Goal: Transaction & Acquisition: Purchase product/service

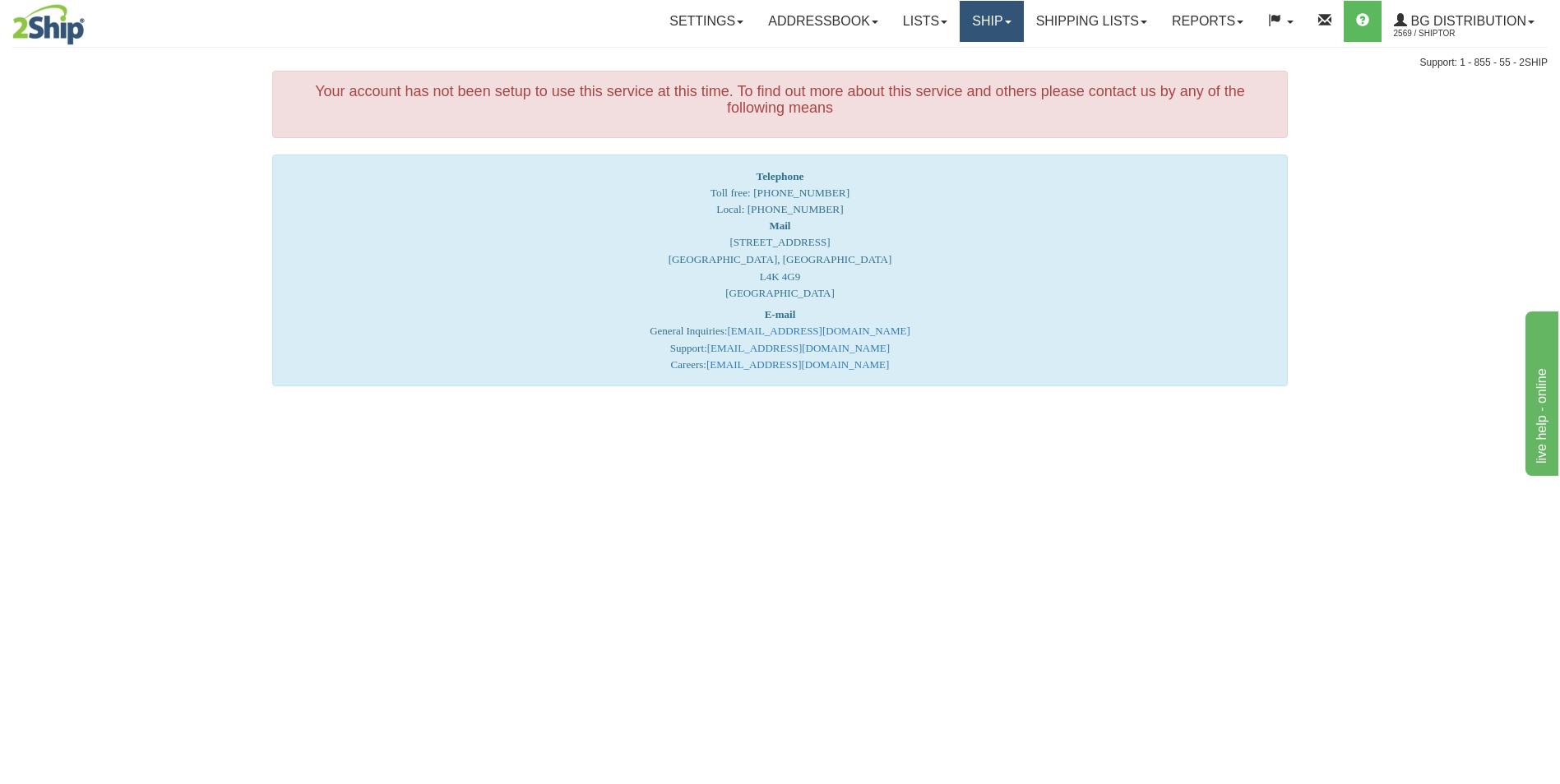
click at [974, 12] on link "Ship" at bounding box center [991, 21] width 63 height 41
click at [948, 58] on span "Ship Screen" at bounding box center [940, 57] width 62 height 13
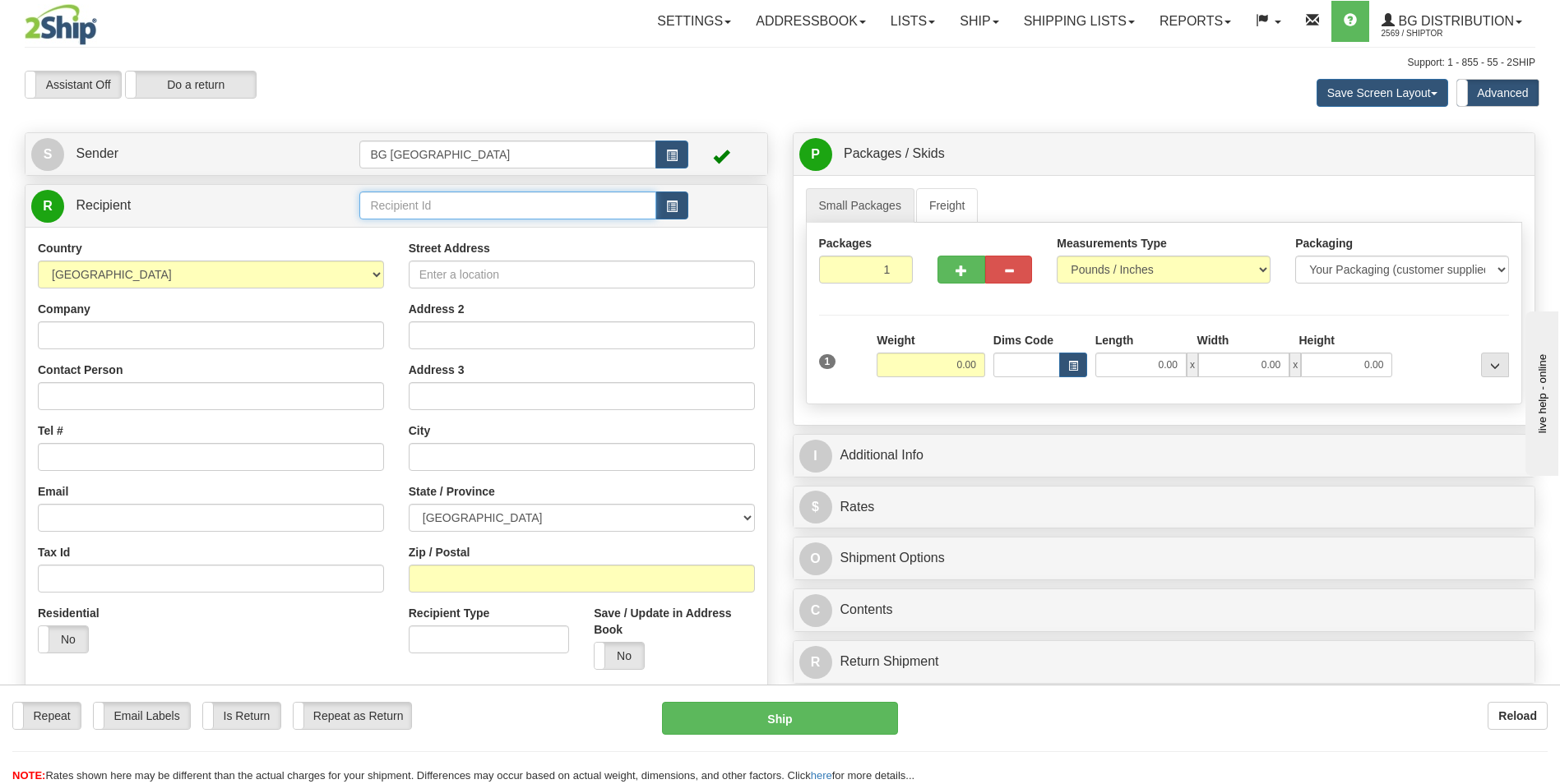
click at [389, 210] on input "text" at bounding box center [508, 205] width 296 height 28
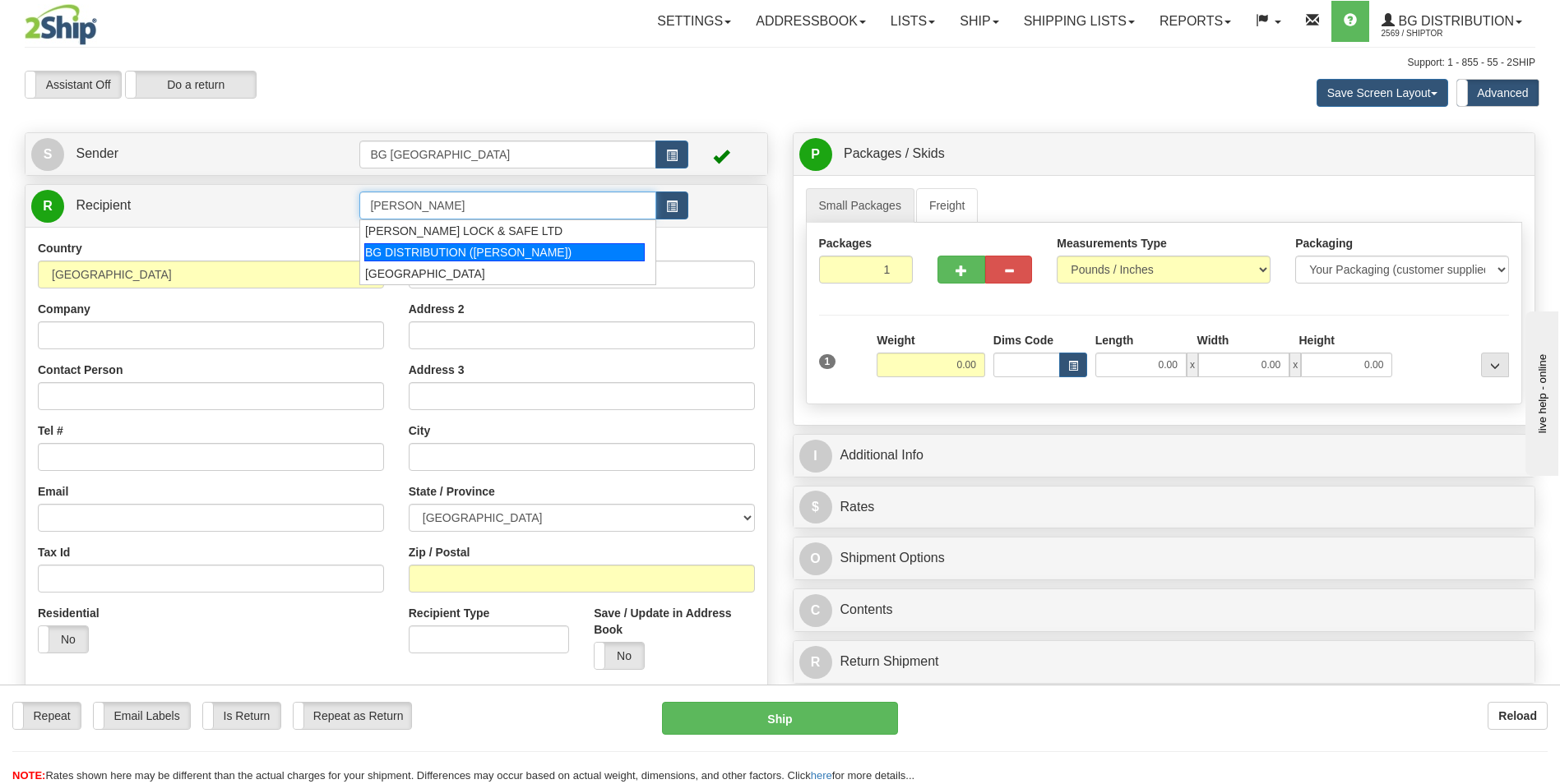
click at [405, 249] on div "BG DISTRIBUTION (OTT)" at bounding box center [504, 252] width 280 height 18
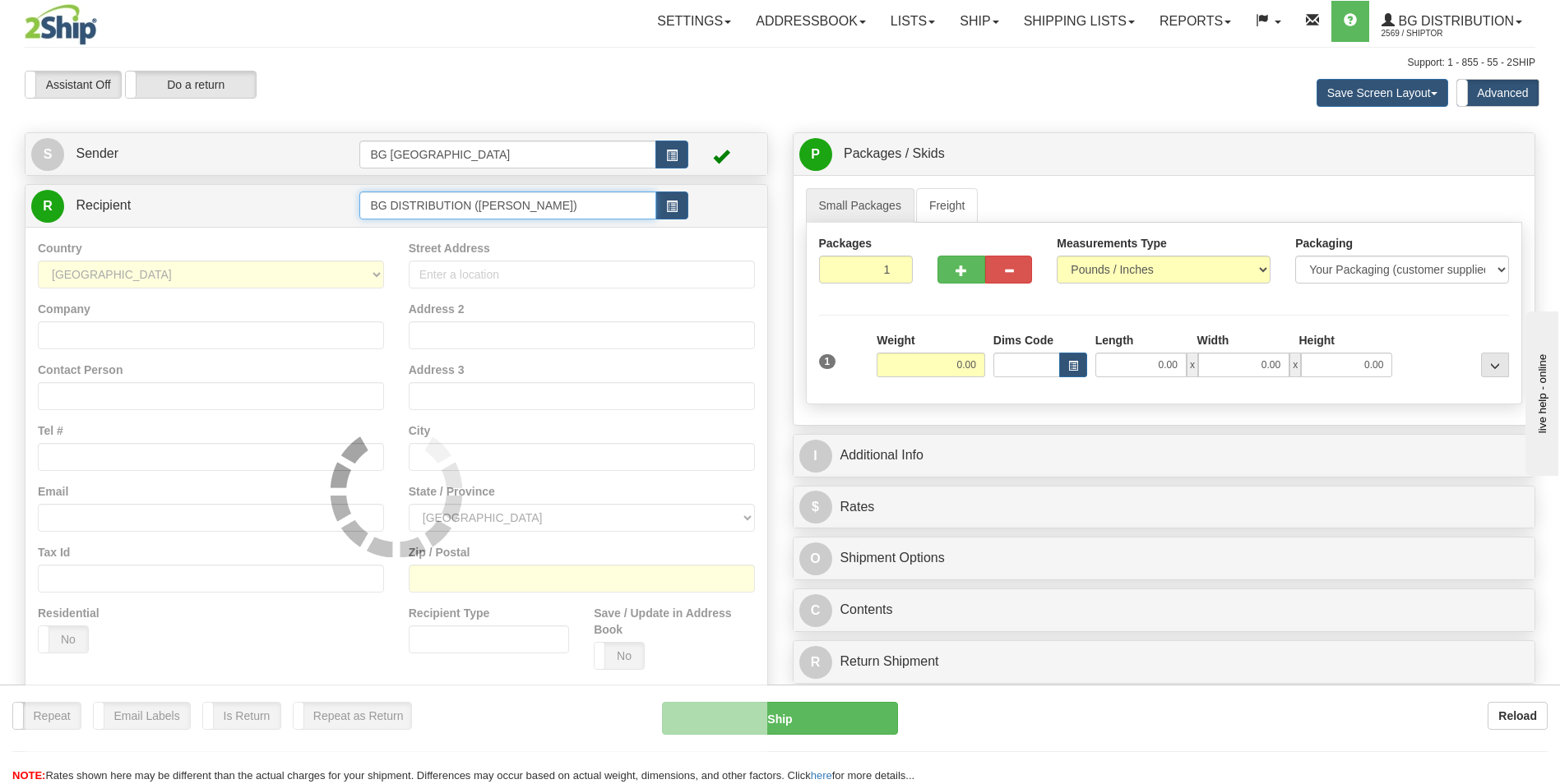
type input "BG DISTRIBUTION (OTT)"
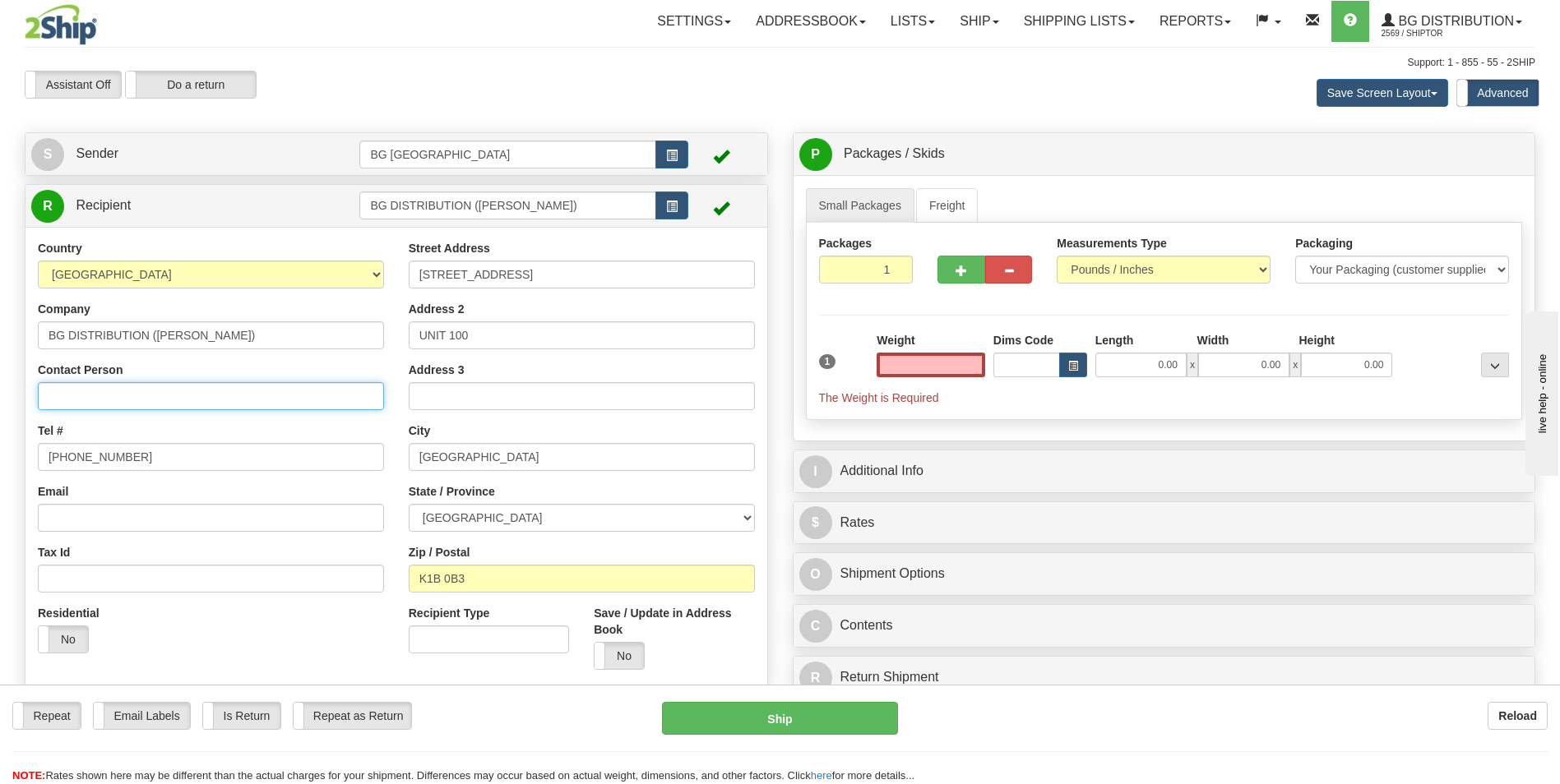
type input "0.00"
click at [129, 398] on input "Contact Person" at bounding box center [210, 396] width 347 height 28
type input "ATTN: KAREN"
click at [942, 368] on input "0.00" at bounding box center [931, 364] width 108 height 25
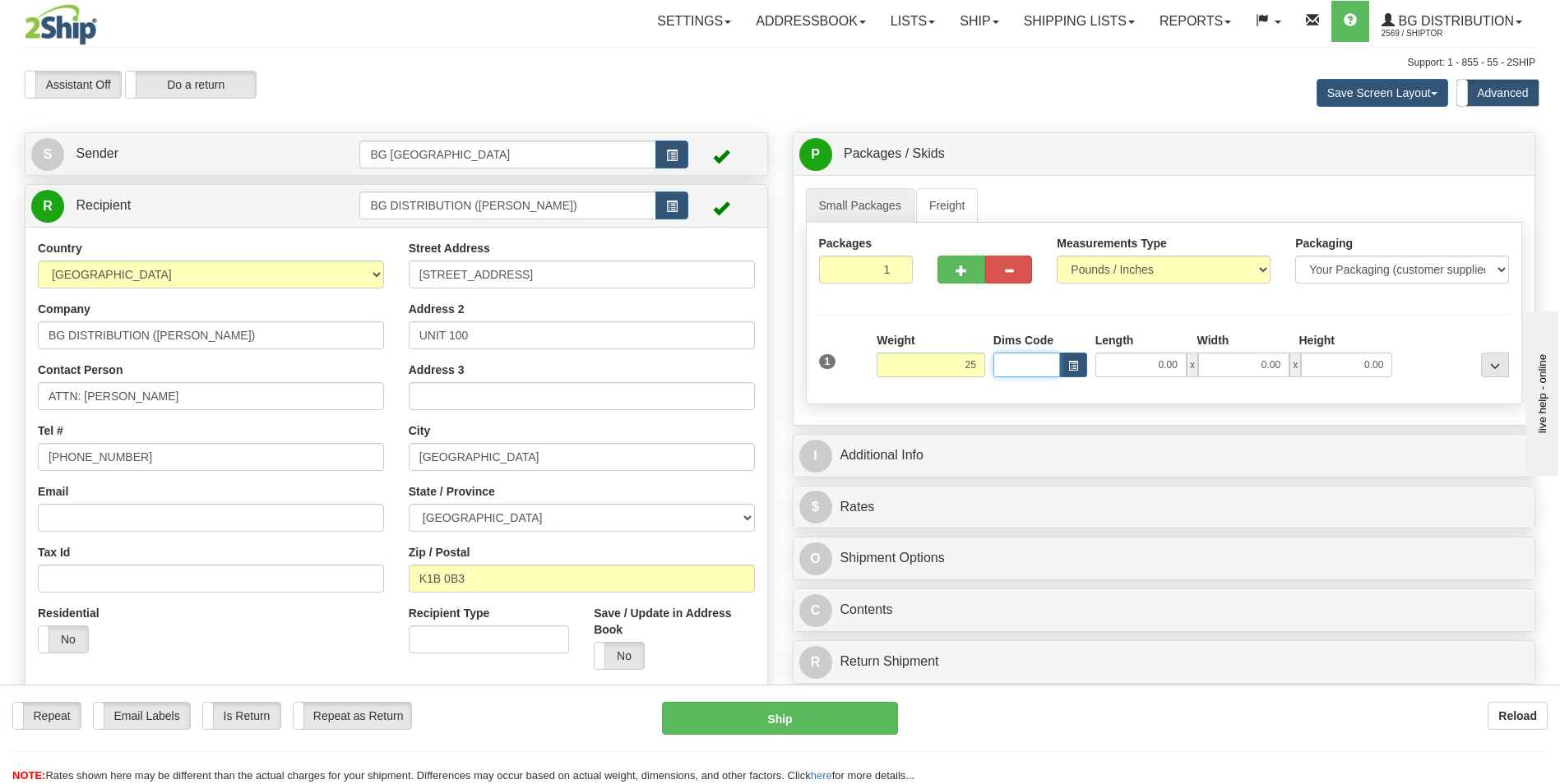
type input "25.00"
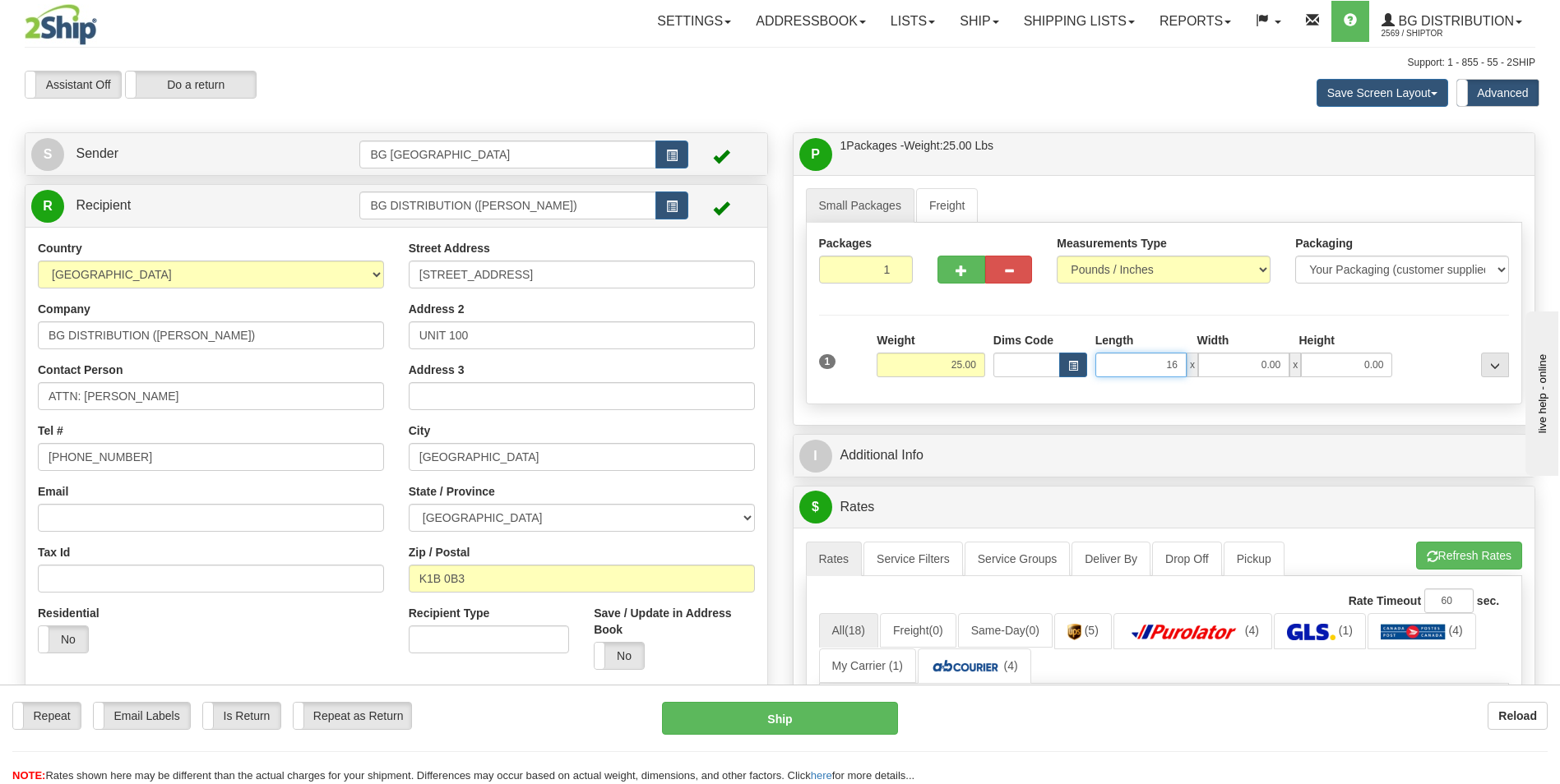
type input "16.00"
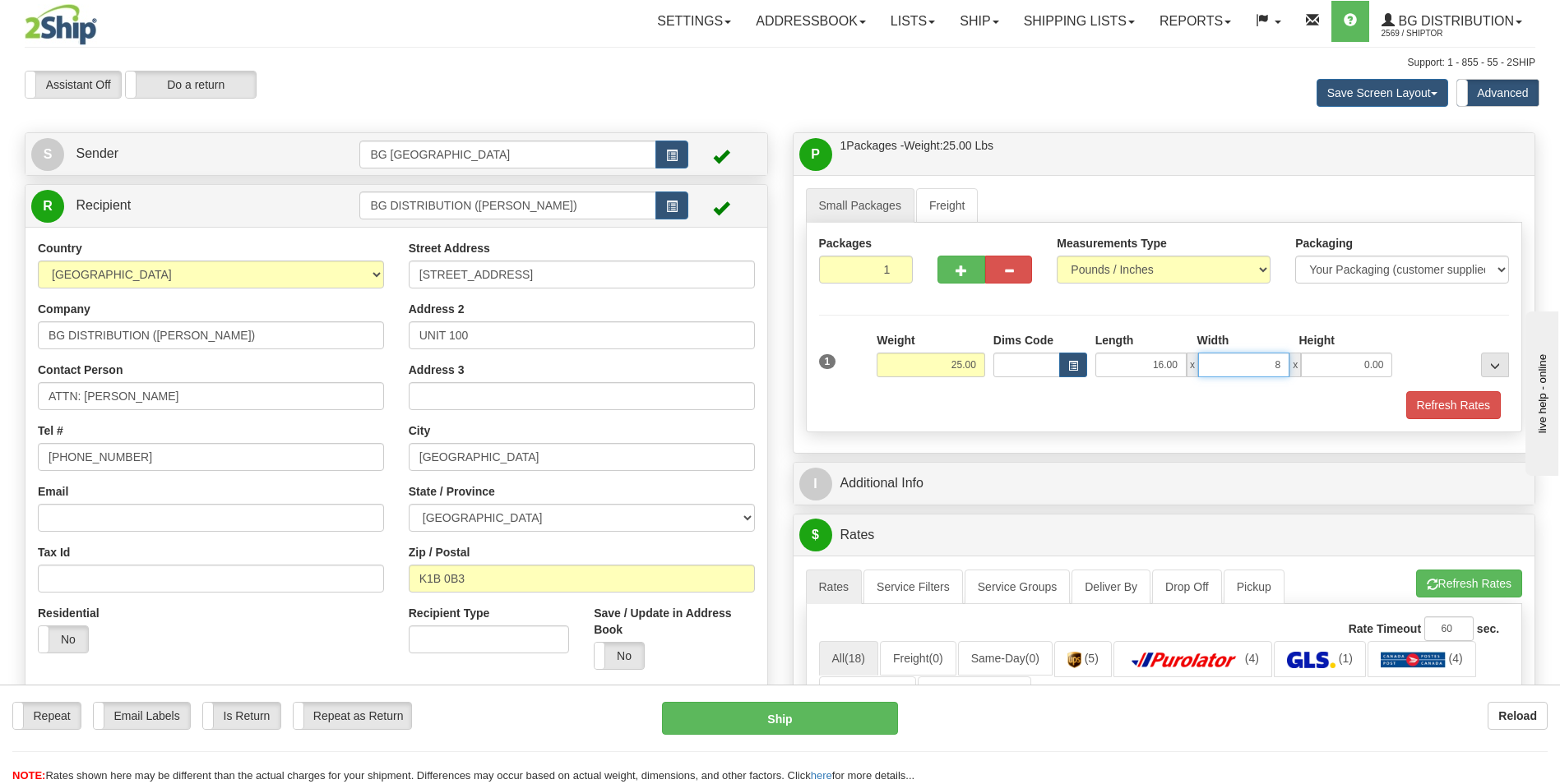
type input "8.00"
type input "6.00"
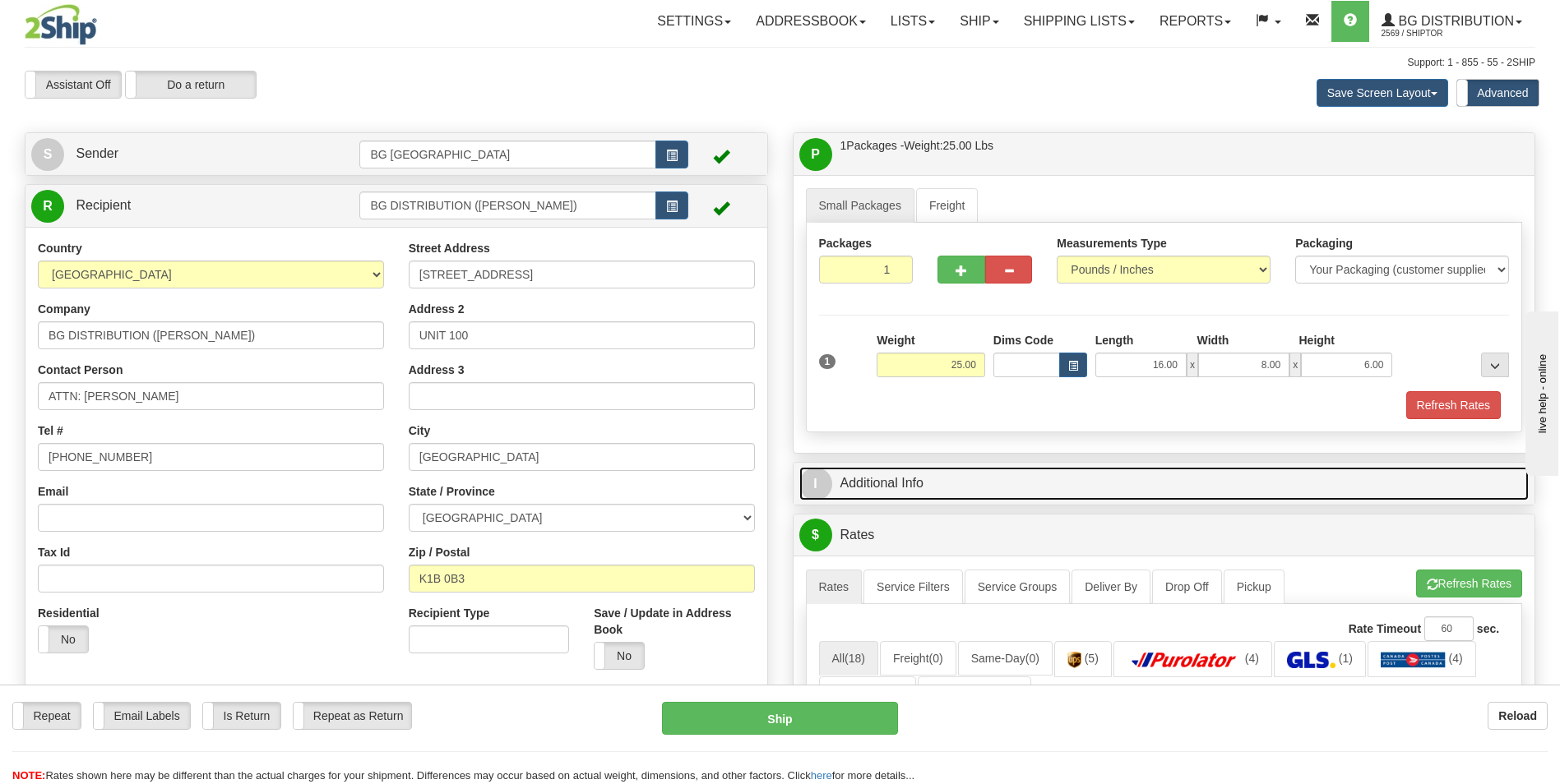
click at [969, 476] on link "I Additional Info" at bounding box center [1165, 484] width 731 height 34
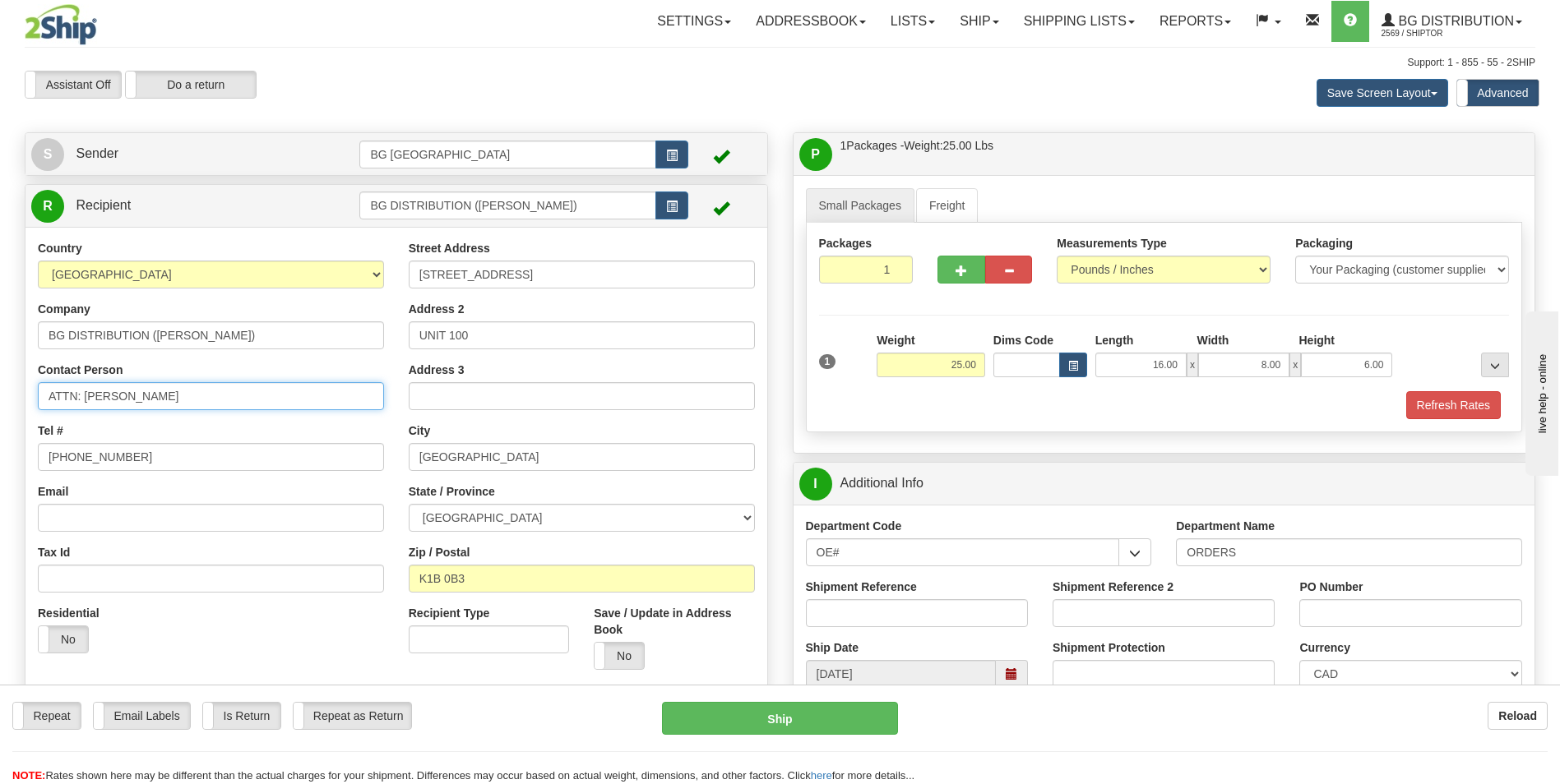
click at [127, 401] on input "ATTN: KAREN" at bounding box center [210, 396] width 347 height 28
click at [881, 608] on input "Shipment Reference" at bounding box center [917, 613] width 222 height 28
paste input "ATTN: KAREN"
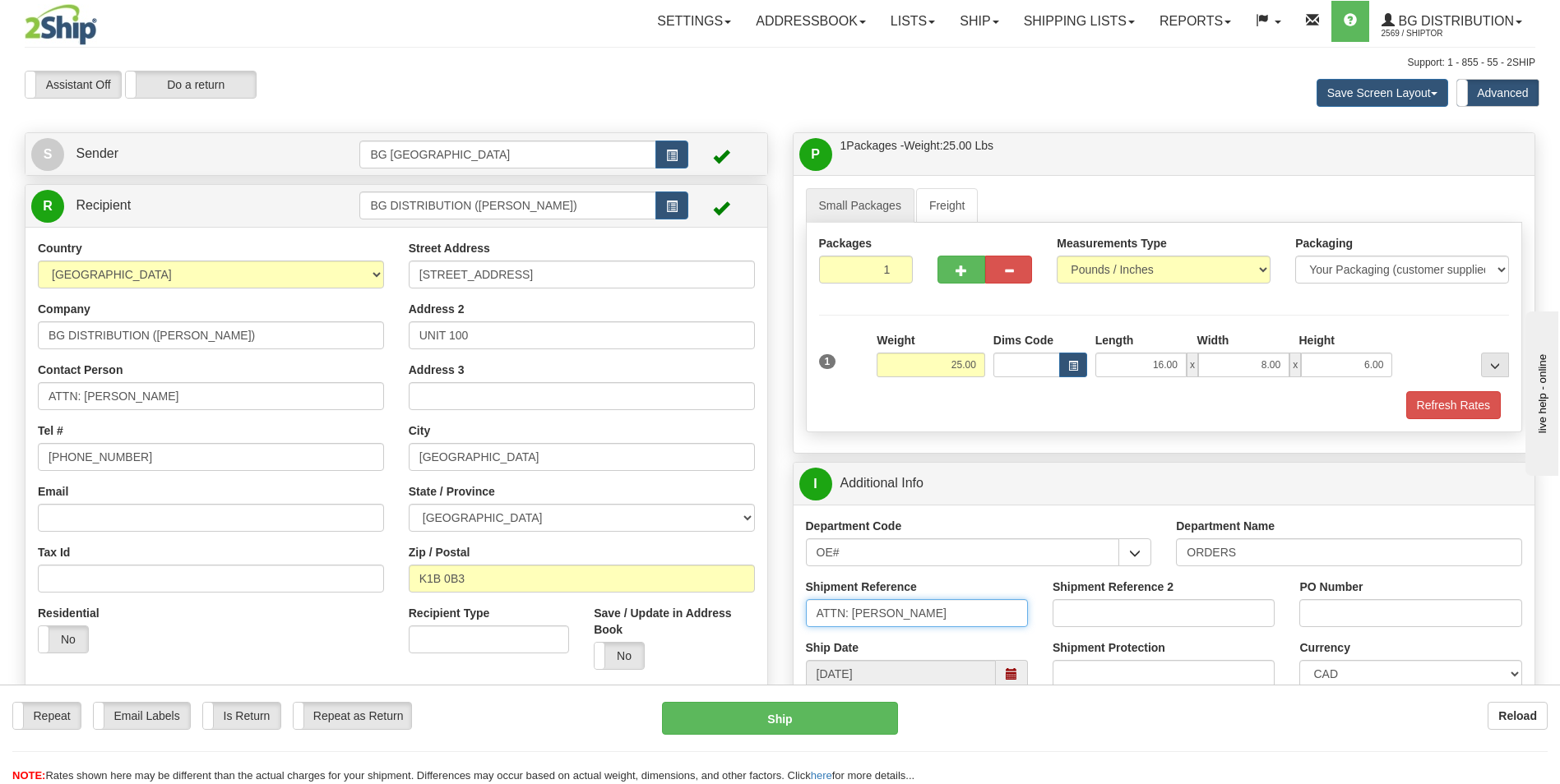
type input "ATTN: KAREN"
click at [1328, 625] on input "PO Number" at bounding box center [1410, 613] width 222 height 28
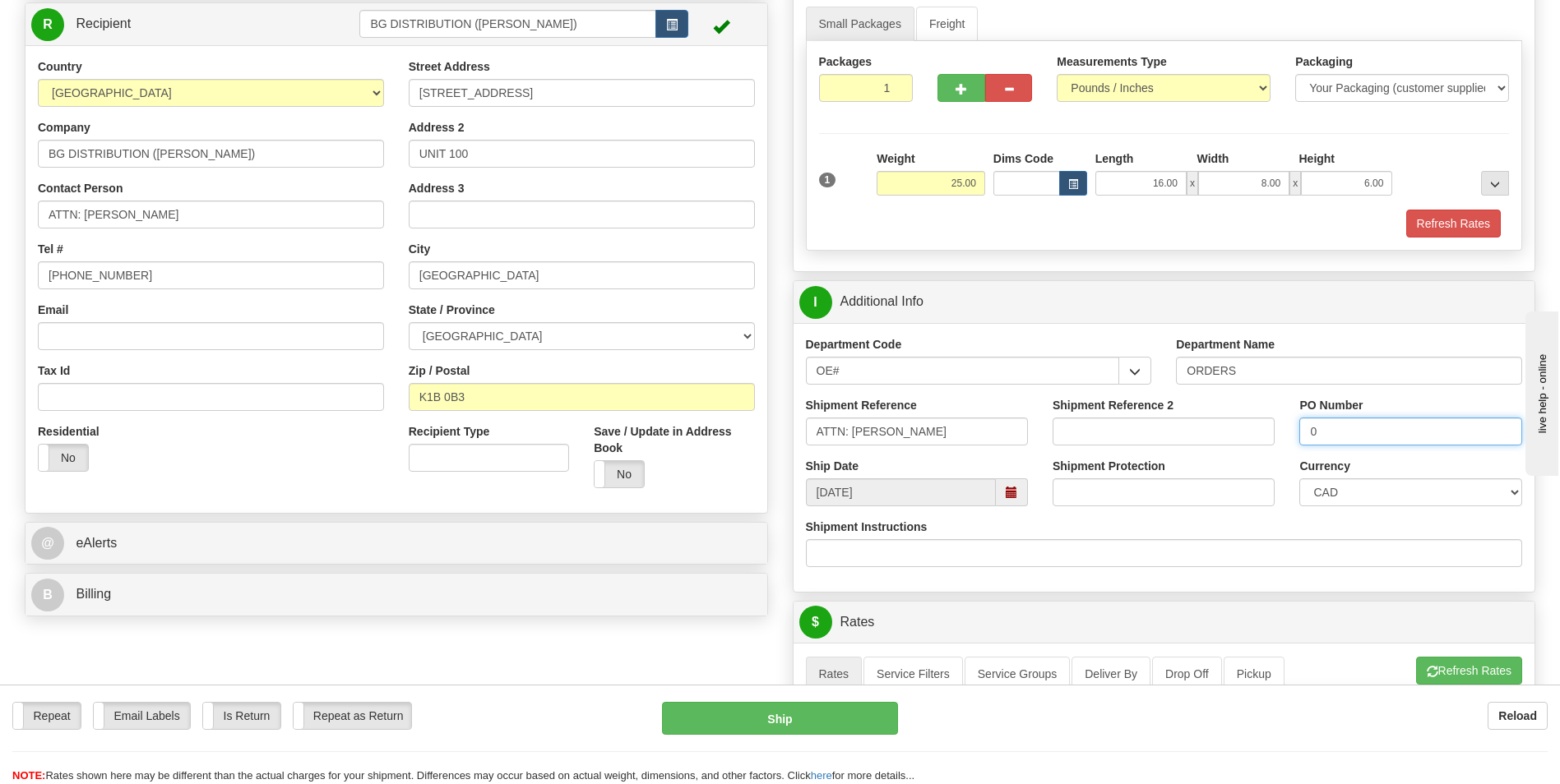
scroll to position [411, 0]
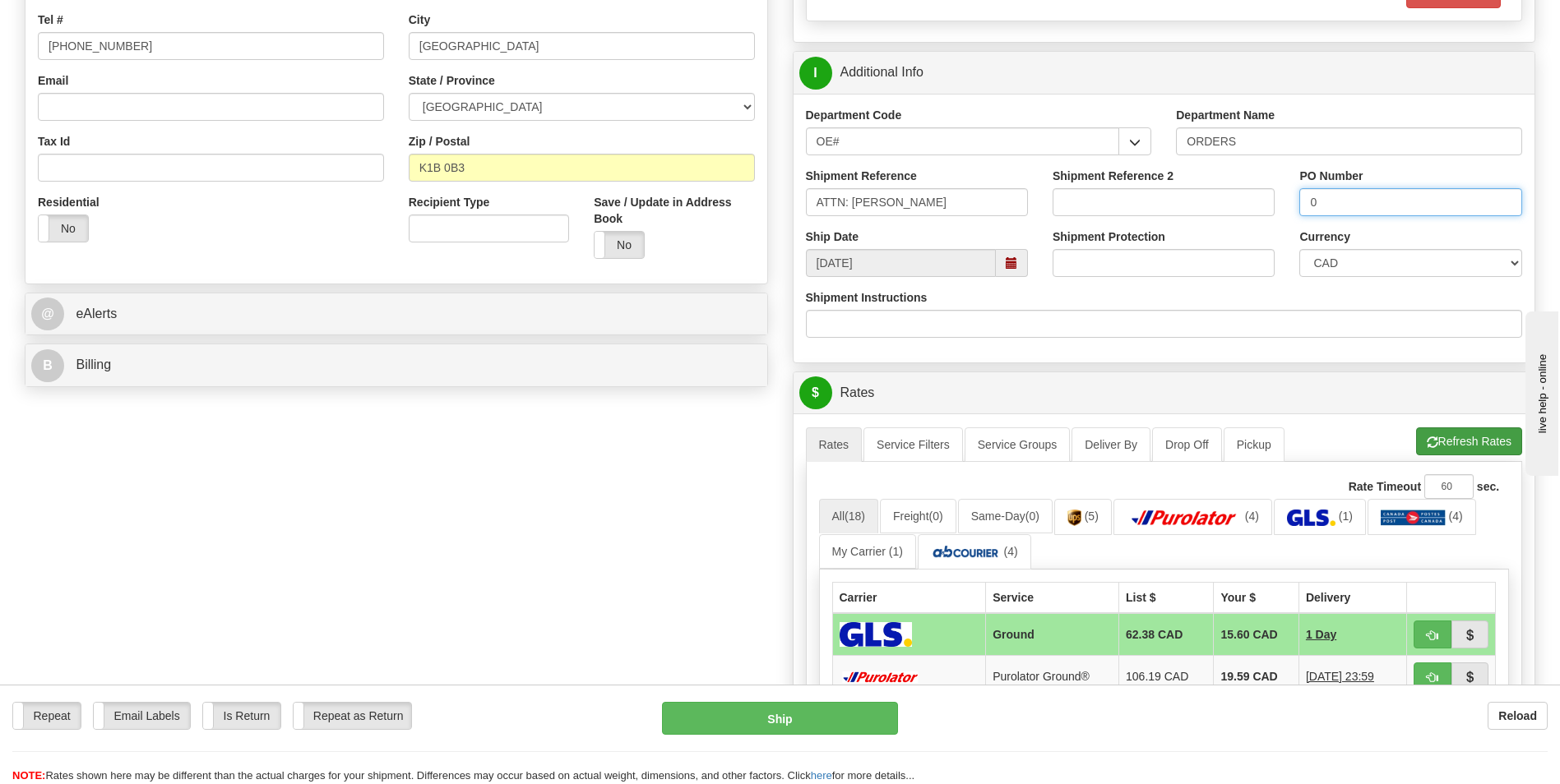
type input "0"
click at [1428, 439] on span "button" at bounding box center [1433, 443] width 12 height 11
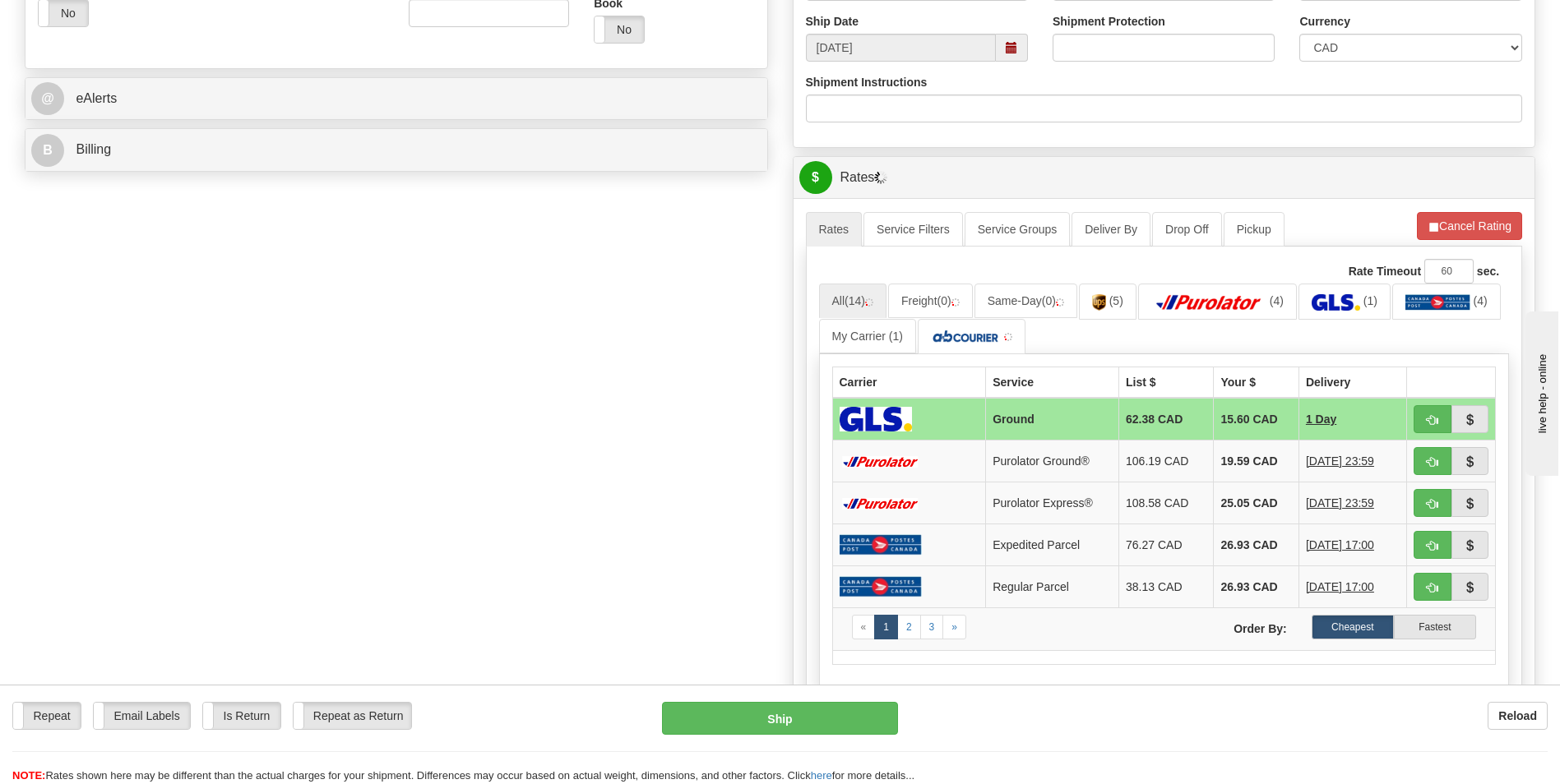
scroll to position [658, 0]
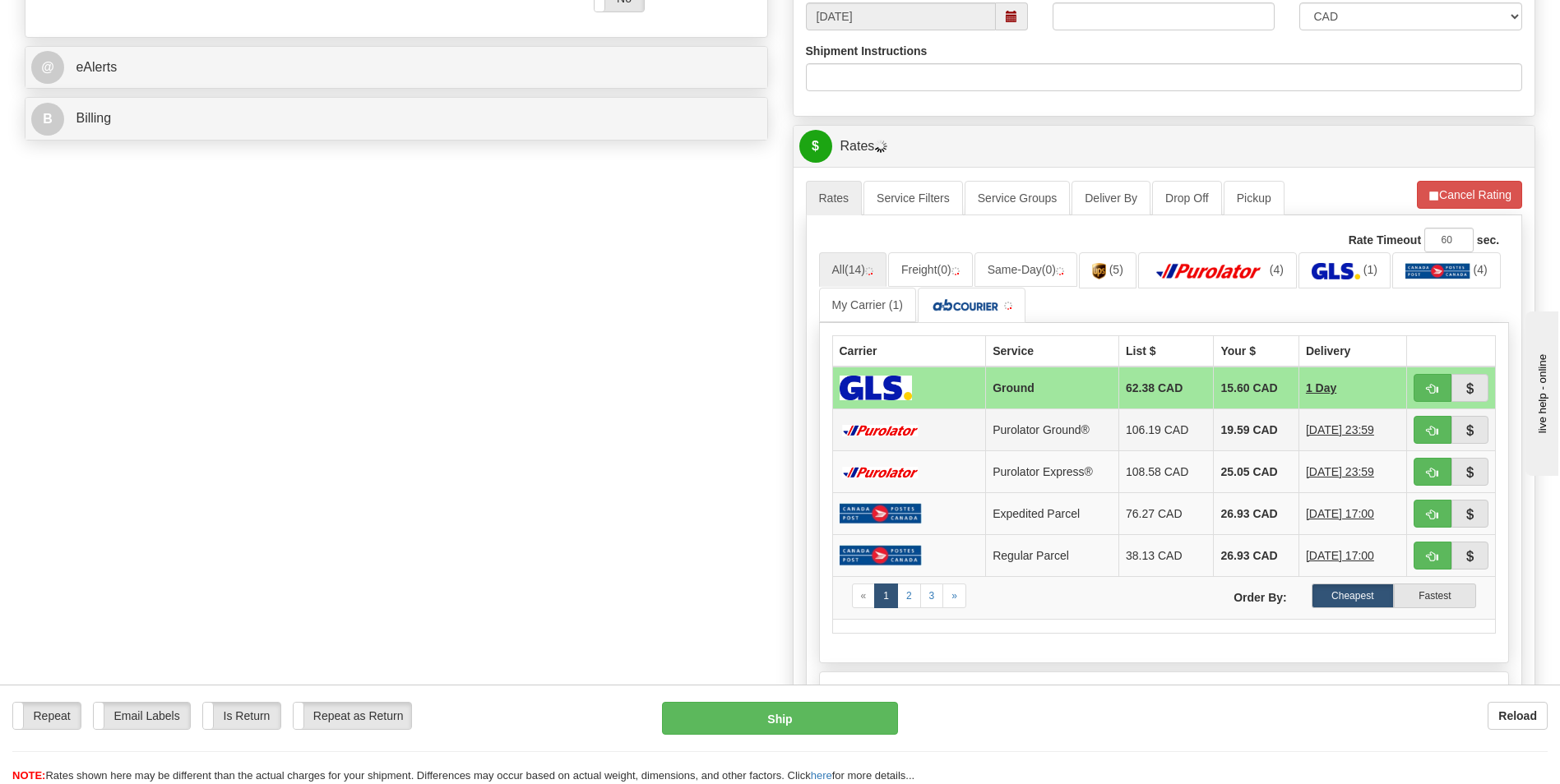
click at [1230, 435] on td "19.59 CAD" at bounding box center [1256, 430] width 84 height 42
click at [1237, 442] on td "19.59 CAD" at bounding box center [1256, 430] width 84 height 42
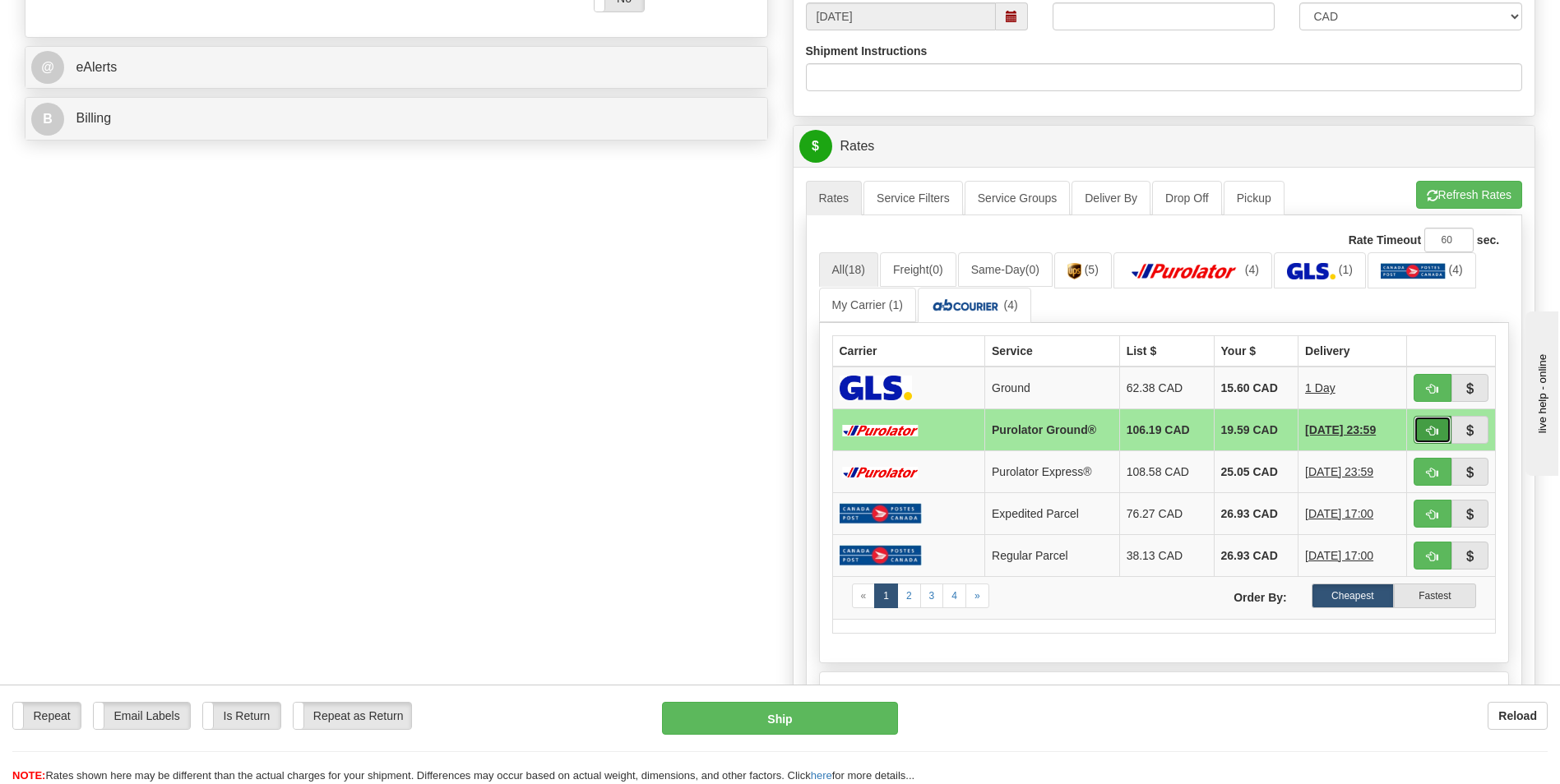
click at [1448, 429] on button "button" at bounding box center [1432, 430] width 37 height 28
type input "260"
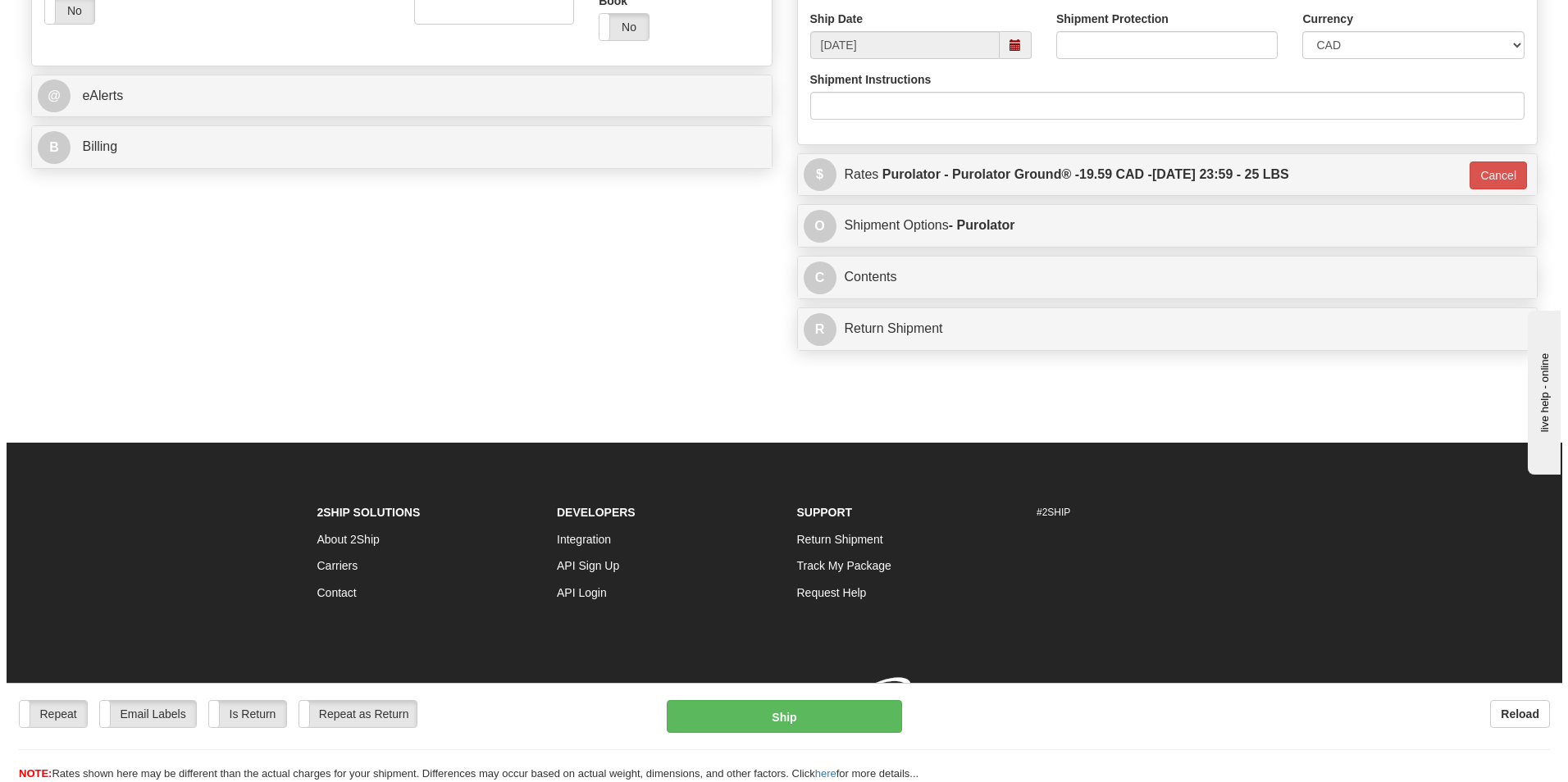
scroll to position [650, 0]
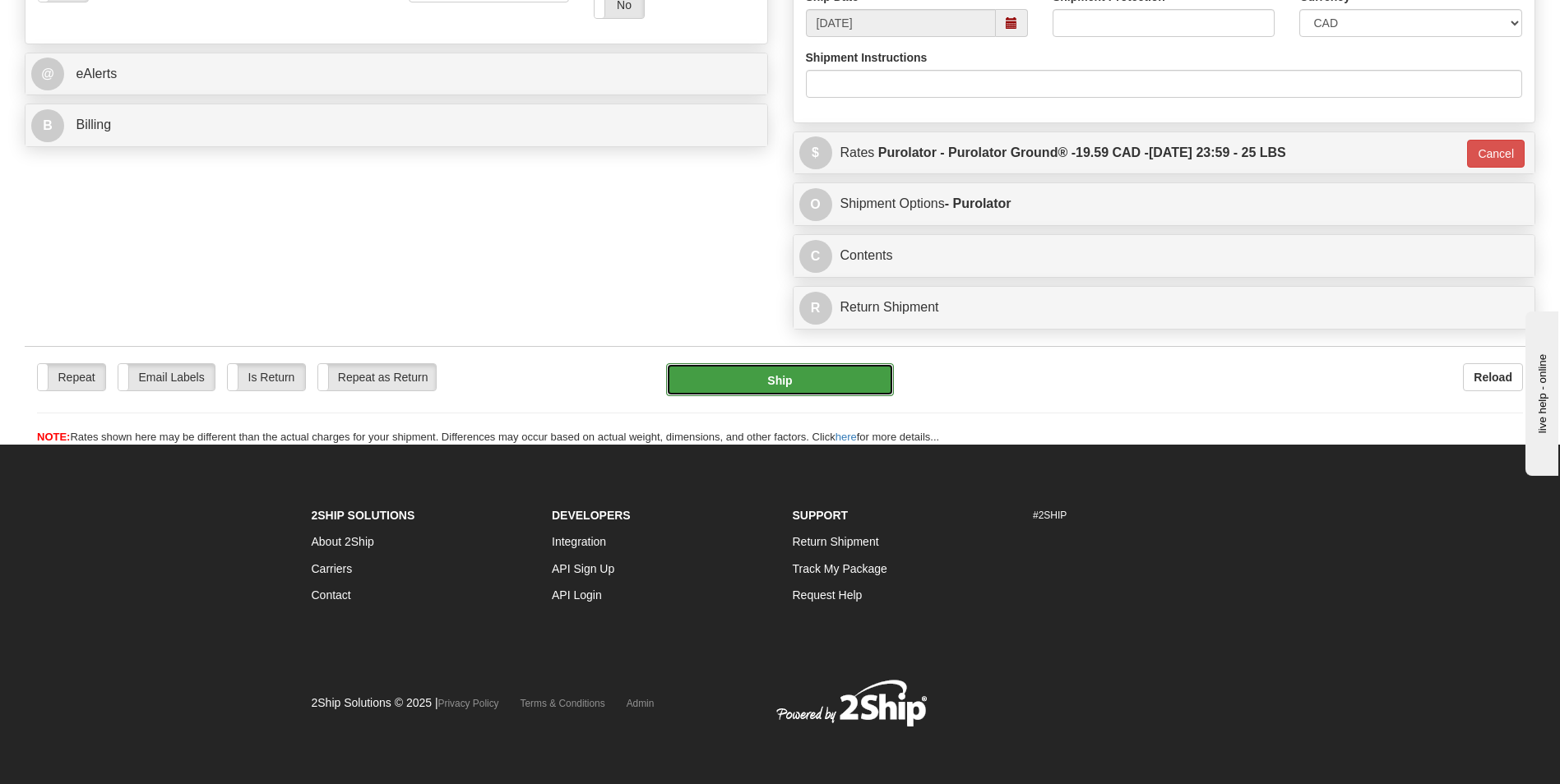
click at [754, 384] on button "Ship" at bounding box center [779, 380] width 227 height 33
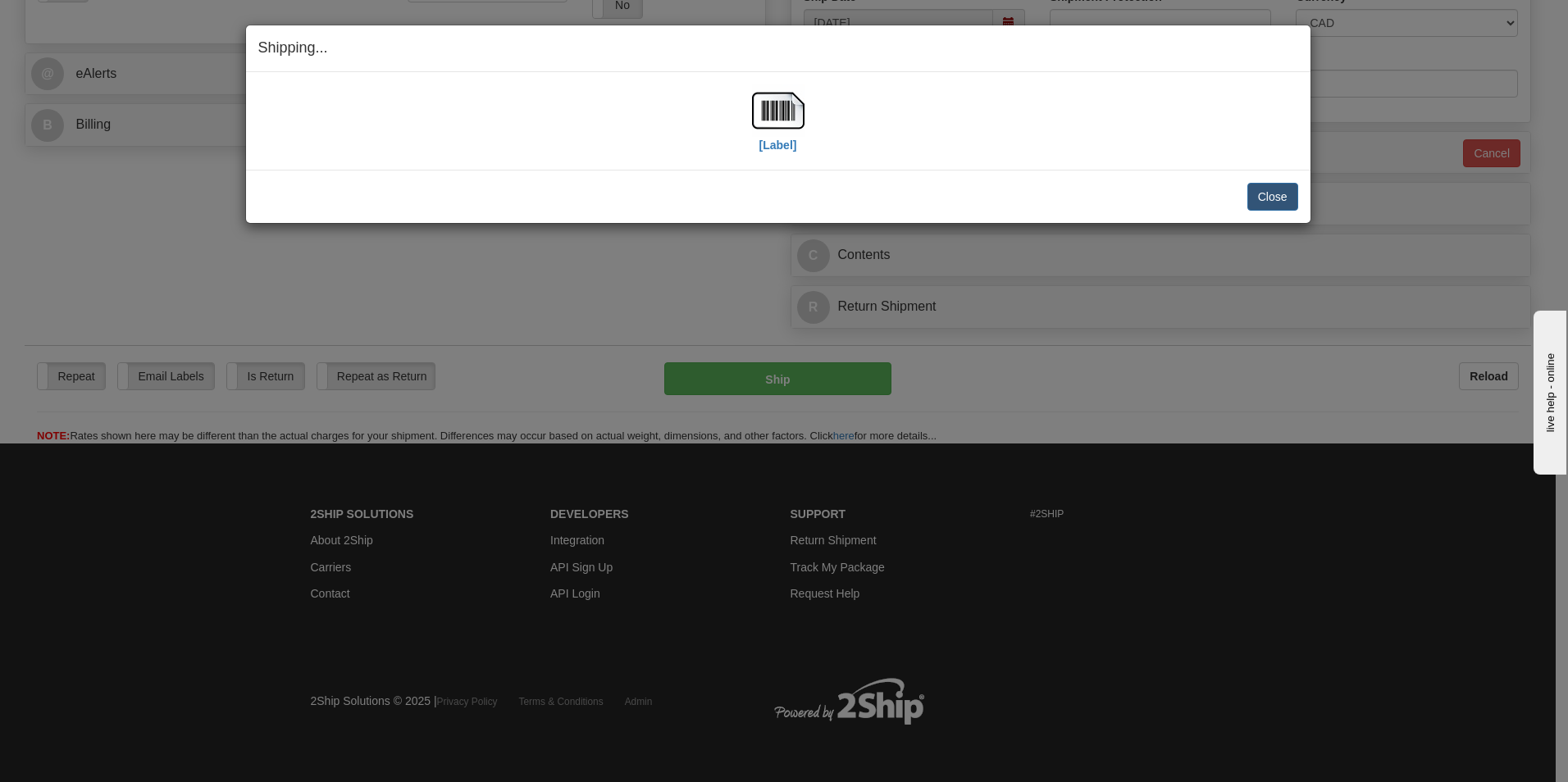
click at [1082, 42] on h4 "Shipping... Your SHIPMENT will EXPIRE in" at bounding box center [778, 48] width 1040 height 21
click at [784, 115] on img at bounding box center [778, 110] width 53 height 53
click at [1267, 200] on button "Close" at bounding box center [1273, 196] width 51 height 28
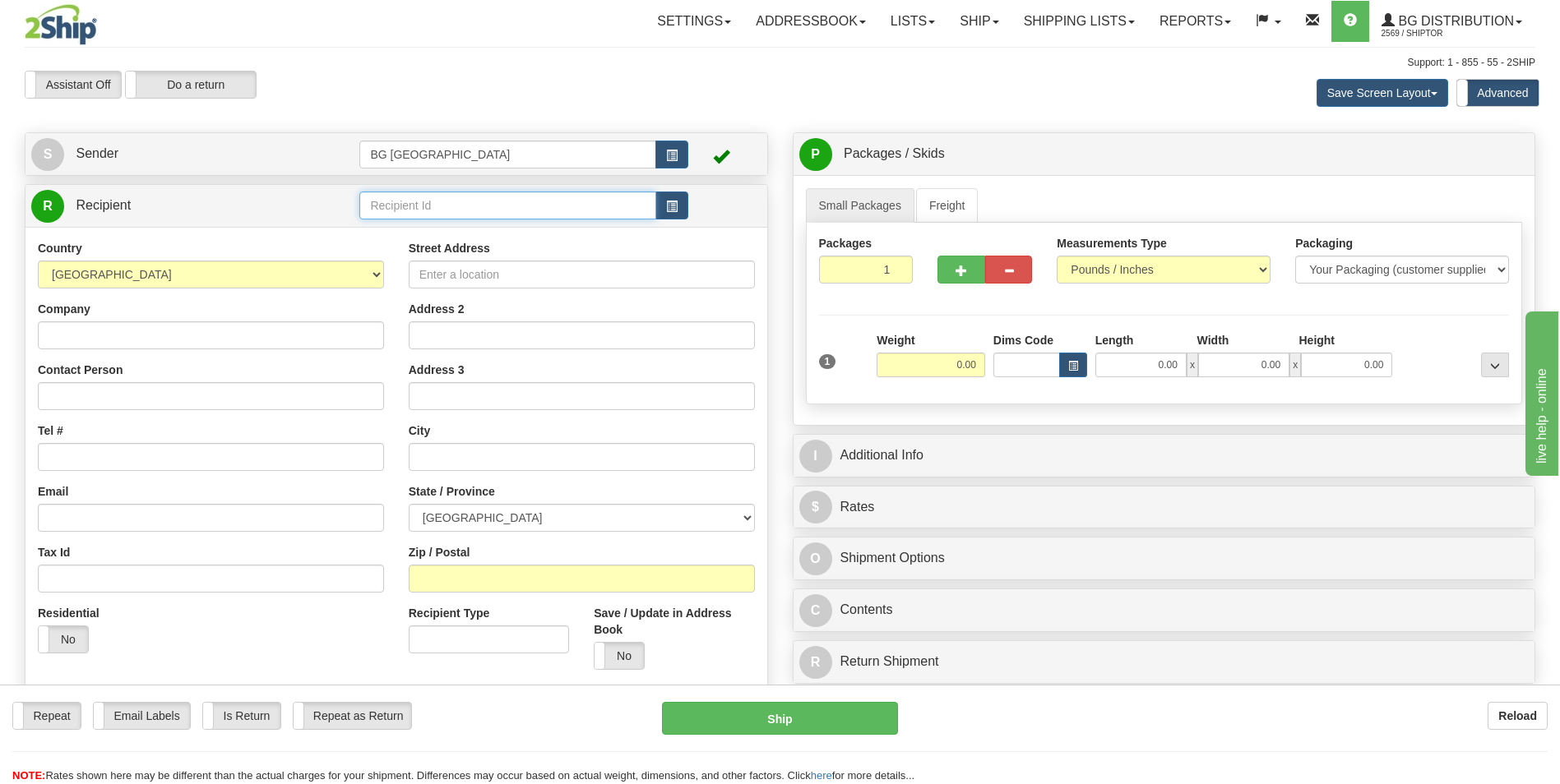
click at [427, 201] on input "text" at bounding box center [508, 205] width 296 height 28
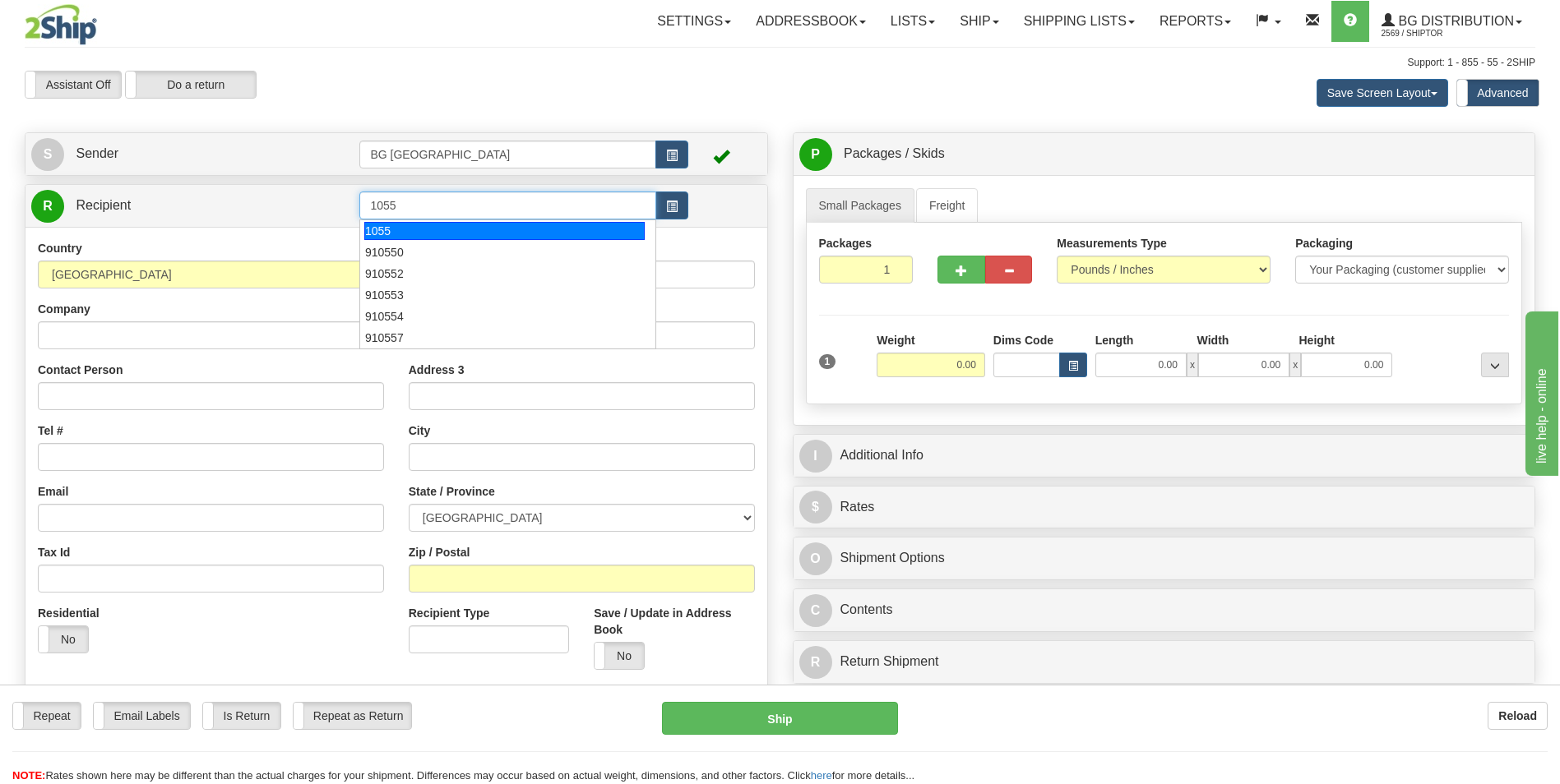
click at [410, 224] on div "1055" at bounding box center [504, 231] width 280 height 18
type input "1055"
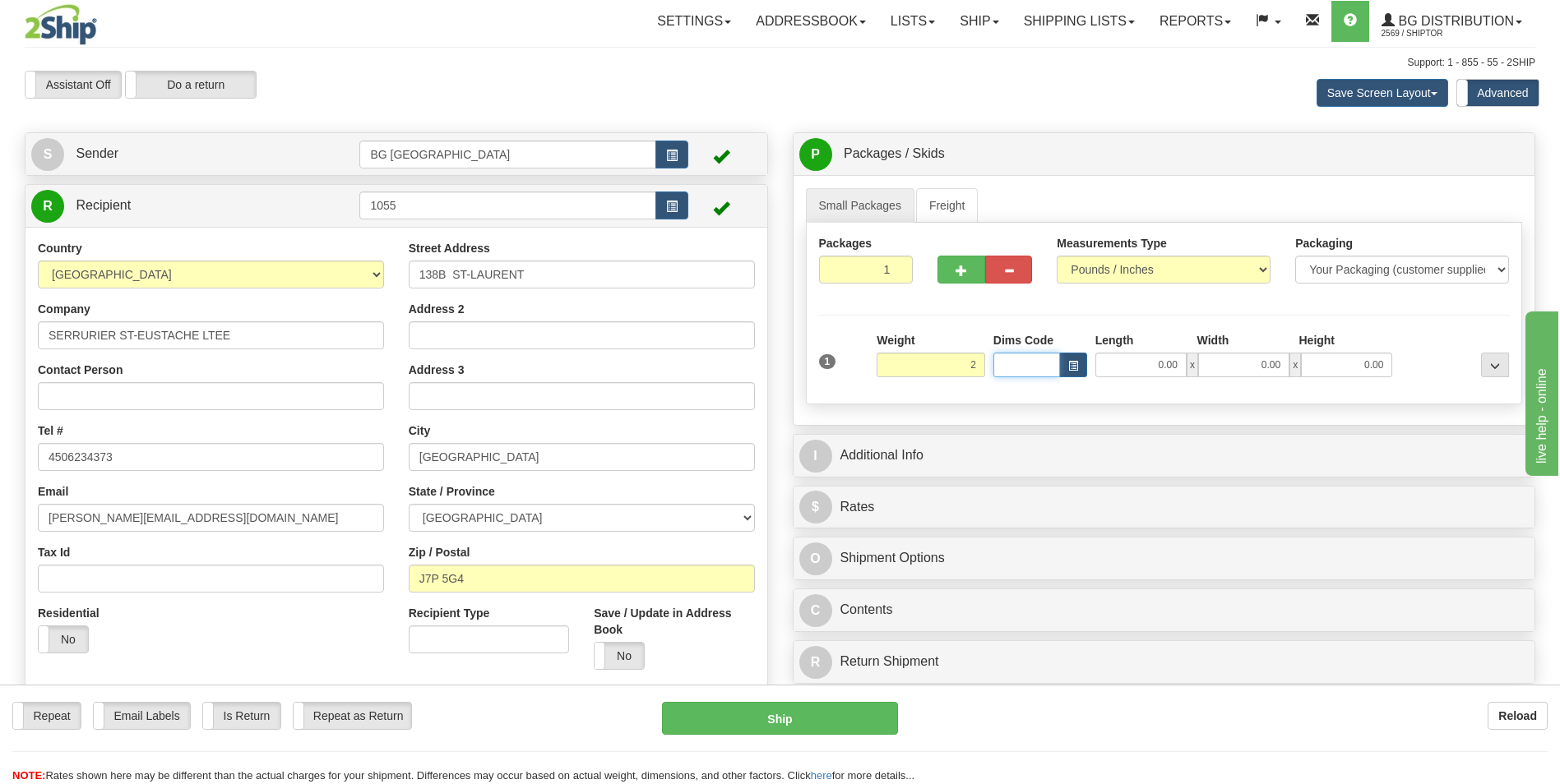
type input "2.00"
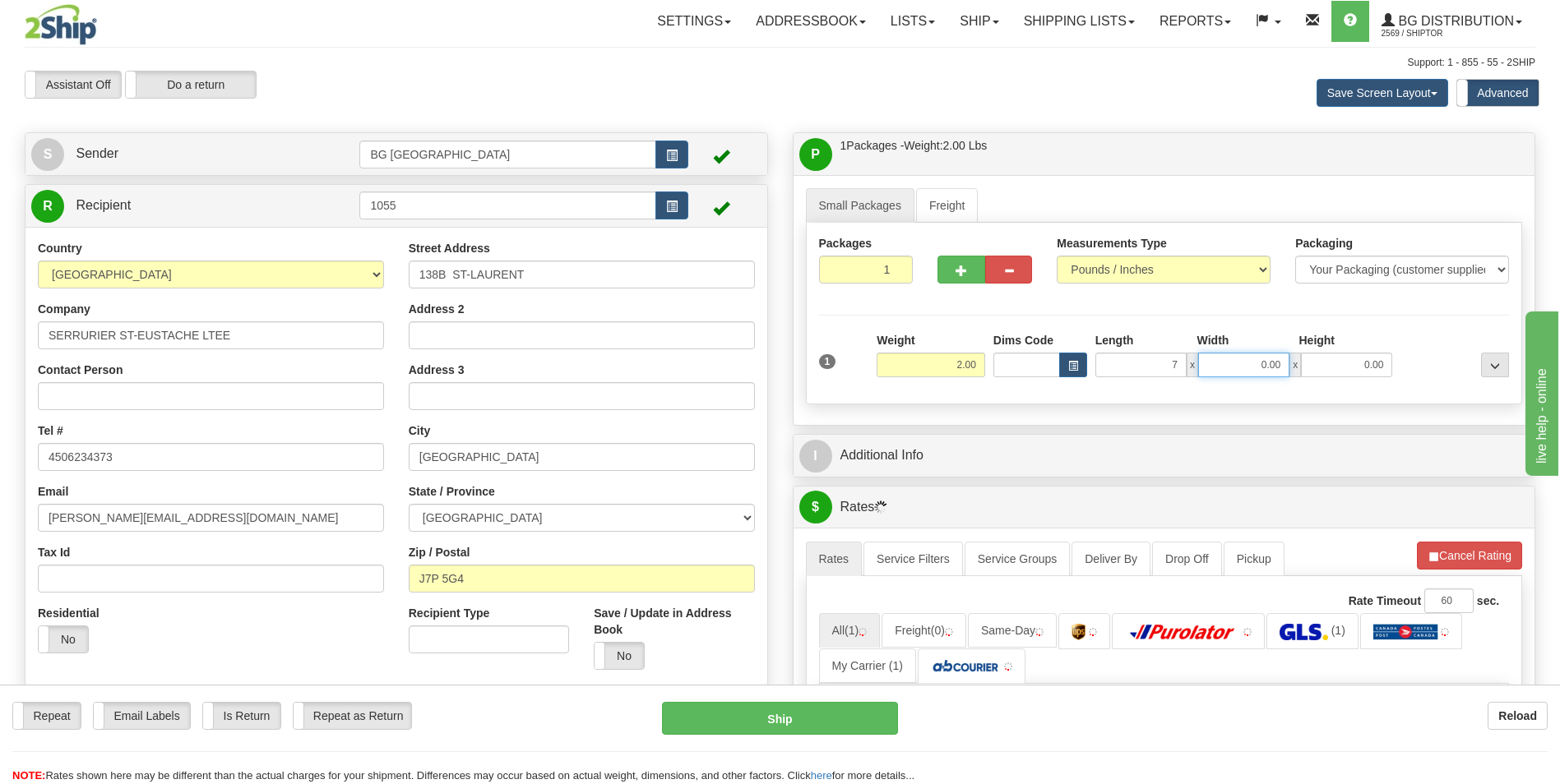
type input "7.00"
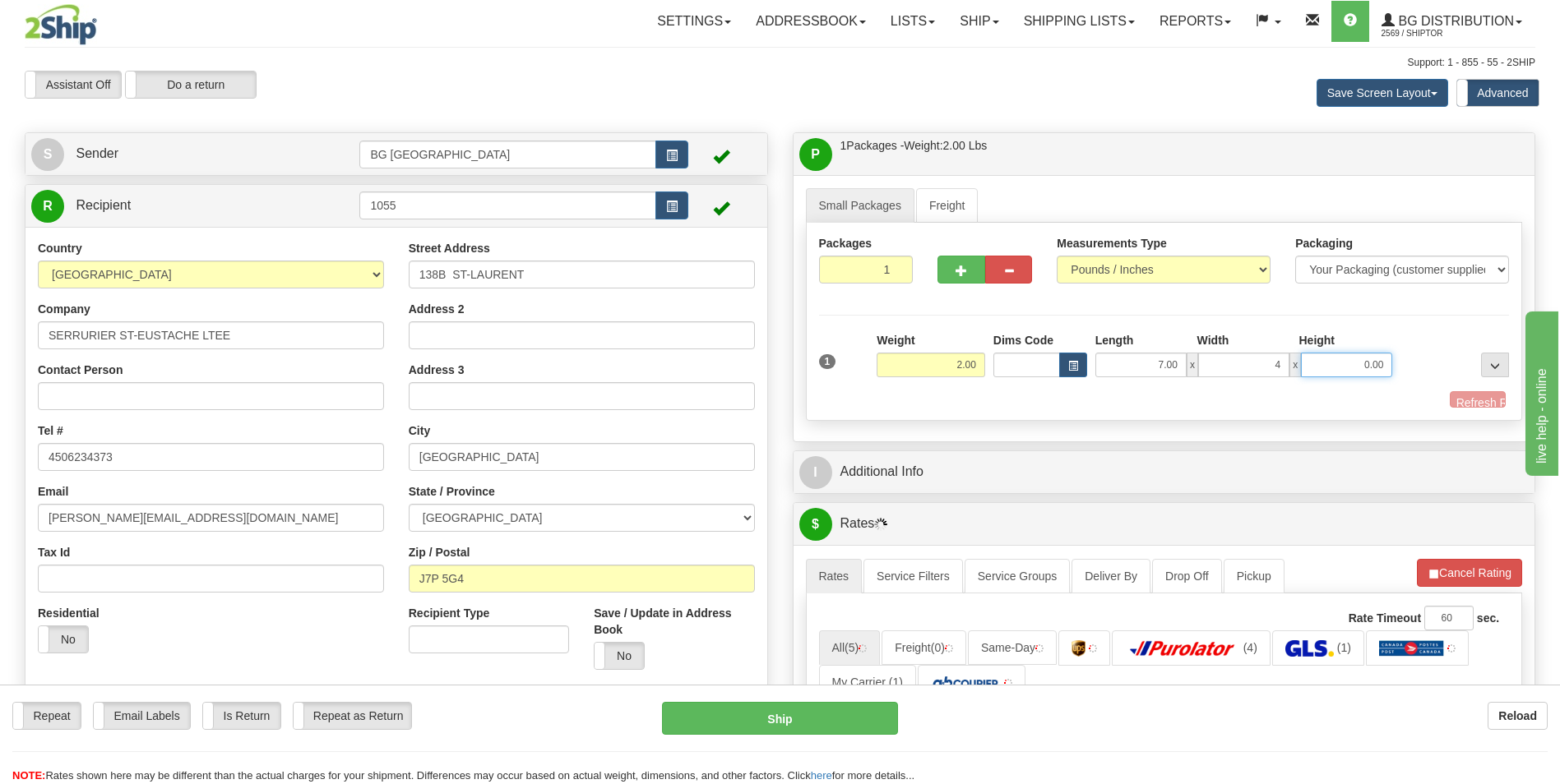
type input "4.00"
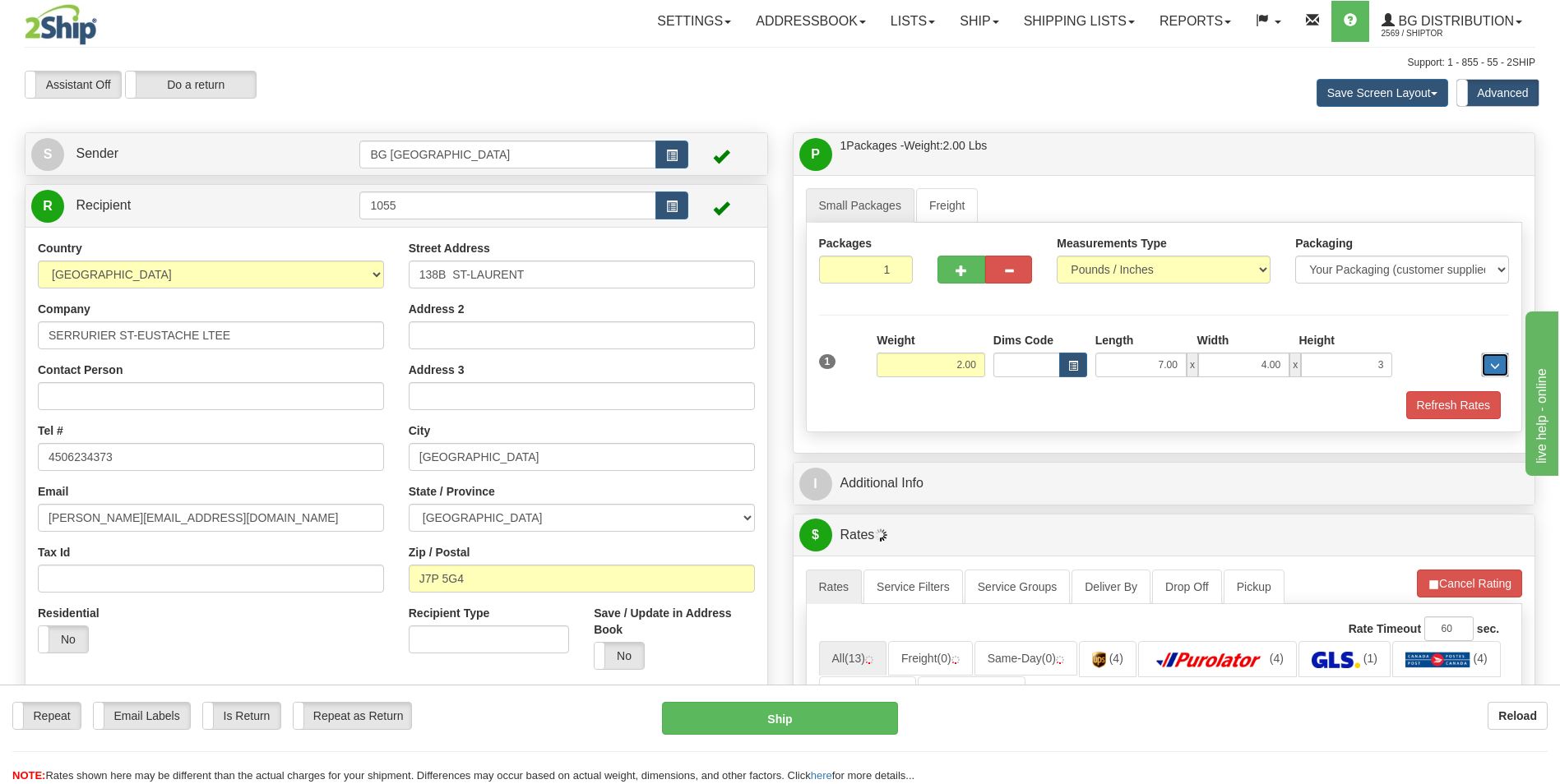
type input "3.00"
click at [941, 503] on div "I Additional Info" at bounding box center [1164, 484] width 742 height 42
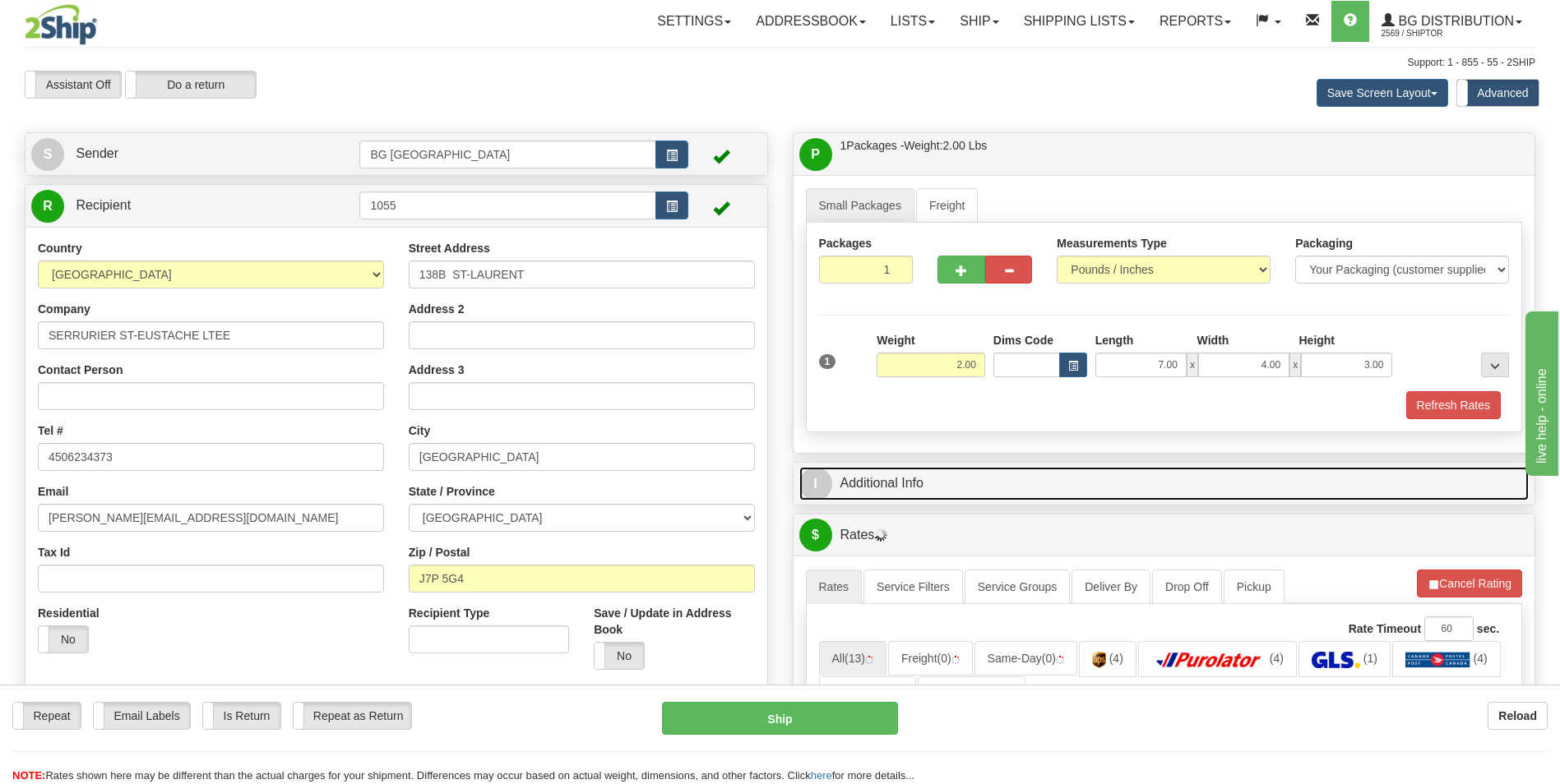
click at [946, 495] on link "I Additional Info" at bounding box center [1165, 484] width 731 height 34
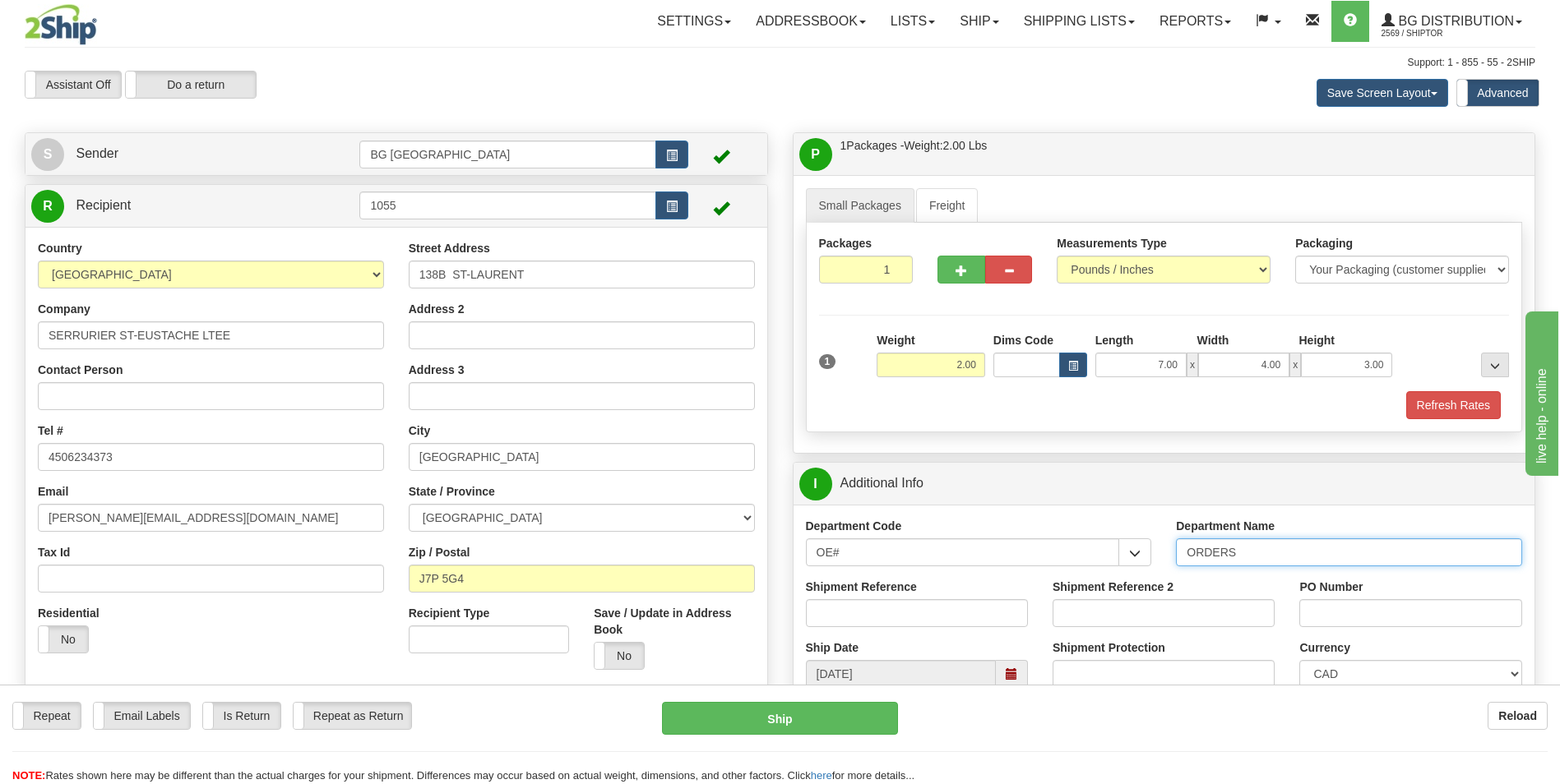
click at [1275, 556] on input "ORDERS" at bounding box center [1349, 552] width 347 height 28
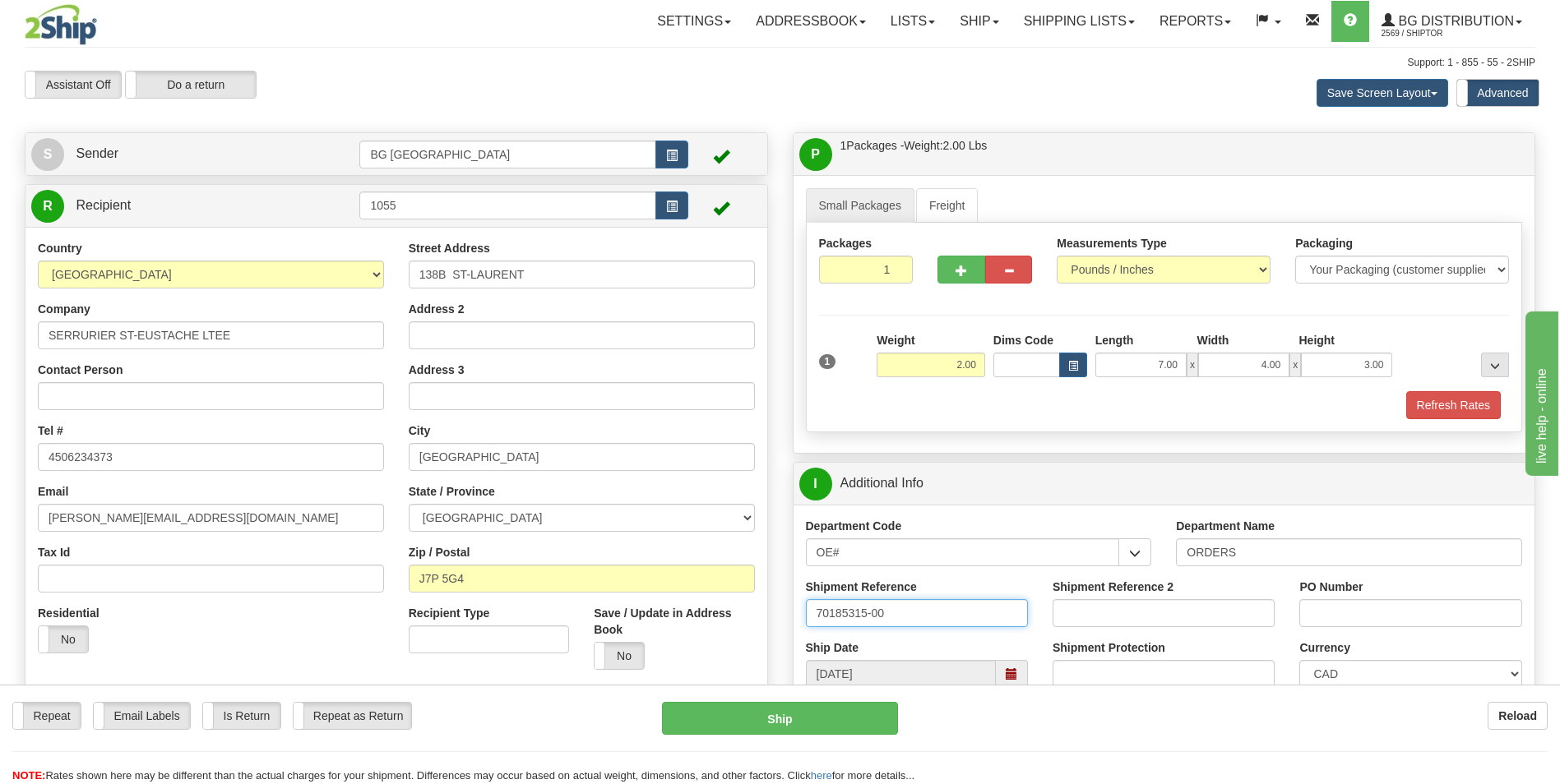
type input "70185315-00"
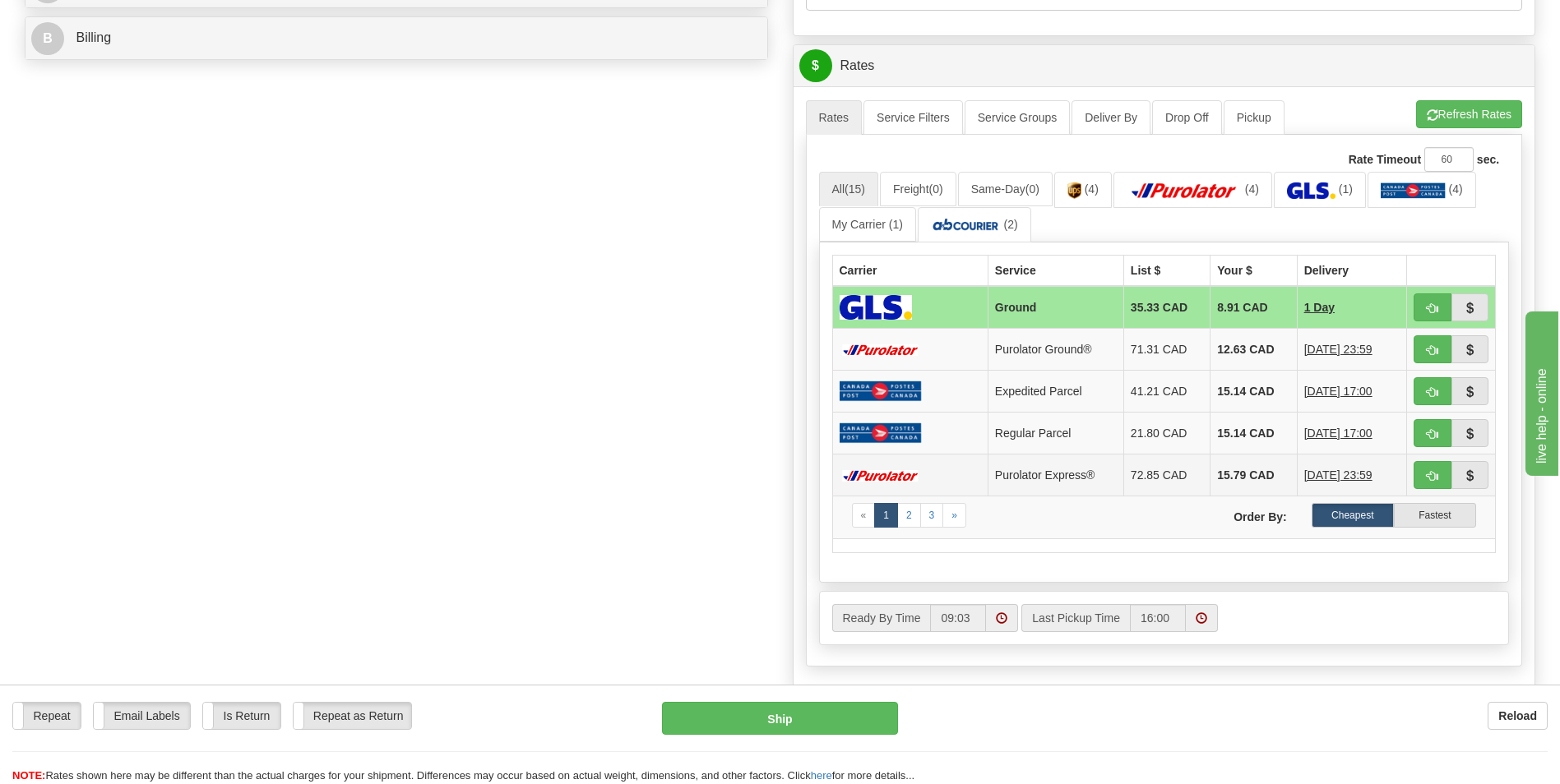
scroll to position [740, 0]
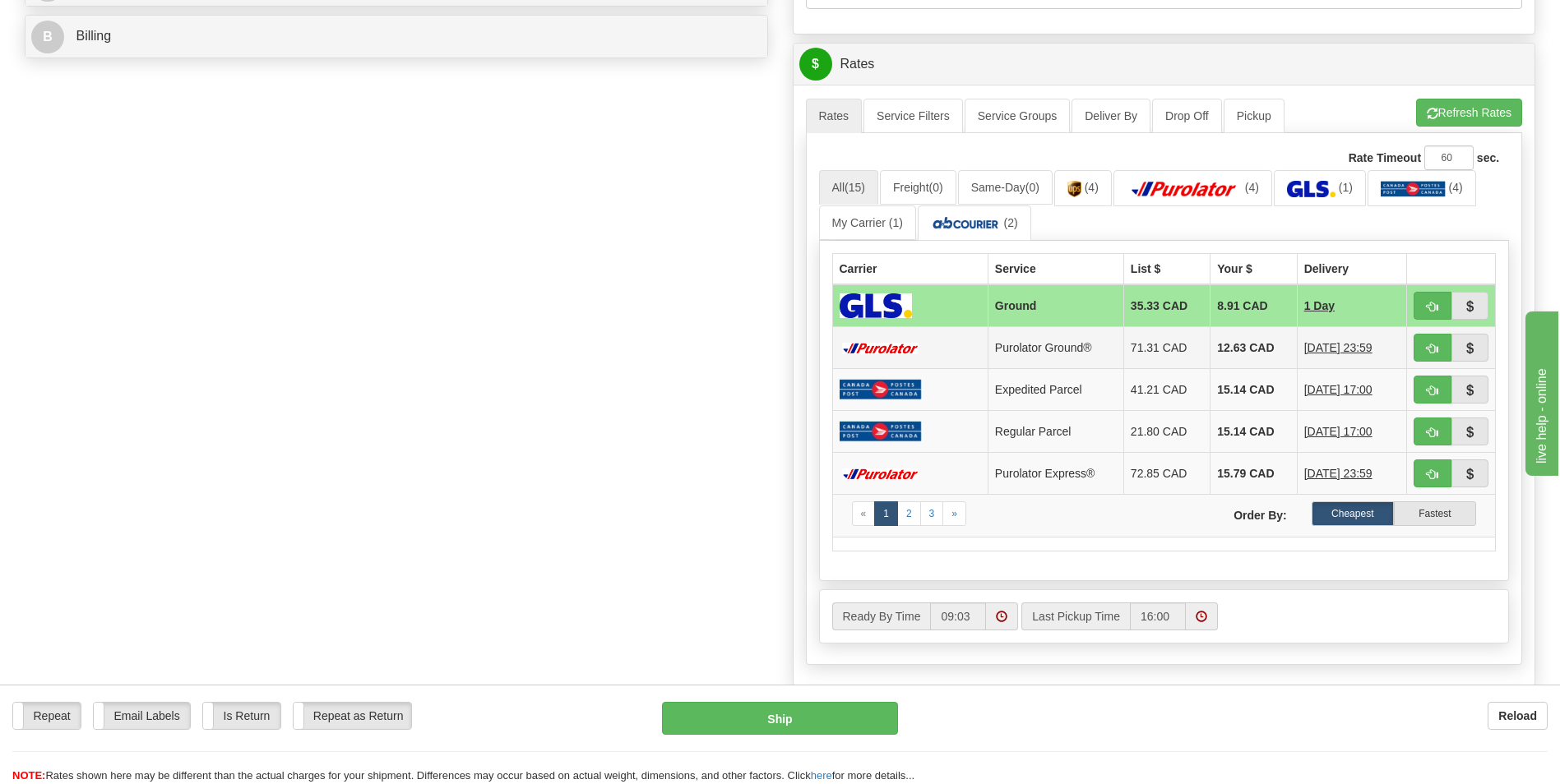
type input "0"
click at [1237, 356] on td "12.63 CAD" at bounding box center [1253, 347] width 86 height 42
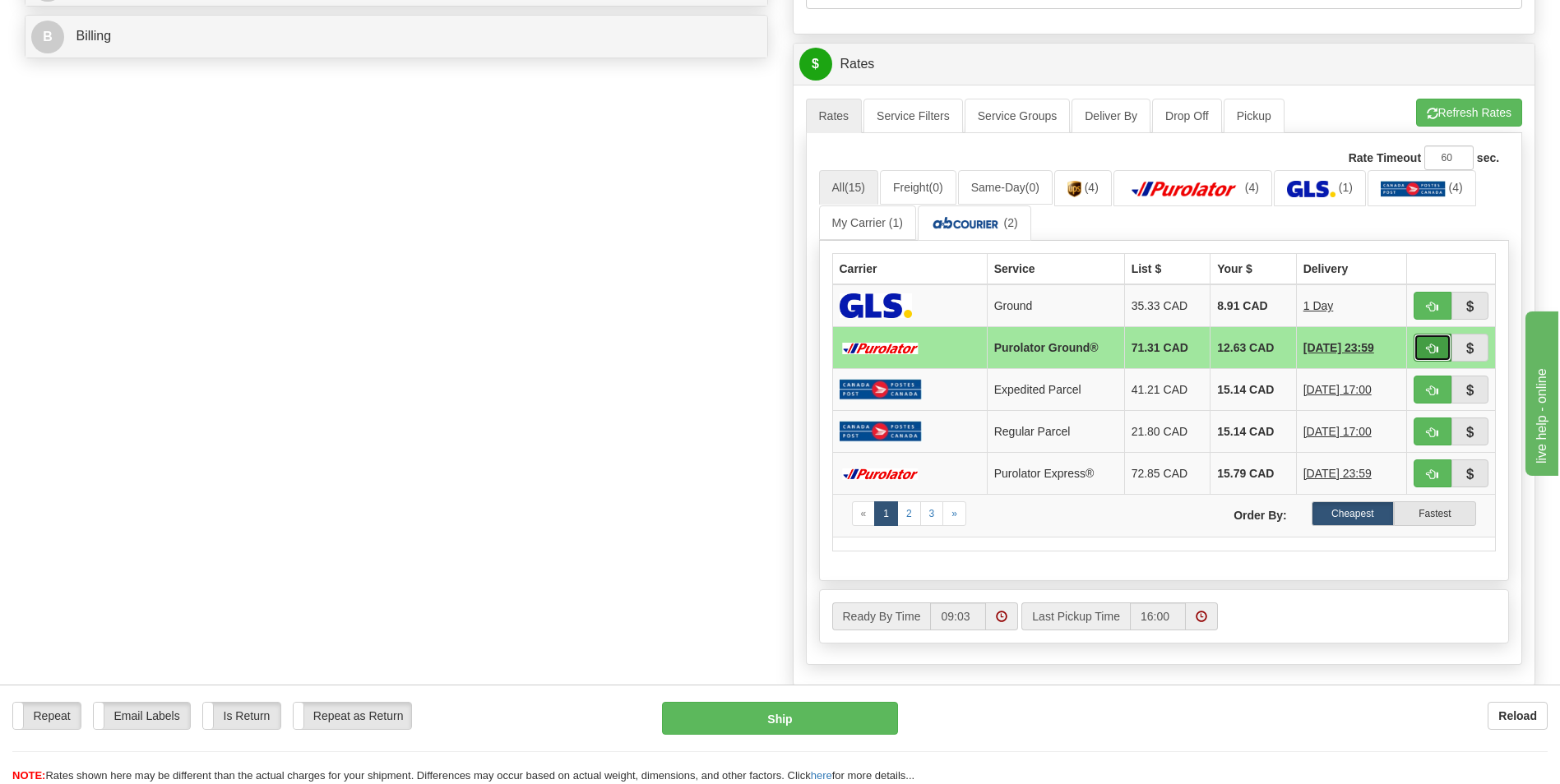
click at [1424, 346] on button "button" at bounding box center [1432, 347] width 37 height 28
type input "260"
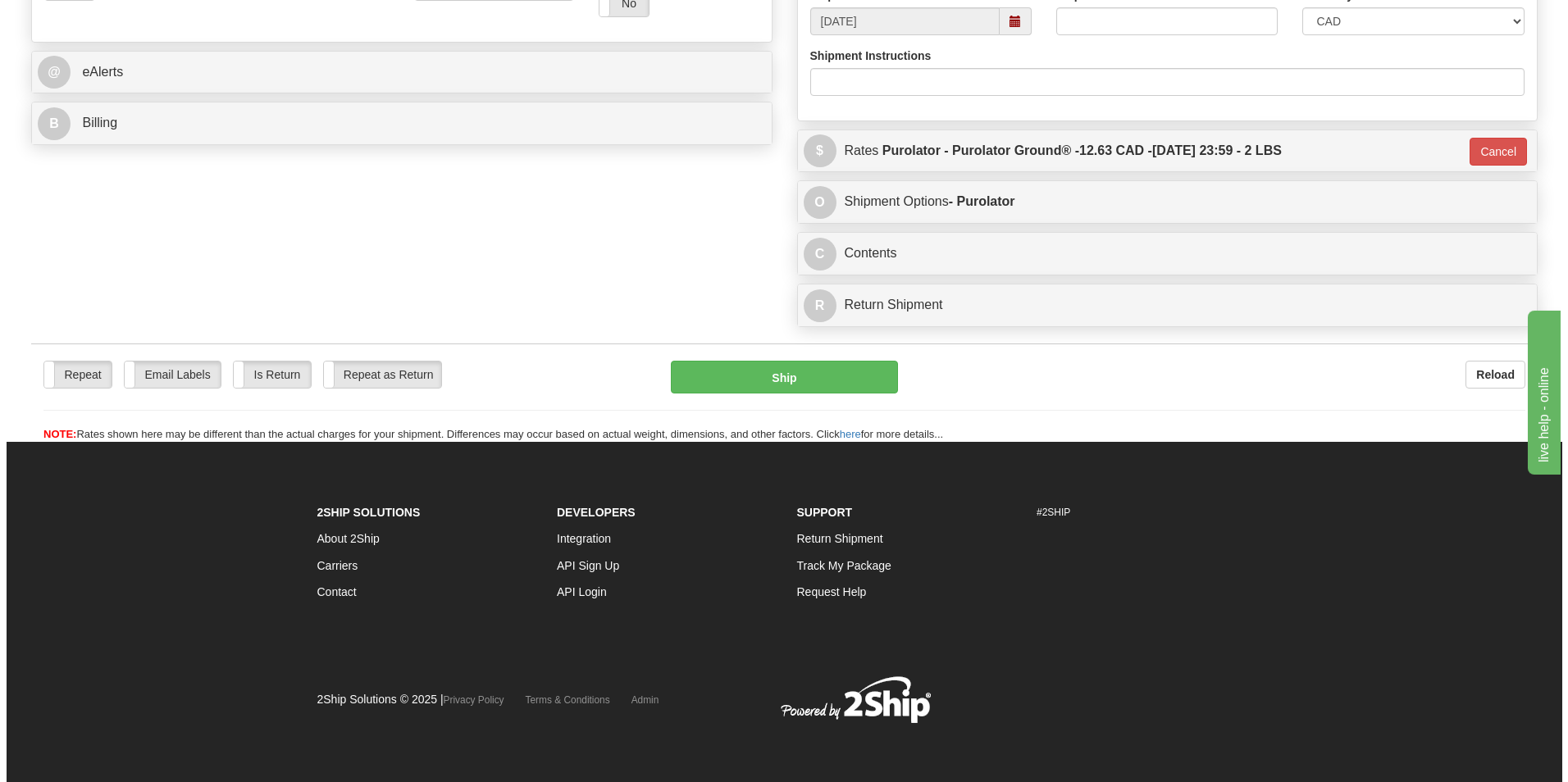
scroll to position [651, 0]
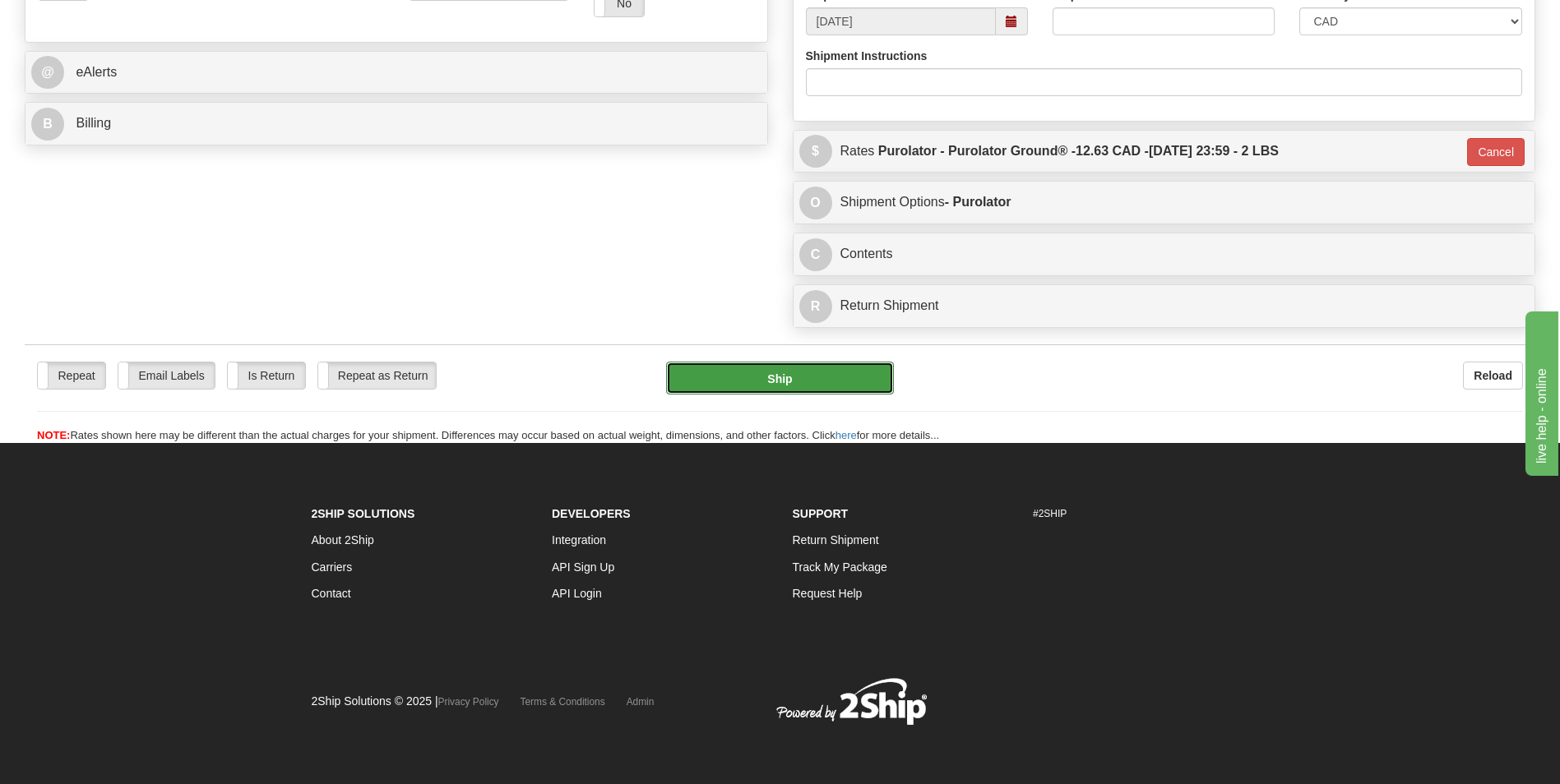
click at [814, 383] on button "Ship" at bounding box center [779, 378] width 227 height 33
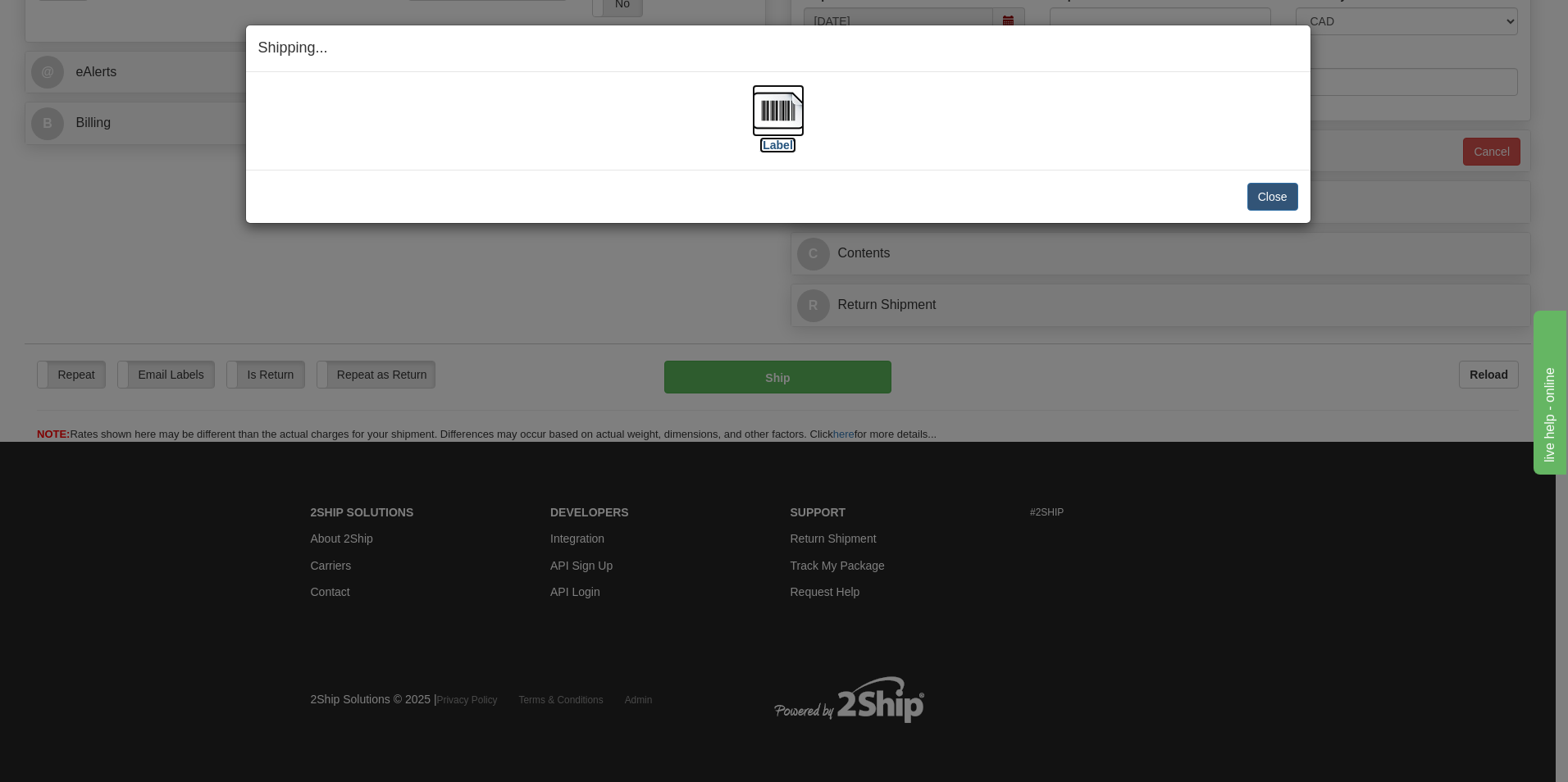
click at [769, 111] on img at bounding box center [778, 110] width 53 height 53
drag, startPoint x: 1275, startPoint y: 205, endPoint x: 1265, endPoint y: 203, distance: 10.2
click at [1275, 205] on button "Close" at bounding box center [1273, 196] width 51 height 28
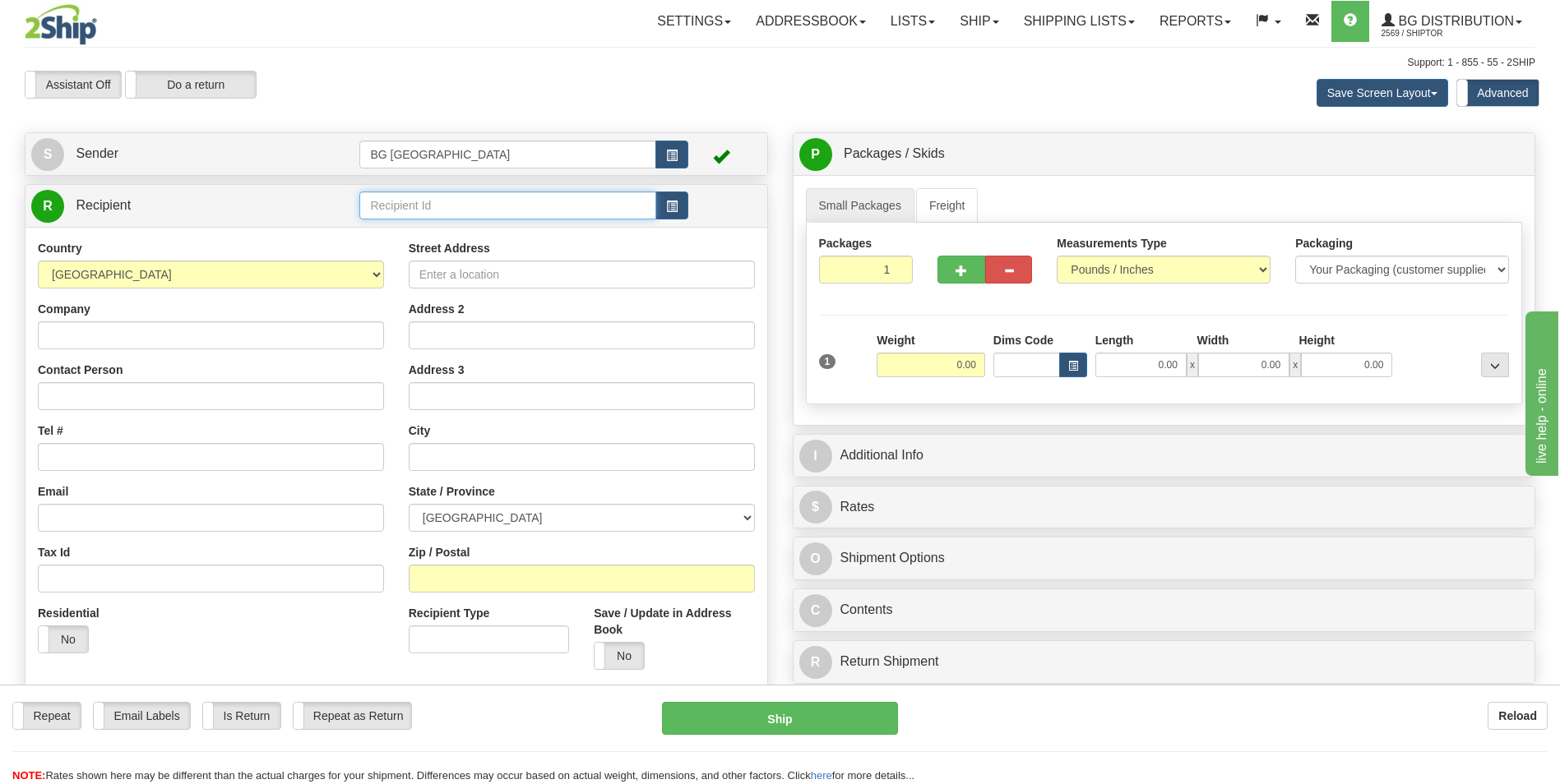
click at [399, 203] on input "text" at bounding box center [508, 205] width 296 height 28
click at [392, 230] on div "60176" at bounding box center [504, 231] width 280 height 18
type input "60176"
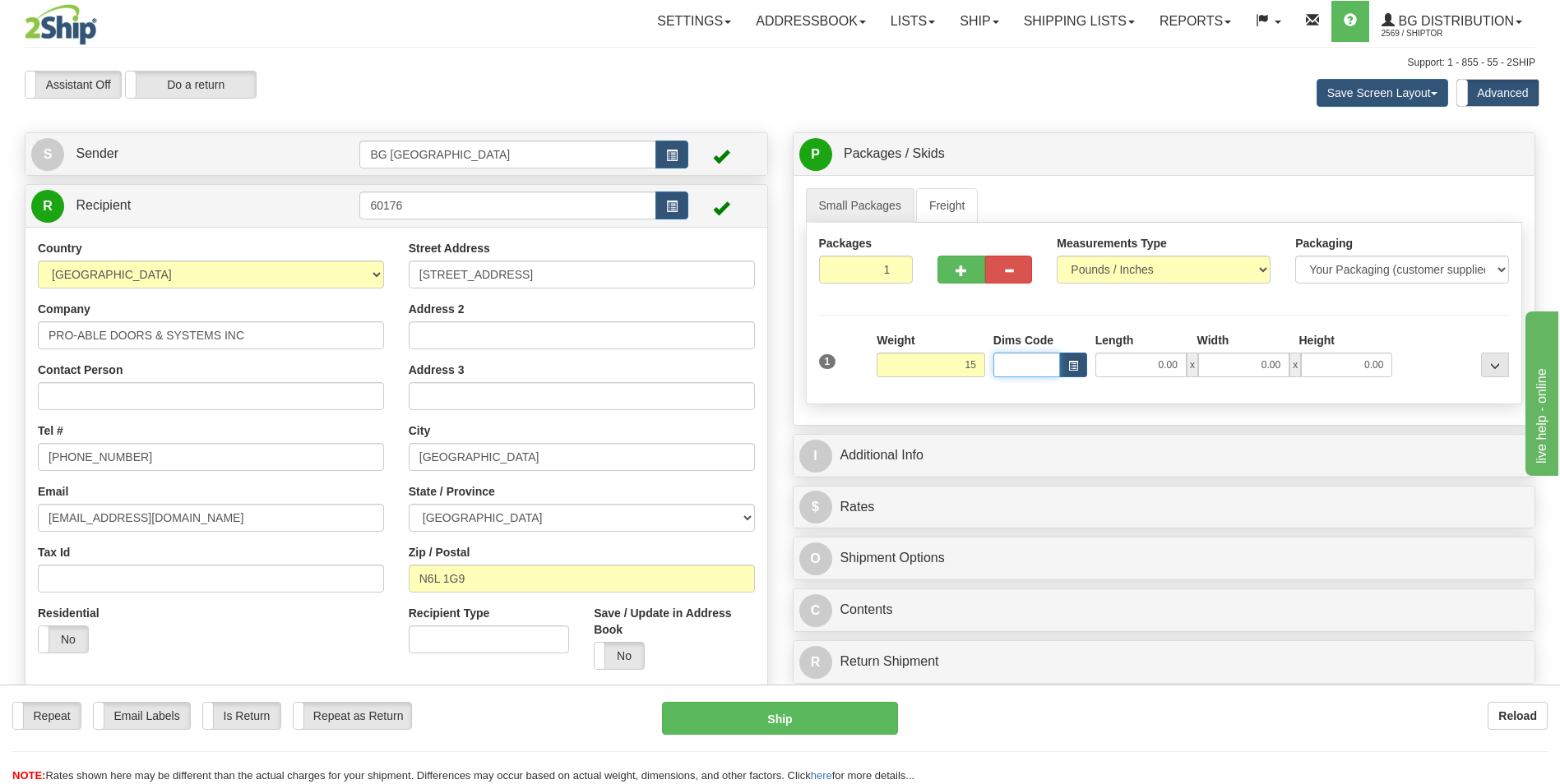
type input "15.00"
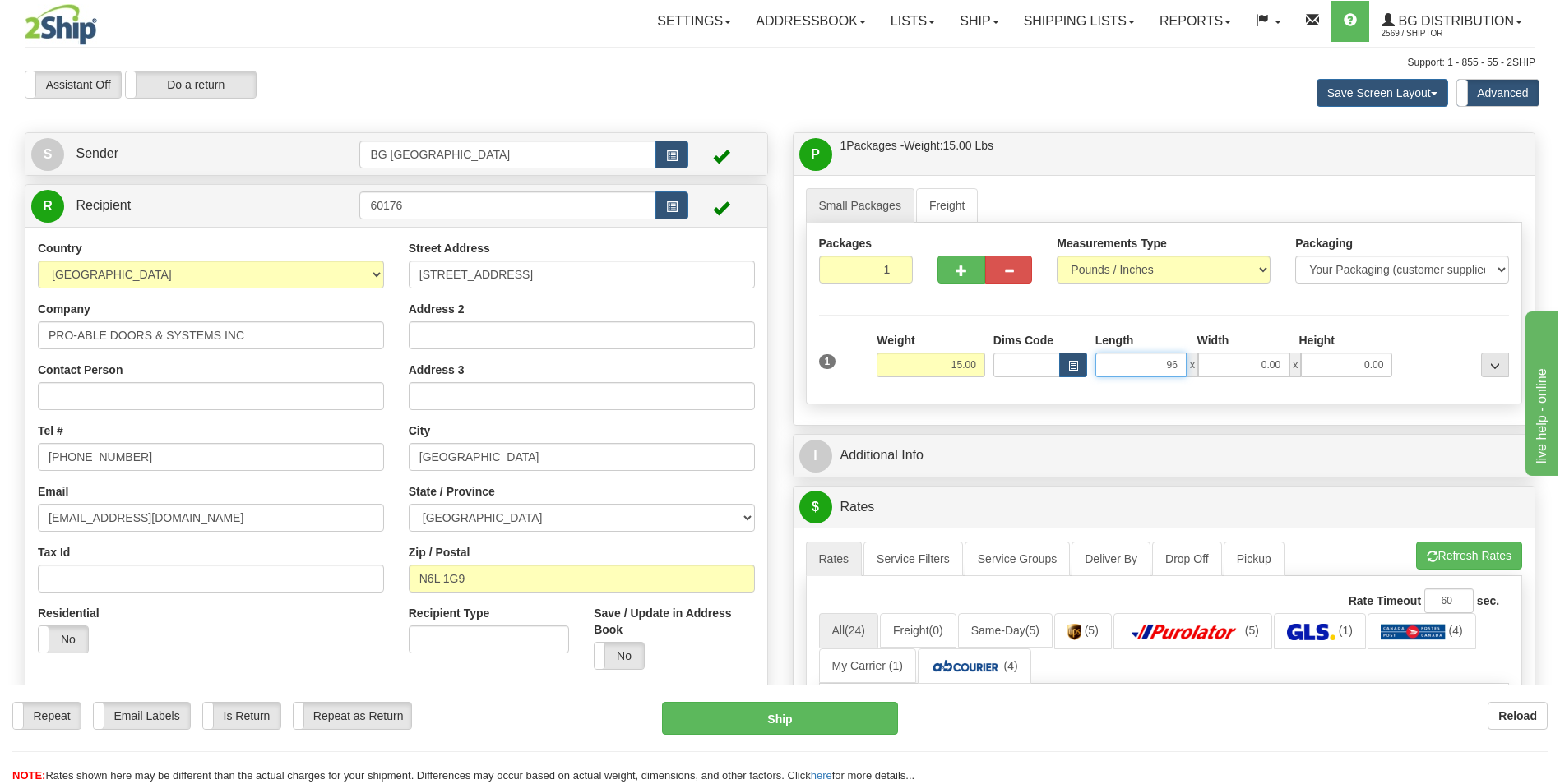
type input "96.00"
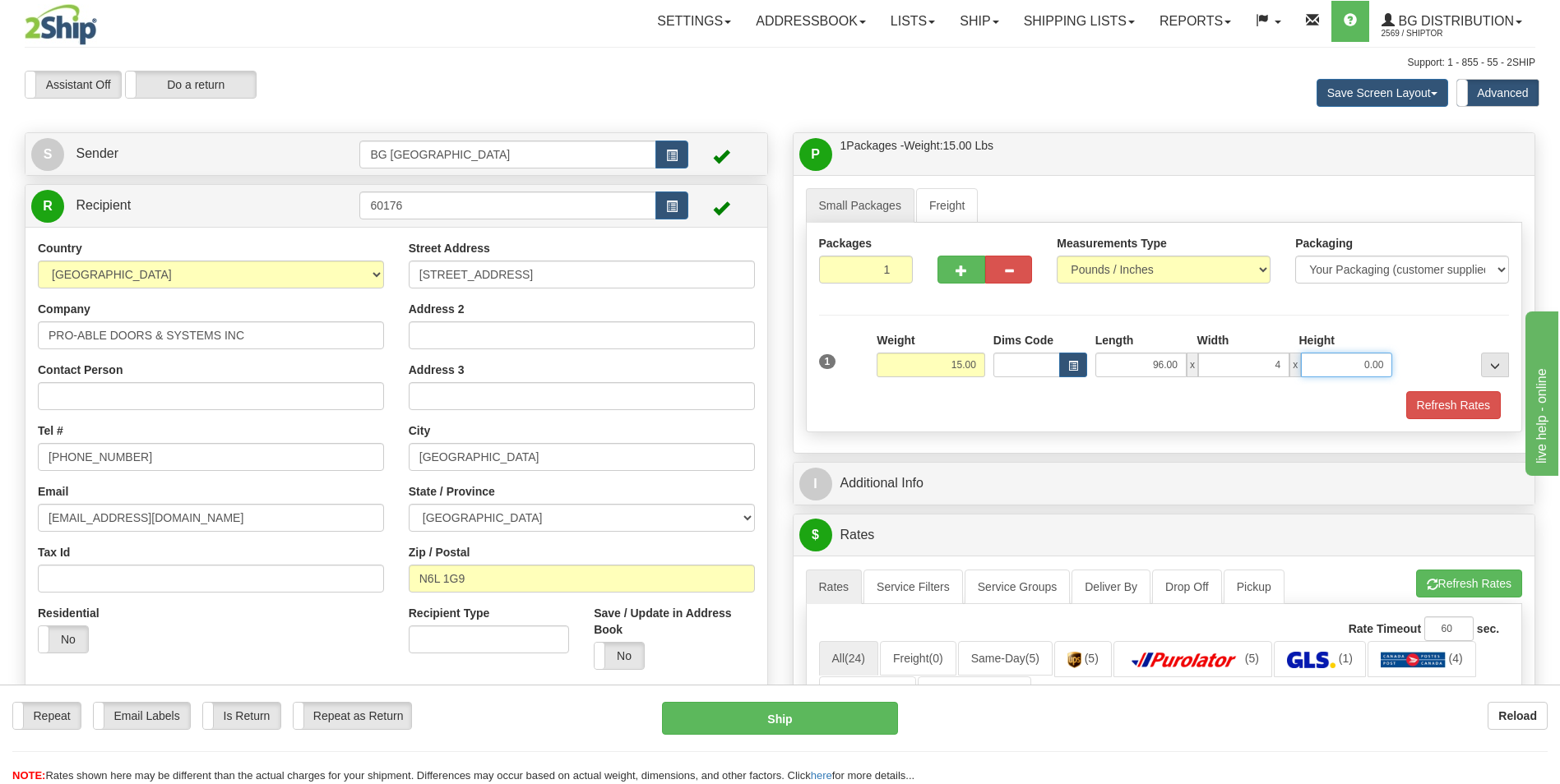
type input "4.00"
type input "3.00"
click at [949, 266] on button "button" at bounding box center [961, 269] width 47 height 28
type input "2"
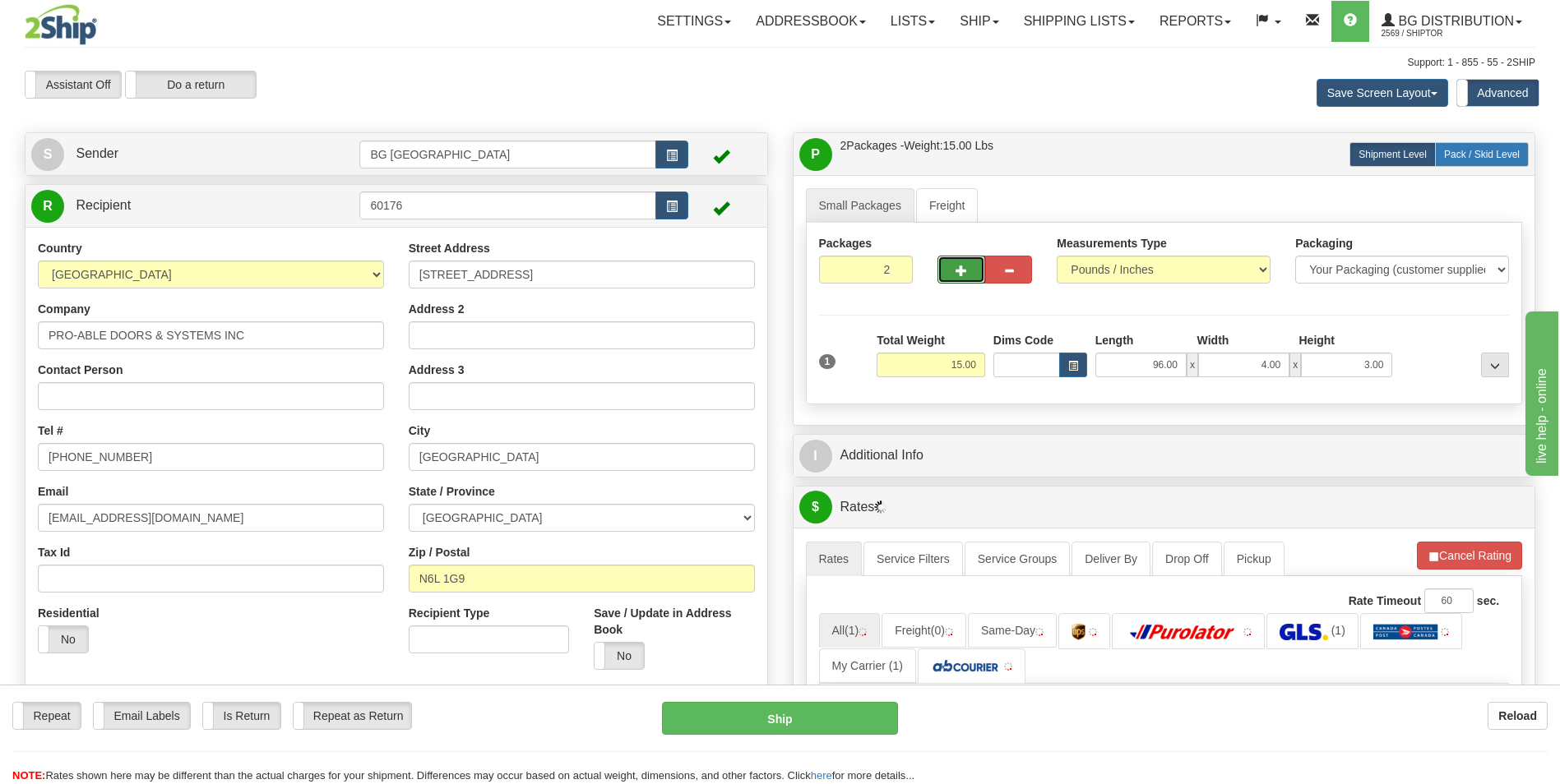
click at [1470, 157] on span "Pack / Skid Level" at bounding box center [1482, 155] width 76 height 12
radio input "true"
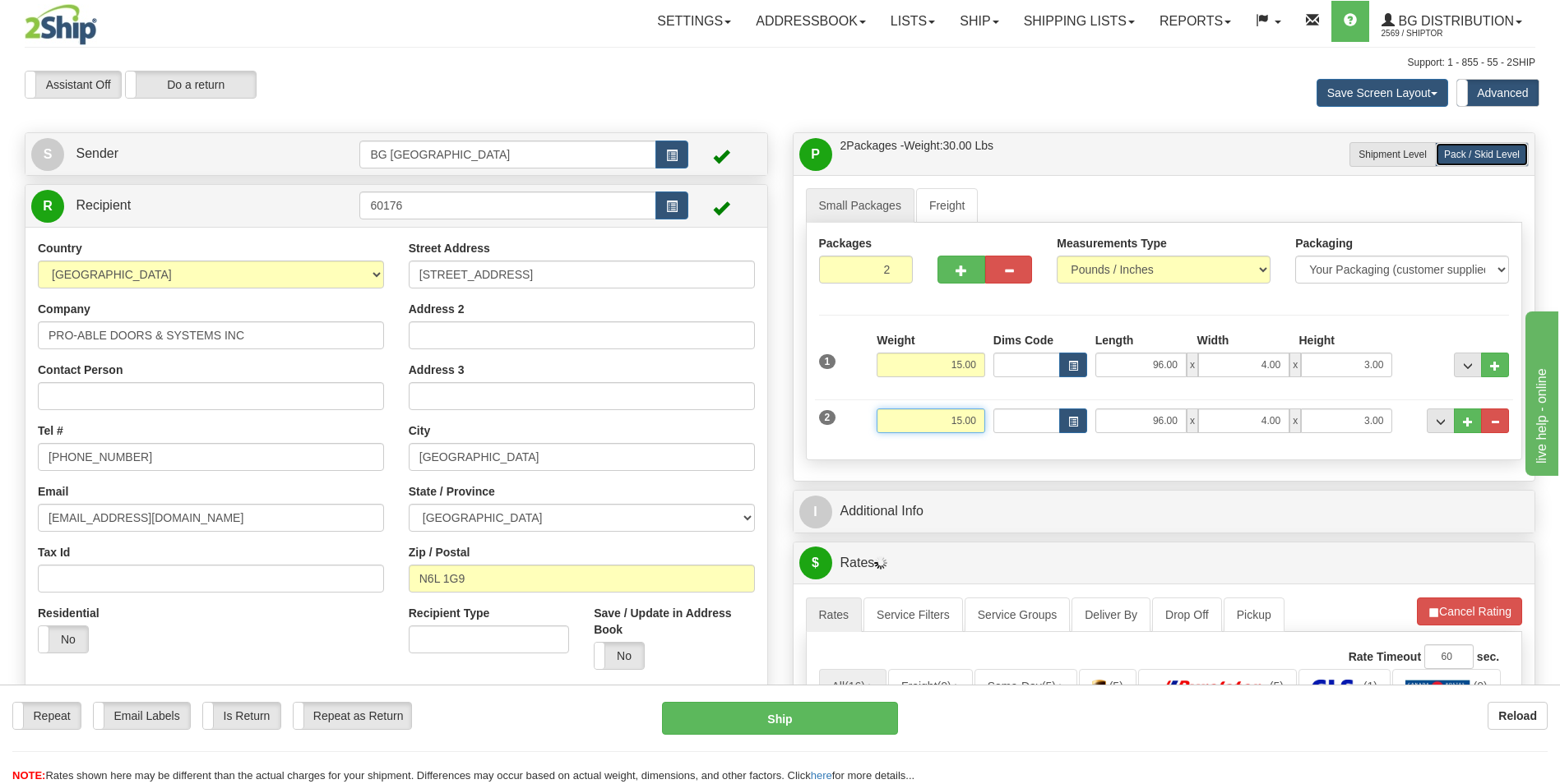
click at [954, 420] on input "15.00" at bounding box center [931, 421] width 108 height 25
type input "10.00"
type input "27.00"
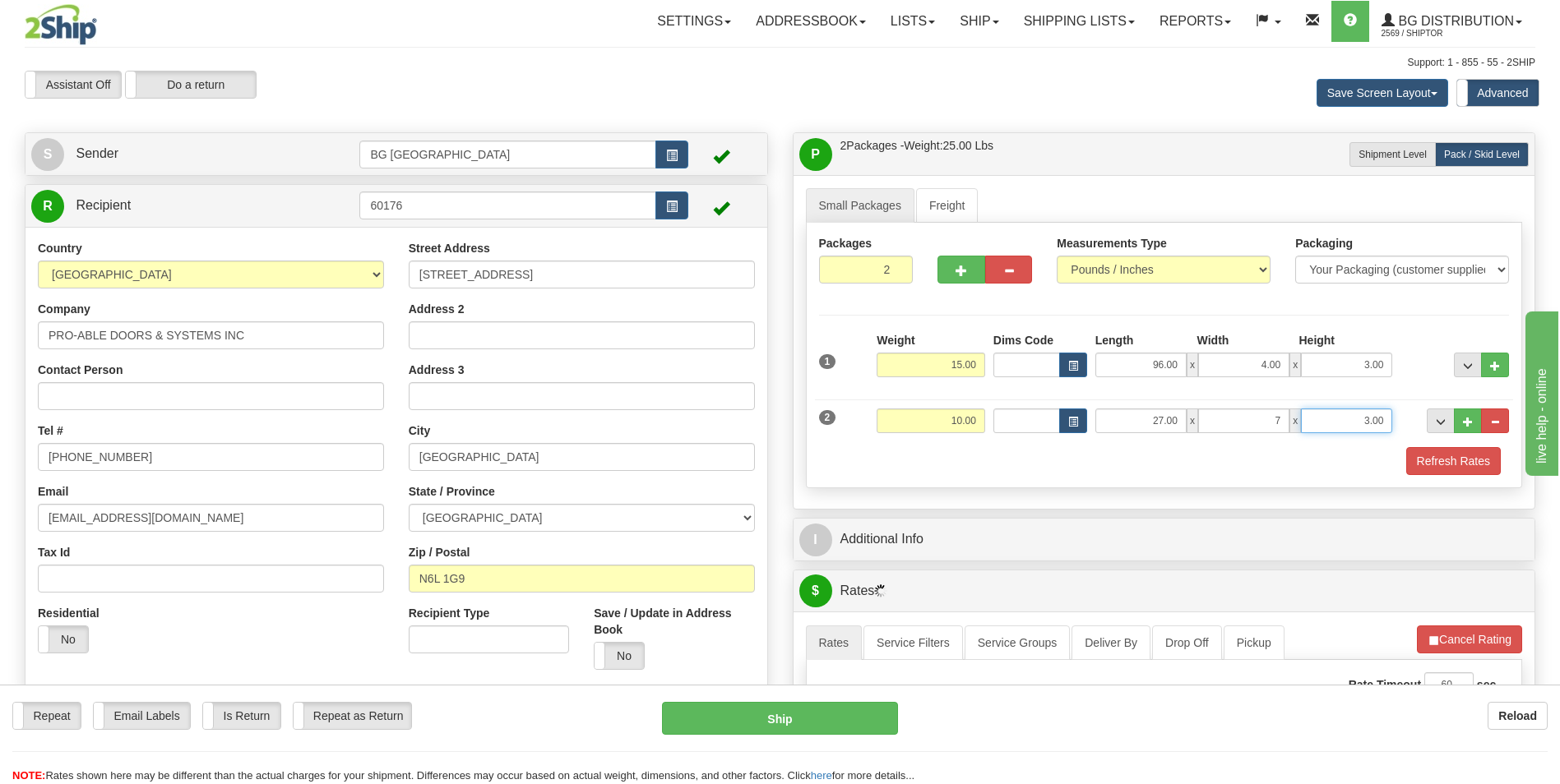
type input "7.00"
type input "4.00"
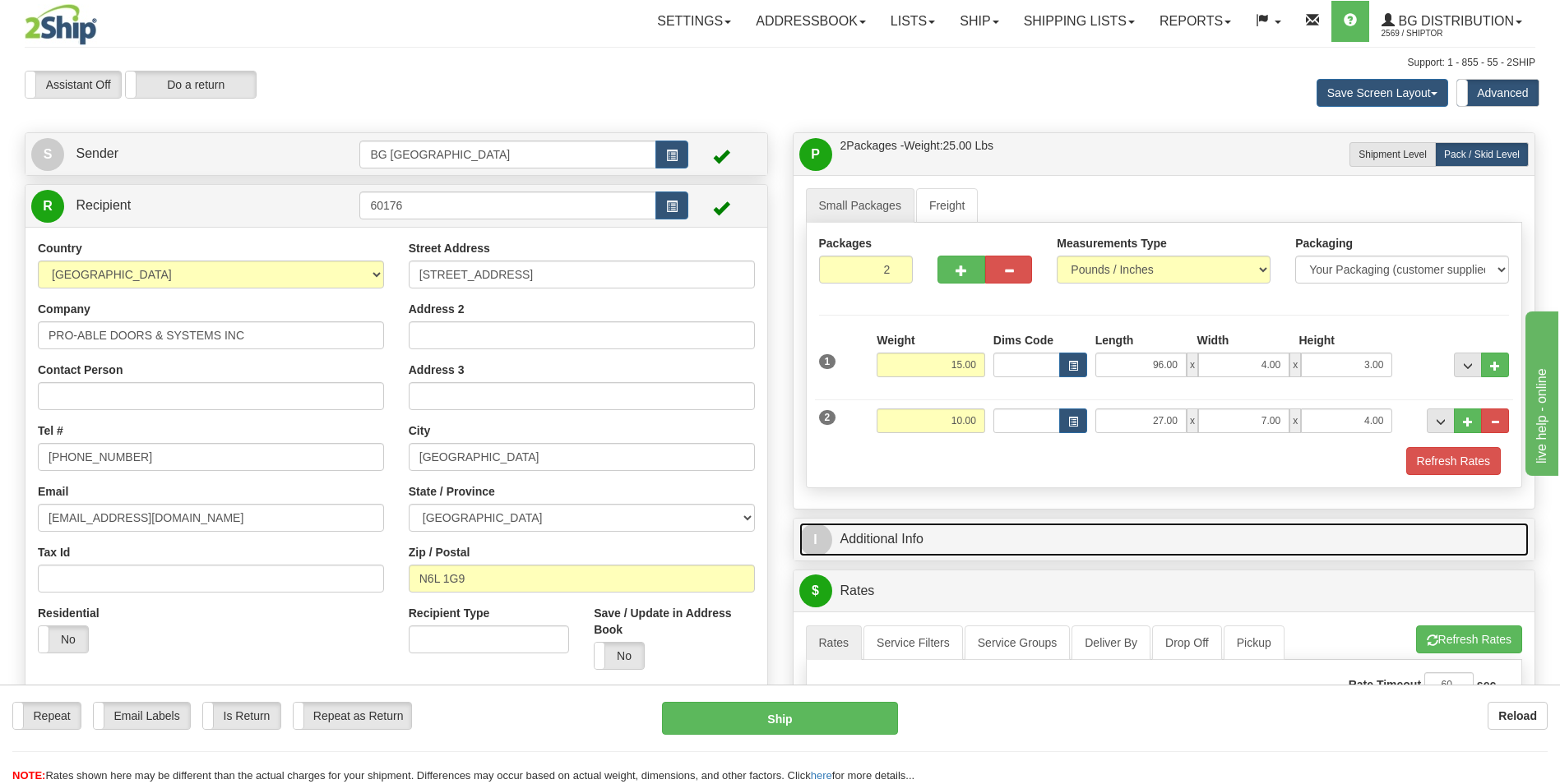
click at [953, 537] on link "I Additional Info" at bounding box center [1165, 540] width 731 height 34
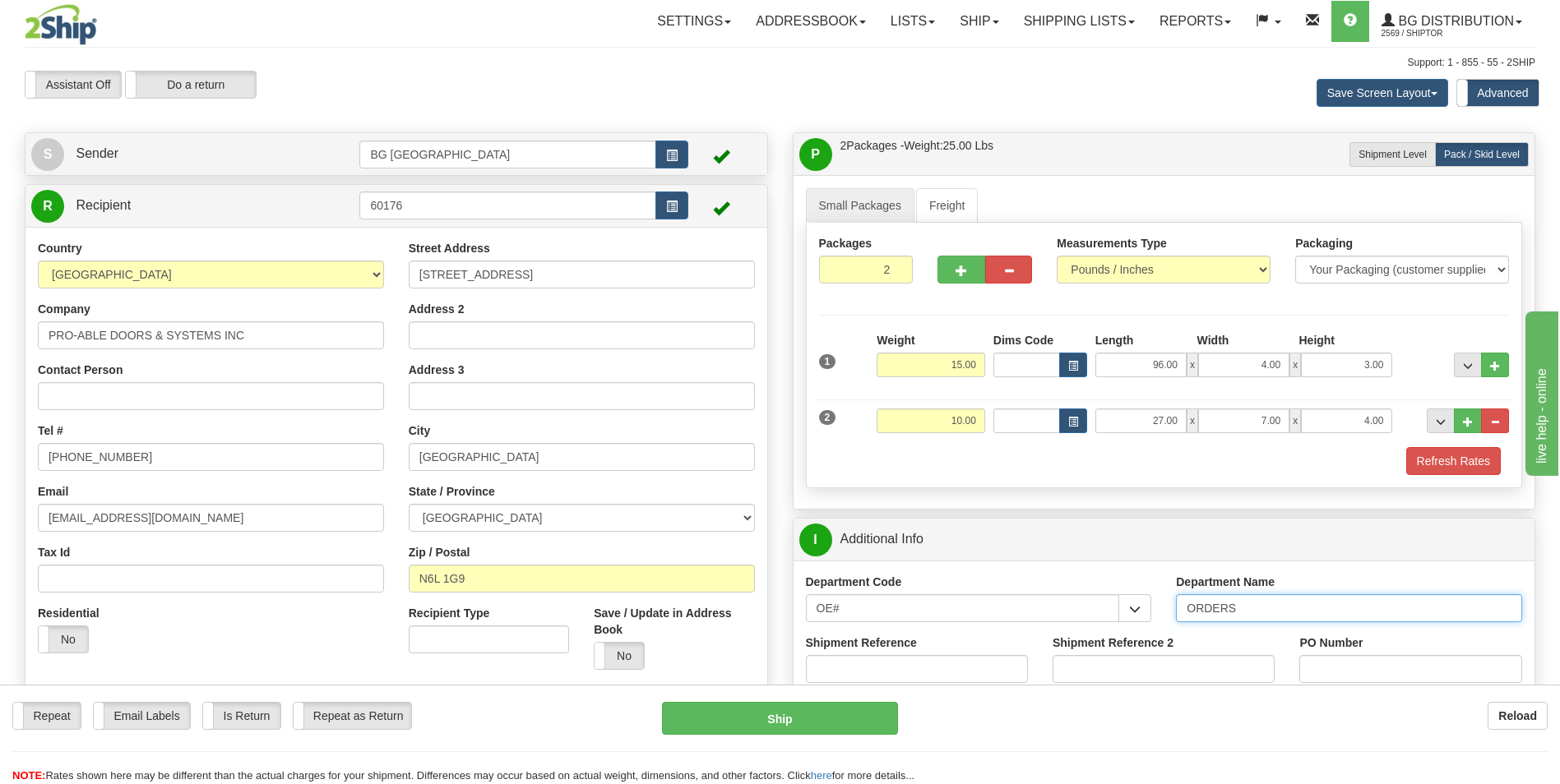
click at [1258, 609] on input "ORDERS" at bounding box center [1349, 608] width 347 height 28
type input "70185337-00"
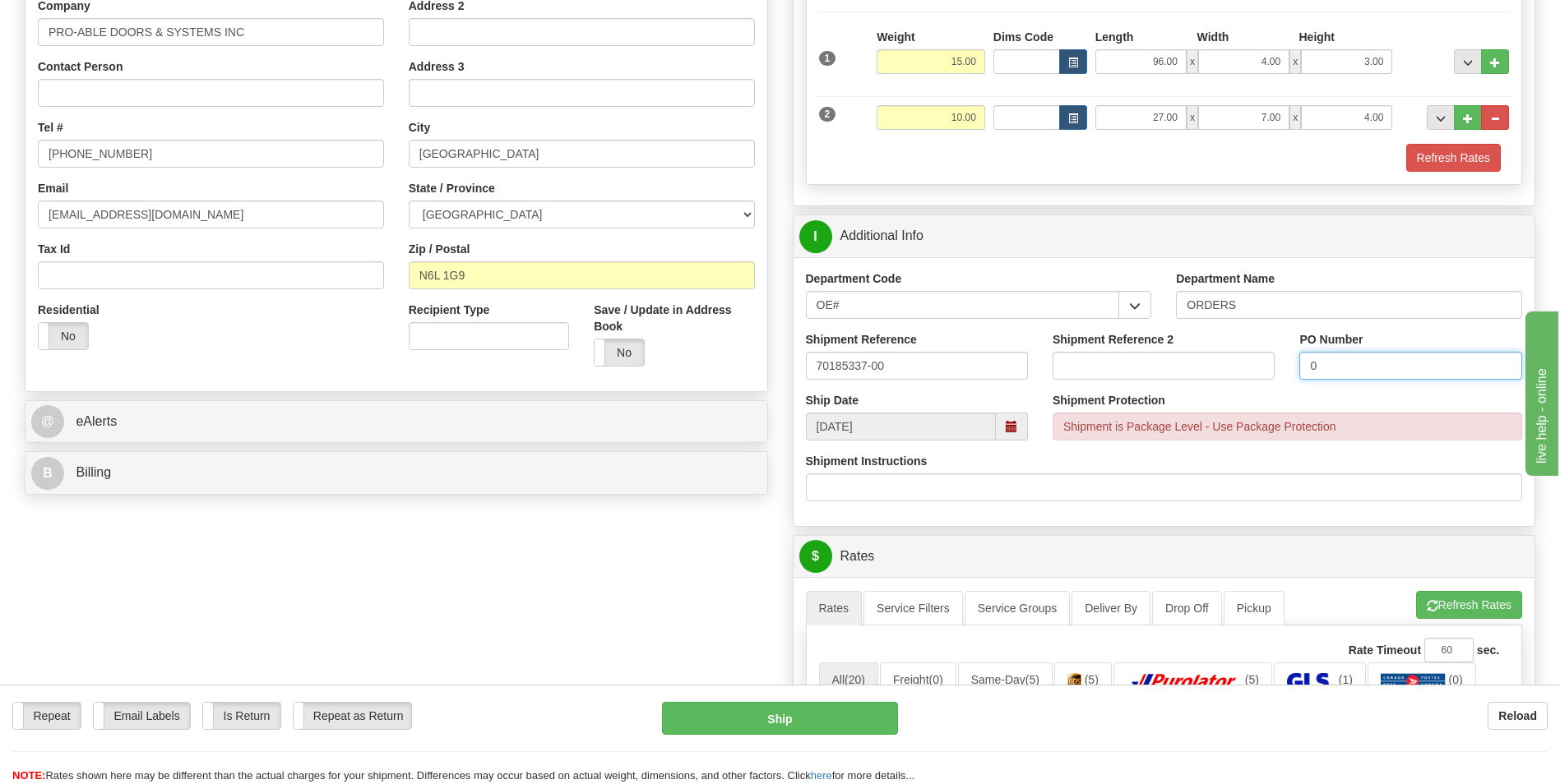
scroll to position [329, 0]
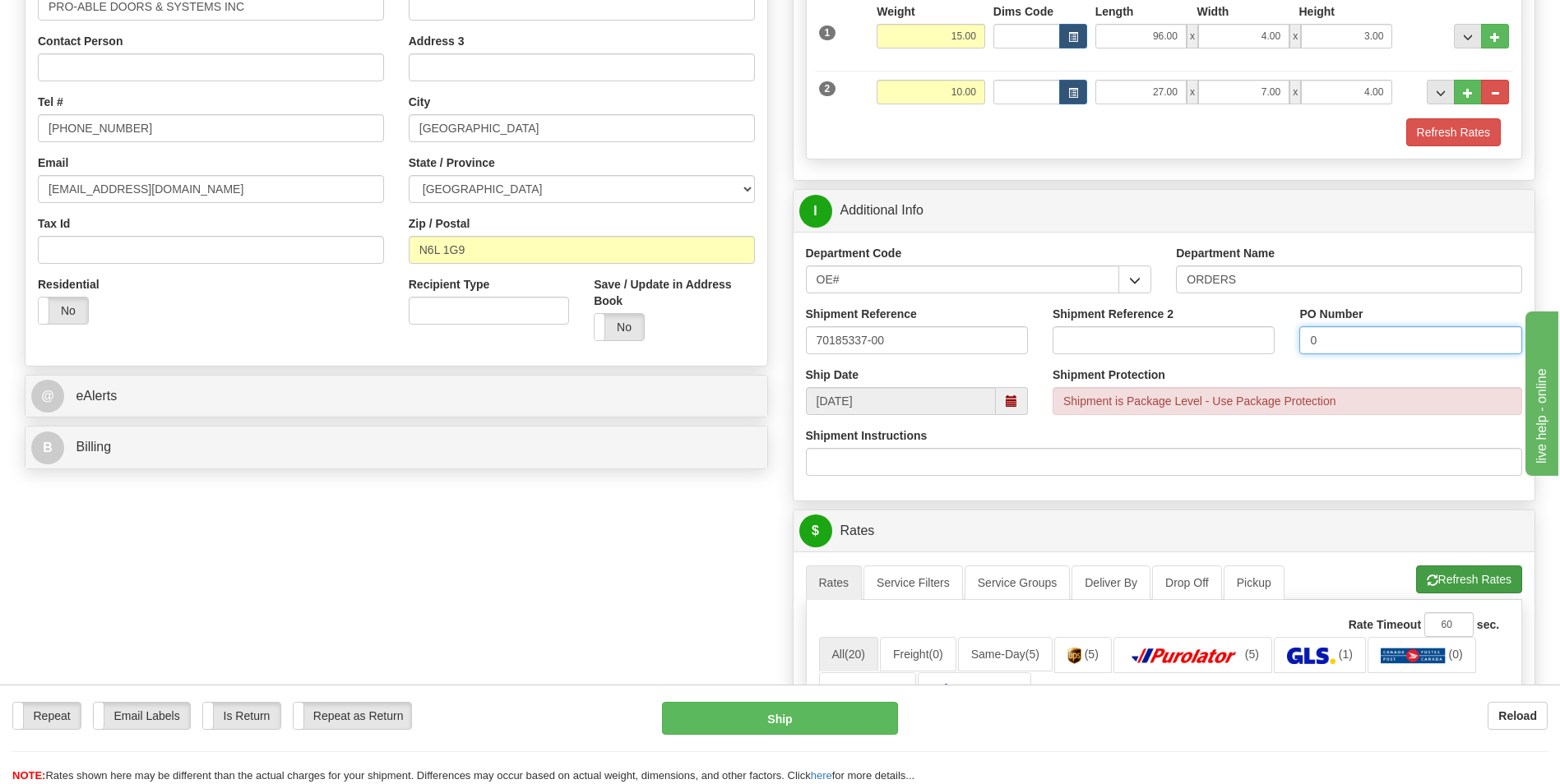
type input "0"
click at [1427, 582] on span "button" at bounding box center [1433, 581] width 12 height 11
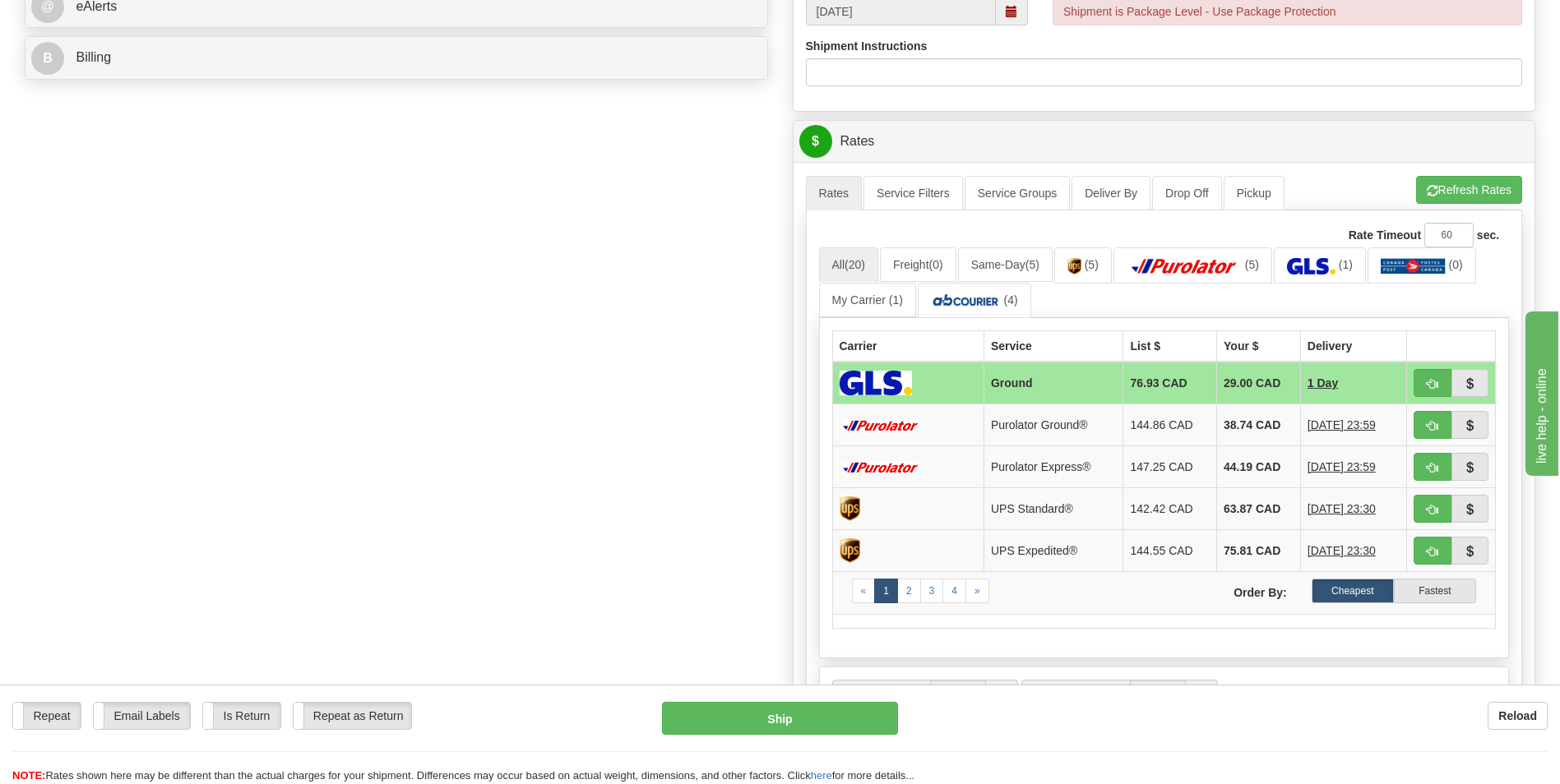
scroll to position [740, 0]
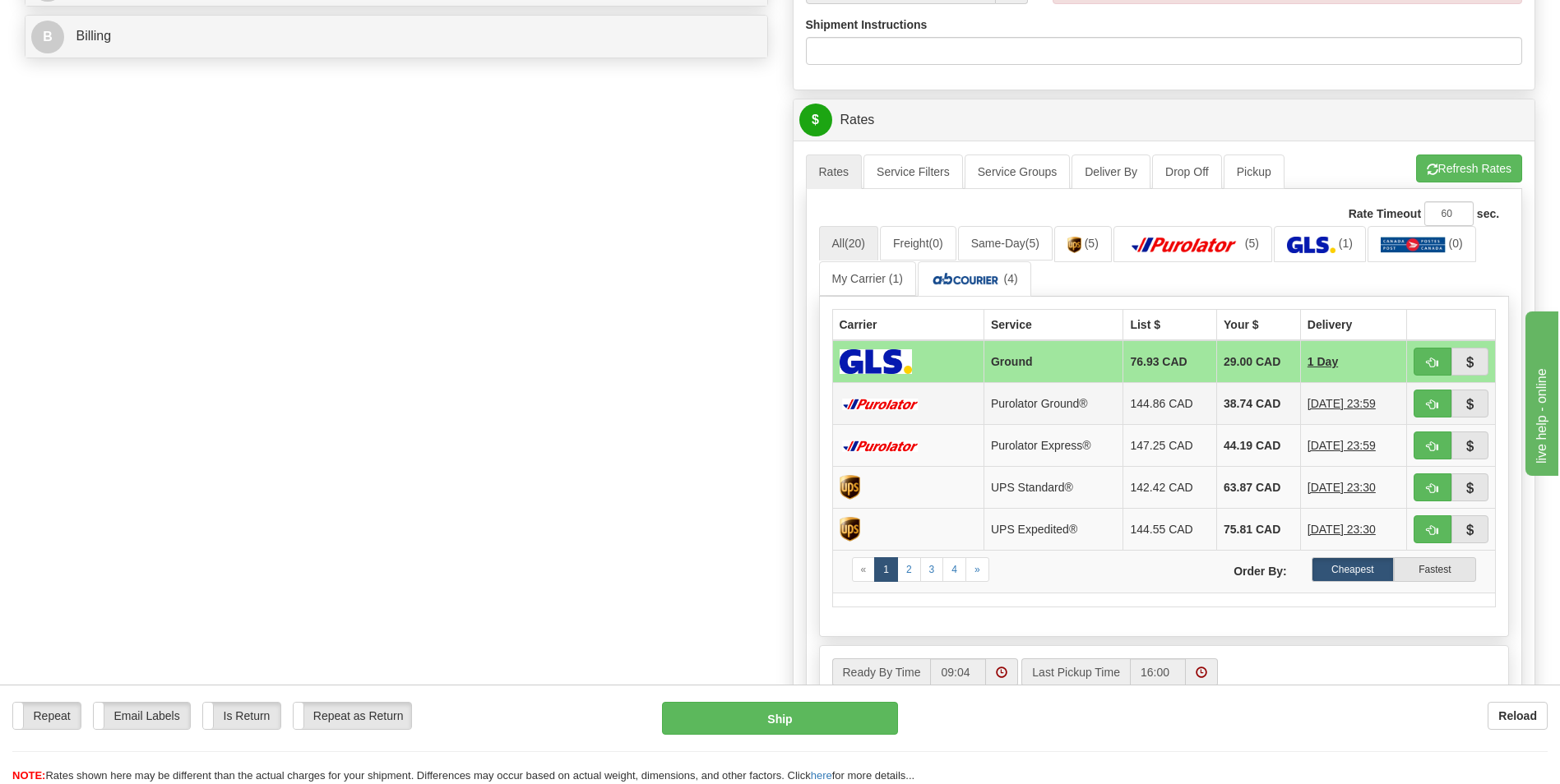
click at [1218, 401] on td "38.74 CAD" at bounding box center [1259, 403] width 84 height 42
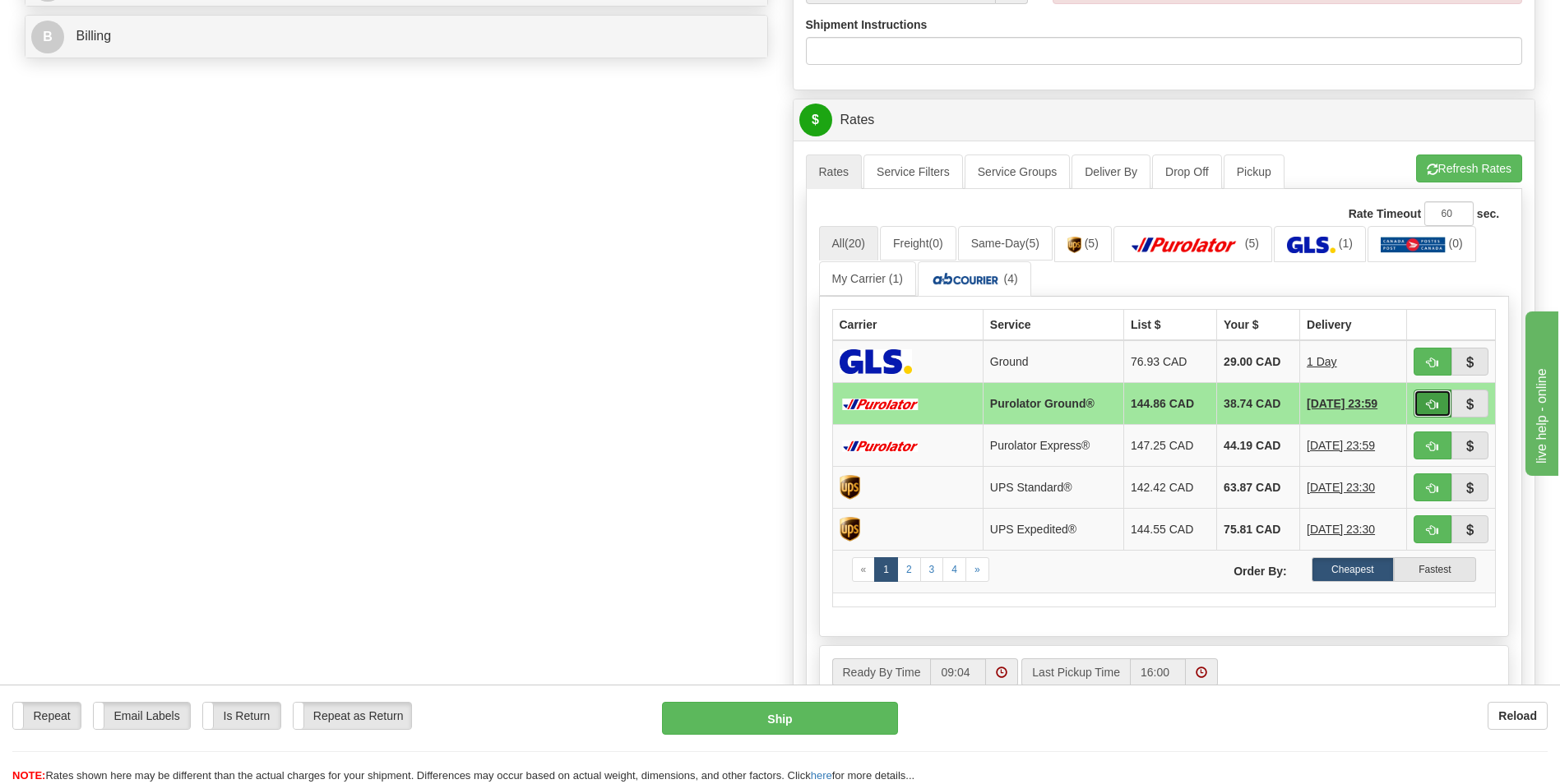
click at [1431, 403] on span "button" at bounding box center [1433, 404] width 12 height 11
type input "260"
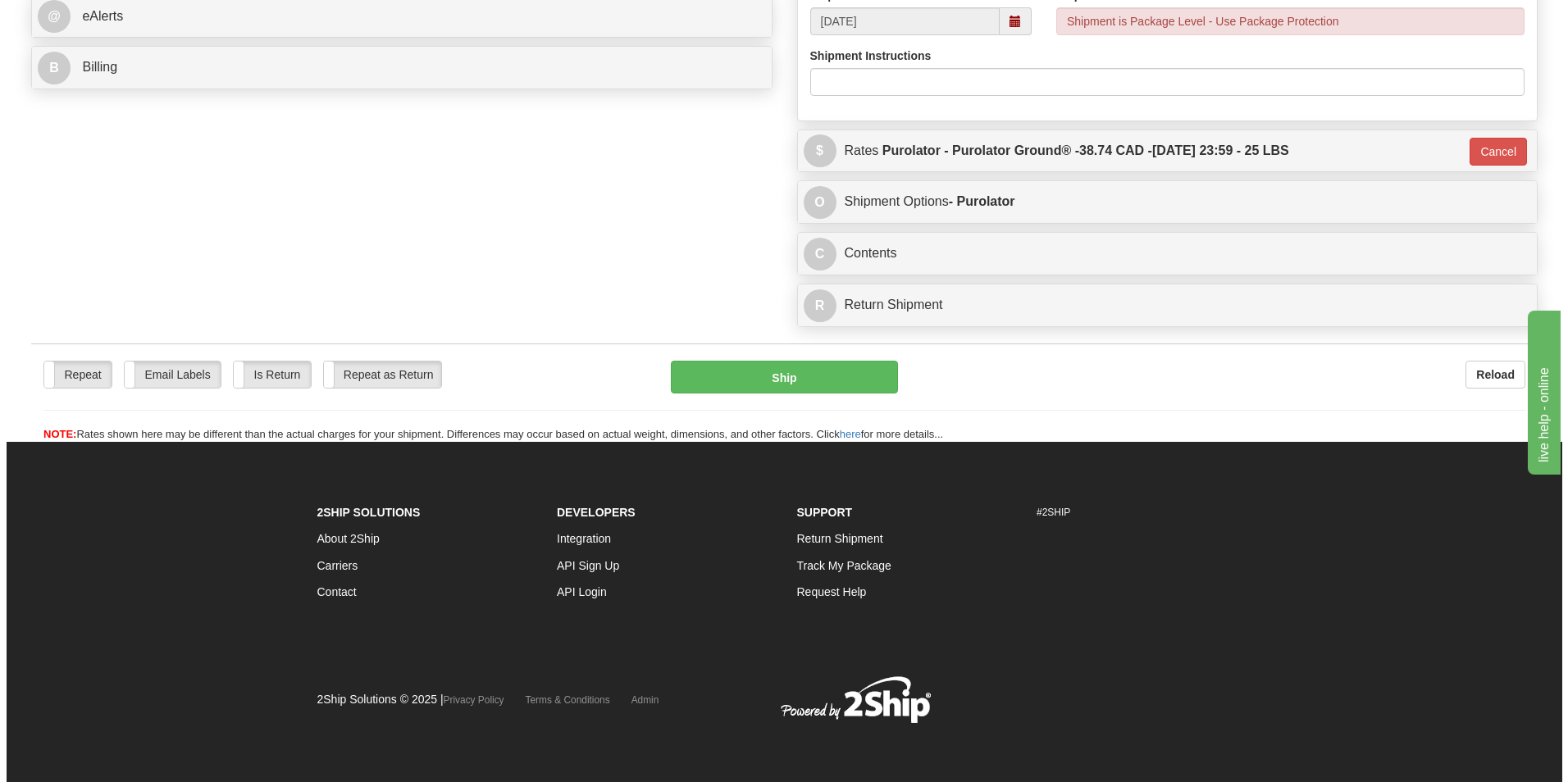
scroll to position [707, 0]
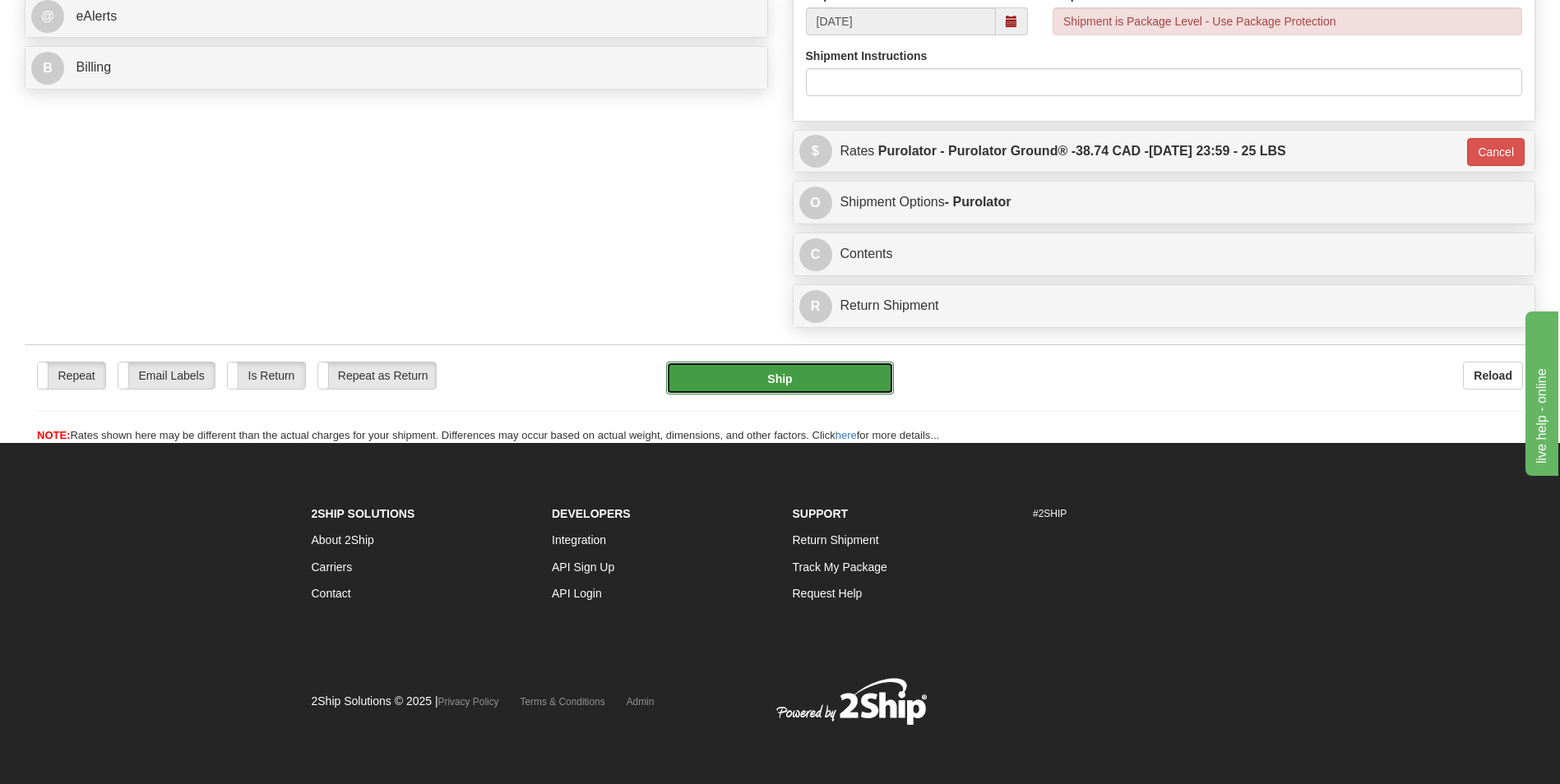
click at [699, 388] on button "Ship" at bounding box center [779, 378] width 227 height 33
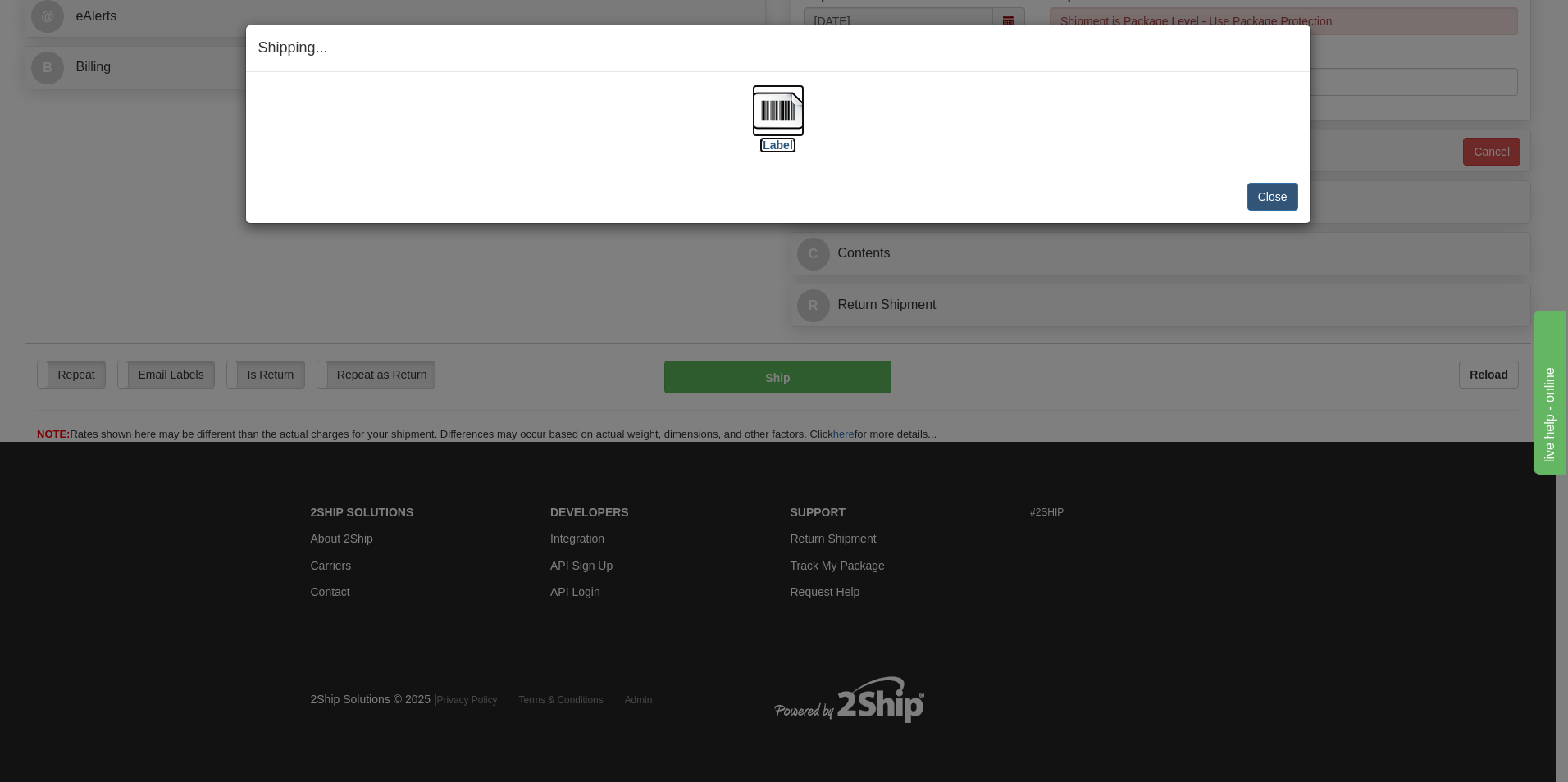
click at [782, 119] on img at bounding box center [778, 110] width 53 height 53
click at [1258, 191] on button "Close" at bounding box center [1273, 196] width 51 height 28
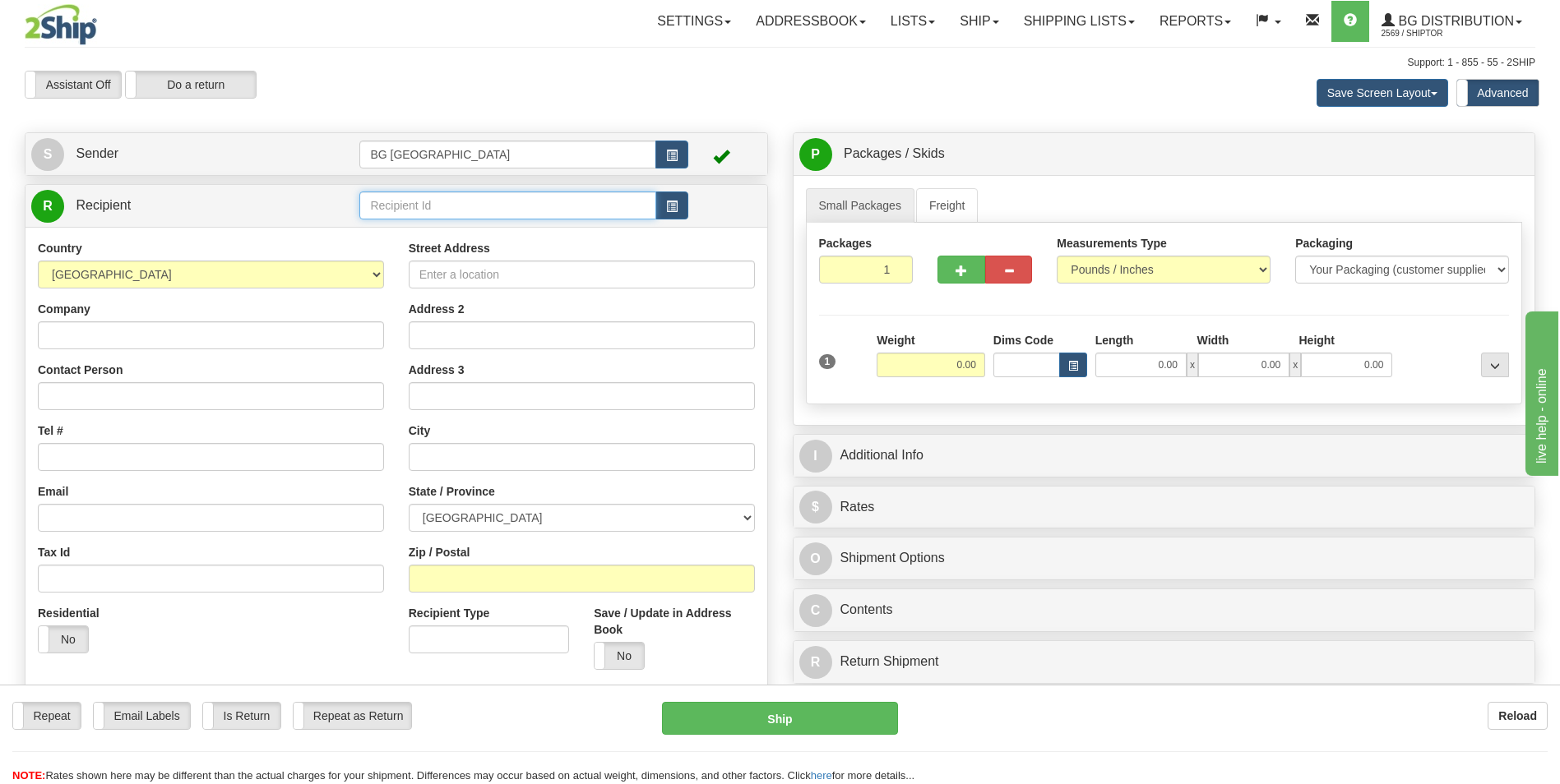
click at [404, 211] on input "text" at bounding box center [508, 205] width 296 height 28
type input "60839"
click at [401, 230] on div "Country [GEOGRAPHIC_DATA] [GEOGRAPHIC_DATA] [GEOGRAPHIC_DATA] [GEOGRAPHIC_DATA]…" at bounding box center [396, 491] width 742 height 529
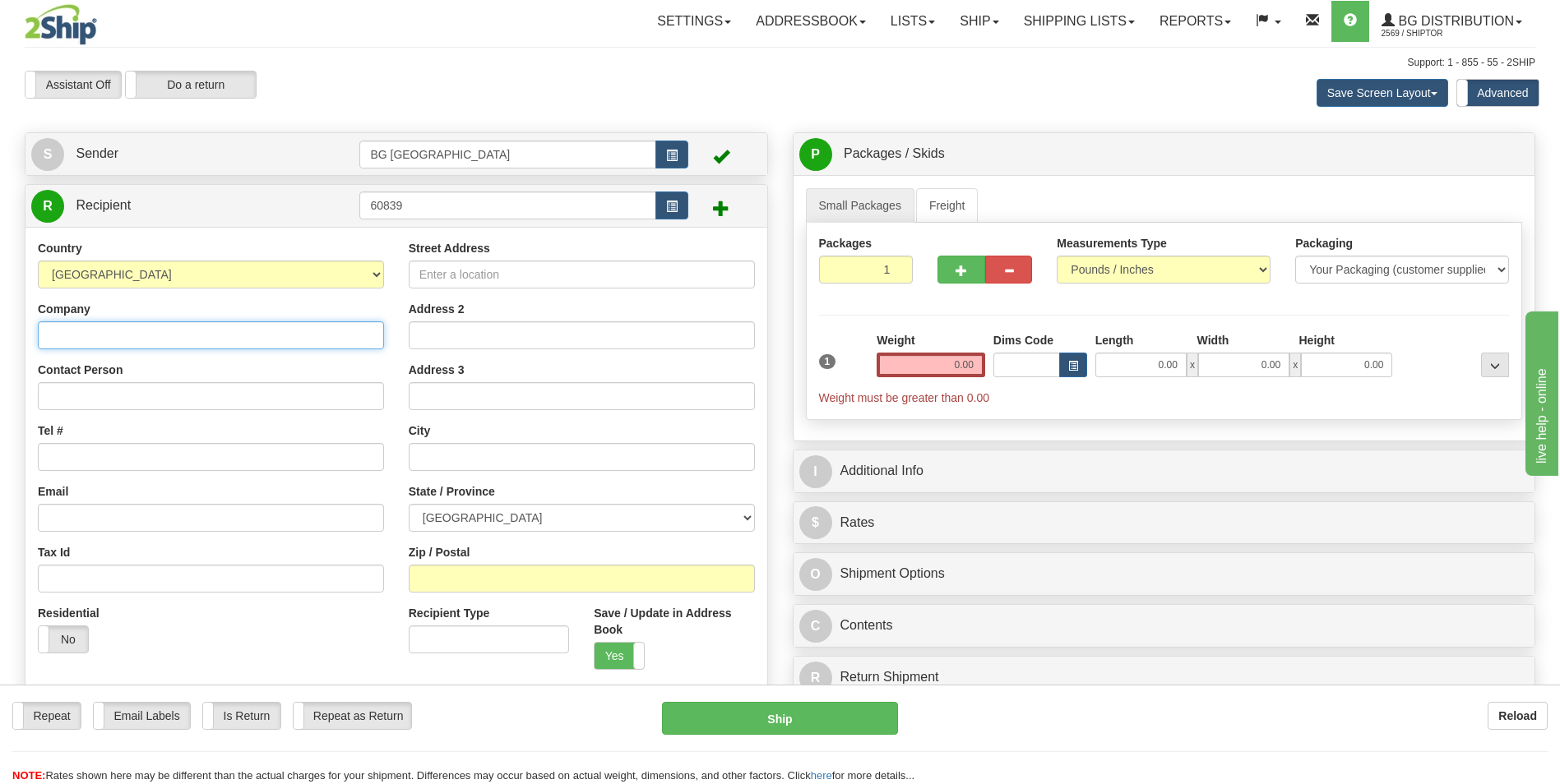
click at [172, 330] on input "Company" at bounding box center [210, 335] width 347 height 28
paste input "ACS"
type input "ACS"
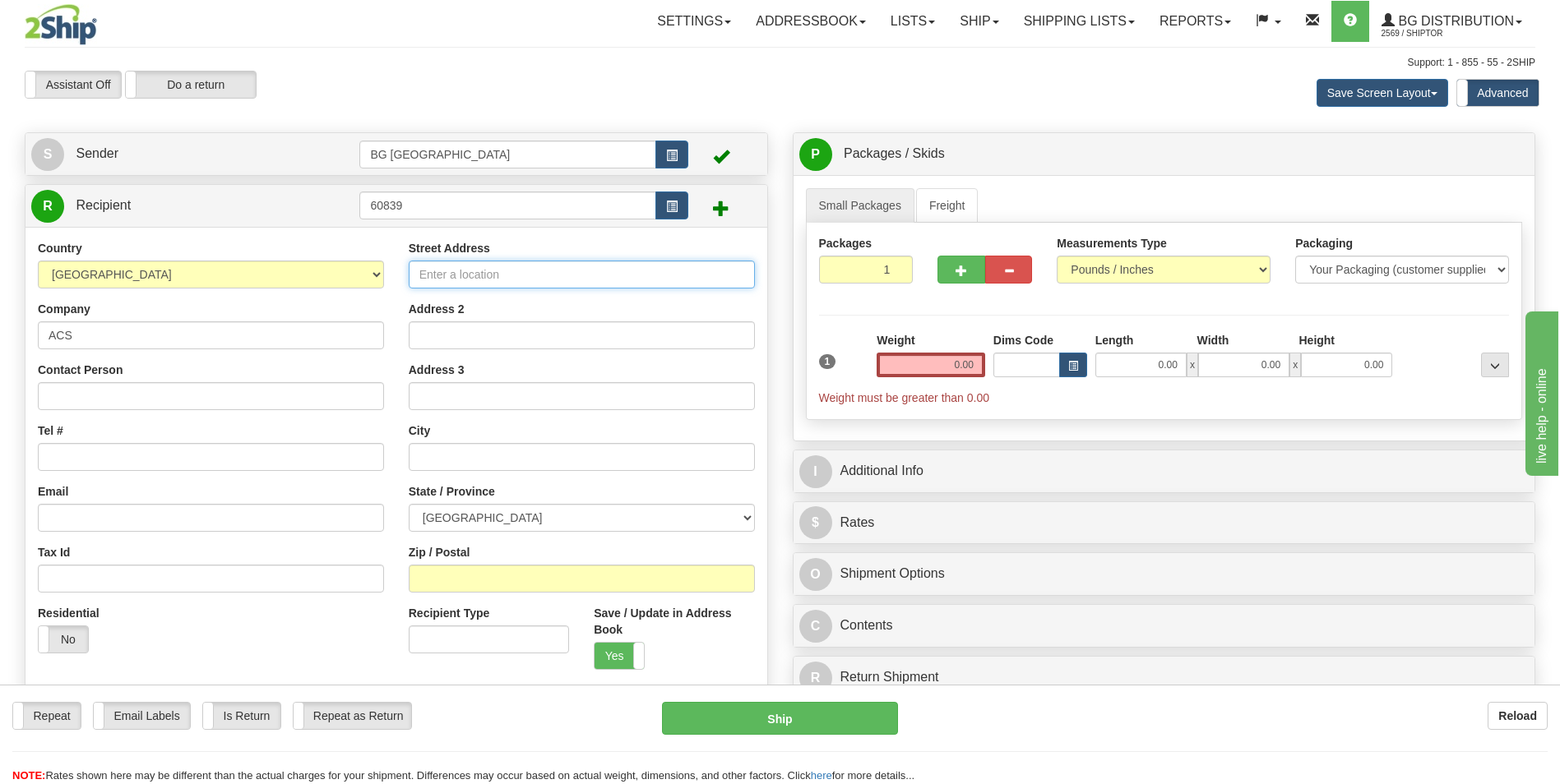
click at [485, 260] on input "Street Address" at bounding box center [582, 274] width 347 height 28
paste input "[STREET_ADDRESS]"
type input "[STREET_ADDRESS]"
click at [182, 399] on input "Contact Person" at bounding box center [210, 396] width 347 height 28
paste input "STAV NAOR [PHONE_NUMBER]"
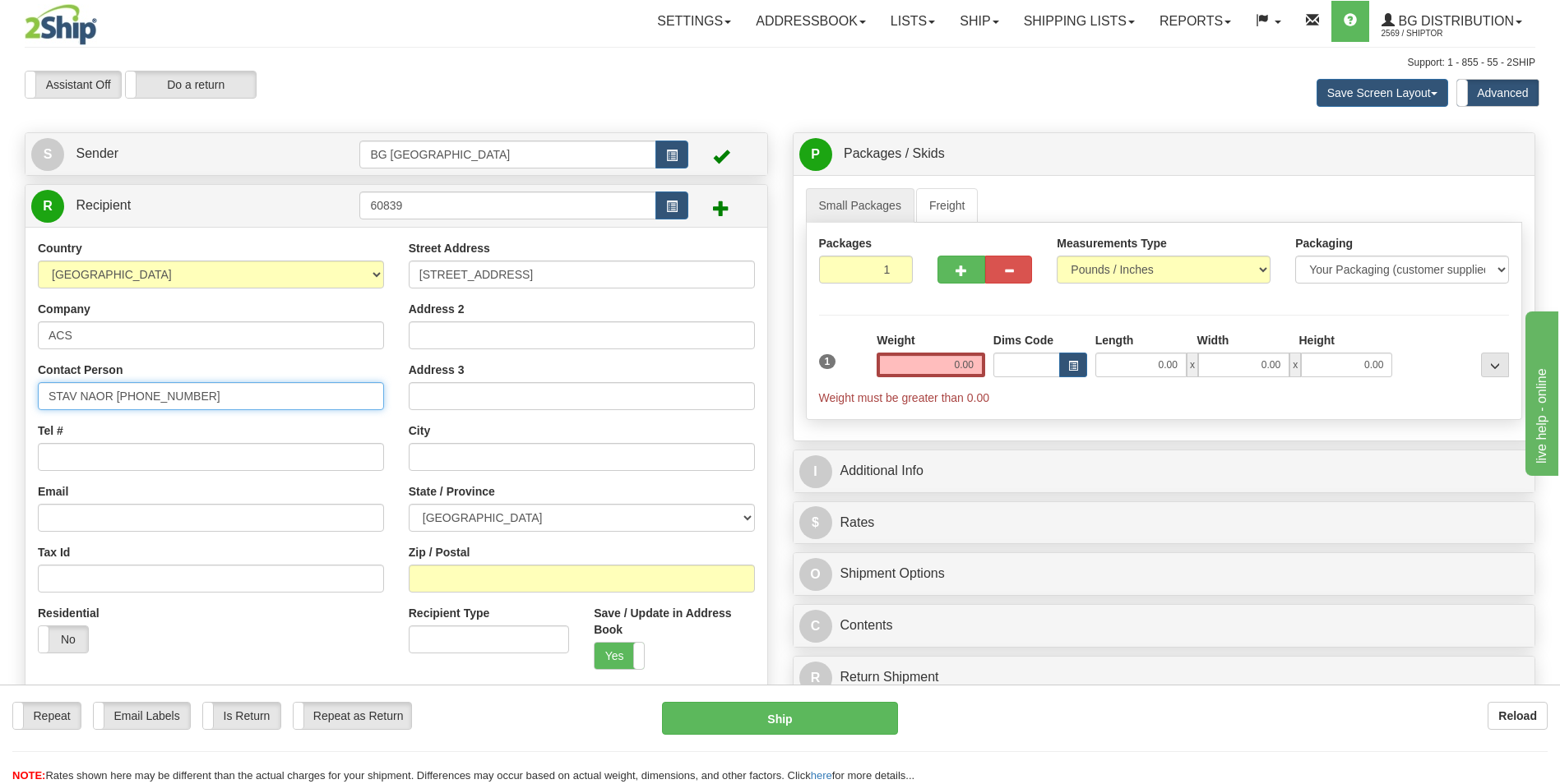
drag, startPoint x: 117, startPoint y: 397, endPoint x: 199, endPoint y: 398, distance: 82.0
click at [199, 398] on input "STAV NAOR [PHONE_NUMBER]" at bounding box center [210, 396] width 347 height 28
type input "STAV NAOR [PHONE_NUMBER]"
click at [151, 438] on div "Tel #" at bounding box center [210, 446] width 347 height 49
click at [146, 449] on input "Tel #" at bounding box center [210, 457] width 347 height 28
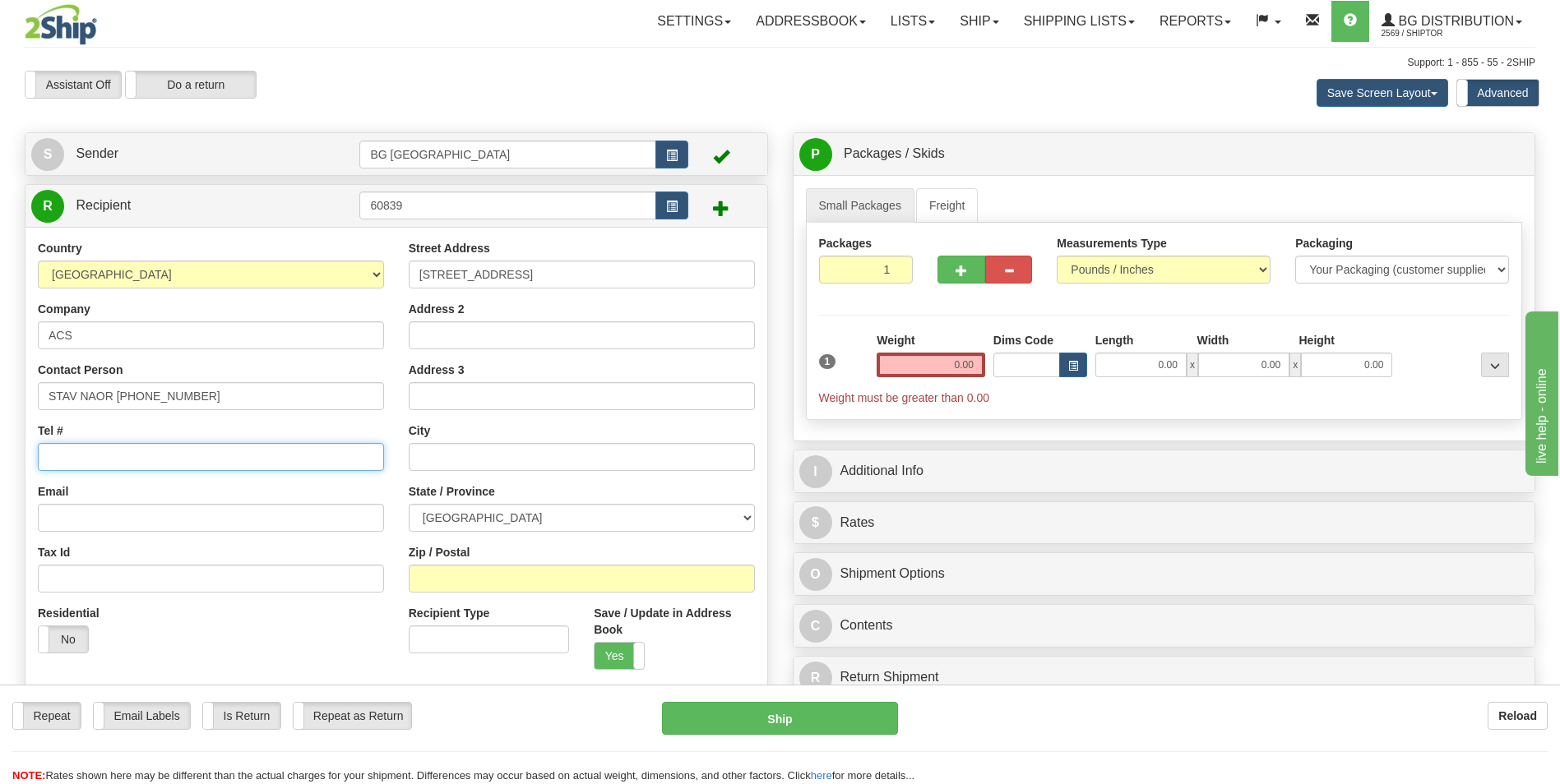
paste input "[PHONE_NUMBER]"
type input "[PHONE_NUMBER]"
click at [557, 578] on input "Zip / Postal" at bounding box center [582, 579] width 347 height 28
paste input "EDMONTON"
type input "EDMONTON"
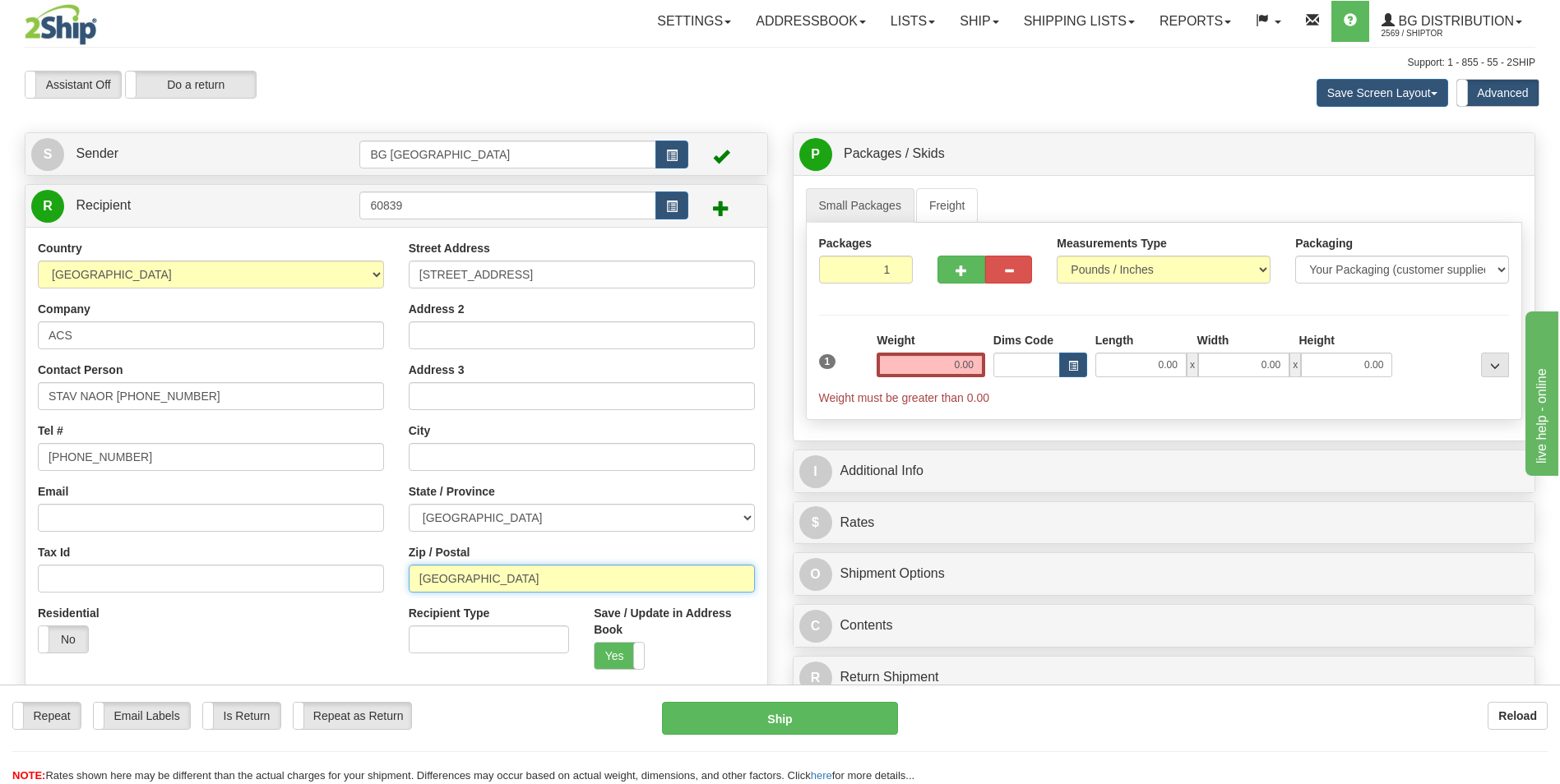
click at [557, 578] on input "EDMONTON" at bounding box center [582, 579] width 347 height 28
click at [594, 452] on input "text" at bounding box center [582, 457] width 347 height 28
paste input "EDMONTON"
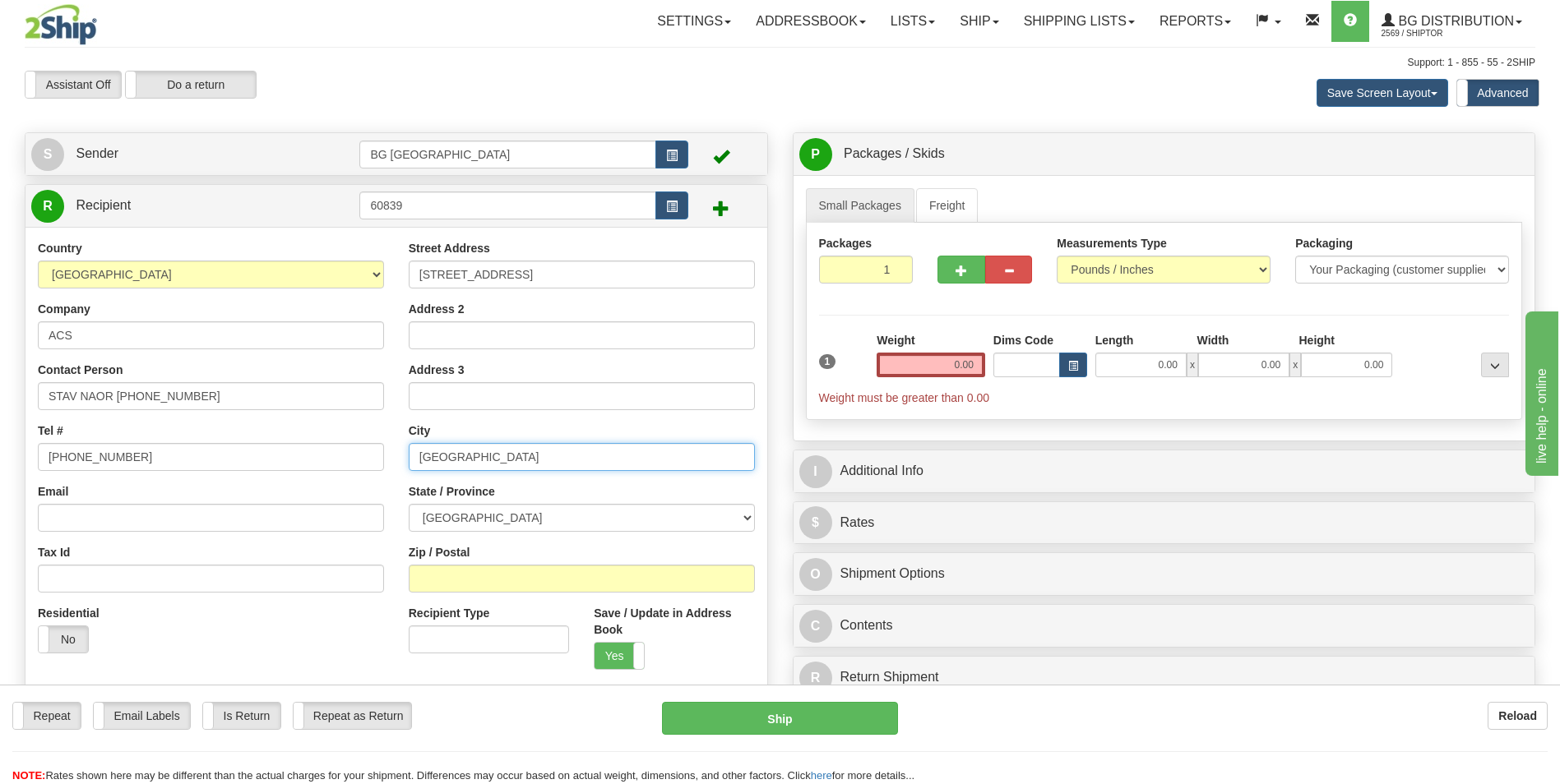
type input "EDMONTON"
click at [558, 525] on select "ALBERTA BRITISH COLUMBIA MANITOBA NEW BRUNSWICK NEWFOUNDLAND NOVA SCOTIA NUNAVU…" at bounding box center [582, 518] width 347 height 28
click at [409, 504] on select "ALBERTA BRITISH COLUMBIA MANITOBA NEW BRUNSWICK NEWFOUNDLAND NOVA SCOTIA NUNAVU…" at bounding box center [582, 518] width 347 height 28
click at [581, 566] on input "Zip / Postal" at bounding box center [582, 579] width 347 height 28
paste input "T5E 5H1"
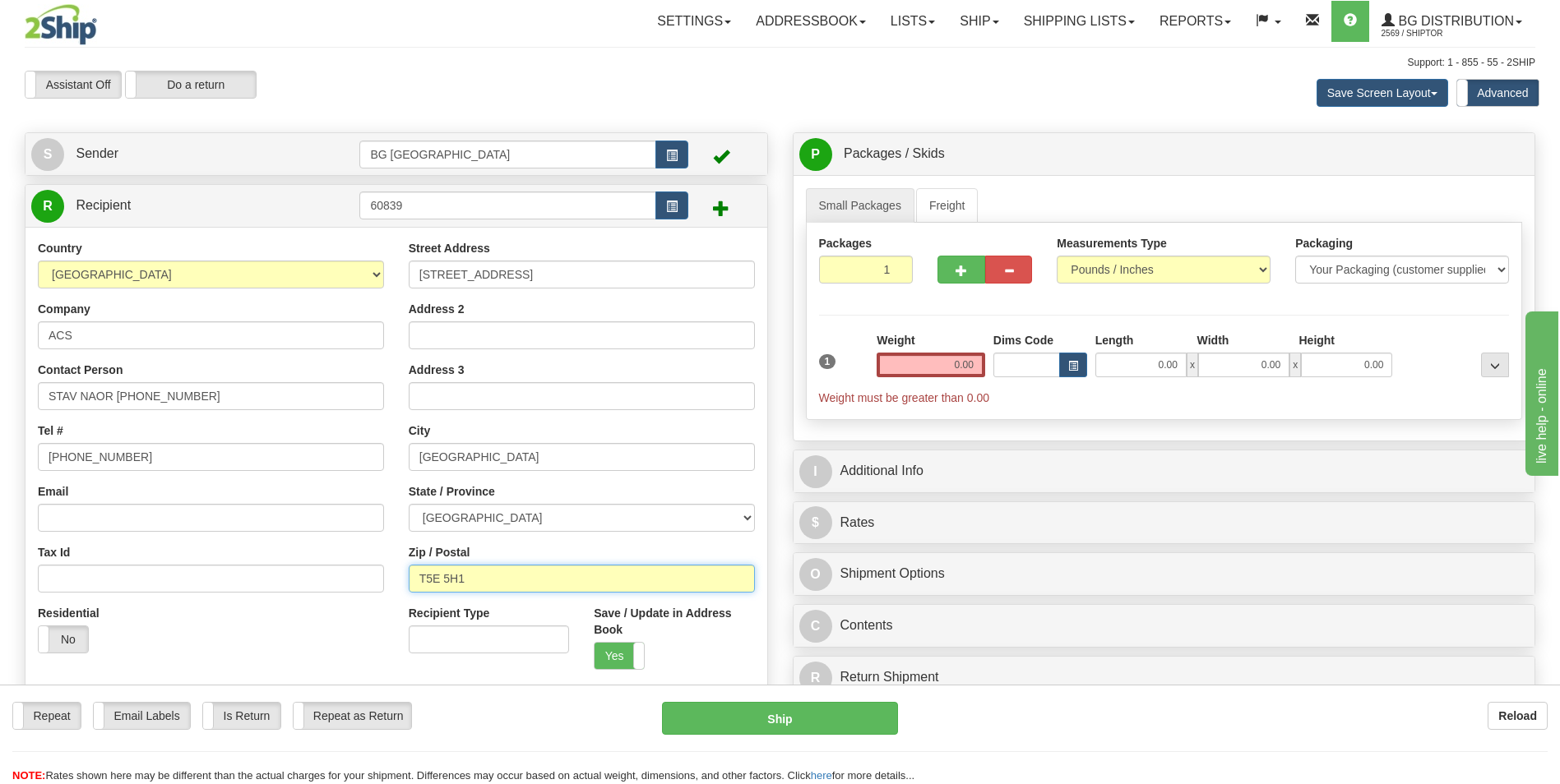
type input "T5E 5H1"
click at [925, 368] on input "0.00" at bounding box center [931, 364] width 108 height 25
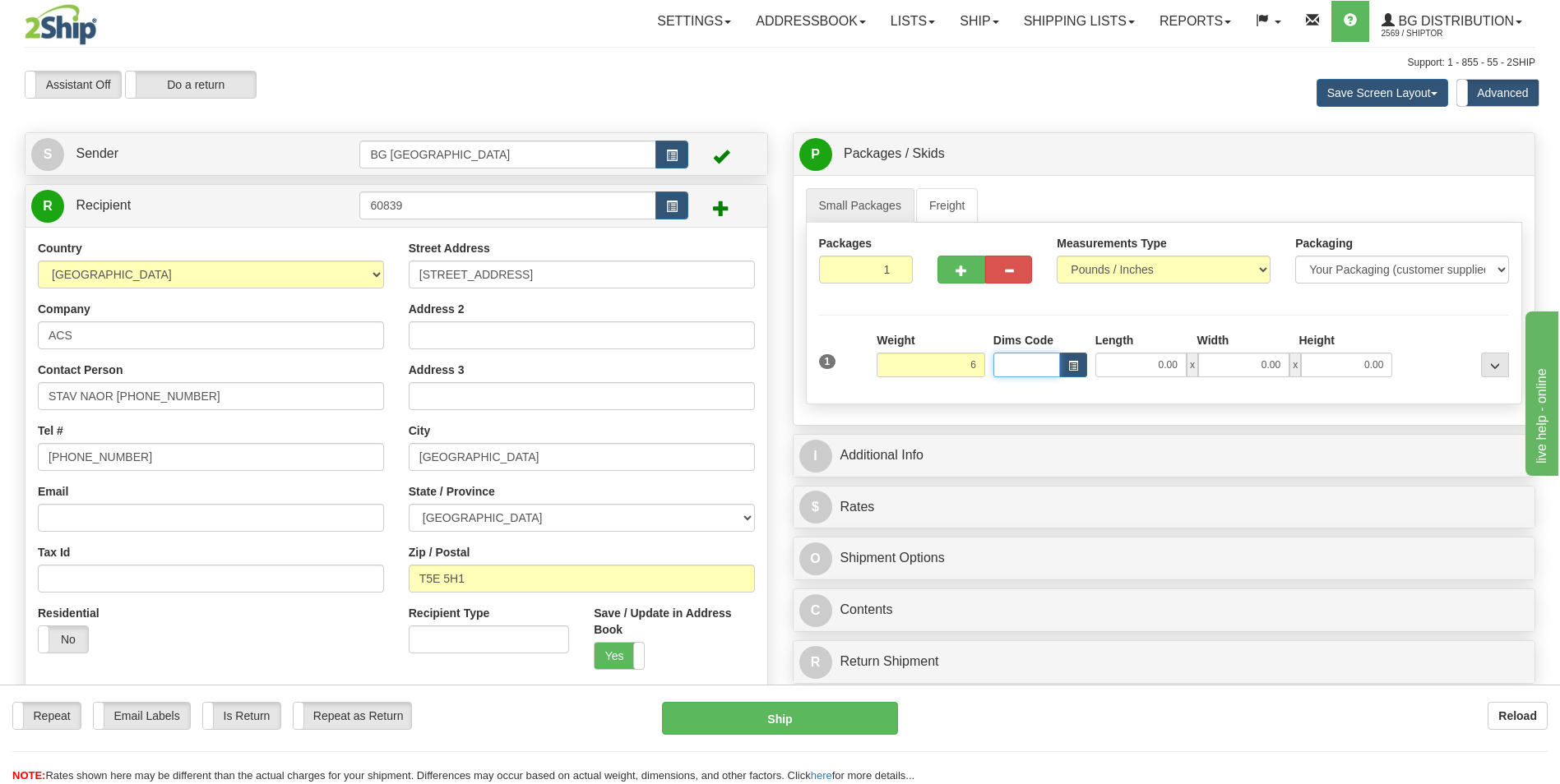
type input "6.00"
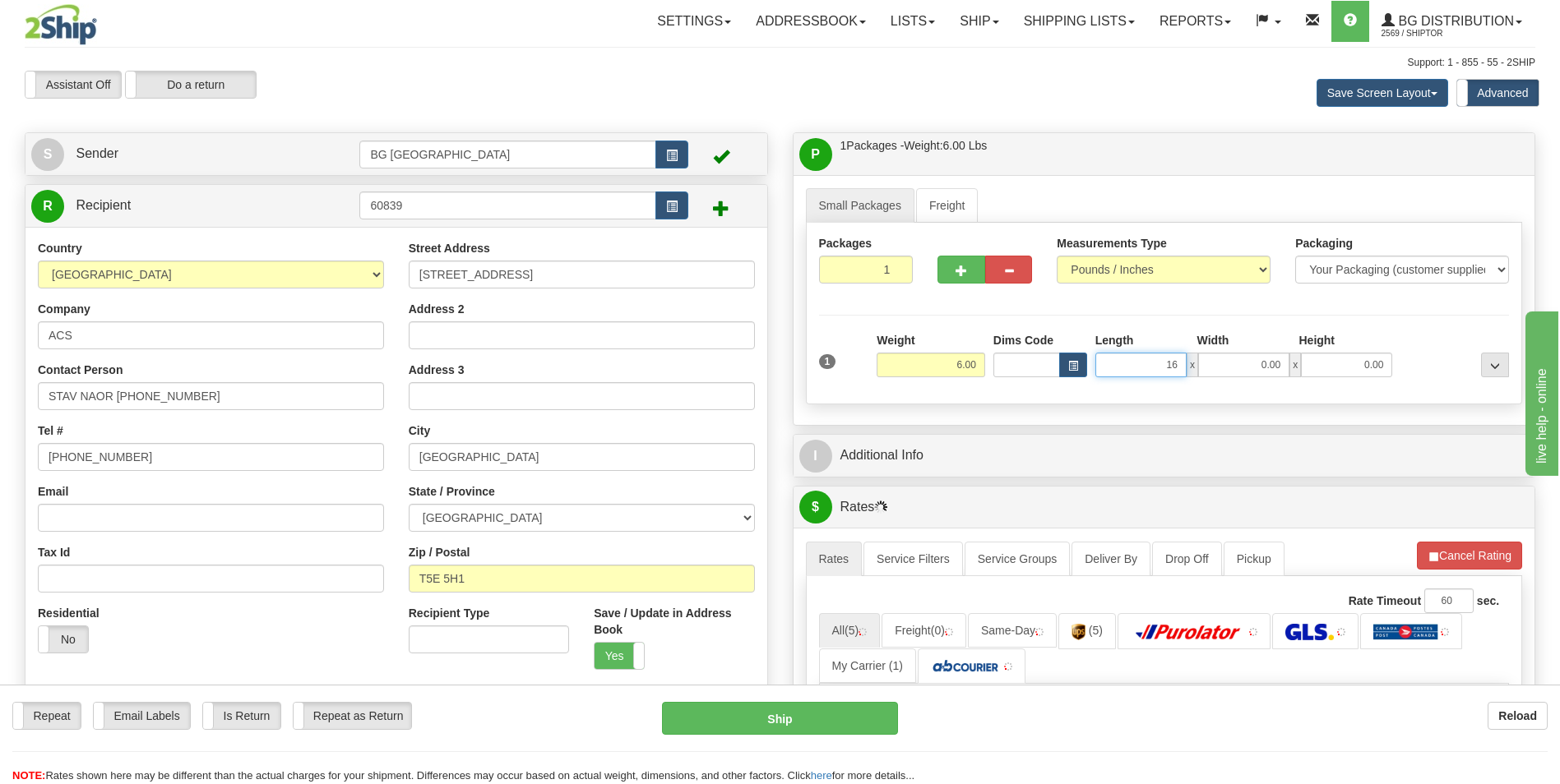
type input "16.00"
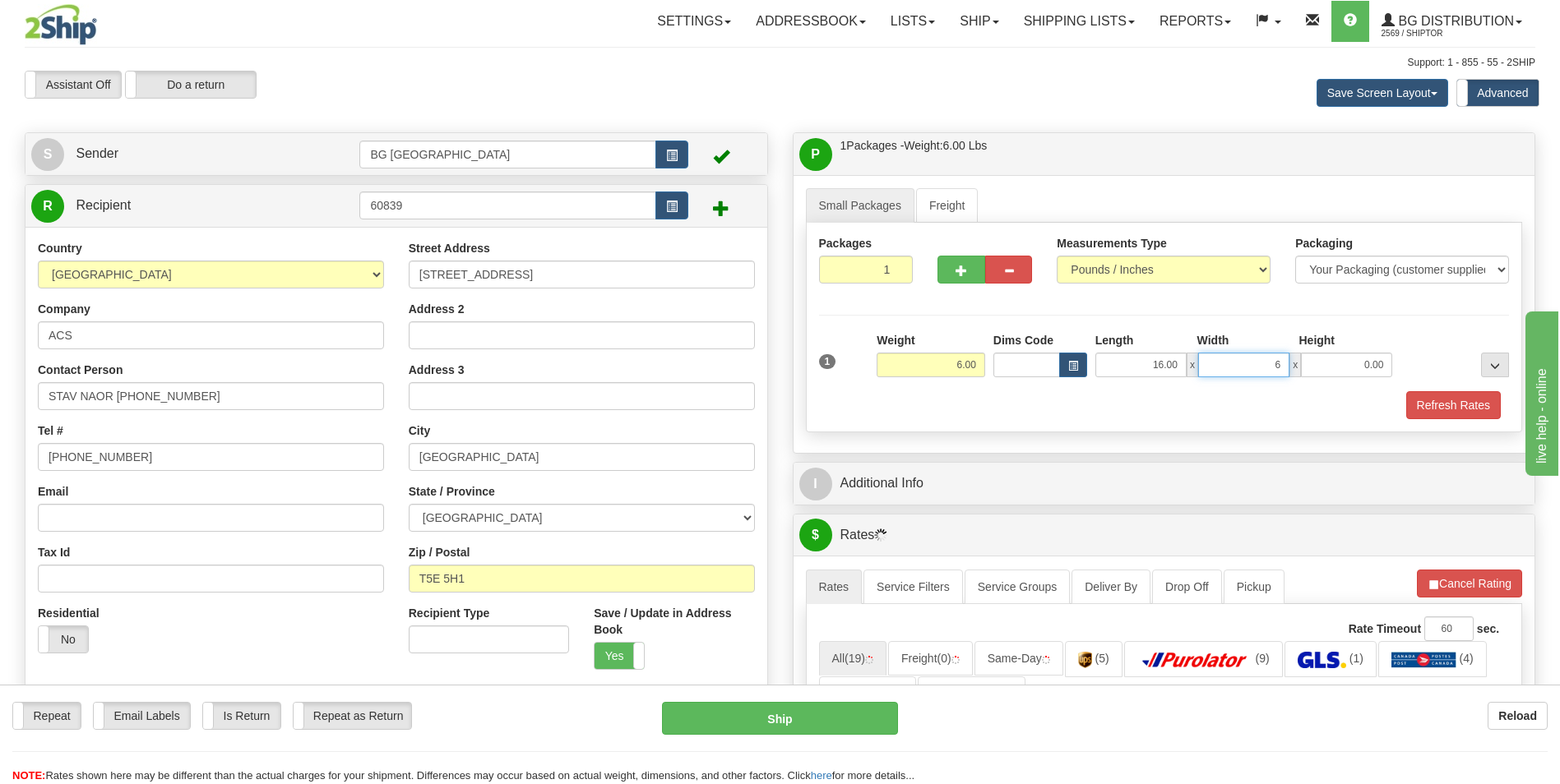
type input "6.00"
type input "4.00"
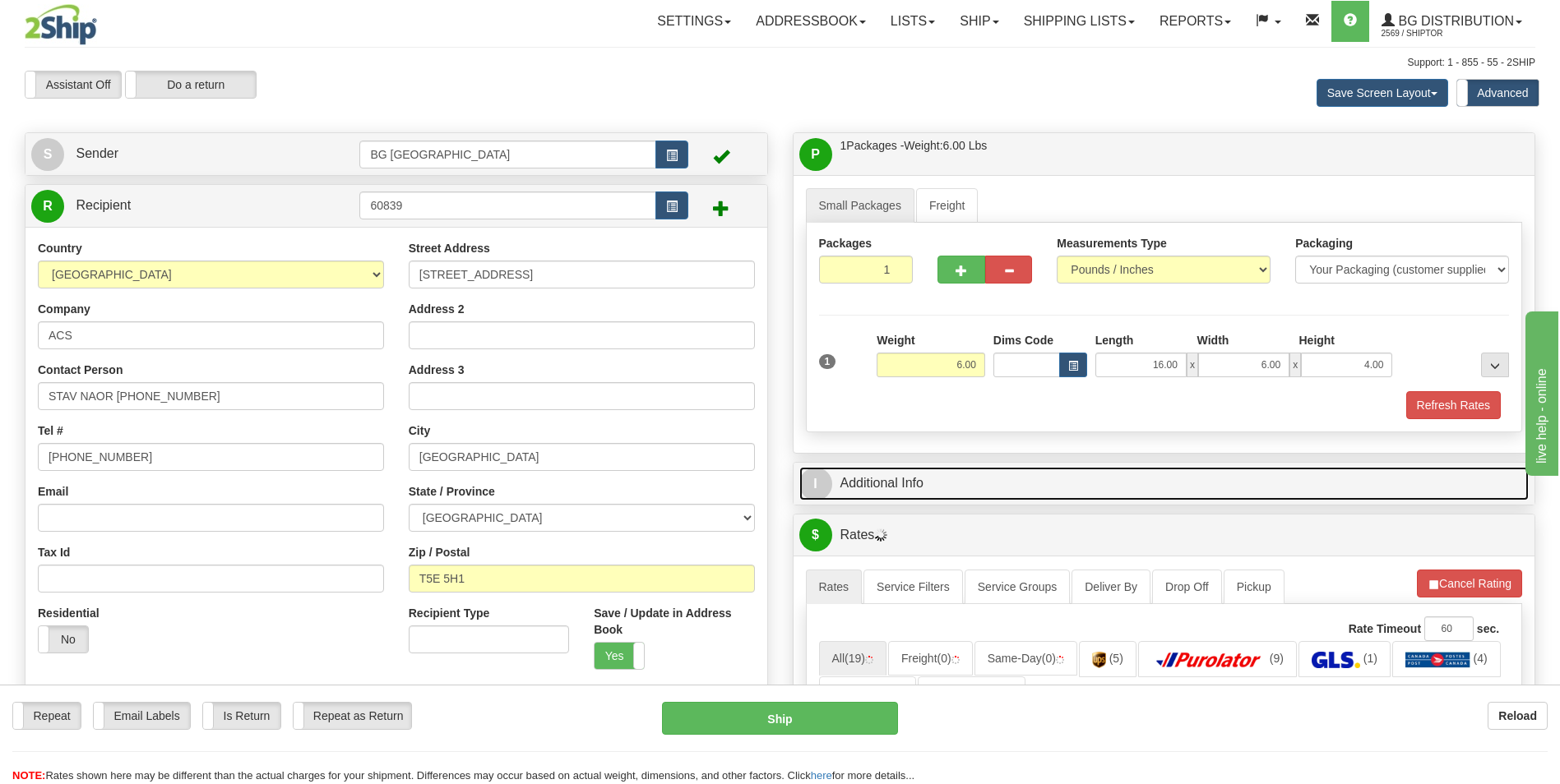
click at [922, 467] on link "I Additional Info" at bounding box center [1165, 484] width 731 height 34
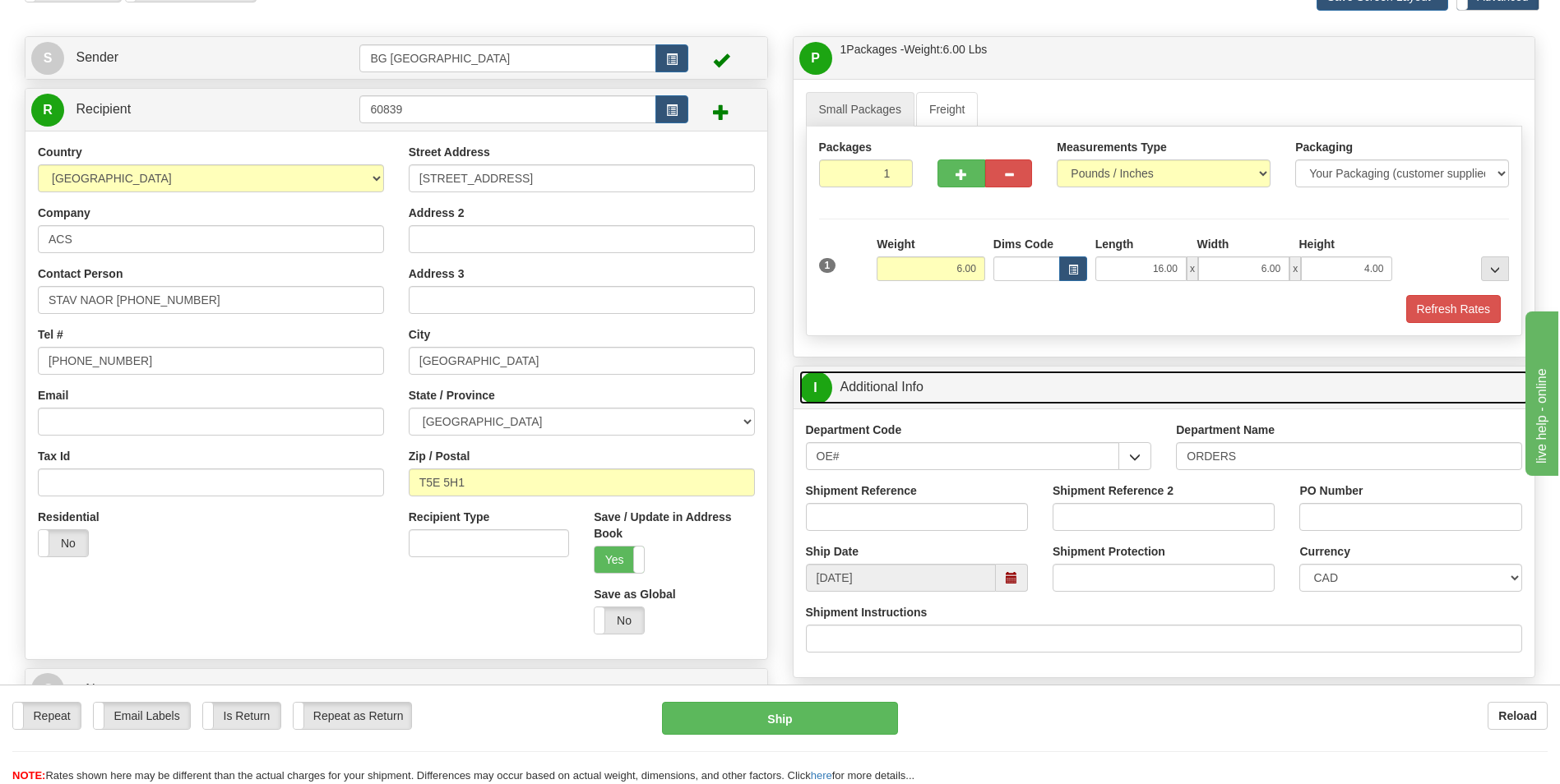
scroll to position [247, 0]
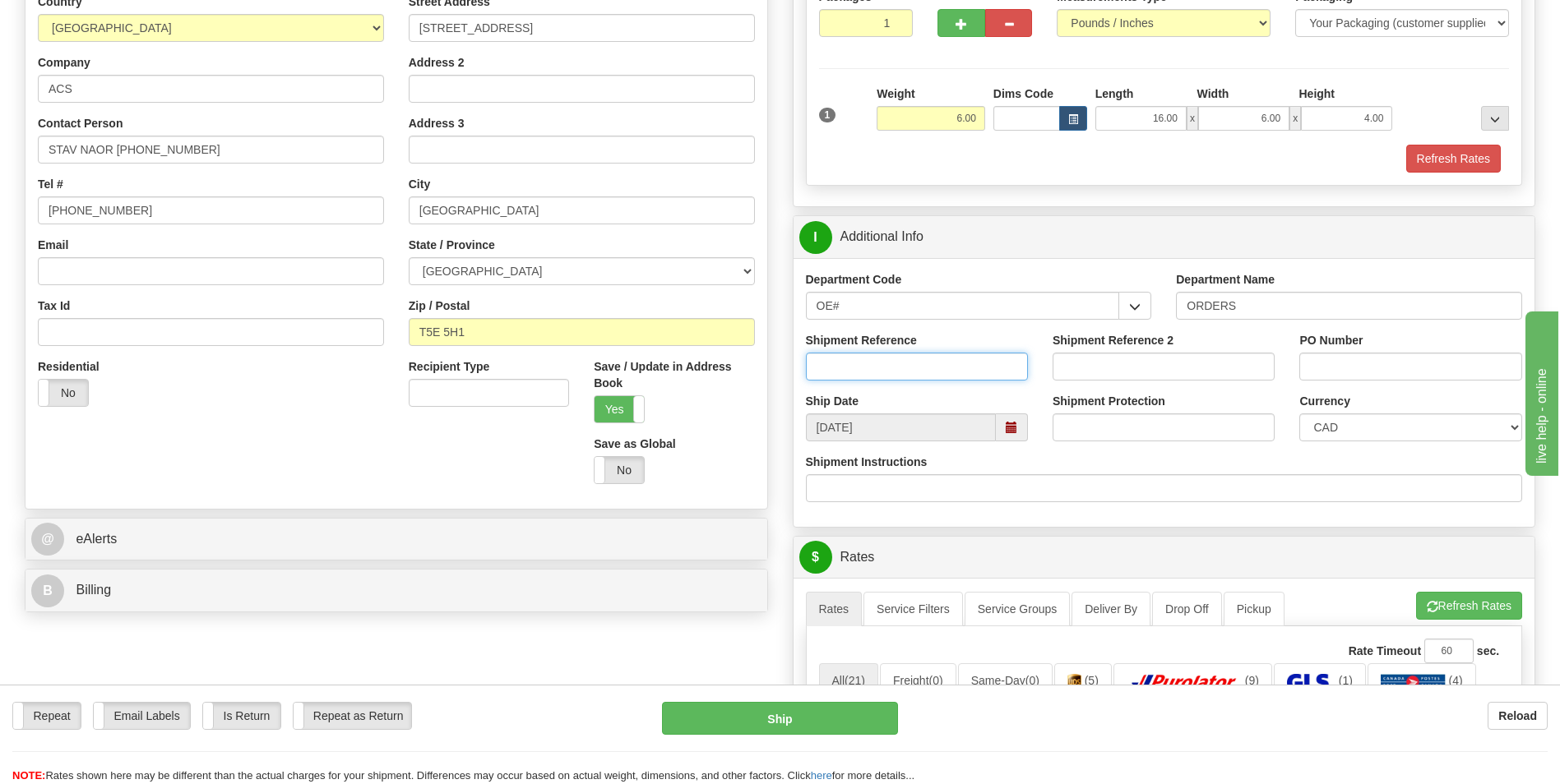
click at [903, 354] on input "Shipment Reference" at bounding box center [917, 366] width 222 height 28
type input "70184092-00"
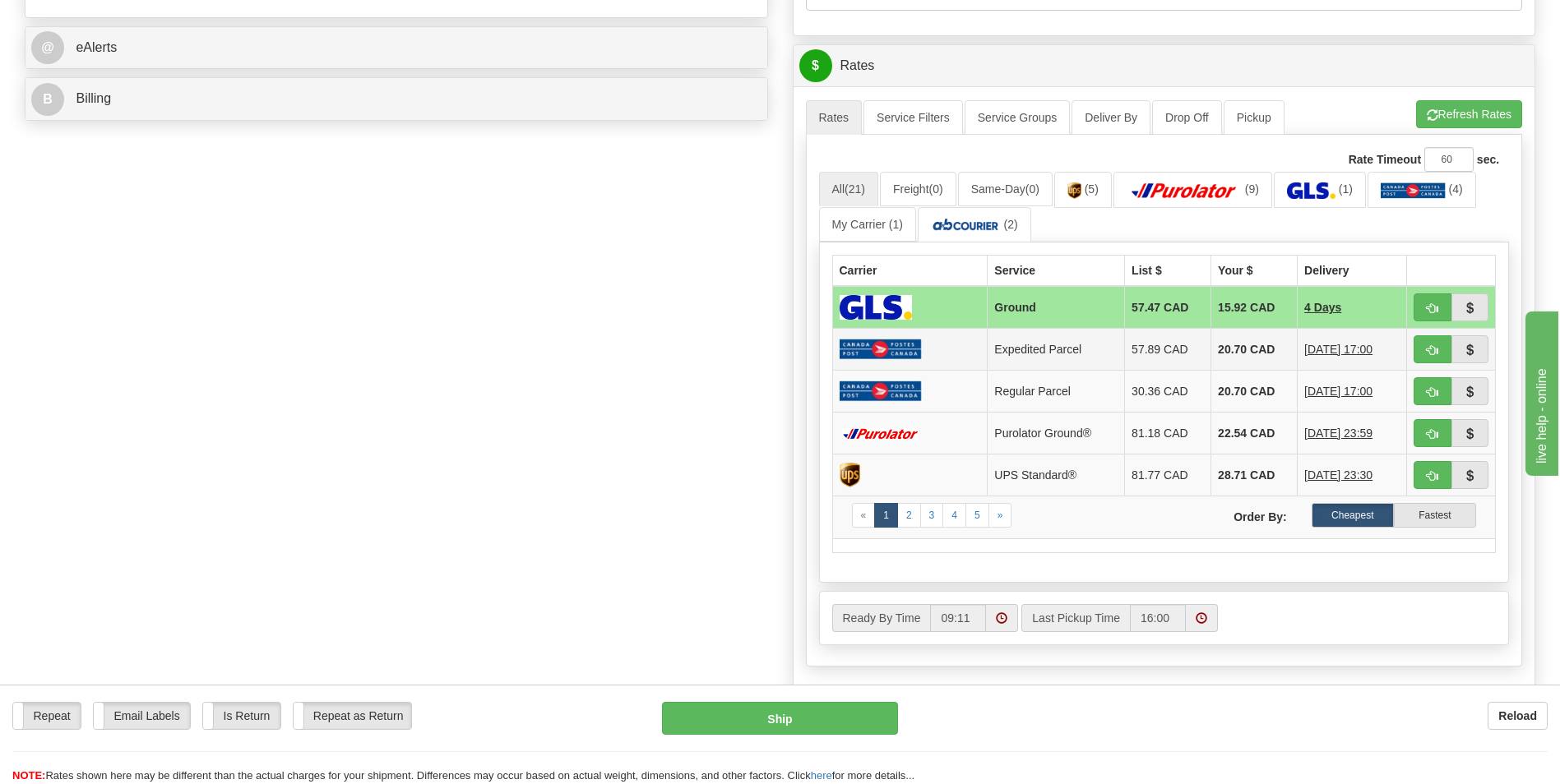
scroll to position [740, 0]
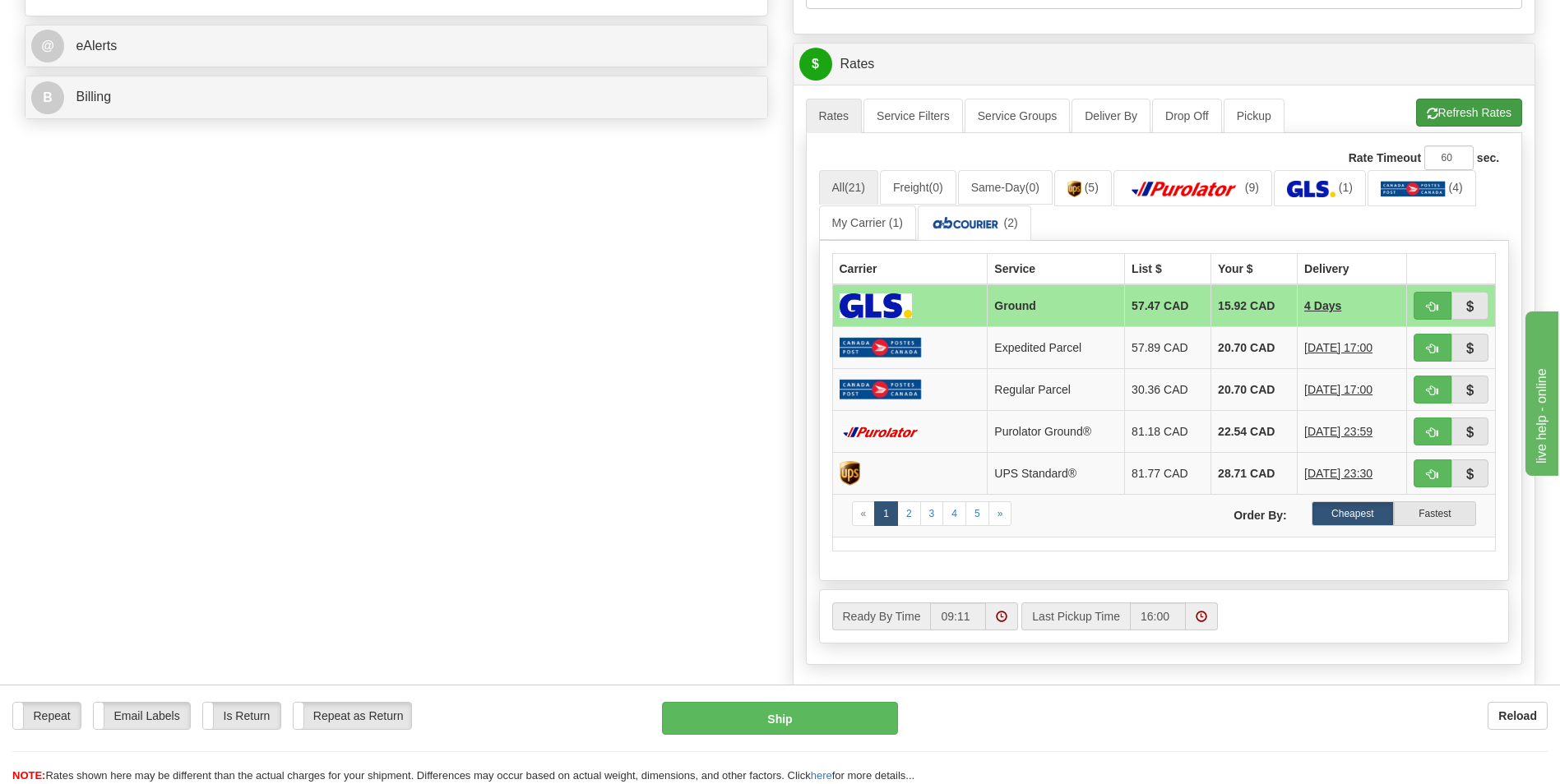
type input "0"
click at [1431, 109] on span "button" at bounding box center [1433, 113] width 12 height 11
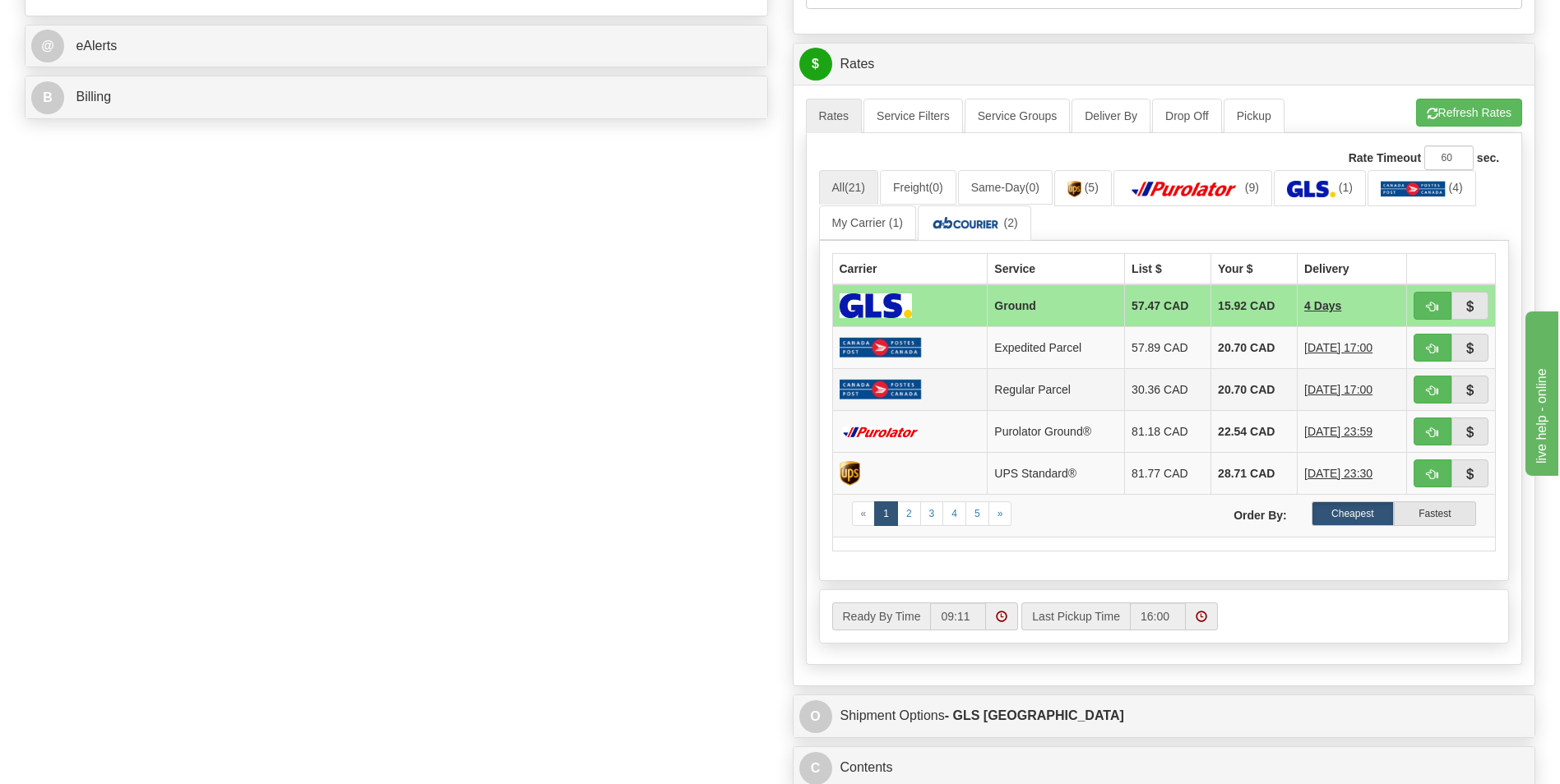
click at [1227, 409] on td "20.70 CAD" at bounding box center [1254, 390] width 86 height 42
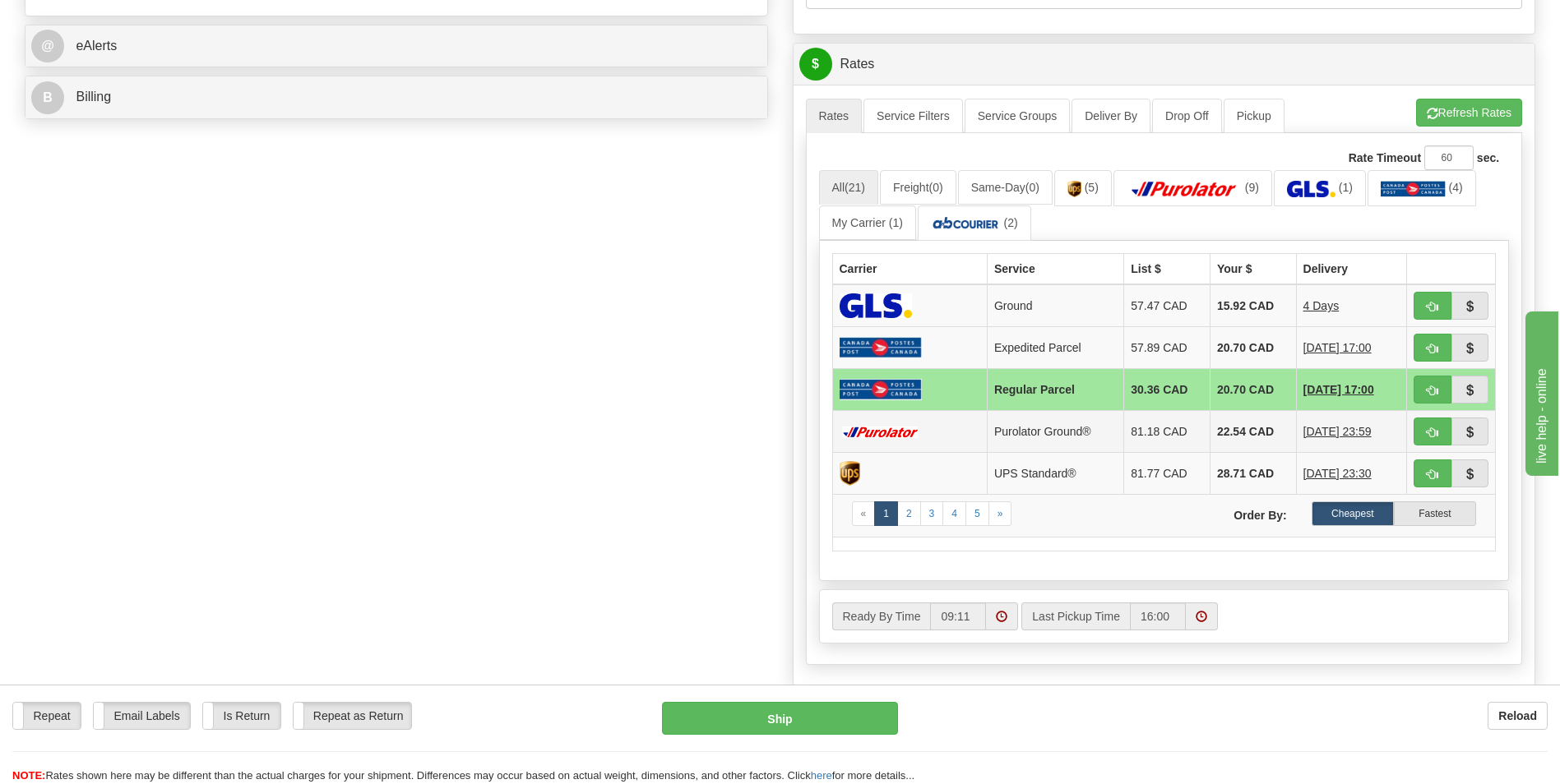
click at [1227, 418] on td "22.54 CAD" at bounding box center [1253, 432] width 86 height 42
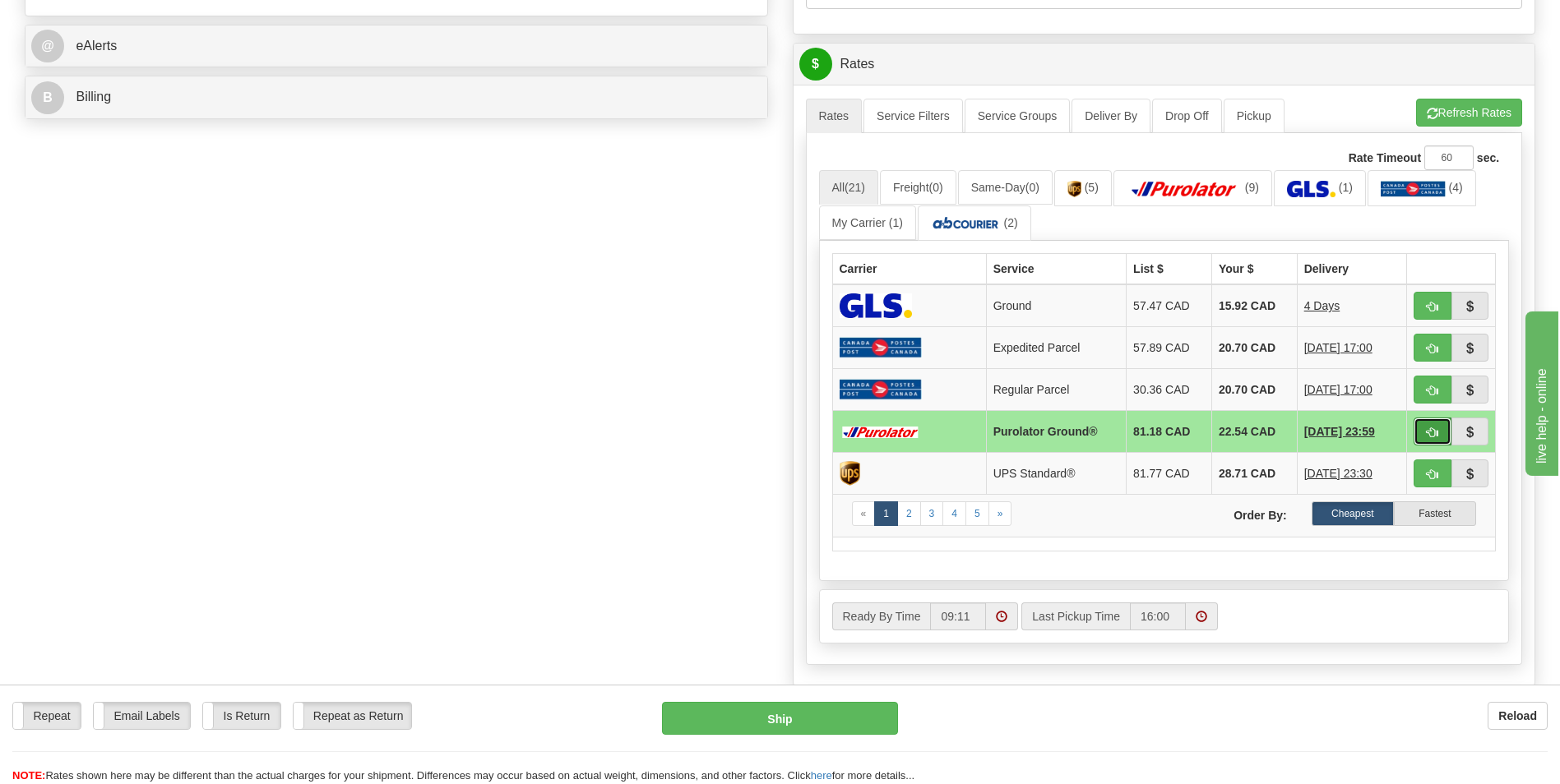
click at [1416, 423] on button "button" at bounding box center [1432, 432] width 37 height 28
type input "260"
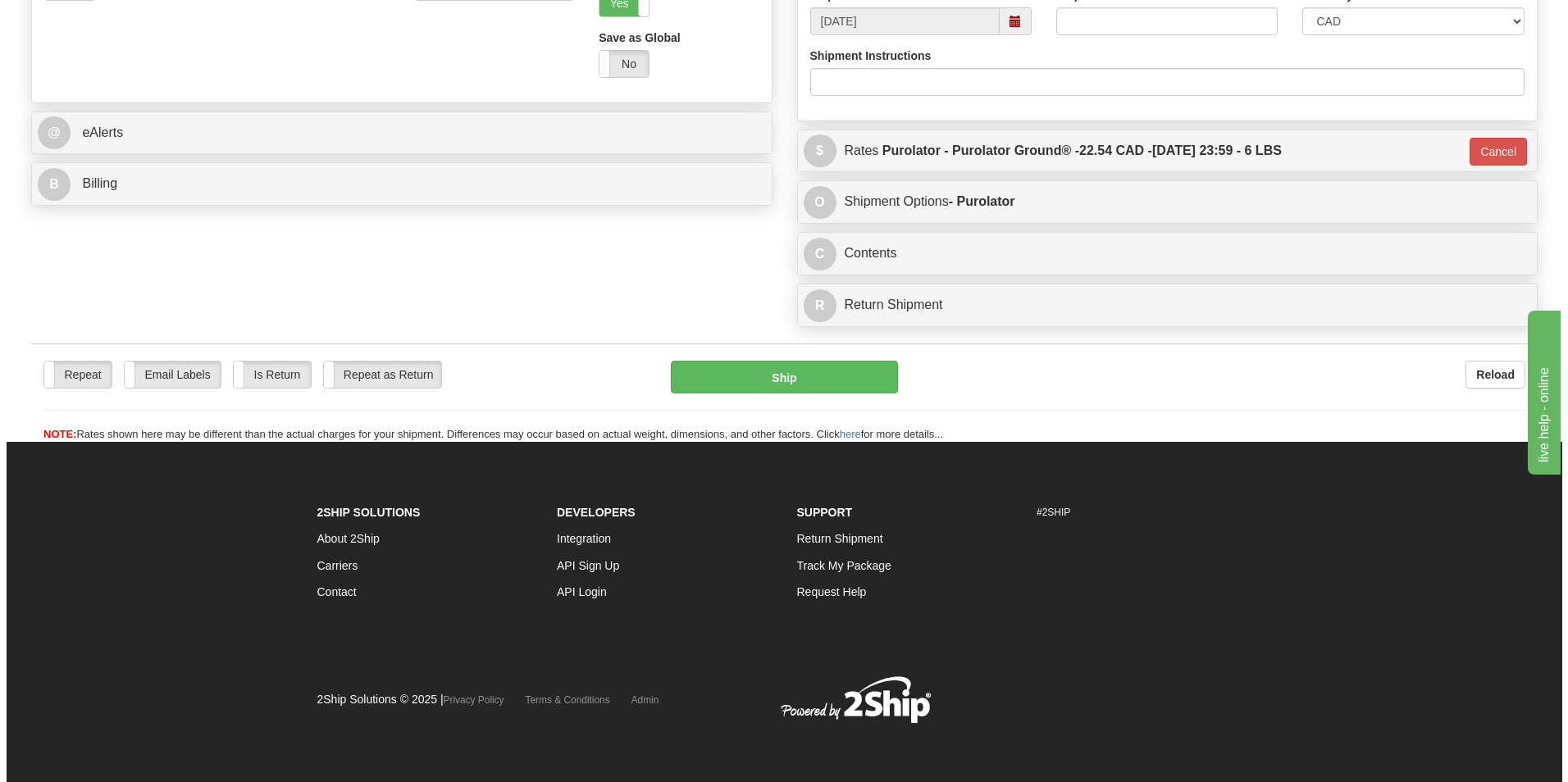
scroll to position [651, 0]
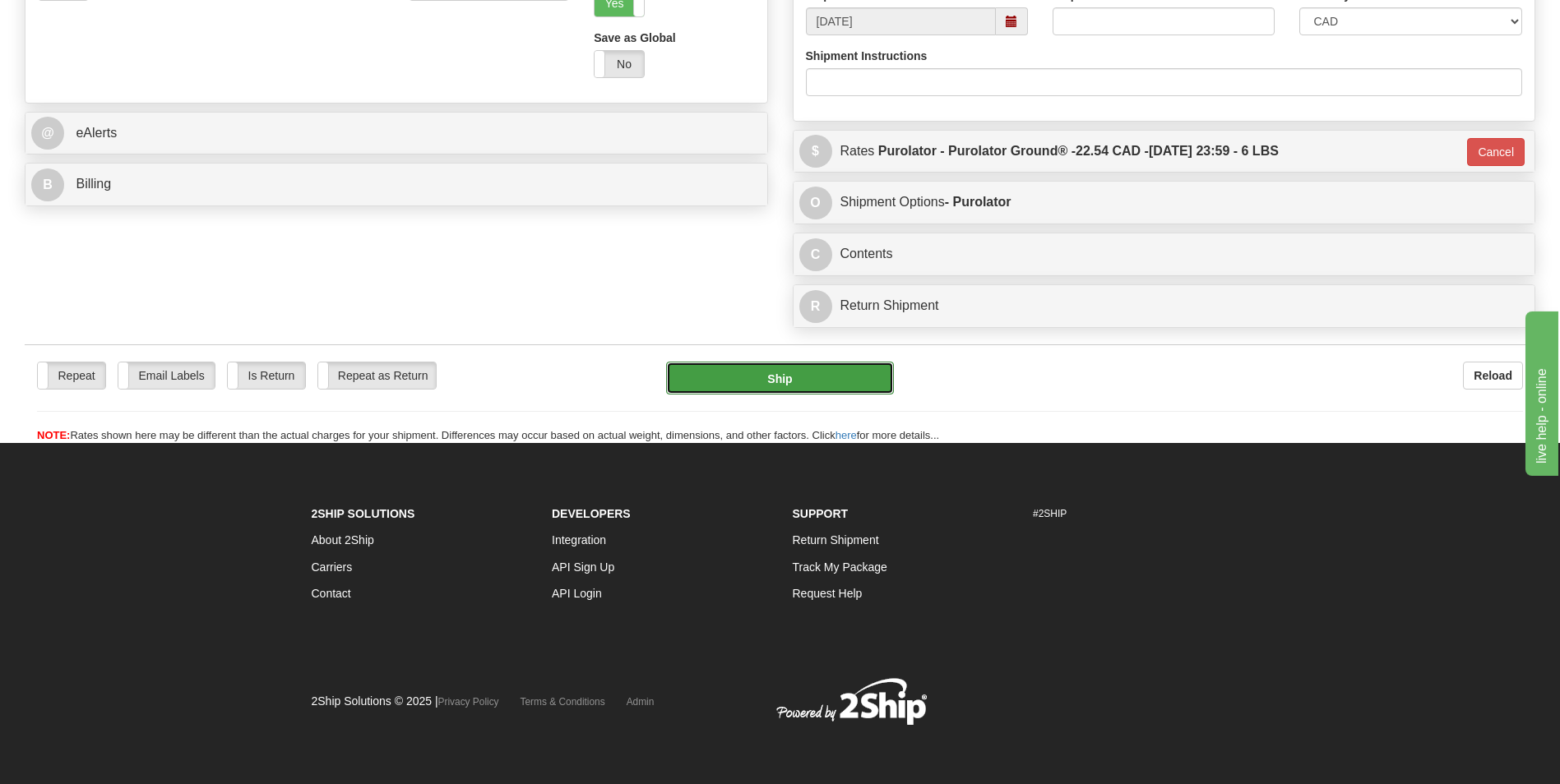
click at [739, 391] on button "Ship" at bounding box center [779, 378] width 227 height 33
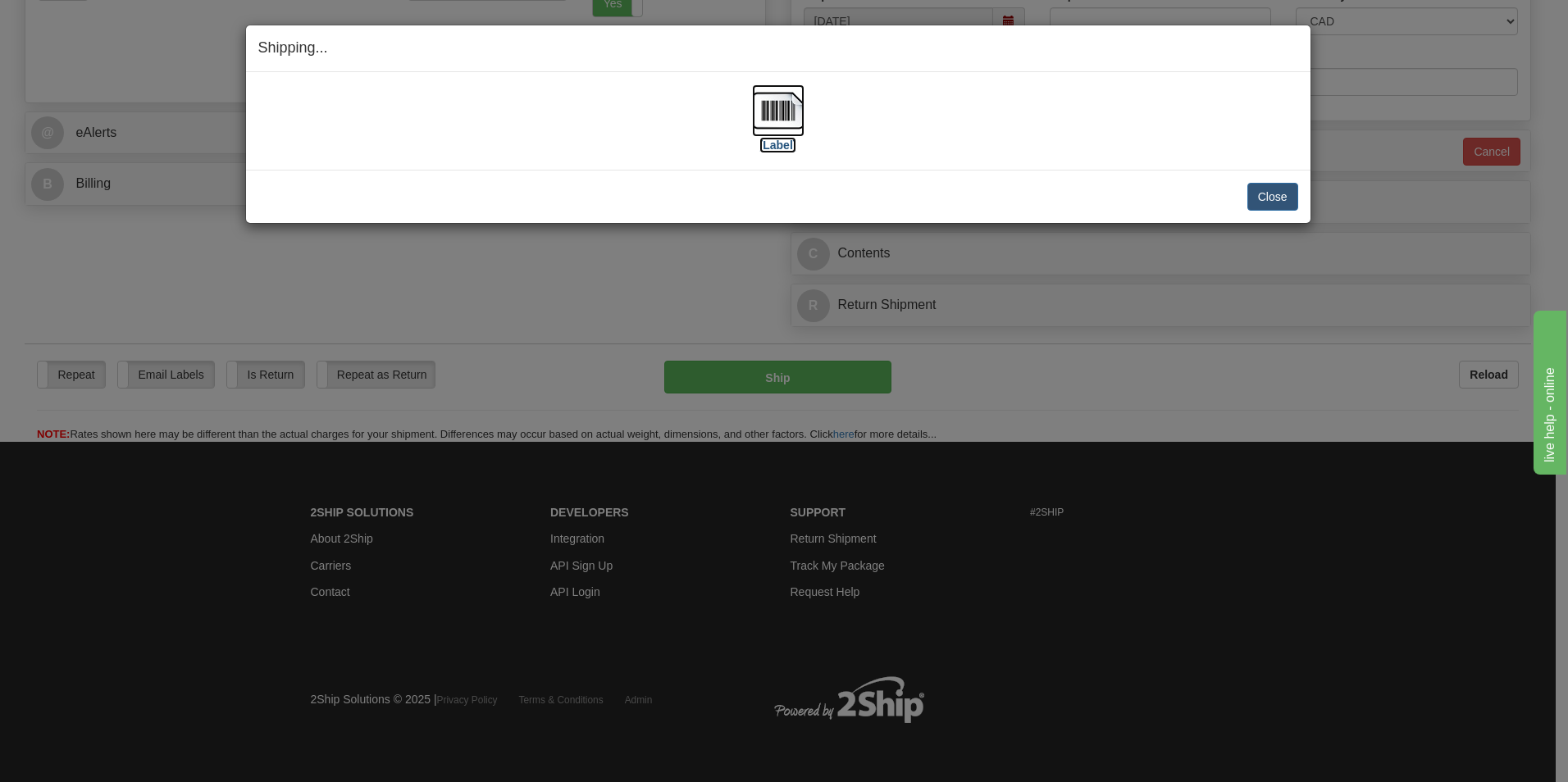
click at [767, 99] on img at bounding box center [778, 110] width 53 height 53
click at [1266, 192] on button "Close" at bounding box center [1273, 196] width 51 height 28
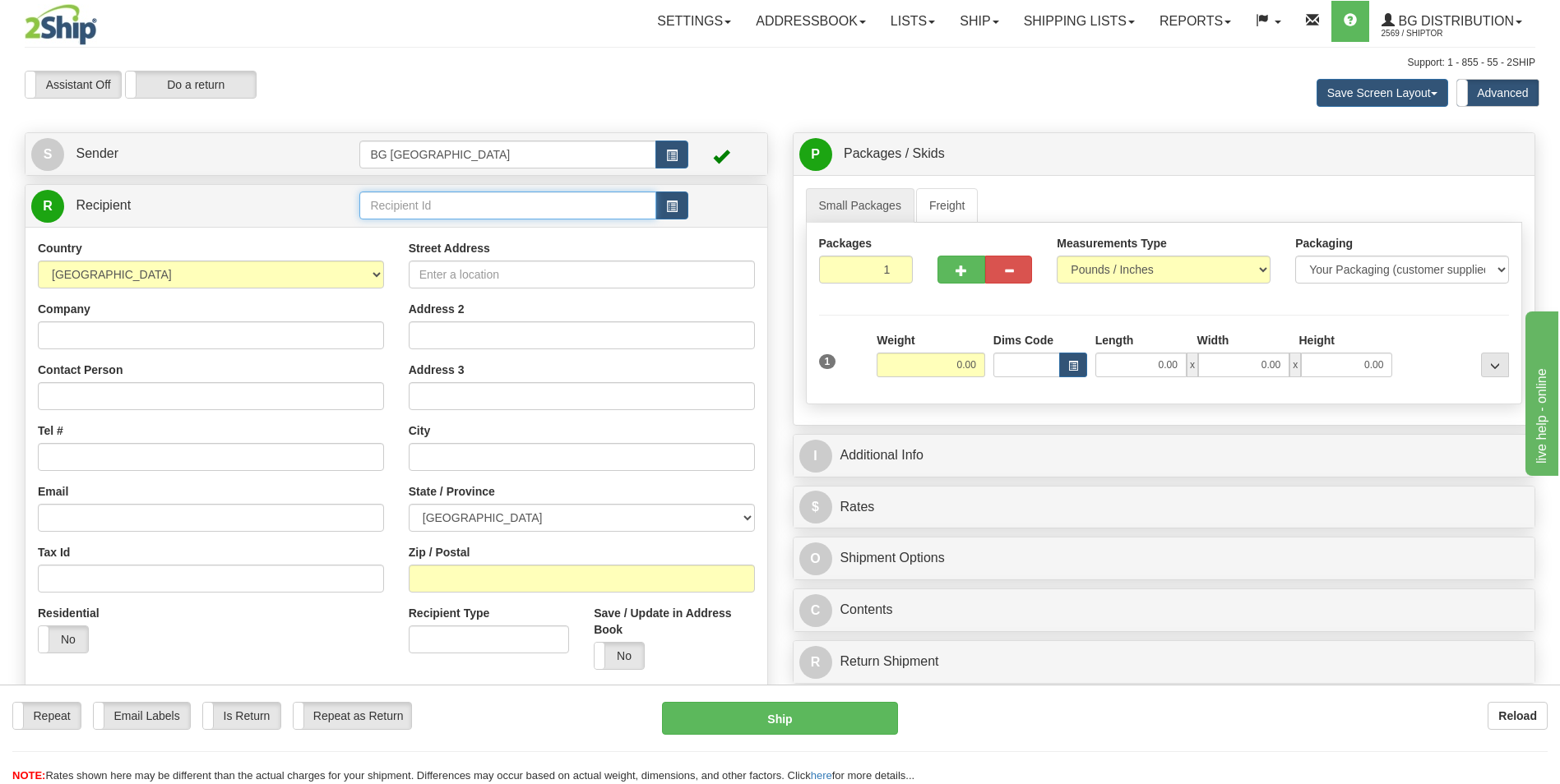
click at [398, 207] on input "text" at bounding box center [508, 205] width 296 height 28
click at [388, 221] on li "60080" at bounding box center [508, 231] width 295 height 21
type input "60080"
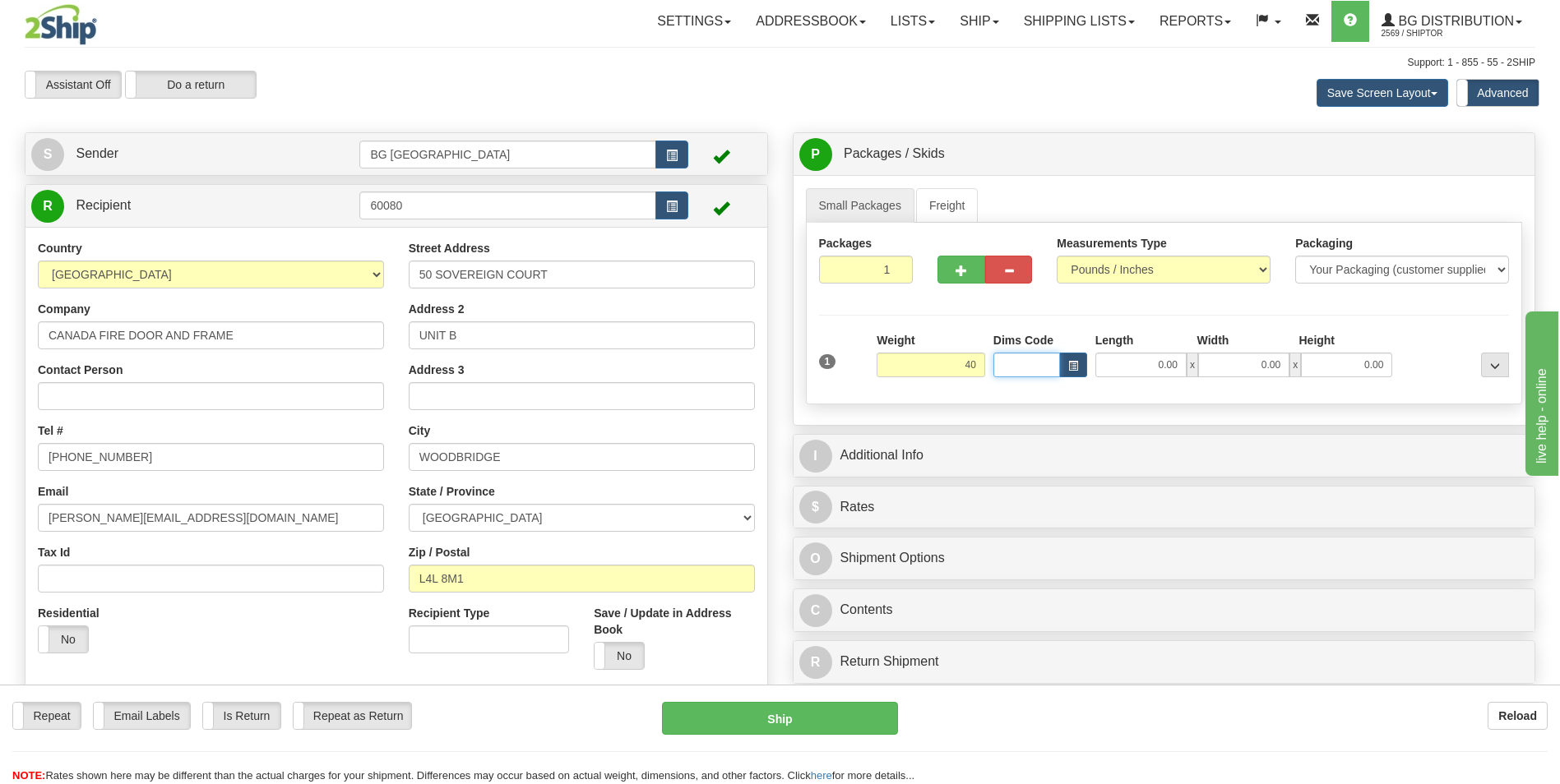
type input "40.00"
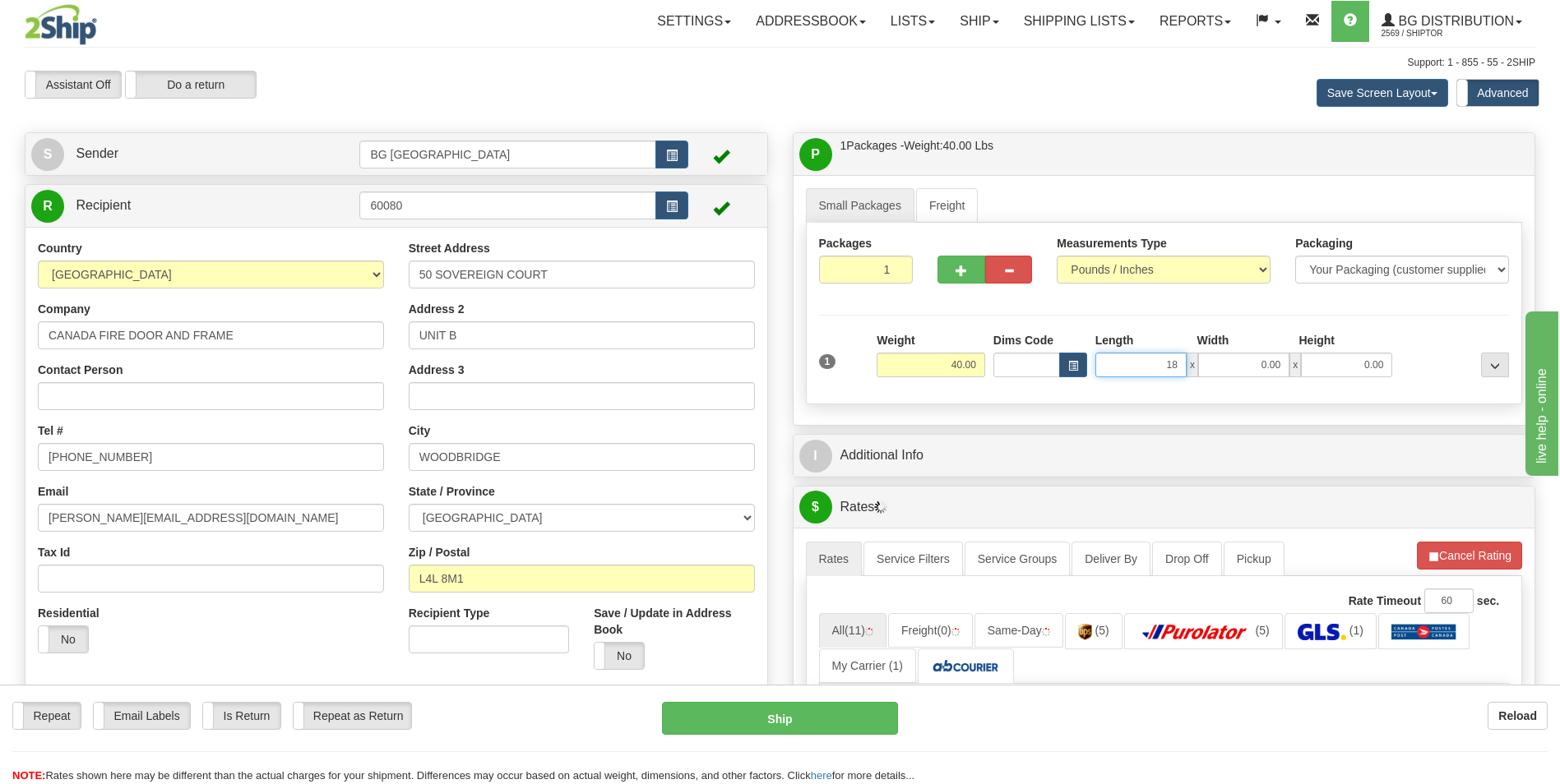
type input "18.00"
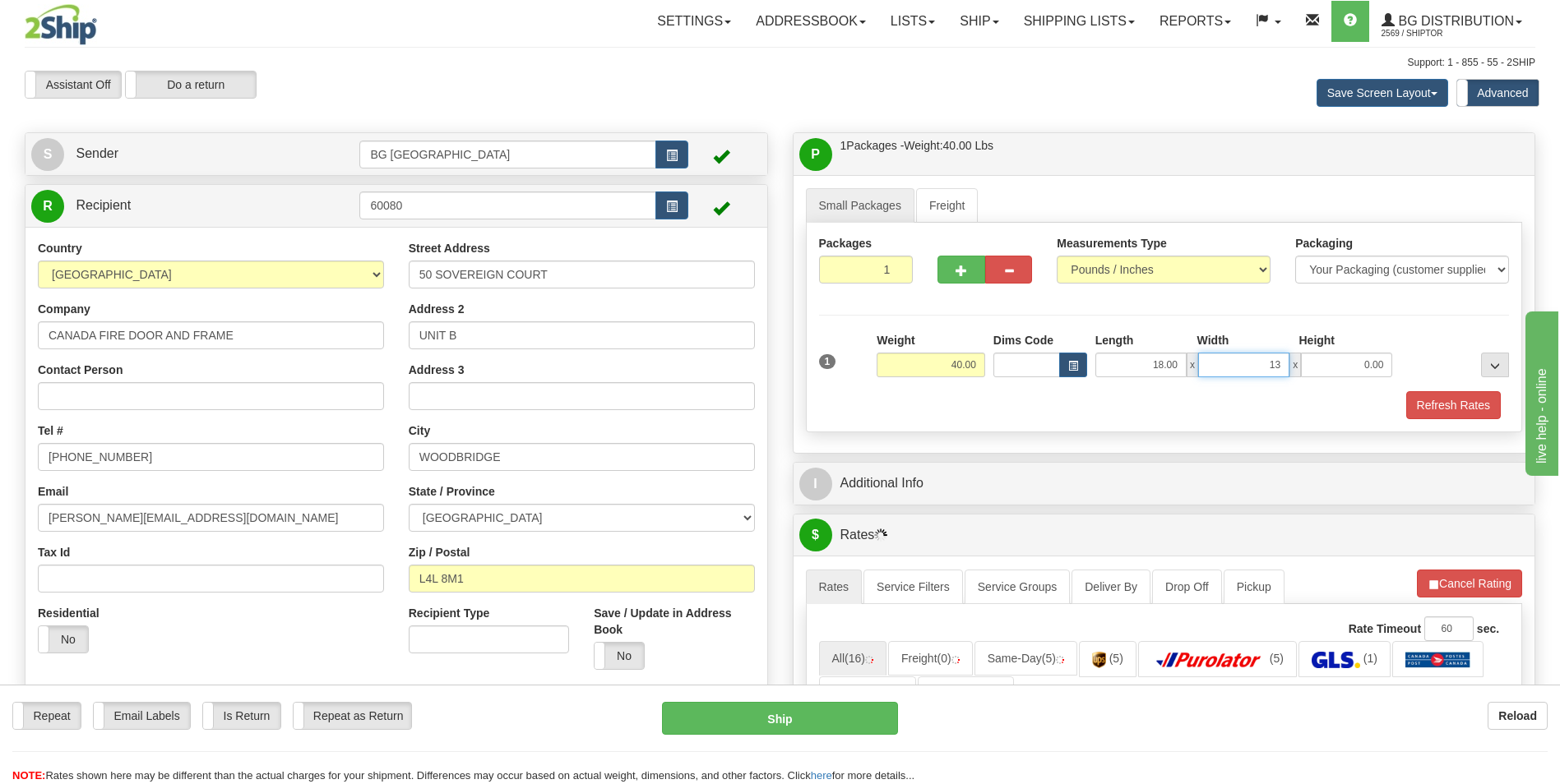
type input "13.00"
type input "11.00"
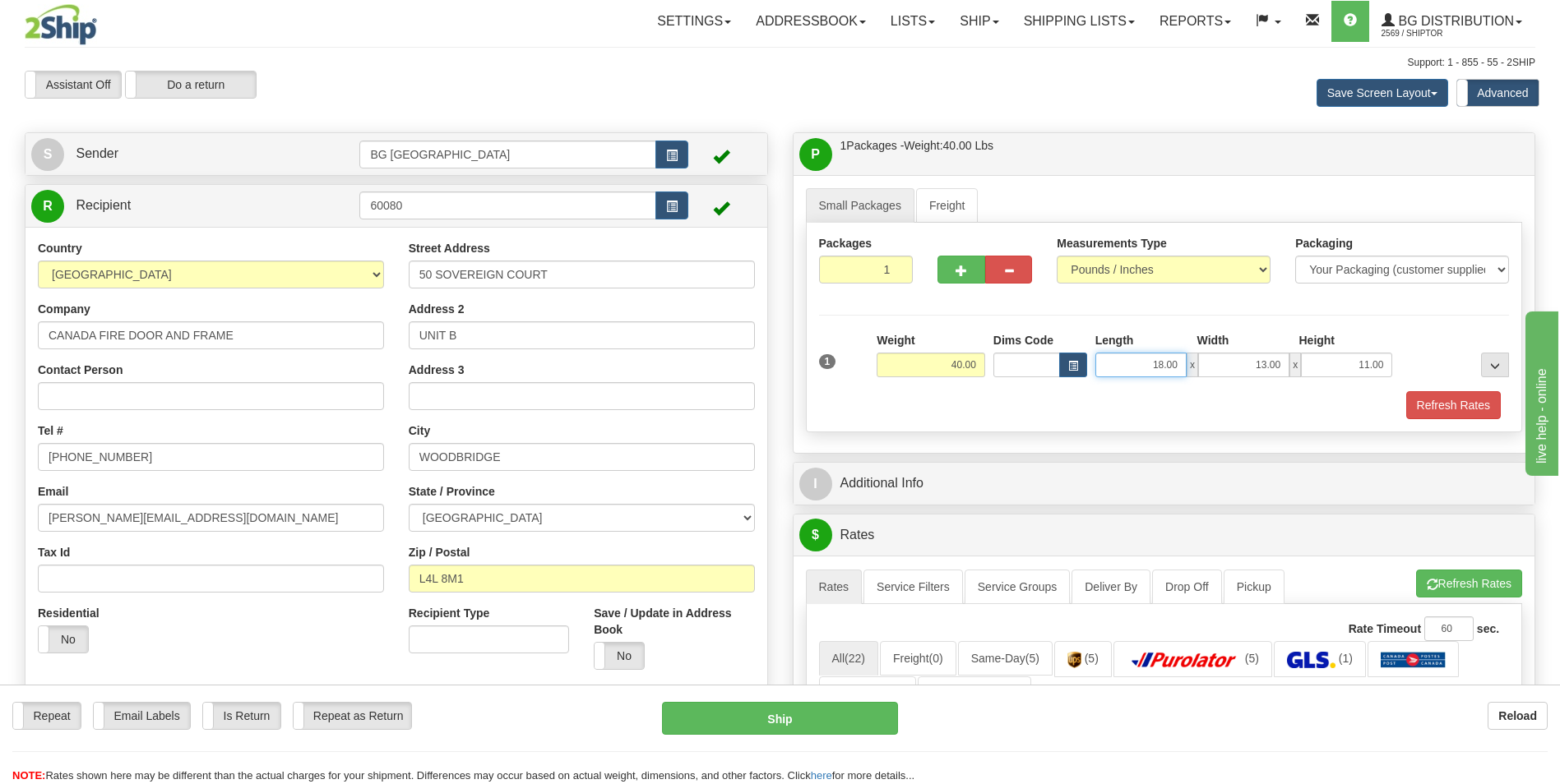
click at [1139, 362] on input "18.00" at bounding box center [1141, 364] width 91 height 25
type input "13.00"
type input "11.00"
type input "8.00"
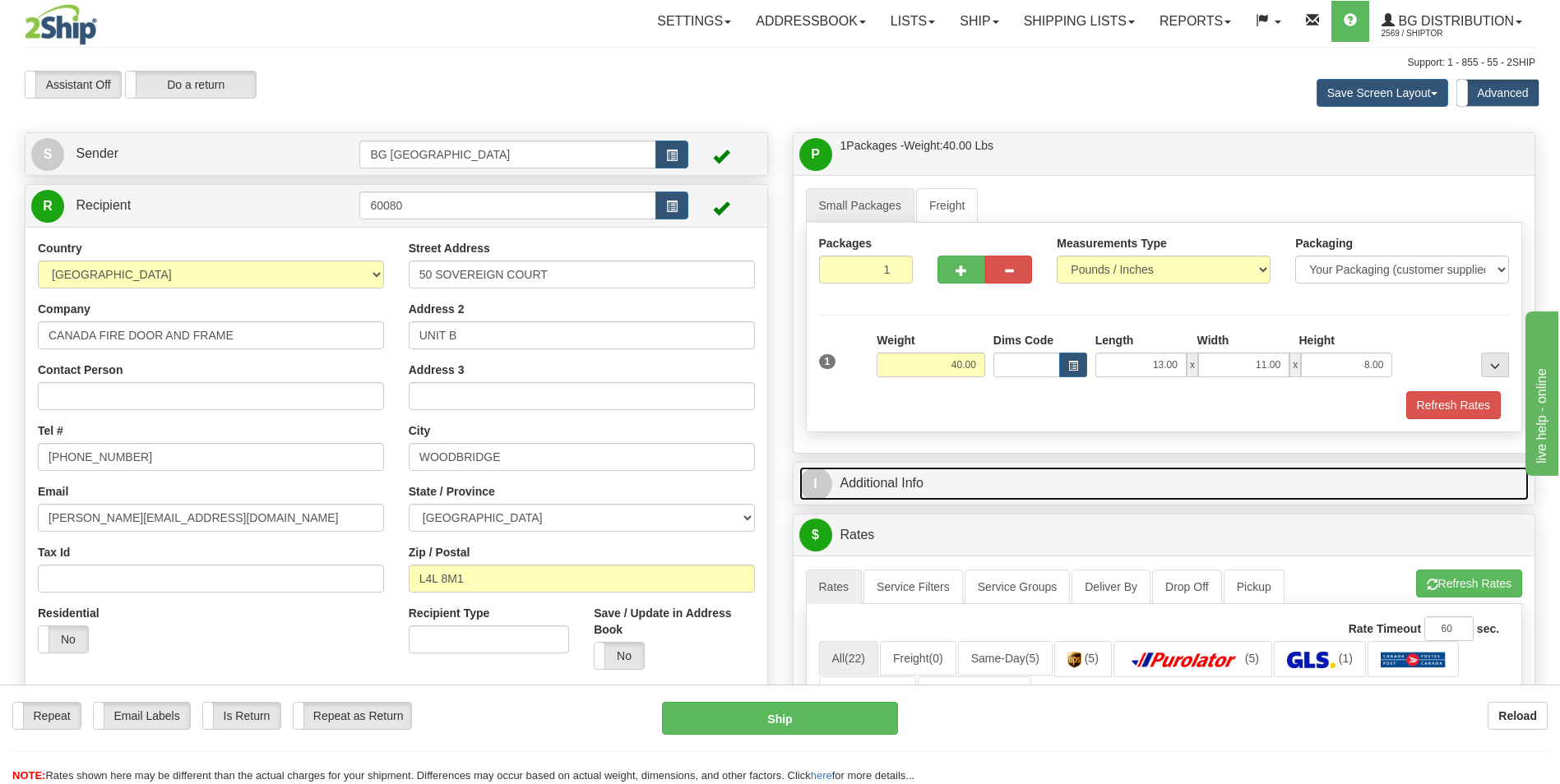
click at [968, 488] on link "I Additional Info" at bounding box center [1165, 484] width 731 height 34
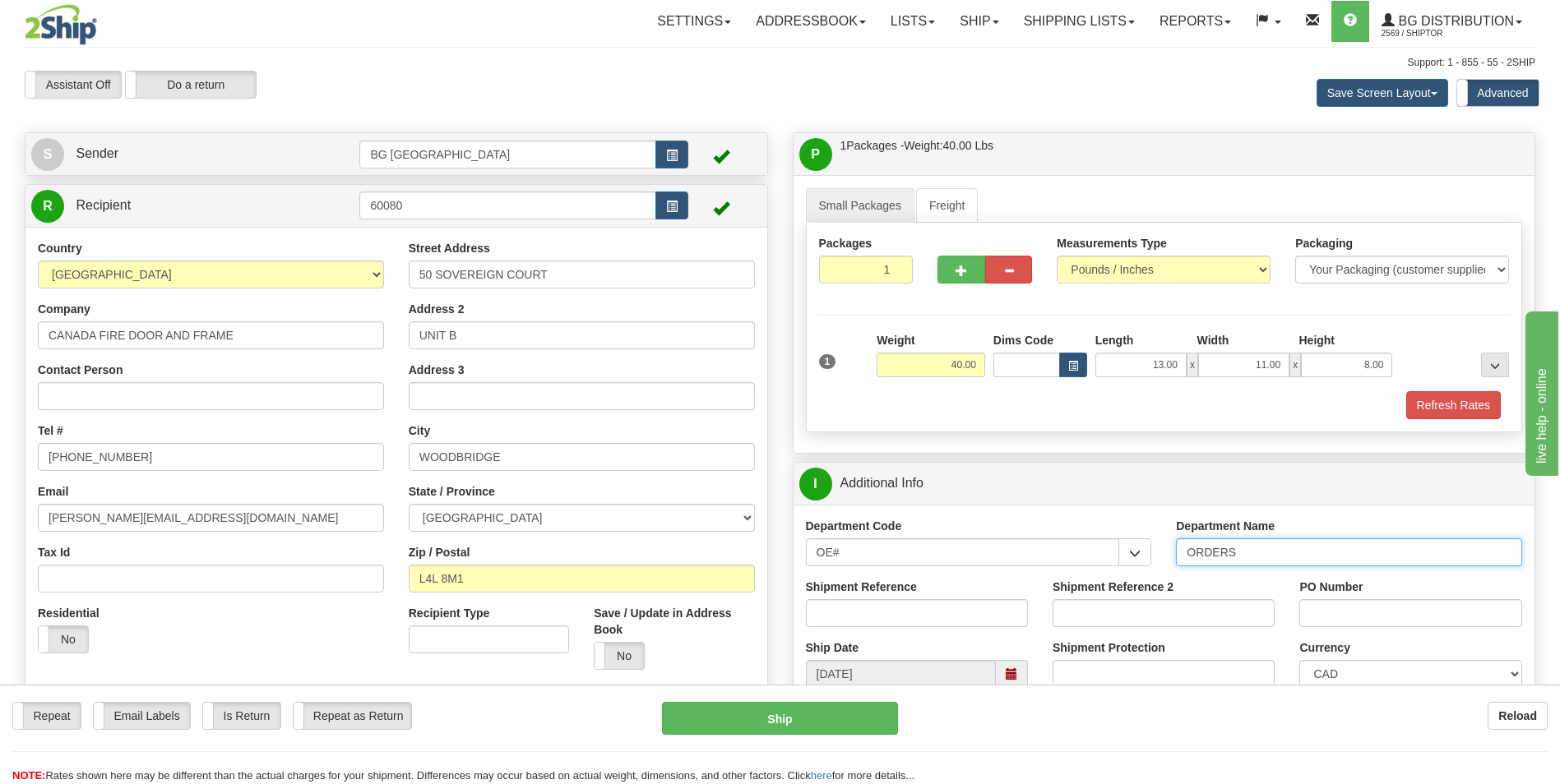
click at [1270, 555] on input "ORDERS" at bounding box center [1349, 552] width 347 height 28
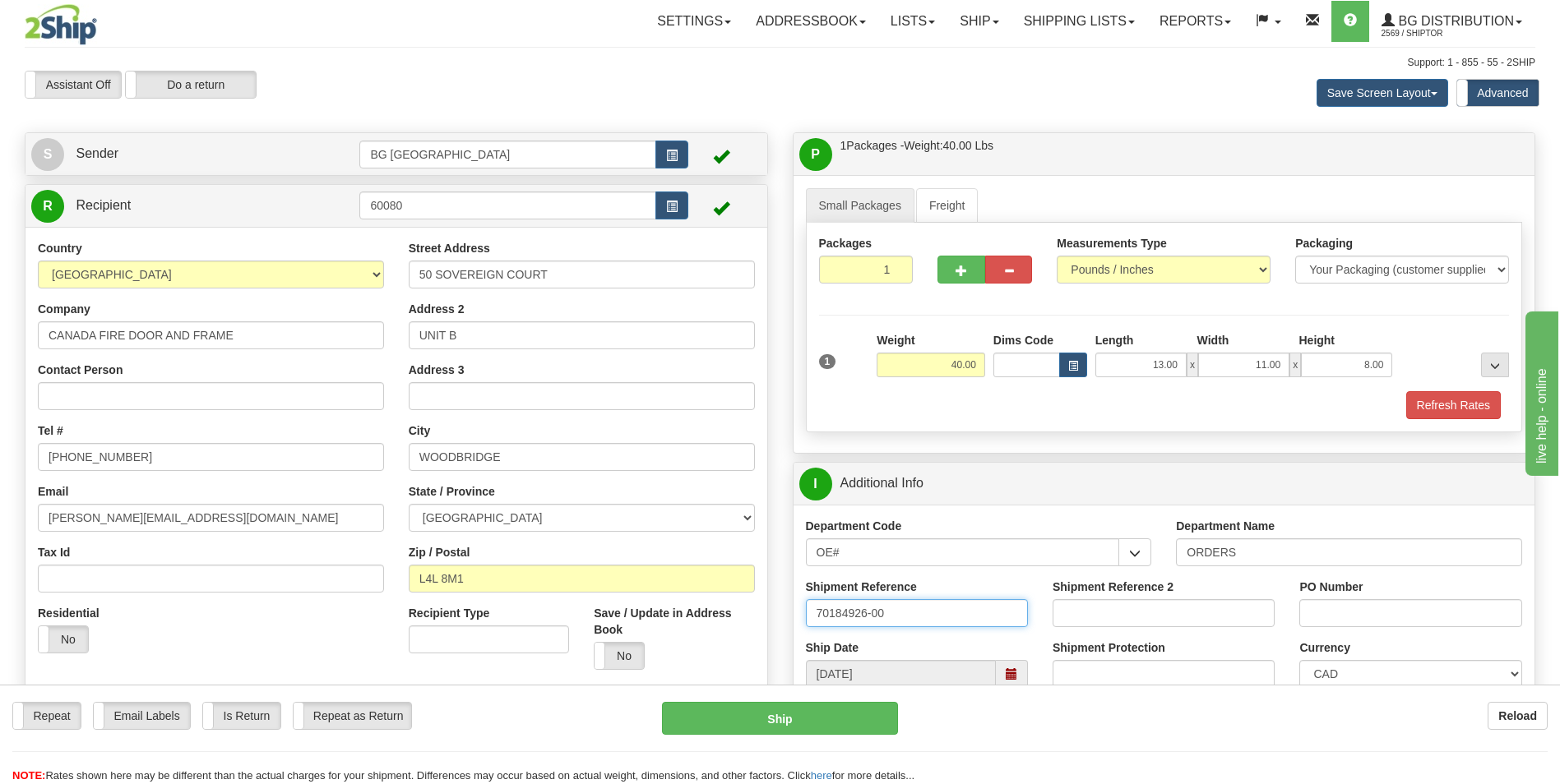
type input "70184926-00"
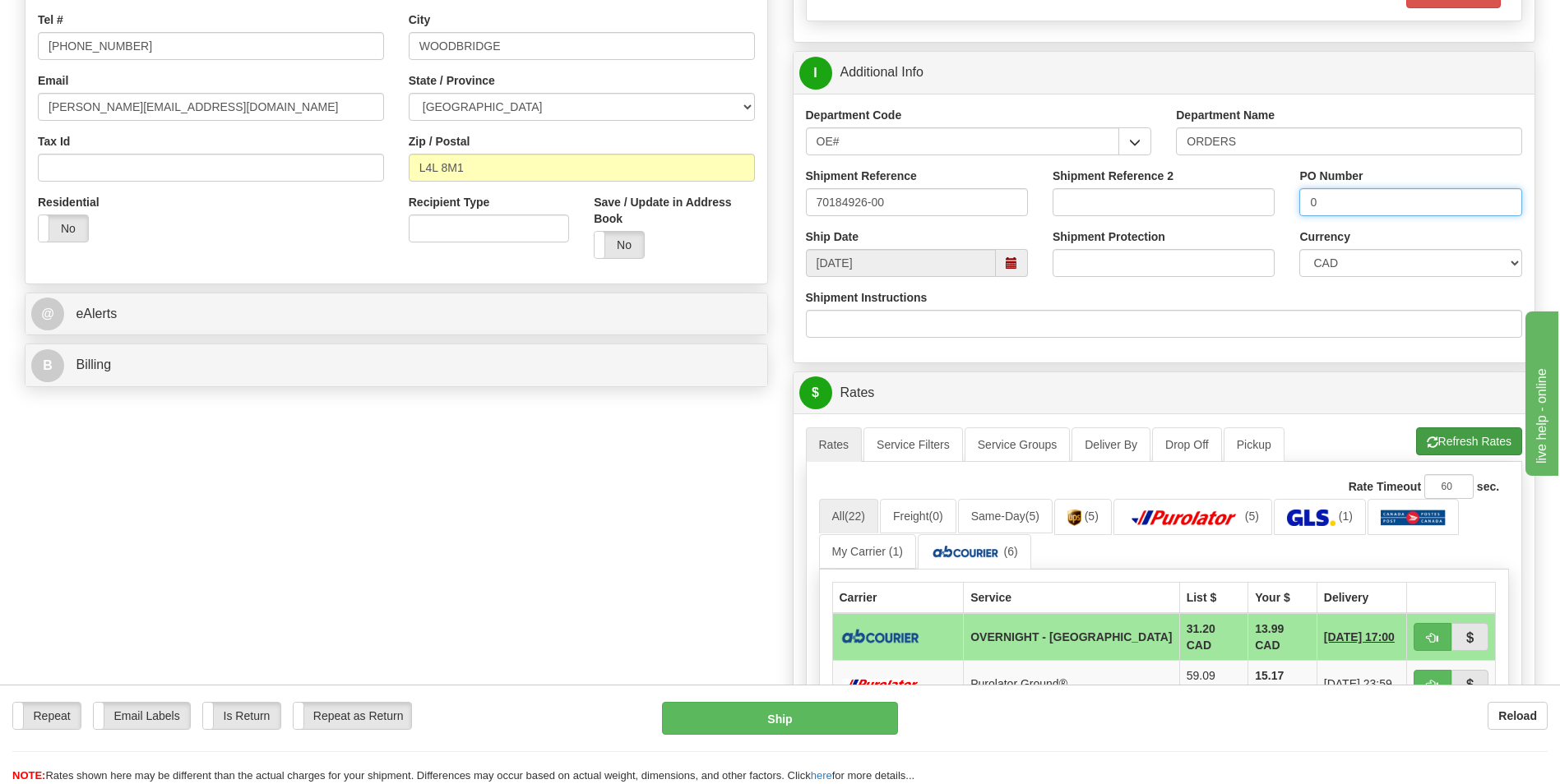
type input "0"
click at [1453, 439] on button "Refresh Rates" at bounding box center [1469, 441] width 106 height 28
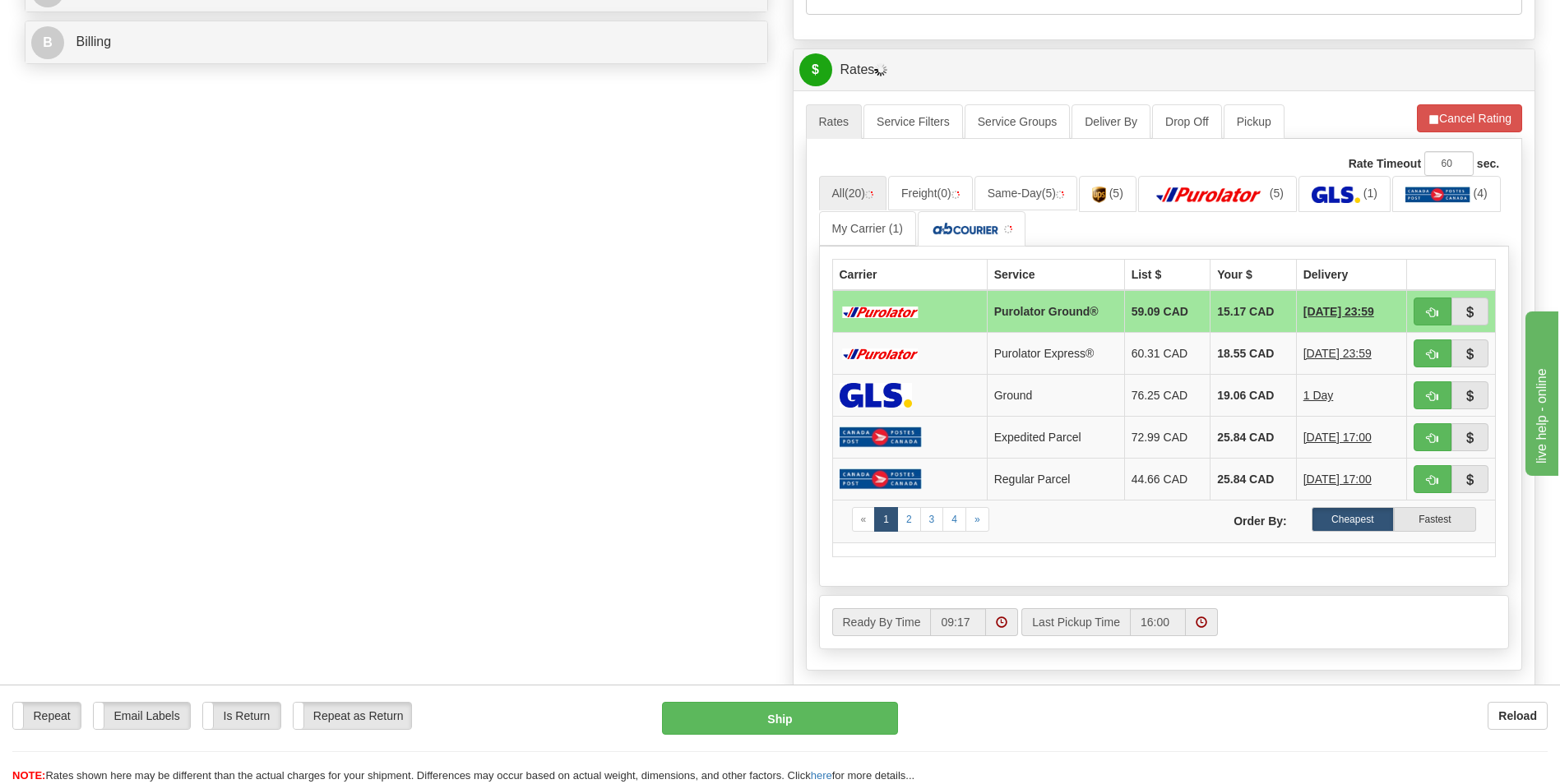
scroll to position [740, 0]
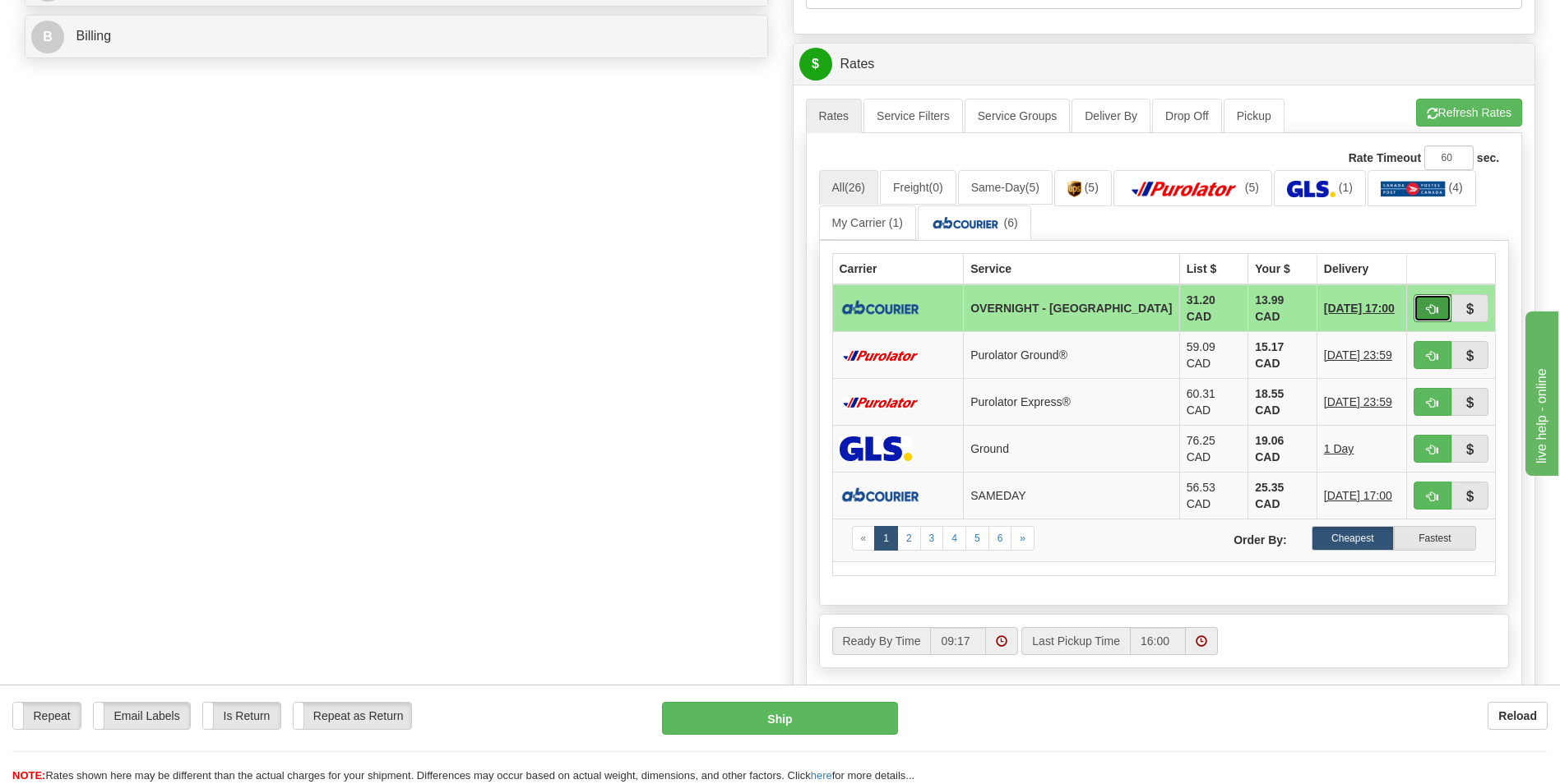
click at [1437, 307] on span "button" at bounding box center [1433, 309] width 12 height 11
type input "4"
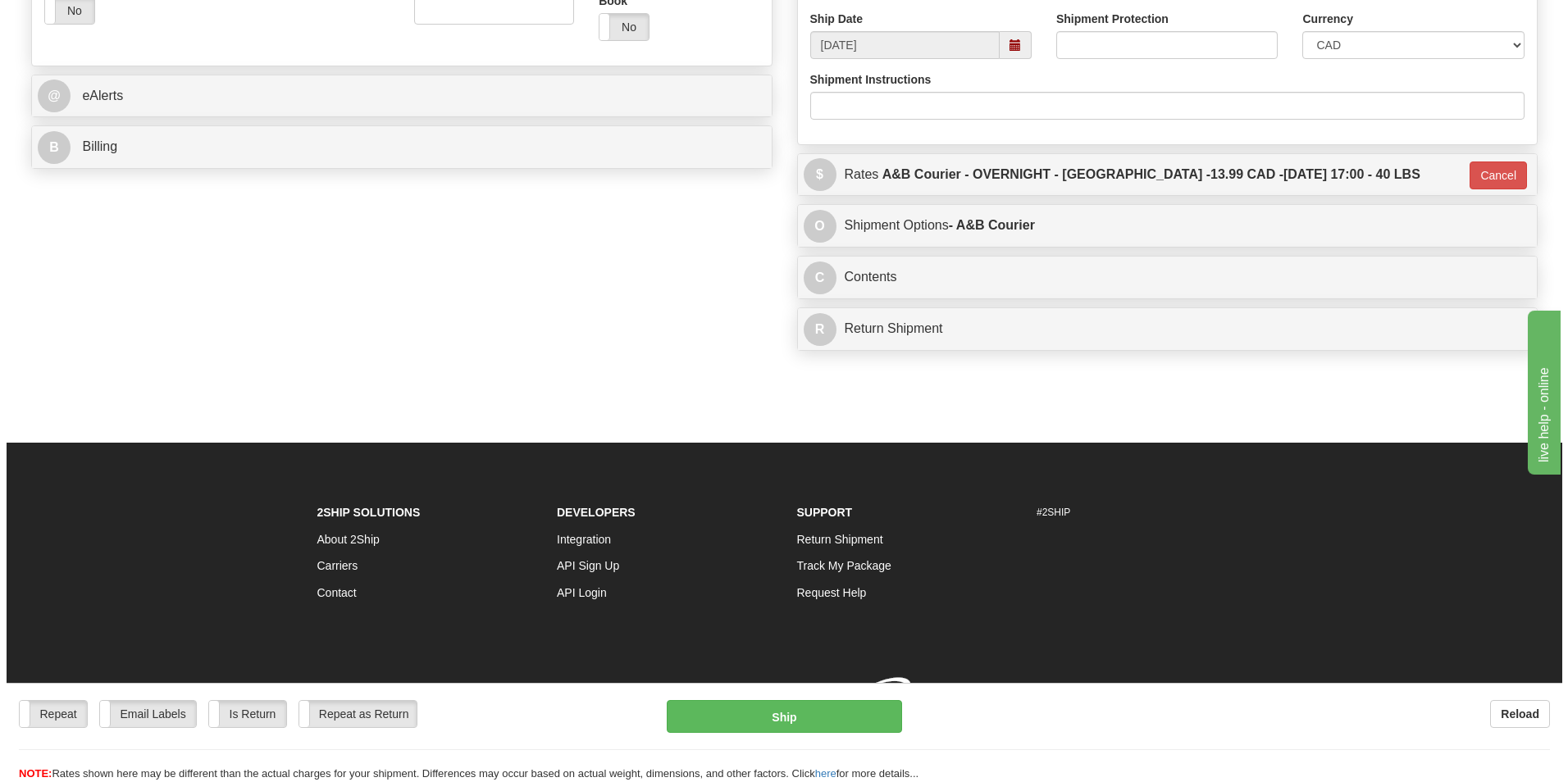
scroll to position [651, 0]
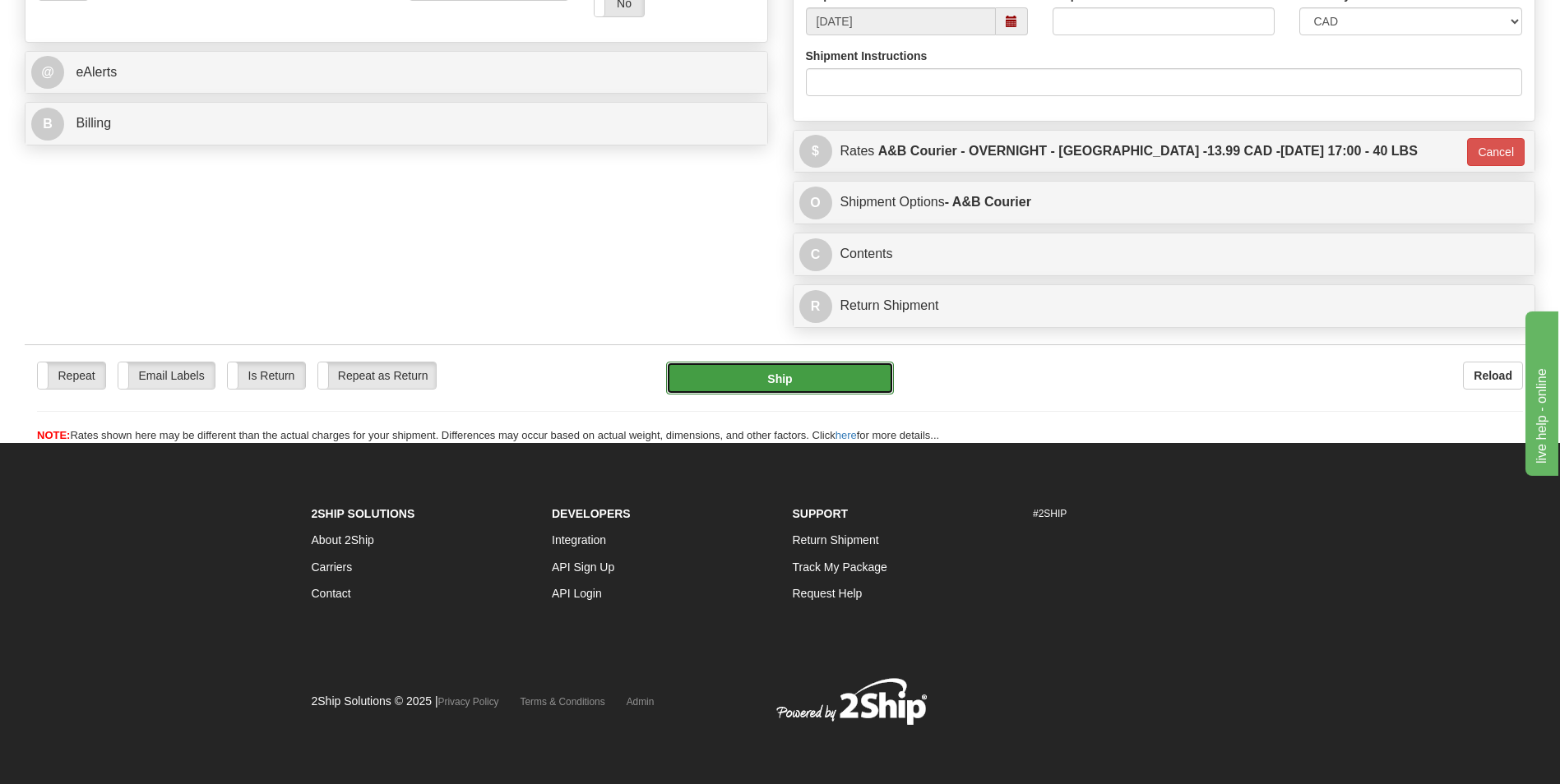
click at [802, 390] on button "Ship" at bounding box center [779, 378] width 227 height 33
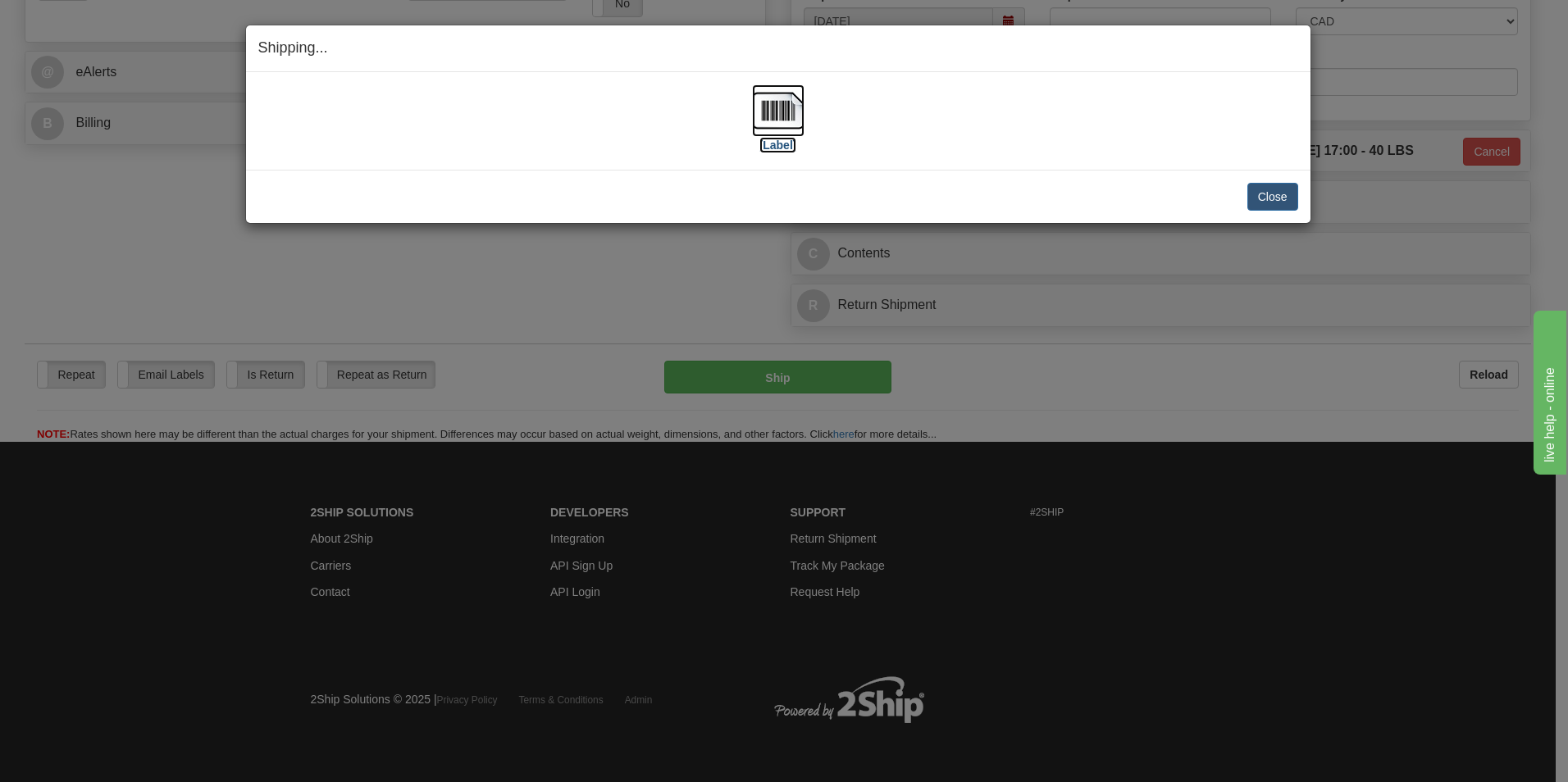
click at [762, 98] on img at bounding box center [778, 110] width 53 height 53
click at [1299, 203] on div "Close Cancel Cancel Shipment and Quit Pickup Quit Pickup ONLY" at bounding box center [778, 196] width 1065 height 53
click at [1259, 194] on button "Close" at bounding box center [1273, 196] width 51 height 28
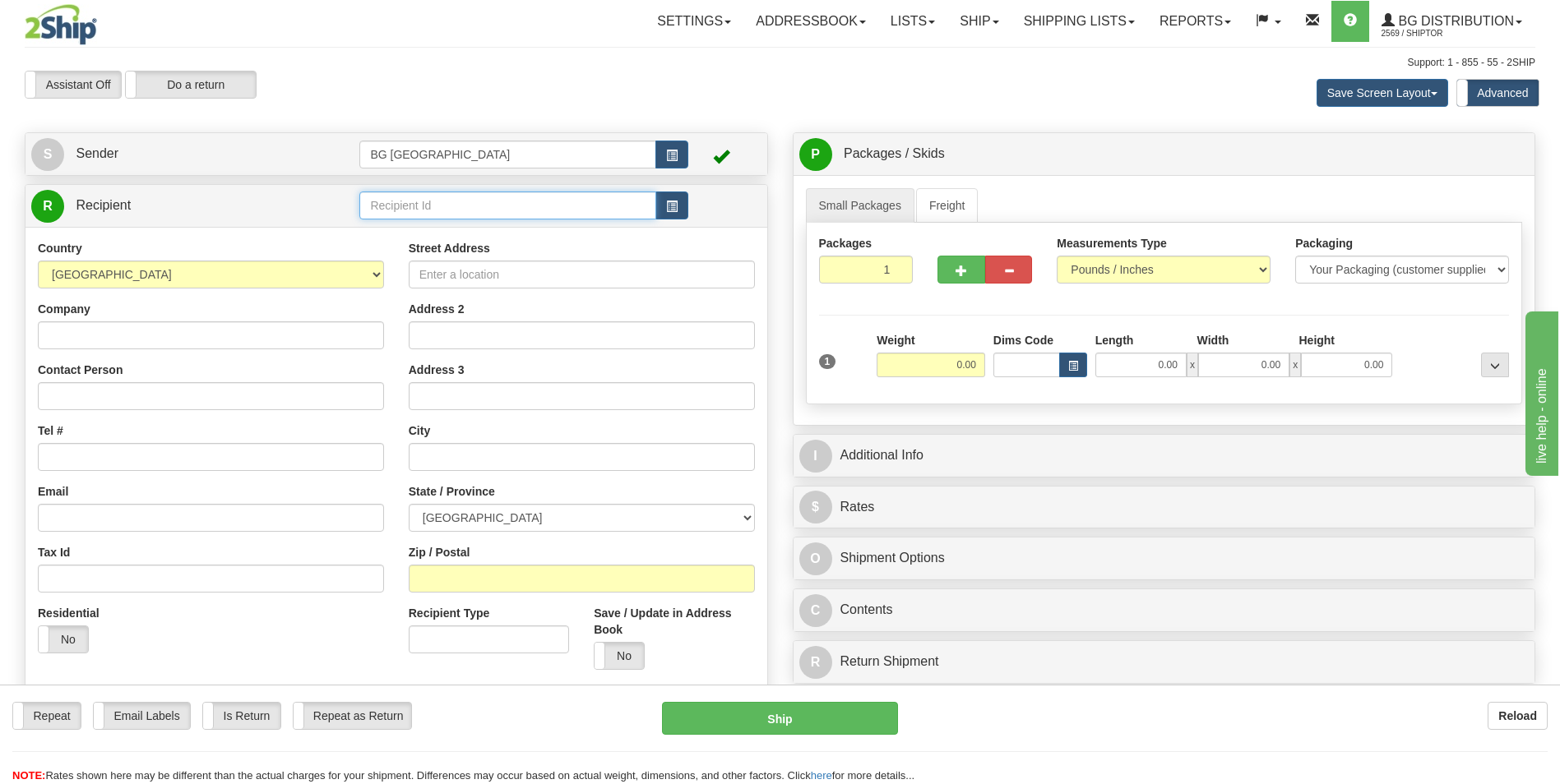
click at [429, 201] on input "text" at bounding box center [508, 205] width 296 height 28
click at [398, 221] on li "5554" at bounding box center [508, 231] width 295 height 21
type input "5554"
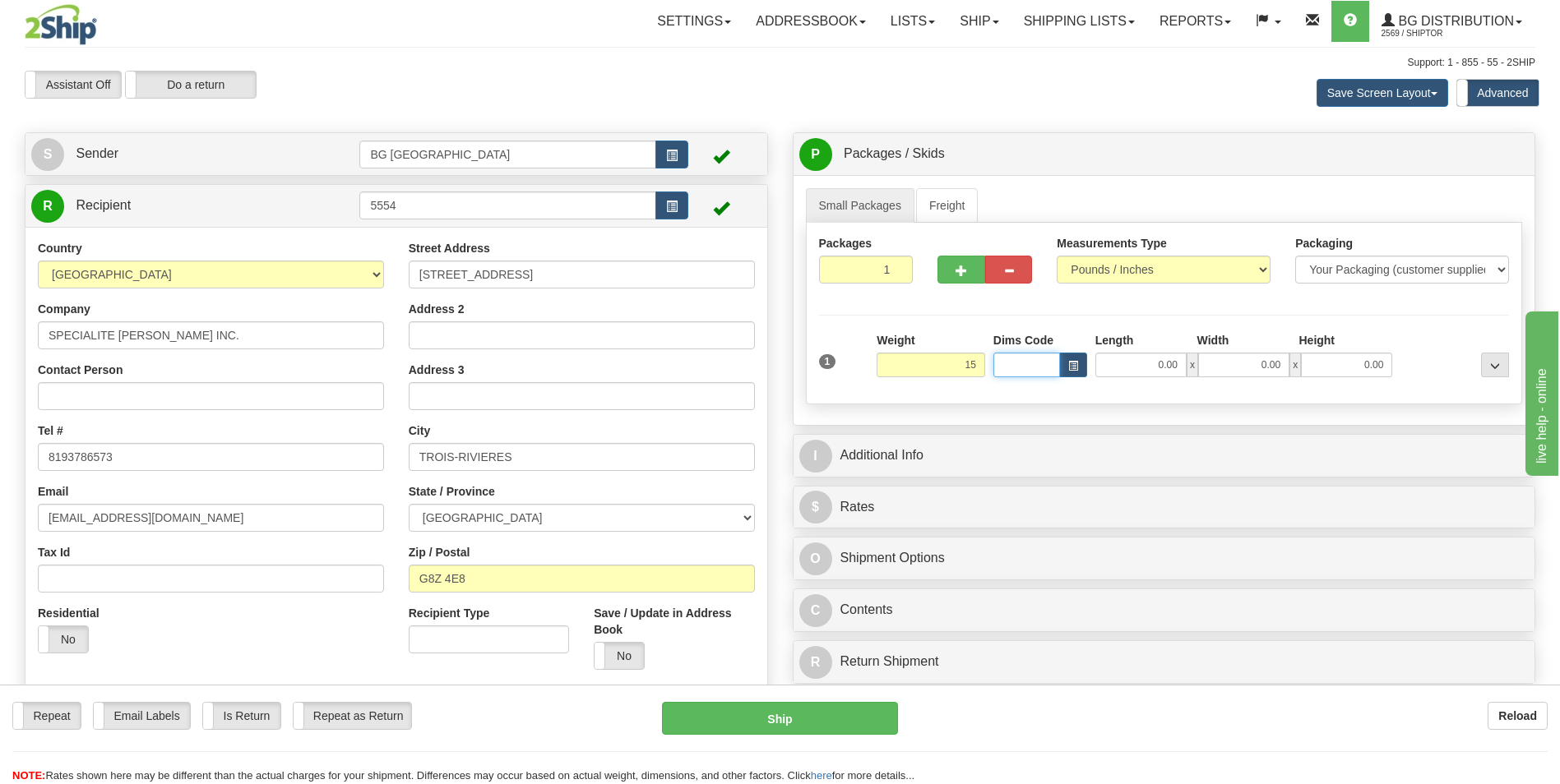
type input "15.00"
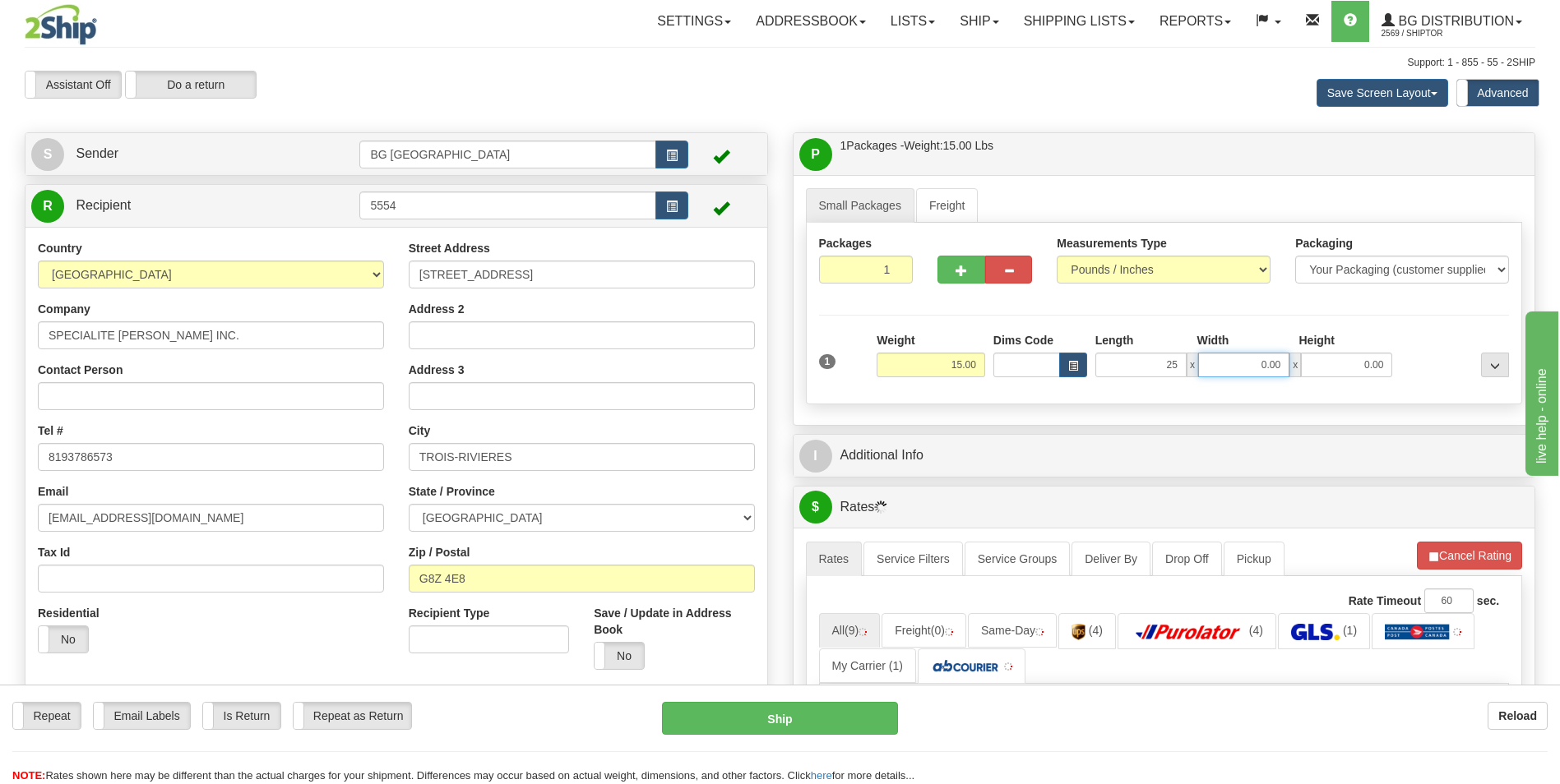
type input "25.00"
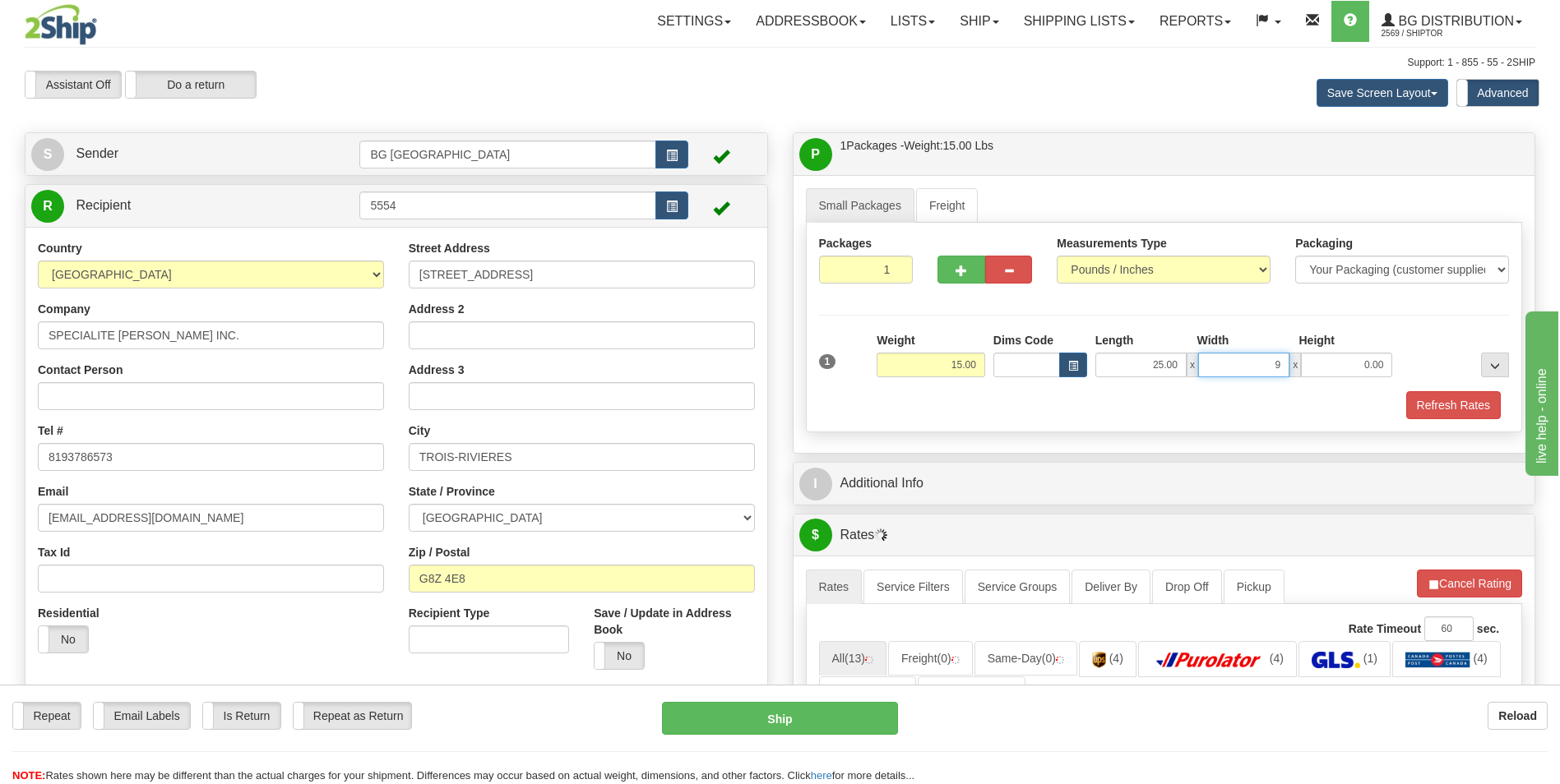
type input "9.00"
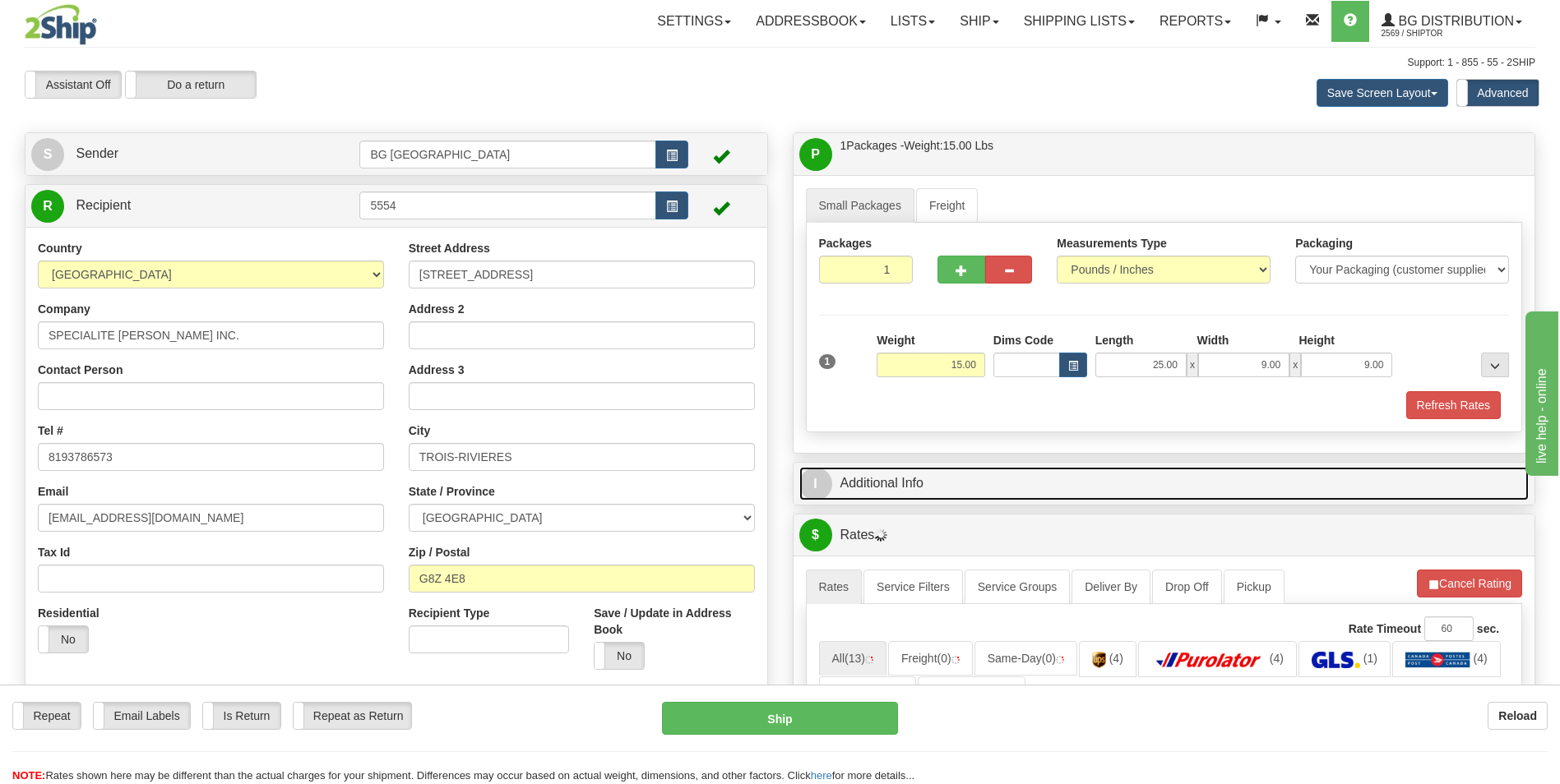
drag, startPoint x: 903, startPoint y: 470, endPoint x: 918, endPoint y: 483, distance: 19.8
click at [903, 470] on link "I Additional Info" at bounding box center [1165, 484] width 731 height 34
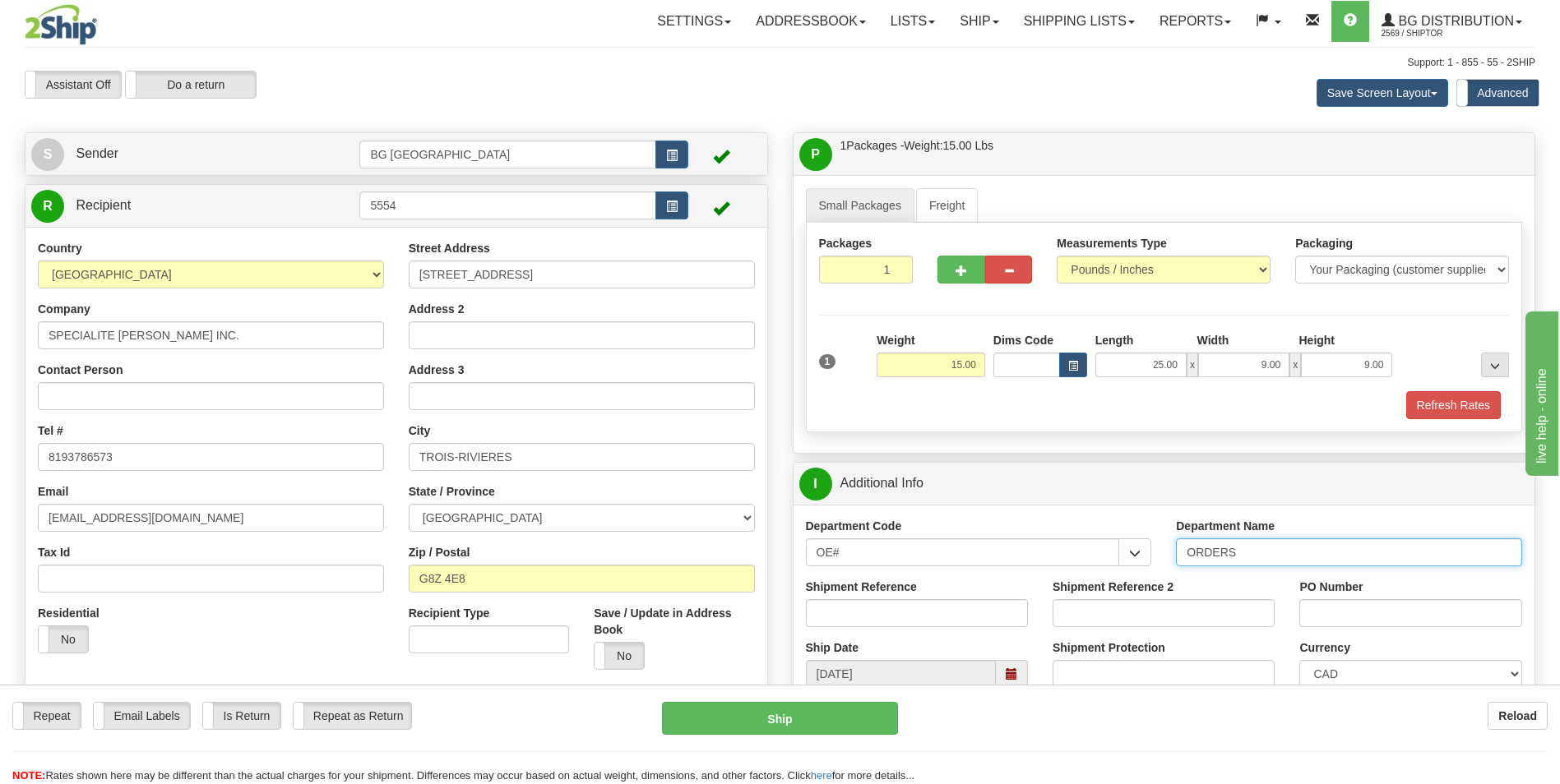
click at [1263, 558] on input "ORDERS" at bounding box center [1349, 552] width 347 height 28
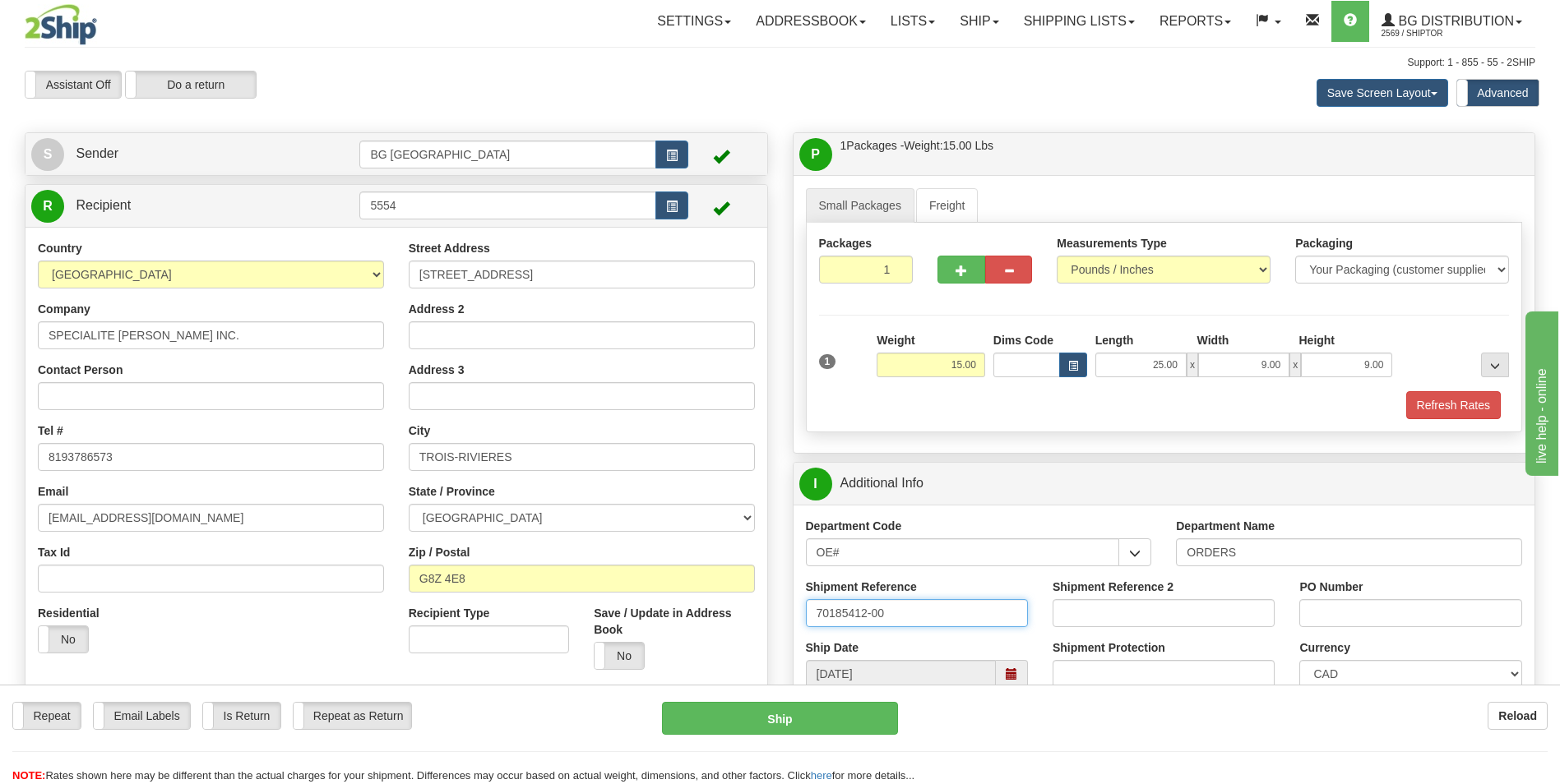
type input "70185412-00"
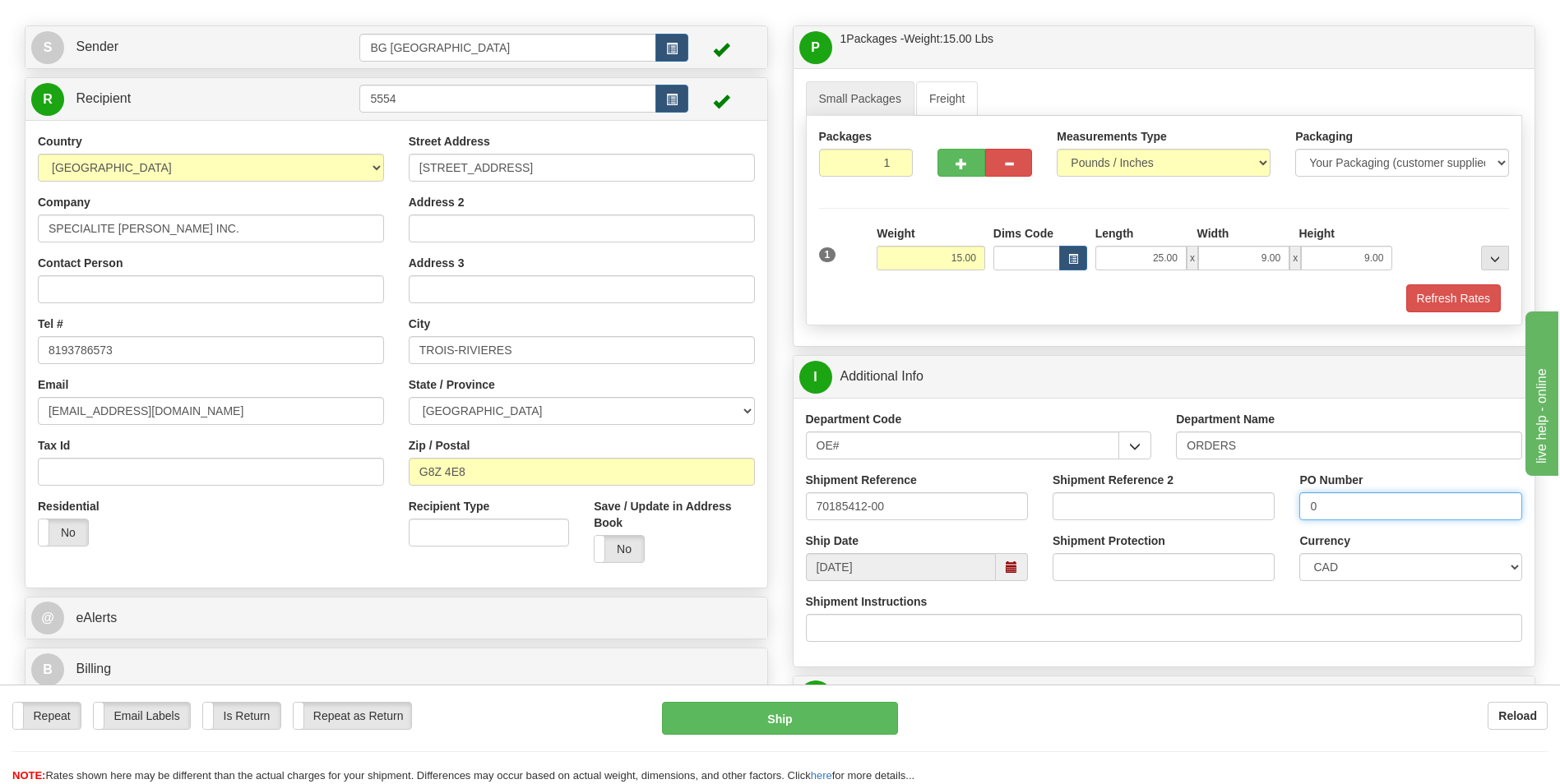
scroll to position [411, 0]
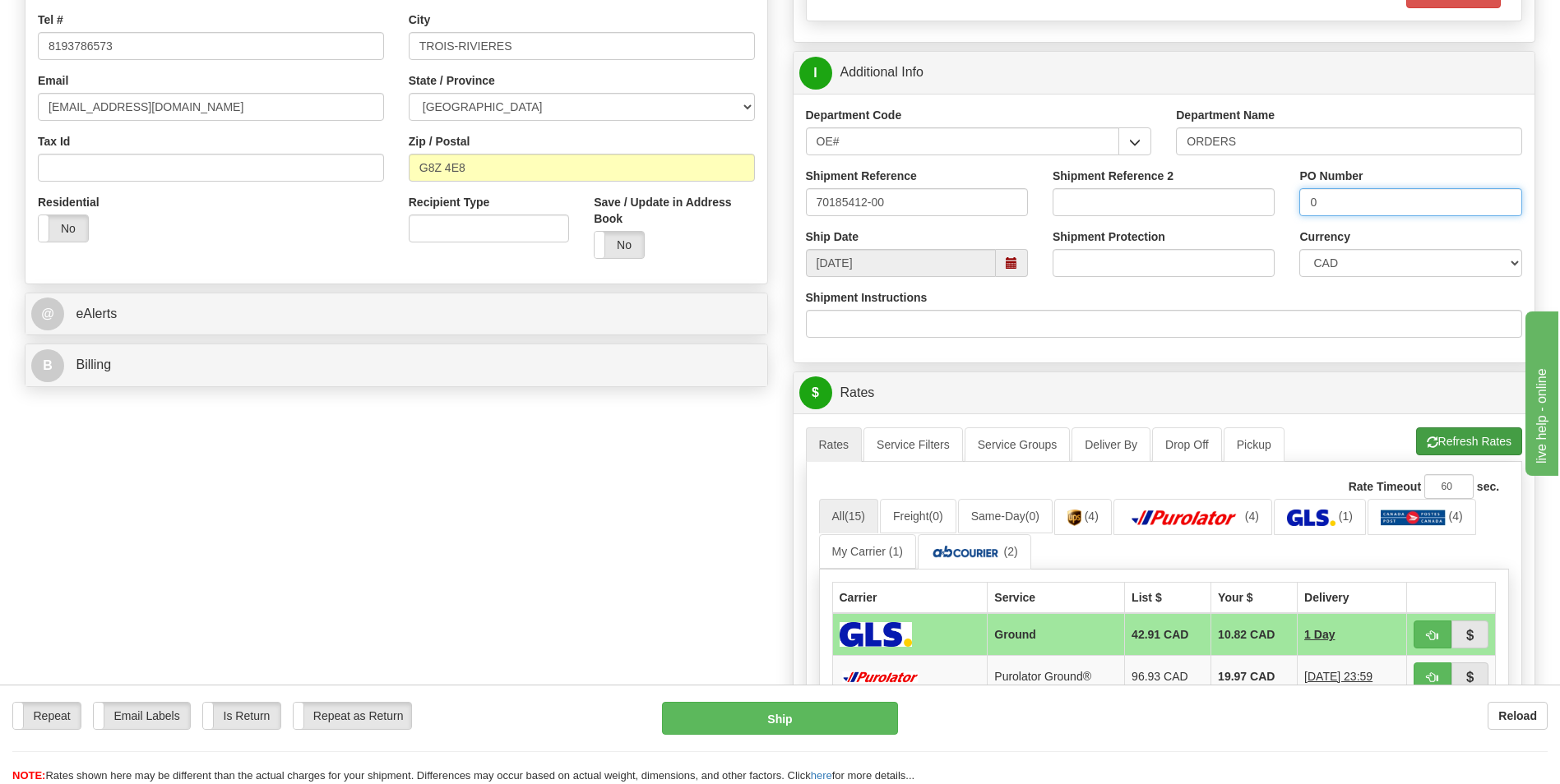
type input "0"
click at [1438, 432] on button "Refresh Rates" at bounding box center [1469, 441] width 106 height 28
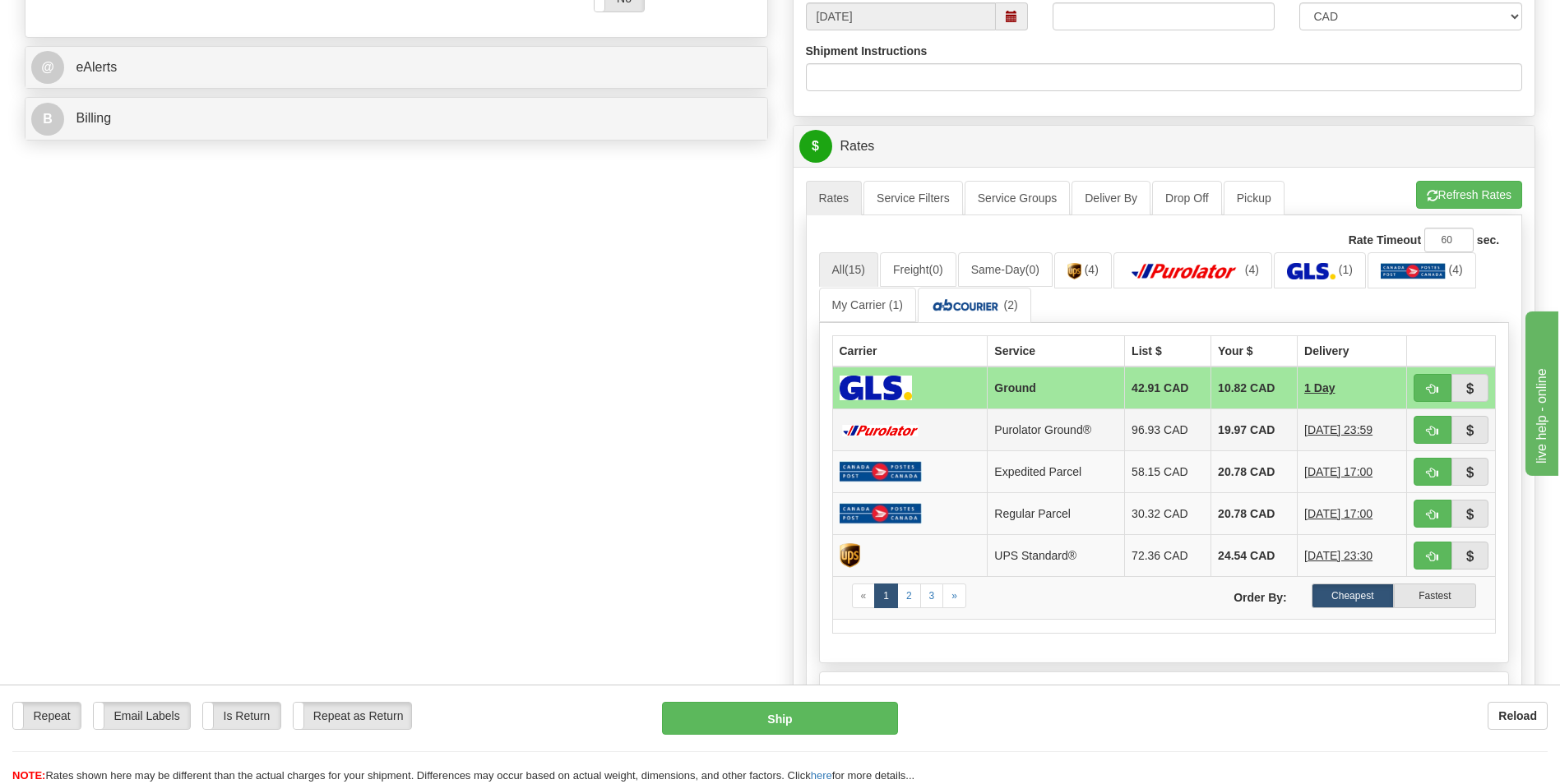
click at [1212, 419] on td "19.97 CAD" at bounding box center [1254, 430] width 86 height 42
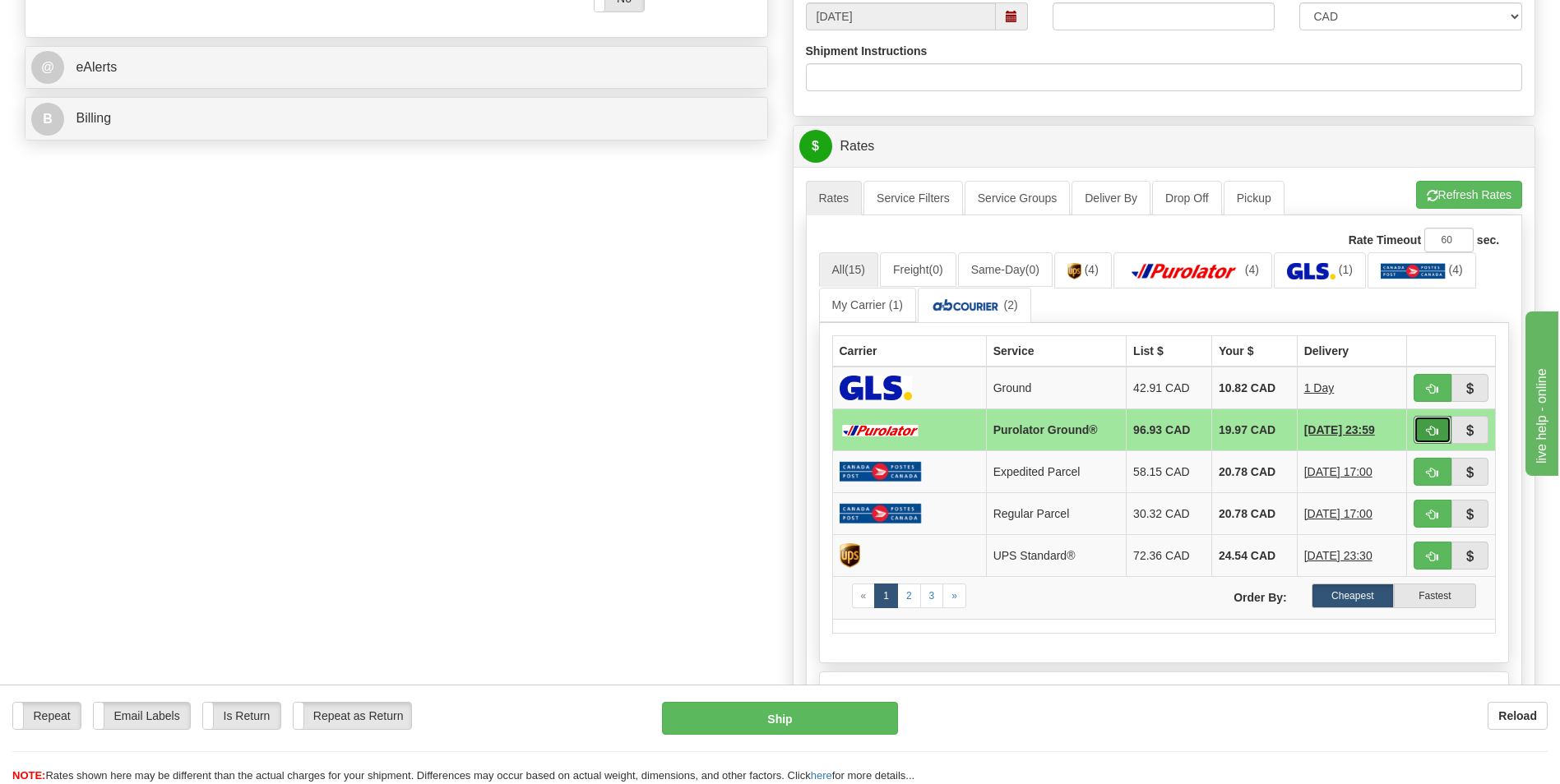
click at [1438, 435] on button "button" at bounding box center [1432, 430] width 37 height 28
type input "260"
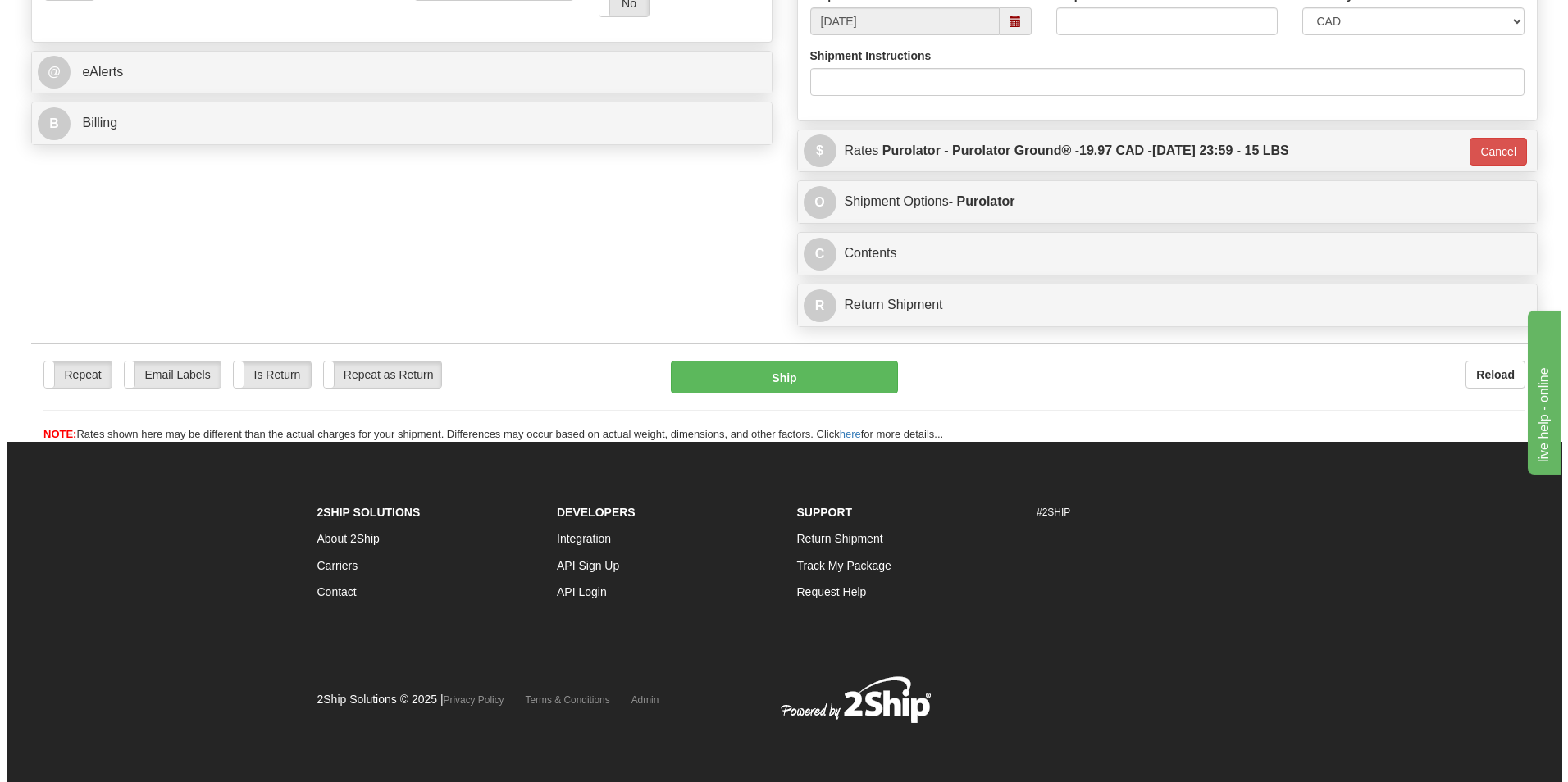
scroll to position [650, 0]
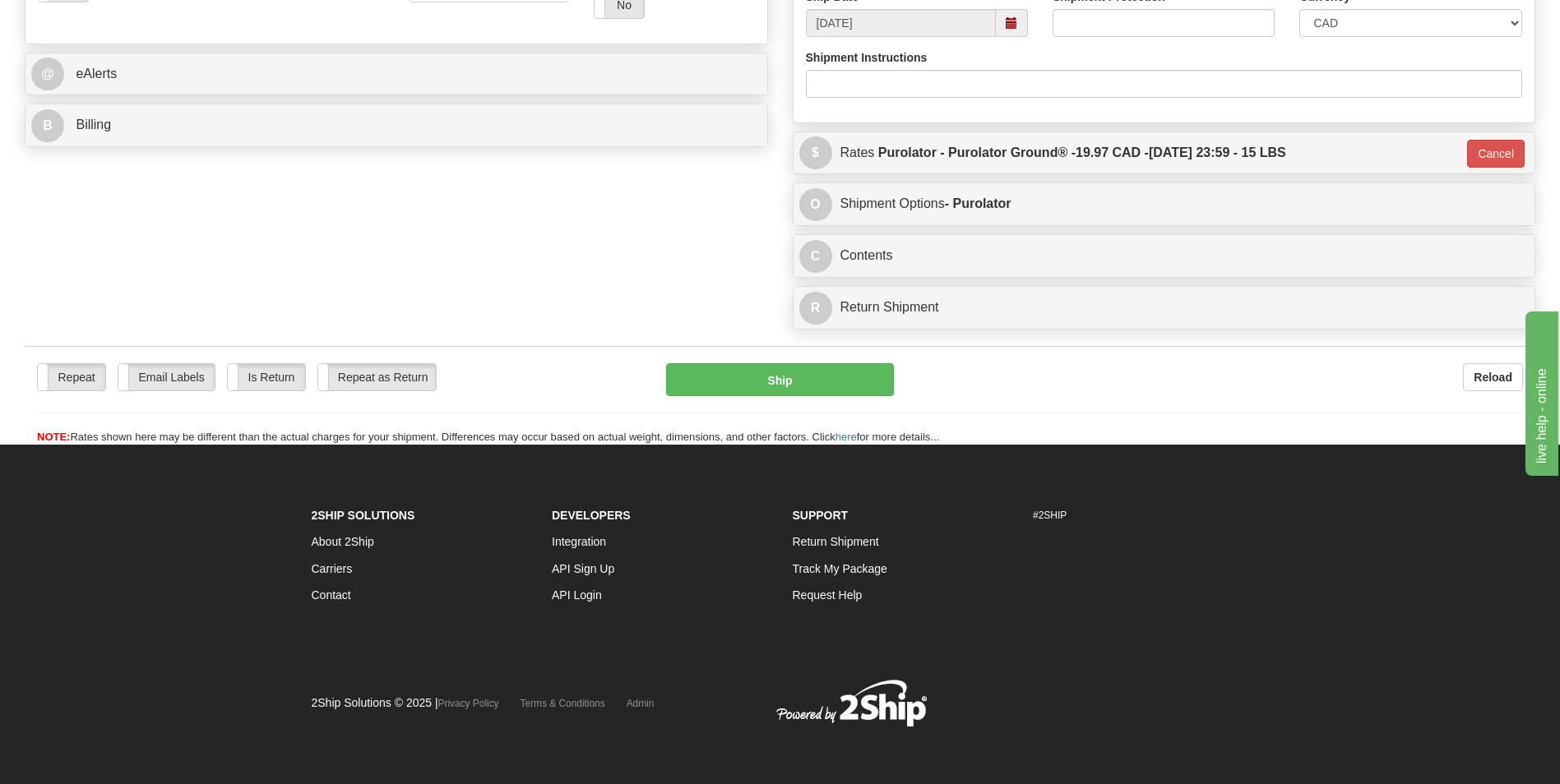
click at [727, 360] on div "Repeat Repeat Email Labels Email Labels Edit Is Return Is Return Repeat as Retu…" at bounding box center [780, 396] width 1511 height 100
click at [729, 374] on button "Ship" at bounding box center [779, 380] width 227 height 33
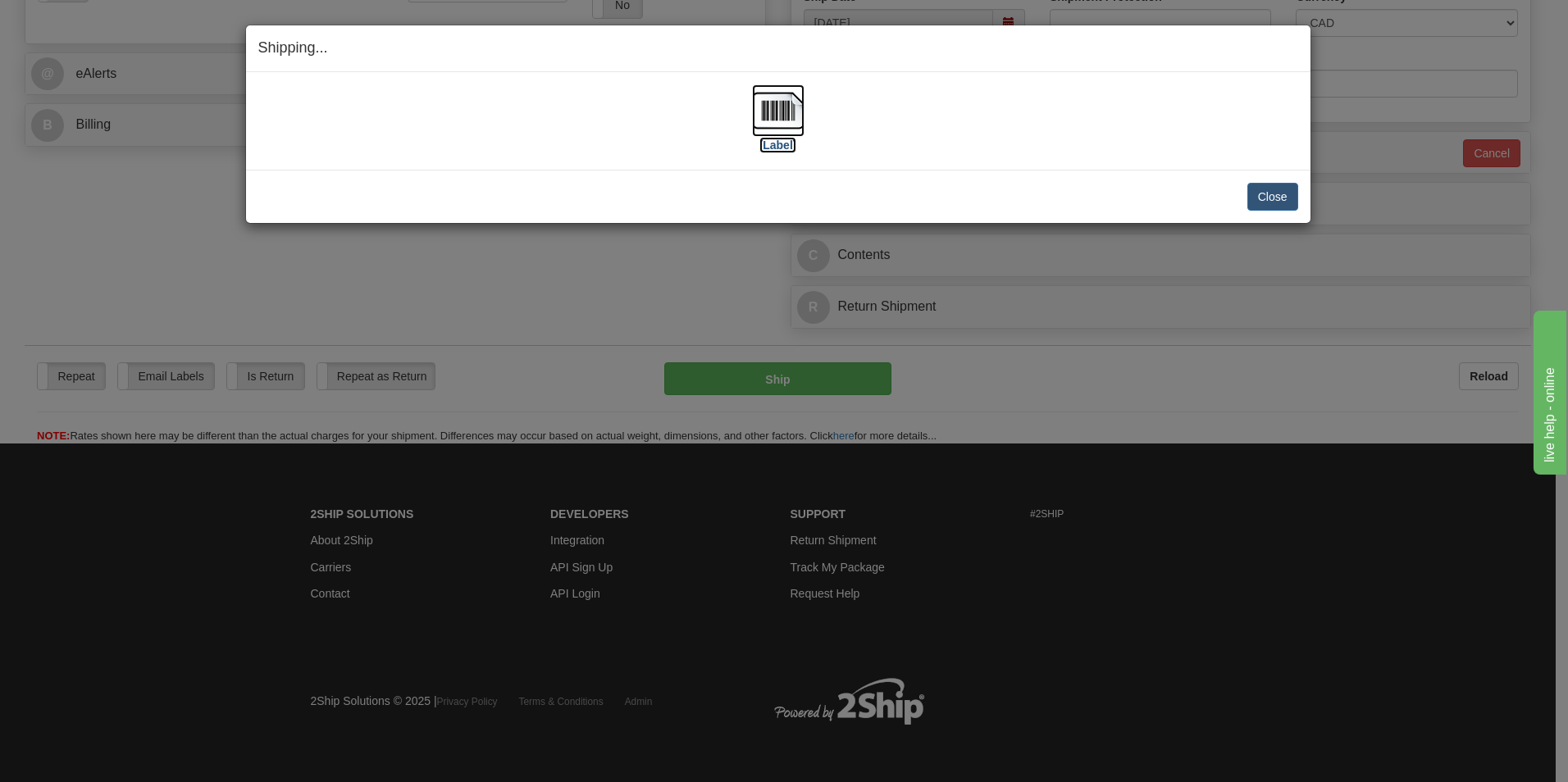
click at [803, 105] on img at bounding box center [778, 110] width 53 height 53
click at [1266, 192] on button "Close" at bounding box center [1273, 196] width 51 height 28
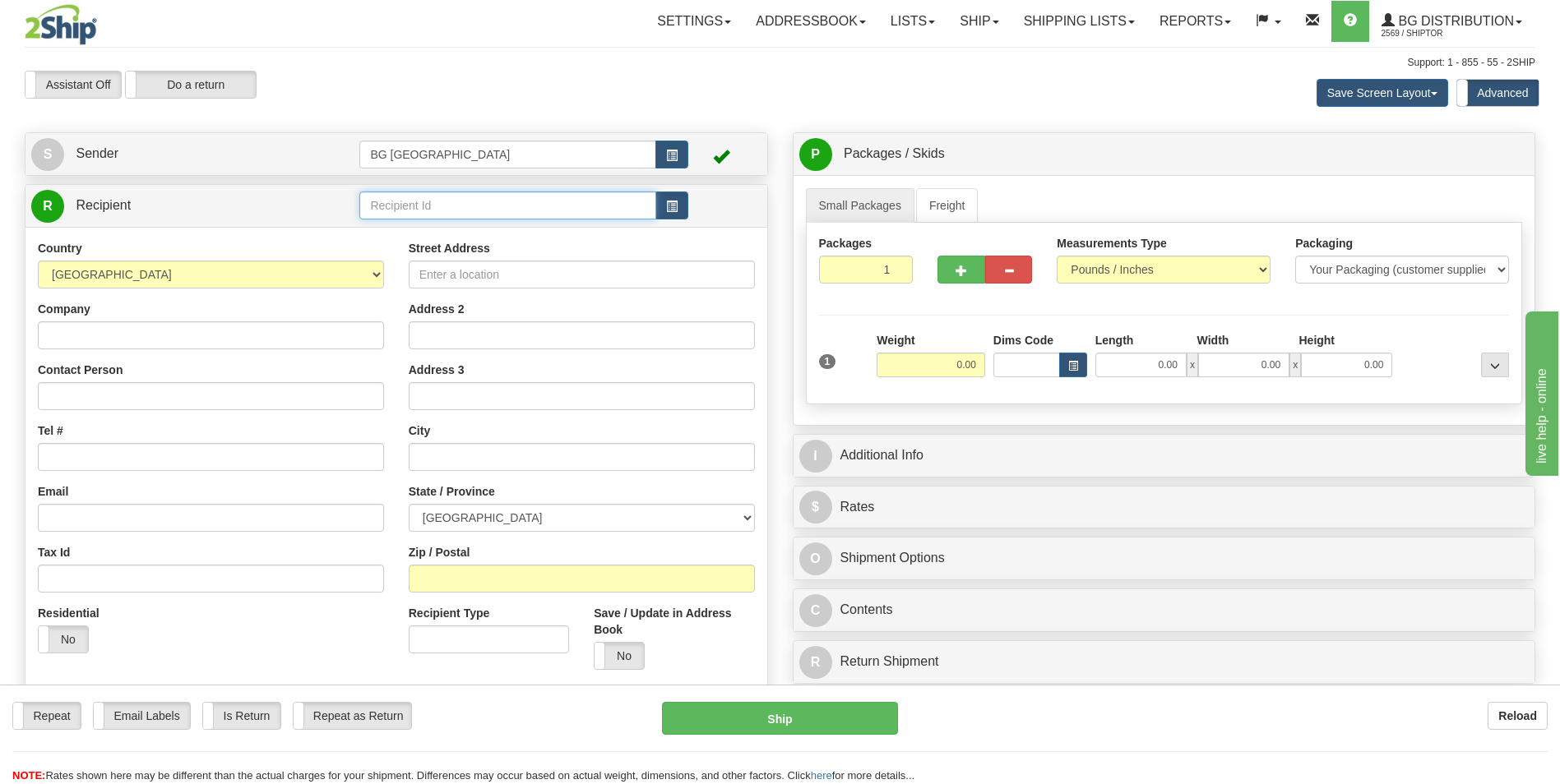
click at [468, 211] on input "text" at bounding box center [508, 205] width 296 height 28
click at [451, 223] on div "60071" at bounding box center [504, 231] width 280 height 18
type input "60071"
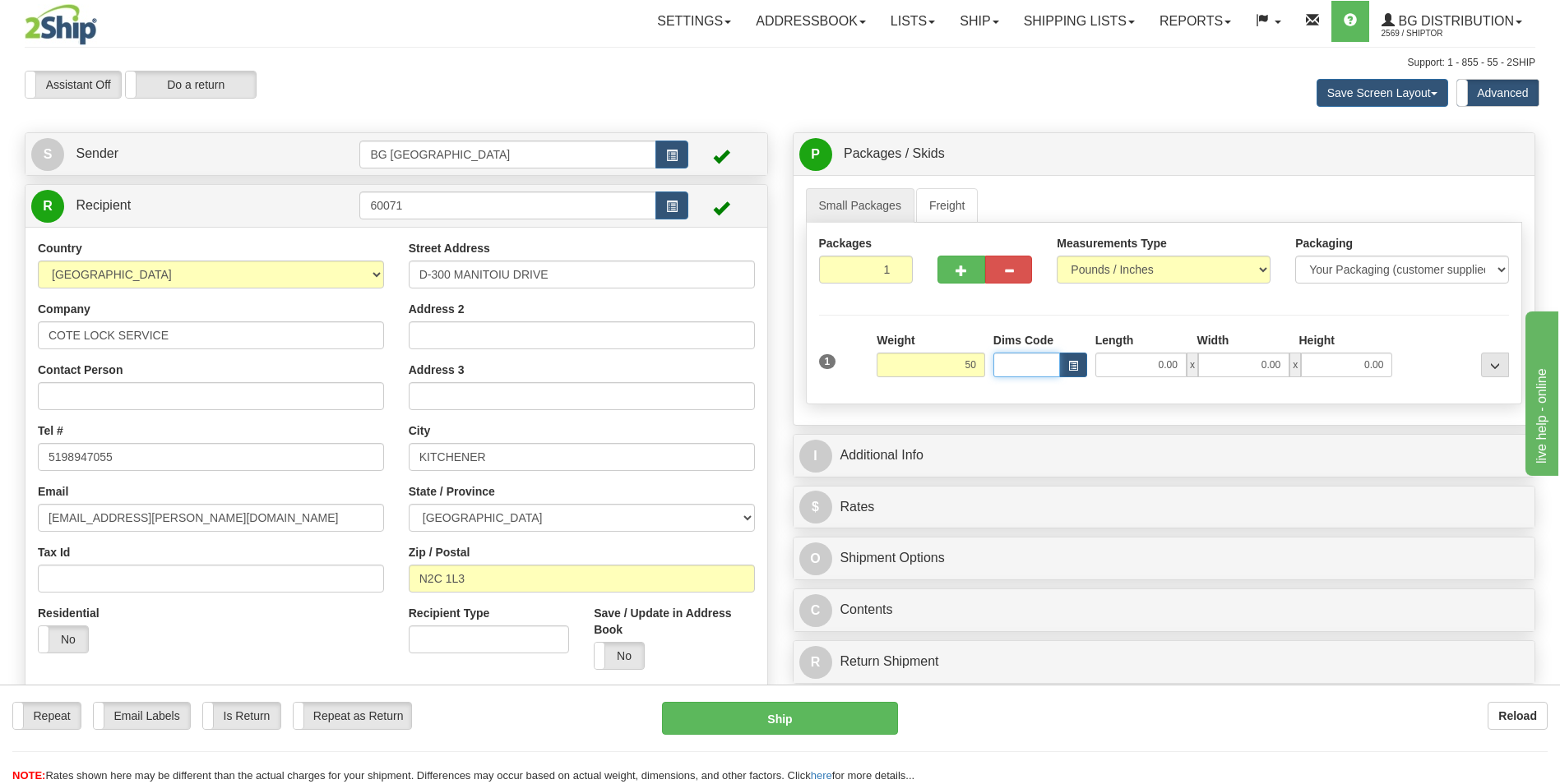
type input "50.00"
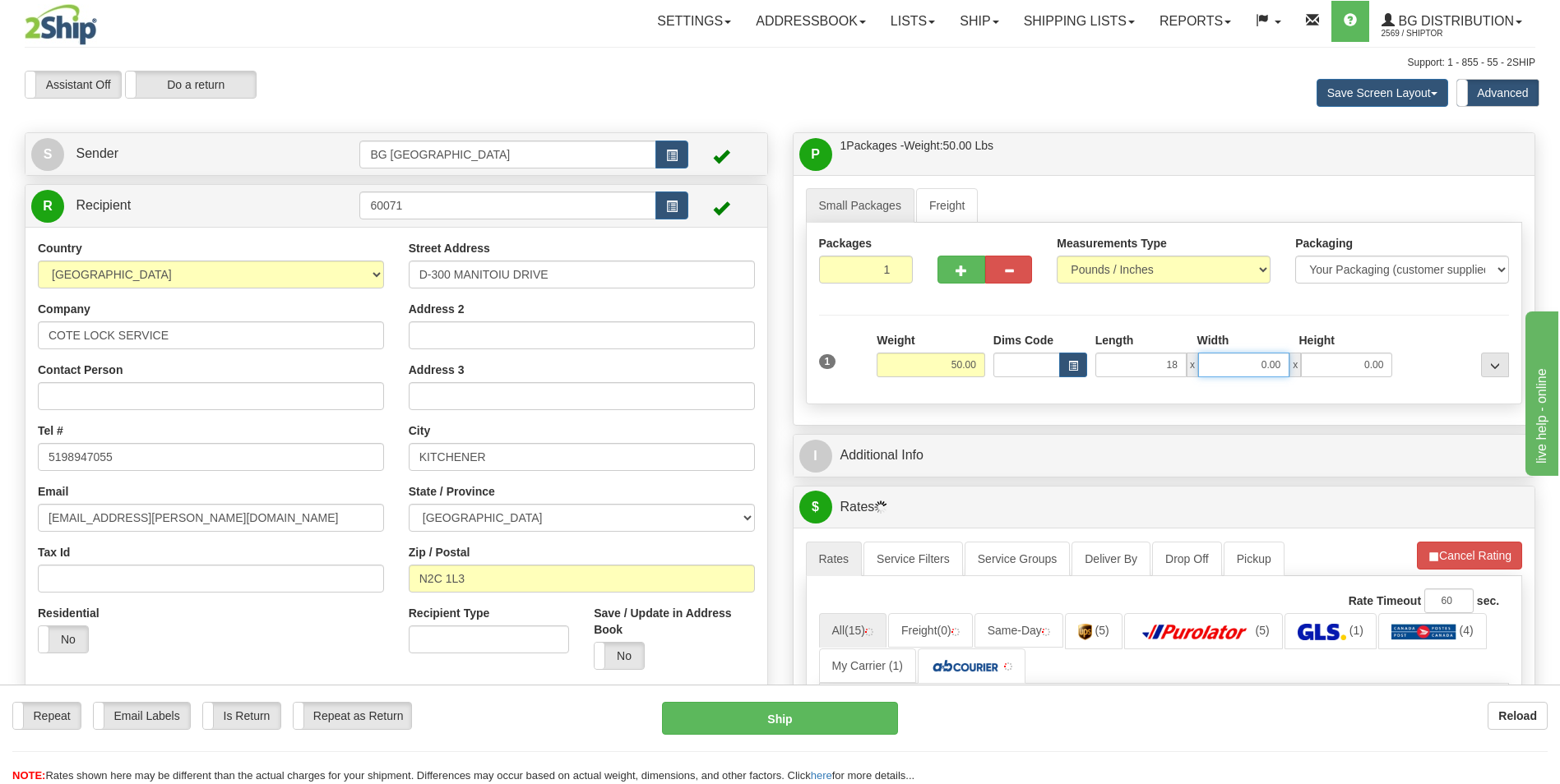
type input "18.00"
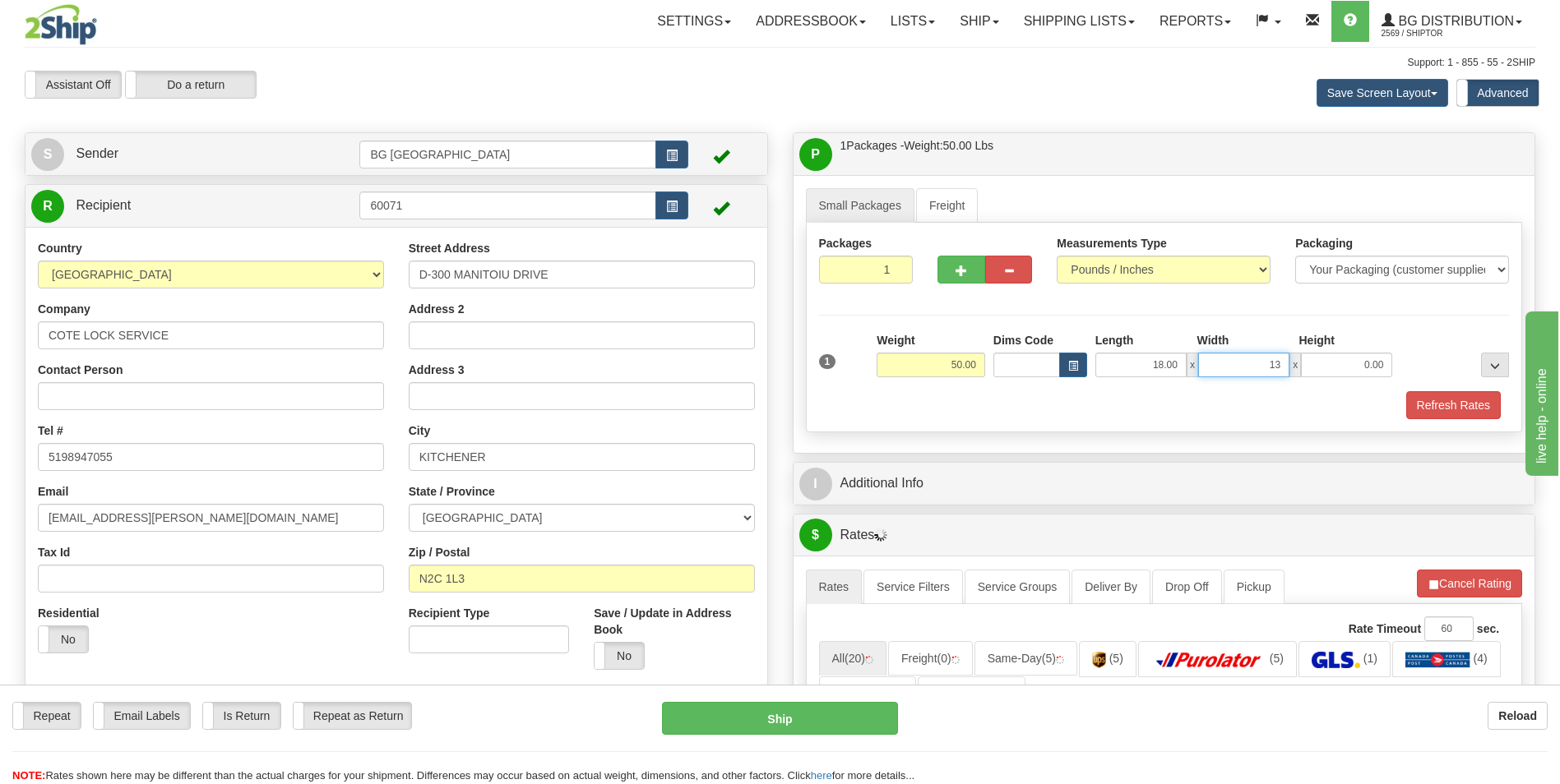
type input "13.00"
type input "7.00"
click at [1374, 366] on input "7.00" at bounding box center [1346, 364] width 91 height 25
type input "9.00"
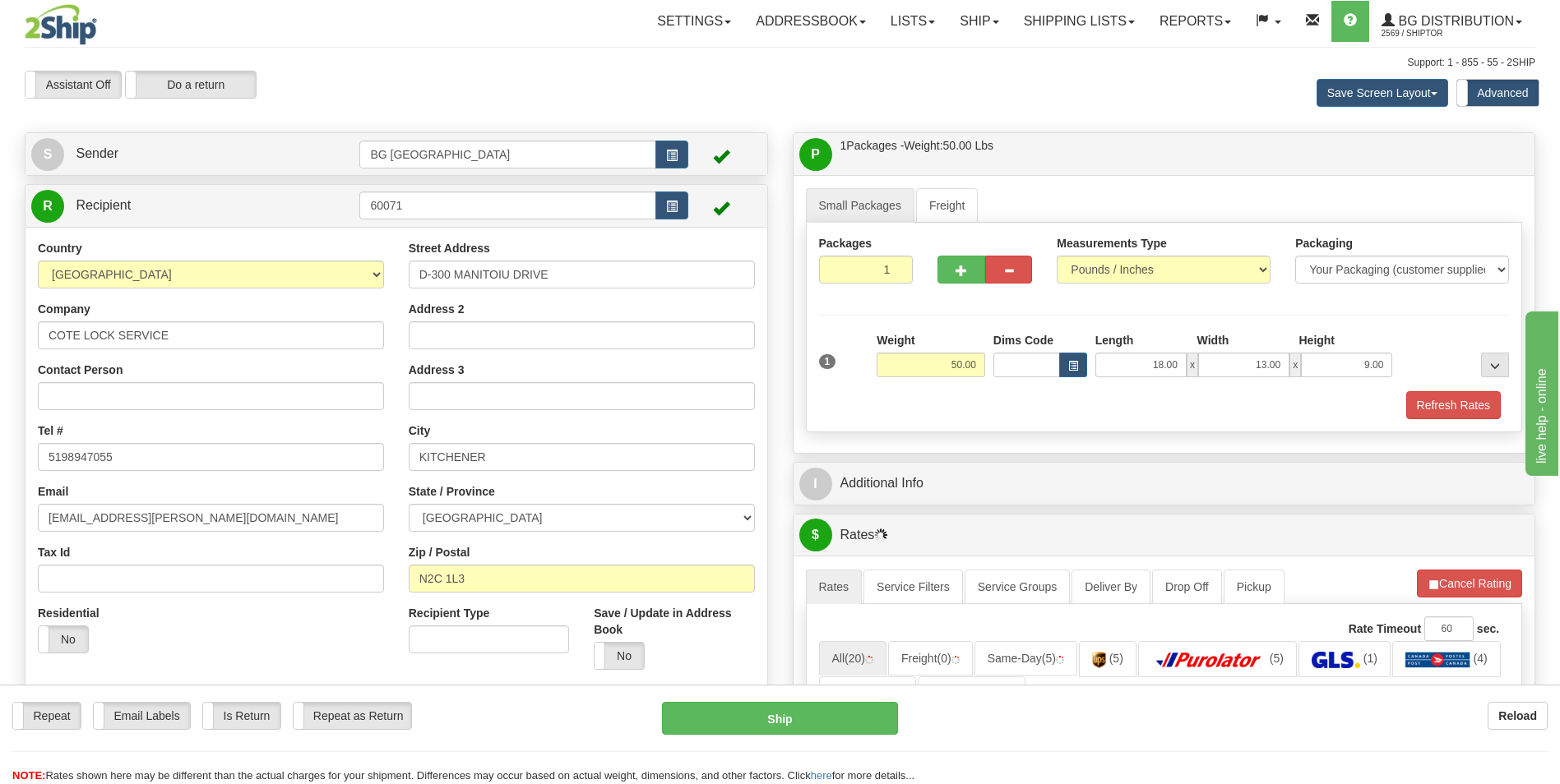
click at [962, 286] on div at bounding box center [985, 266] width 119 height 63
click at [962, 278] on button "button" at bounding box center [961, 269] width 47 height 28
type input "2"
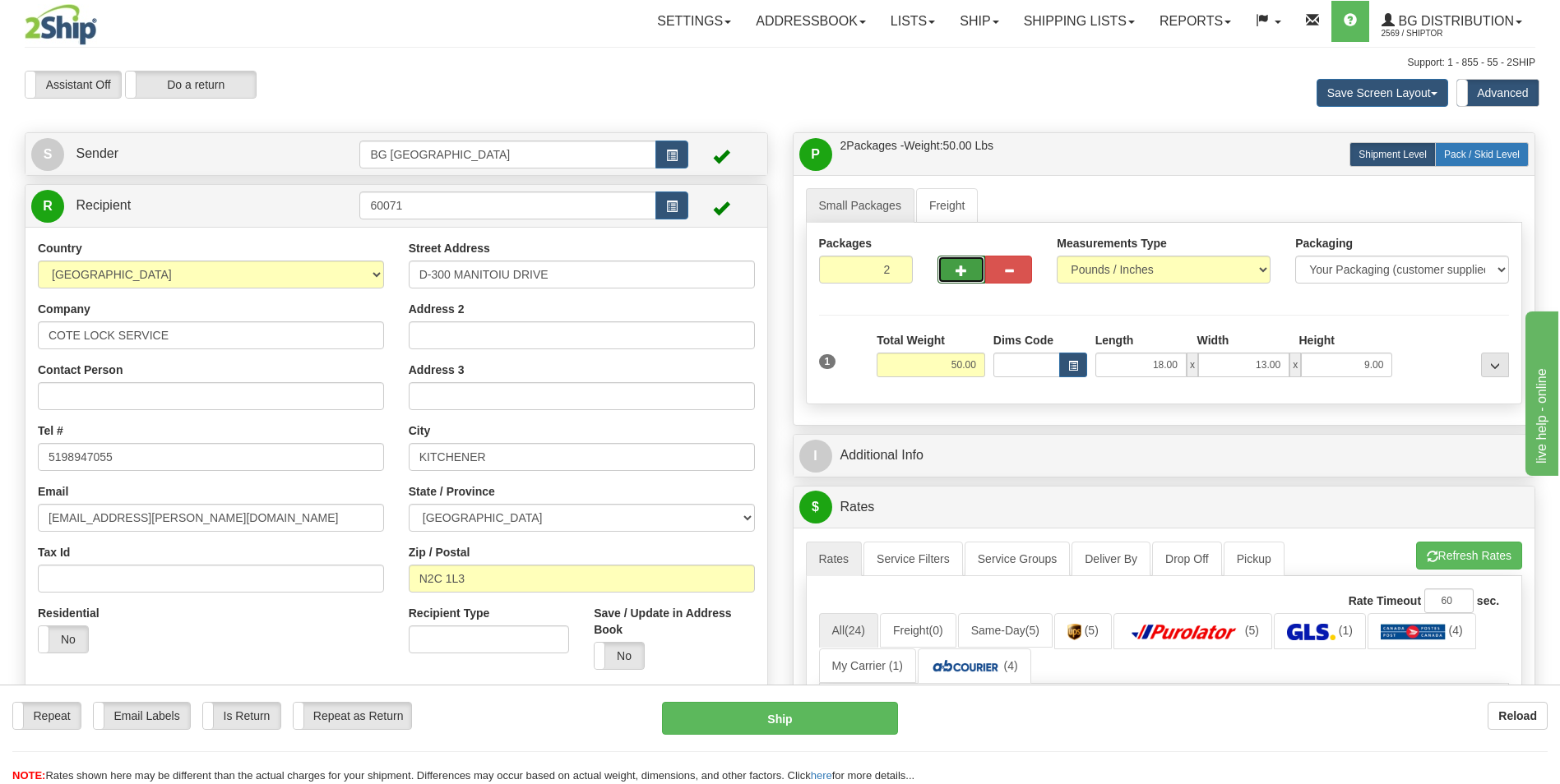
click at [1461, 155] on span "Pack / Skid Level" at bounding box center [1482, 155] width 76 height 12
radio input "true"
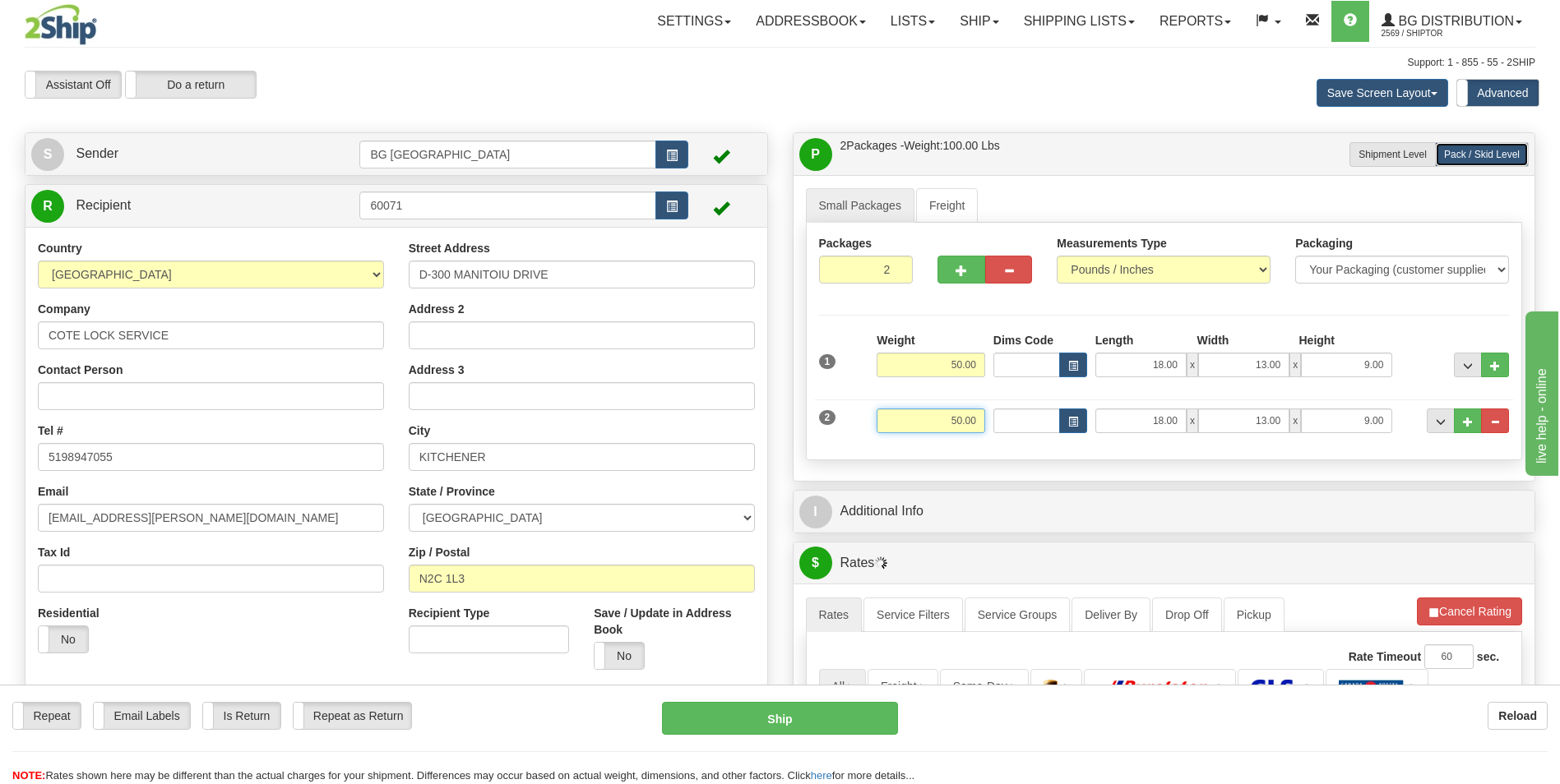
click at [961, 420] on input "50.00" at bounding box center [931, 421] width 108 height 25
type input "9.00"
type input "13.00"
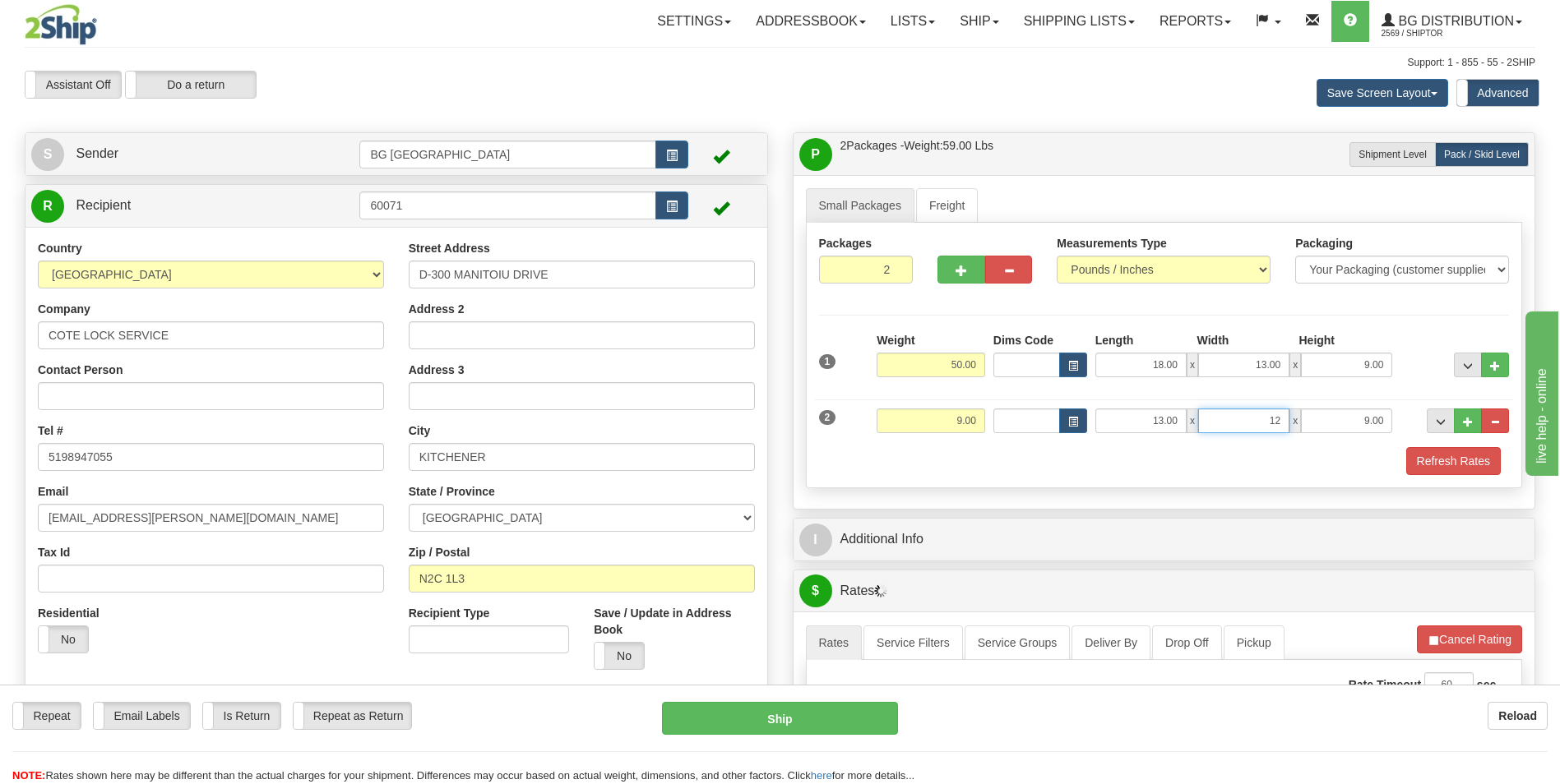
type input "12.00"
type input "7.00"
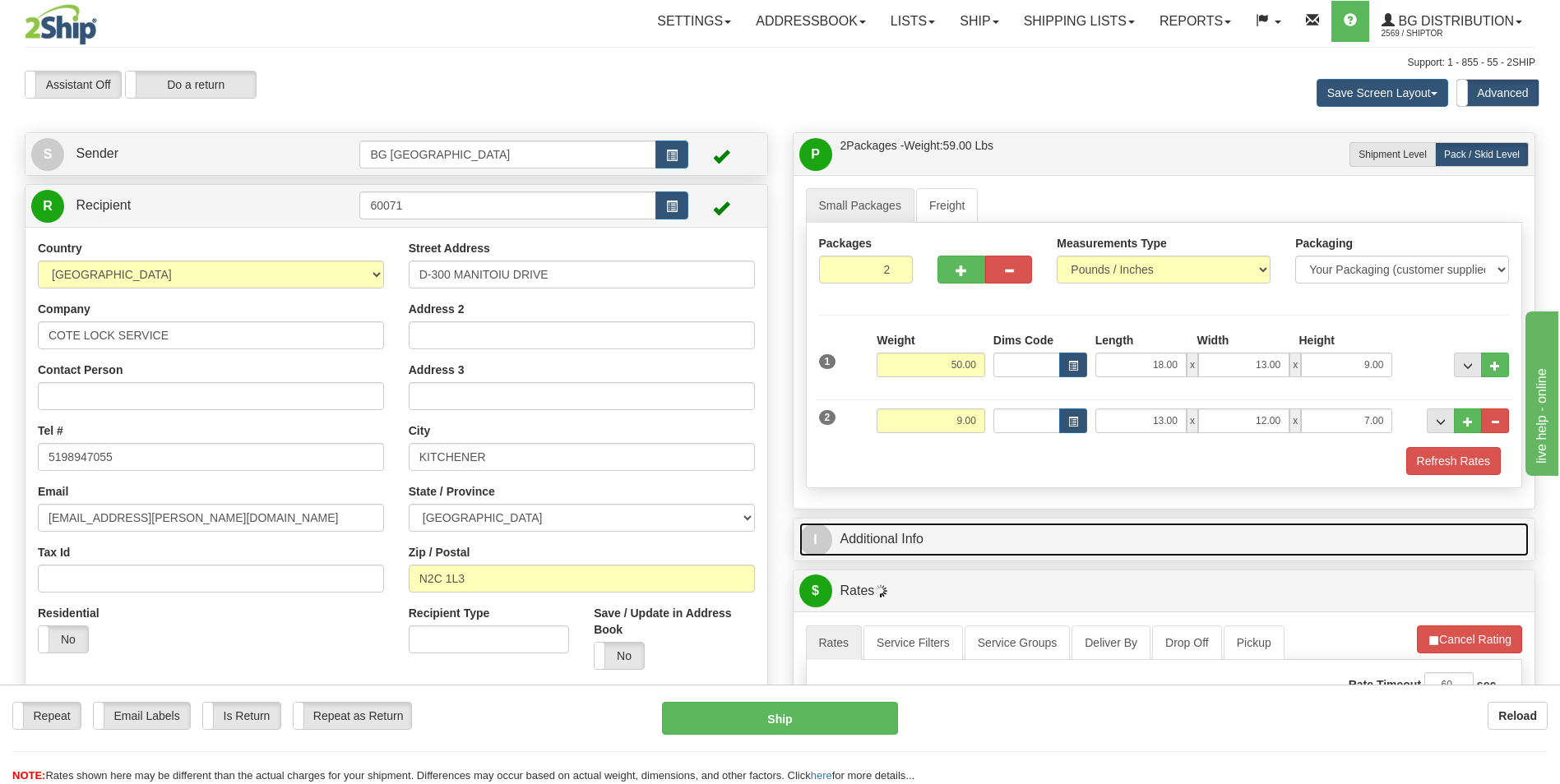
click at [936, 529] on link "I Additional Info" at bounding box center [1165, 540] width 731 height 34
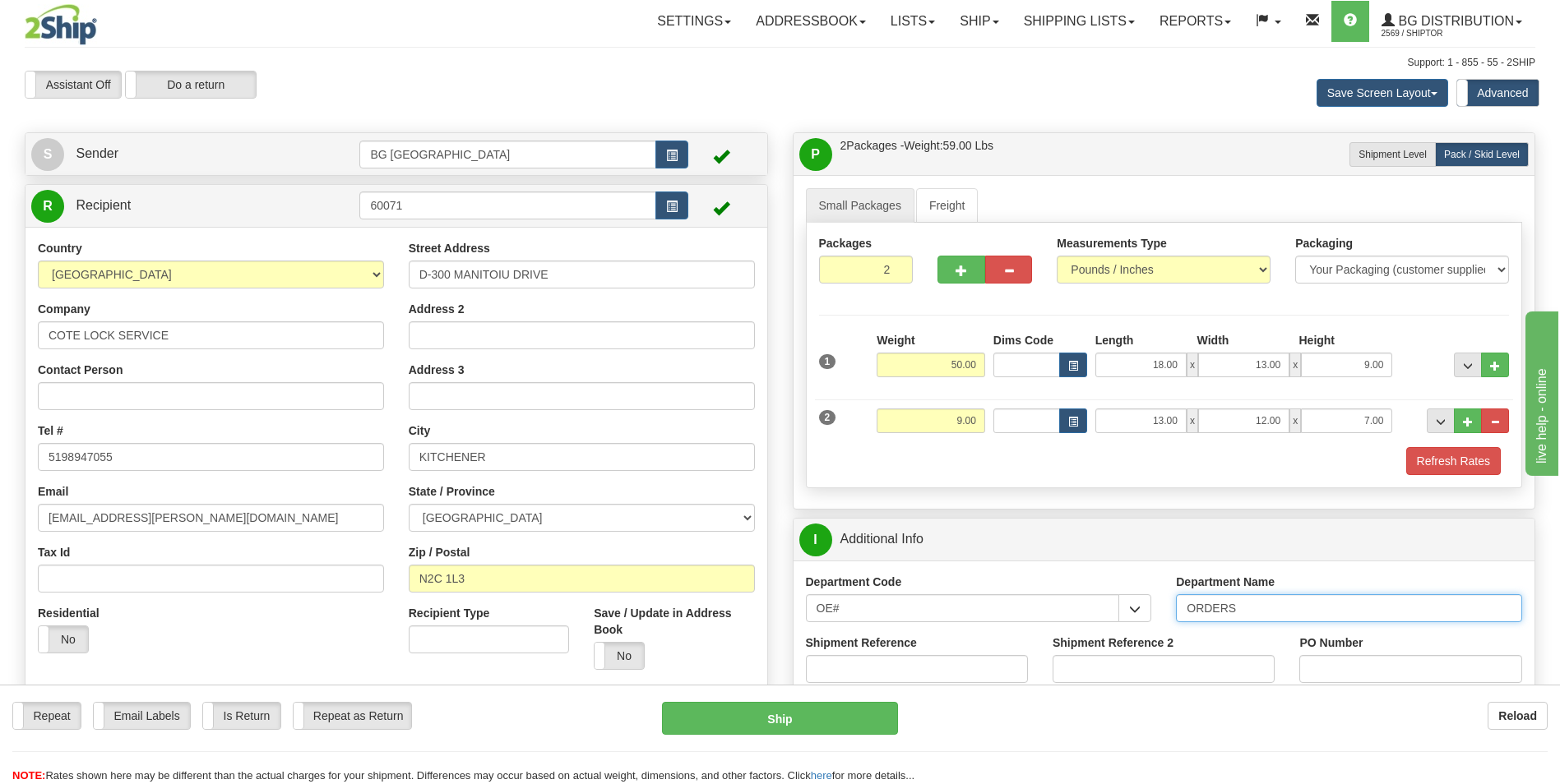
click at [1255, 606] on input "ORDERS" at bounding box center [1349, 608] width 347 height 28
type input "70185391-00"
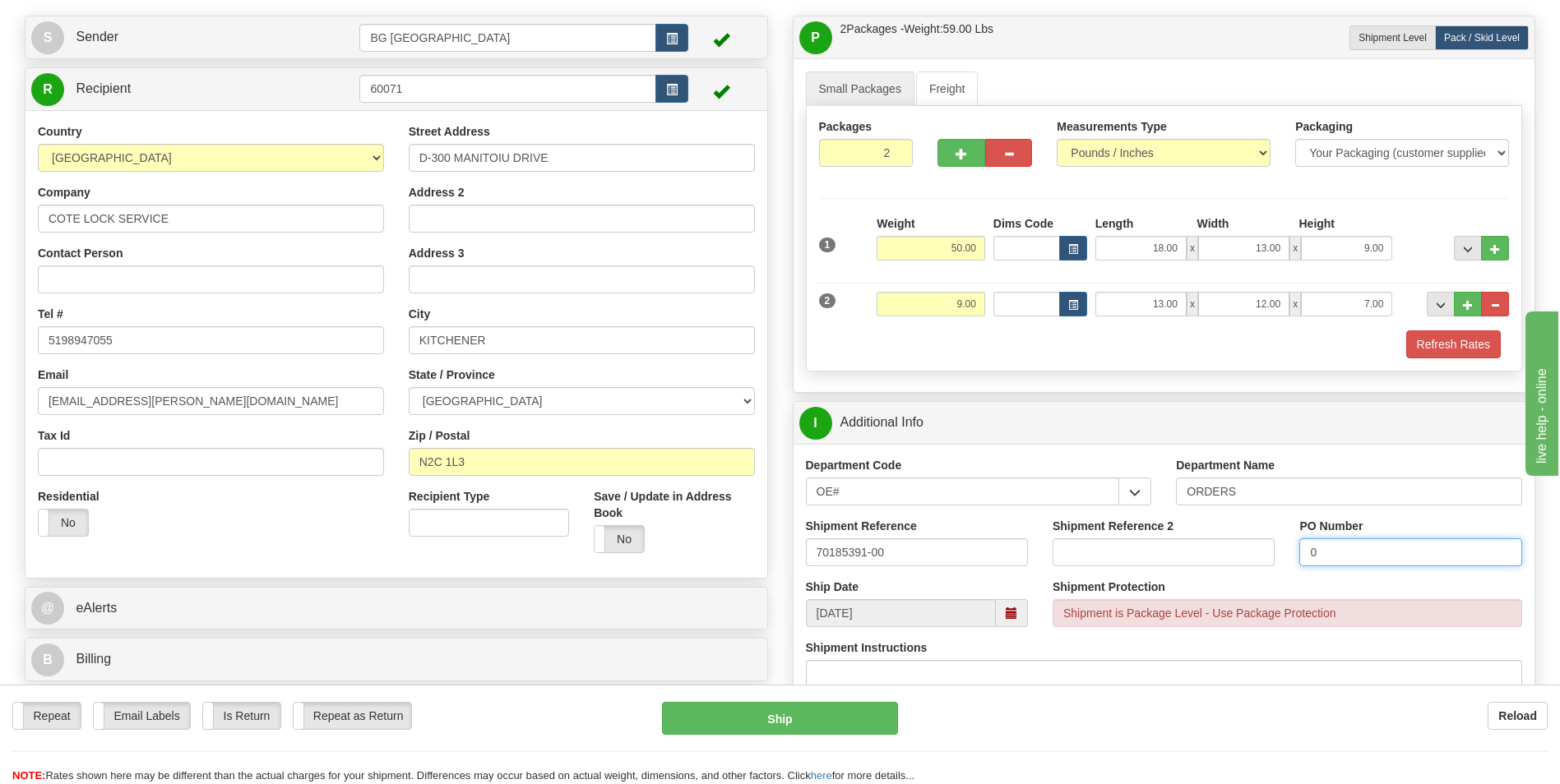
scroll to position [329, 0]
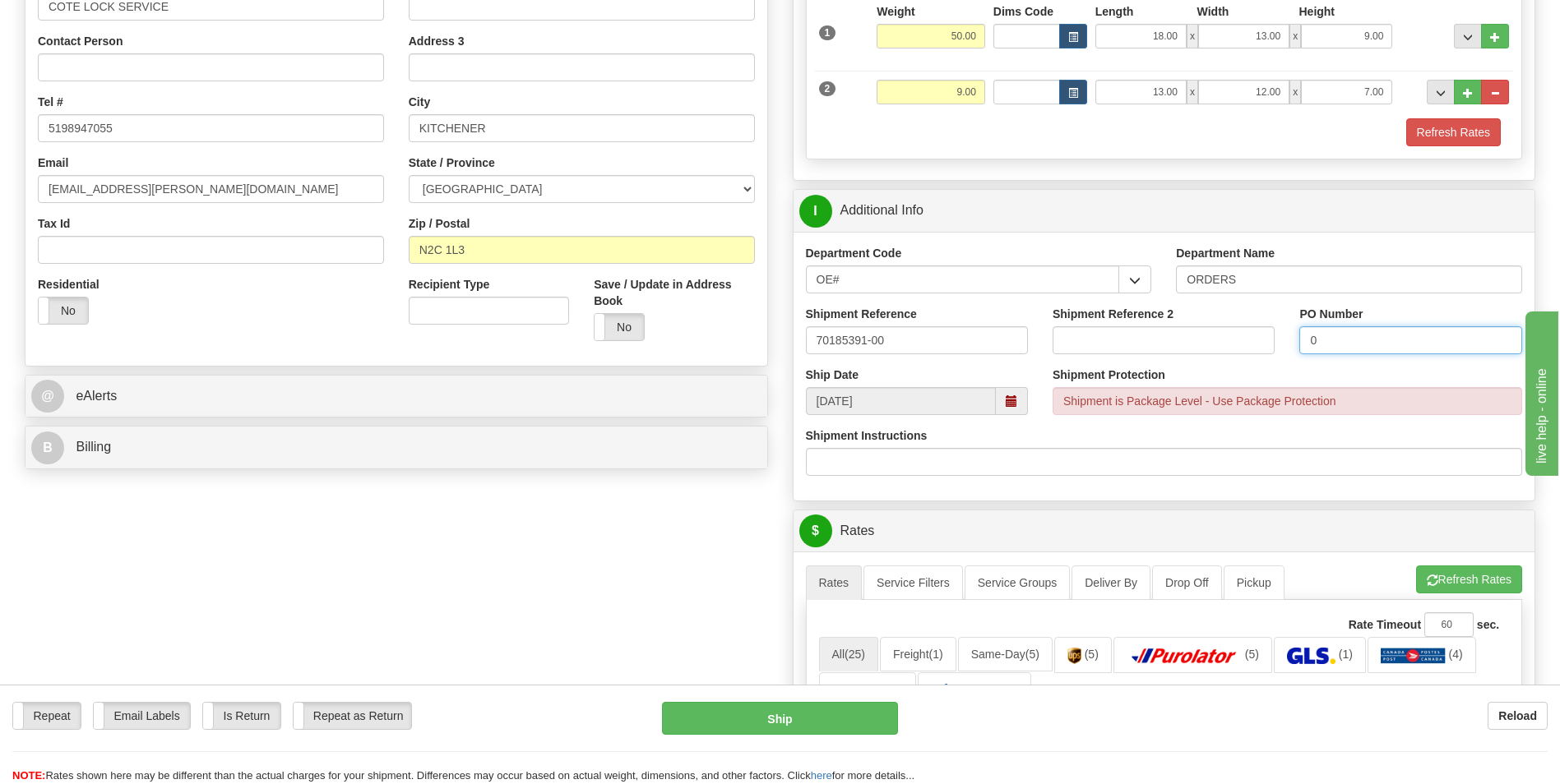
type input "0"
click at [1461, 571] on button "Refresh Rates" at bounding box center [1469, 580] width 106 height 28
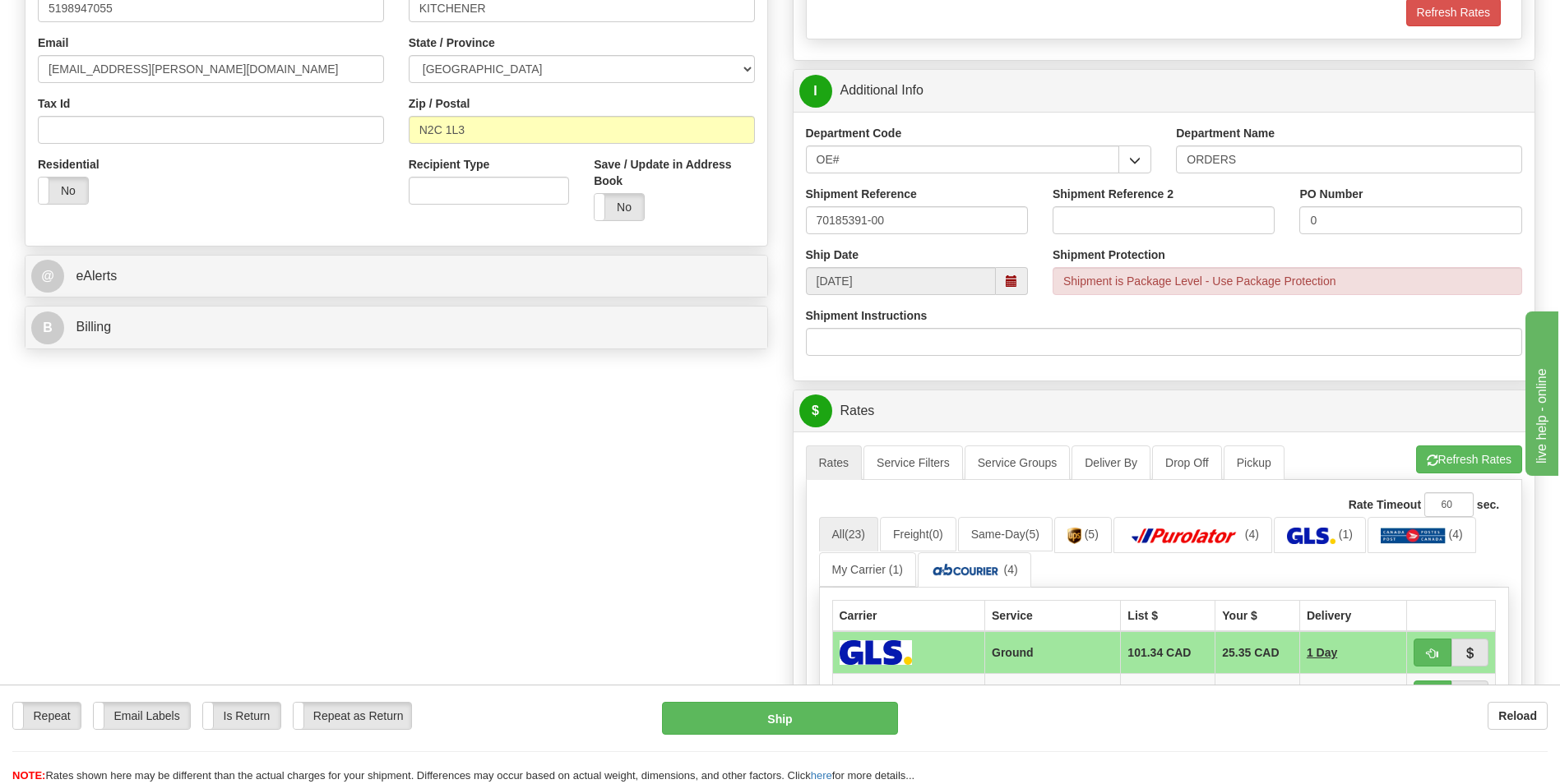
scroll to position [740, 0]
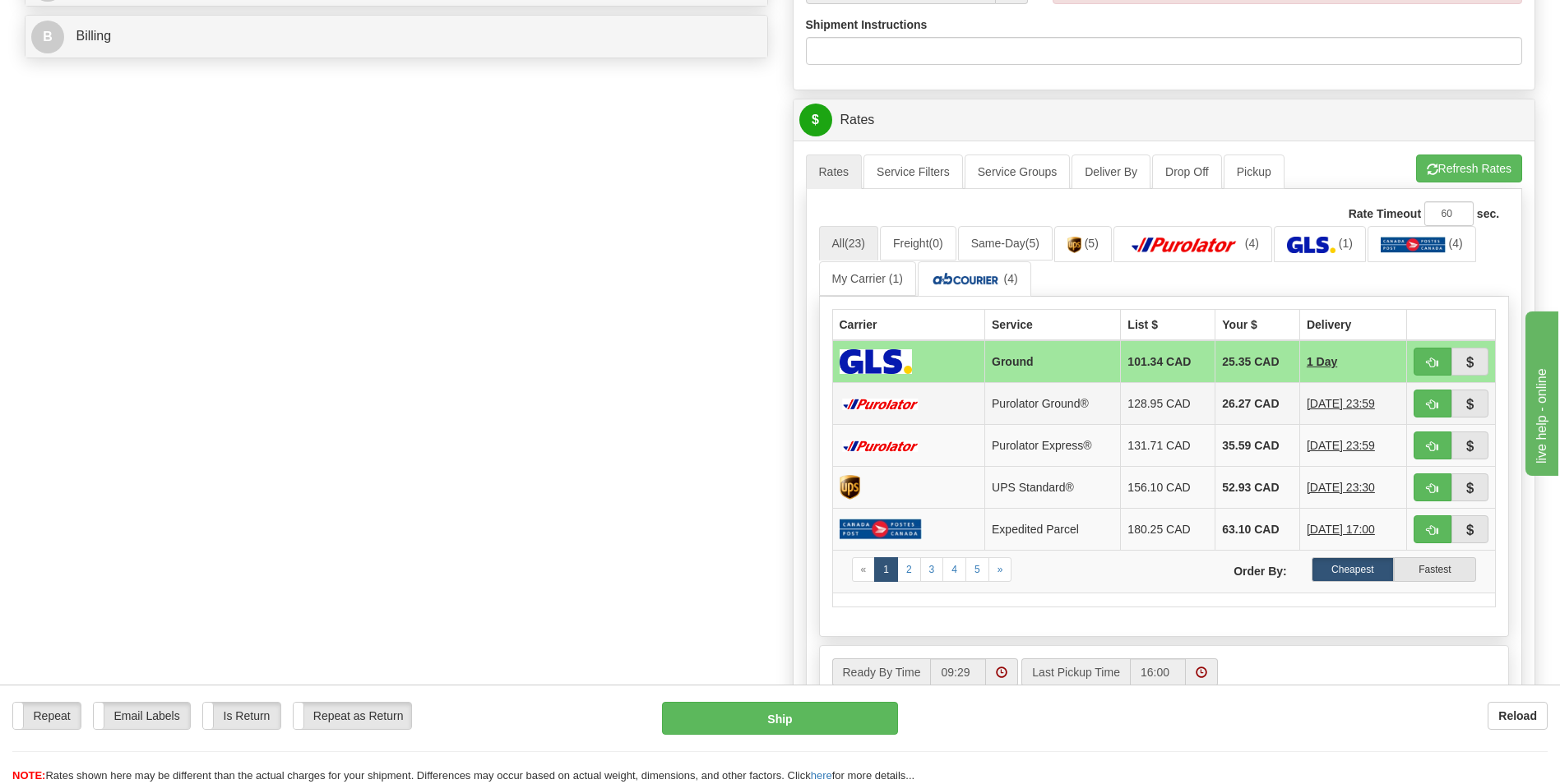
click at [1259, 405] on td "26.27 CAD" at bounding box center [1258, 403] width 84 height 42
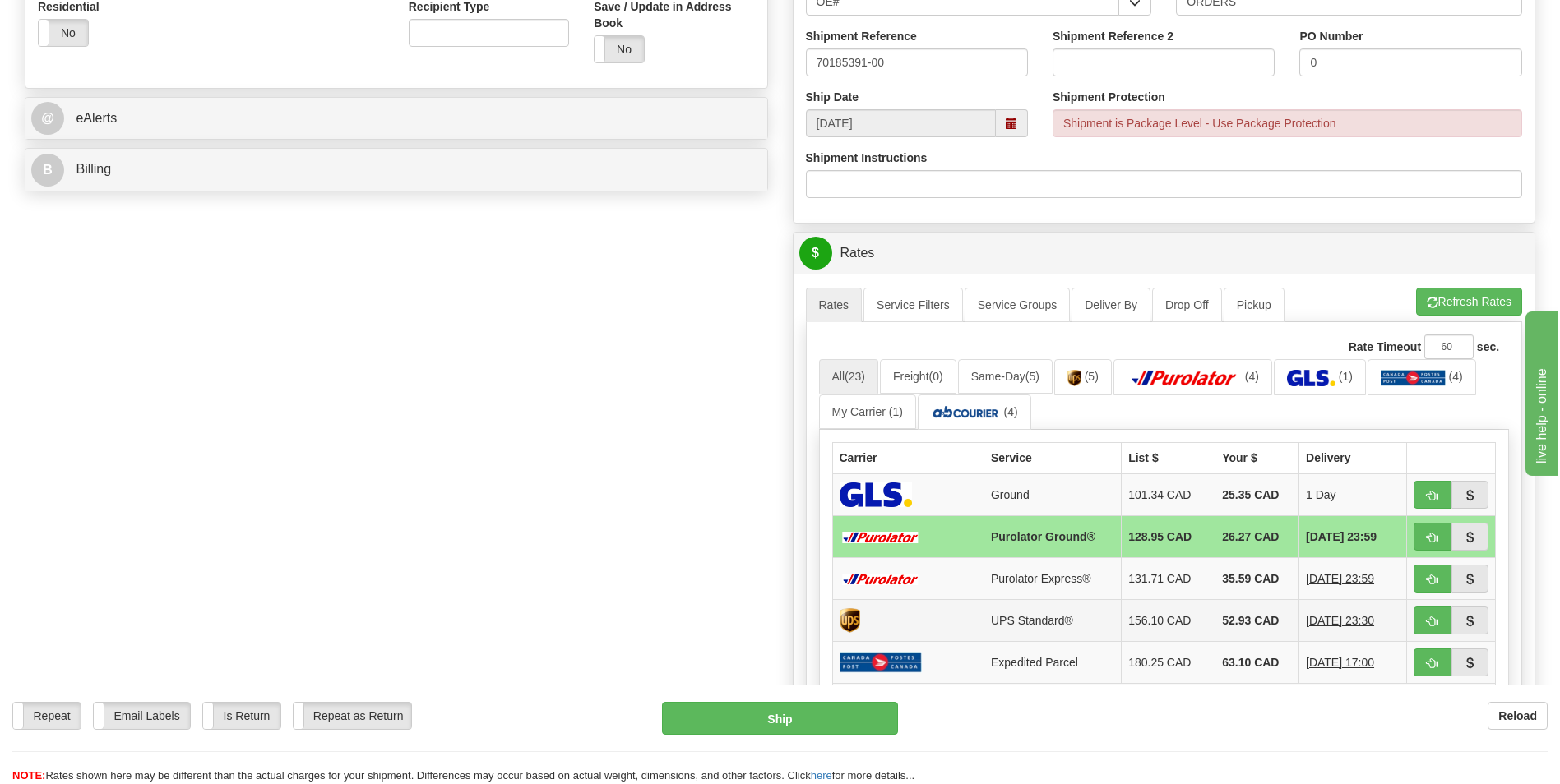
scroll to position [822, 0]
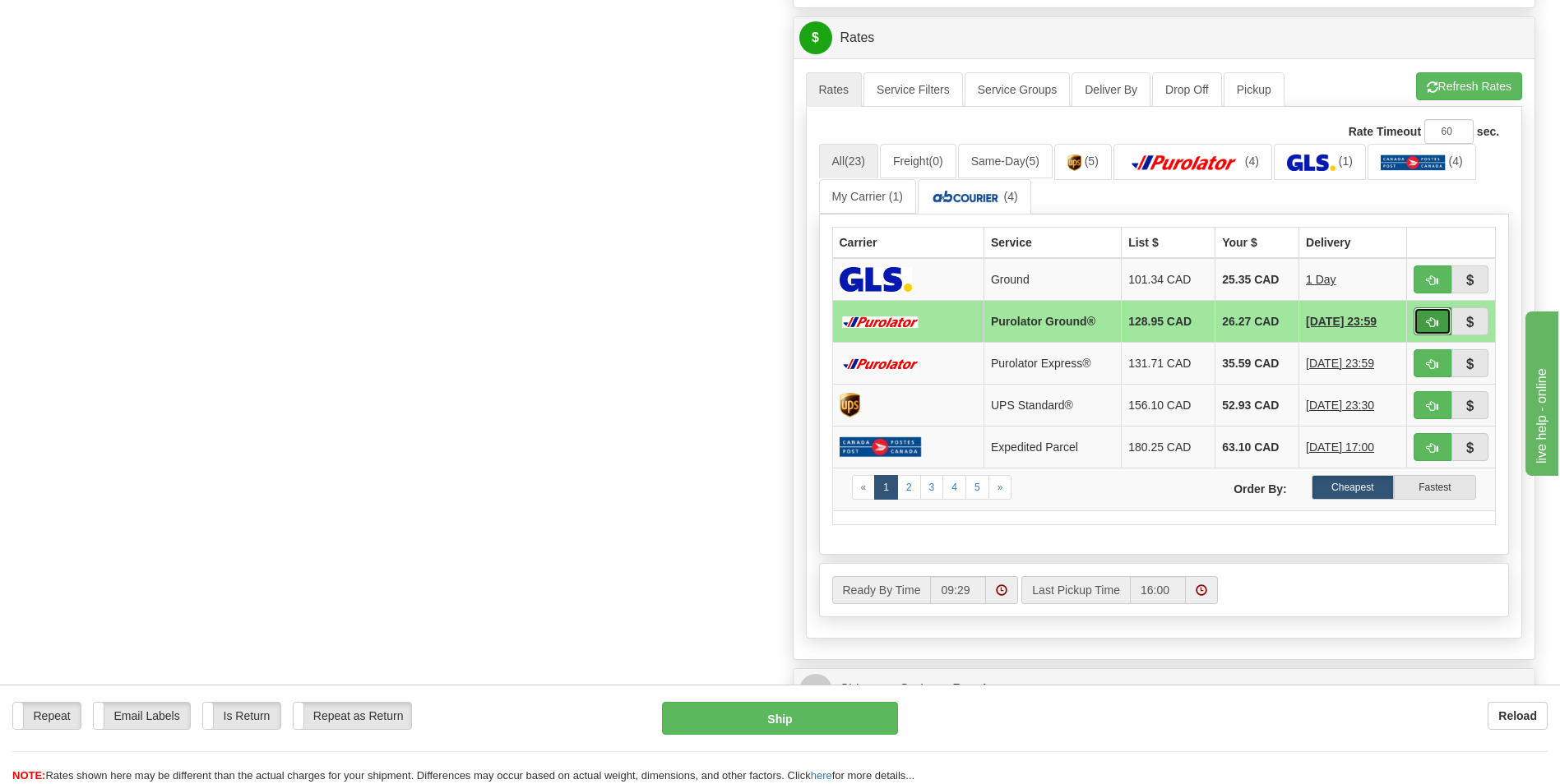
click at [1421, 315] on button "button" at bounding box center [1432, 321] width 37 height 28
type input "260"
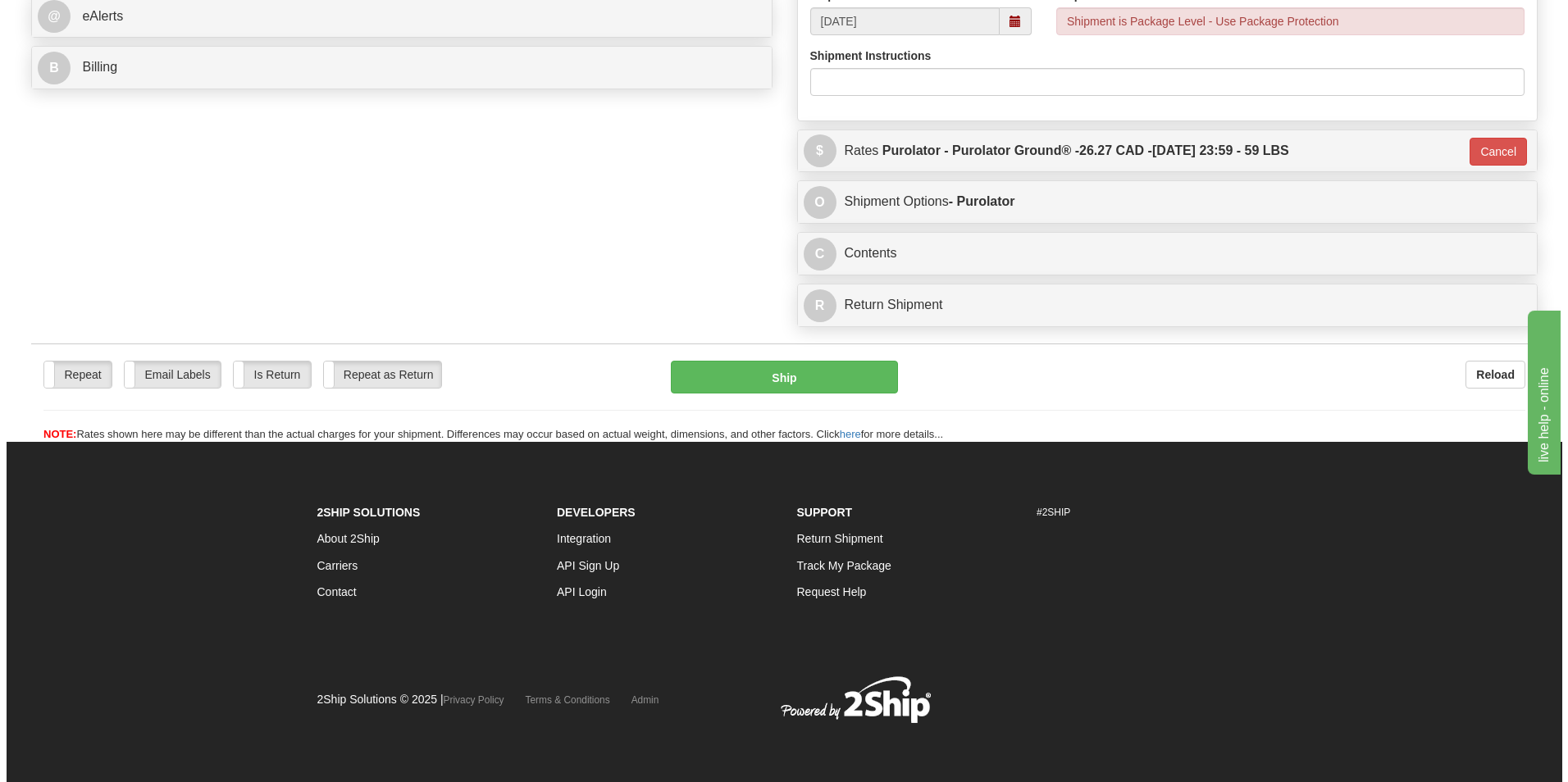
scroll to position [707, 0]
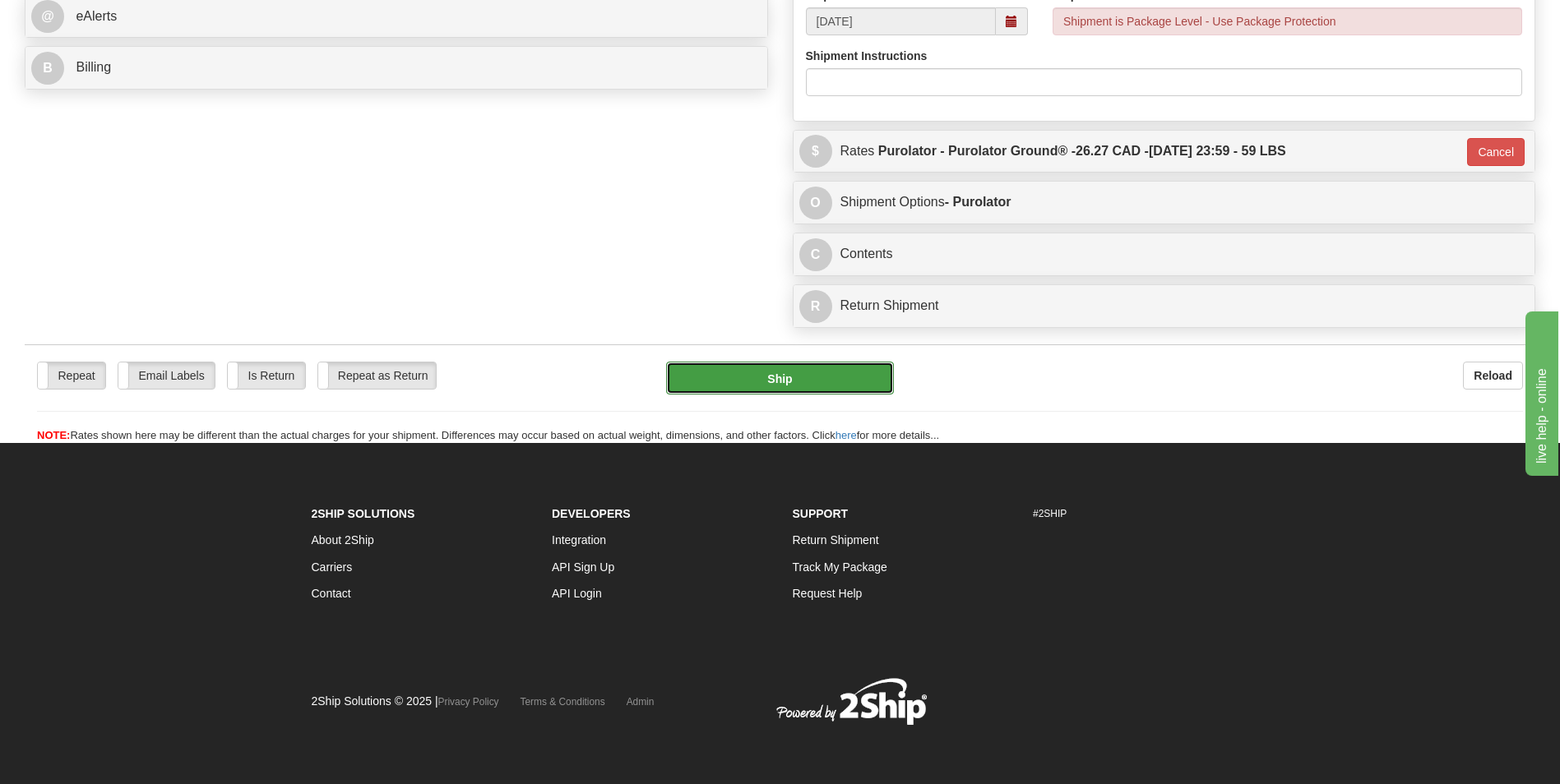
click at [766, 389] on button "Ship" at bounding box center [779, 378] width 227 height 33
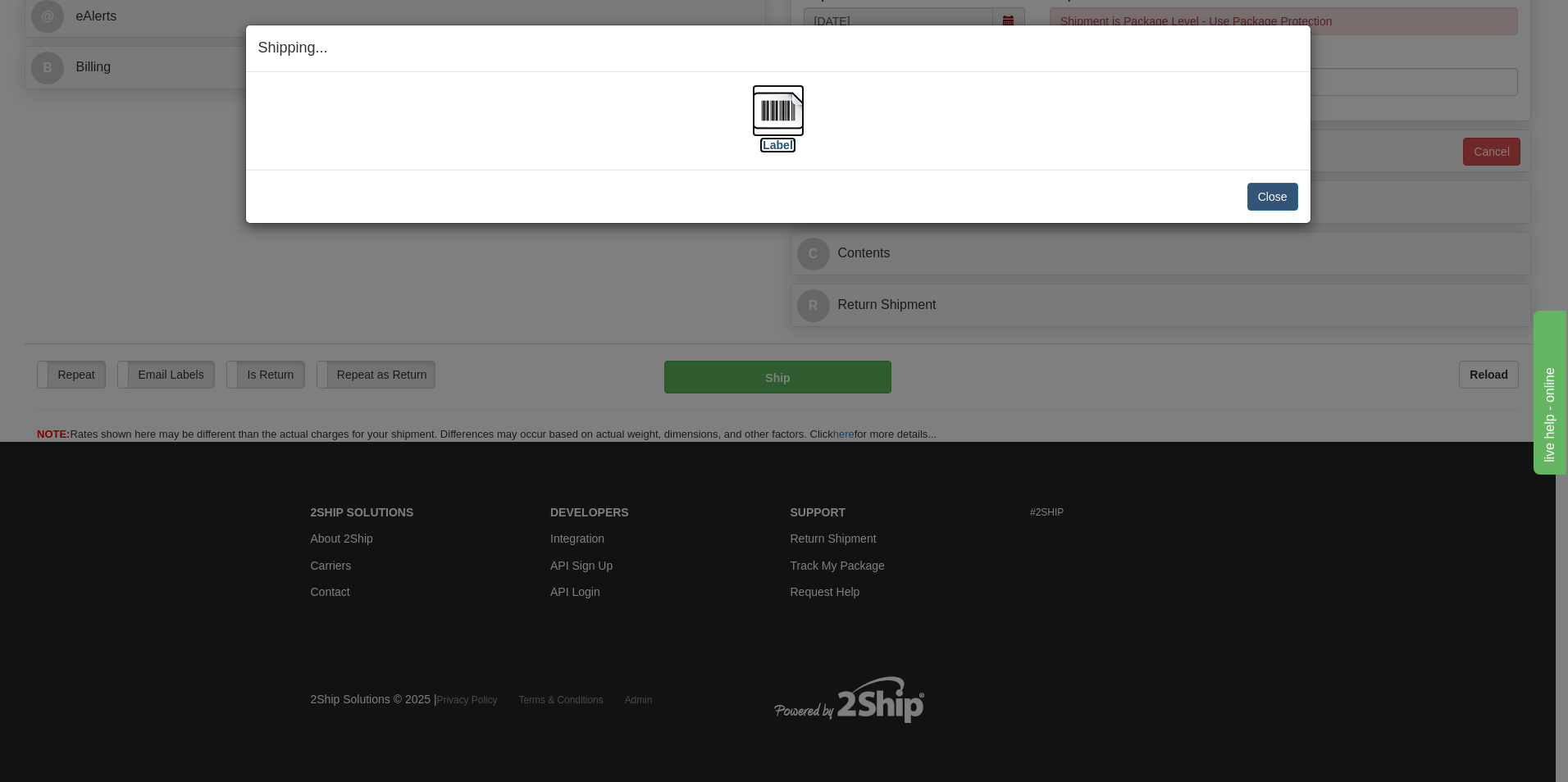
click at [767, 108] on img at bounding box center [778, 110] width 53 height 53
click at [1270, 189] on button "Close" at bounding box center [1273, 196] width 51 height 28
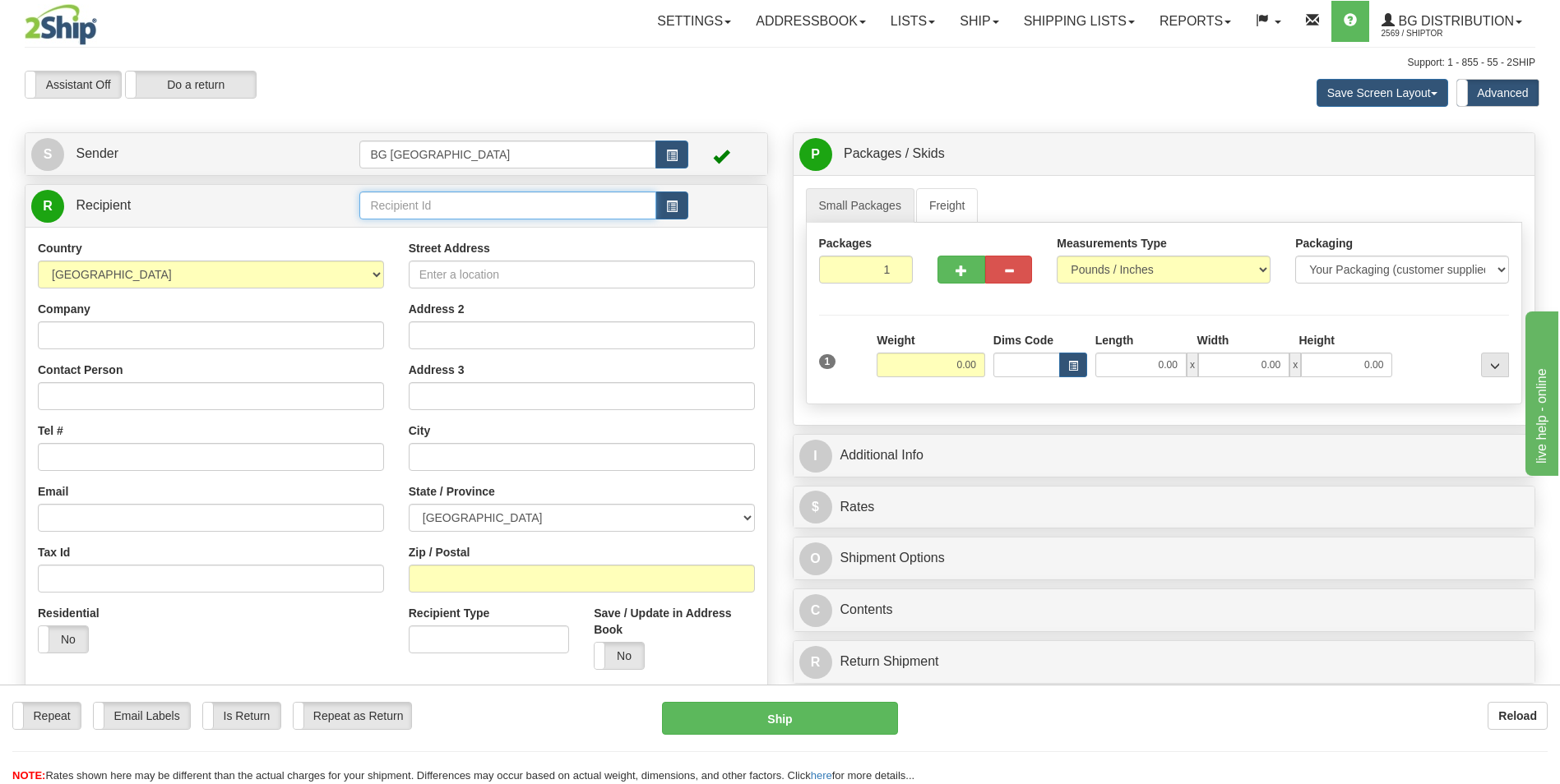
click at [398, 202] on input "text" at bounding box center [508, 205] width 296 height 28
click at [398, 224] on div "60069" at bounding box center [504, 231] width 280 height 18
type input "60069"
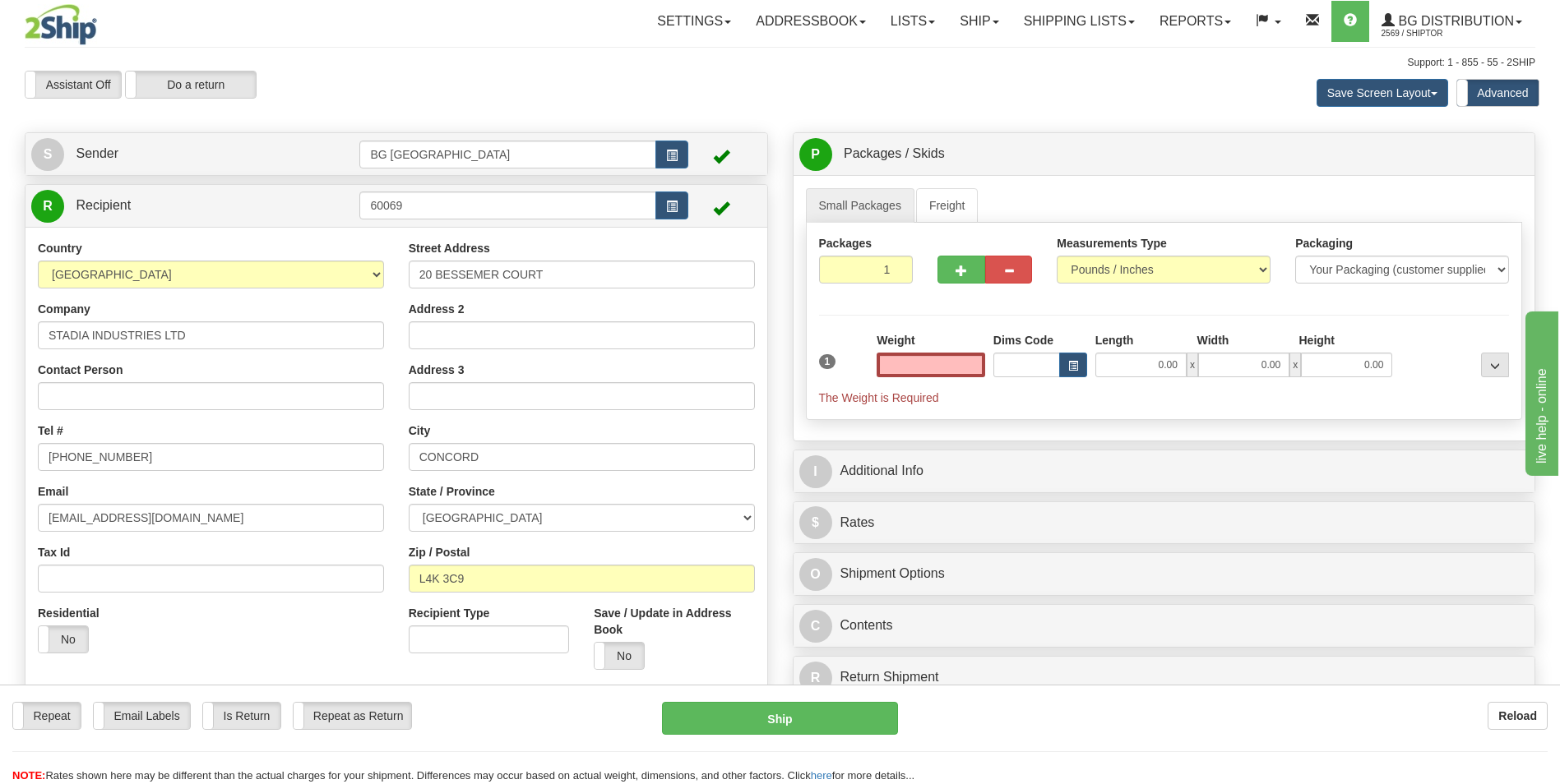
type input "0.00"
click at [915, 371] on input "0.00" at bounding box center [931, 364] width 108 height 25
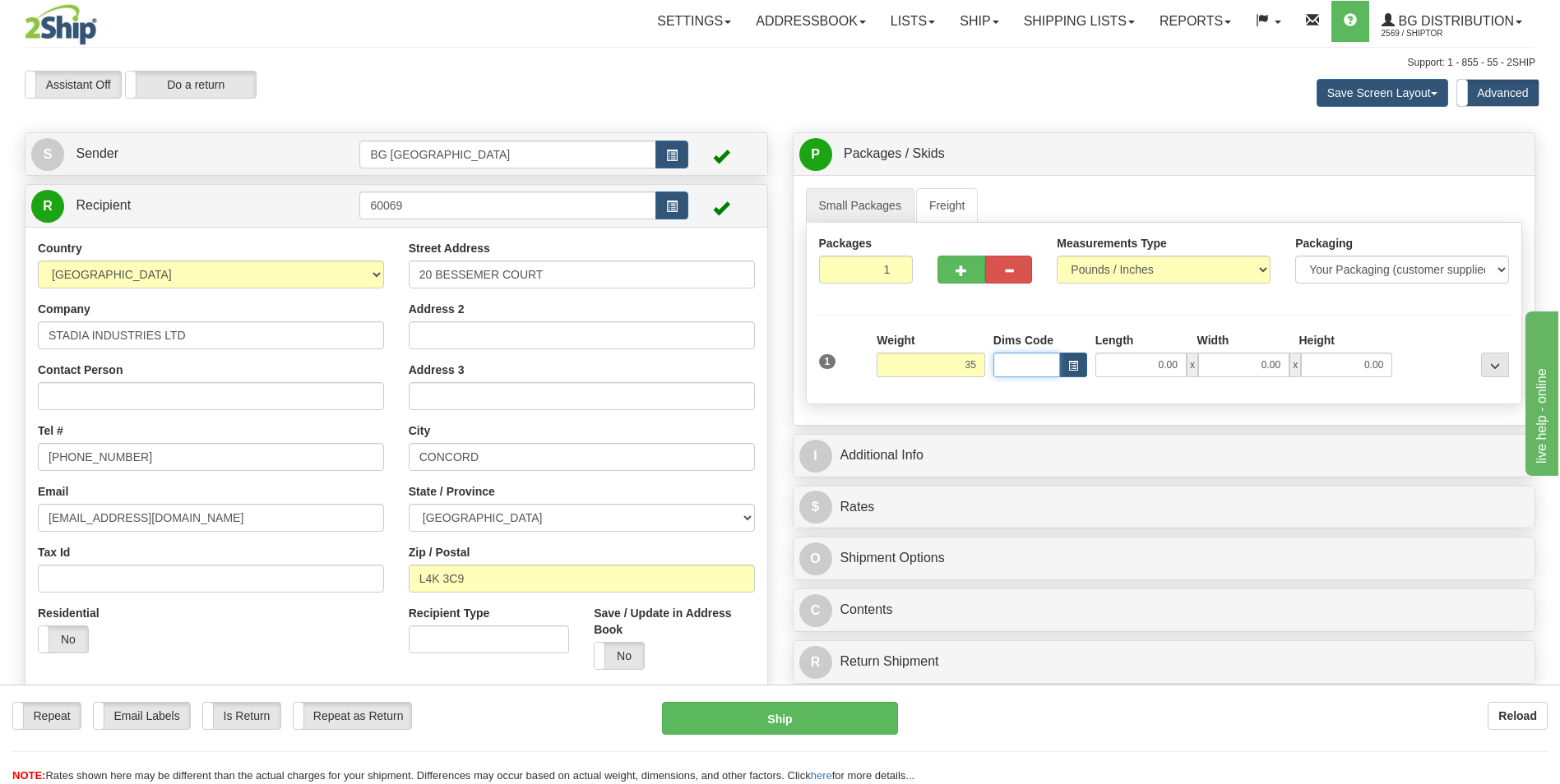
type input "35.00"
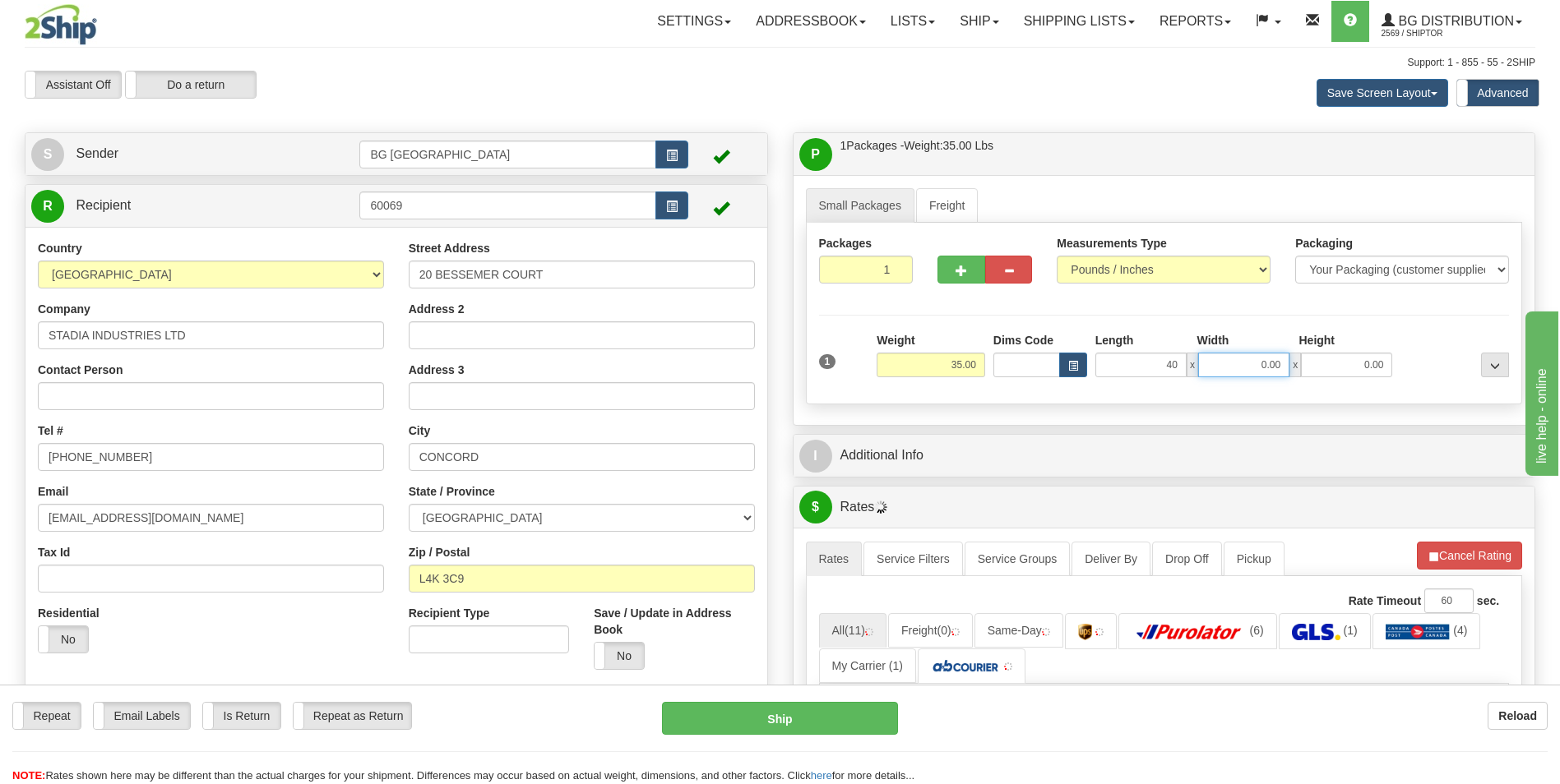
type input "40.00"
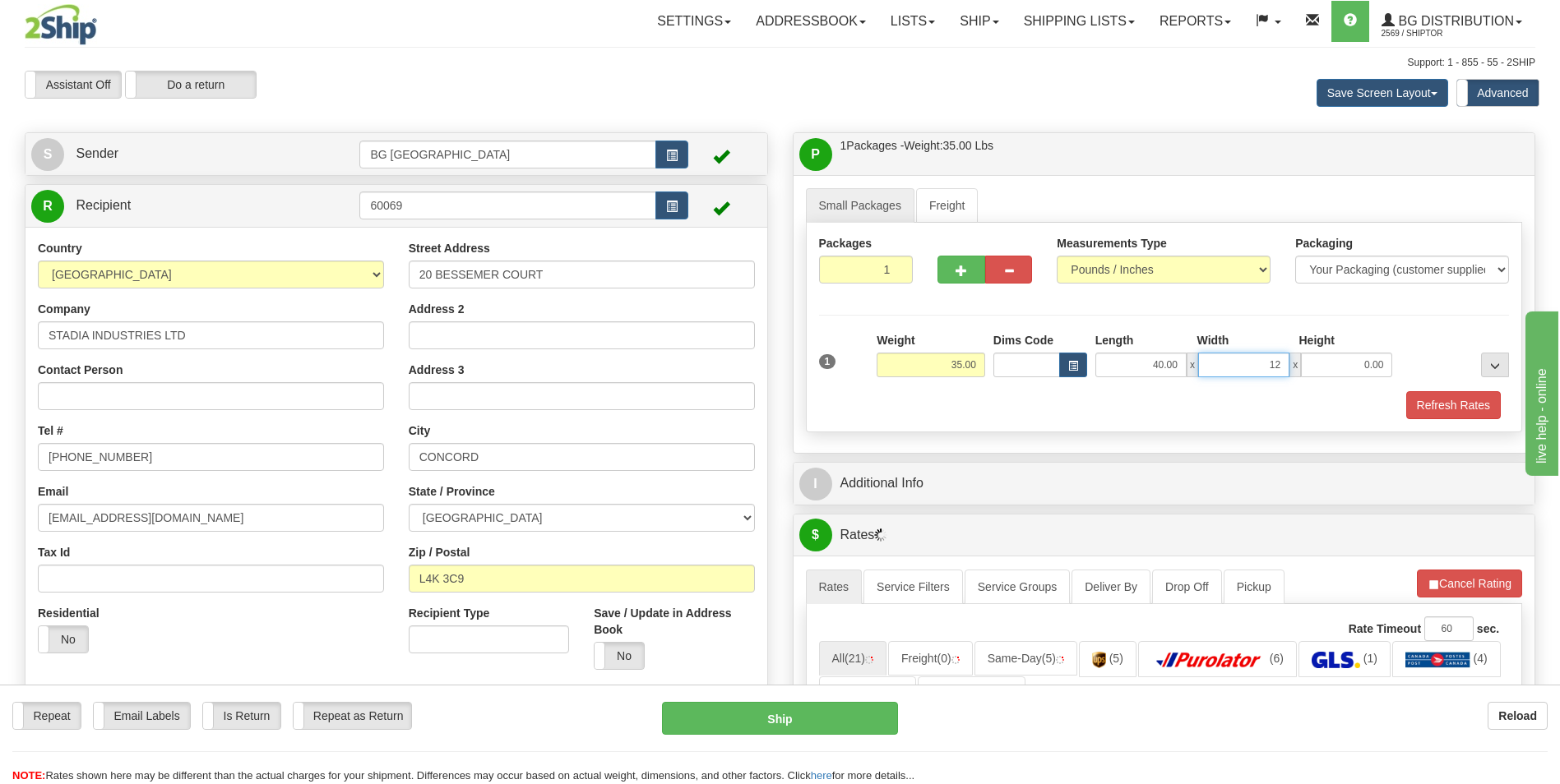
type input "12.00"
type input "11.00"
click at [887, 462] on div "I Additional Info" at bounding box center [1164, 484] width 743 height 43
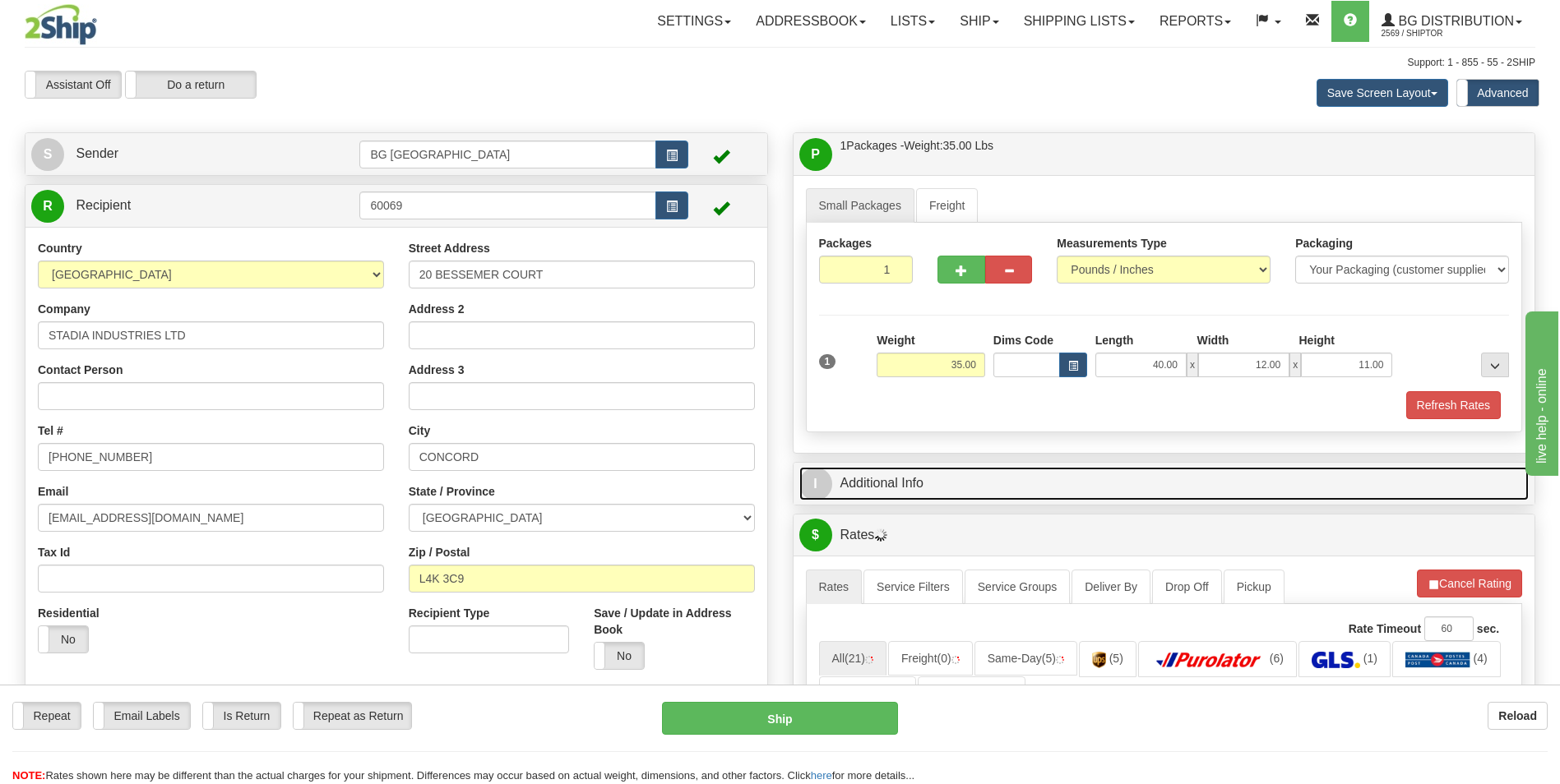
click at [886, 473] on link "I Additional Info" at bounding box center [1165, 484] width 731 height 34
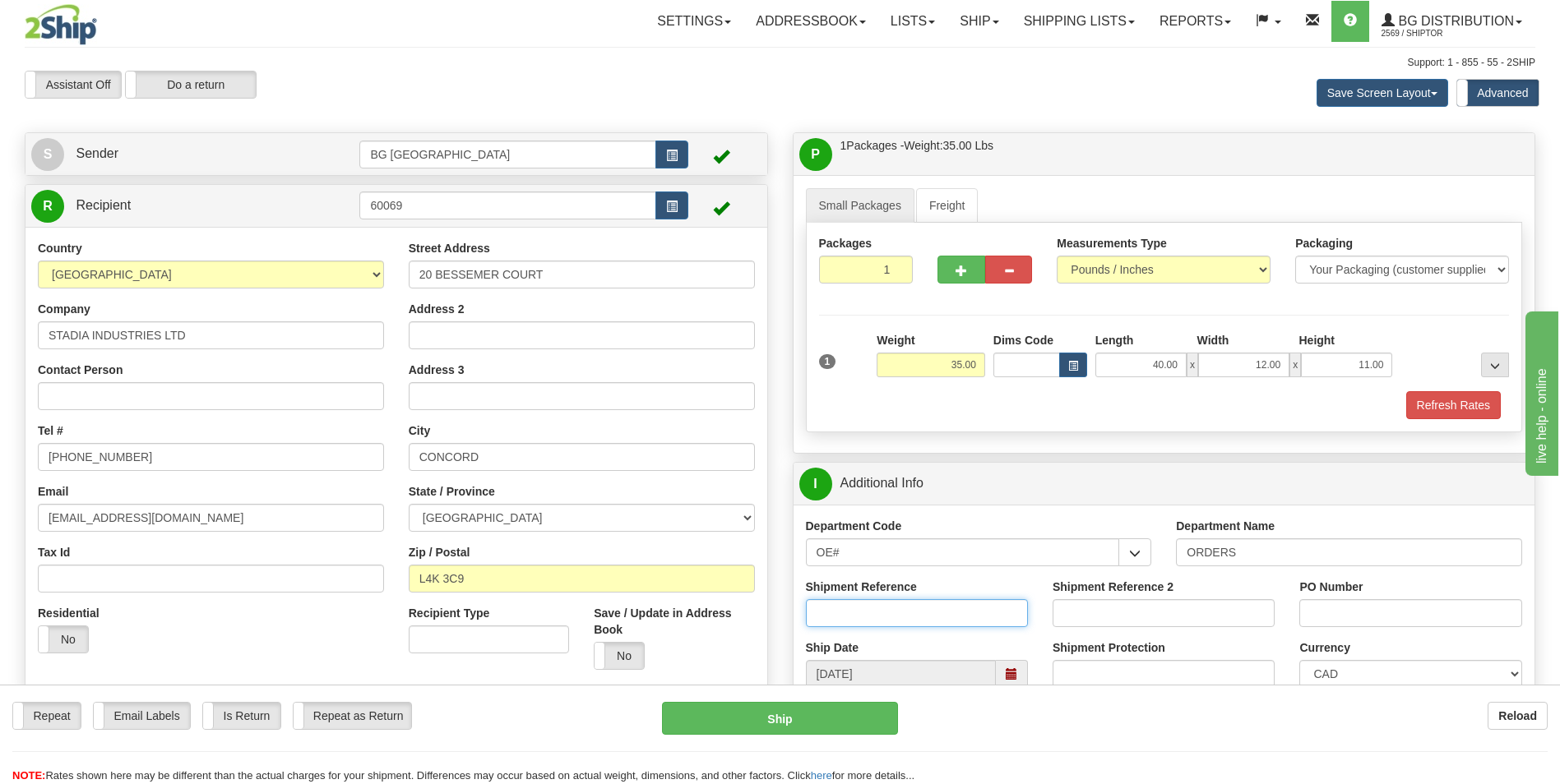
click at [961, 609] on input "Shipment Reference" at bounding box center [917, 613] width 222 height 28
type input "70184199-00"
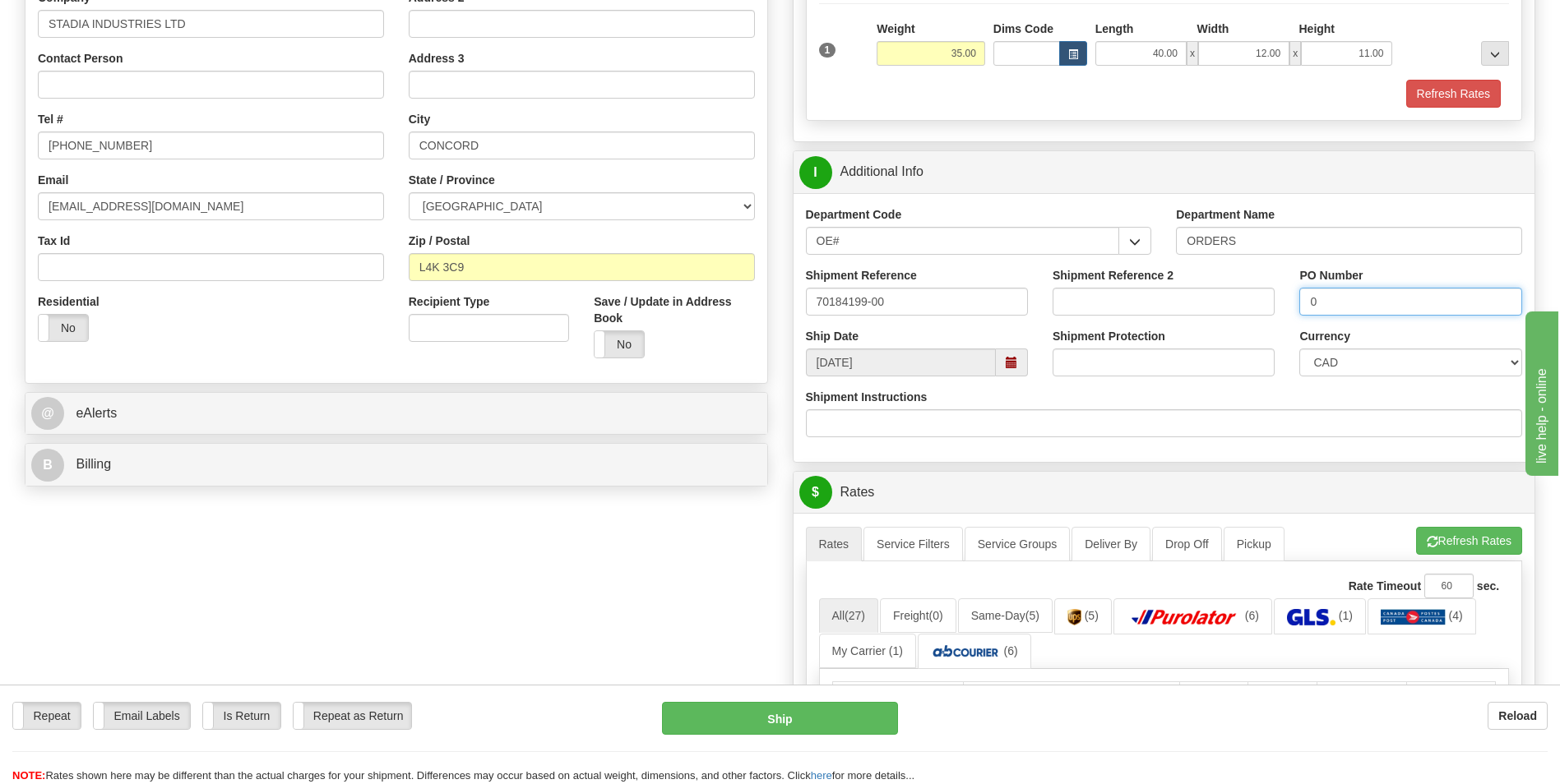
scroll to position [411, 0]
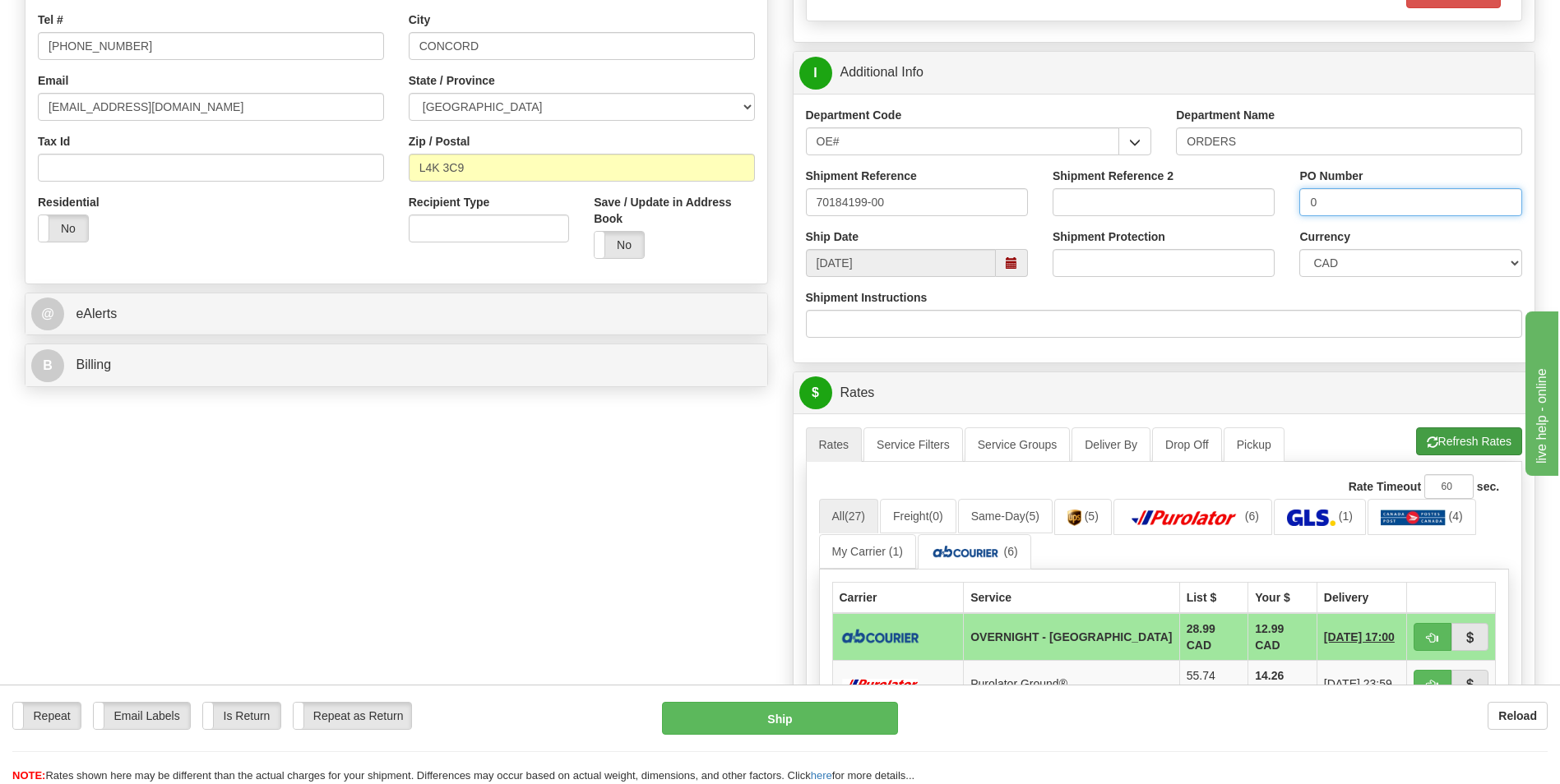
type input "0"
click at [1455, 439] on button "Refresh Rates" at bounding box center [1469, 441] width 106 height 28
click at [170, 449] on div "Create a label for the return Create Pickup Without Label S" at bounding box center [779, 462] width 1535 height 1482
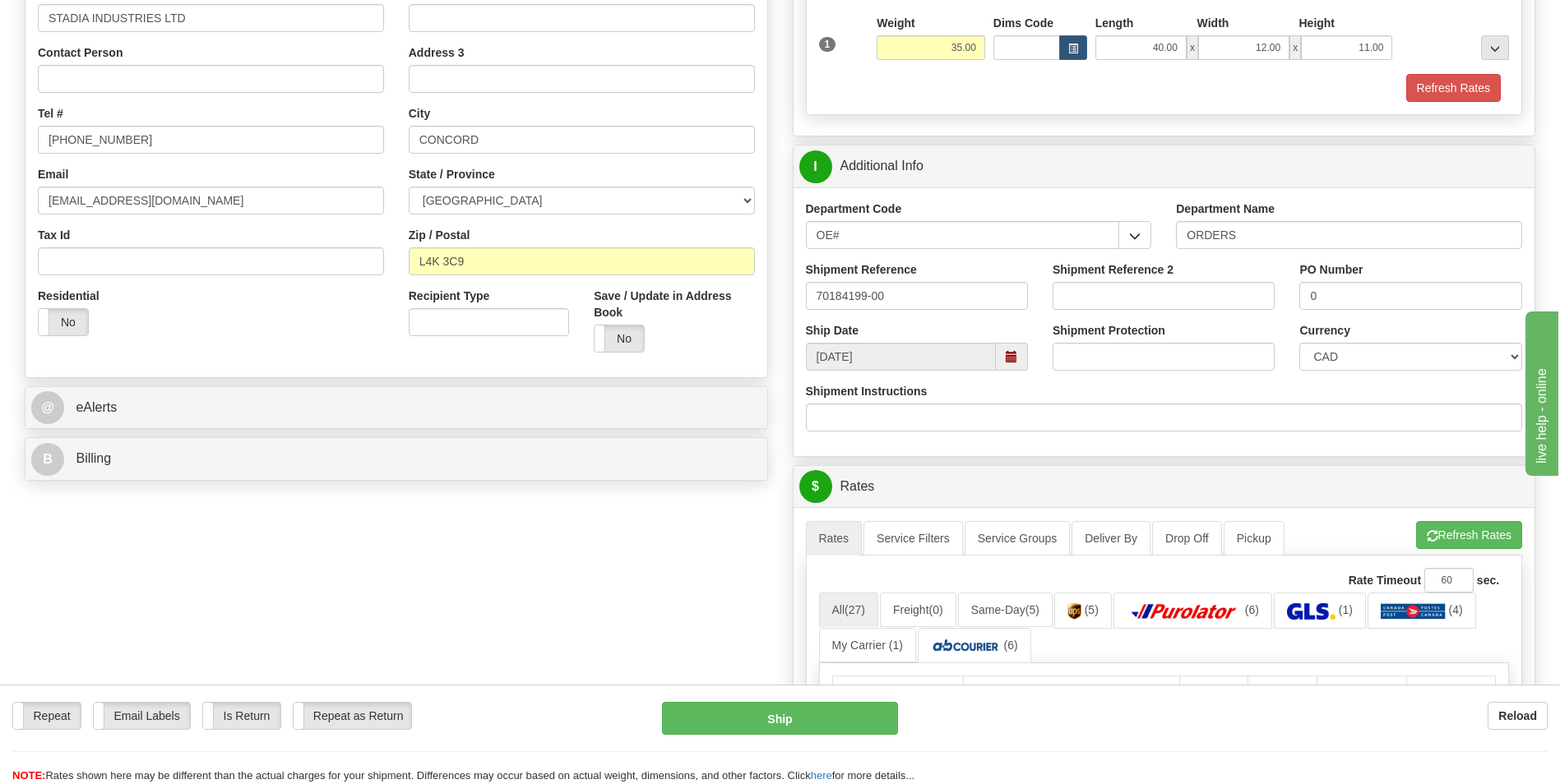
scroll to position [83, 0]
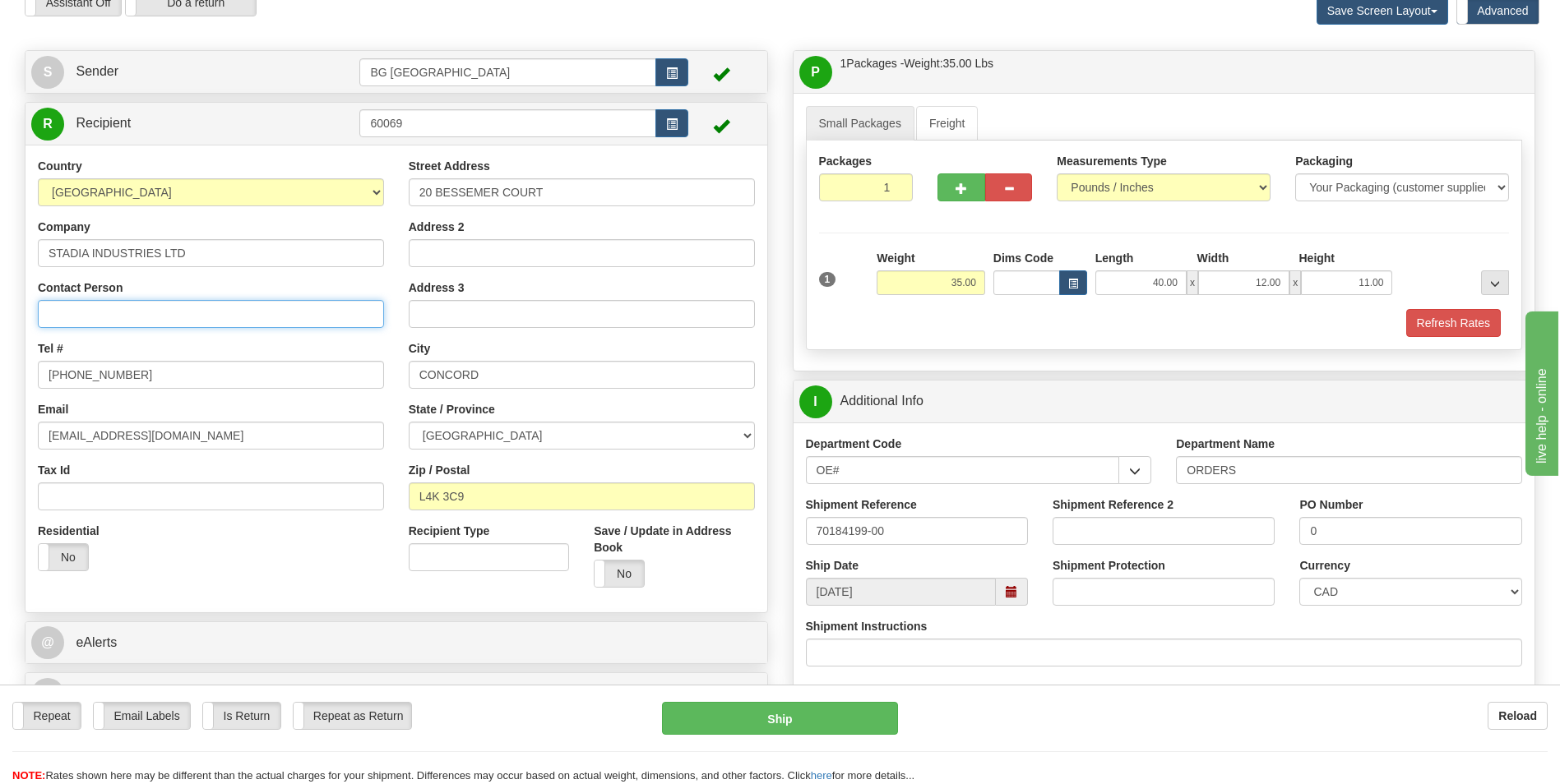
click at [97, 323] on input "Contact Person" at bounding box center [210, 314] width 347 height 28
paste input "[PERSON_NAME]"
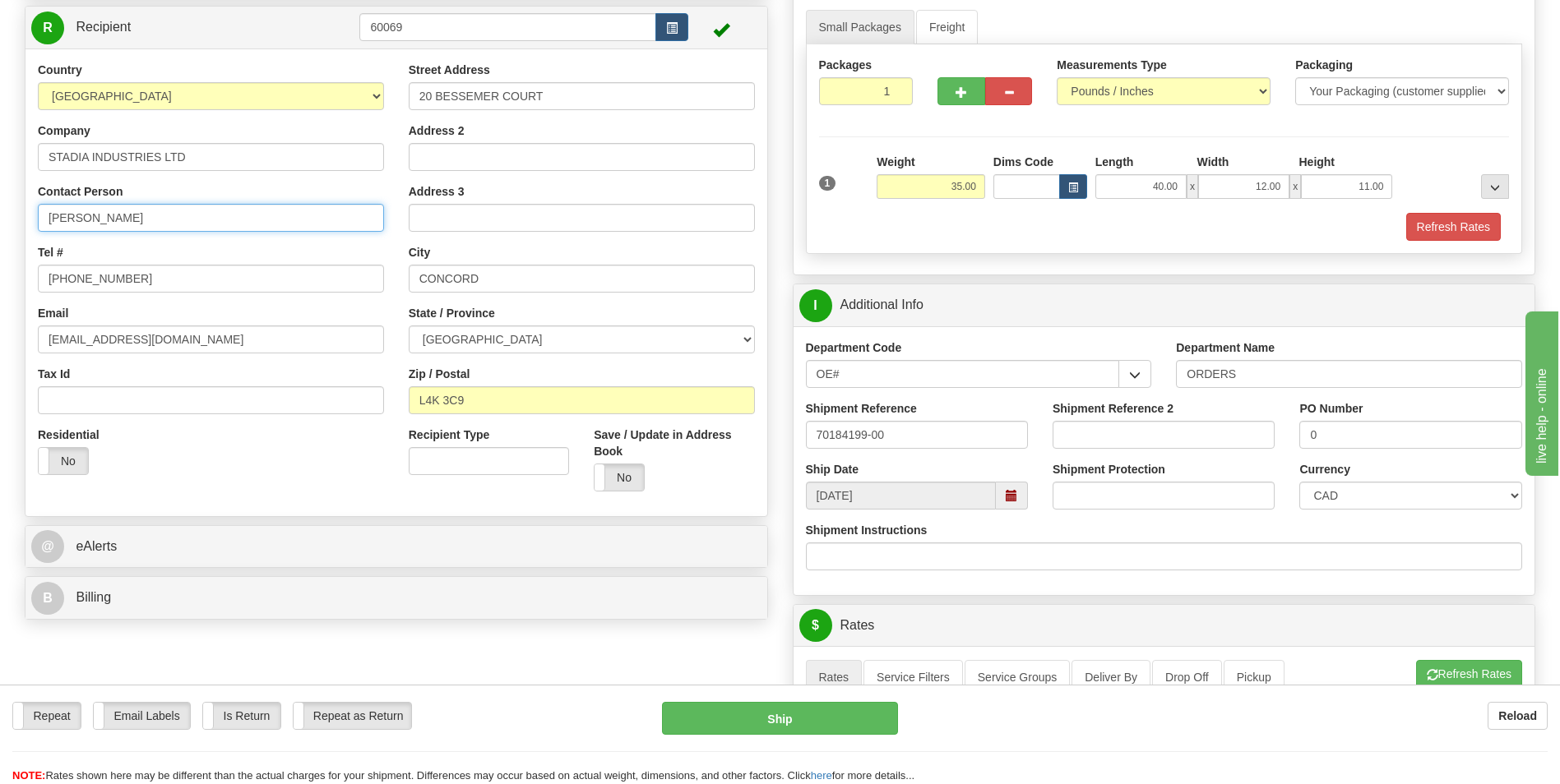
scroll to position [658, 0]
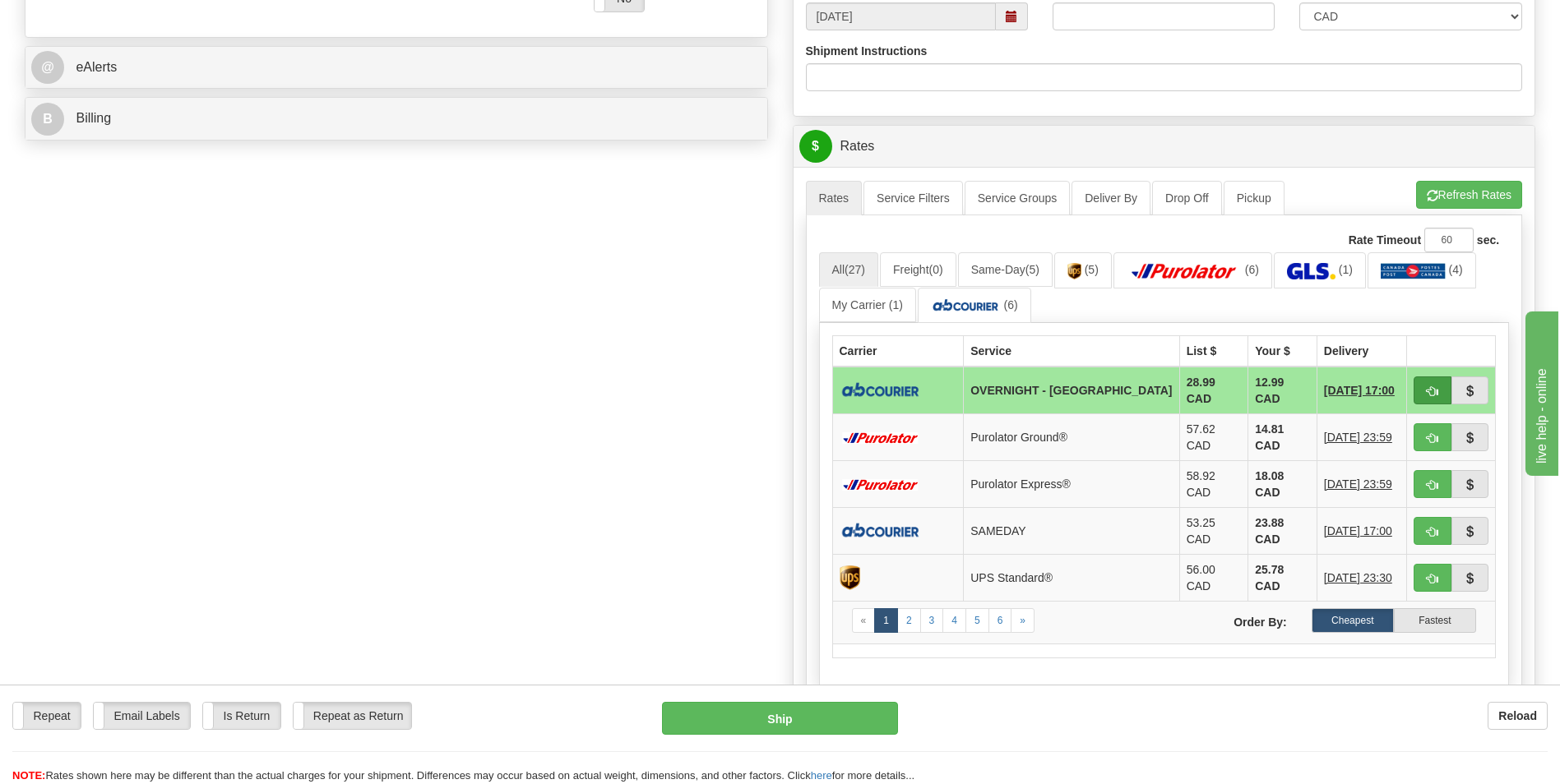
type input "[PERSON_NAME]"
click at [1423, 382] on button "button" at bounding box center [1432, 390] width 37 height 28
type input "4"
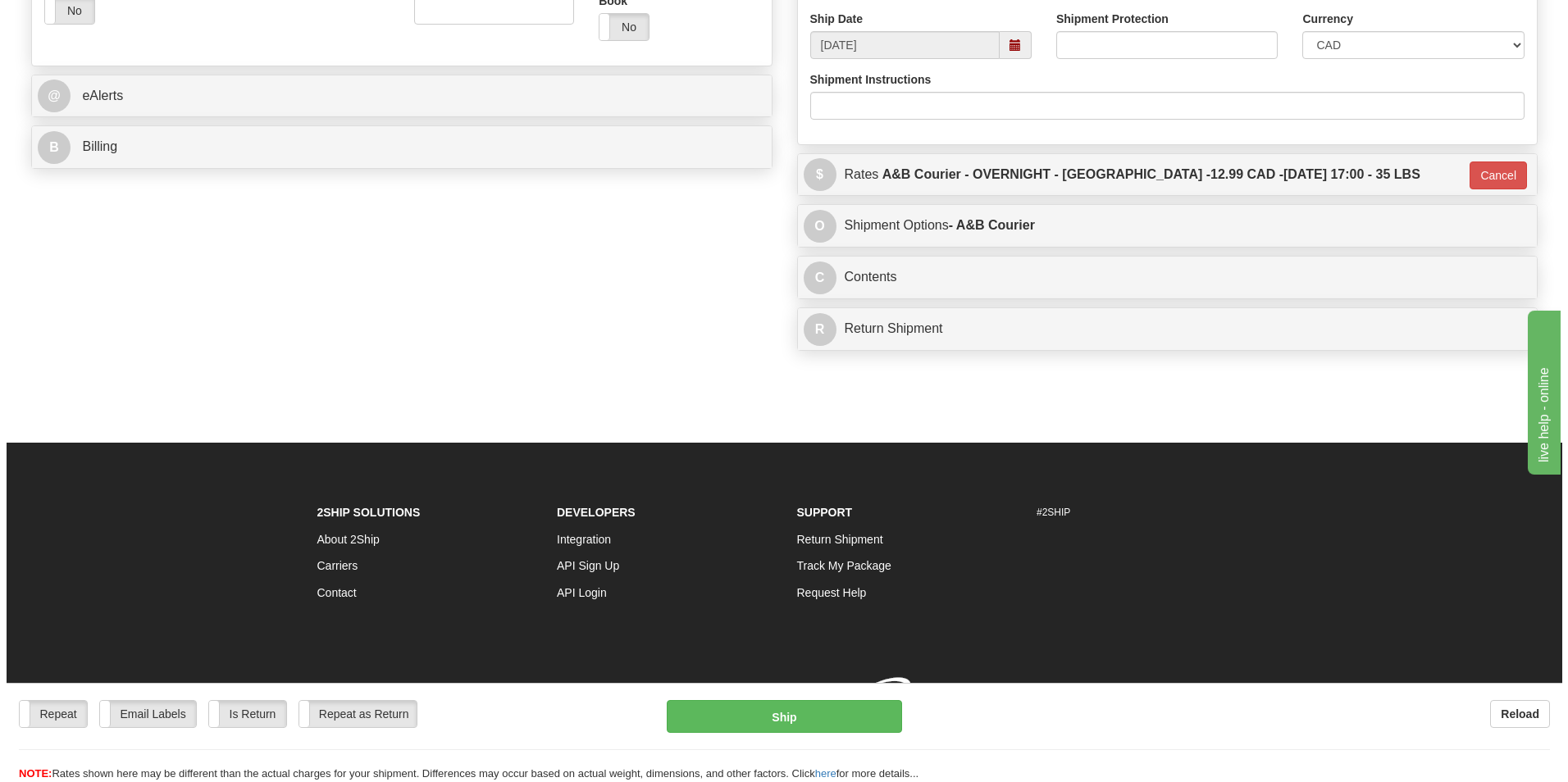
scroll to position [650, 0]
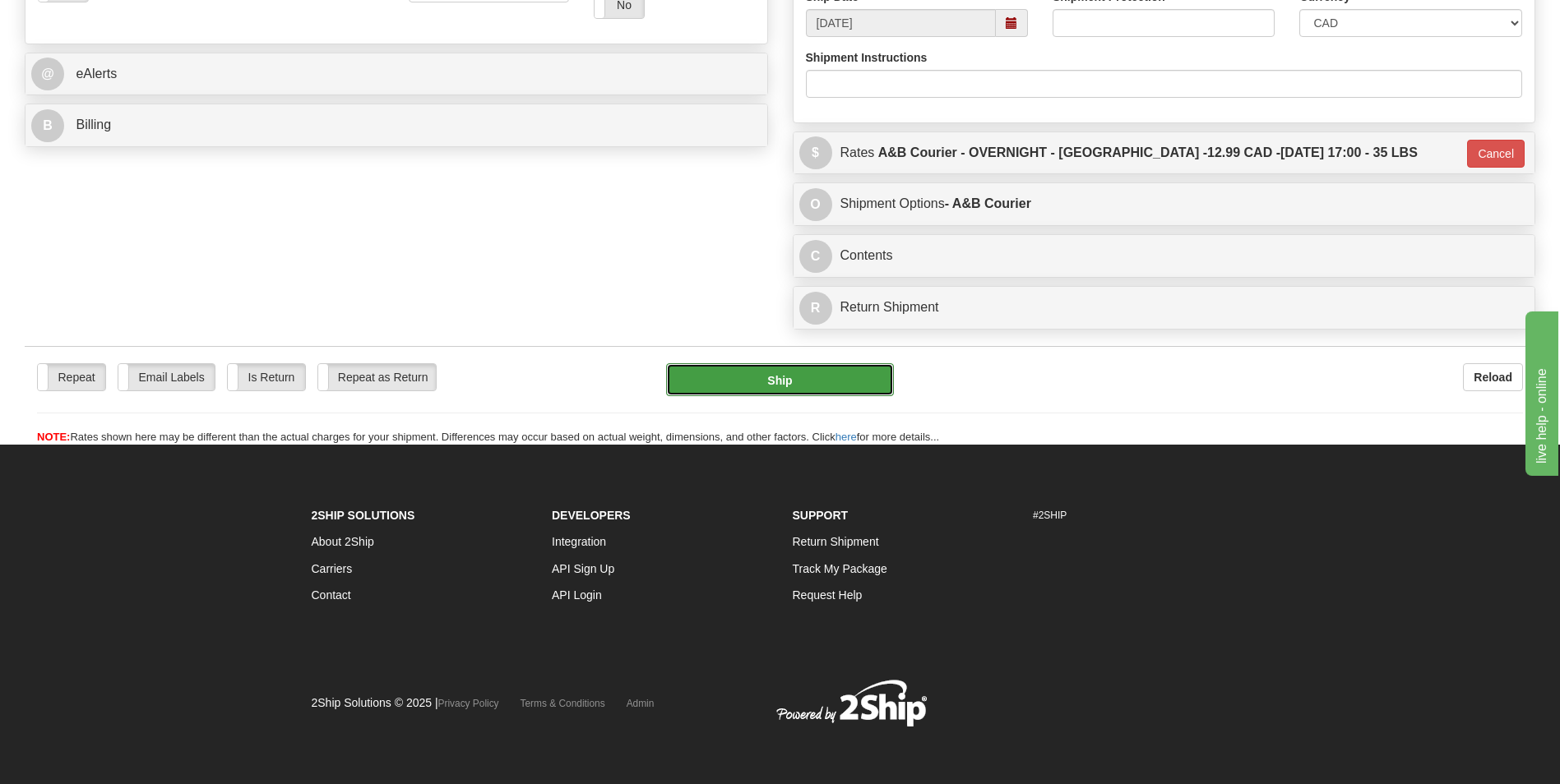
click at [800, 367] on button "Ship" at bounding box center [779, 380] width 227 height 33
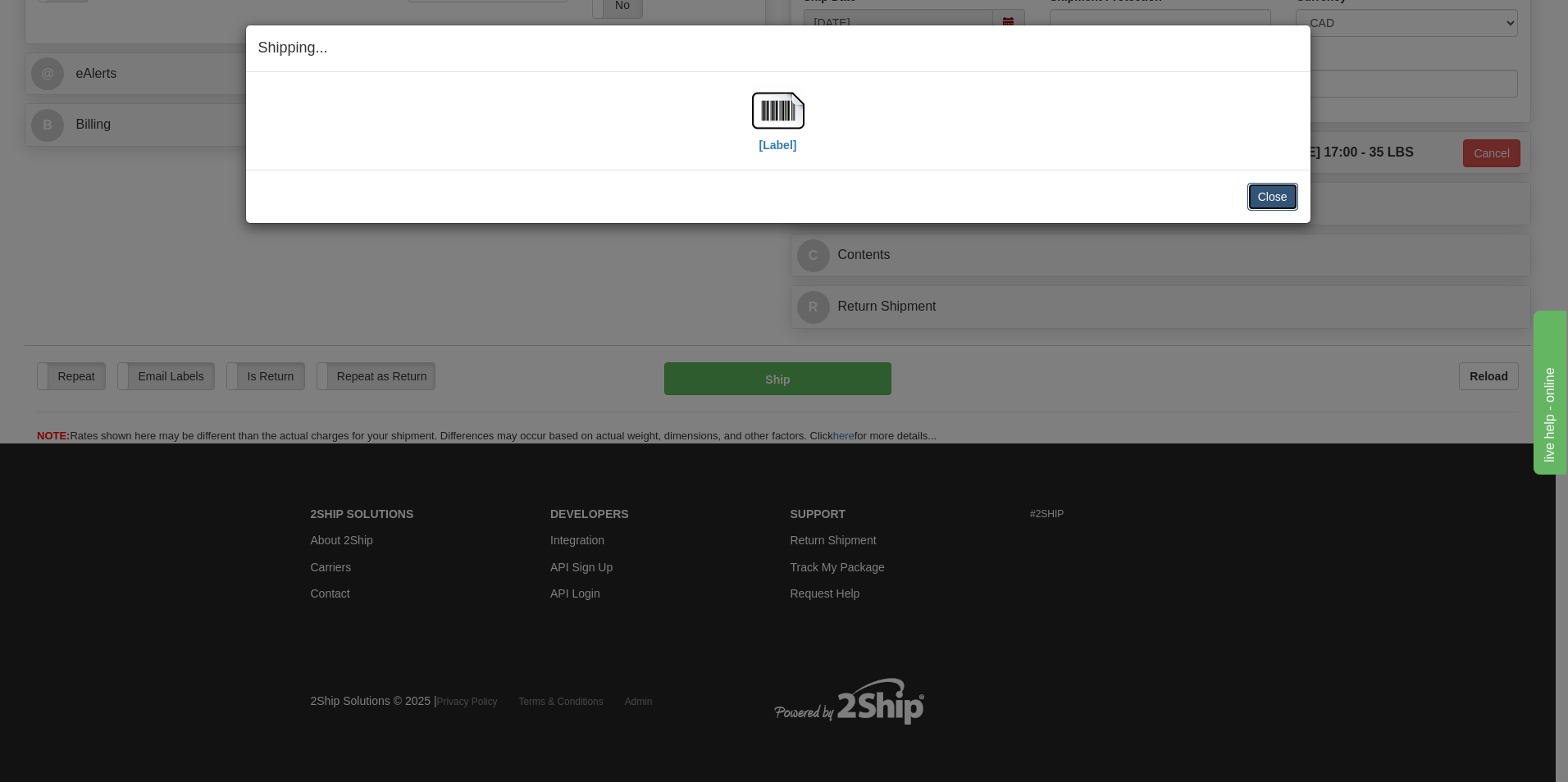
click at [1284, 198] on button "Close" at bounding box center [1273, 196] width 51 height 28
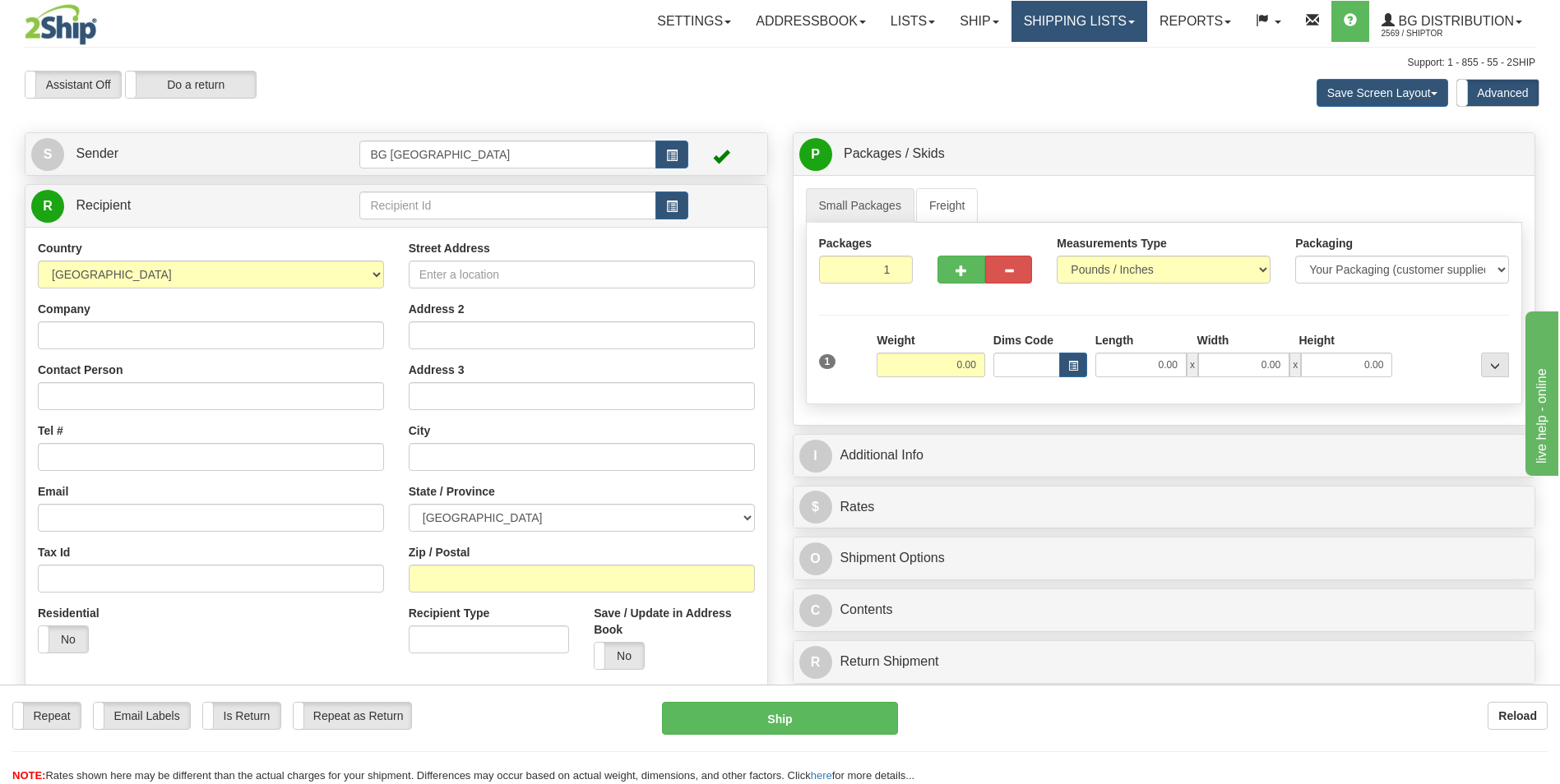
click at [1064, 17] on link "Shipping lists" at bounding box center [1079, 21] width 135 height 41
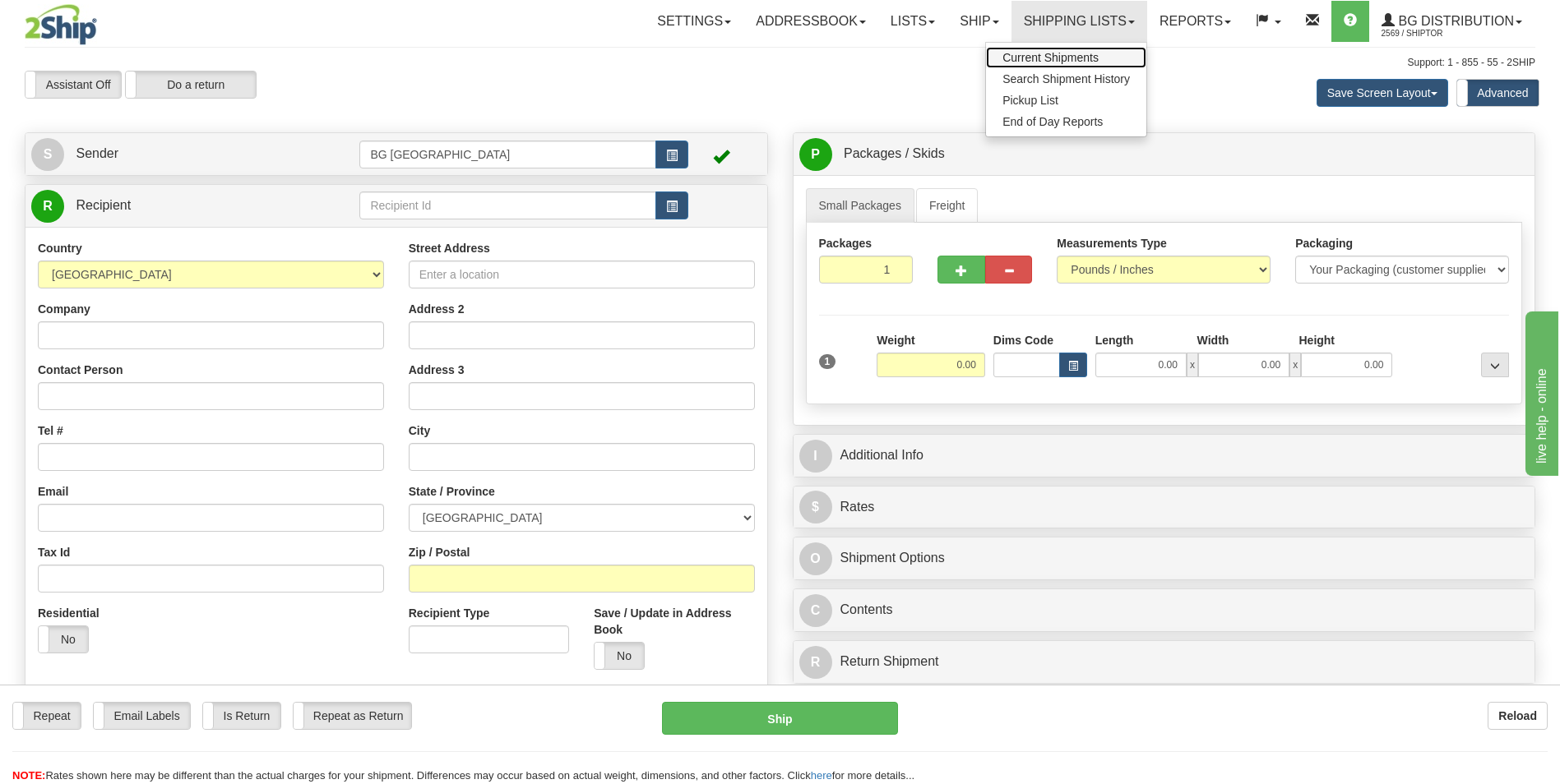
click at [1026, 49] on link "Current Shipments" at bounding box center [1066, 57] width 160 height 21
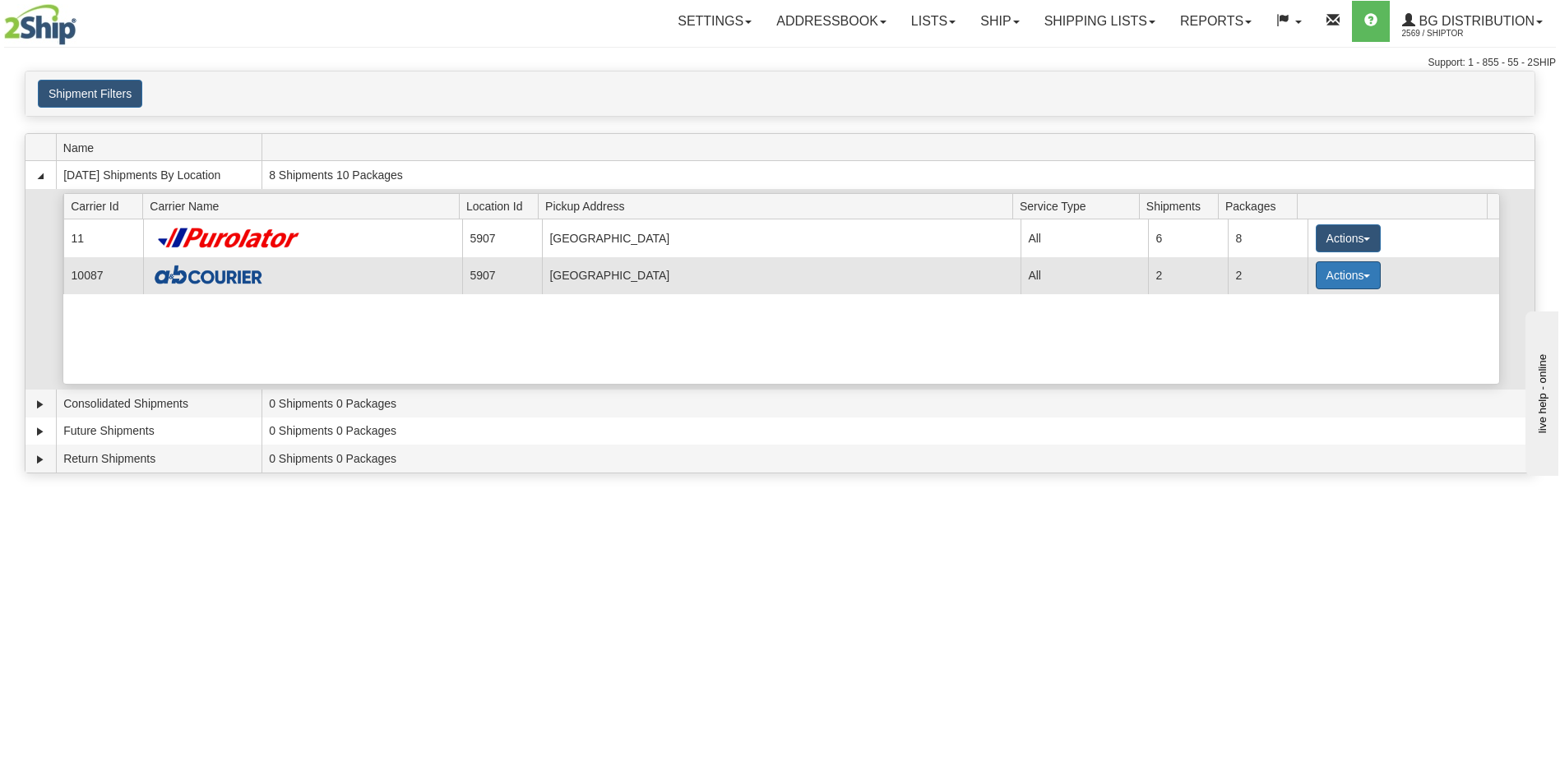
click at [1333, 269] on button "Actions" at bounding box center [1348, 275] width 66 height 28
click at [1288, 300] on span "Details" at bounding box center [1288, 306] width 44 height 12
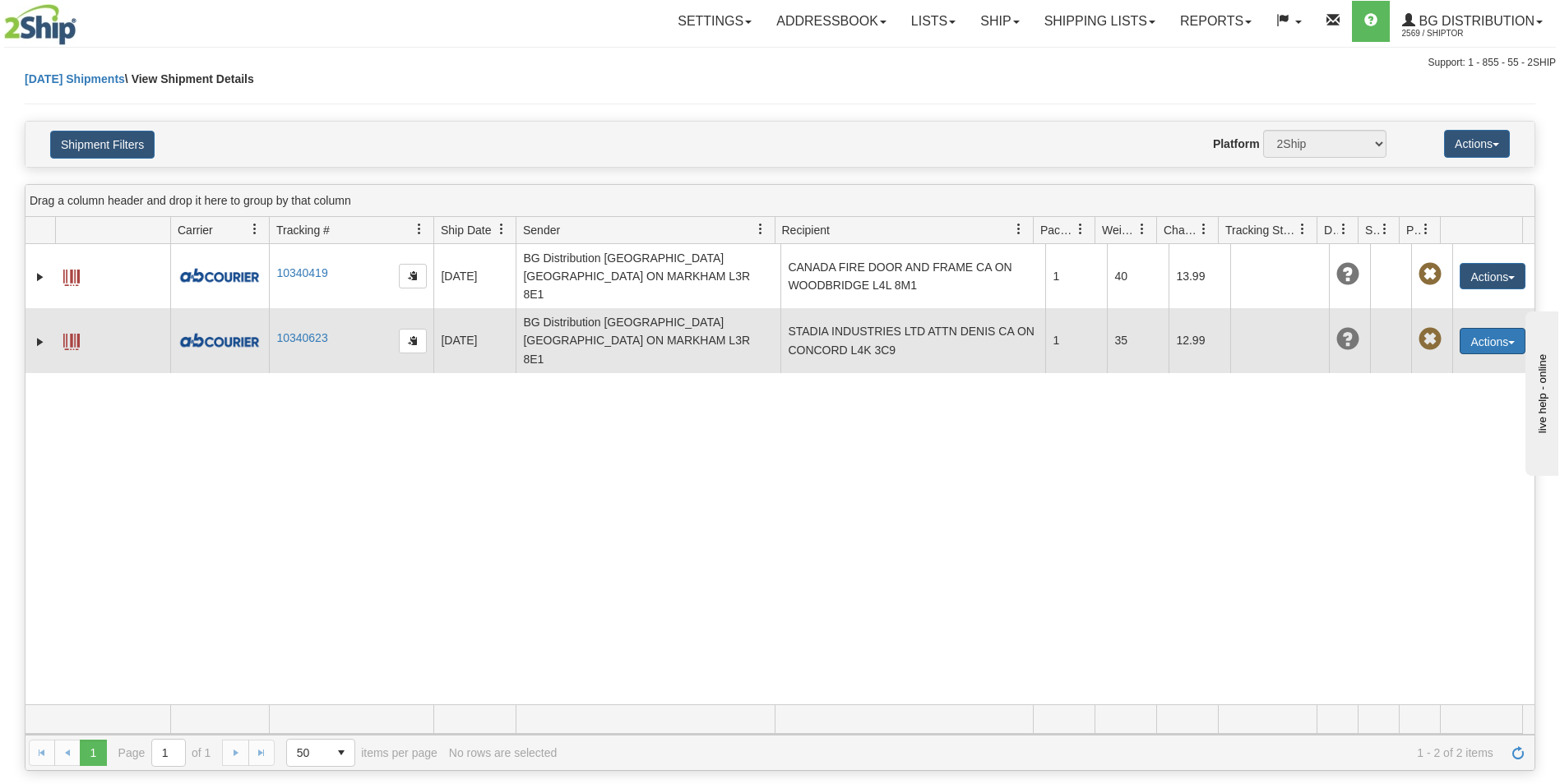
click at [1464, 328] on button "Actions" at bounding box center [1492, 340] width 66 height 26
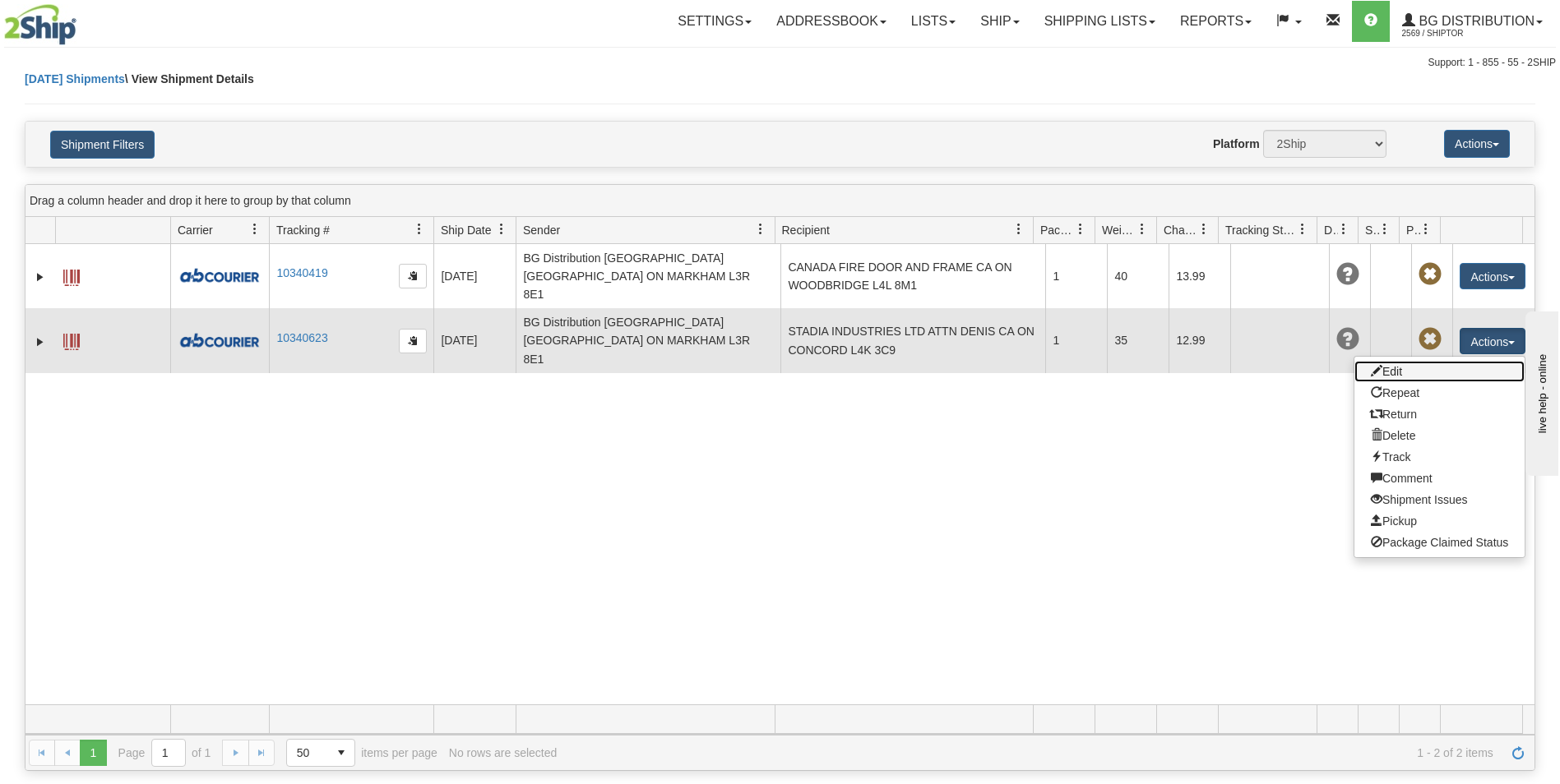
click at [1402, 361] on link "Edit" at bounding box center [1440, 371] width 170 height 21
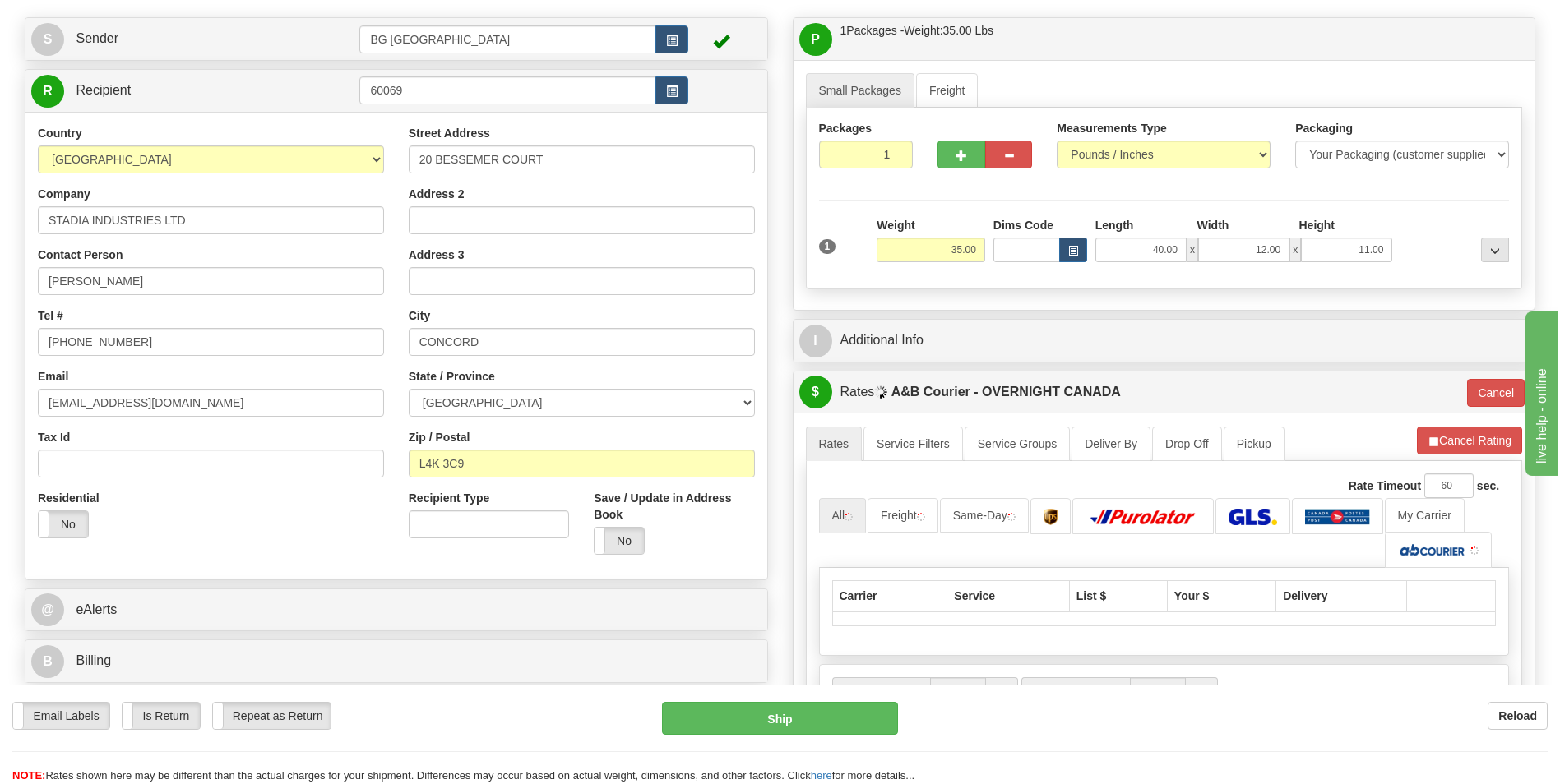
scroll to position [329, 0]
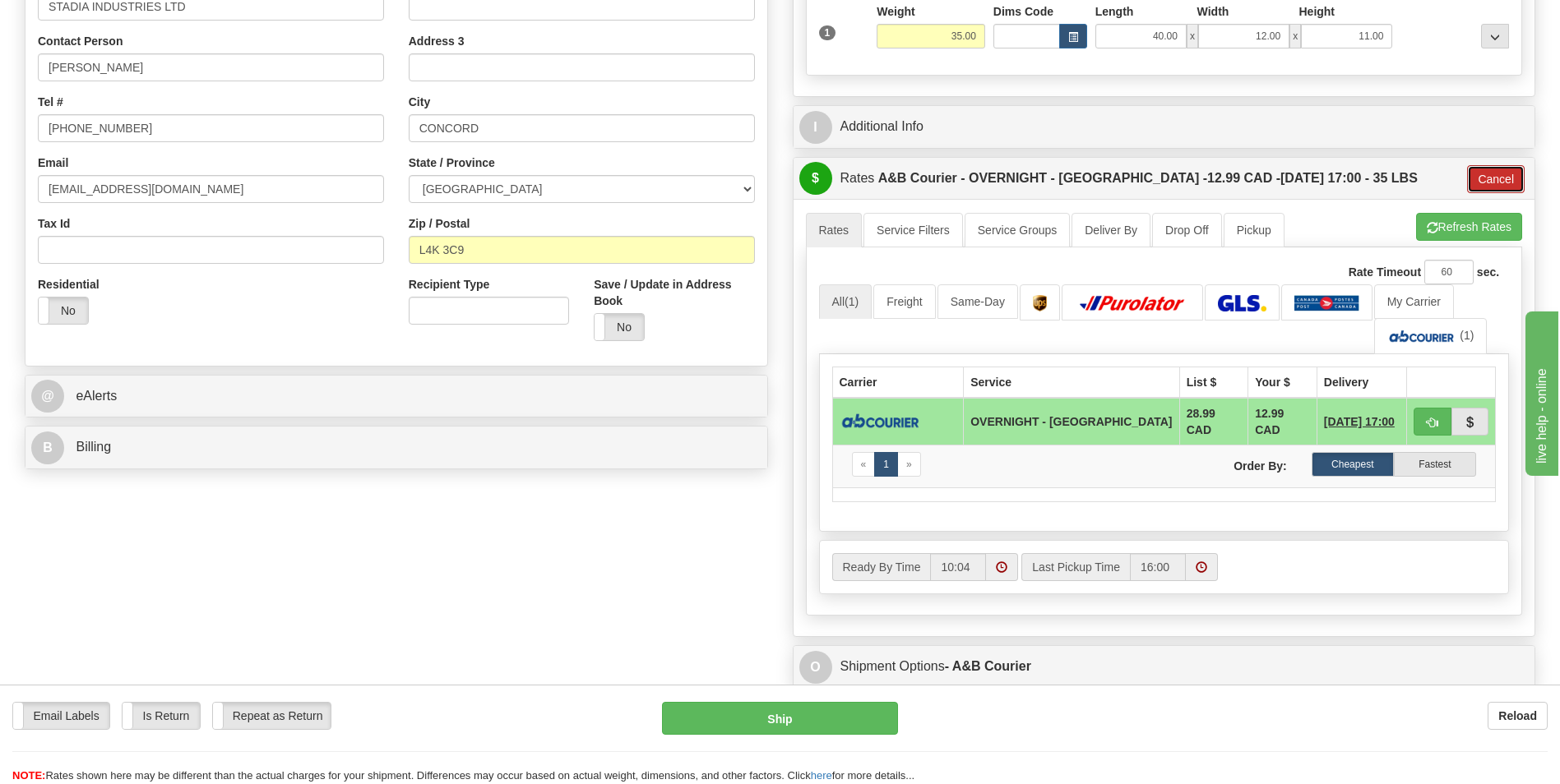
click at [1495, 175] on button "Cancel" at bounding box center [1496, 179] width 58 height 28
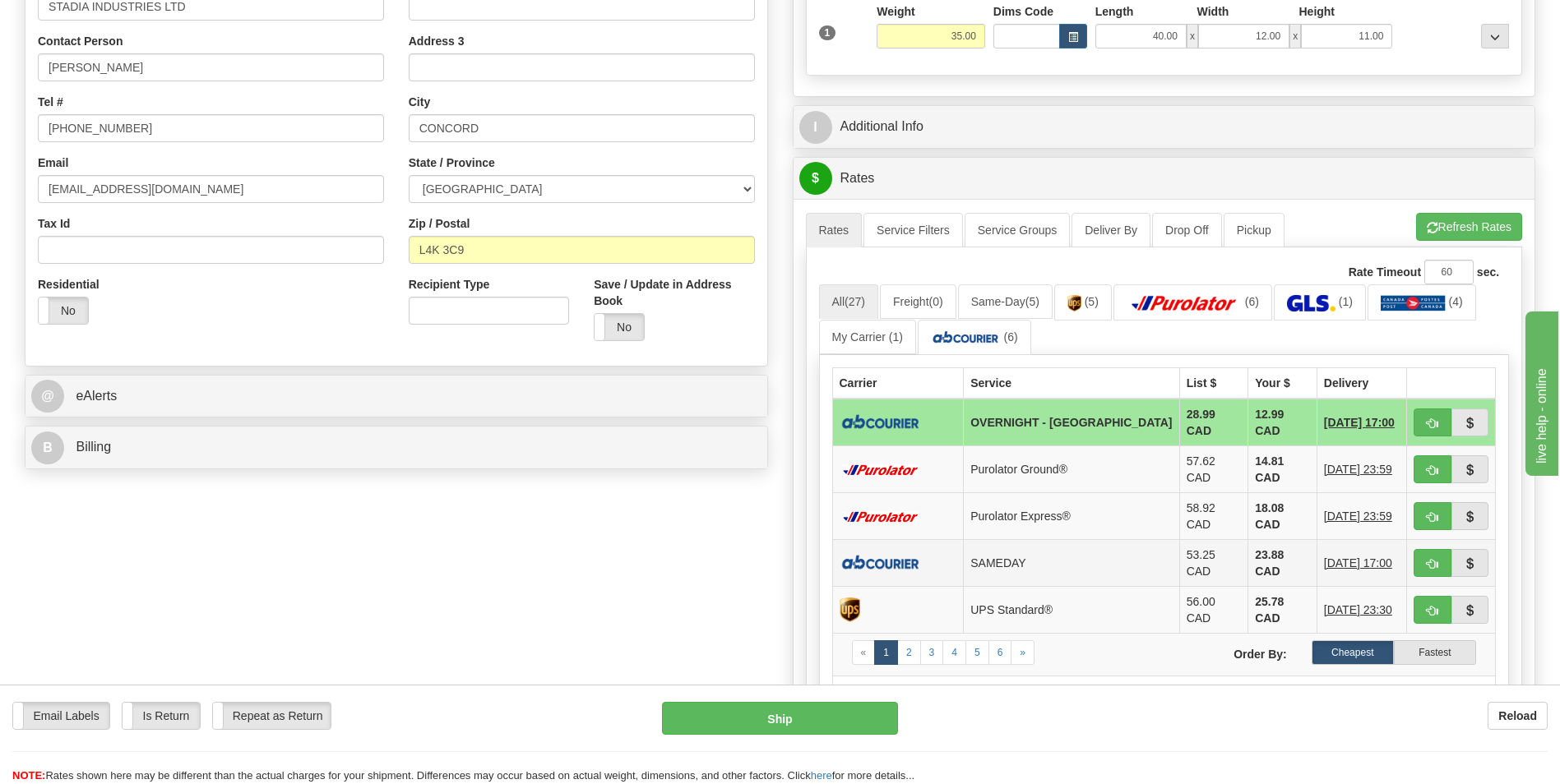
click at [1248, 542] on td "23.88 CAD" at bounding box center [1282, 564] width 69 height 47
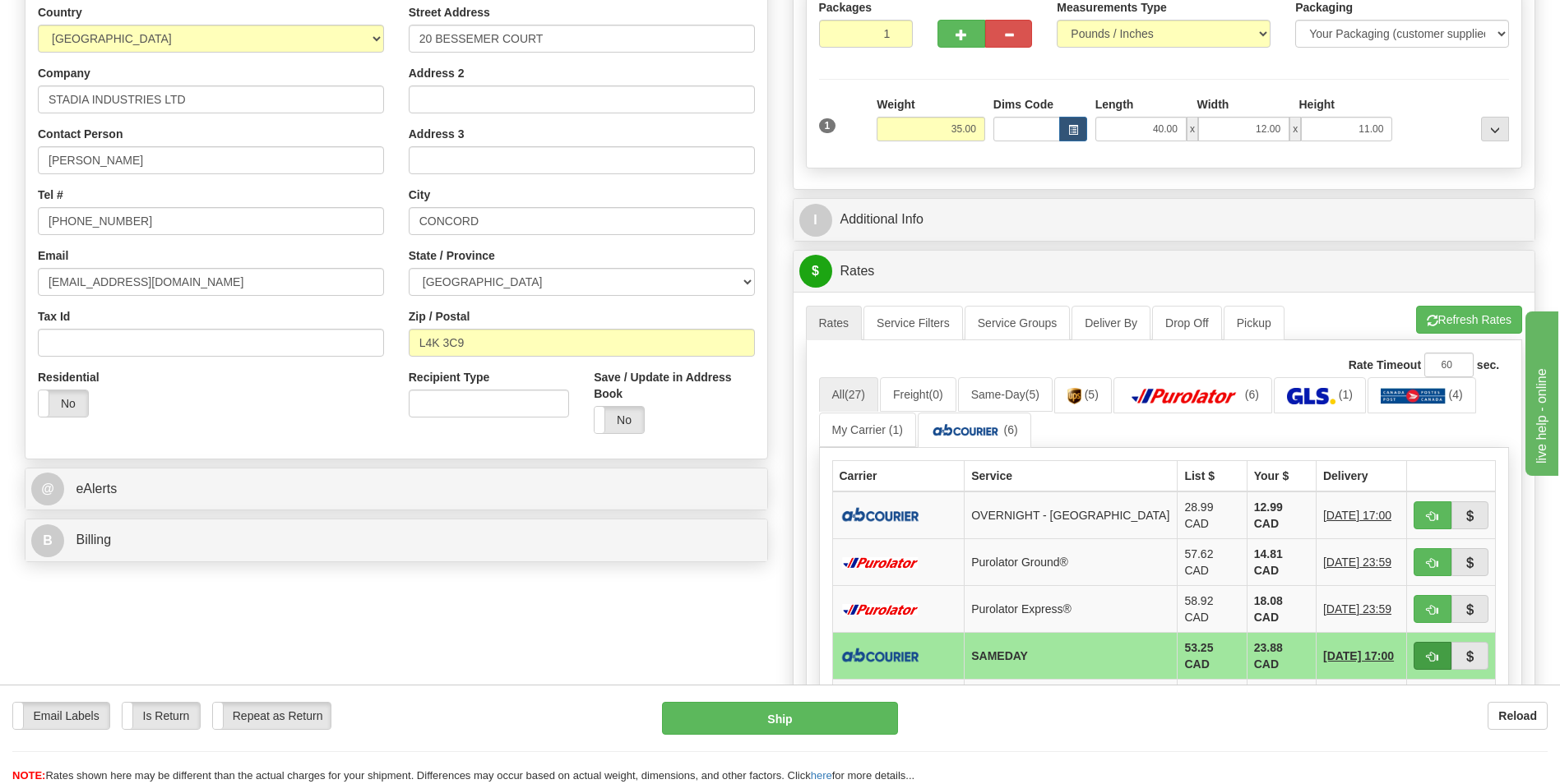
scroll to position [83, 0]
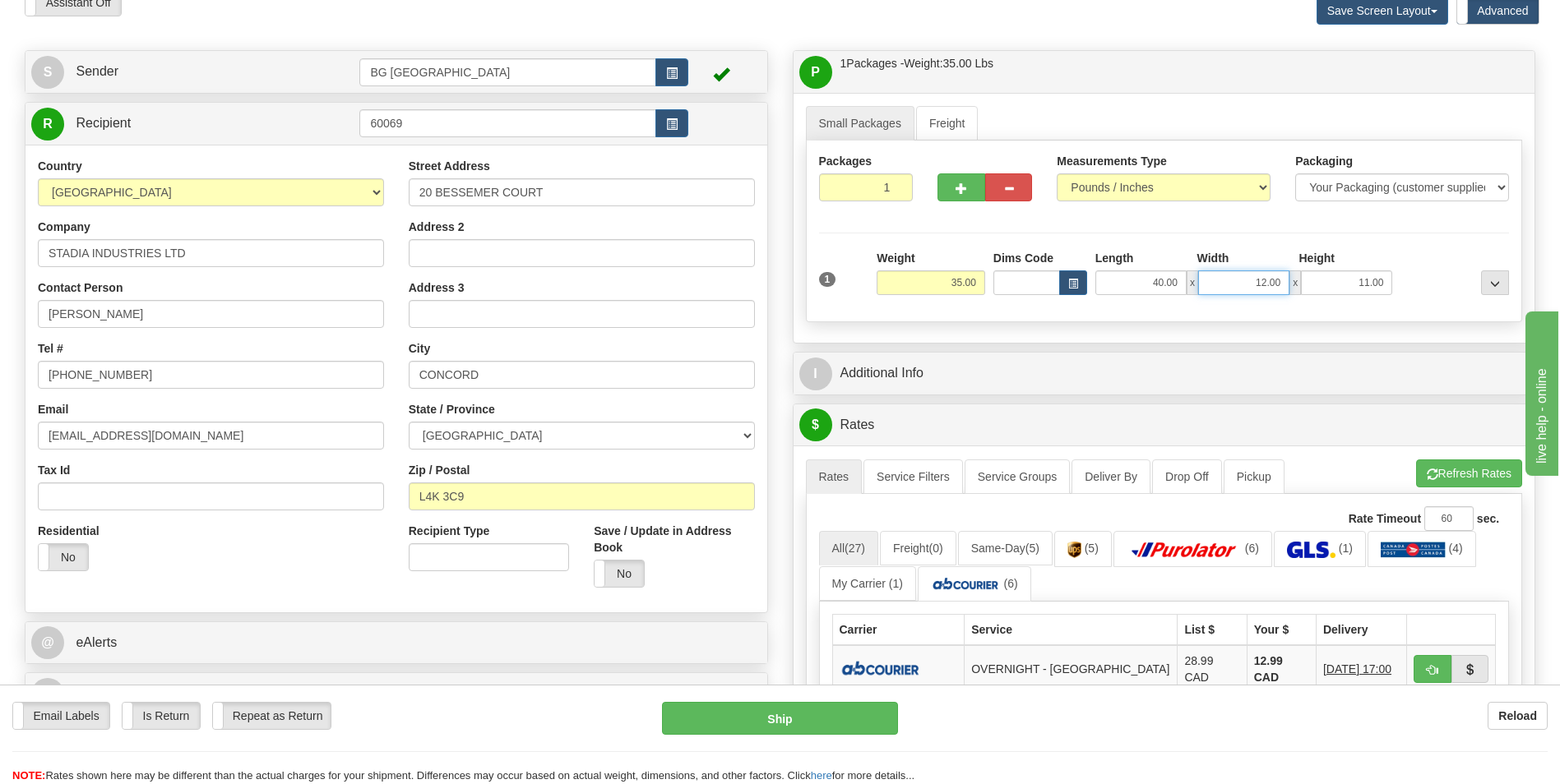
click at [1259, 289] on input "12.00" at bounding box center [1243, 283] width 91 height 25
type input "10.00"
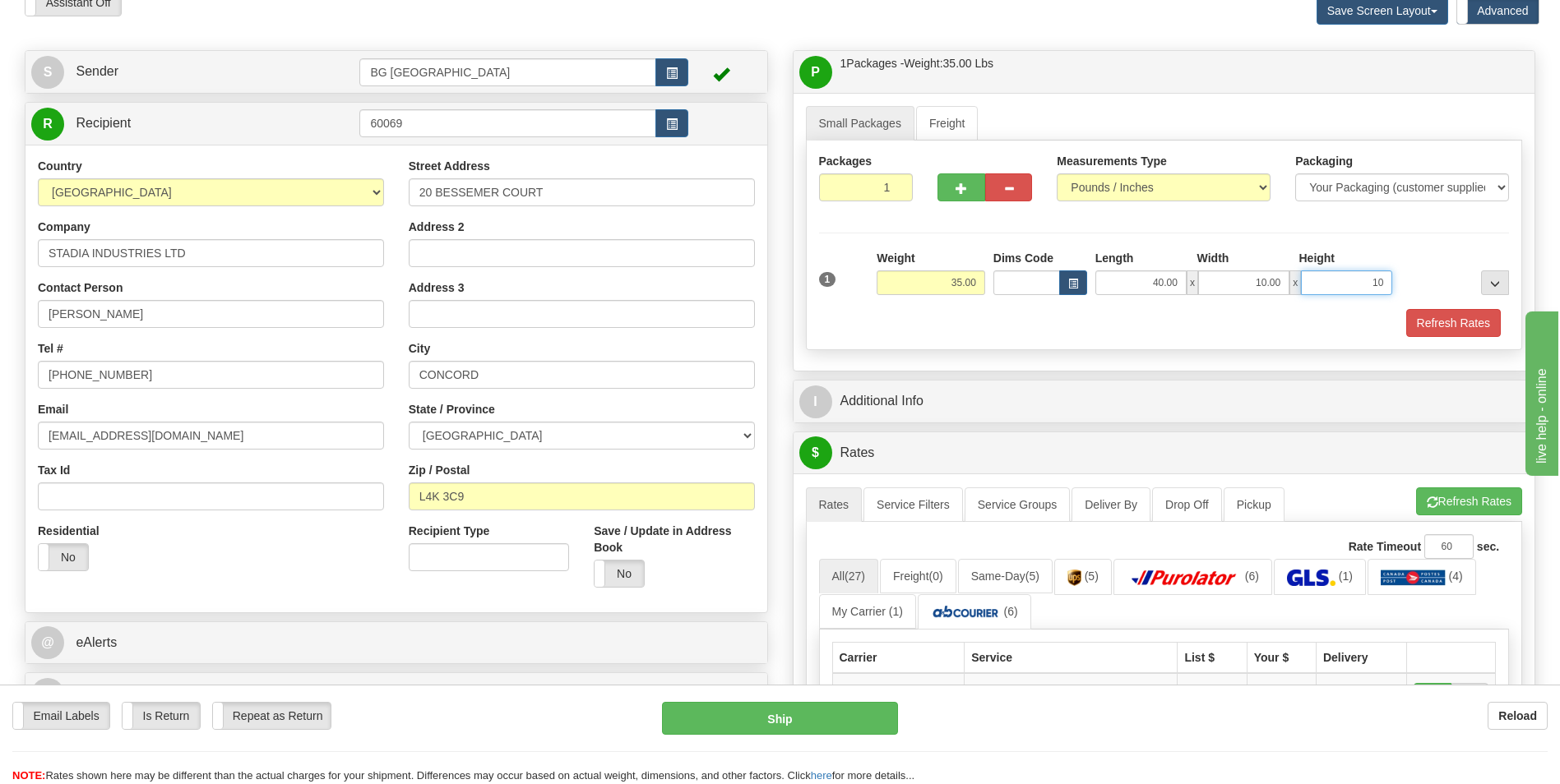
type input "10.00"
click at [948, 274] on input "35.00" at bounding box center [931, 283] width 108 height 25
type input "30.00"
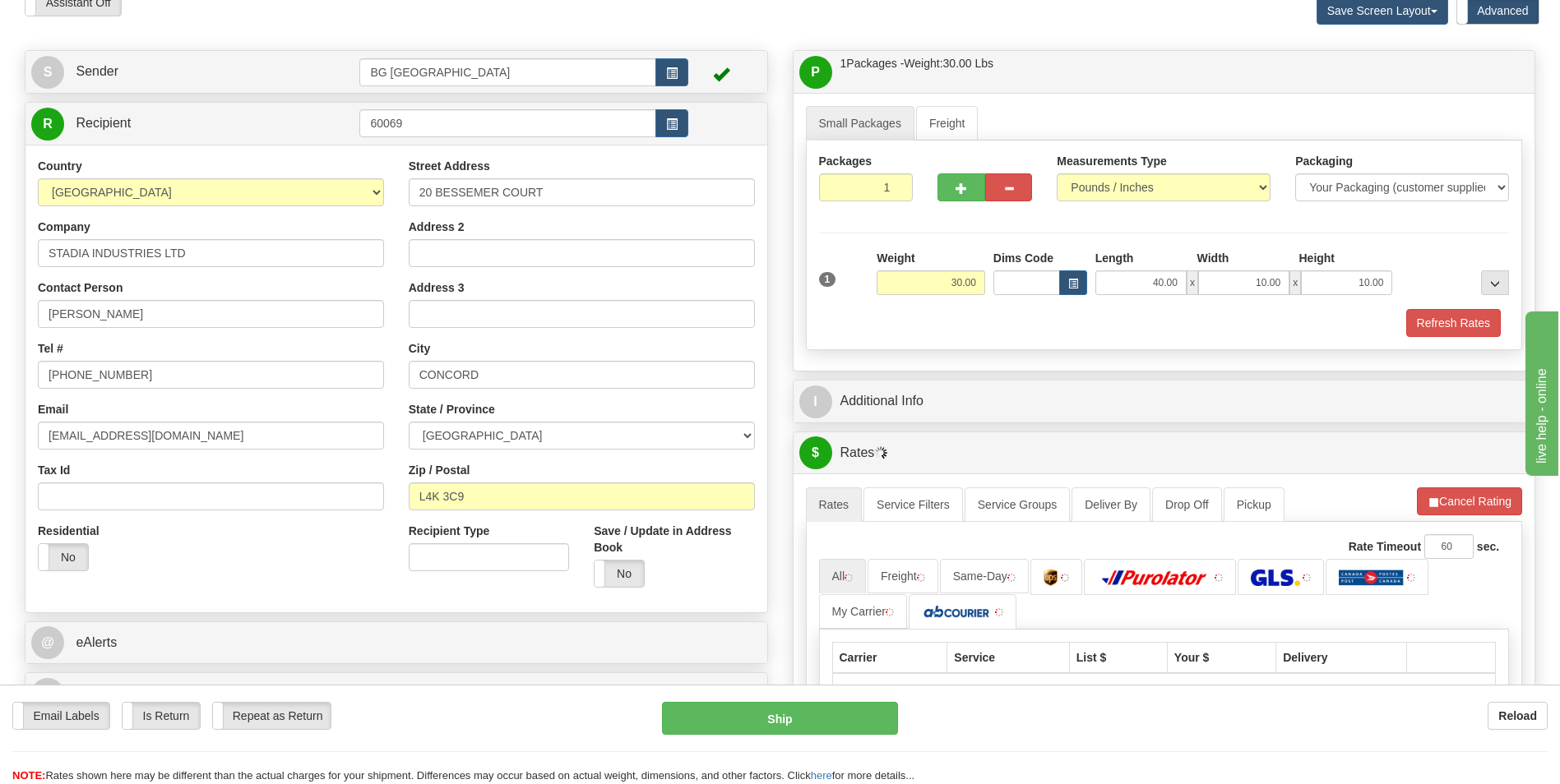
click at [931, 328] on div "Refresh Rates" at bounding box center [1164, 323] width 699 height 28
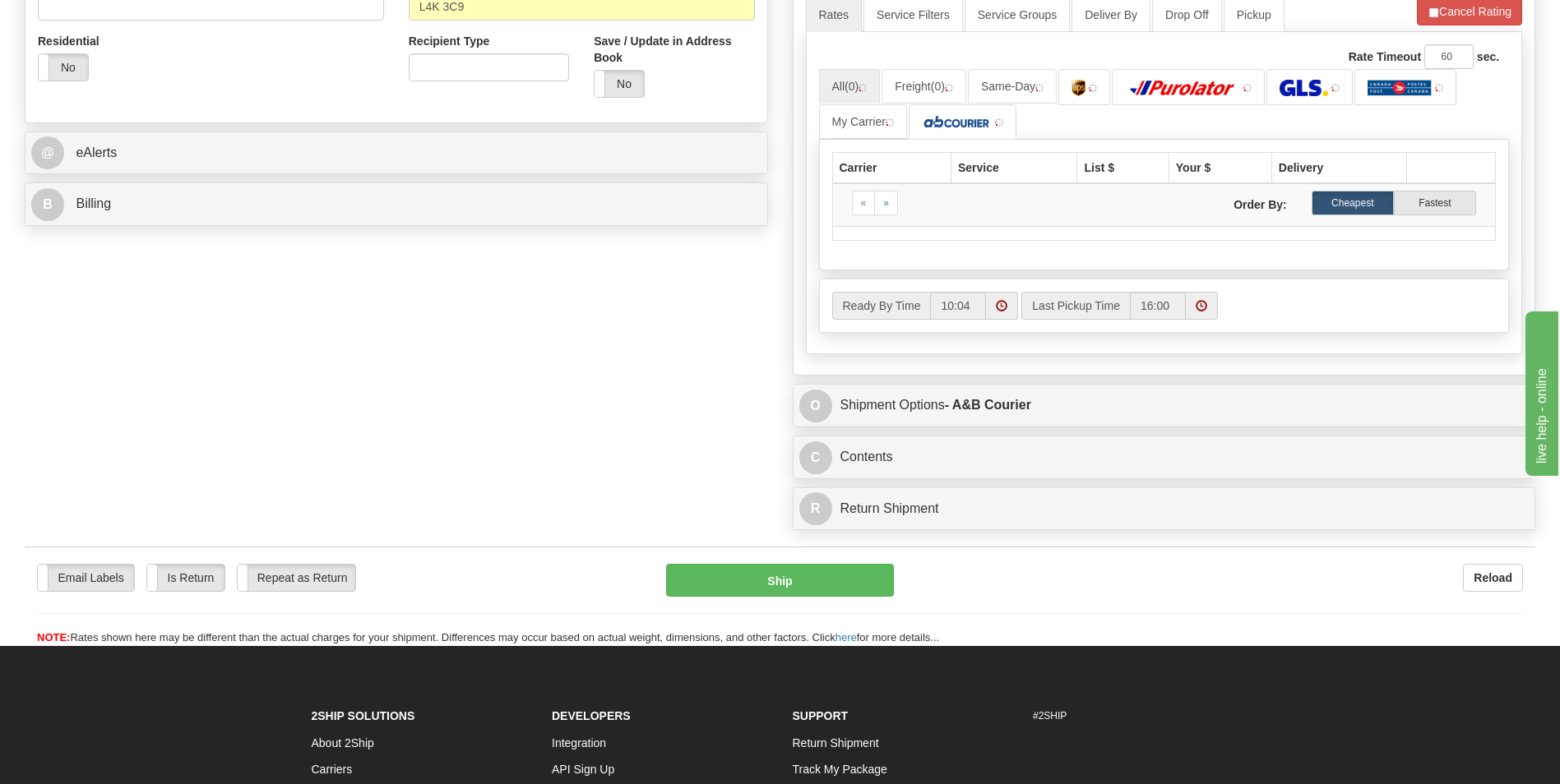
scroll to position [575, 0]
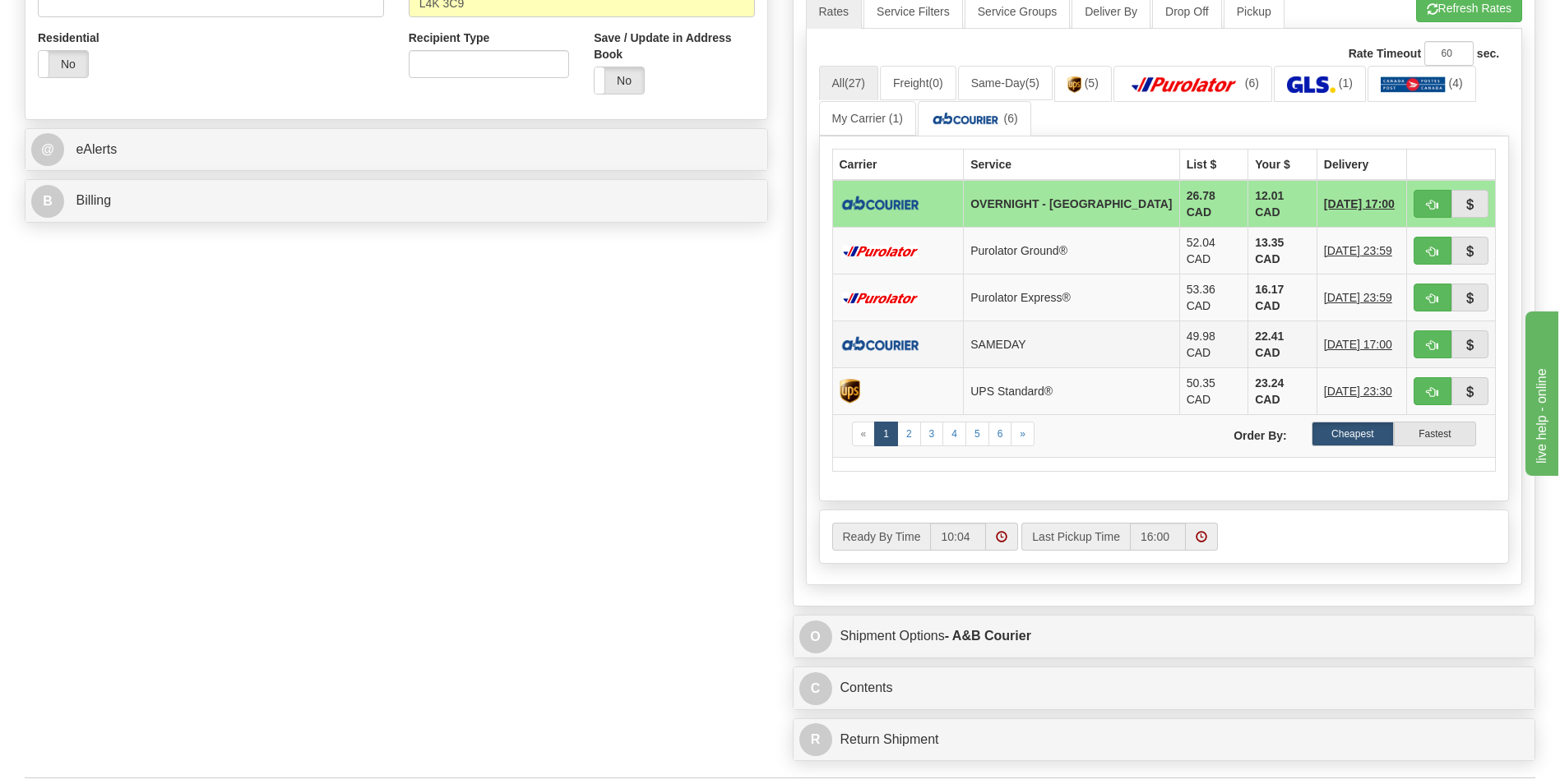
click at [1248, 325] on td "22.41 CAD" at bounding box center [1282, 345] width 69 height 47
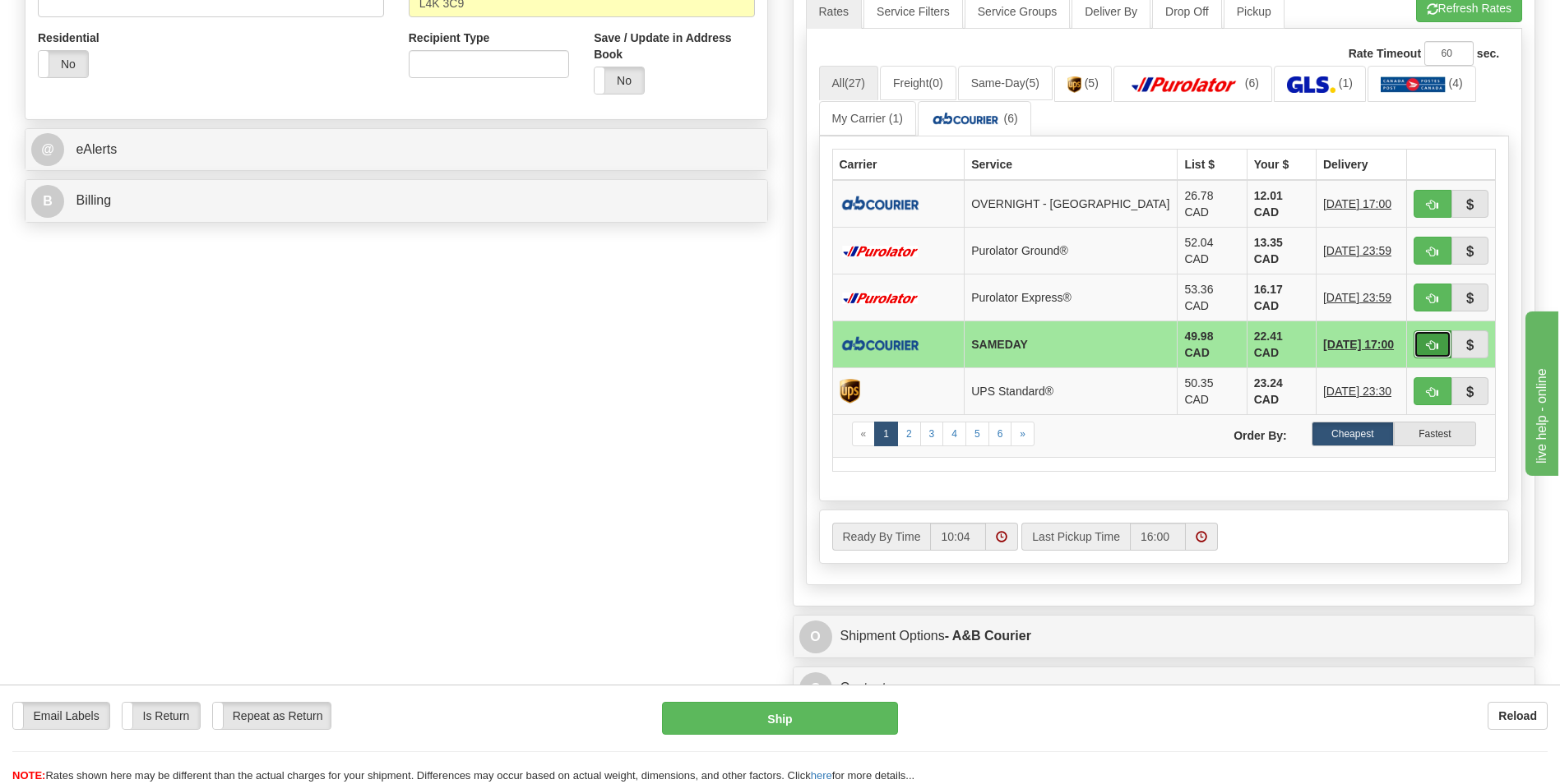
click at [1445, 330] on button "button" at bounding box center [1432, 344] width 37 height 28
type input "3"
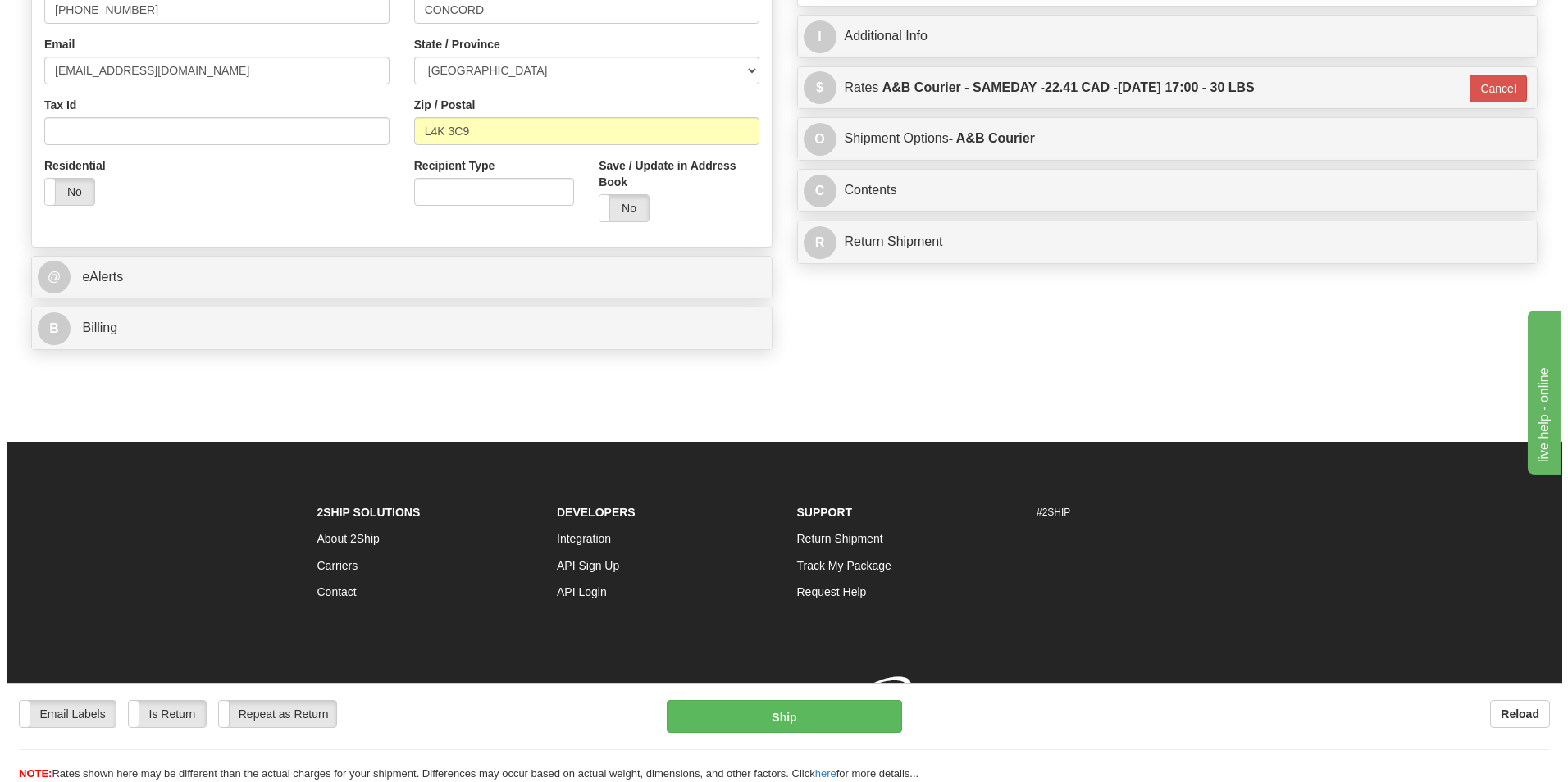
scroll to position [470, 0]
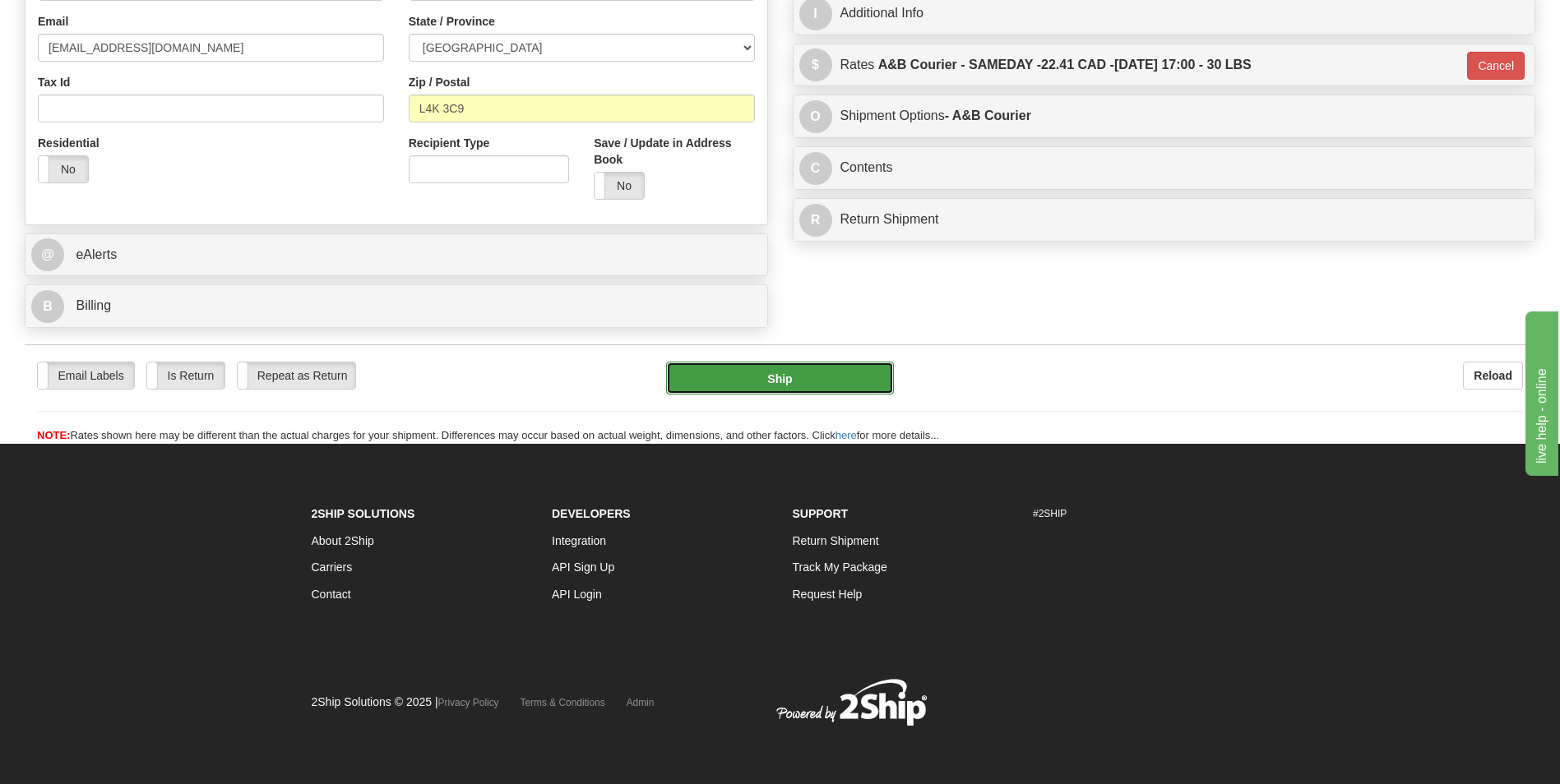
click at [864, 371] on button "Ship" at bounding box center [779, 378] width 227 height 33
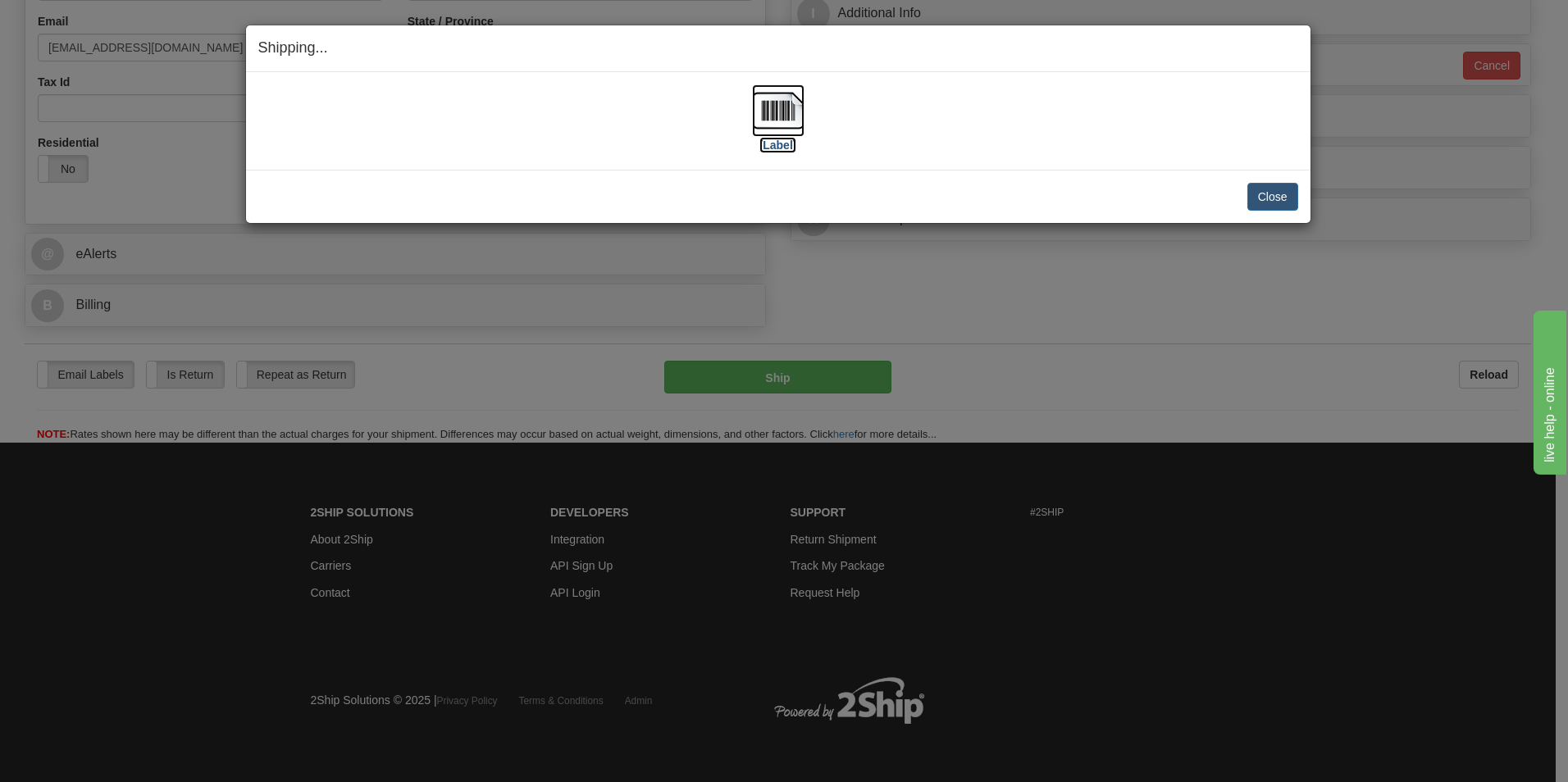
click at [781, 124] on img at bounding box center [778, 110] width 53 height 53
click at [1270, 198] on button "Close" at bounding box center [1273, 196] width 51 height 28
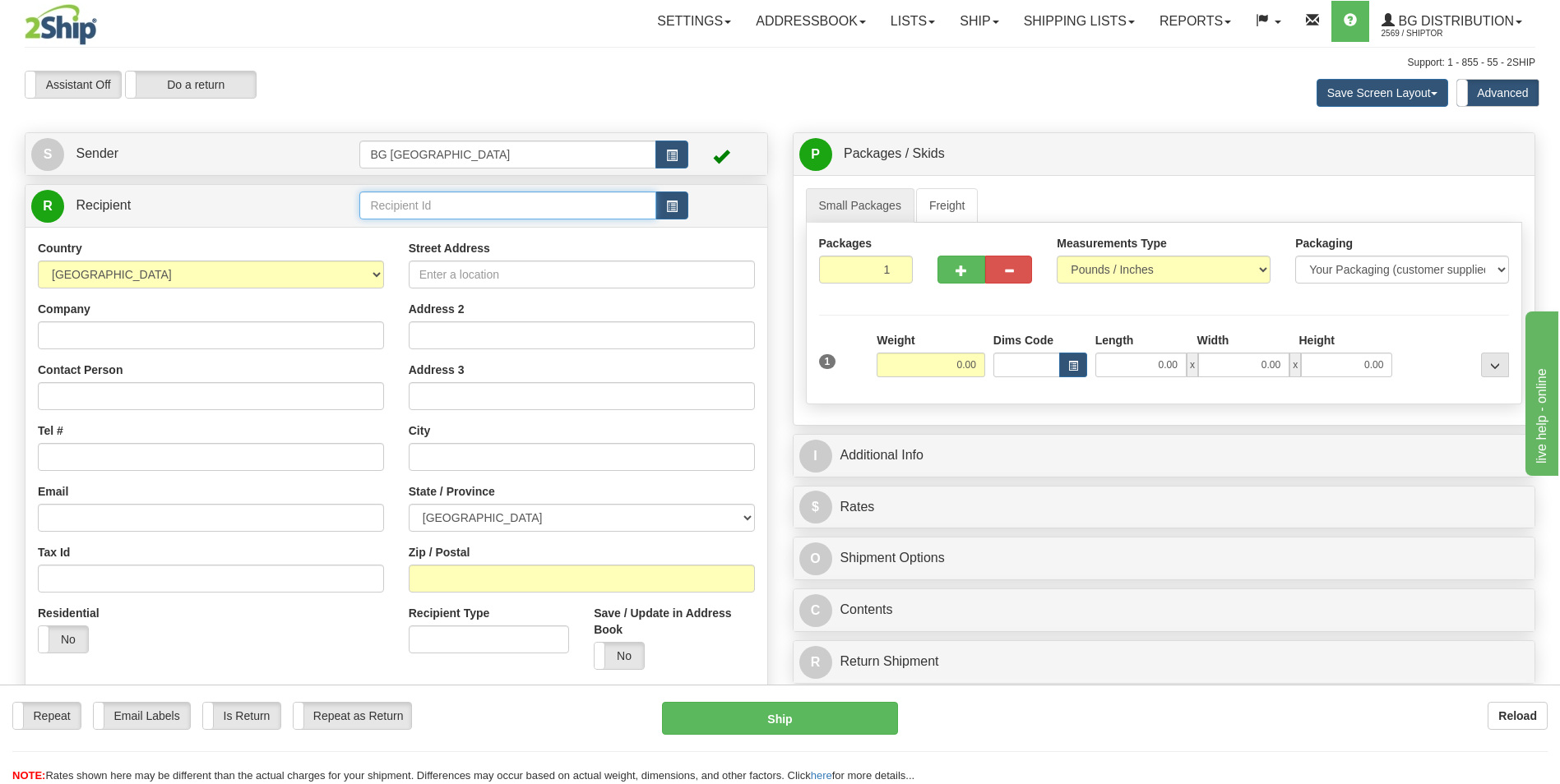
click at [406, 205] on input "text" at bounding box center [508, 205] width 296 height 28
click at [402, 223] on div "60586" at bounding box center [504, 231] width 280 height 18
type input "60586"
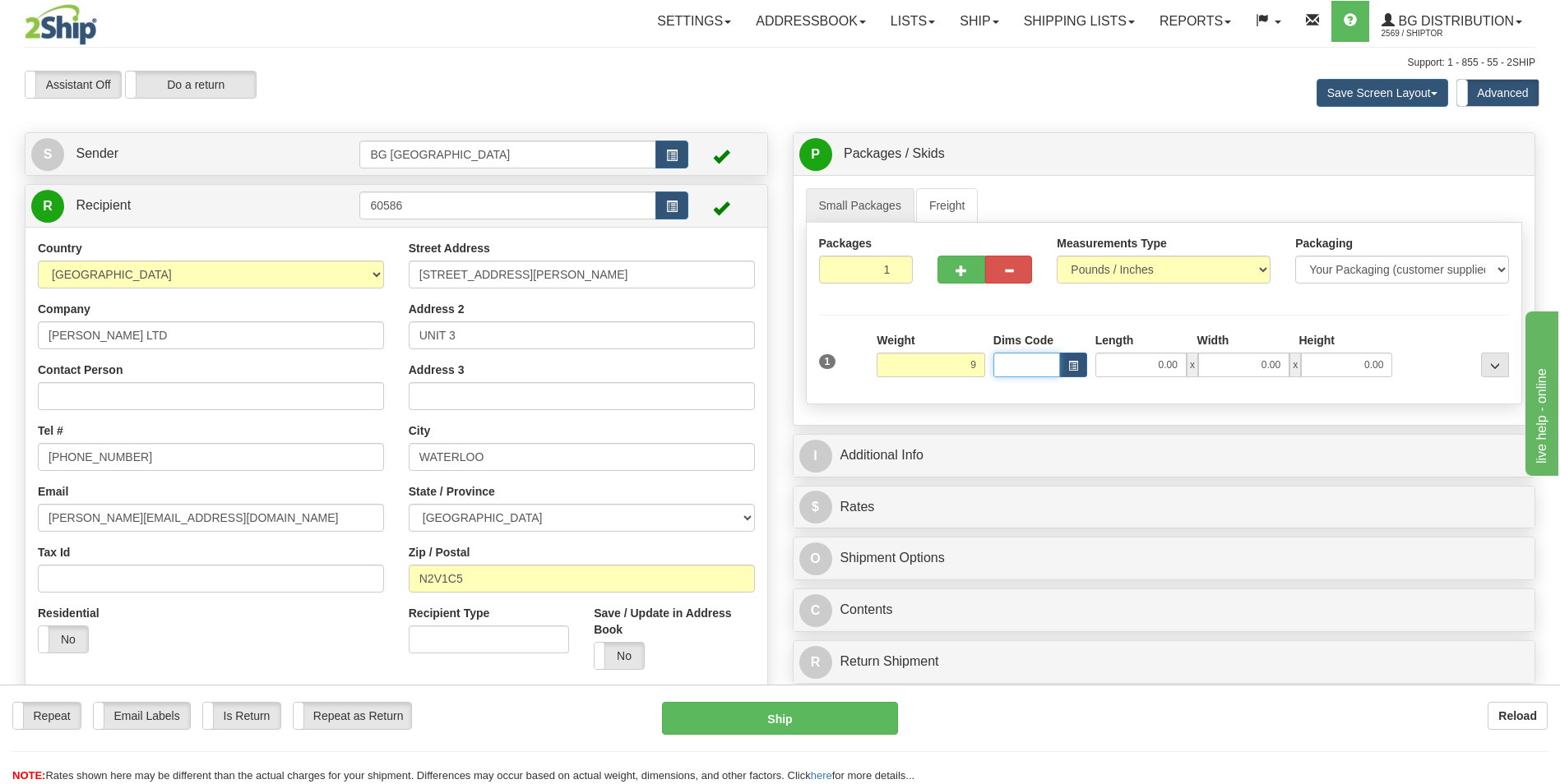
type input "9.00"
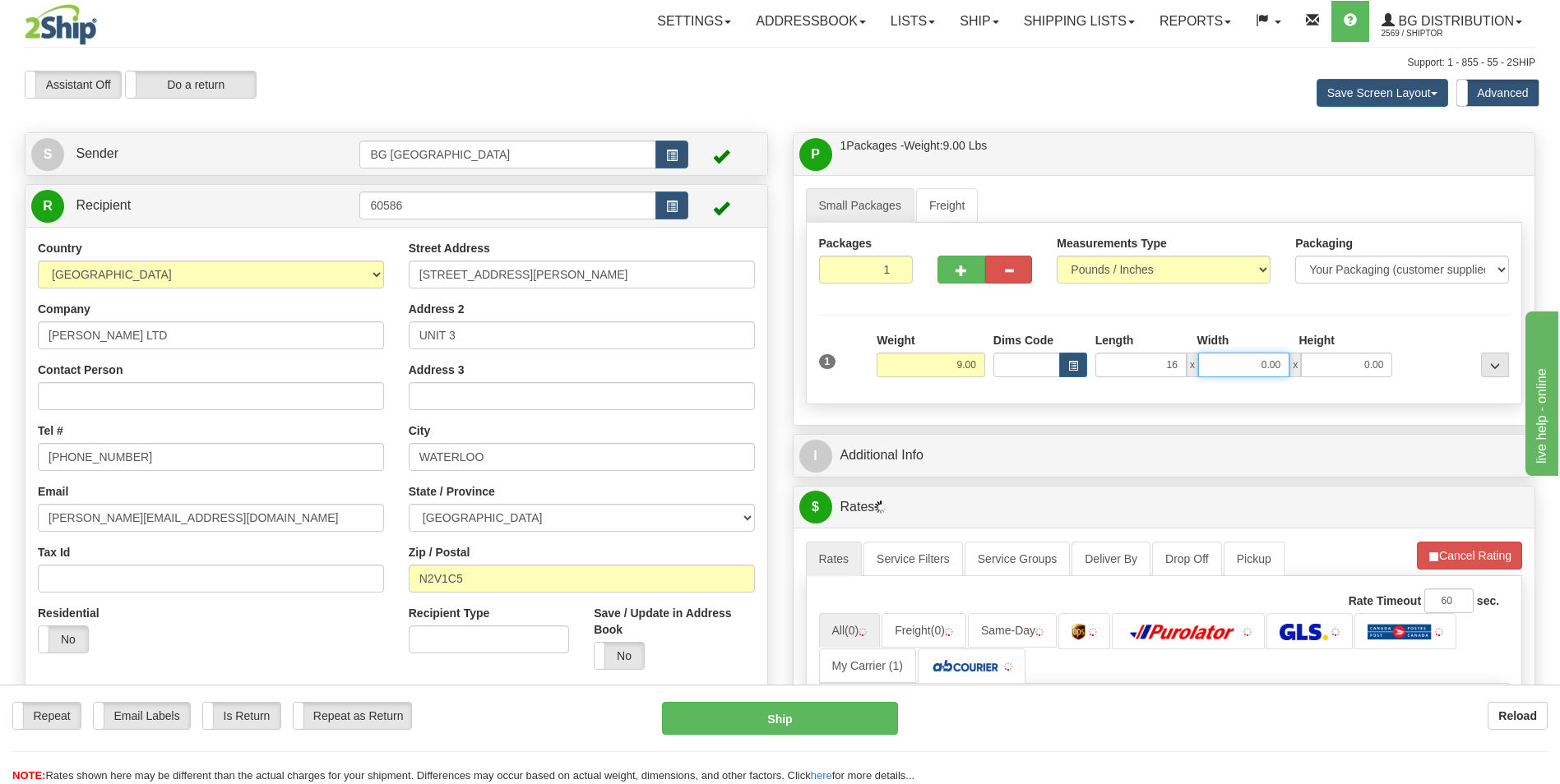
type input "16.00"
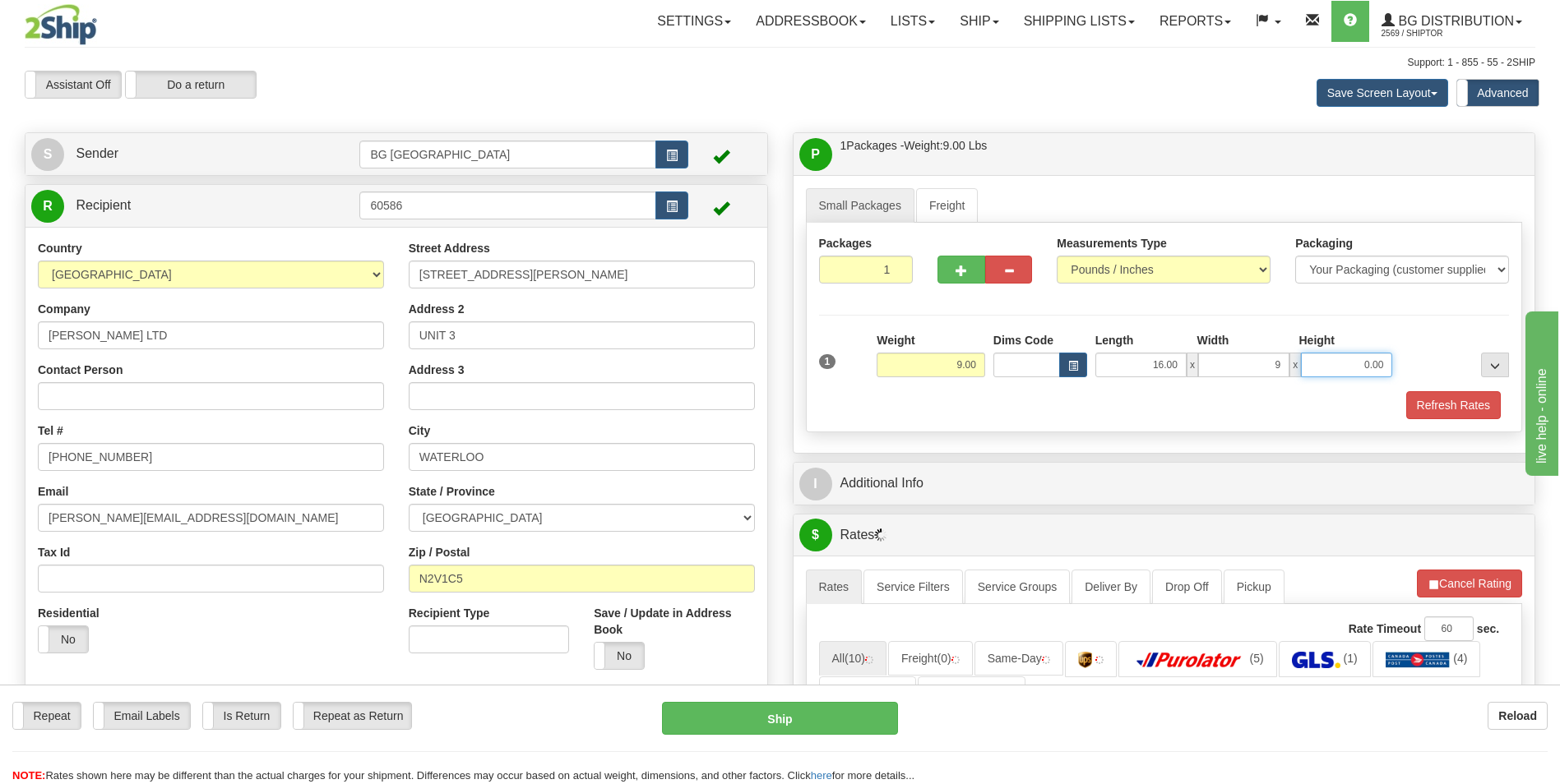
type input "9.00"
type input "6.00"
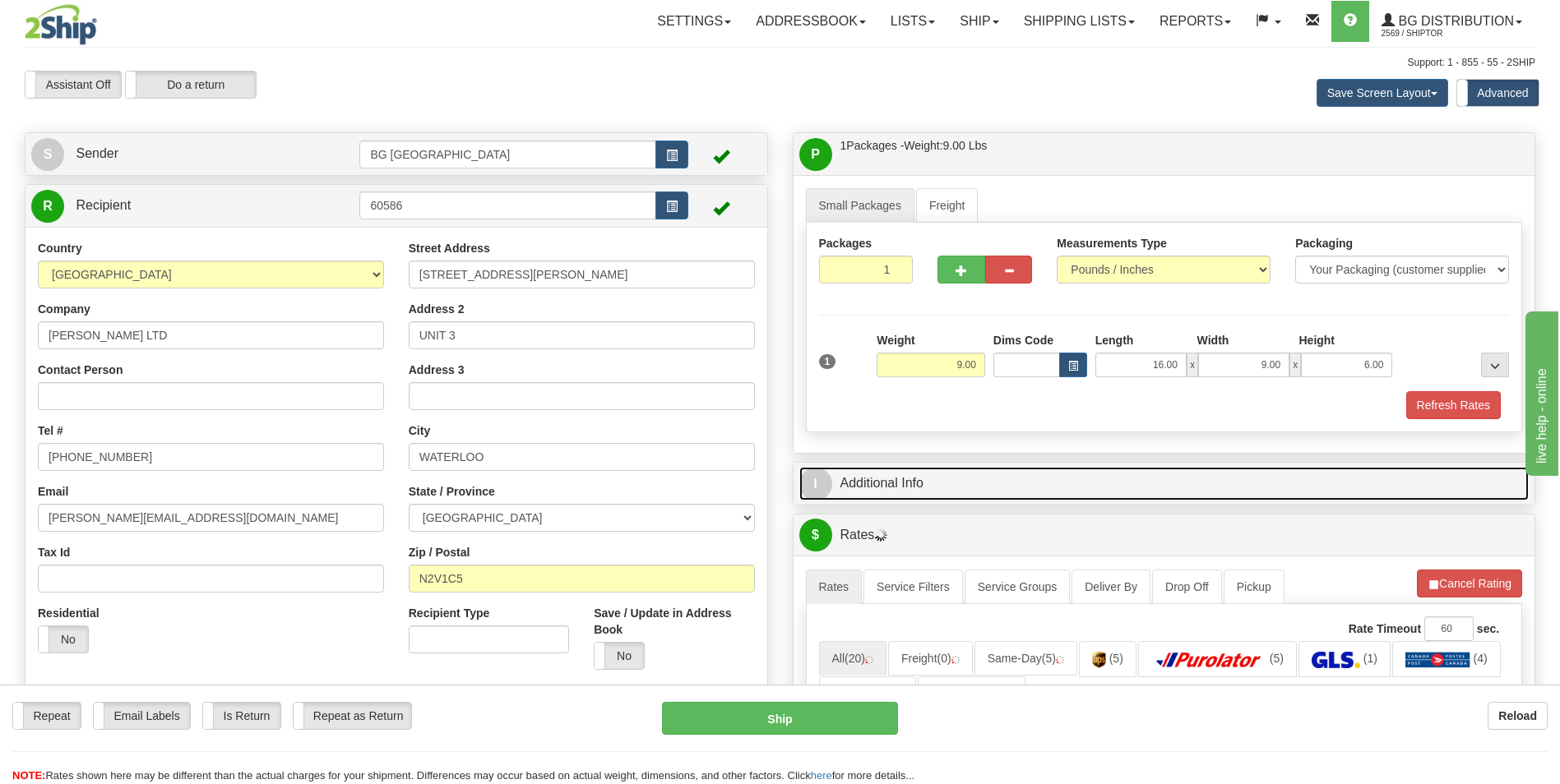
click at [875, 472] on link "I Additional Info" at bounding box center [1165, 484] width 731 height 34
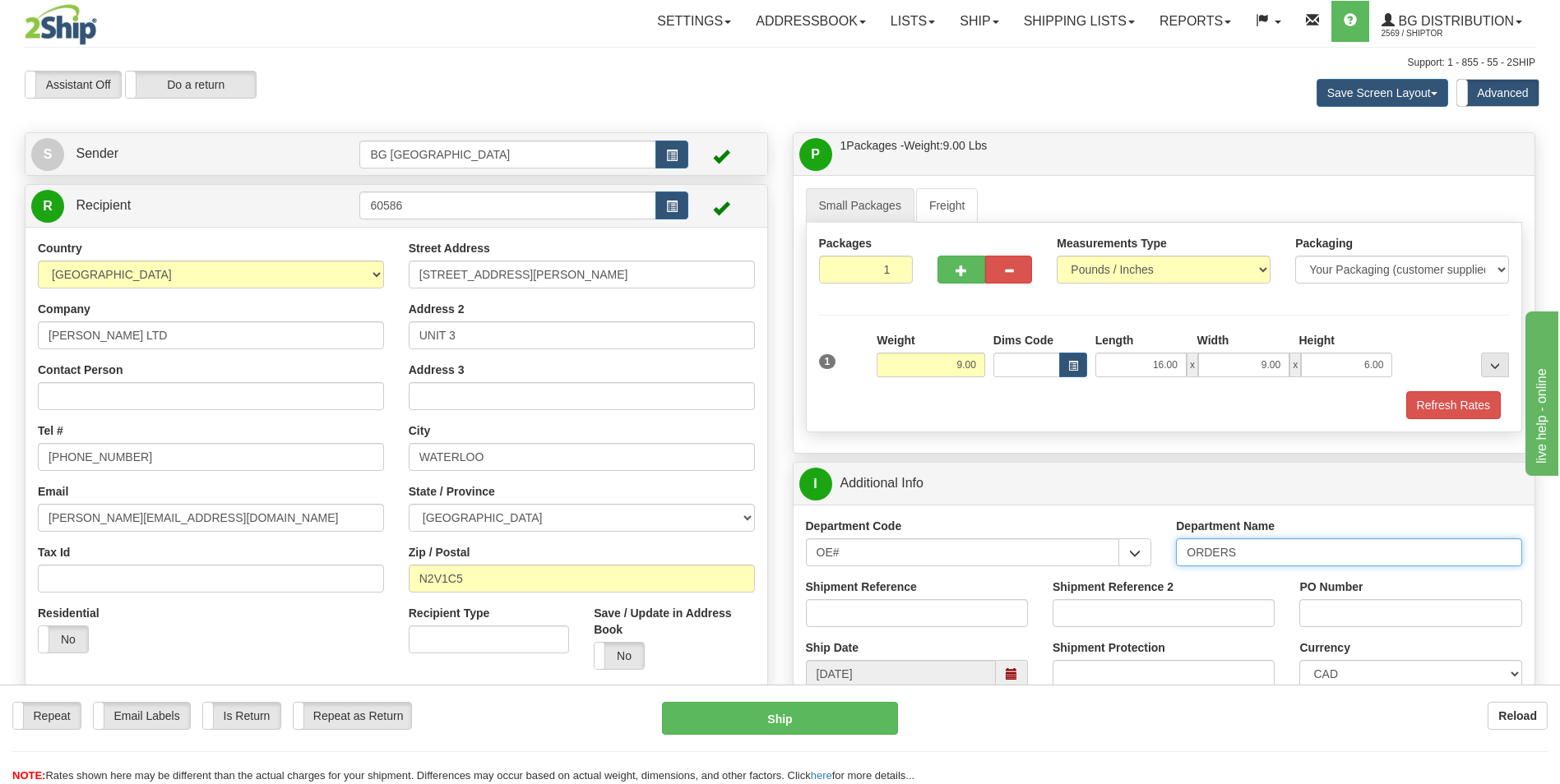
click at [1278, 564] on input "ORDERS" at bounding box center [1349, 552] width 347 height 28
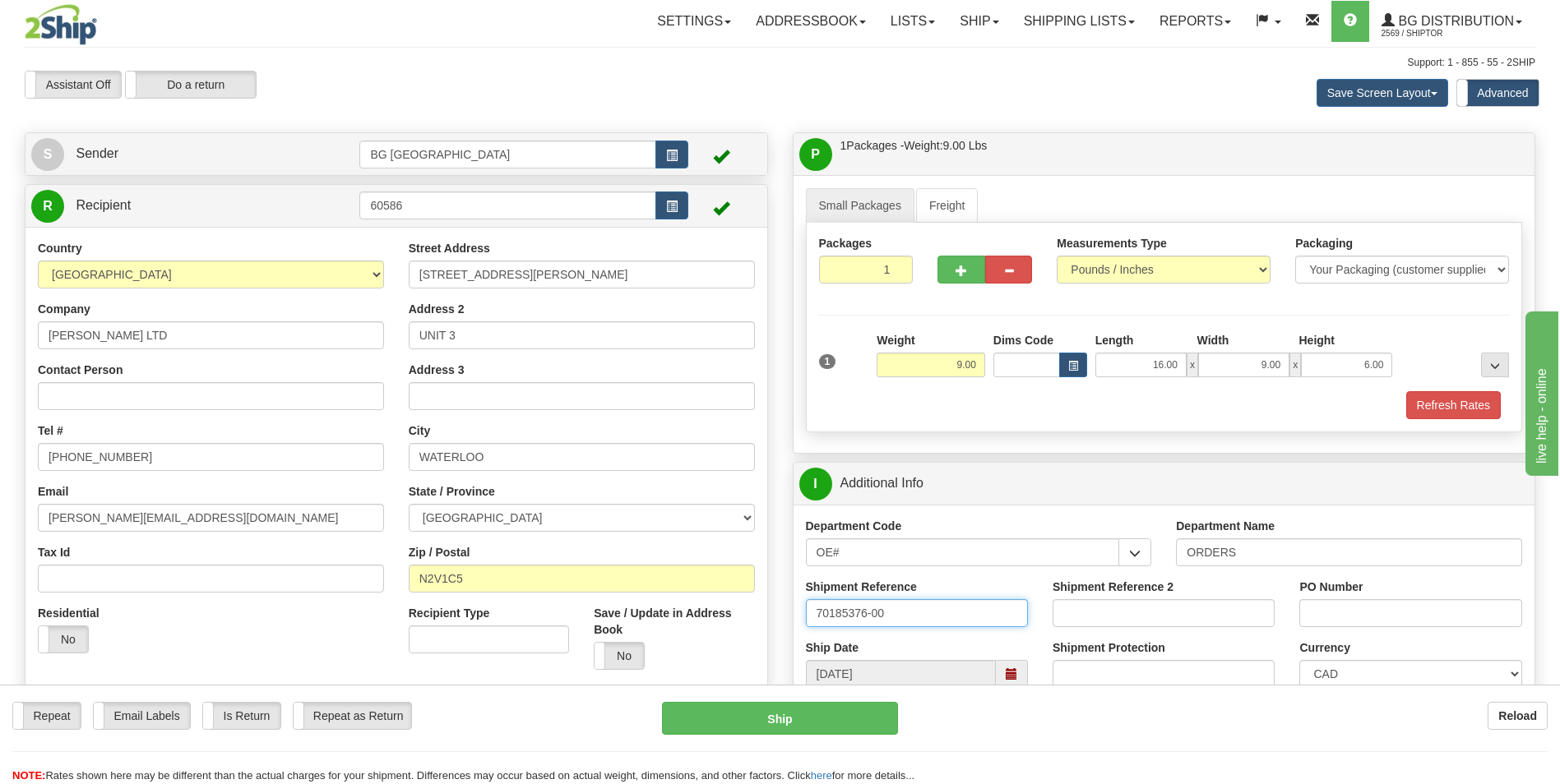
type input "70185376-00"
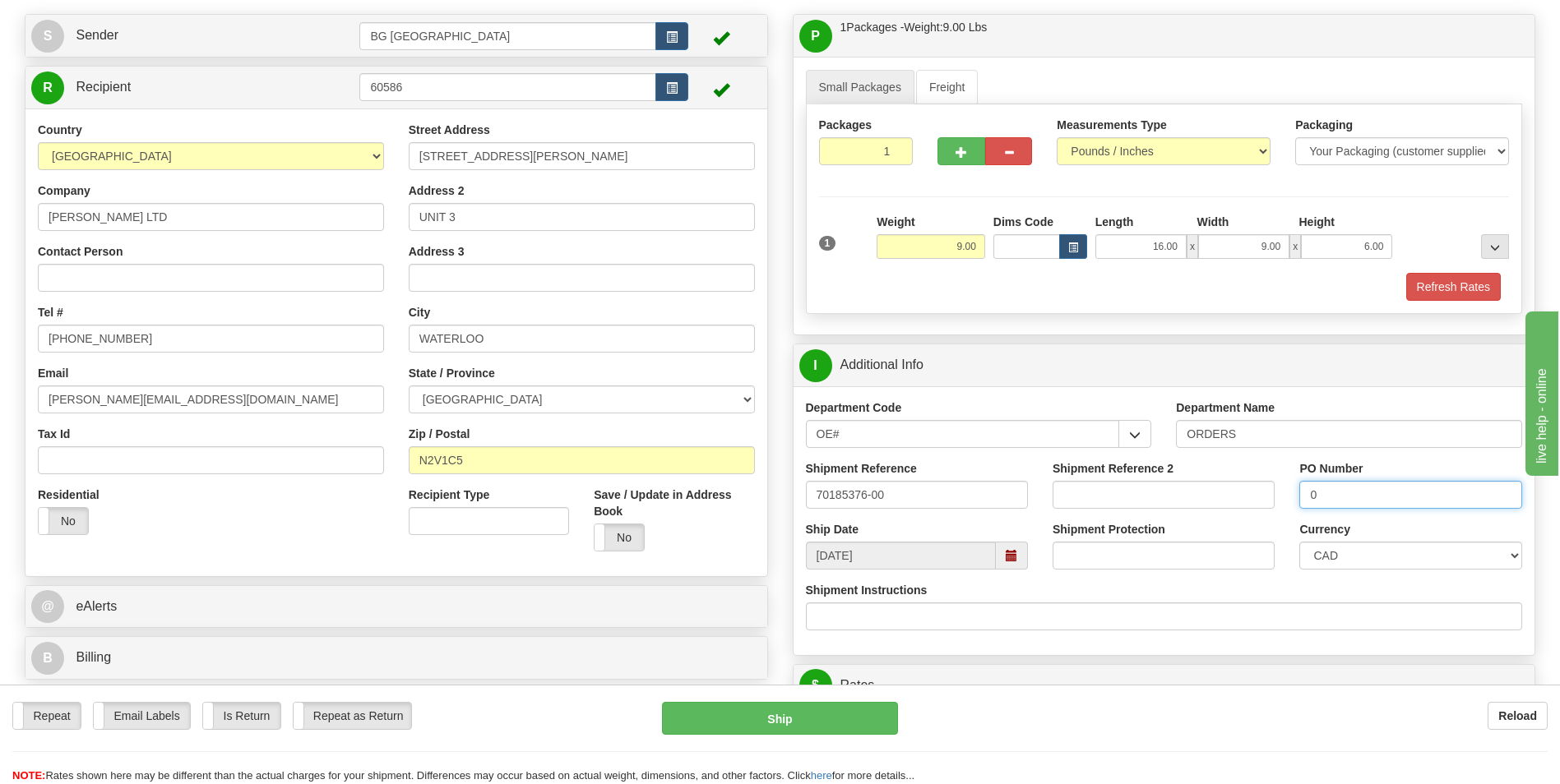
scroll to position [411, 0]
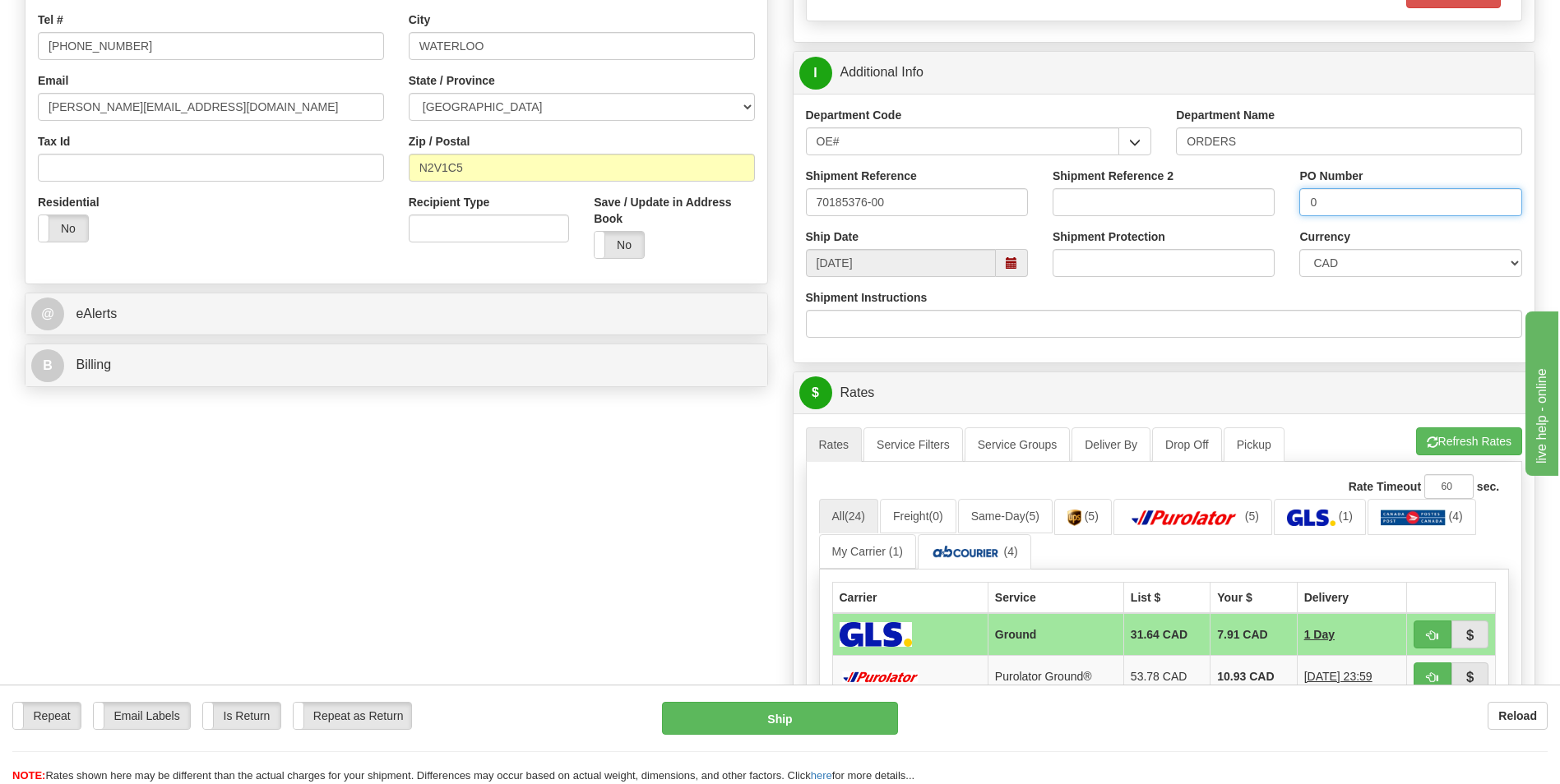
type input "0"
click at [1429, 439] on span "button" at bounding box center [1433, 443] width 12 height 11
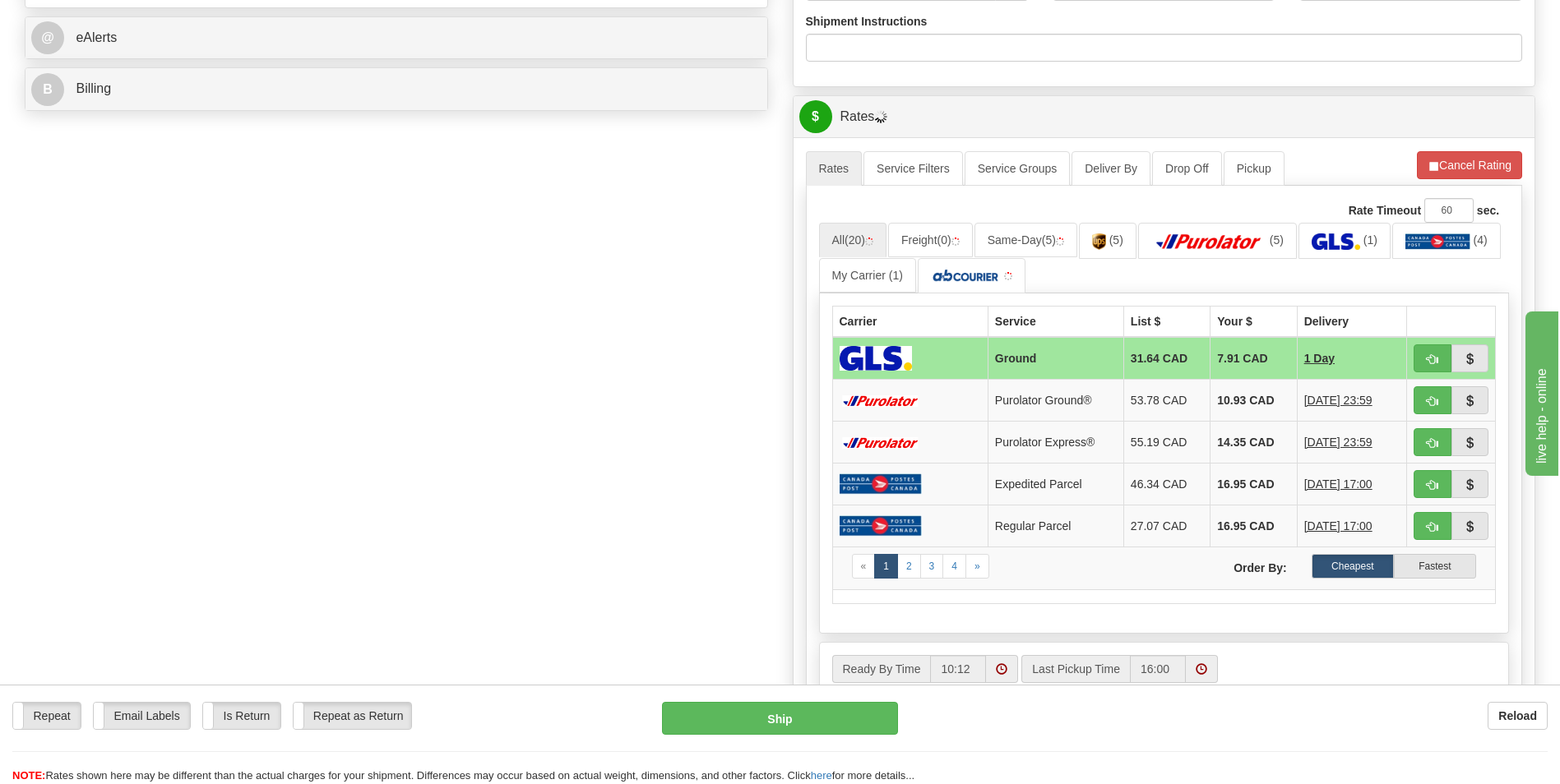
scroll to position [740, 0]
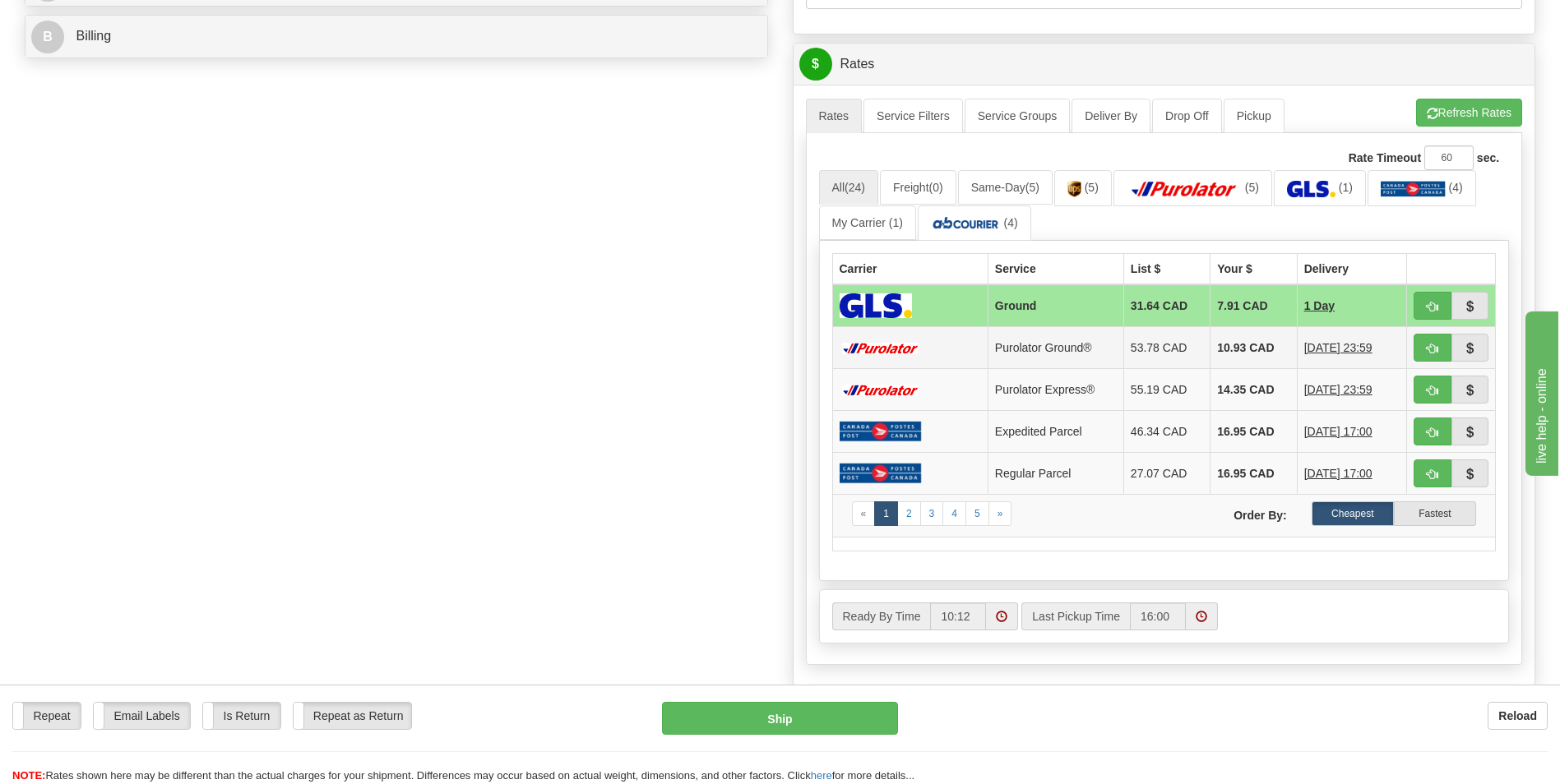
click at [1242, 350] on td "10.93 CAD" at bounding box center [1253, 347] width 86 height 42
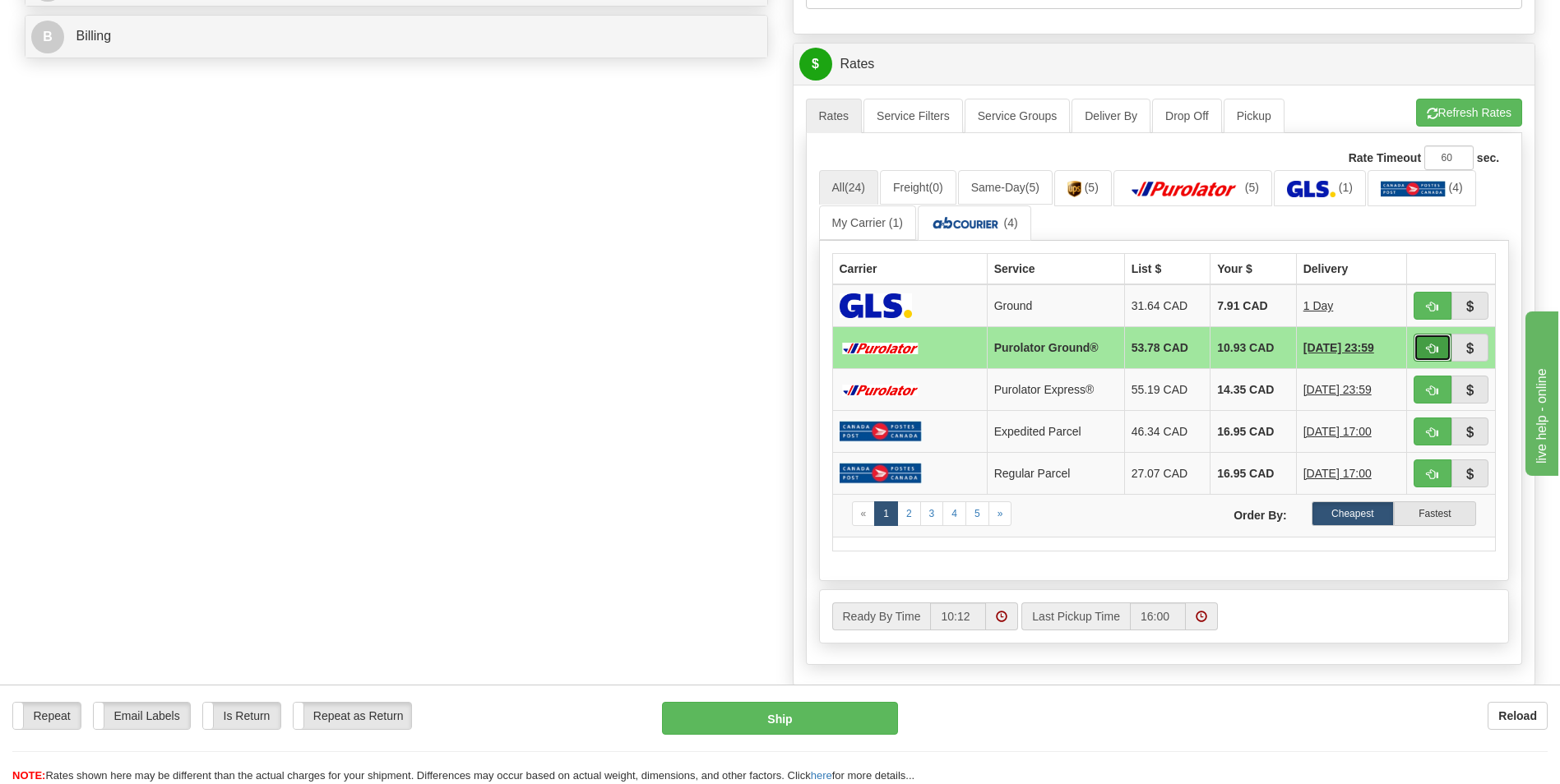
click at [1425, 346] on button "button" at bounding box center [1432, 347] width 37 height 28
type input "260"
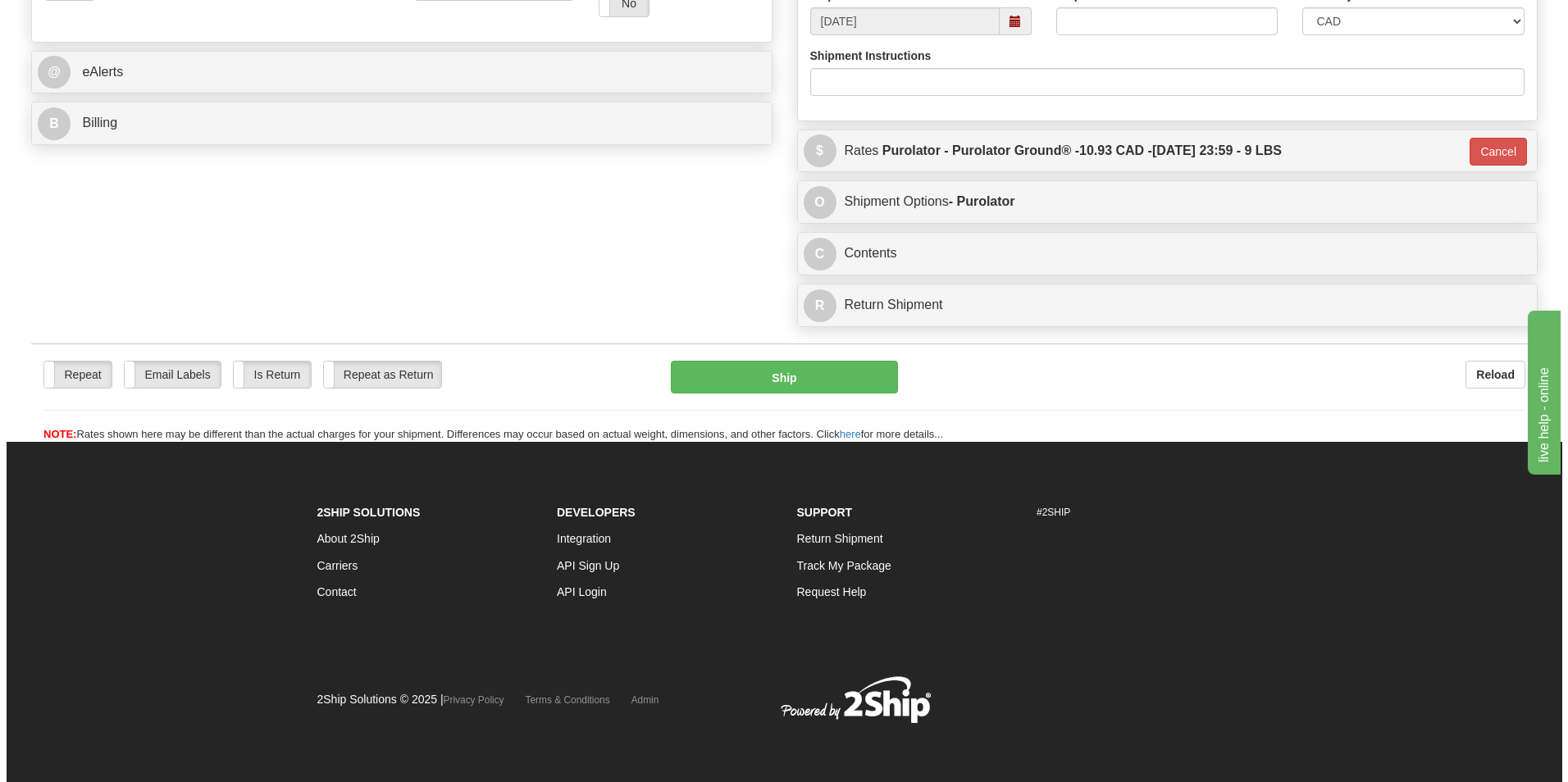
scroll to position [651, 0]
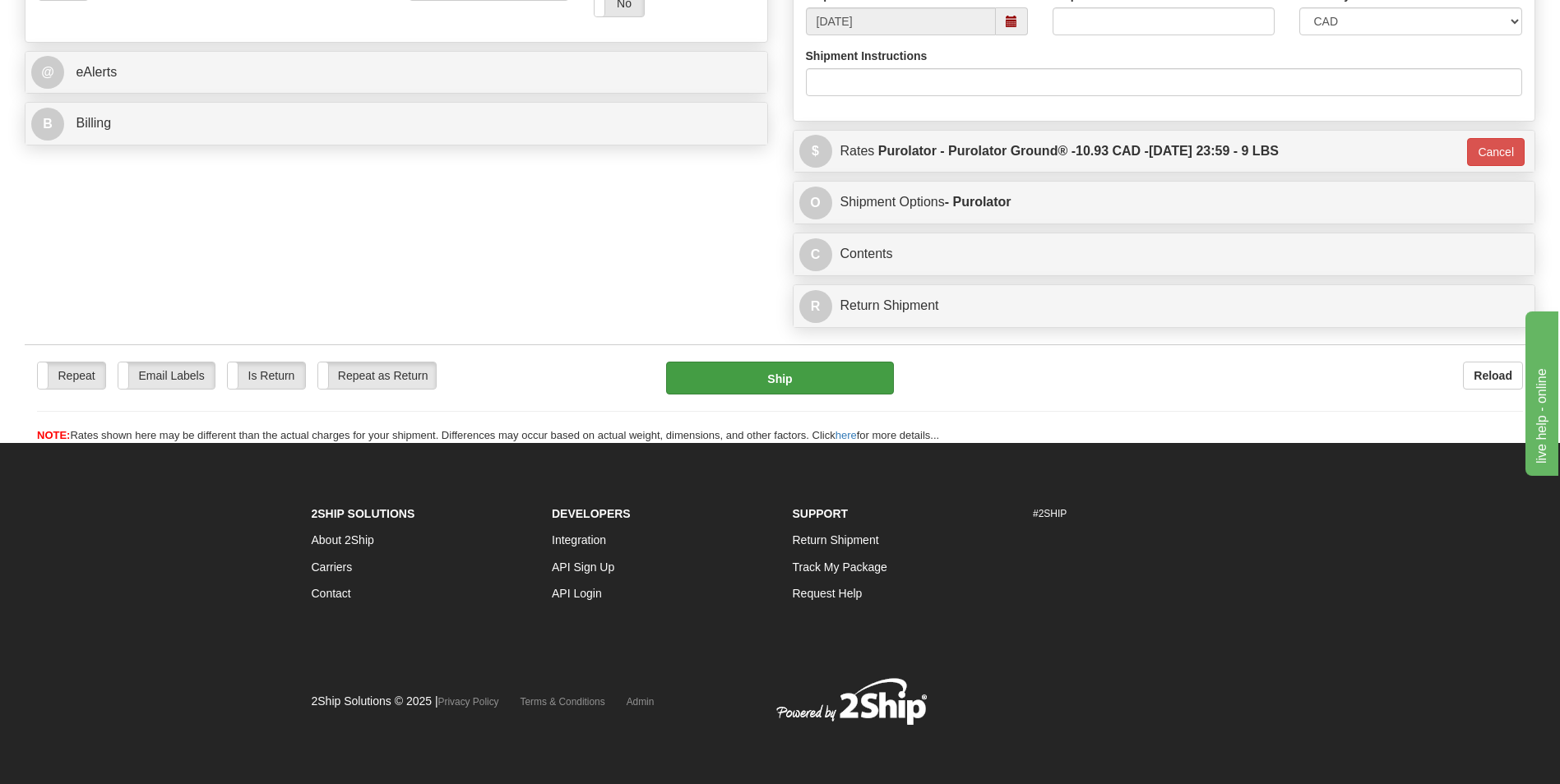
click at [782, 398] on div "Repeat Repeat Email Labels Email Labels Edit Is Return Is Return Repeat as Retu…" at bounding box center [780, 403] width 1511 height 83
click at [782, 391] on button "Ship" at bounding box center [779, 378] width 227 height 33
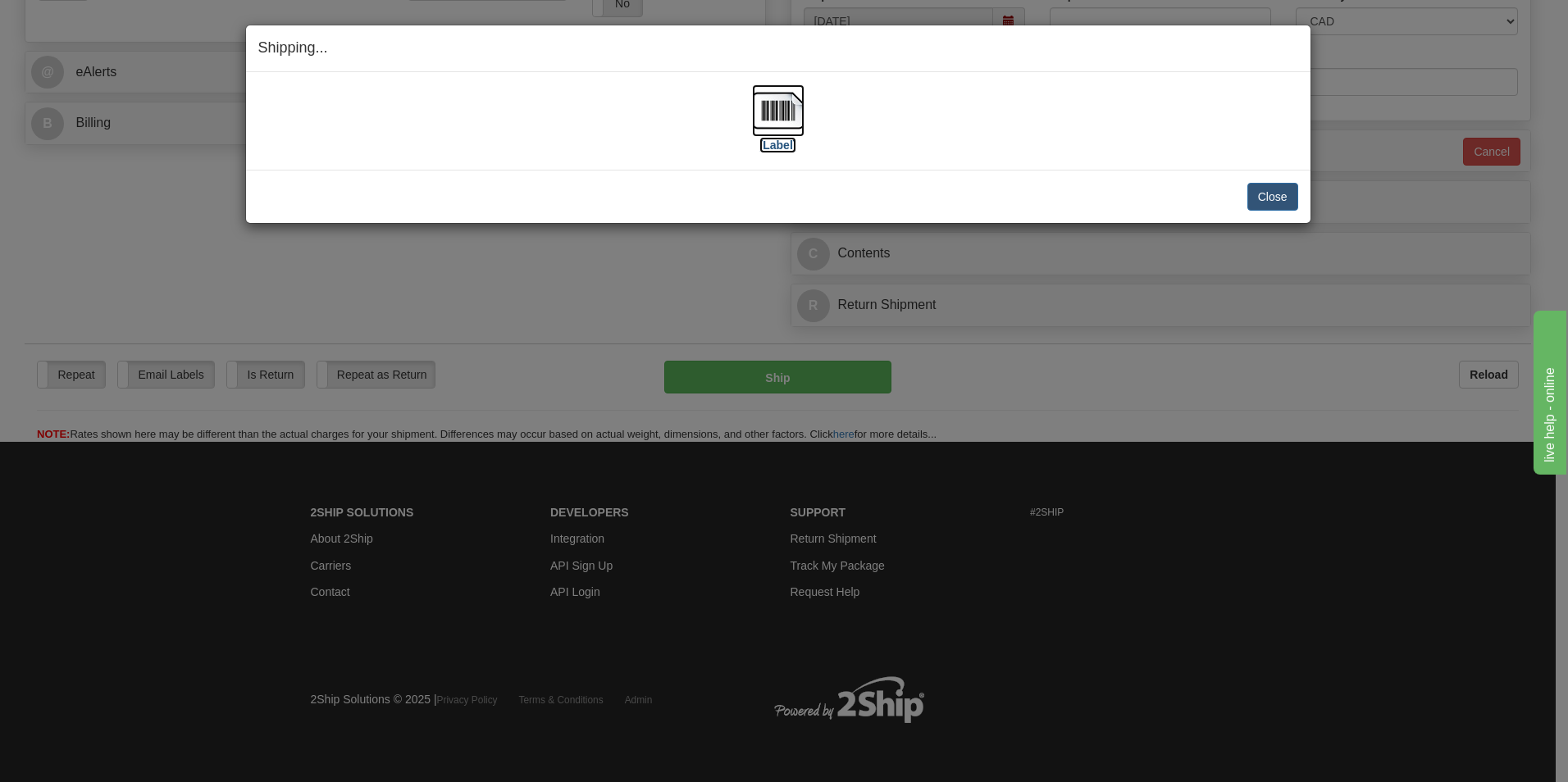
click at [766, 93] on img at bounding box center [778, 110] width 53 height 53
click at [1253, 198] on button "Close" at bounding box center [1273, 196] width 51 height 28
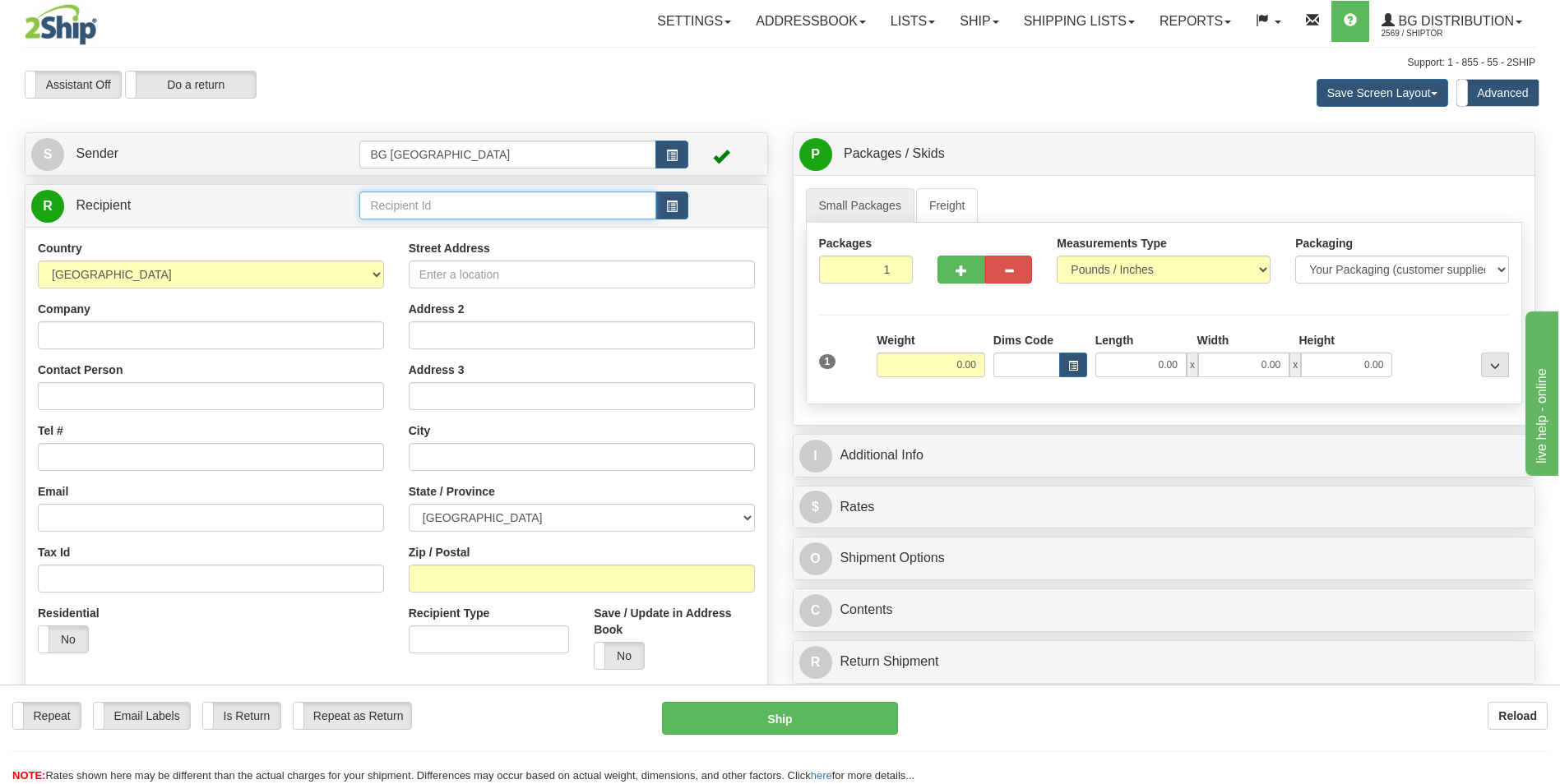
click at [388, 217] on input "text" at bounding box center [508, 205] width 296 height 28
click at [386, 232] on div "60311" at bounding box center [504, 231] width 278 height 16
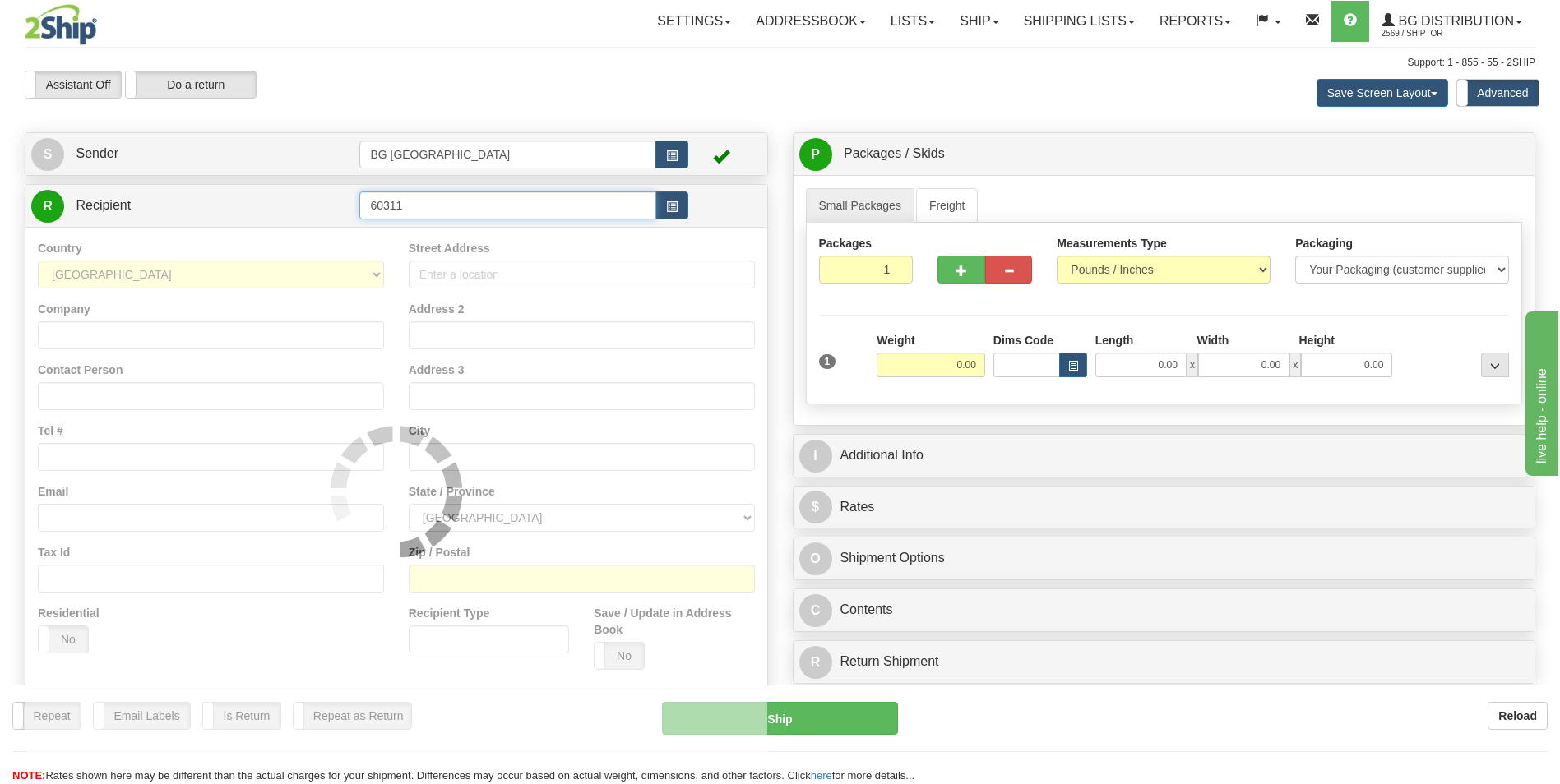
type input "60311"
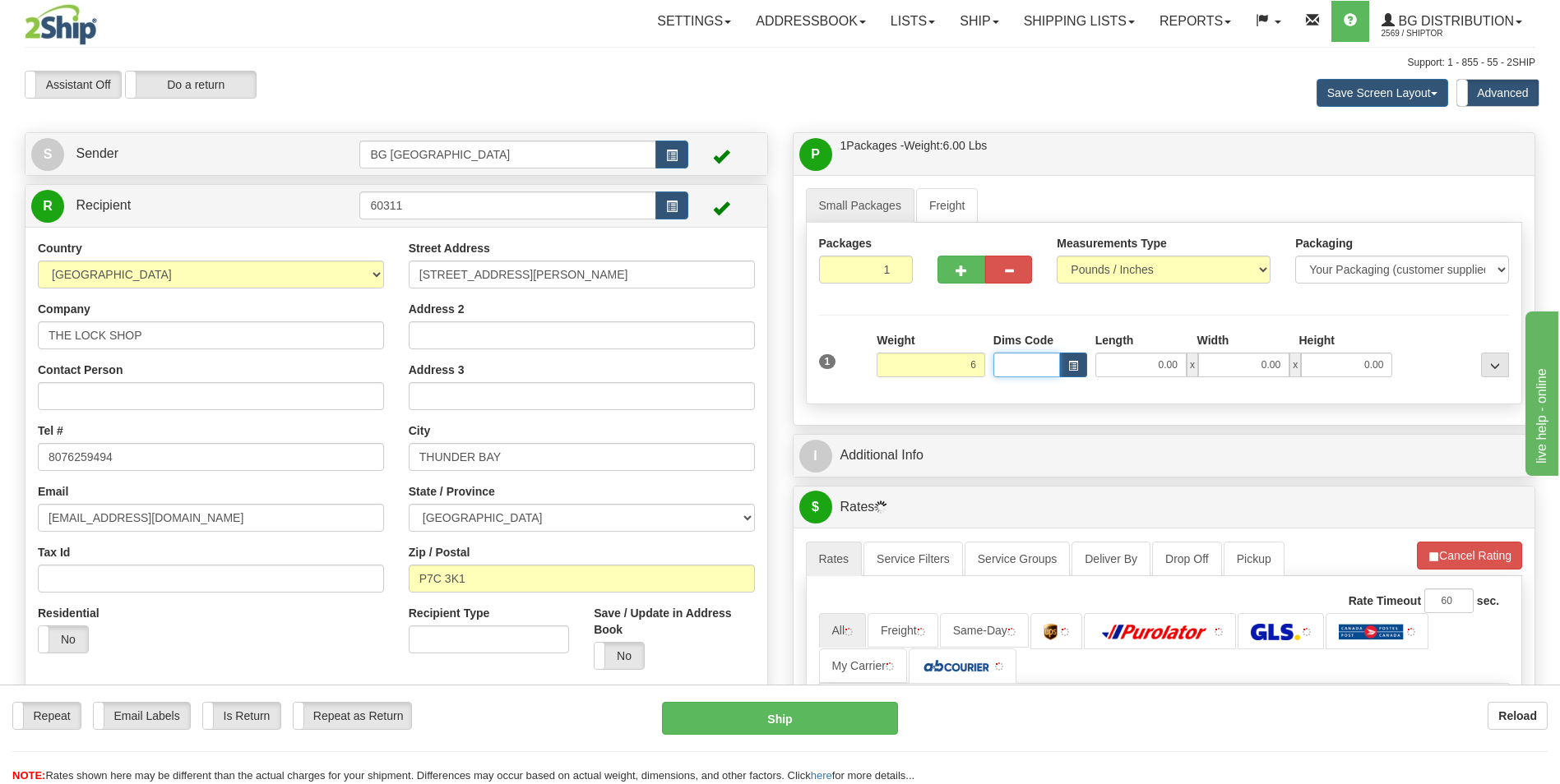
type input "6.00"
type input "11.00"
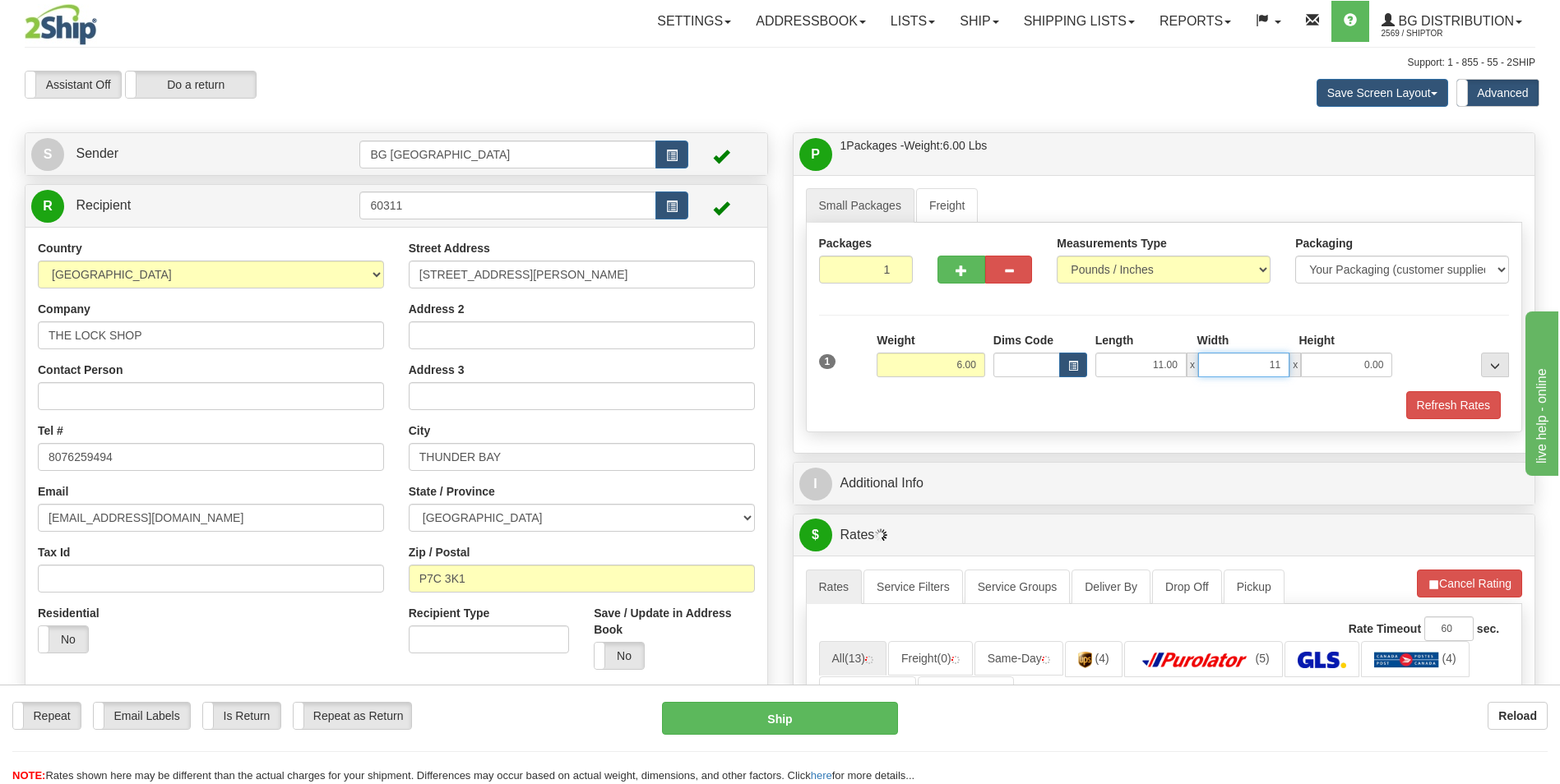
type input "11.00"
type input "8.00"
click at [958, 266] on span "button" at bounding box center [961, 271] width 12 height 11
type input "2"
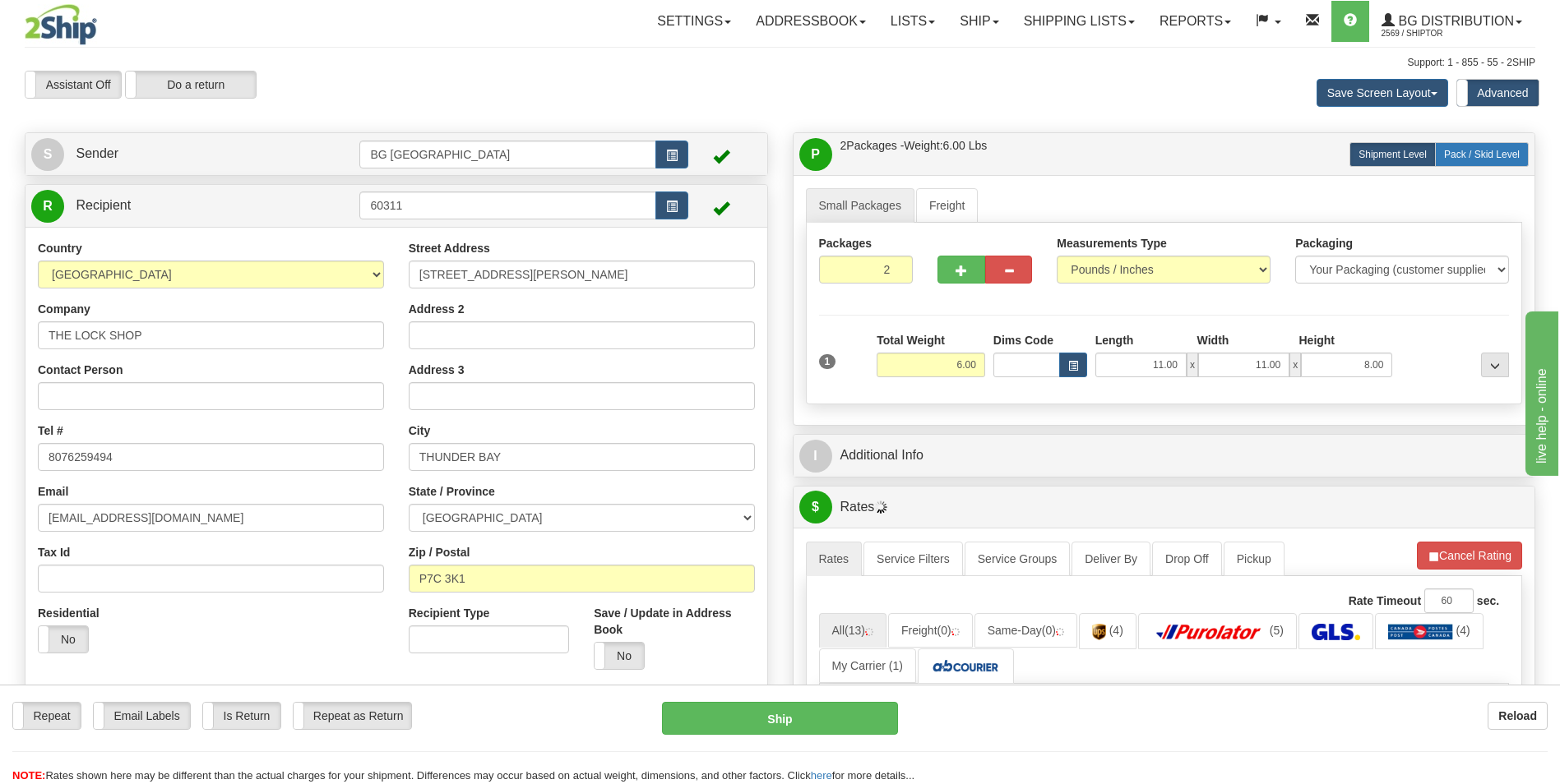
click at [1465, 159] on span "Pack / Skid Level" at bounding box center [1482, 155] width 76 height 12
radio input "true"
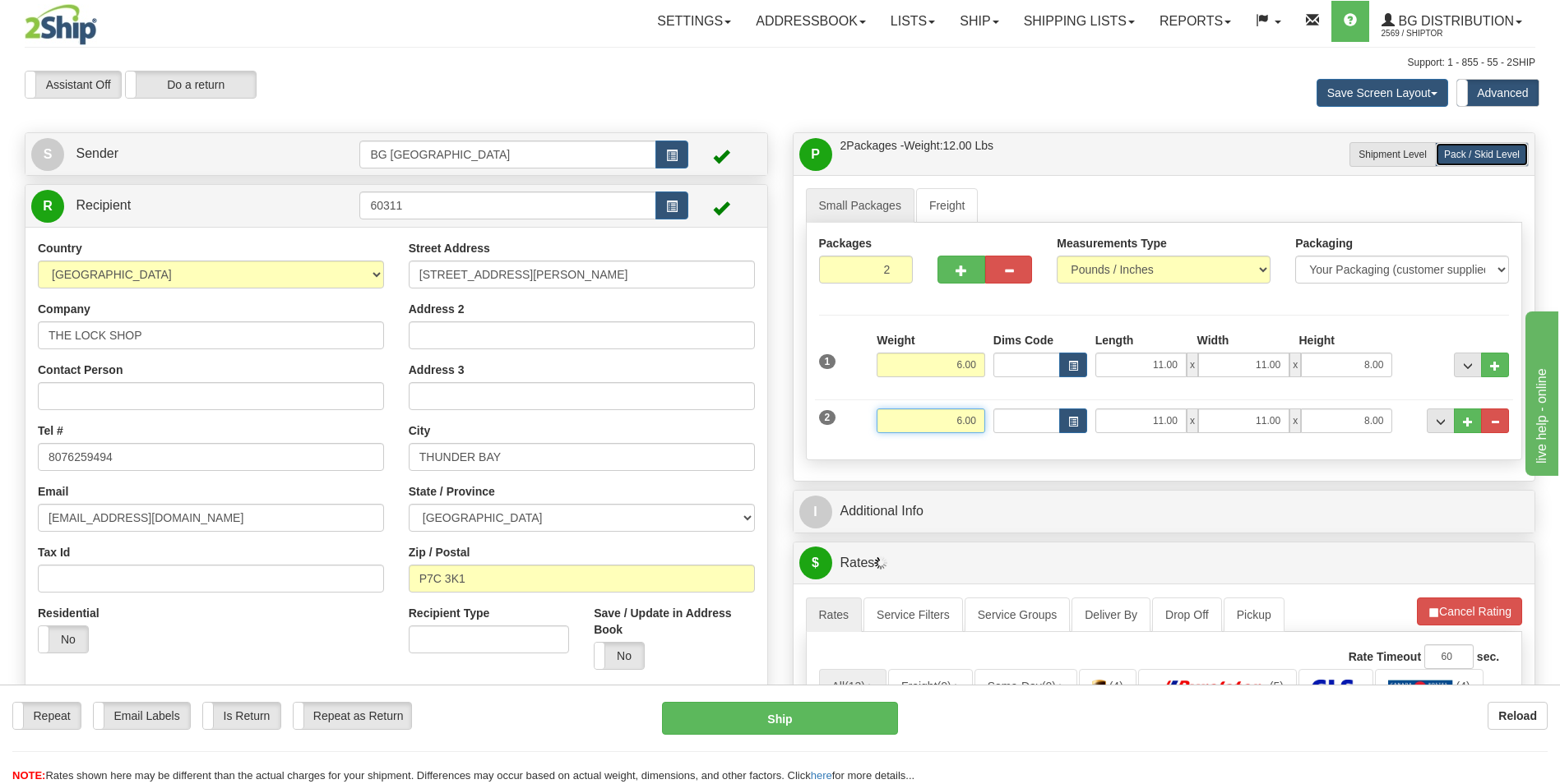
click at [960, 423] on input "6.00" at bounding box center [931, 421] width 108 height 25
type input "25.00"
type input "40.00"
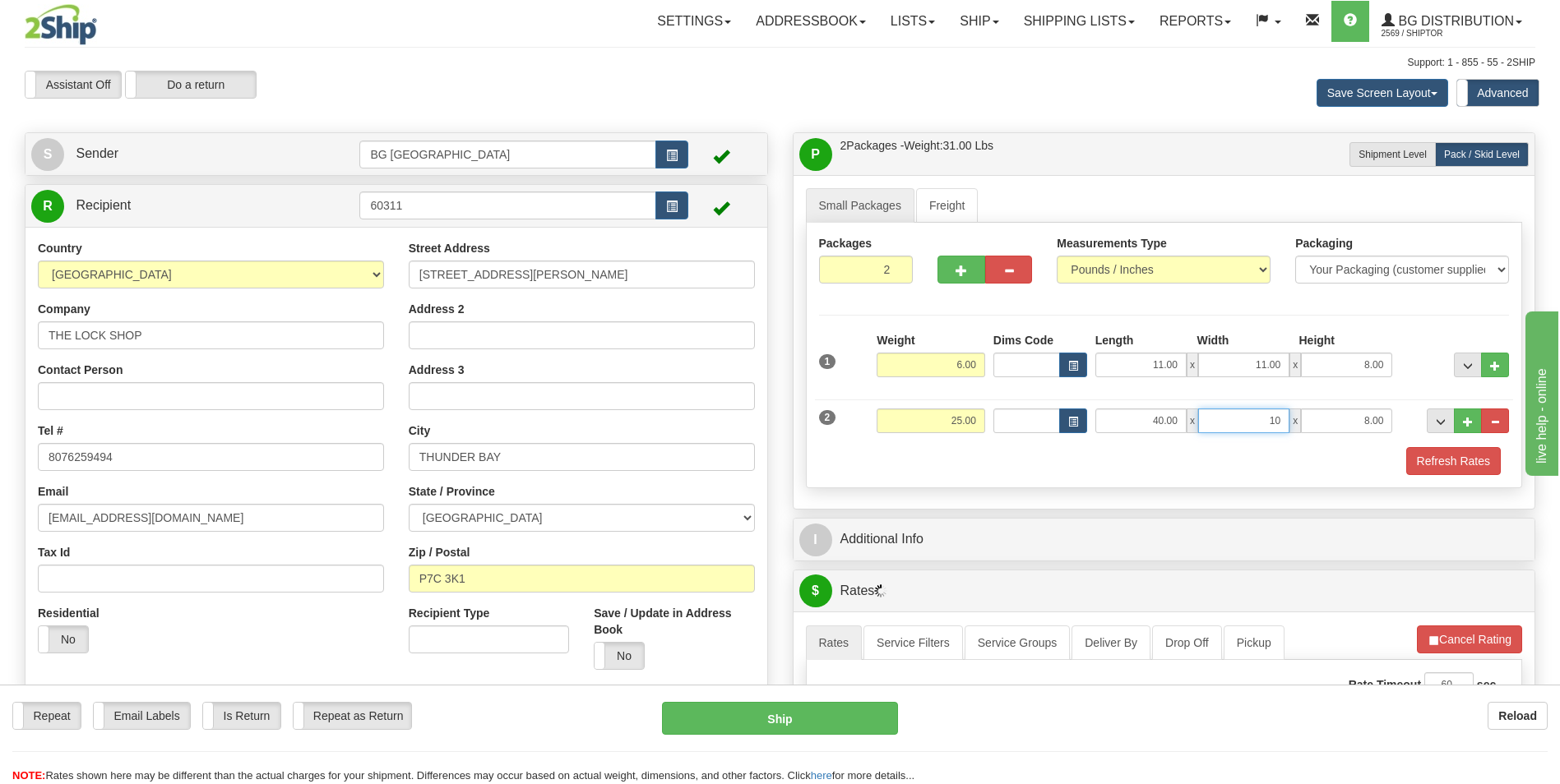
type input "10.00"
type input "8.00"
click at [925, 557] on div "I Additional Info" at bounding box center [1164, 539] width 742 height 42
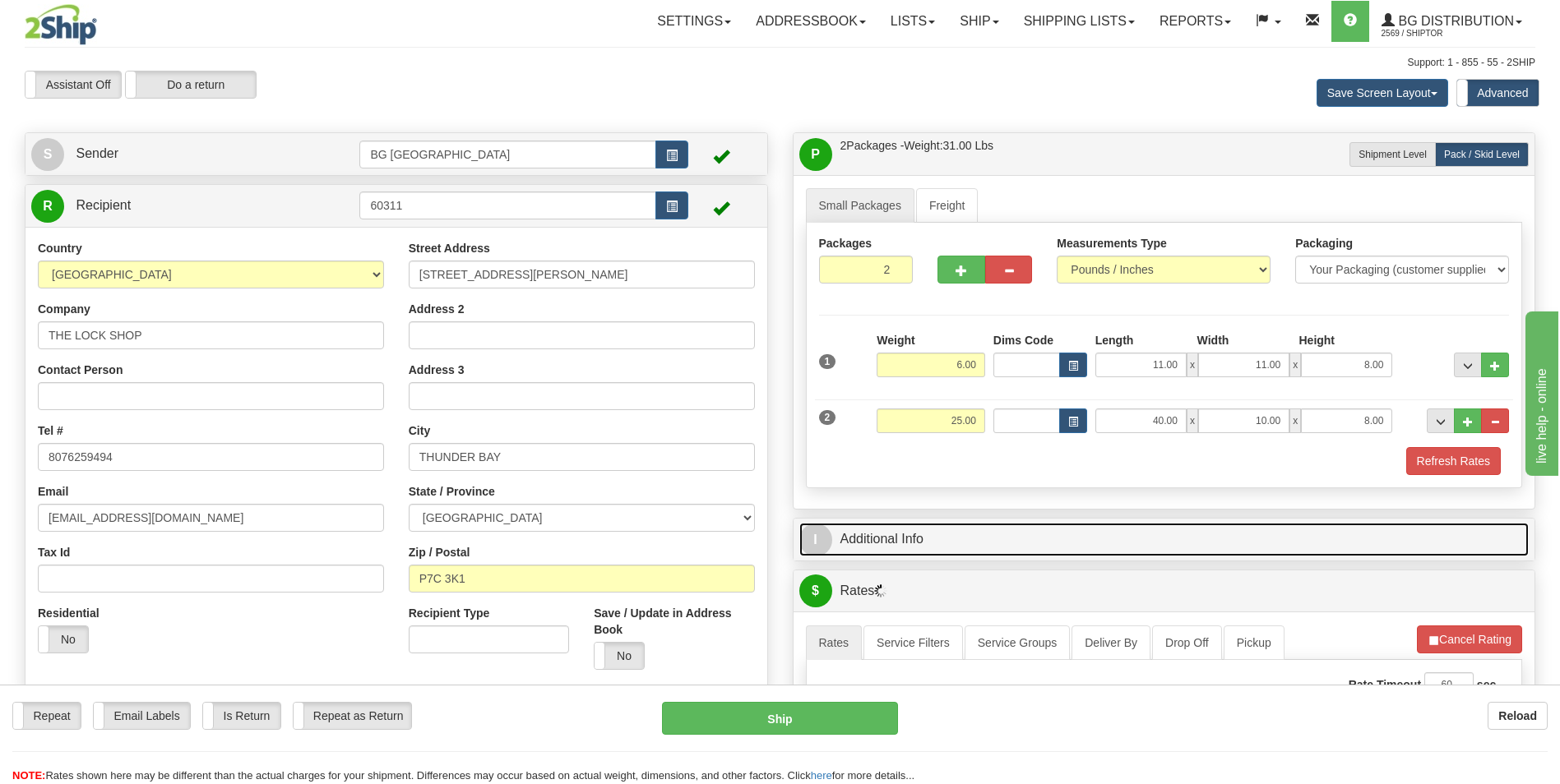
click at [929, 552] on link "I Additional Info" at bounding box center [1165, 540] width 731 height 34
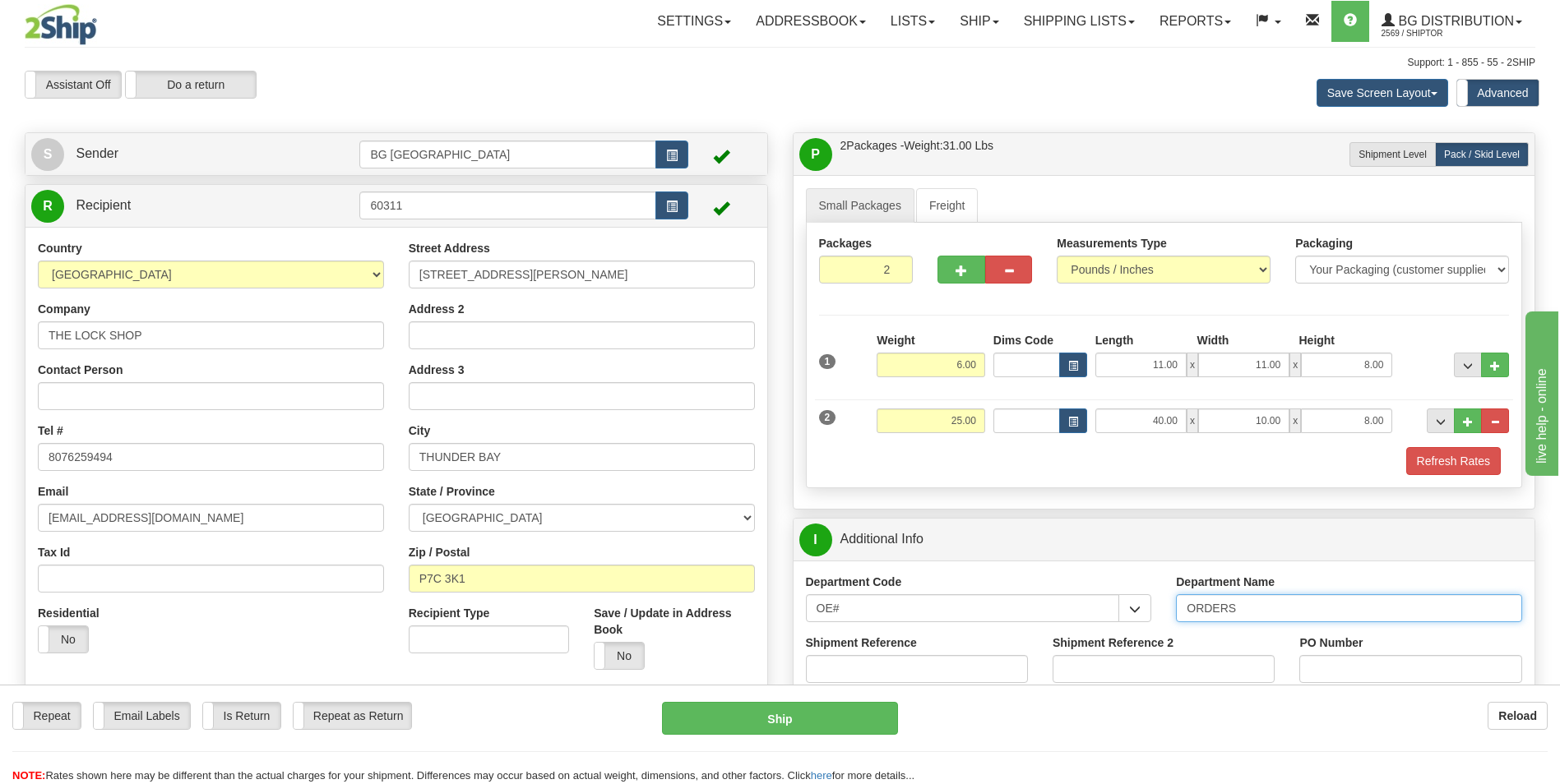
click at [1275, 608] on input "ORDERS" at bounding box center [1349, 608] width 347 height 28
type input "70183160-00"
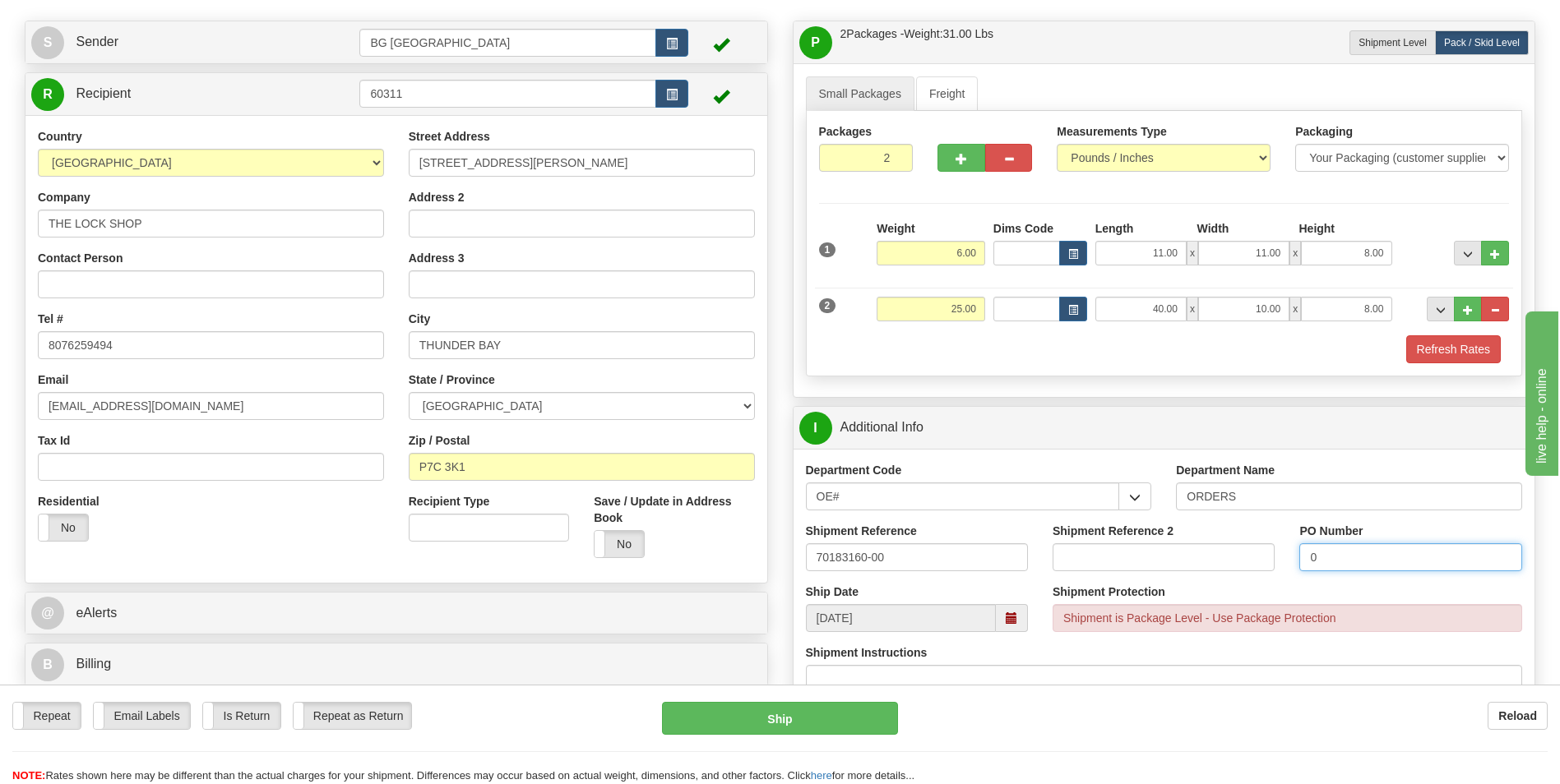
scroll to position [329, 0]
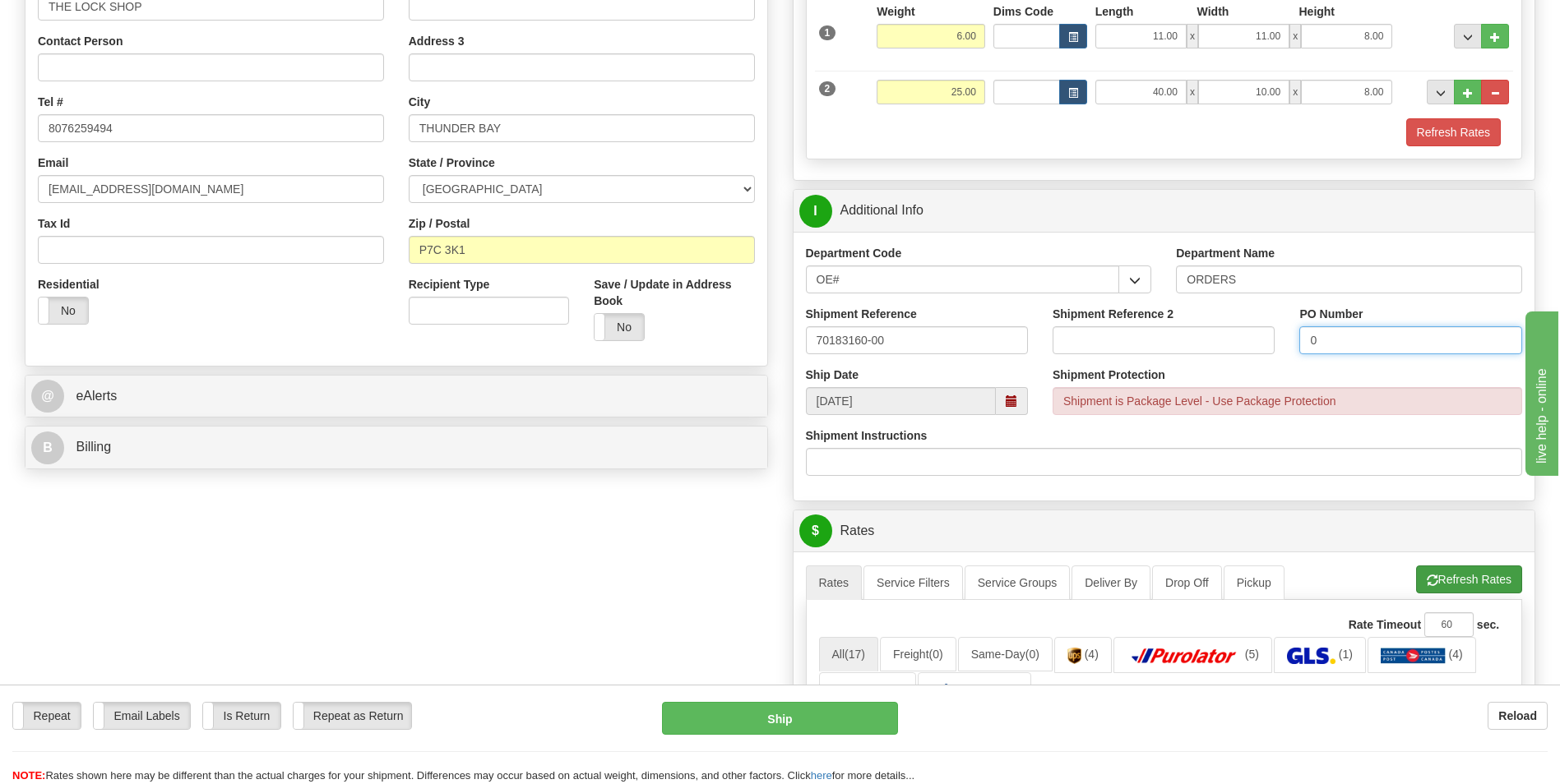
type input "0"
click at [1425, 568] on button "Refresh Rates" at bounding box center [1469, 580] width 106 height 28
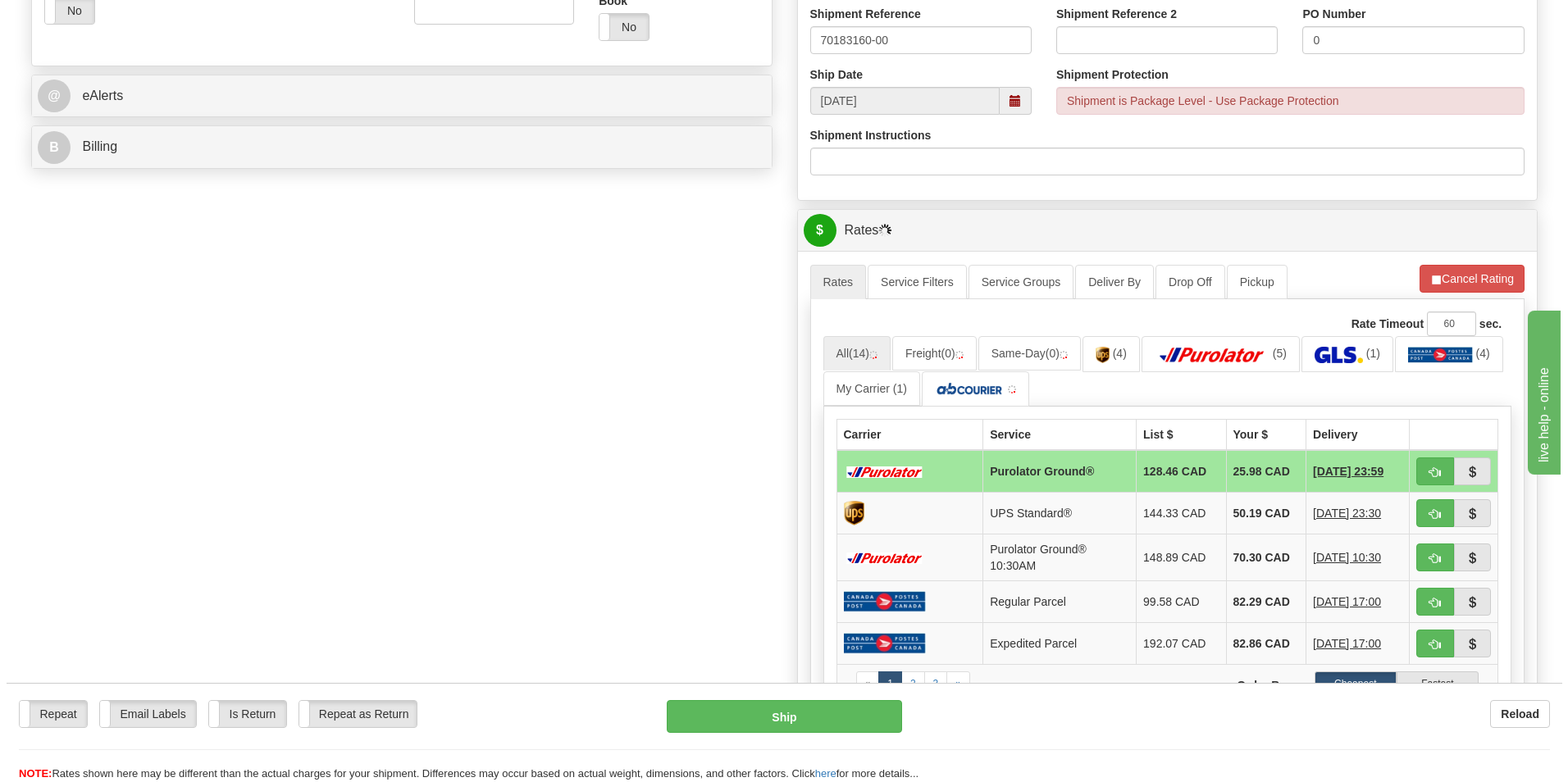
scroll to position [656, 0]
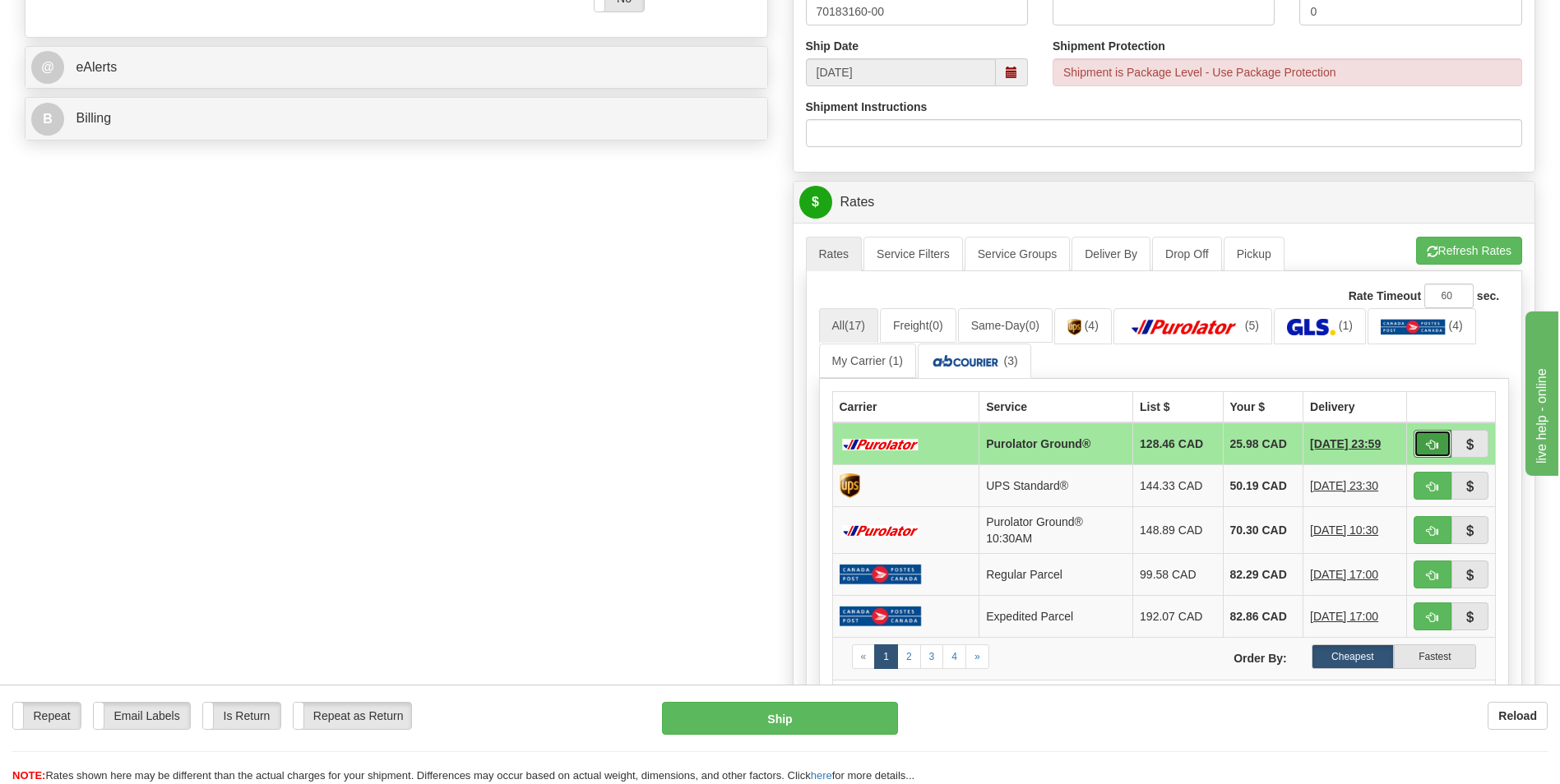
click at [1425, 443] on button "button" at bounding box center [1432, 444] width 37 height 28
type input "260"
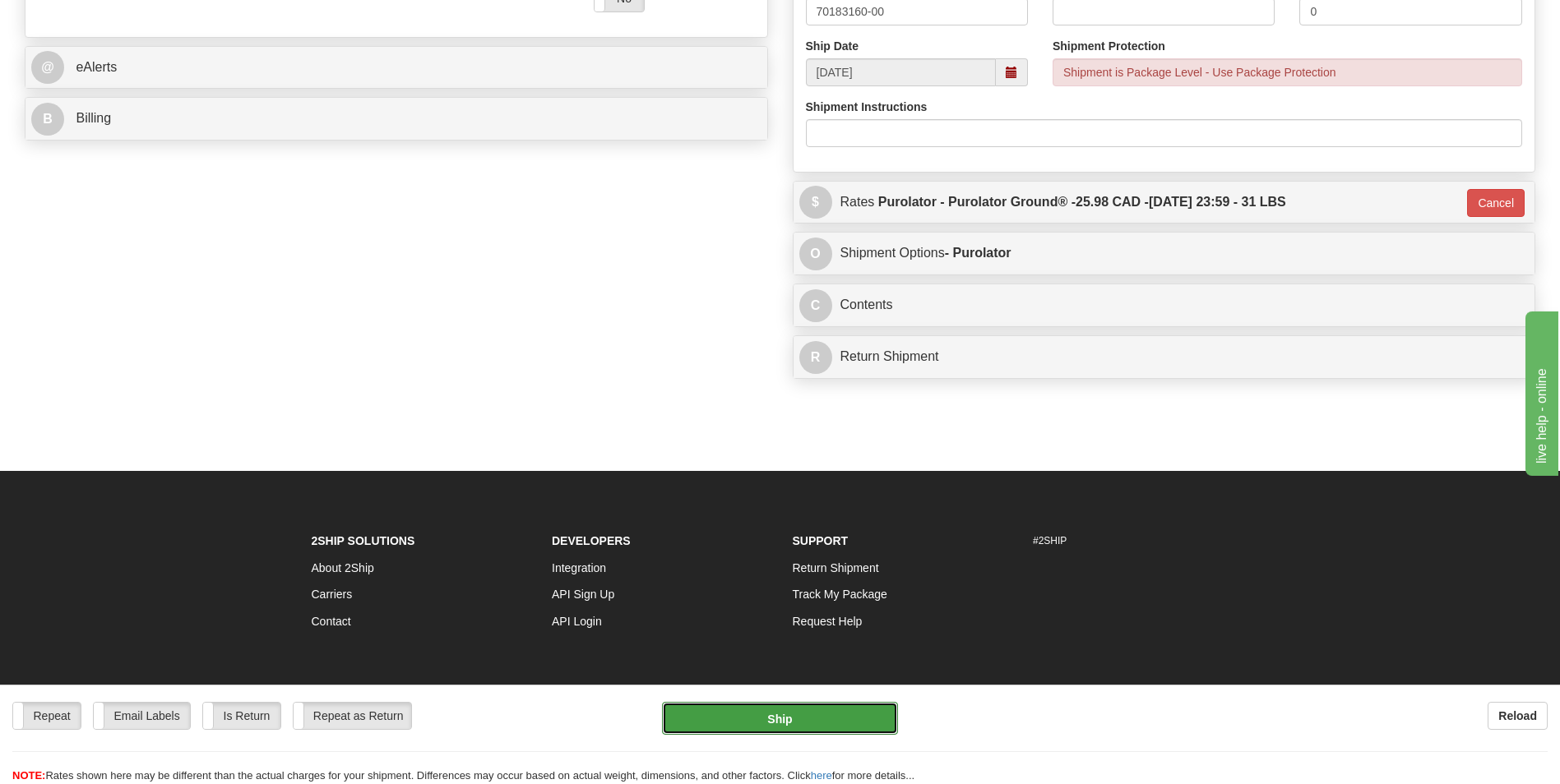
click at [793, 719] on button "Ship" at bounding box center [780, 718] width 235 height 33
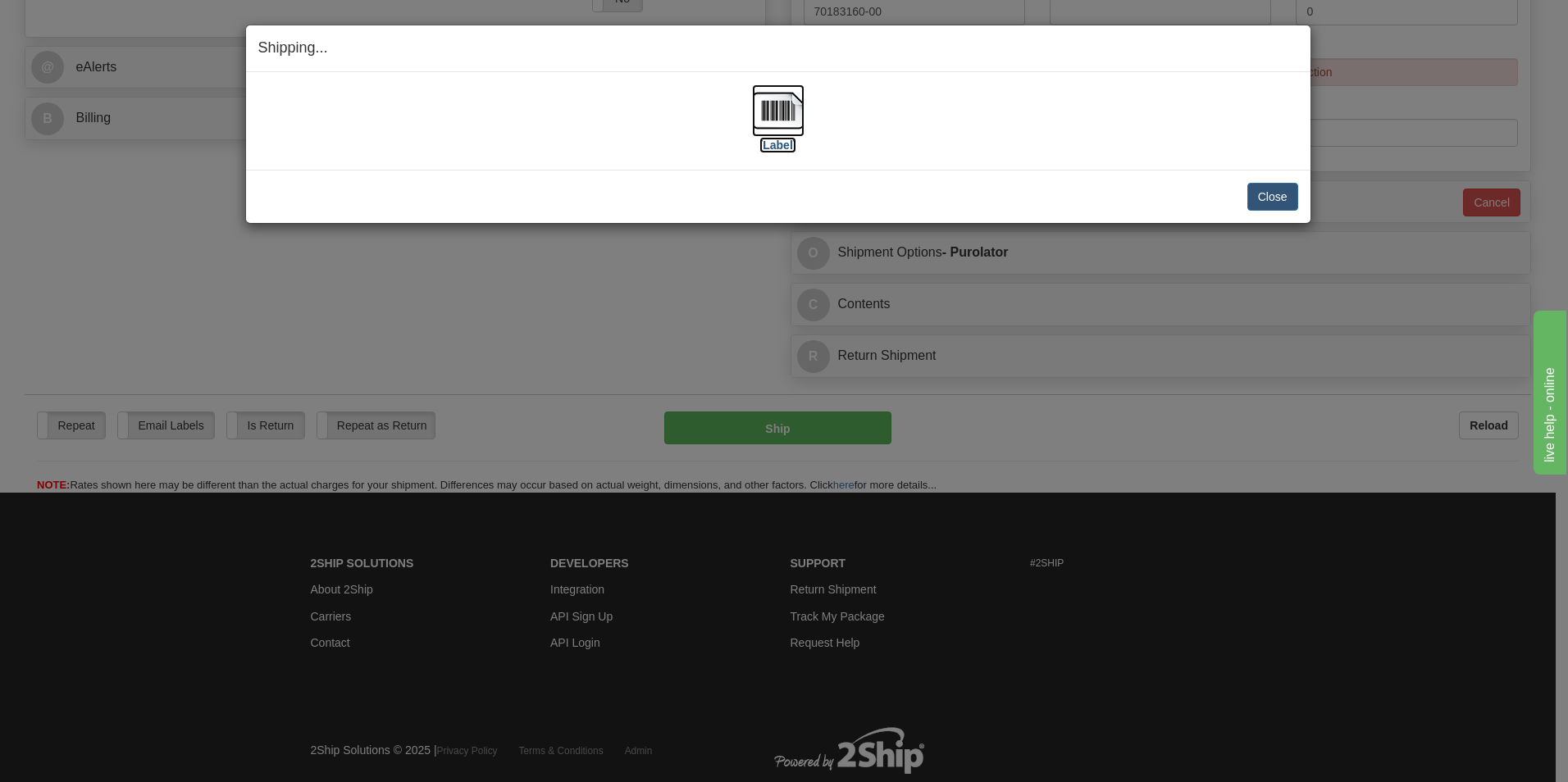
click at [785, 100] on img at bounding box center [778, 110] width 53 height 53
click at [1268, 204] on button "Close" at bounding box center [1273, 196] width 51 height 28
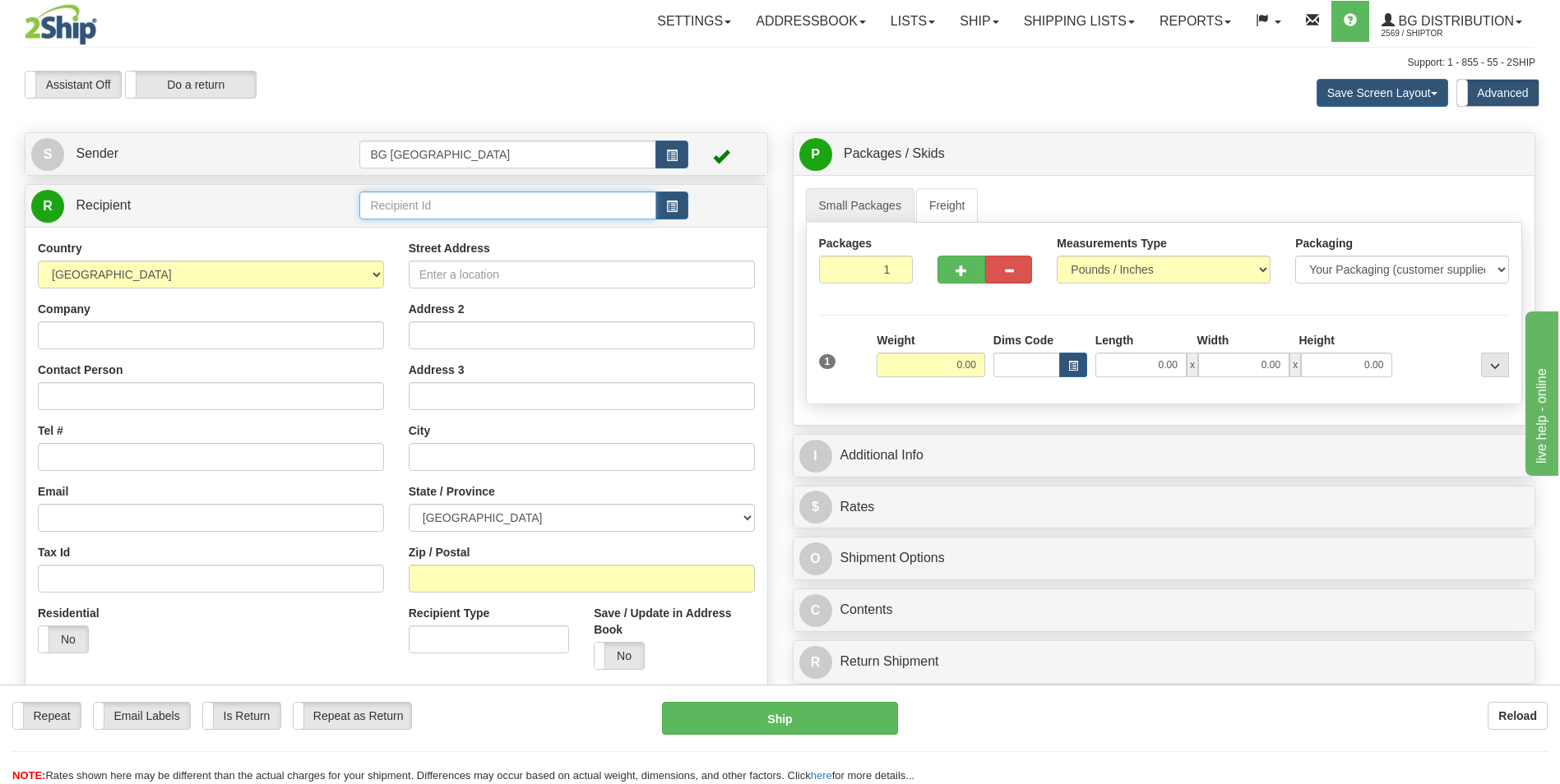
click at [449, 198] on input "text" at bounding box center [508, 205] width 296 height 28
click at [417, 227] on div "60160" at bounding box center [504, 231] width 280 height 18
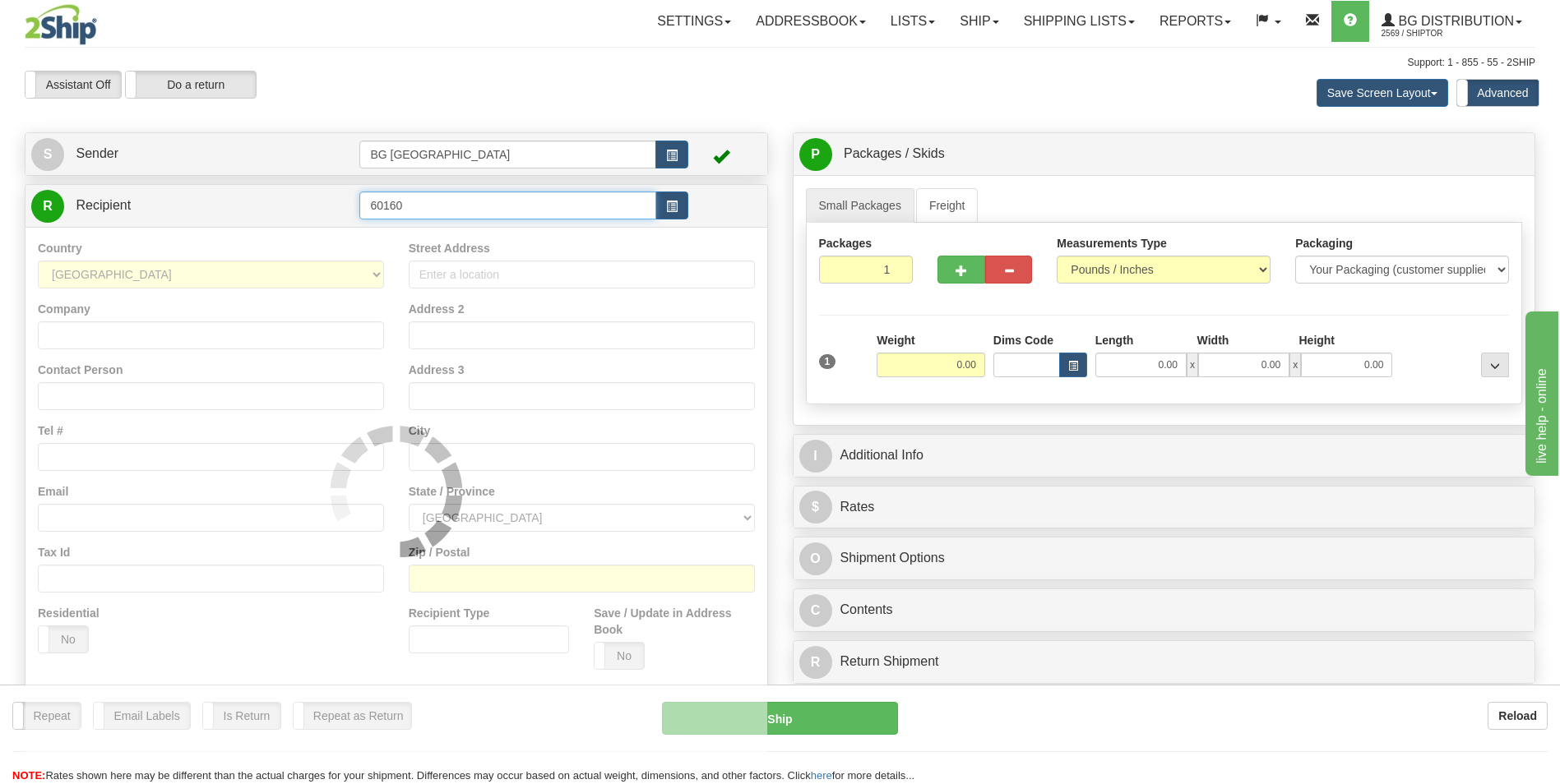
type input "60160"
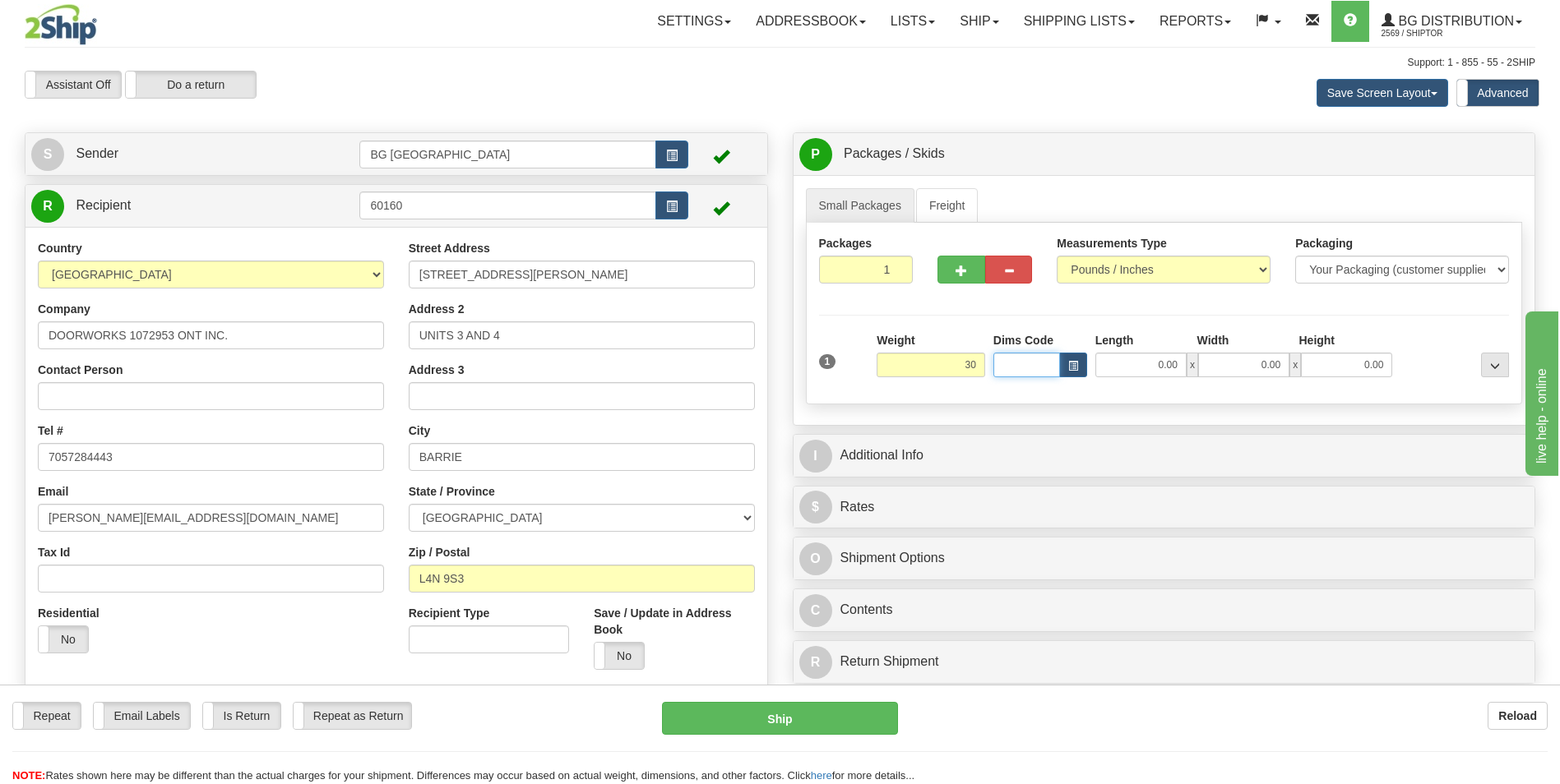
type input "30.00"
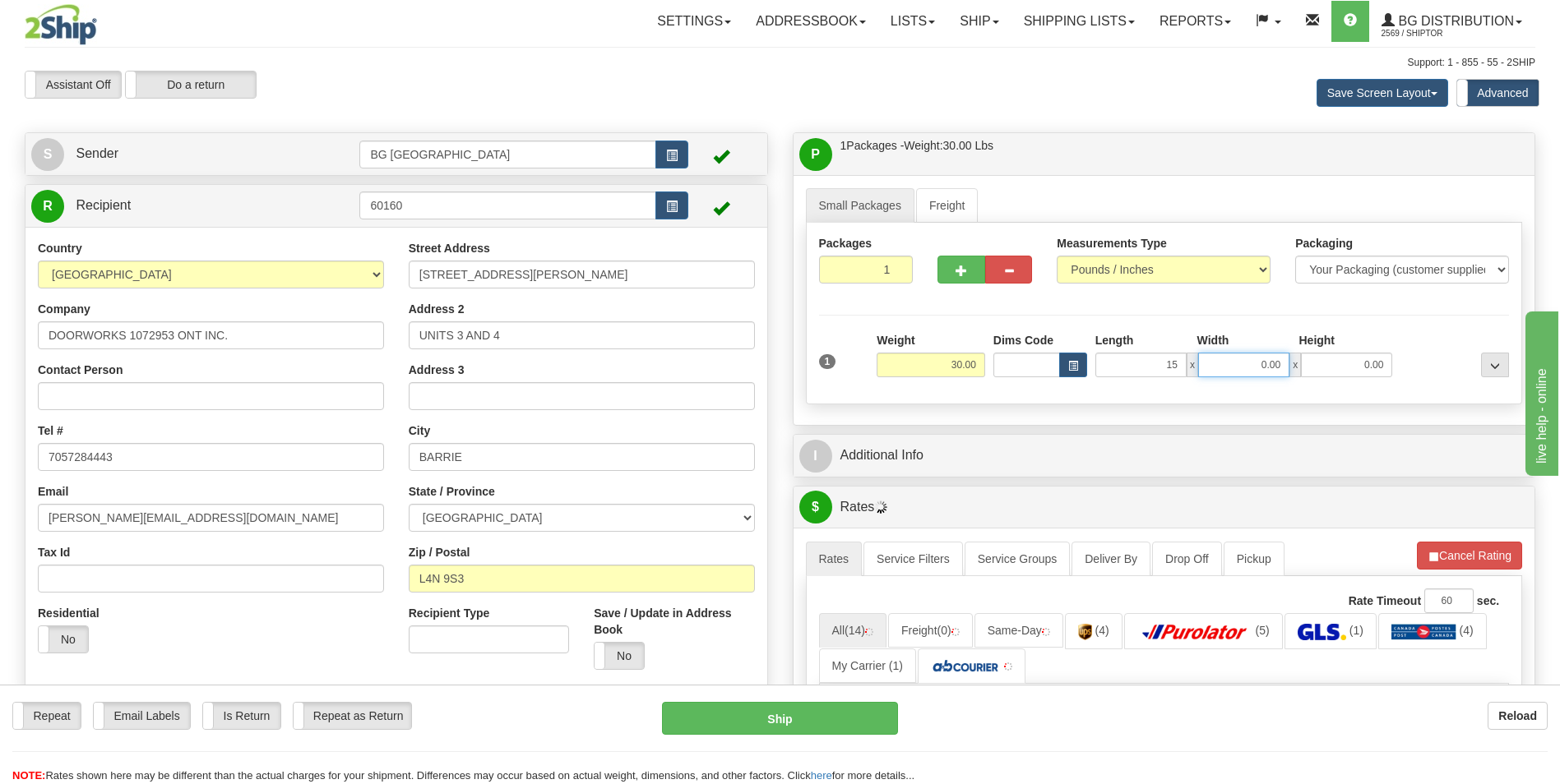
type input "15.00"
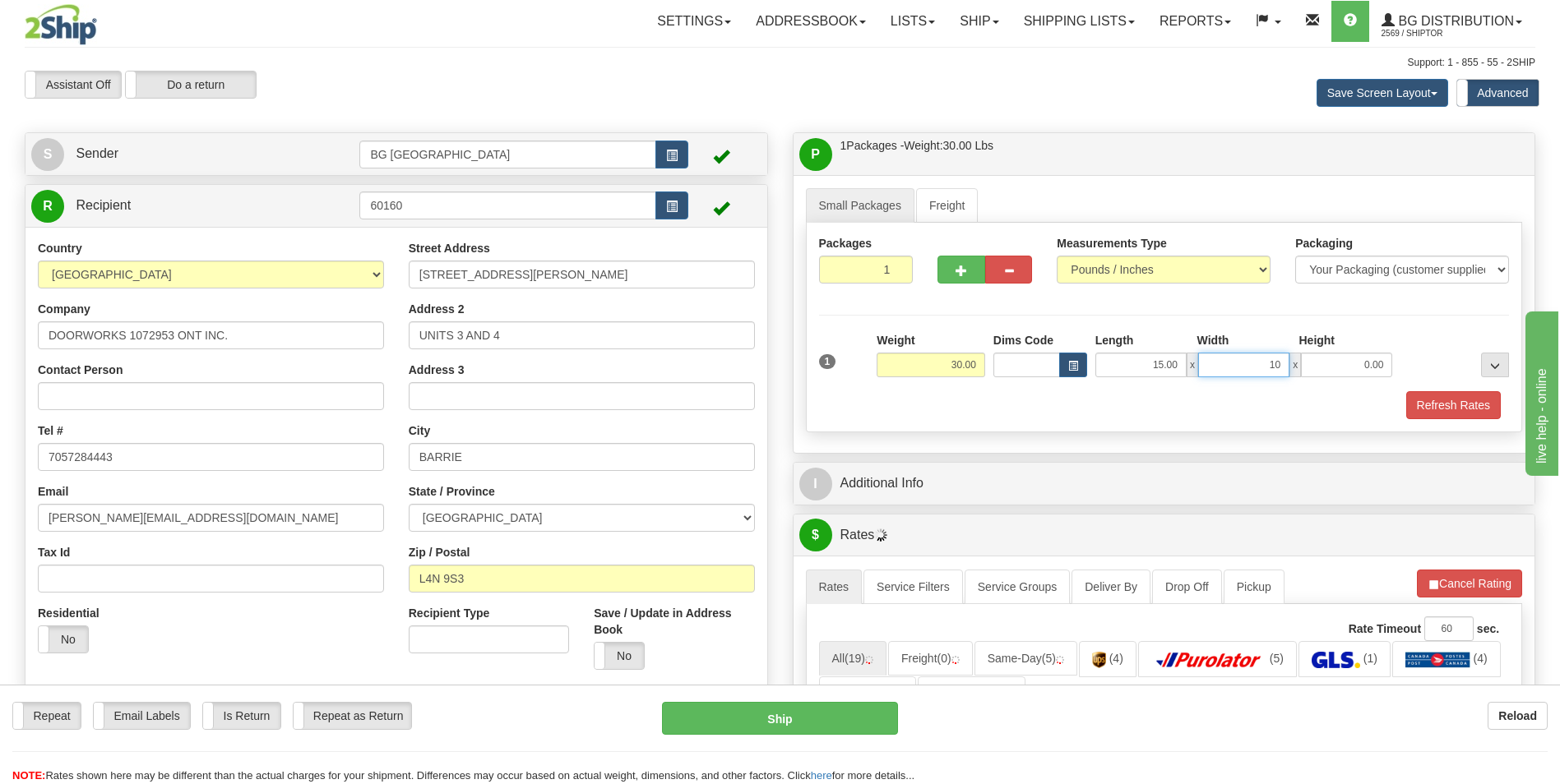
type input "10.00"
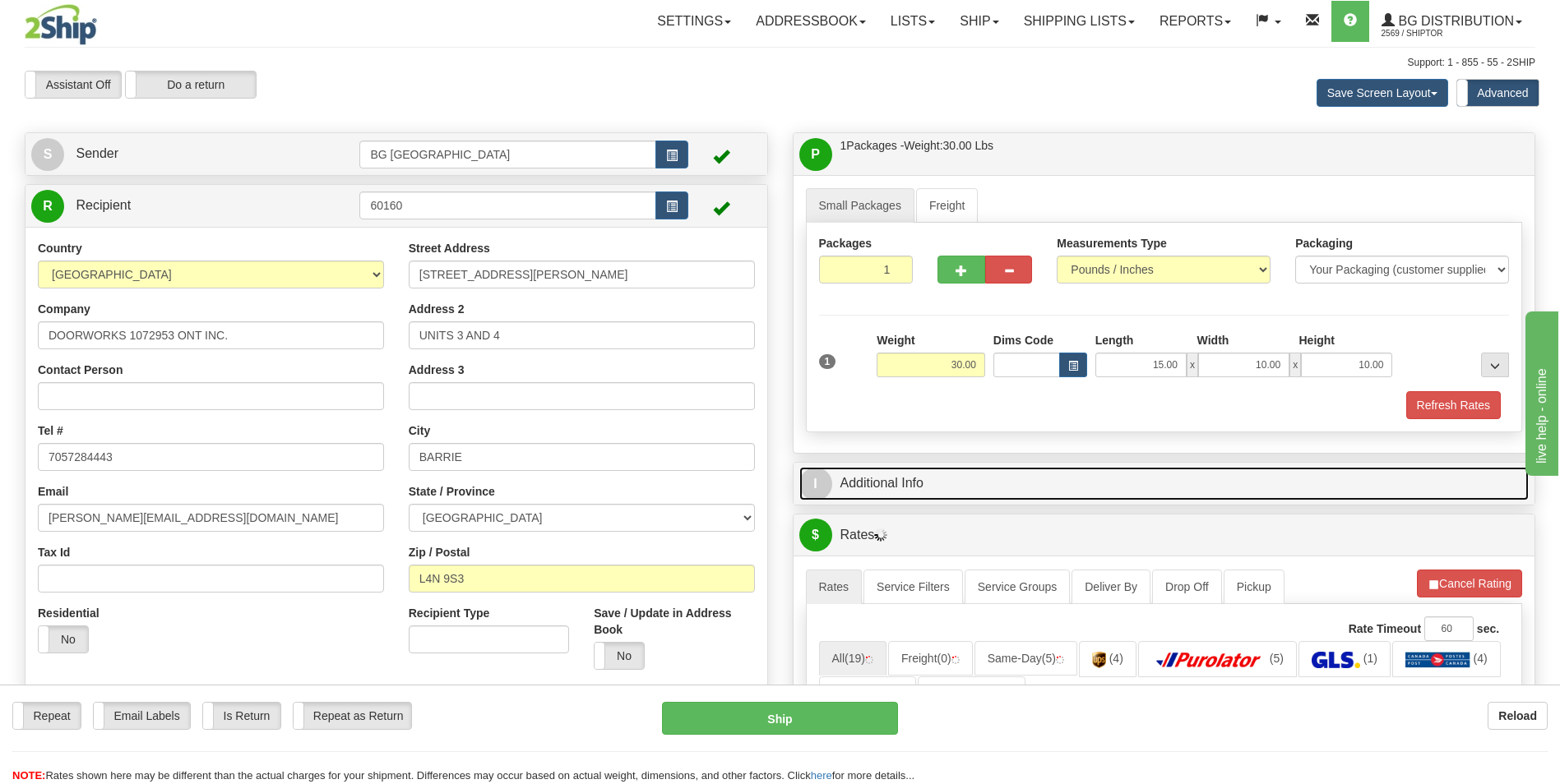
click at [869, 489] on link "I Additional Info" at bounding box center [1165, 484] width 731 height 34
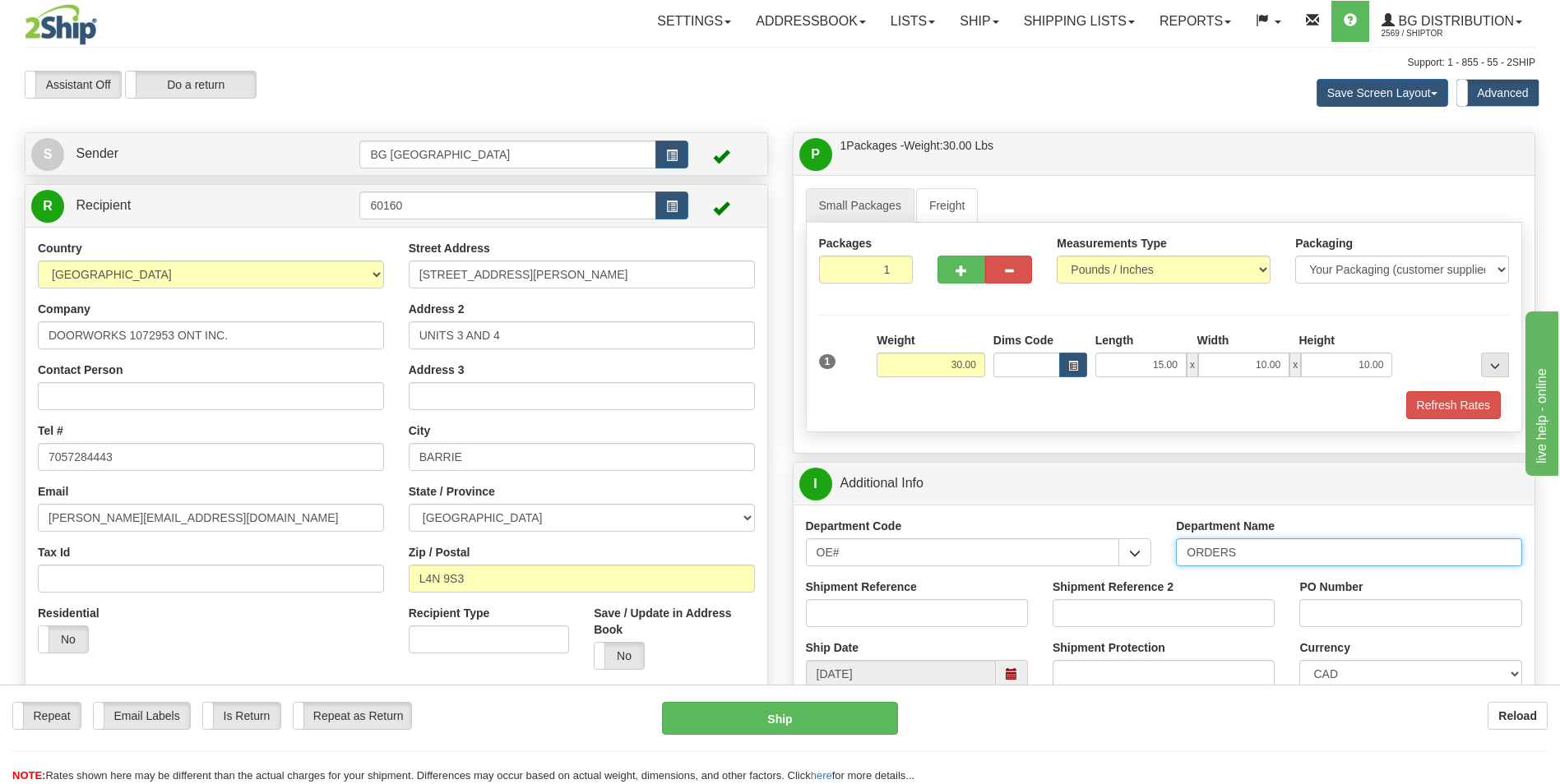
click at [1302, 553] on input "ORDERS" at bounding box center [1349, 552] width 347 height 28
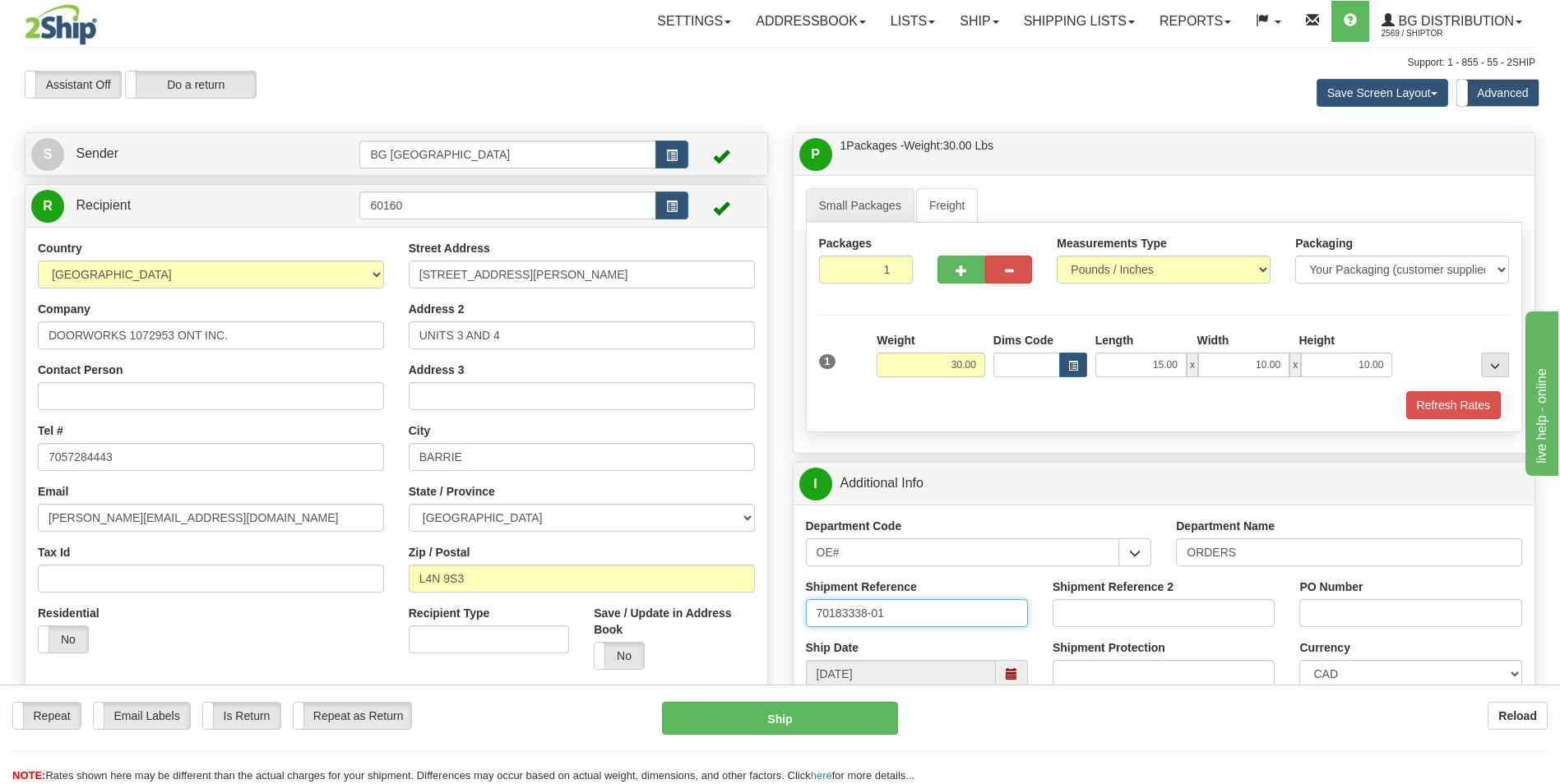
type input "70183338-01"
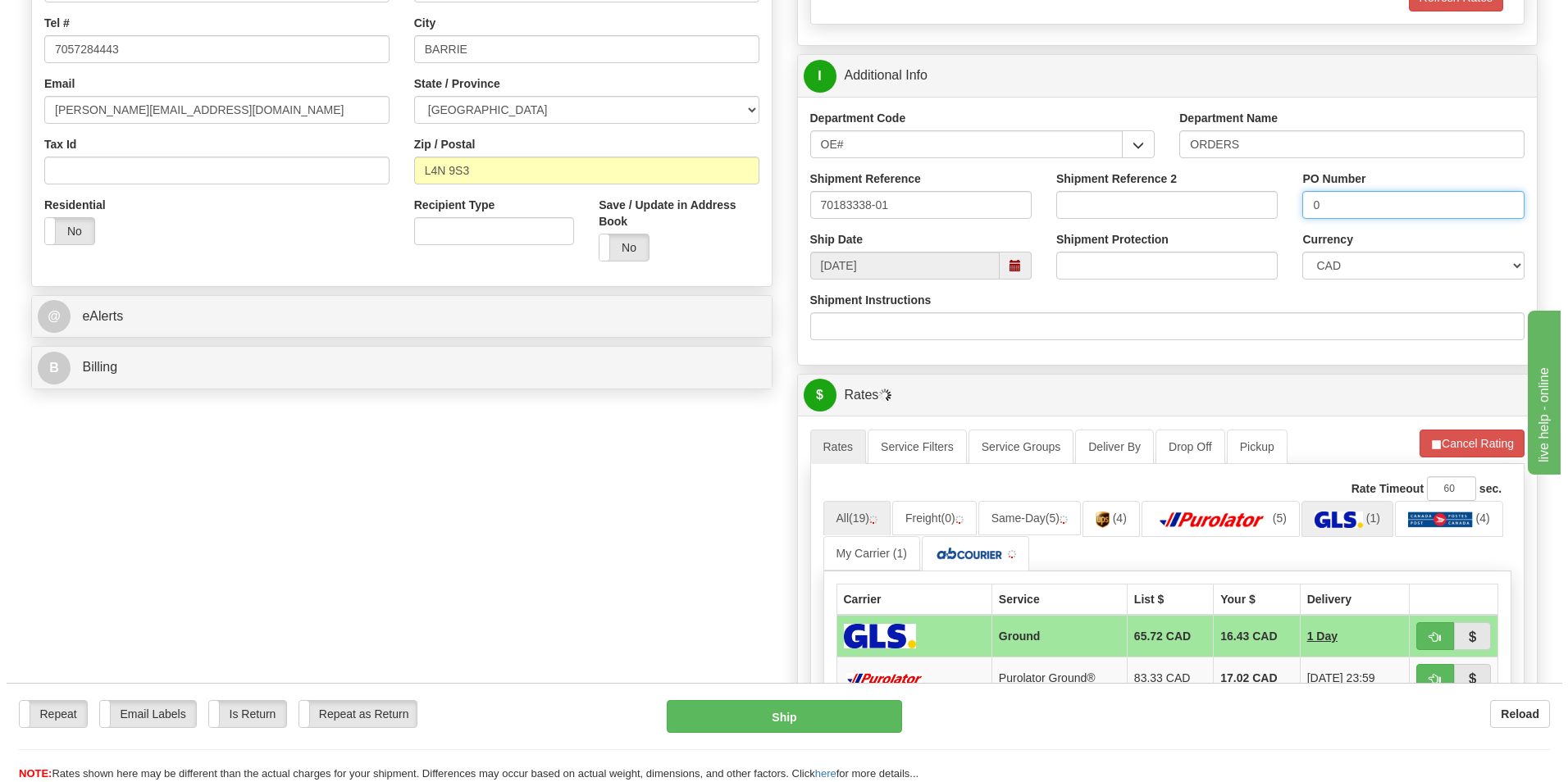
scroll to position [410, 0]
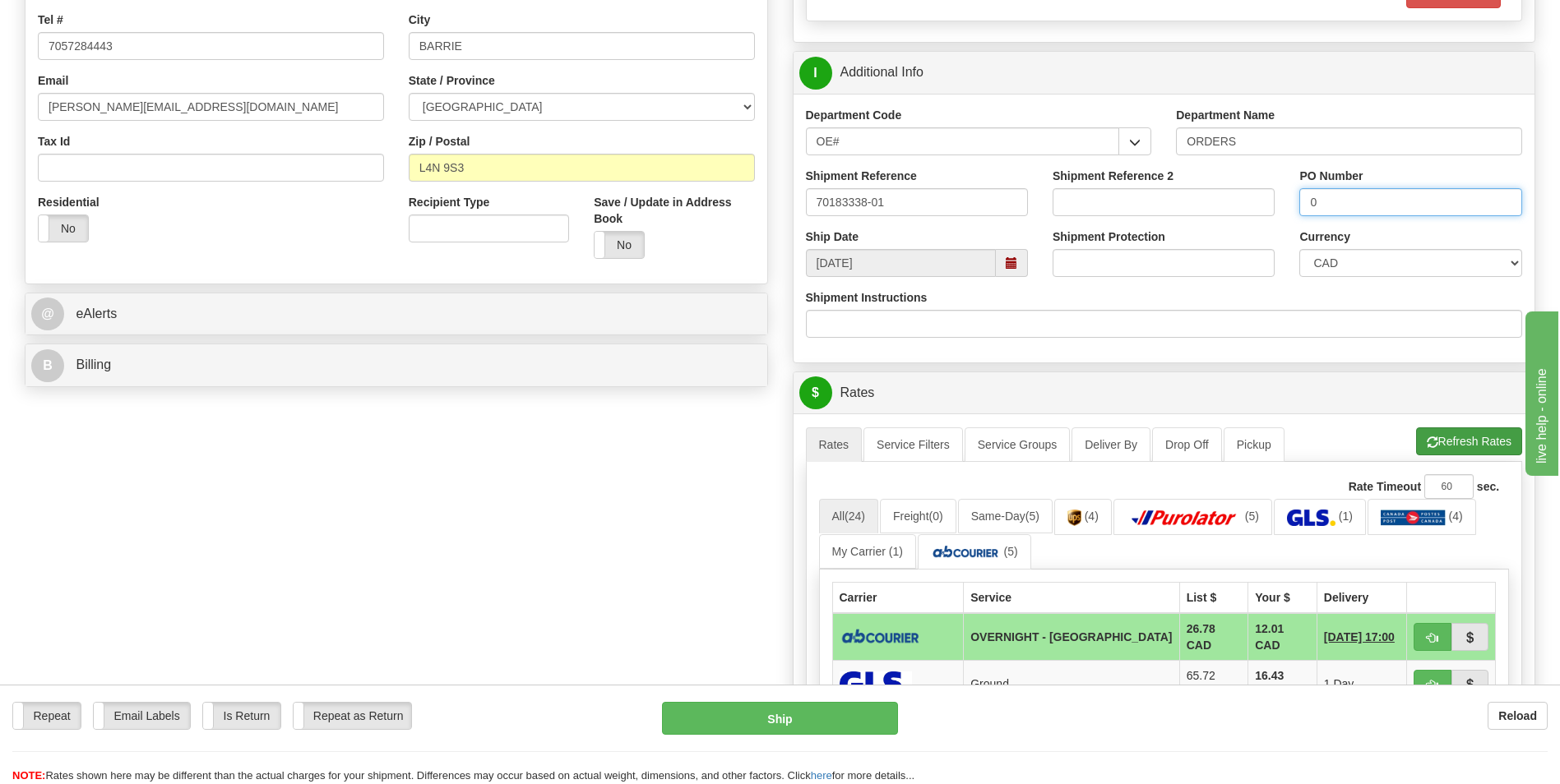
type input "0"
click at [1429, 442] on span "button" at bounding box center [1433, 443] width 12 height 11
drag, startPoint x: 1420, startPoint y: 627, endPoint x: 1410, endPoint y: 627, distance: 10.0
click at [1420, 627] on button "button" at bounding box center [1432, 637] width 37 height 28
type input "4"
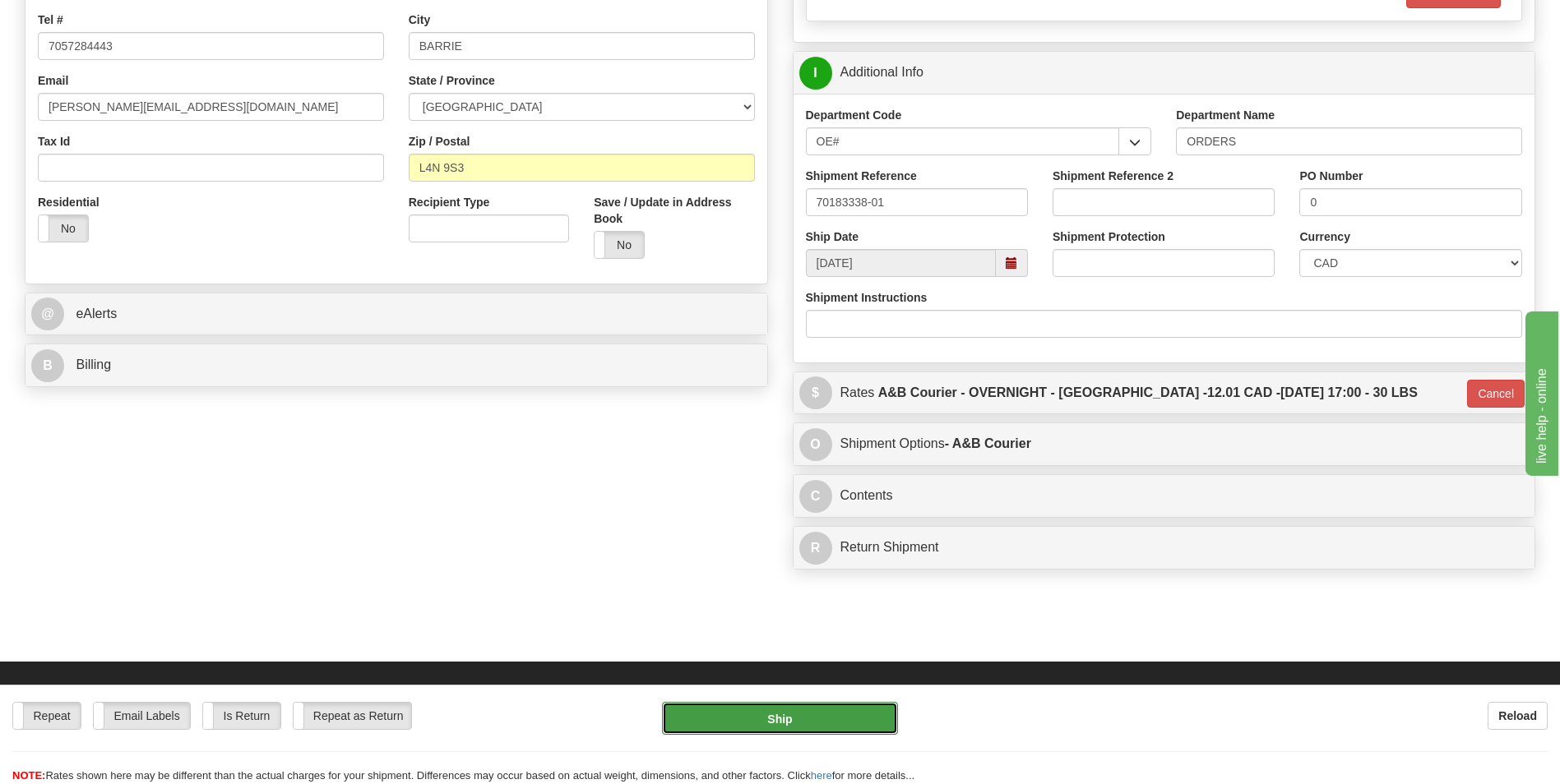
click at [822, 704] on button "Ship" at bounding box center [780, 718] width 235 height 33
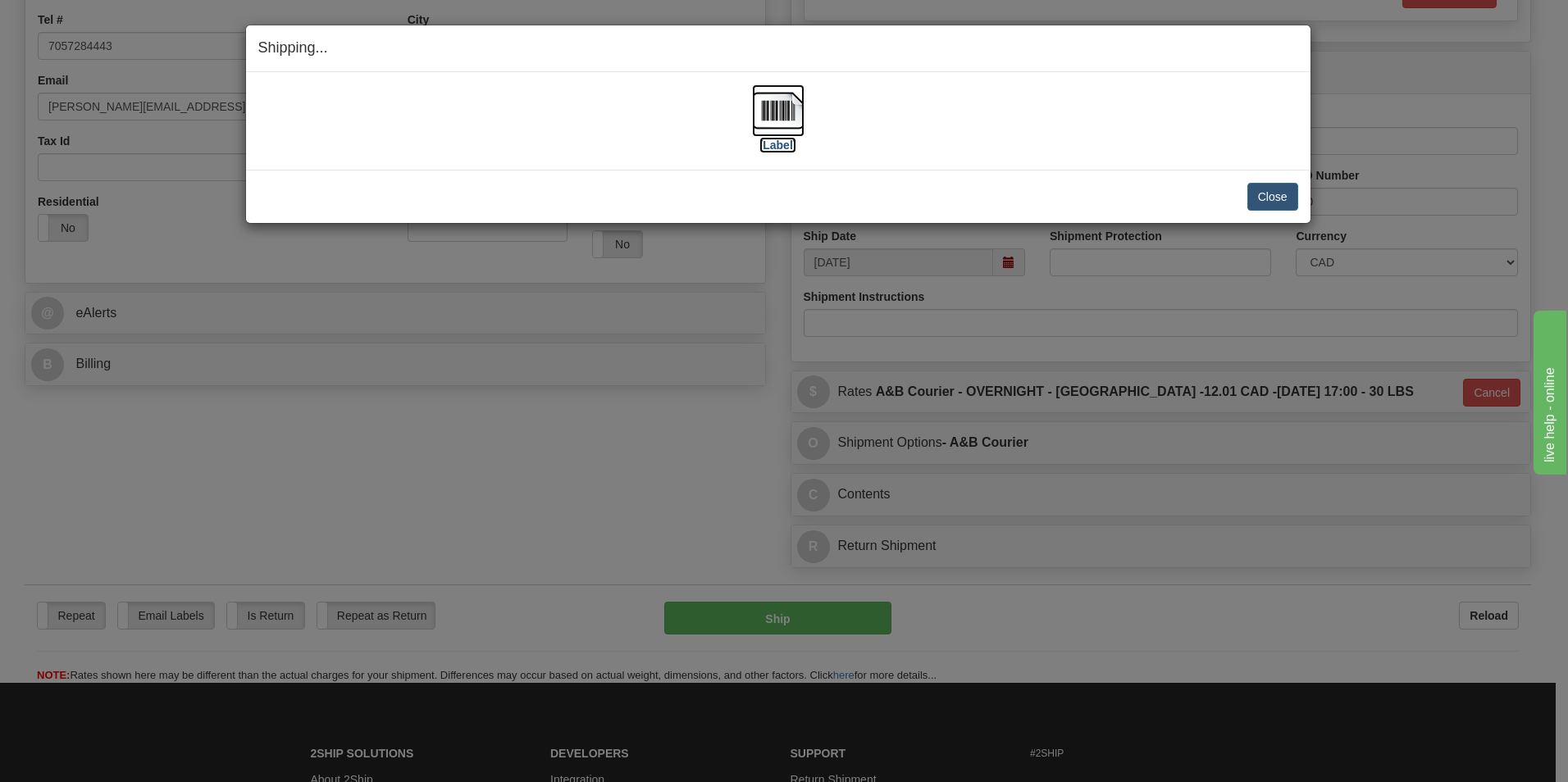
click at [758, 107] on img at bounding box center [778, 110] width 53 height 53
click at [1281, 204] on button "Close" at bounding box center [1273, 196] width 51 height 28
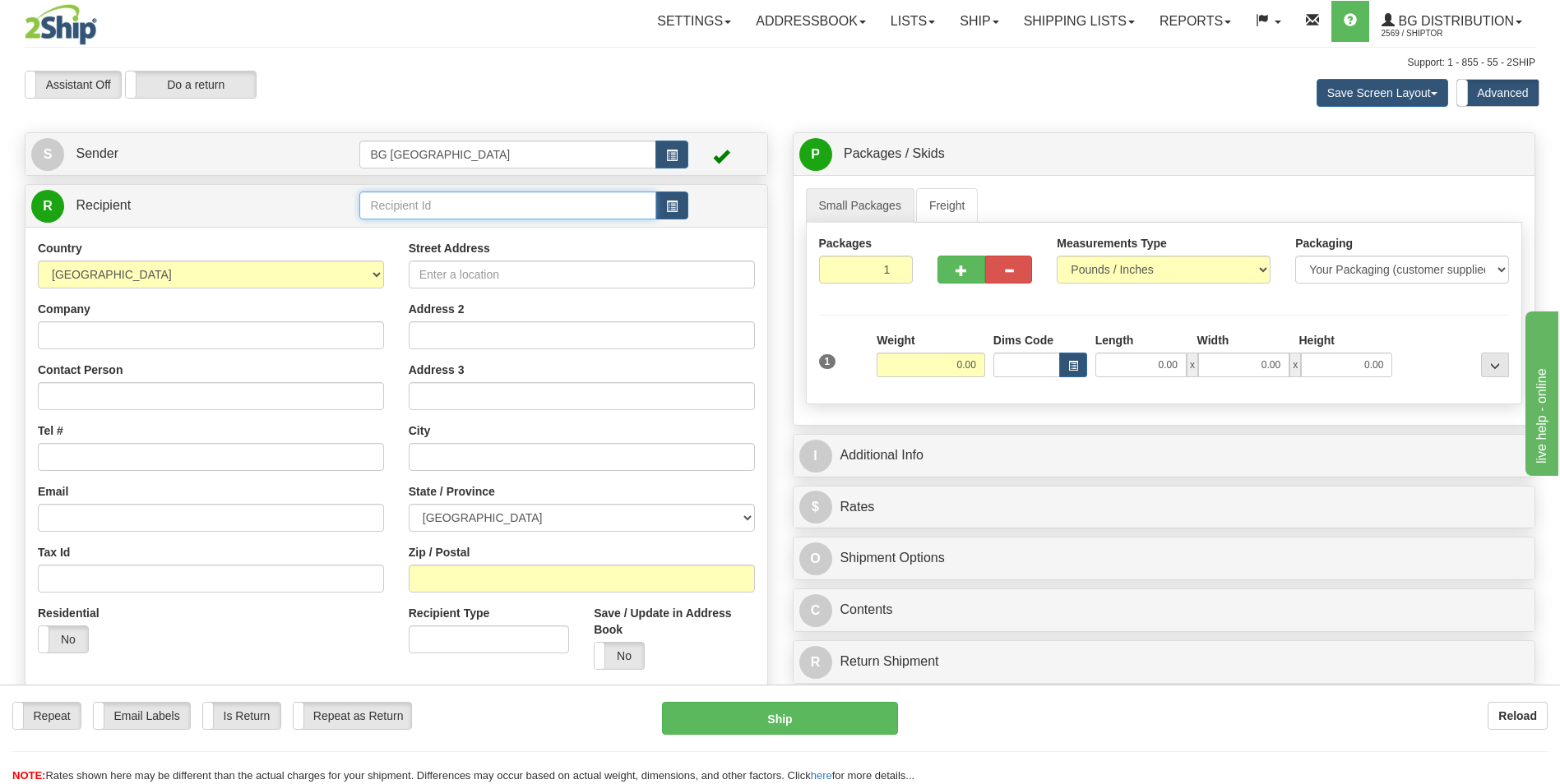
click at [402, 214] on input "text" at bounding box center [508, 205] width 296 height 28
click at [399, 229] on div "60018" at bounding box center [504, 231] width 280 height 18
type input "60018"
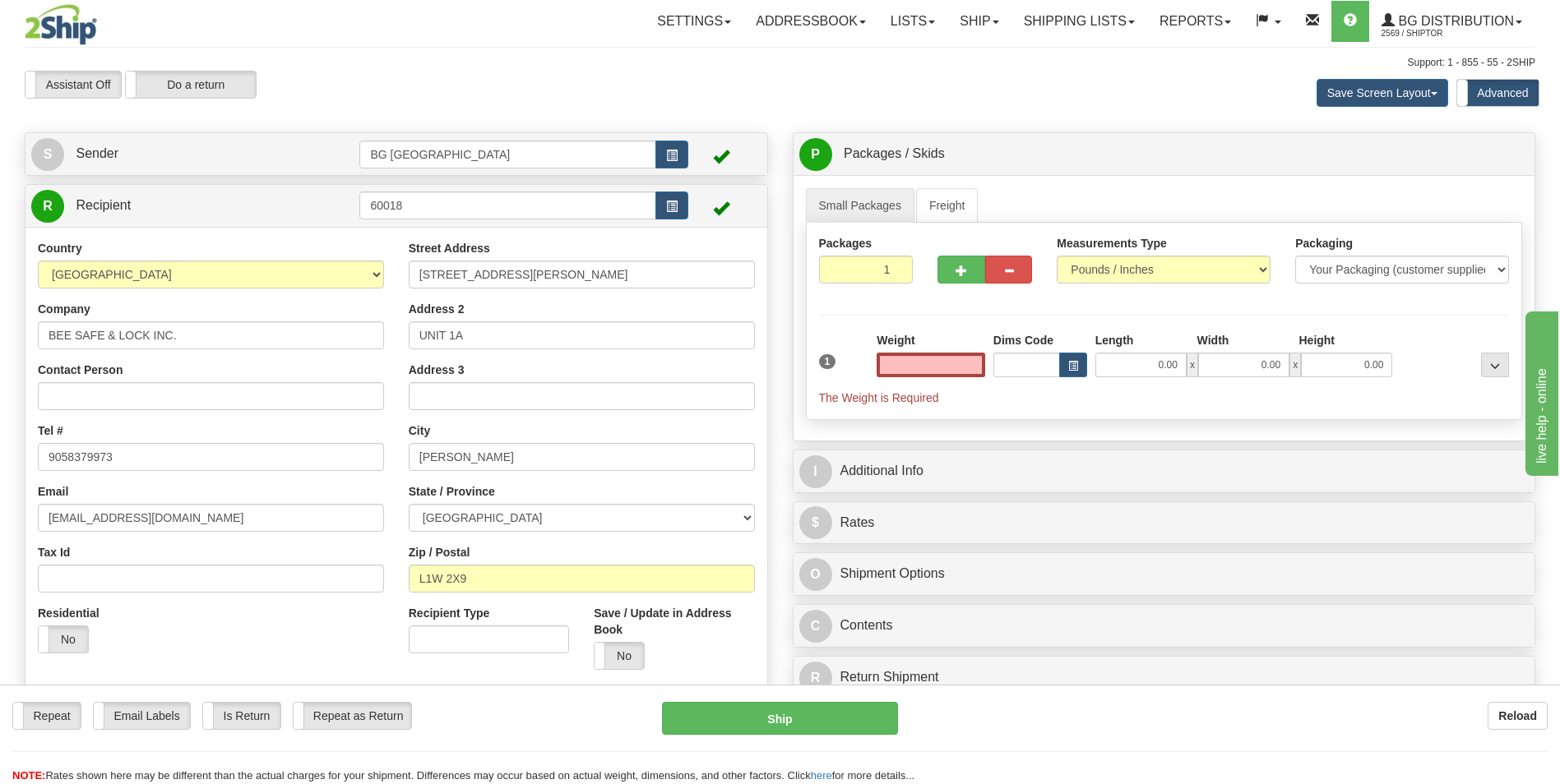
type input "0.00"
click at [932, 374] on input "0.00" at bounding box center [931, 364] width 108 height 25
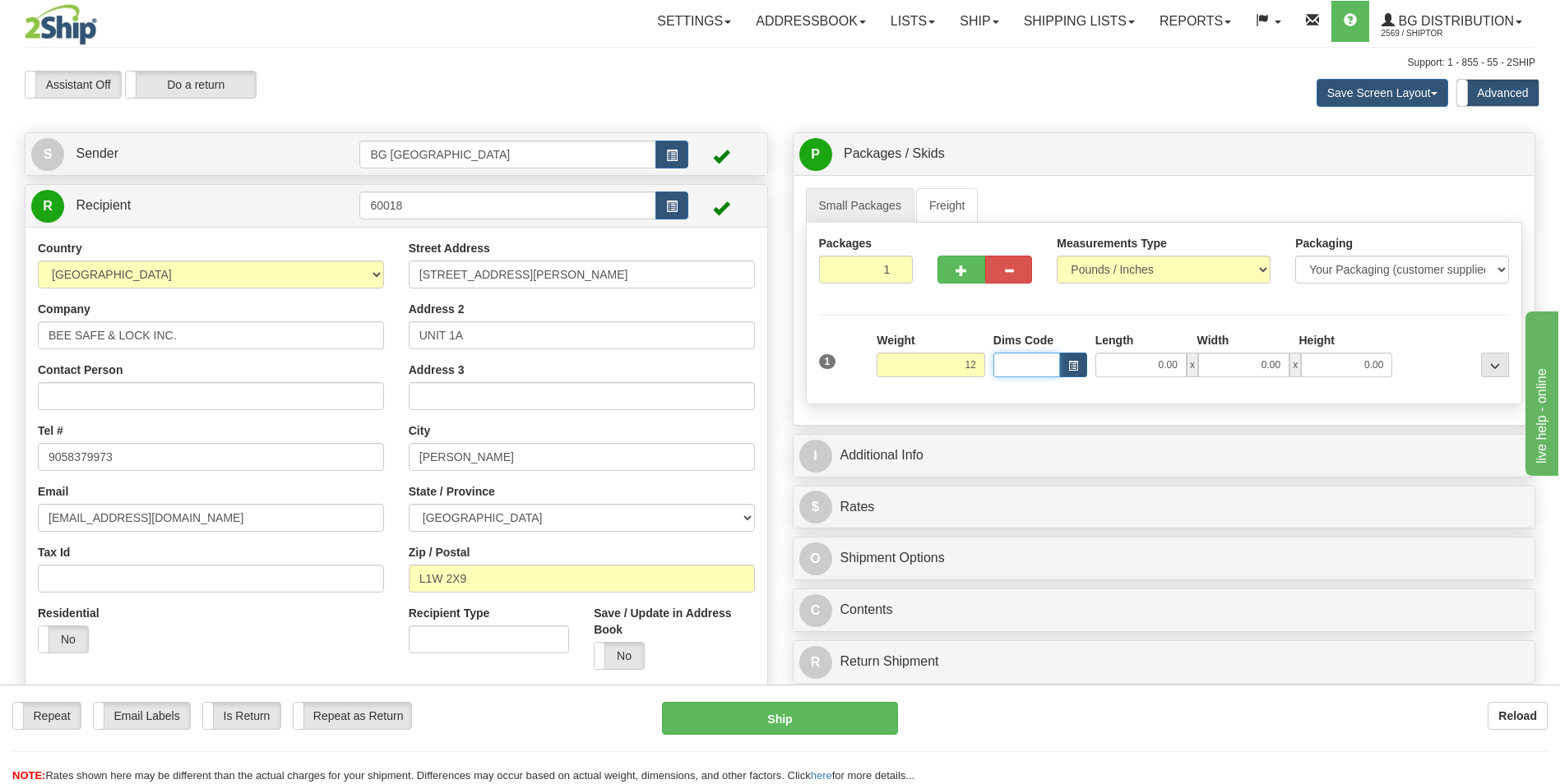
type input "12.00"
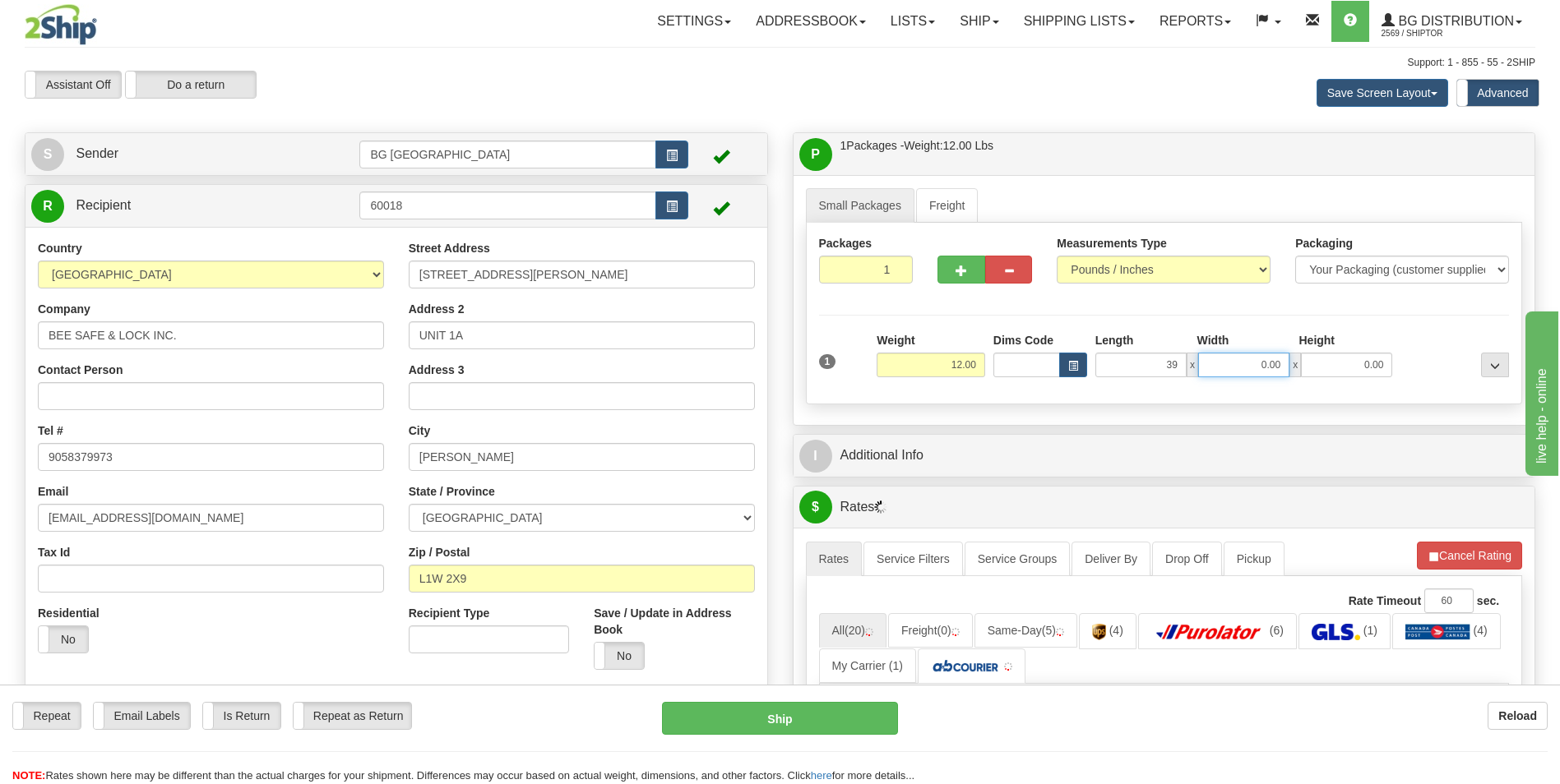
type input "39.00"
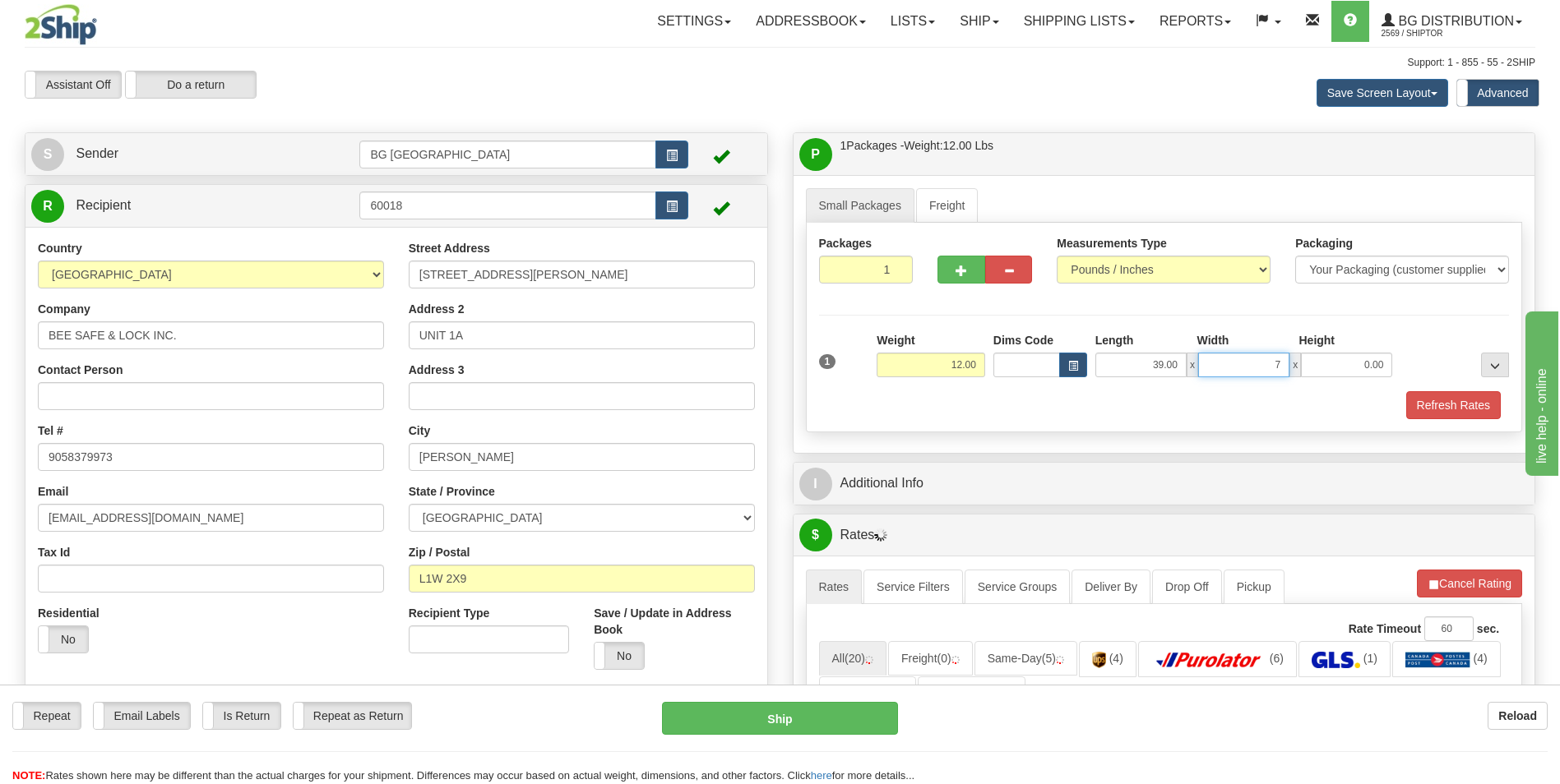
type input "7.00"
type input "4.00"
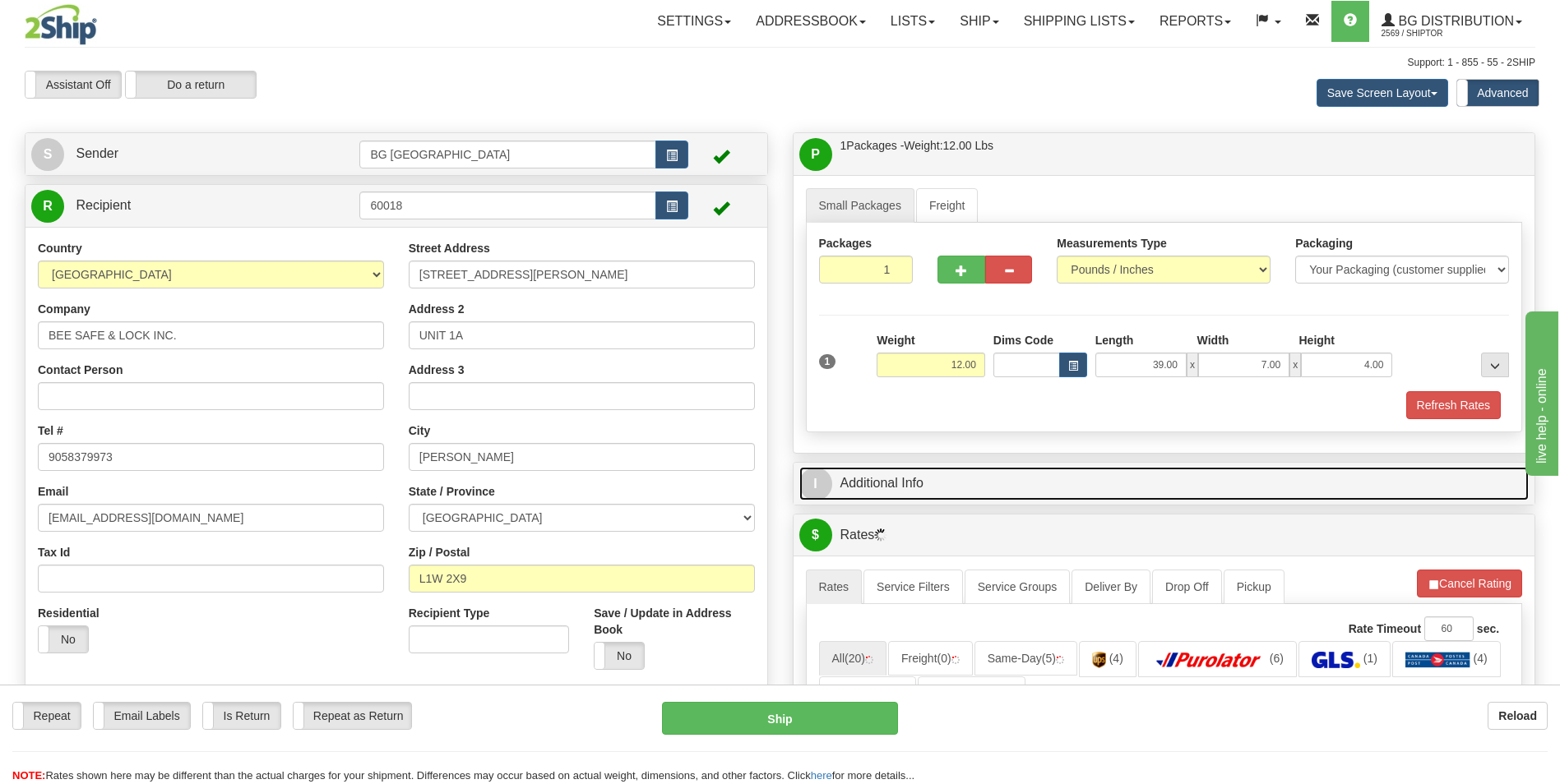
click at [914, 476] on link "I Additional Info" at bounding box center [1165, 484] width 731 height 34
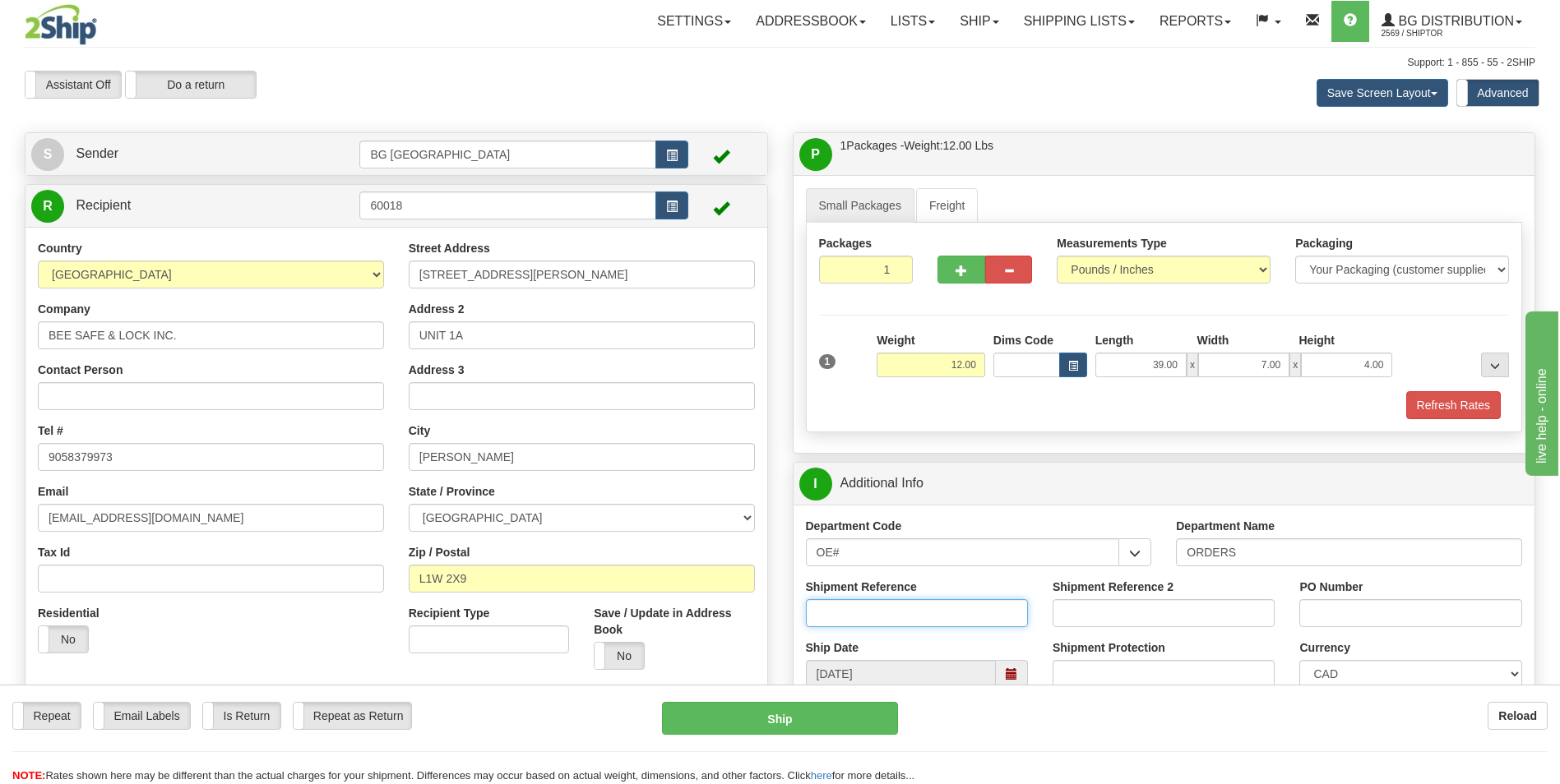
click at [883, 601] on input "Shipment Reference" at bounding box center [917, 613] width 222 height 28
type input "70185424-00"
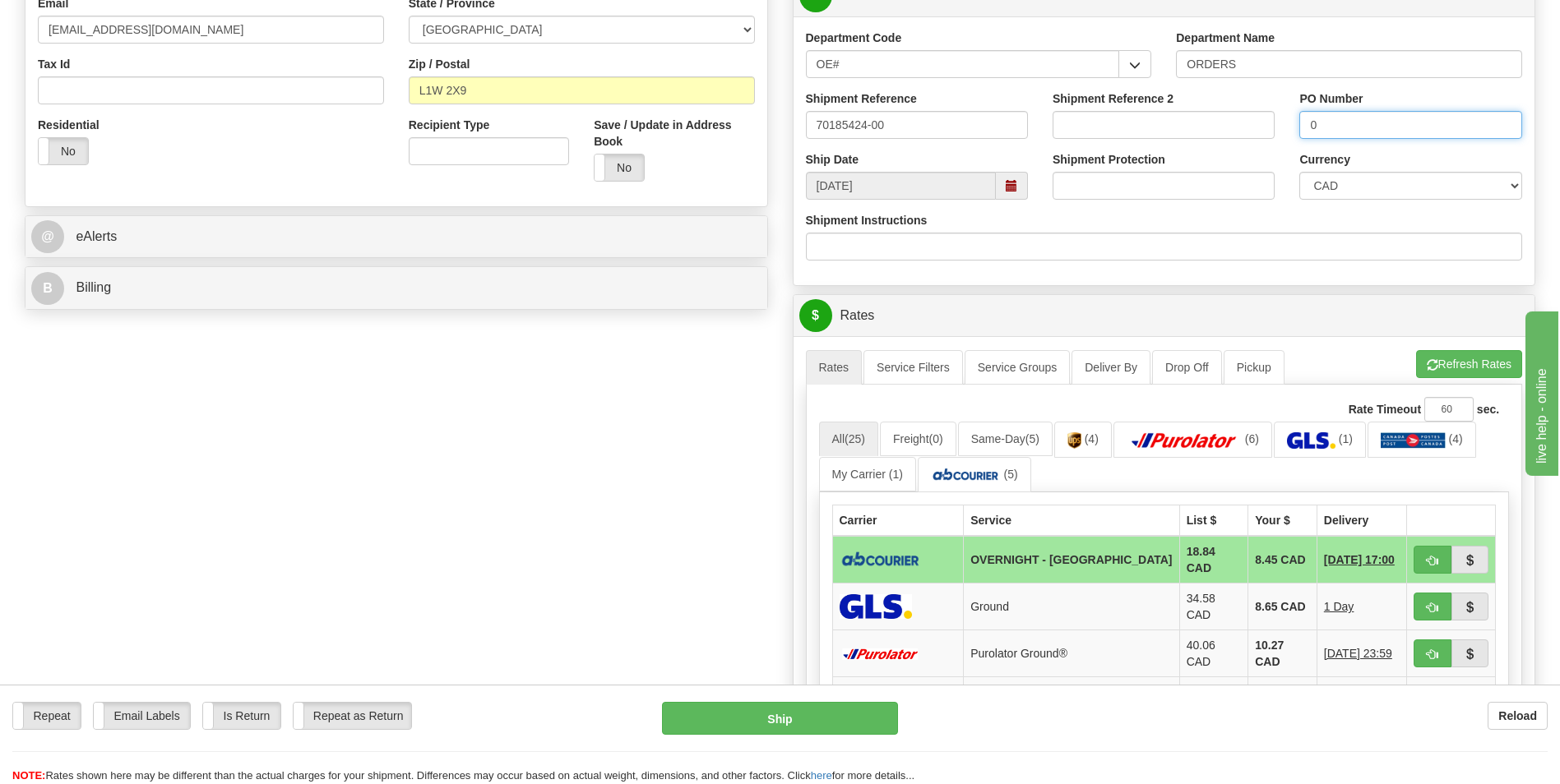
scroll to position [494, 0]
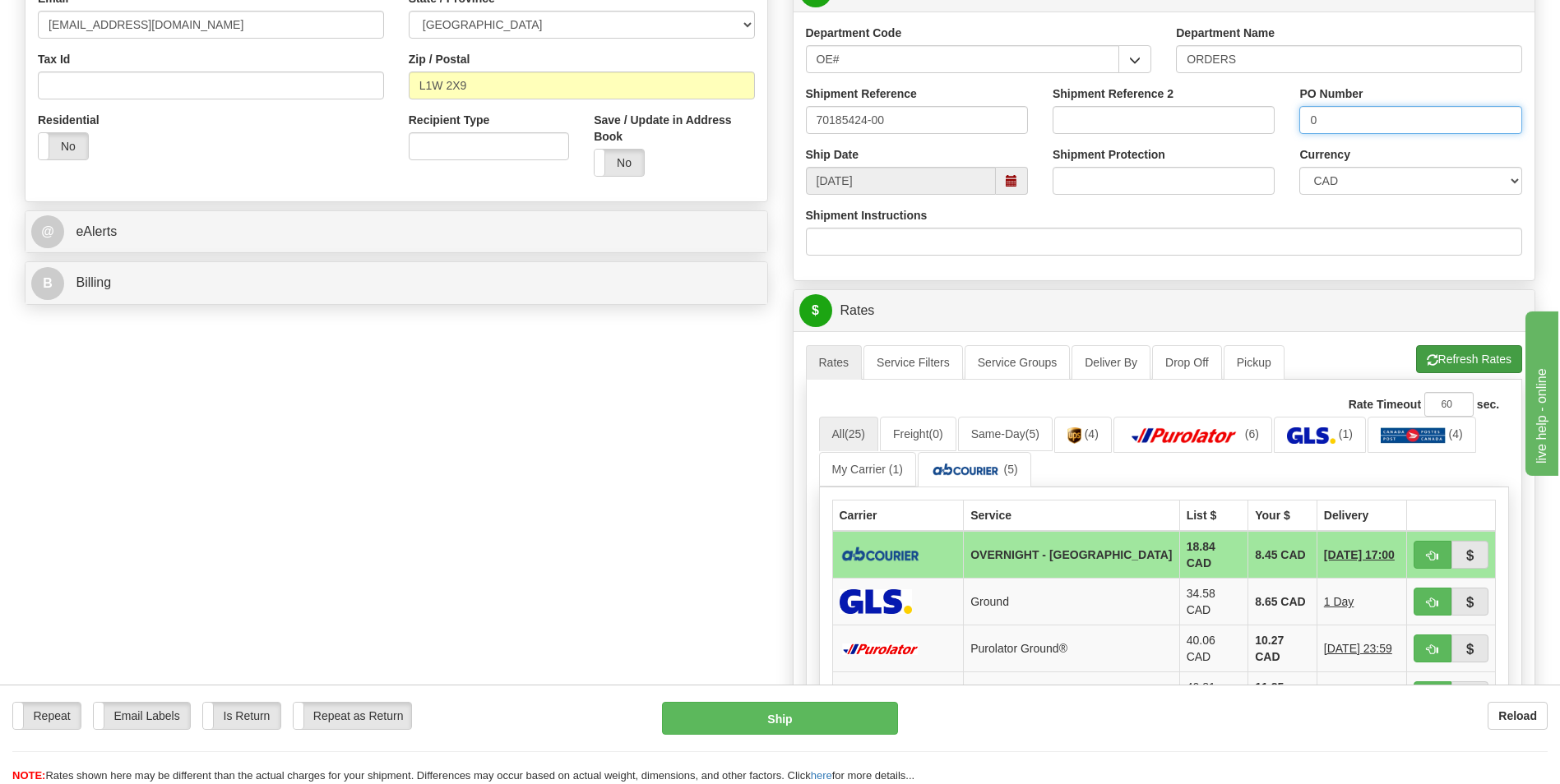
type input "0"
click at [1436, 358] on button "Refresh Rates" at bounding box center [1469, 359] width 106 height 28
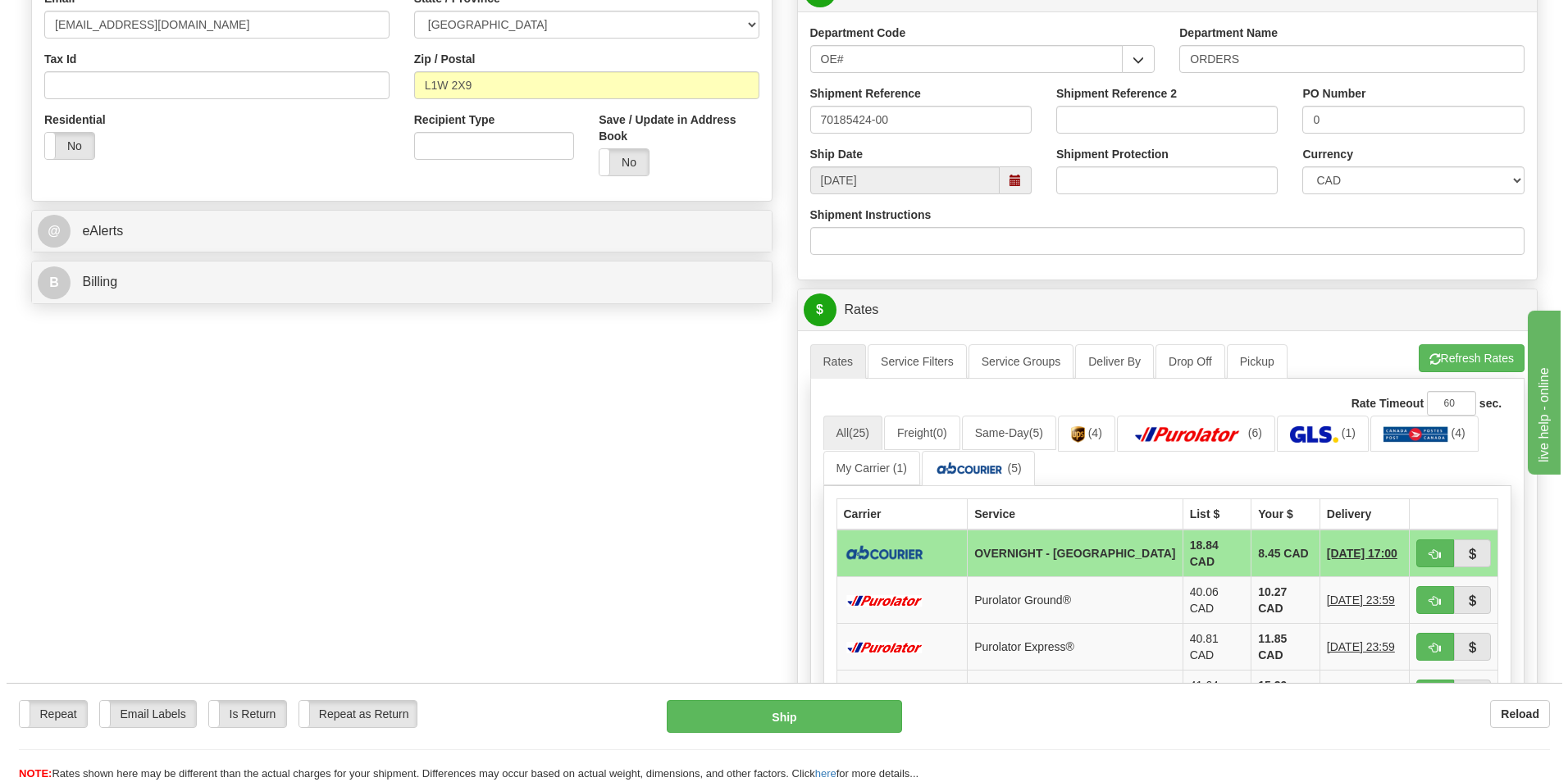
scroll to position [574, 0]
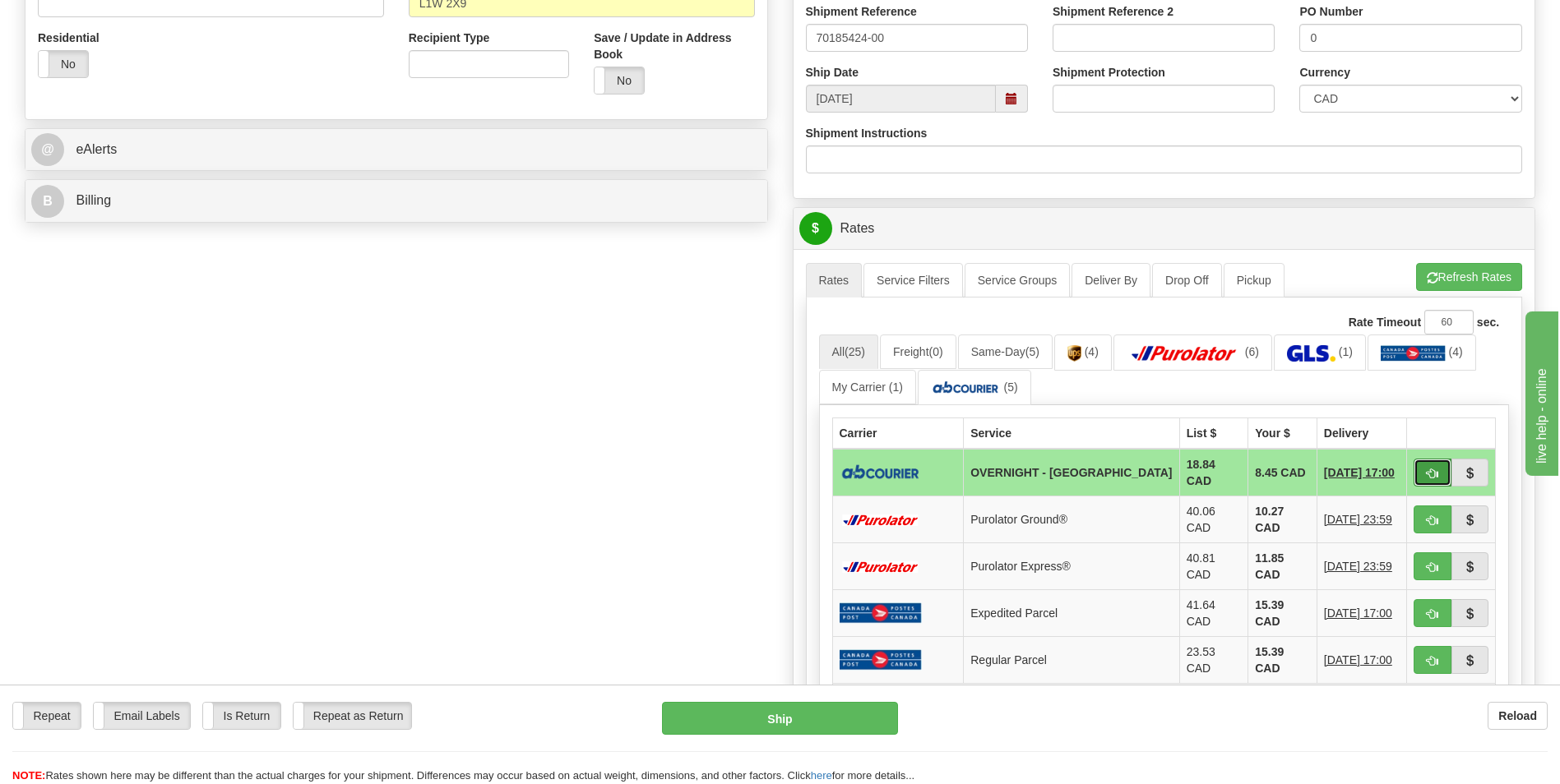
click at [1421, 466] on button "button" at bounding box center [1432, 472] width 37 height 28
type input "4"
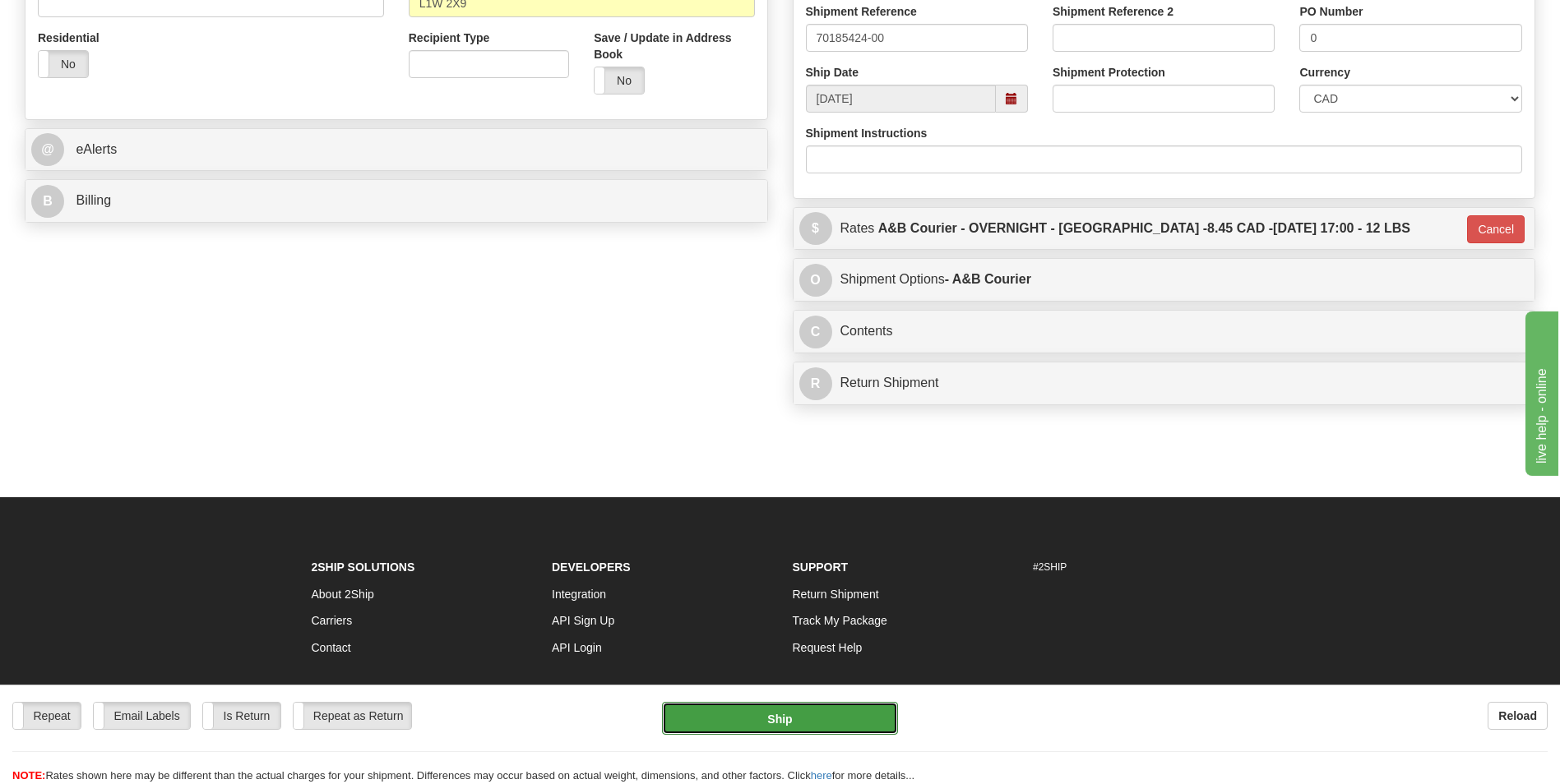
click at [846, 708] on button "Ship" at bounding box center [780, 718] width 235 height 33
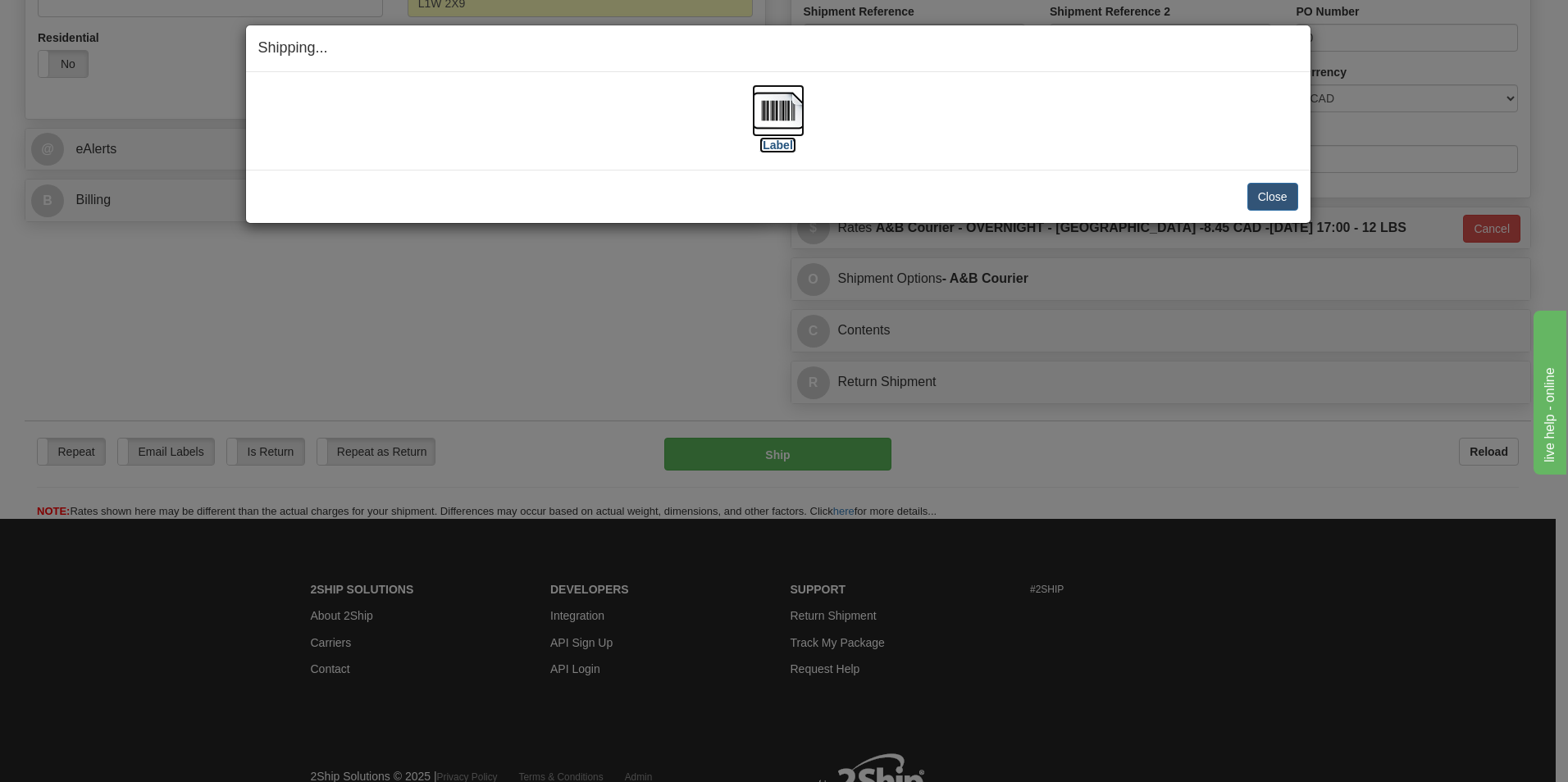
click at [766, 99] on img at bounding box center [778, 110] width 53 height 53
click at [1285, 189] on button "Close" at bounding box center [1273, 196] width 51 height 28
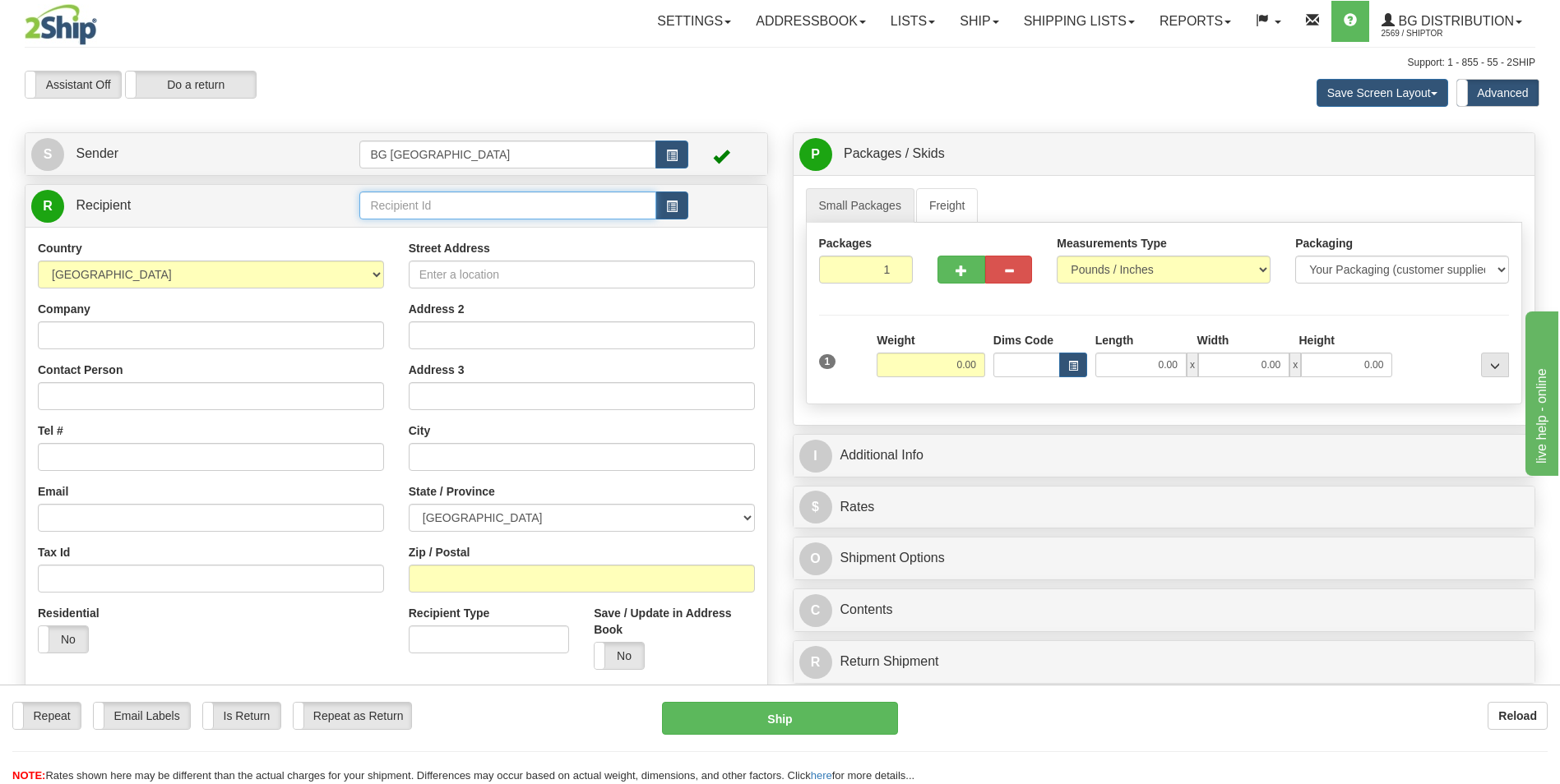
click at [426, 201] on input "text" at bounding box center [508, 205] width 296 height 28
click at [408, 228] on div "60605" at bounding box center [504, 231] width 280 height 18
type input "60605"
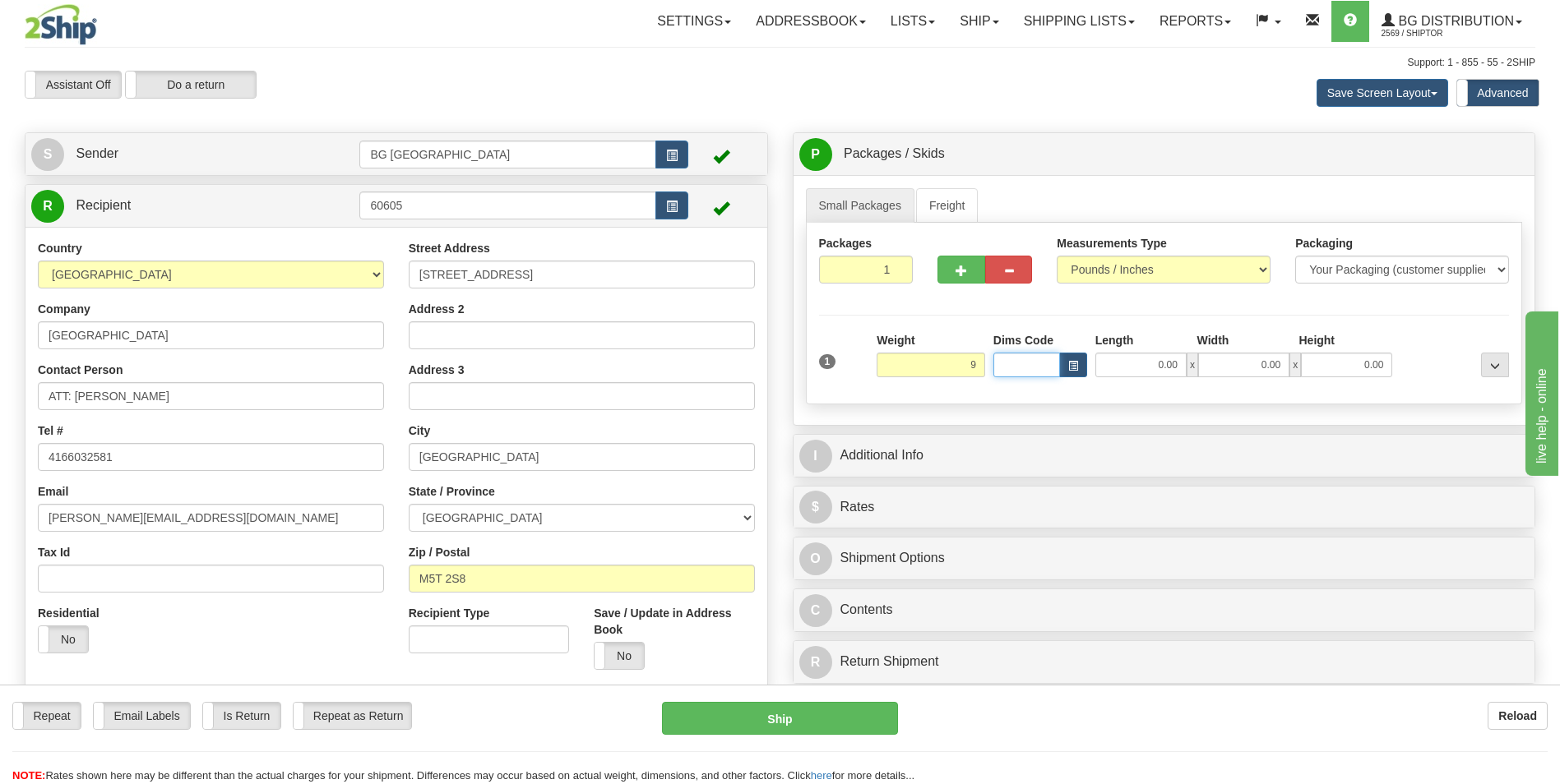
type input "9.00"
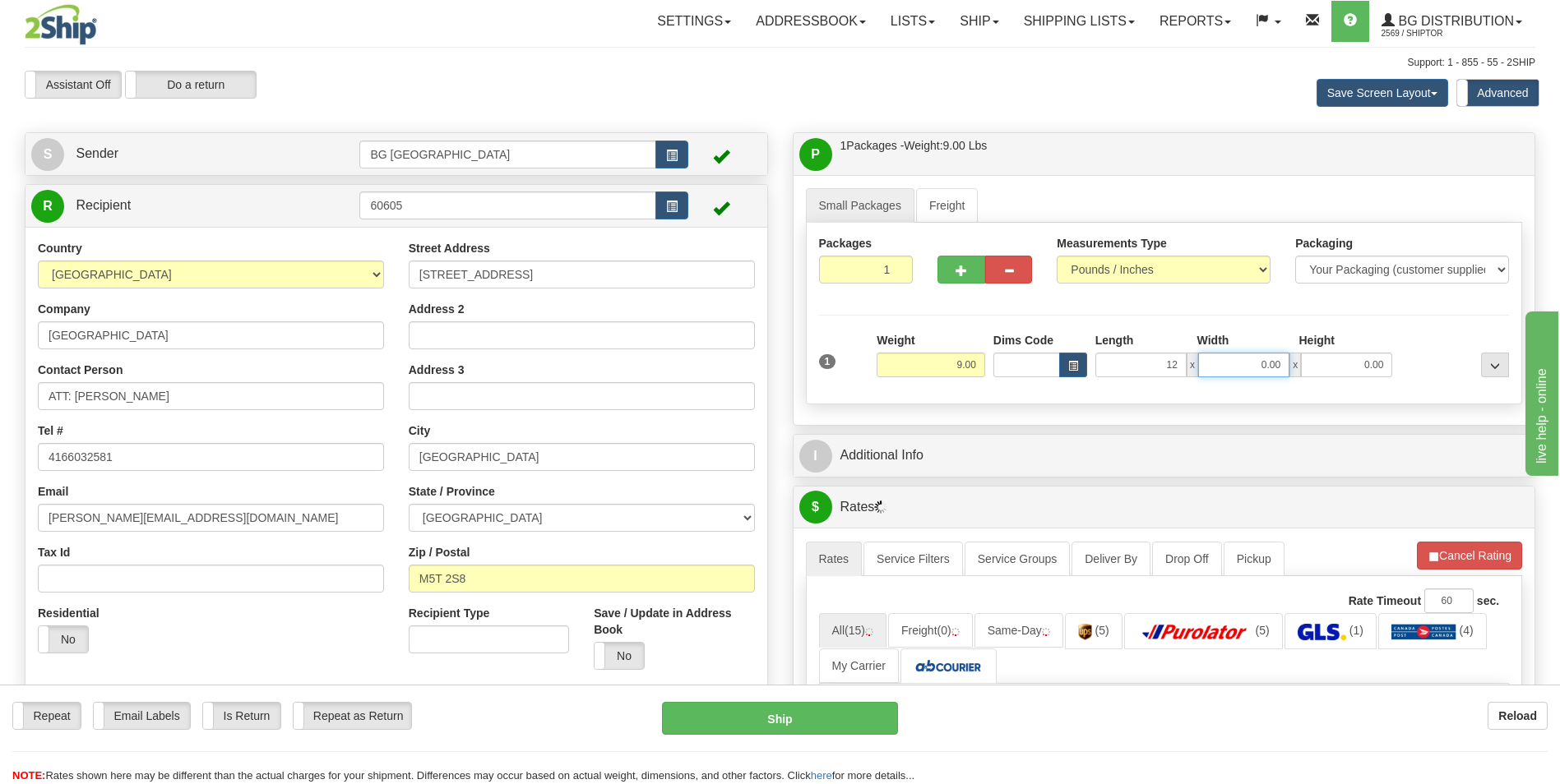
type input "12.00"
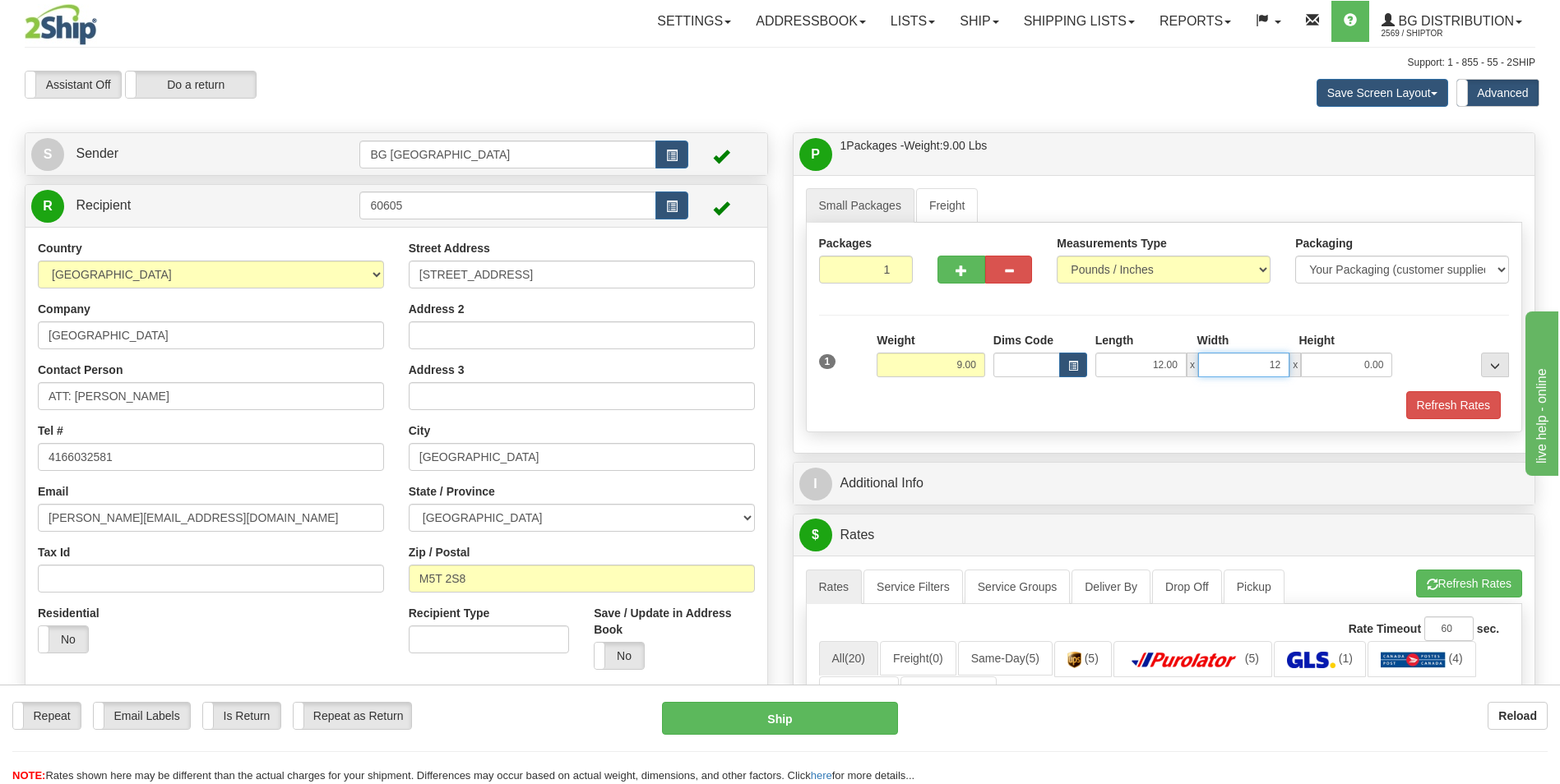
type input "12.00"
type input "9.00"
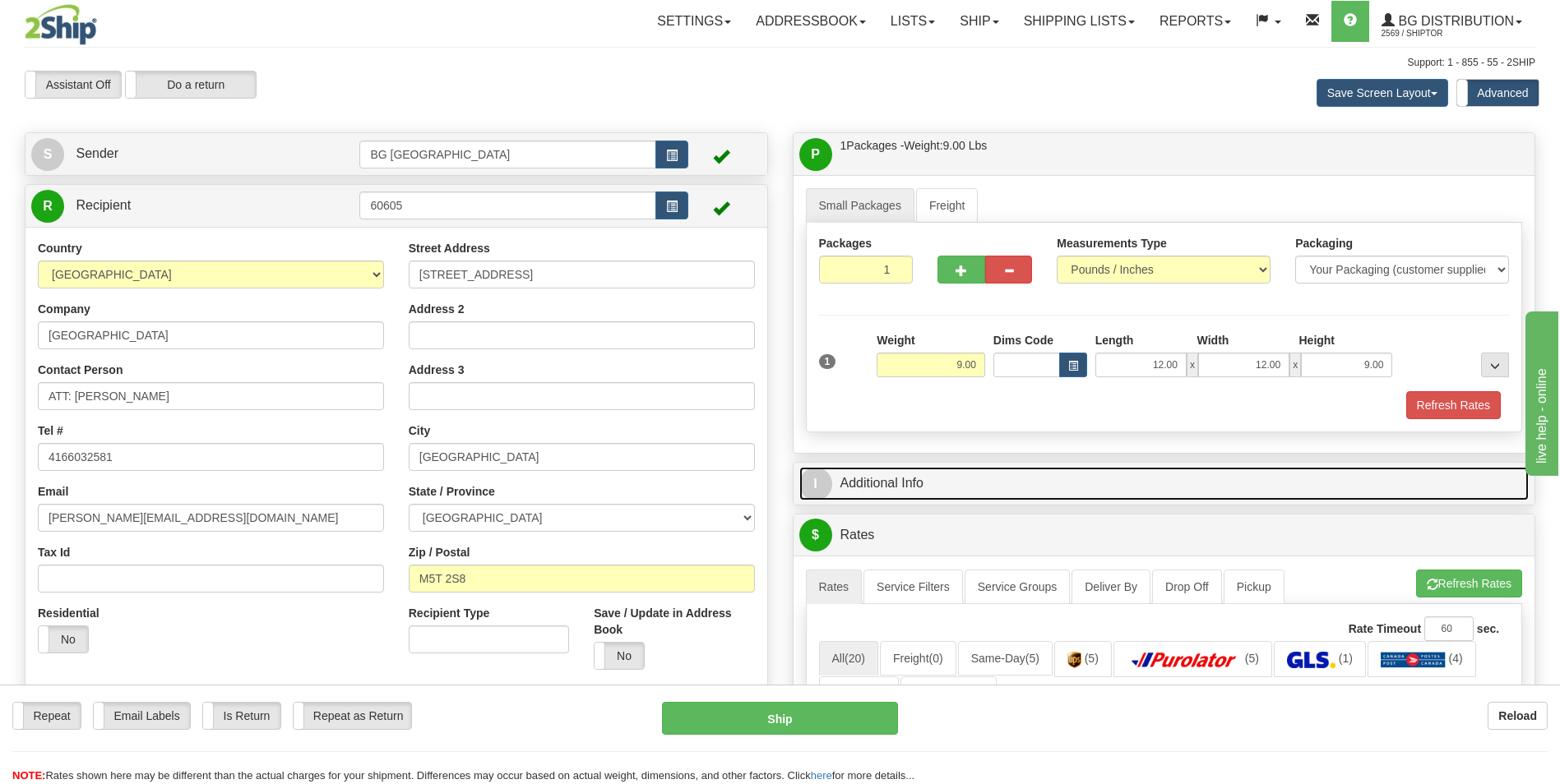
click at [904, 487] on link "I Additional Info" at bounding box center [1165, 484] width 731 height 34
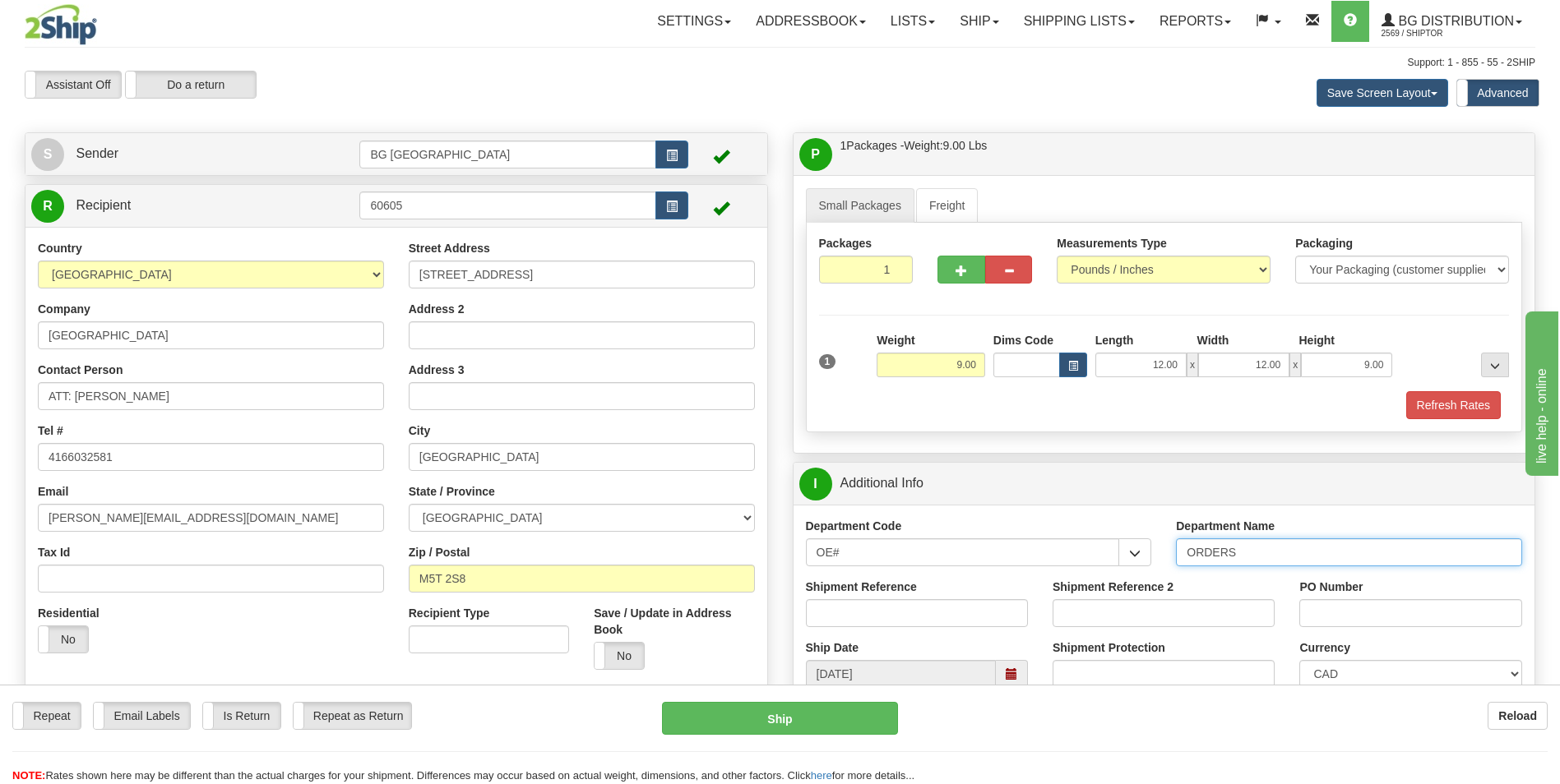
click at [1270, 547] on input "ORDERS" at bounding box center [1349, 552] width 347 height 28
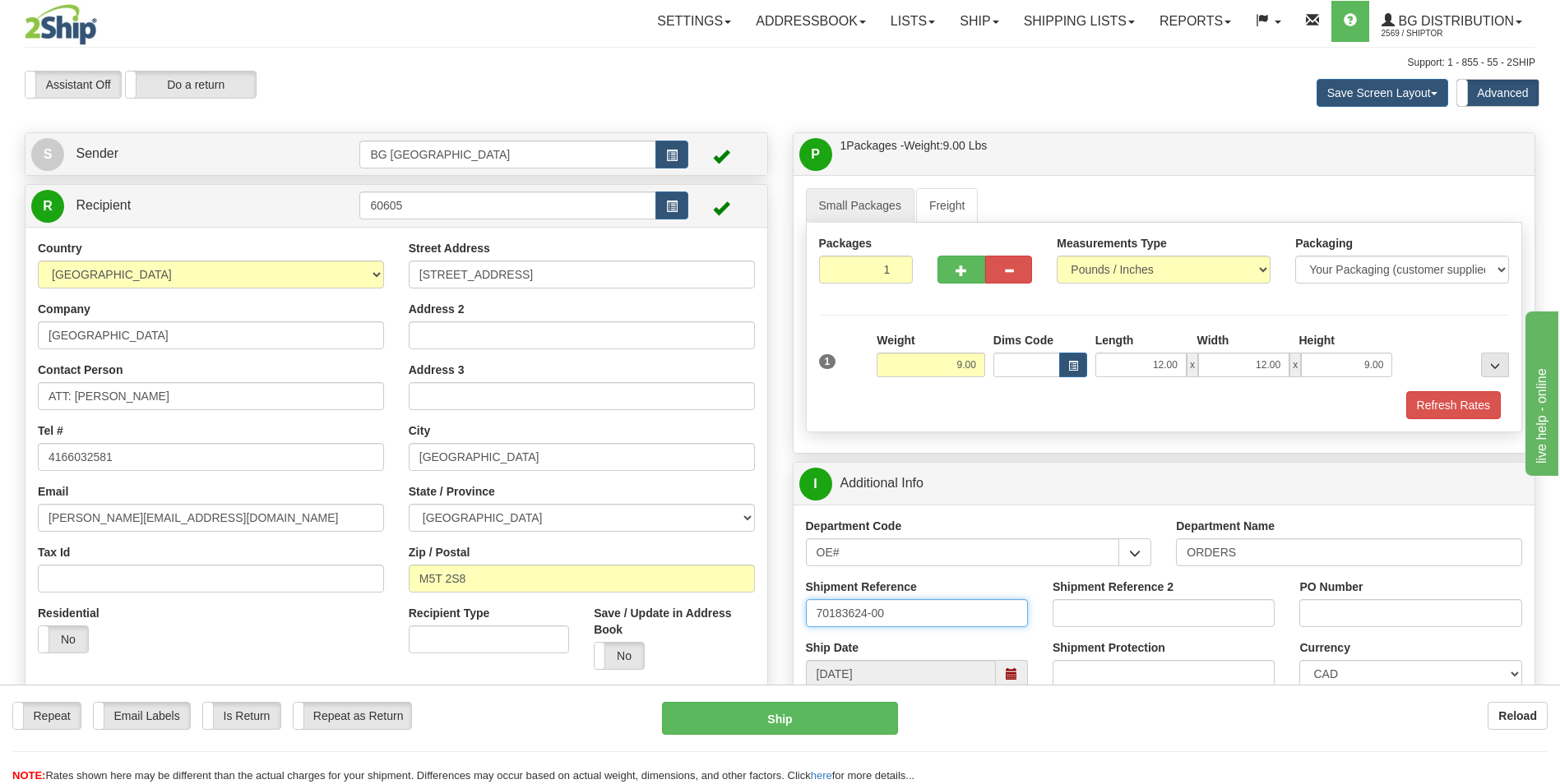
type input "70183624-00"
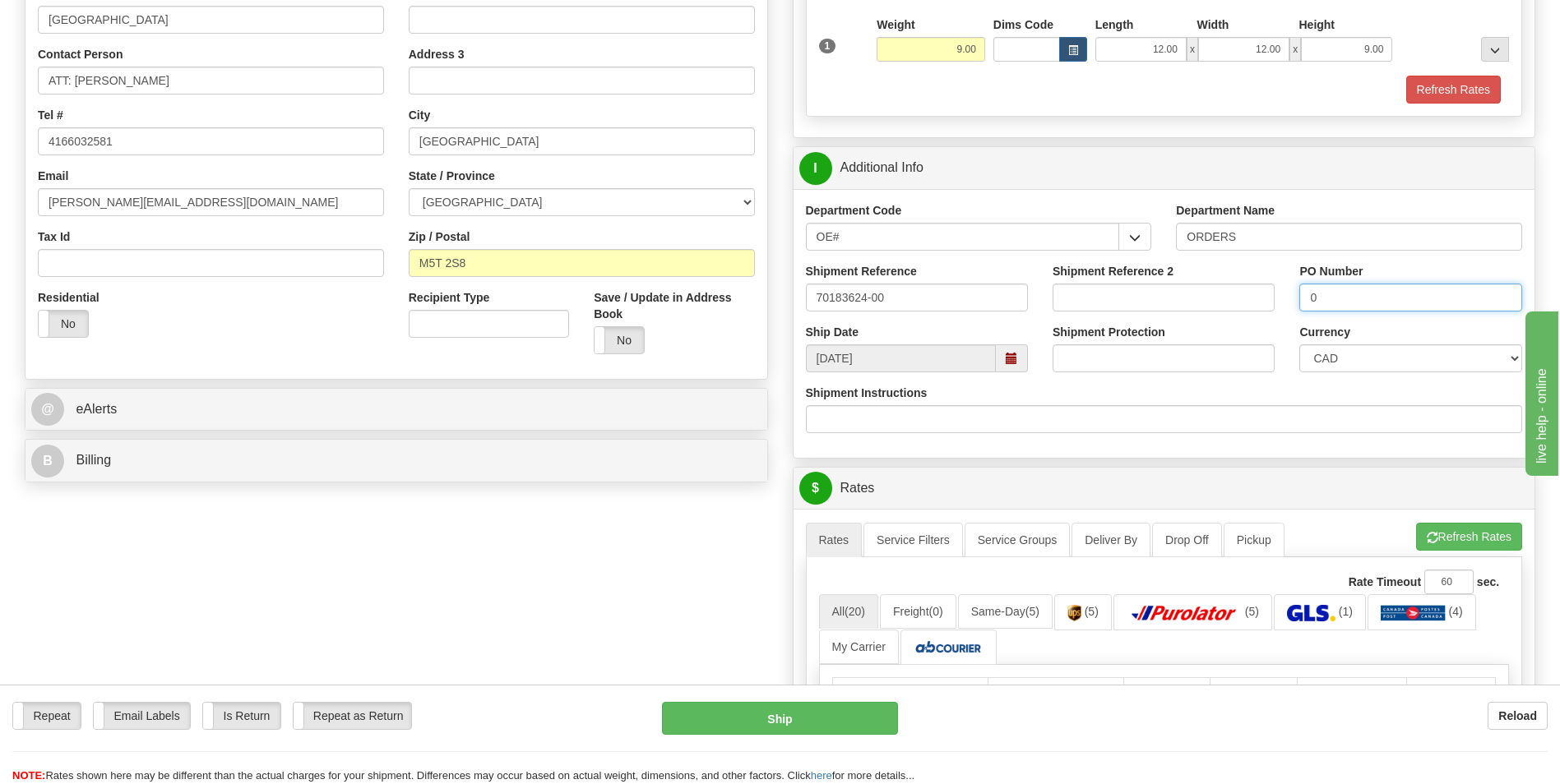
scroll to position [329, 0]
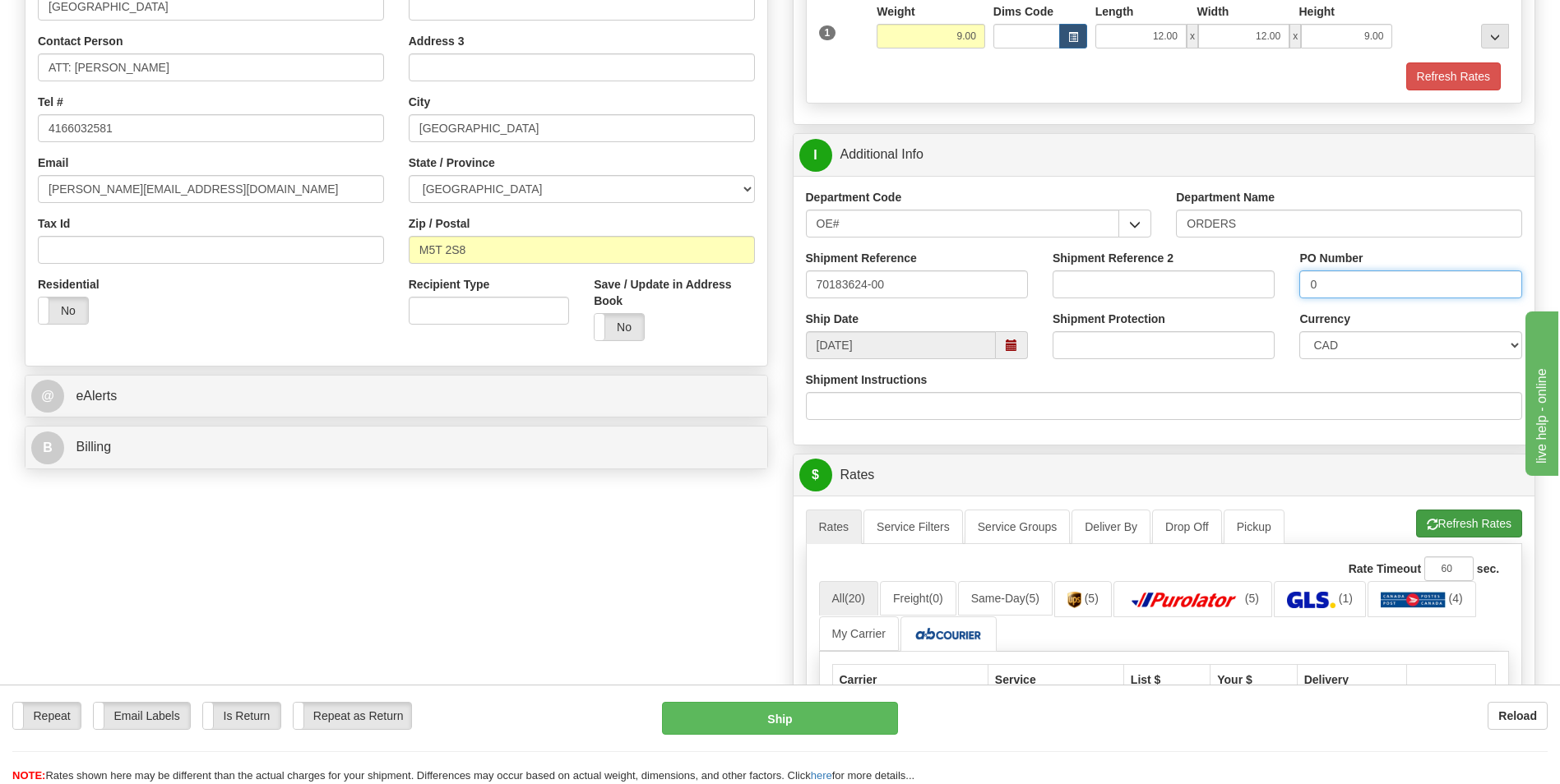
type input "0"
click at [1443, 512] on button "Refresh Rates" at bounding box center [1469, 524] width 106 height 28
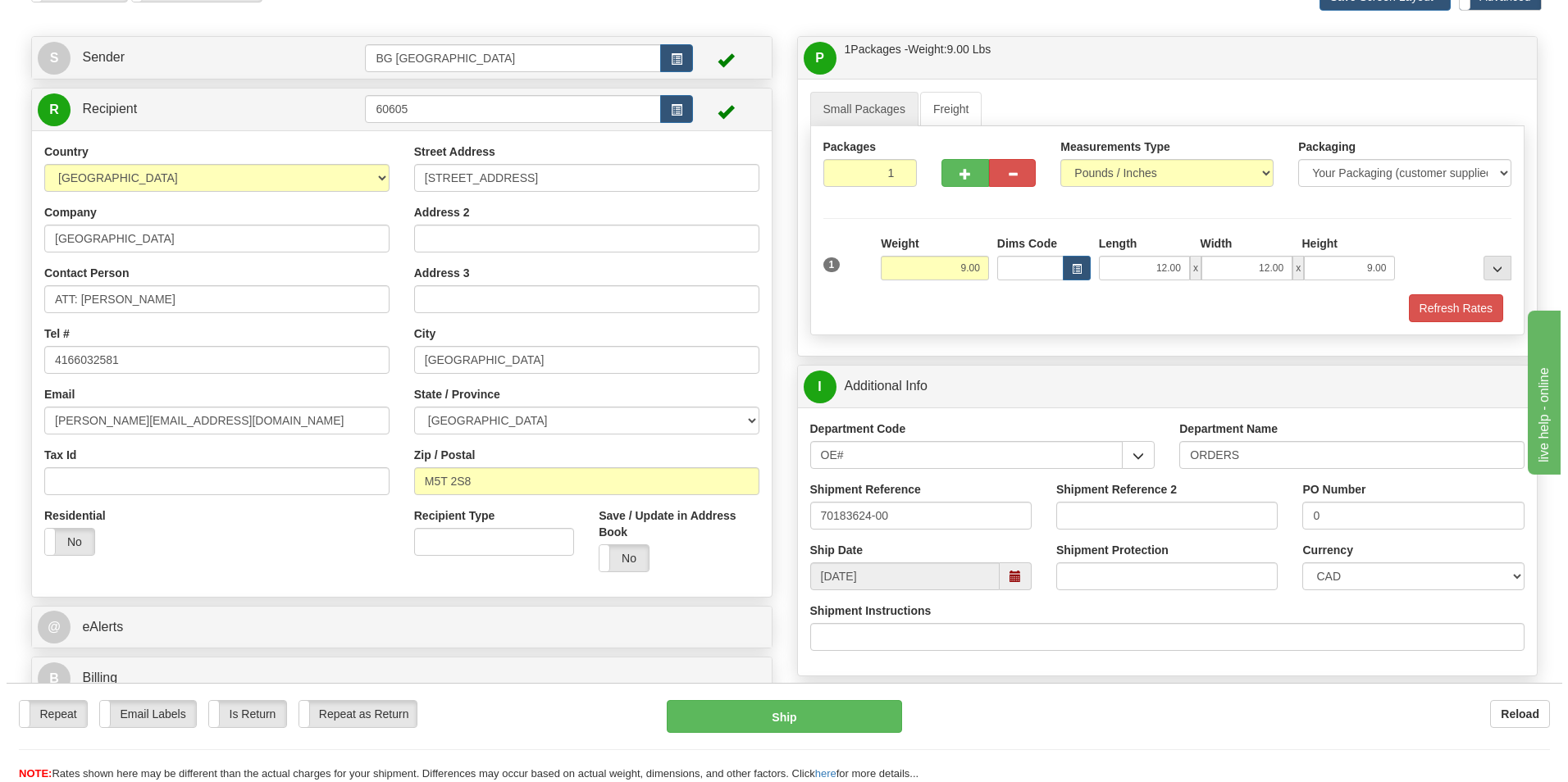
scroll to position [410, 0]
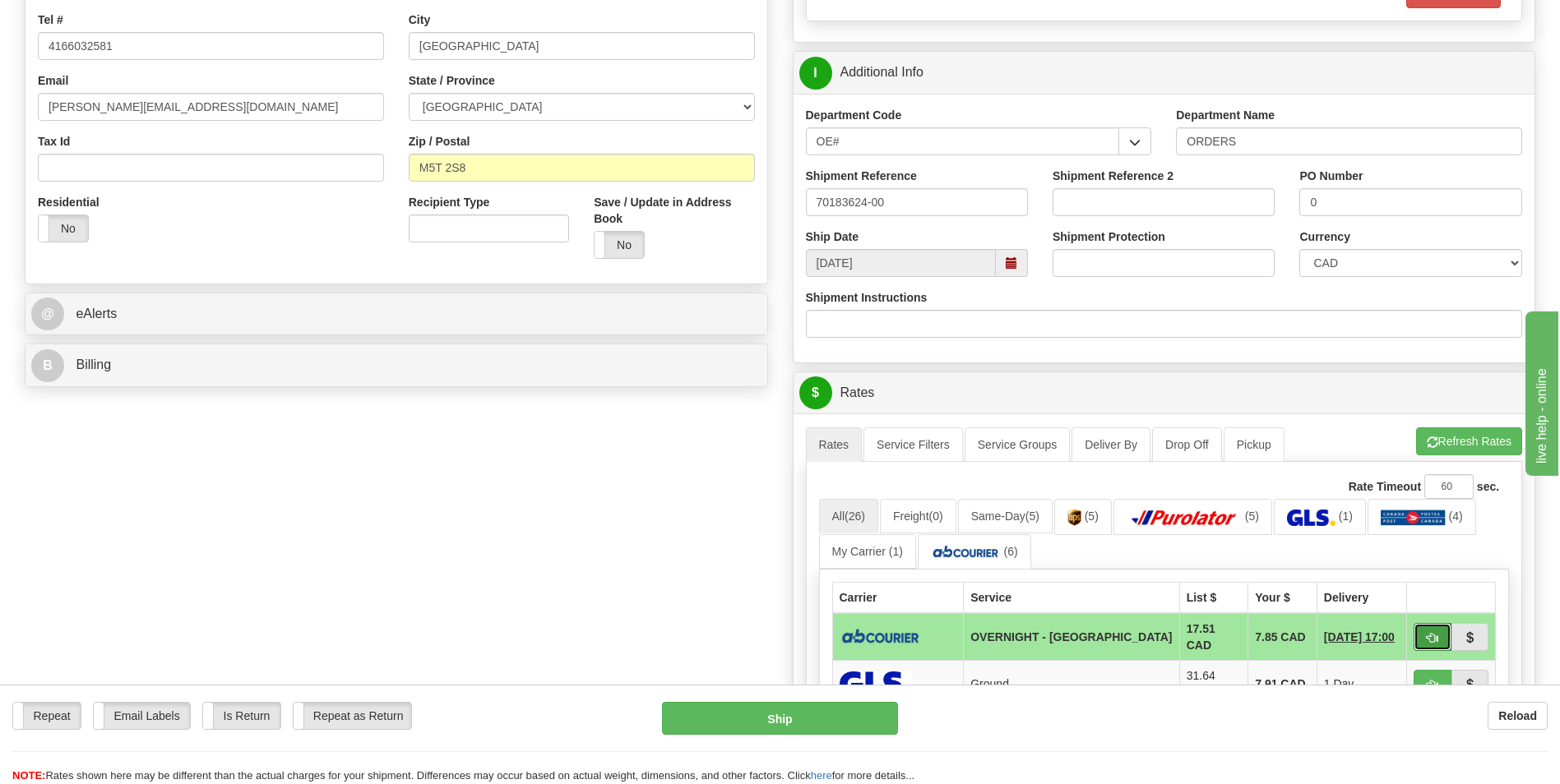
click at [1421, 635] on button "button" at bounding box center [1432, 637] width 37 height 28
type input "4"
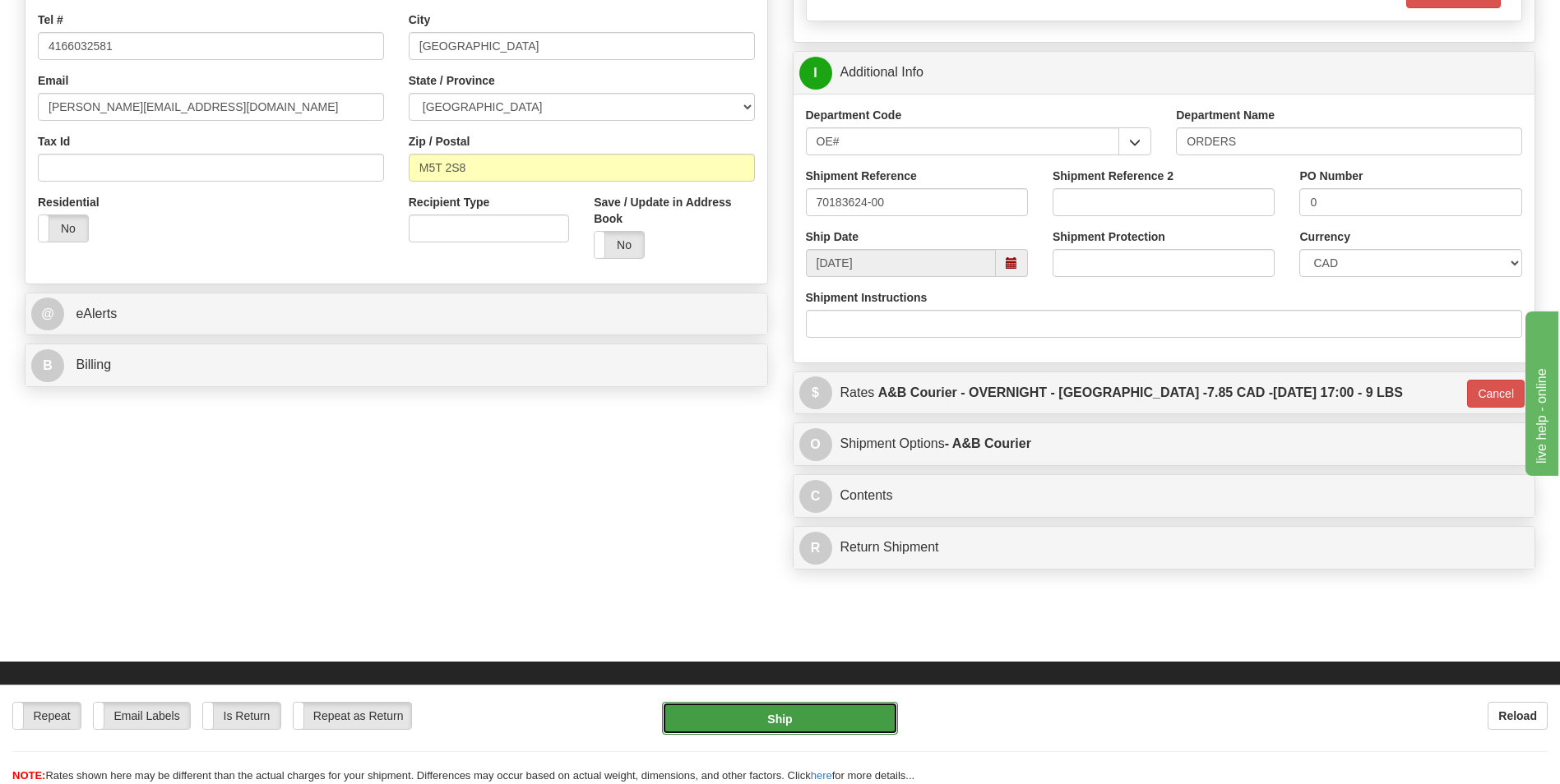
click at [809, 707] on button "Ship" at bounding box center [780, 718] width 235 height 33
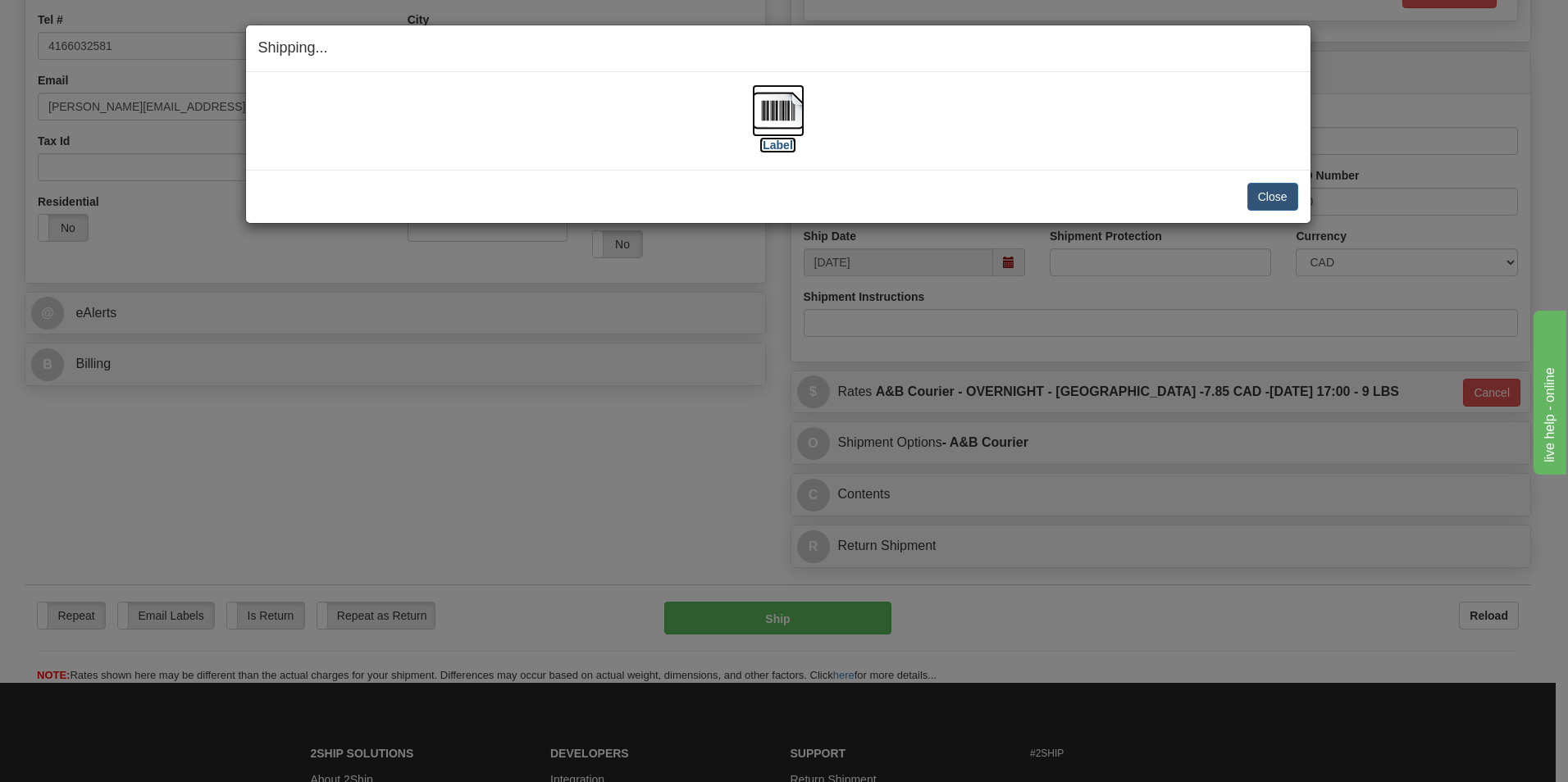
click at [774, 111] on img at bounding box center [778, 110] width 53 height 53
click at [1262, 196] on button "Close" at bounding box center [1273, 196] width 51 height 28
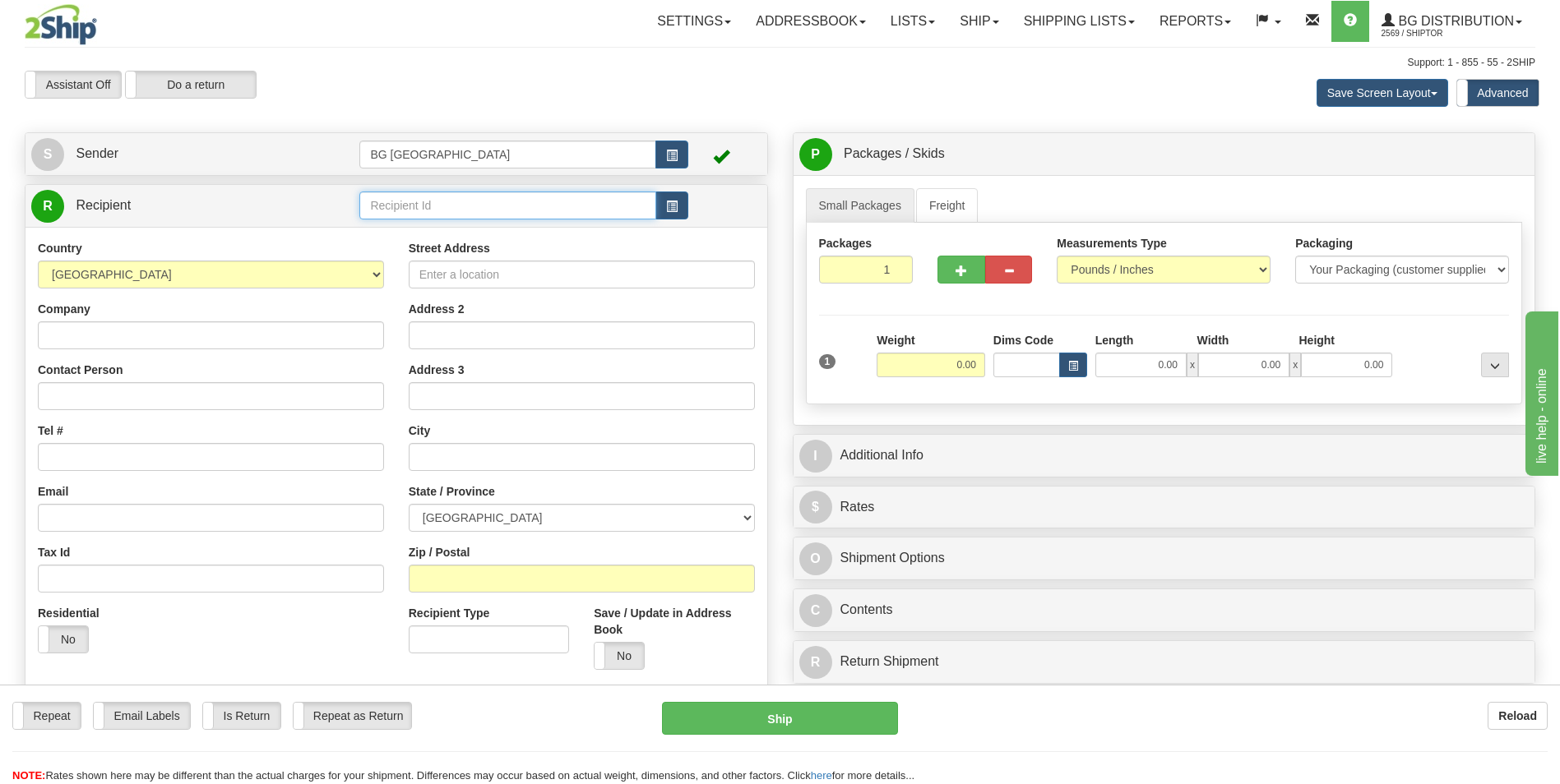
click at [419, 204] on input "text" at bounding box center [508, 205] width 296 height 28
click at [411, 228] on div "60151" at bounding box center [504, 231] width 280 height 18
type input "60151"
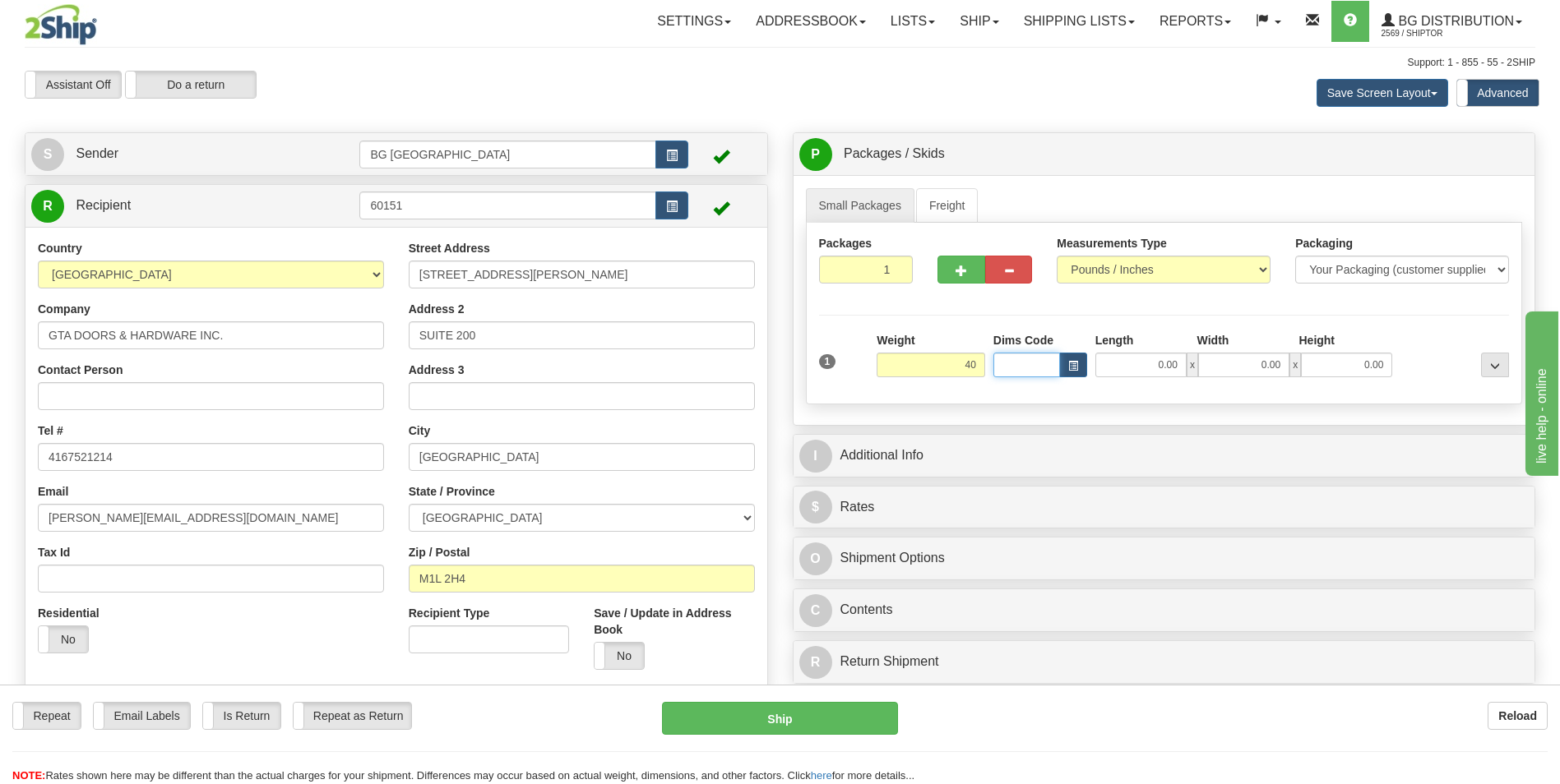
type input "40.00"
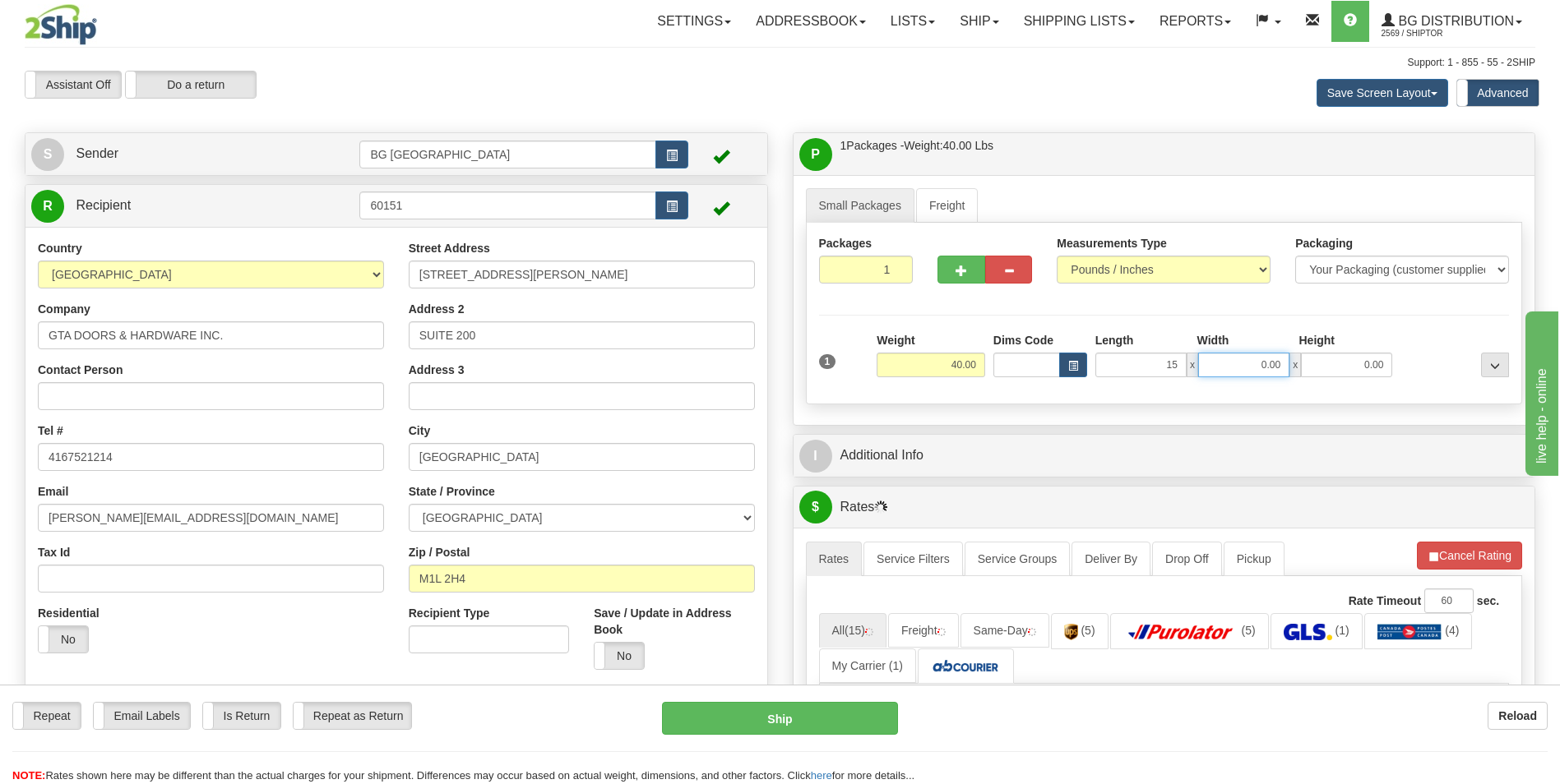
type input "15.00"
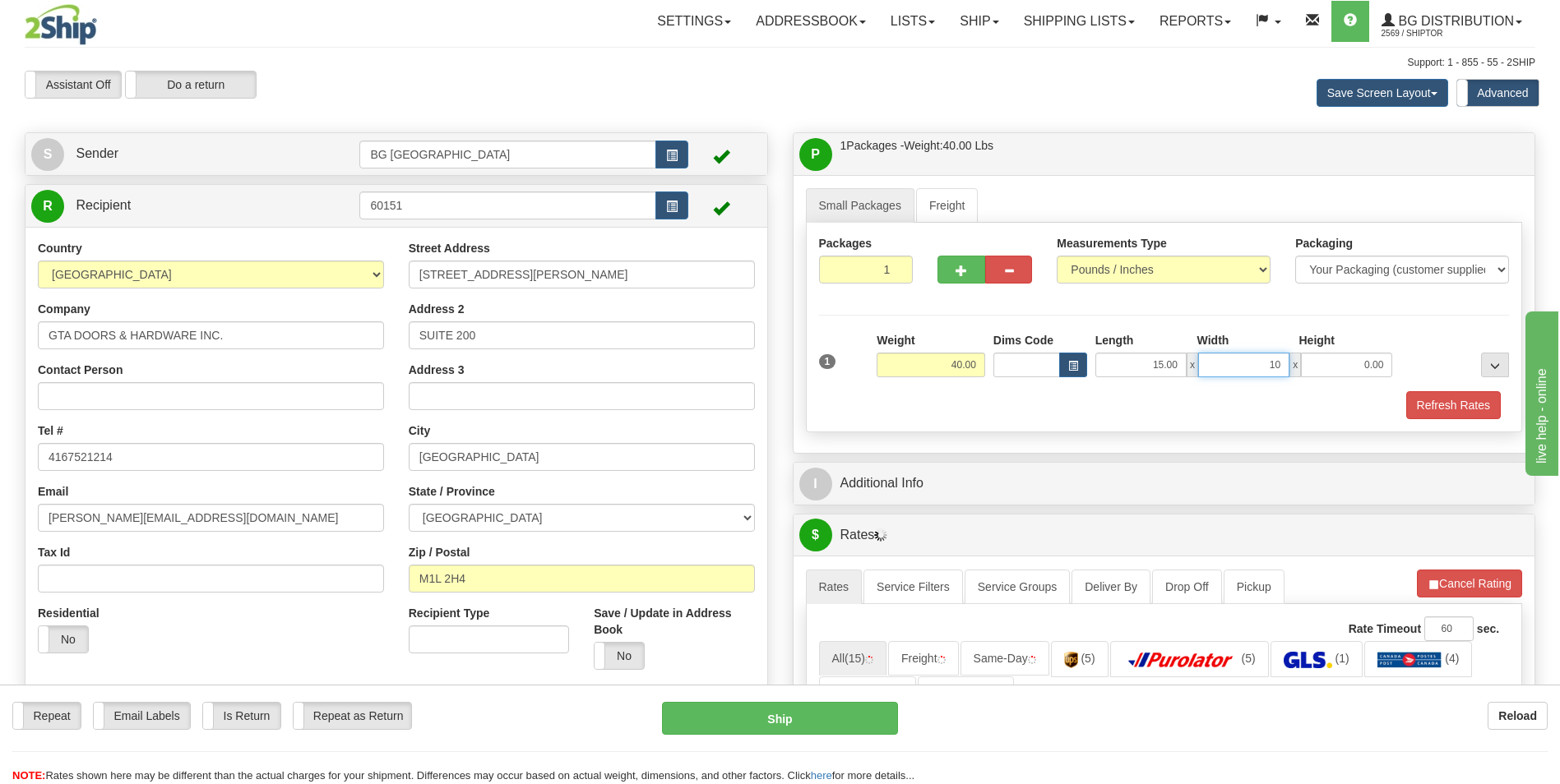
type input "10.00"
click at [955, 274] on span "button" at bounding box center [961, 271] width 12 height 11
type input "2"
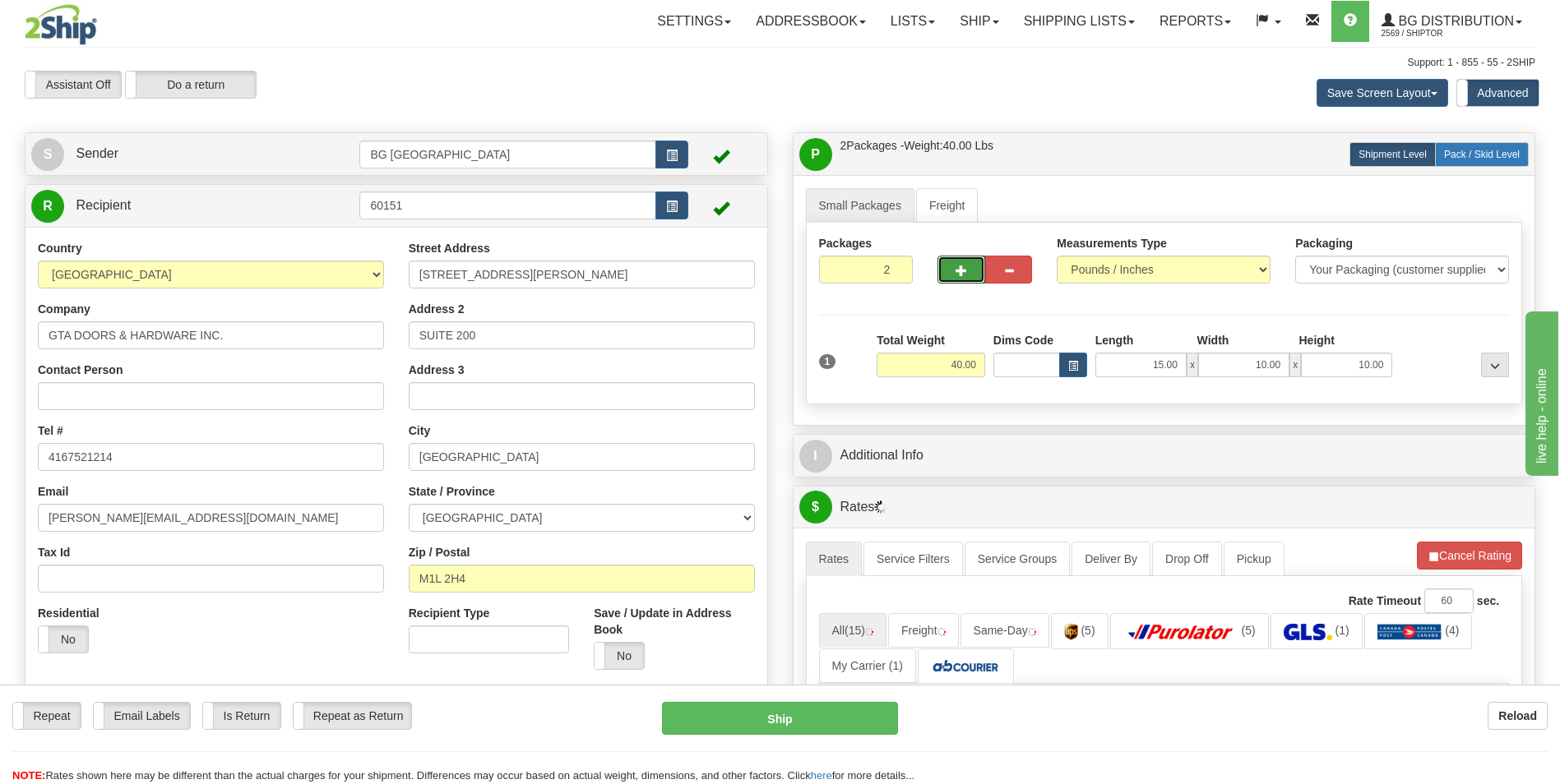
click at [1445, 152] on span "Pack / Skid Level" at bounding box center [1482, 155] width 76 height 12
radio input "true"
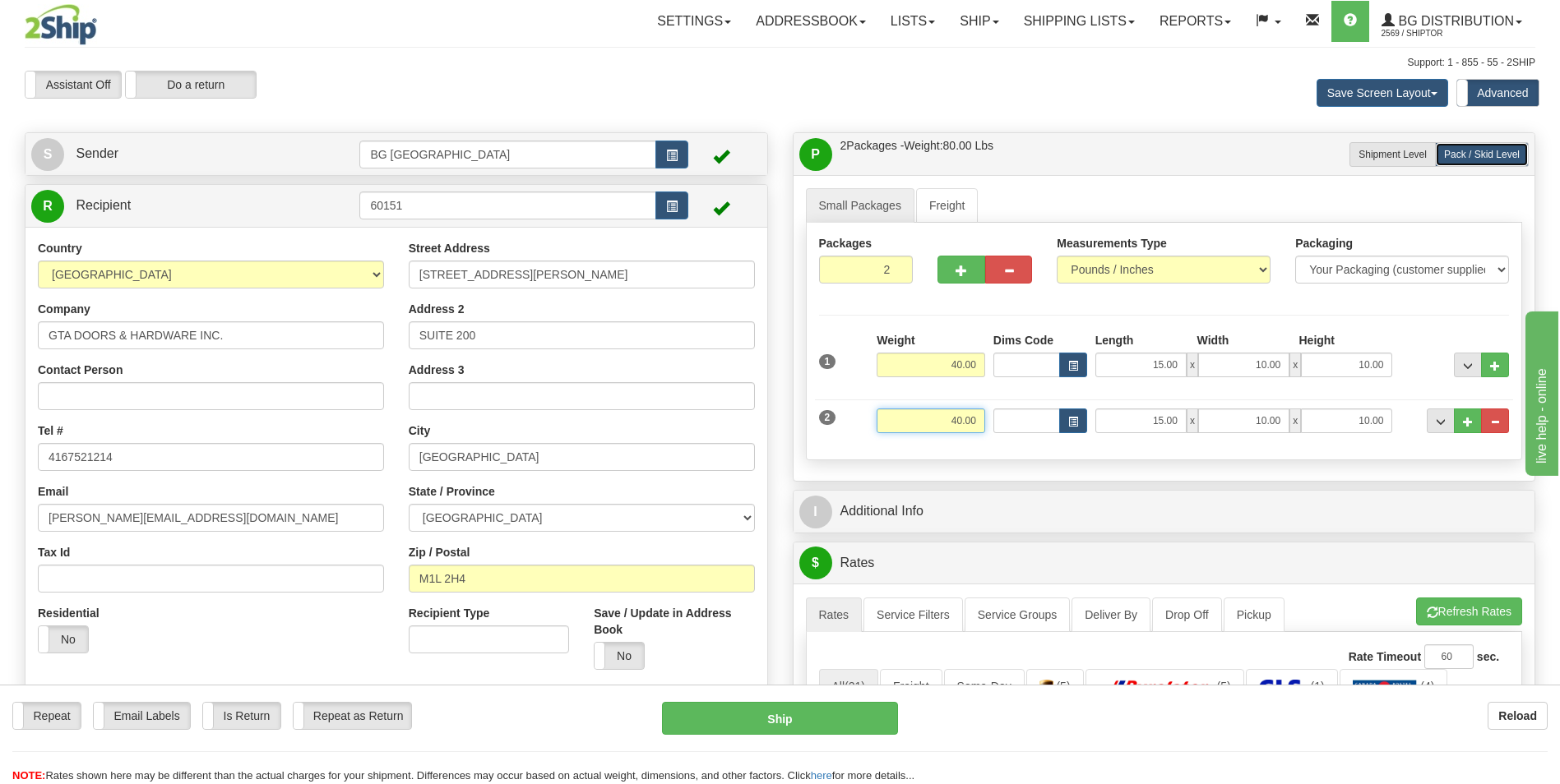
click at [953, 414] on input "40.00" at bounding box center [931, 421] width 108 height 25
type input "30.00"
type input "15.00"
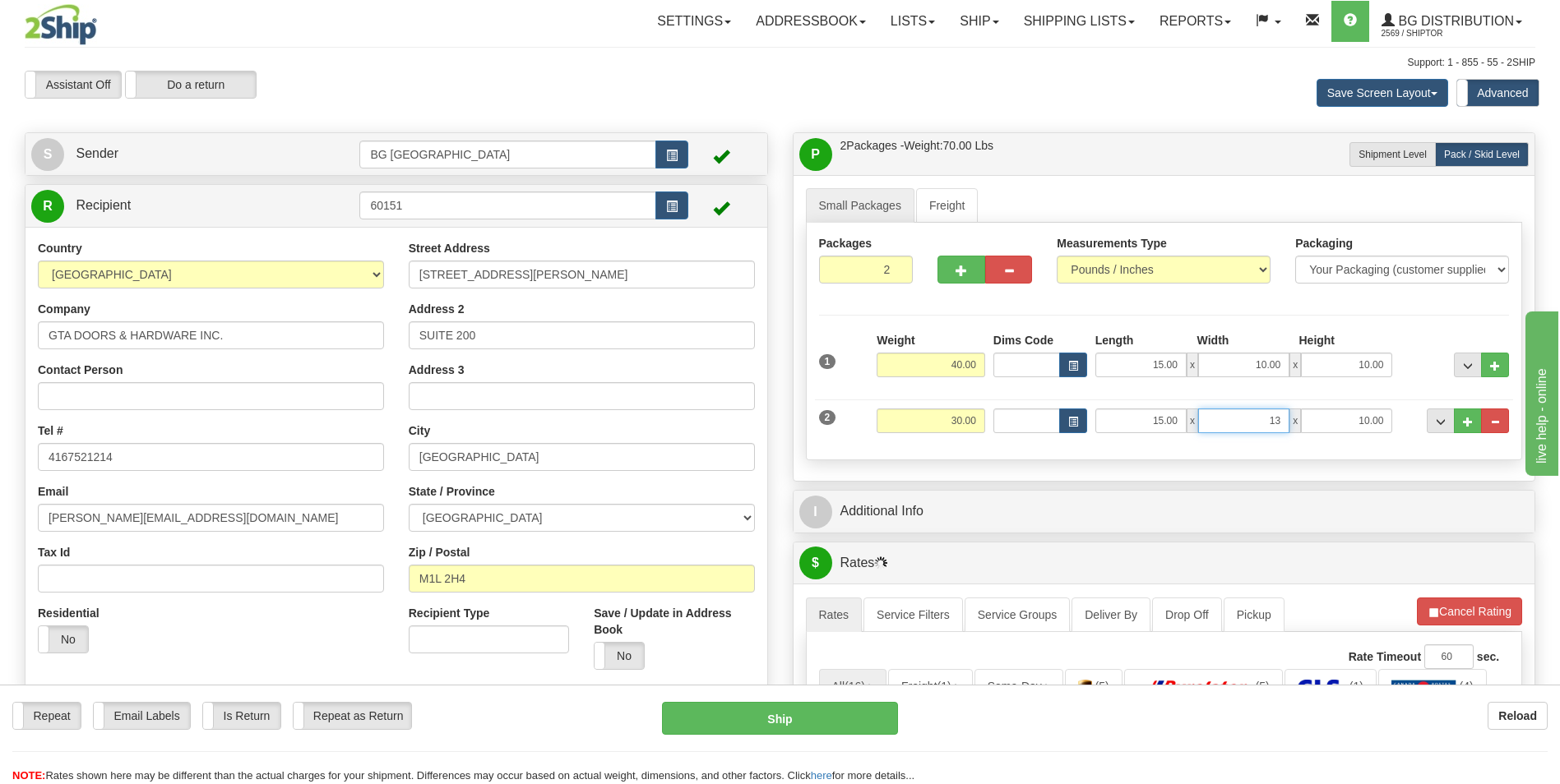
type input "13.00"
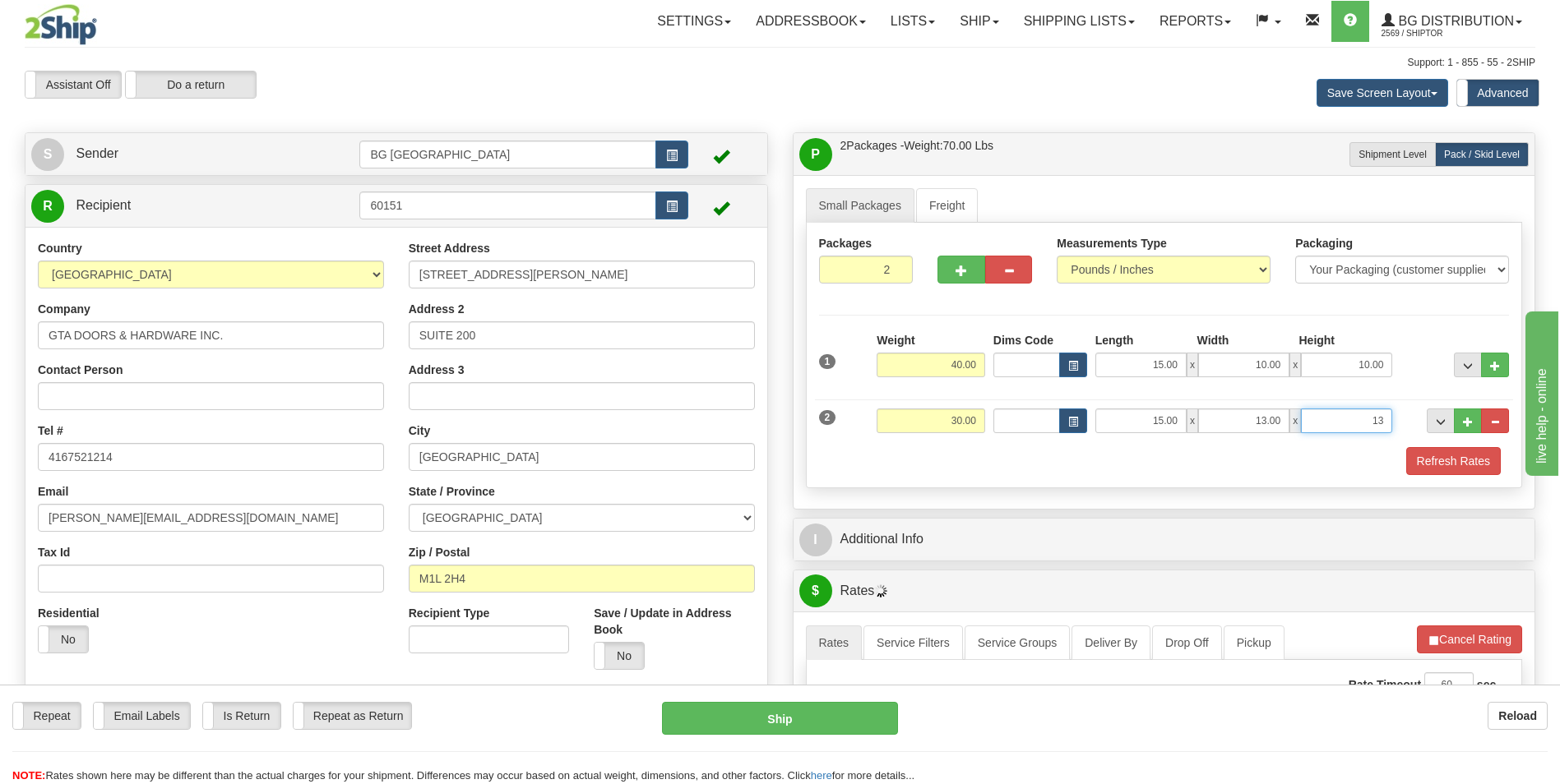
type input "13.00"
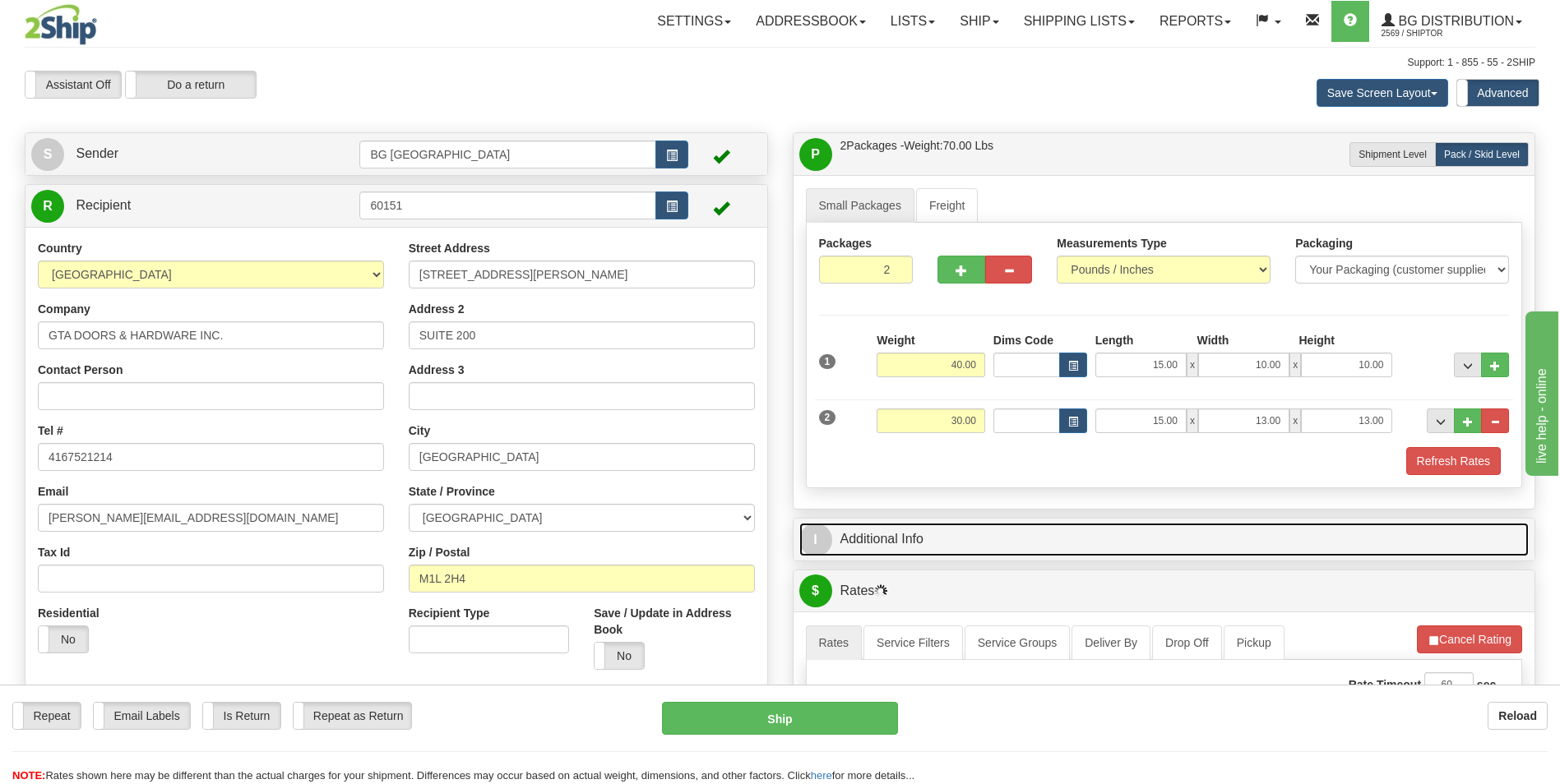
click at [974, 527] on link "I Additional Info" at bounding box center [1165, 540] width 731 height 34
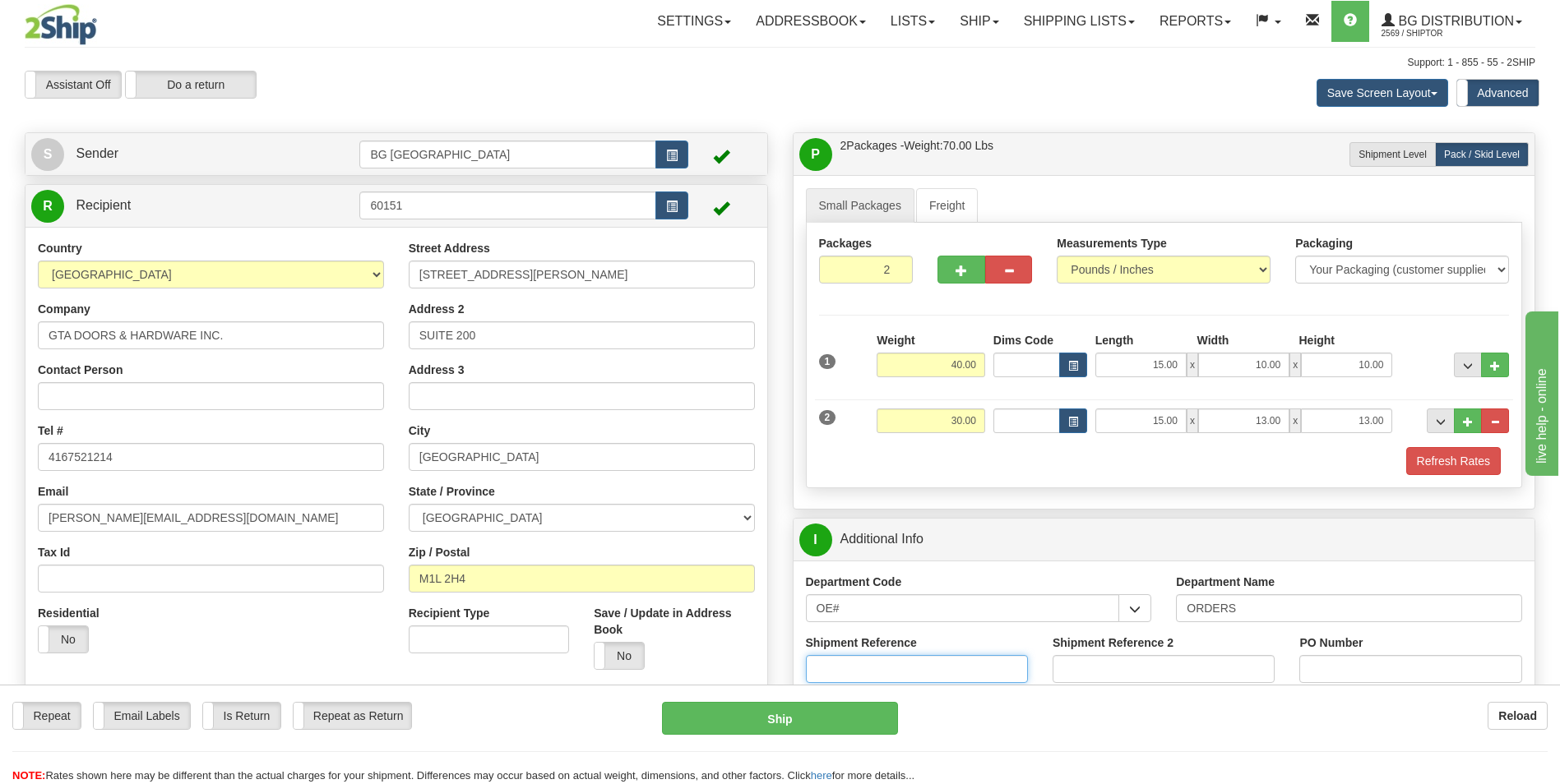
click at [876, 663] on input "Shipment Reference" at bounding box center [917, 669] width 222 height 28
type input "70185438-00"
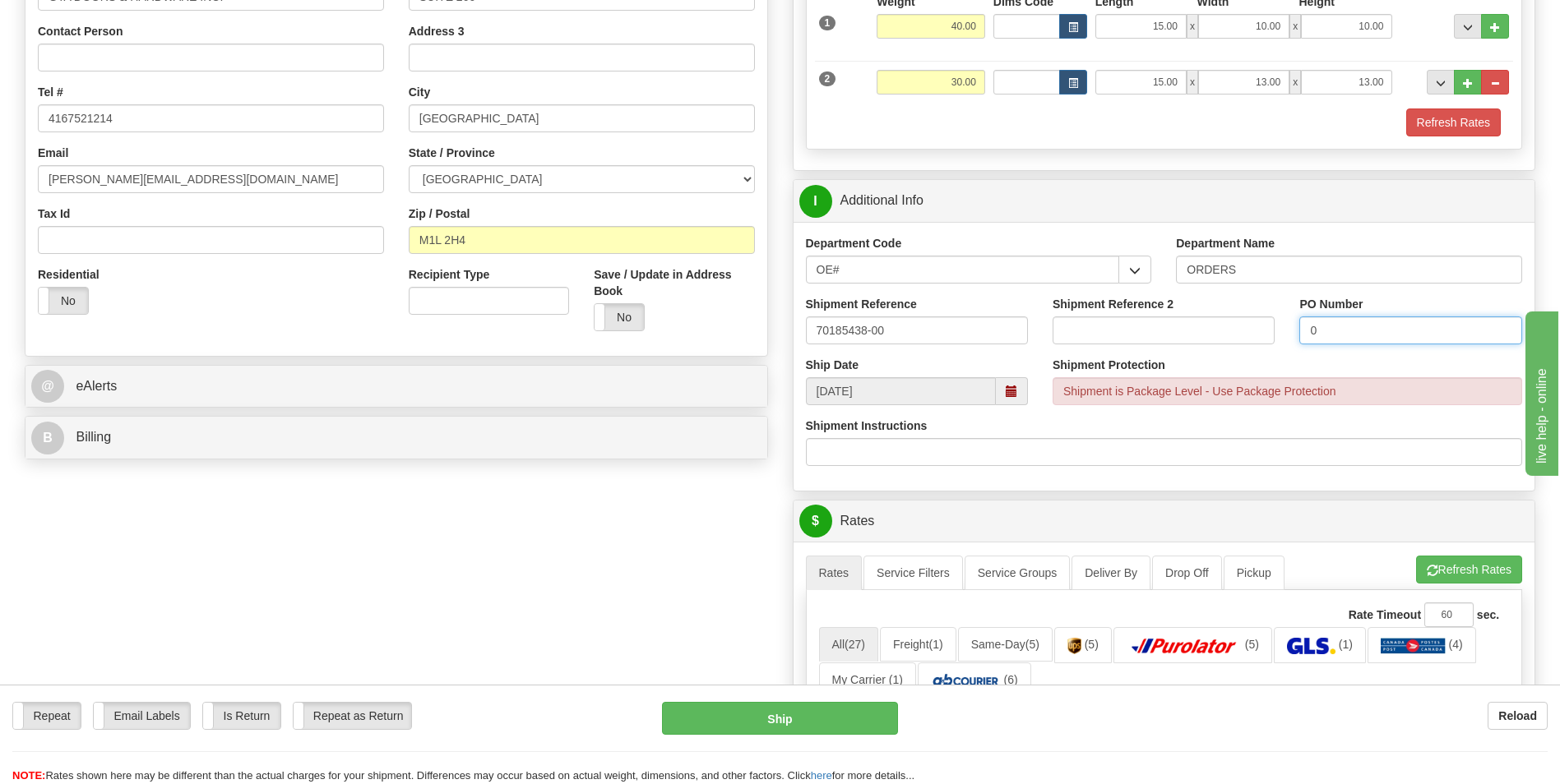
scroll to position [411, 0]
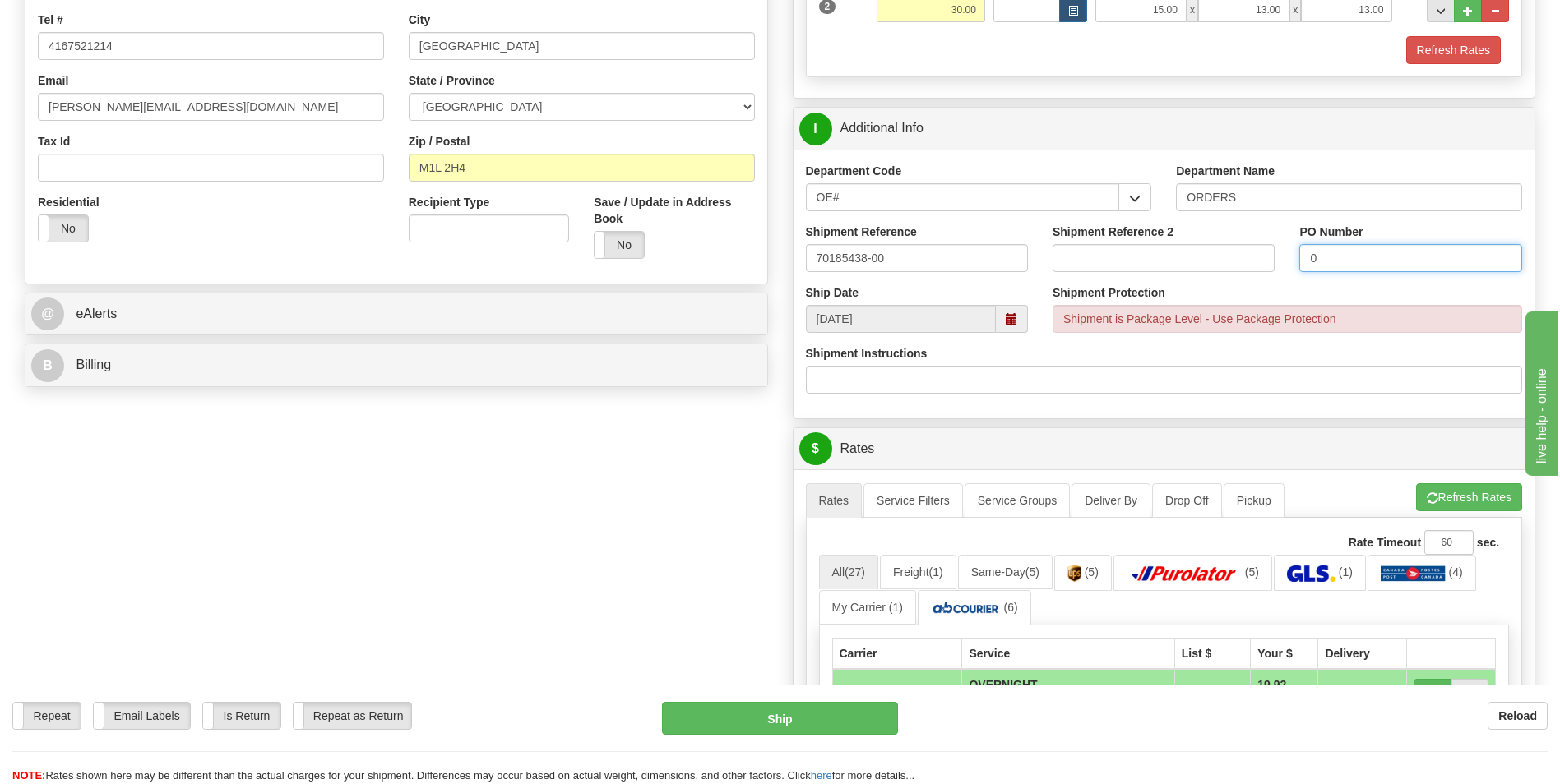
type input "0"
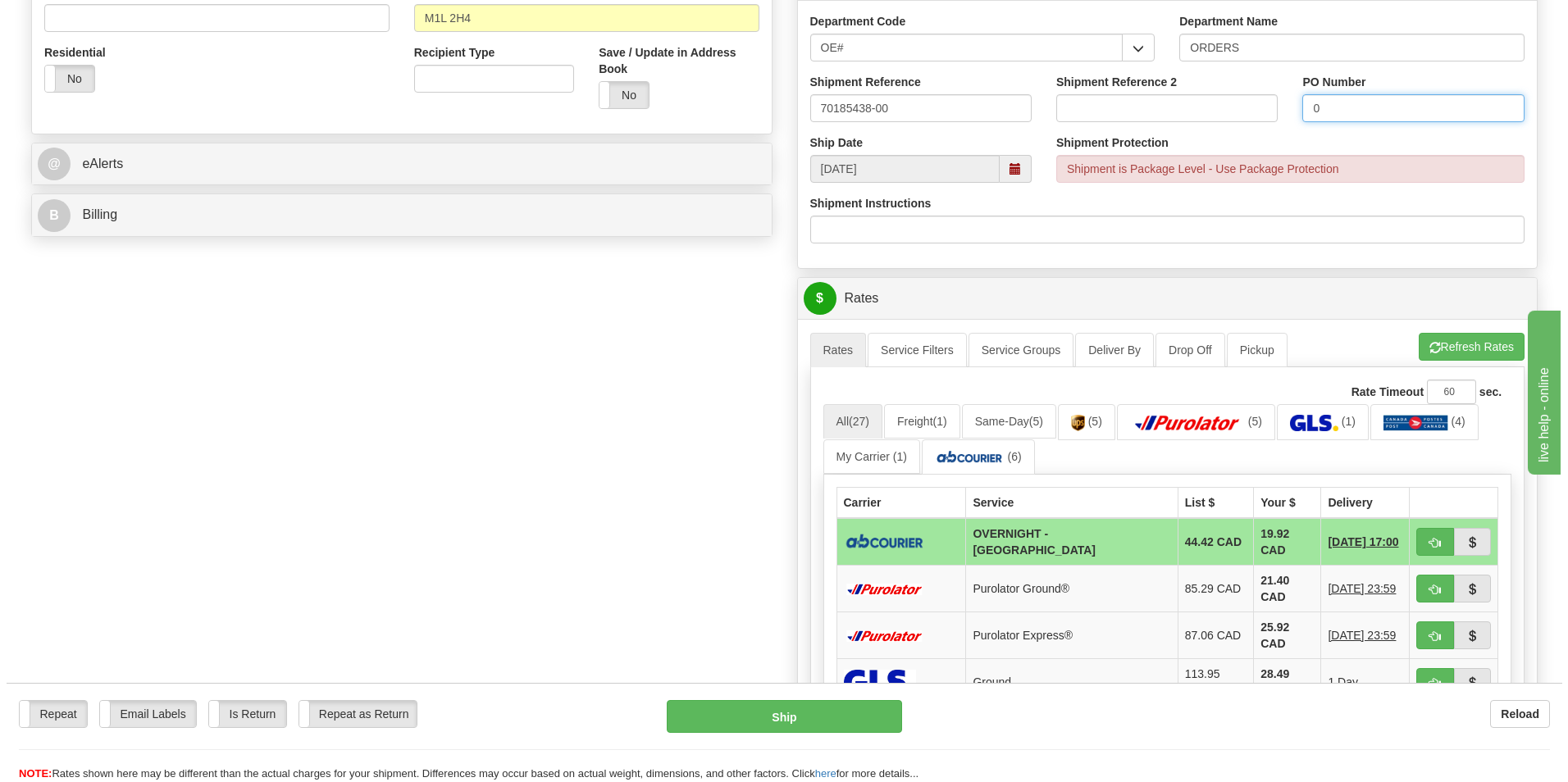
scroll to position [656, 0]
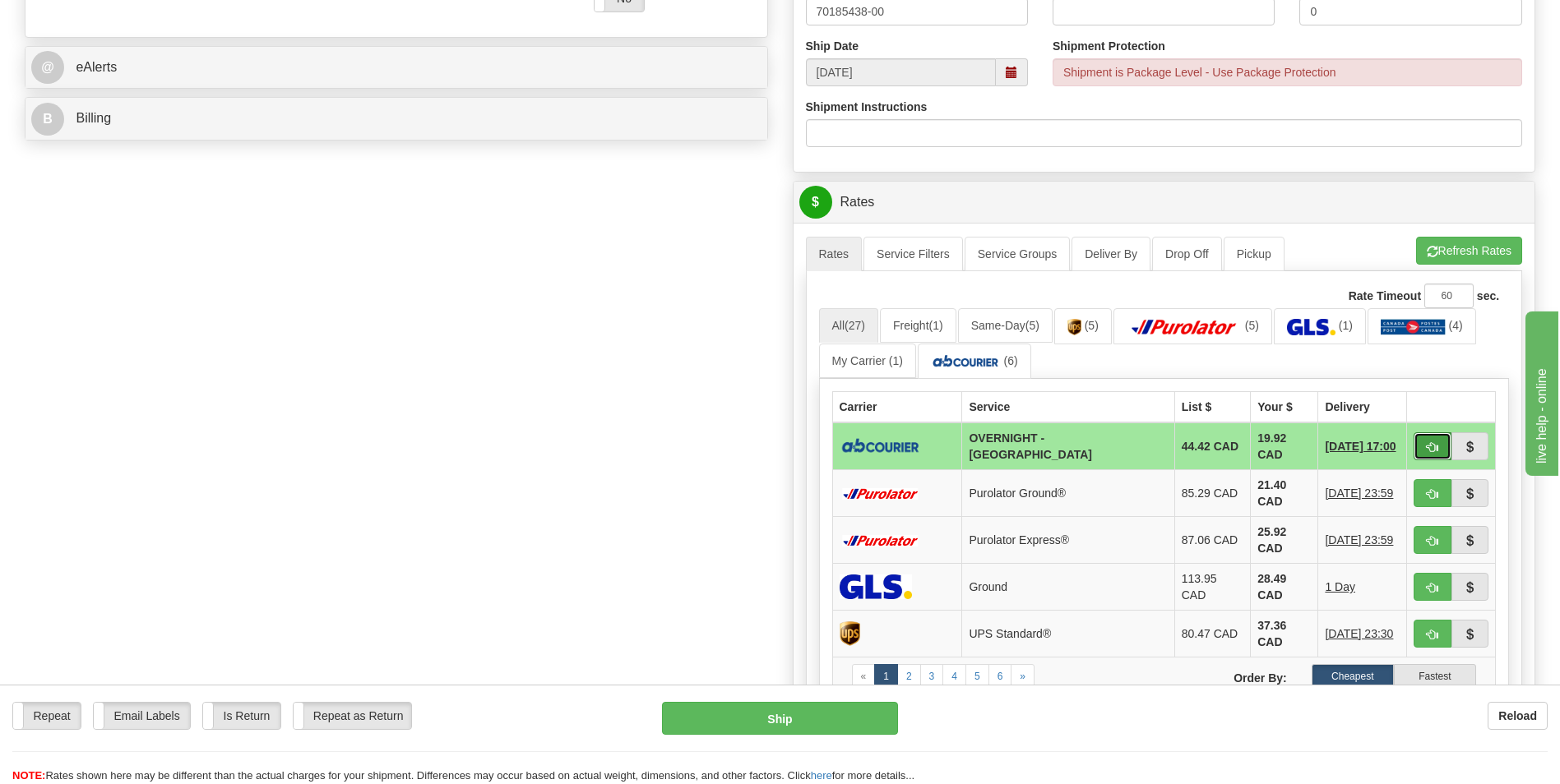
click at [1425, 432] on button "button" at bounding box center [1432, 446] width 37 height 28
type input "4"
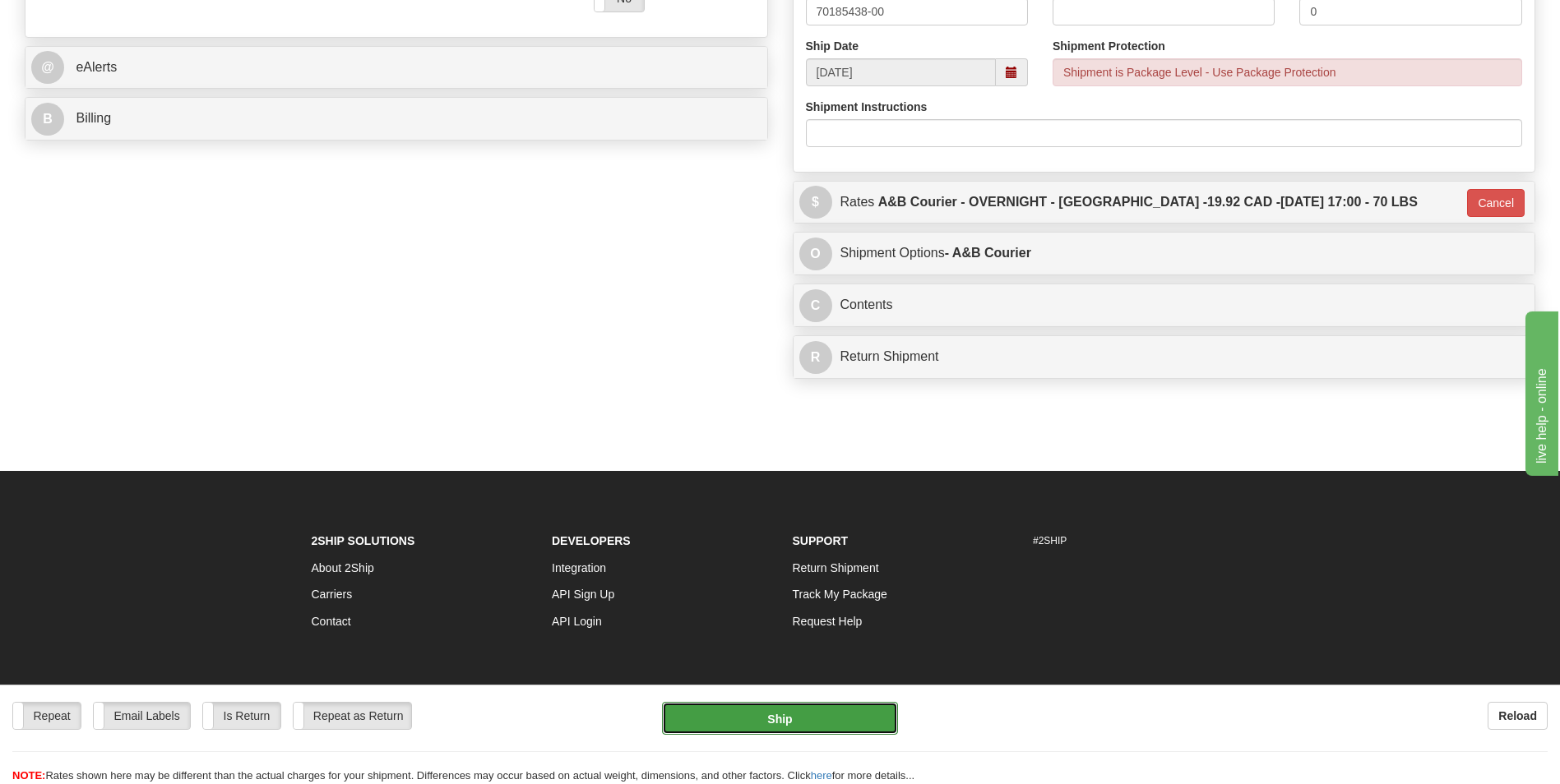
click at [796, 717] on button "Ship" at bounding box center [780, 718] width 235 height 33
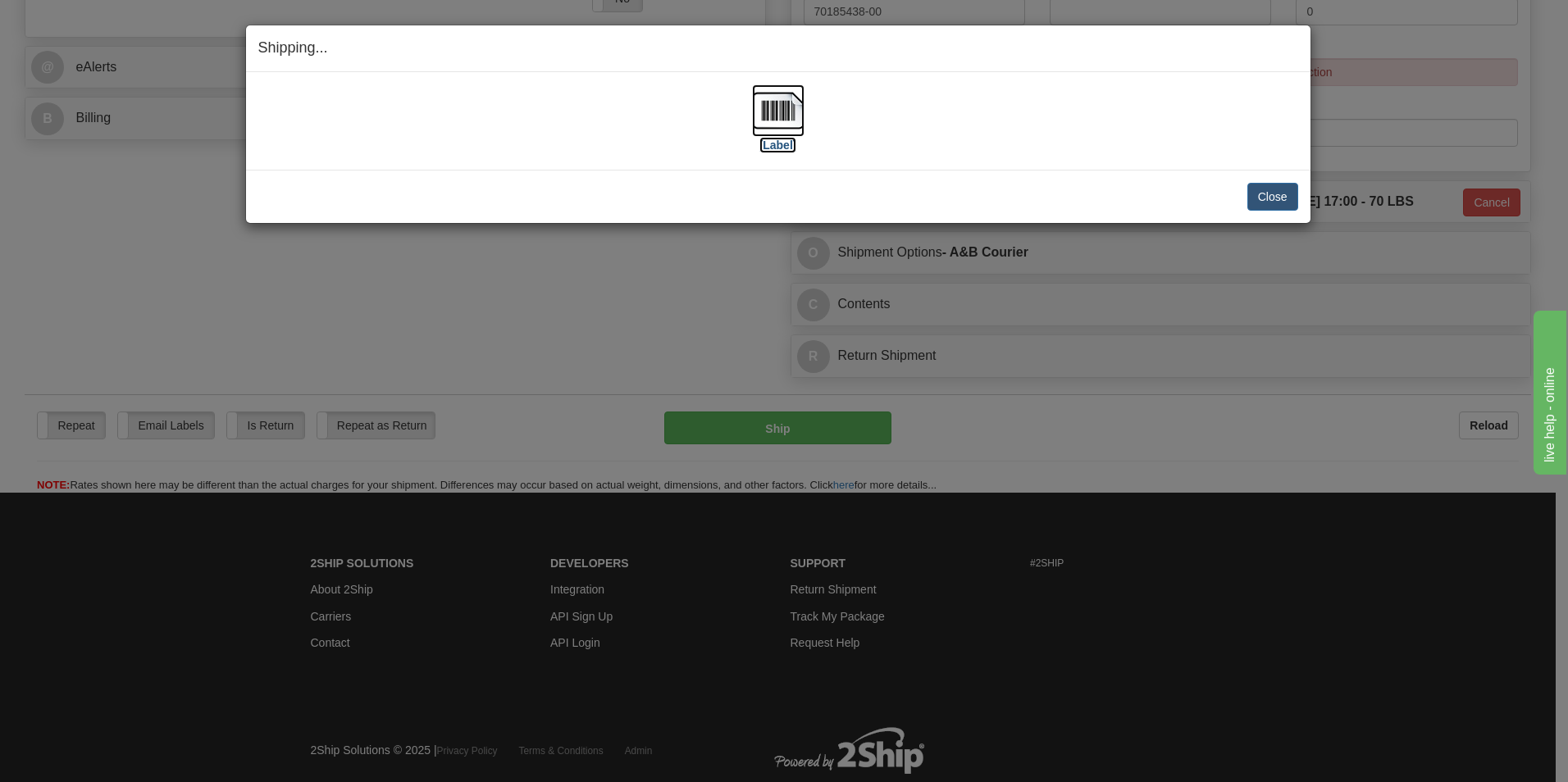
click at [772, 113] on img at bounding box center [778, 110] width 53 height 53
drag, startPoint x: 90, startPoint y: 201, endPoint x: 108, endPoint y: 142, distance: 61.7
click at [90, 201] on div "Shipping... Your SHIPMENT will EXPIRE in [Label] IMPORTANT NOTICE Embassy / Con…" at bounding box center [784, 391] width 1568 height 782
click at [790, 119] on img at bounding box center [778, 110] width 53 height 53
click at [1250, 202] on button "Close" at bounding box center [1273, 196] width 51 height 28
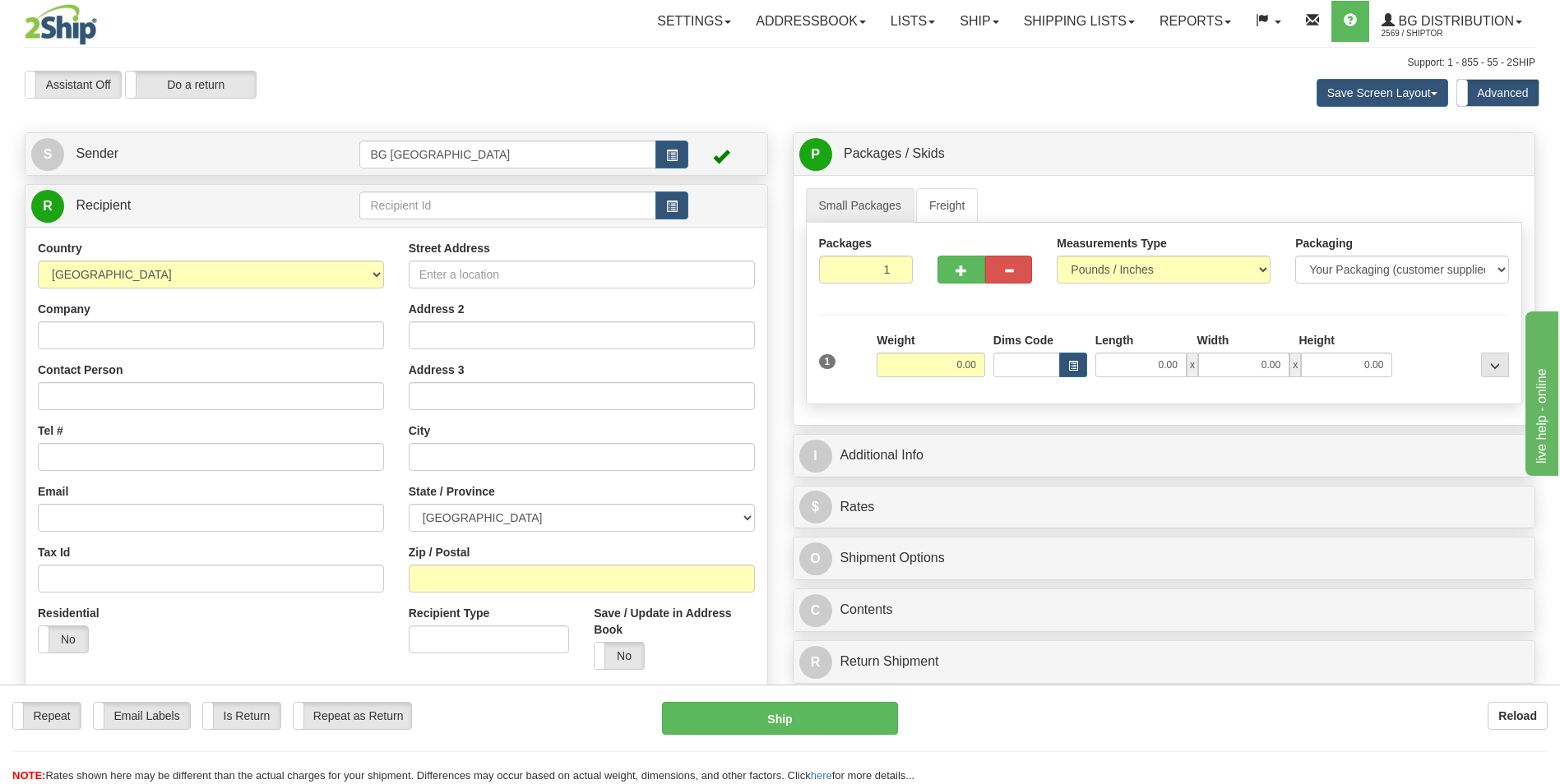
click at [422, 226] on div "R Recipient" at bounding box center [396, 205] width 742 height 42
click at [424, 219] on input "text" at bounding box center [508, 205] width 296 height 28
type input "60523"
click at [398, 236] on div "Country AFGHANISTAN ALAND ISLANDS ALBANIA ALGERIA AMERICAN SAMOA ANDORRA ANGOLA…" at bounding box center [396, 491] width 742 height 529
type input "20.00"
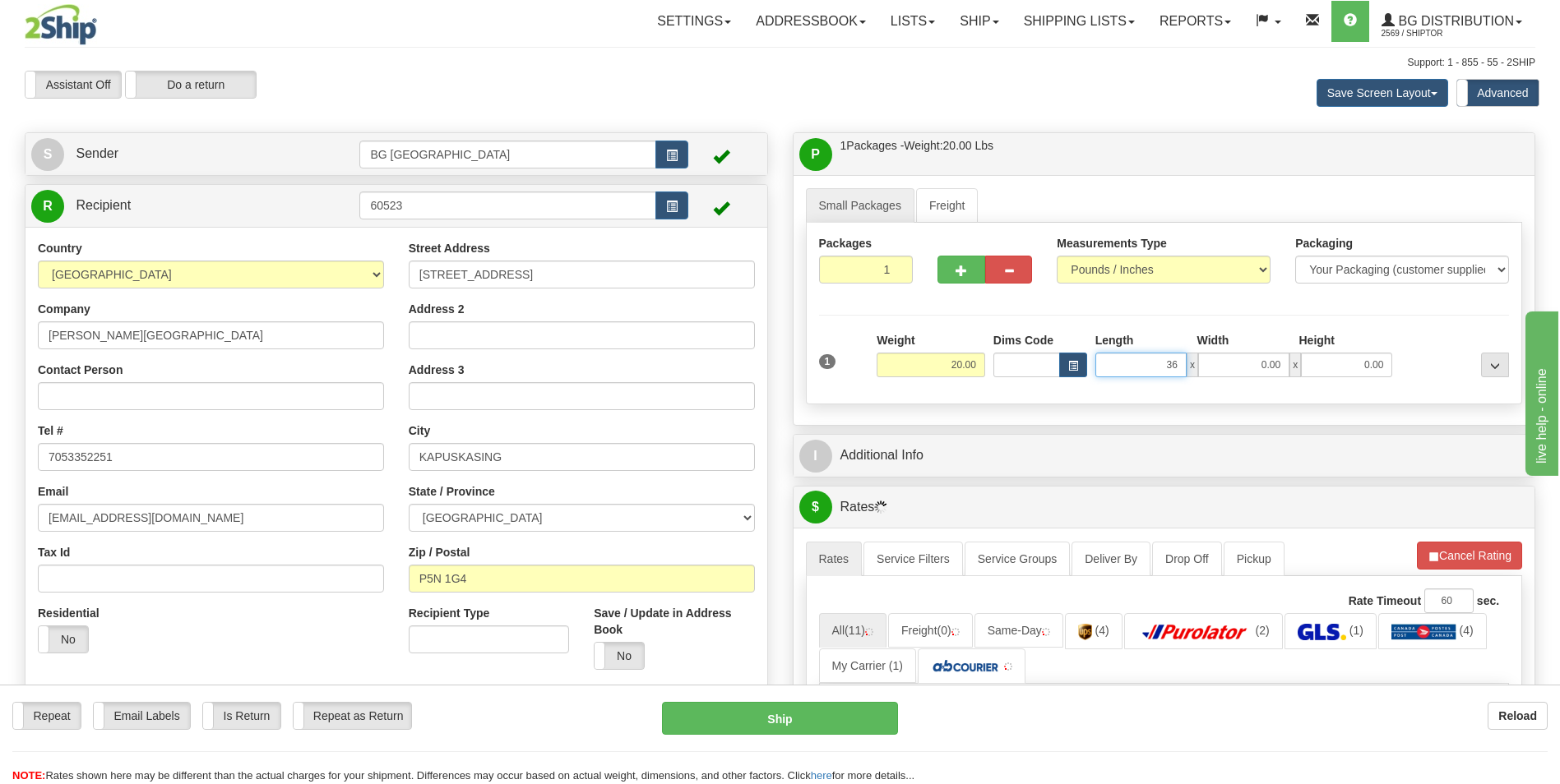
type input "36.00"
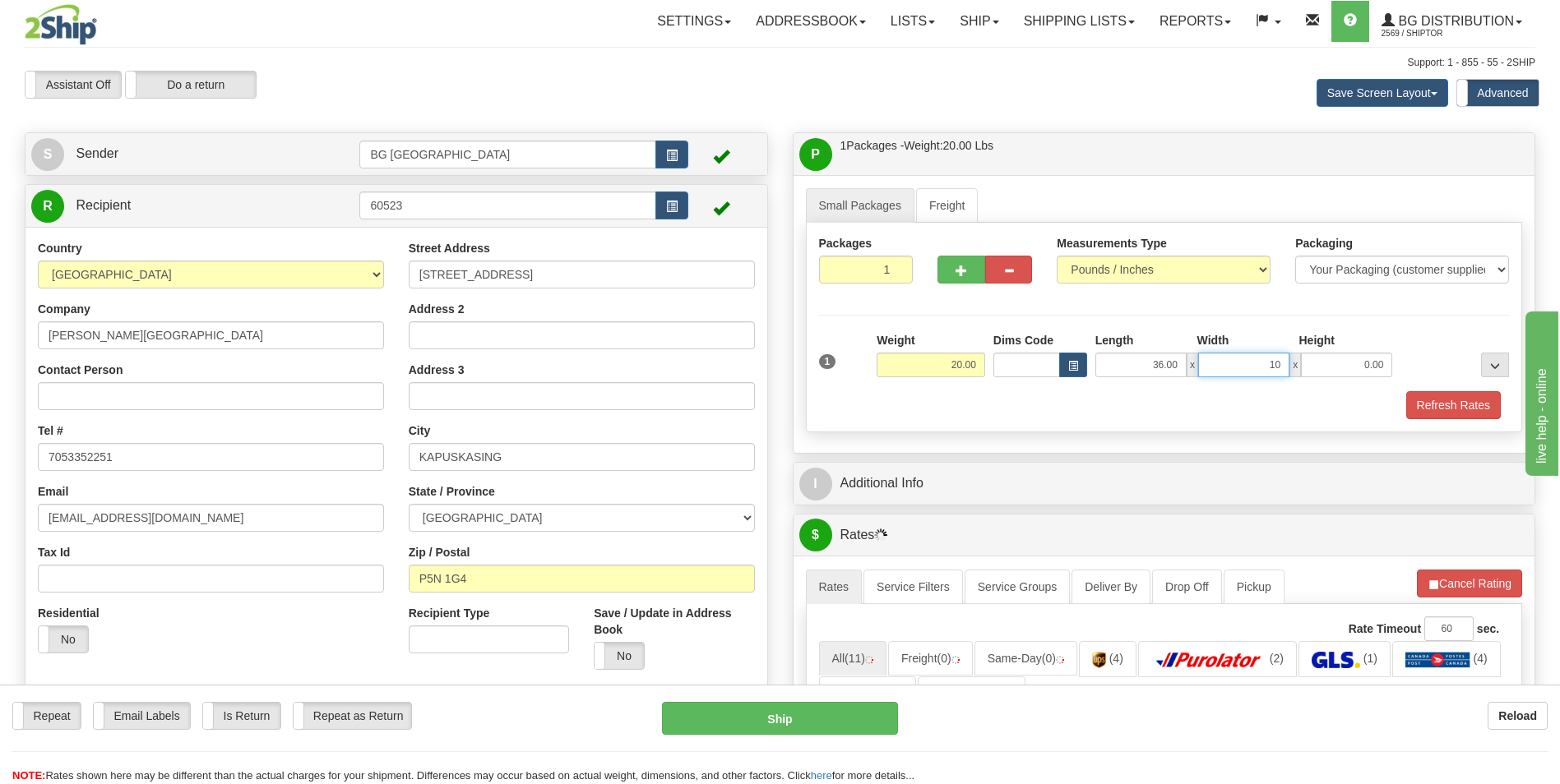
type input "10.00"
type input "2.00"
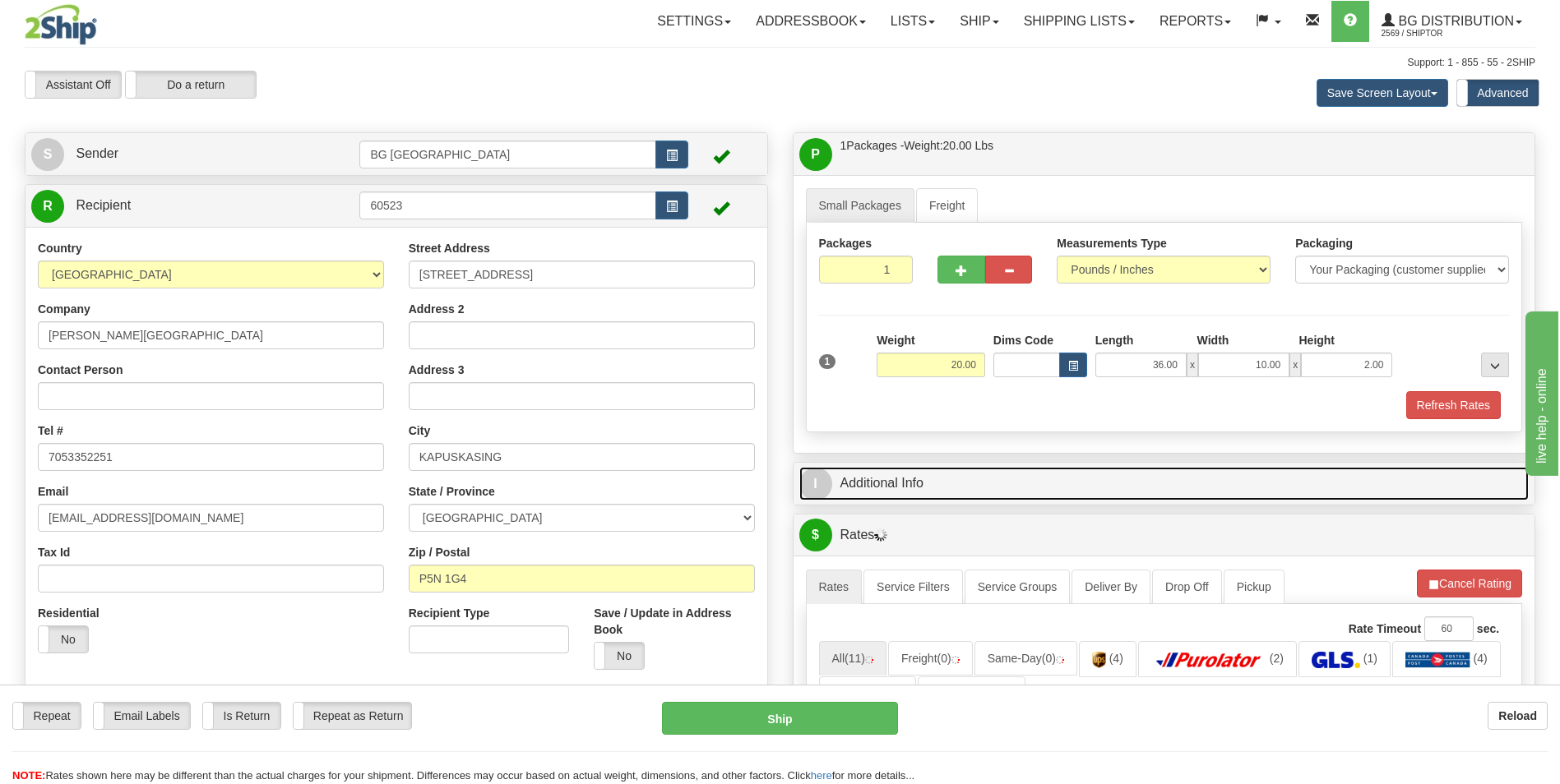
click at [961, 494] on link "I Additional Info" at bounding box center [1165, 484] width 731 height 34
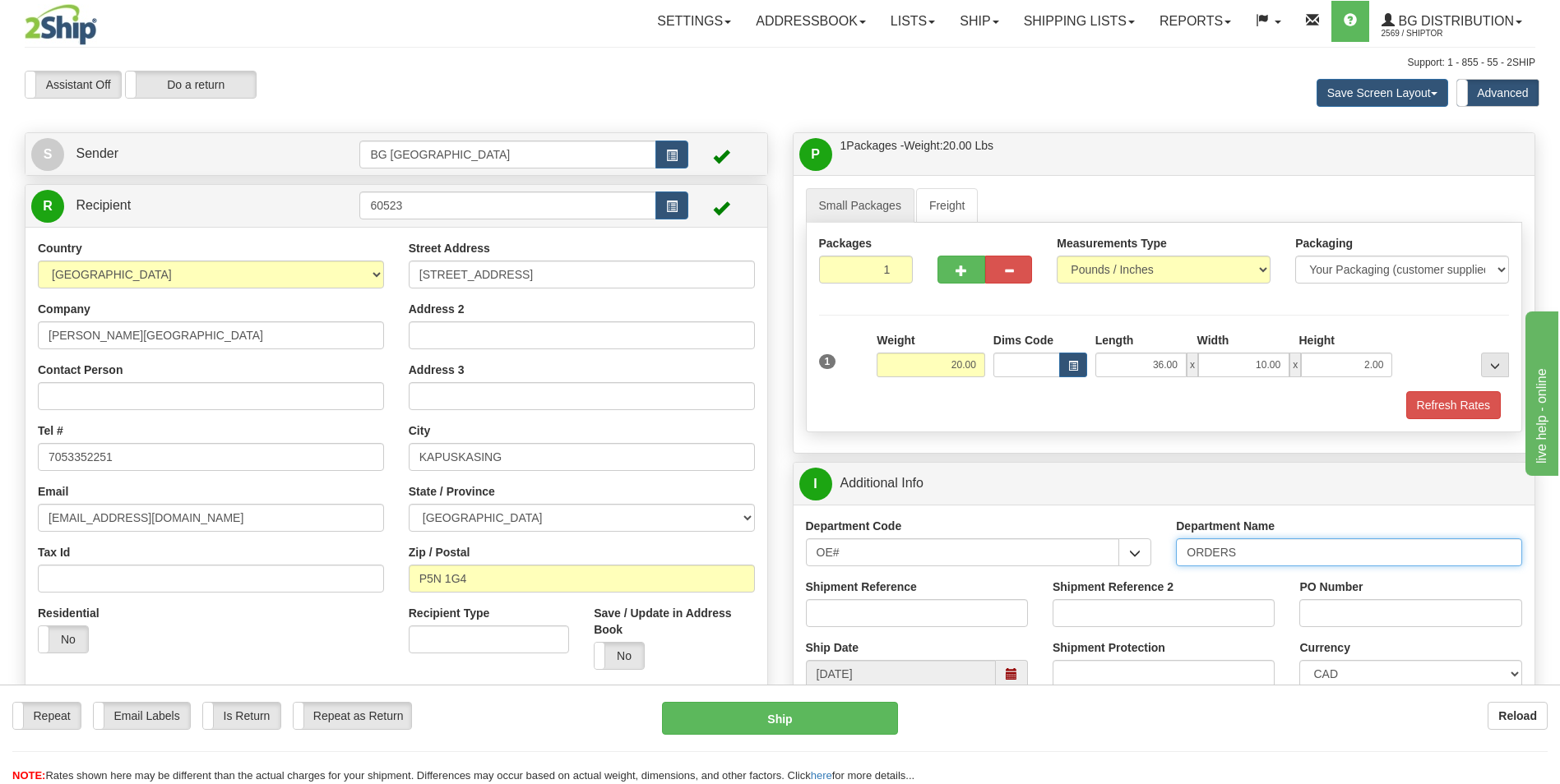
click at [1249, 553] on input "ORDERS" at bounding box center [1349, 552] width 347 height 28
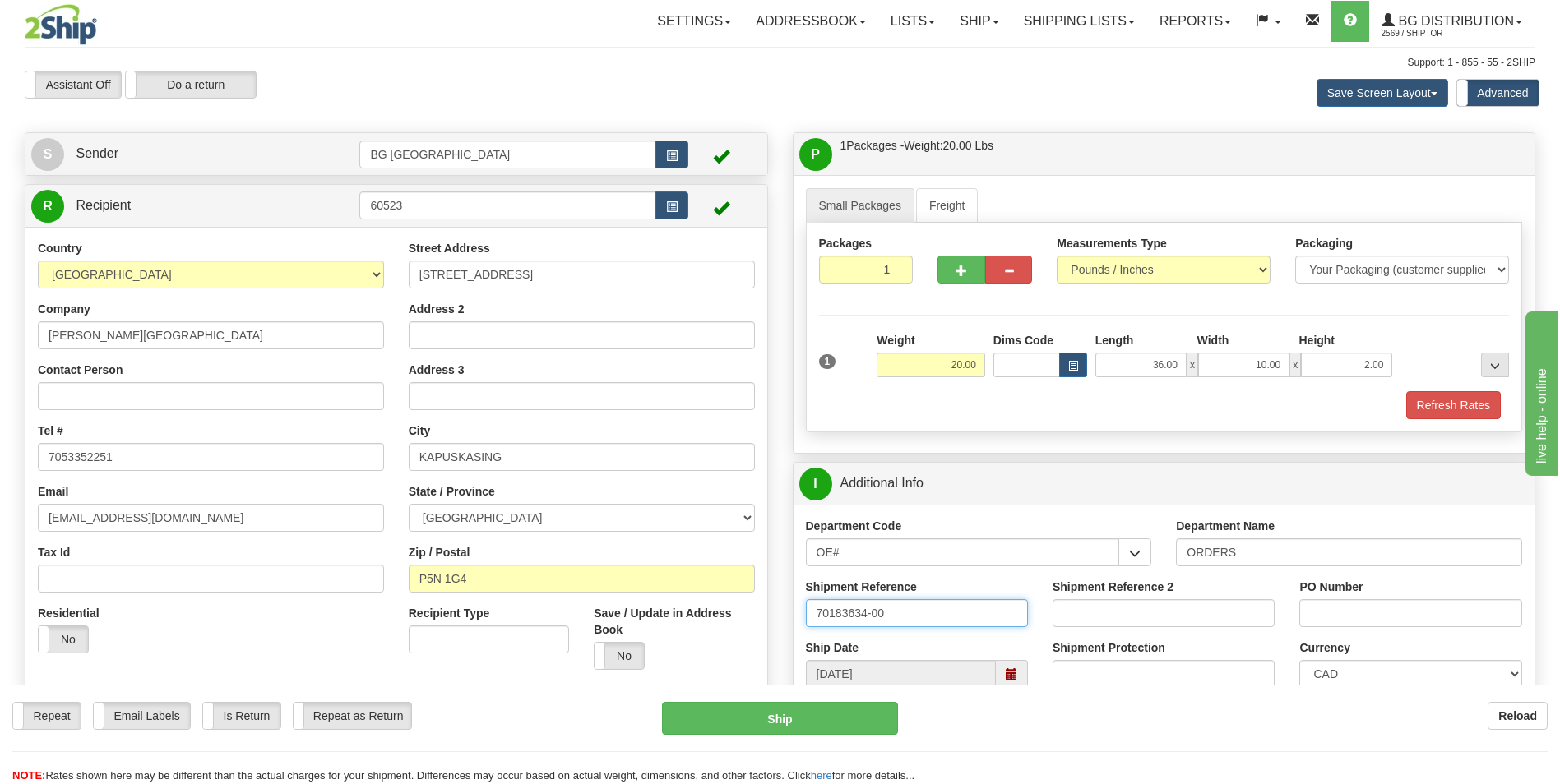
type input "70183634-00"
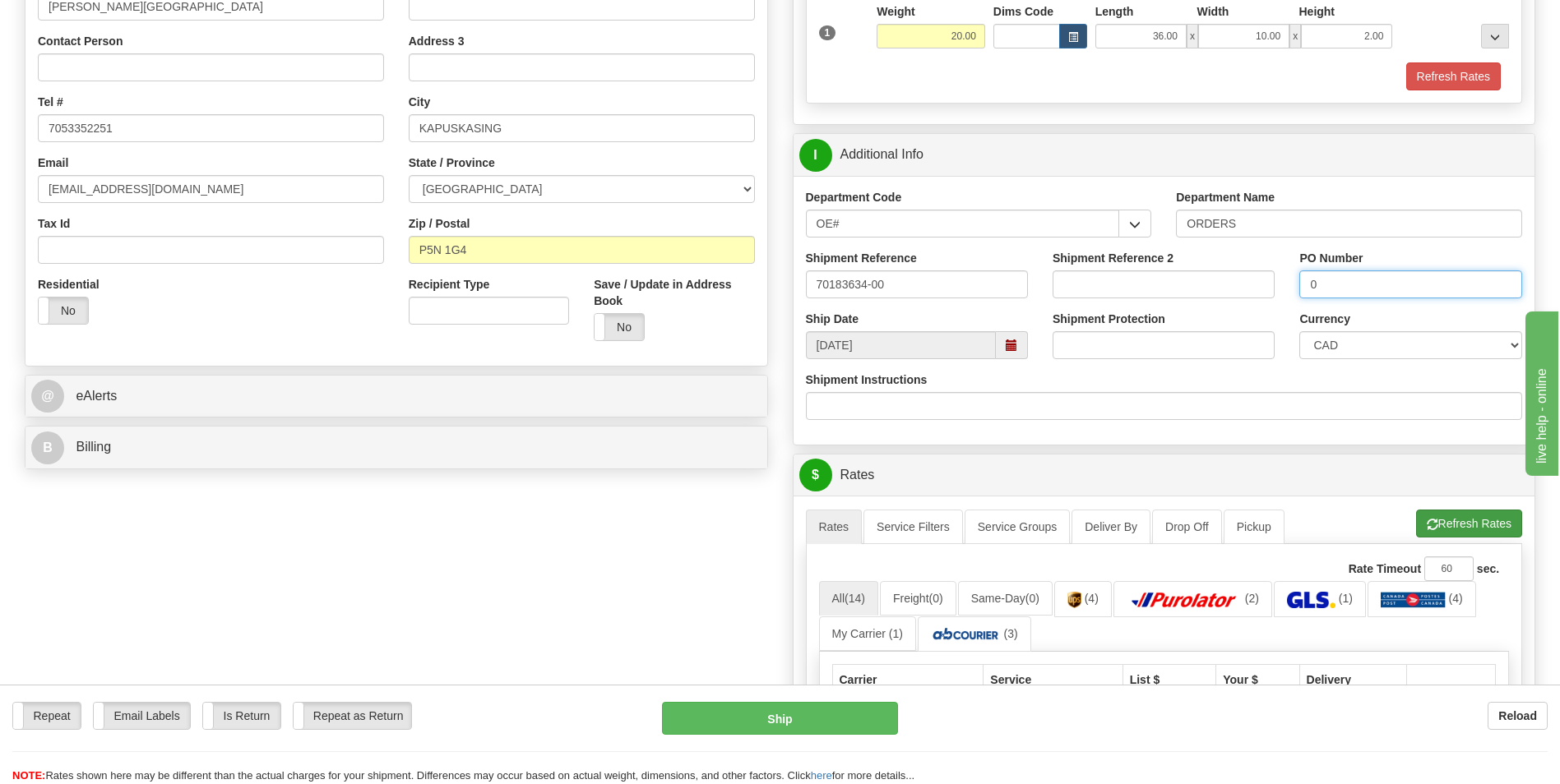
type input "0"
click at [1445, 532] on button "Refresh Rates" at bounding box center [1469, 524] width 106 height 28
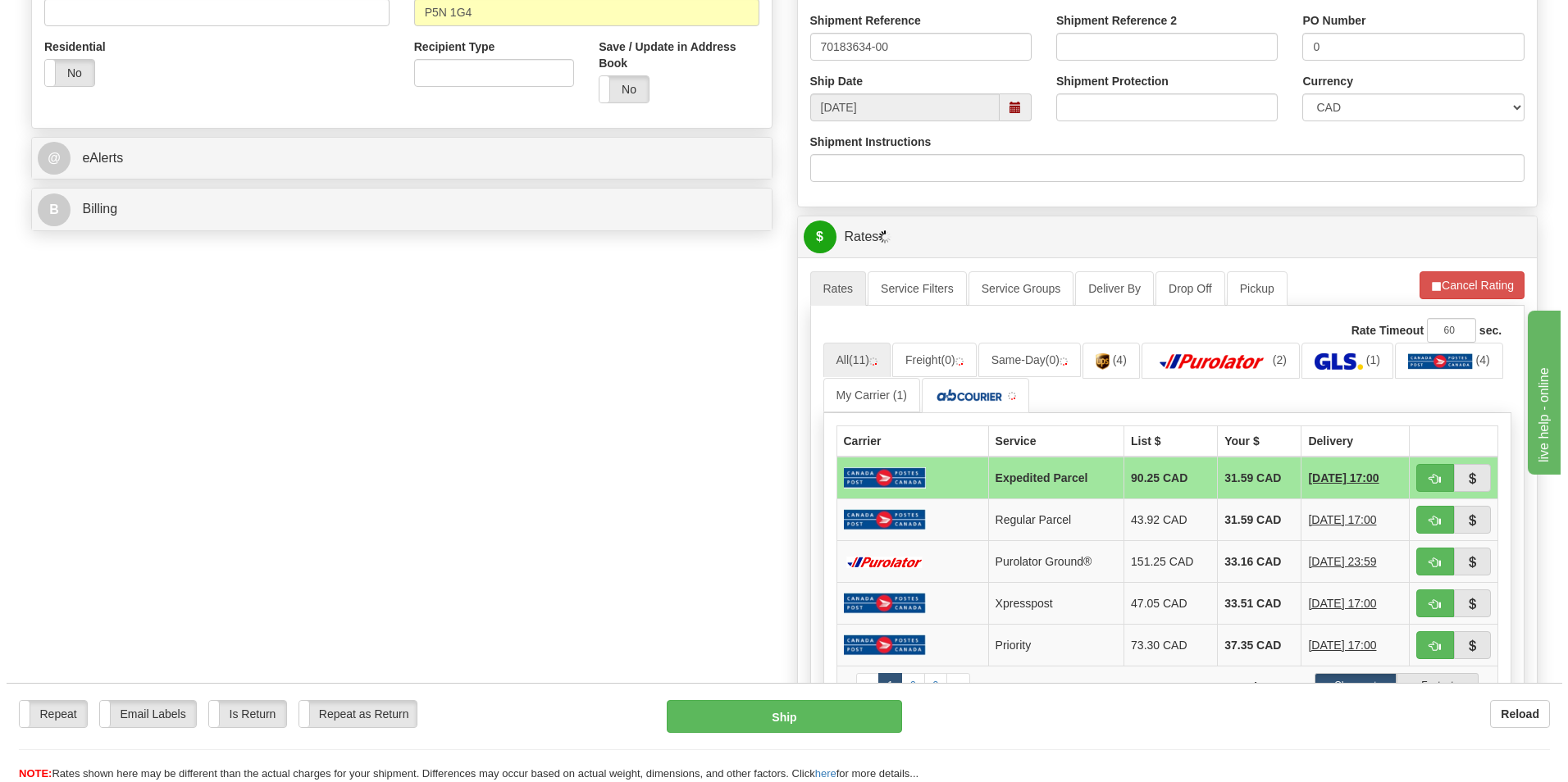
scroll to position [574, 0]
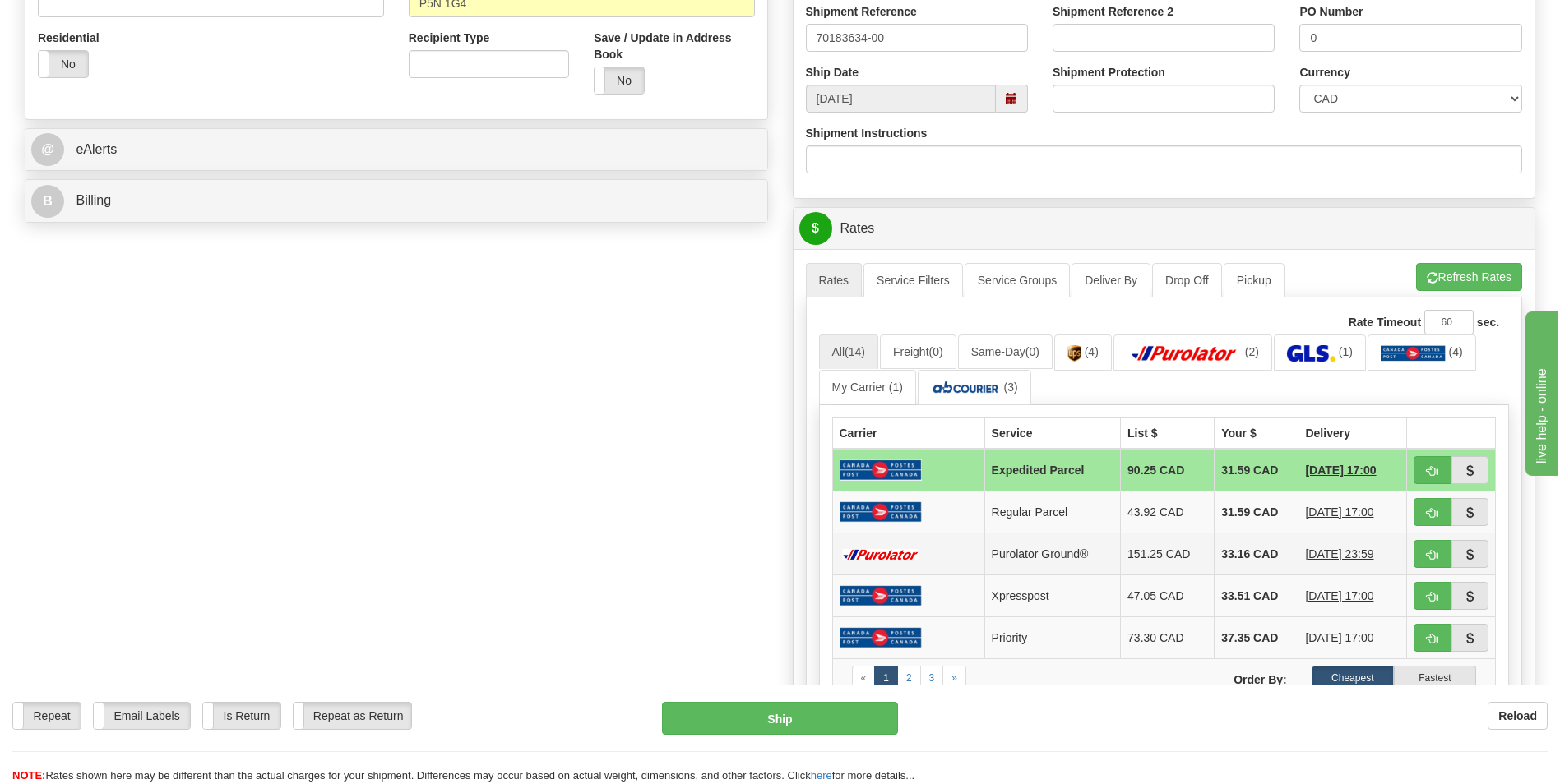
click at [1256, 552] on td "33.16 CAD" at bounding box center [1257, 554] width 84 height 42
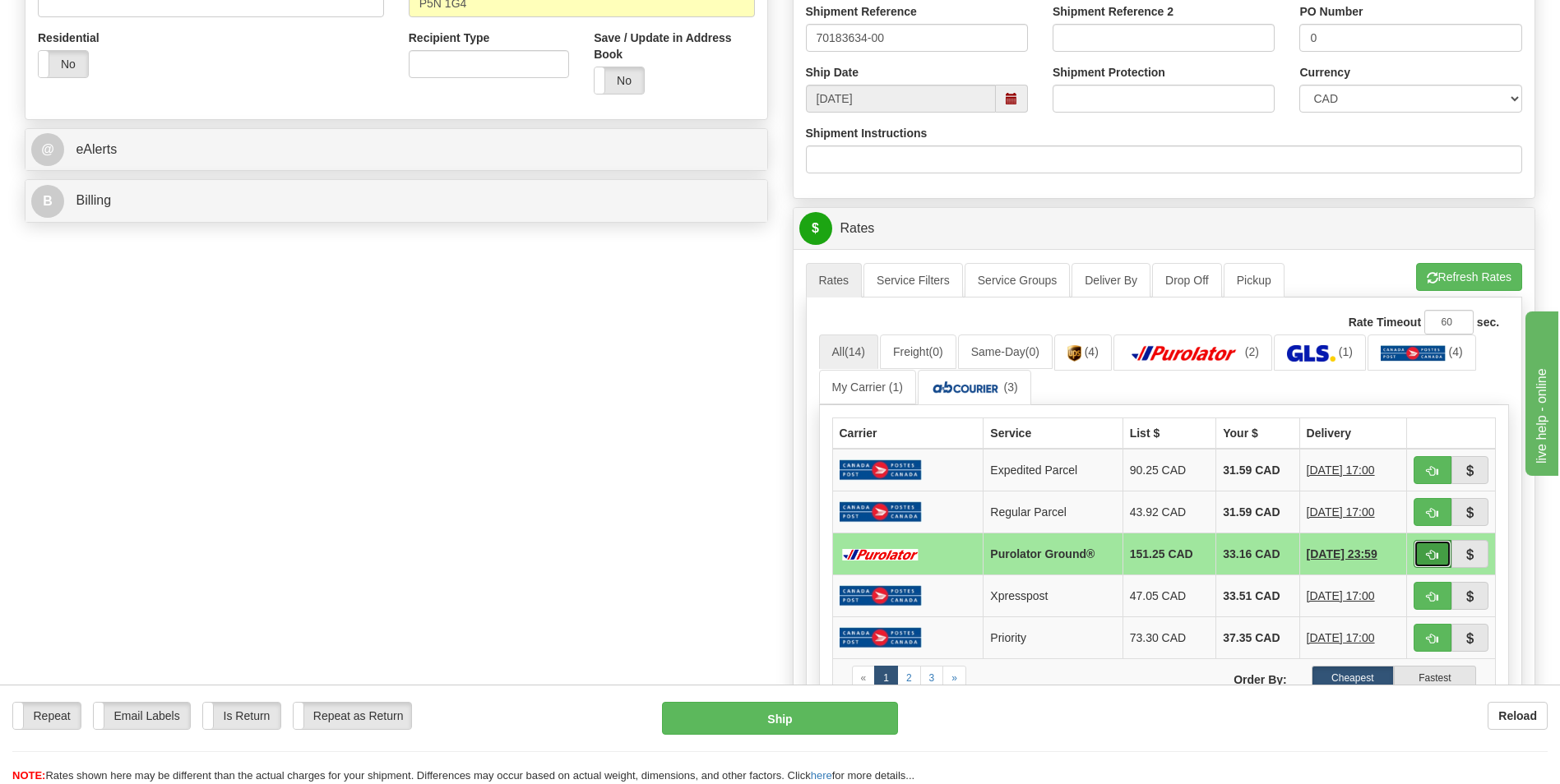
click at [1436, 552] on span "button" at bounding box center [1433, 555] width 12 height 11
type input "260"
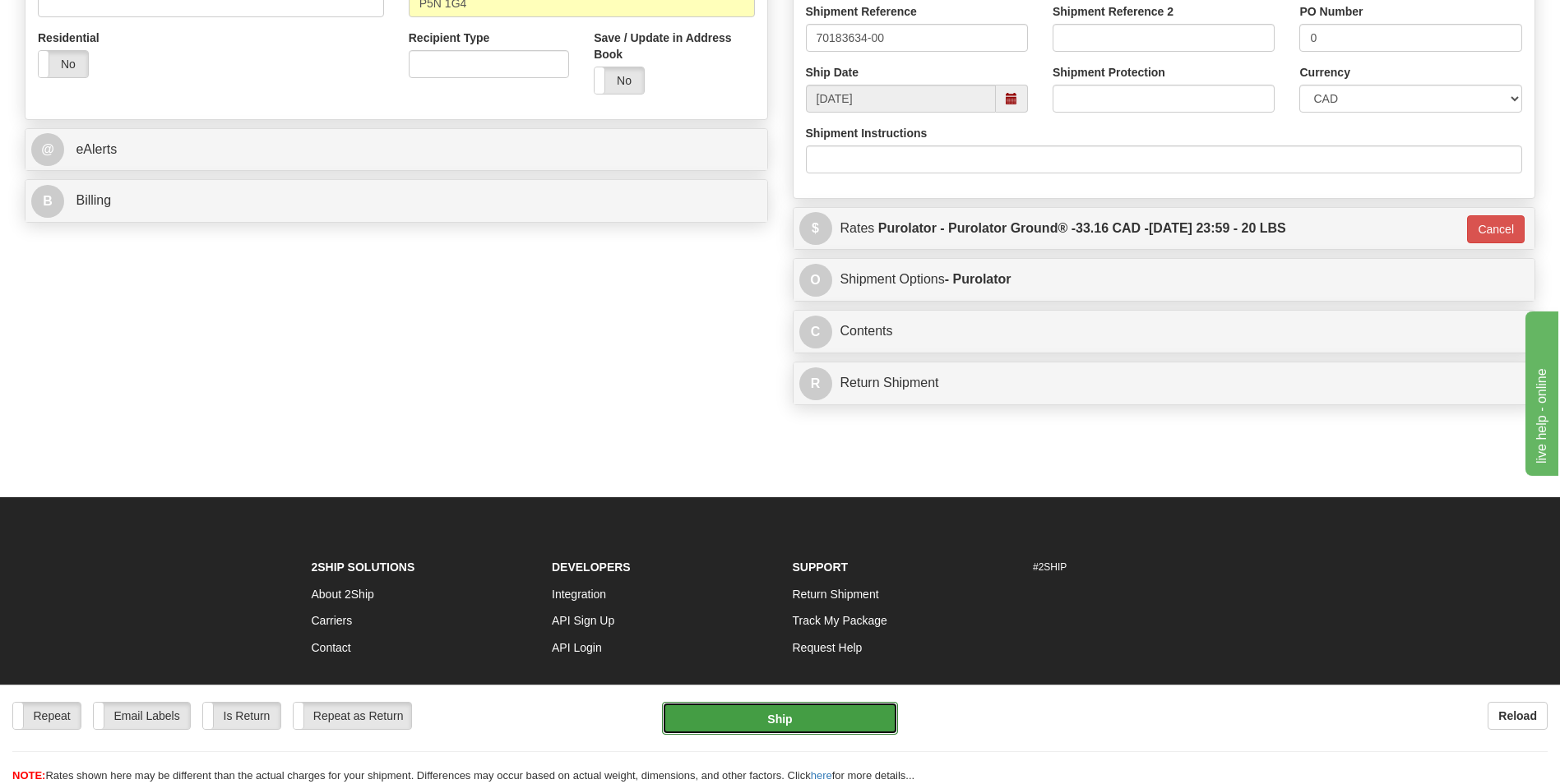
click at [852, 717] on button "Ship" at bounding box center [780, 718] width 235 height 33
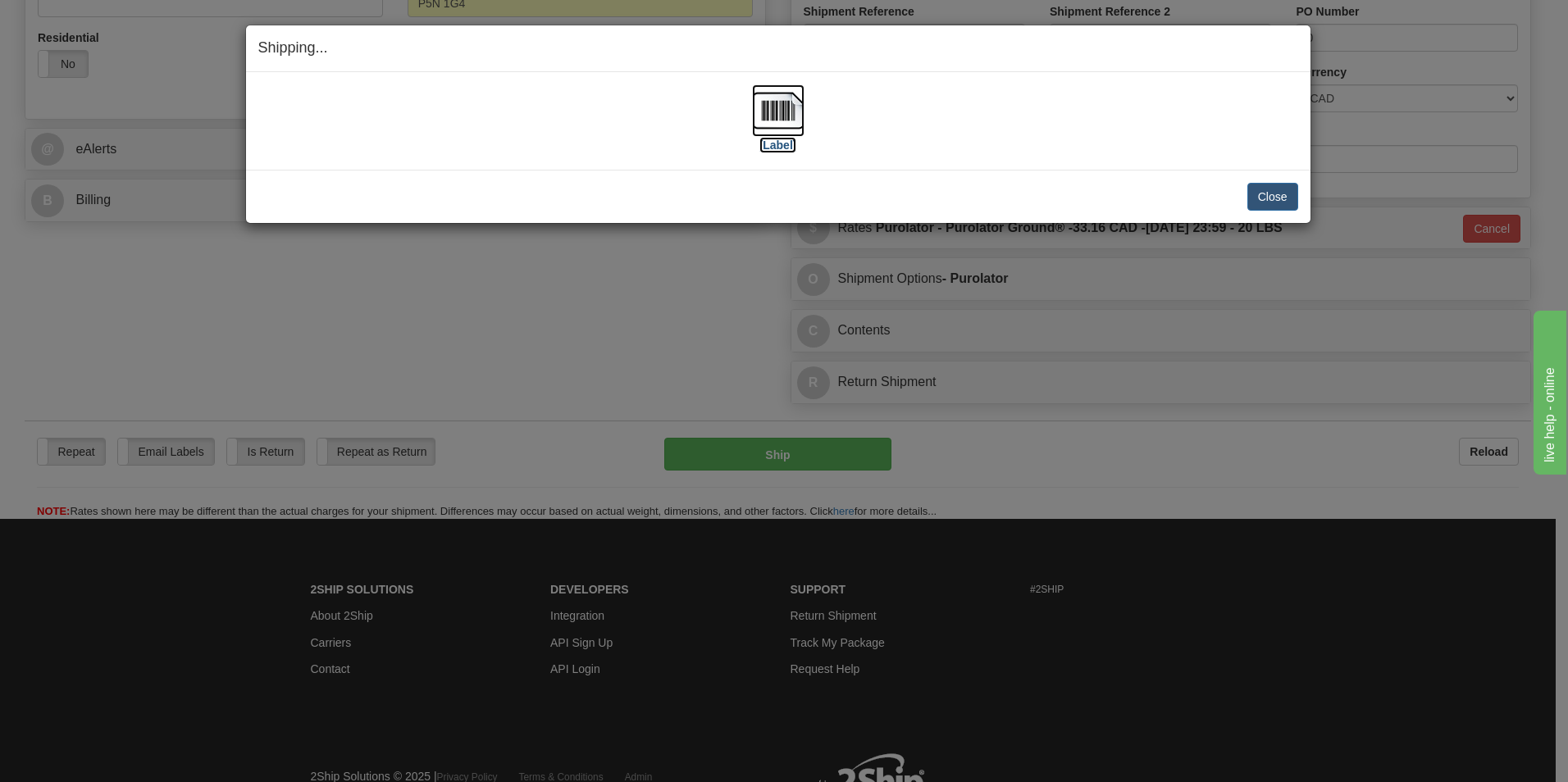
click at [780, 107] on img at bounding box center [778, 110] width 53 height 53
click at [1261, 197] on button "Close" at bounding box center [1273, 196] width 51 height 28
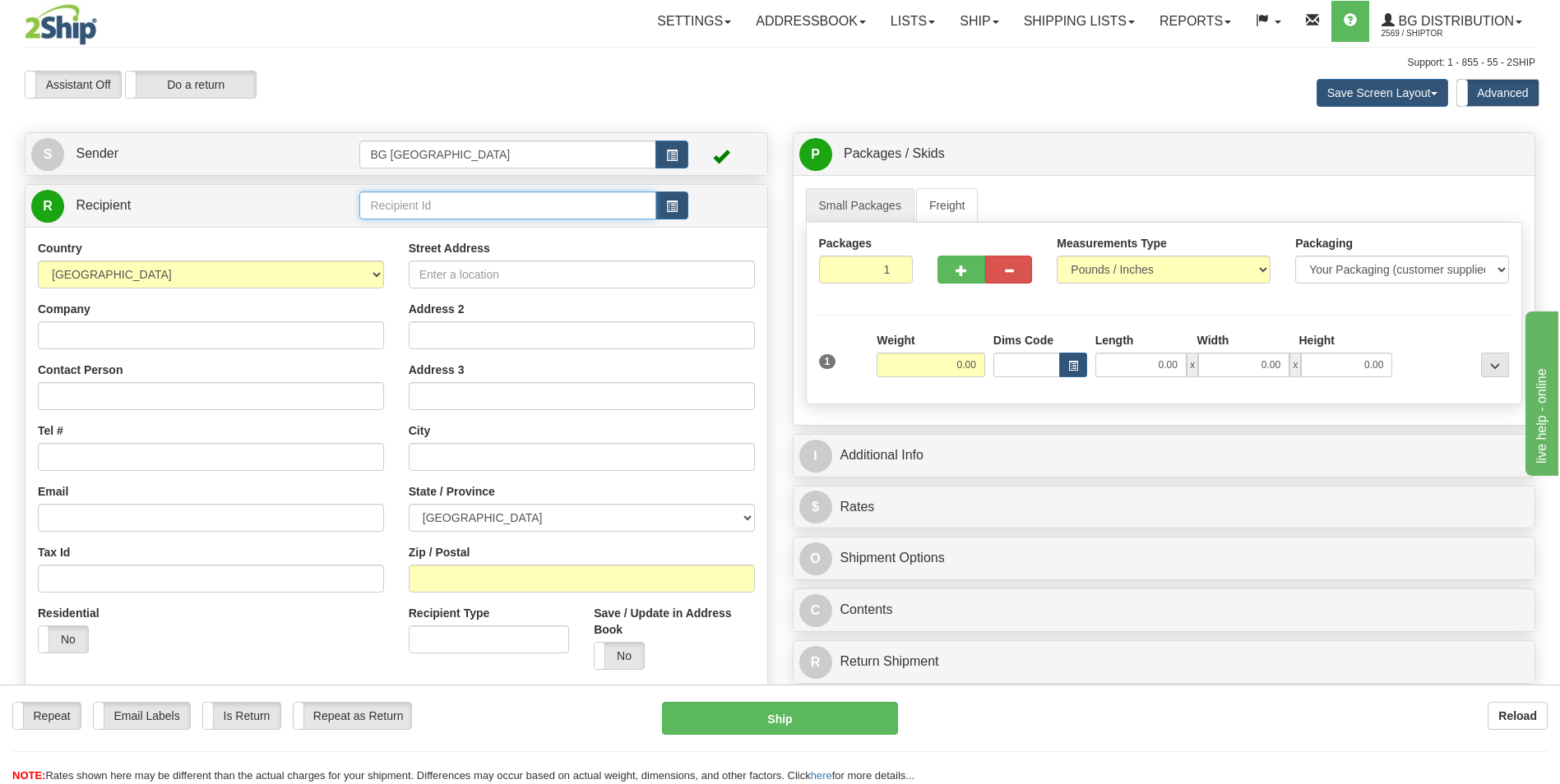
click at [433, 207] on input "text" at bounding box center [508, 205] width 296 height 28
click at [397, 239] on div "60007" at bounding box center [504, 231] width 280 height 18
type input "60007"
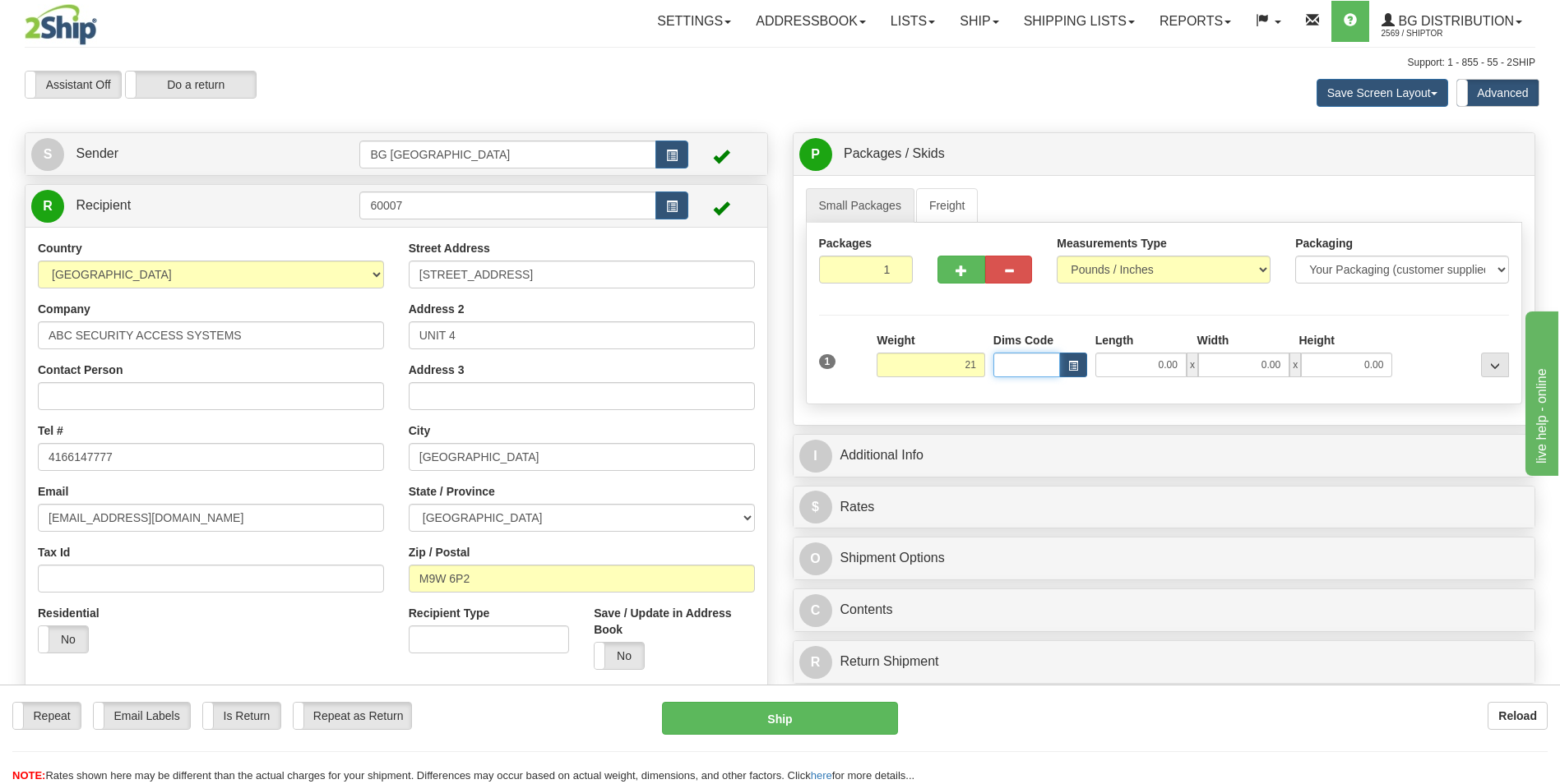
type input "21.00"
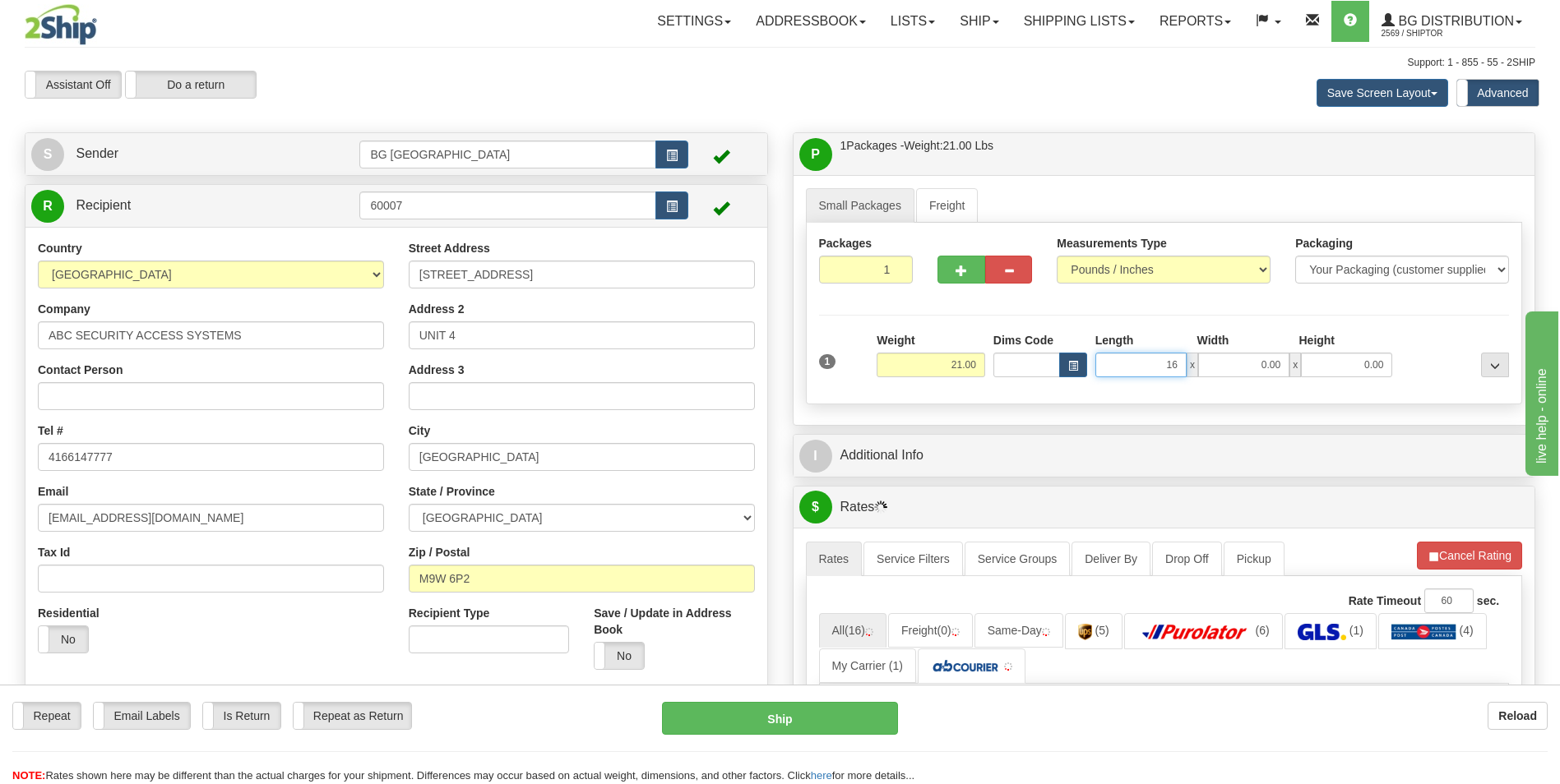
type input "16.00"
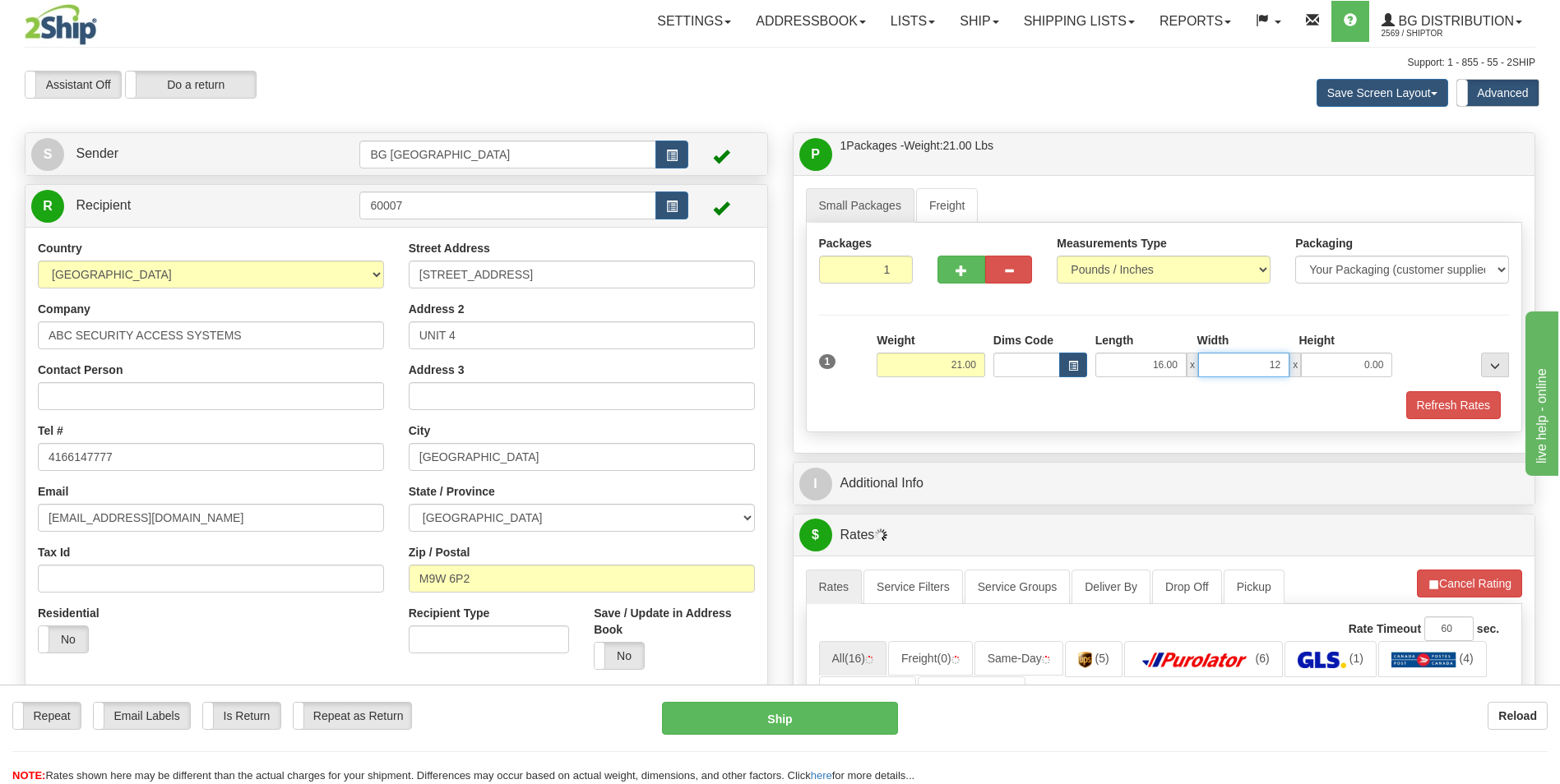
type input "12.00"
type input "6.00"
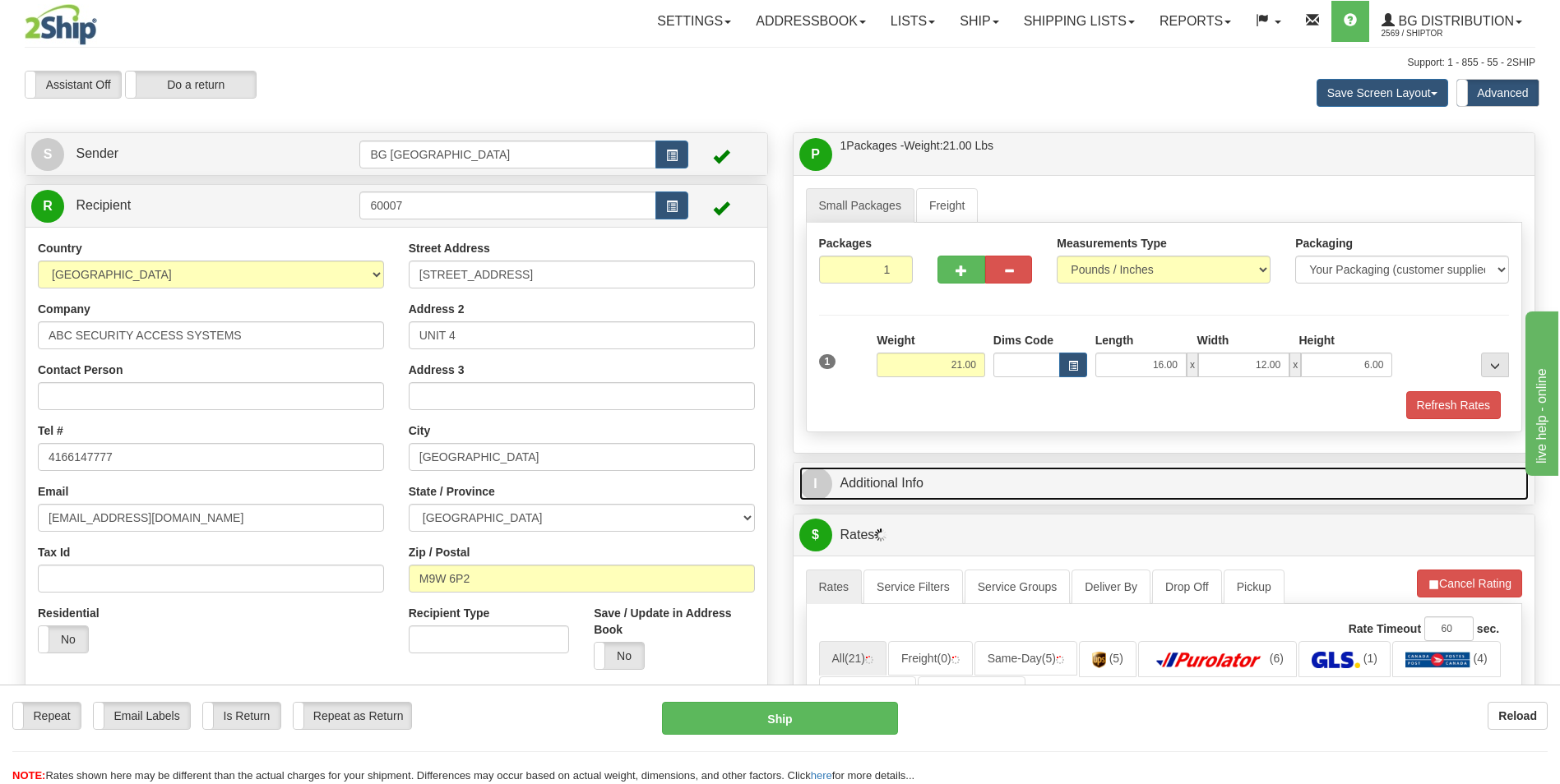
click at [943, 471] on link "I Additional Info" at bounding box center [1165, 484] width 731 height 34
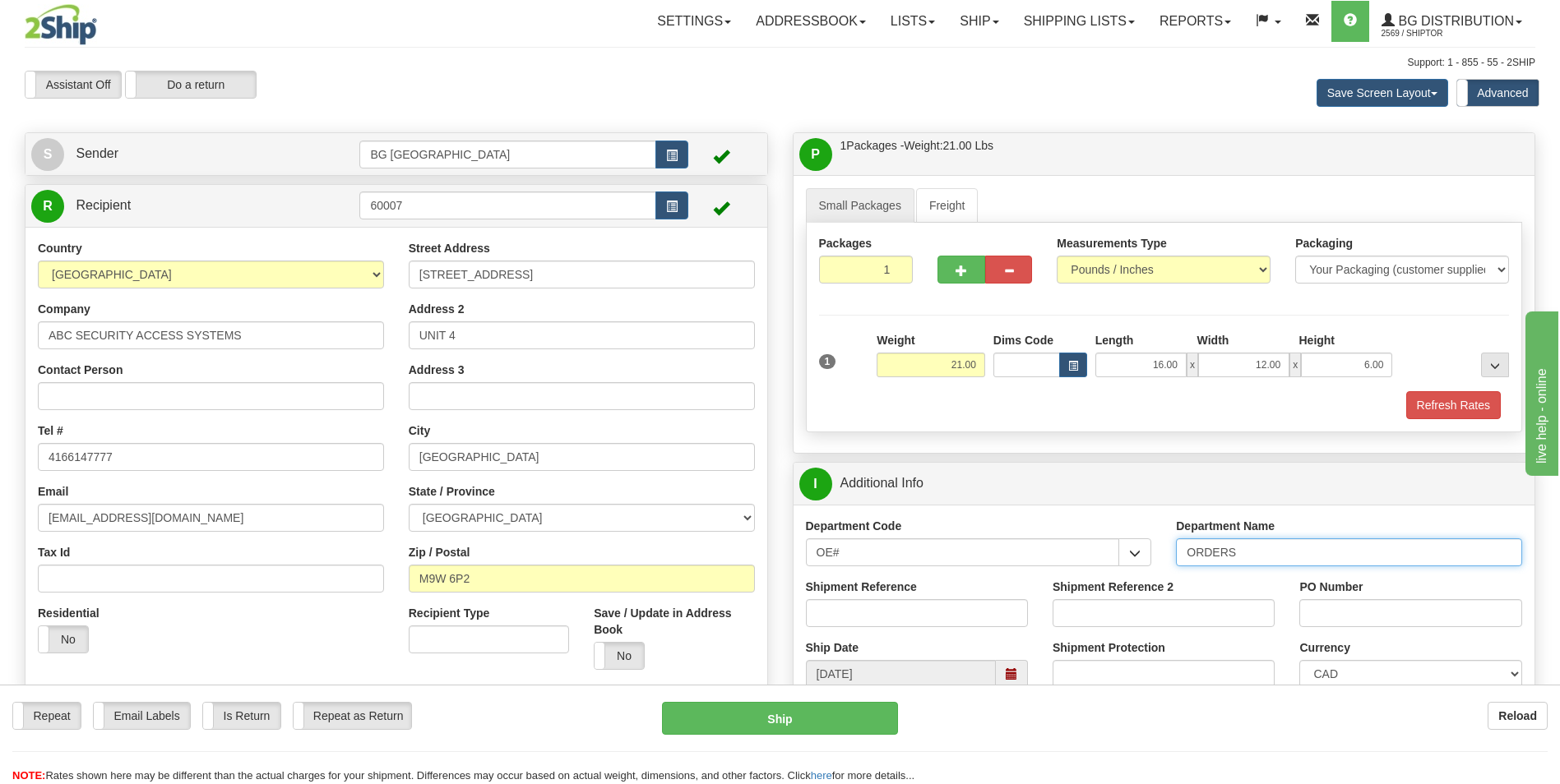
click at [1263, 558] on input "ORDERS" at bounding box center [1349, 552] width 347 height 28
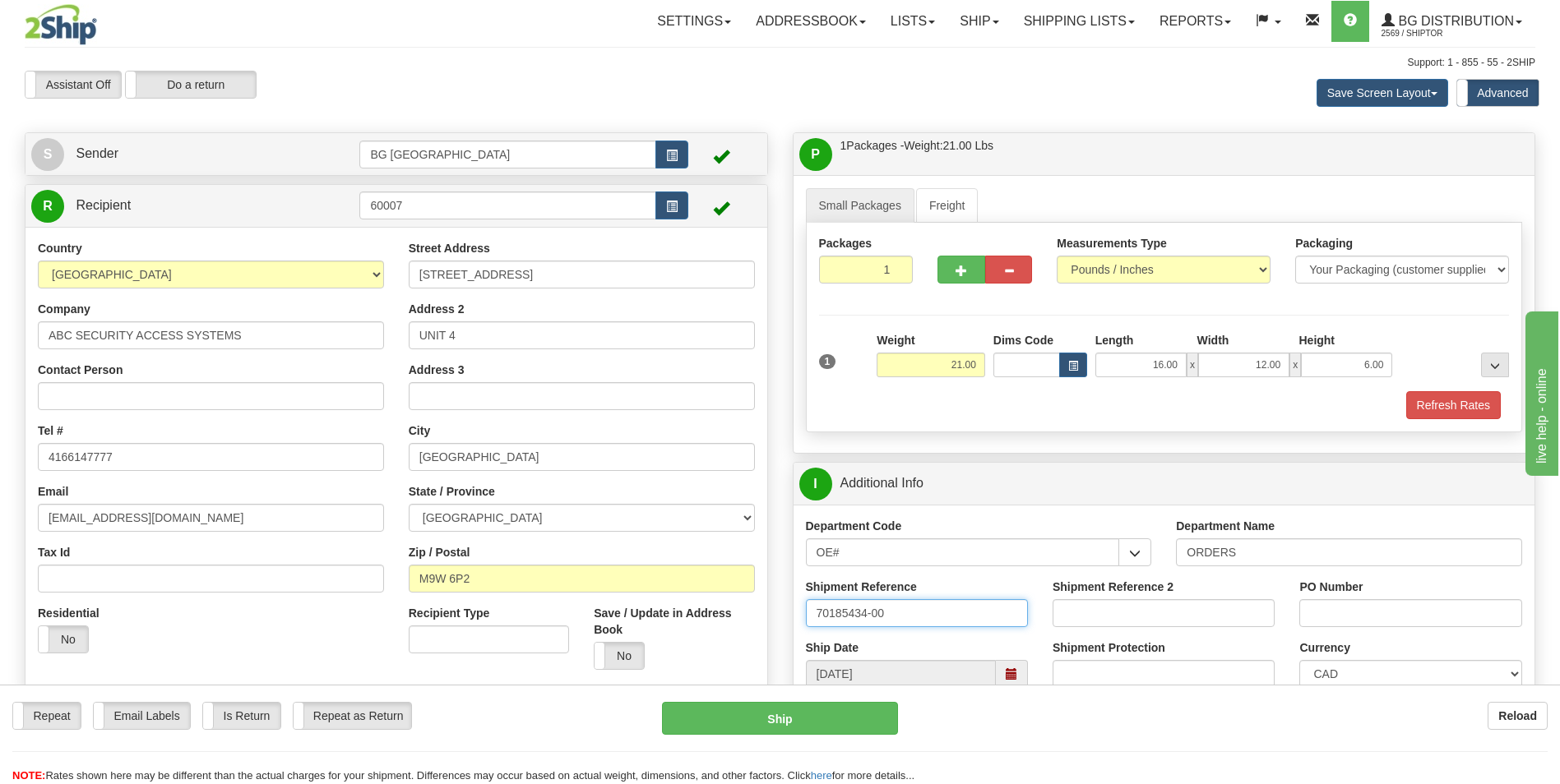
type input "70185434-00"
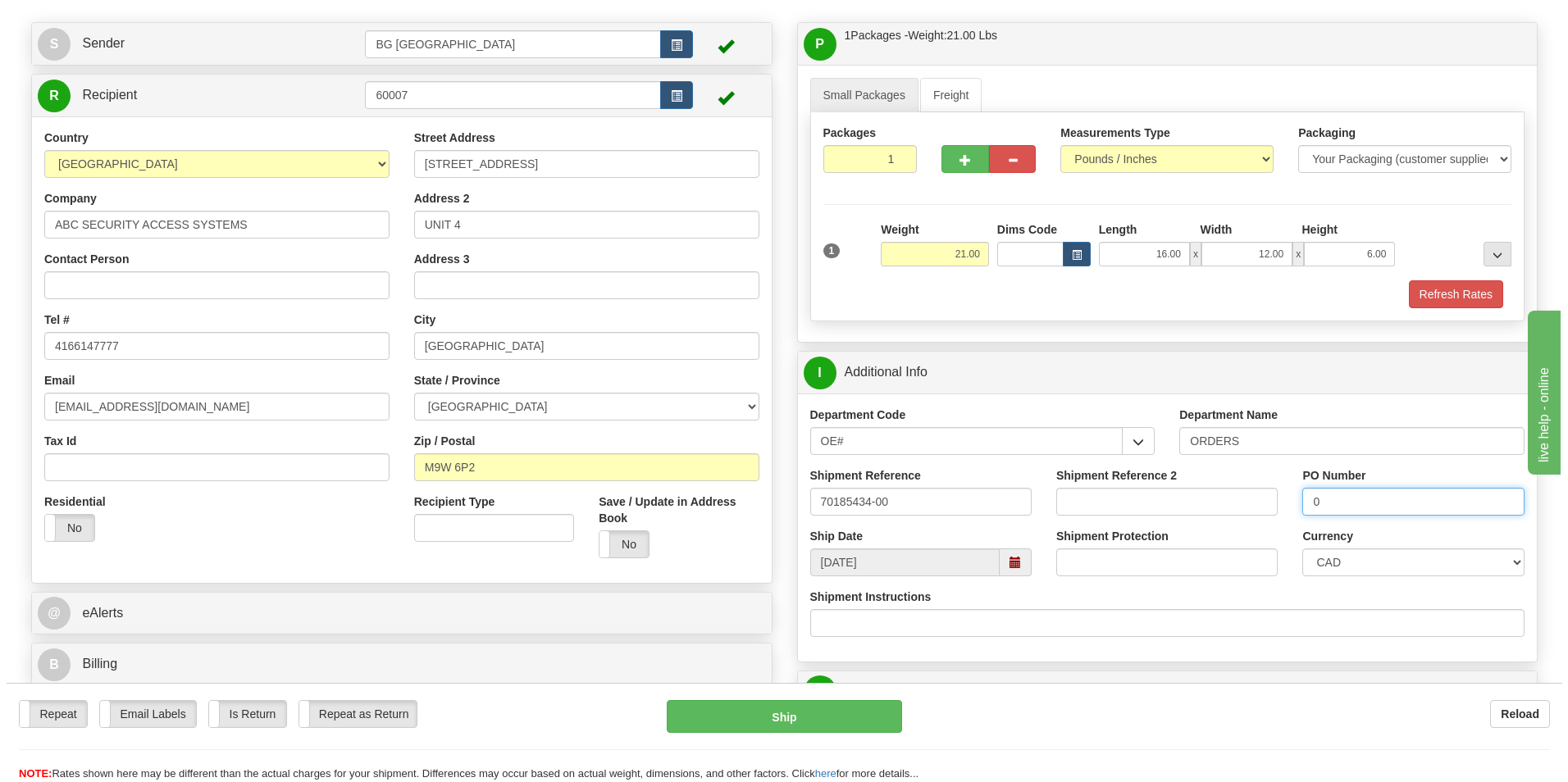
scroll to position [410, 0]
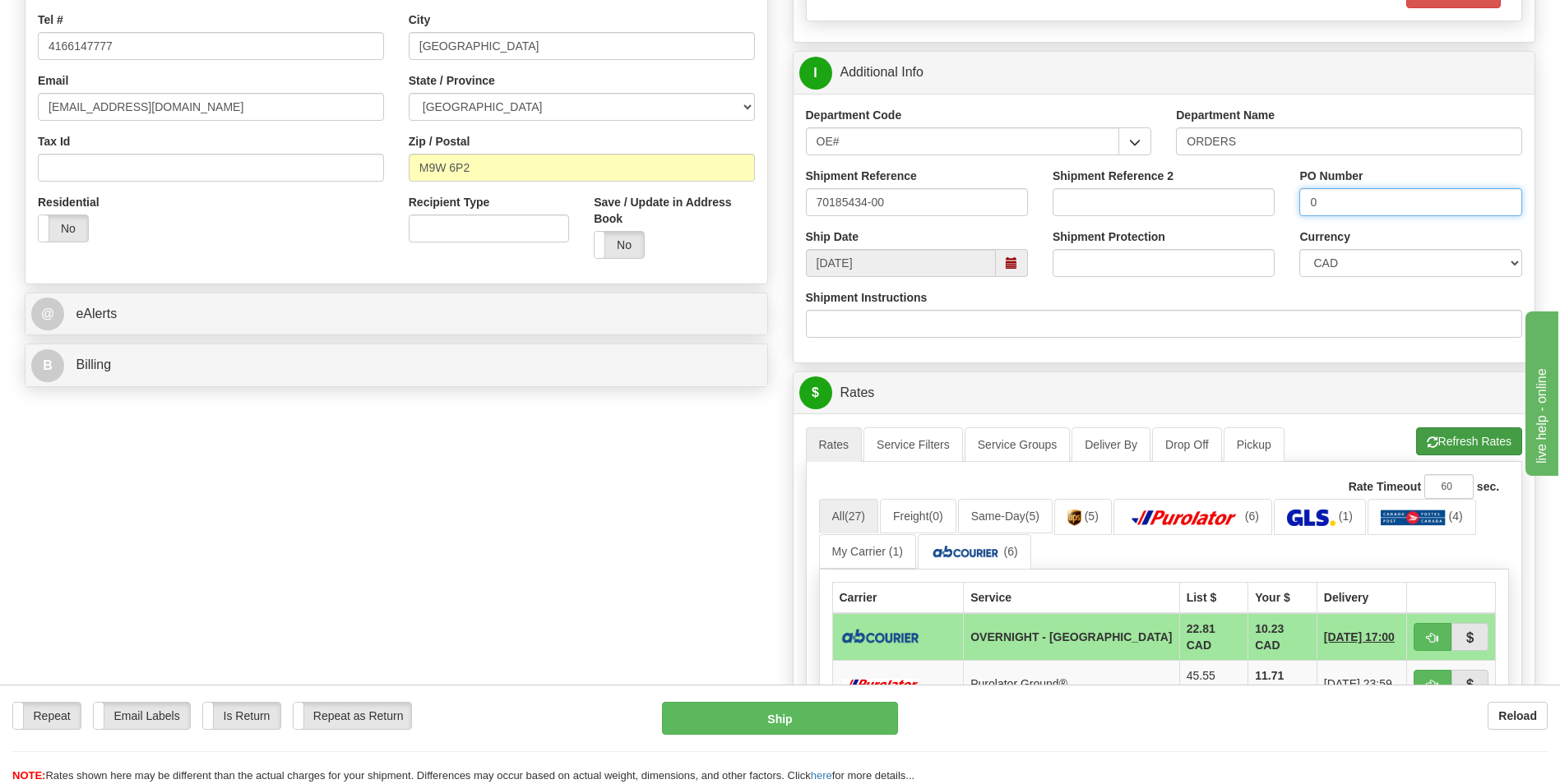
type input "0"
click at [1448, 447] on button "Refresh Rates" at bounding box center [1469, 441] width 106 height 28
click at [1423, 620] on td at bounding box center [1452, 638] width 89 height 48
click at [1423, 633] on button "button" at bounding box center [1432, 637] width 37 height 28
type input "4"
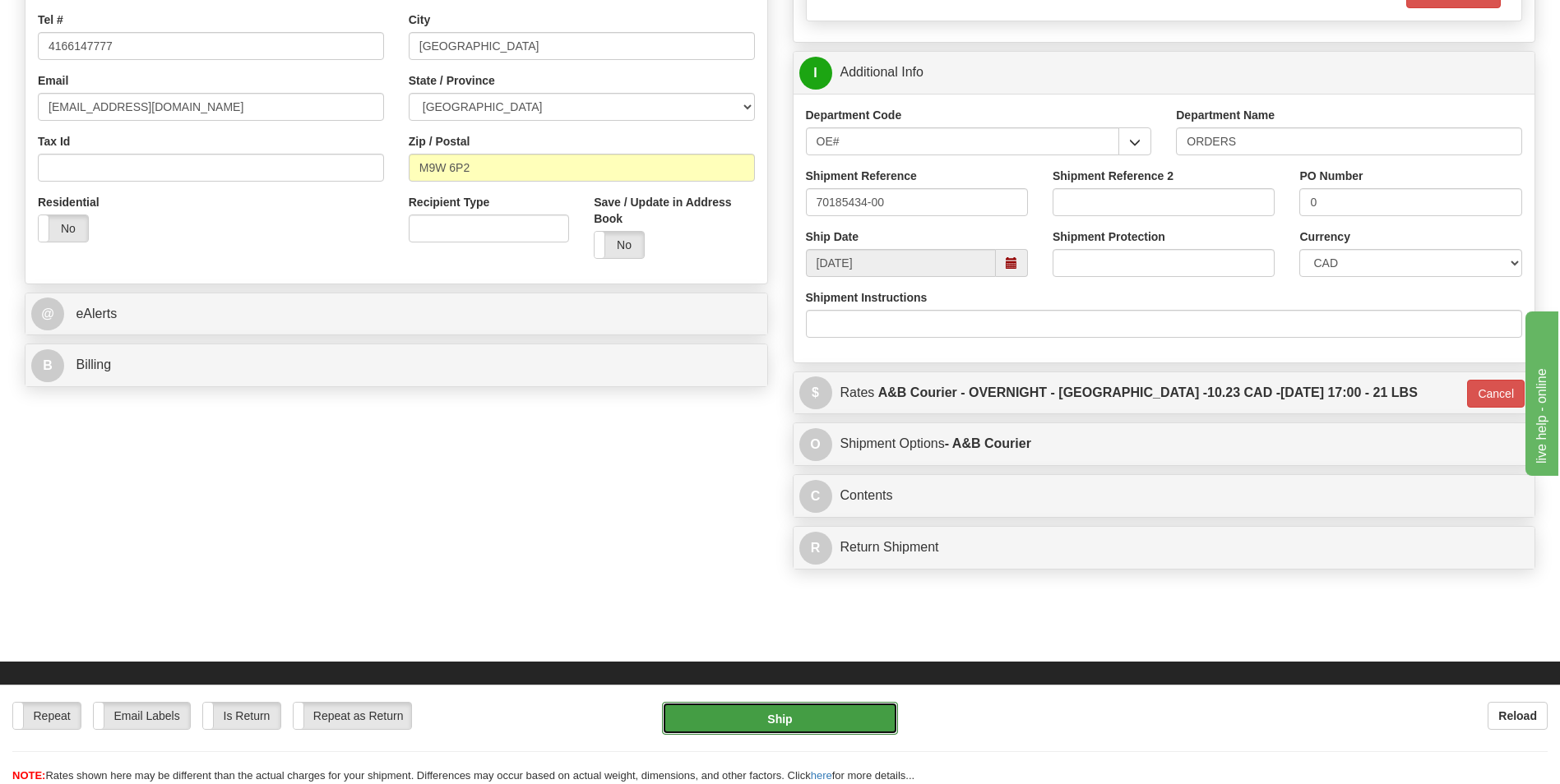
click at [844, 725] on button "Ship" at bounding box center [780, 718] width 235 height 33
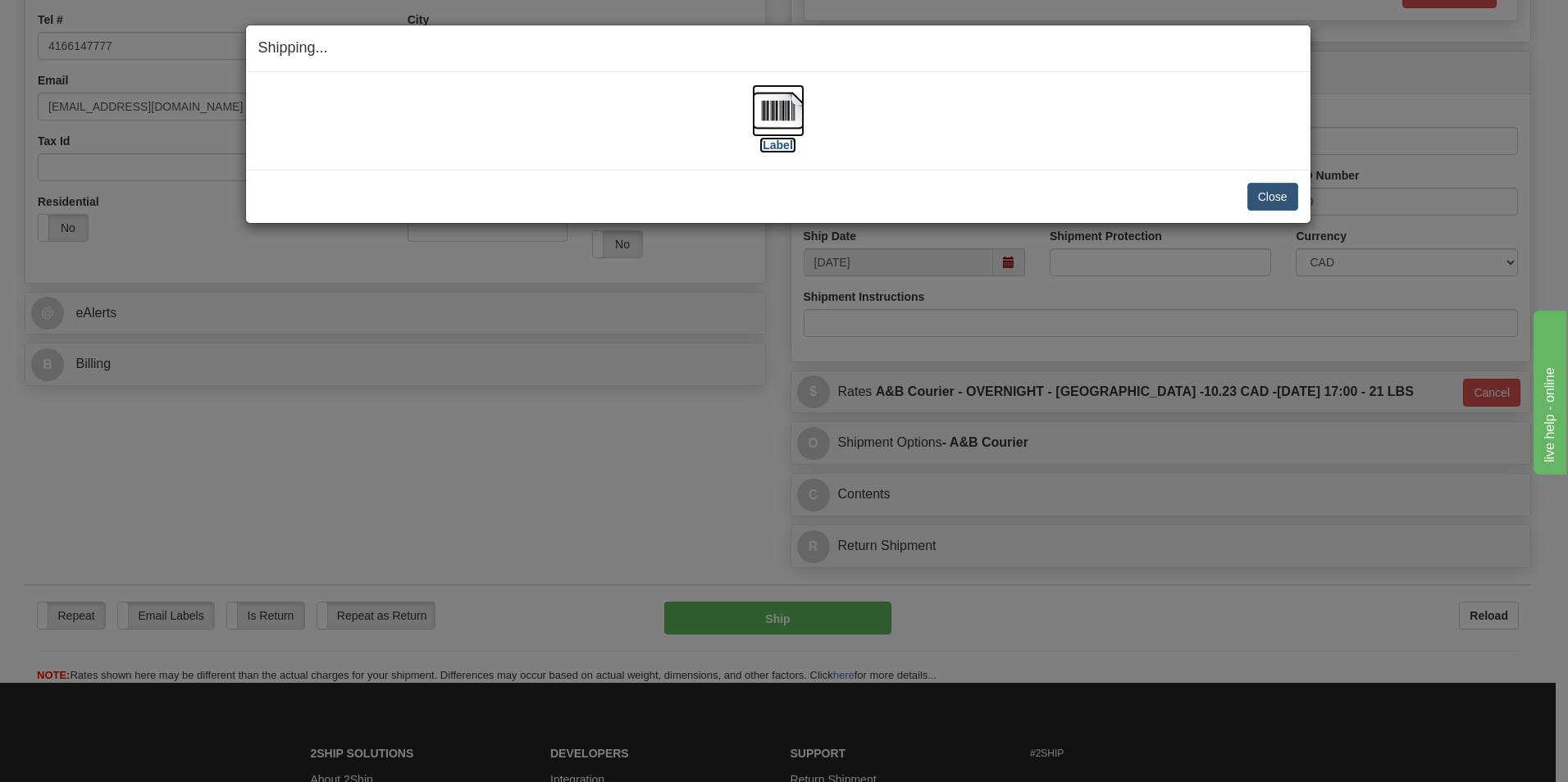
click at [784, 121] on img at bounding box center [778, 110] width 53 height 53
click at [1272, 191] on button "Close" at bounding box center [1273, 196] width 51 height 28
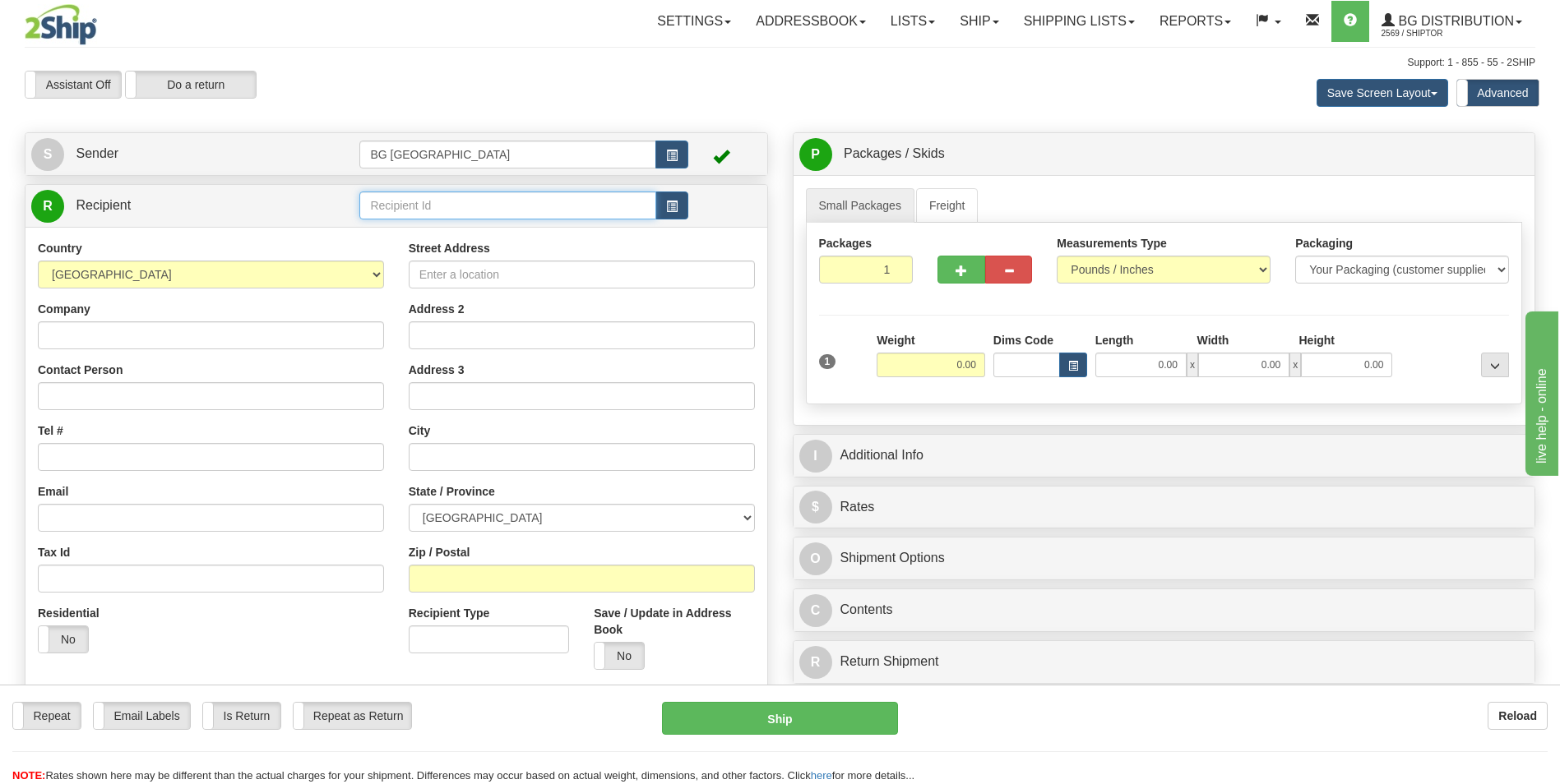
click at [431, 194] on input "text" at bounding box center [508, 205] width 296 height 28
click at [410, 230] on div "60209" at bounding box center [504, 231] width 280 height 18
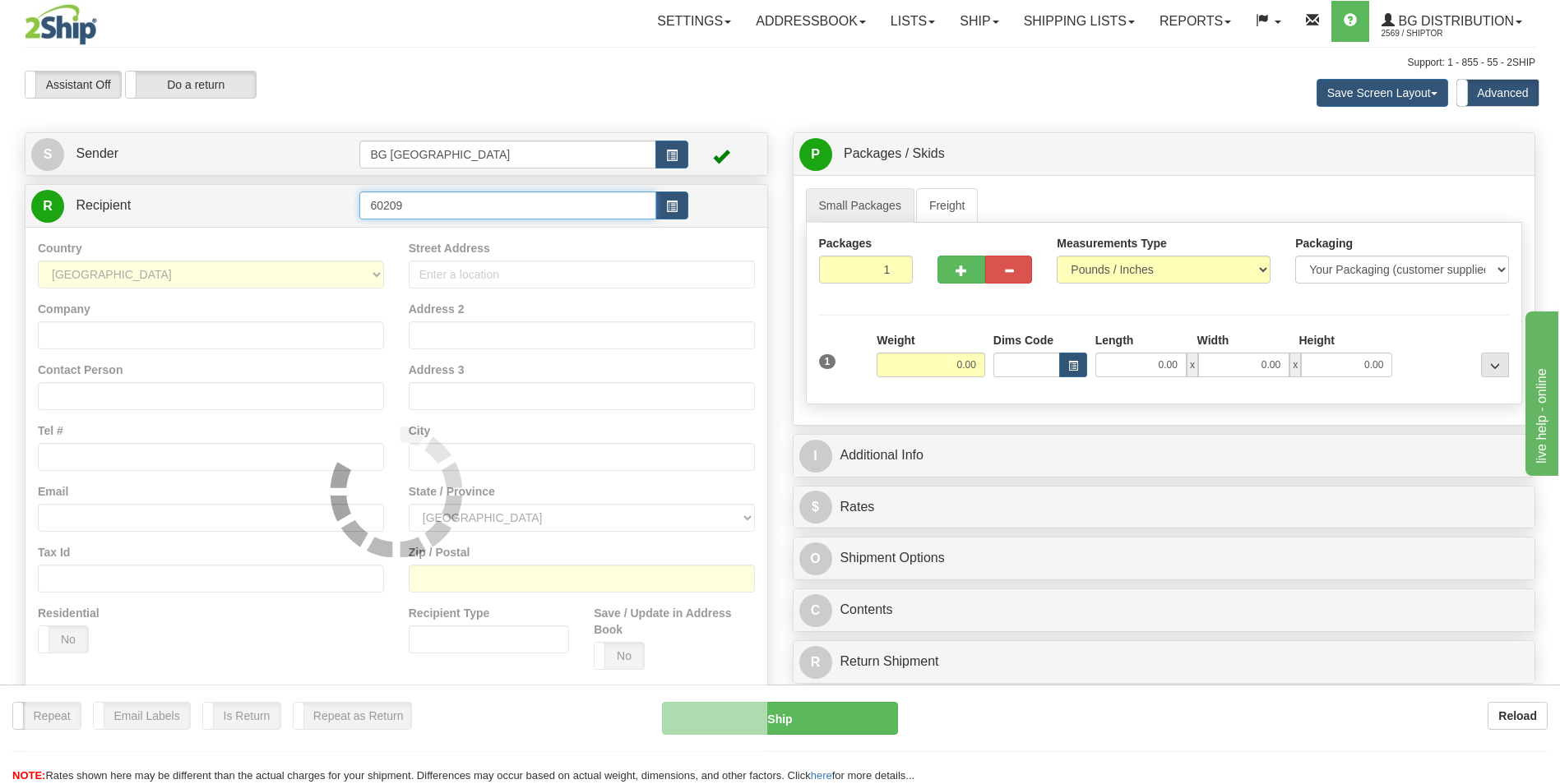
type input "60209"
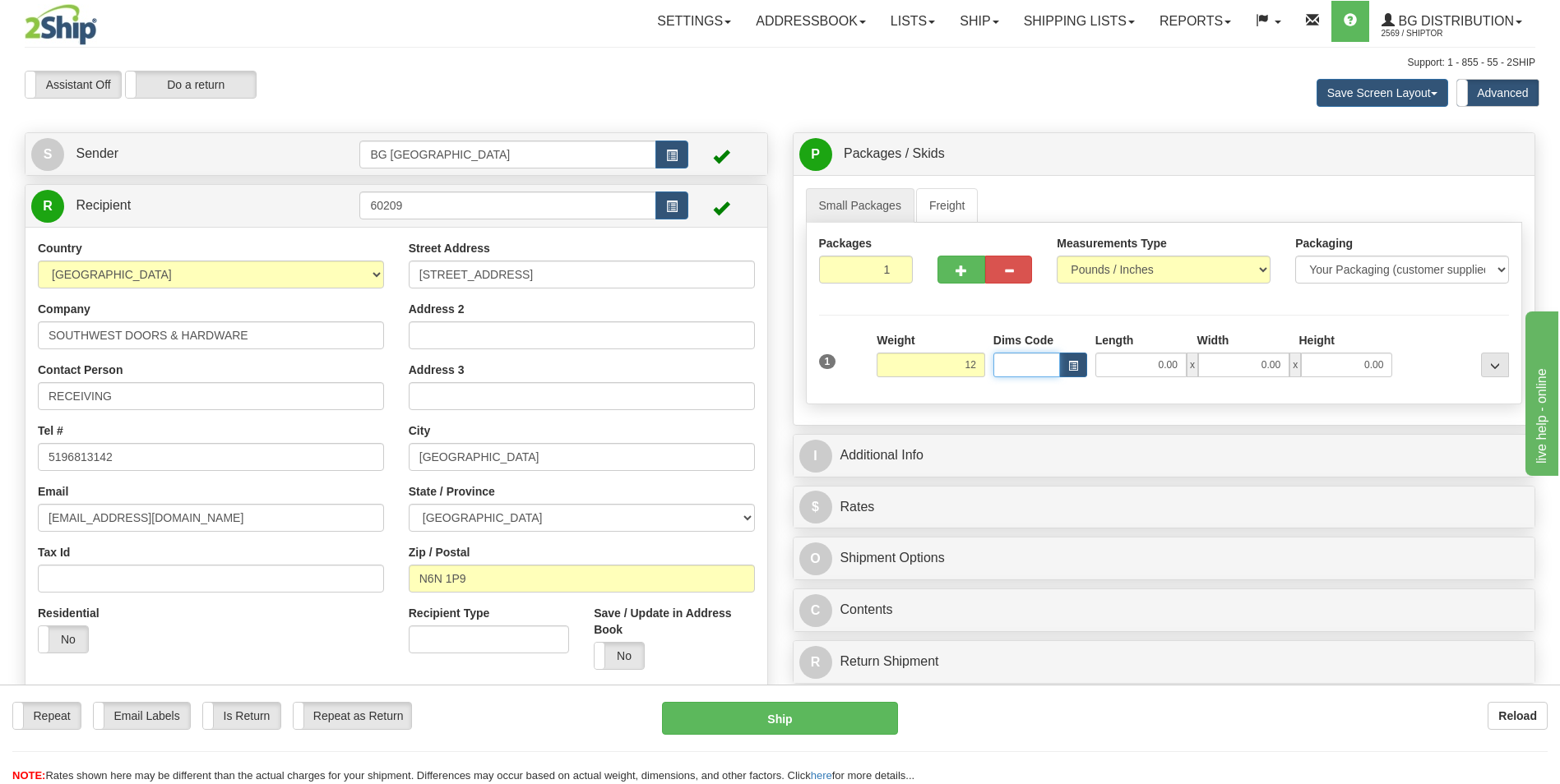
type input "12.00"
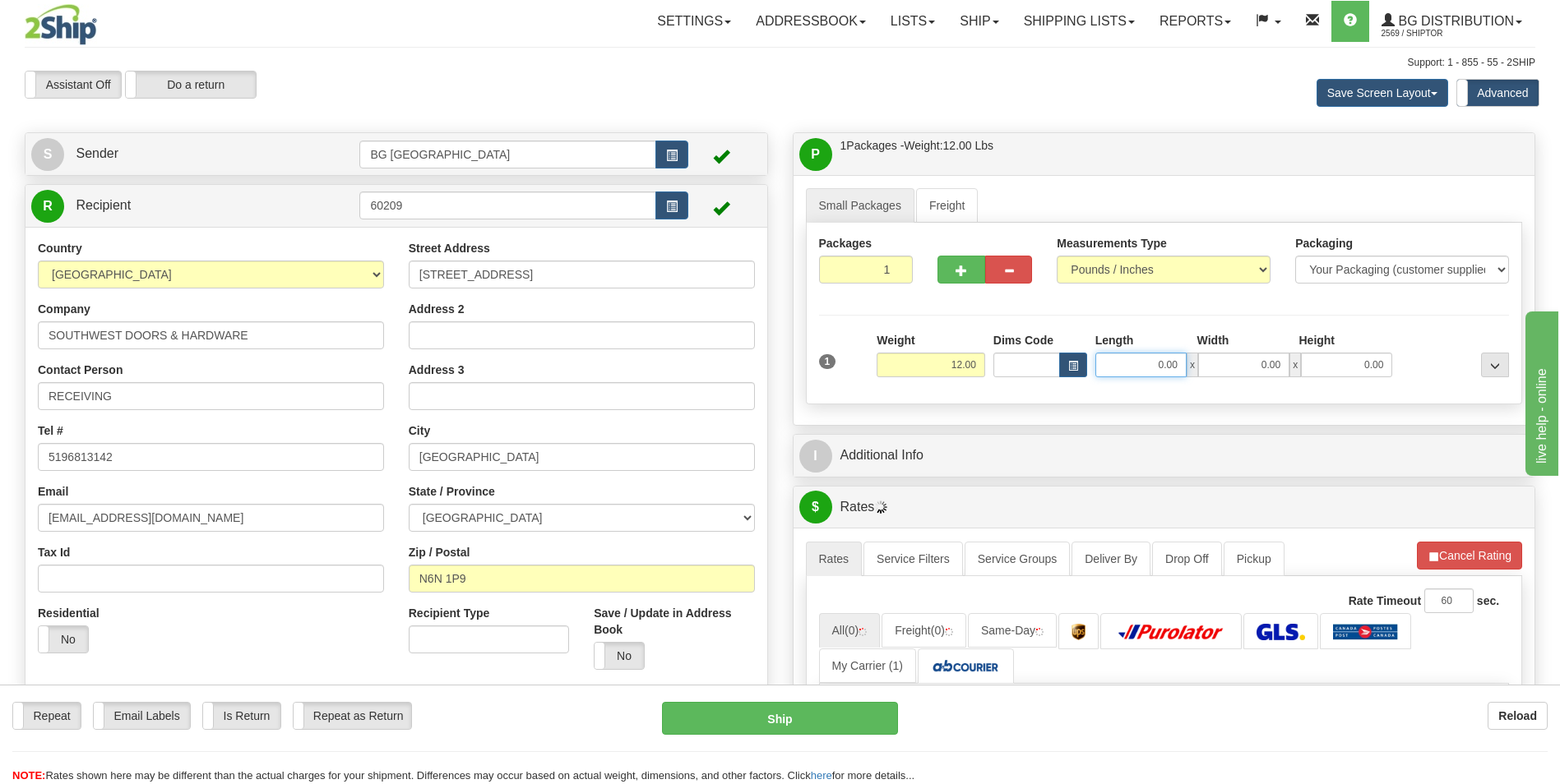
type input "3"
type input "24.00"
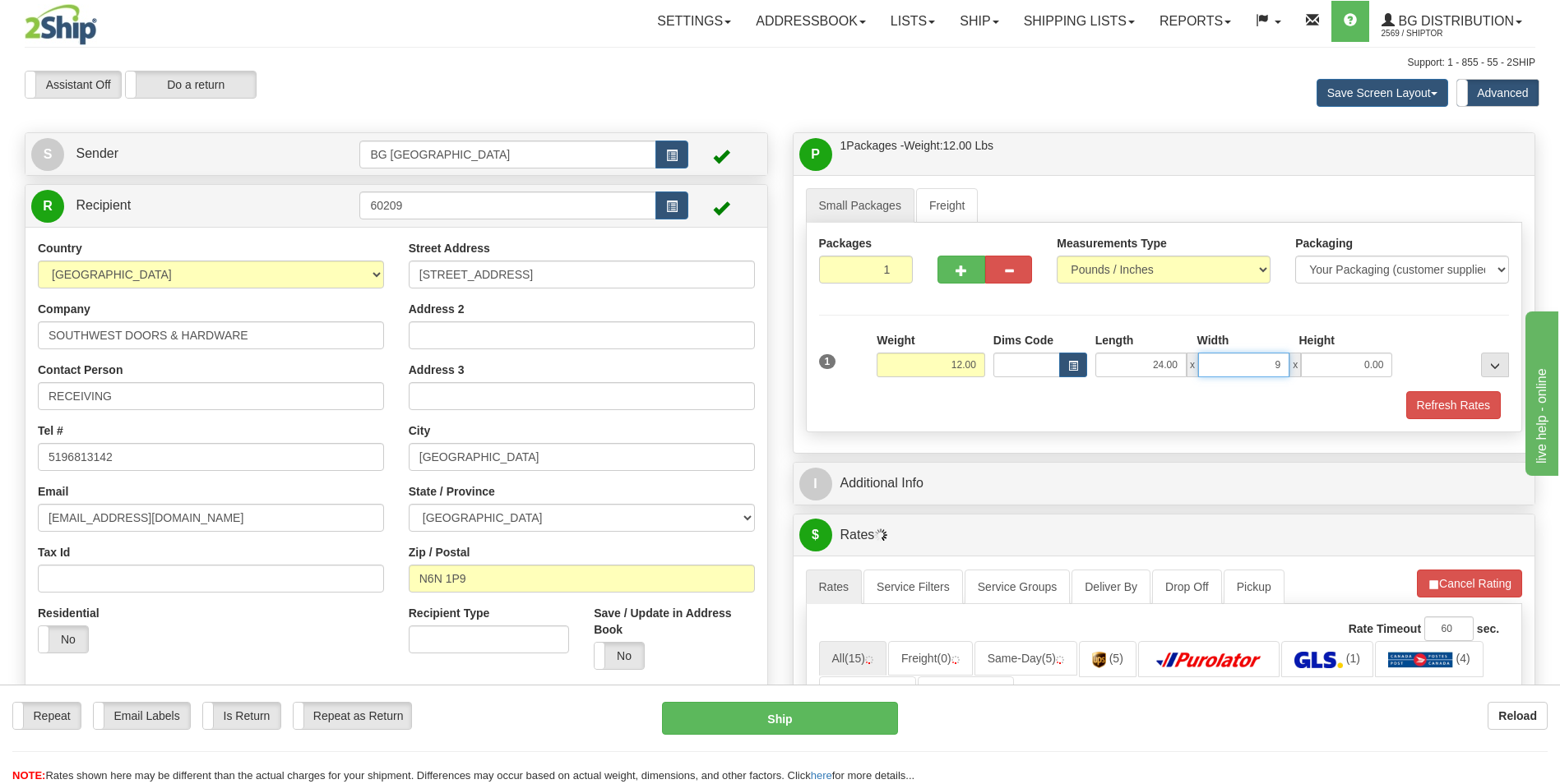
type input "9.00"
type input "5.00"
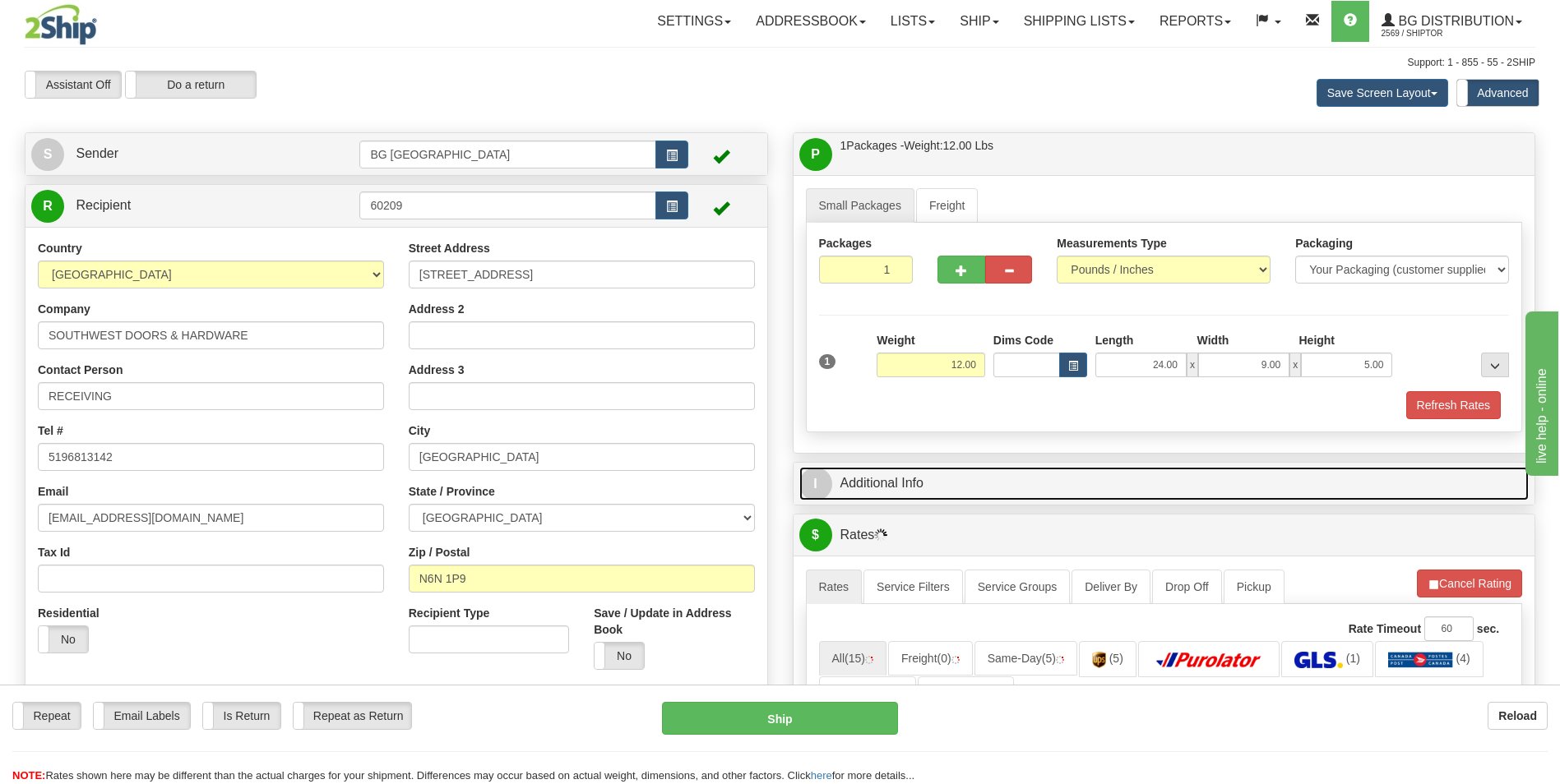
click at [955, 470] on link "I Additional Info" at bounding box center [1165, 484] width 731 height 34
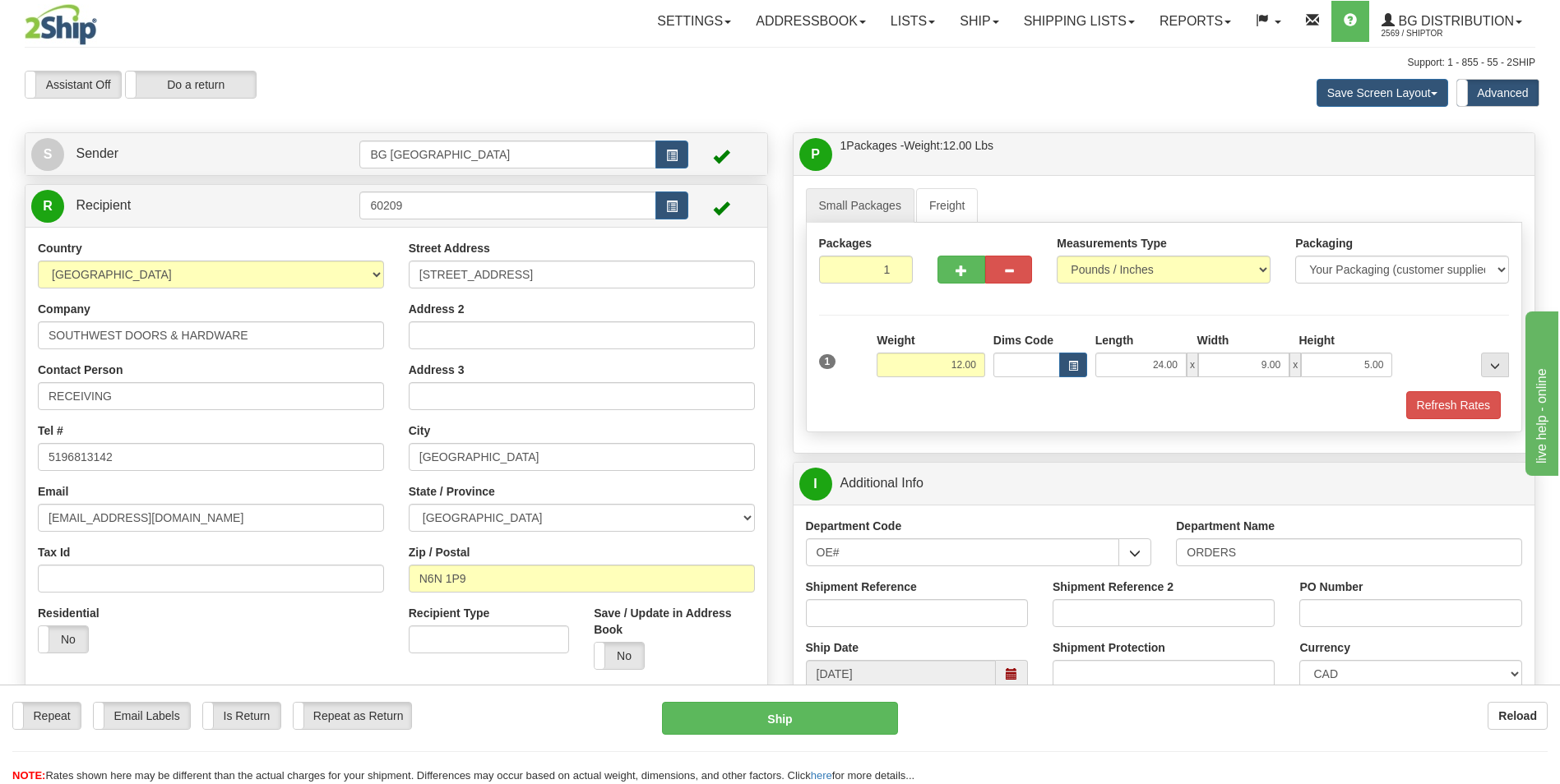
click at [911, 597] on div "Shipment Reference" at bounding box center [917, 603] width 222 height 49
click at [906, 598] on div "Shipment Reference" at bounding box center [917, 603] width 222 height 49
click at [905, 605] on input "Shipment Reference" at bounding box center [917, 613] width 222 height 28
type input "70185429-00"
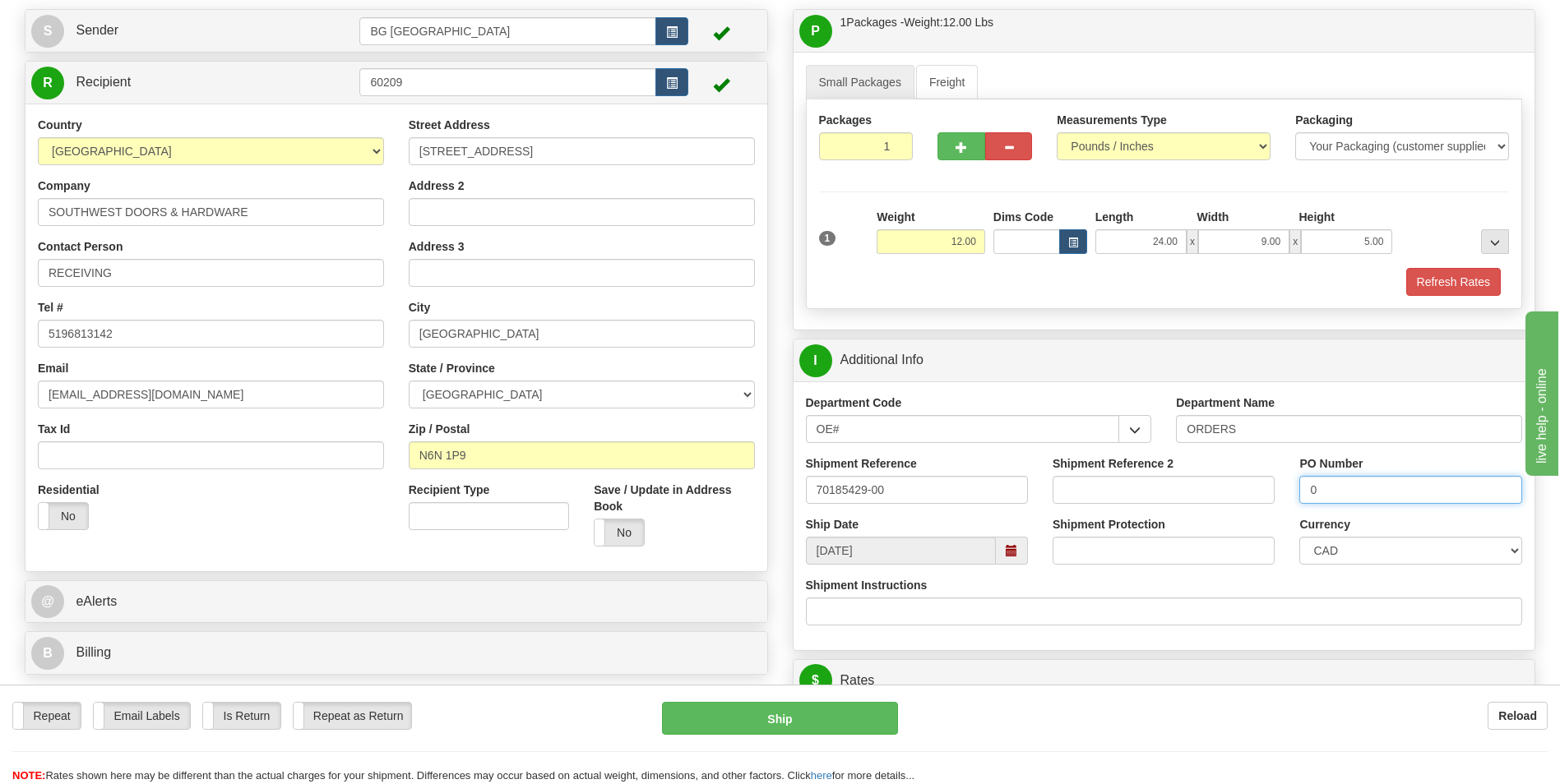
scroll to position [329, 0]
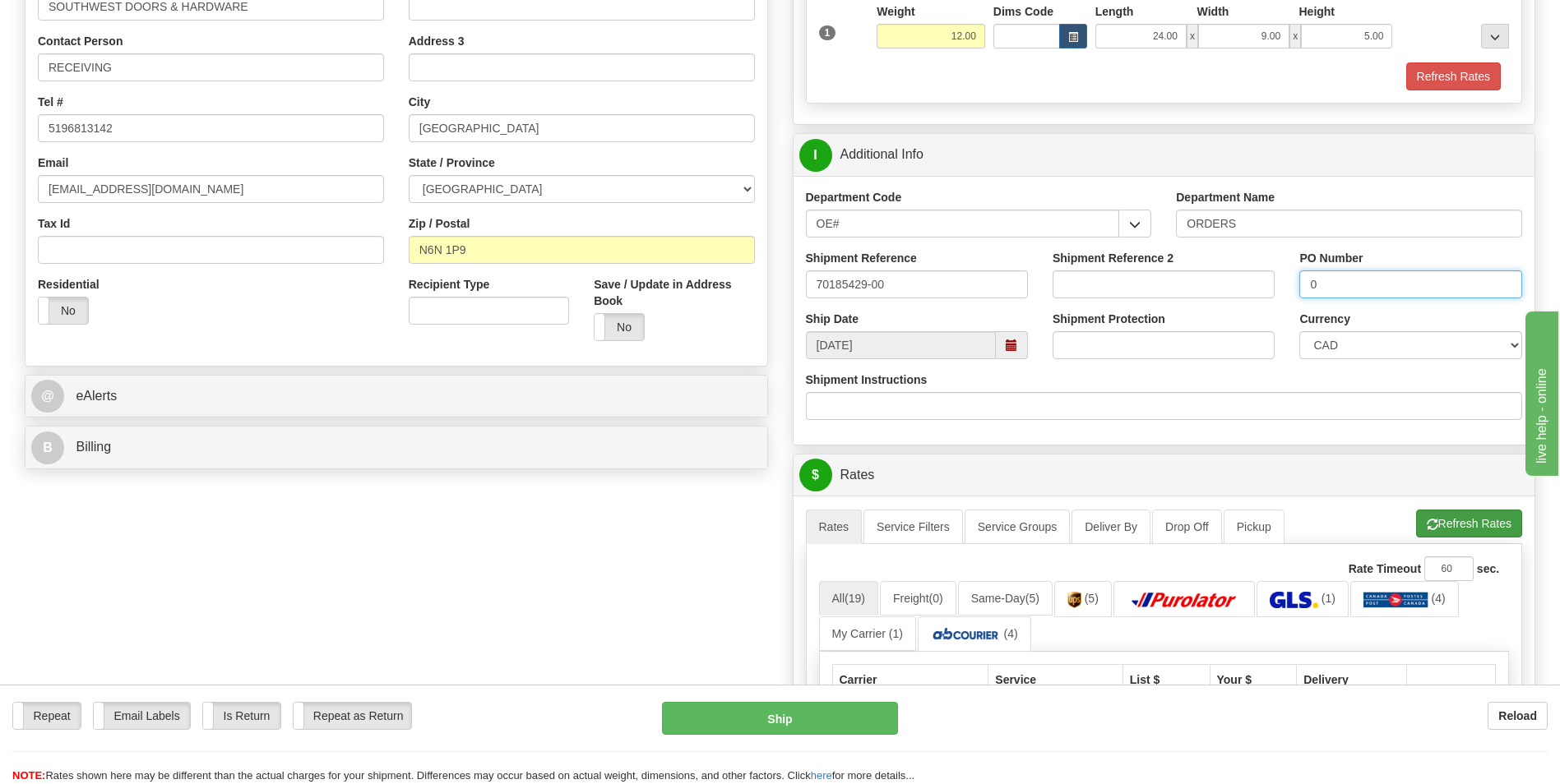
type input "0"
click at [1431, 526] on span "button" at bounding box center [1433, 524] width 12 height 11
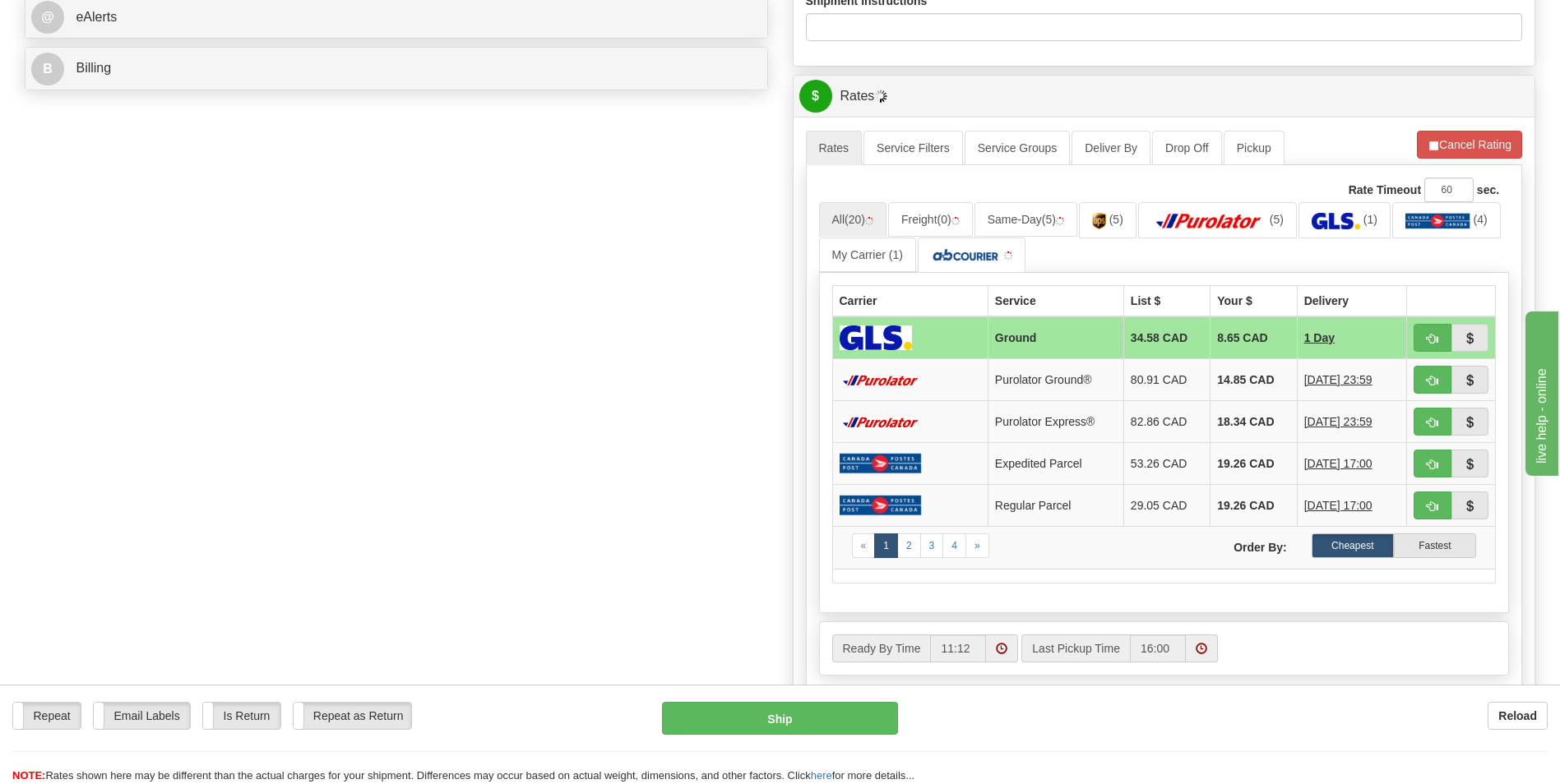
scroll to position [740, 0]
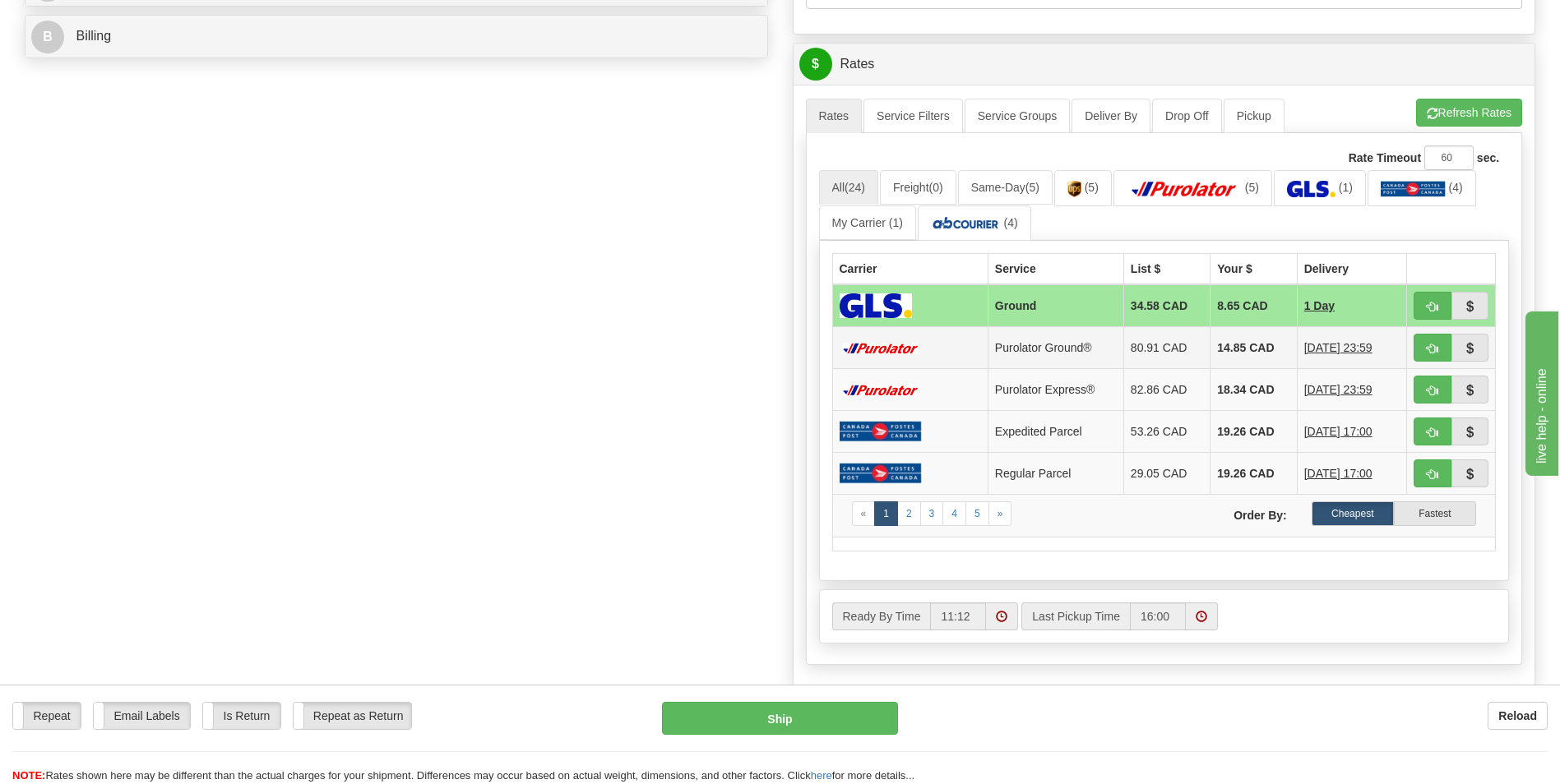
click at [1215, 338] on td "14.85 CAD" at bounding box center [1253, 347] width 86 height 42
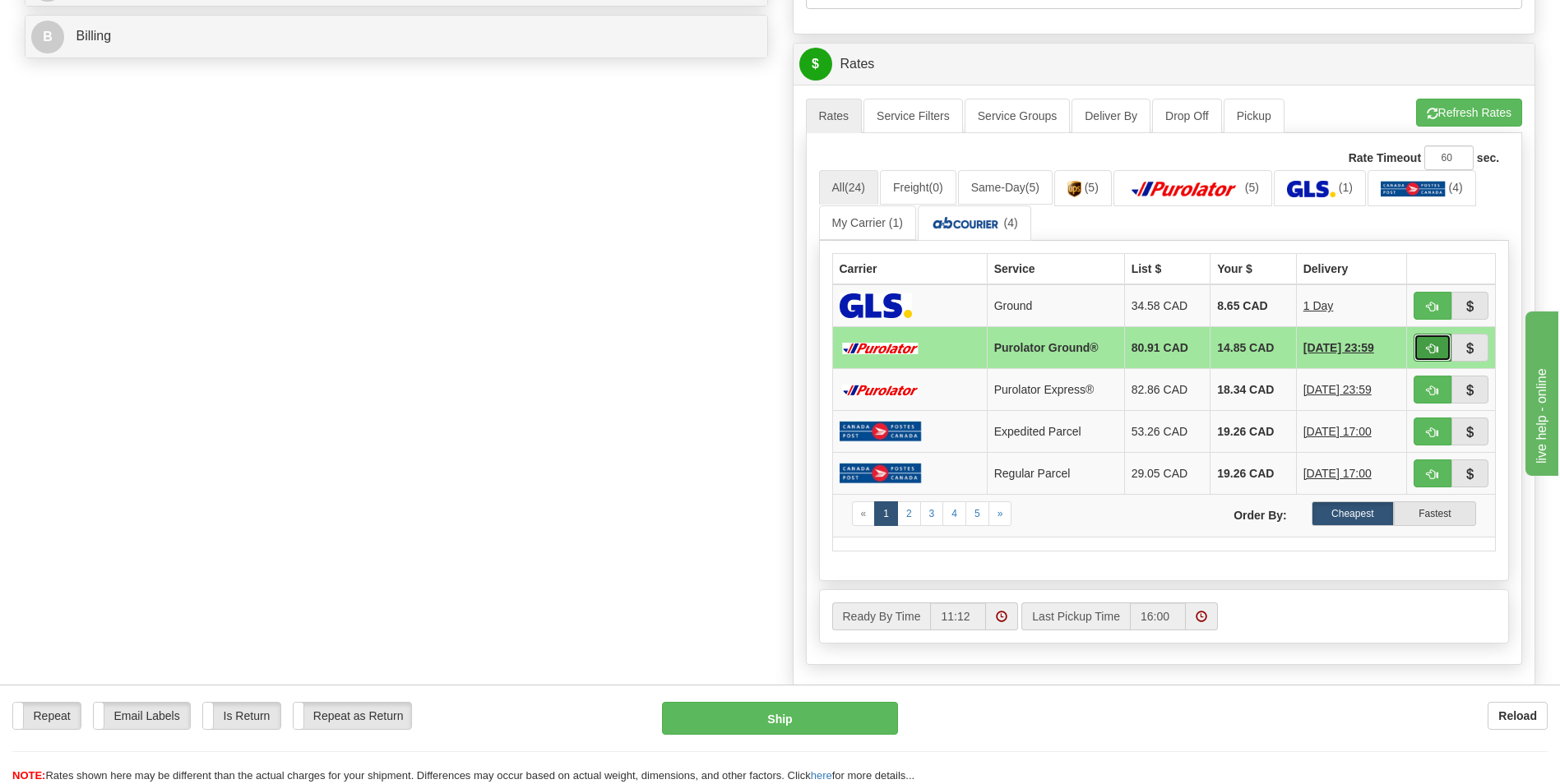
click at [1414, 346] on button "button" at bounding box center [1432, 347] width 37 height 28
type input "260"
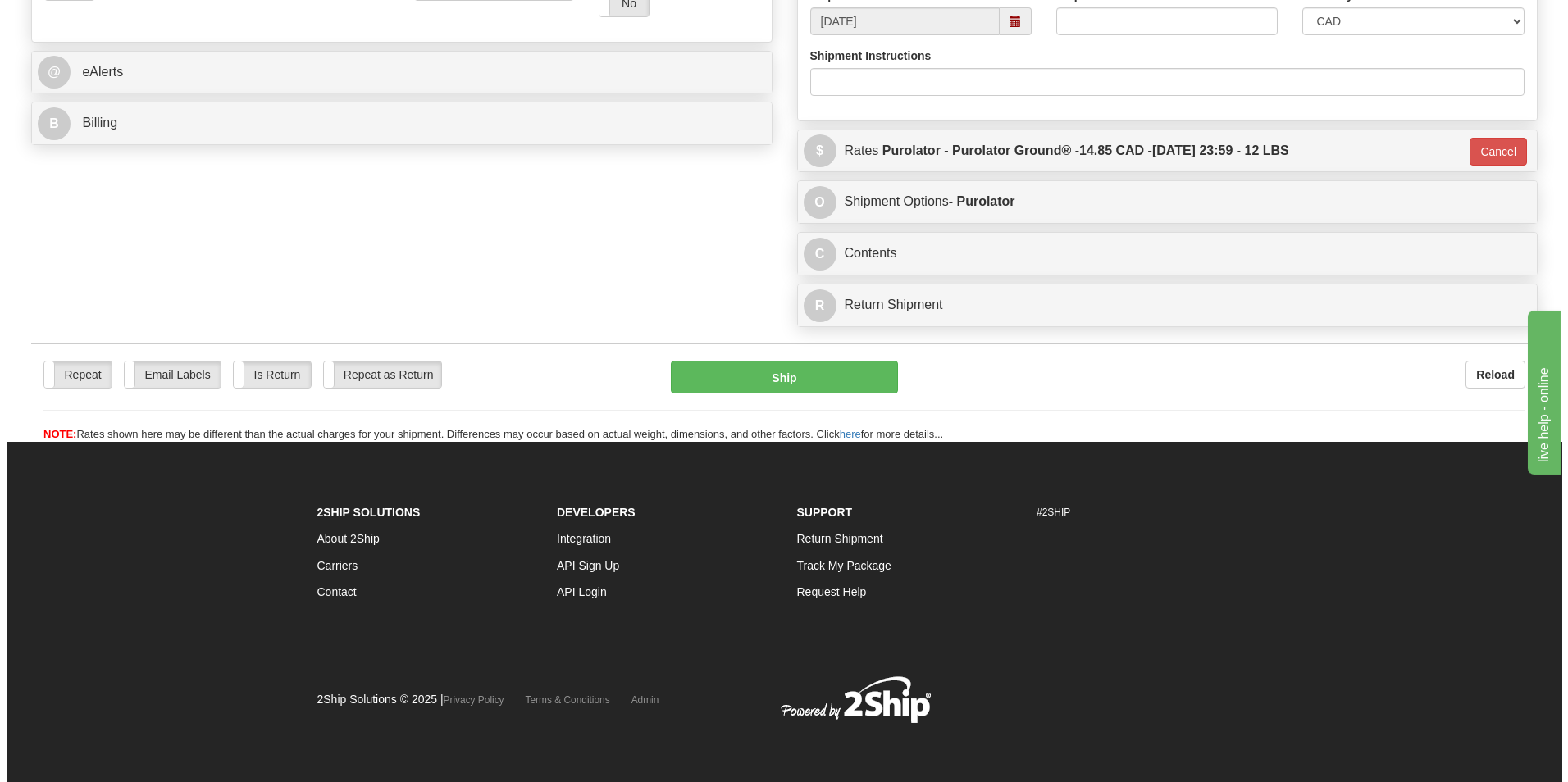
scroll to position [651, 0]
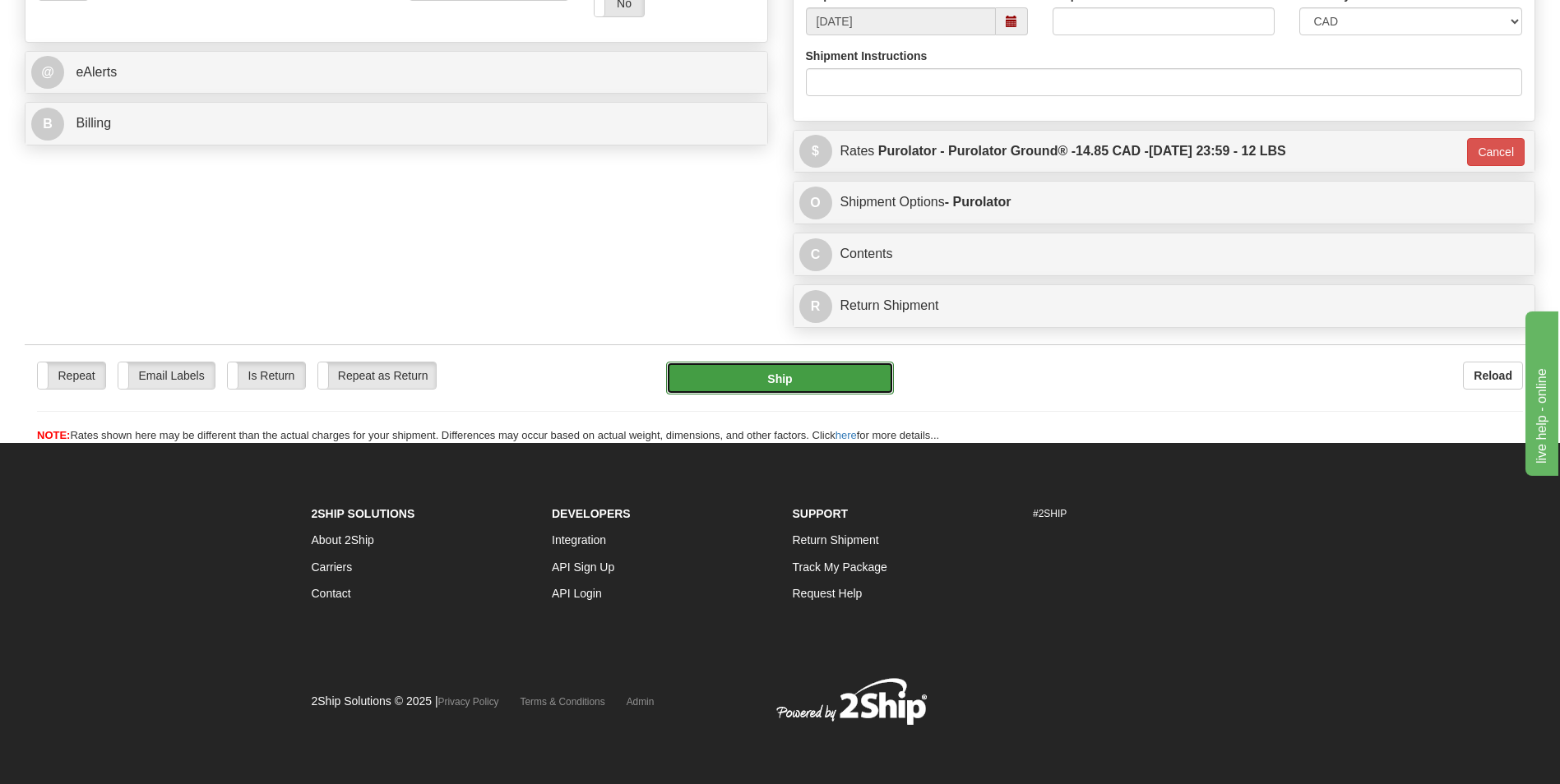
click at [783, 380] on button "Ship" at bounding box center [779, 378] width 227 height 33
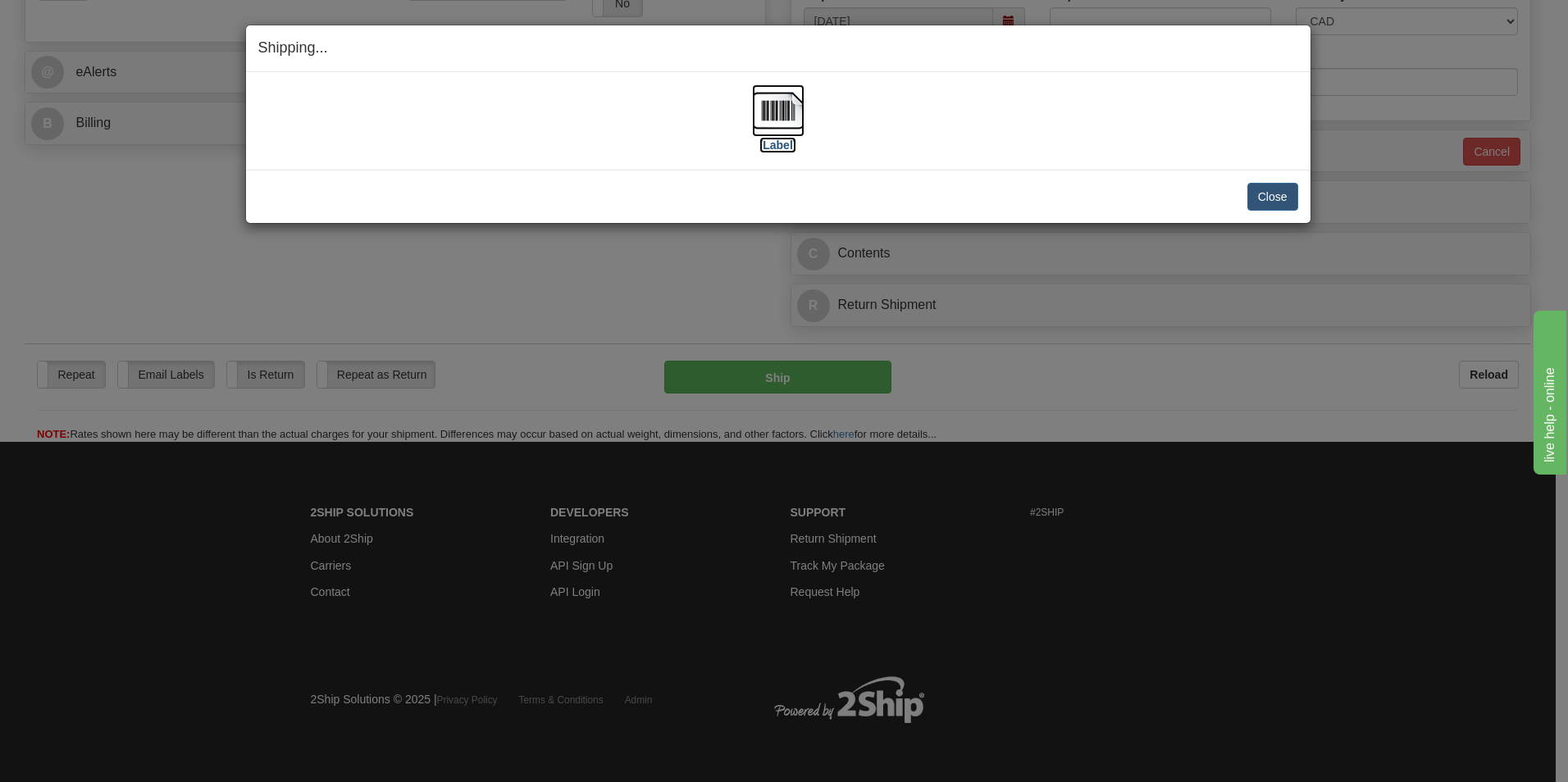
click at [784, 103] on img at bounding box center [778, 110] width 53 height 53
click at [1281, 194] on button "Close" at bounding box center [1273, 196] width 51 height 28
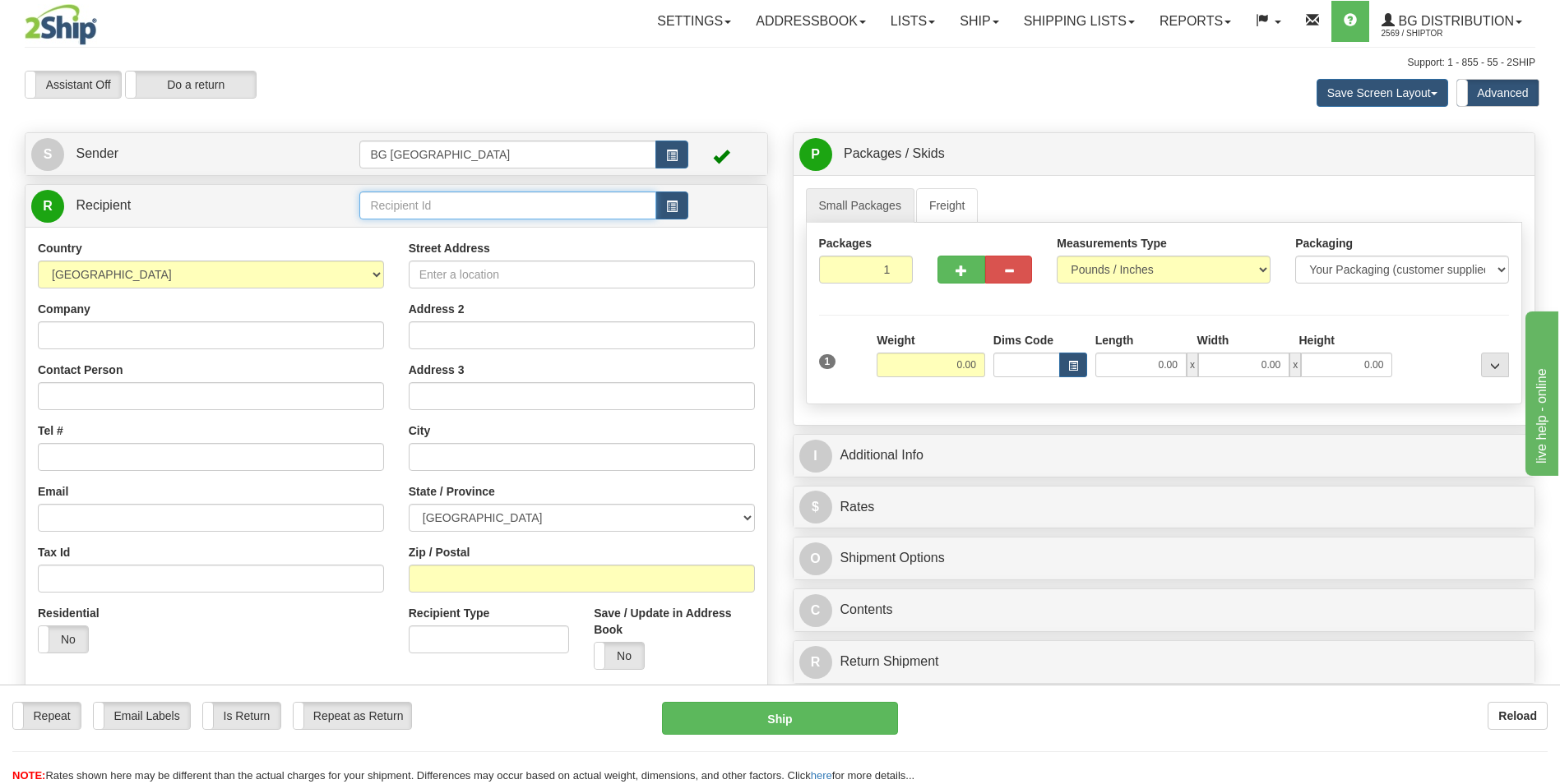
click at [444, 206] on input "text" at bounding box center [508, 205] width 296 height 28
click at [427, 224] on div "60003" at bounding box center [504, 231] width 280 height 18
type input "60003"
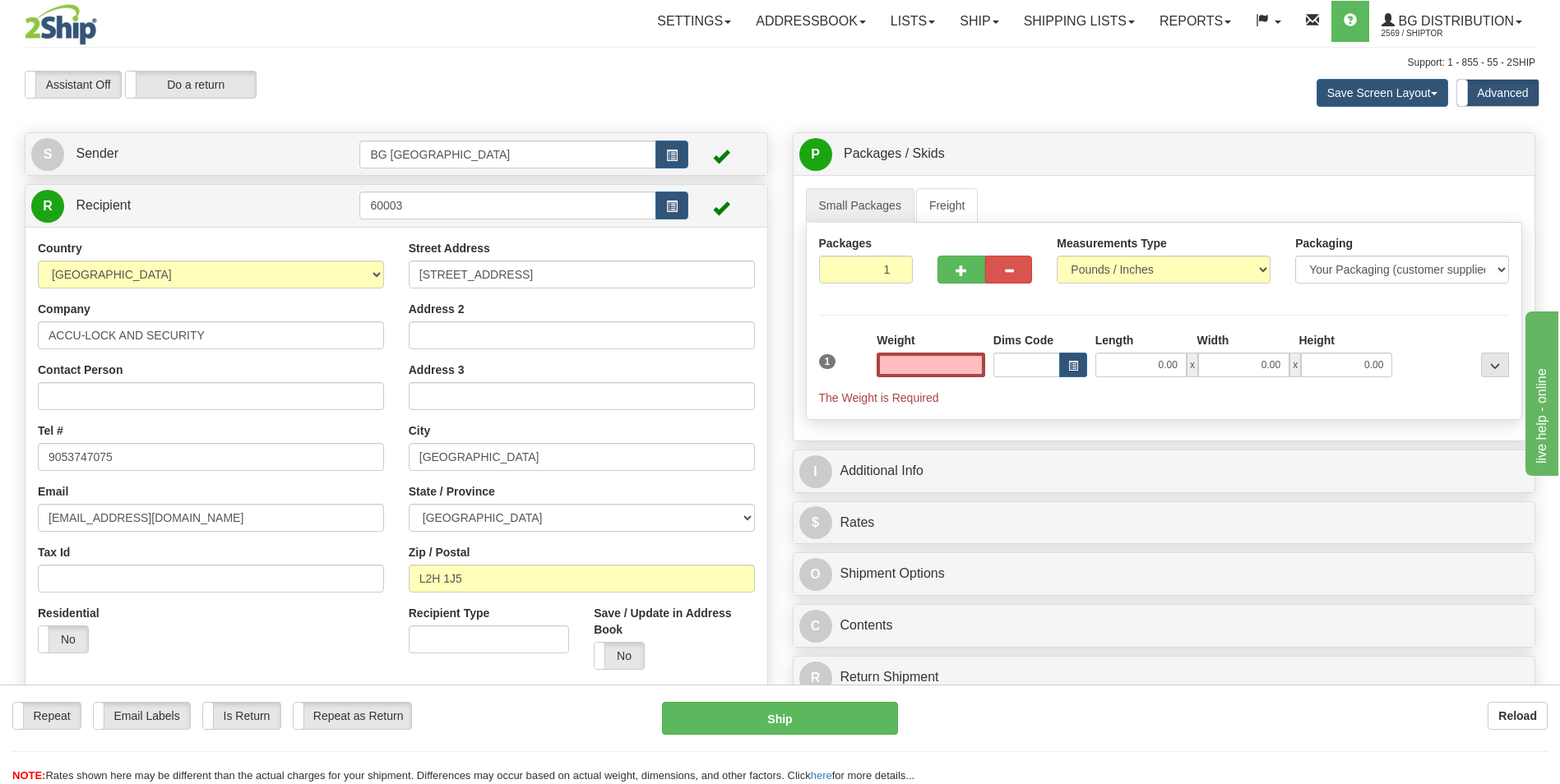
type input "0.00"
click at [915, 372] on input "0.00" at bounding box center [931, 364] width 108 height 25
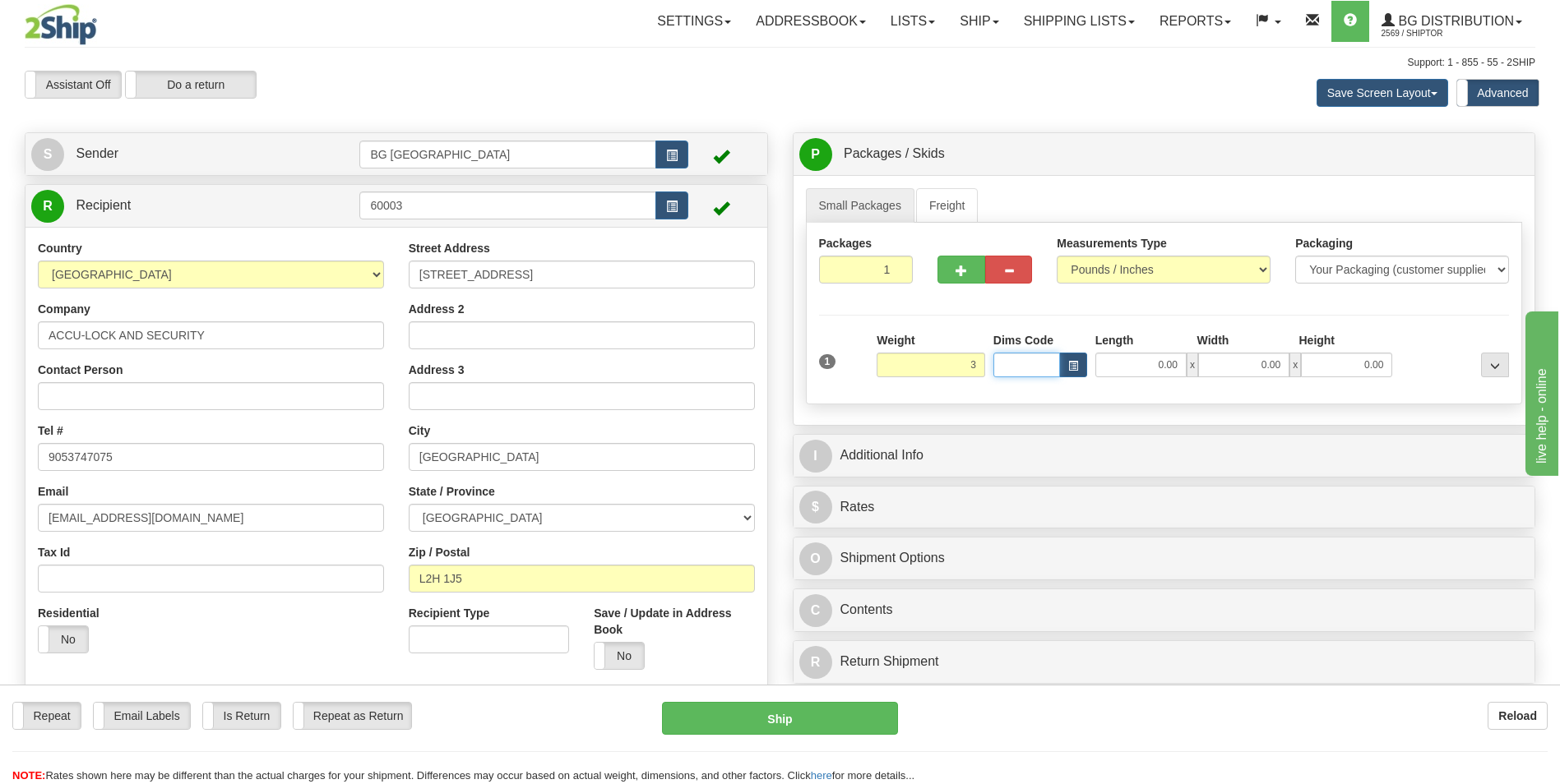
type input "3.00"
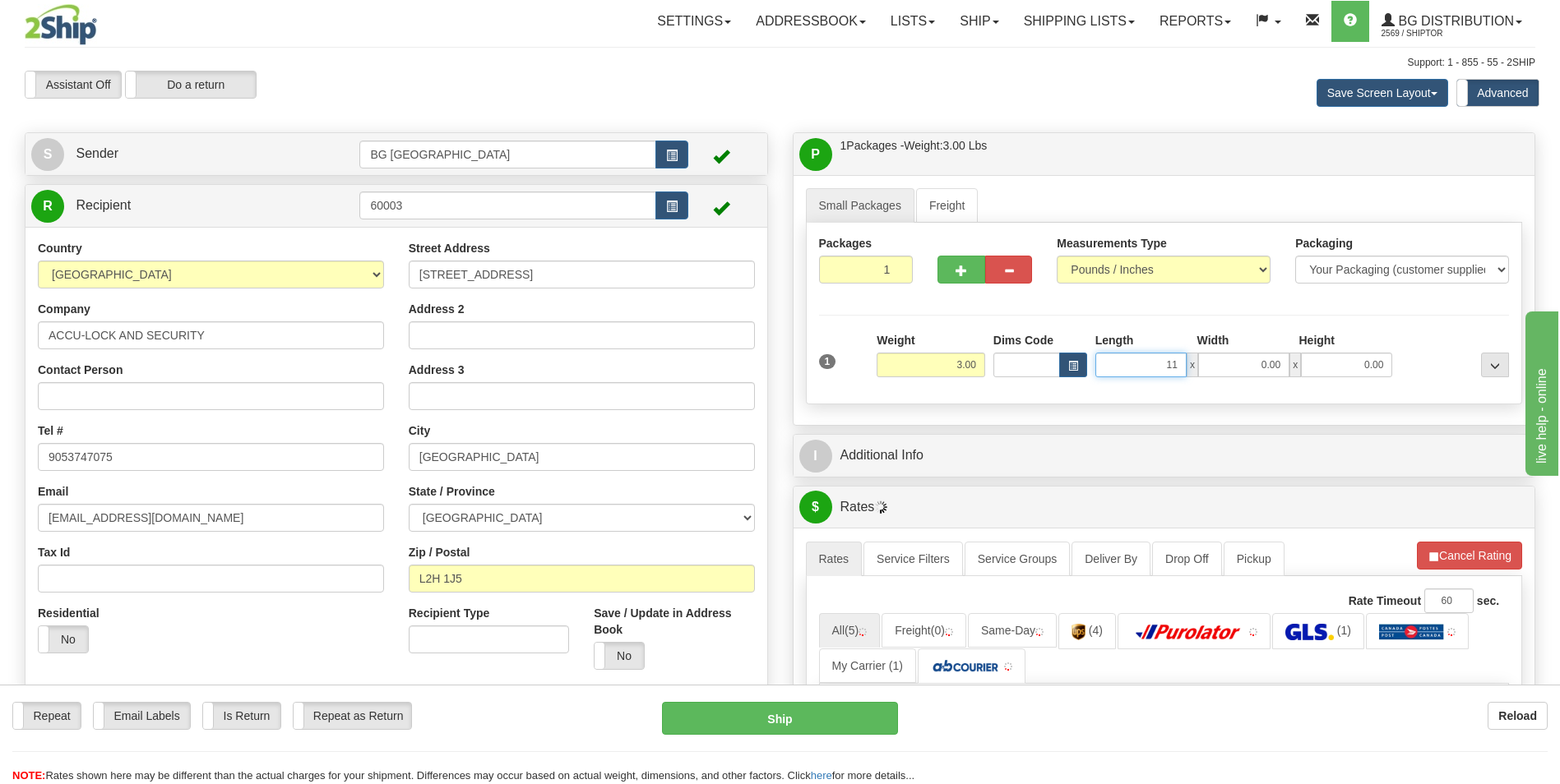
type input "11.00"
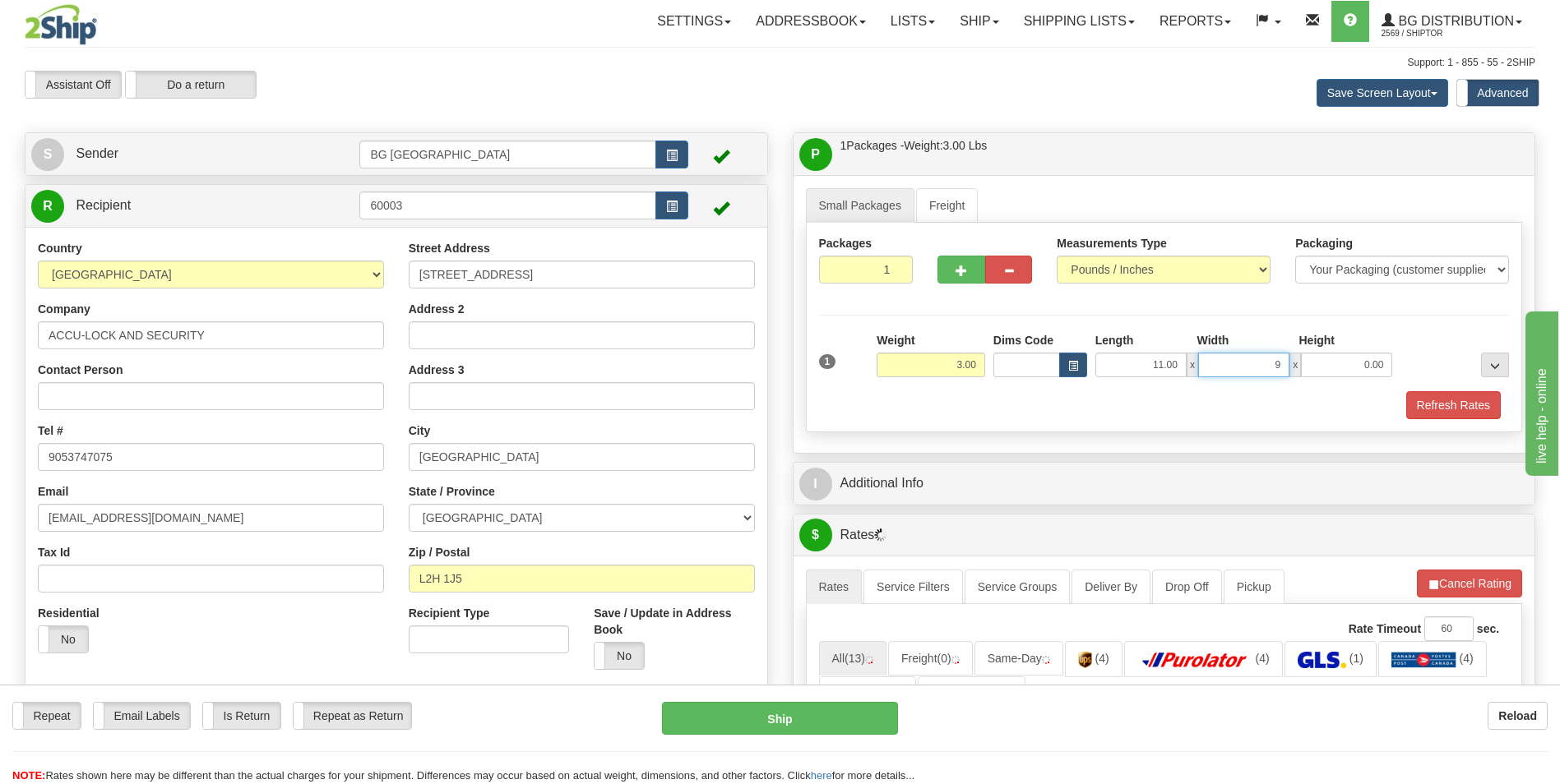
type input "9.00"
type input "5.00"
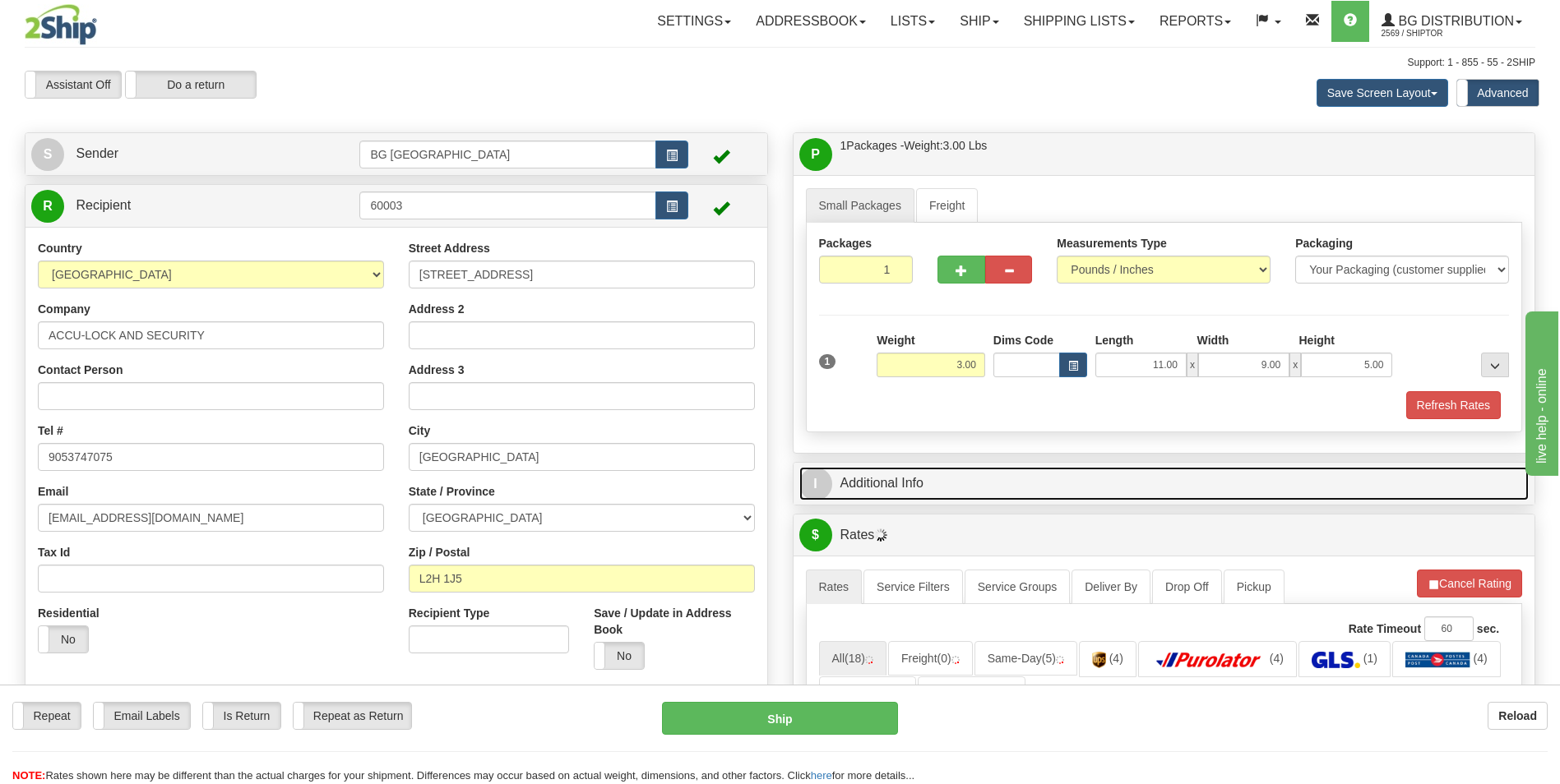
click at [898, 476] on link "I Additional Info" at bounding box center [1165, 484] width 731 height 34
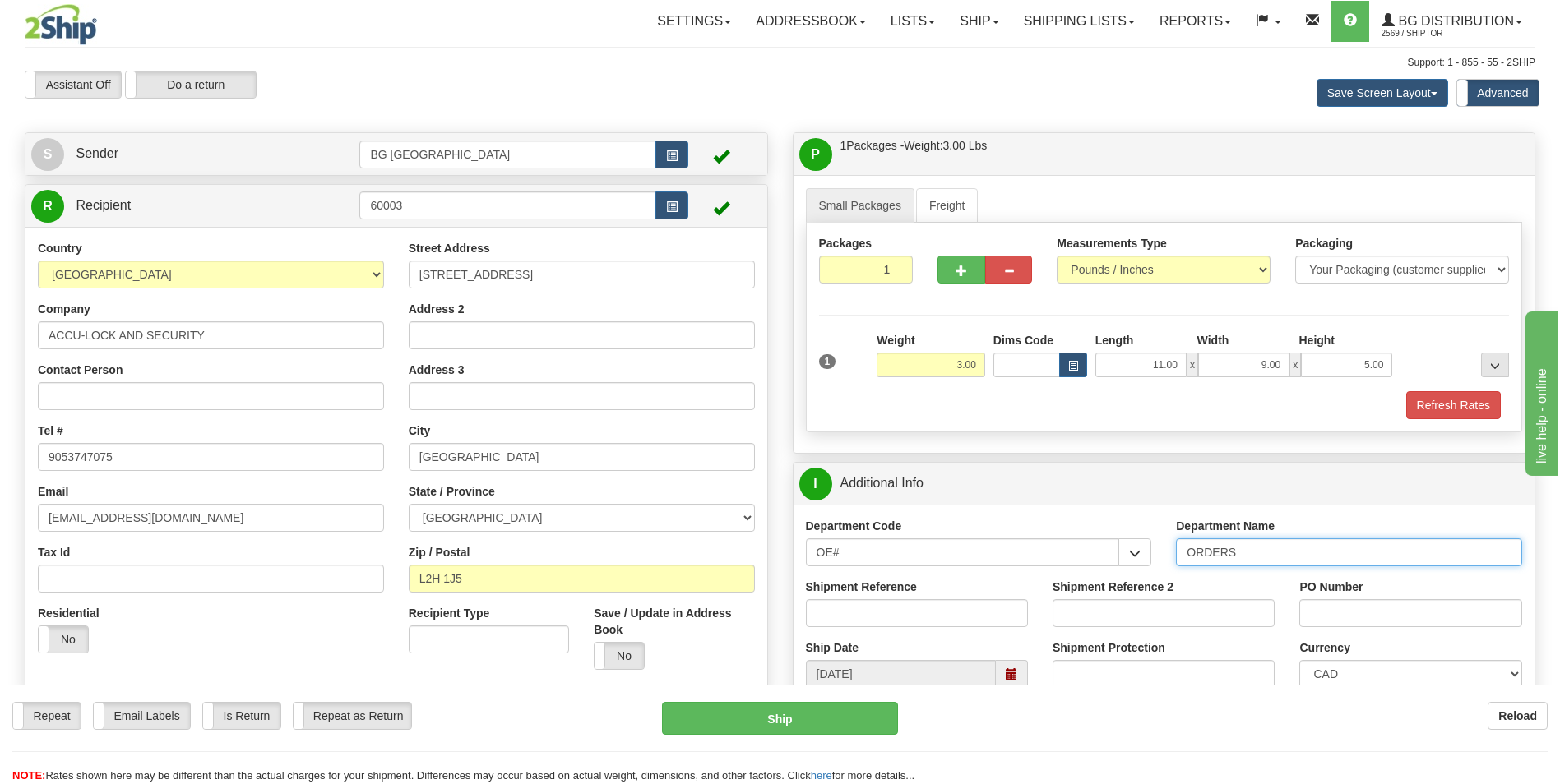
click at [1245, 558] on input "ORDERS" at bounding box center [1349, 552] width 347 height 28
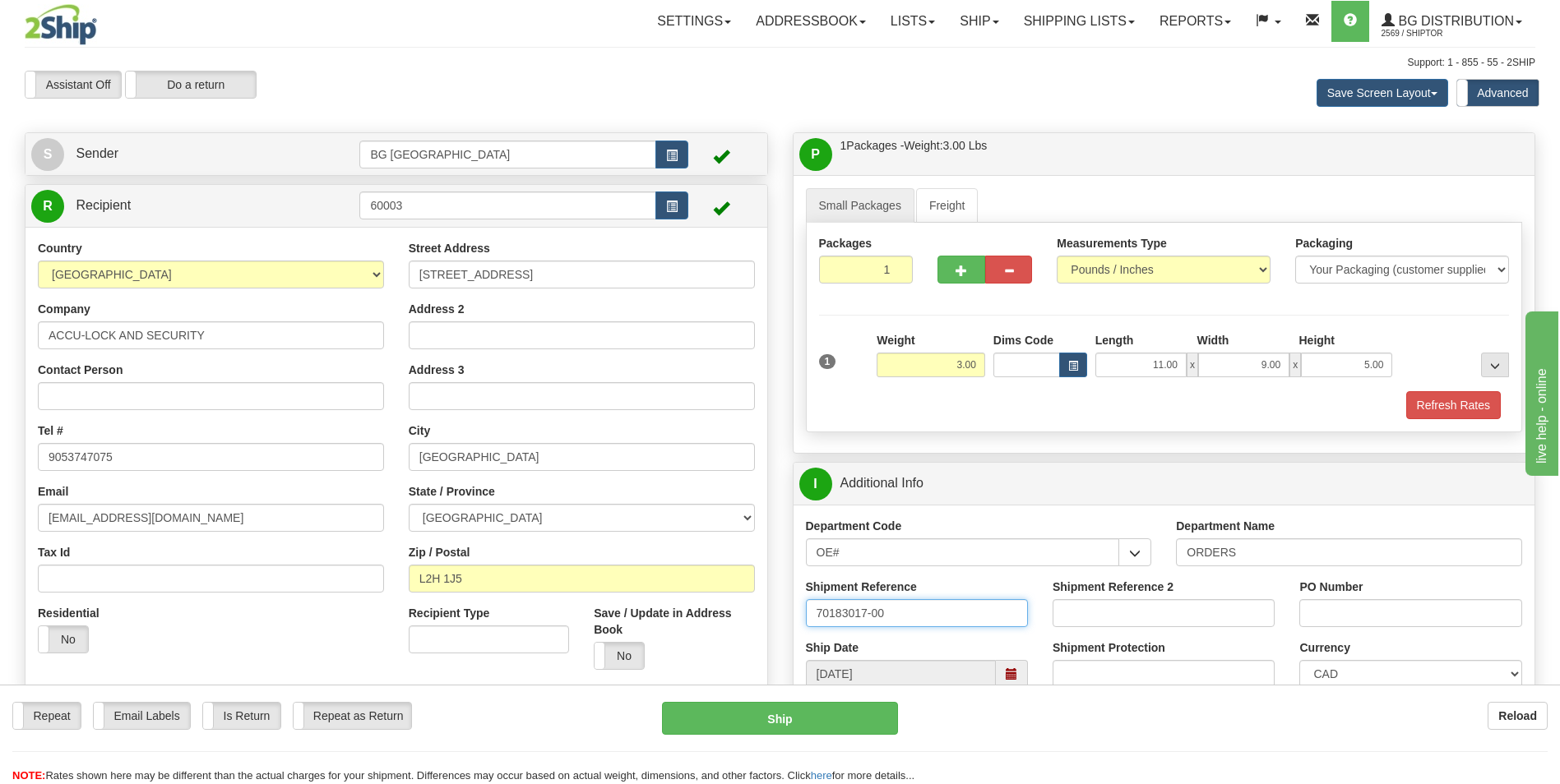
type input "70183017-00"
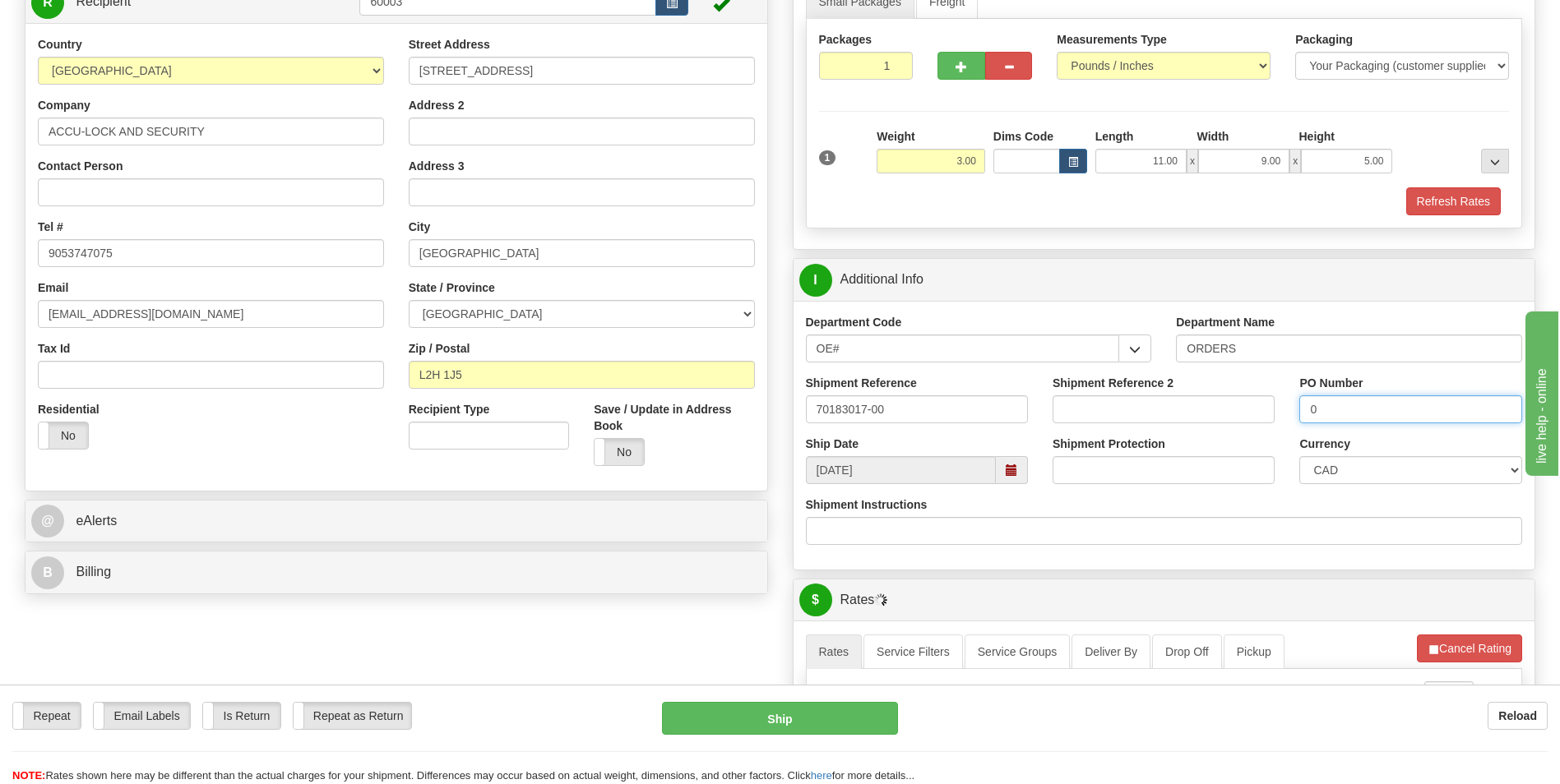
scroll to position [411, 0]
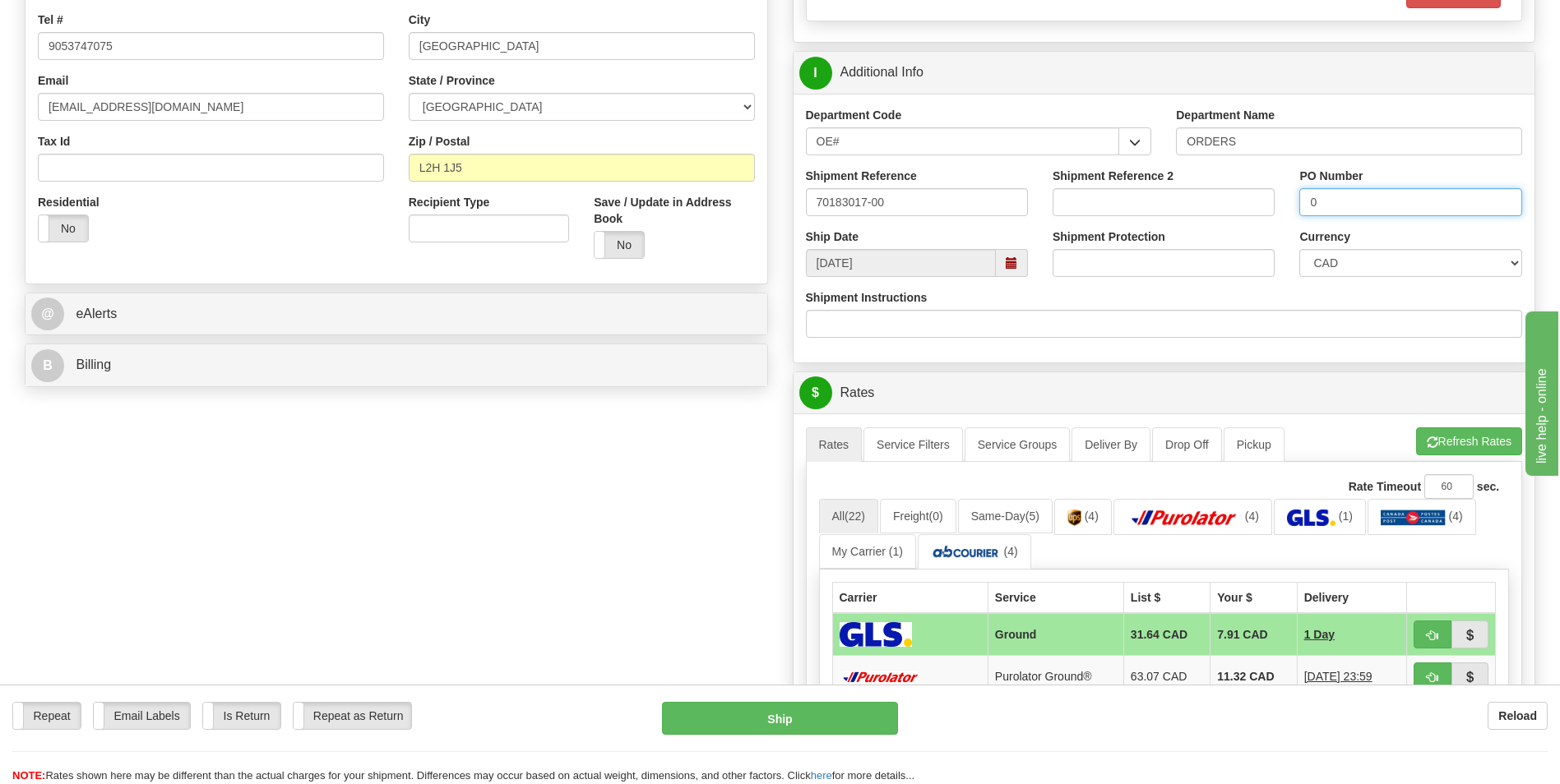
type input "0"
click at [1430, 445] on span "button" at bounding box center [1433, 443] width 12 height 11
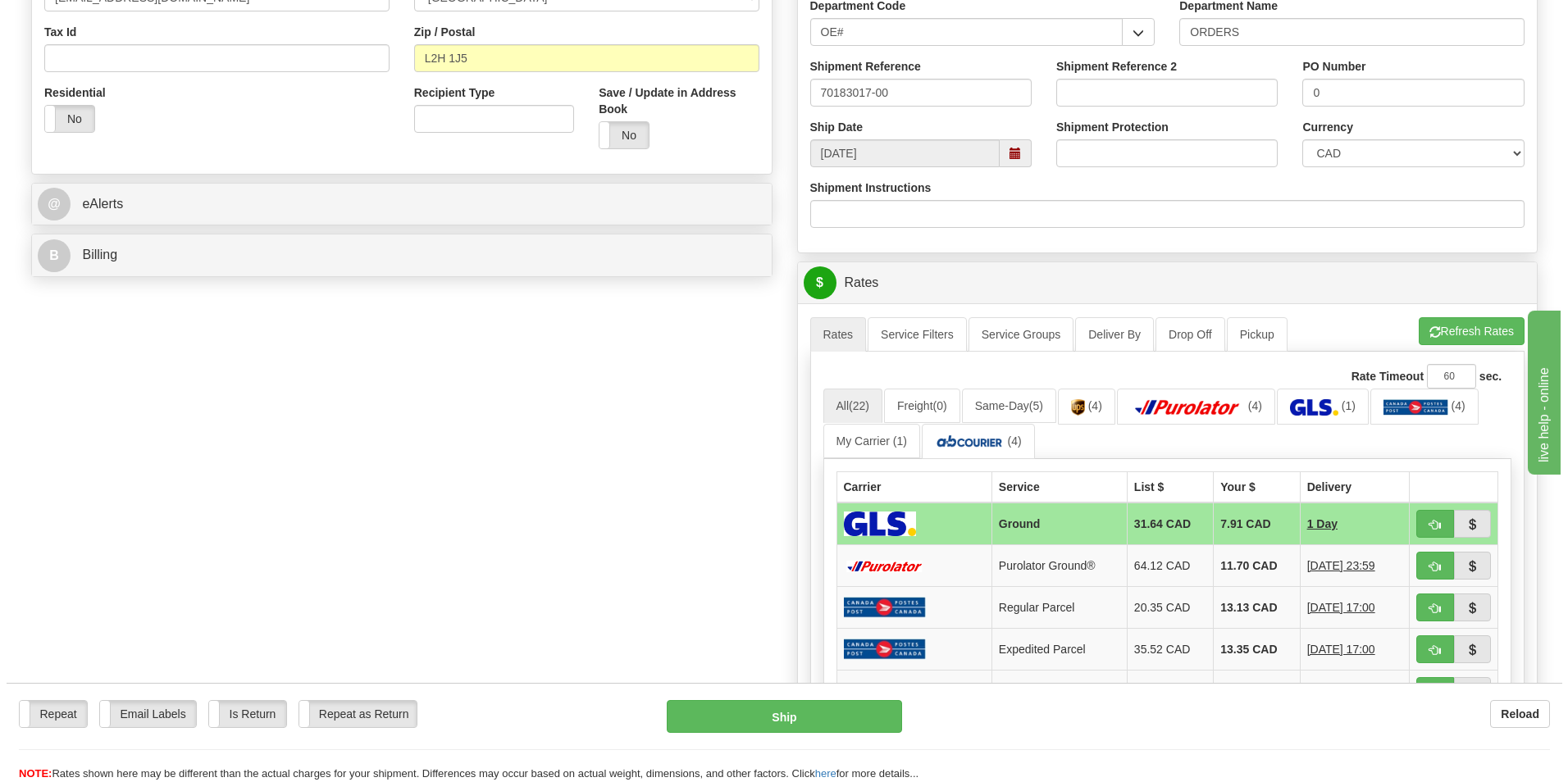
scroll to position [492, 0]
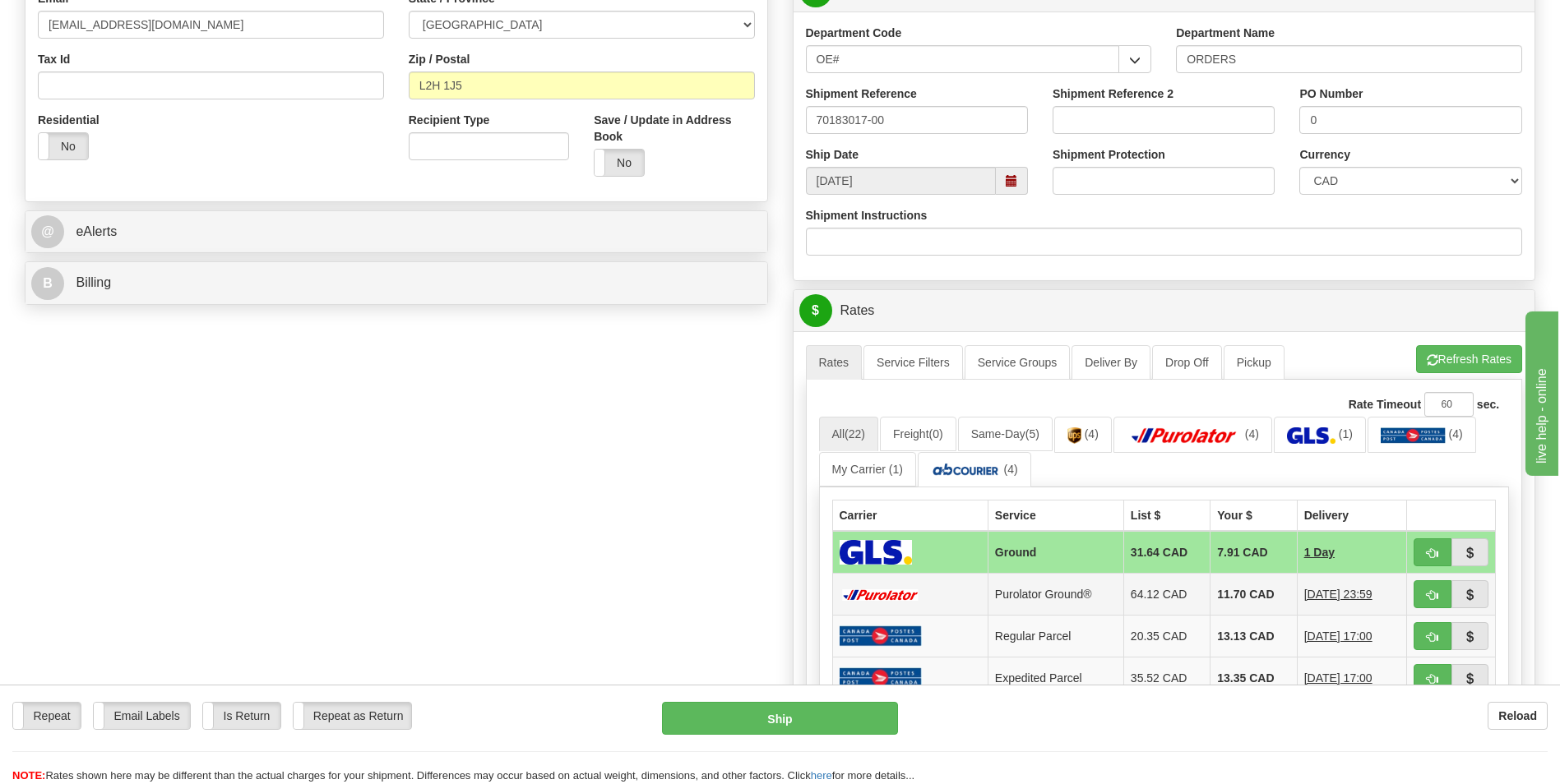
click at [1192, 592] on td "64.12 CAD" at bounding box center [1166, 594] width 86 height 42
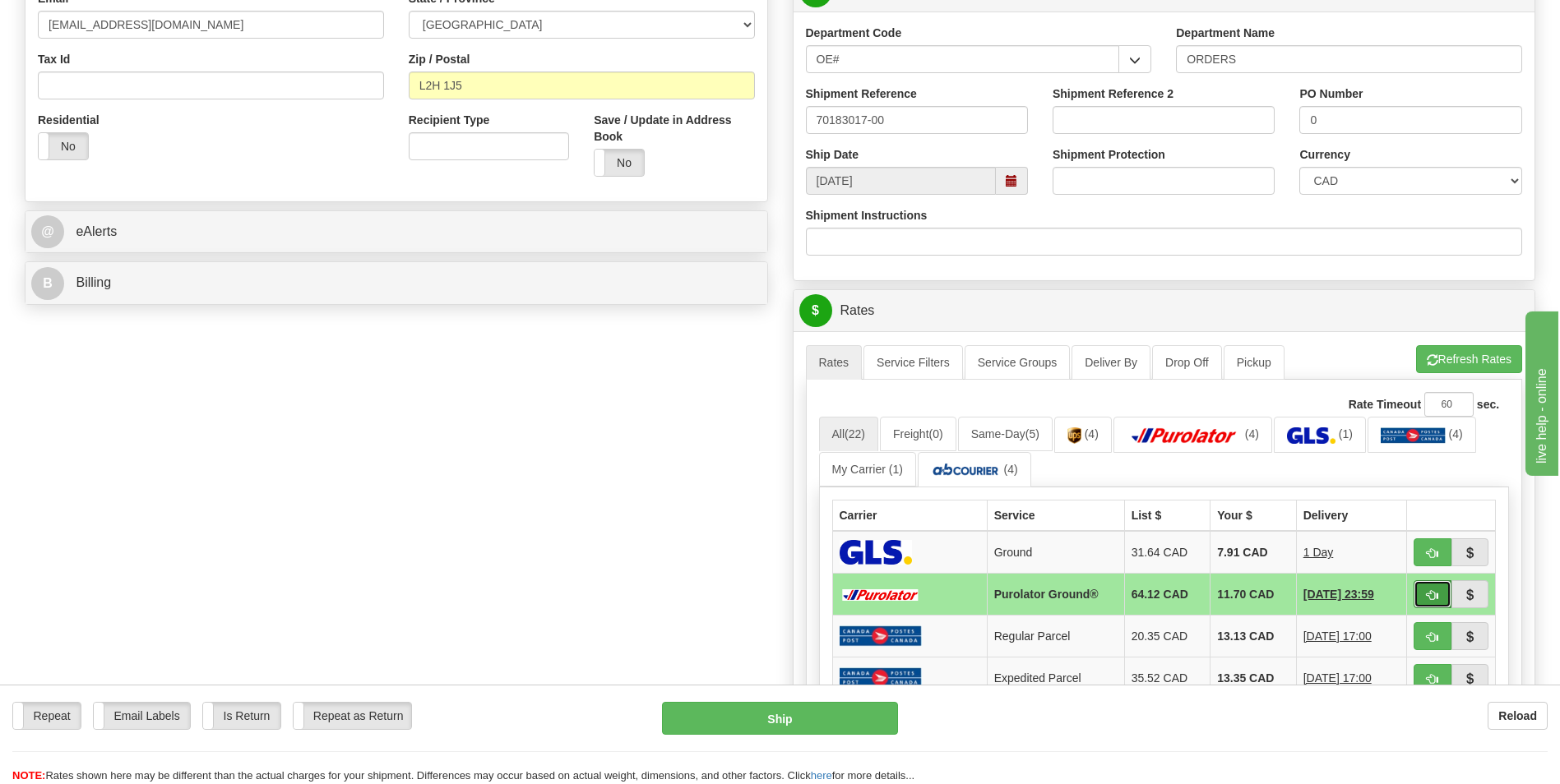
click at [1414, 587] on button "button" at bounding box center [1432, 594] width 37 height 28
type input "260"
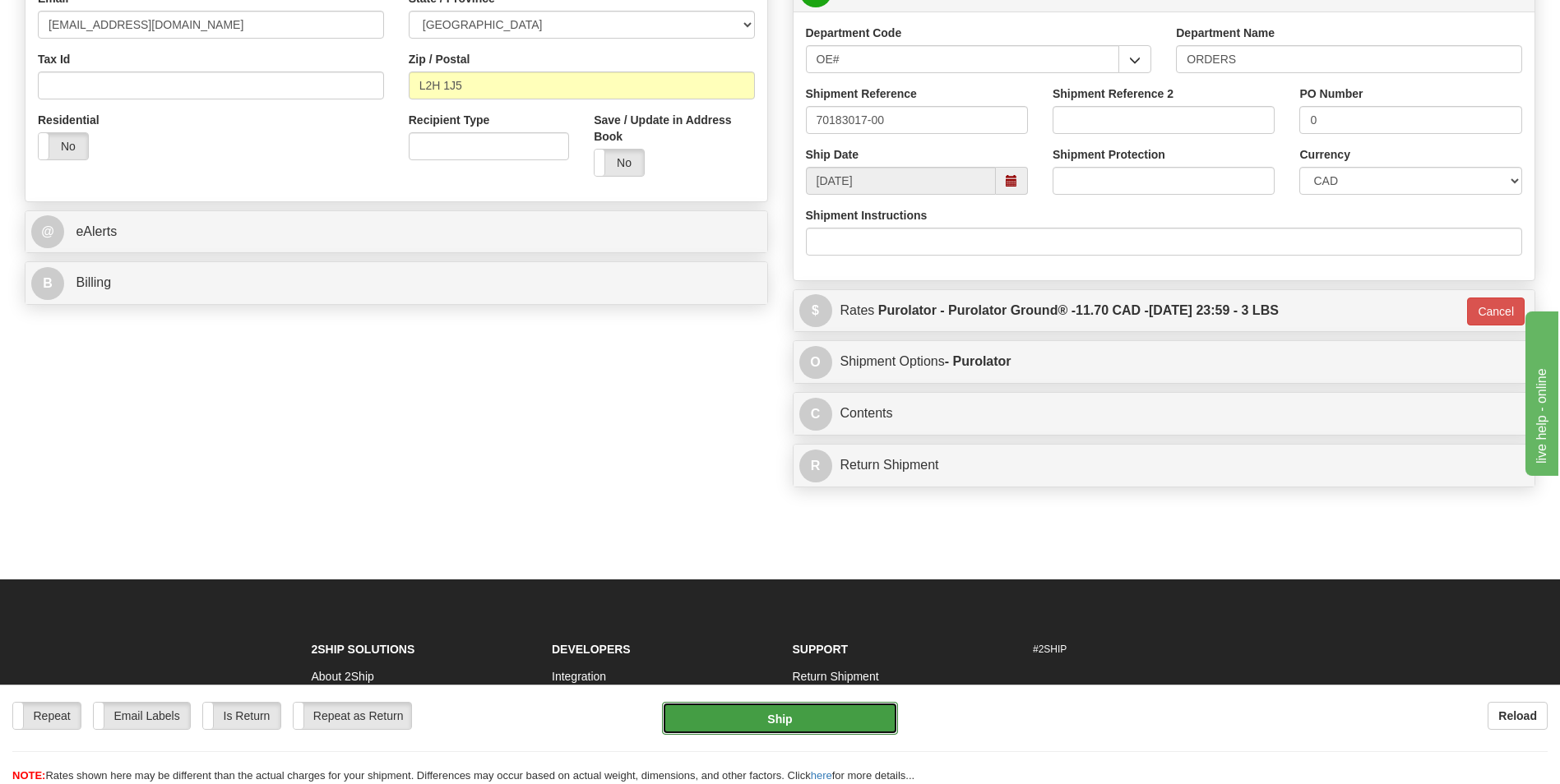
click at [832, 708] on button "Ship" at bounding box center [780, 718] width 235 height 33
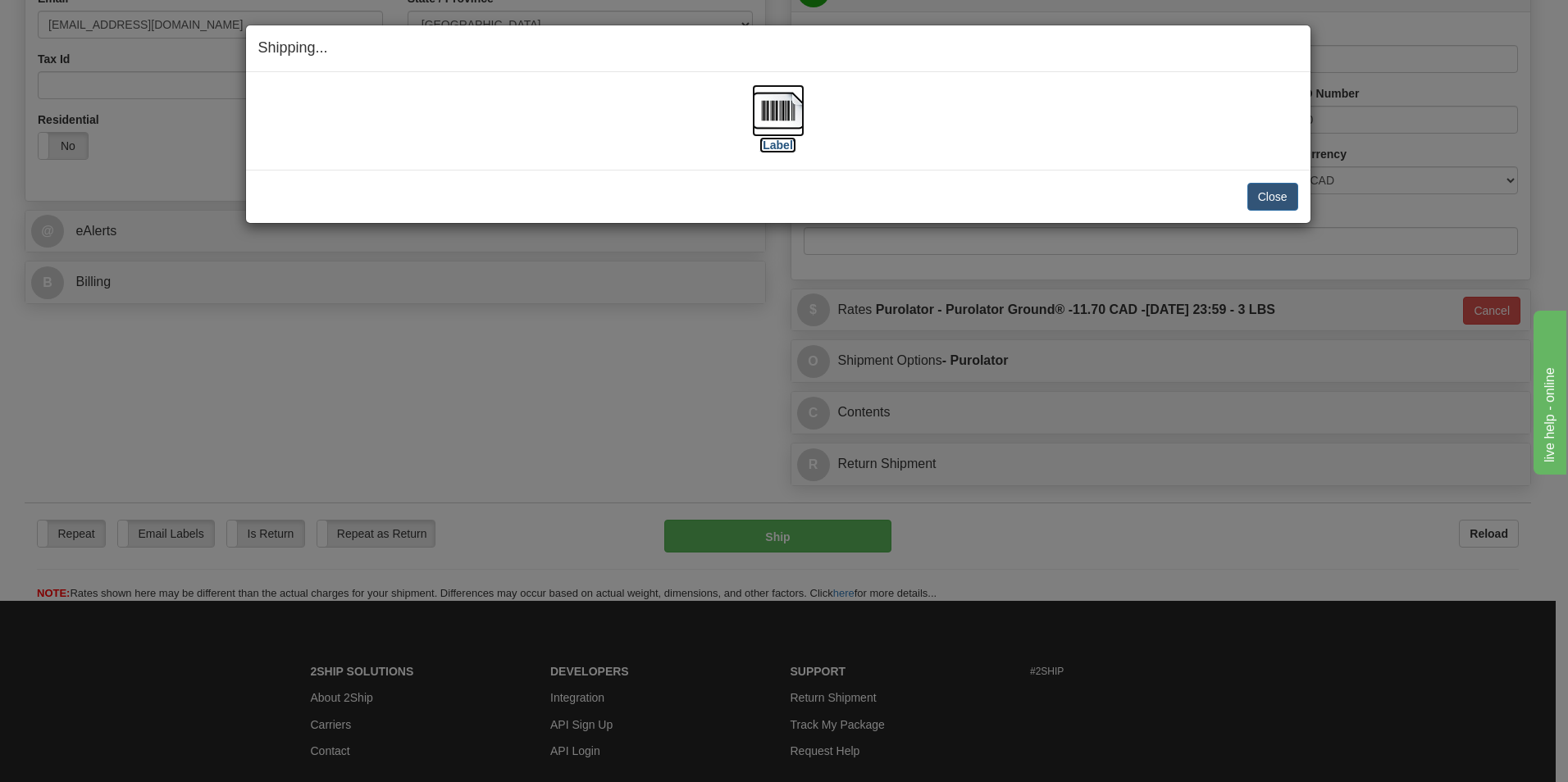
click at [759, 115] on img at bounding box center [778, 110] width 53 height 53
click at [1283, 201] on button "Close" at bounding box center [1273, 196] width 51 height 28
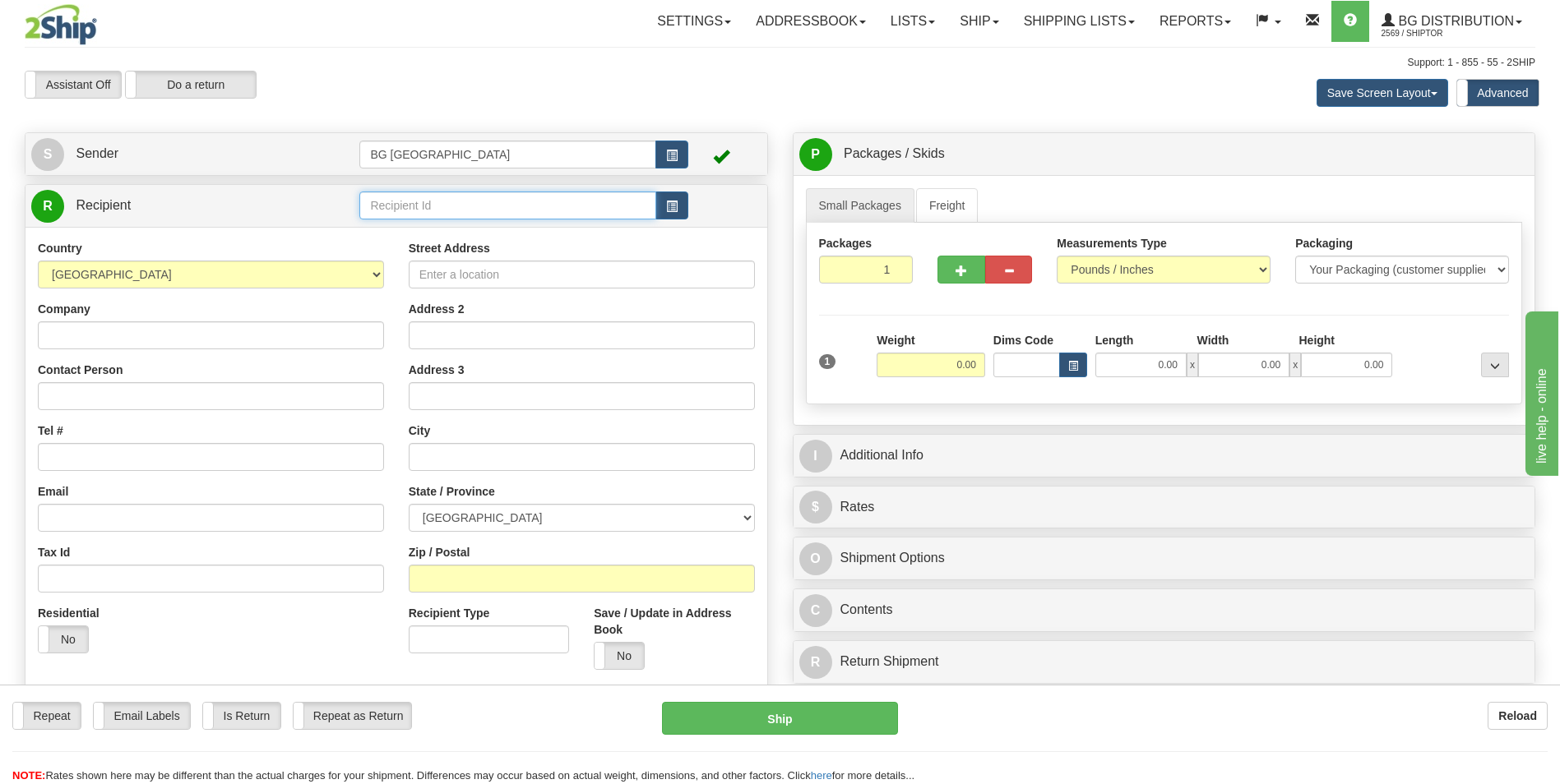
click at [413, 203] on input "text" at bounding box center [508, 205] width 296 height 28
click at [397, 225] on div "60585" at bounding box center [504, 231] width 280 height 18
type input "60585"
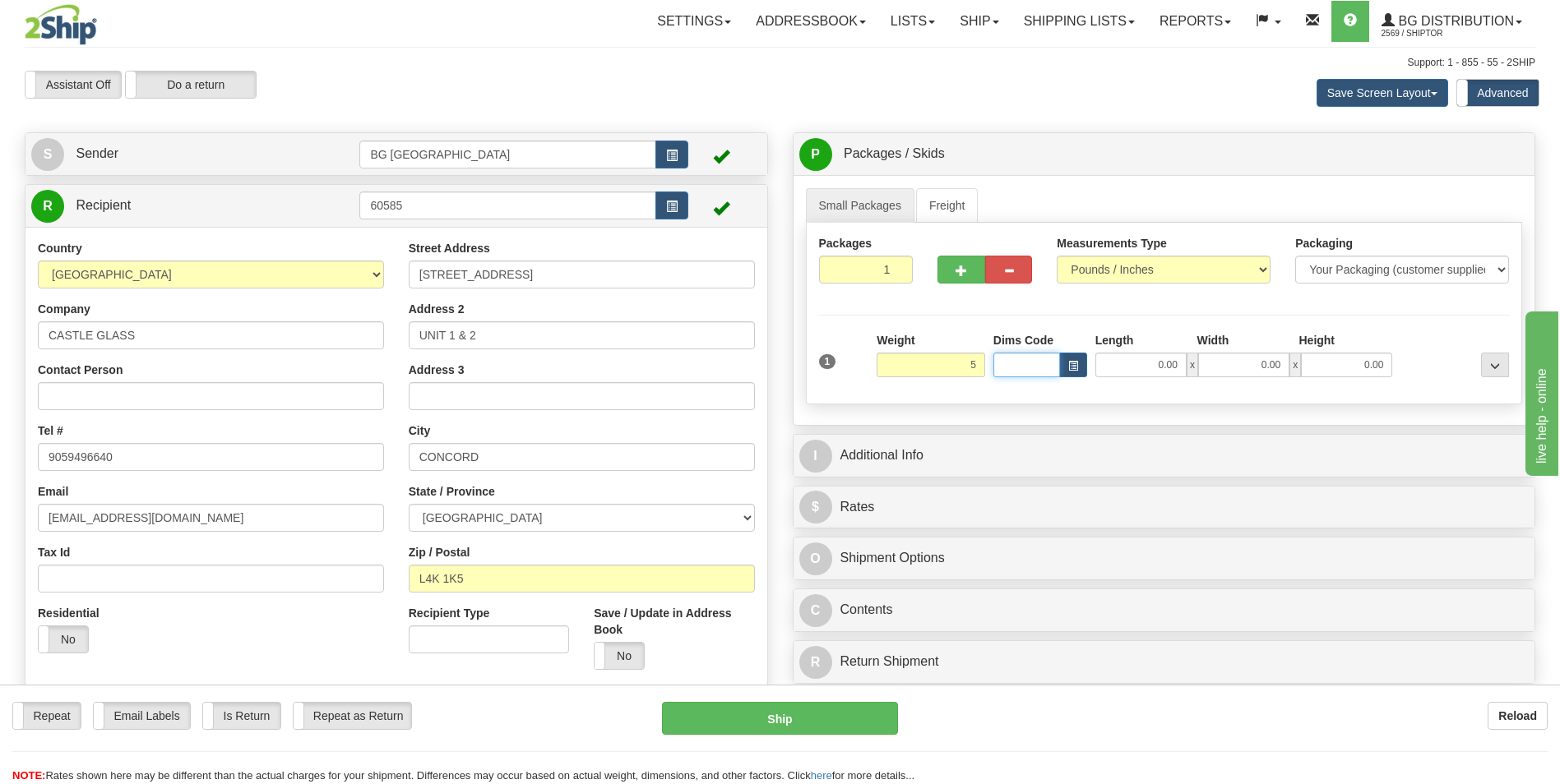
type input "5.00"
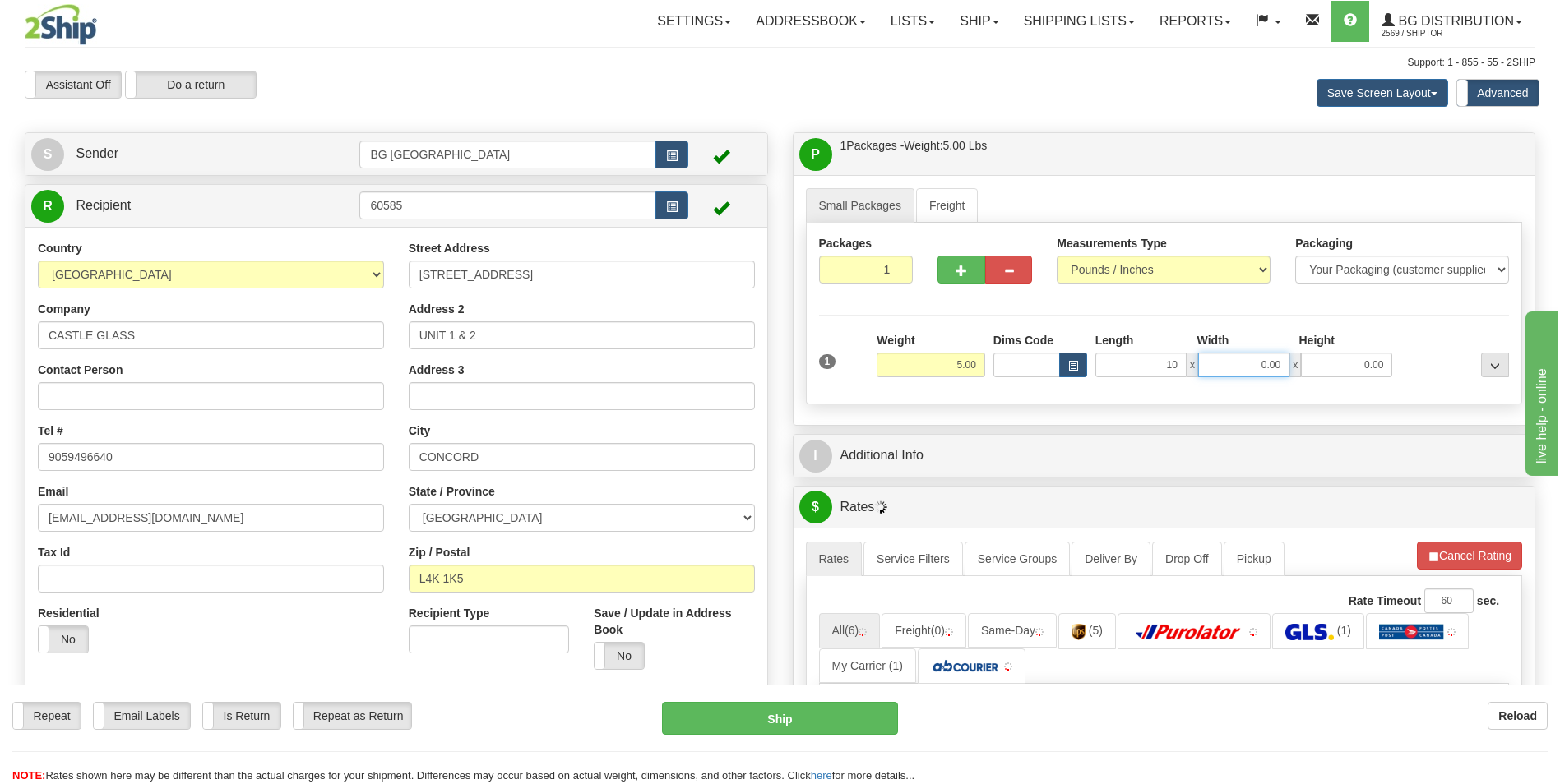
type input "10.00"
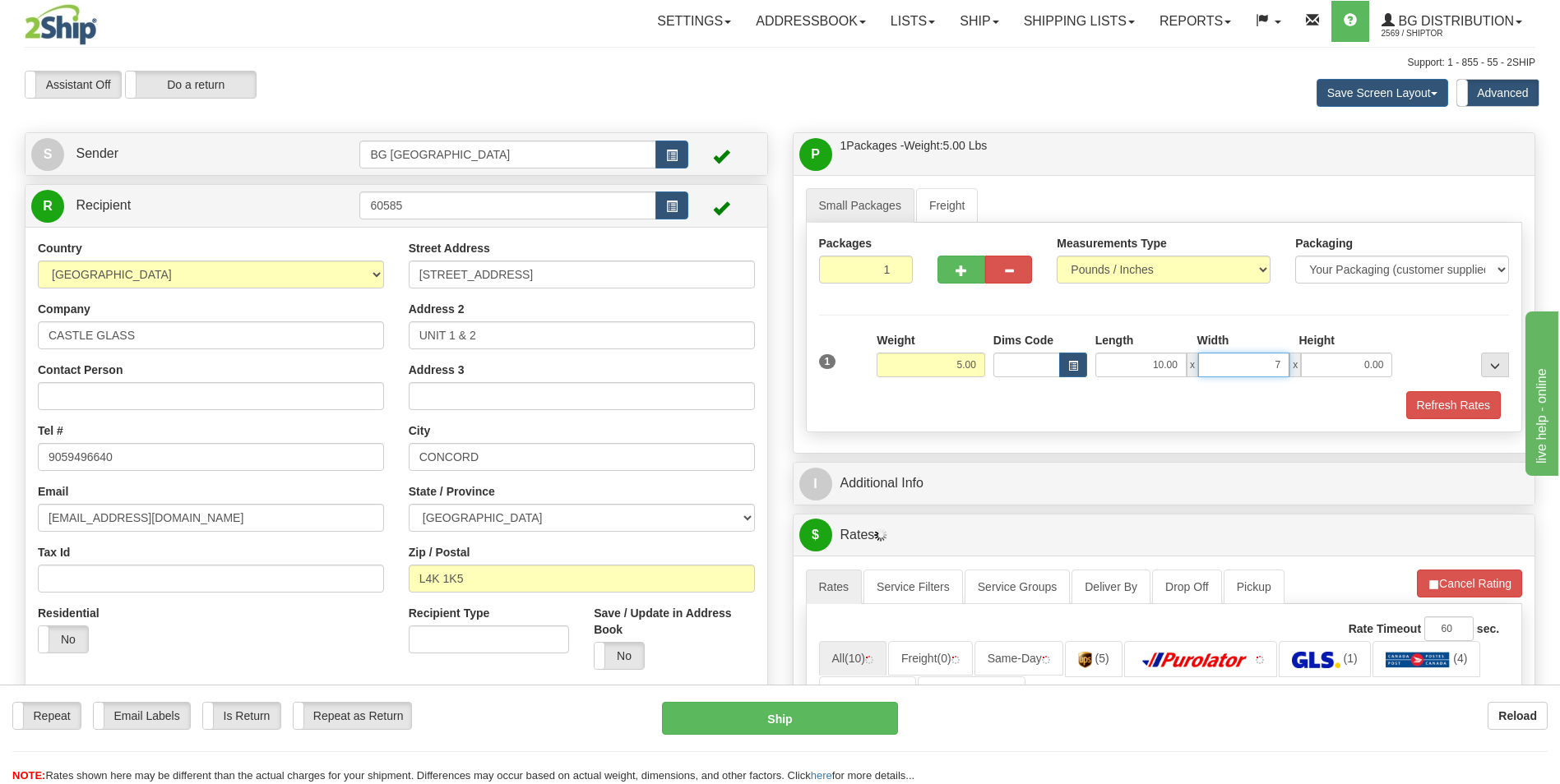
type input "7.00"
type input "4.00"
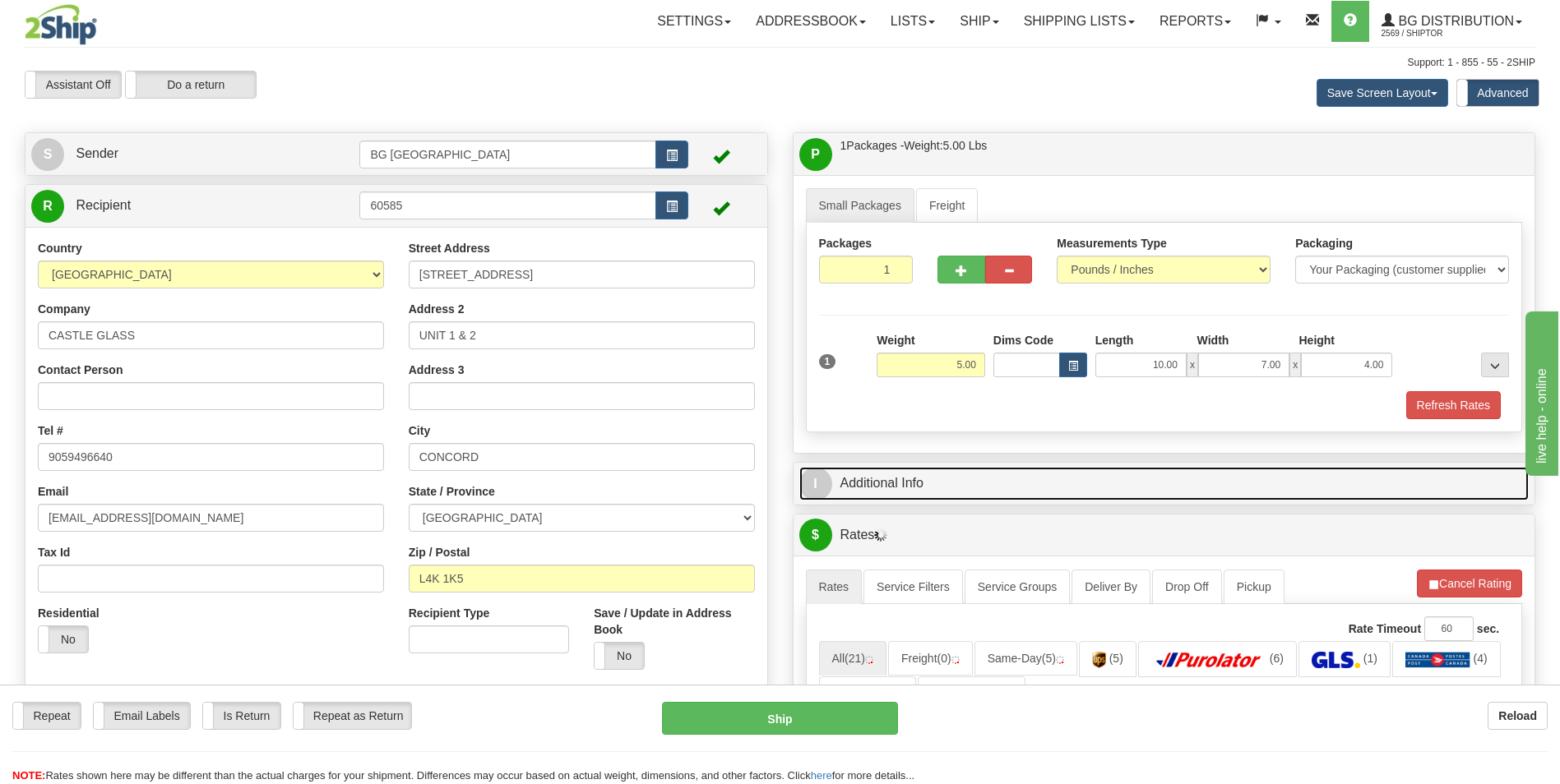
click at [935, 472] on link "I Additional Info" at bounding box center [1165, 484] width 731 height 34
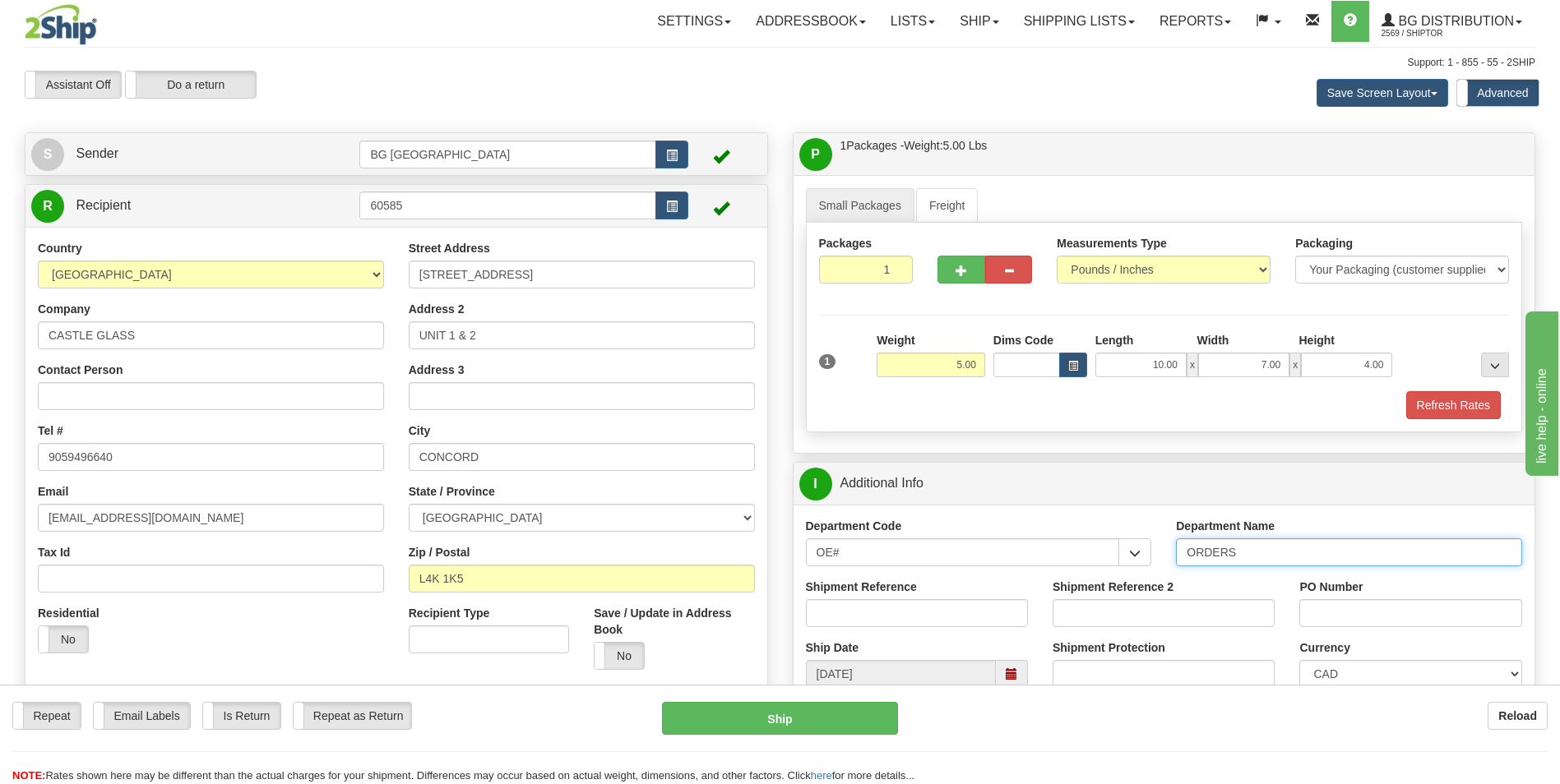
click at [1284, 554] on input "ORDERS" at bounding box center [1349, 552] width 347 height 28
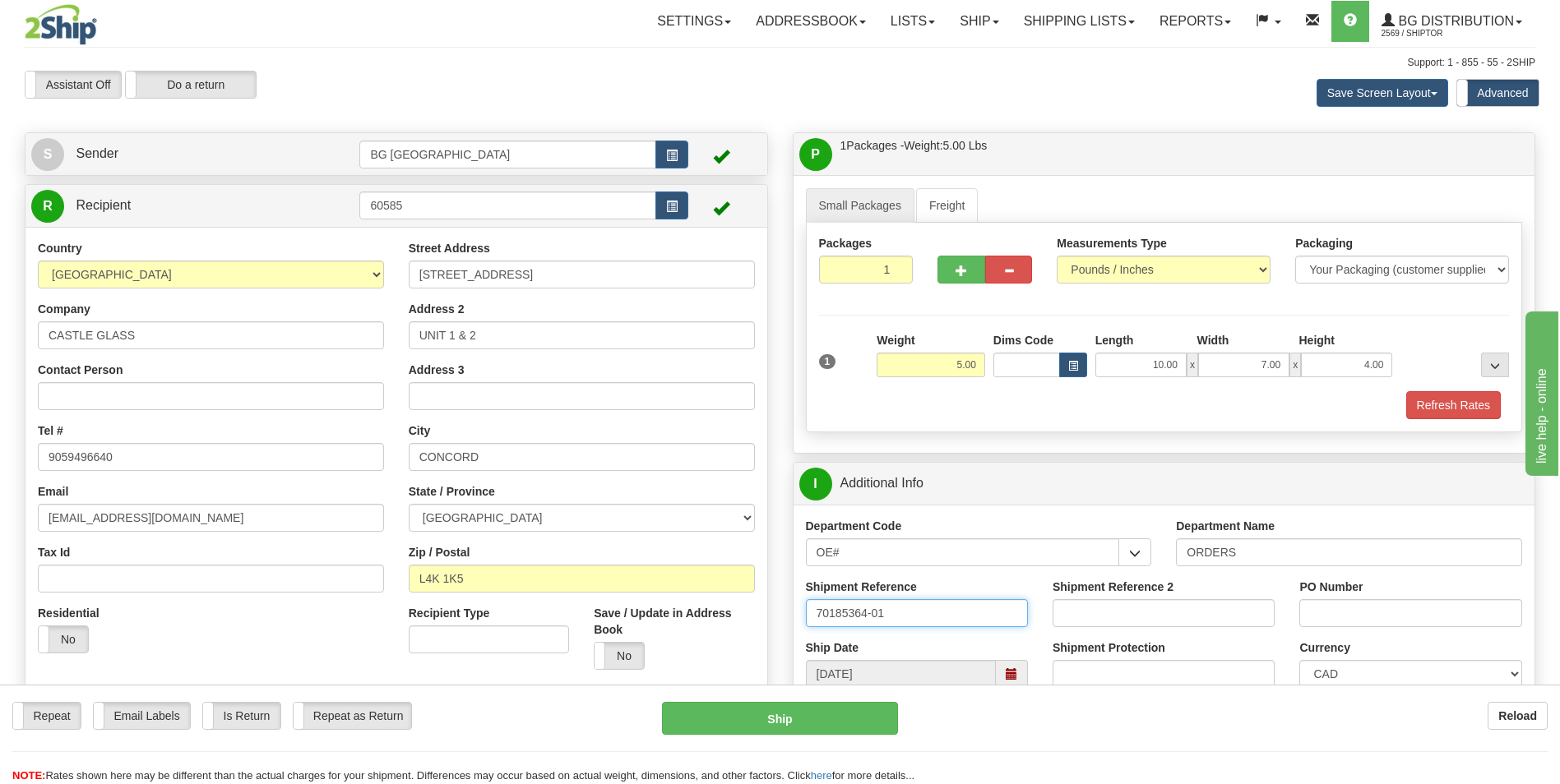
type input "70185364-01"
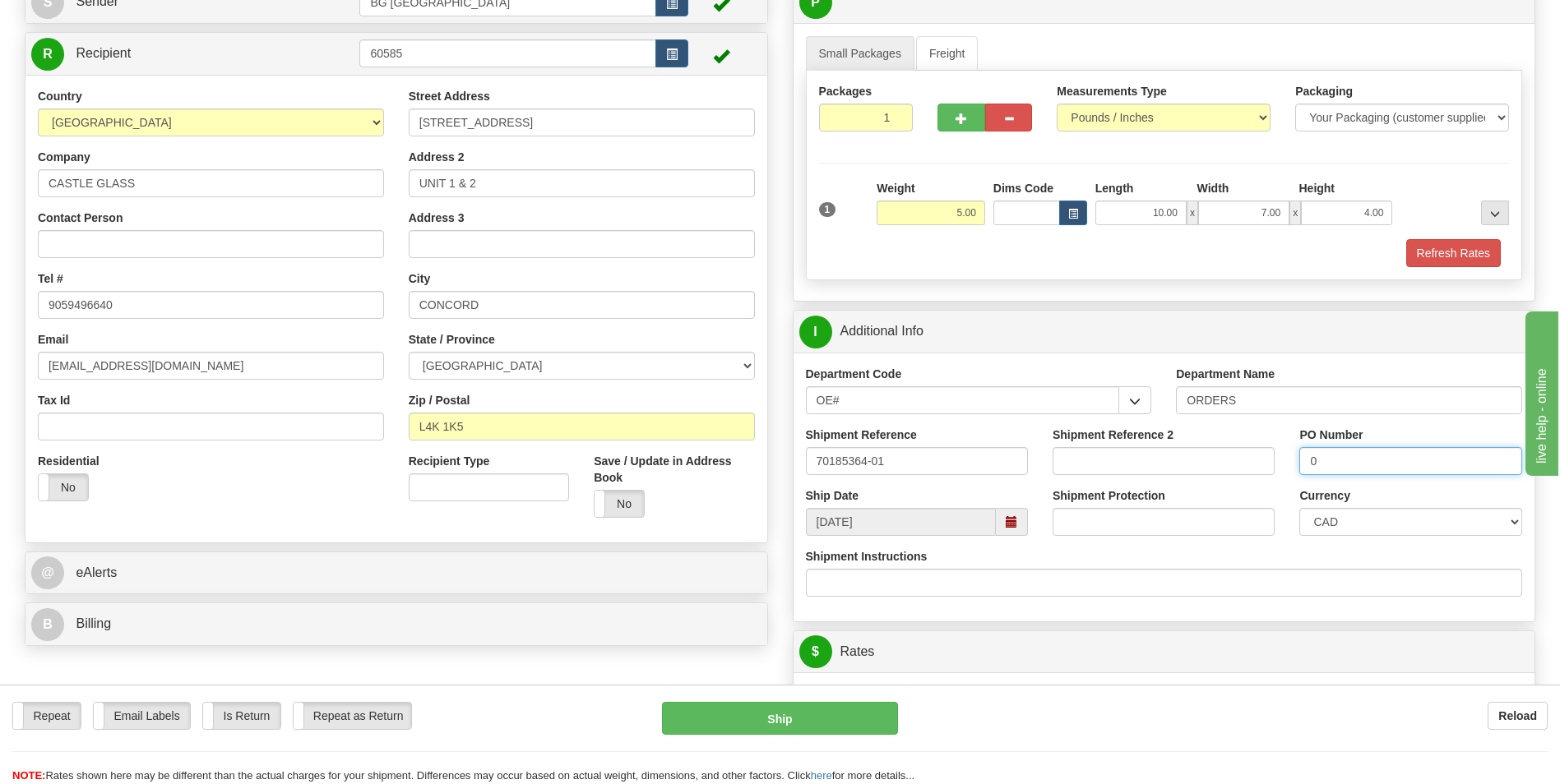
scroll to position [411, 0]
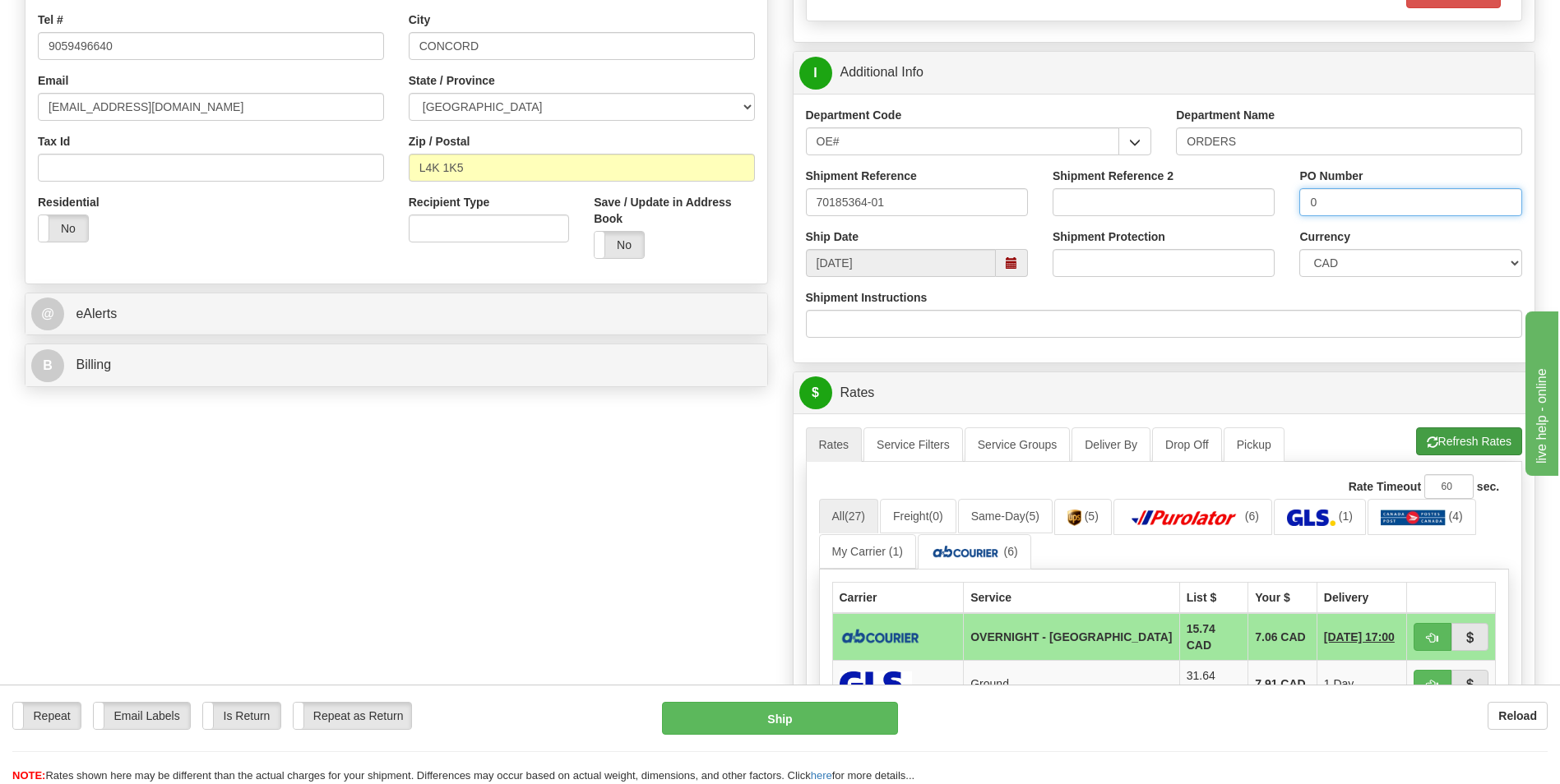
type input "0"
click at [1418, 441] on button "Refresh Rates" at bounding box center [1469, 441] width 106 height 28
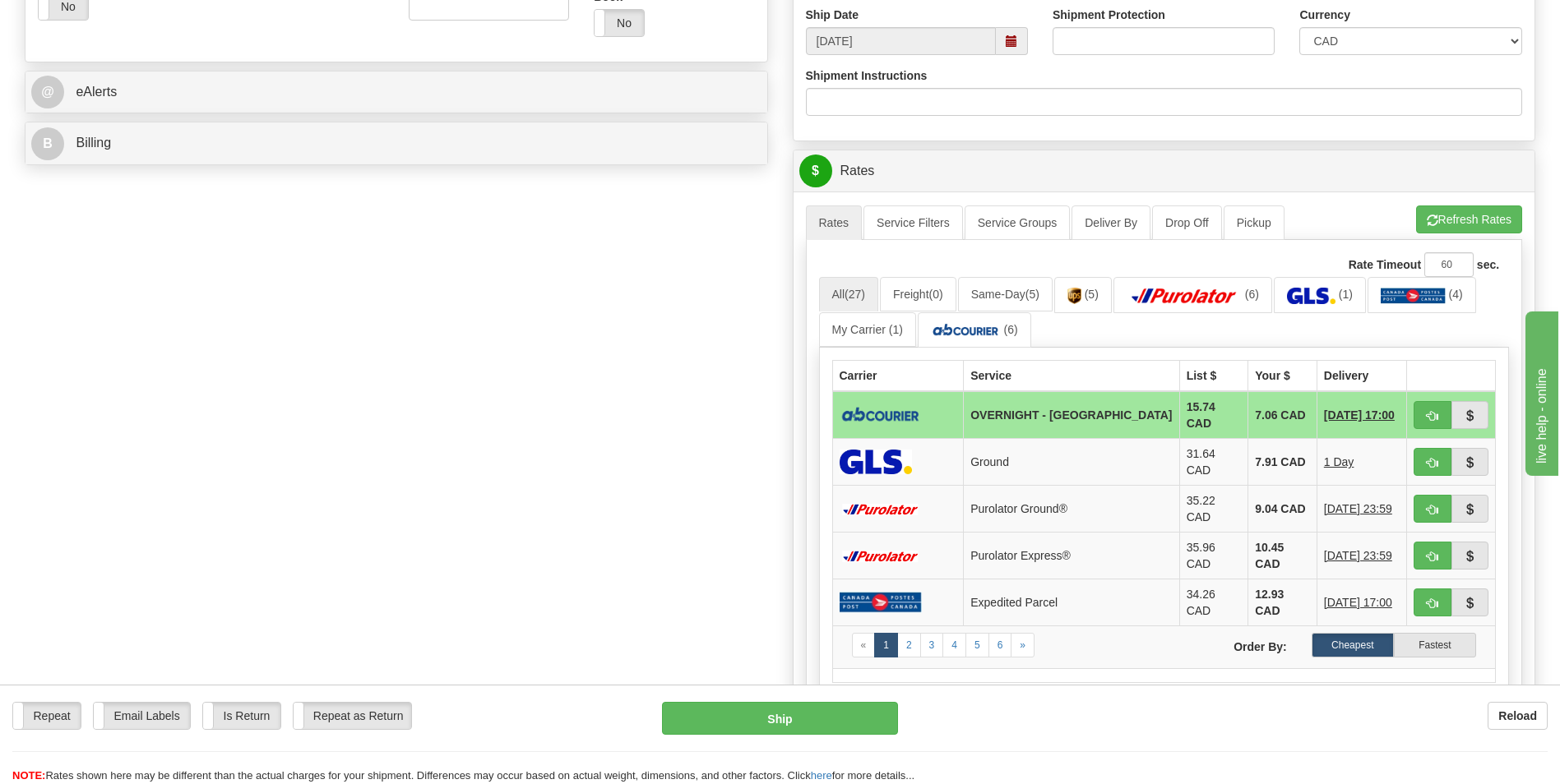
scroll to position [658, 0]
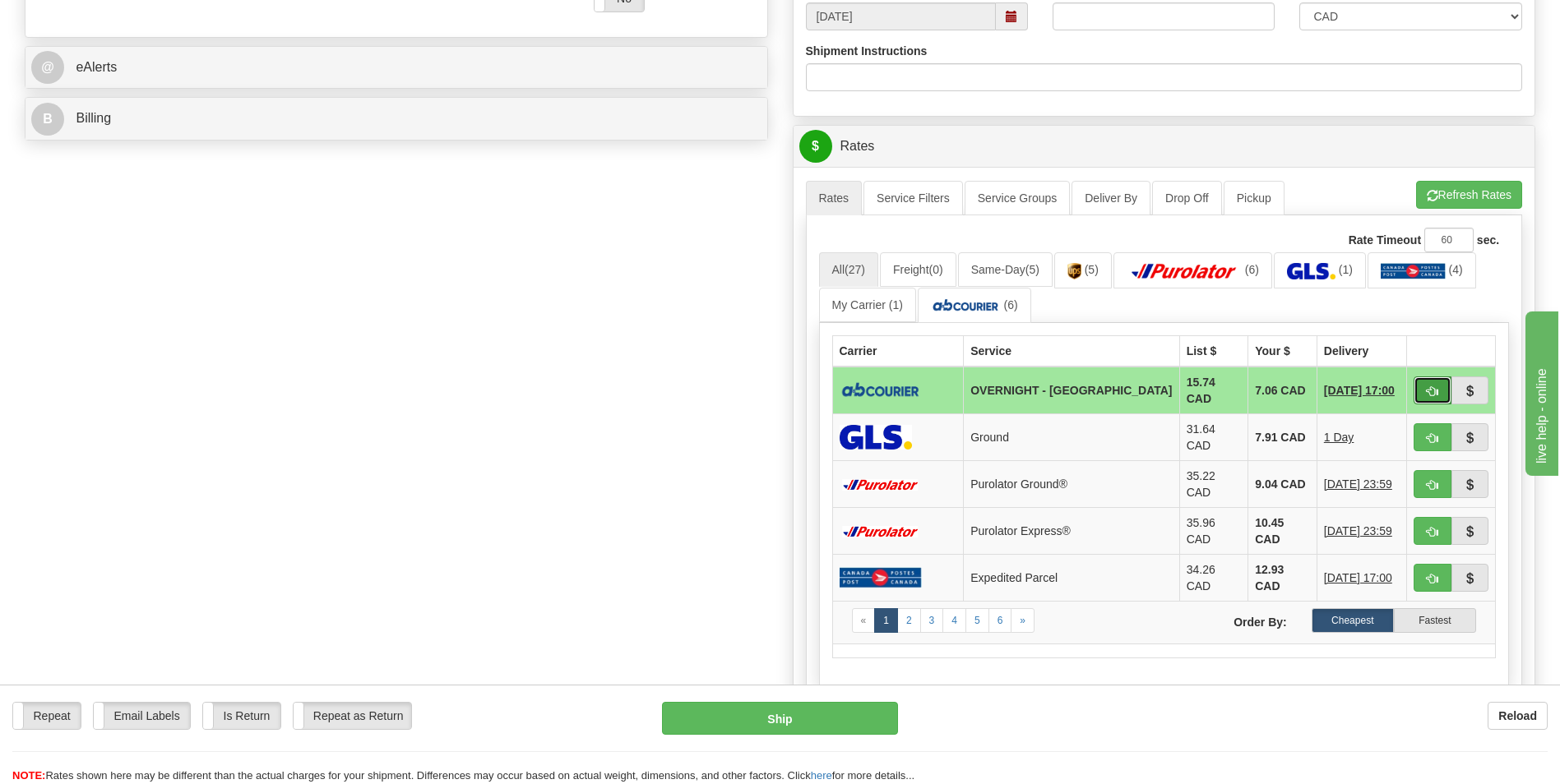
click at [1434, 386] on span "button" at bounding box center [1433, 392] width 12 height 11
type input "4"
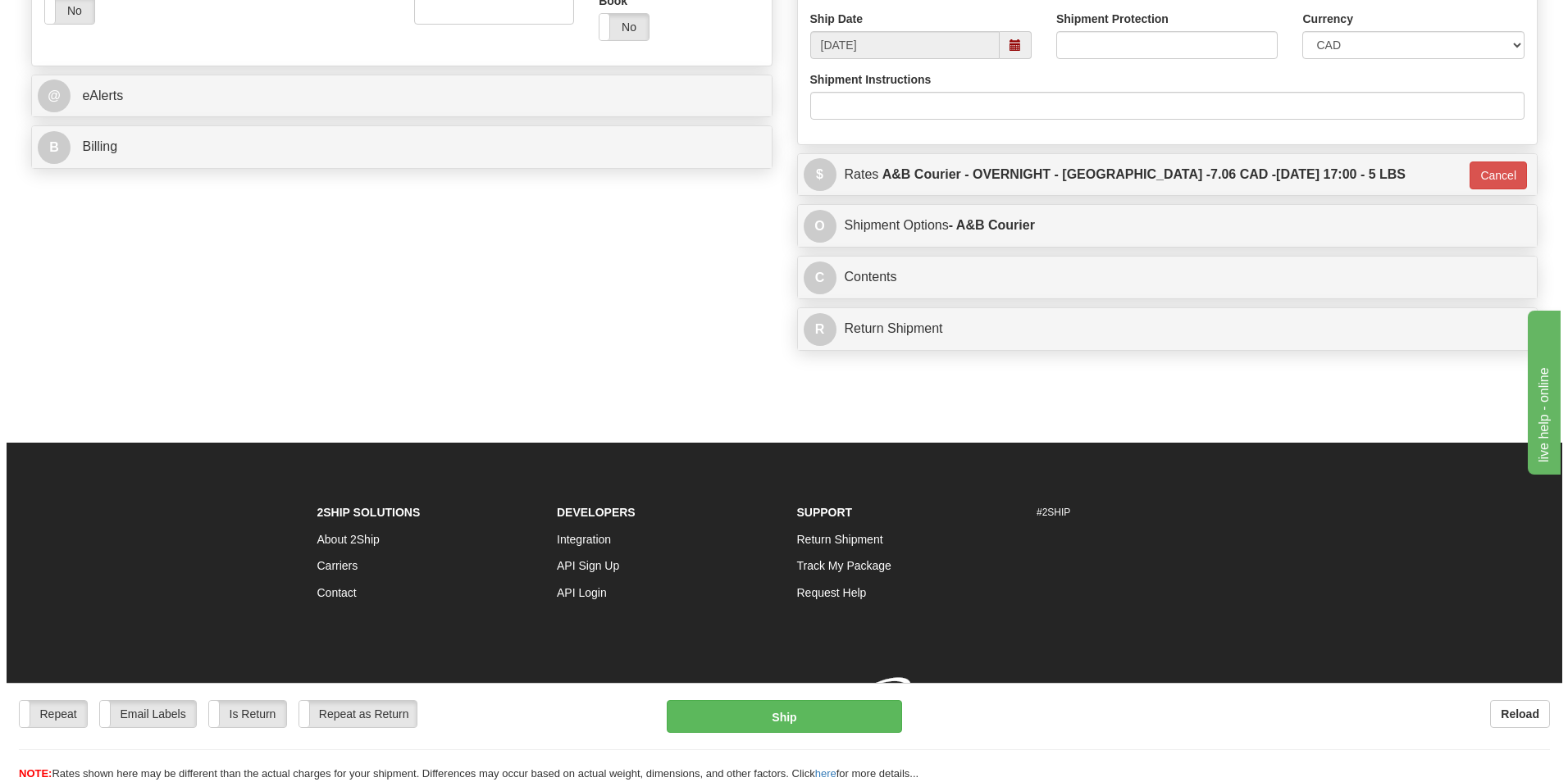
scroll to position [650, 0]
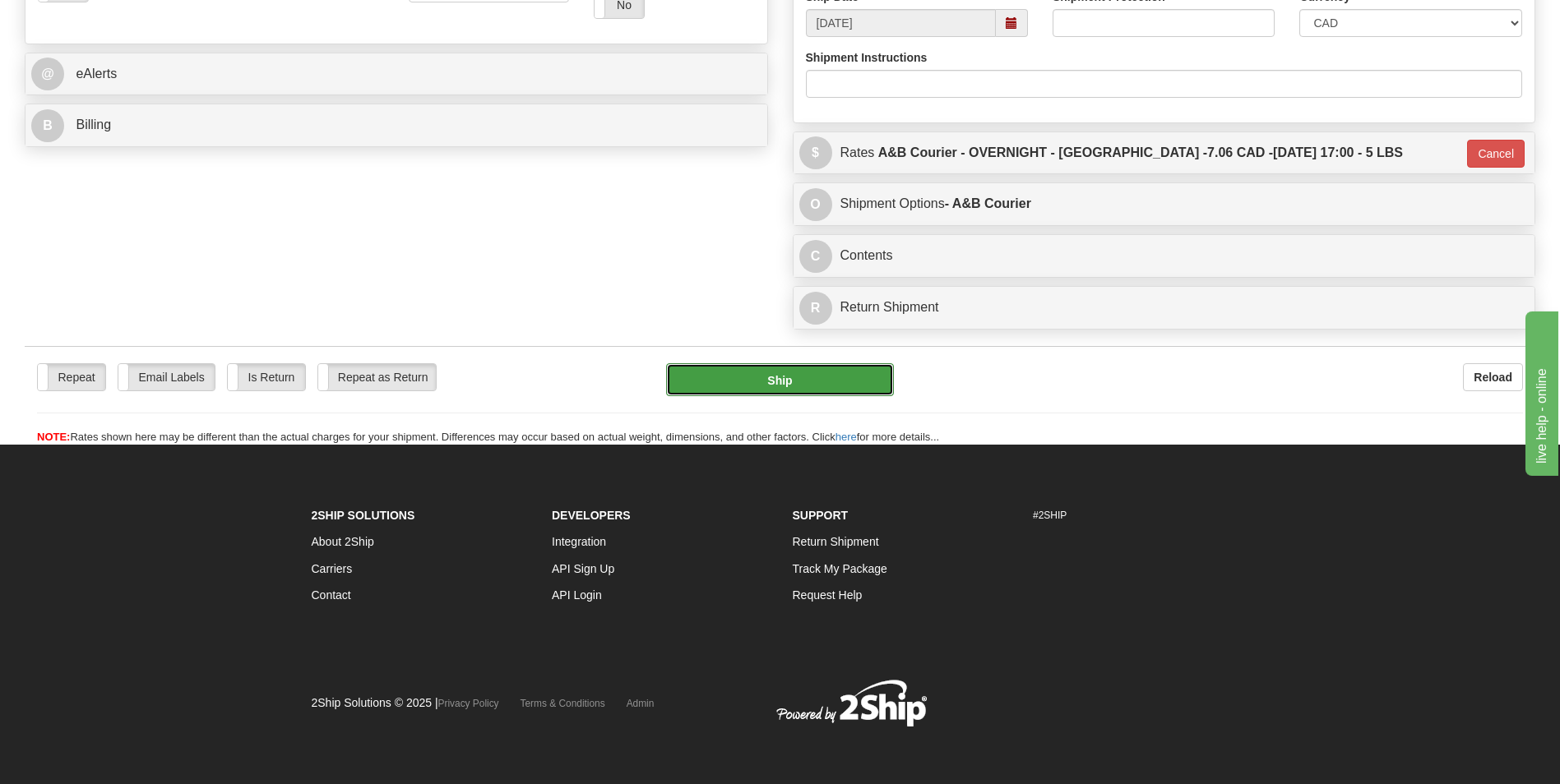
click at [750, 369] on button "Ship" at bounding box center [779, 380] width 227 height 33
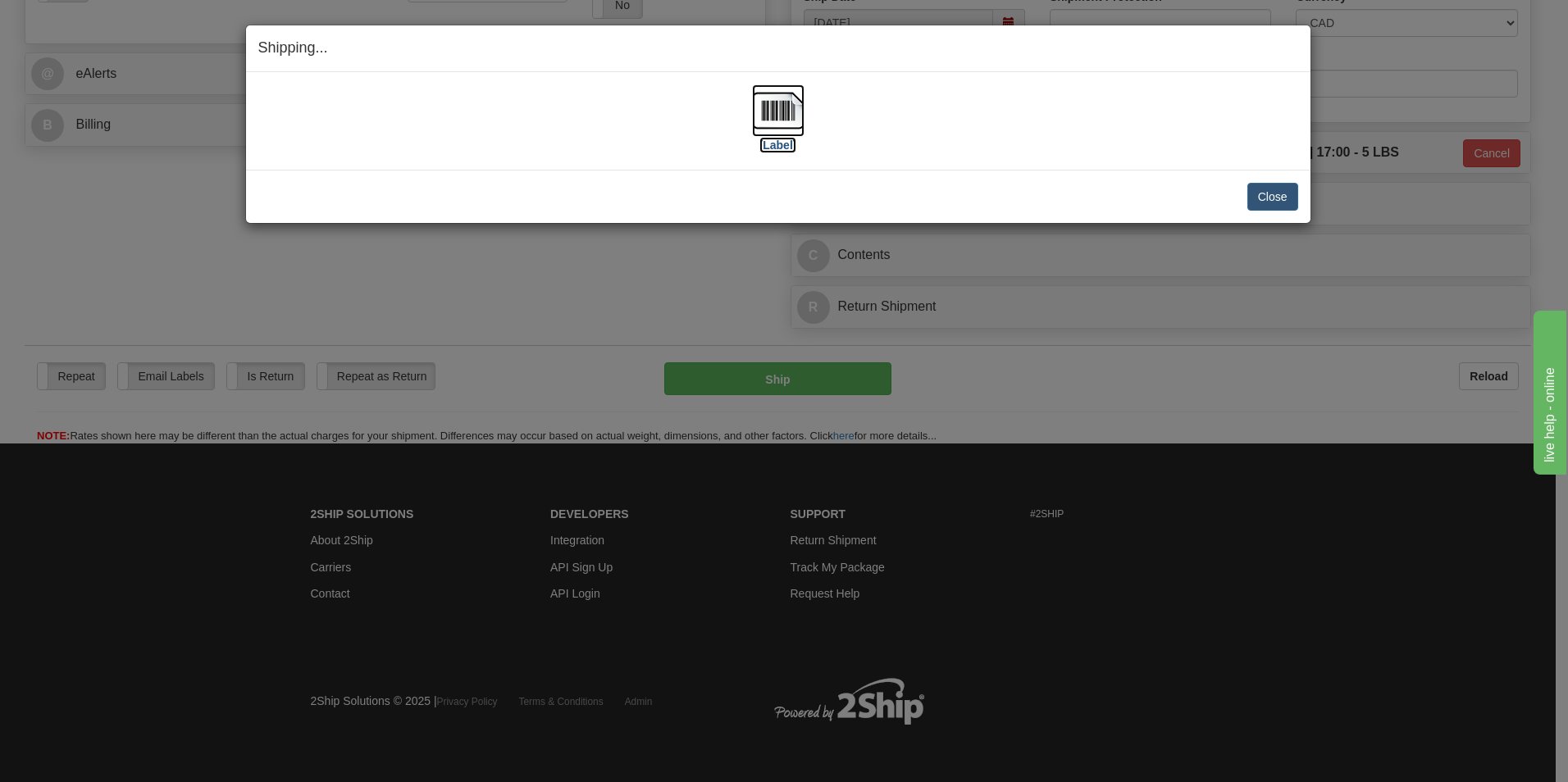
click at [787, 115] on img at bounding box center [778, 110] width 53 height 53
click at [1262, 188] on button "Close" at bounding box center [1273, 196] width 51 height 28
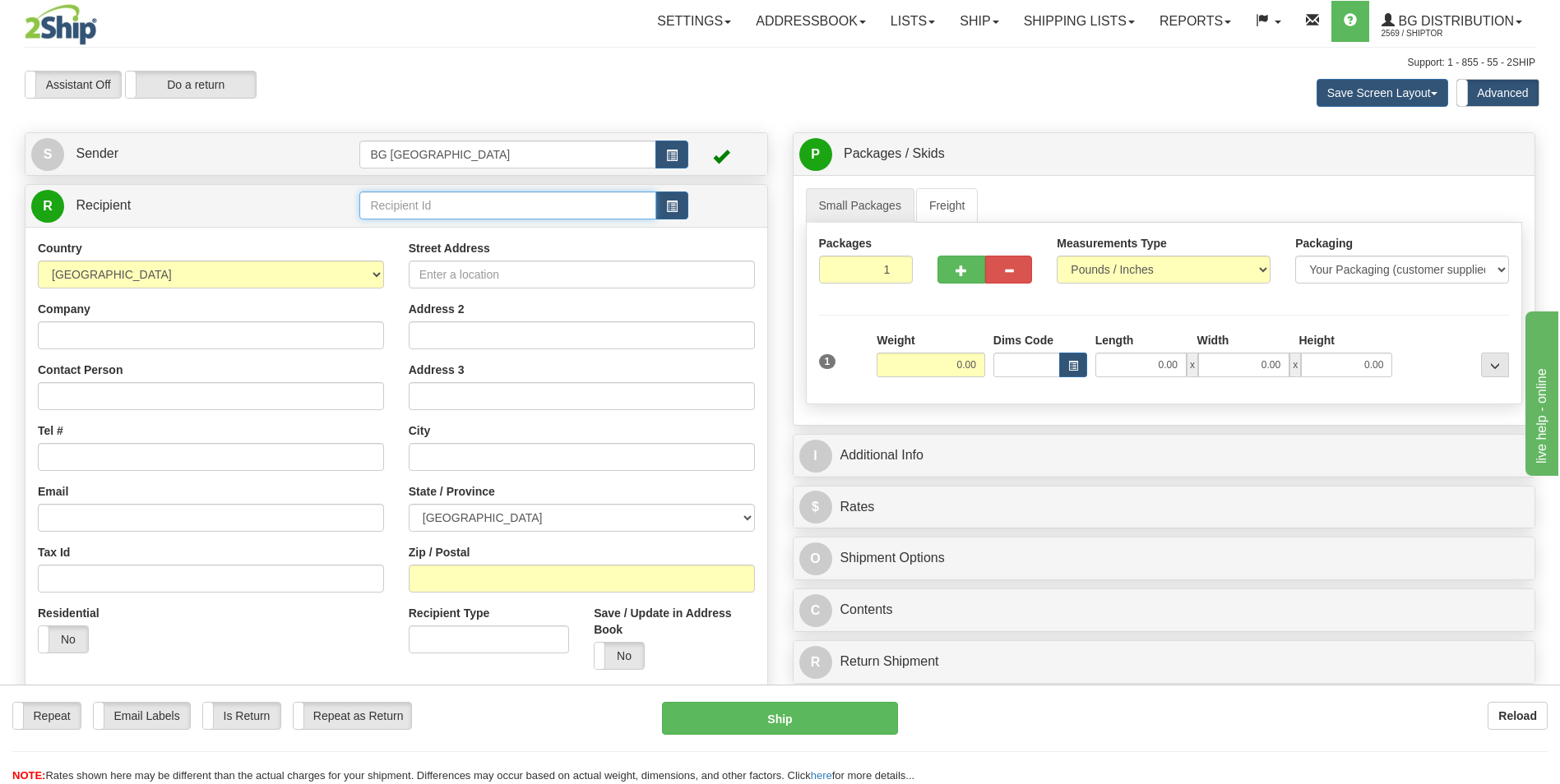
click at [385, 192] on input "text" at bounding box center [508, 205] width 296 height 28
click at [391, 223] on div "60016" at bounding box center [504, 231] width 280 height 18
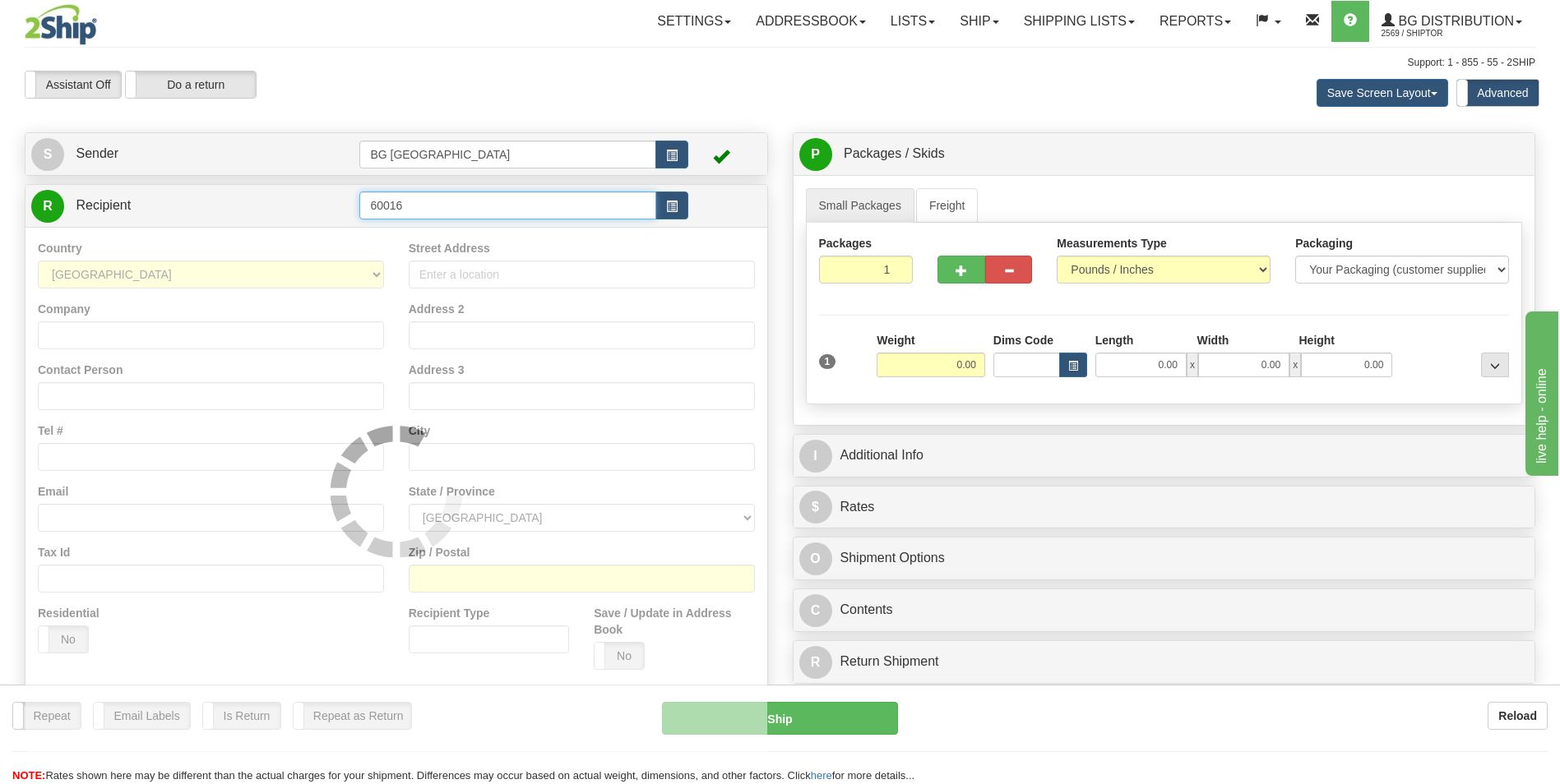
type input "60016"
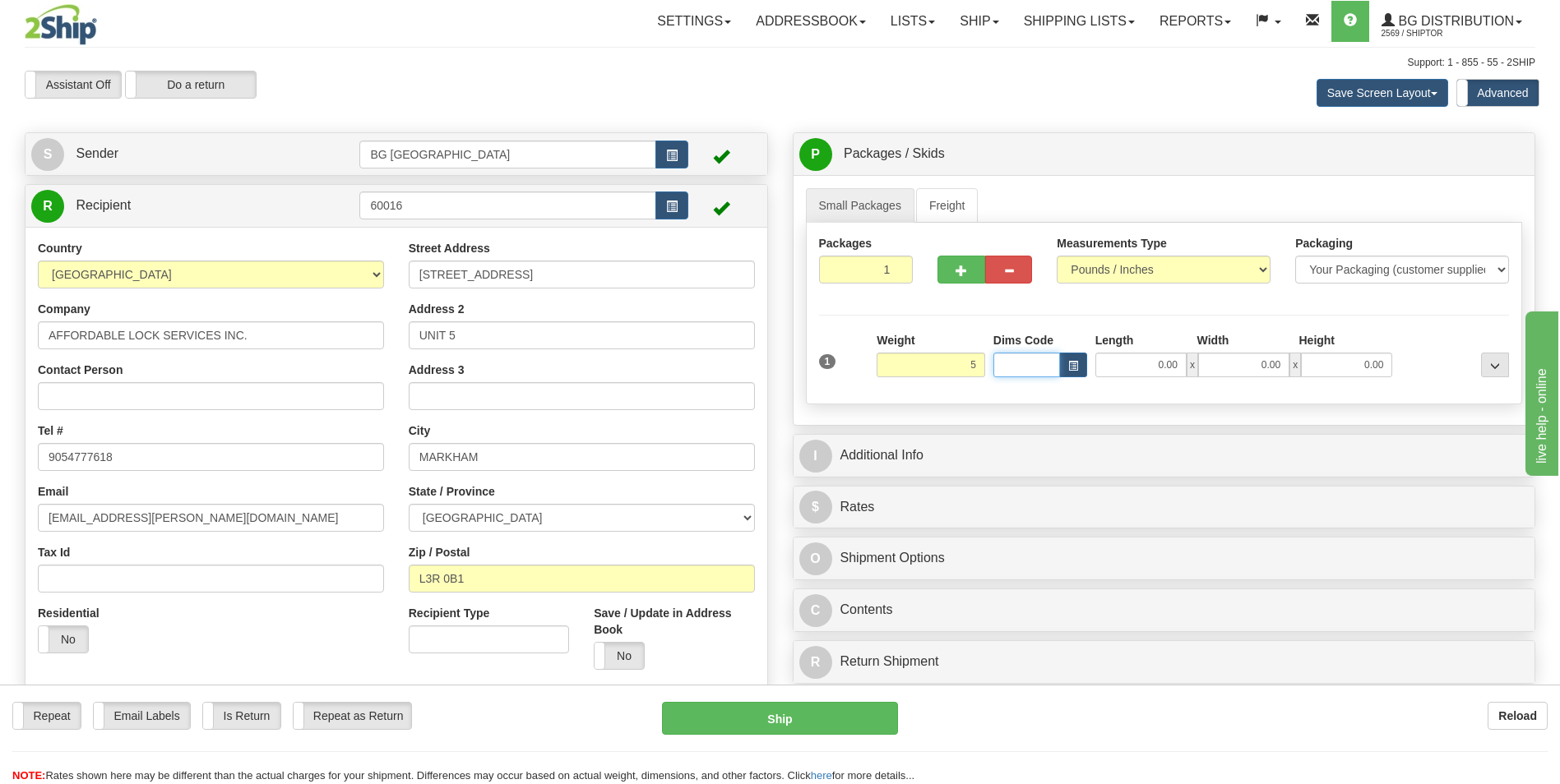
type input "5.00"
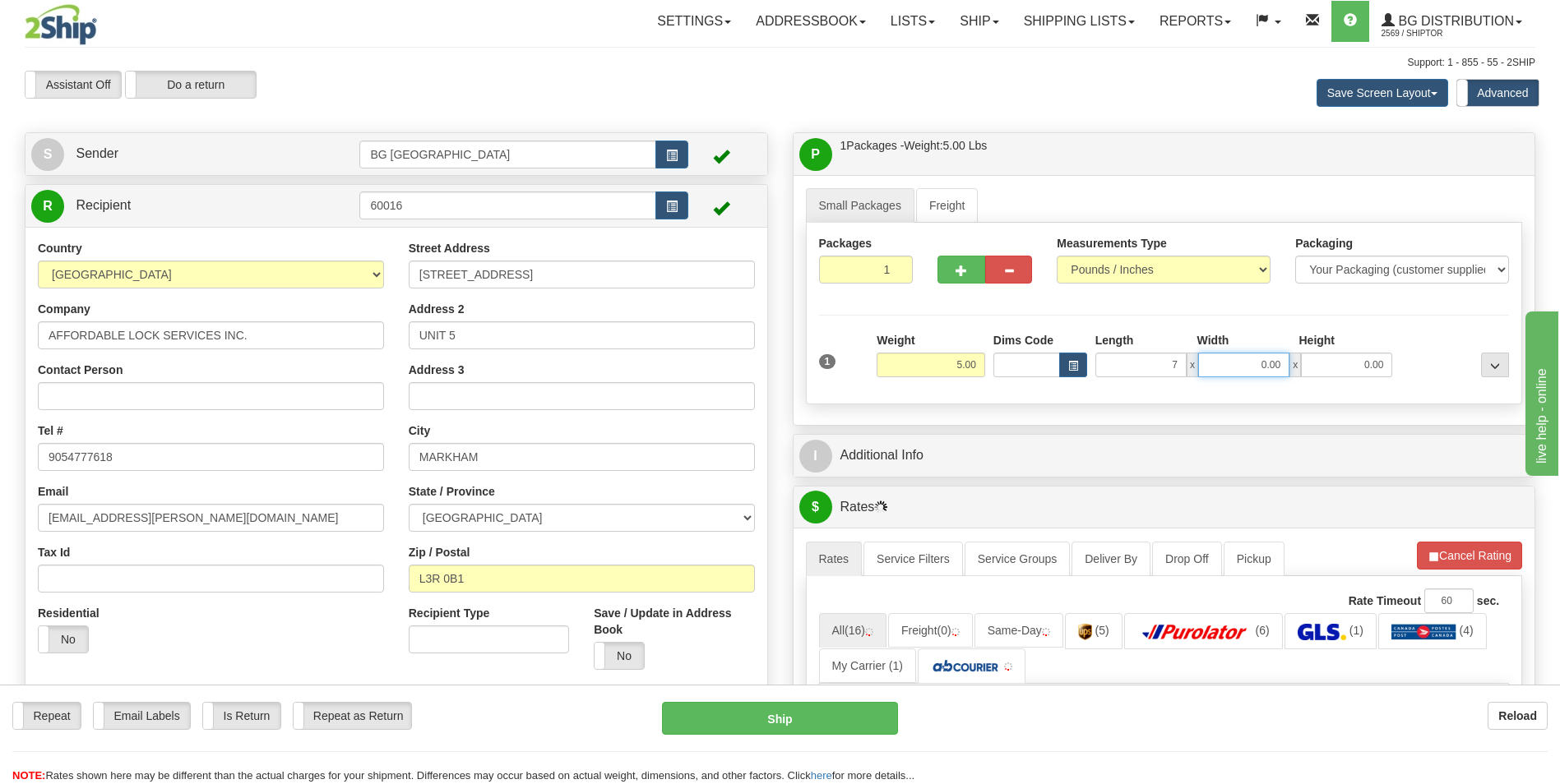
type input "7.00"
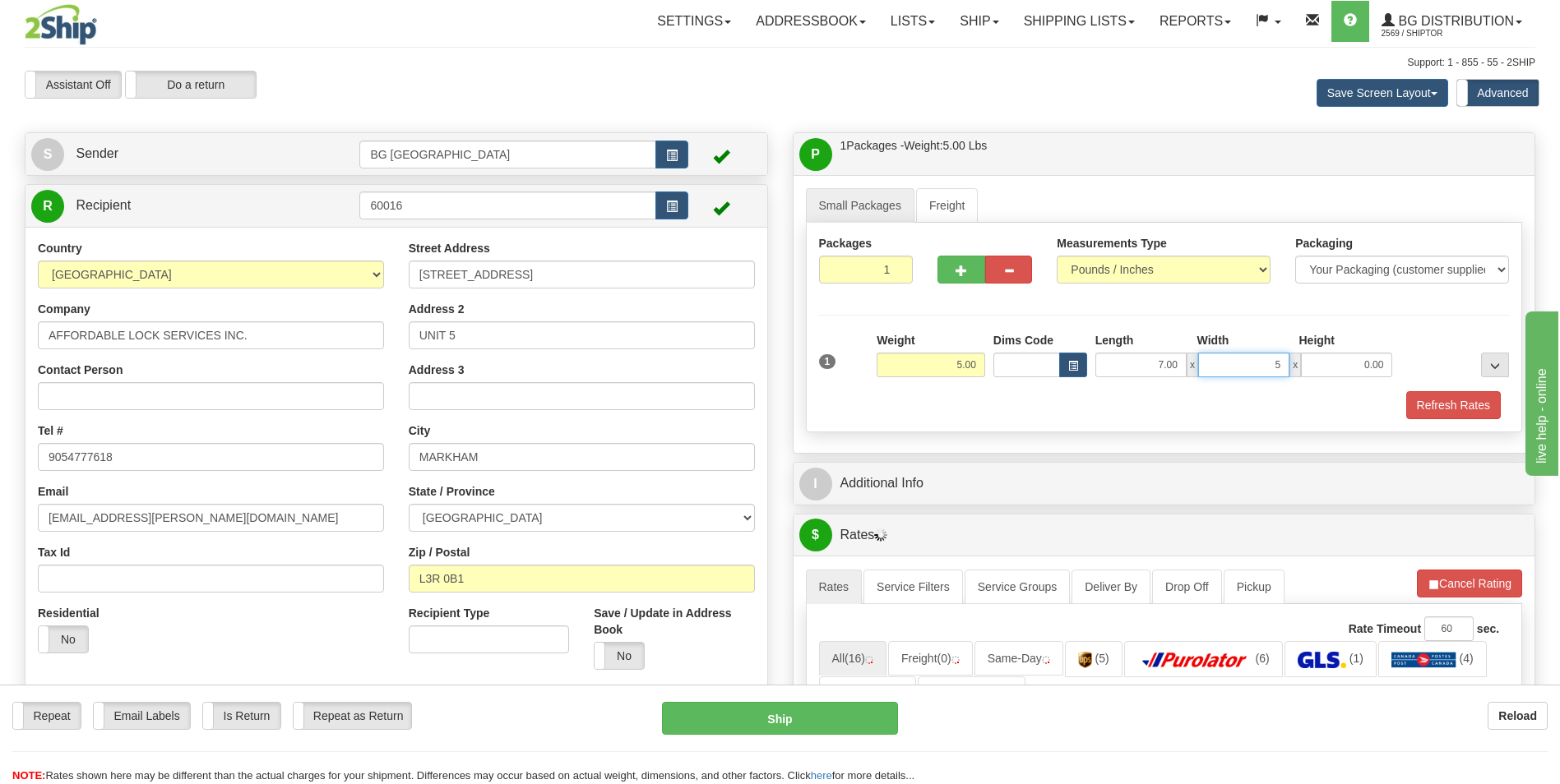
type input "5.00"
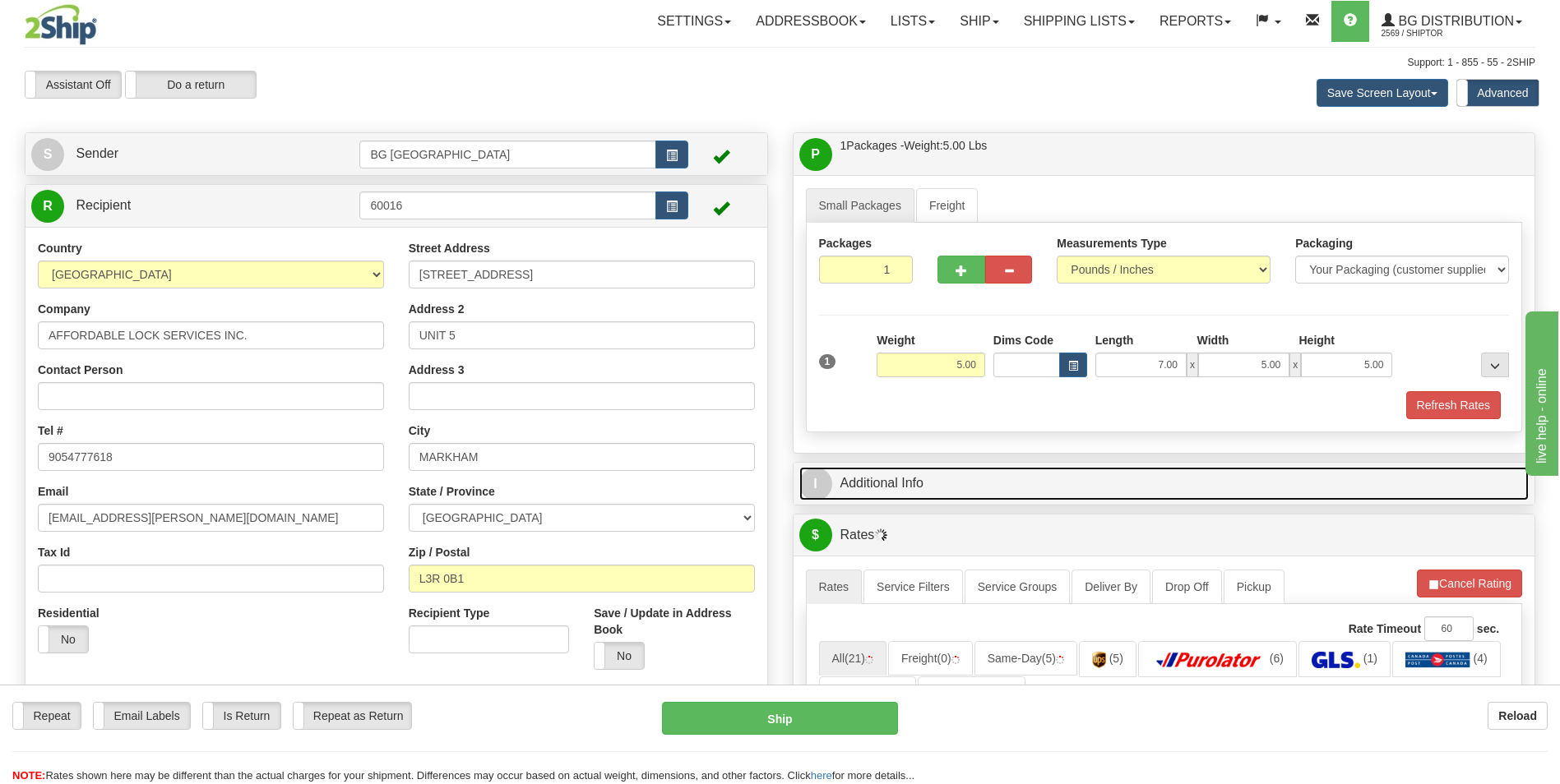
click at [900, 478] on link "I Additional Info" at bounding box center [1165, 484] width 731 height 34
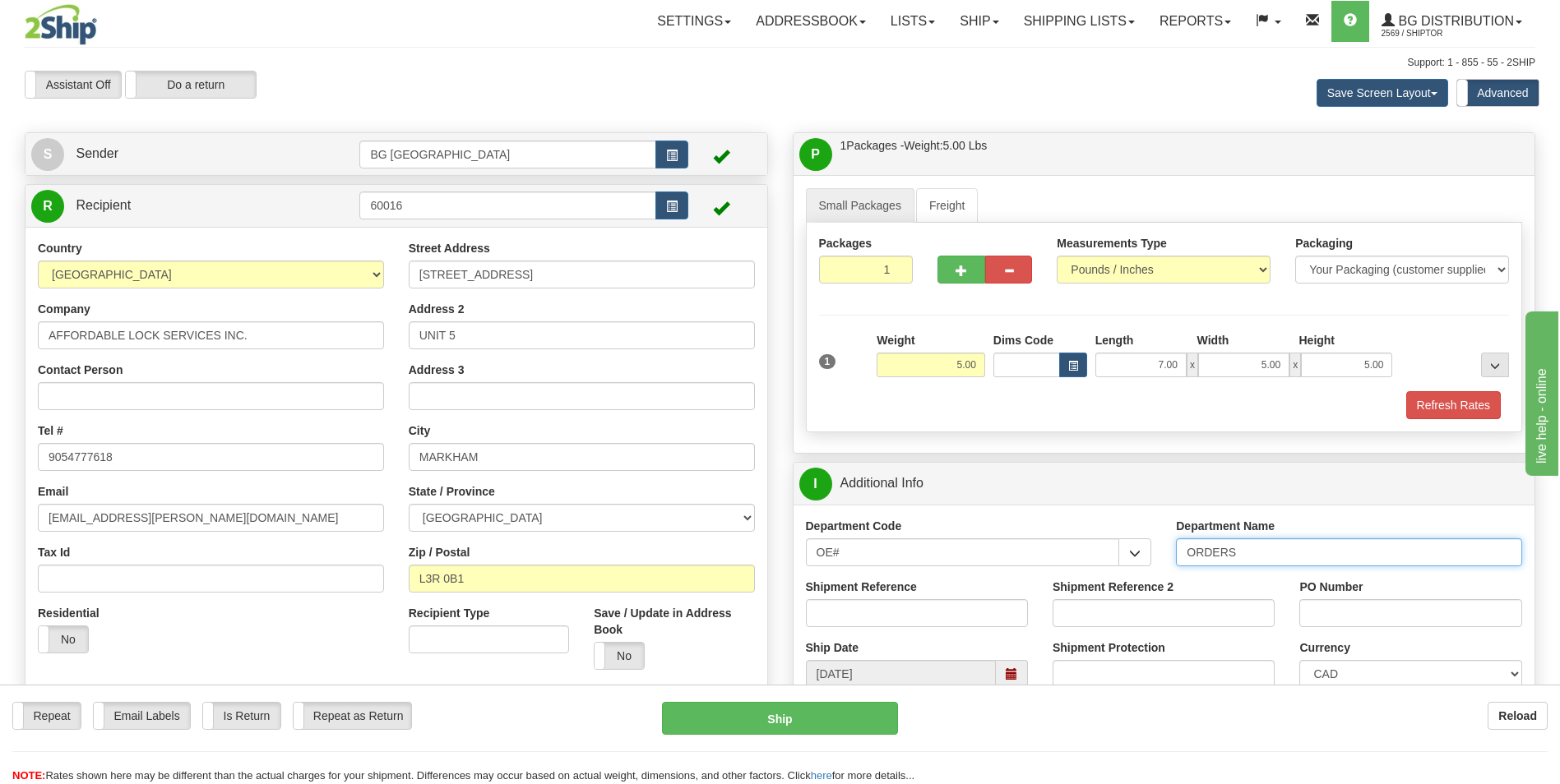
click at [1266, 552] on input "ORDERS" at bounding box center [1349, 552] width 347 height 28
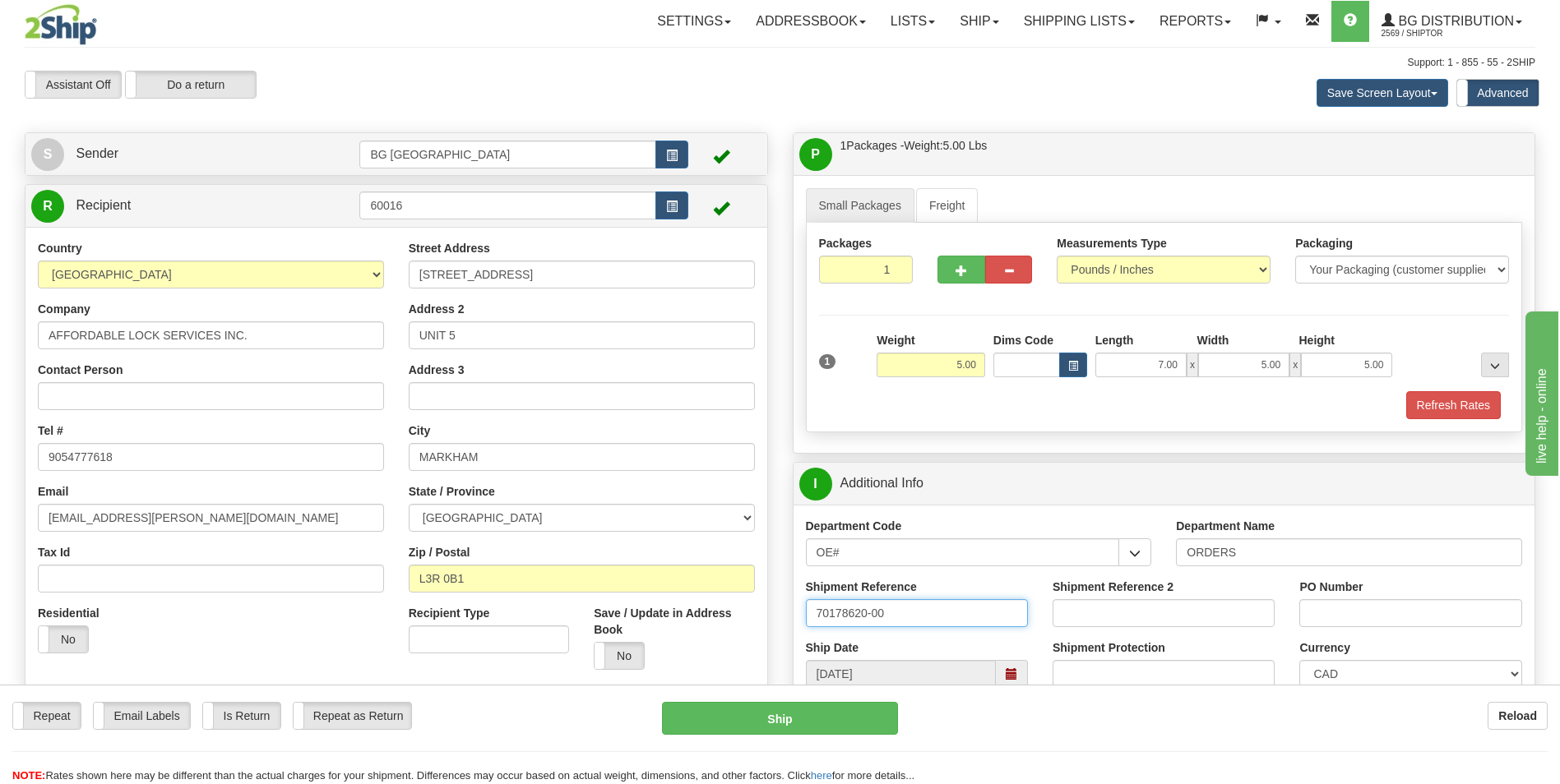
type input "70178620-00"
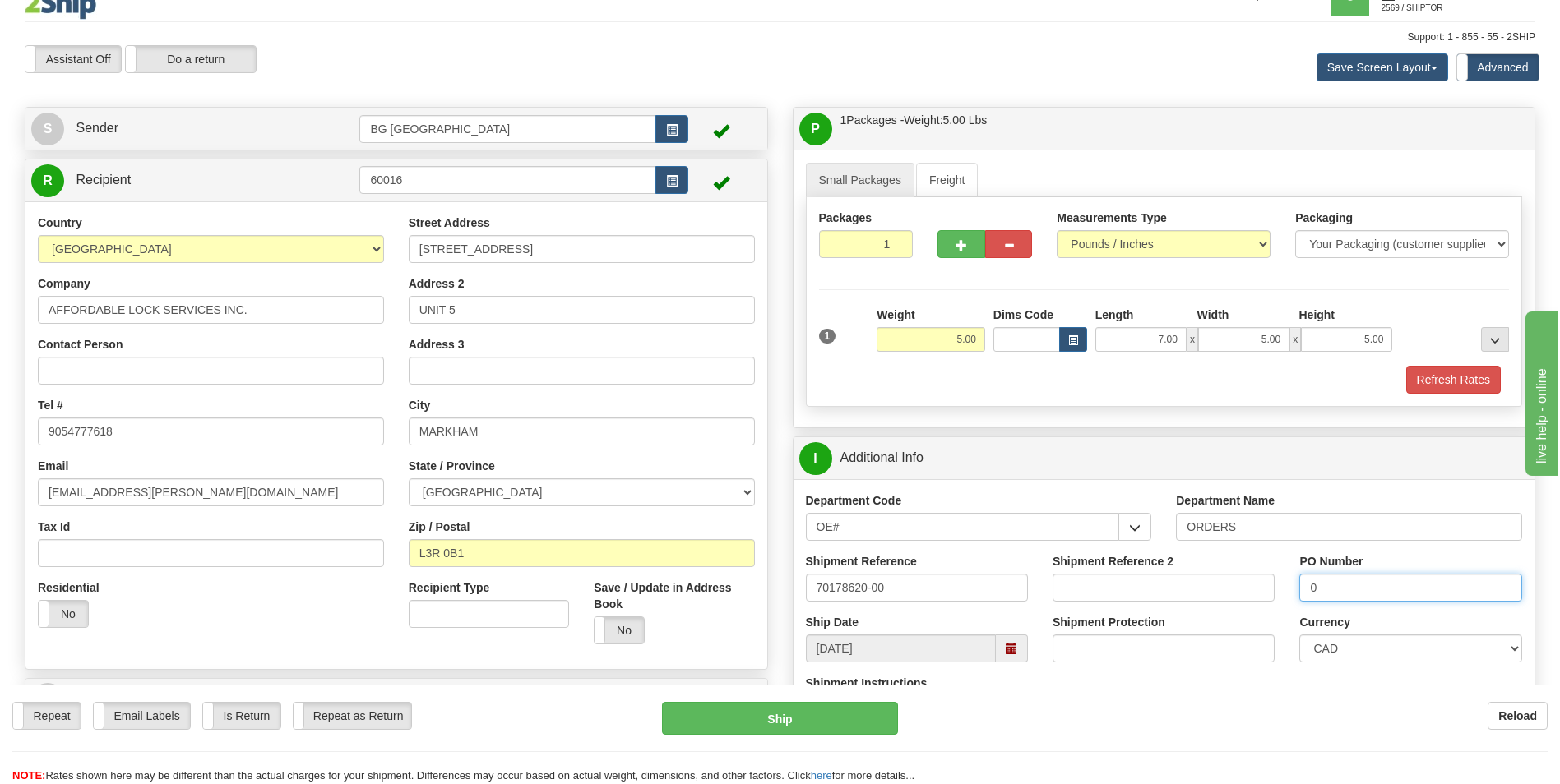
scroll to position [411, 0]
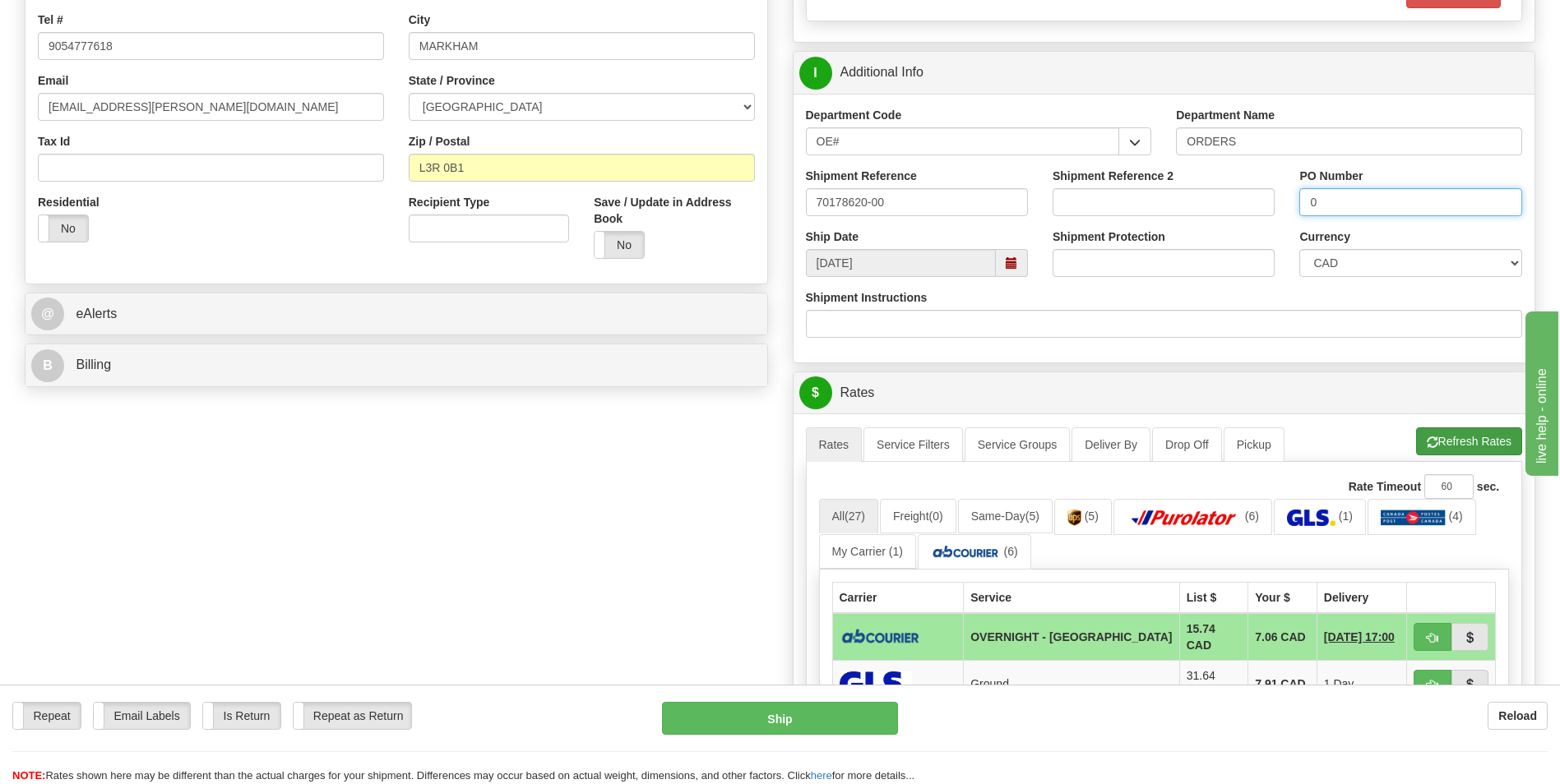
type input "0"
click at [1436, 439] on button "Refresh Rates" at bounding box center [1469, 441] width 106 height 28
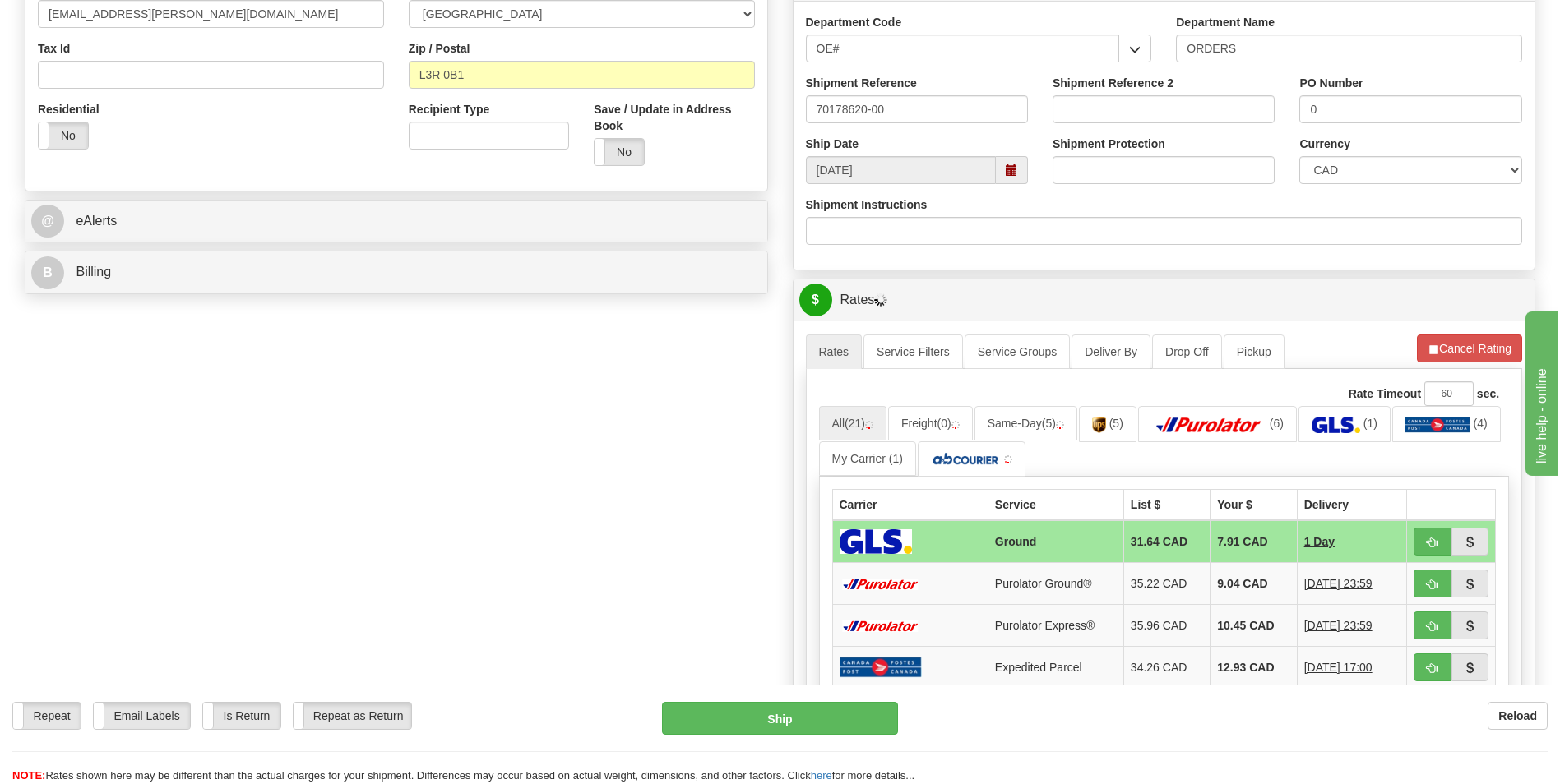
scroll to position [658, 0]
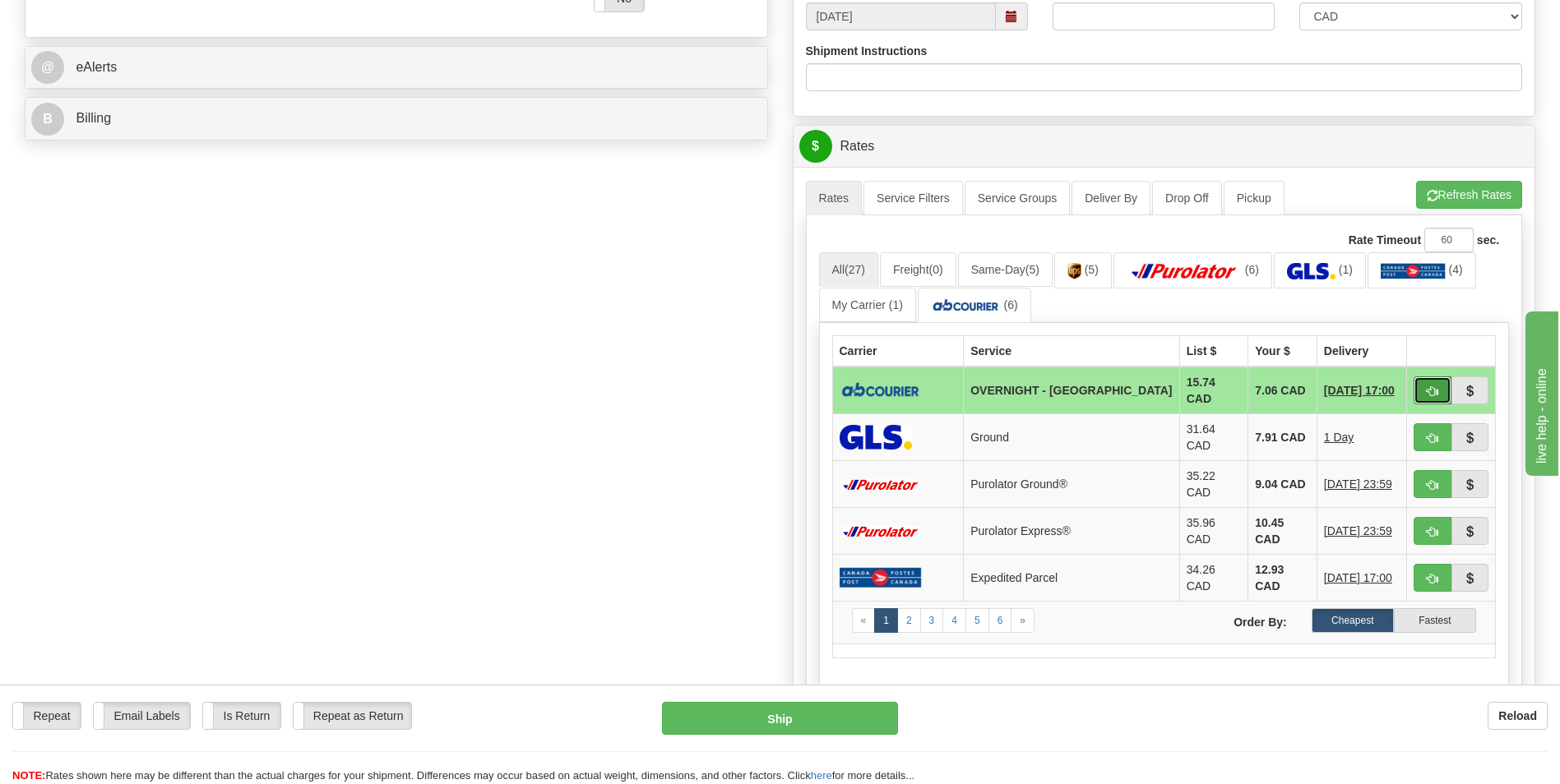
click at [1429, 386] on span "button" at bounding box center [1433, 392] width 12 height 11
type input "4"
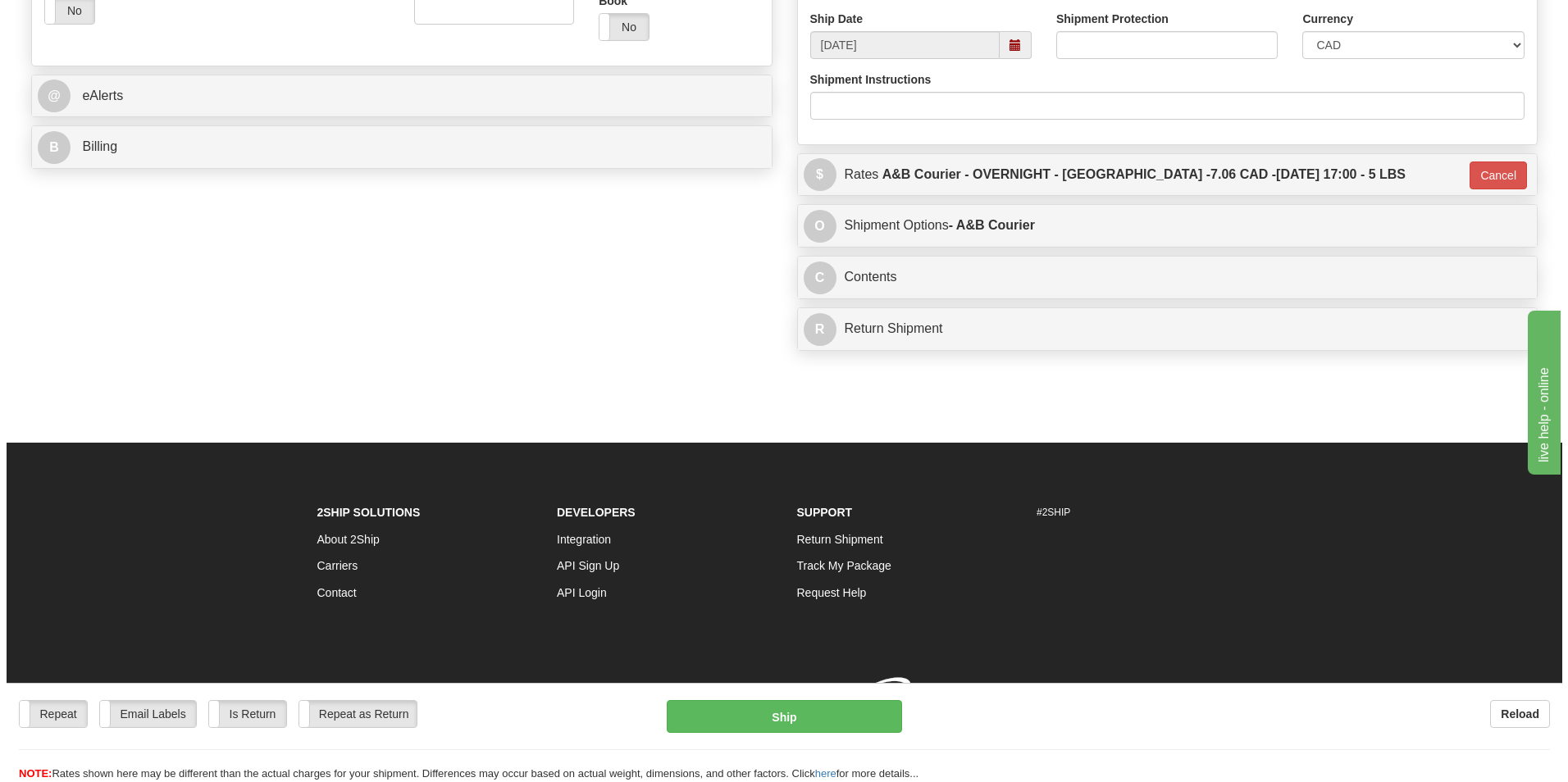
scroll to position [650, 0]
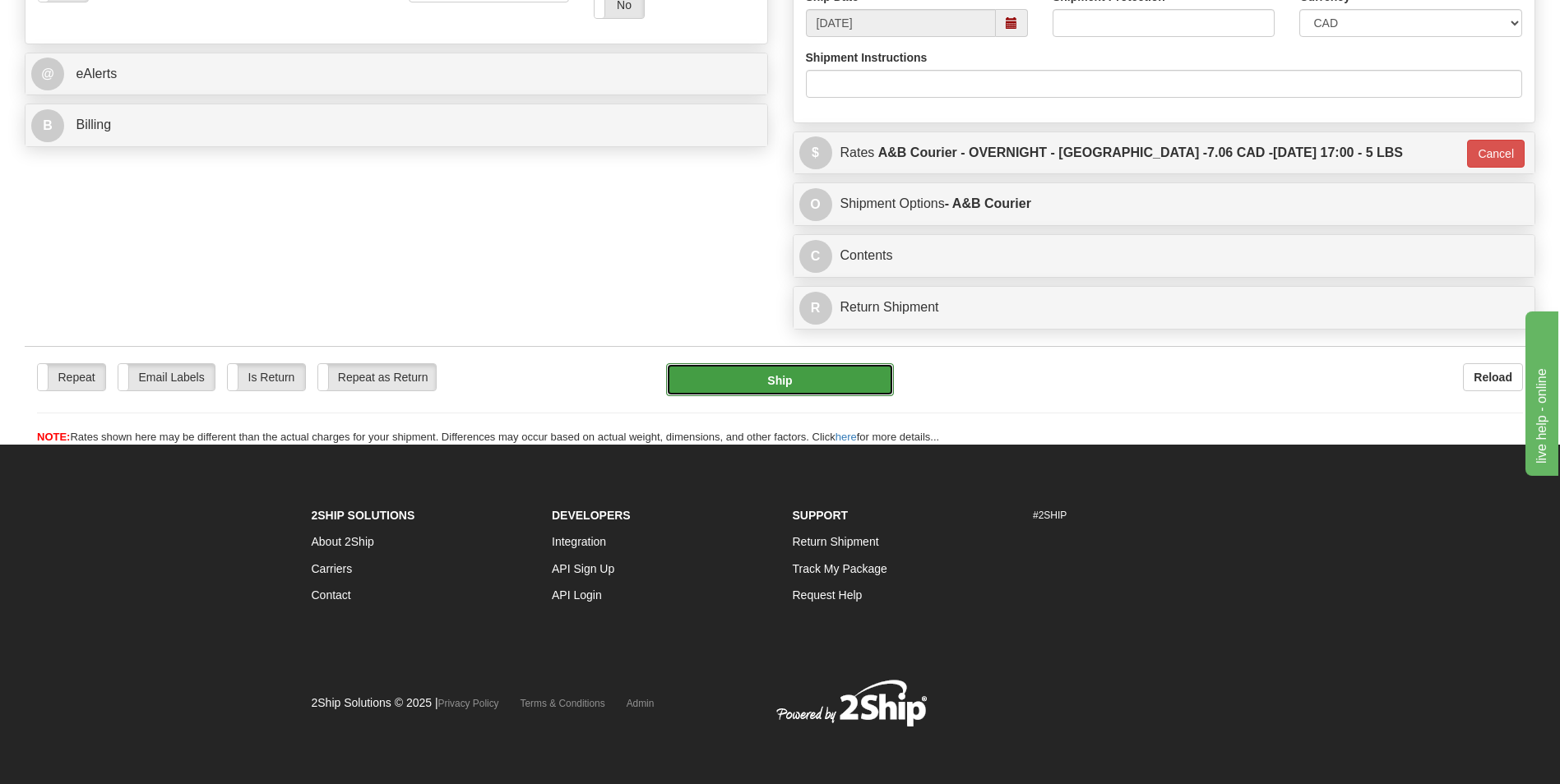
click at [862, 383] on button "Ship" at bounding box center [779, 380] width 227 height 33
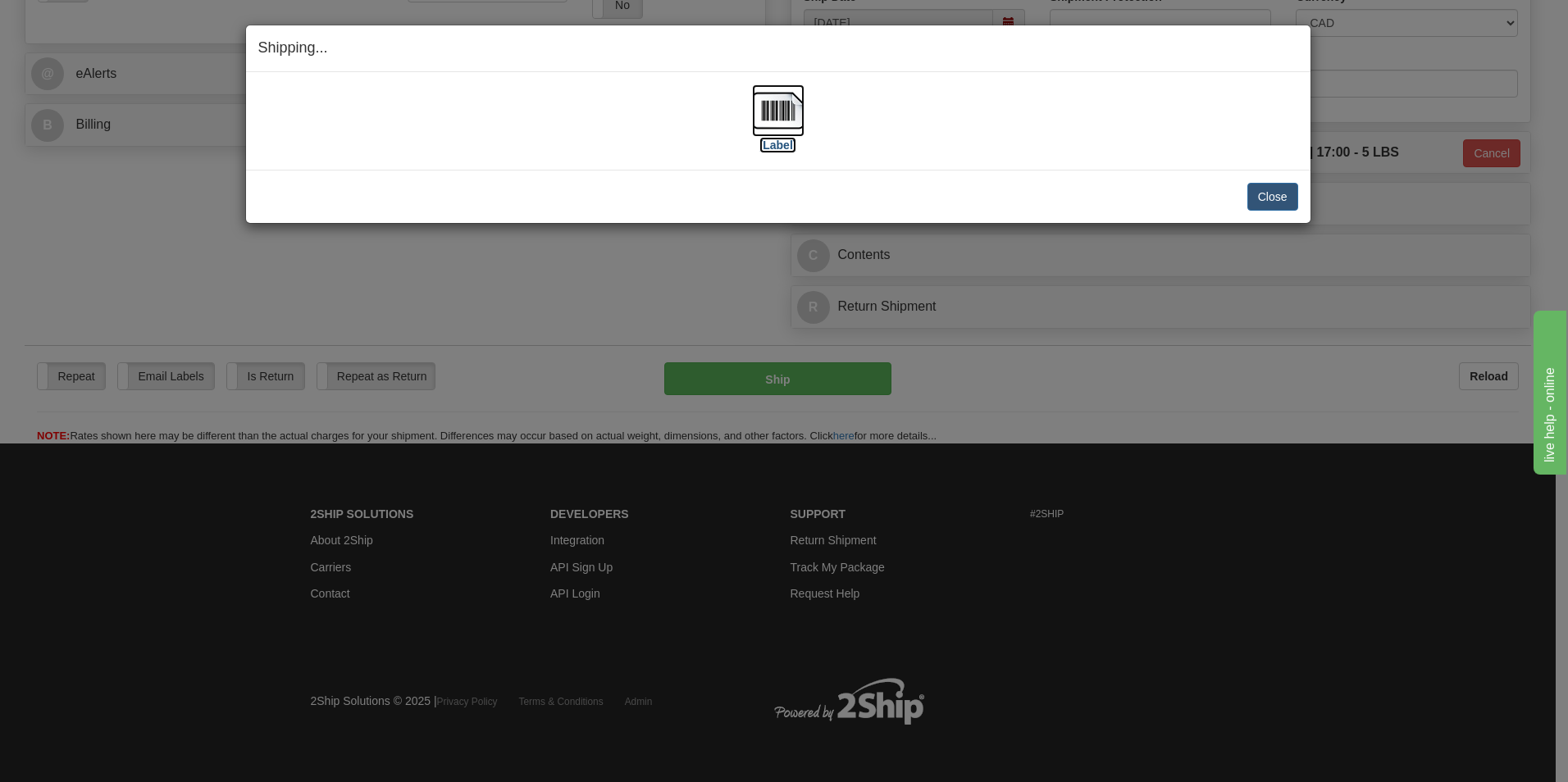
click at [798, 115] on img at bounding box center [778, 110] width 53 height 53
click at [1253, 193] on button "Close" at bounding box center [1273, 196] width 51 height 28
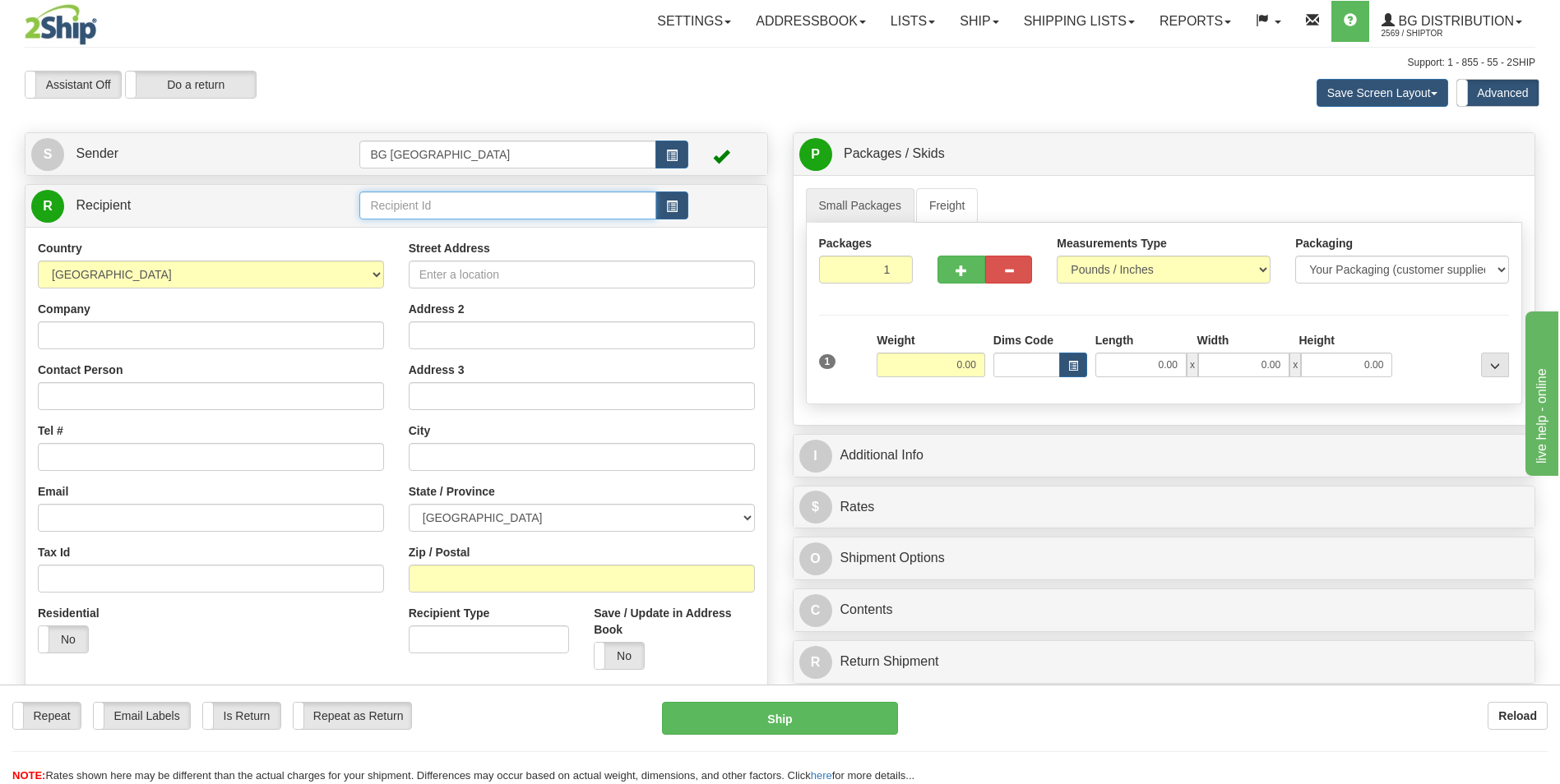
click at [437, 216] on input "text" at bounding box center [508, 205] width 296 height 28
click at [427, 222] on div "60311" at bounding box center [504, 231] width 280 height 18
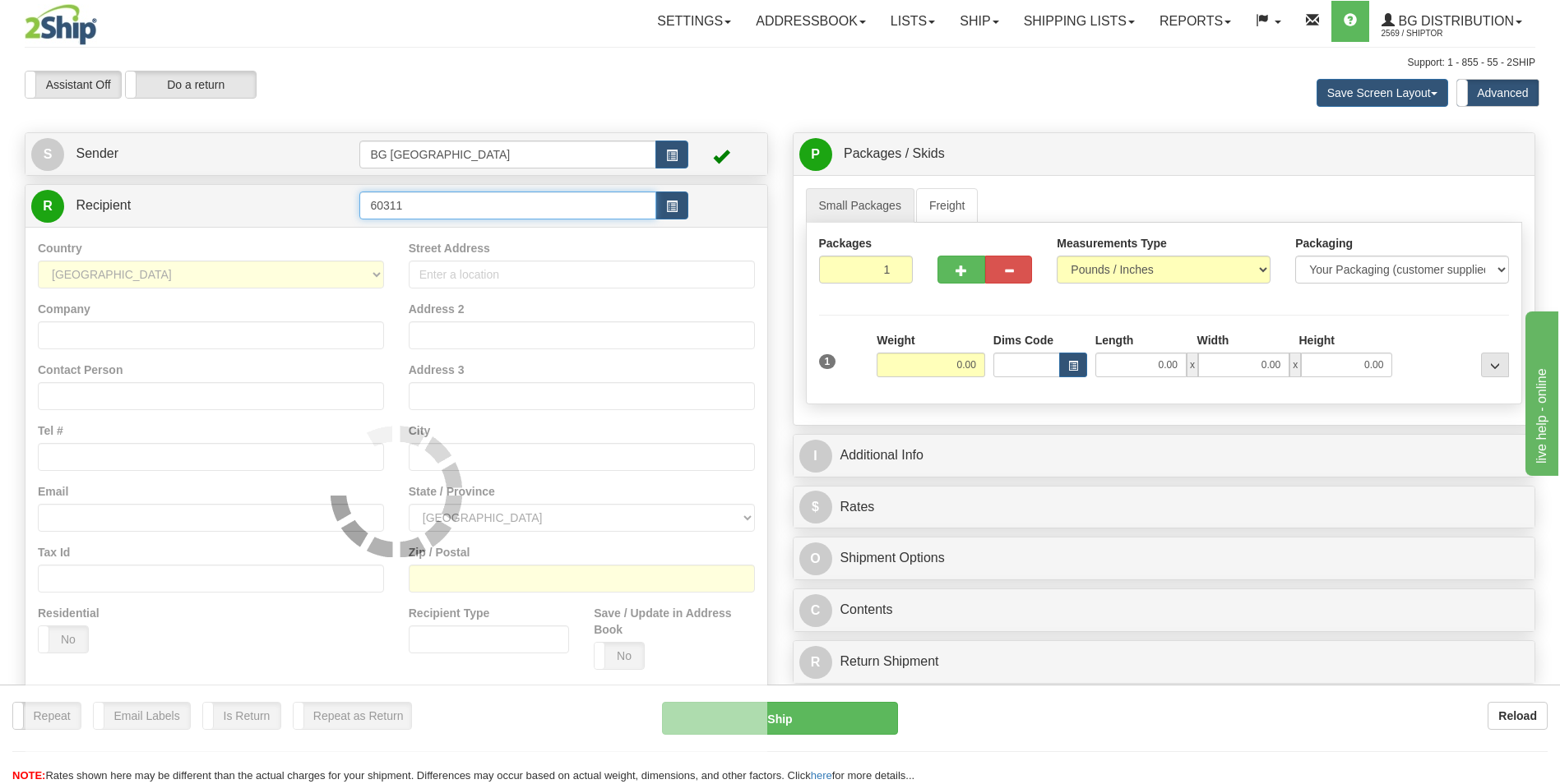
type input "60311"
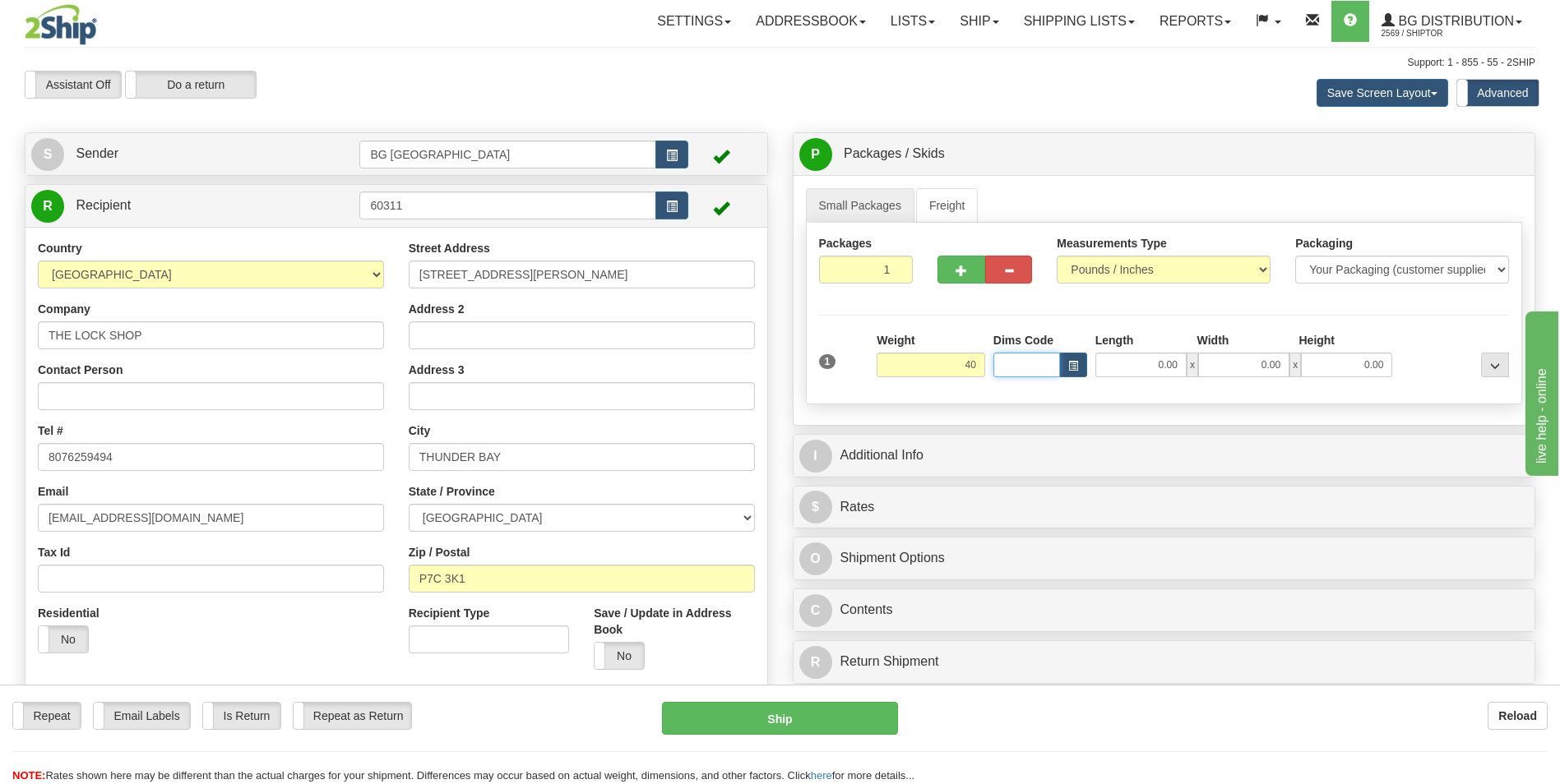
type input "40.00"
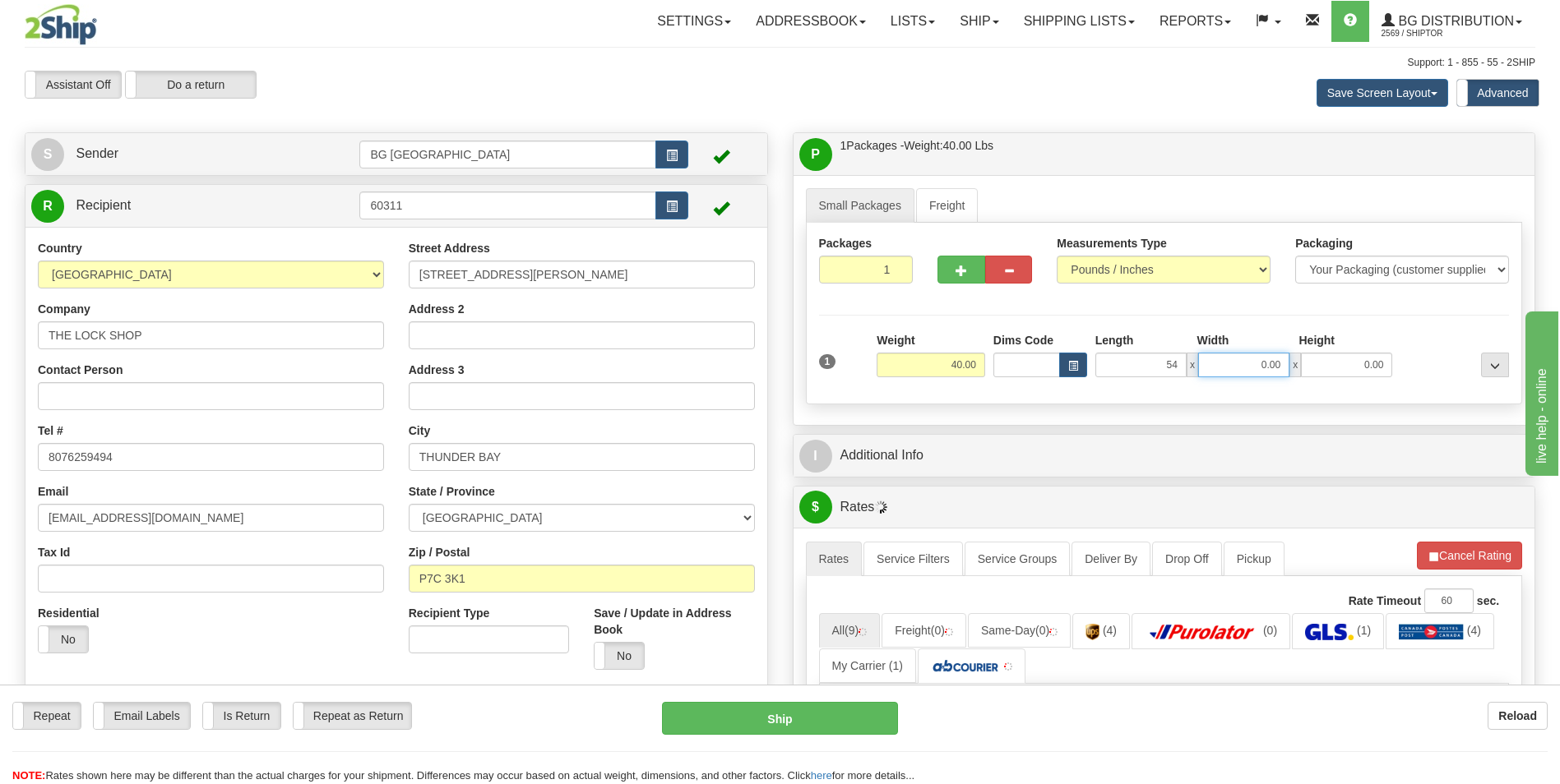
type input "54.00"
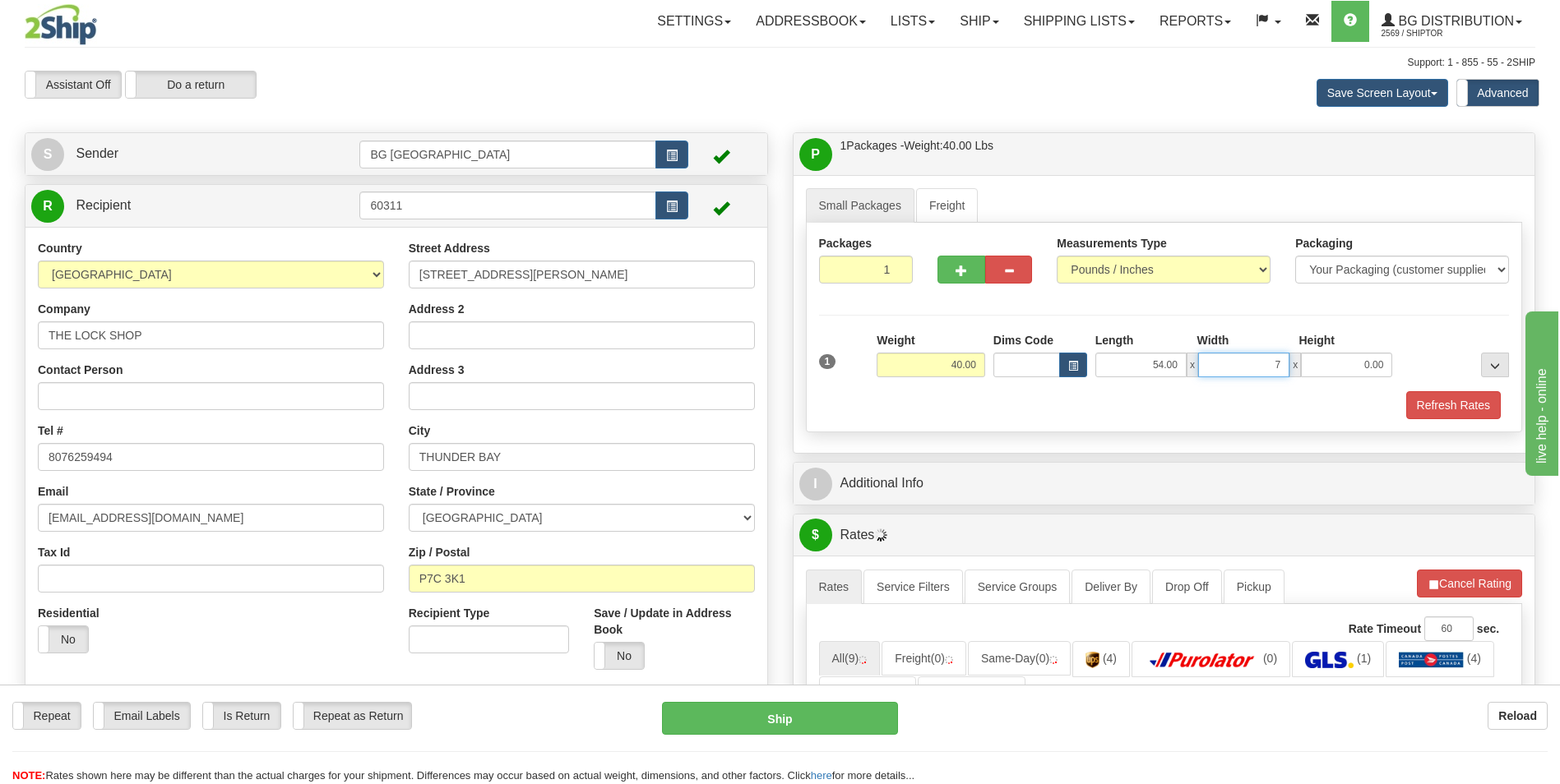
type input "7.00"
click at [970, 275] on button "button" at bounding box center [961, 269] width 47 height 28
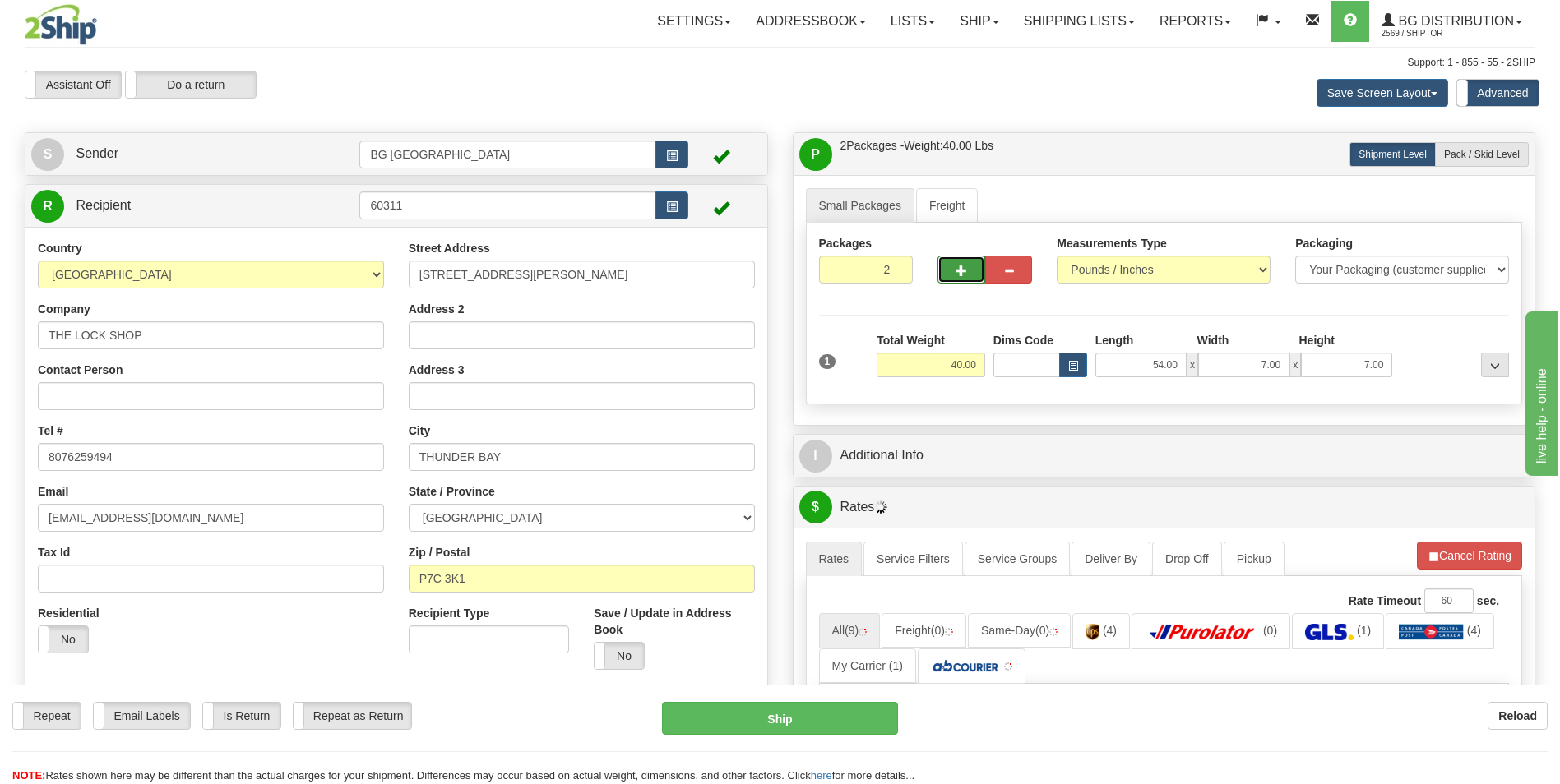
click at [970, 275] on button "button" at bounding box center [961, 269] width 47 height 28
type input "3"
click at [1507, 157] on span "Pack / Skid Level" at bounding box center [1482, 155] width 76 height 12
radio input "true"
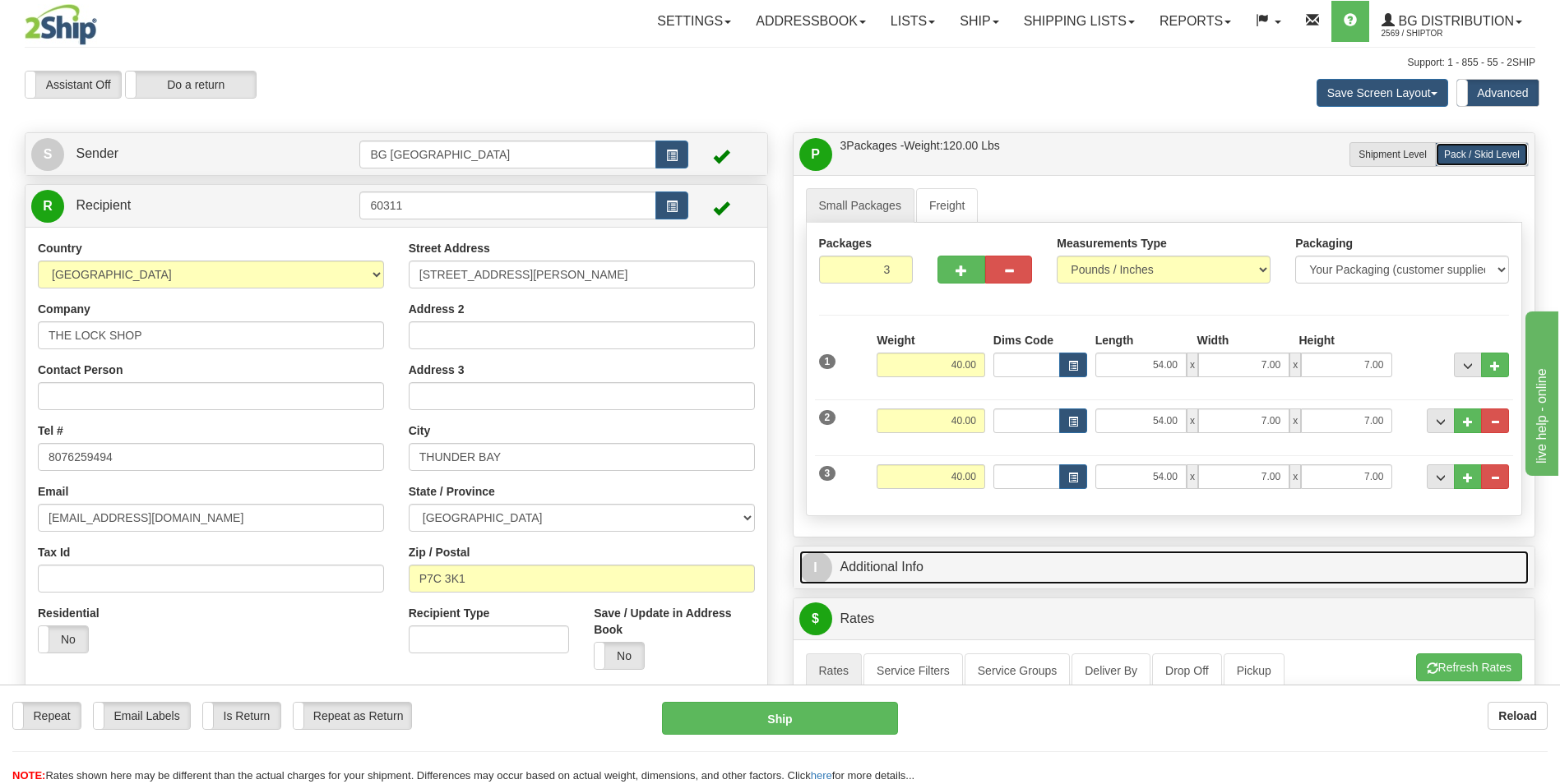
click at [883, 567] on link "I Additional Info" at bounding box center [1165, 568] width 731 height 34
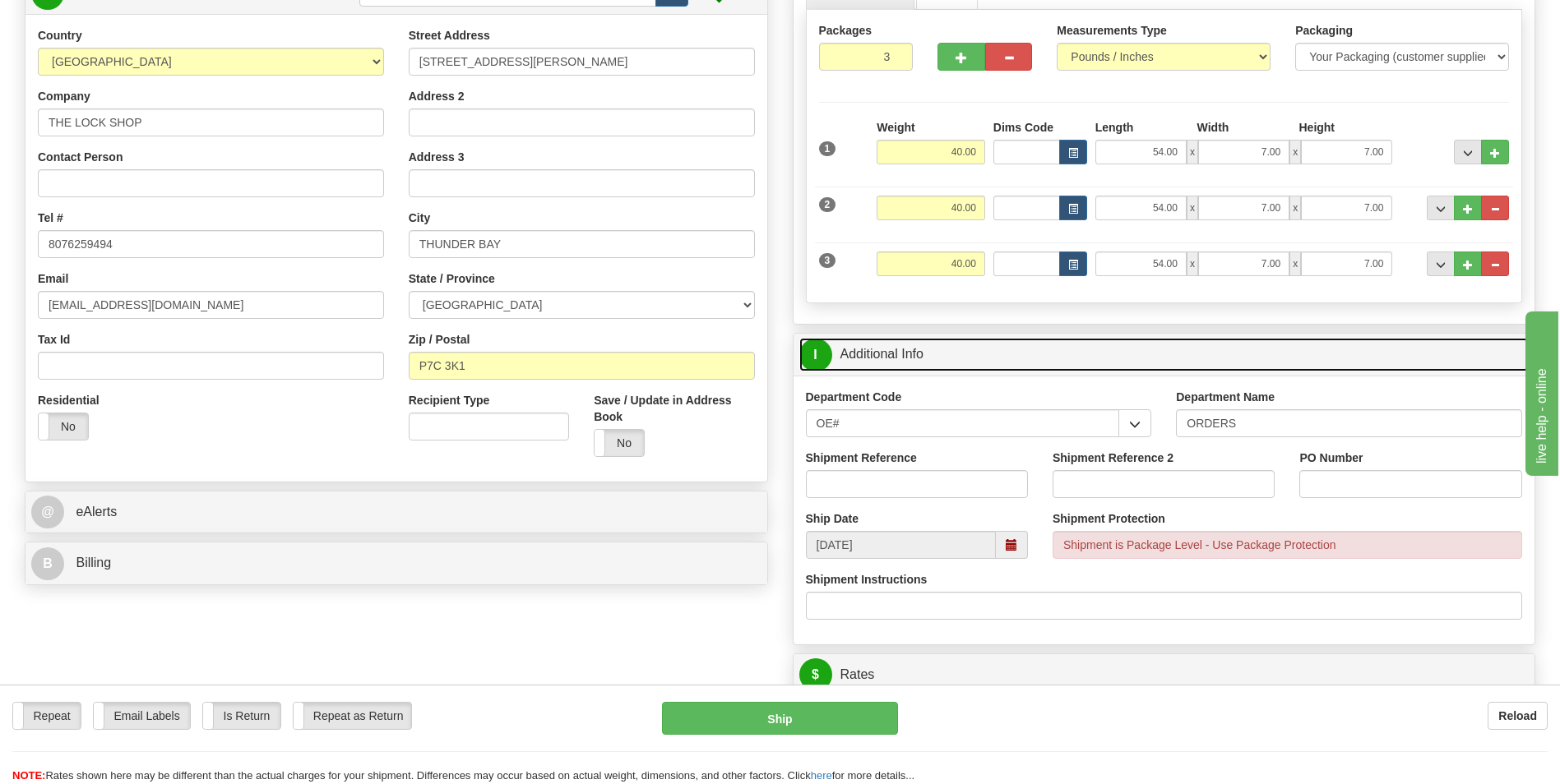
scroll to position [247, 0]
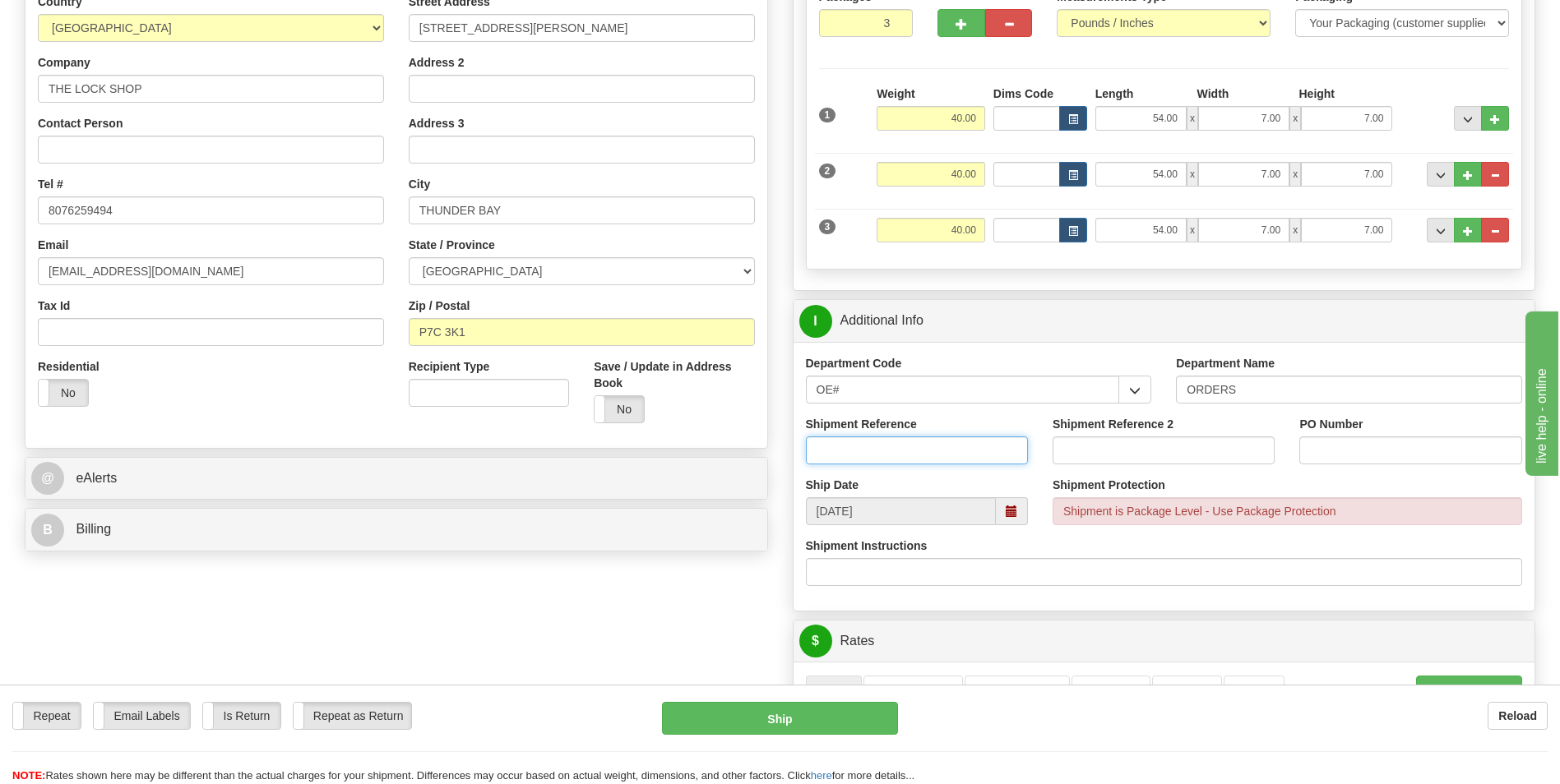
click at [852, 463] on input "Shipment Reference" at bounding box center [917, 450] width 222 height 28
type input "70185487-00"
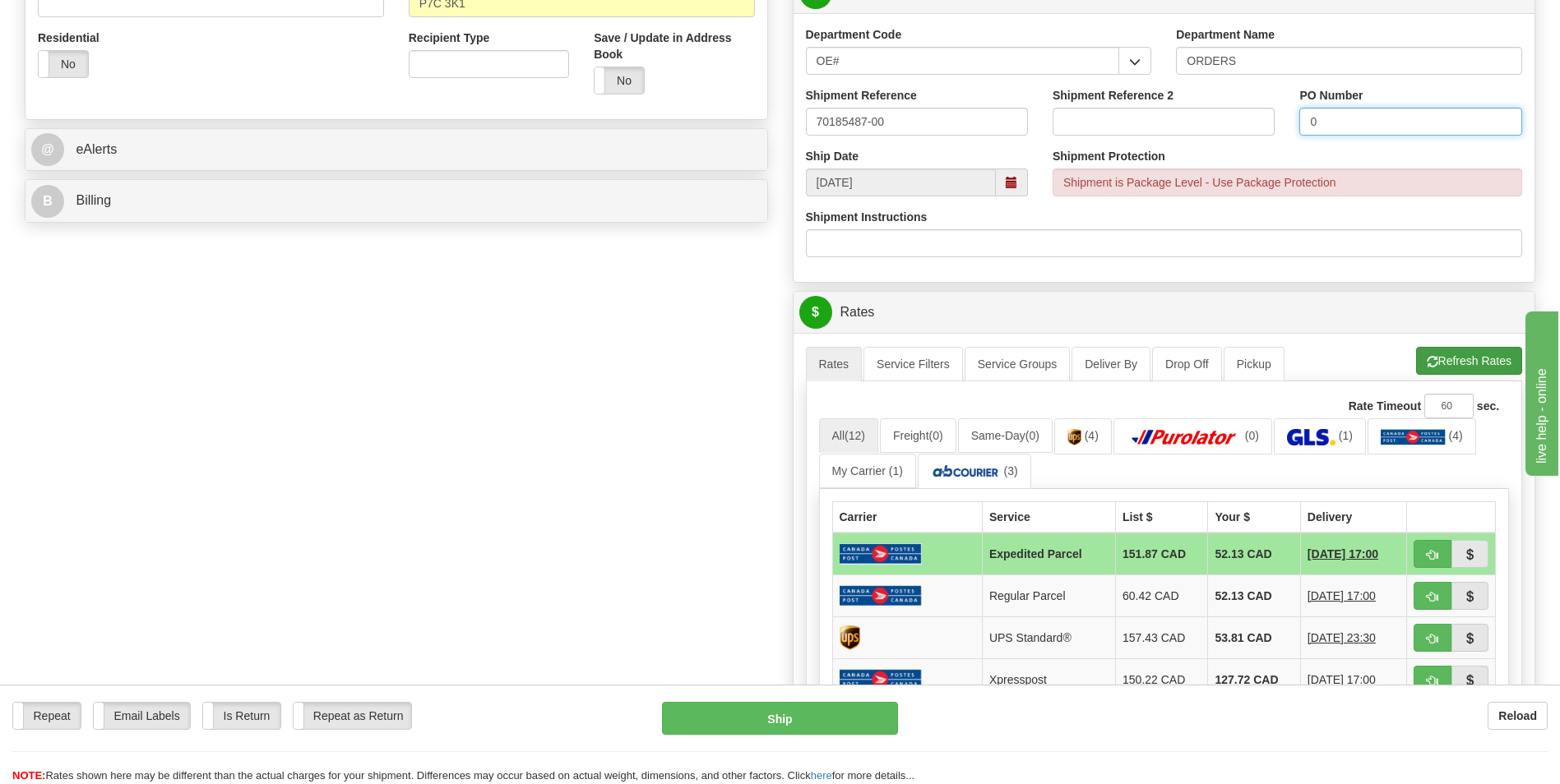
type input "0"
click at [1447, 347] on button "Refresh Rates" at bounding box center [1469, 361] width 106 height 28
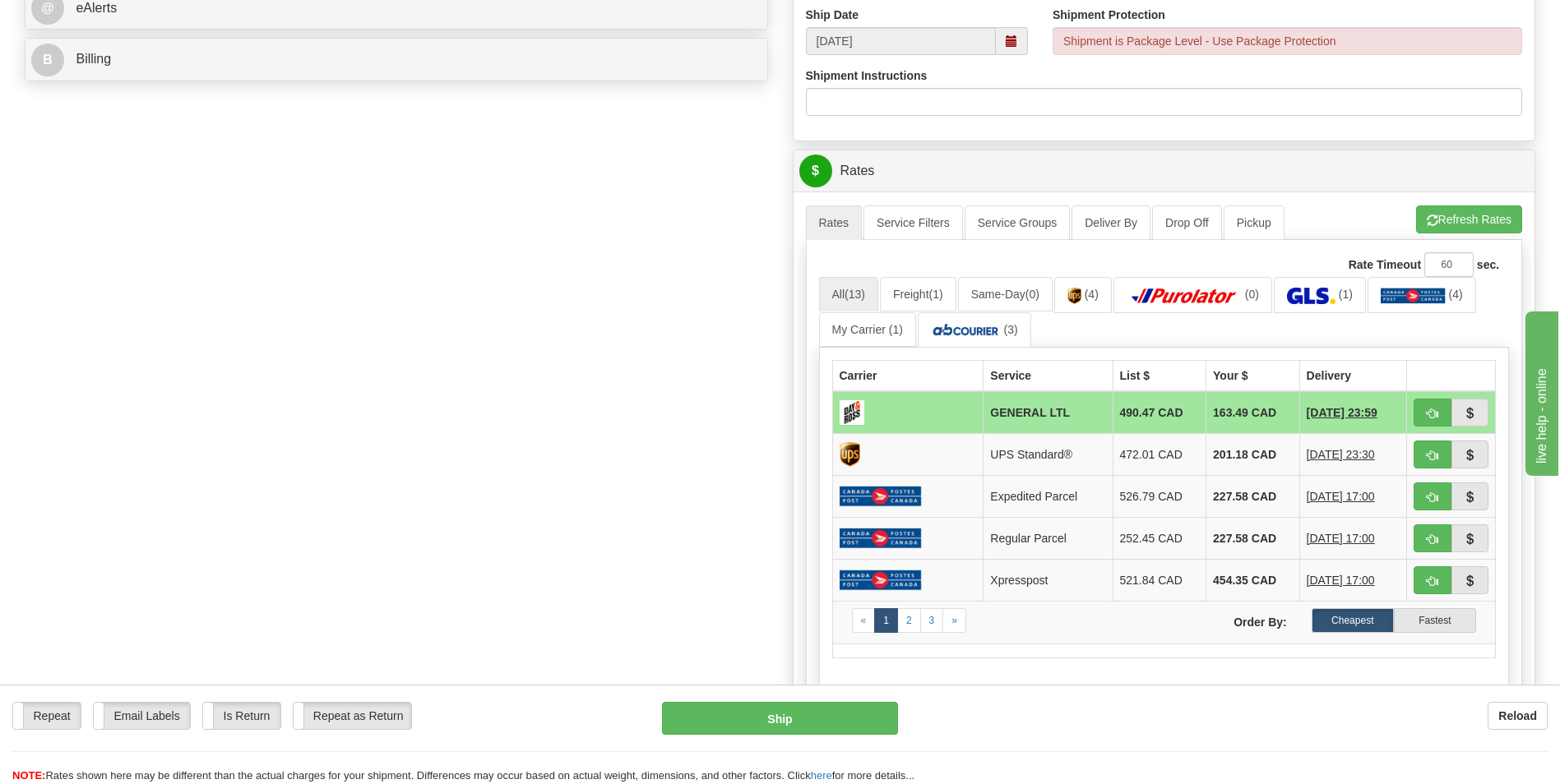
scroll to position [740, 0]
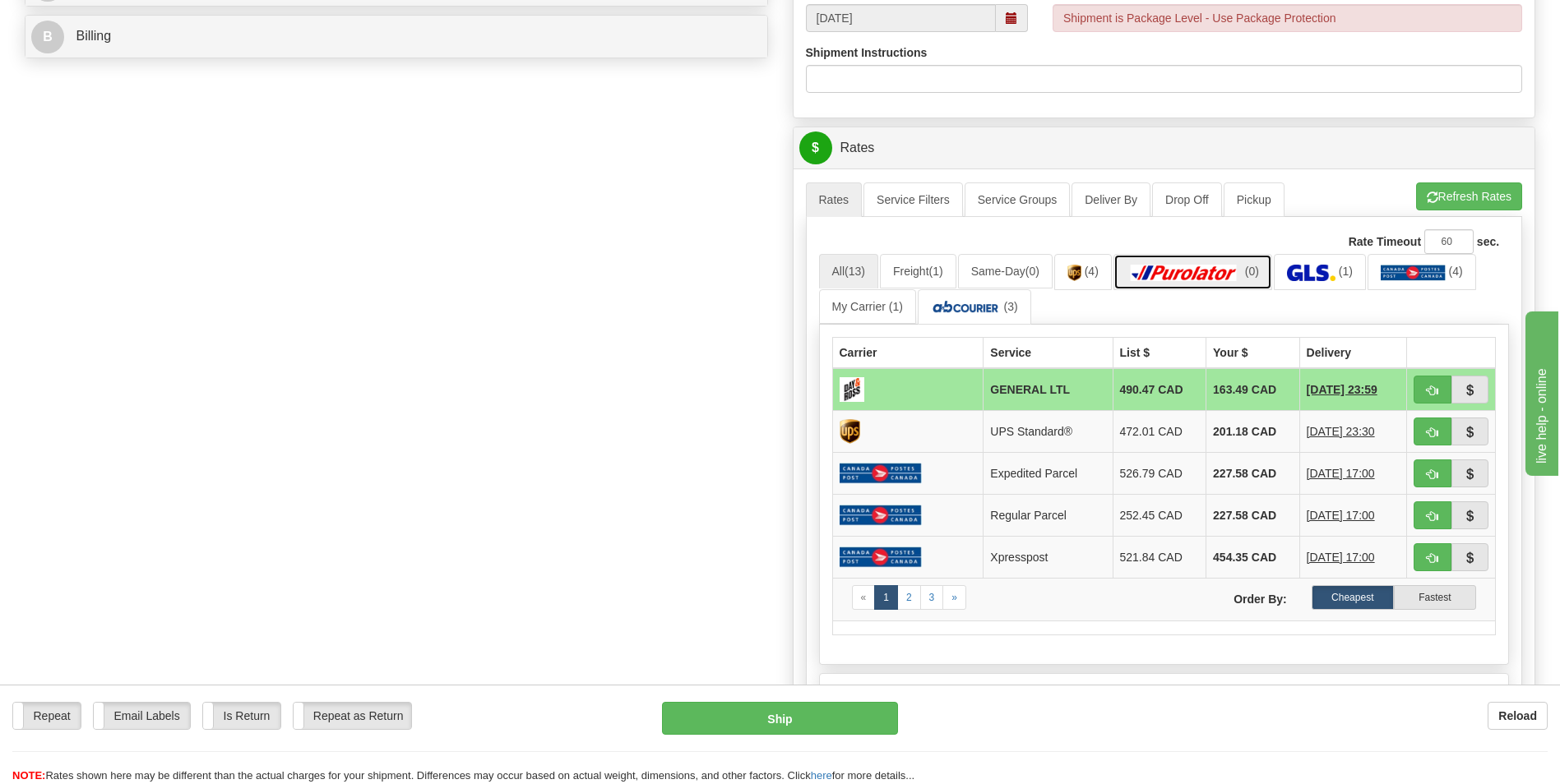
click at [1236, 280] on img at bounding box center [1184, 272] width 115 height 16
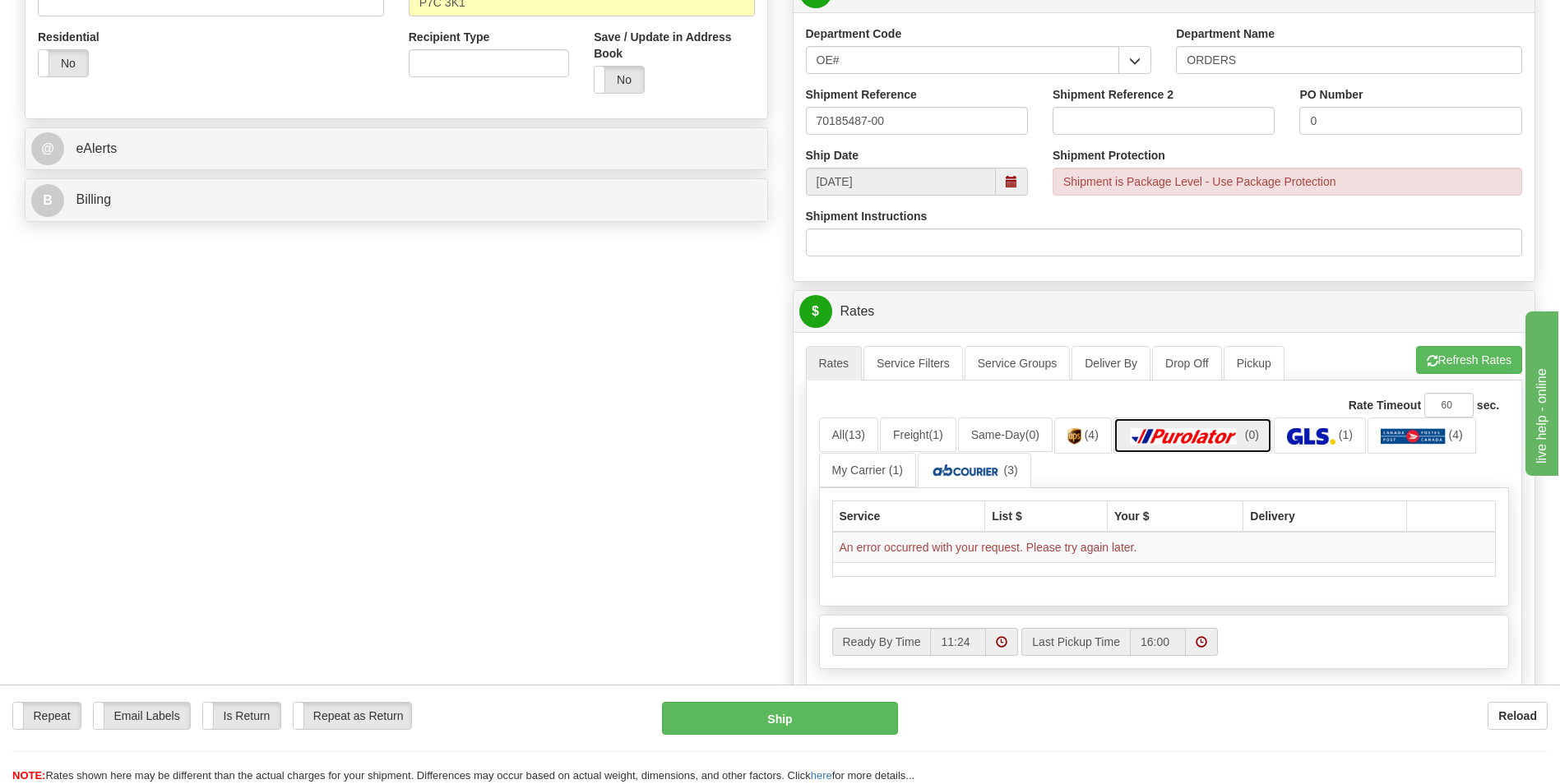
scroll to position [575, 0]
click at [1444, 362] on button "Refresh Rates" at bounding box center [1469, 361] width 106 height 28
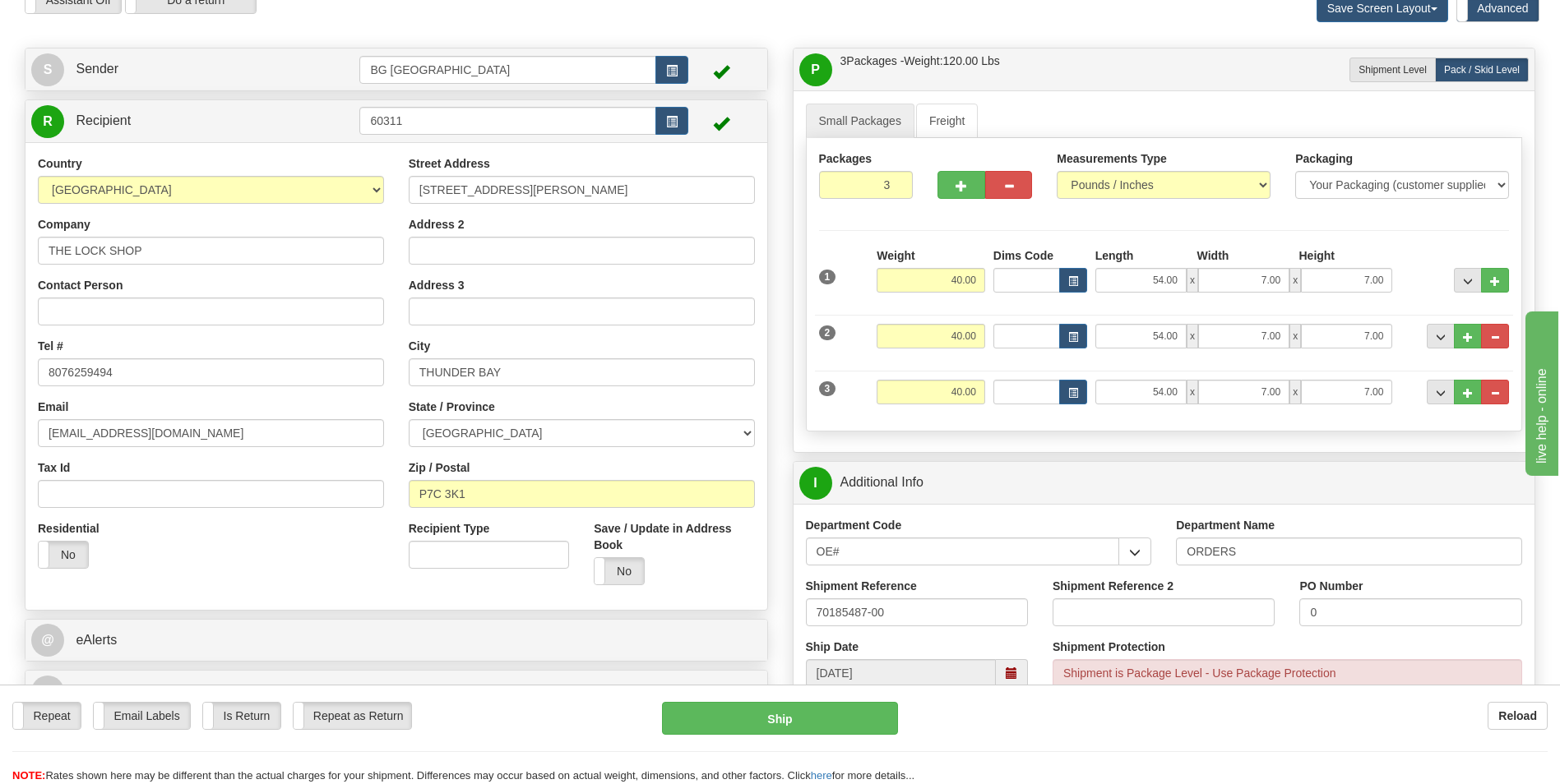
scroll to position [83, 0]
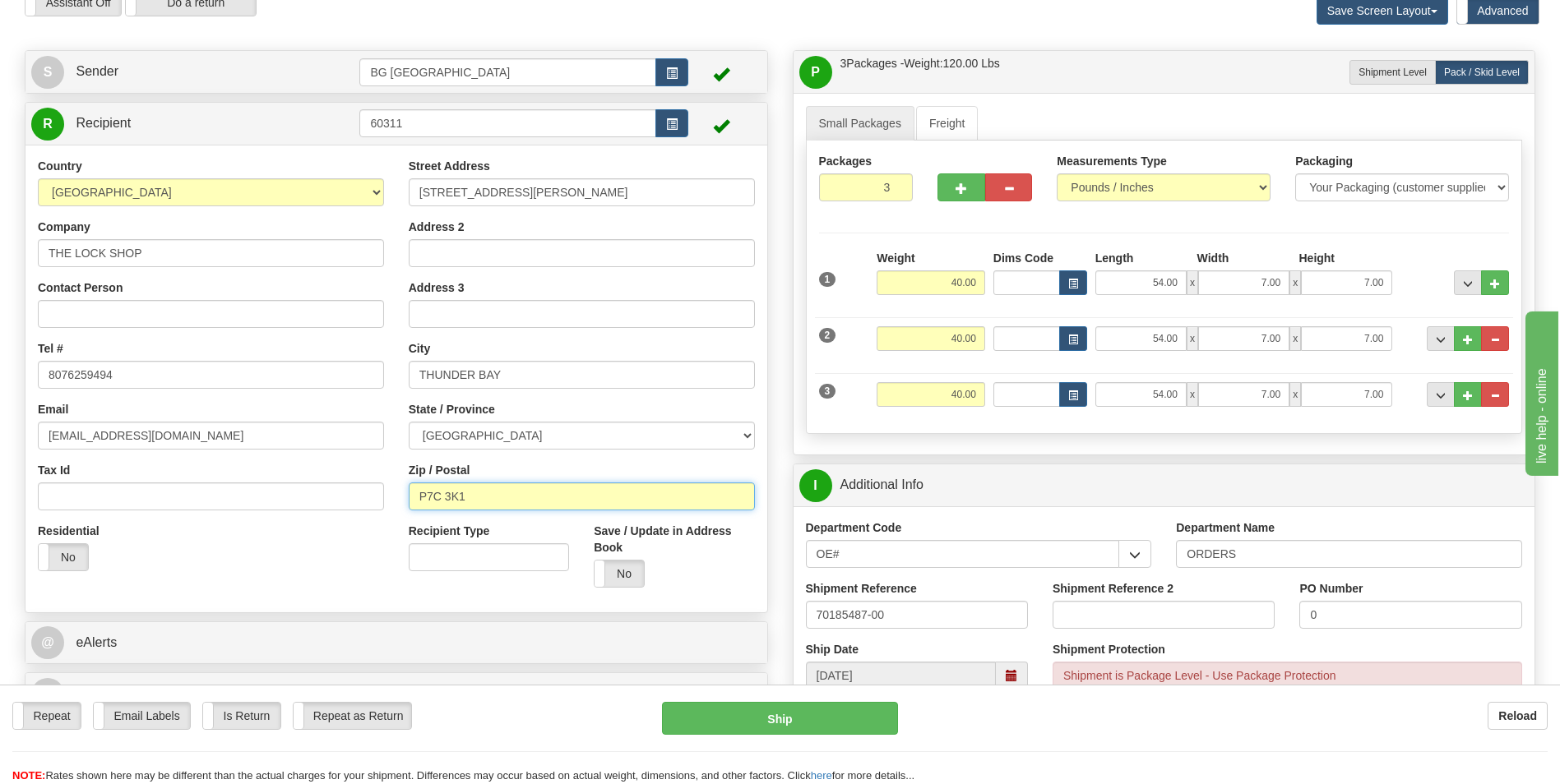
click at [446, 495] on input "P7C 3K1" at bounding box center [582, 496] width 347 height 28
click at [456, 609] on div "Country AFGHANISTAN ALAND ISLANDS ALBANIA ALGERIA AMERICAN SAMOA ANDORRA ANGOLA…" at bounding box center [396, 379] width 742 height 468
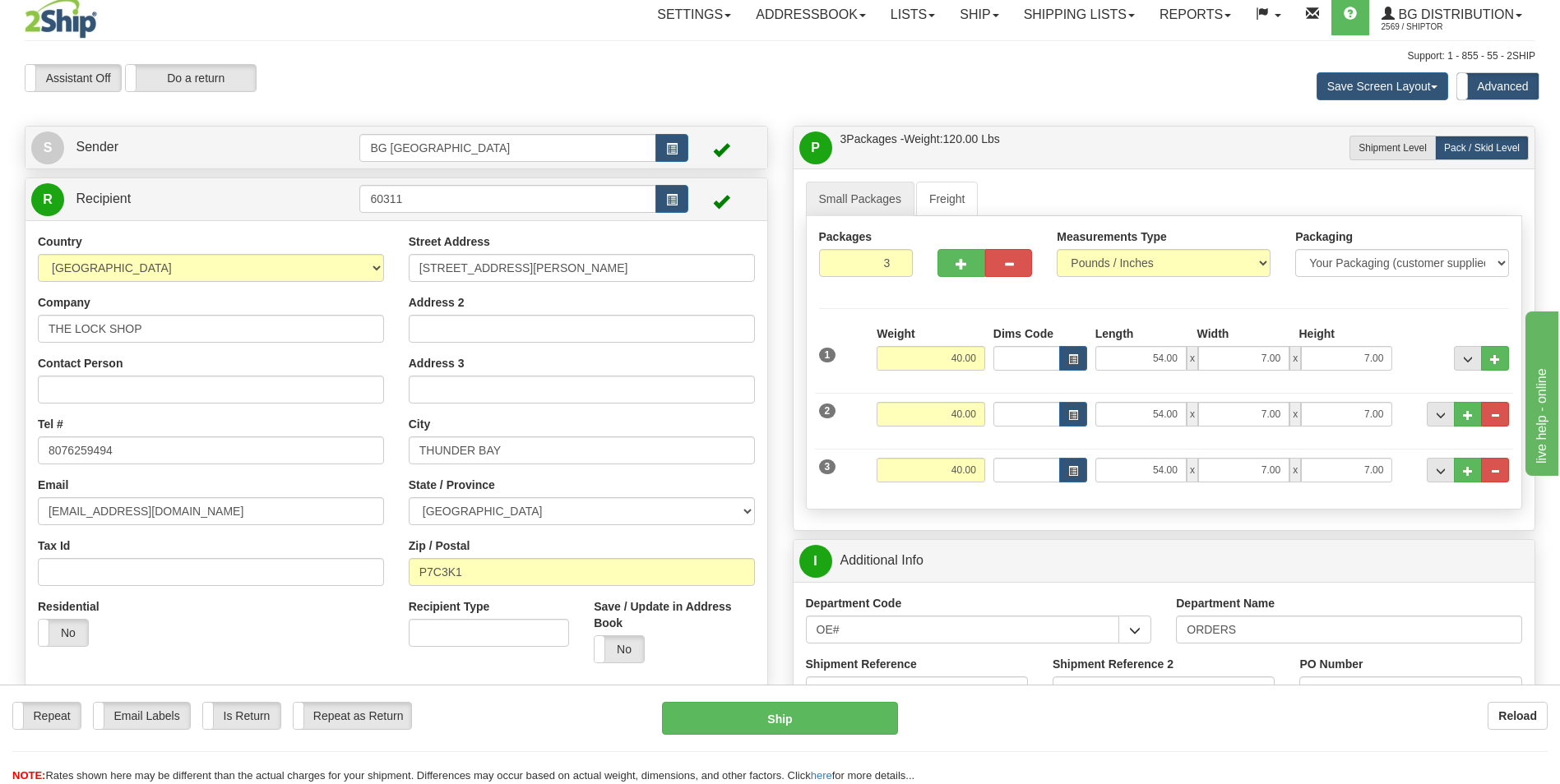
scroll to position [0, 0]
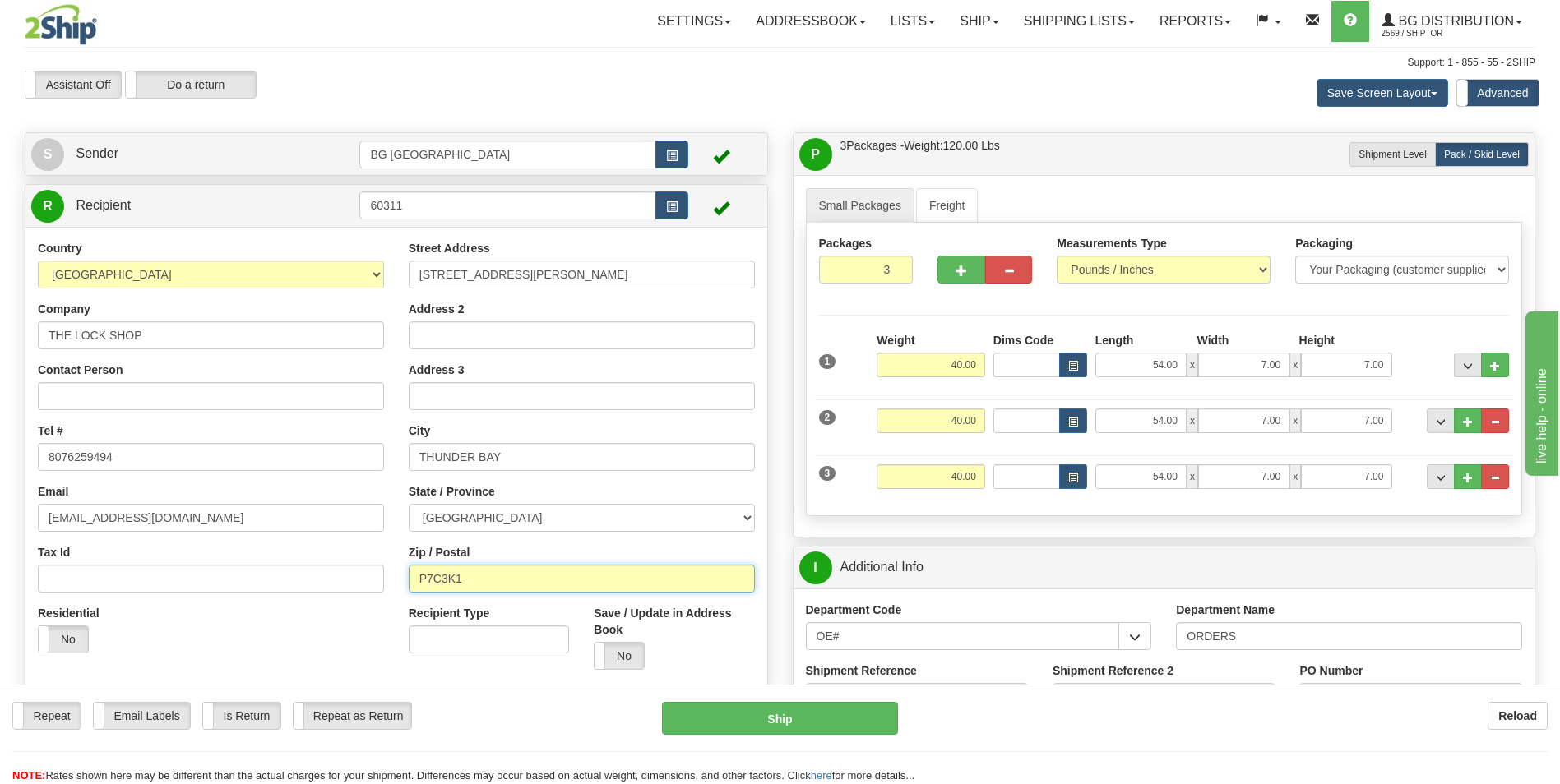
click at [442, 581] on input "P7C3K1" at bounding box center [582, 579] width 347 height 28
type input "P7C 3K1"
click at [352, 615] on div "Residential Yes No" at bounding box center [211, 635] width 371 height 60
click at [1144, 370] on input "54.00" at bounding box center [1141, 364] width 91 height 25
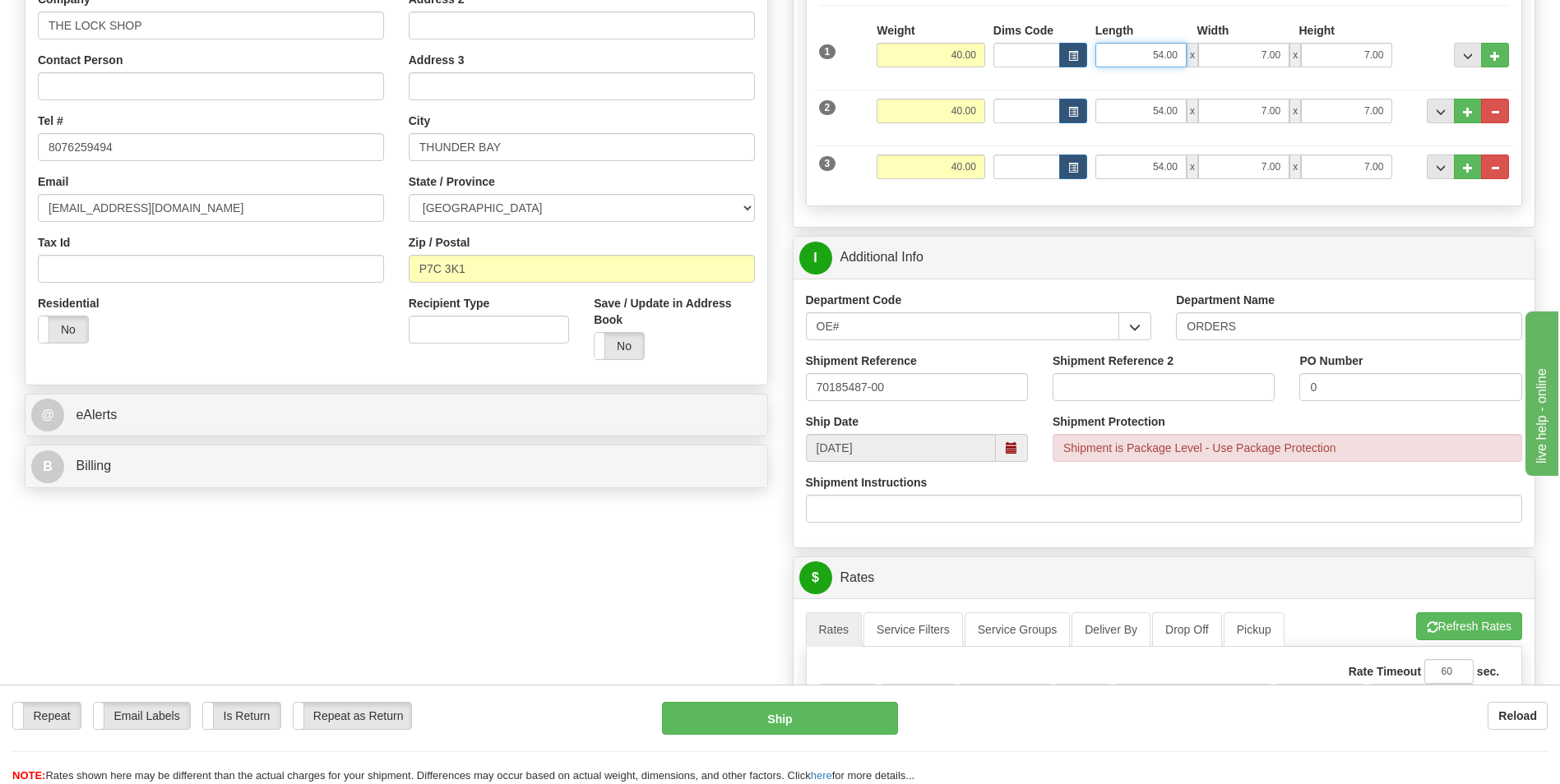
scroll to position [411, 0]
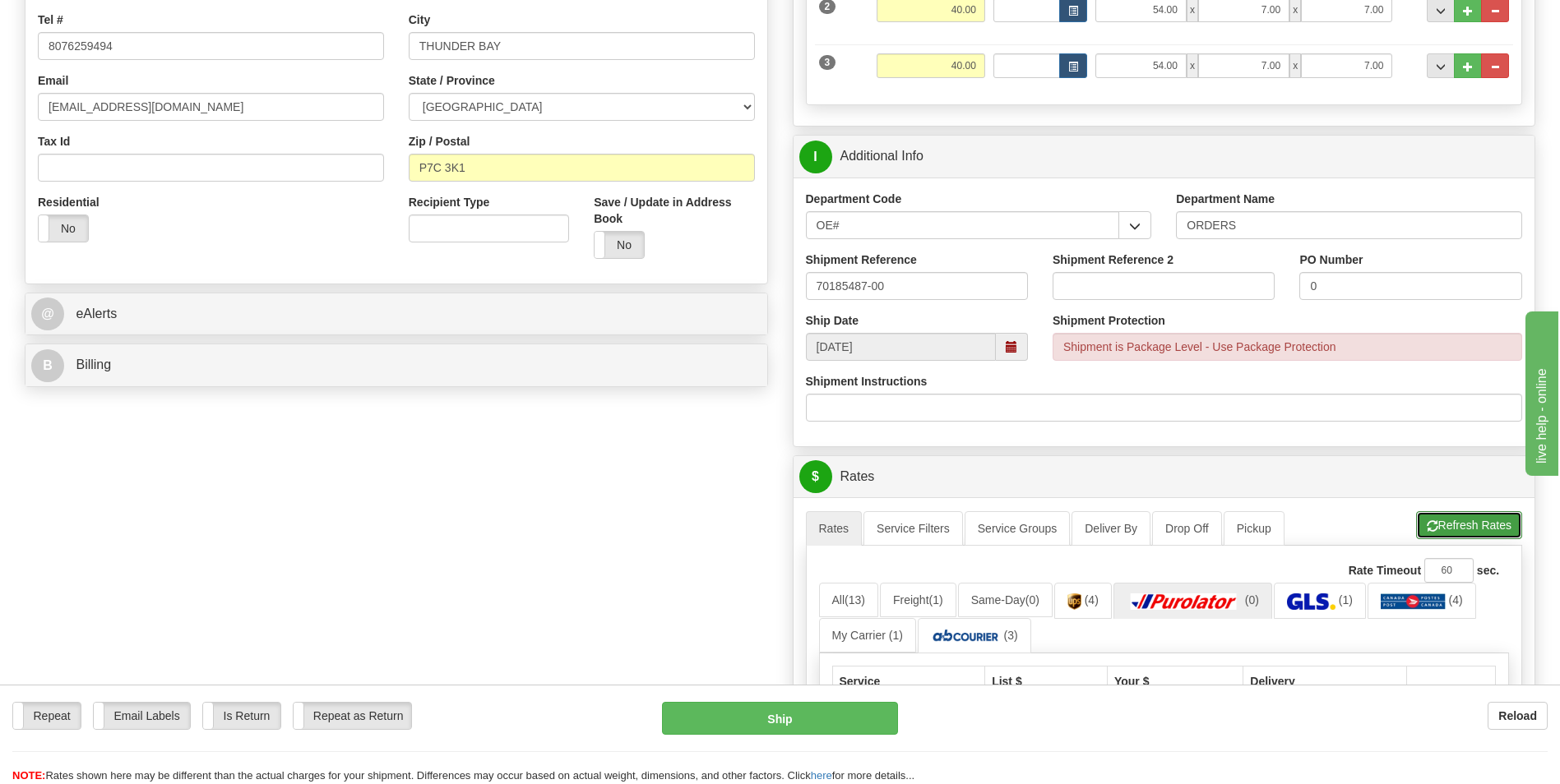
click at [1460, 523] on button "Refresh Rates" at bounding box center [1469, 525] width 106 height 28
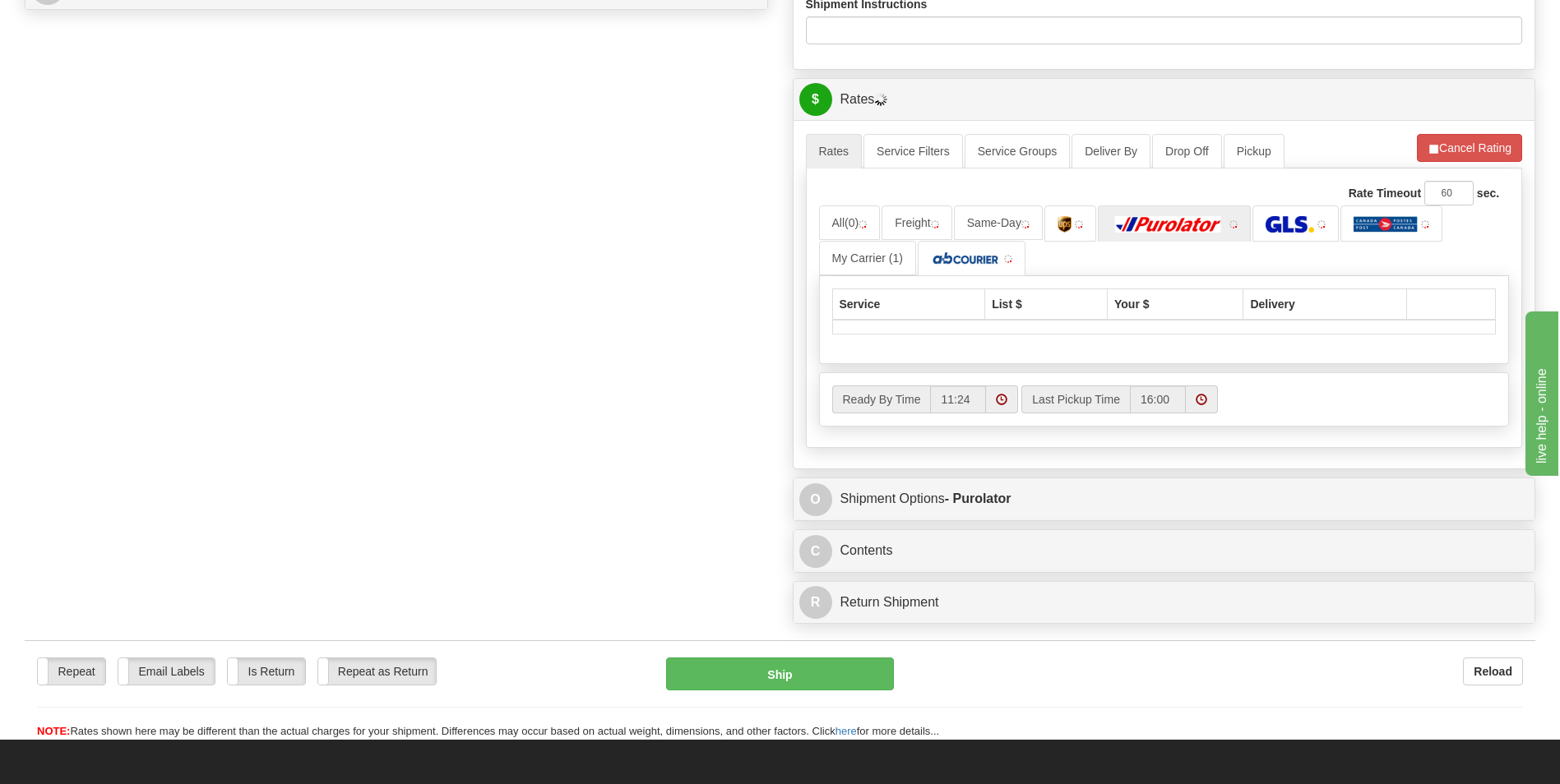
scroll to position [822, 0]
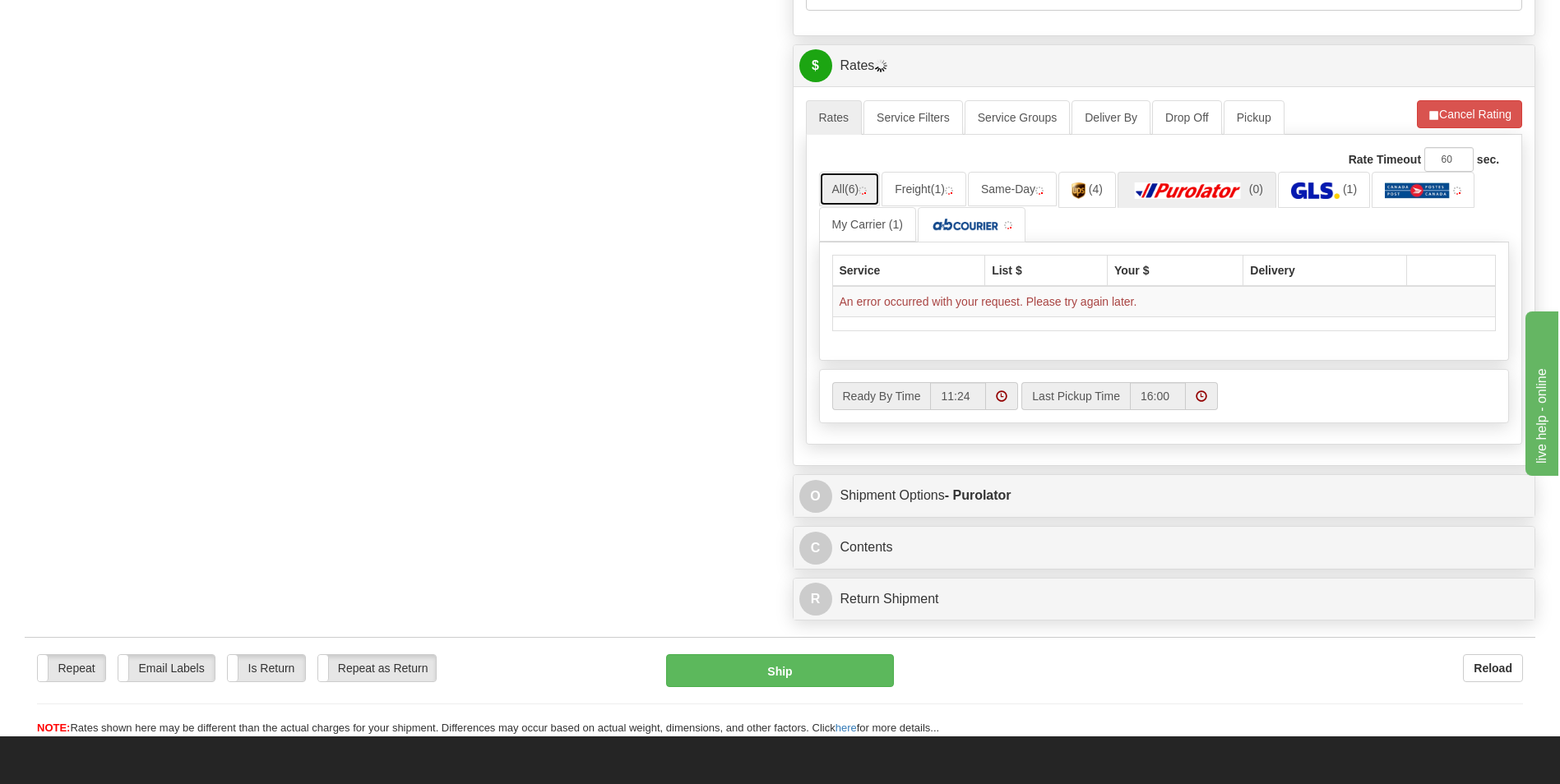
click at [835, 194] on link "All (6)" at bounding box center [850, 189] width 61 height 35
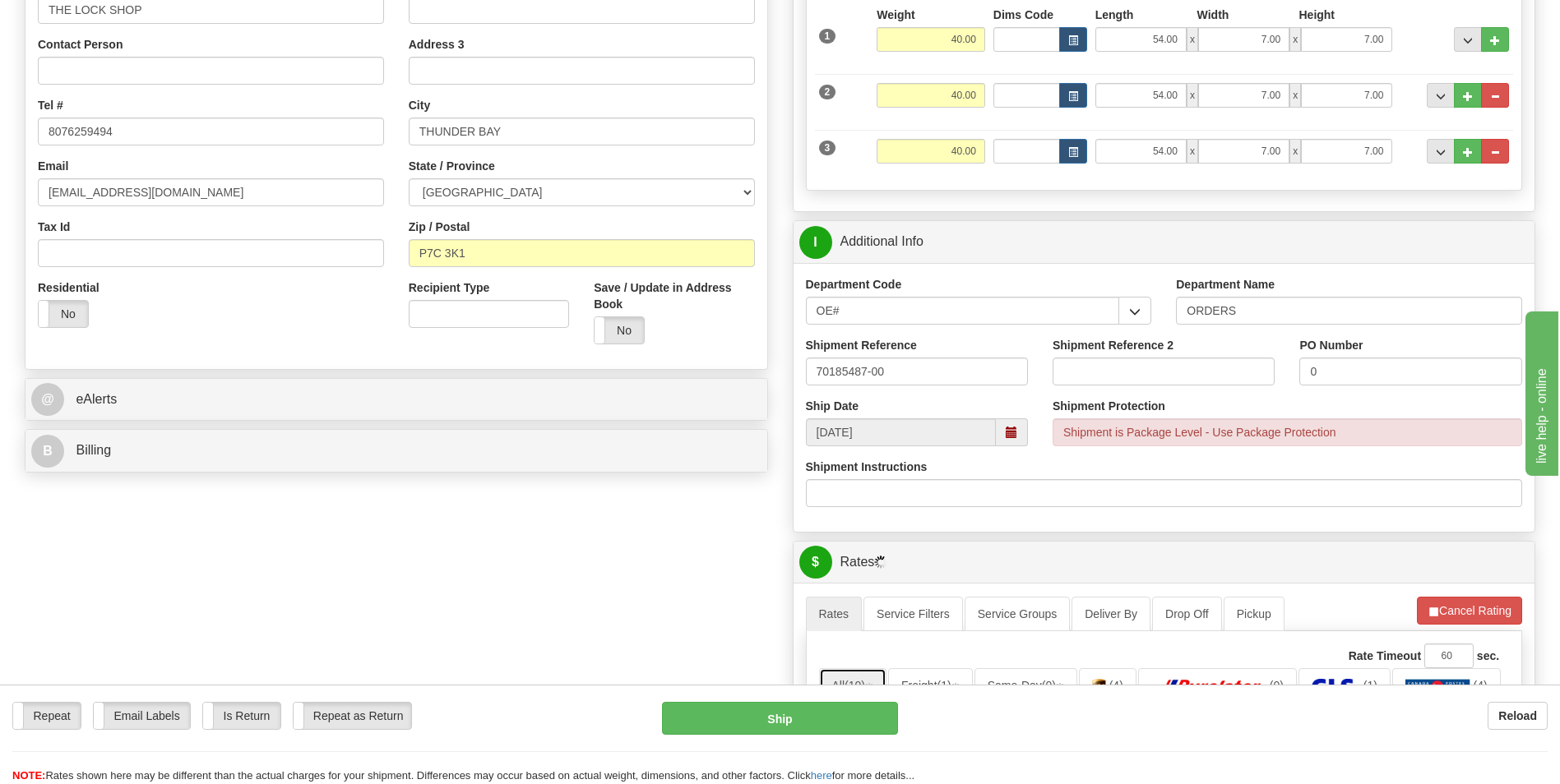
scroll to position [247, 0]
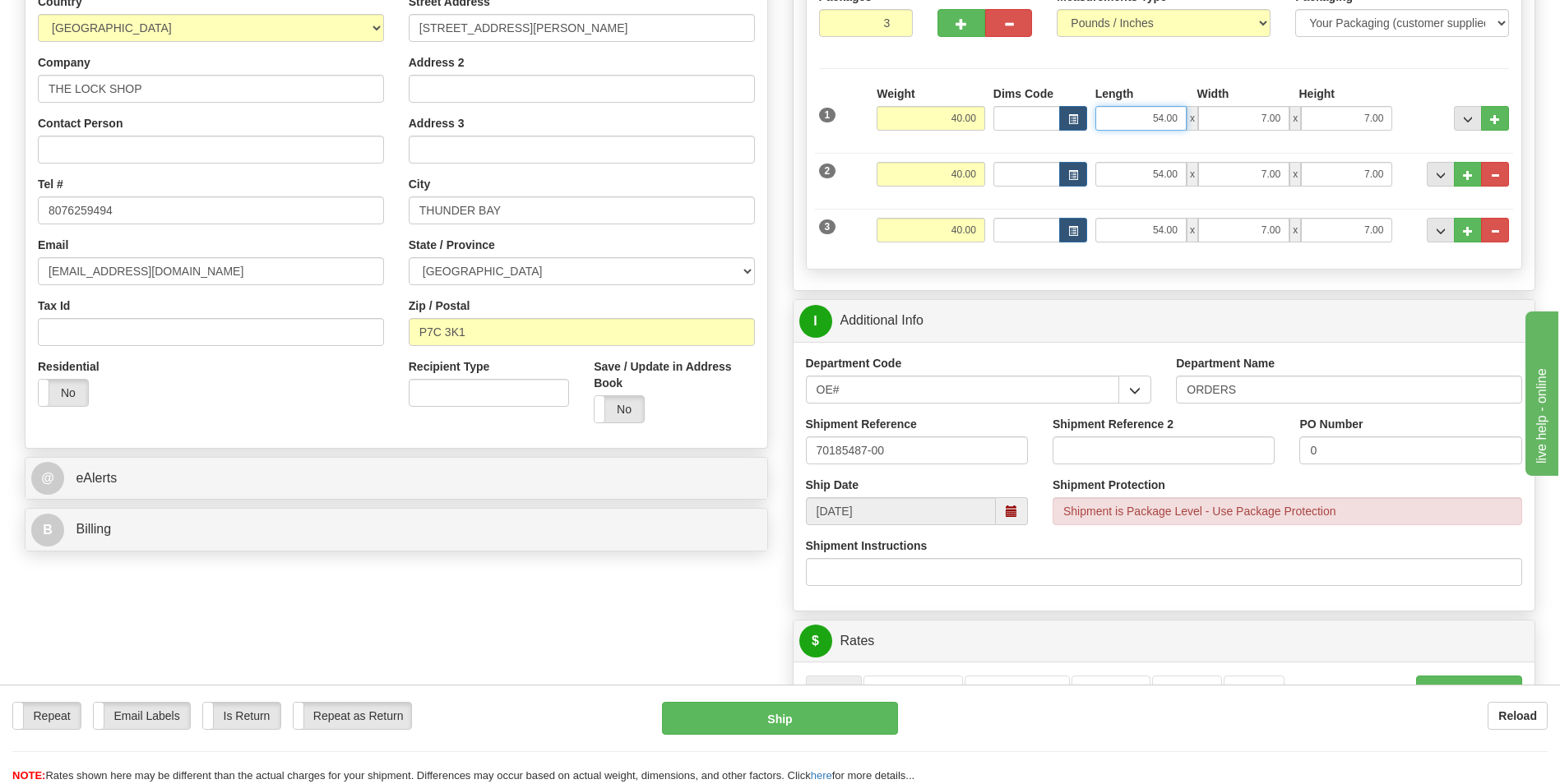
click at [1145, 115] on input "54.00" at bounding box center [1141, 118] width 91 height 25
type input "53.00"
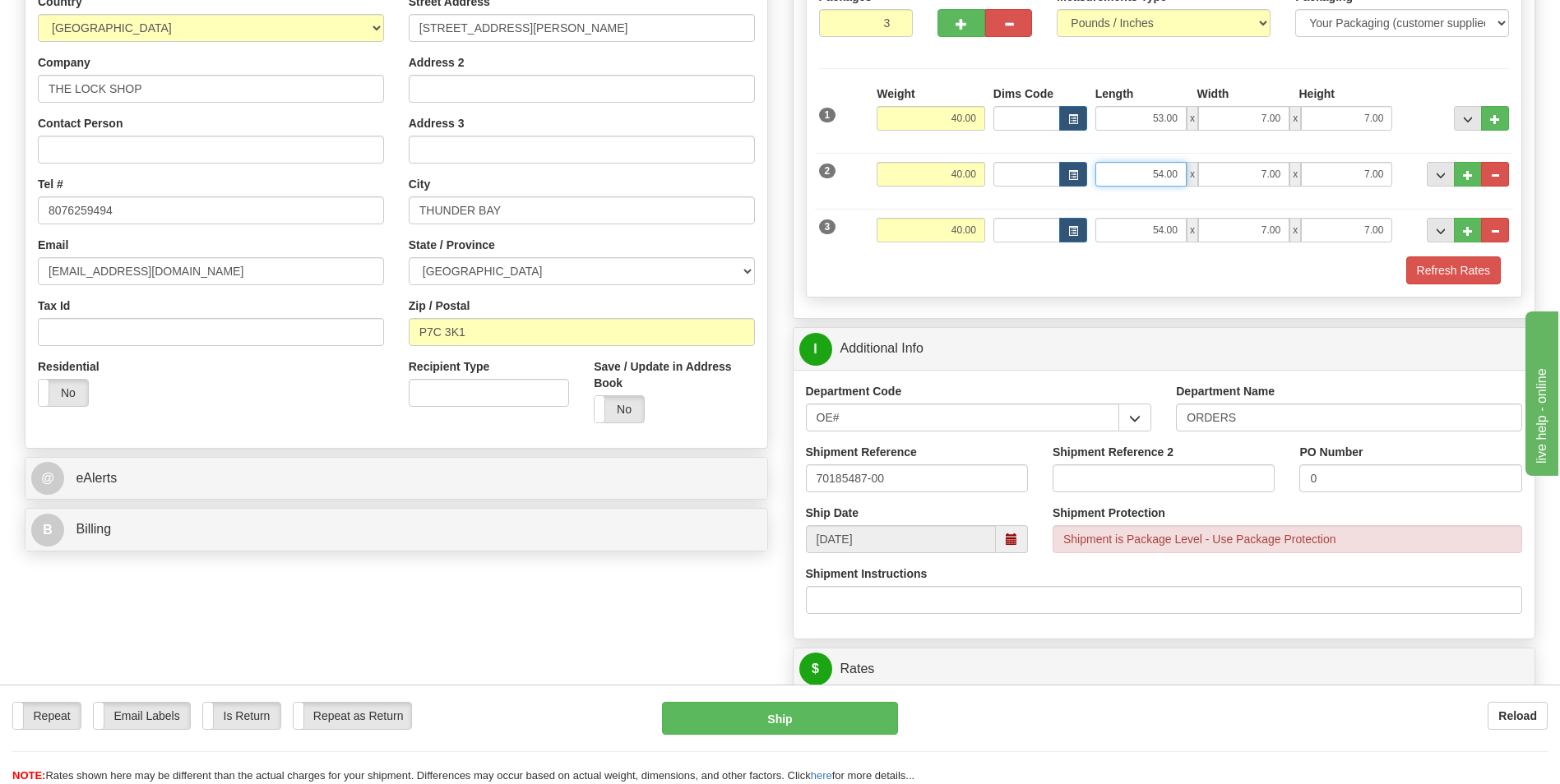
click at [1127, 168] on input "54.00" at bounding box center [1141, 174] width 91 height 25
type input "53.00"
click at [1148, 223] on input "54.00" at bounding box center [1141, 230] width 91 height 25
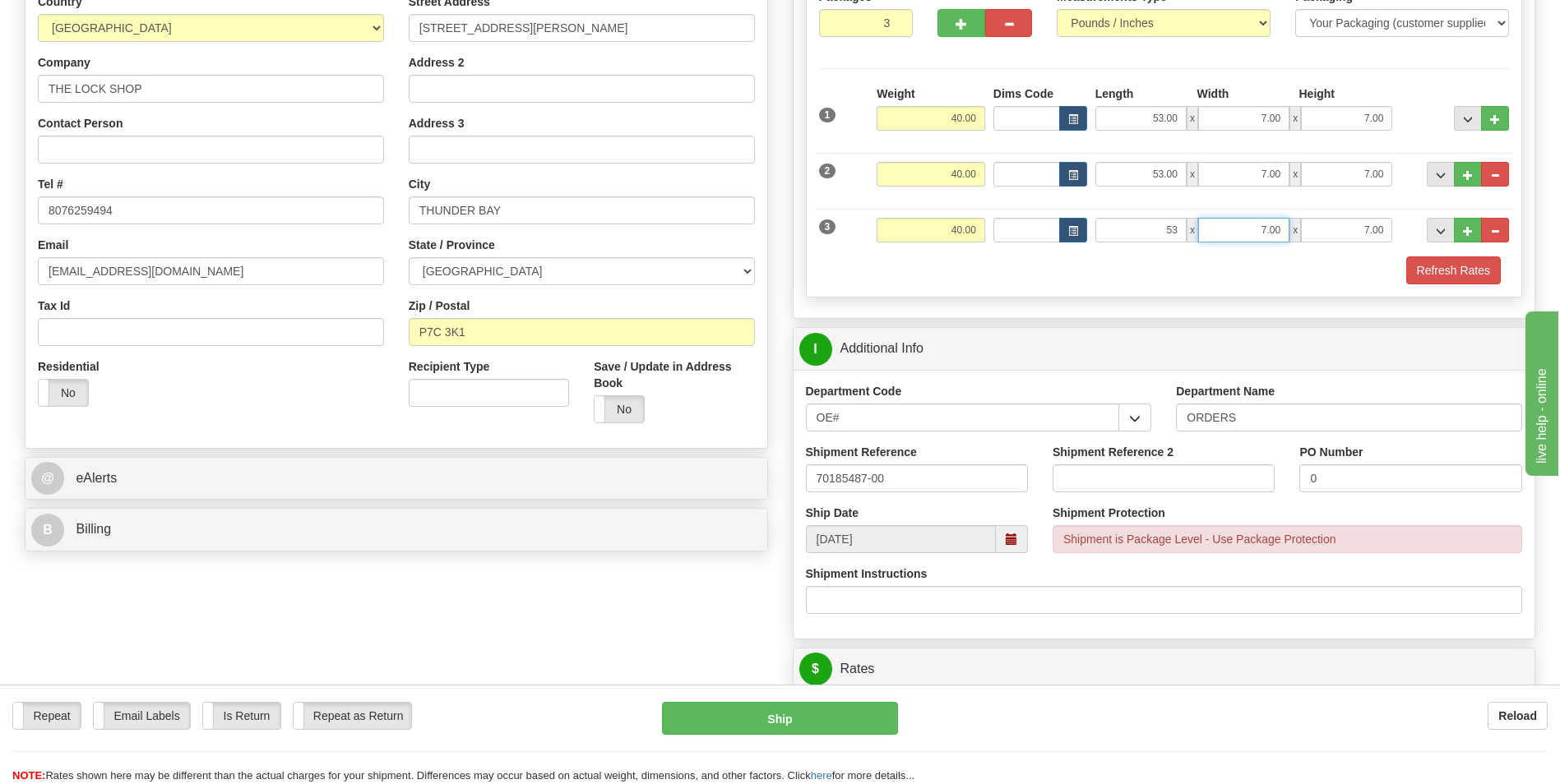
type input "53.00"
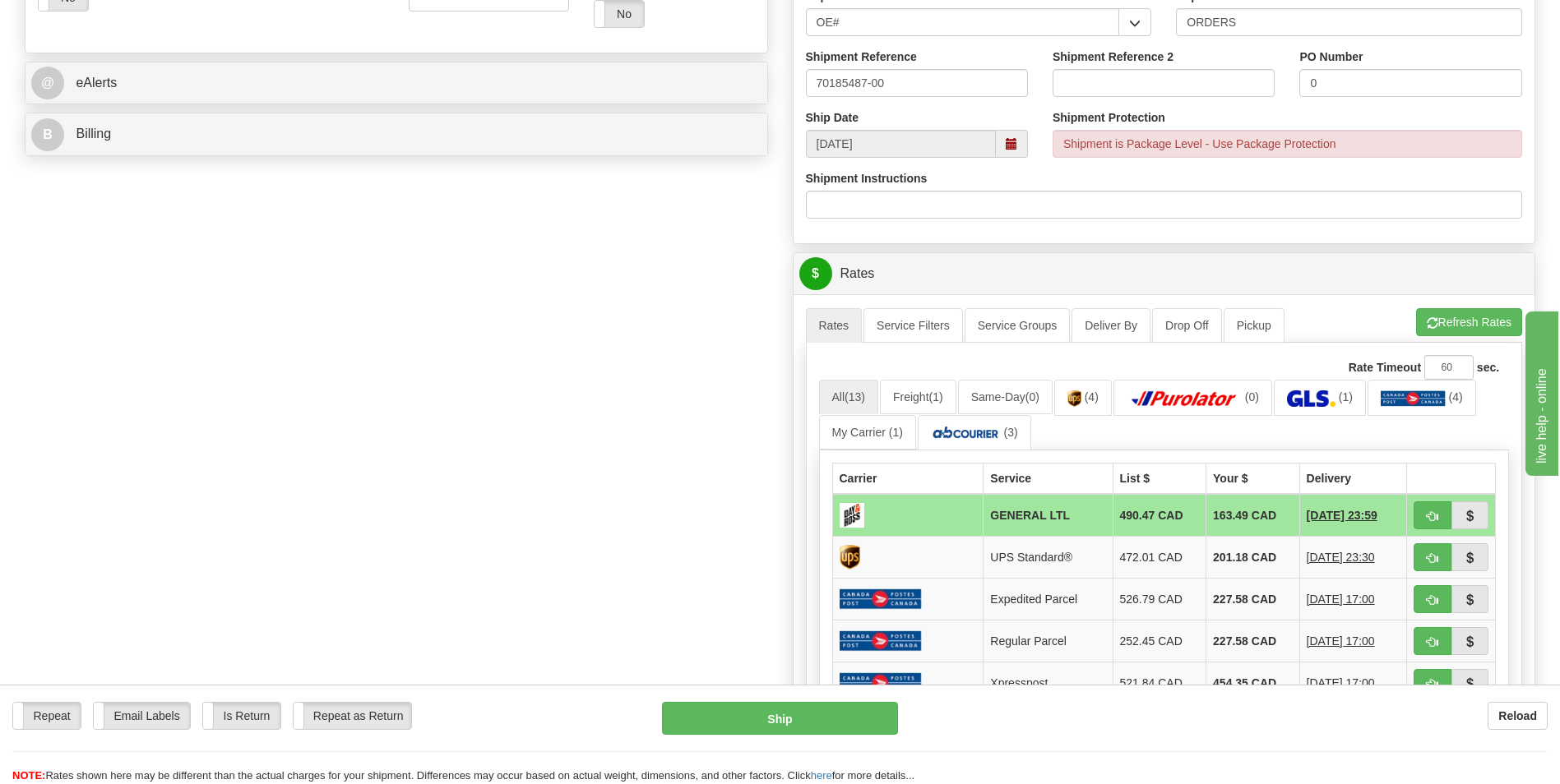
scroll to position [658, 0]
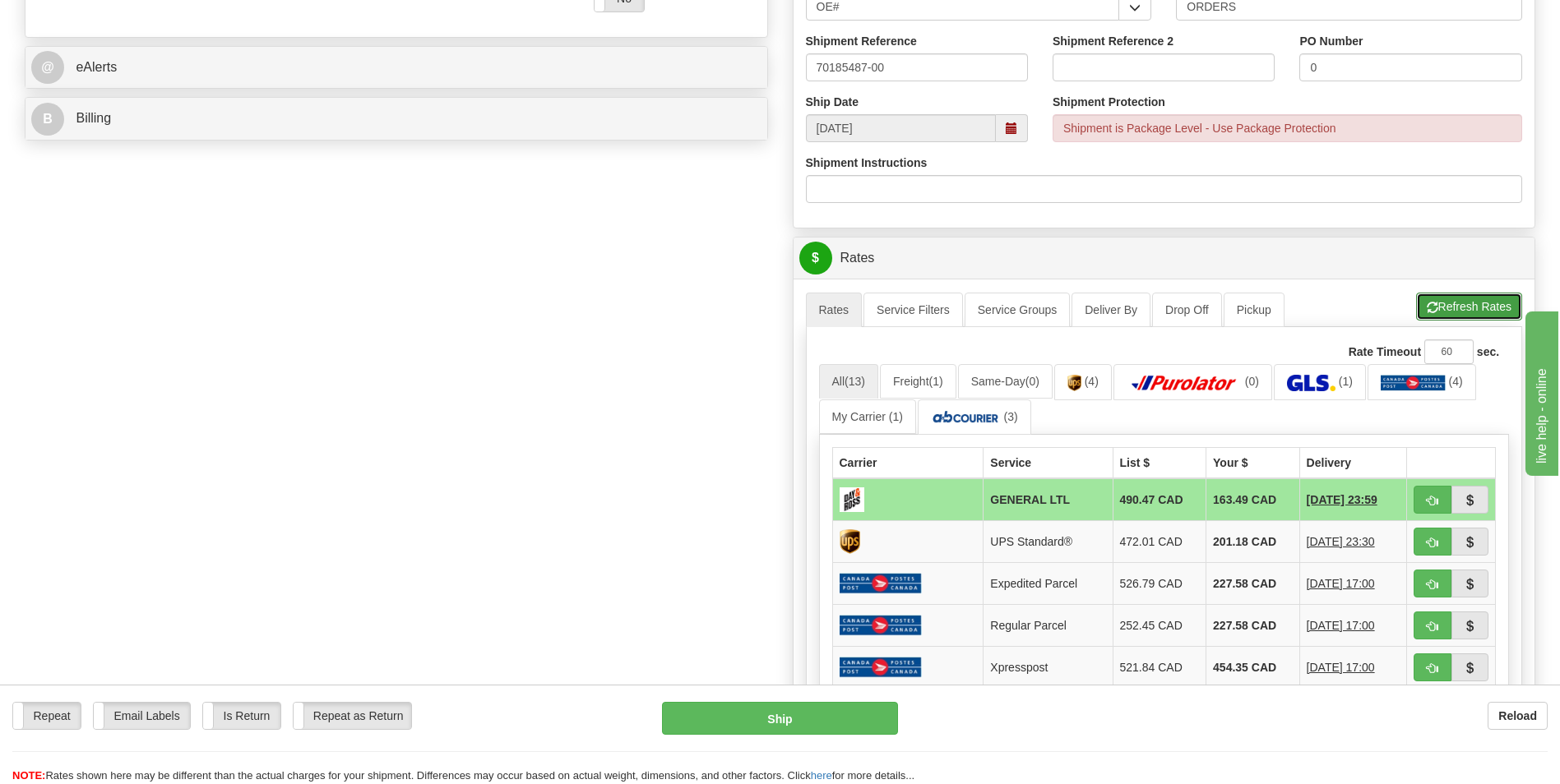
click at [1433, 304] on span "button" at bounding box center [1433, 307] width 12 height 11
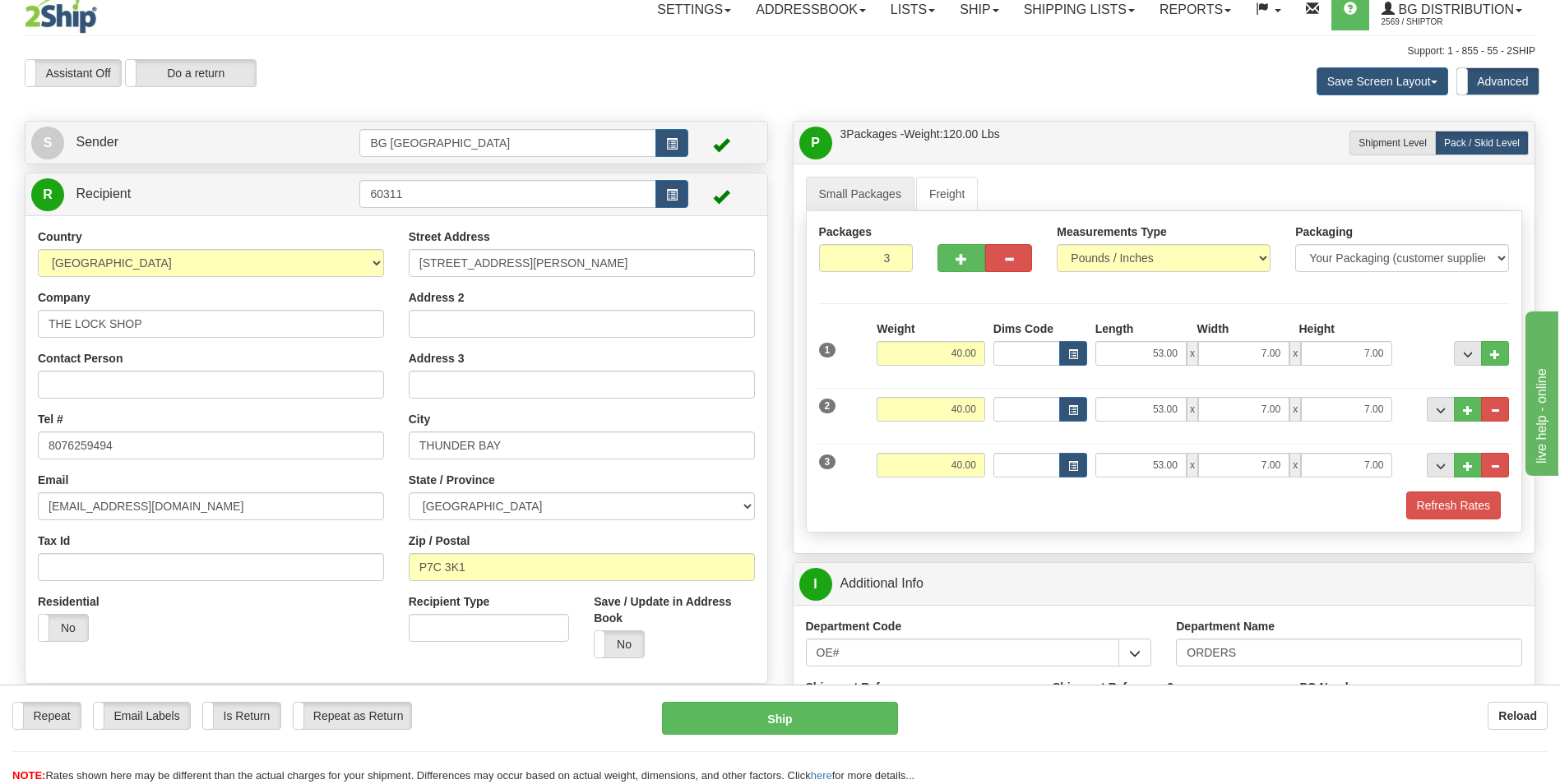
scroll to position [0, 0]
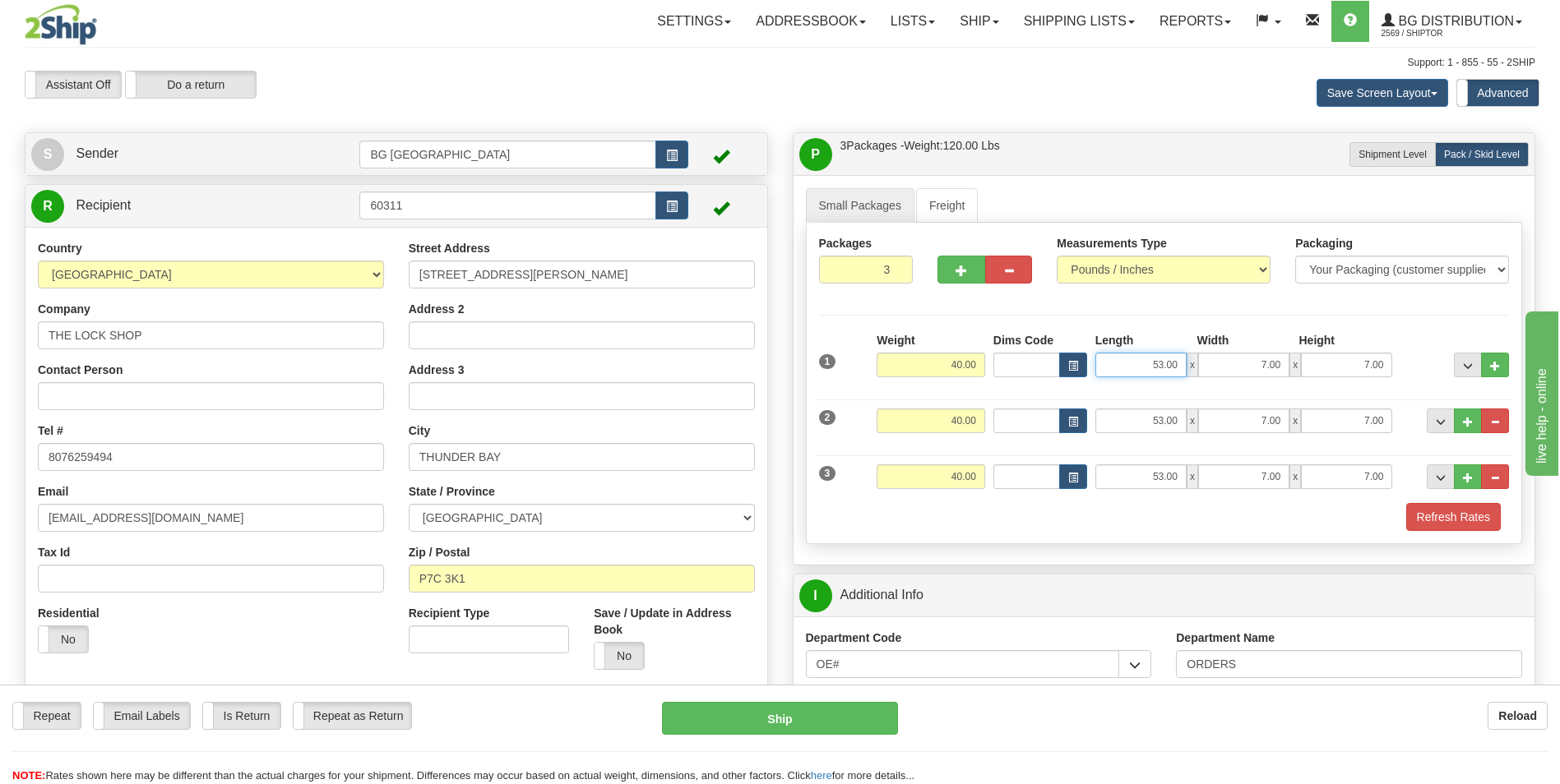
click at [1167, 369] on input "53.00" at bounding box center [1141, 364] width 91 height 25
type input "50.00"
click at [1166, 424] on input "53.00" at bounding box center [1141, 421] width 91 height 25
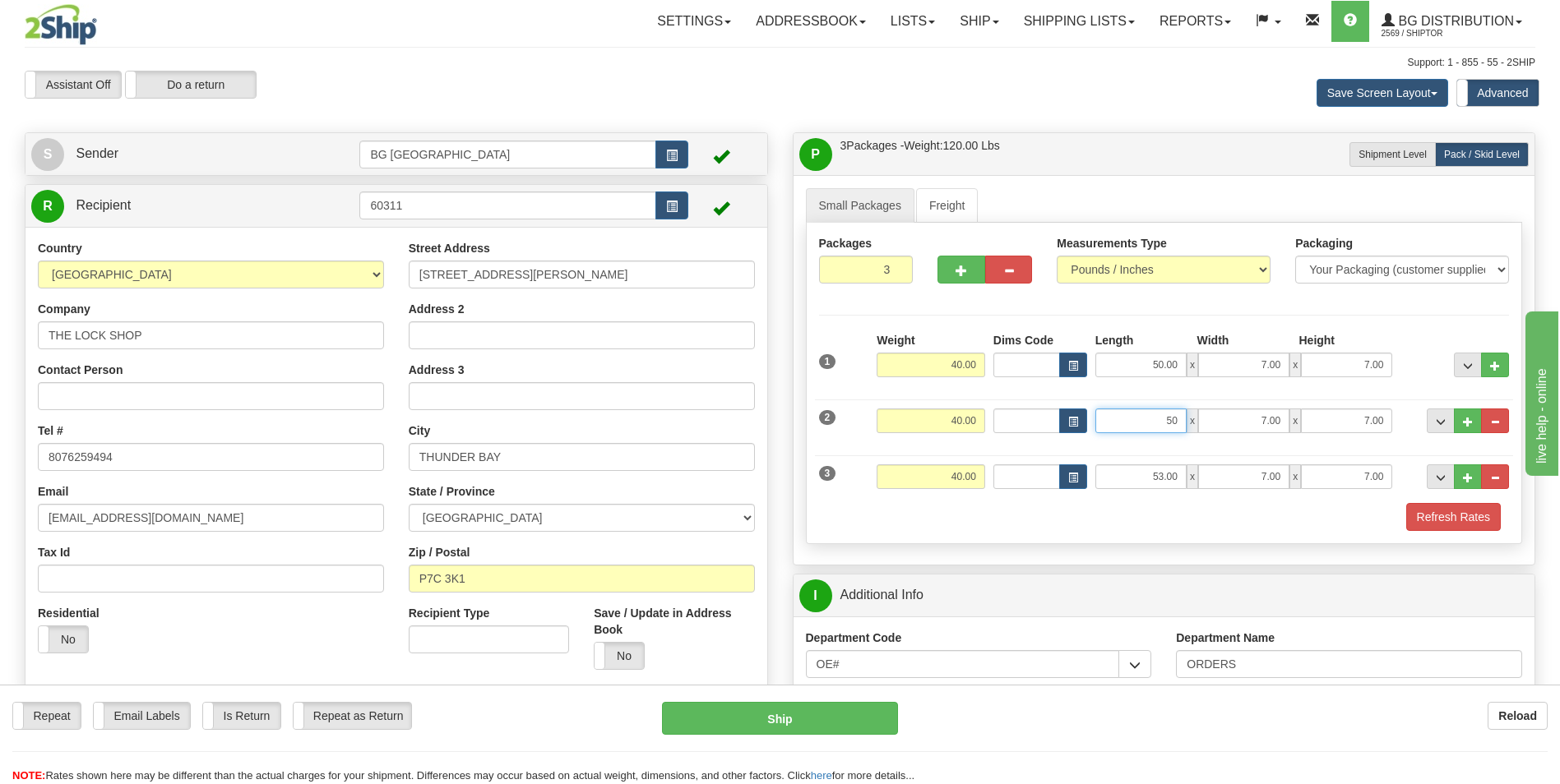
type input "50.00"
click at [1155, 469] on input "53.00" at bounding box center [1141, 477] width 91 height 25
type input "50.00"
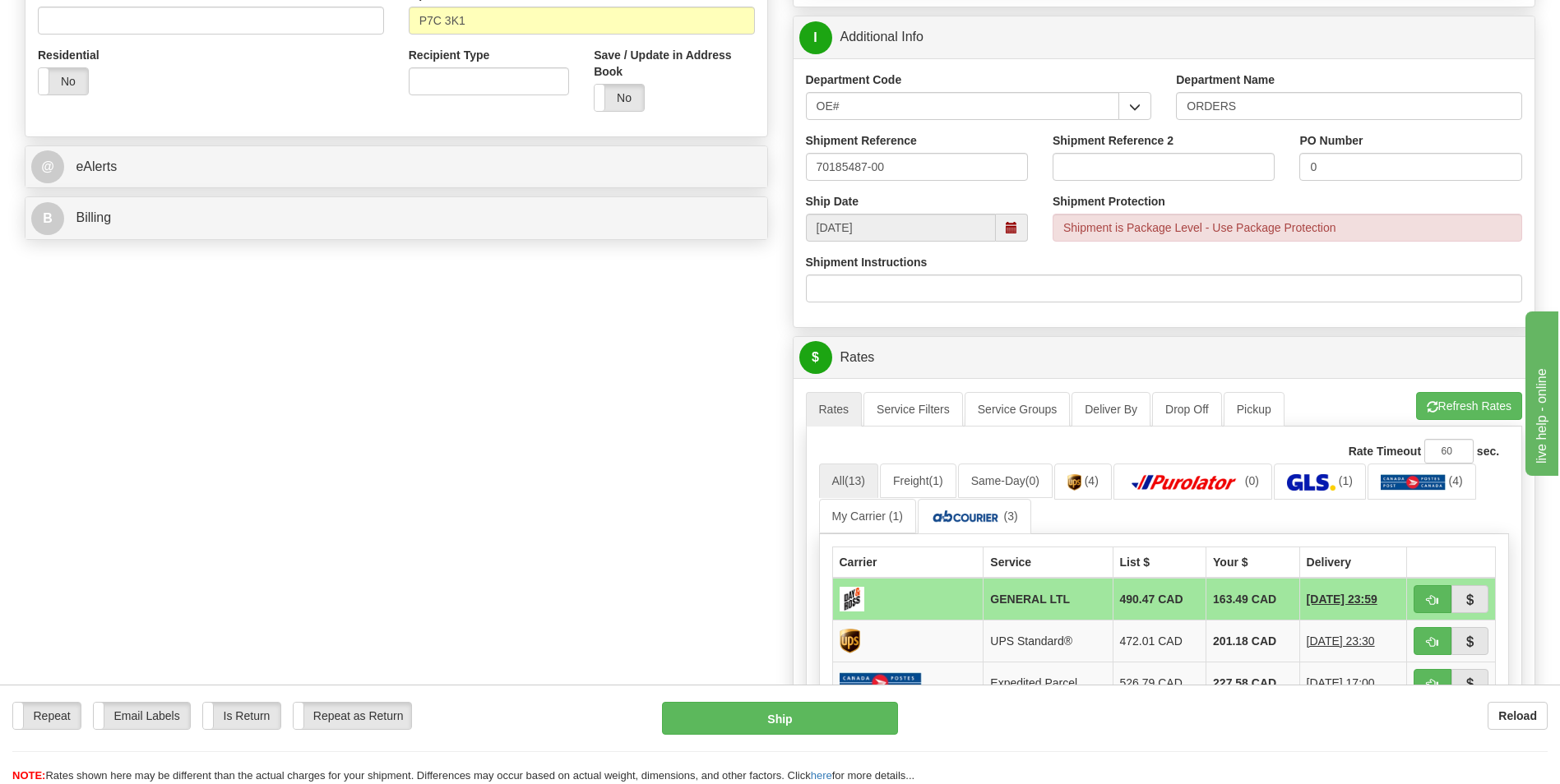
scroll to position [575, 0]
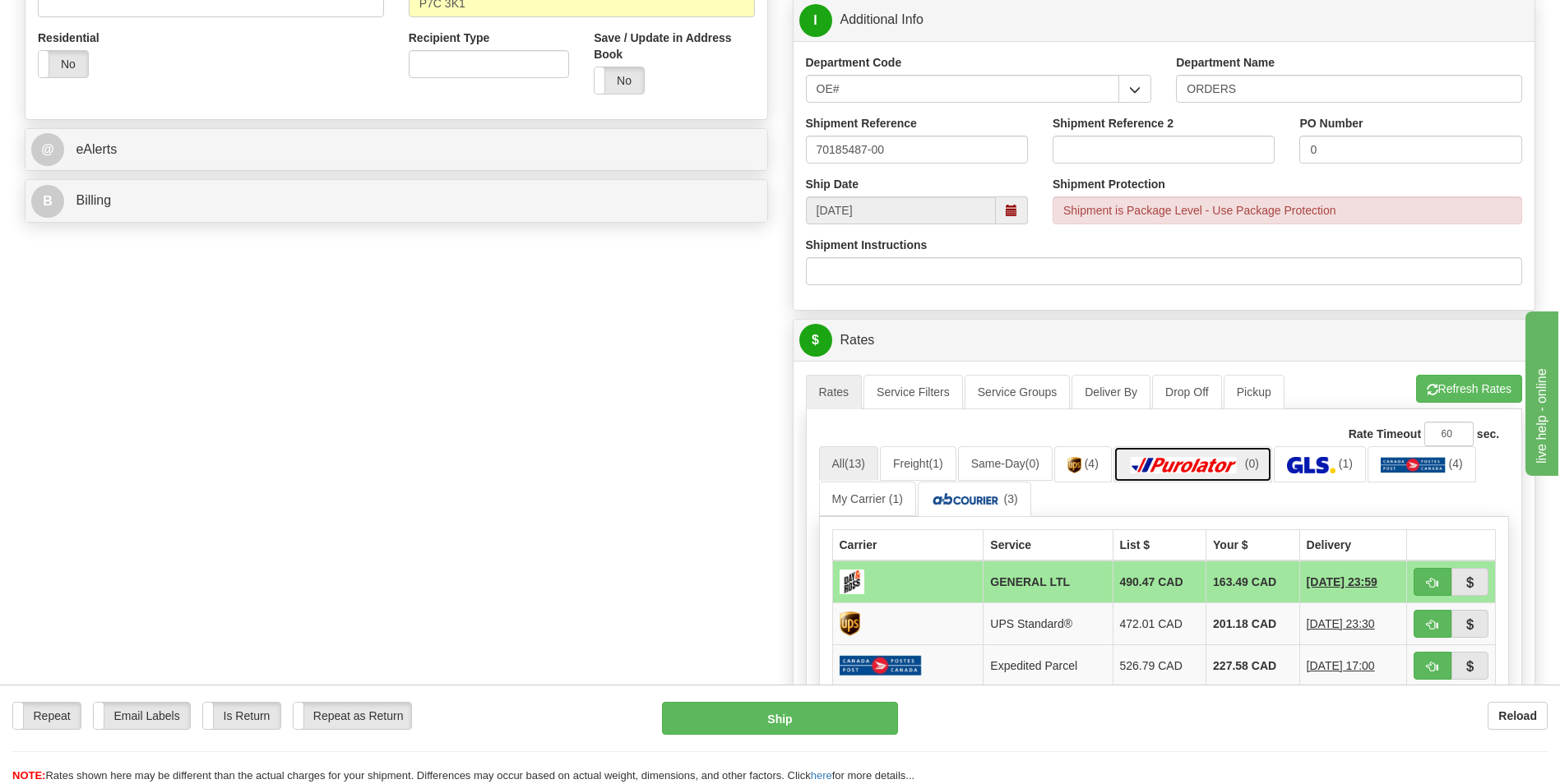
click at [1159, 481] on link "(0)" at bounding box center [1193, 464] width 158 height 36
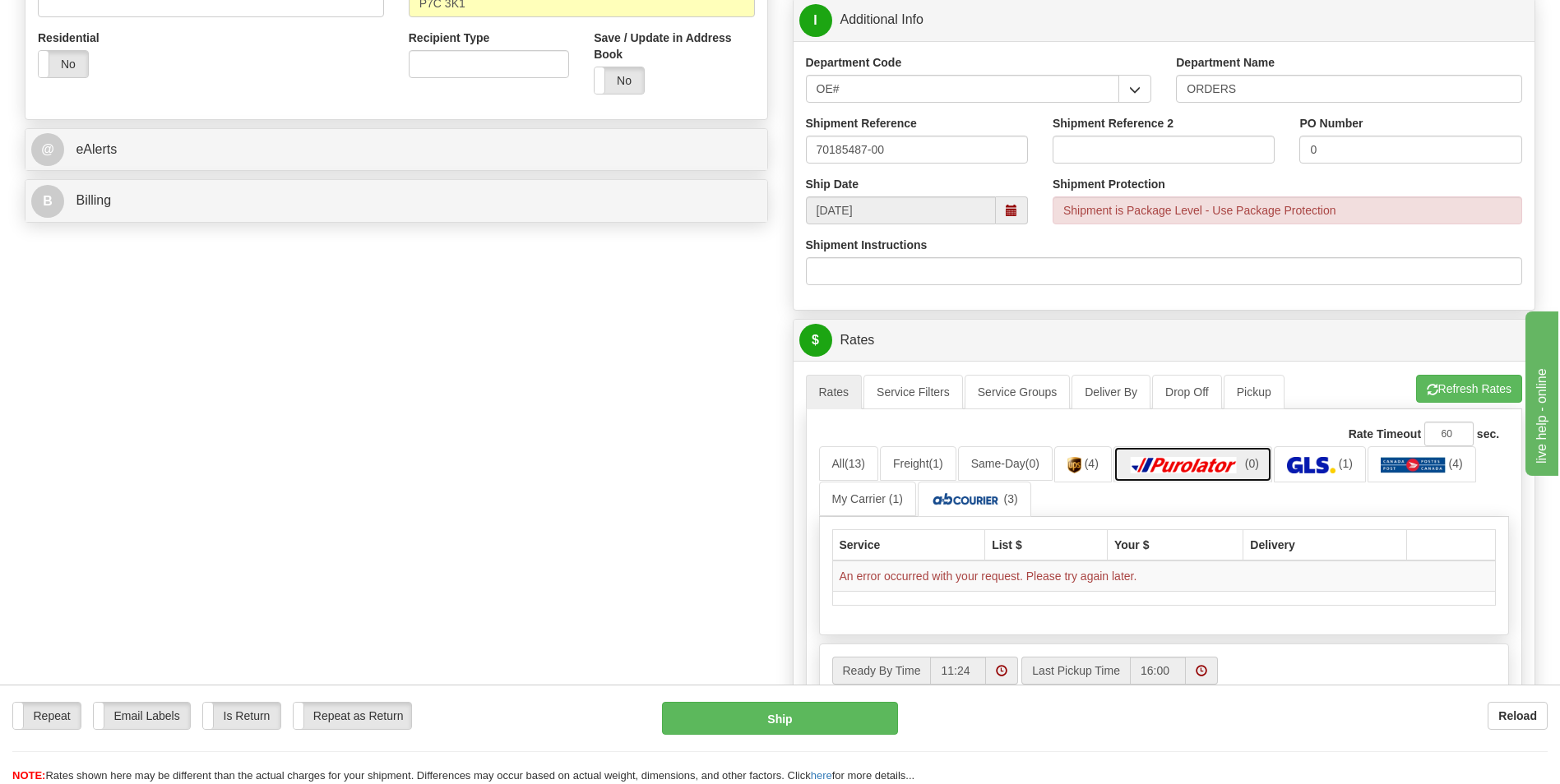
scroll to position [0, 0]
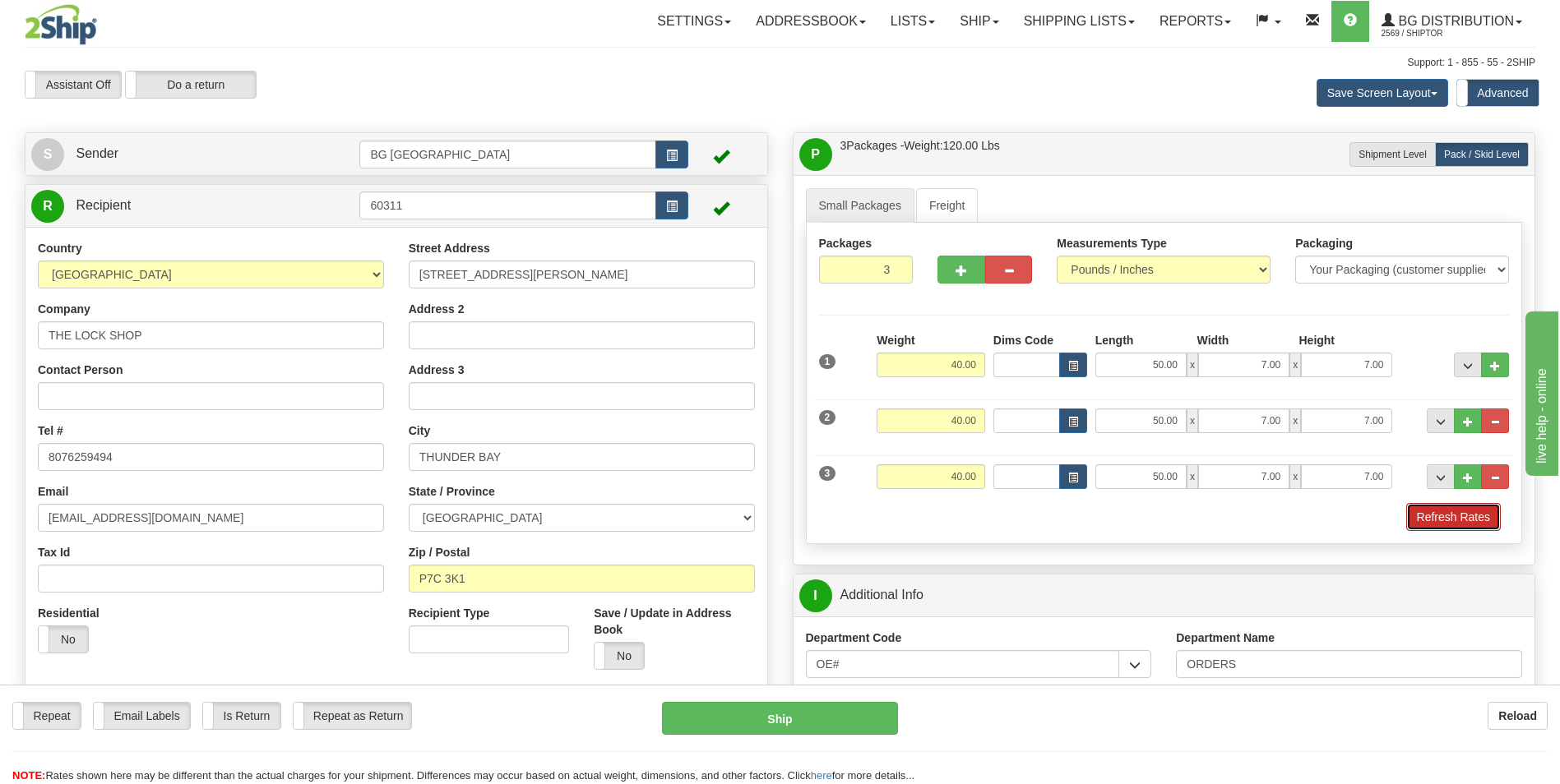
click at [1461, 525] on button "Refresh Rates" at bounding box center [1454, 517] width 95 height 28
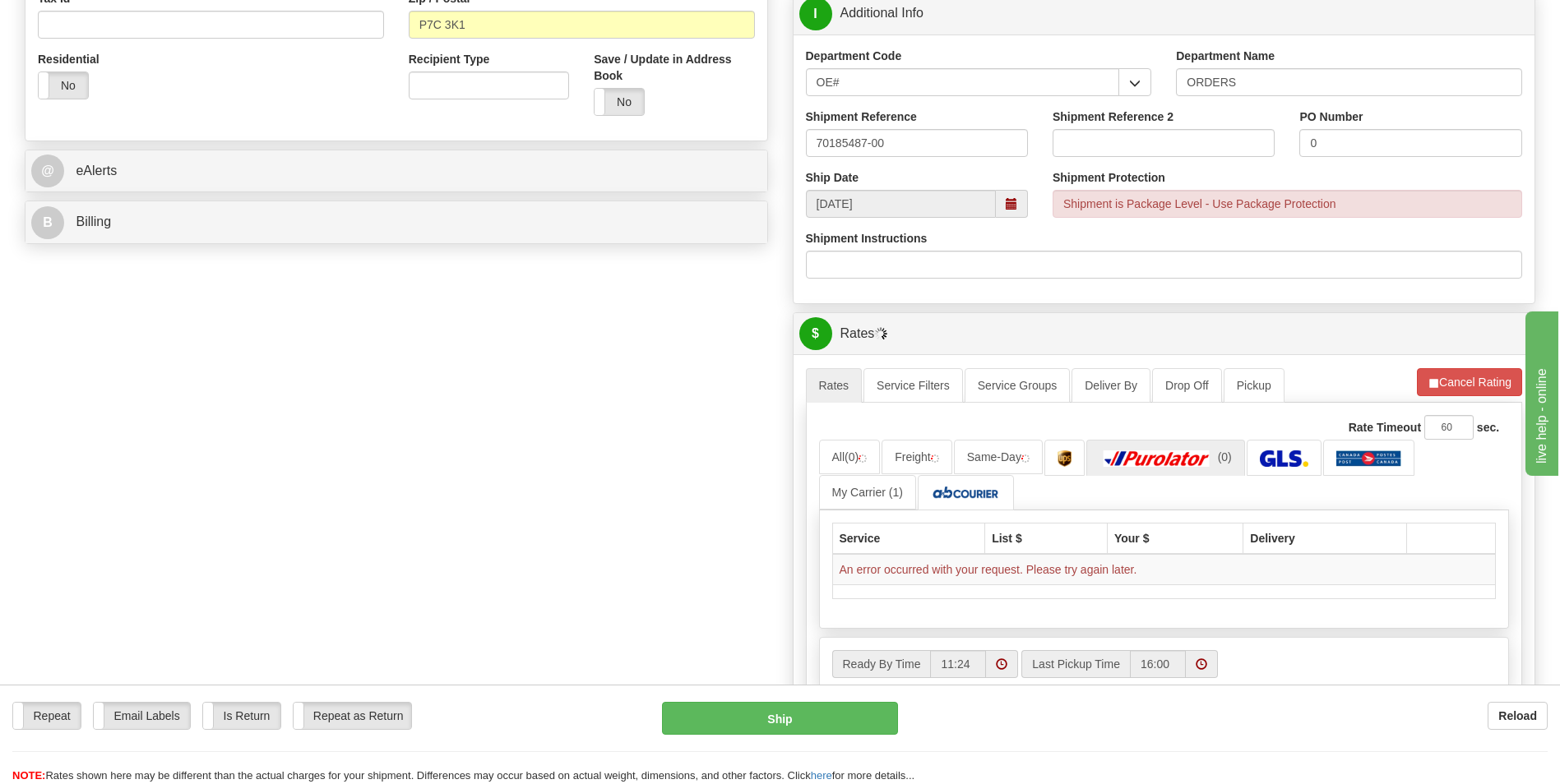
scroll to position [575, 0]
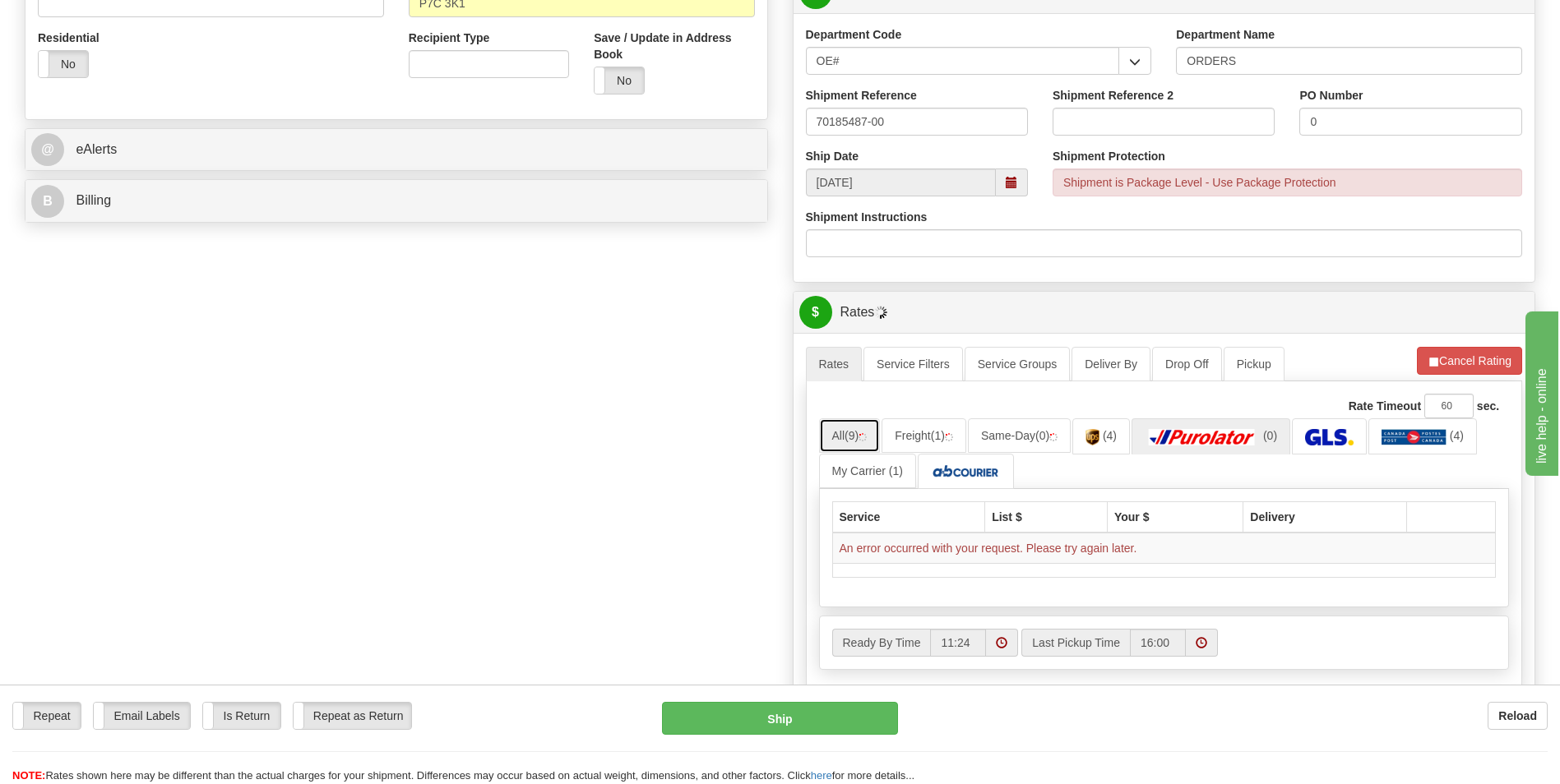
click at [834, 440] on link "All (9)" at bounding box center [850, 436] width 61 height 35
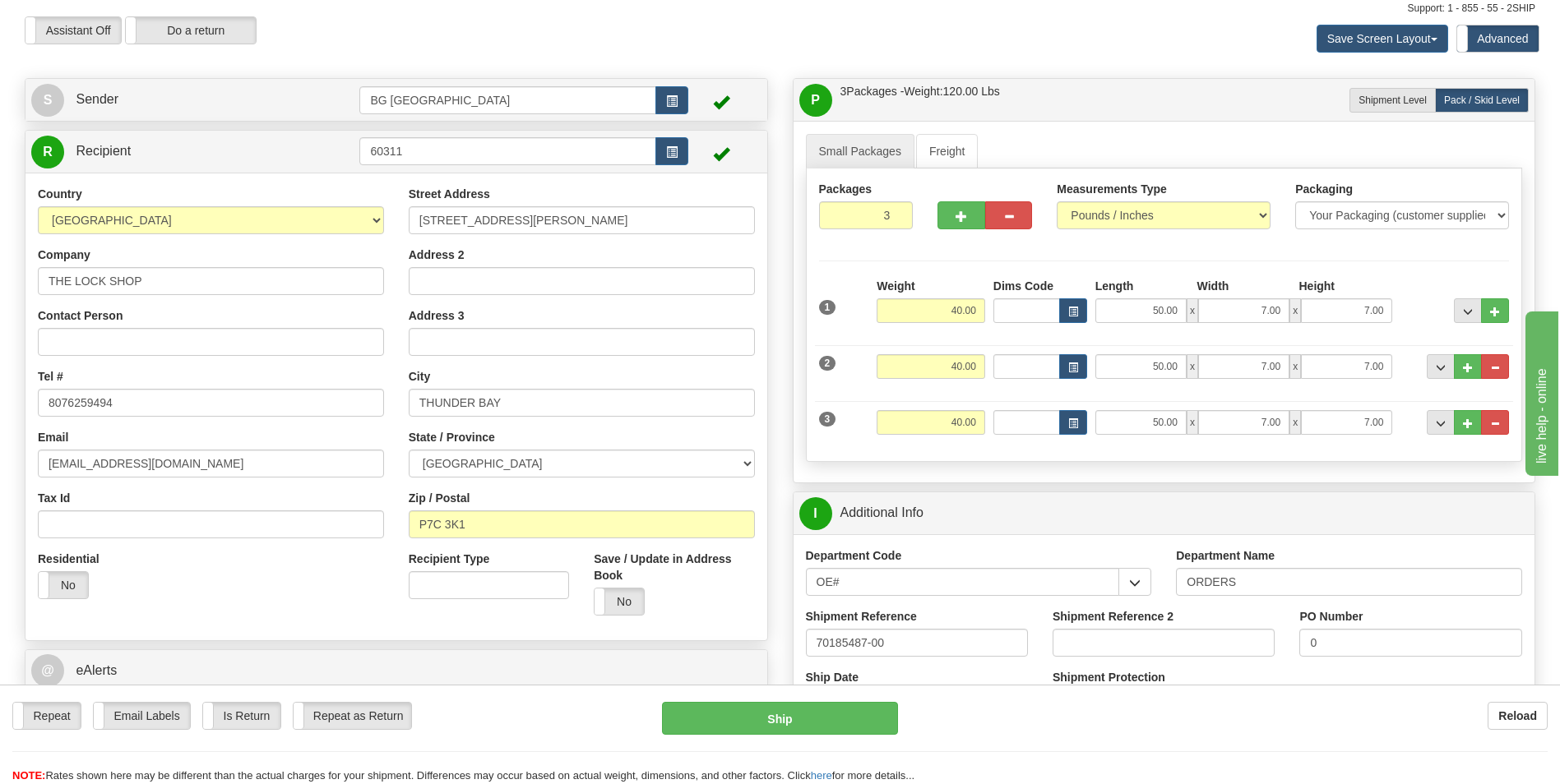
scroll to position [0, 0]
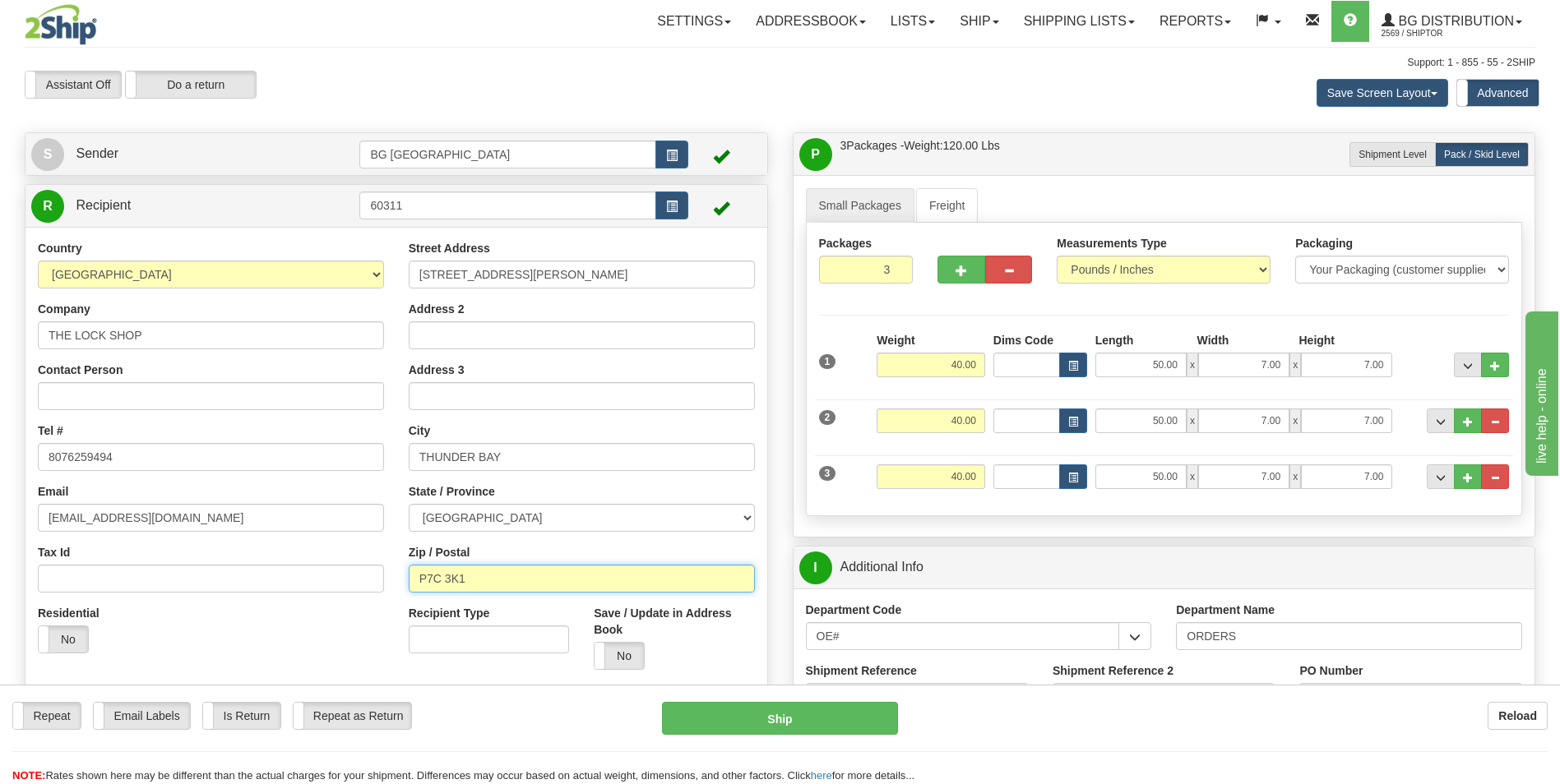
click at [449, 578] on input "P7C 3K1" at bounding box center [582, 579] width 347 height 28
click at [444, 579] on input "P7C 3K1" at bounding box center [582, 579] width 347 height 28
click at [335, 651] on div "Residential Yes No" at bounding box center [211, 635] width 371 height 60
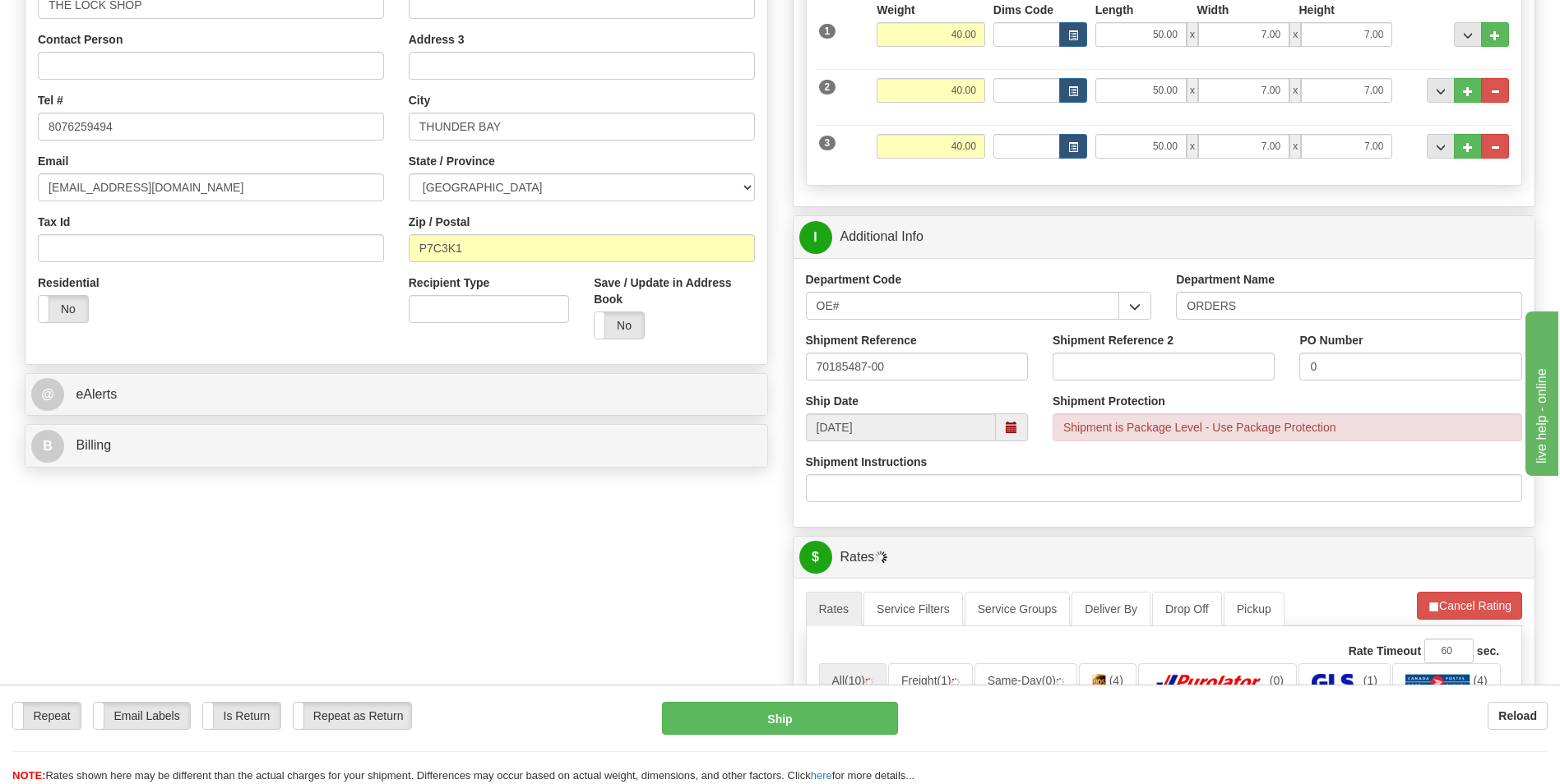
scroll to position [329, 0]
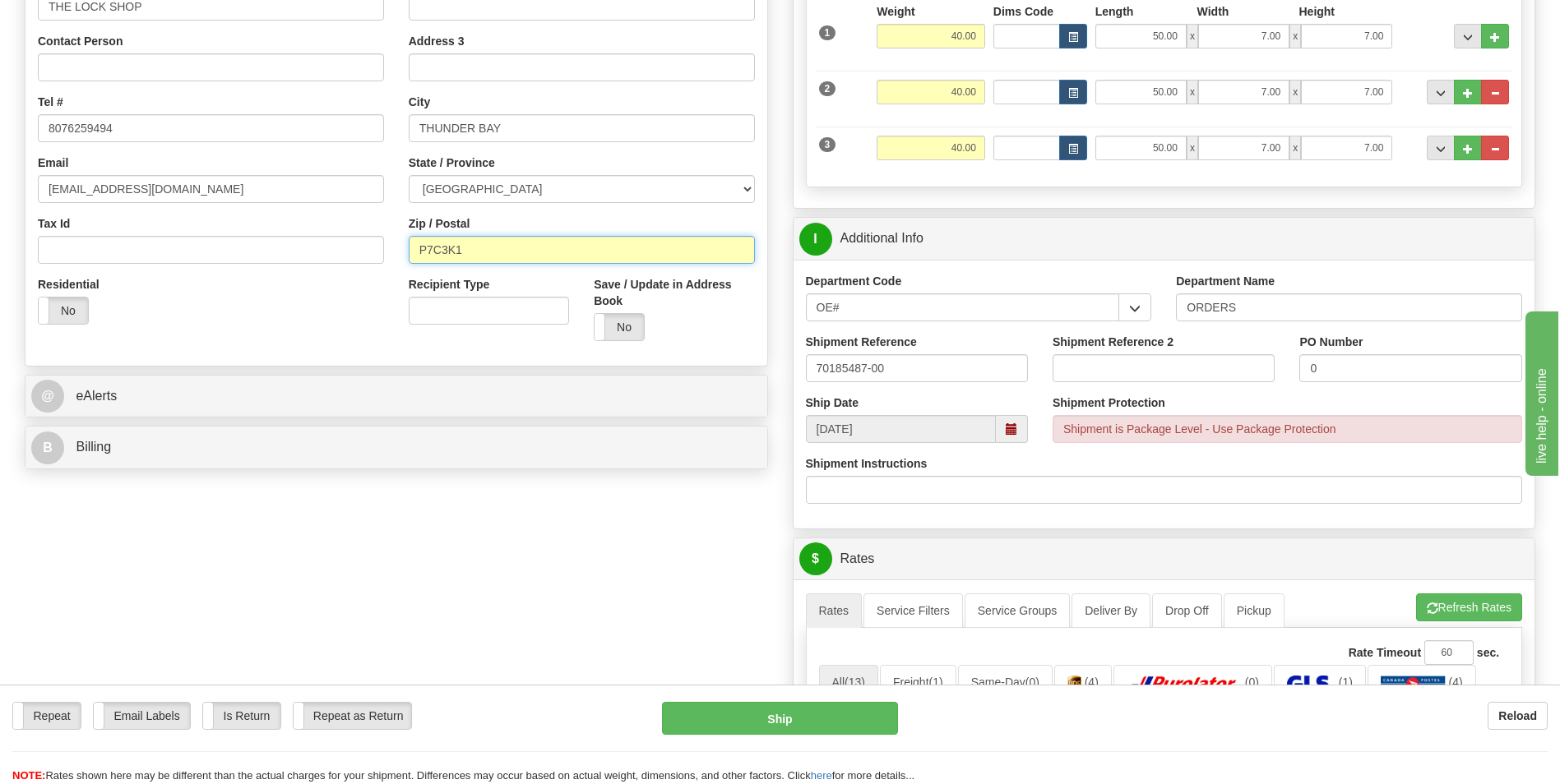
click at [444, 246] on input "P7C3K1" at bounding box center [582, 249] width 347 height 28
type input "P7C 3K1"
click at [422, 472] on div "Create a label for the return Create Pickup Without Label S Sender BG Toronto" at bounding box center [396, 140] width 768 height 674
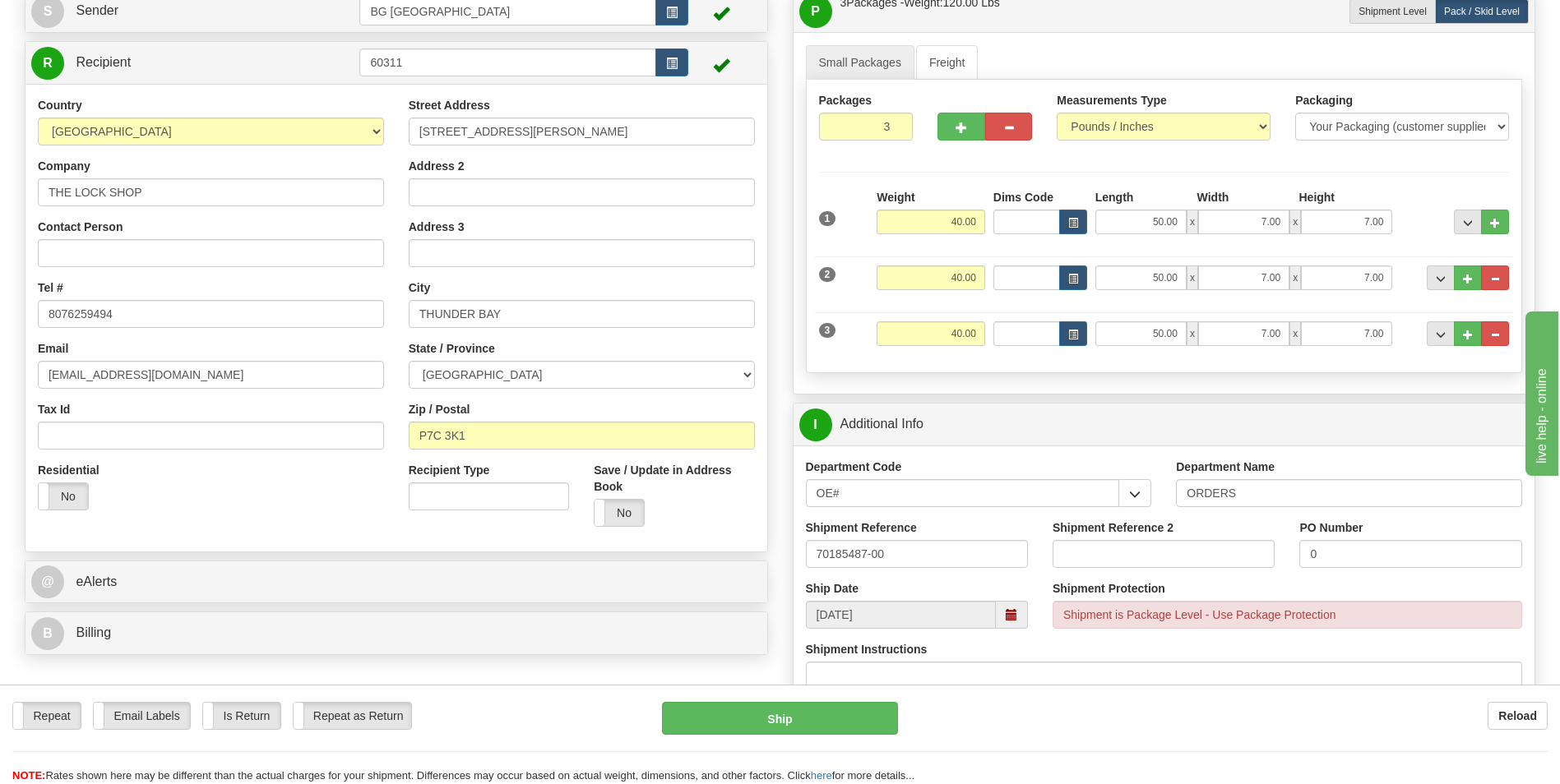
scroll to position [0, 0]
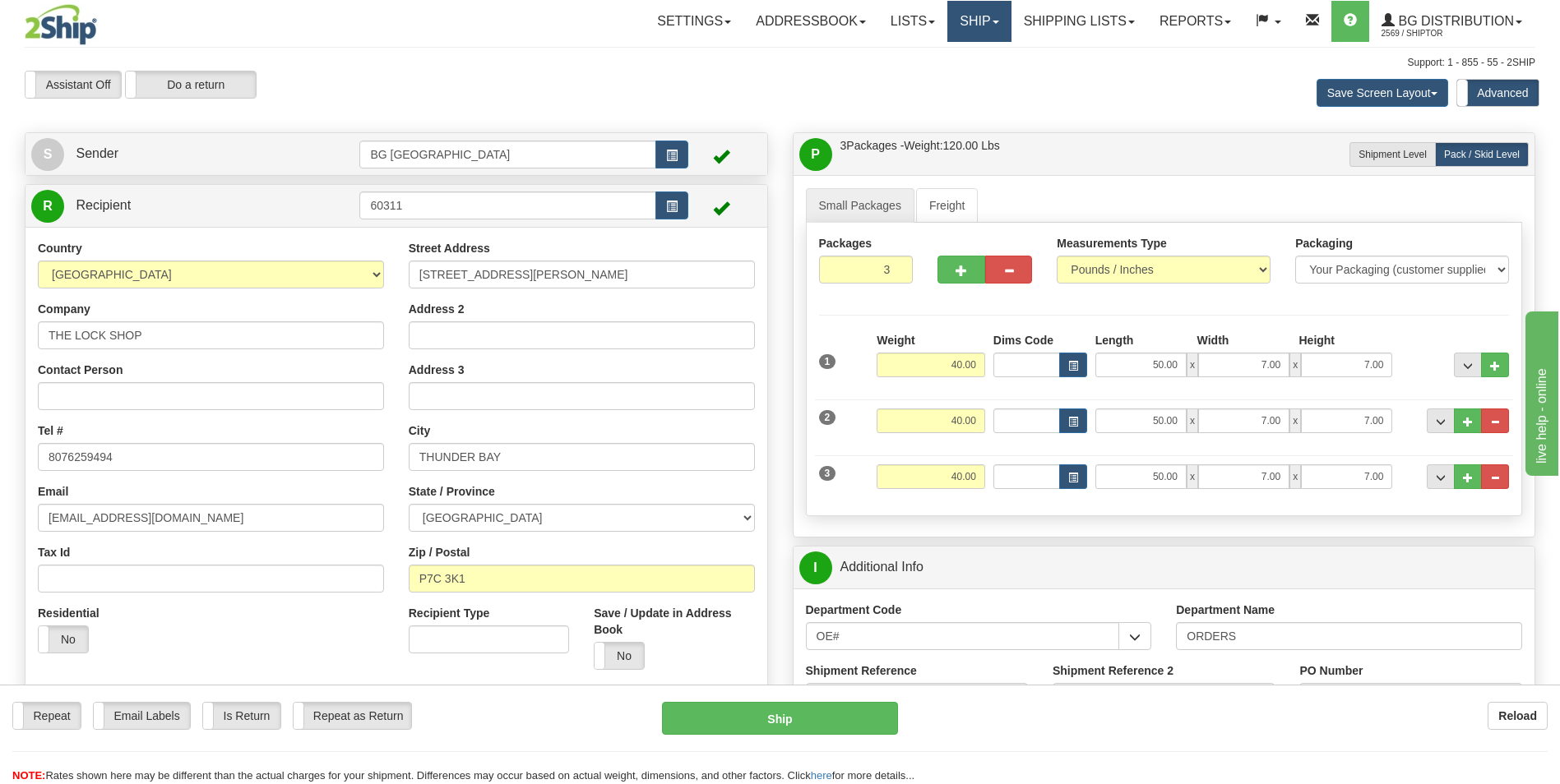
click at [948, 10] on link "Ship" at bounding box center [979, 21] width 63 height 41
click at [932, 63] on span "Ship Screen" at bounding box center [928, 57] width 62 height 13
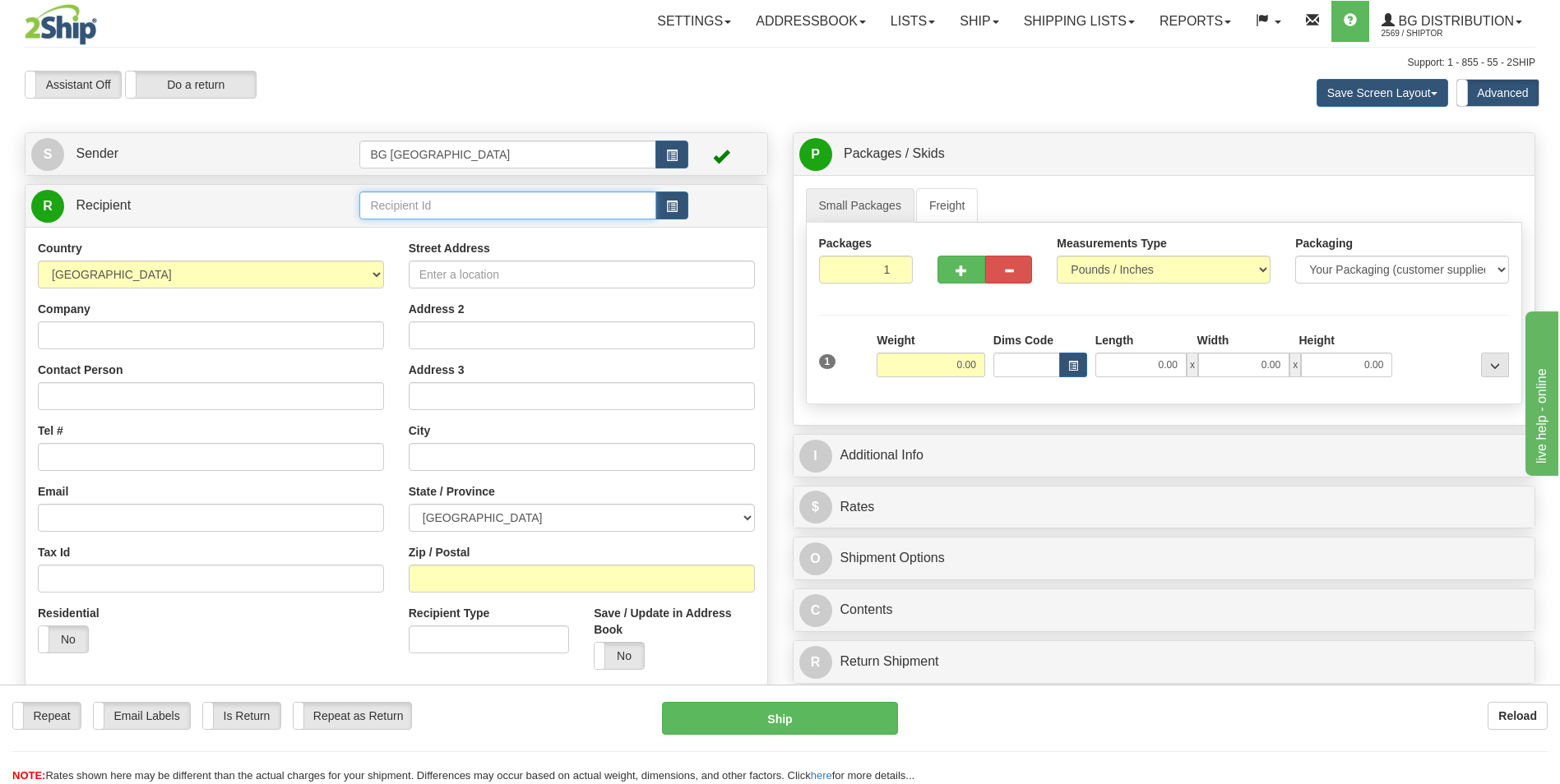
click at [430, 209] on input "text" at bounding box center [508, 205] width 296 height 28
click at [387, 234] on div "60311" at bounding box center [504, 231] width 280 height 18
type input "60311"
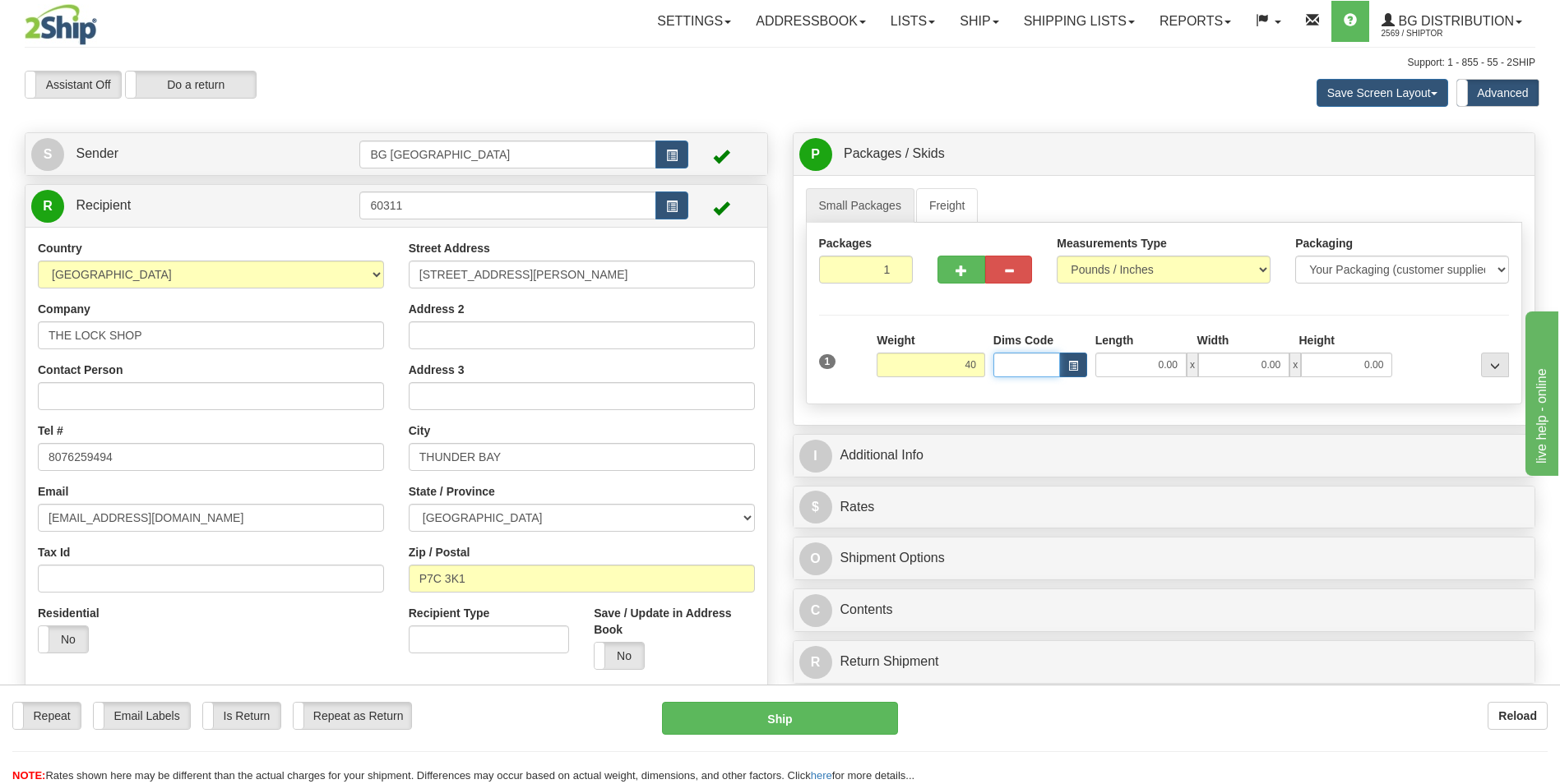
type input "40.00"
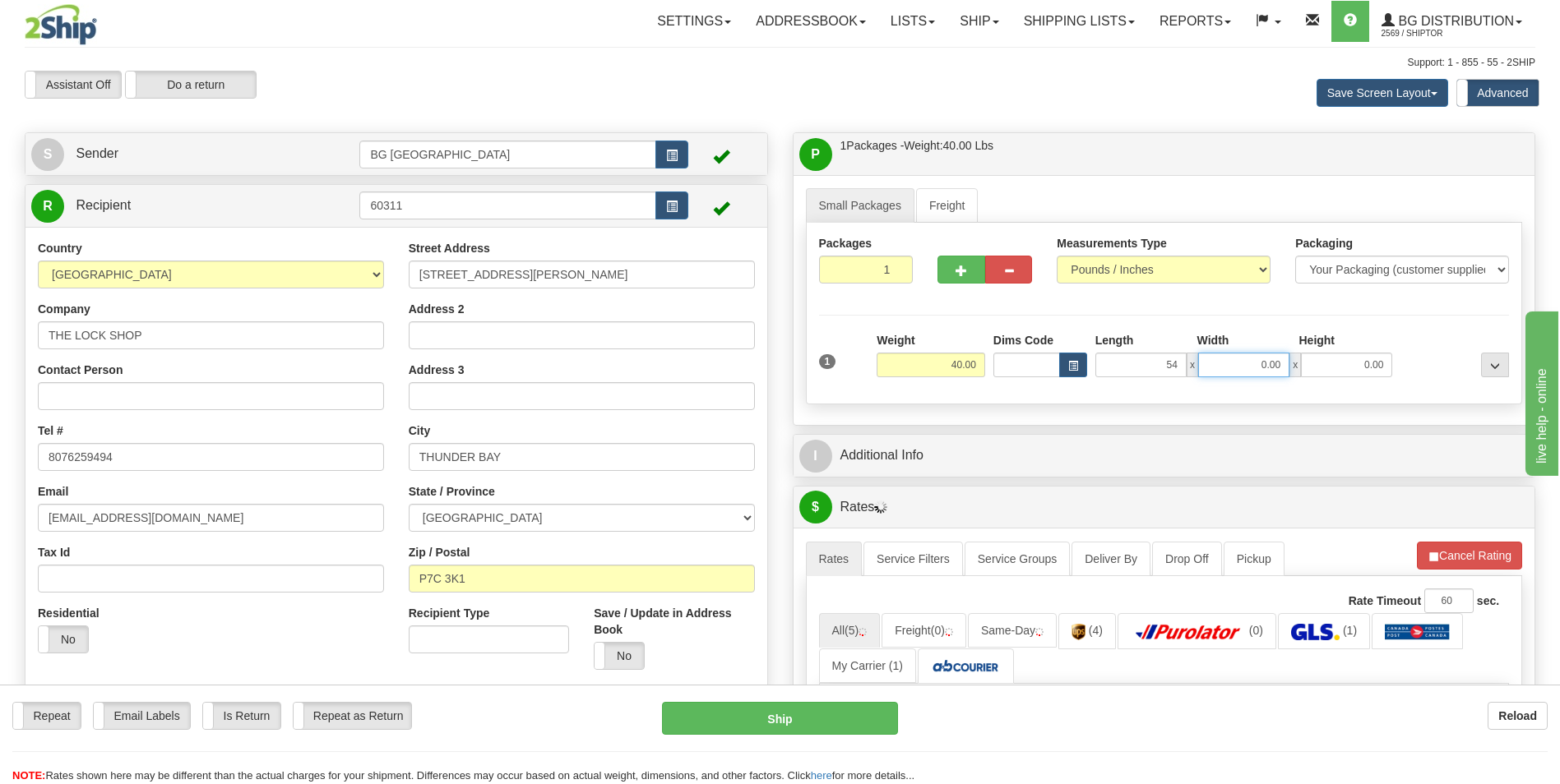
type input "54.00"
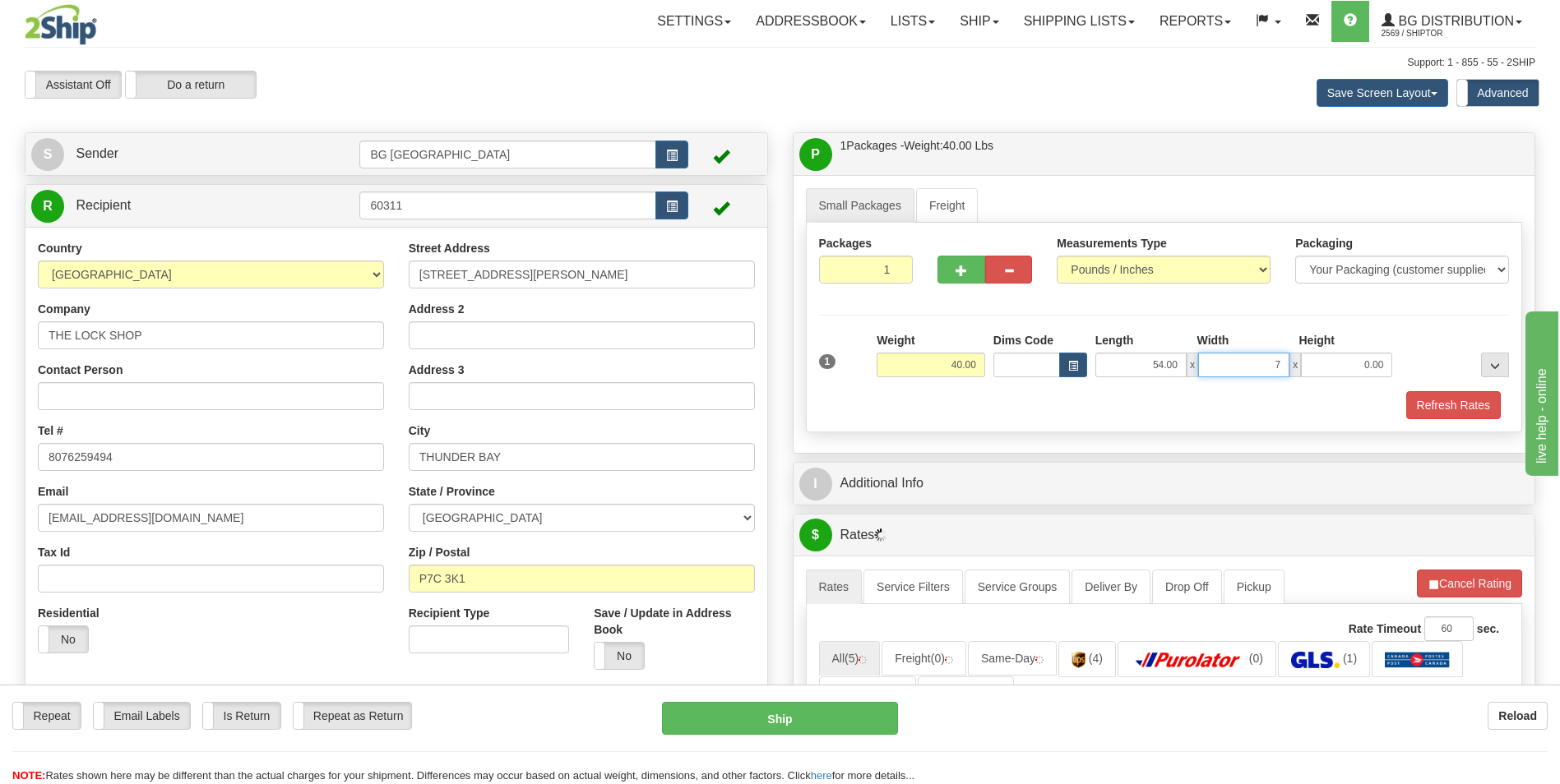
type input "7.00"
click at [970, 272] on button "button" at bounding box center [961, 269] width 47 height 28
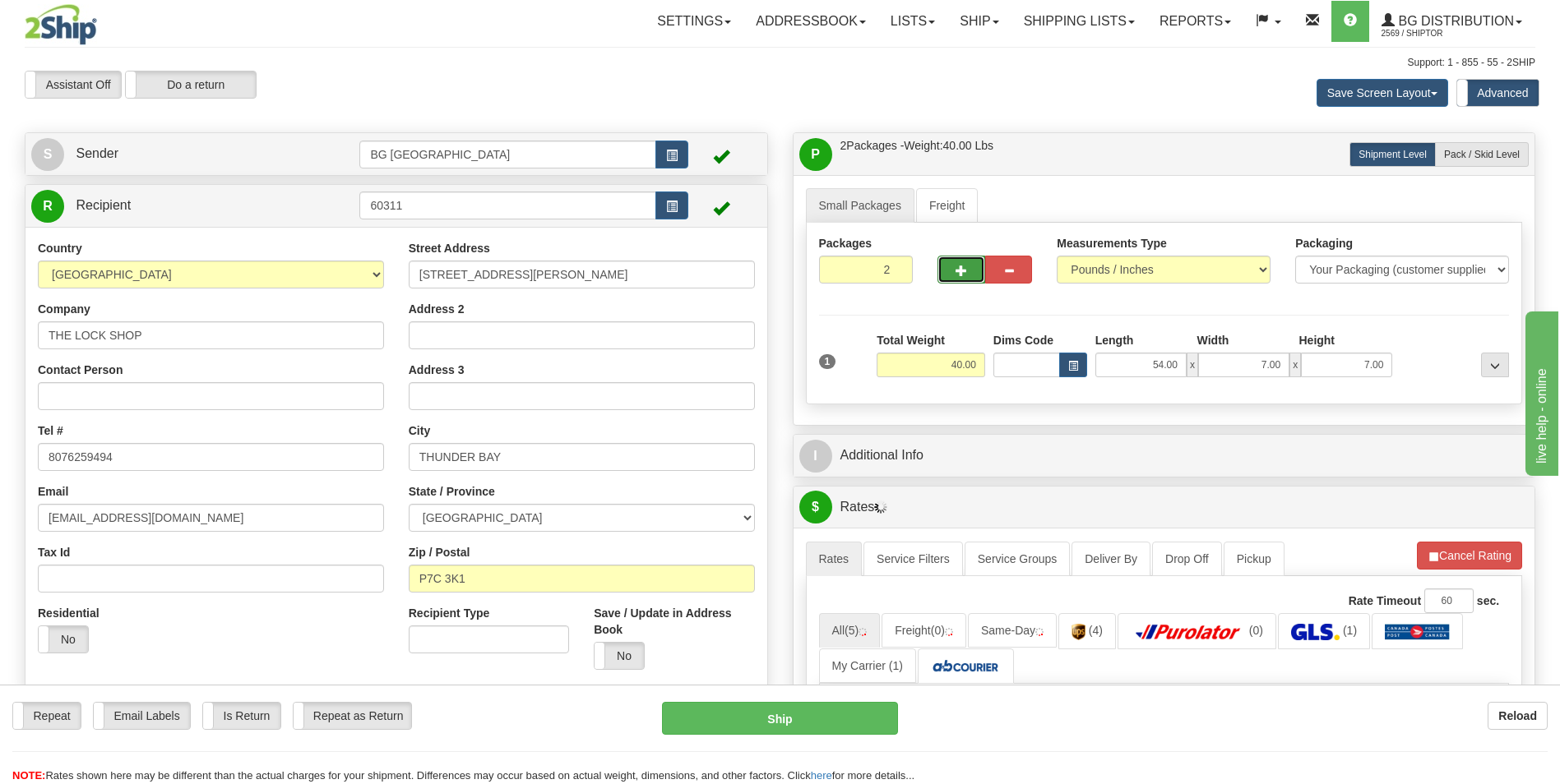
click at [970, 272] on button "button" at bounding box center [961, 269] width 47 height 28
type input "3"
click at [1475, 164] on label "Pack / Skid Level Pack.." at bounding box center [1482, 154] width 94 height 25
radio input "true"
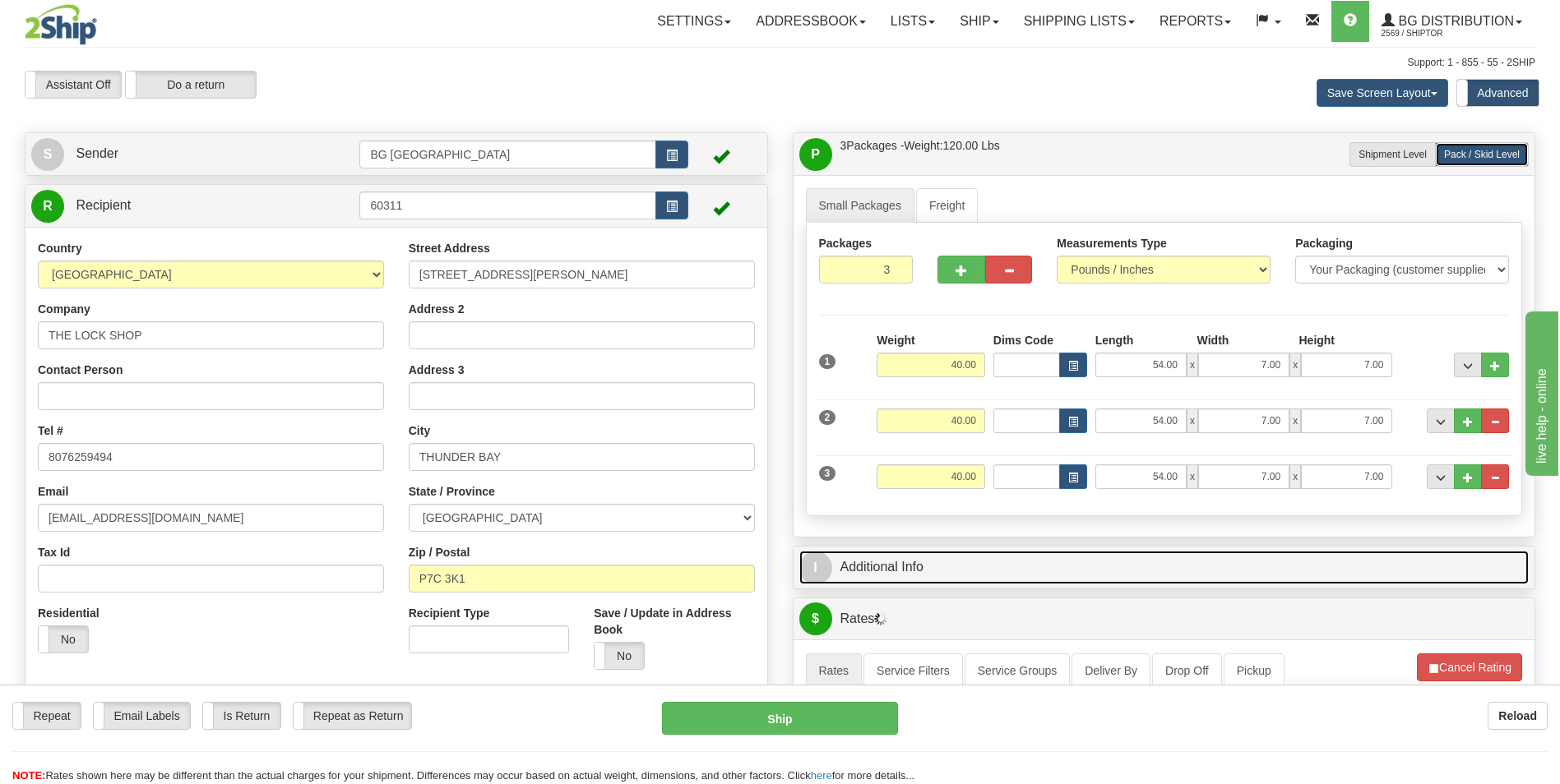
click at [960, 568] on link "I Additional Info" at bounding box center [1165, 568] width 731 height 34
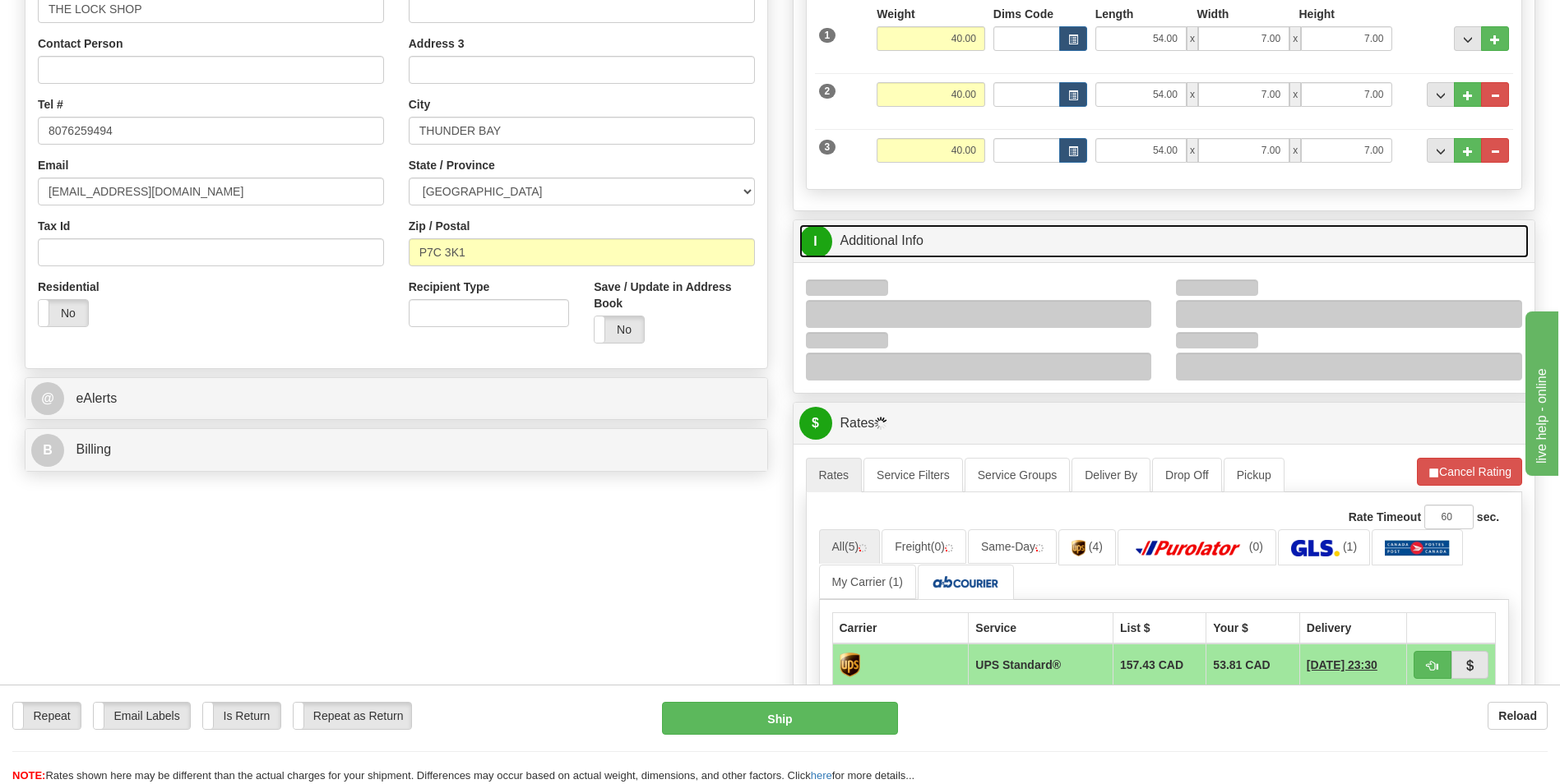
scroll to position [329, 0]
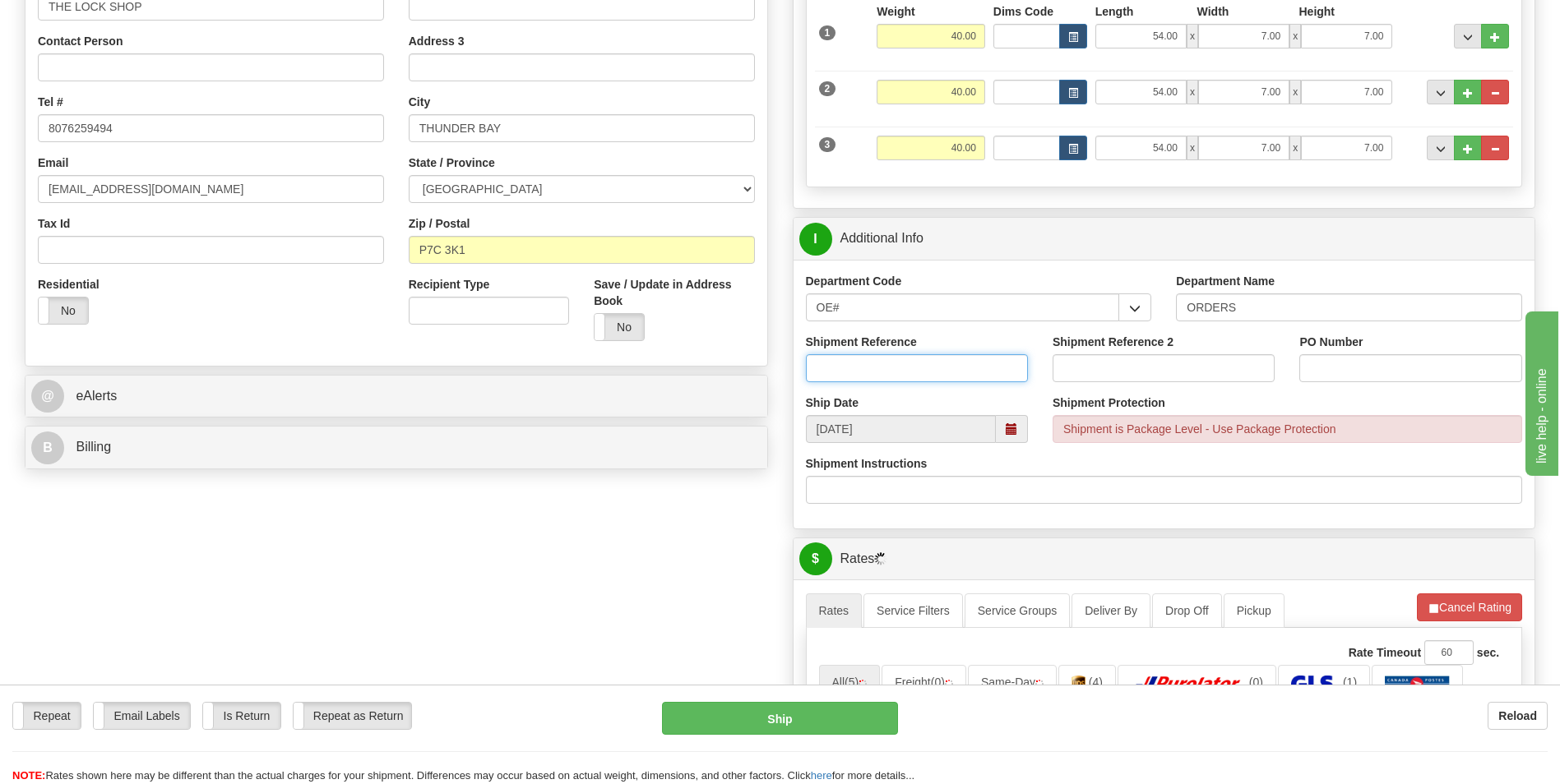
click at [862, 373] on input "Shipment Reference" at bounding box center [917, 368] width 222 height 28
type input "70185487-00"
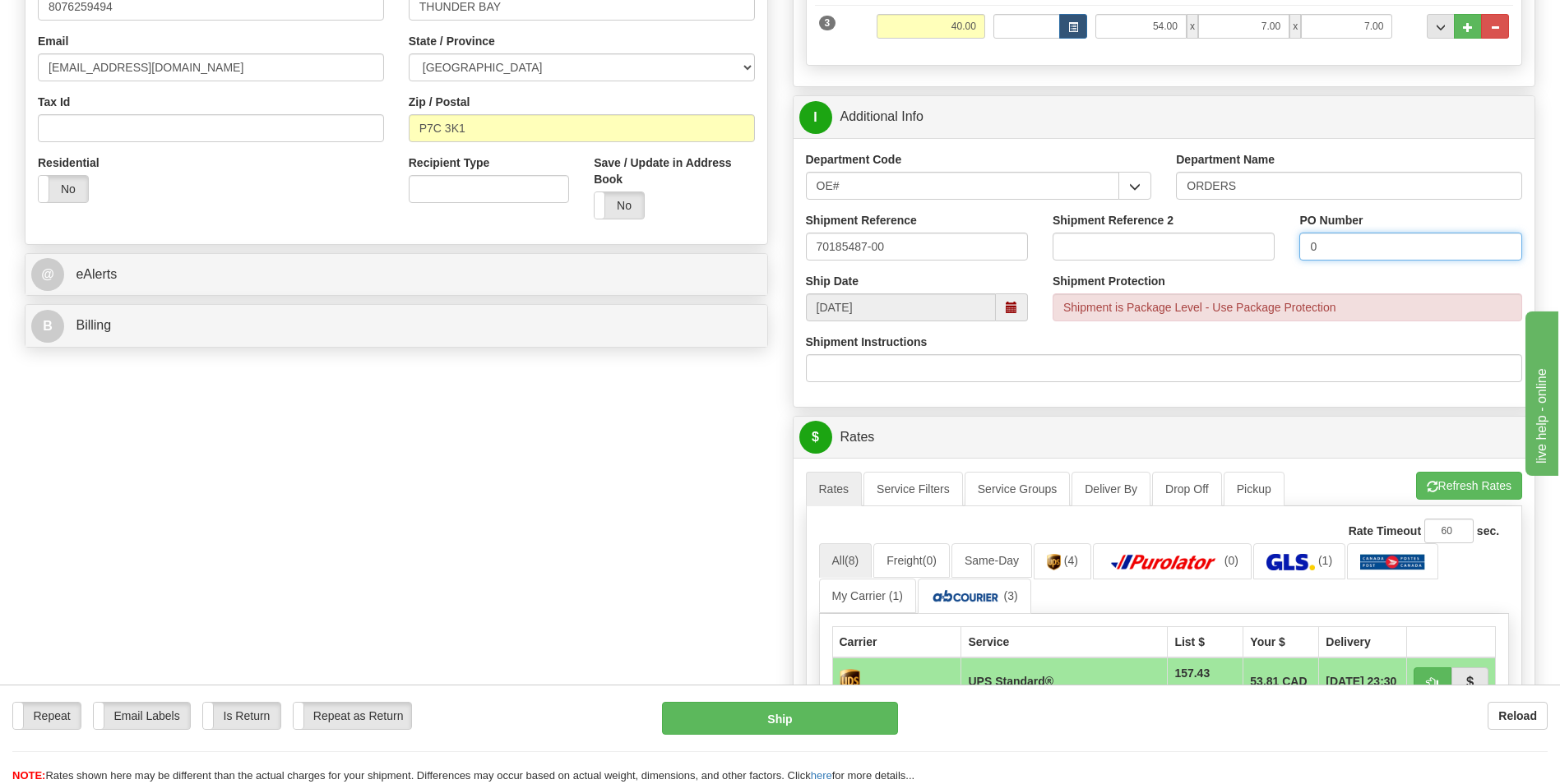
scroll to position [658, 0]
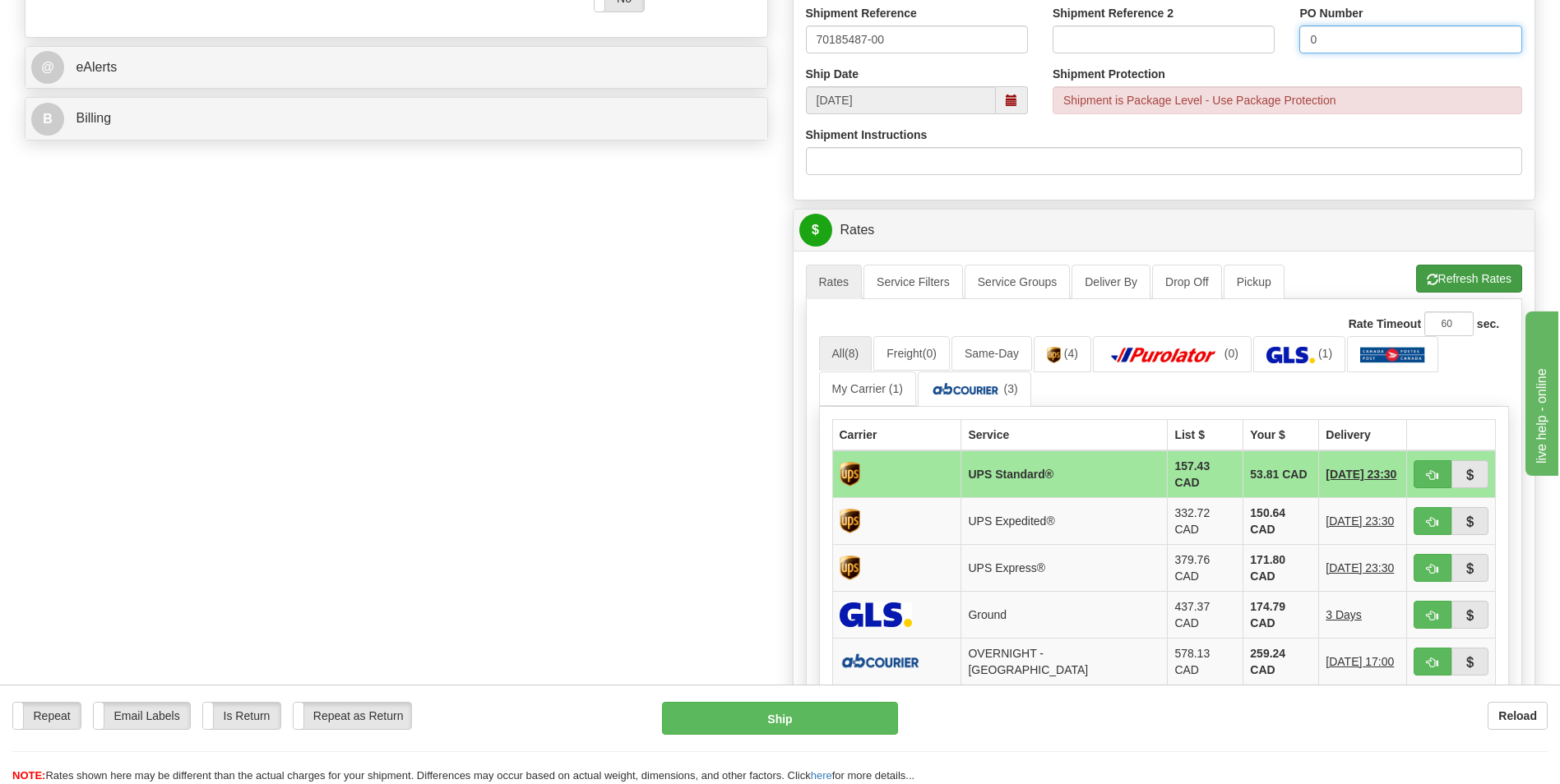
type input "0"
click at [1434, 278] on span "button" at bounding box center [1433, 280] width 12 height 11
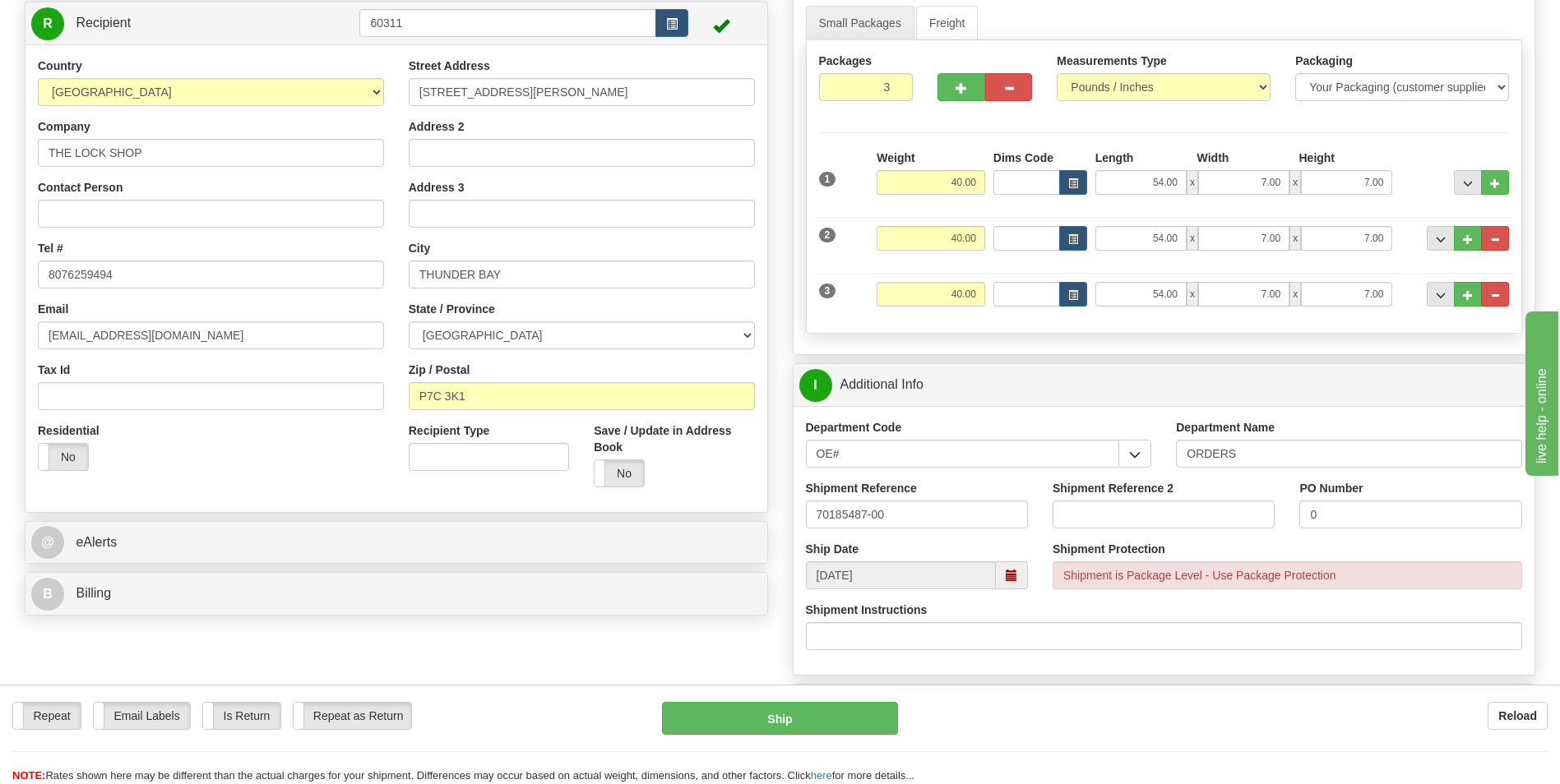
scroll to position [164, 0]
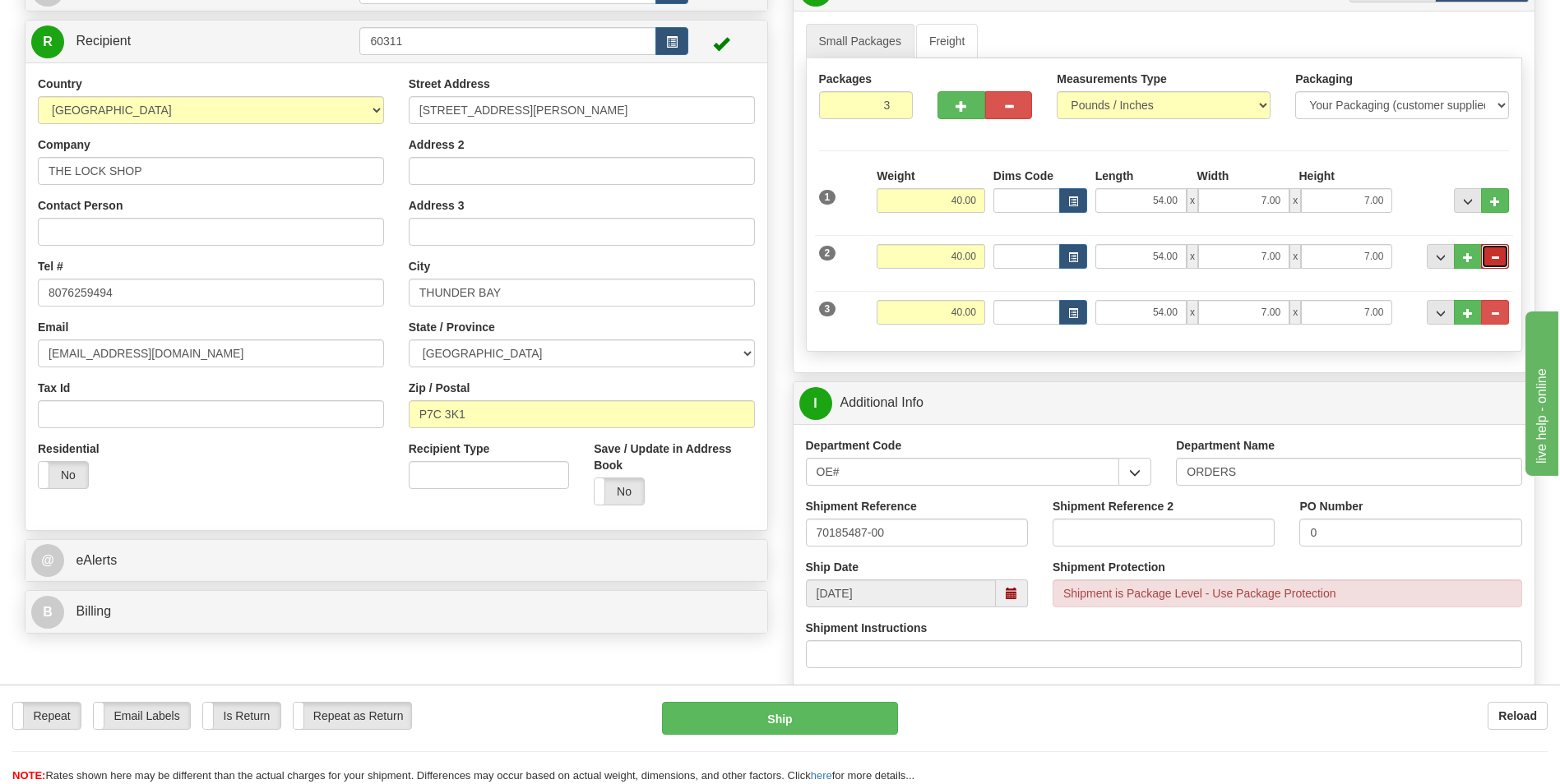
click at [1491, 257] on span "..." at bounding box center [1495, 257] width 10 height 9
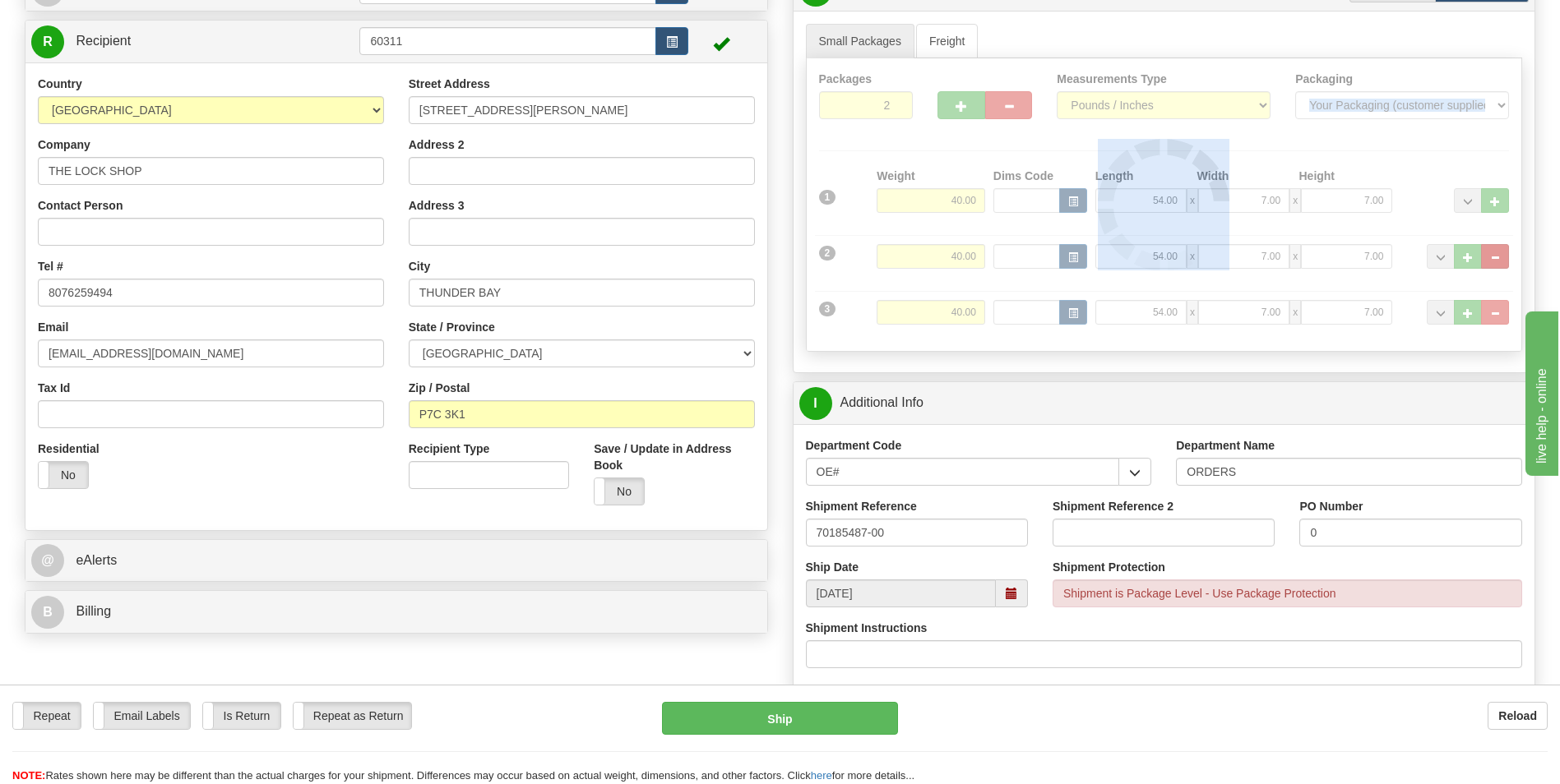
click at [1491, 257] on div at bounding box center [1165, 205] width 715 height 293
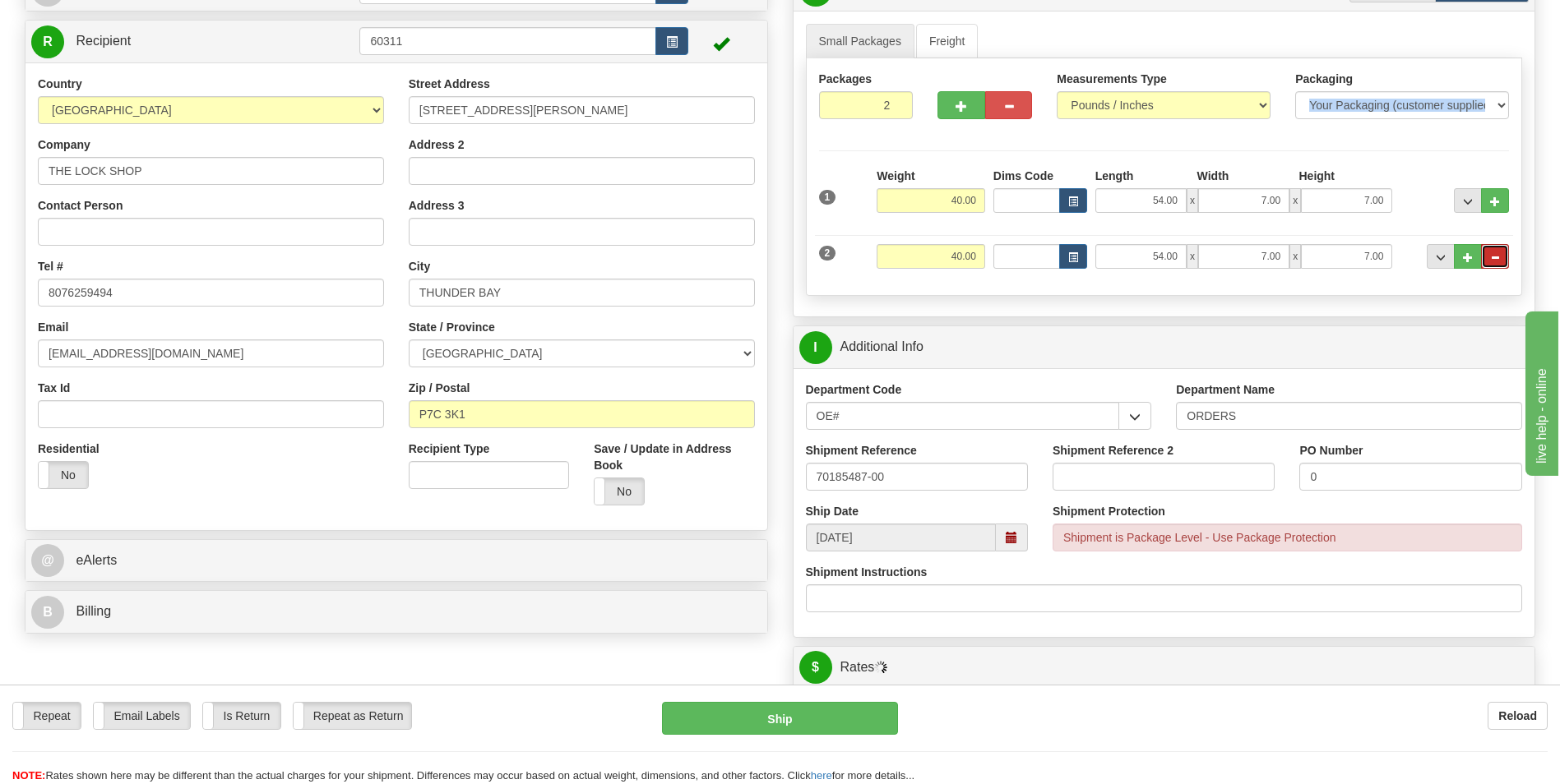
click at [1491, 257] on span "..." at bounding box center [1495, 257] width 10 height 9
type input "1"
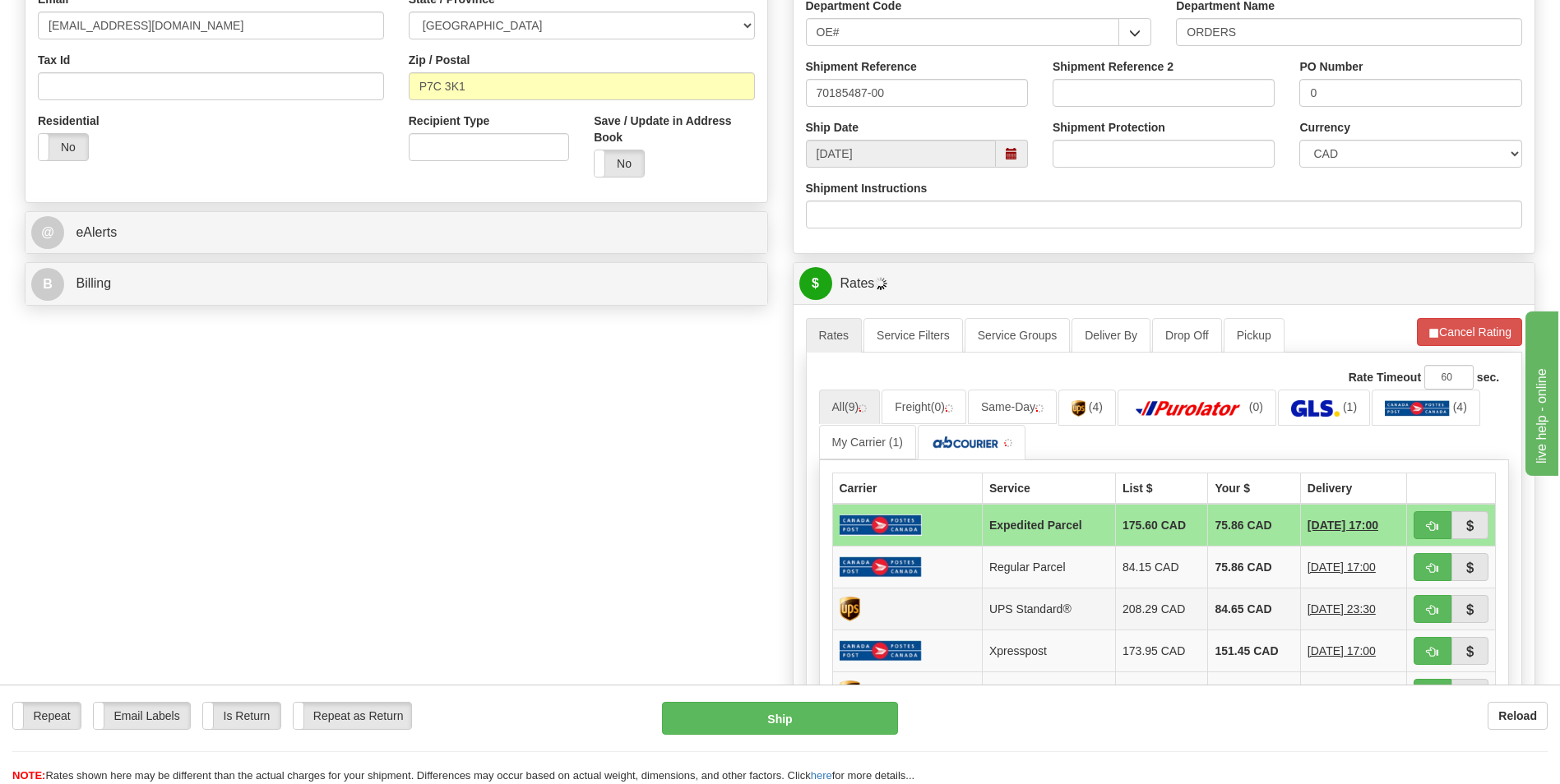
scroll to position [494, 0]
click at [1449, 318] on button "Cancel Rating" at bounding box center [1470, 331] width 106 height 28
click at [1449, 318] on button "Refresh Rates" at bounding box center [1469, 331] width 106 height 28
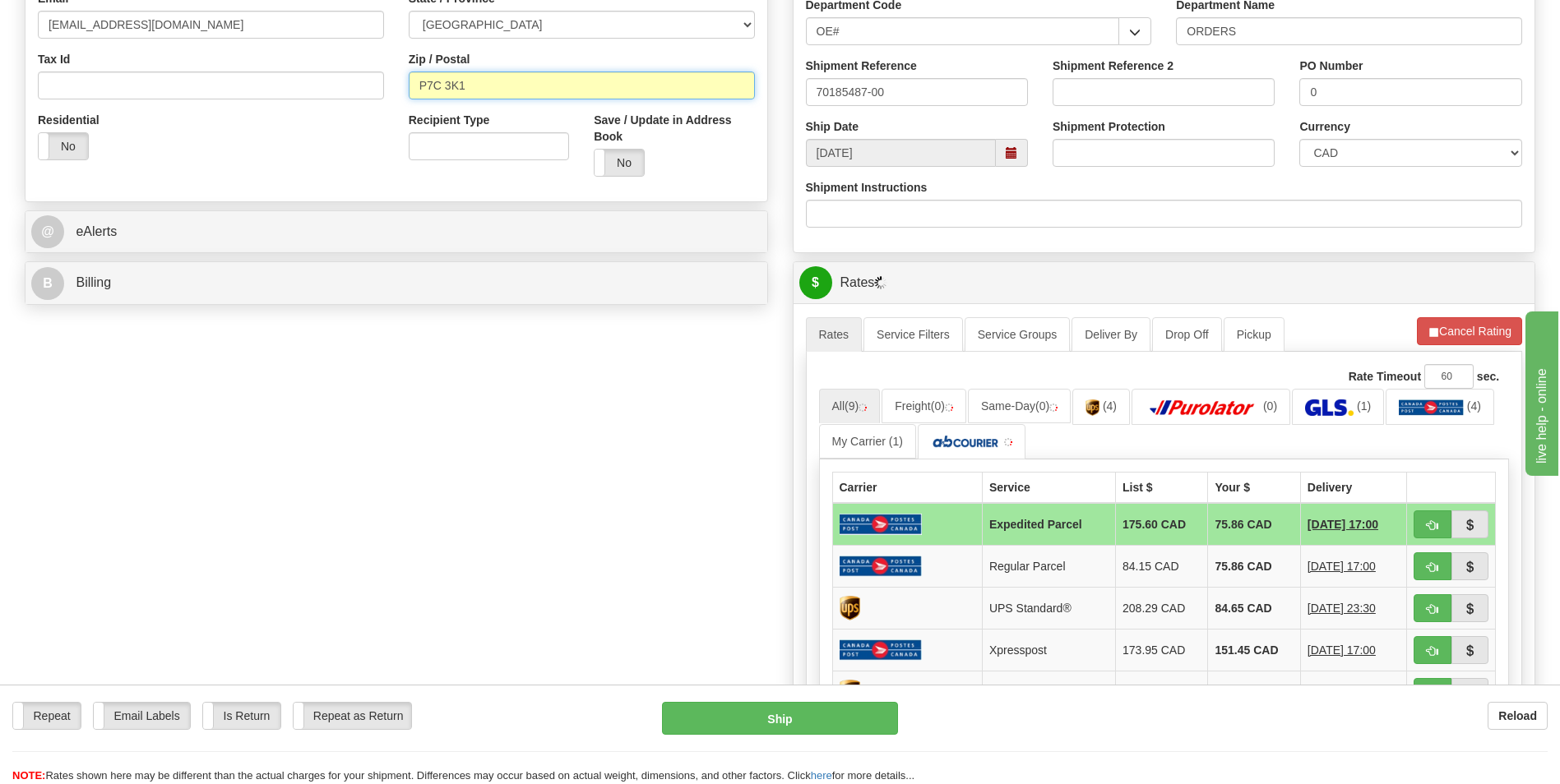
click at [449, 89] on input "P7C 3K1" at bounding box center [582, 85] width 347 height 28
click at [446, 93] on input "P7C 3K1" at bounding box center [582, 85] width 347 height 28
type input "P7C3K1"
click at [421, 422] on div "Create a label for the return Create Pickup Without Label S" at bounding box center [779, 353] width 1535 height 1429
click at [1458, 343] on button "Cancel Rating" at bounding box center [1470, 331] width 106 height 28
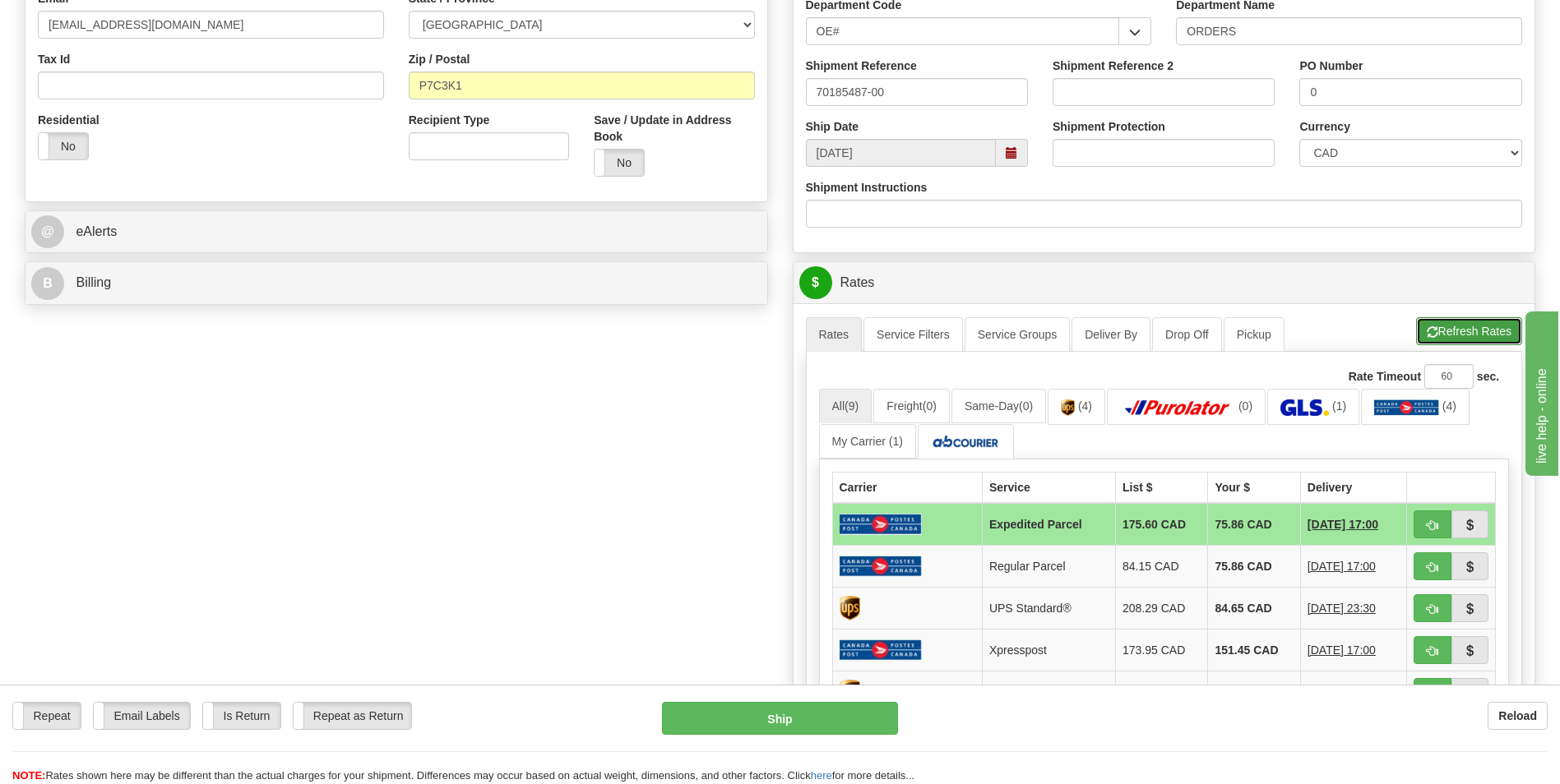
click at [1461, 338] on button "Refresh Rates" at bounding box center [1469, 331] width 106 height 28
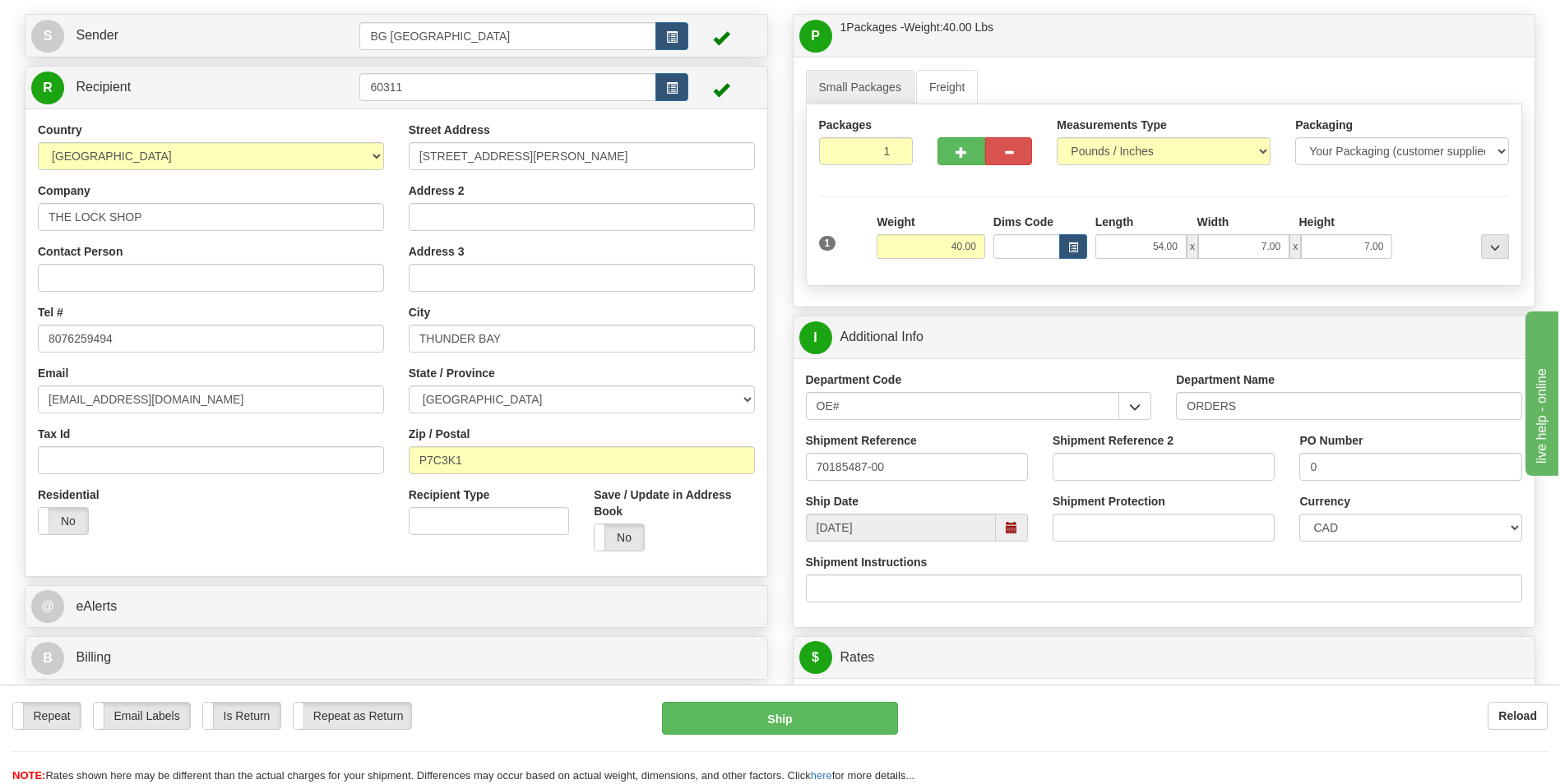
scroll to position [0, 0]
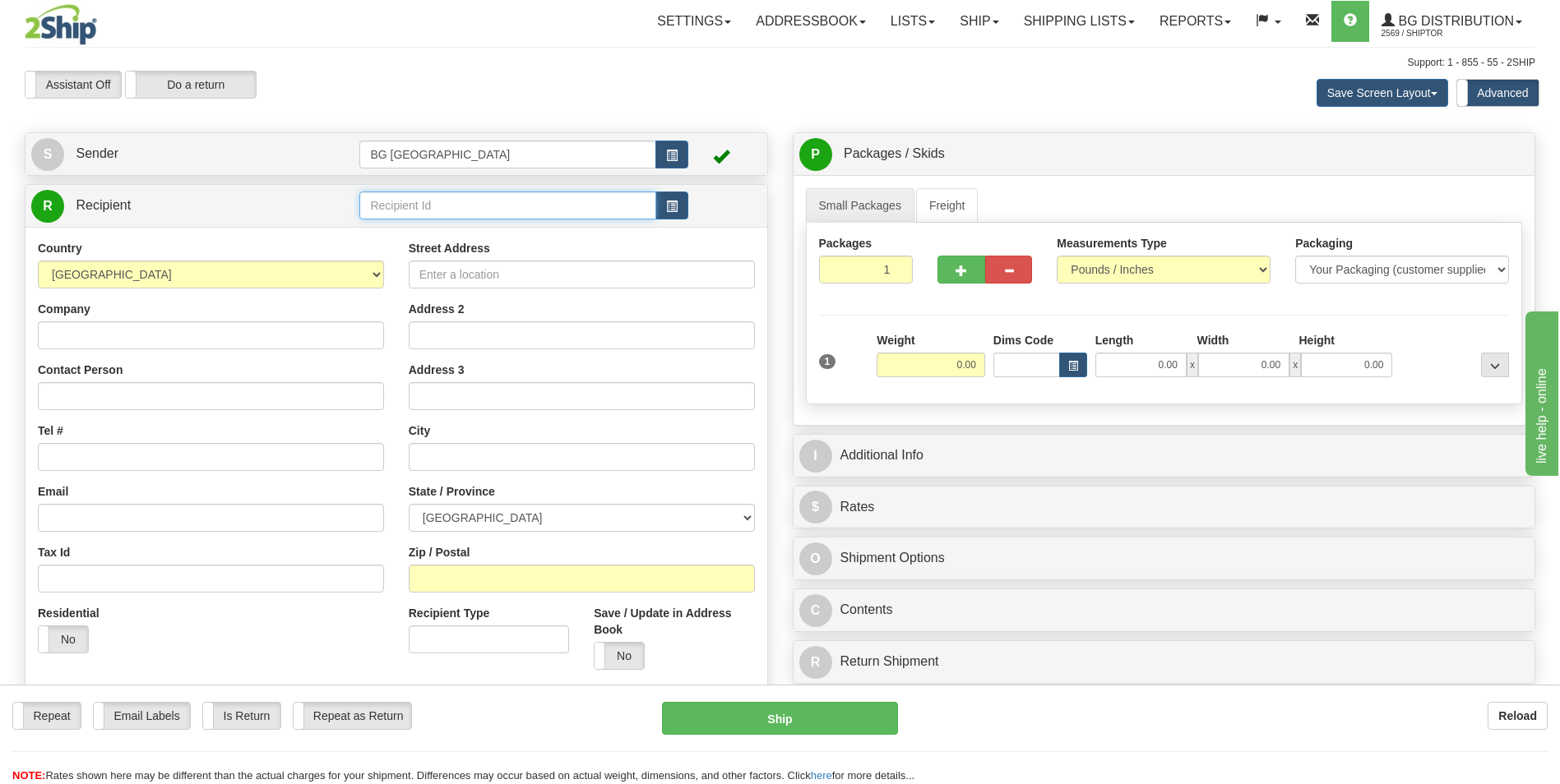
click at [417, 197] on input "text" at bounding box center [508, 205] width 296 height 28
click at [418, 225] on div "60509" at bounding box center [504, 231] width 280 height 18
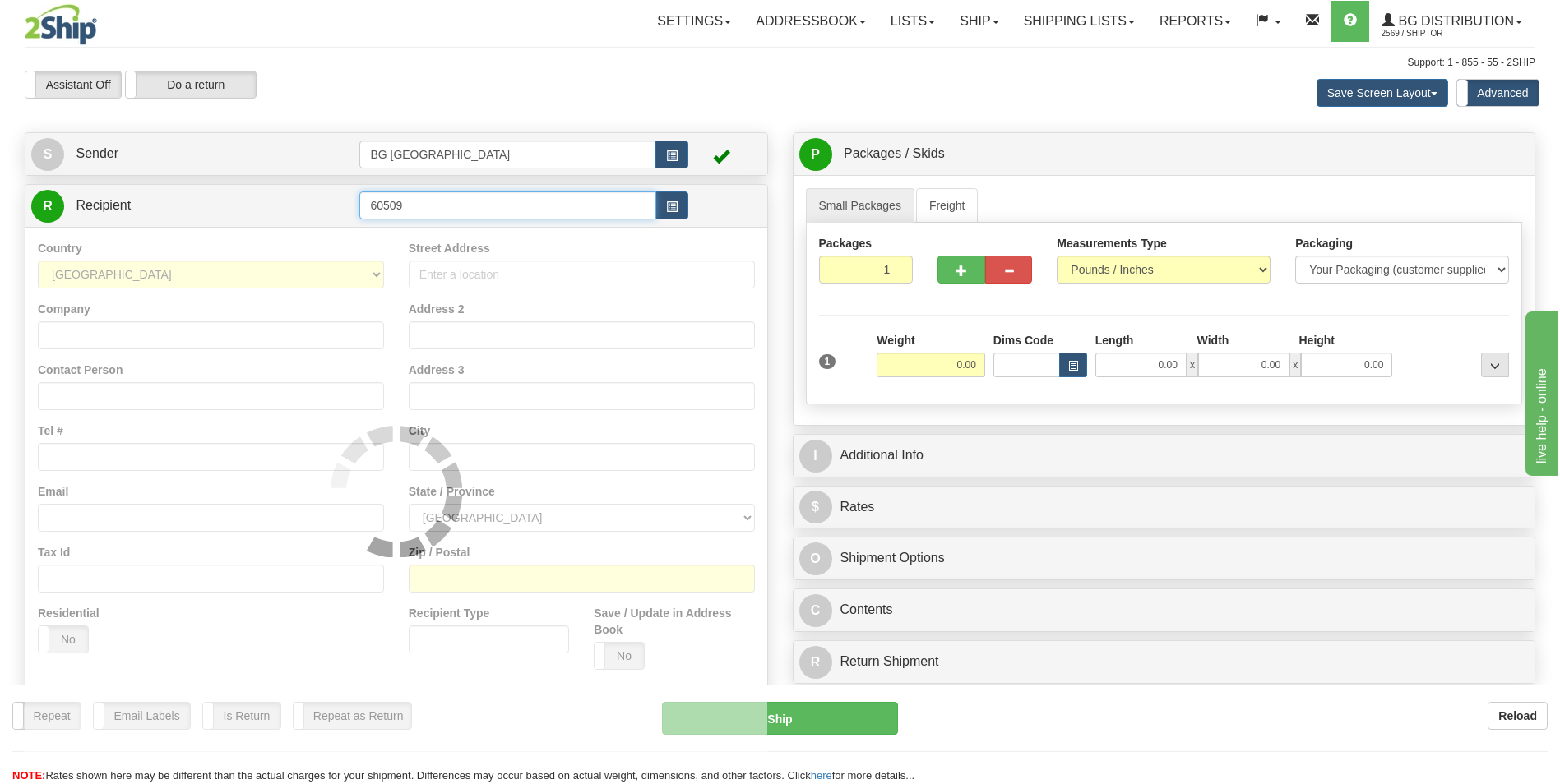
type input "60509"
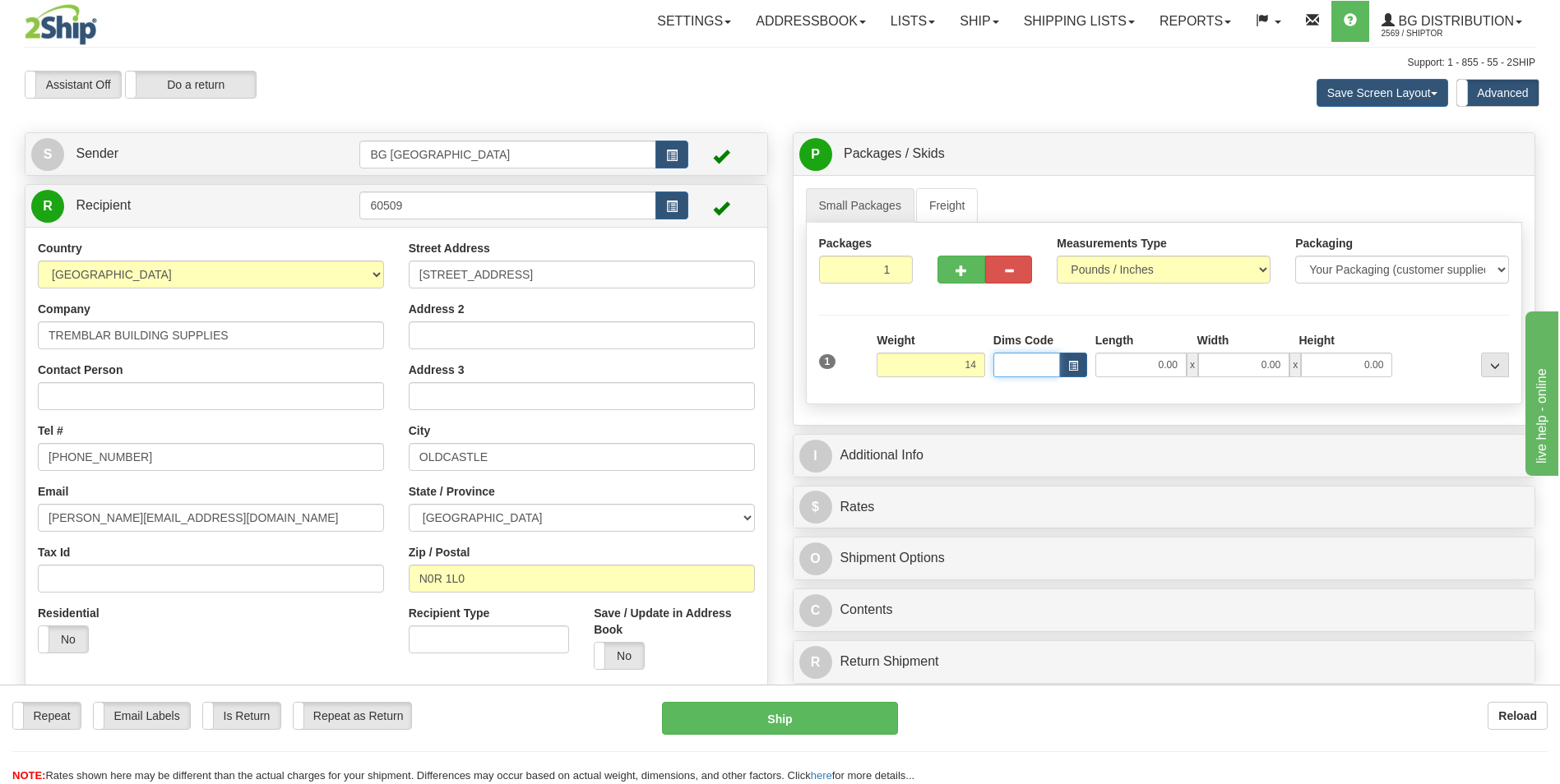
type input "14.00"
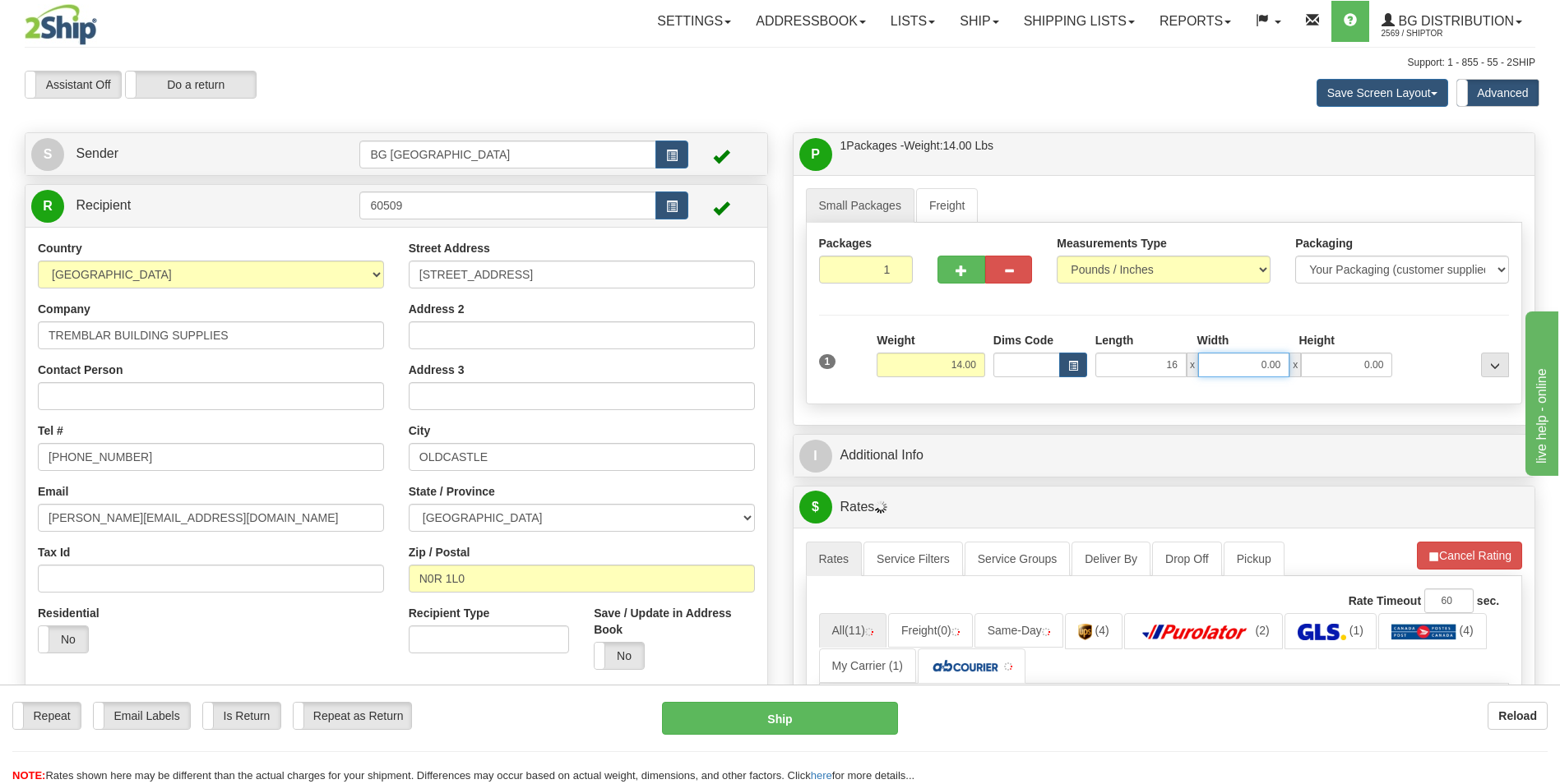
type input "16.00"
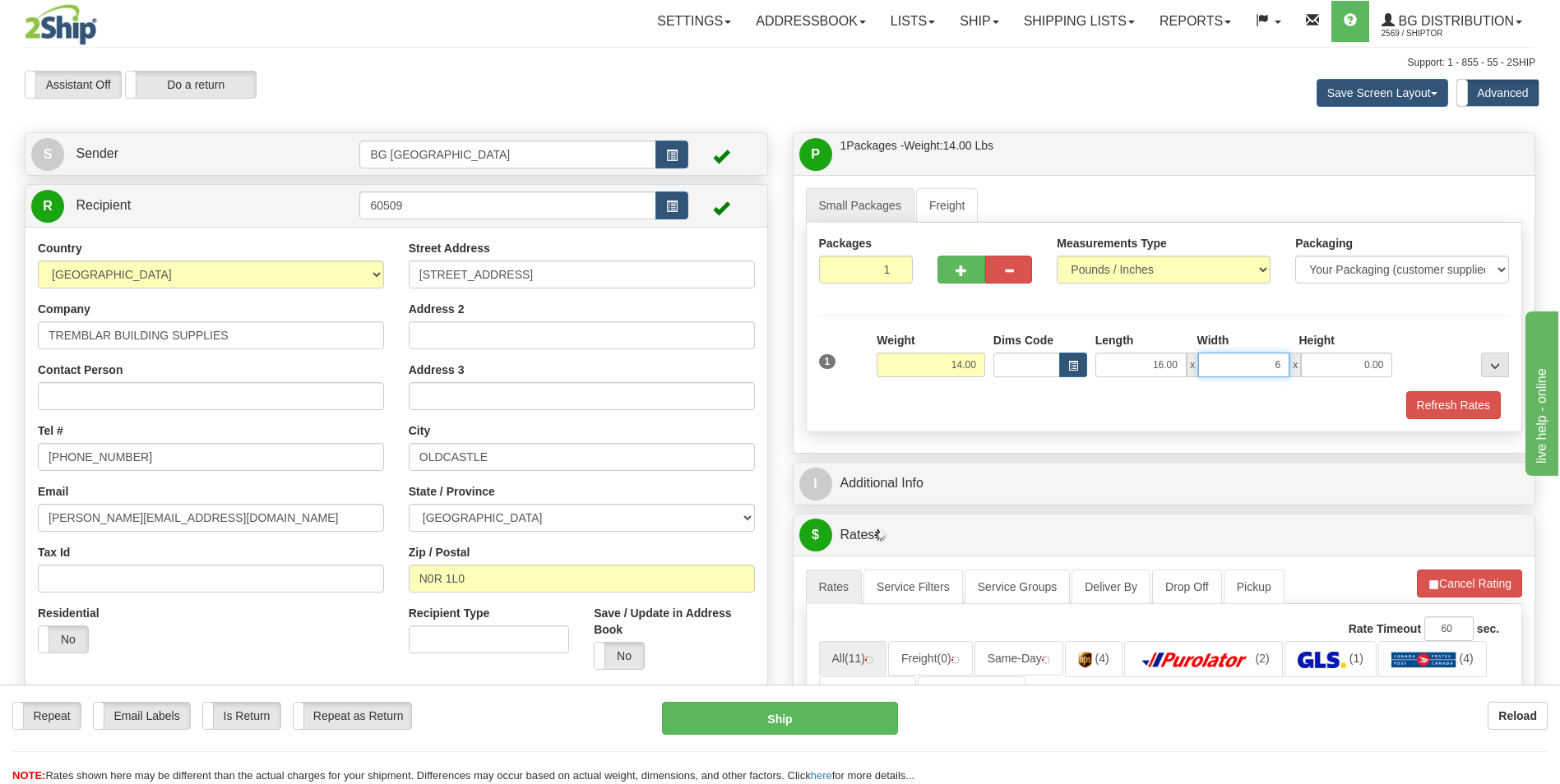
type input "6.00"
type input "4.00"
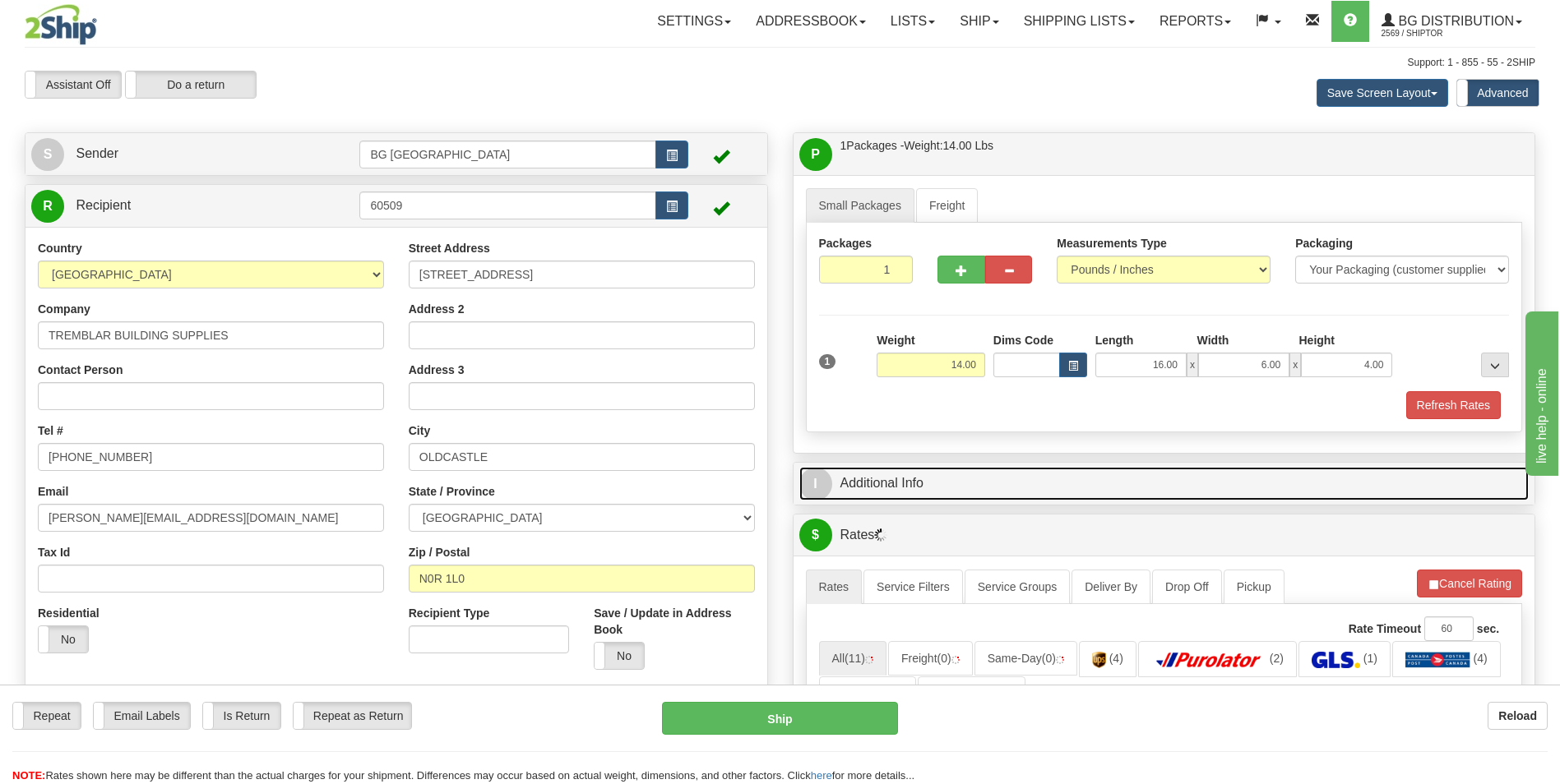
click at [1041, 486] on link "I Additional Info" at bounding box center [1165, 484] width 731 height 34
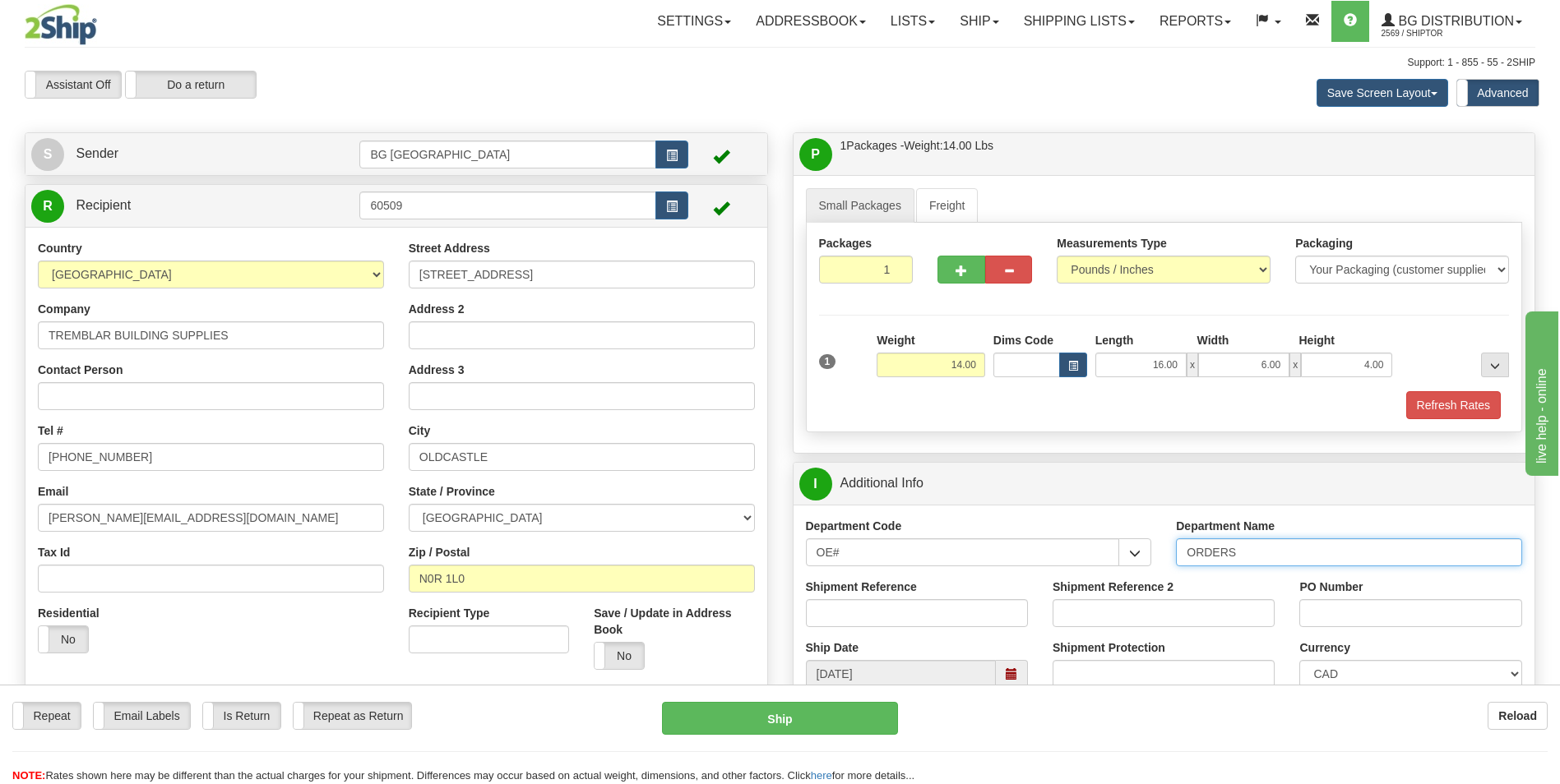
click at [1301, 550] on input "ORDERS" at bounding box center [1349, 552] width 347 height 28
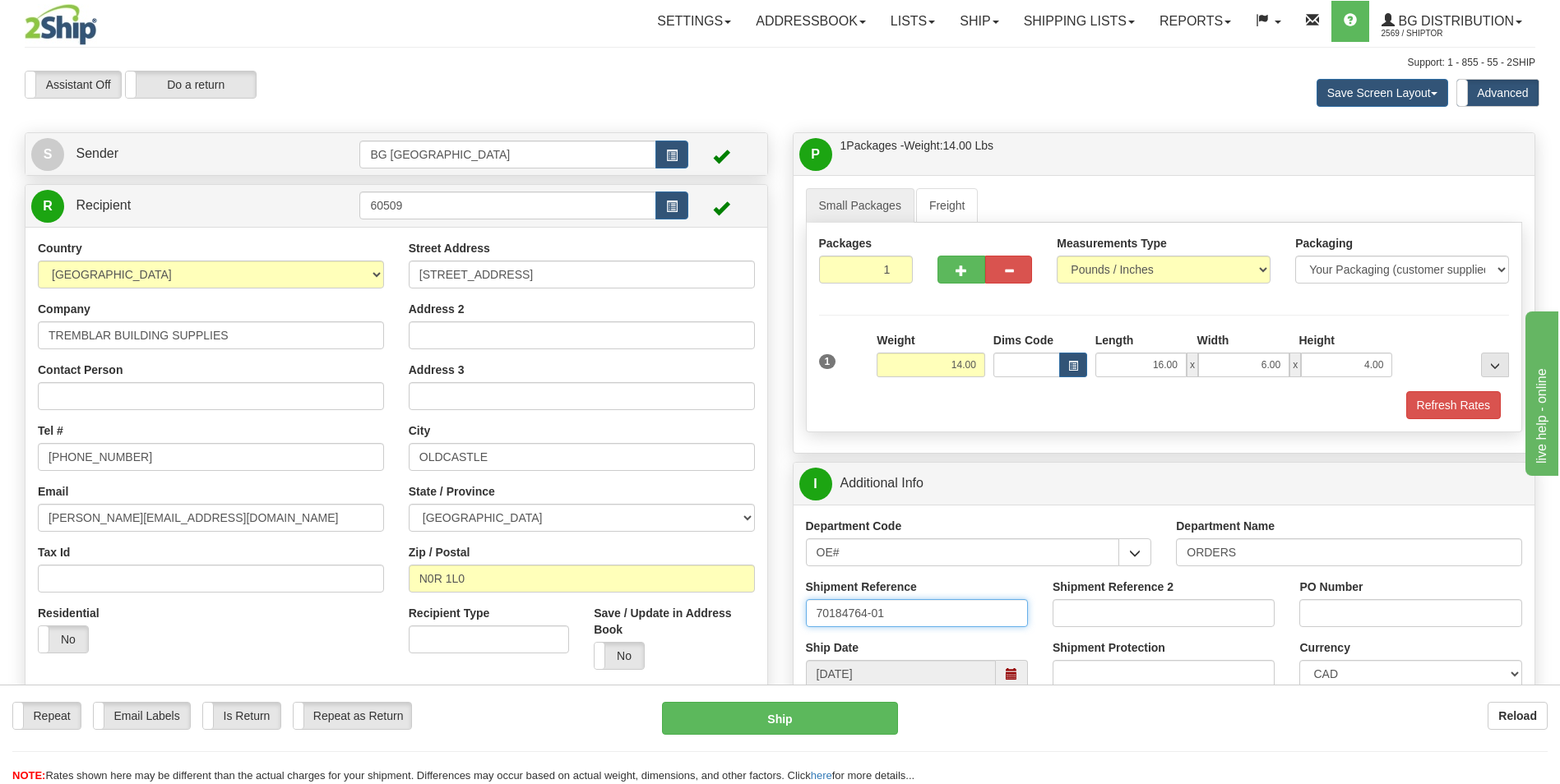
type input "70184764-01"
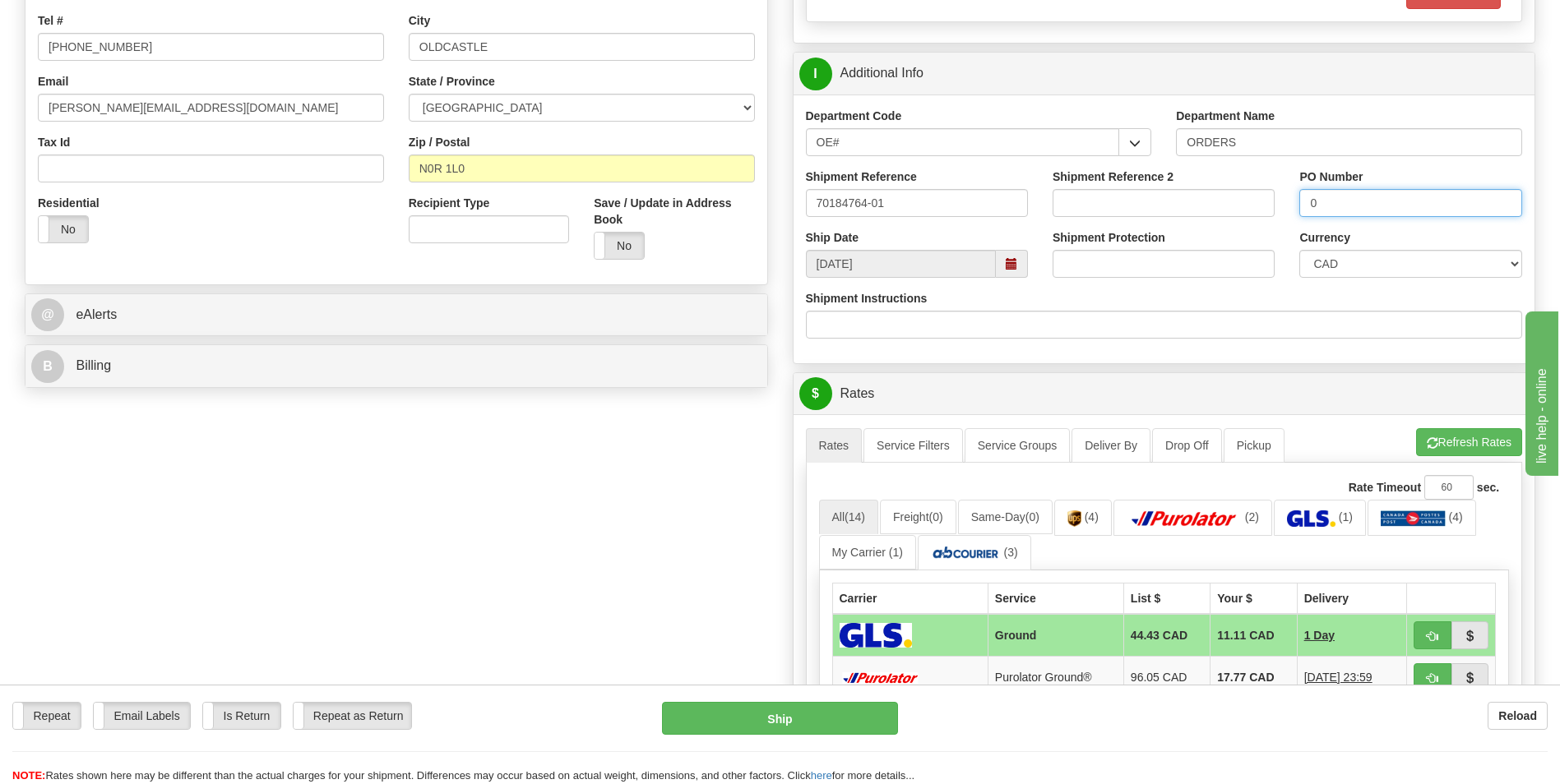
scroll to position [411, 0]
type input "0"
click at [1427, 448] on span "button" at bounding box center [1433, 443] width 12 height 11
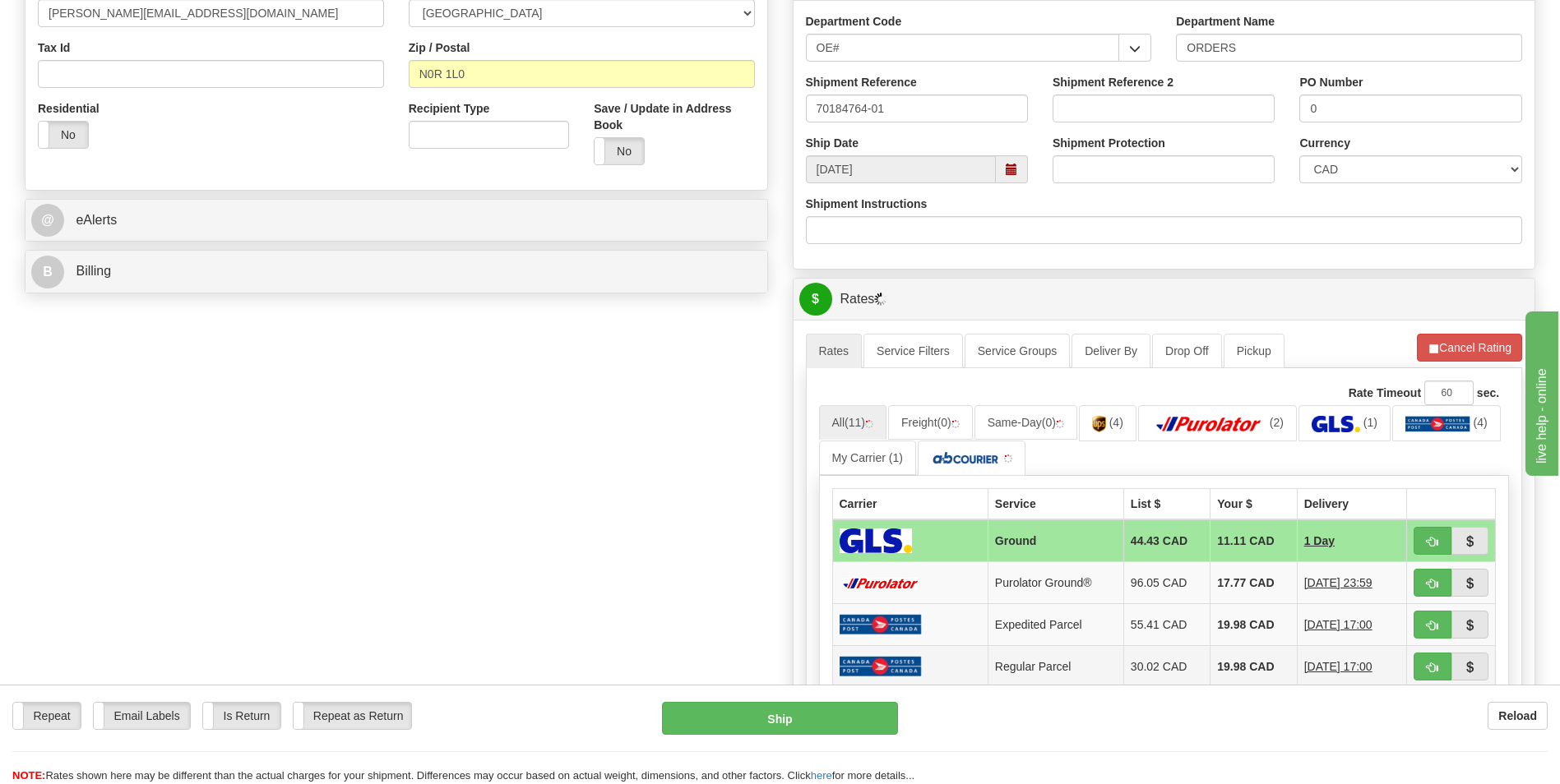
scroll to position [658, 0]
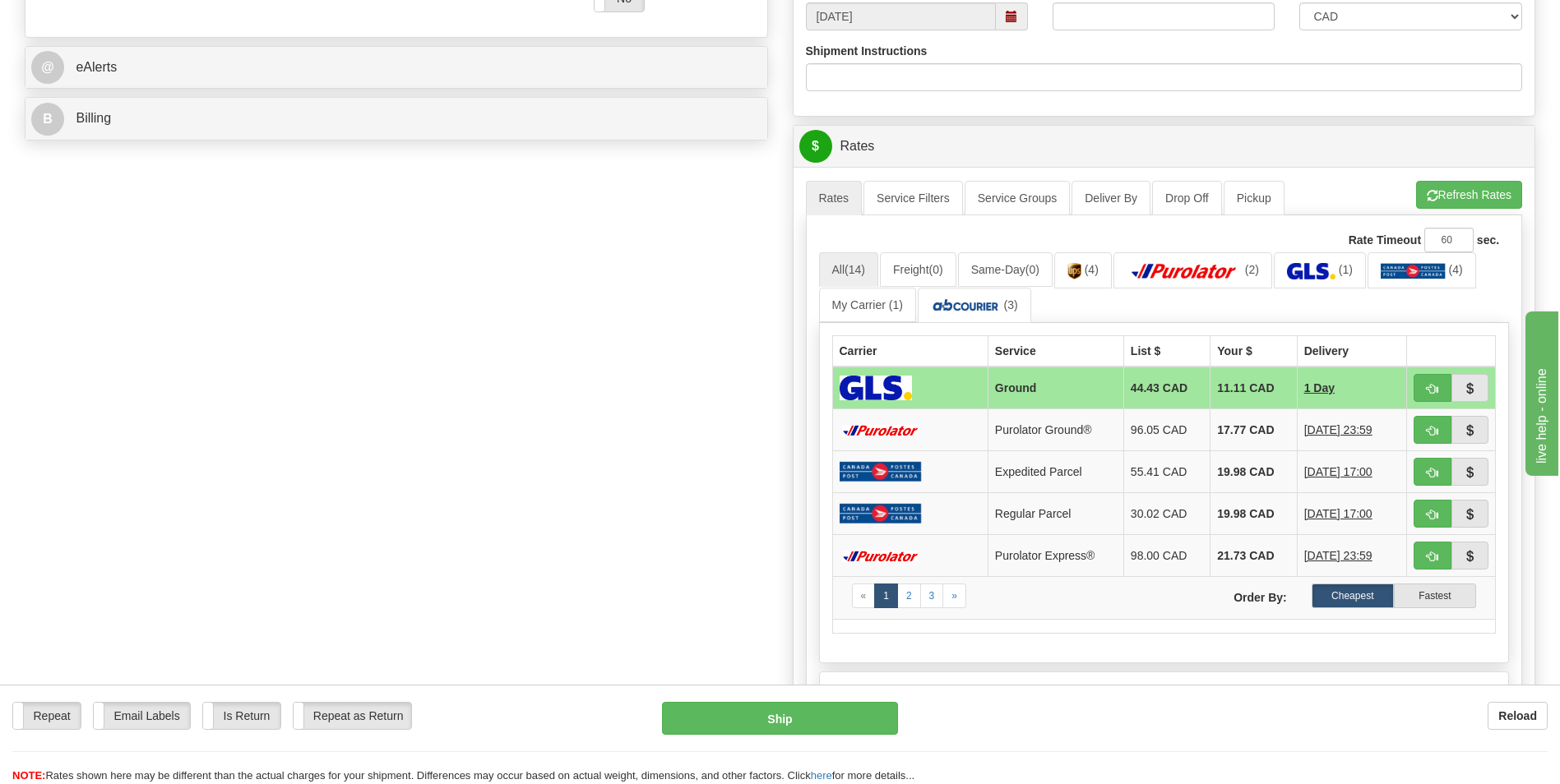
click at [1235, 431] on td "17.77 CAD" at bounding box center [1253, 430] width 86 height 42
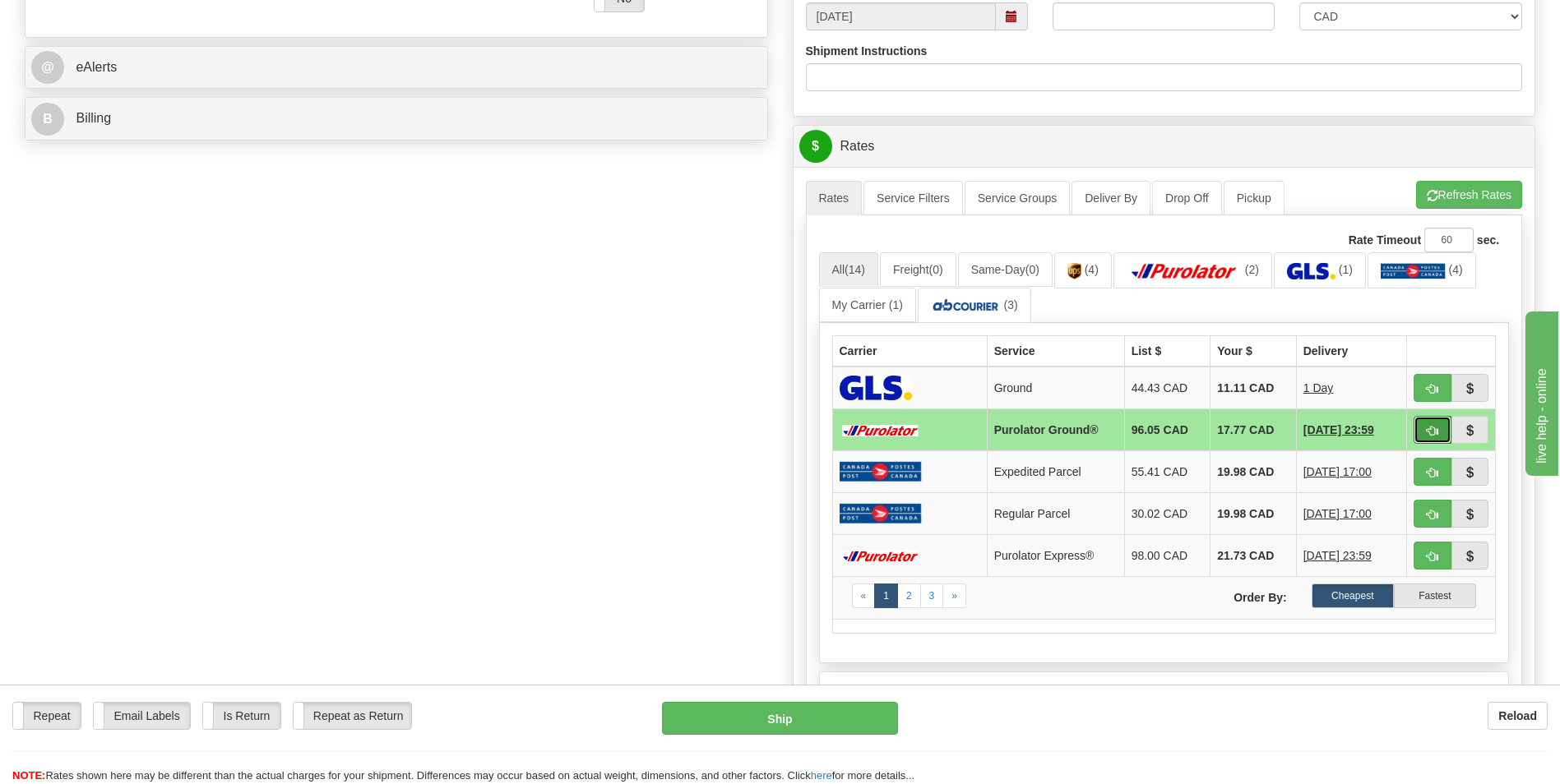
click at [1428, 427] on span "button" at bounding box center [1433, 431] width 12 height 11
type input "260"
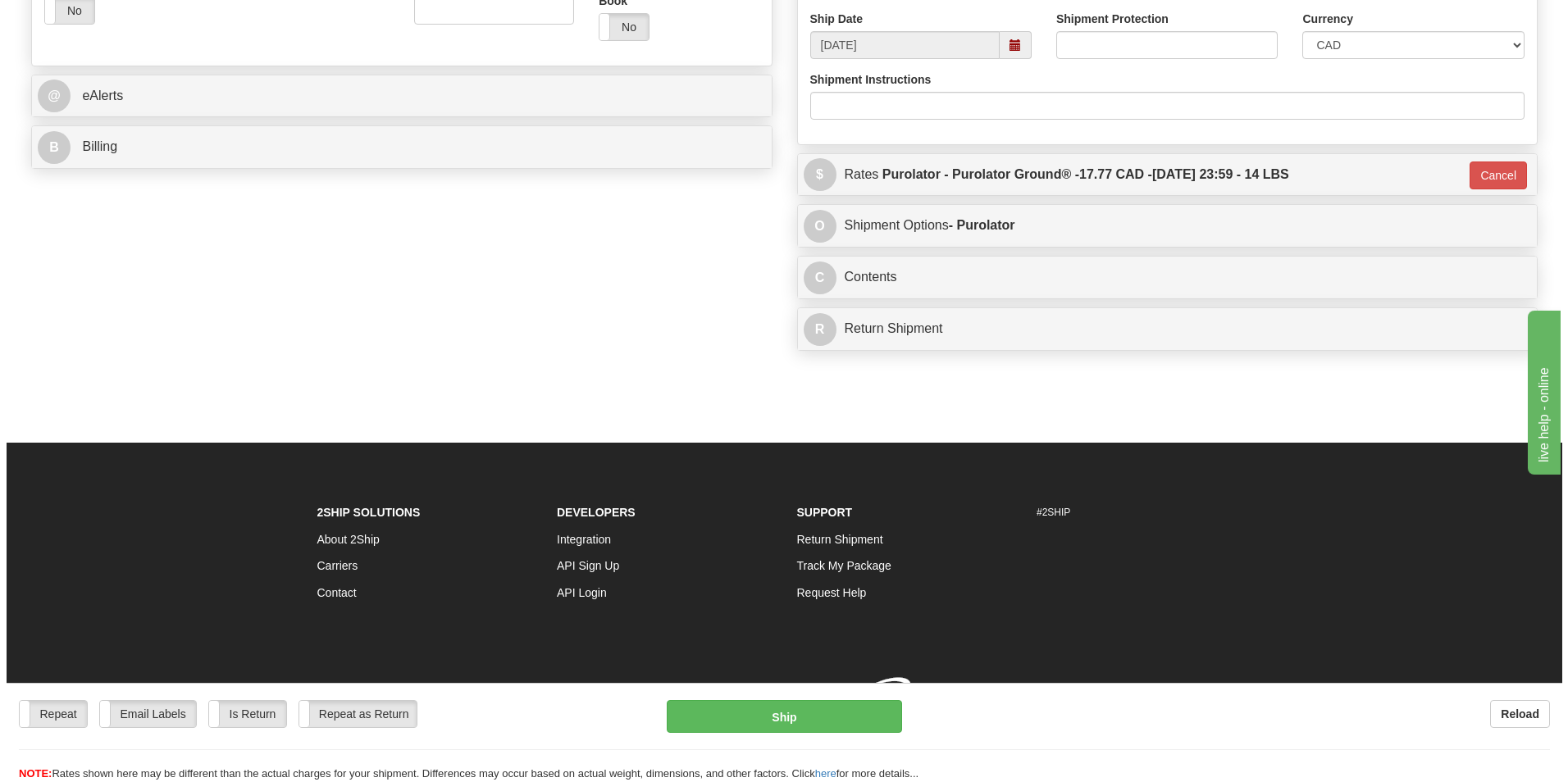
scroll to position [641, 0]
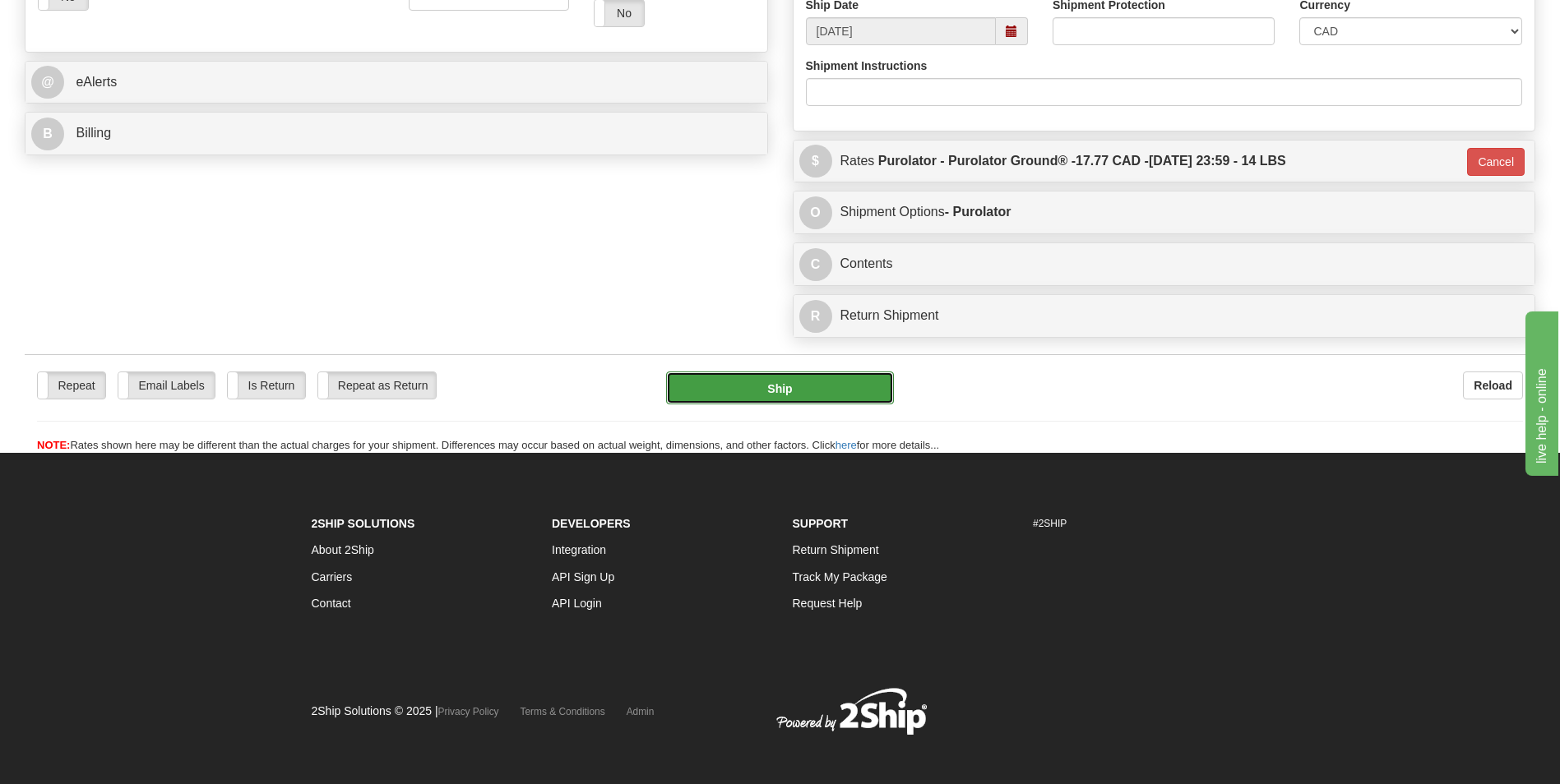
click at [804, 396] on button "Ship" at bounding box center [779, 388] width 227 height 33
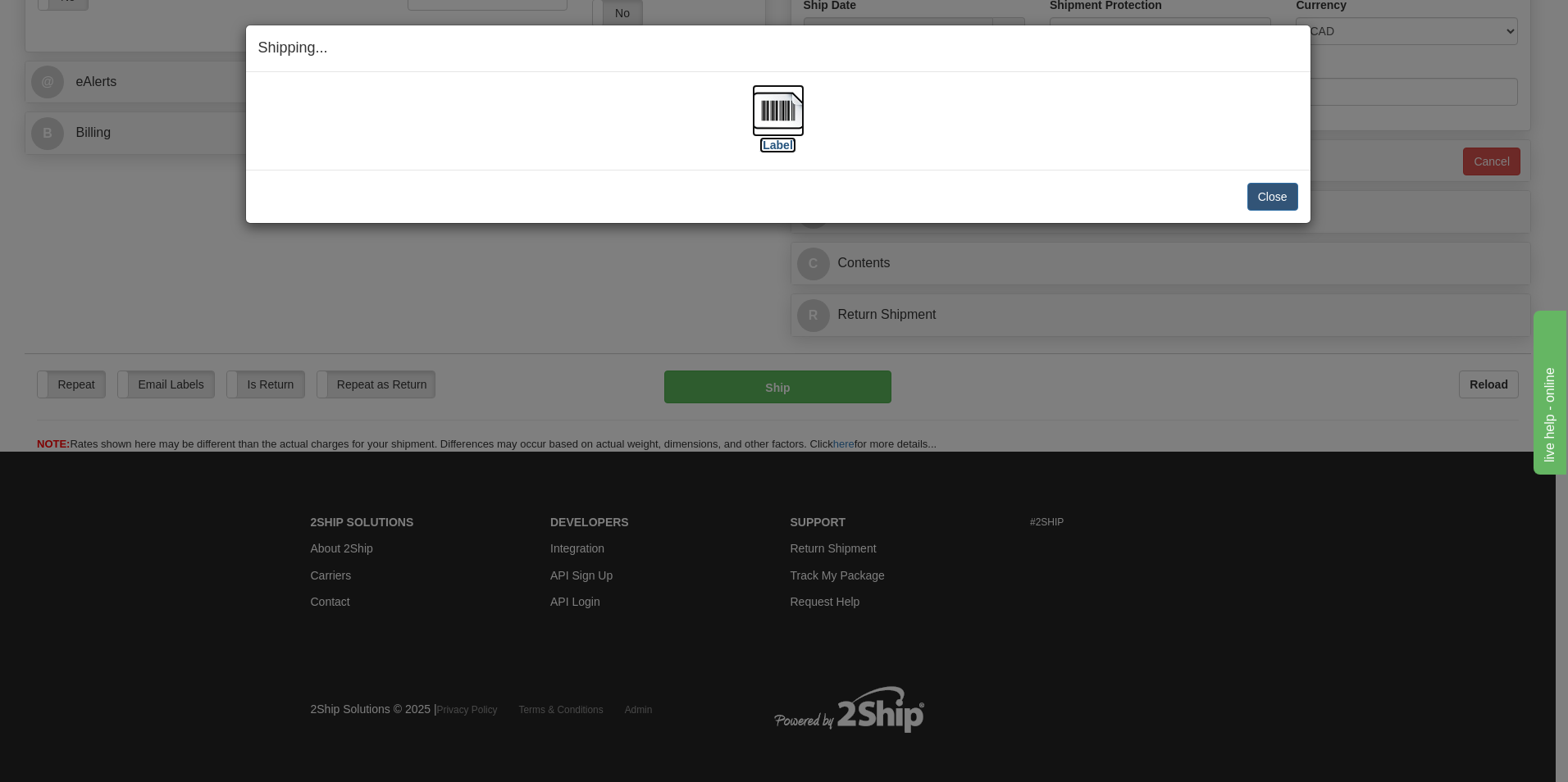
click at [777, 111] on img at bounding box center [778, 110] width 53 height 53
click at [1266, 200] on button "Close" at bounding box center [1273, 196] width 51 height 28
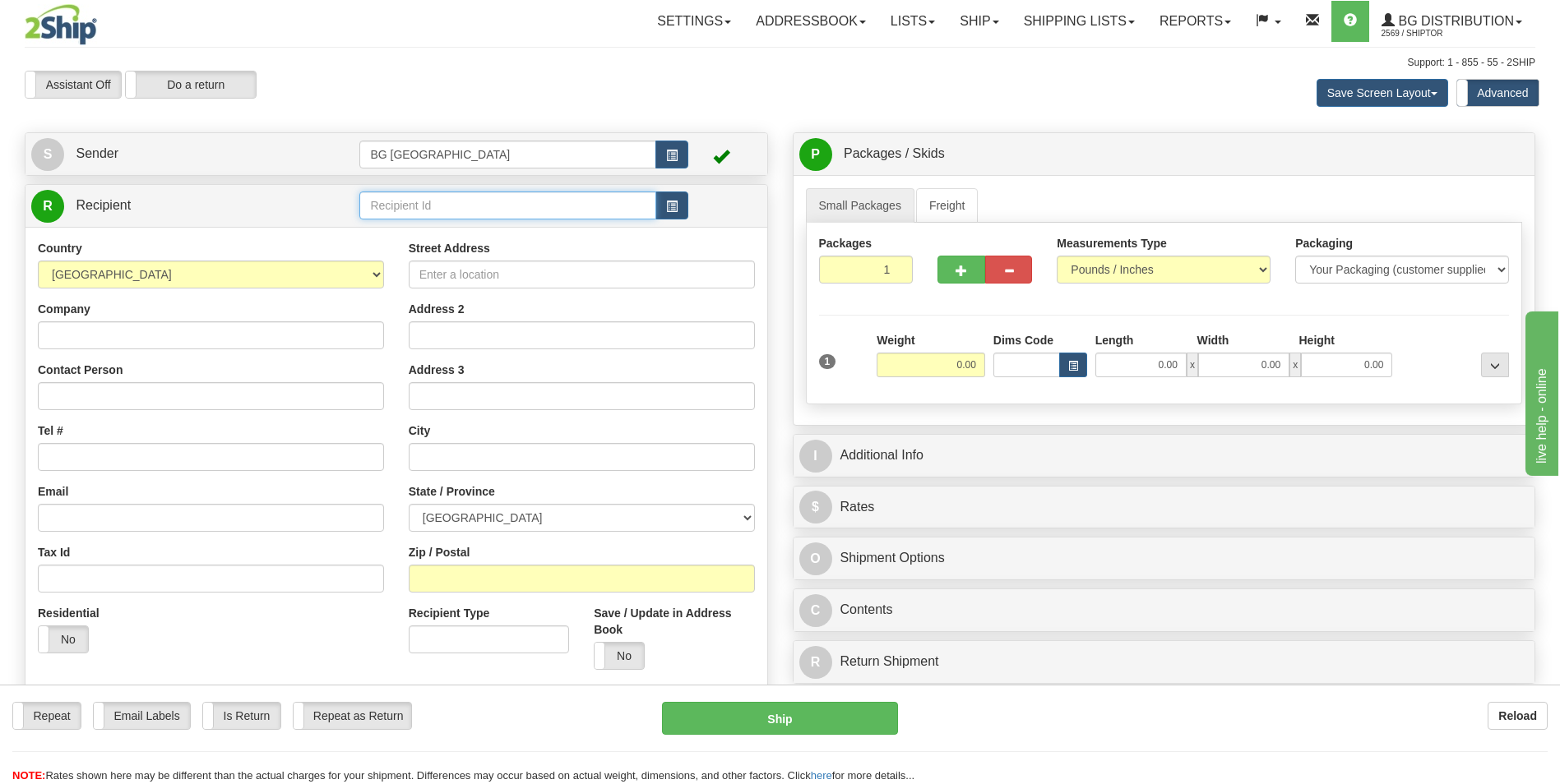
click at [439, 204] on input "text" at bounding box center [508, 205] width 296 height 28
click at [416, 237] on div "60151" at bounding box center [504, 231] width 280 height 18
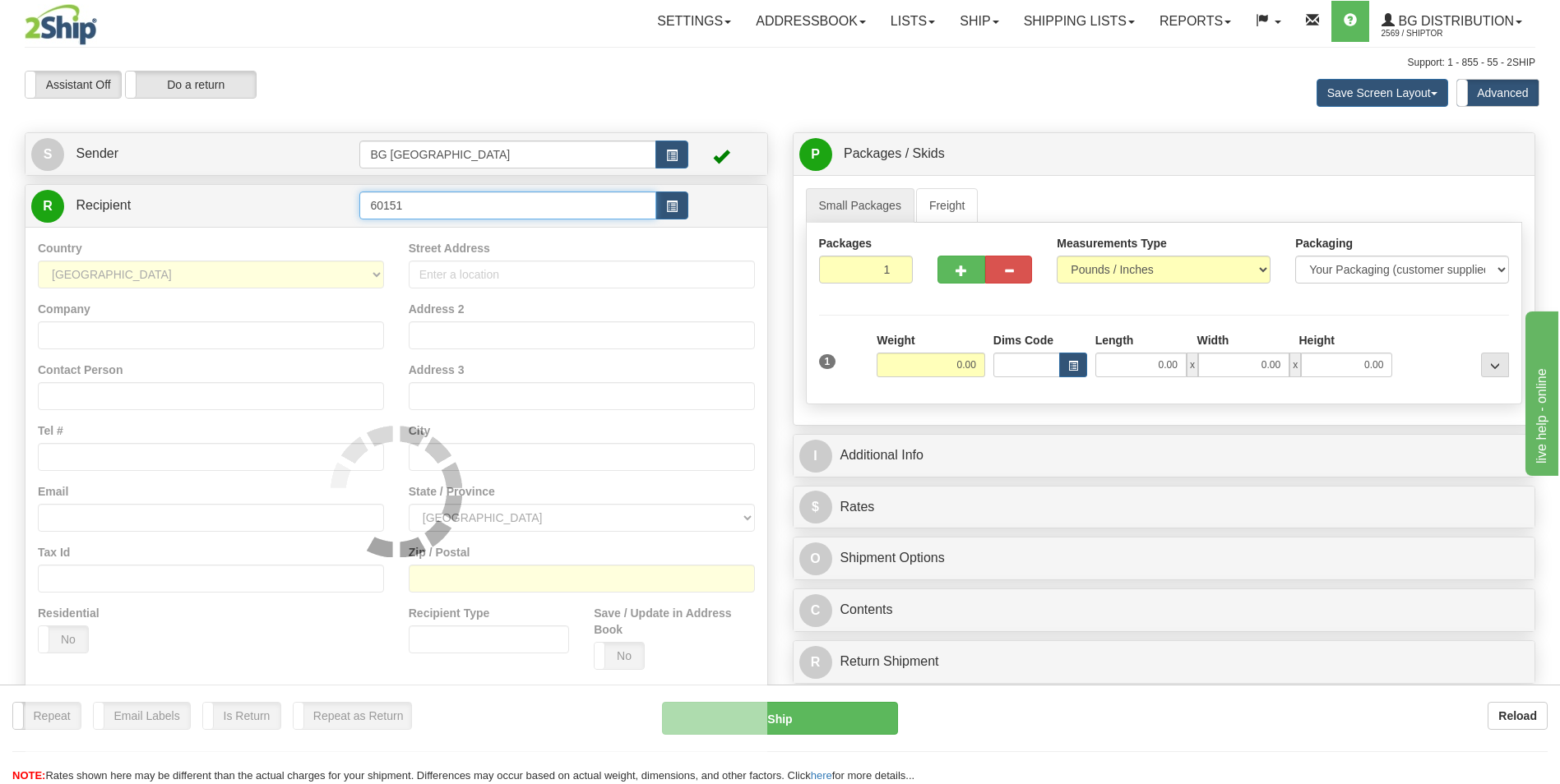
type input "60151"
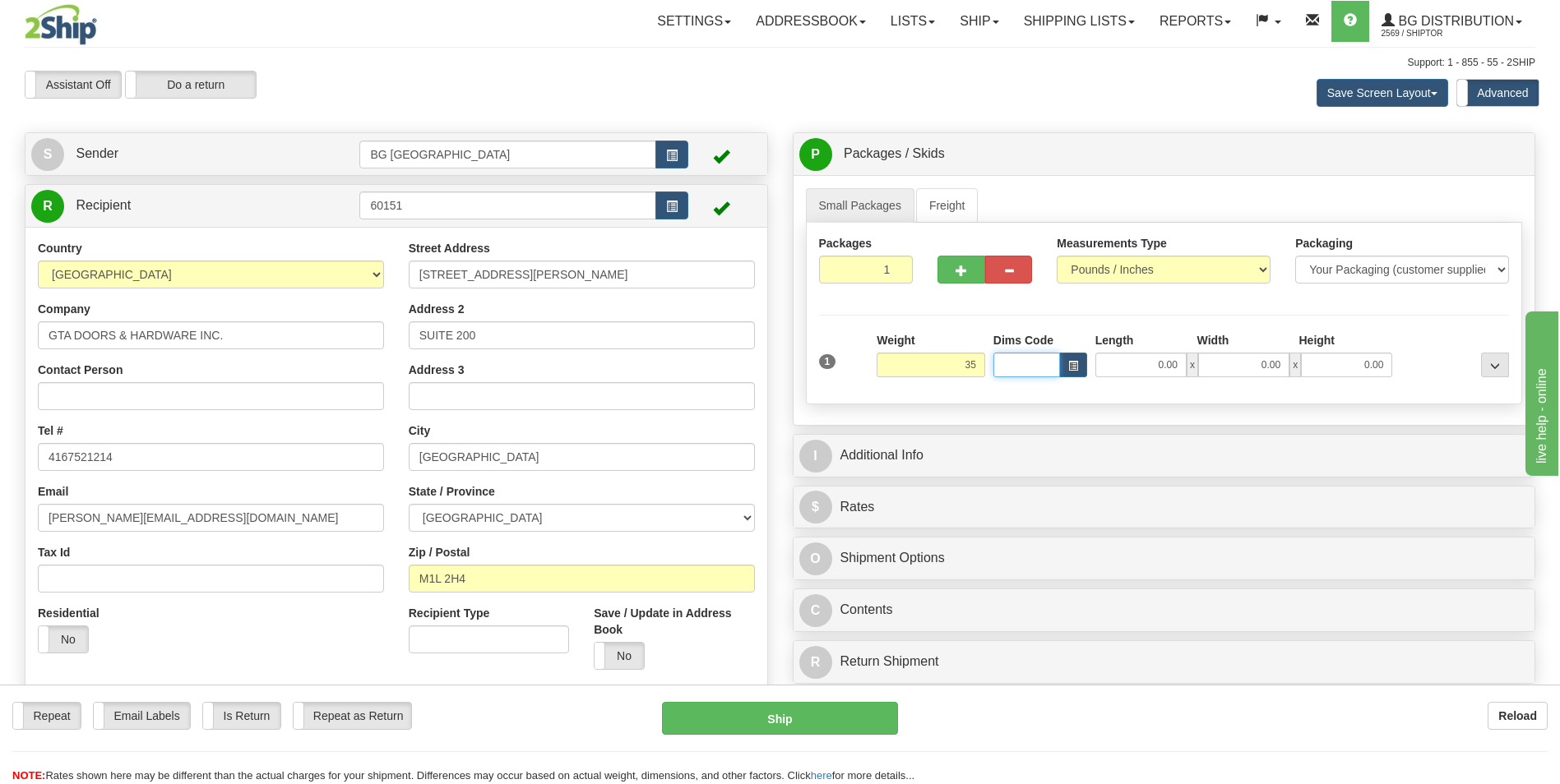
type input "35.00"
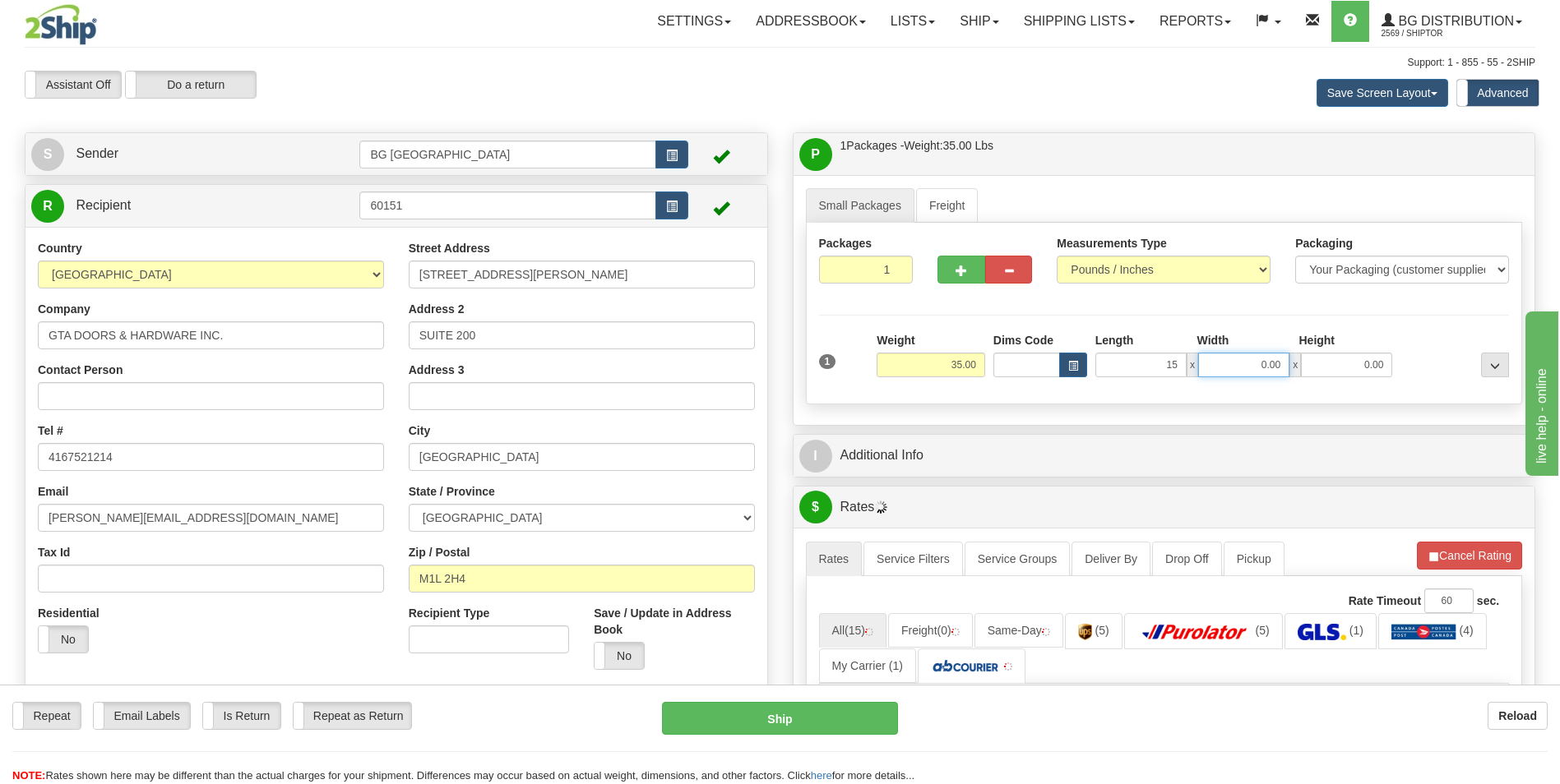
type input "15.00"
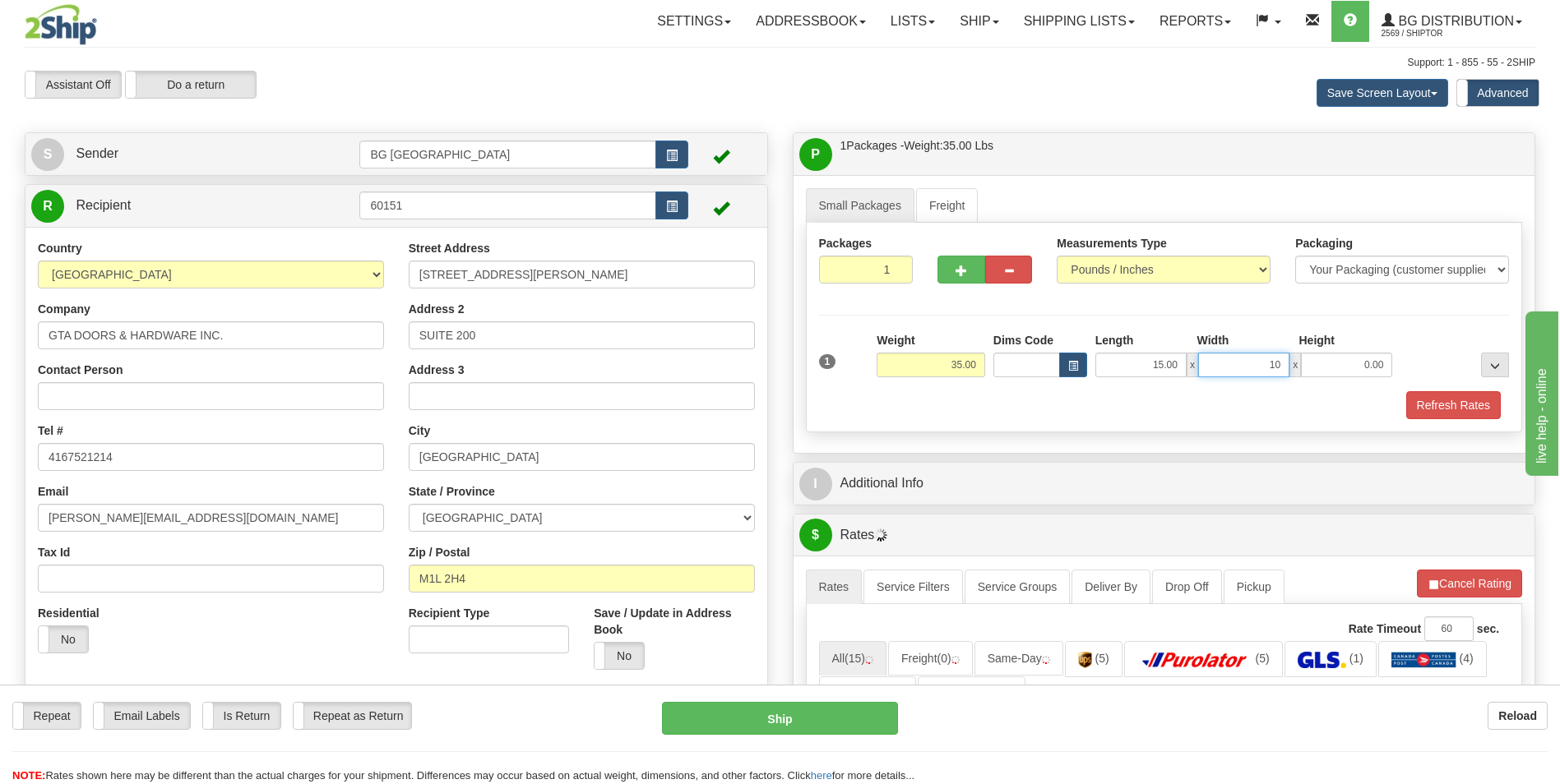
type input "10.00"
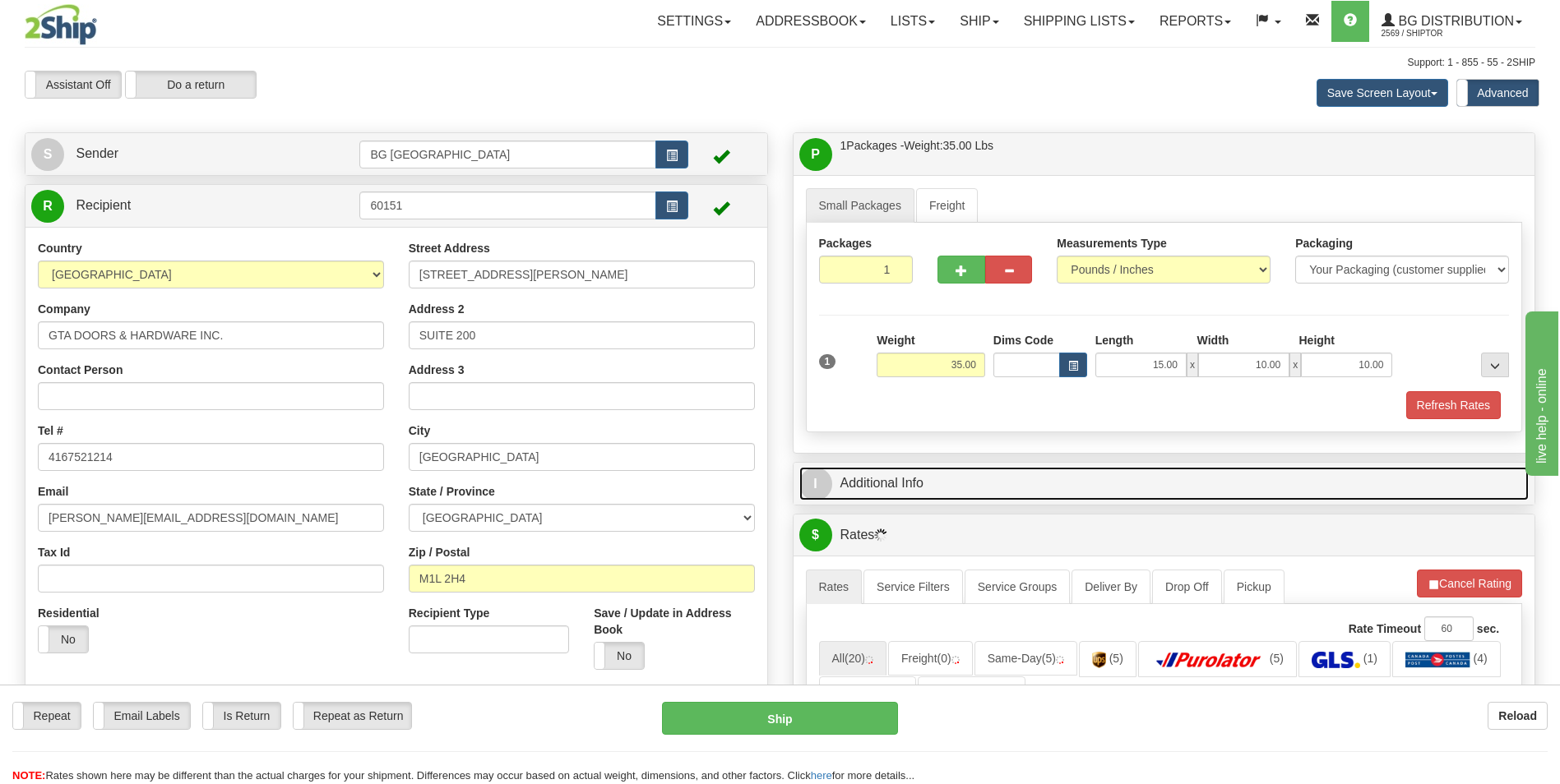
click at [858, 468] on link "I Additional Info" at bounding box center [1165, 484] width 731 height 34
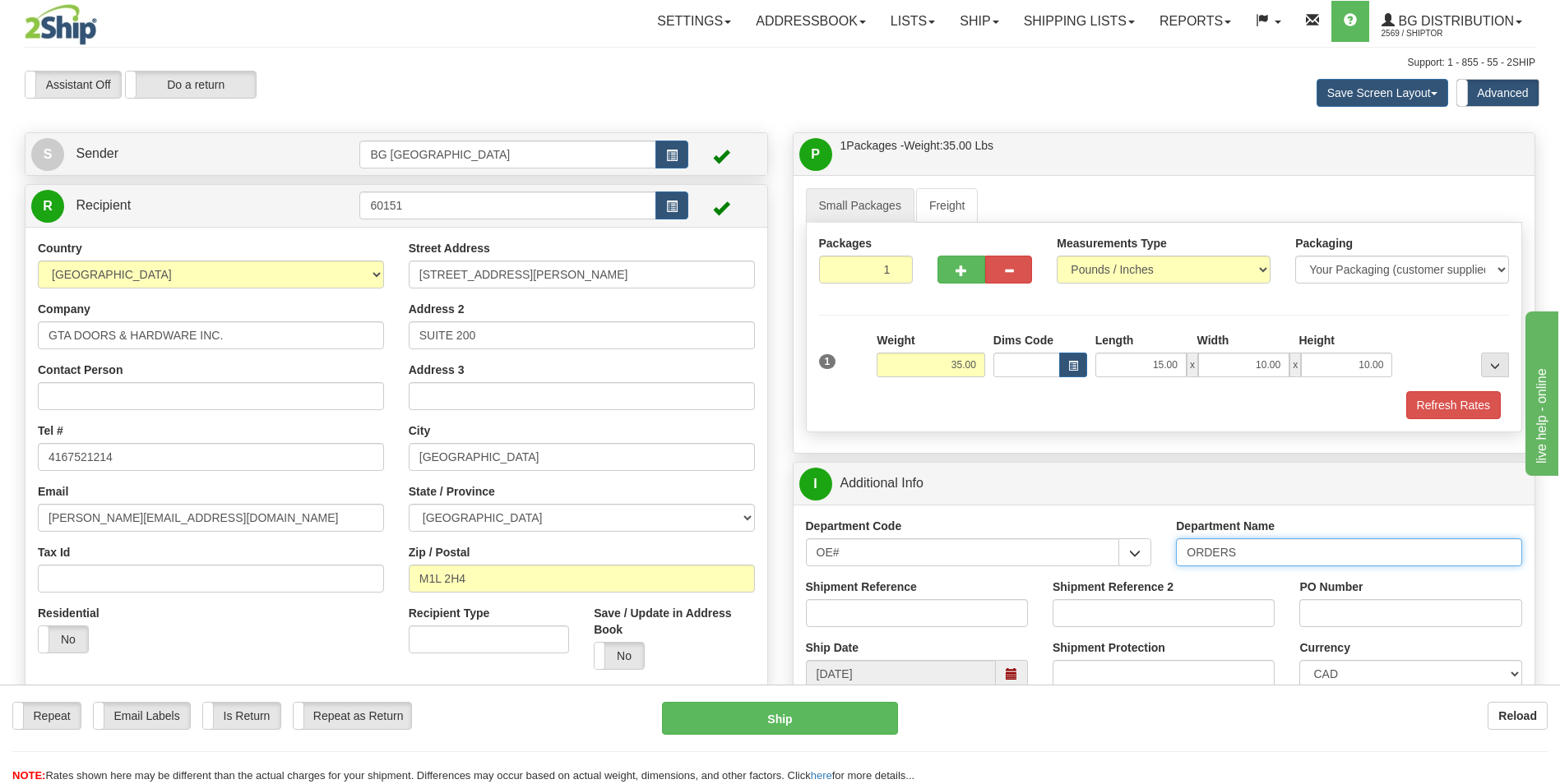
click at [1285, 549] on input "ORDERS" at bounding box center [1349, 552] width 347 height 28
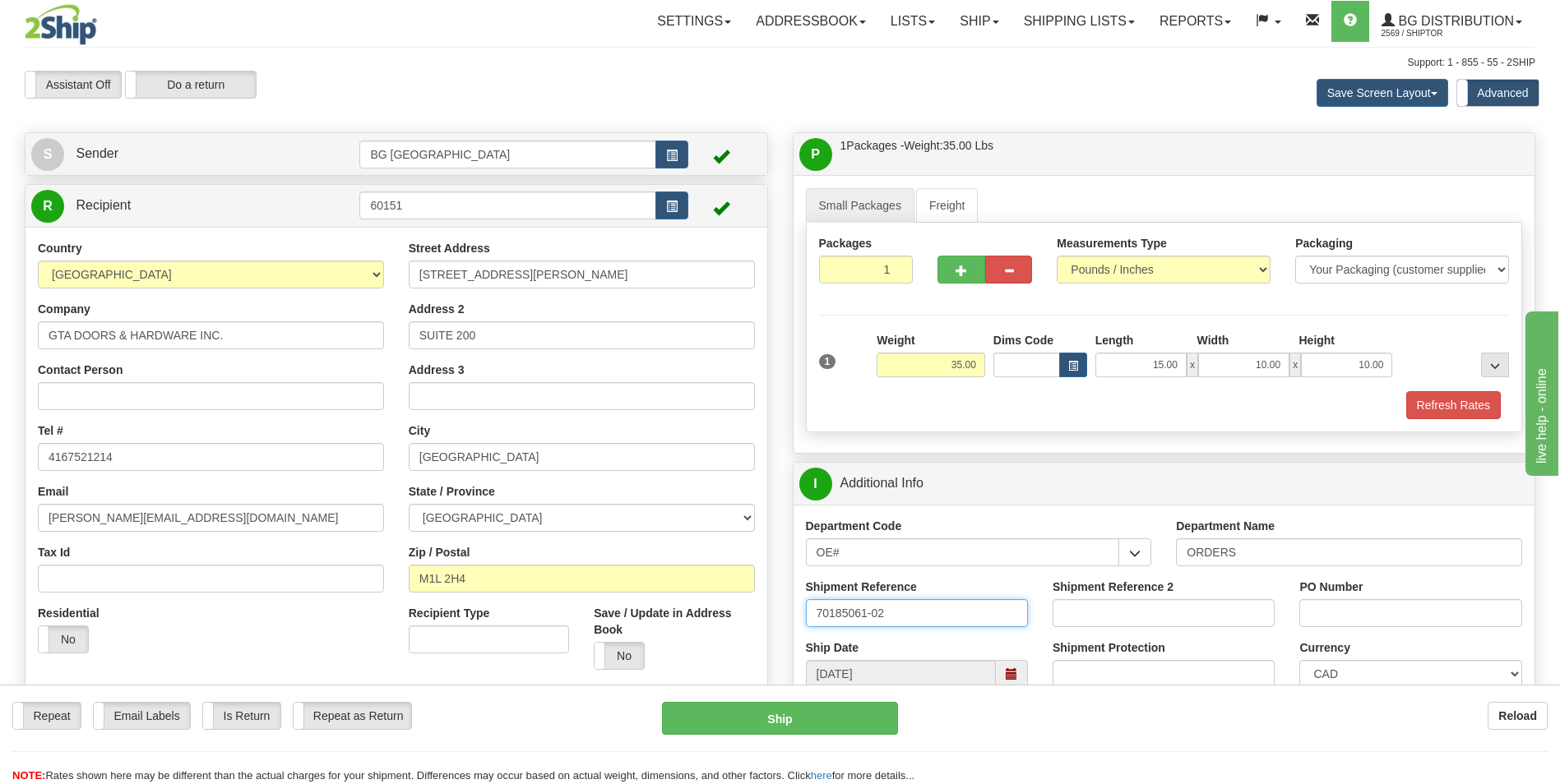
type input "70185061-02"
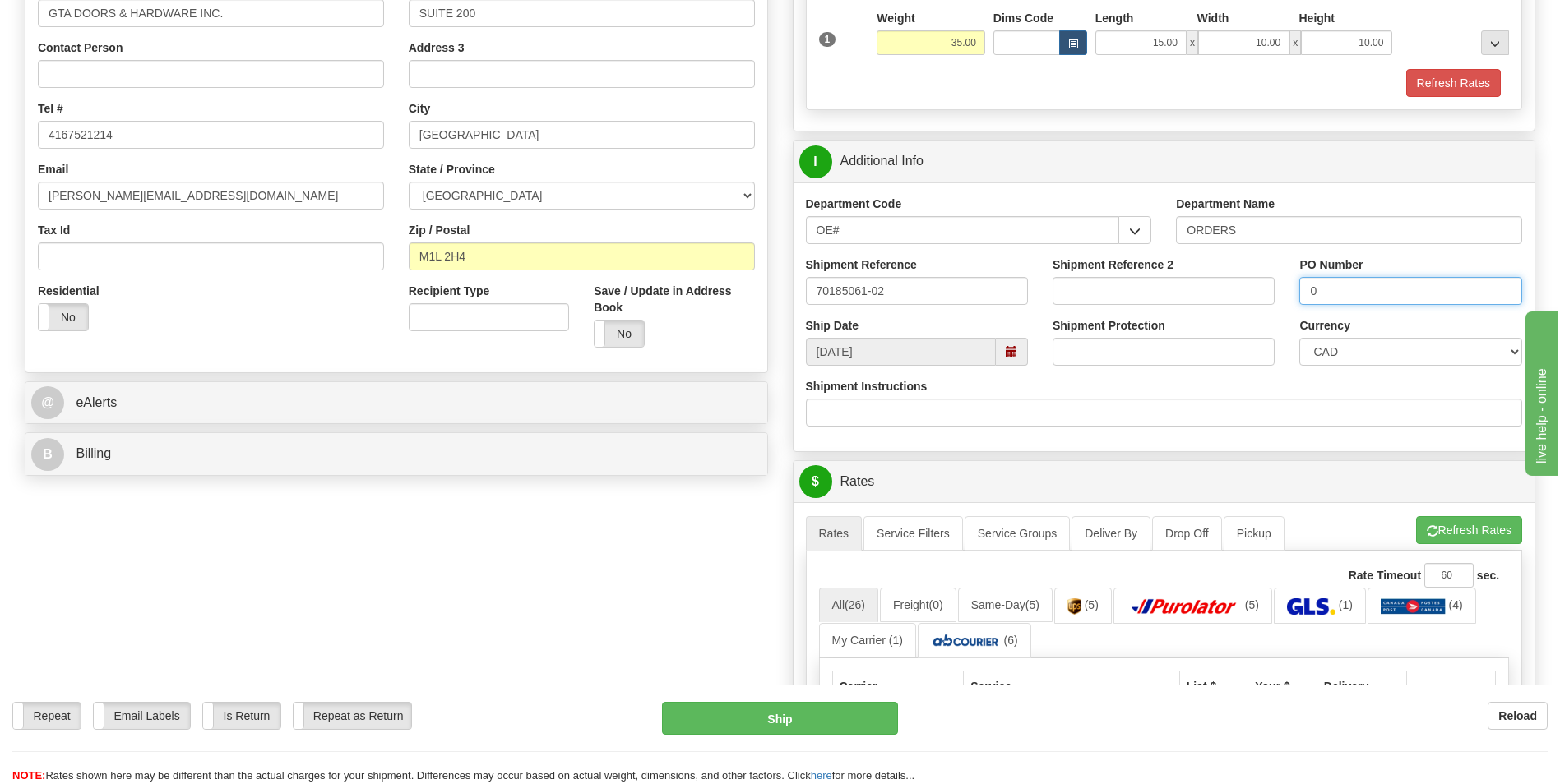
scroll to position [329, 0]
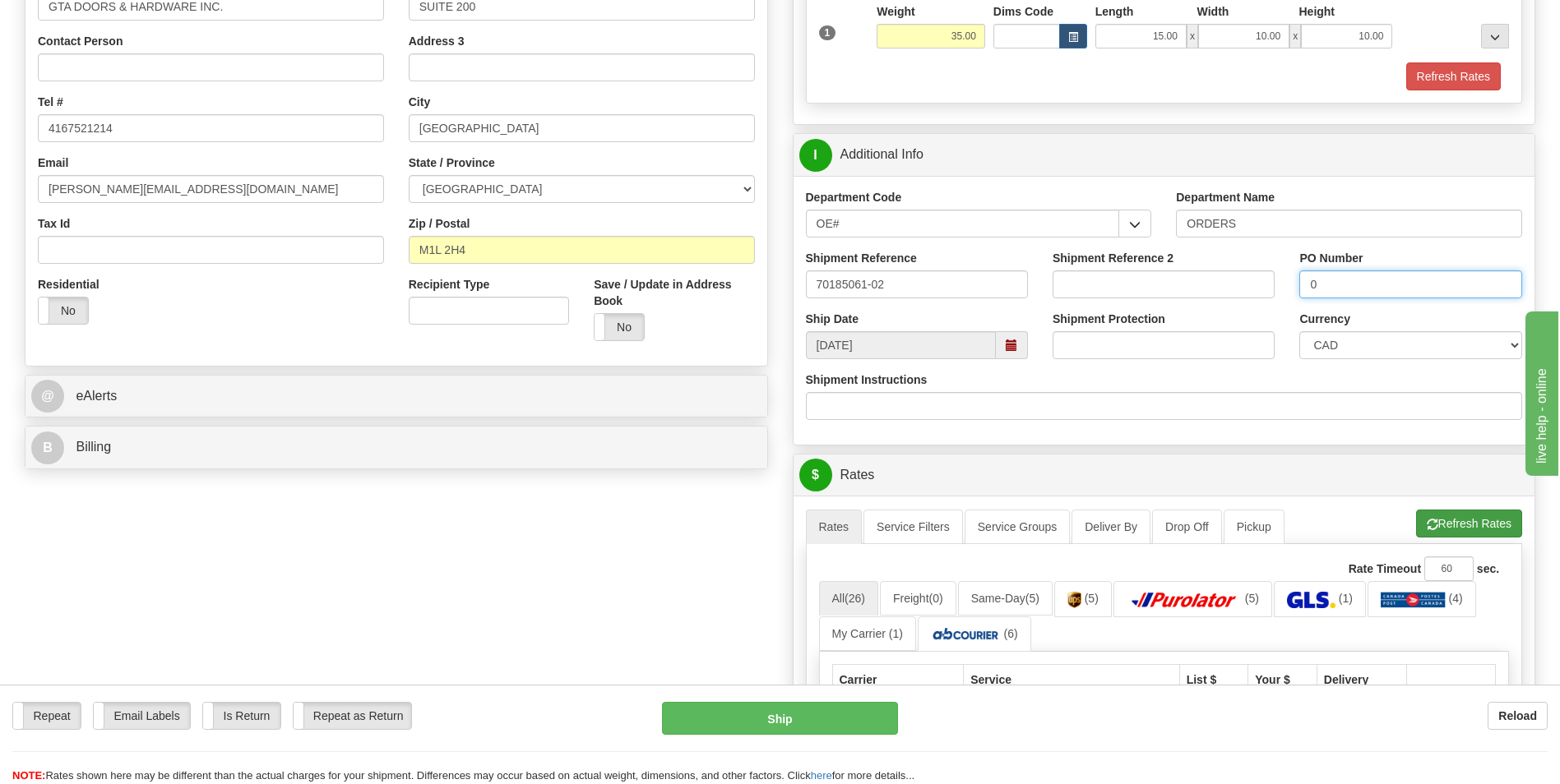
type input "0"
click at [1484, 527] on button "Refresh Rates" at bounding box center [1469, 524] width 106 height 28
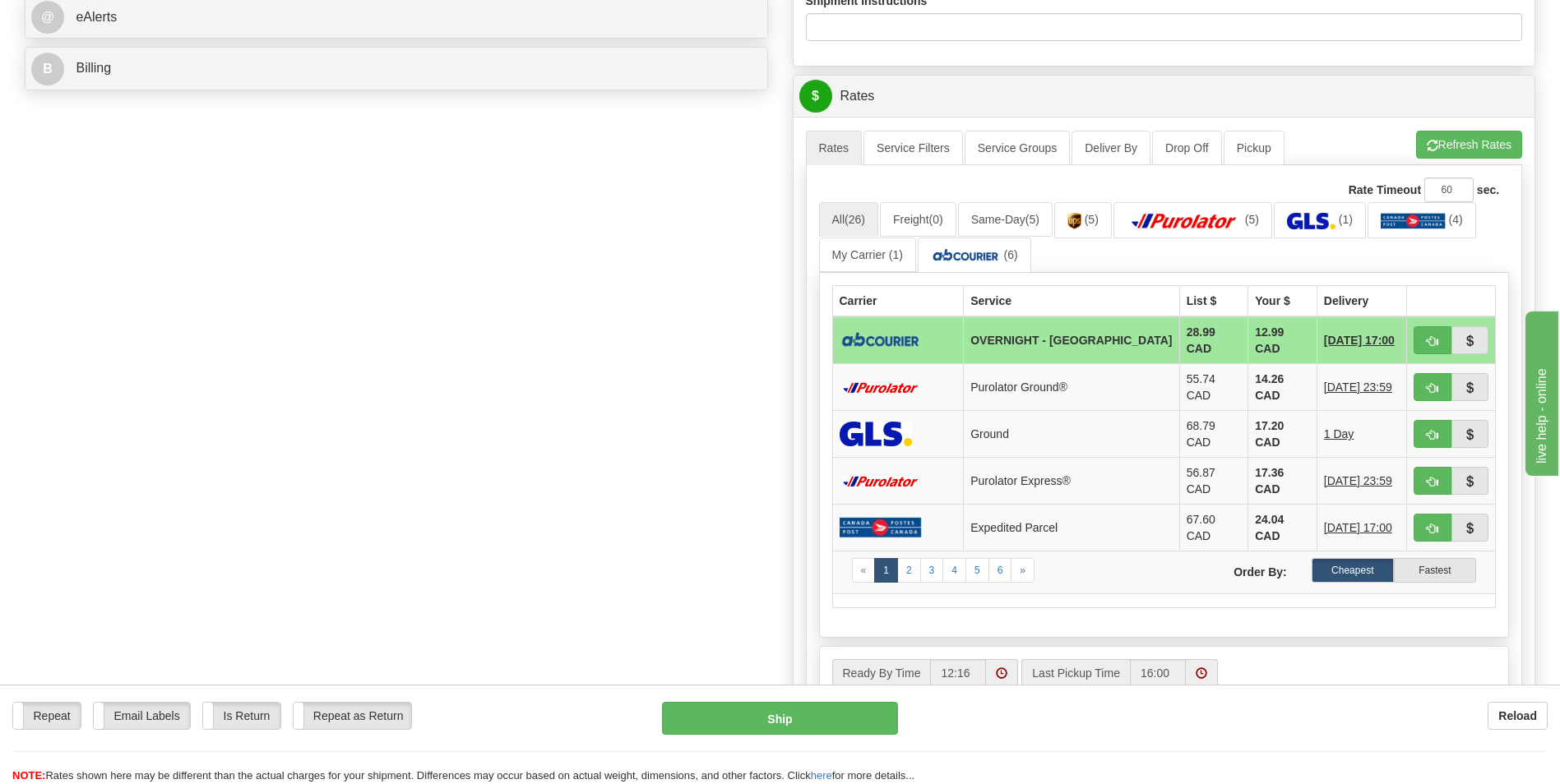
scroll to position [740, 0]
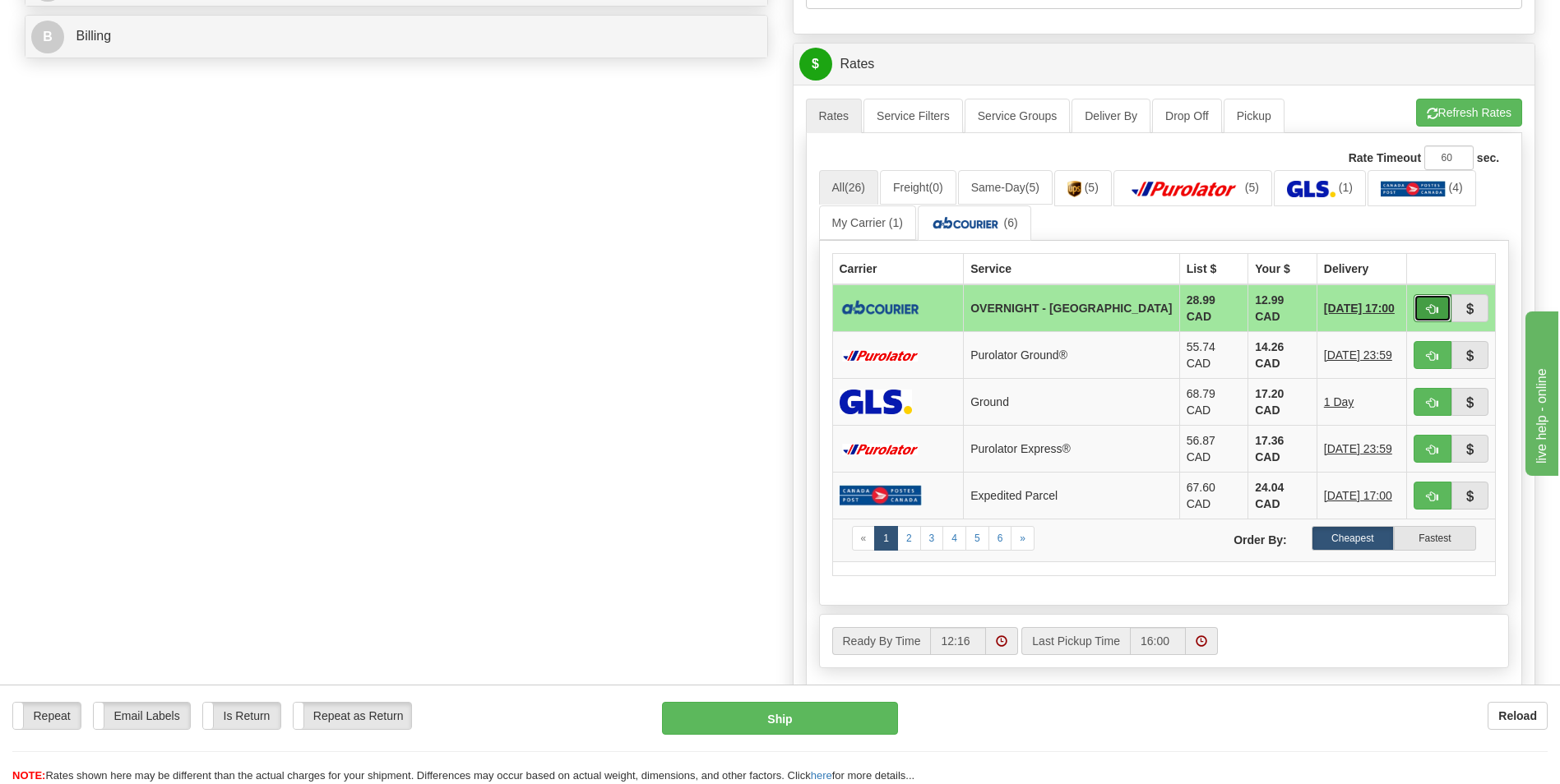
click at [1420, 303] on button "button" at bounding box center [1432, 308] width 37 height 28
type input "4"
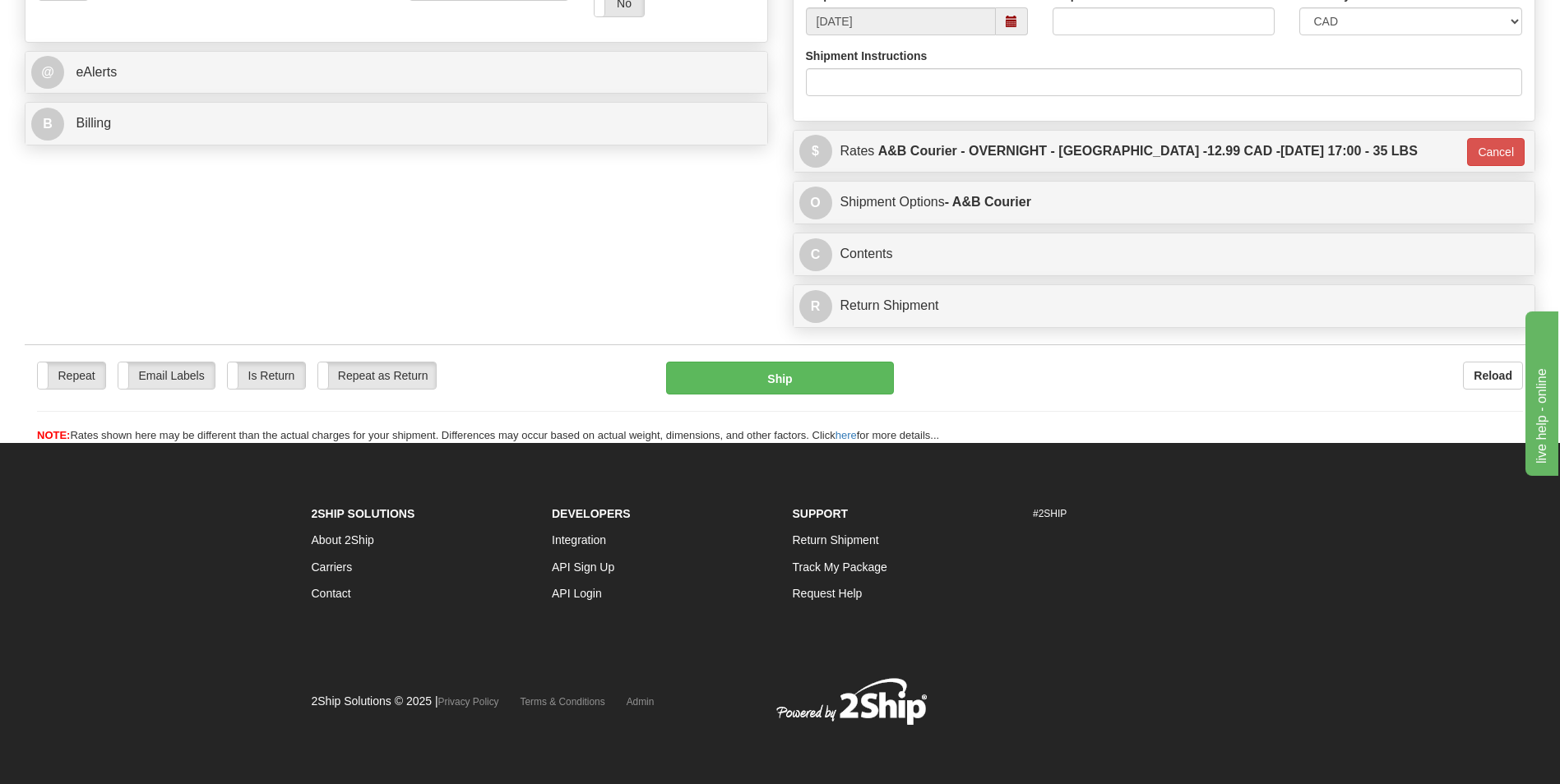
scroll to position [77, 0]
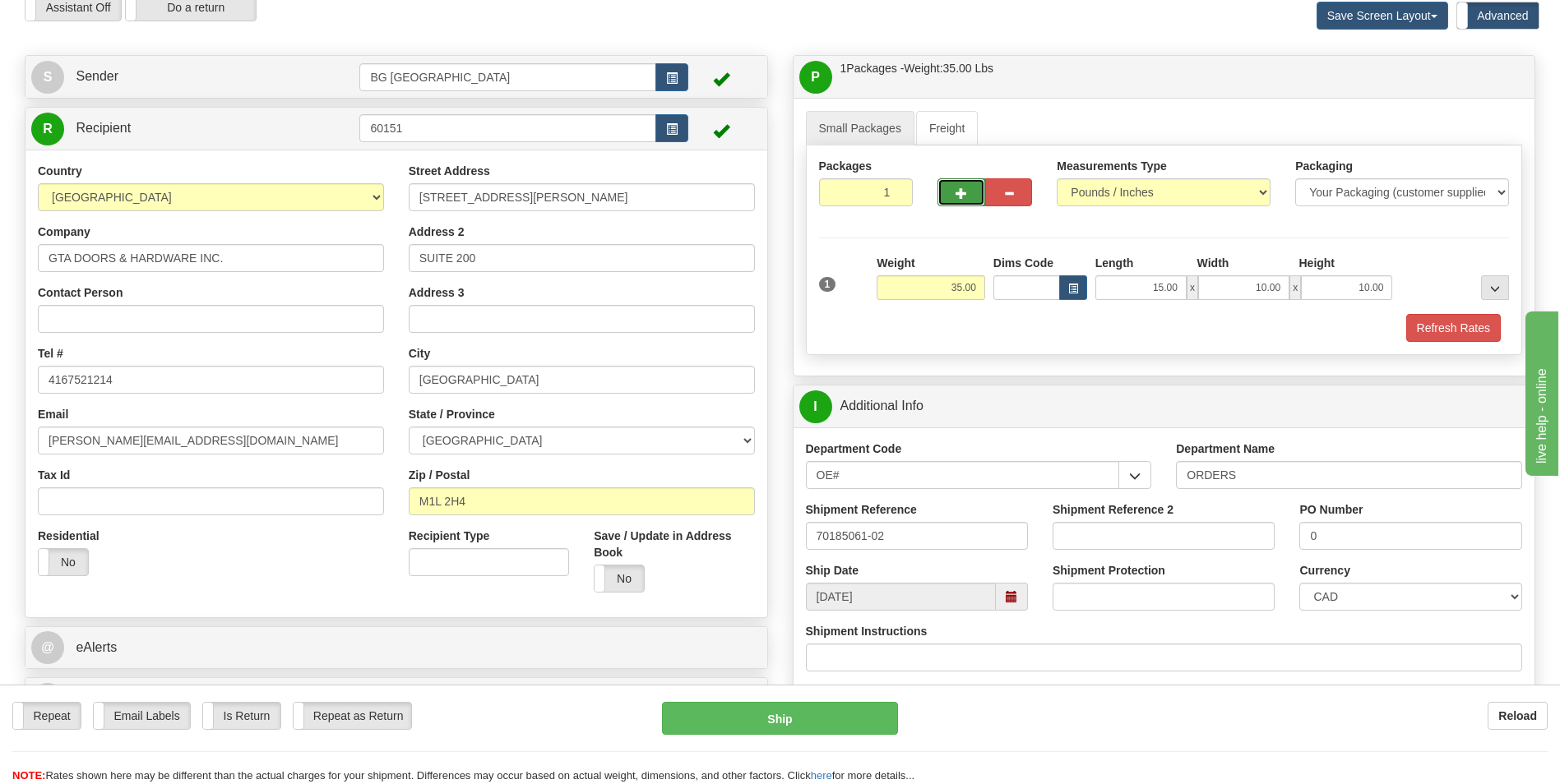
click at [960, 205] on button "button" at bounding box center [961, 192] width 47 height 28
type input "2"
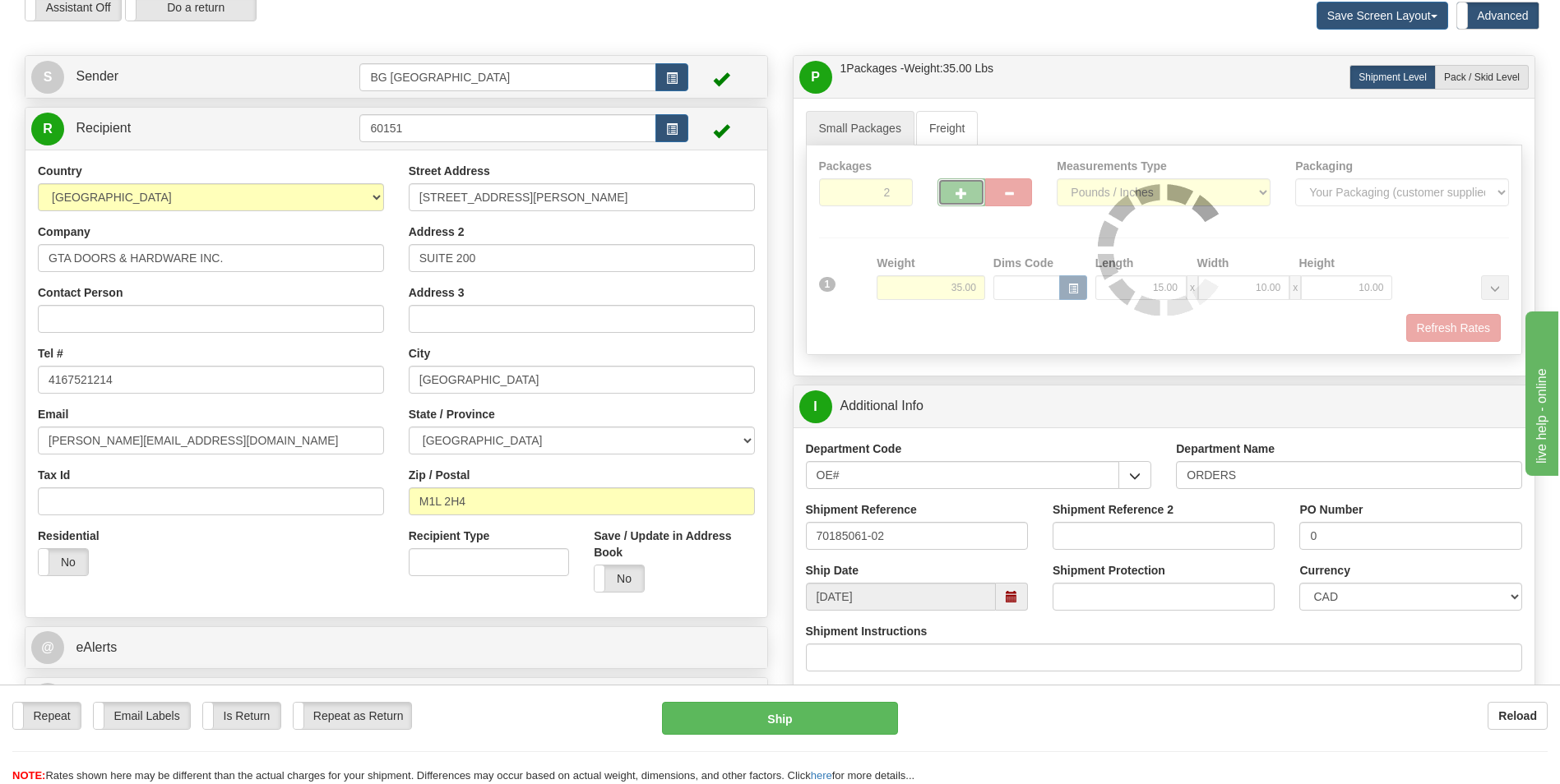
type input "4"
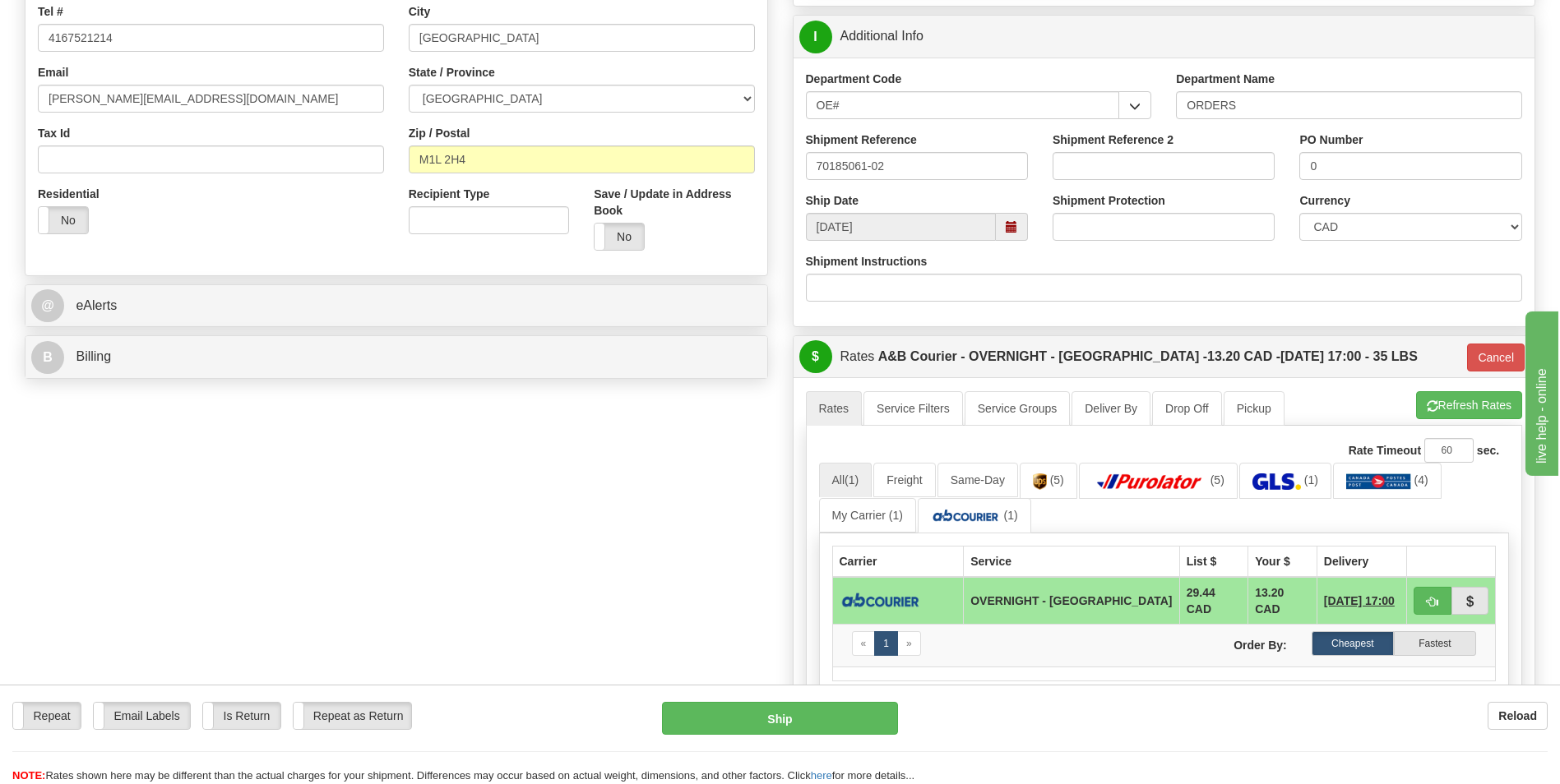
scroll to position [489, 0]
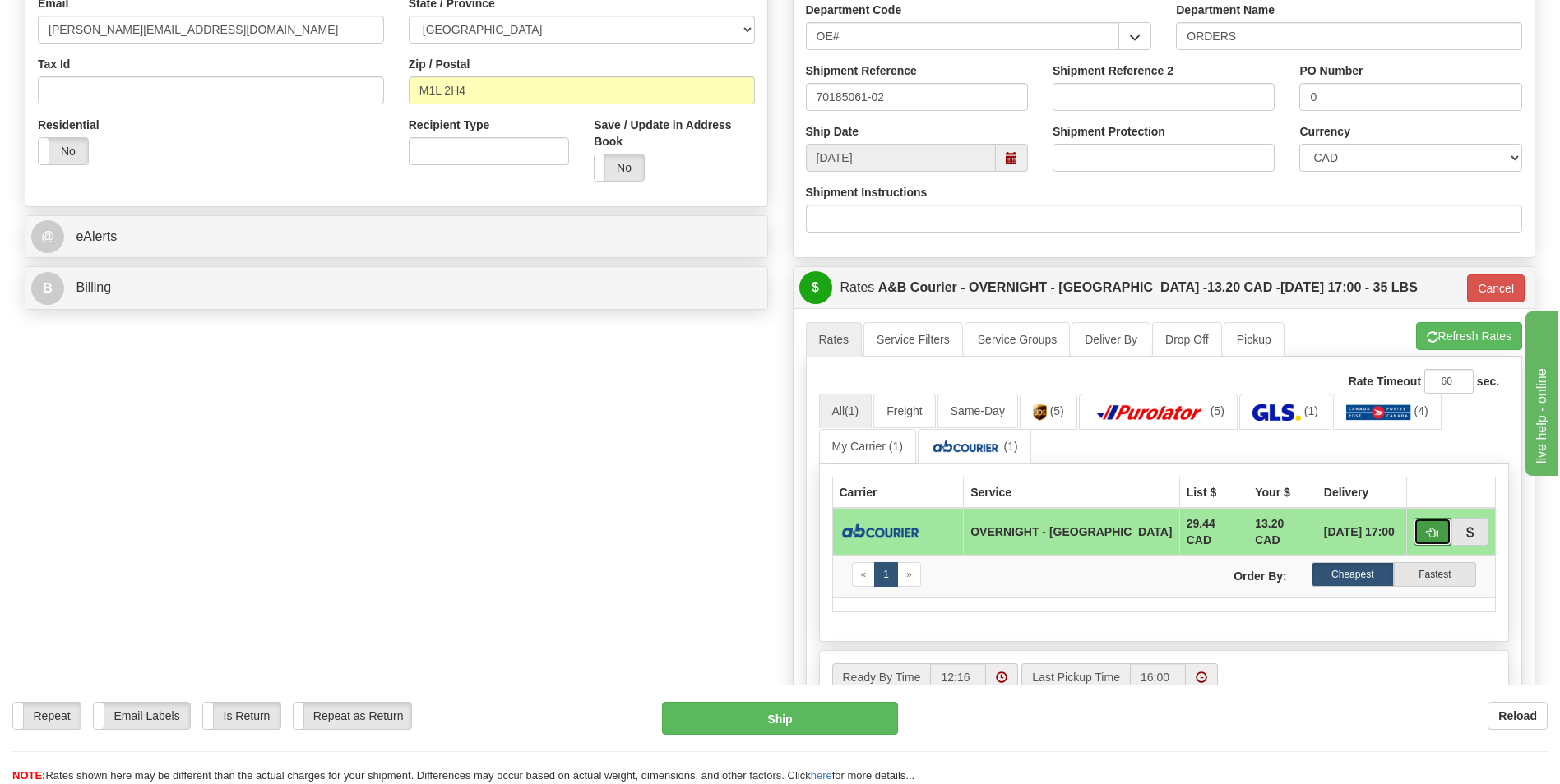
click at [1419, 525] on button "button" at bounding box center [1432, 532] width 37 height 28
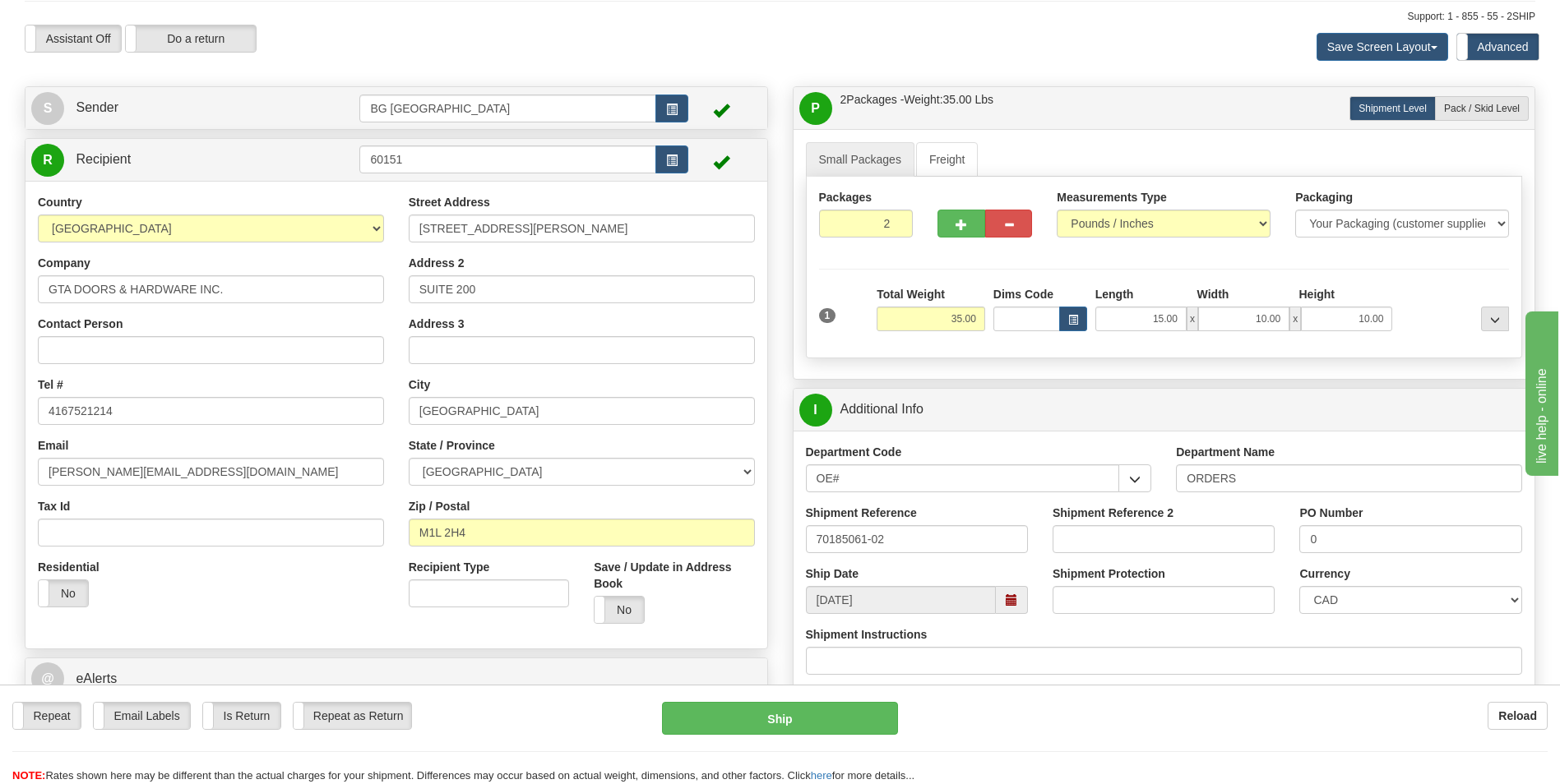
scroll to position [0, 0]
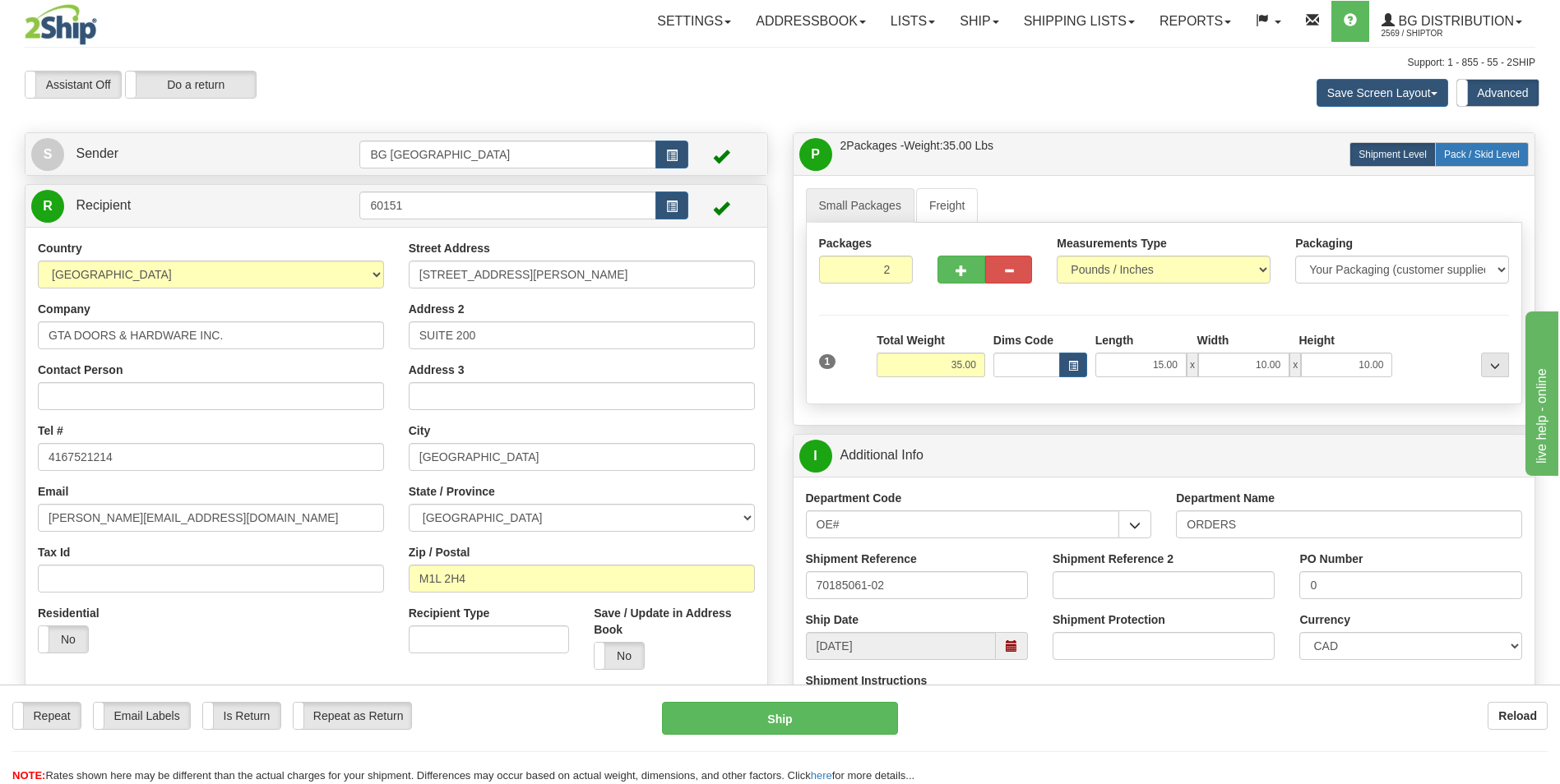
click at [1465, 157] on span "Pack / Skid Level" at bounding box center [1482, 155] width 76 height 12
radio input "true"
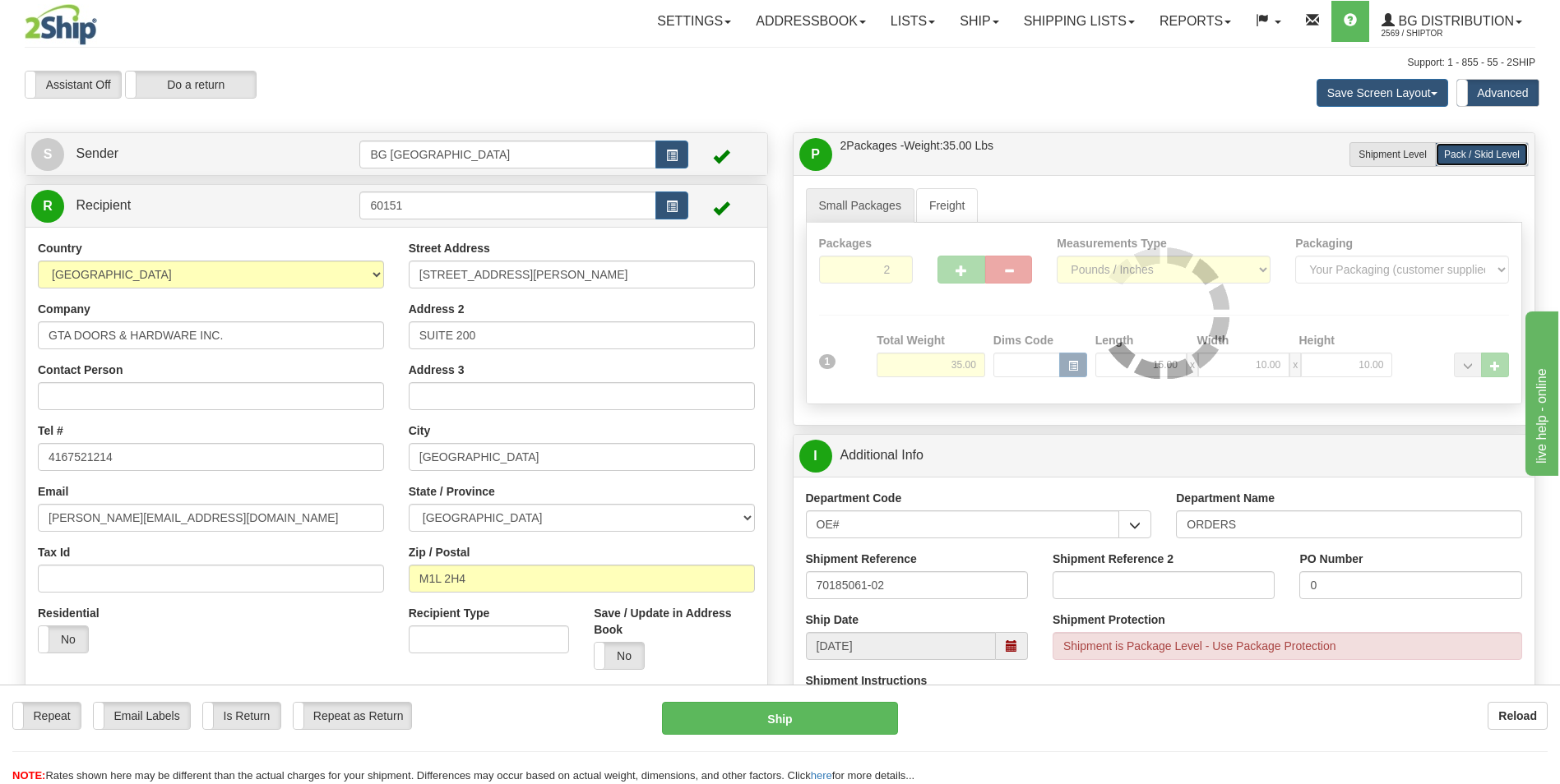
type input "4"
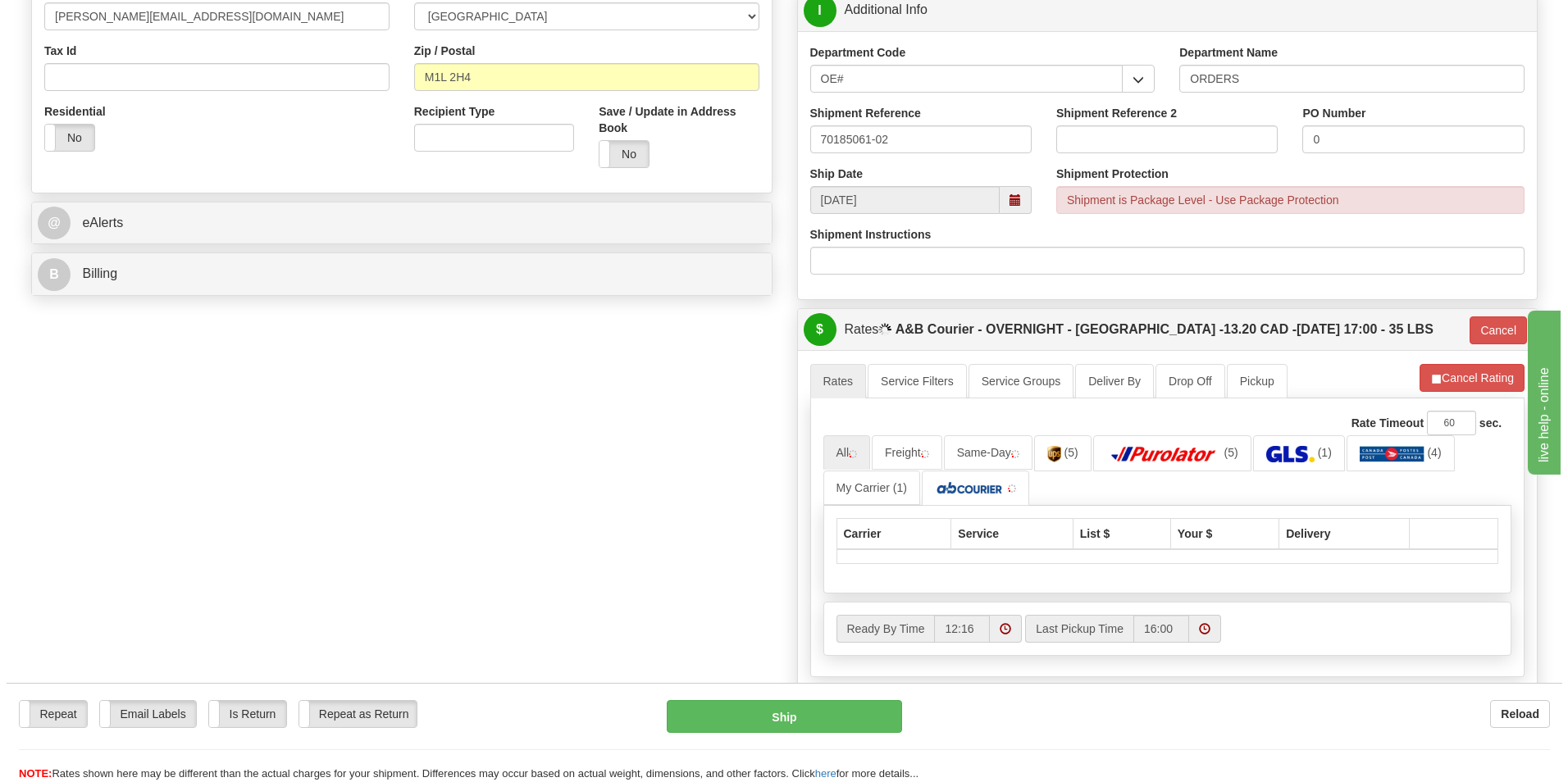
scroll to position [574, 0]
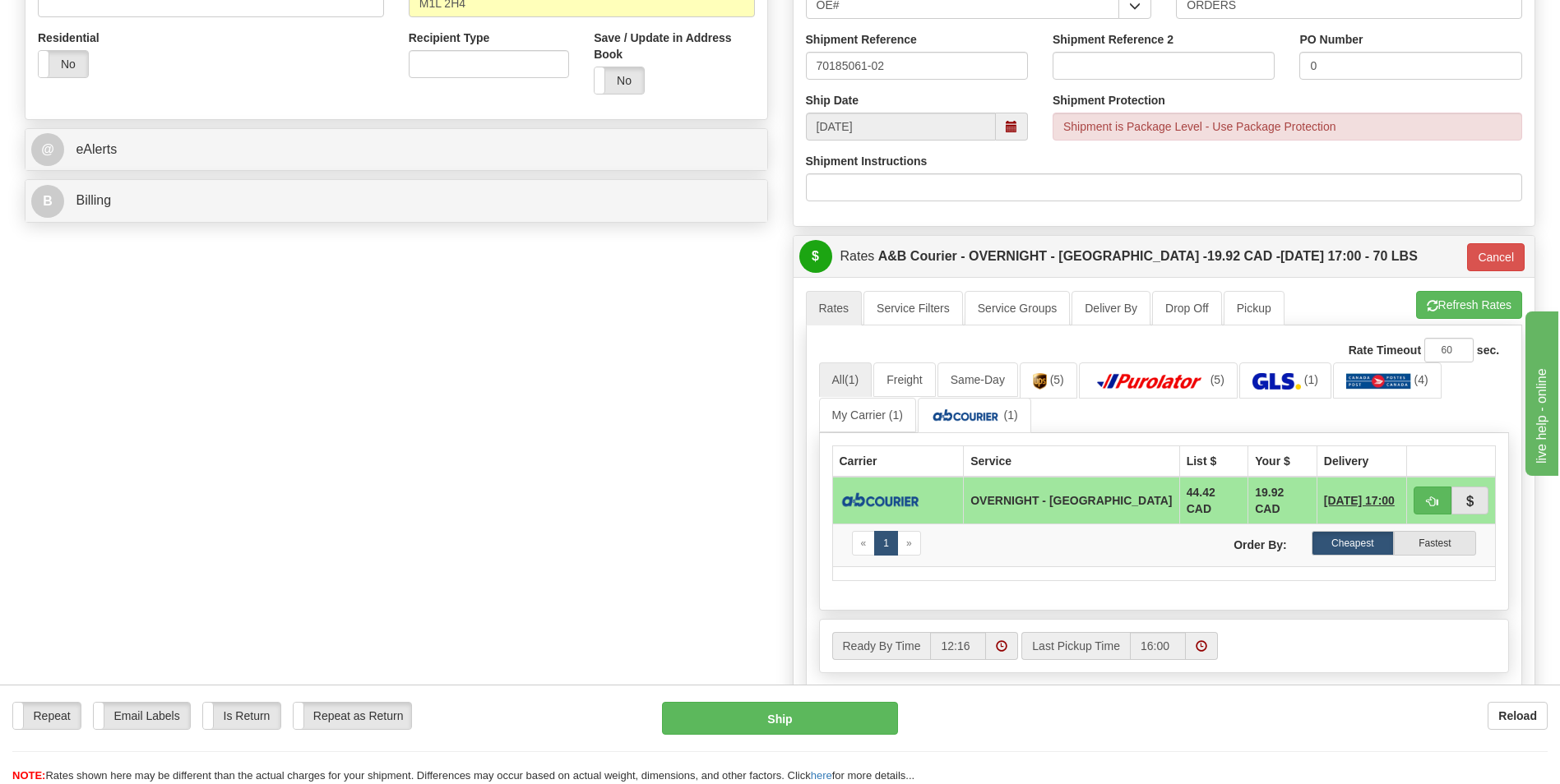
click at [1426, 482] on td at bounding box center [1452, 501] width 89 height 48
click at [1426, 487] on button "button" at bounding box center [1432, 501] width 37 height 28
click at [849, 718] on button "Ship" at bounding box center [780, 718] width 235 height 33
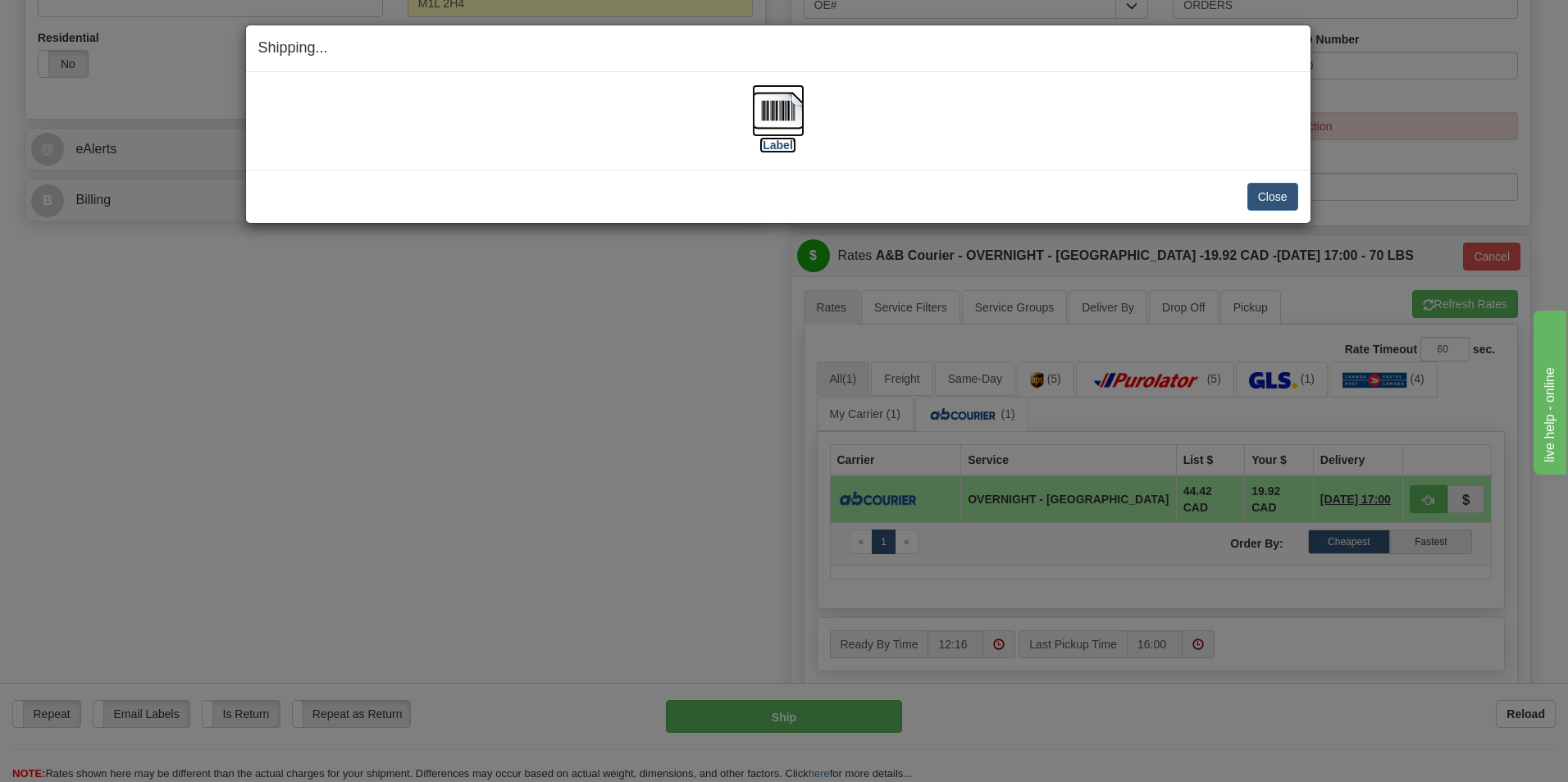
click at [782, 99] on img at bounding box center [778, 110] width 53 height 53
click at [1274, 199] on button "Close" at bounding box center [1273, 196] width 51 height 28
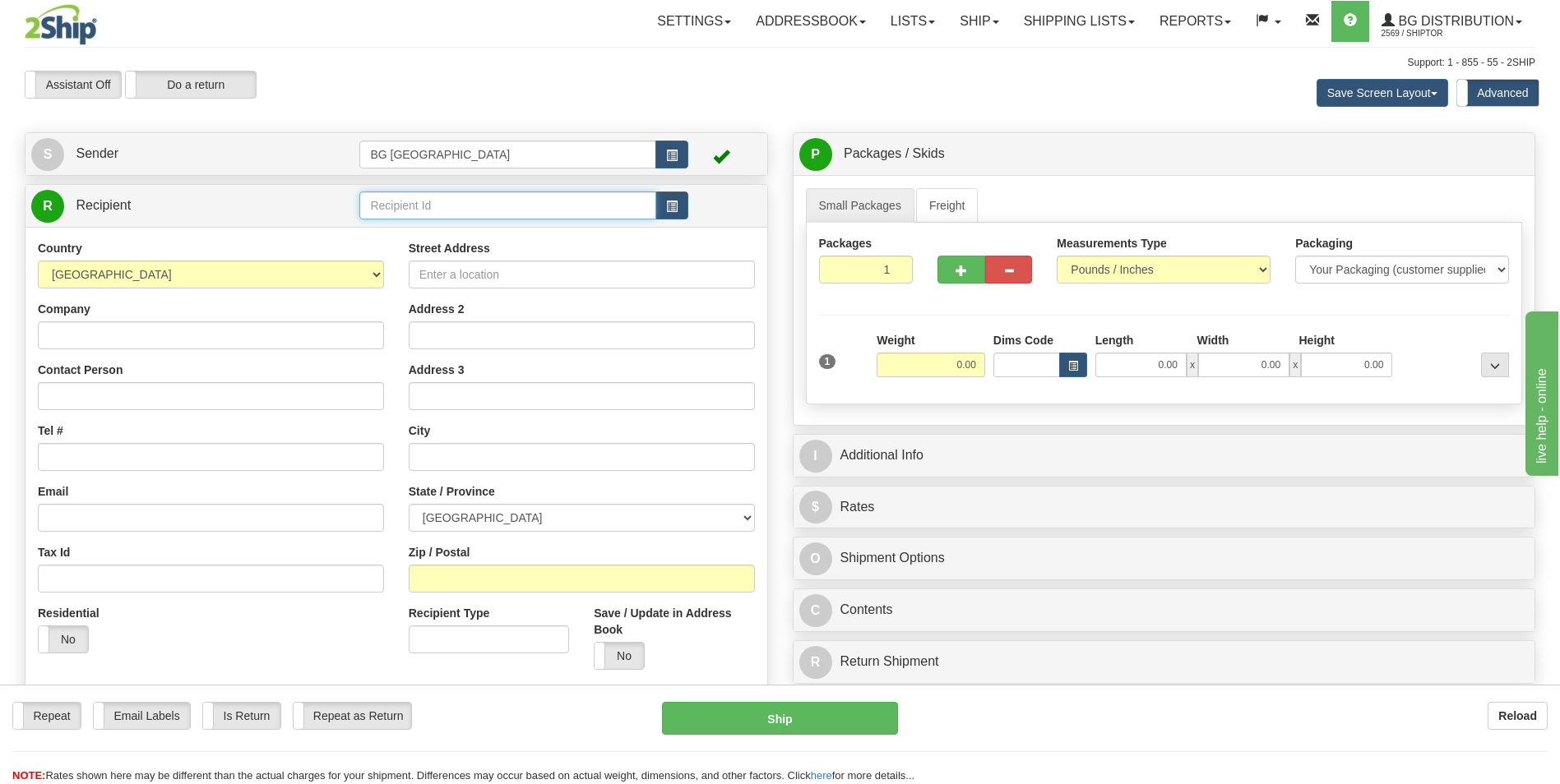
click at [482, 195] on input "text" at bounding box center [508, 205] width 296 height 28
click at [452, 221] on li "60751" at bounding box center [508, 231] width 295 height 21
type input "60751"
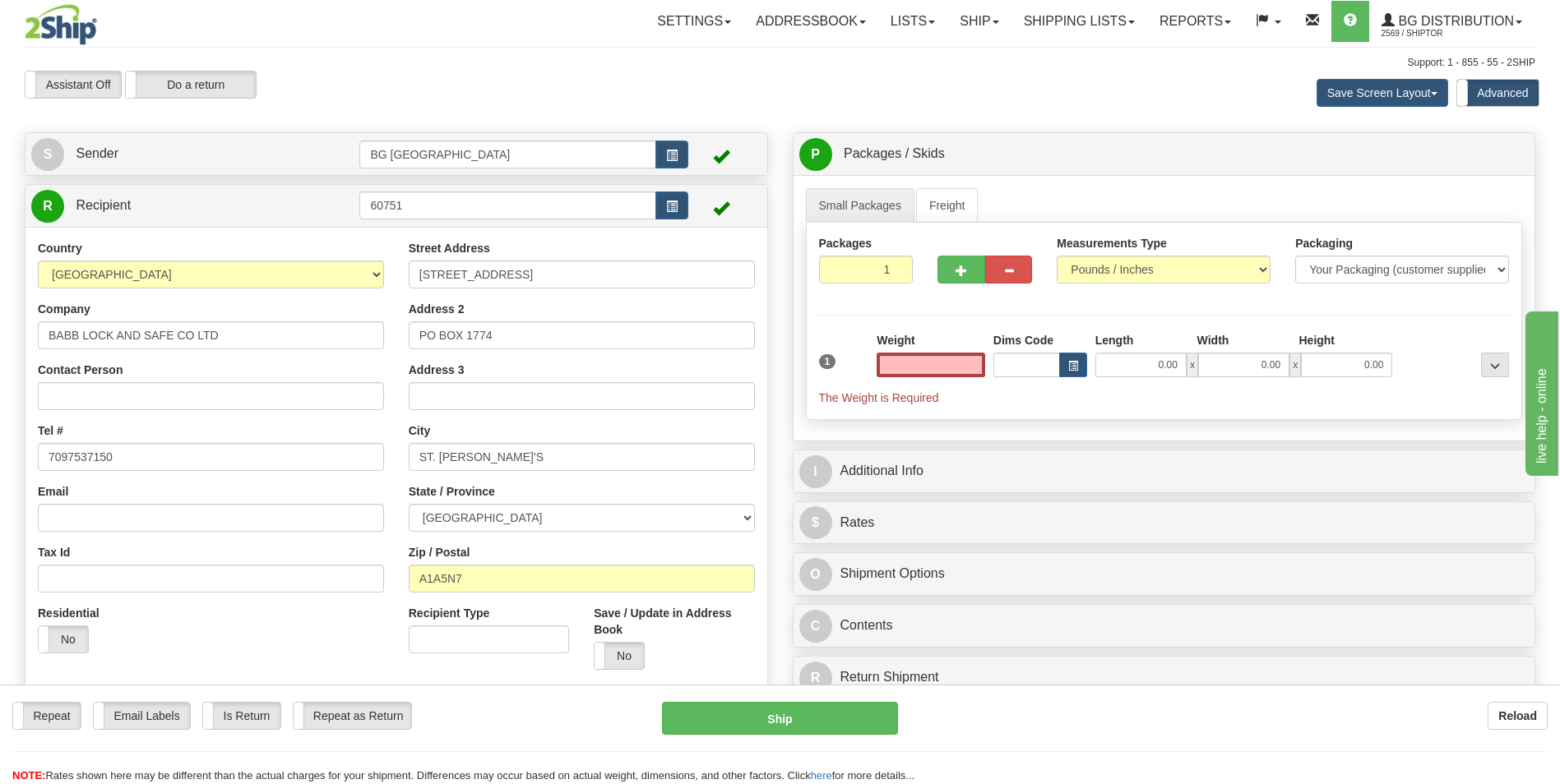
type input "0.00"
click at [912, 358] on input "0.00" at bounding box center [931, 364] width 108 height 25
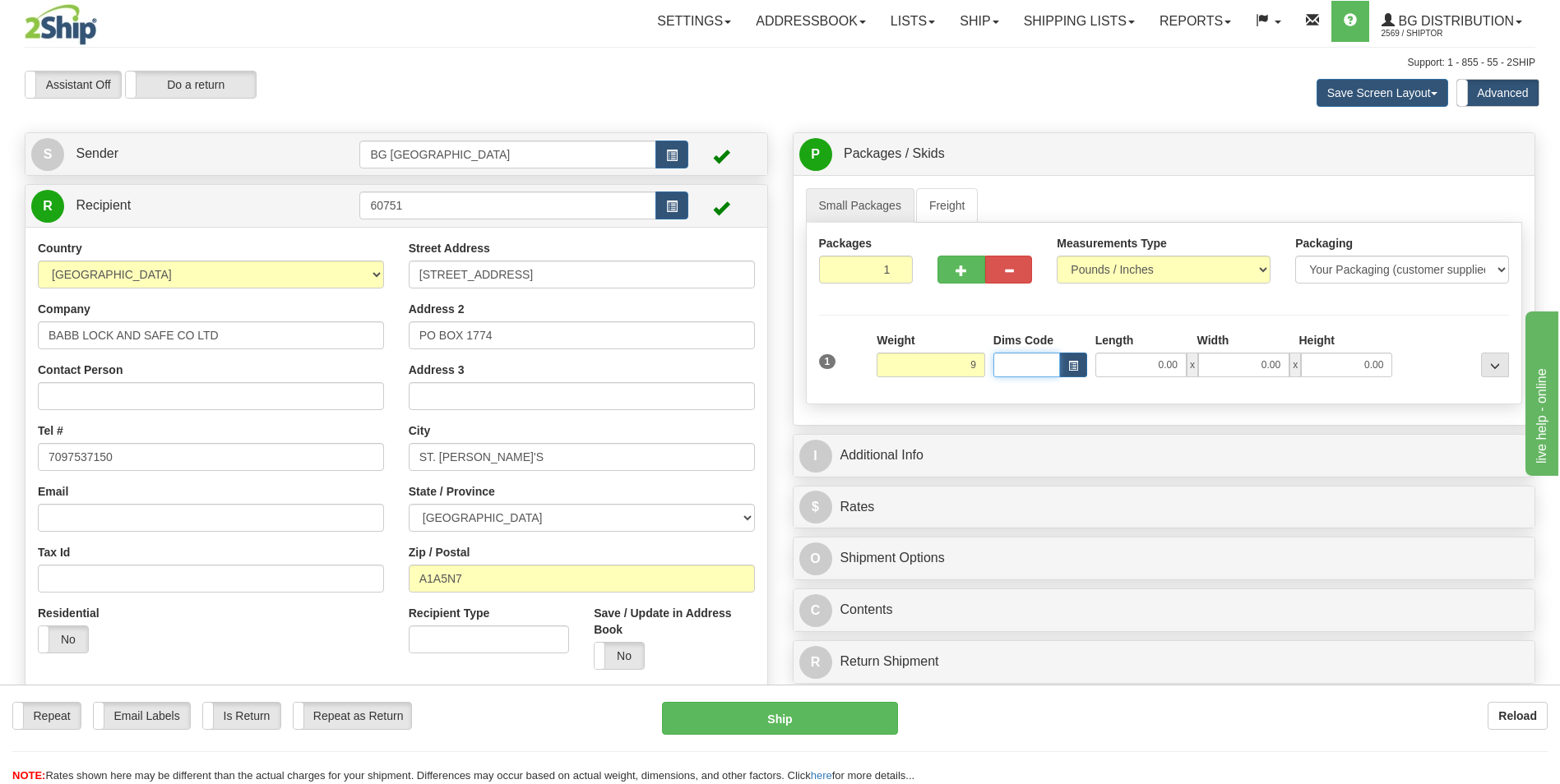
type input "9.00"
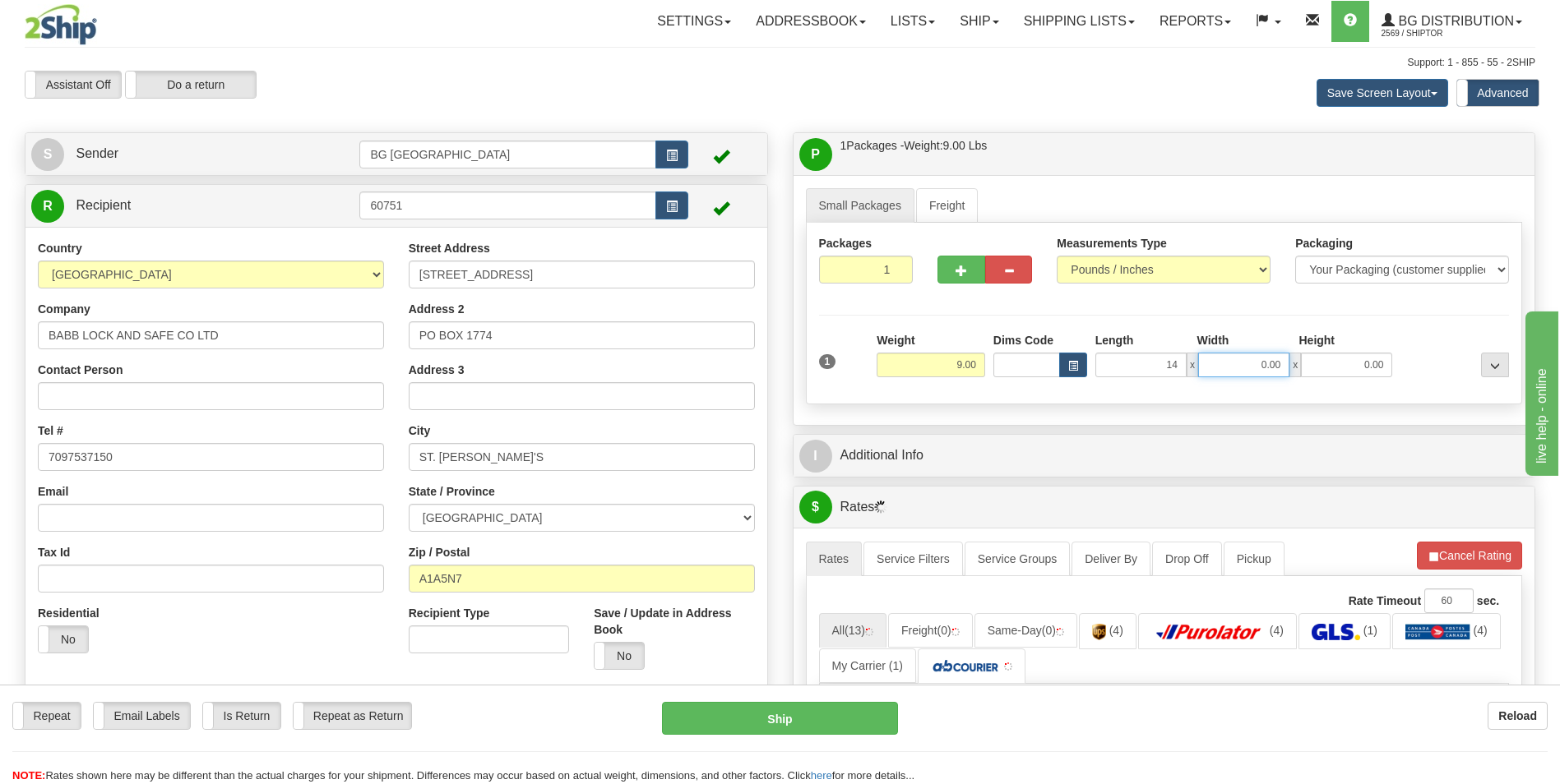
type input "14.00"
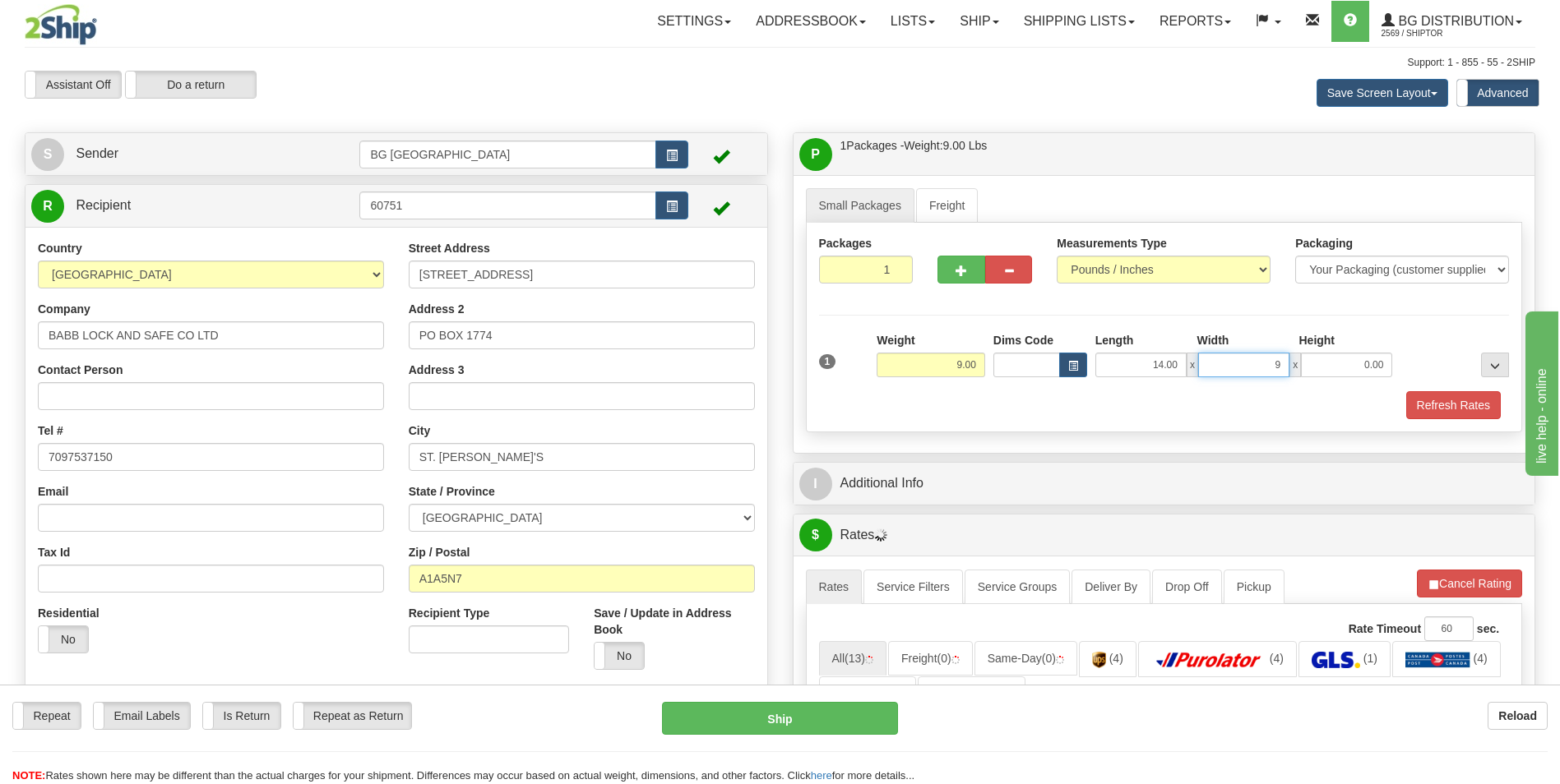
type input "9.00"
type input "5.00"
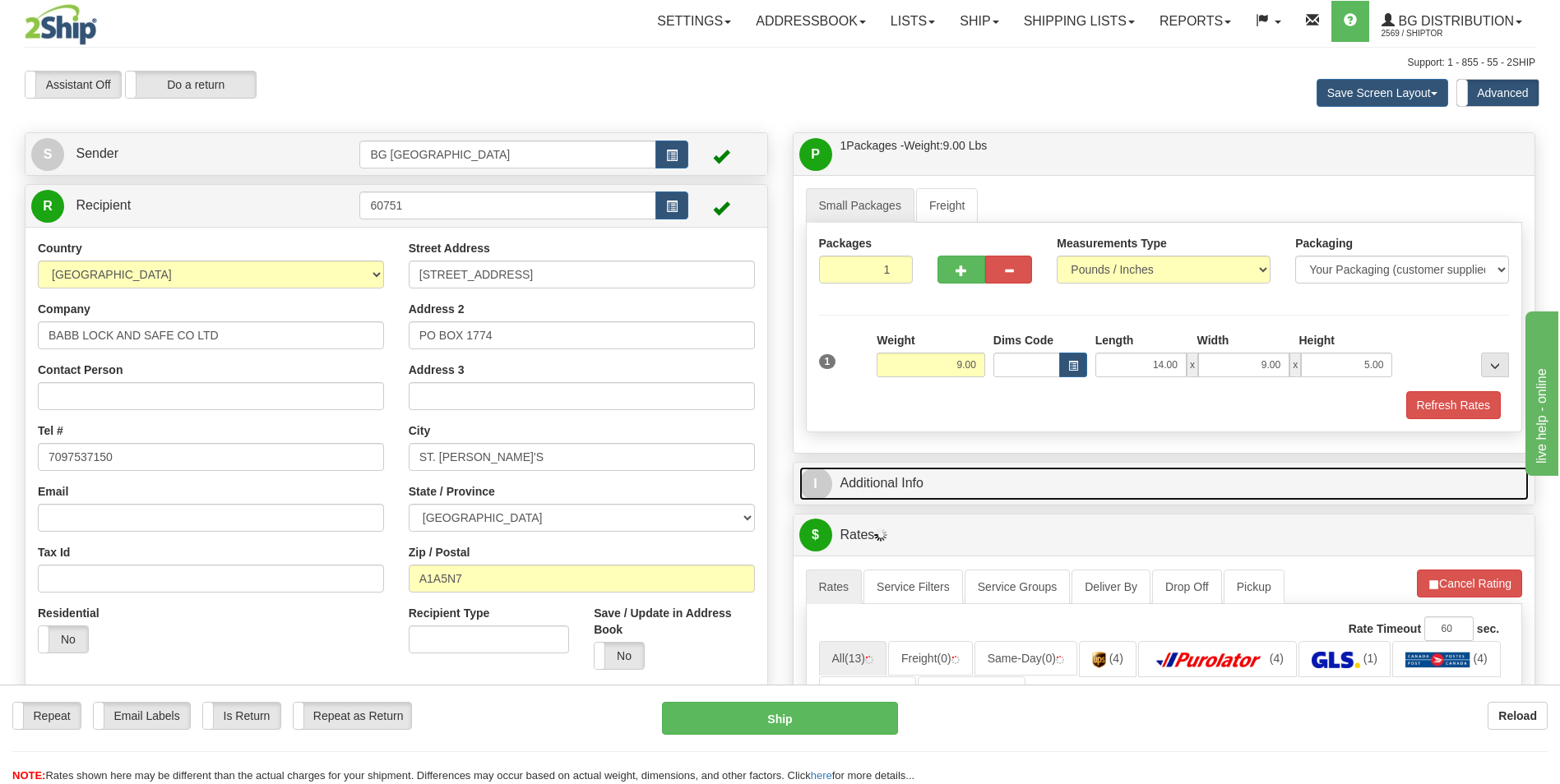
click at [900, 469] on link "I Additional Info" at bounding box center [1165, 484] width 731 height 34
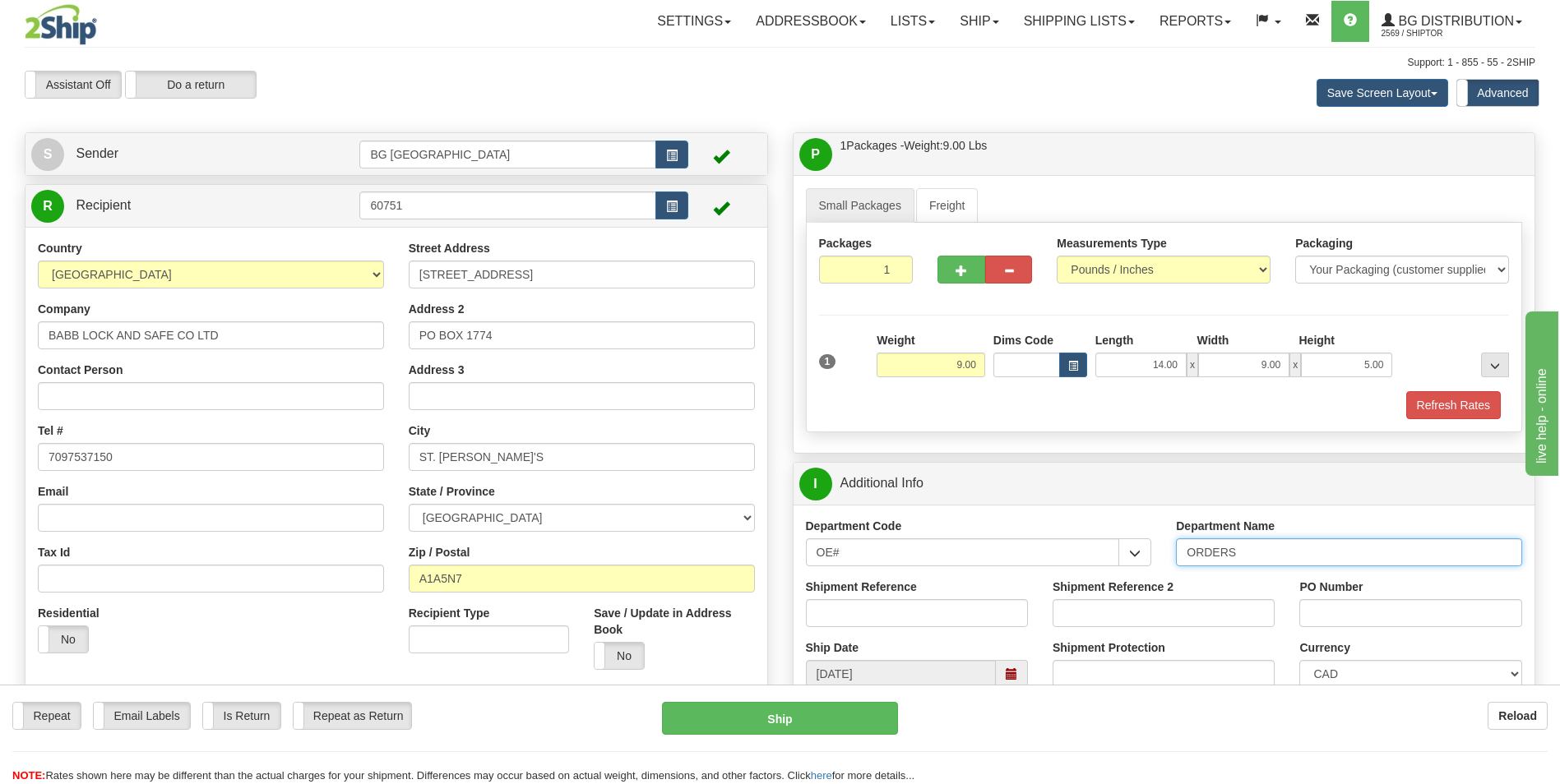
click at [1283, 550] on input "ORDERS" at bounding box center [1349, 552] width 347 height 28
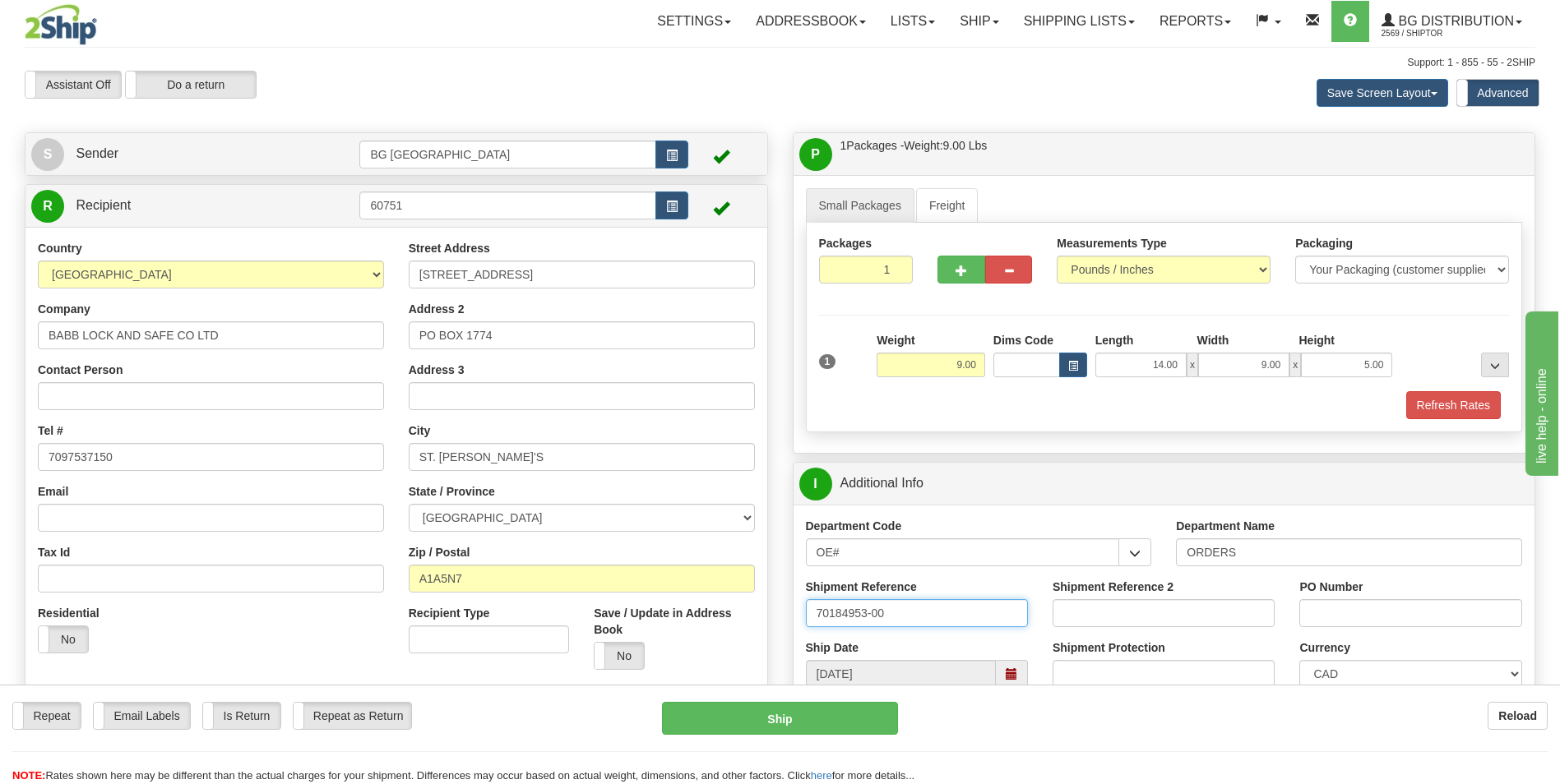
type input "70184953-00"
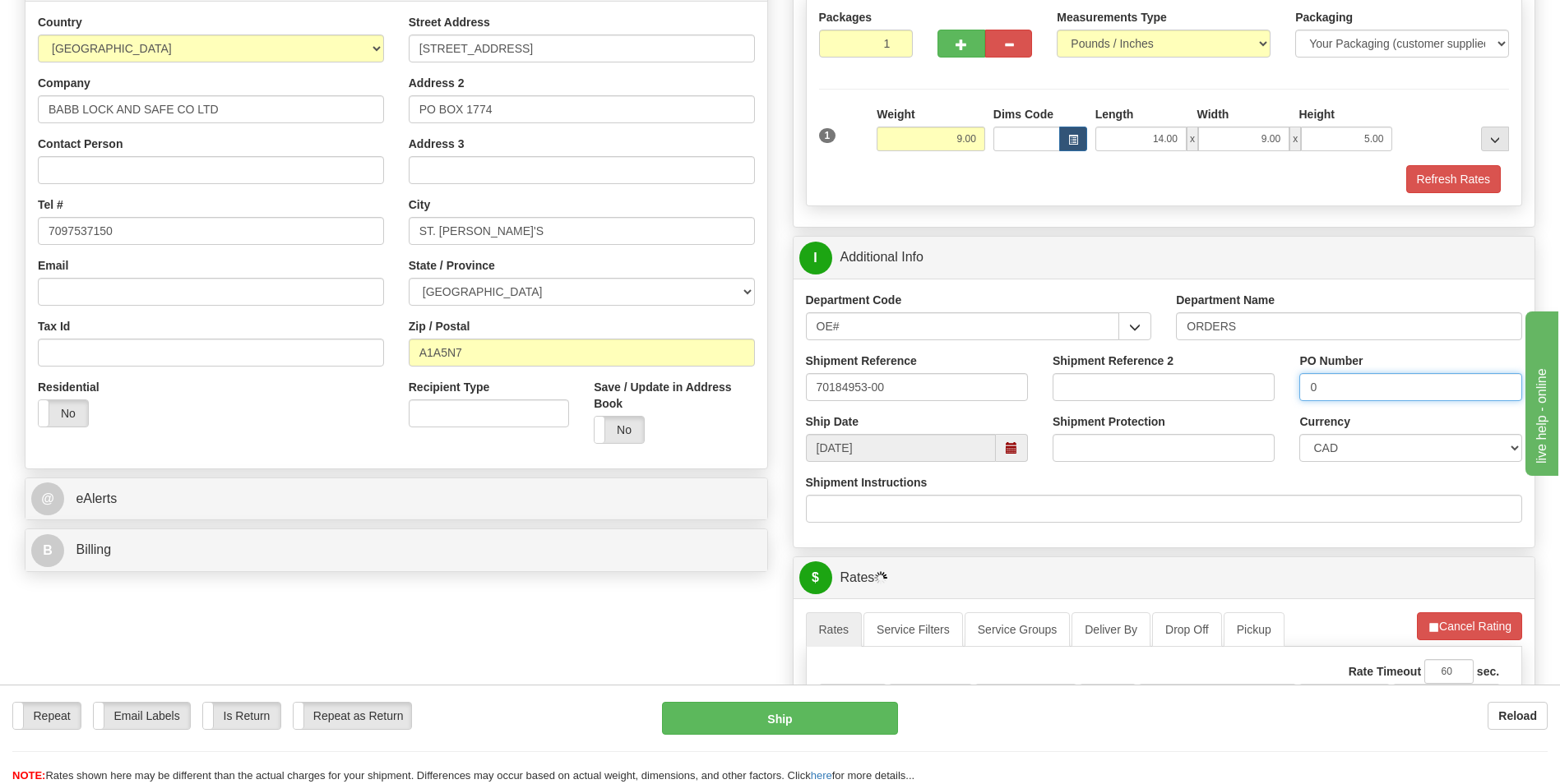
scroll to position [329, 0]
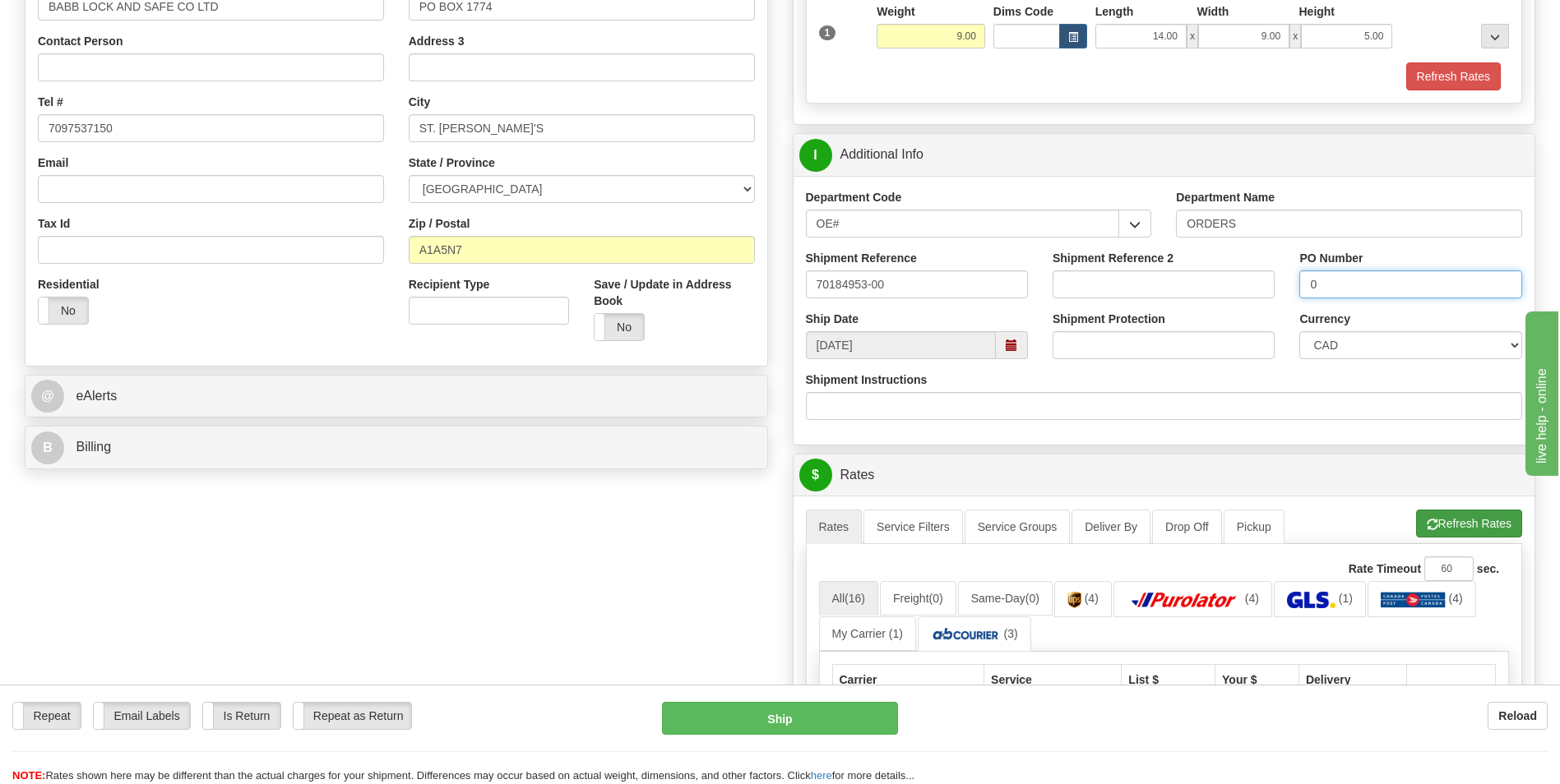
type input "0"
click at [1416, 517] on button "Refresh Rates" at bounding box center [1469, 524] width 106 height 28
click at [643, 550] on div "Create a label for the return Create Pickup Without Label S" at bounding box center [779, 532] width 1535 height 1457
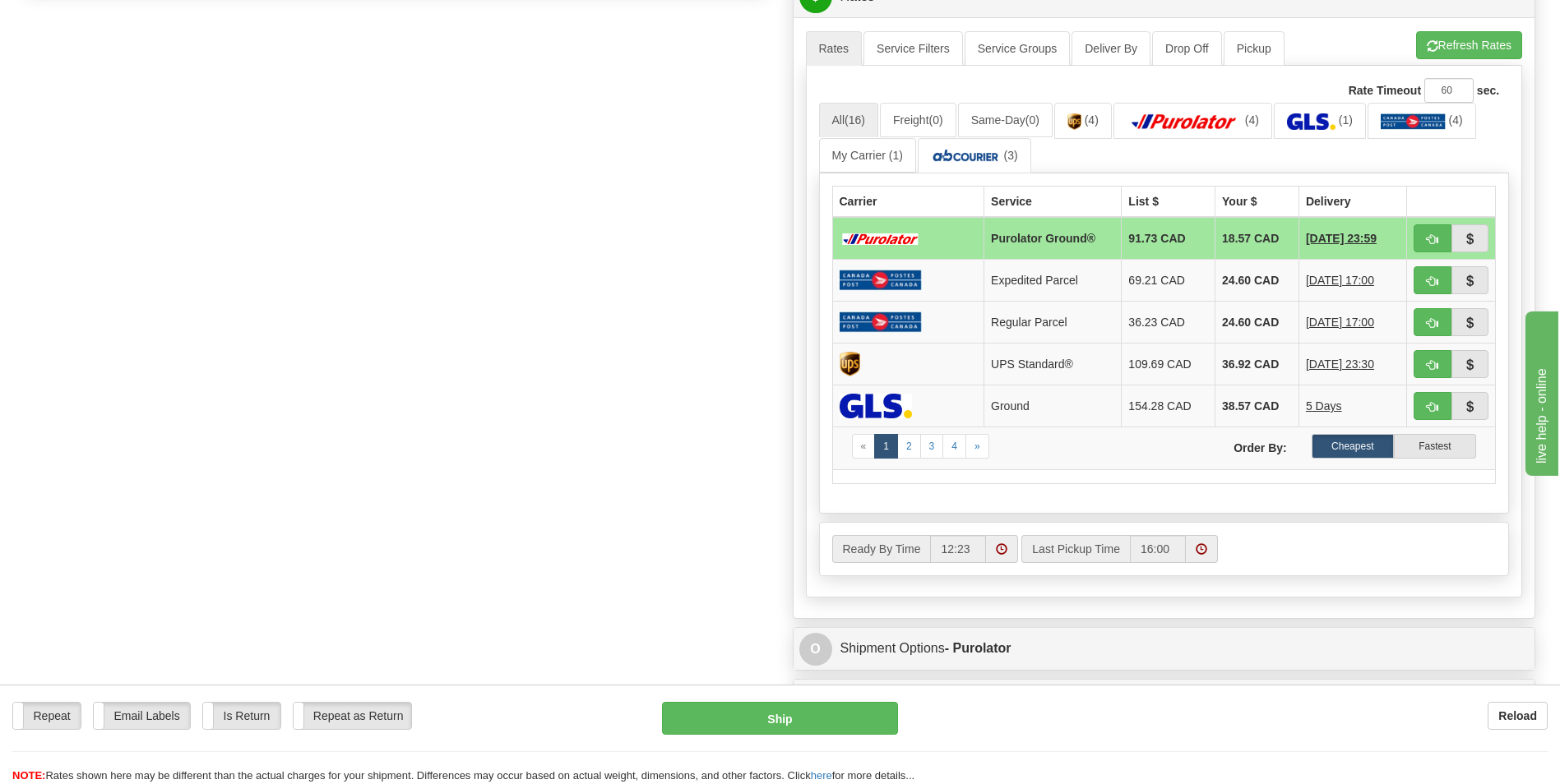
scroll to position [822, 0]
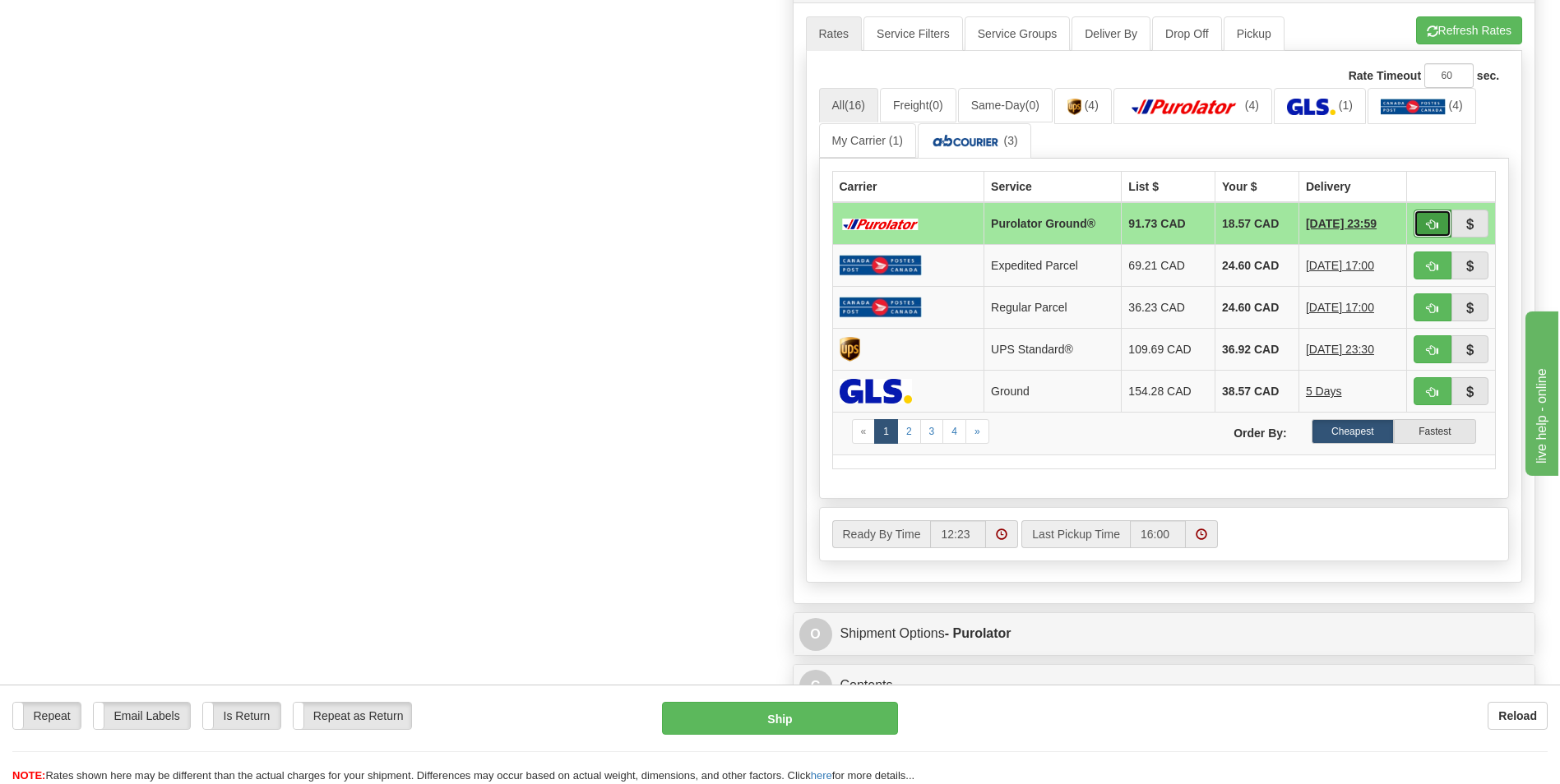
click at [1440, 215] on button "button" at bounding box center [1432, 223] width 37 height 28
type input "260"
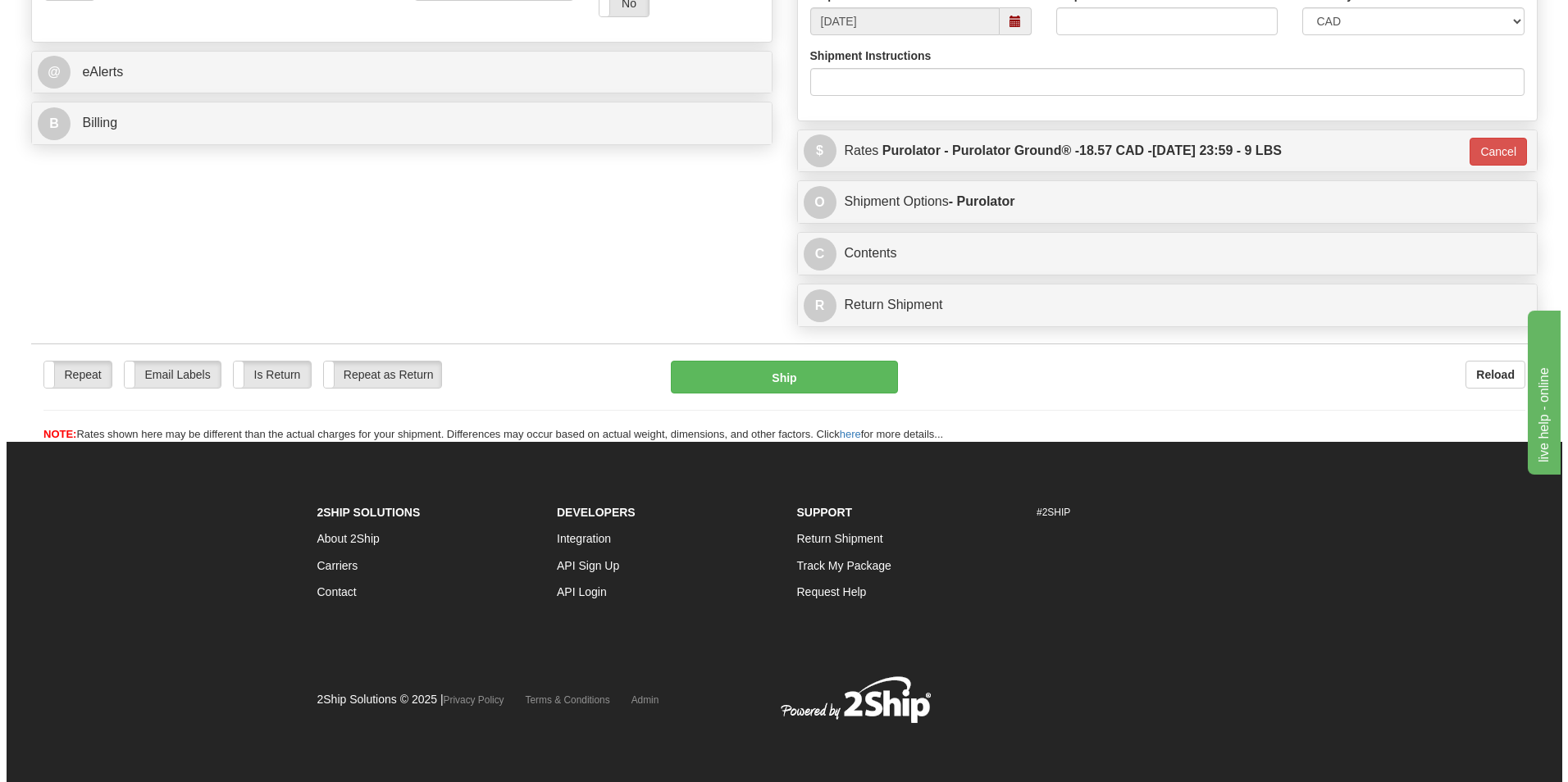
scroll to position [651, 0]
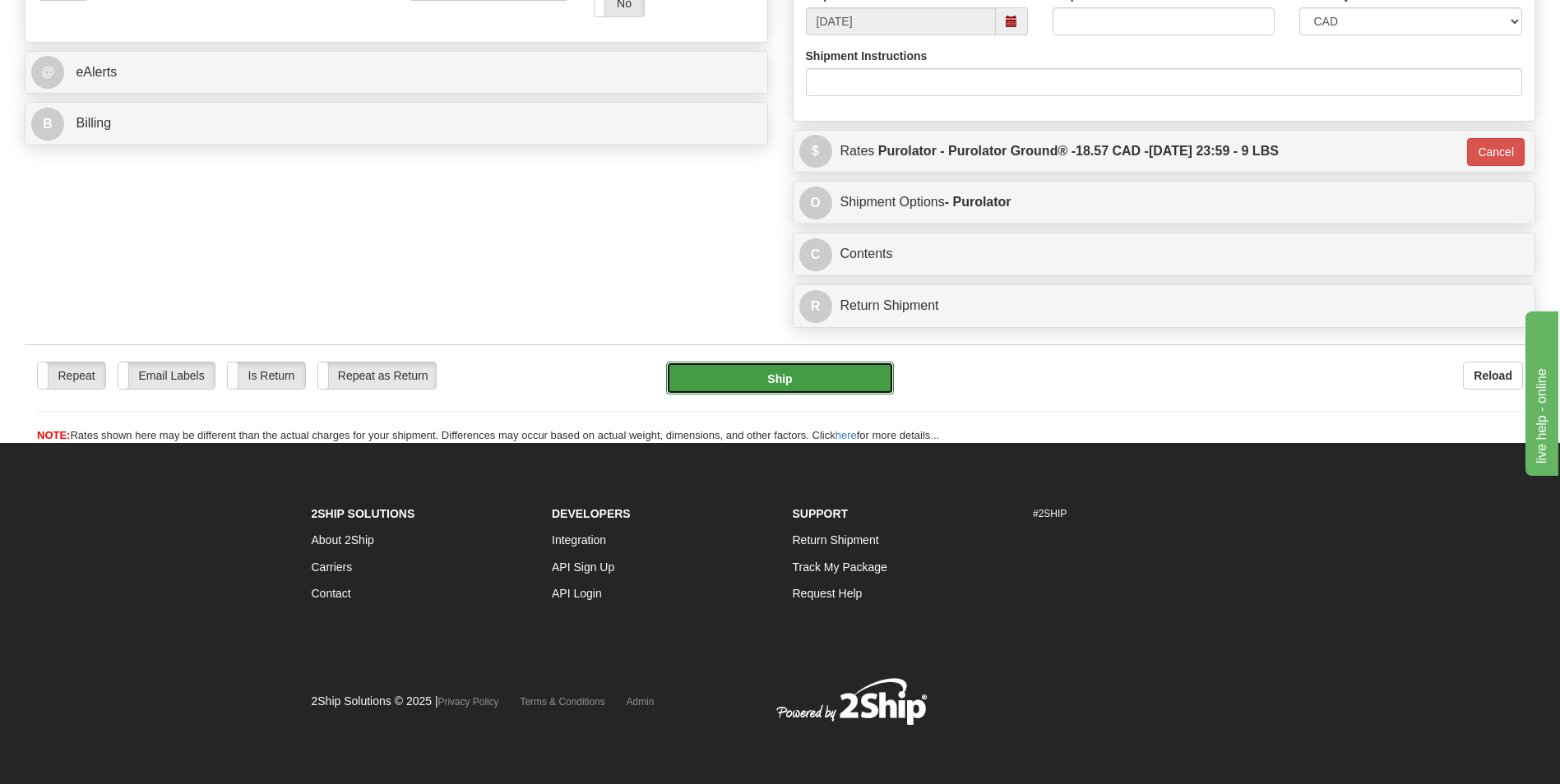
click at [817, 385] on button "Ship" at bounding box center [779, 378] width 227 height 33
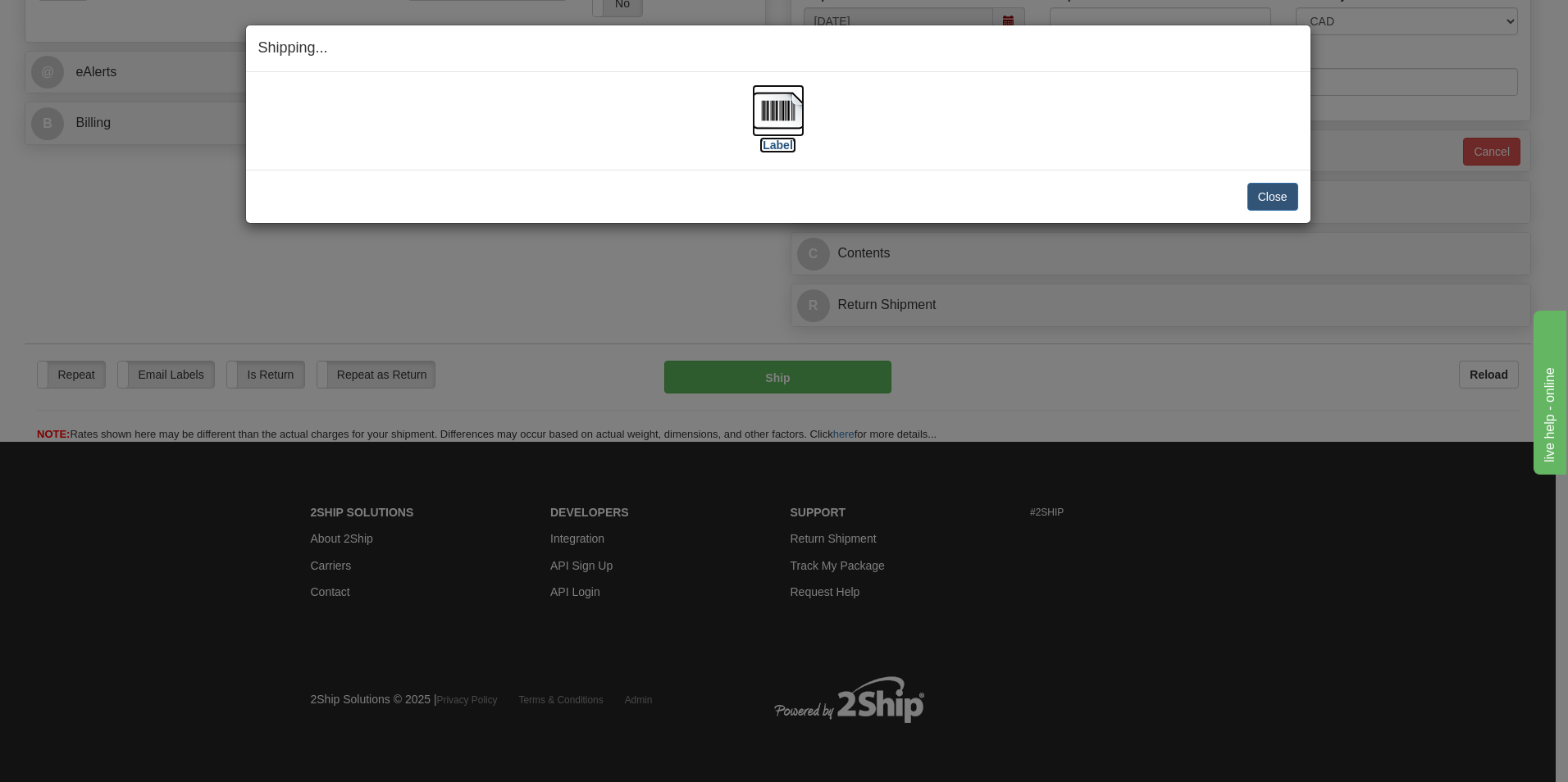
click at [774, 114] on img at bounding box center [778, 110] width 53 height 53
click at [1259, 193] on button "Close" at bounding box center [1273, 196] width 51 height 28
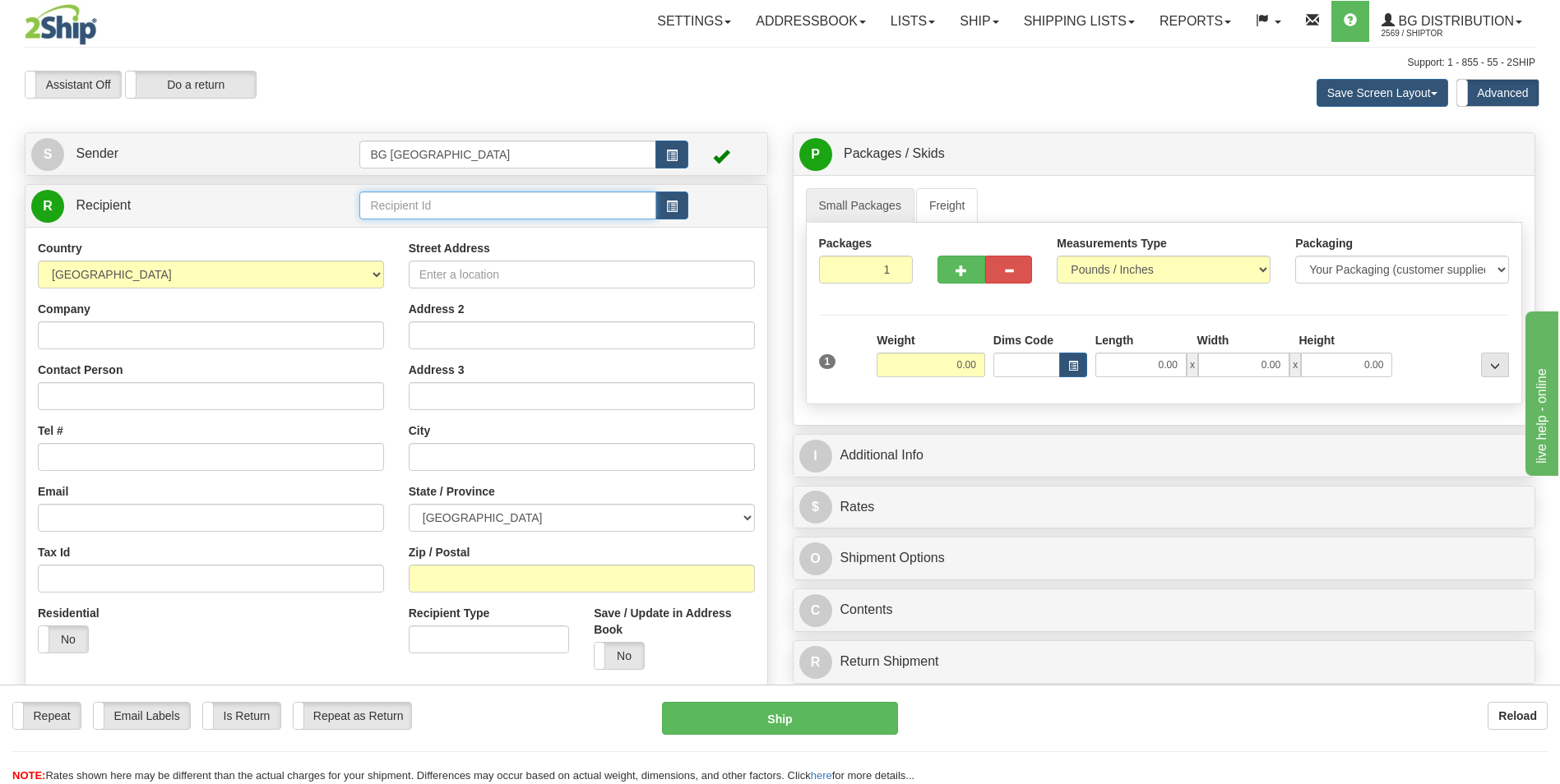
click at [422, 218] on input "text" at bounding box center [508, 205] width 296 height 28
click at [406, 230] on div "60071" at bounding box center [504, 231] width 280 height 18
type input "60071"
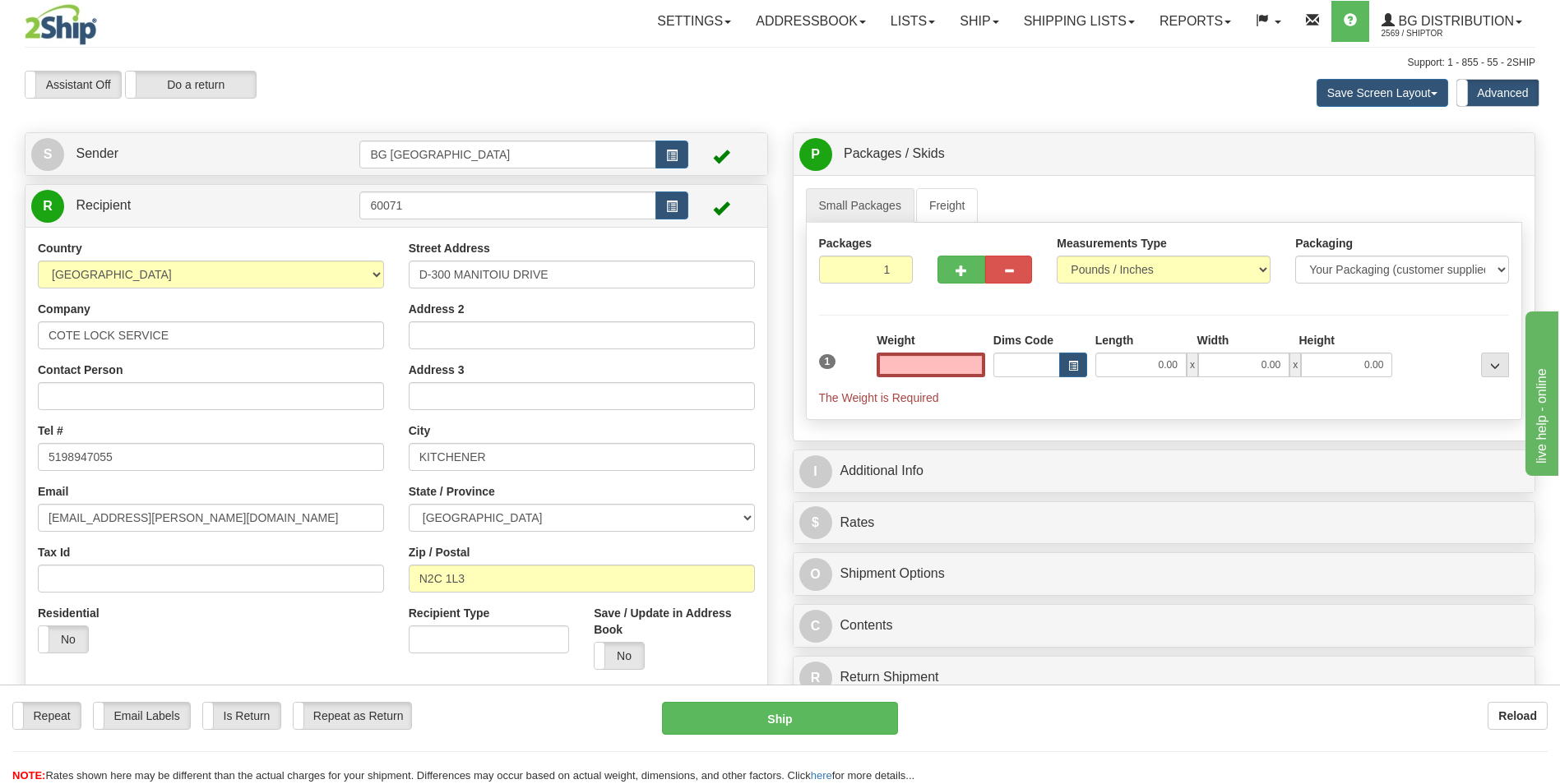
type input "0.00"
click at [929, 376] on input "0.00" at bounding box center [931, 364] width 108 height 25
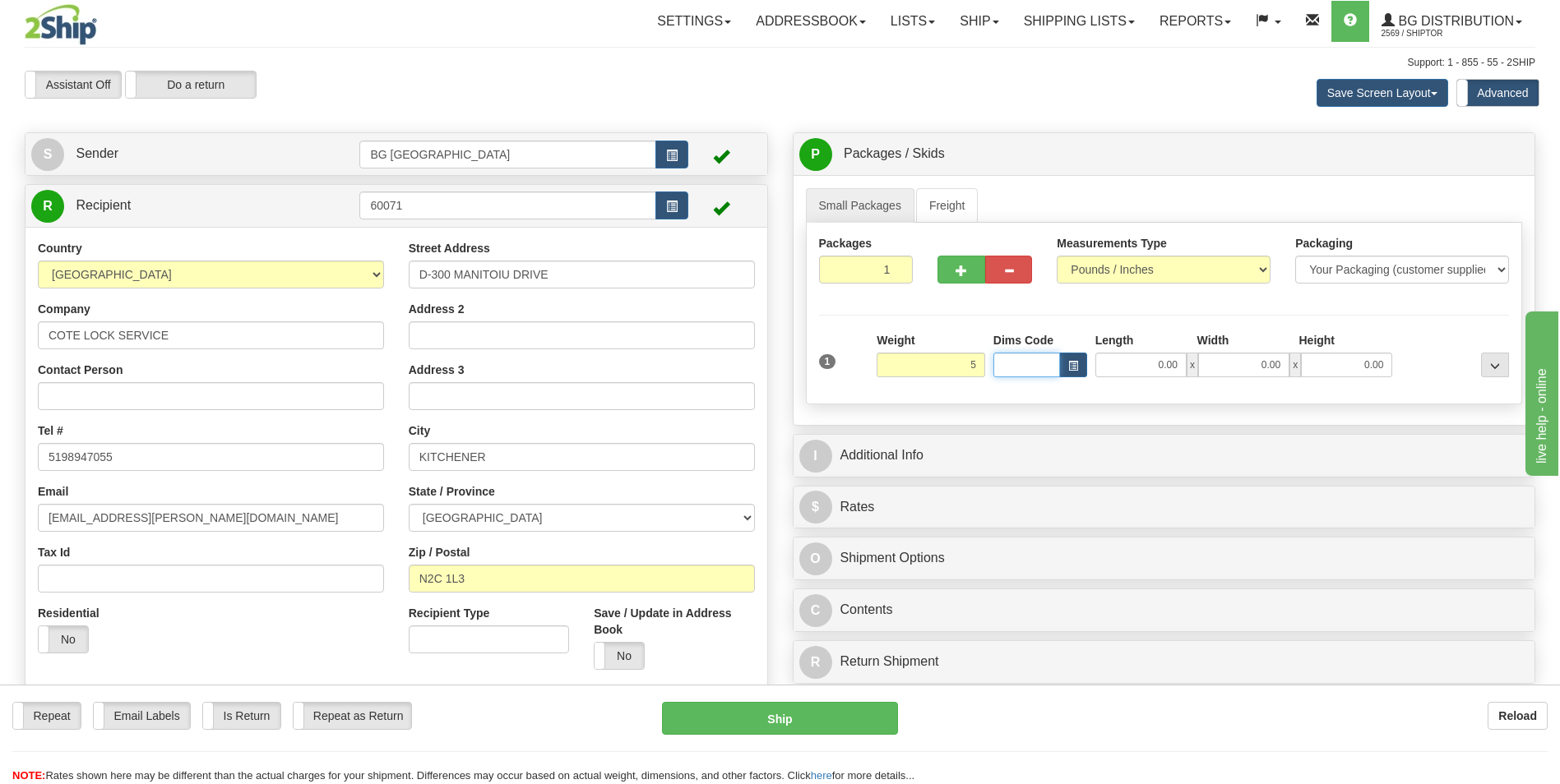
type input "5.00"
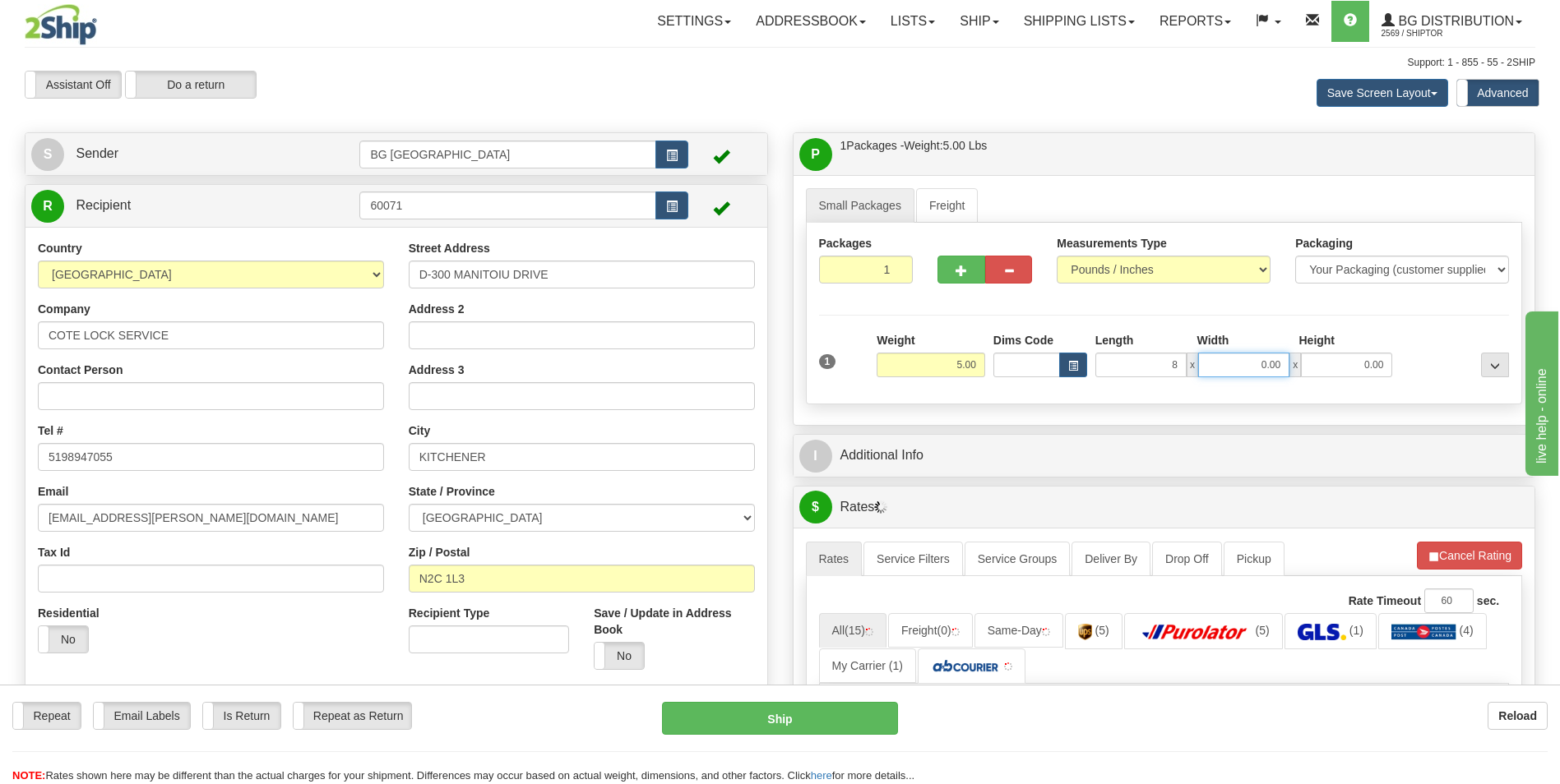
type input "8.00"
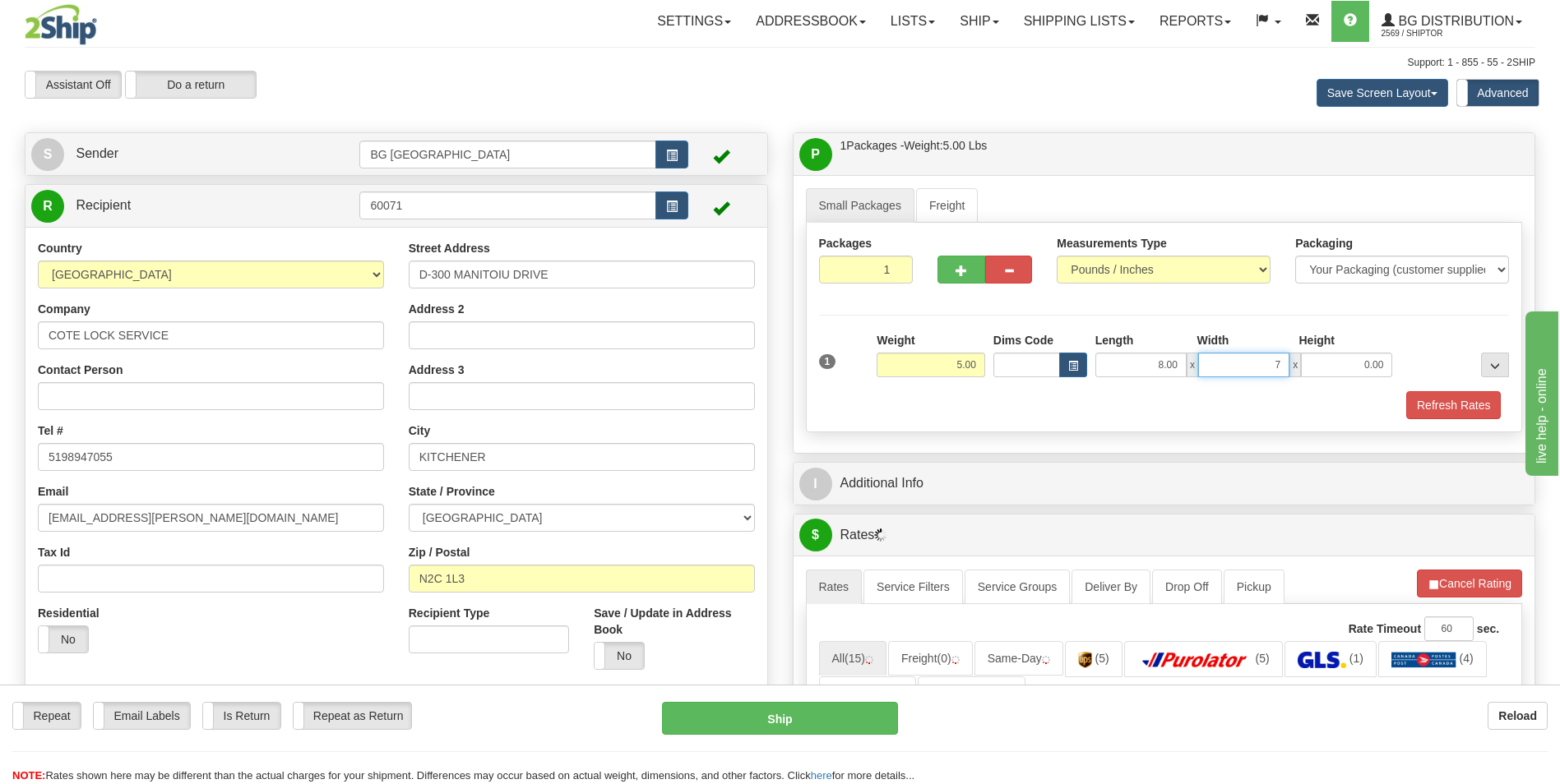
type input "7.00"
type input "6.00"
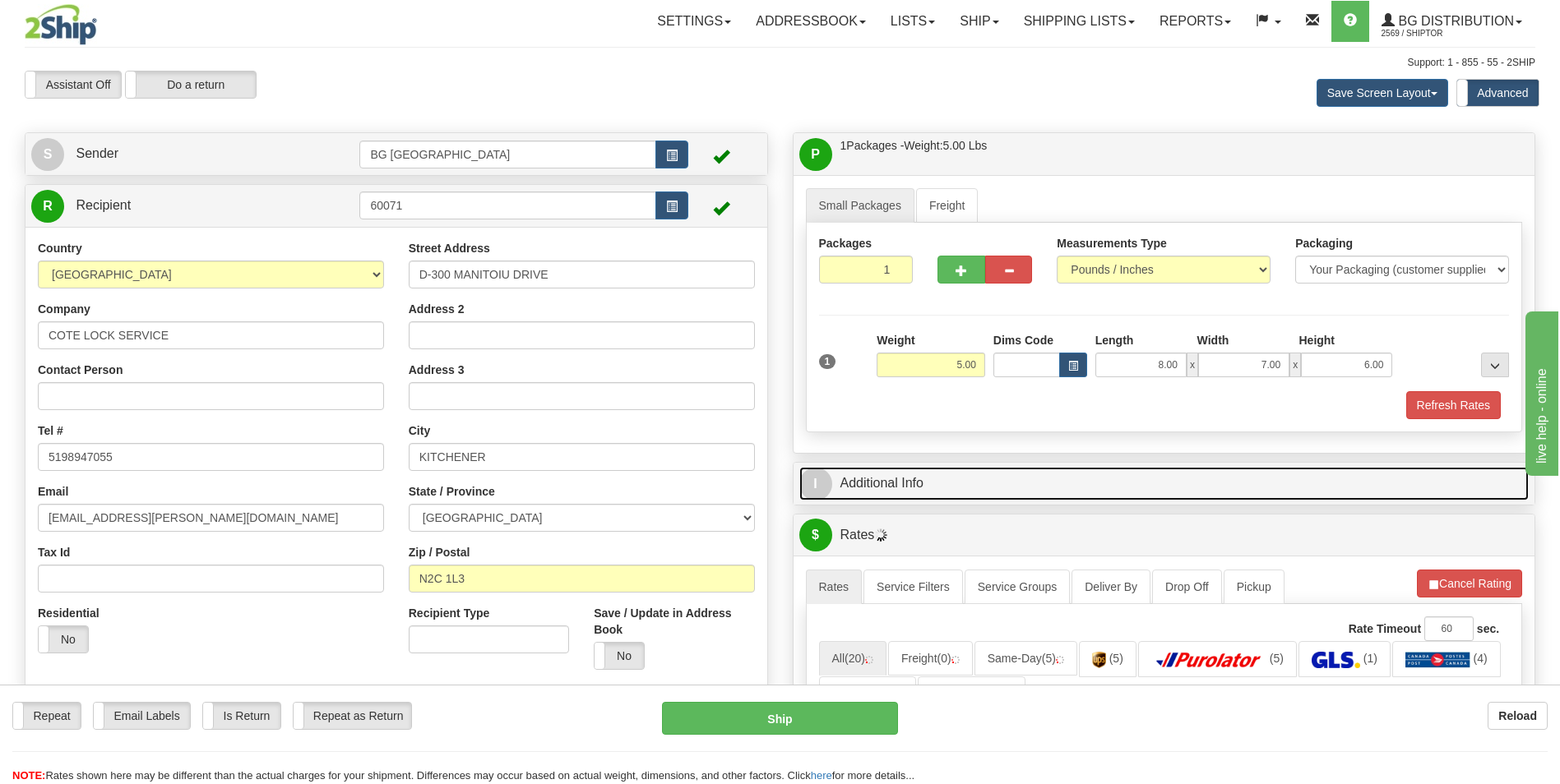
click at [914, 478] on link "I Additional Info" at bounding box center [1165, 484] width 731 height 34
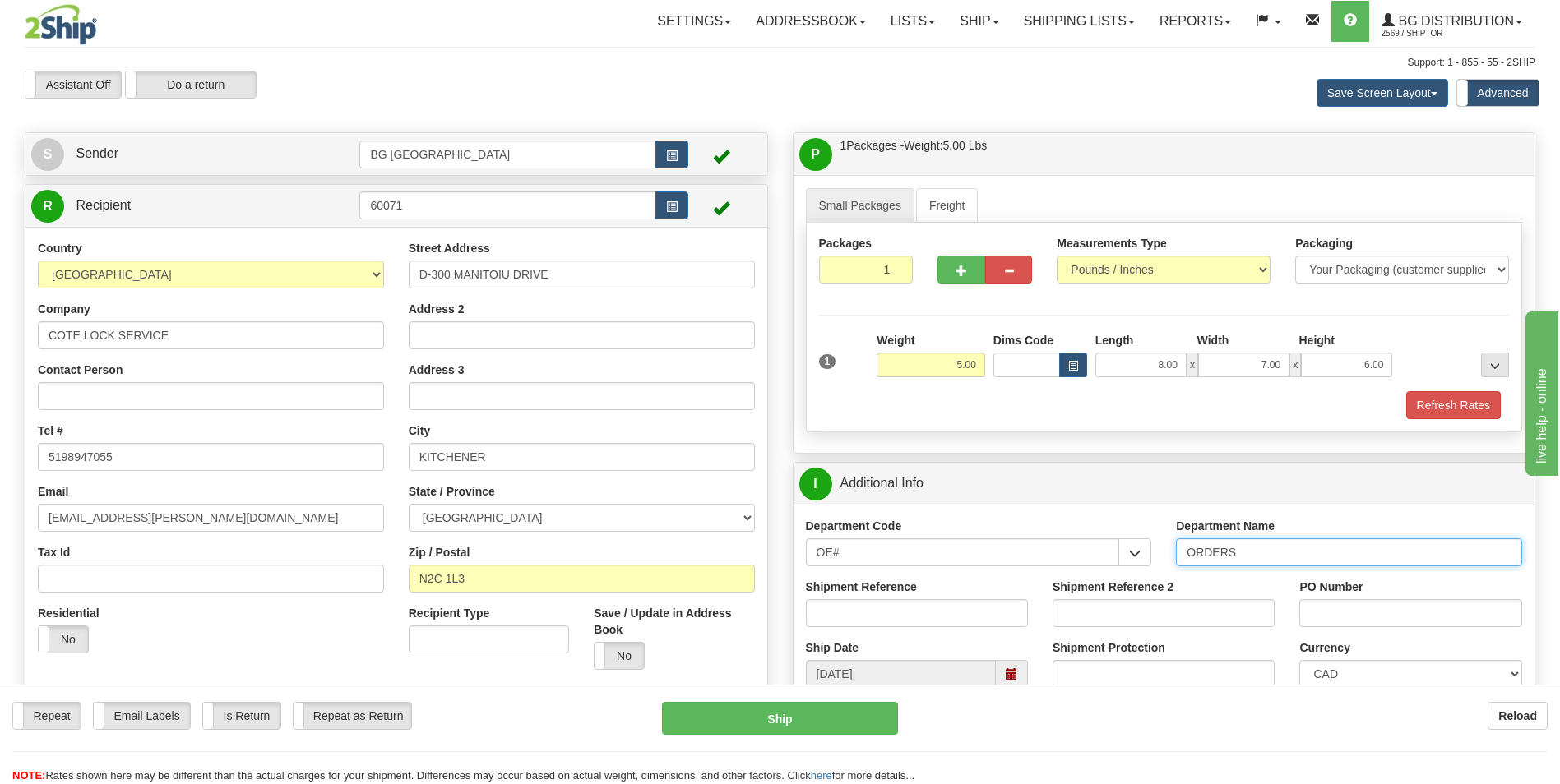
click at [1280, 558] on input "ORDERS" at bounding box center [1349, 552] width 347 height 28
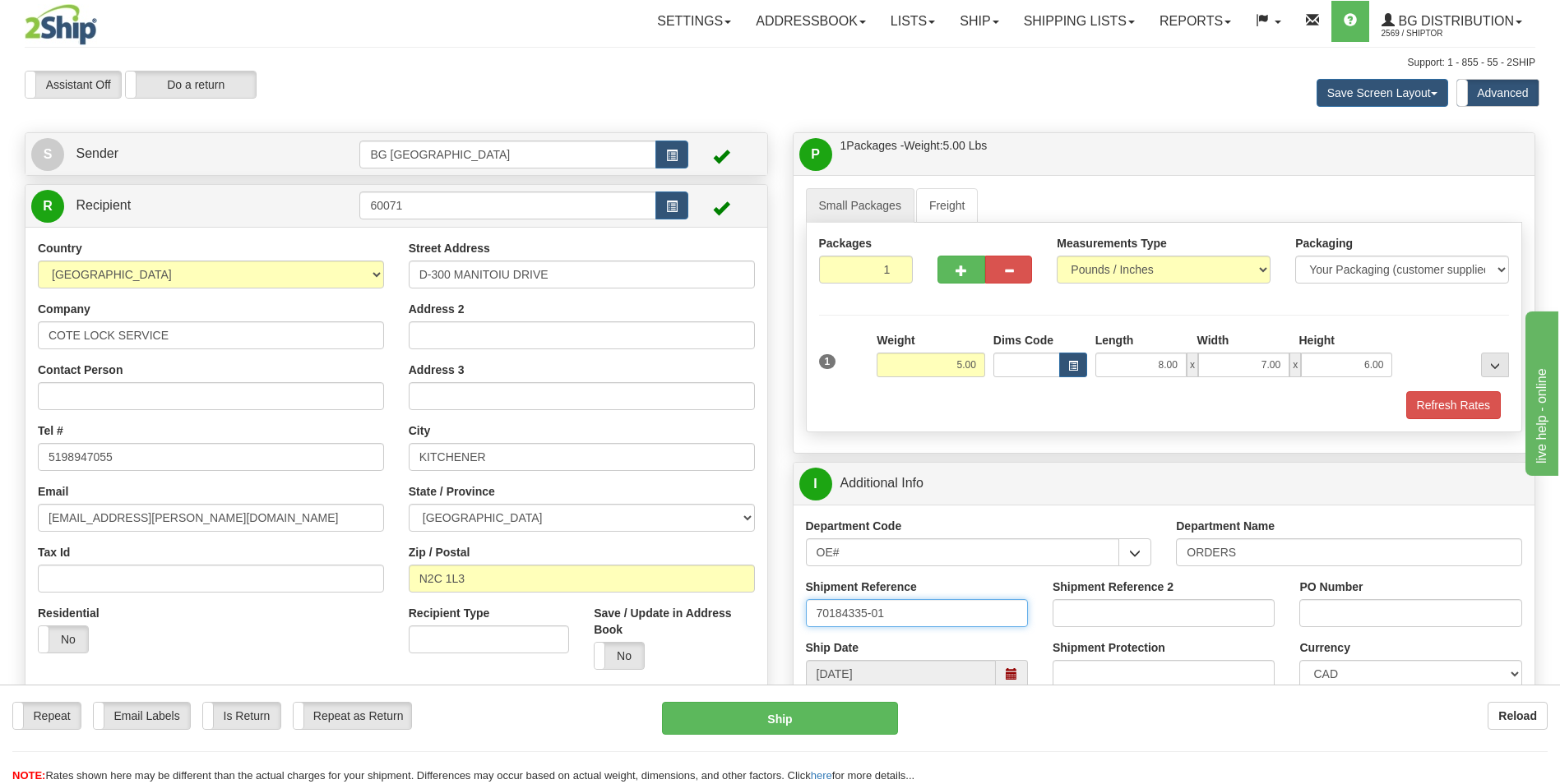
type input "70184335-01"
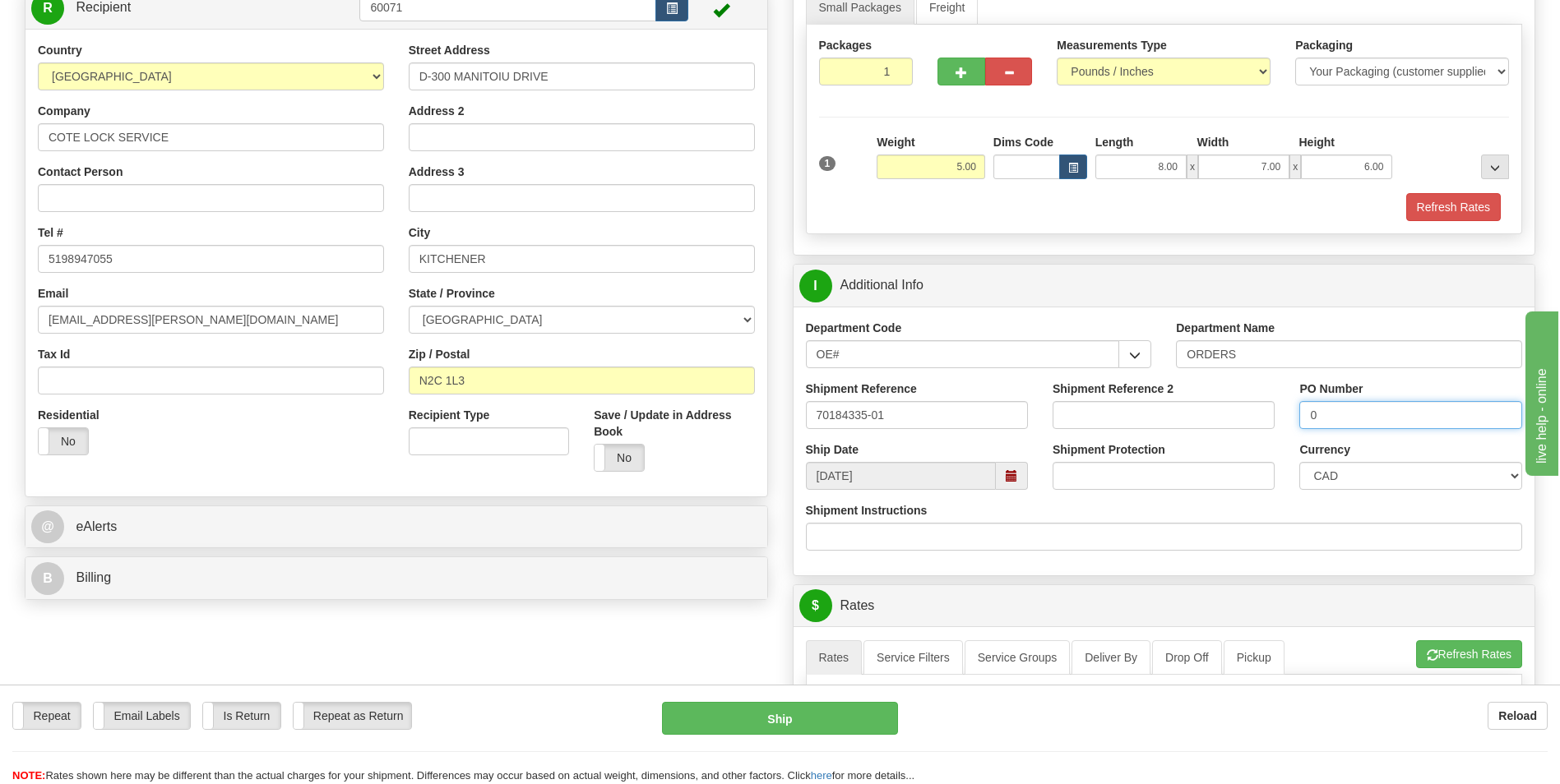
scroll to position [411, 0]
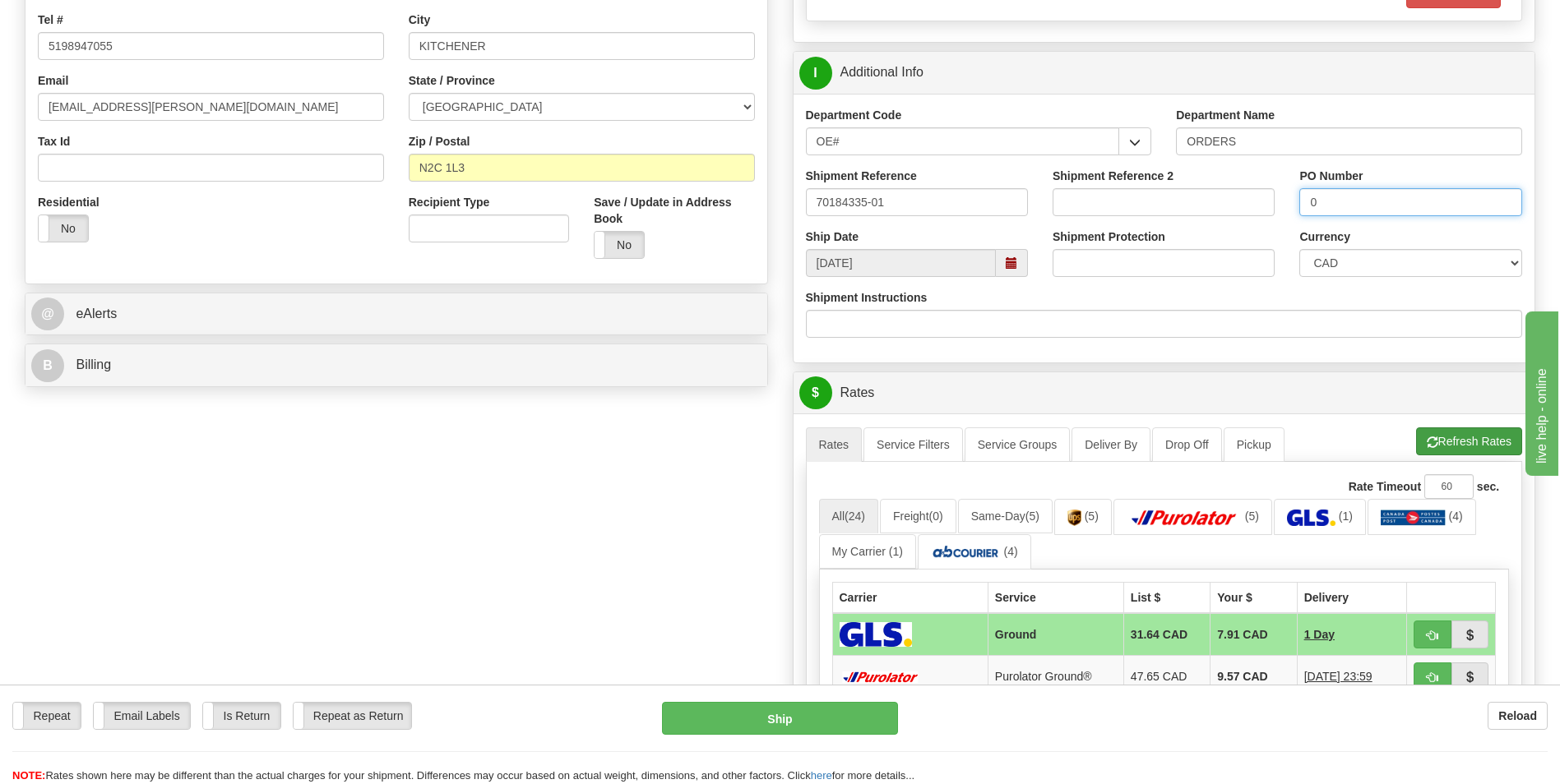
type input "0"
click at [1427, 443] on span "button" at bounding box center [1433, 443] width 12 height 11
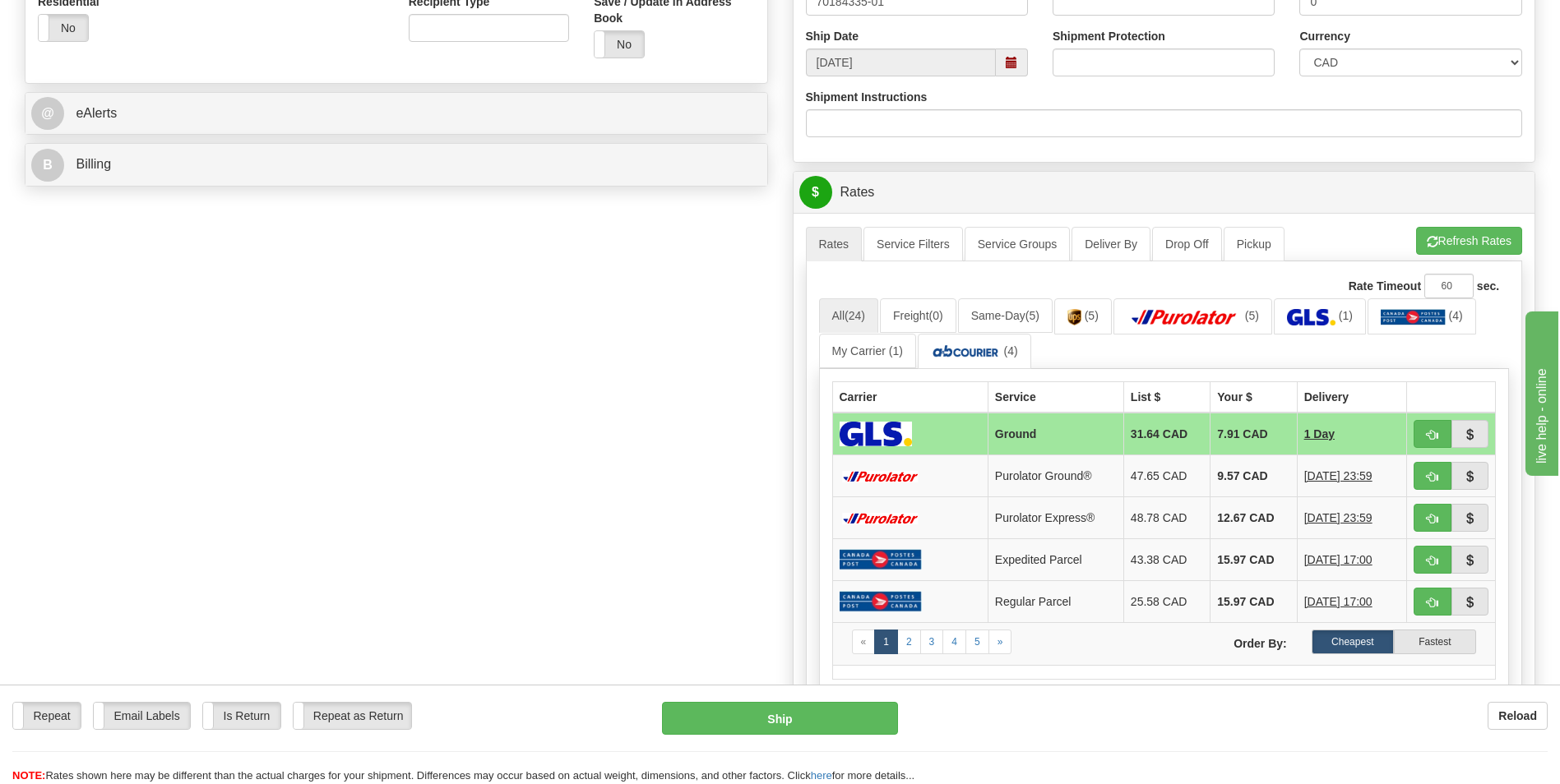
scroll to position [740, 0]
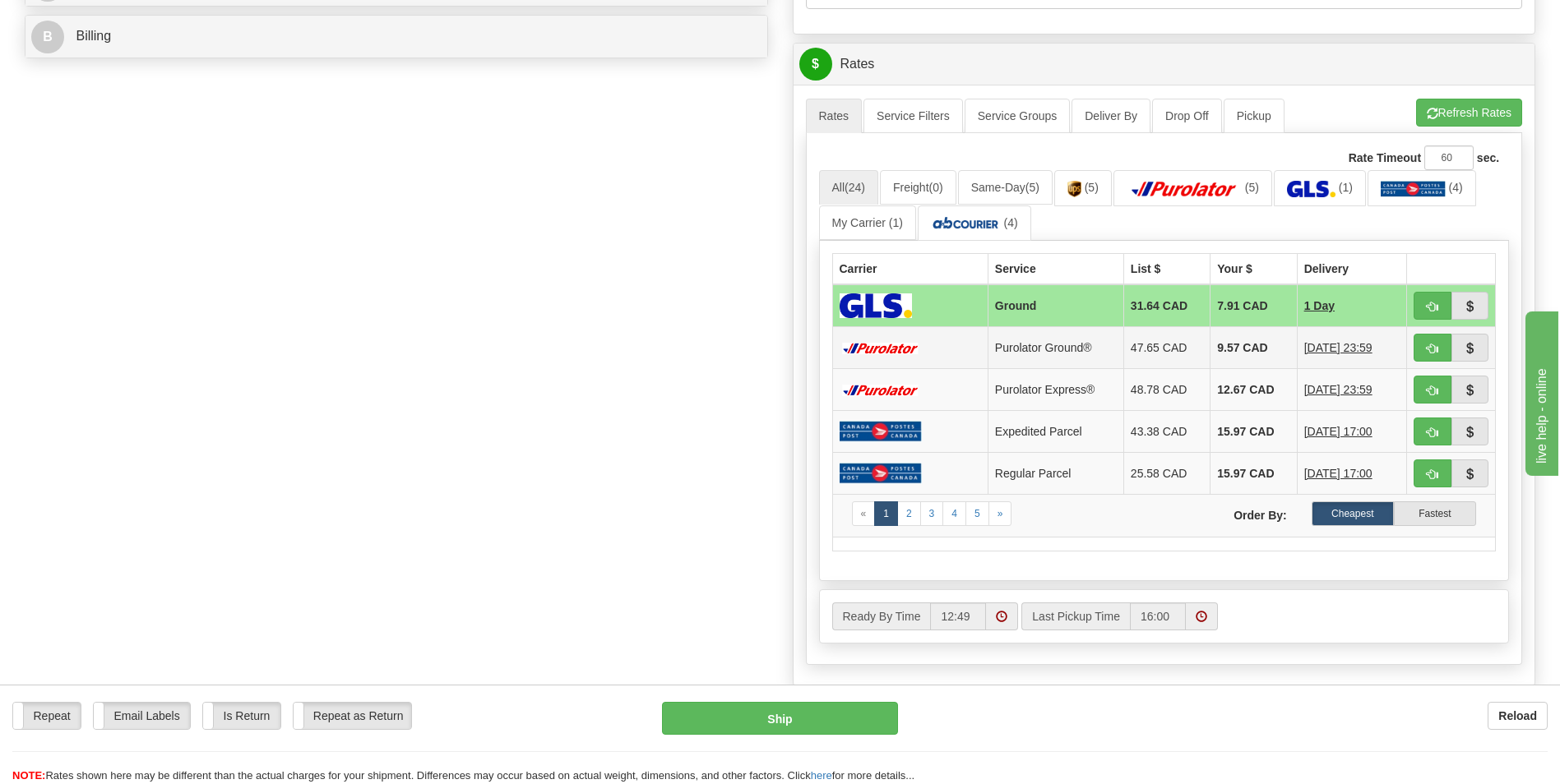
click at [1242, 352] on td "9.57 CAD" at bounding box center [1253, 347] width 86 height 42
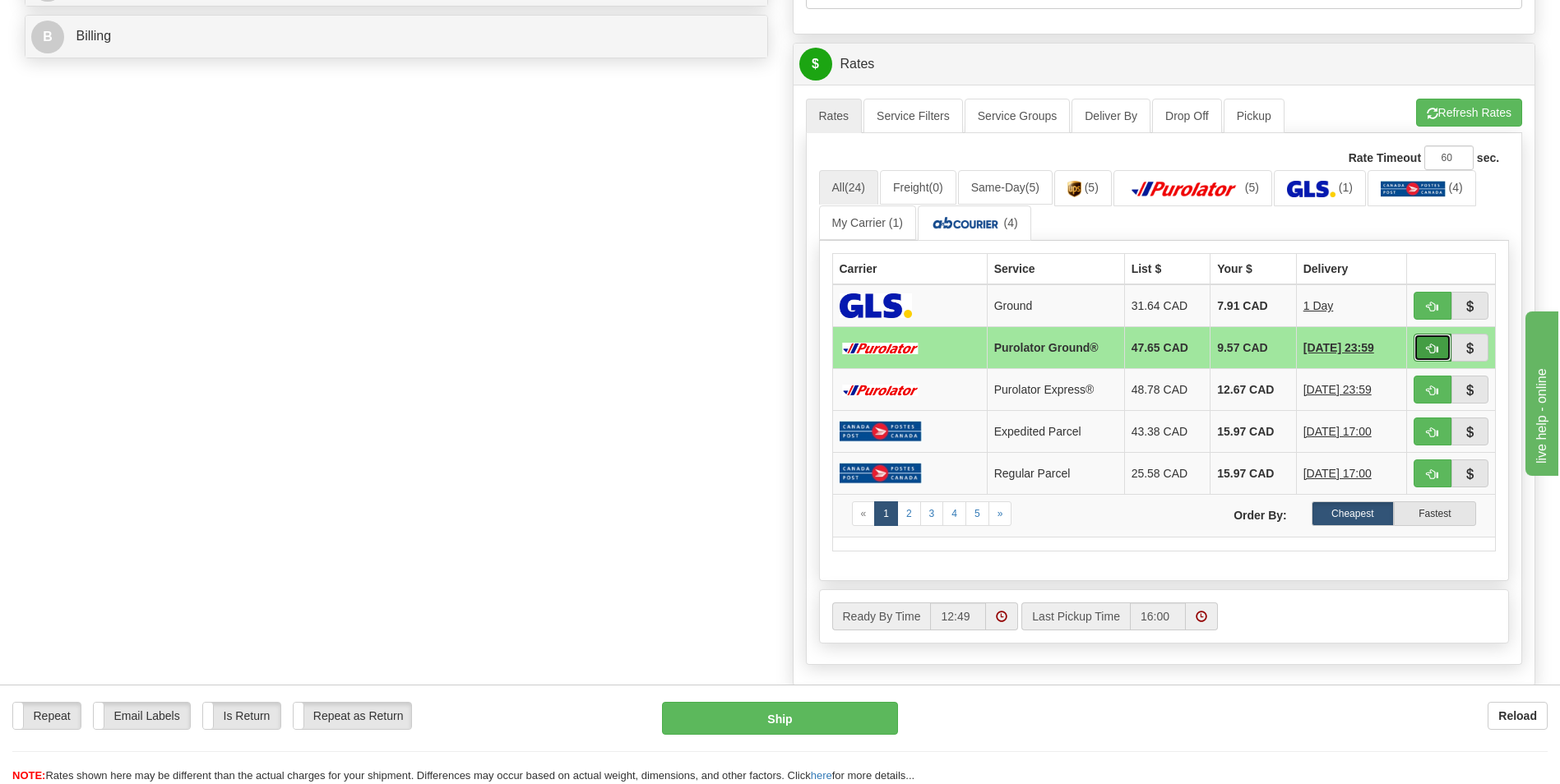
click at [1436, 346] on span "button" at bounding box center [1433, 349] width 12 height 11
type input "260"
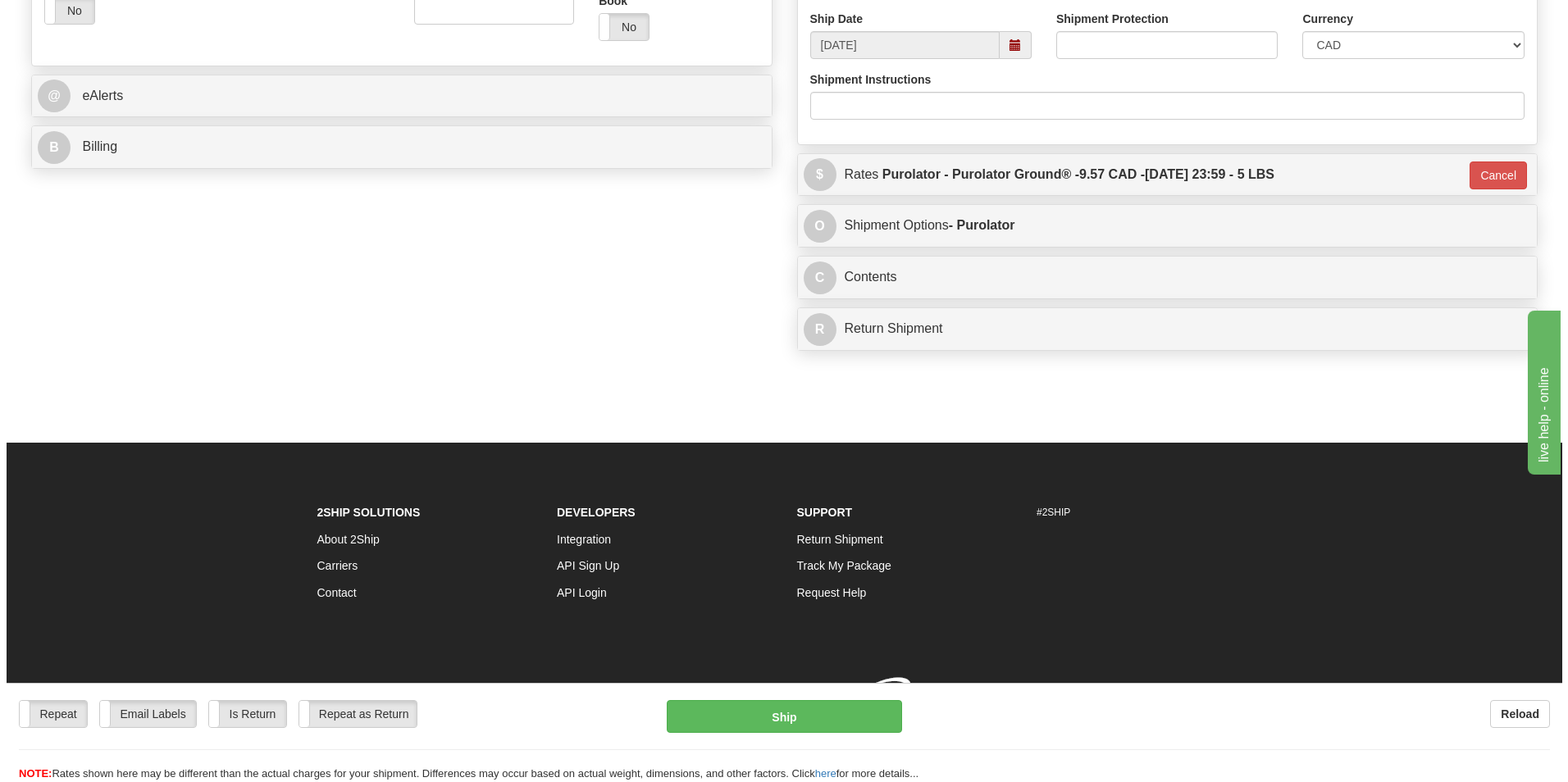
scroll to position [651, 0]
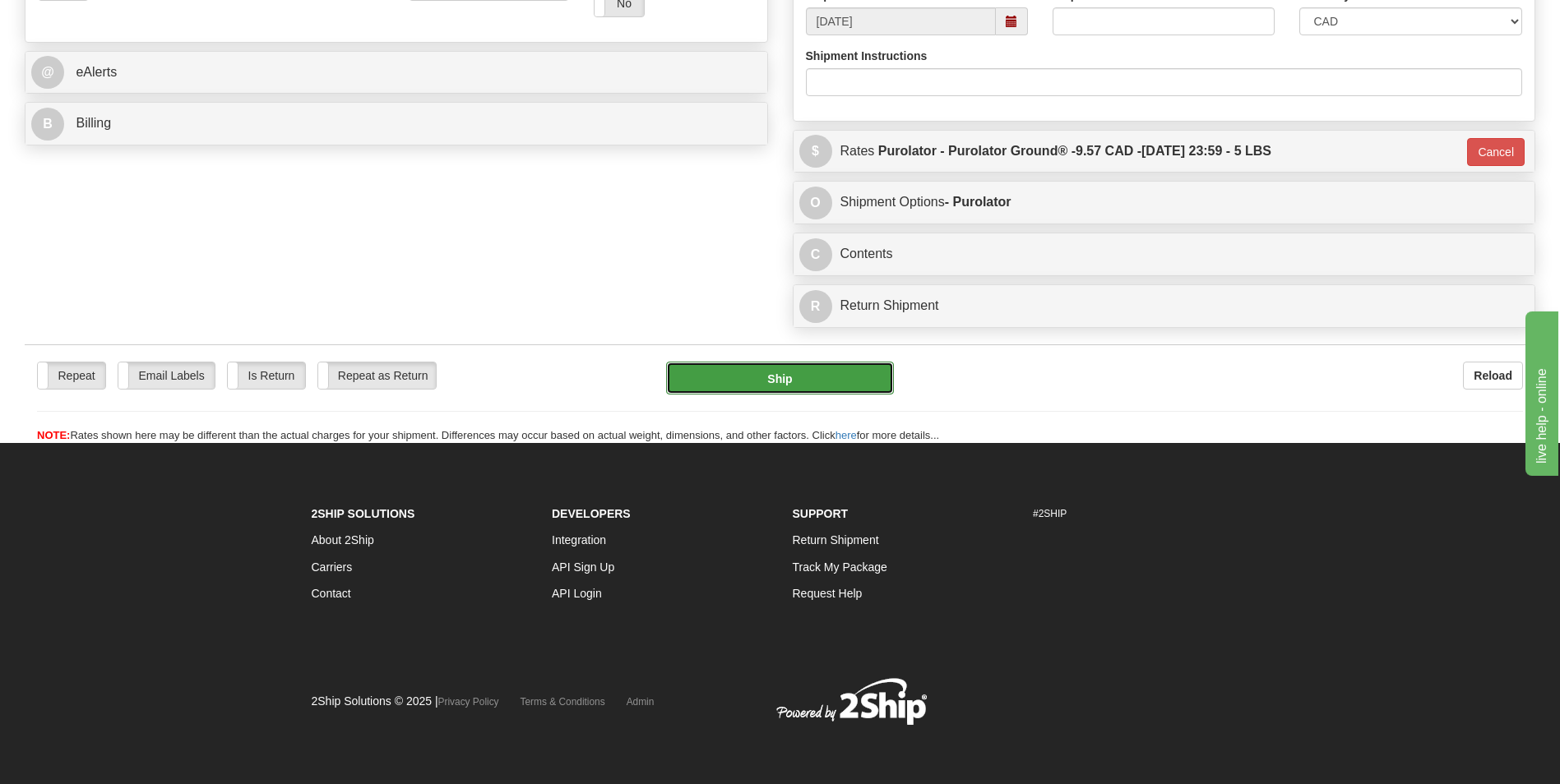
click at [857, 366] on button "Ship" at bounding box center [779, 378] width 227 height 33
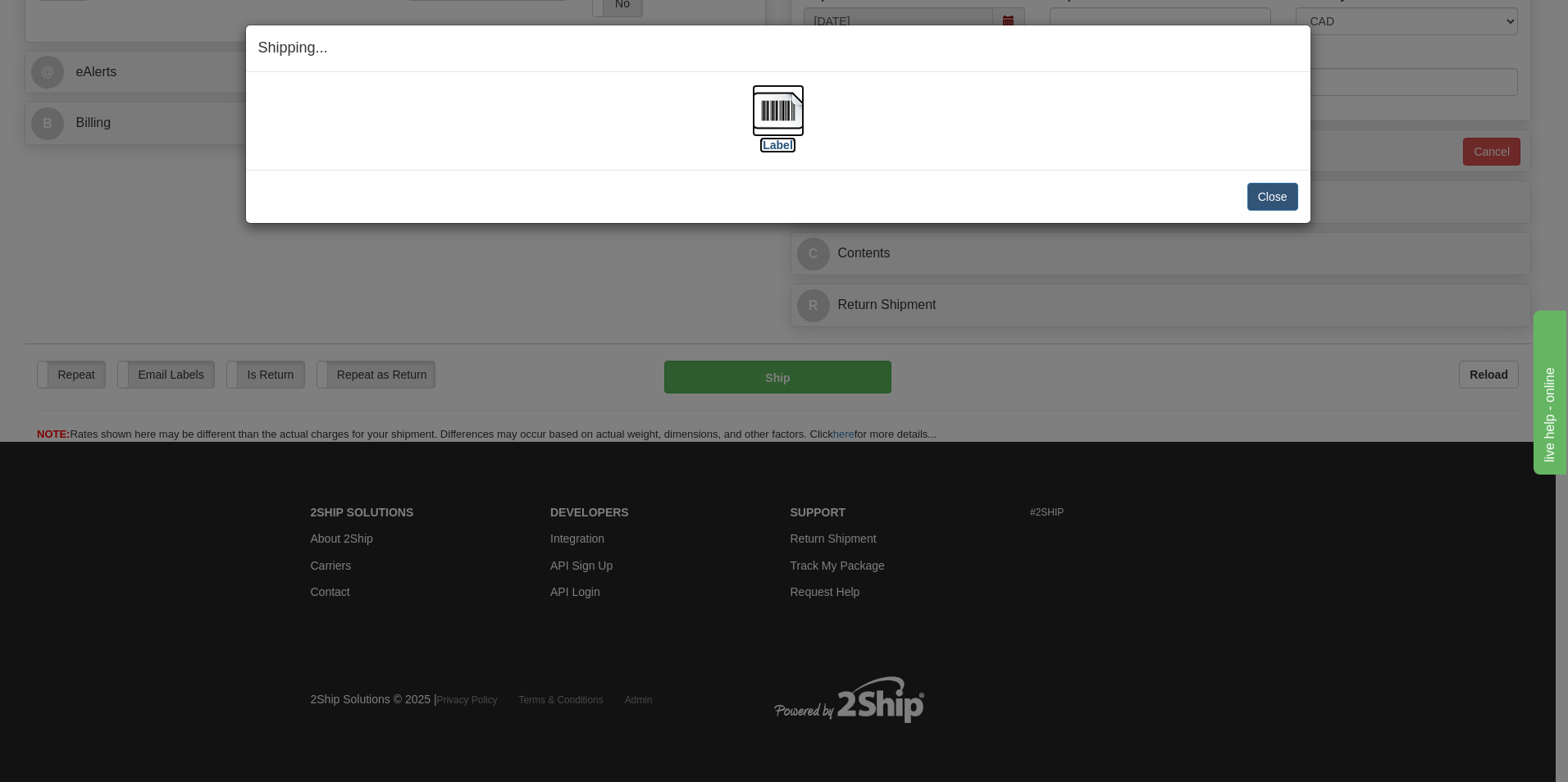
click at [789, 117] on img at bounding box center [778, 110] width 53 height 53
click at [1267, 201] on button "Close" at bounding box center [1273, 196] width 51 height 28
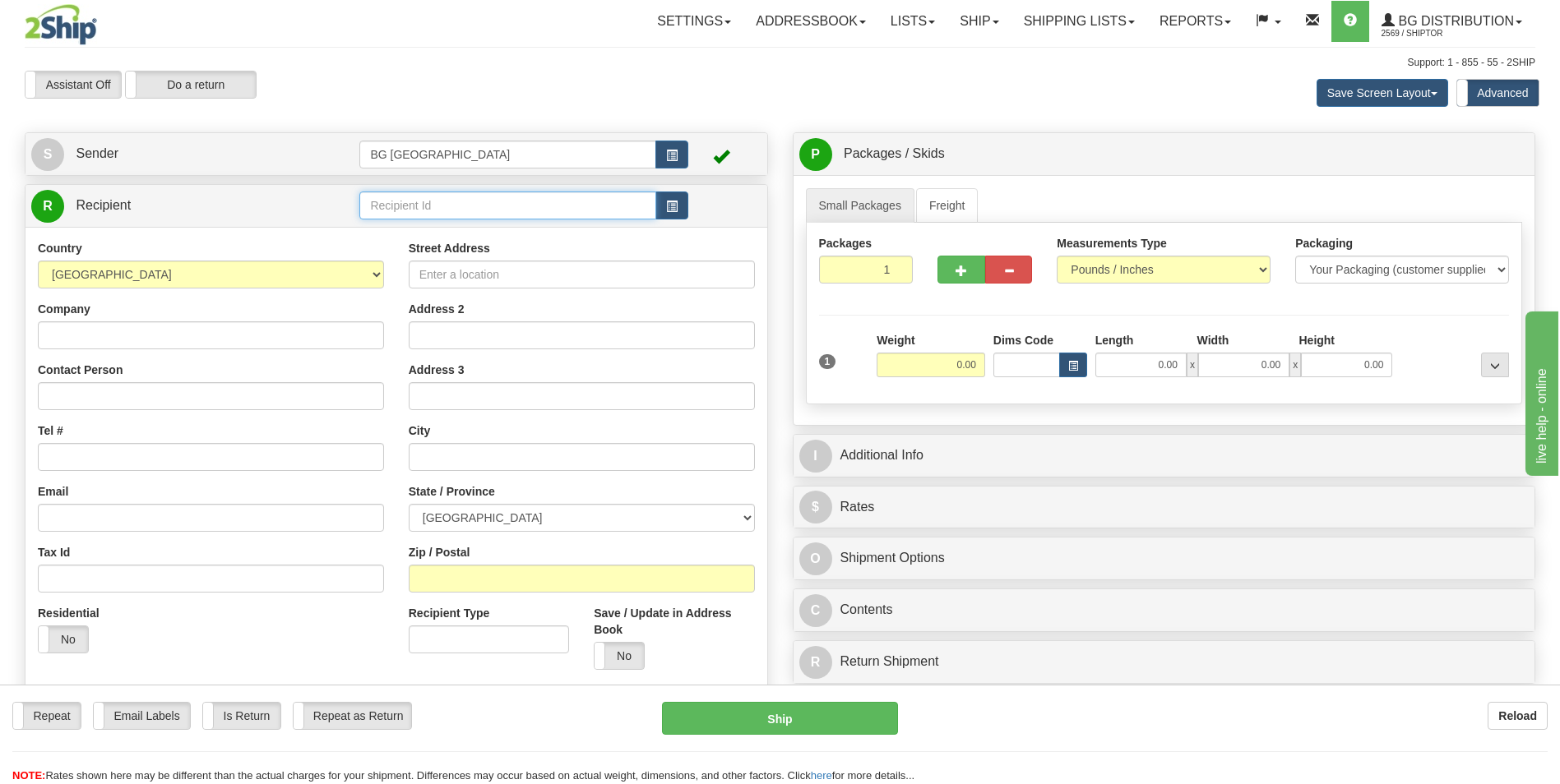
click at [407, 198] on input "text" at bounding box center [508, 205] width 296 height 28
click at [398, 229] on div "60516" at bounding box center [504, 231] width 280 height 18
type input "60516"
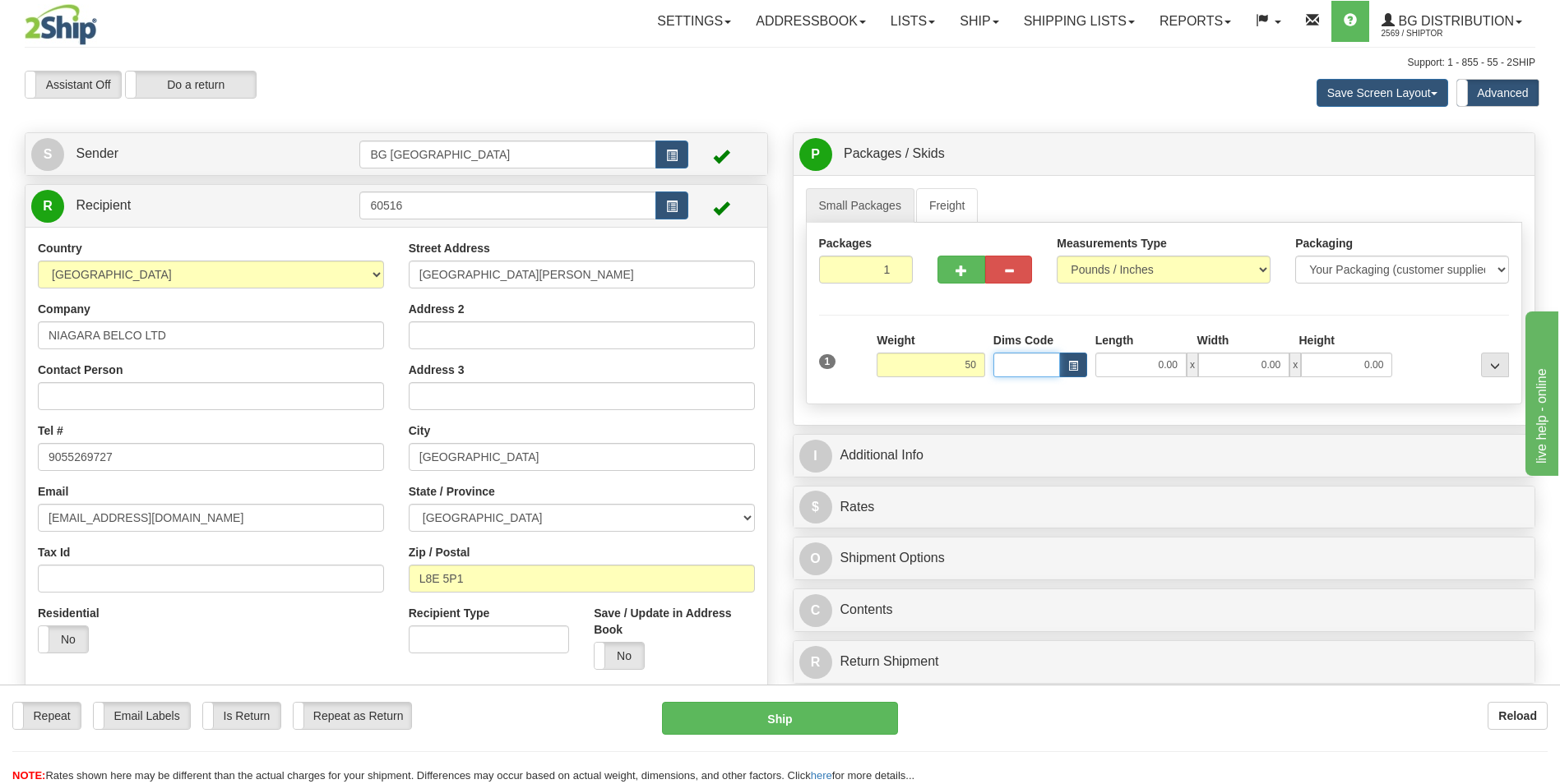
type input "50.00"
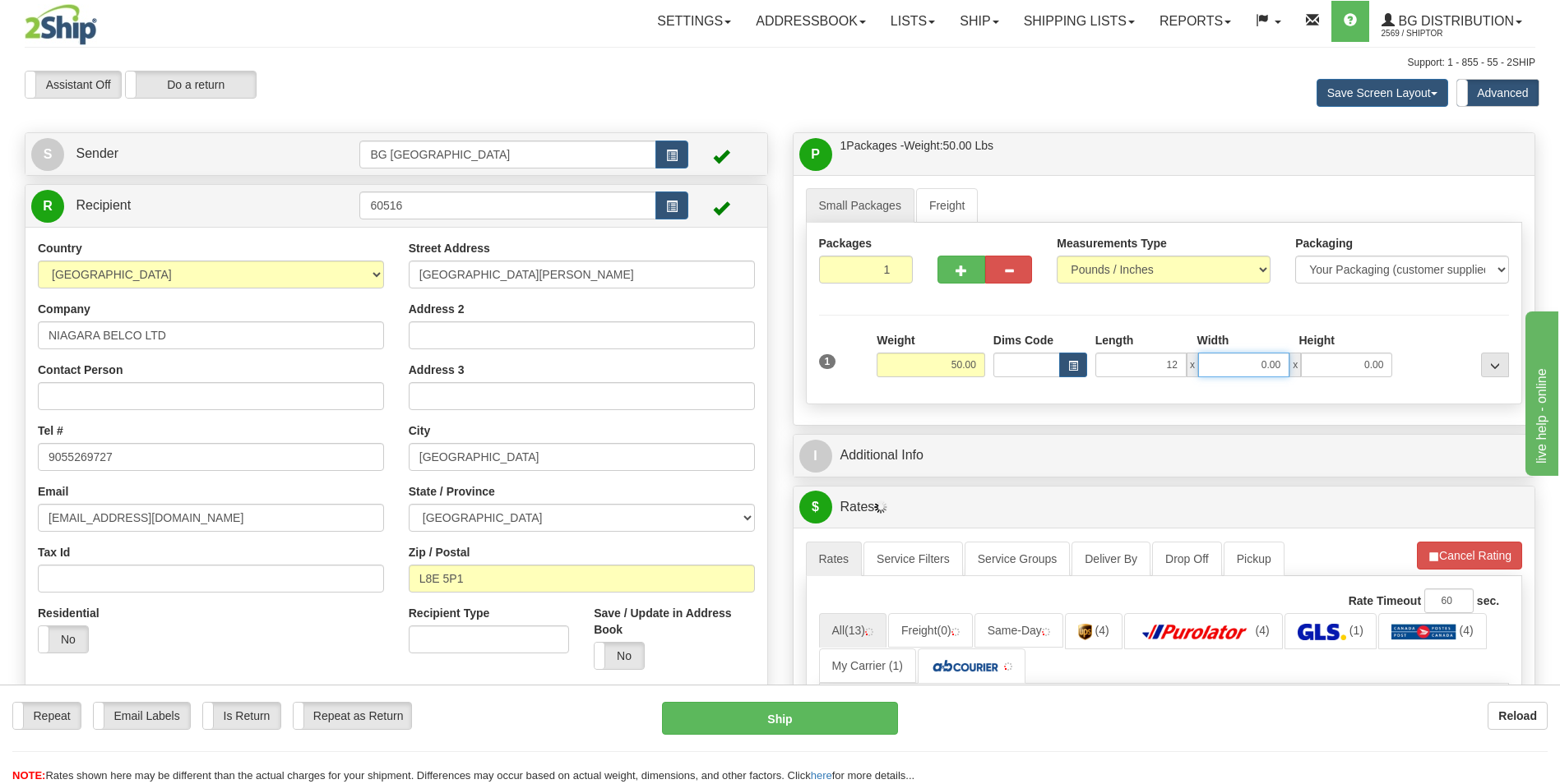
type input "12.00"
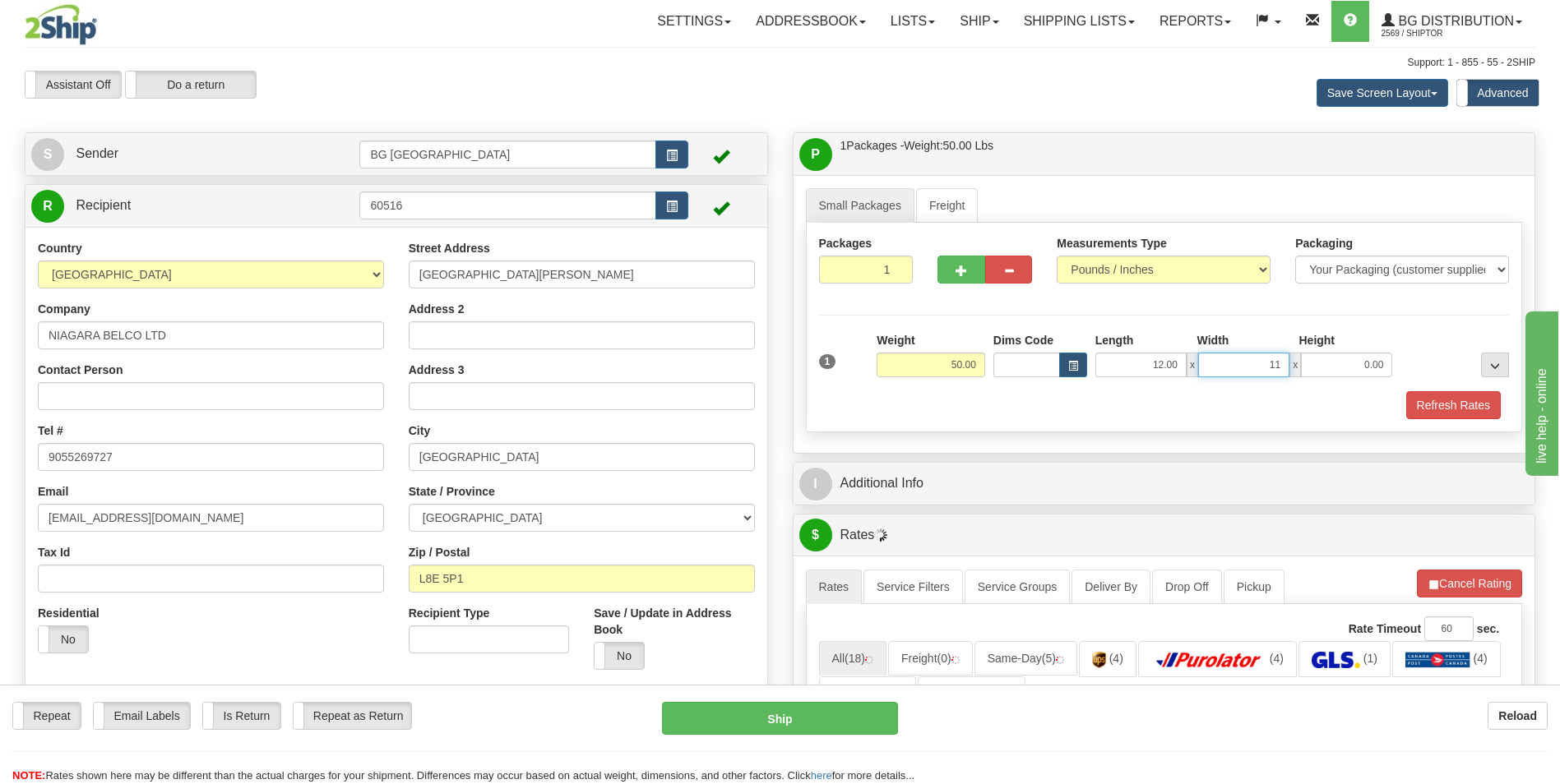
type input "11.00"
type input "6.00"
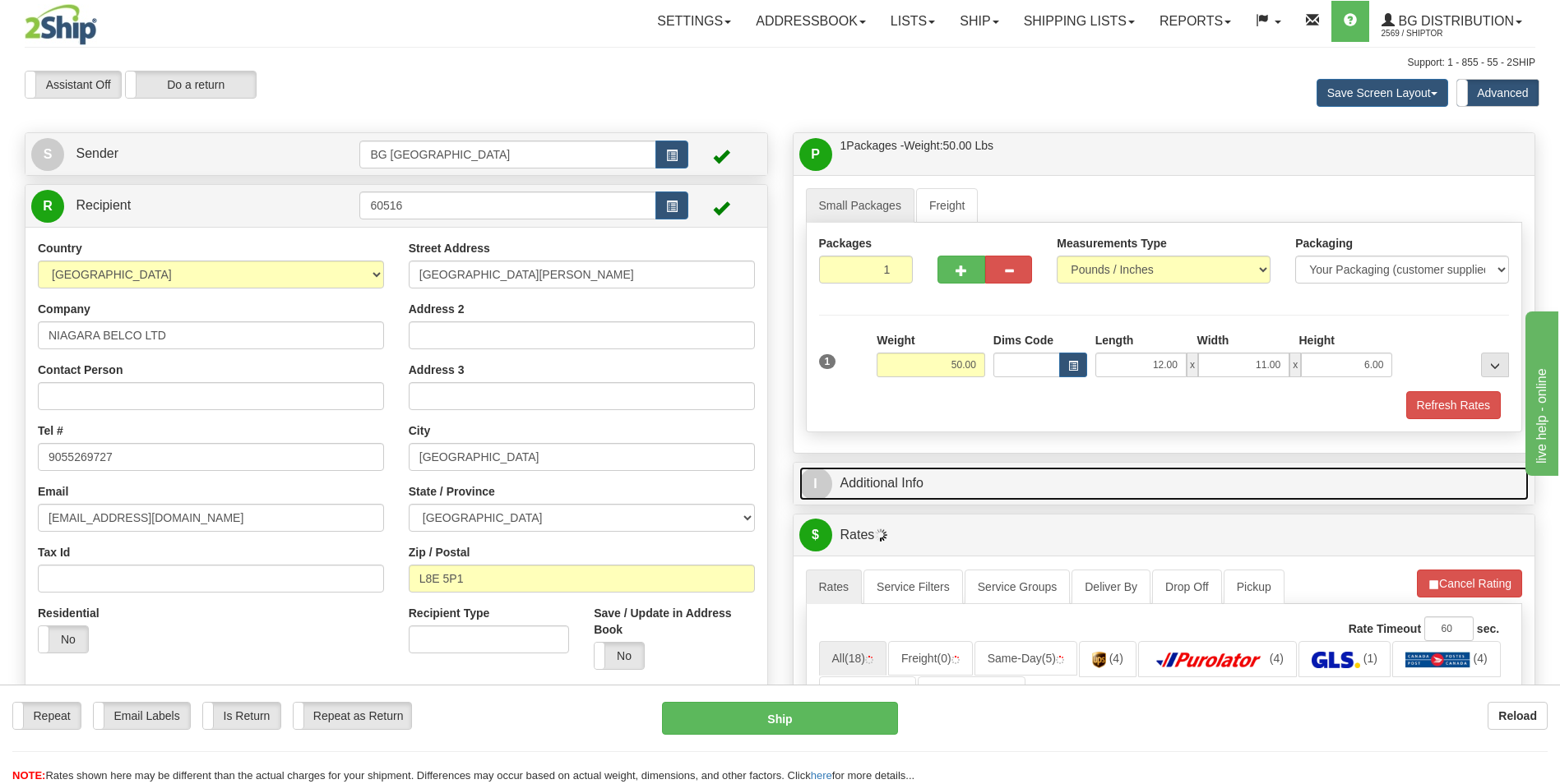
click at [899, 478] on link "I Additional Info" at bounding box center [1165, 484] width 731 height 34
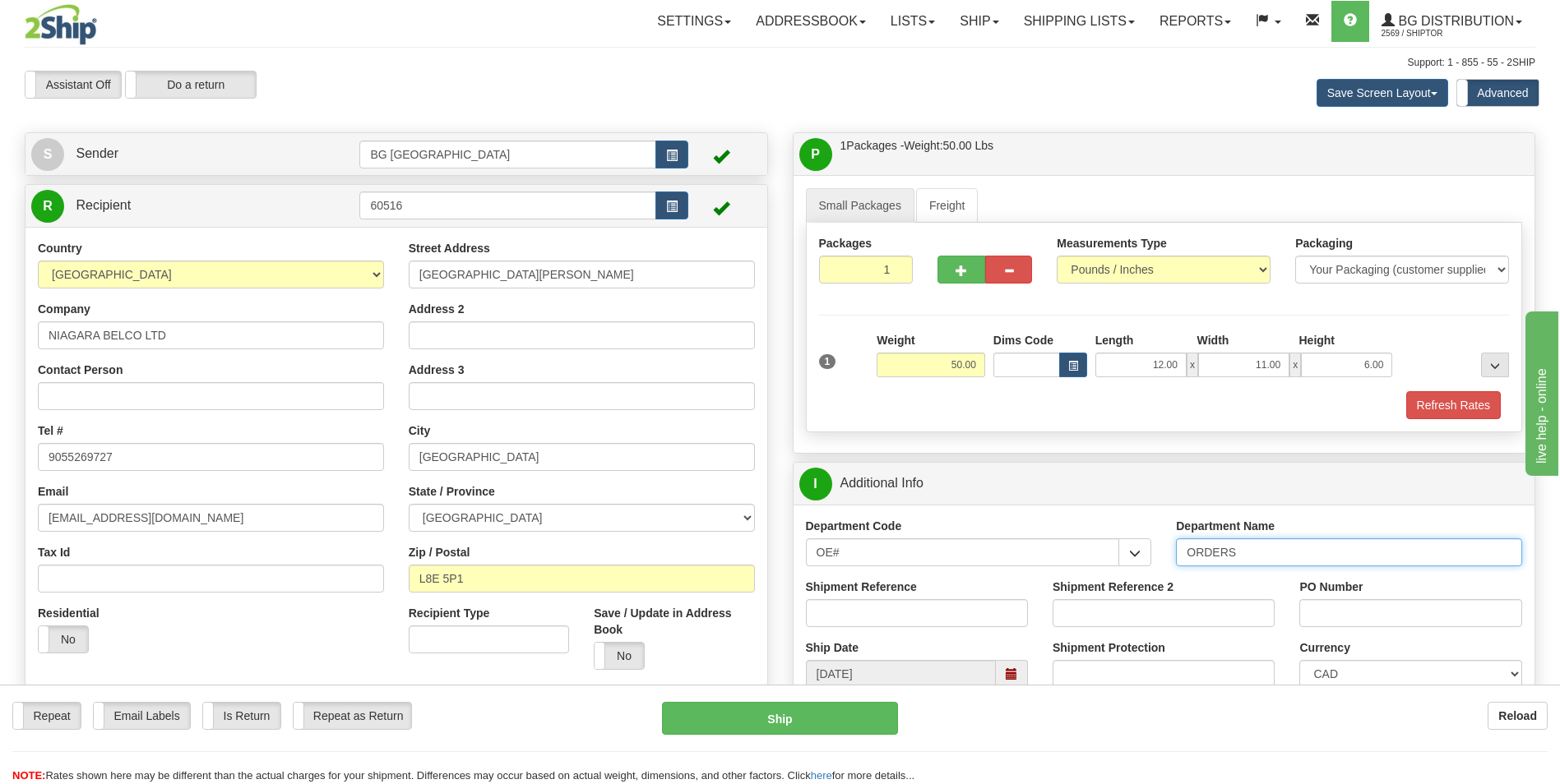
click at [1273, 547] on input "ORDERS" at bounding box center [1349, 552] width 347 height 28
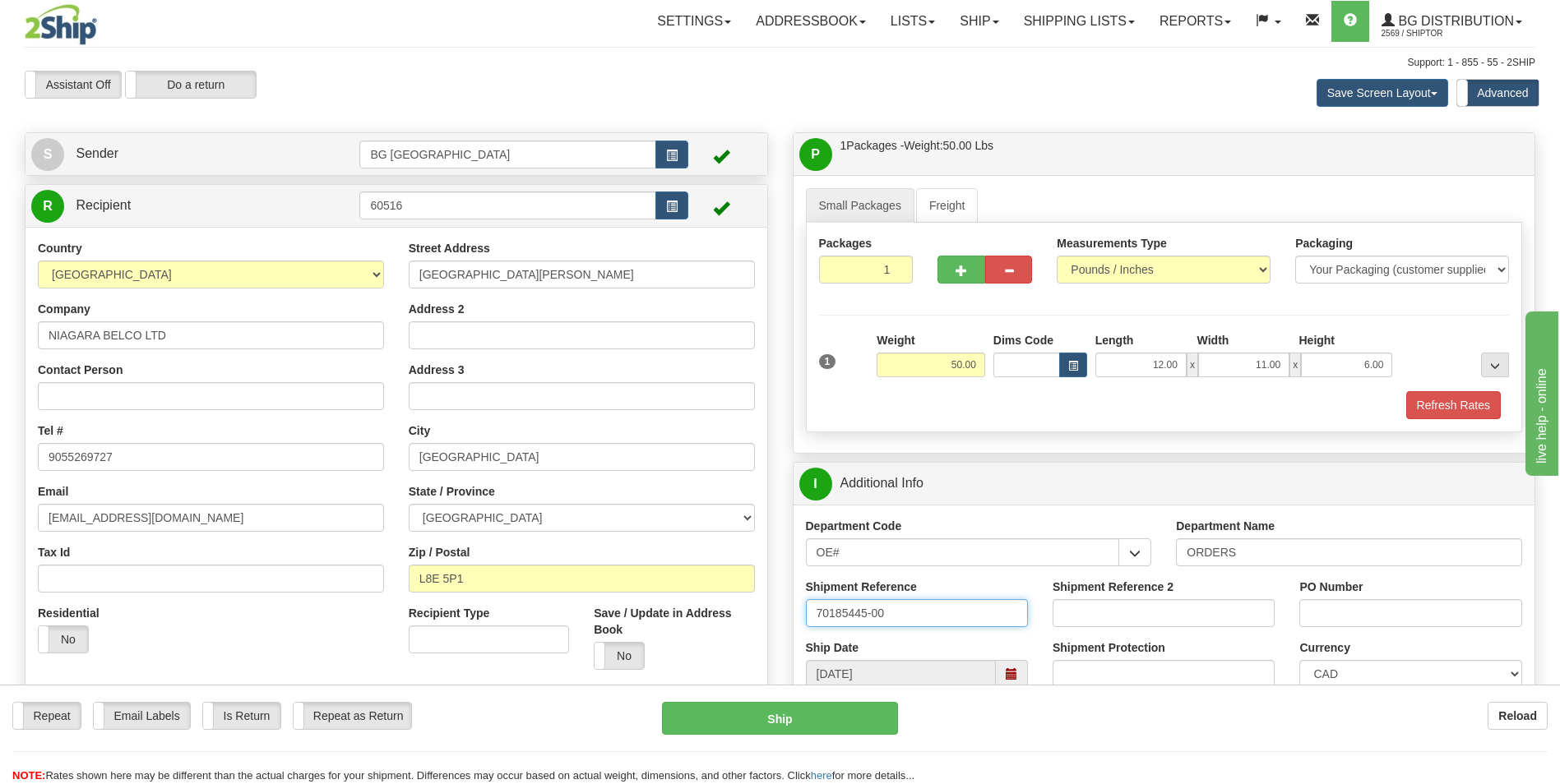
type input "70185445-00"
type input "0"
click at [880, 278] on input "1" at bounding box center [866, 269] width 95 height 28
type input "6"
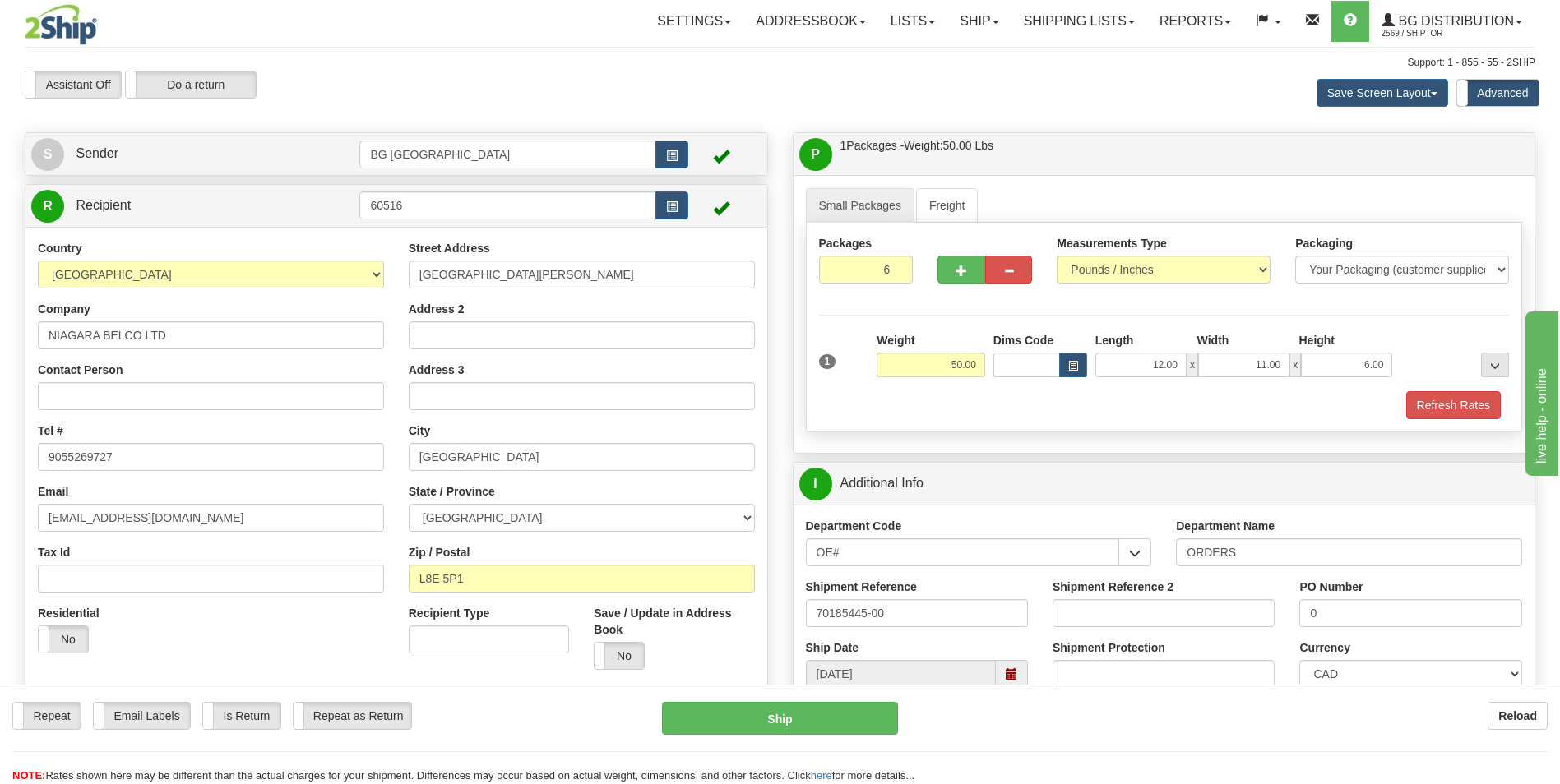
click at [857, 318] on div "Packages 6 1 Measurements Type" at bounding box center [1165, 328] width 717 height 209
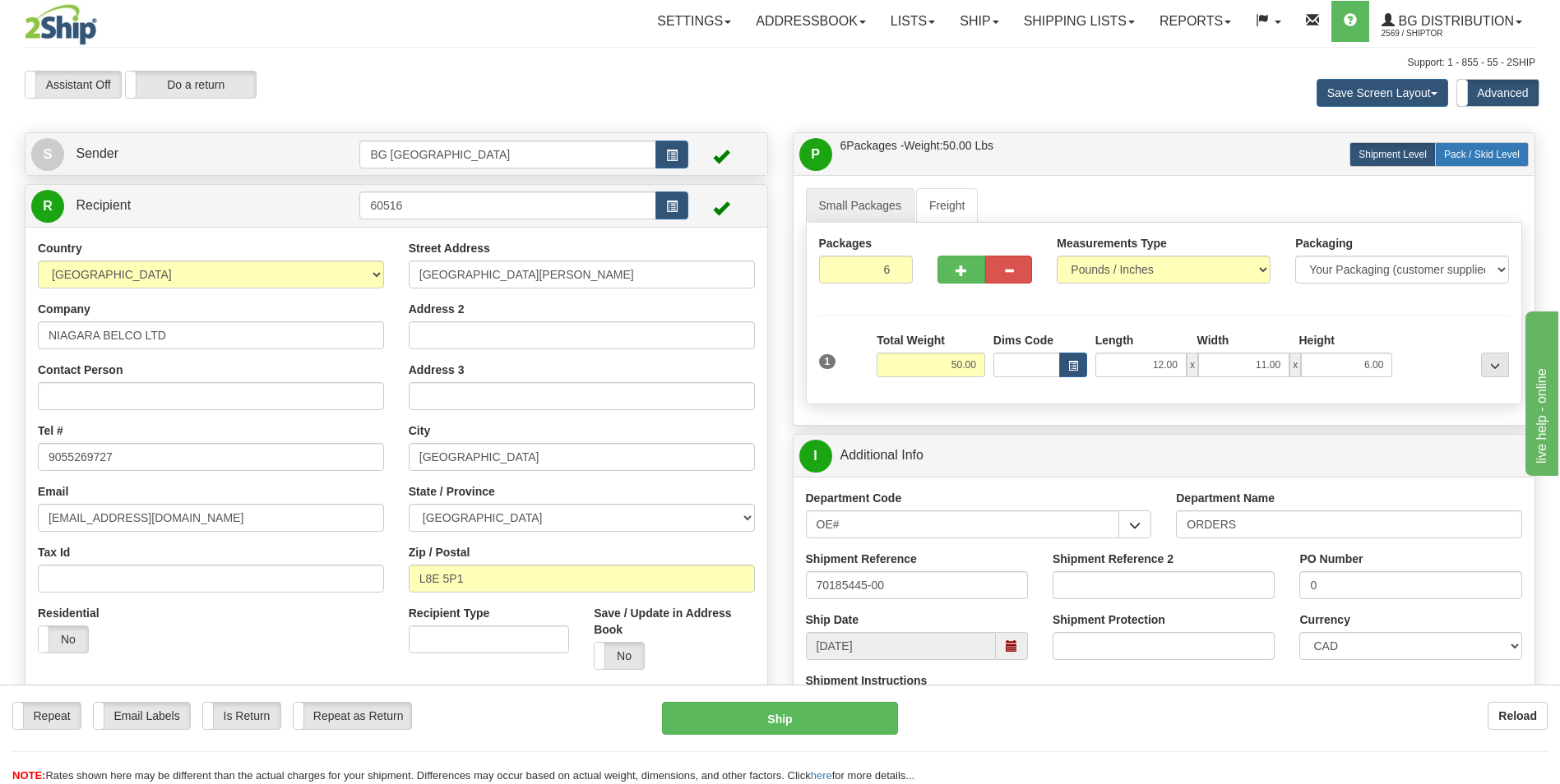
click at [1490, 149] on span "Pack / Skid Level" at bounding box center [1482, 155] width 76 height 12
radio input "true"
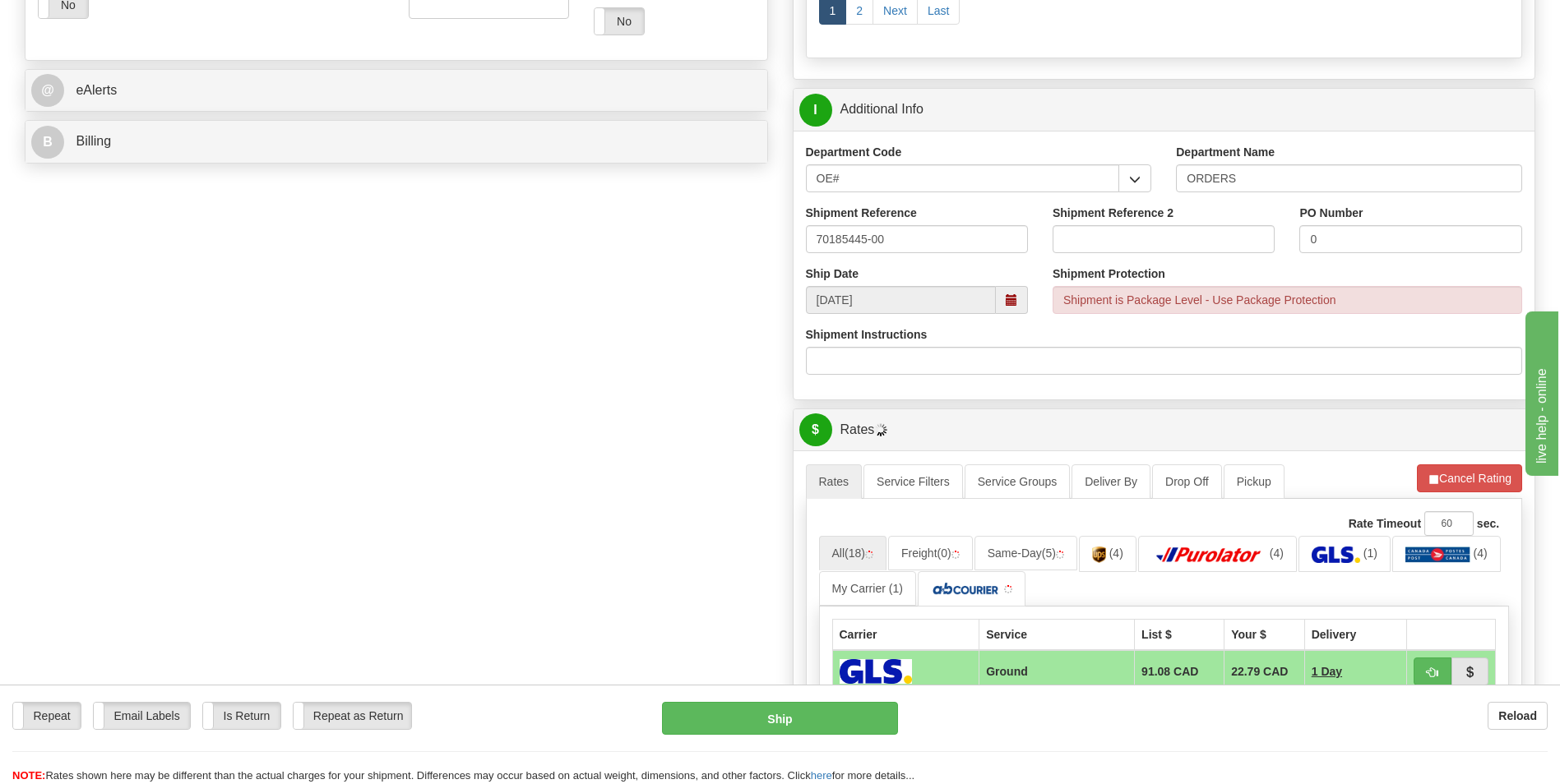
scroll to position [658, 0]
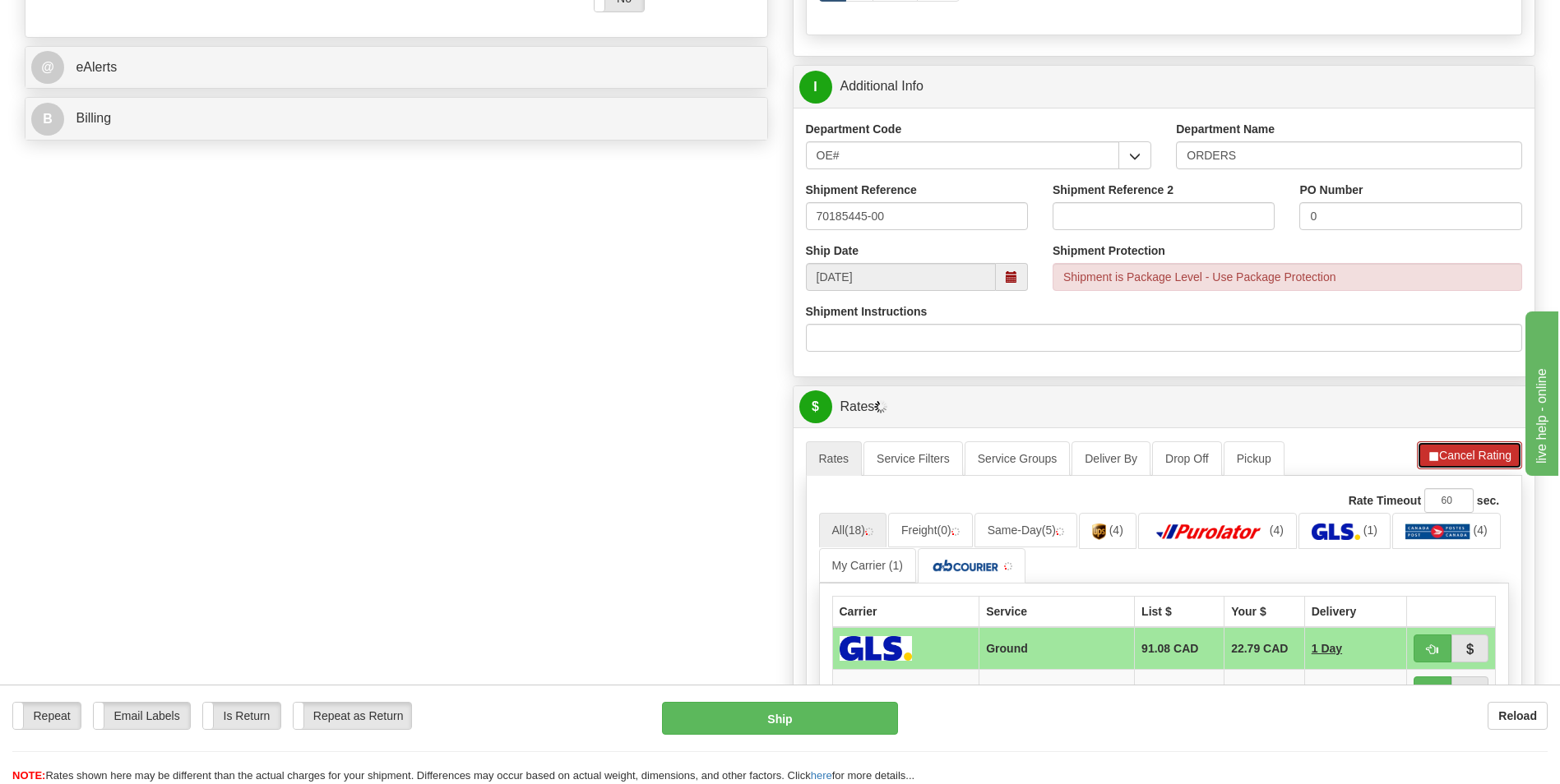
click at [1431, 452] on span "button" at bounding box center [1434, 456] width 12 height 11
click at [1431, 452] on span "button" at bounding box center [1433, 456] width 12 height 11
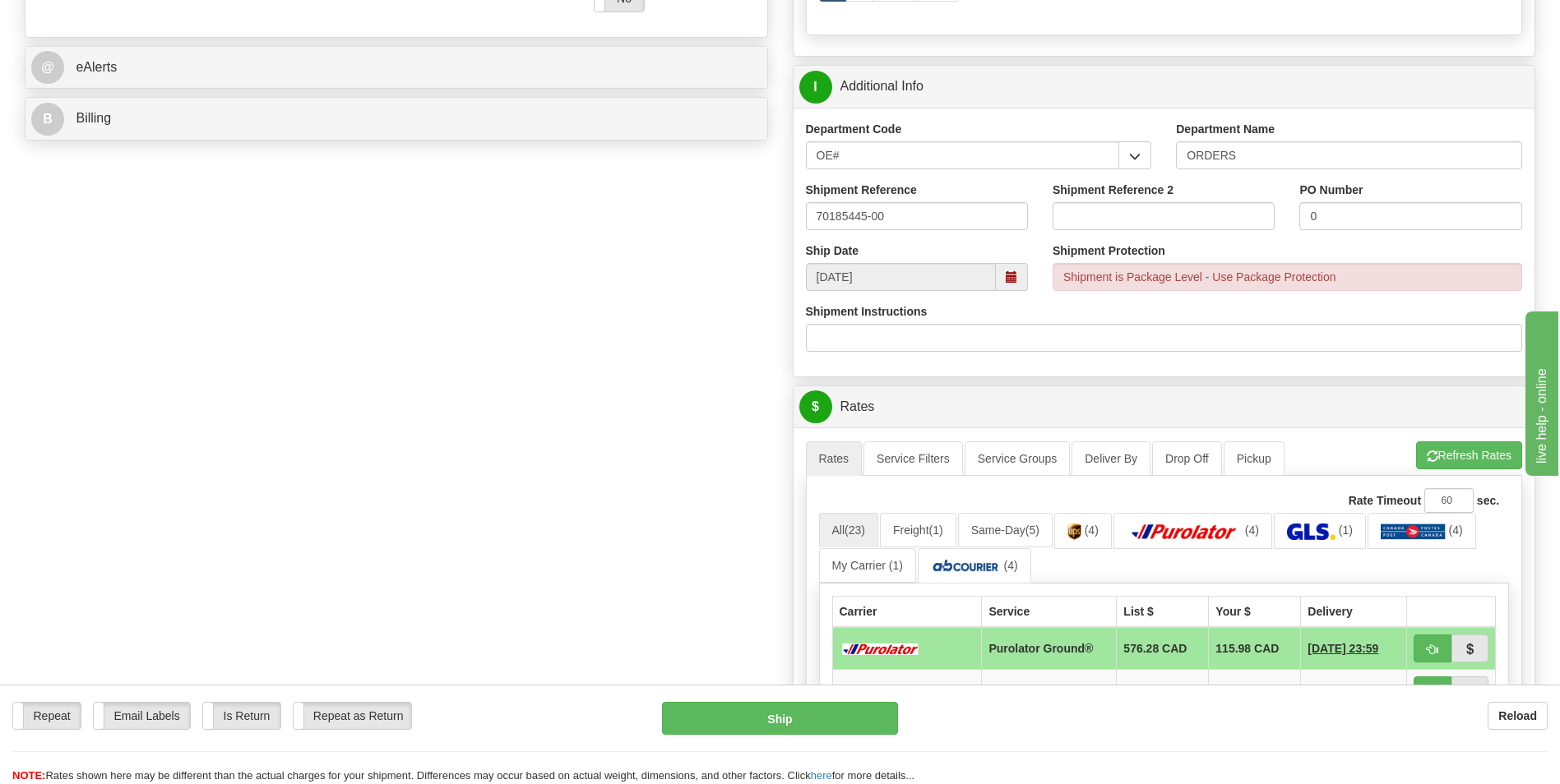
scroll to position [247, 0]
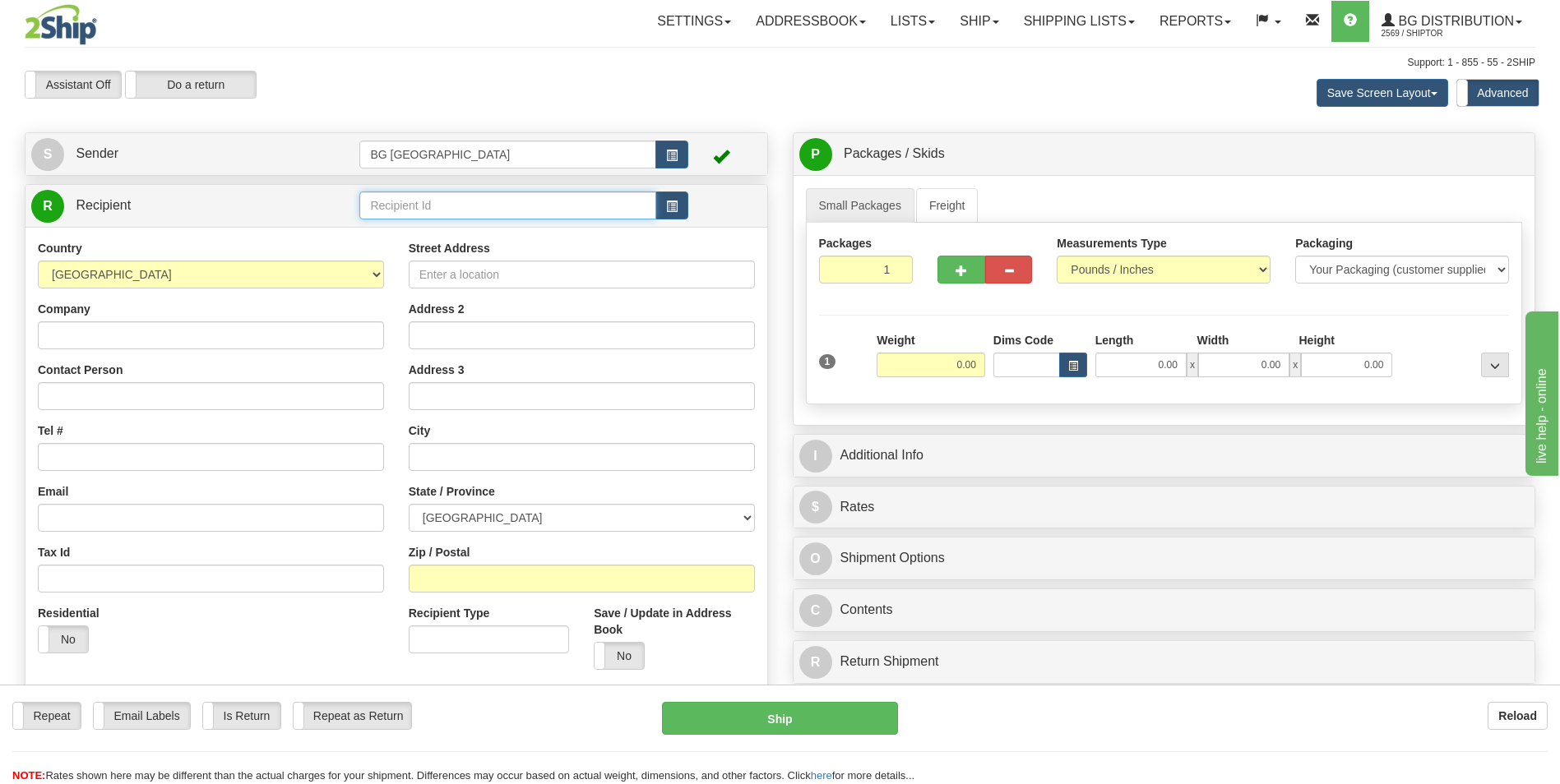
click at [375, 217] on input "text" at bounding box center [508, 205] width 296 height 28
click at [368, 235] on div "60239" at bounding box center [504, 231] width 280 height 18
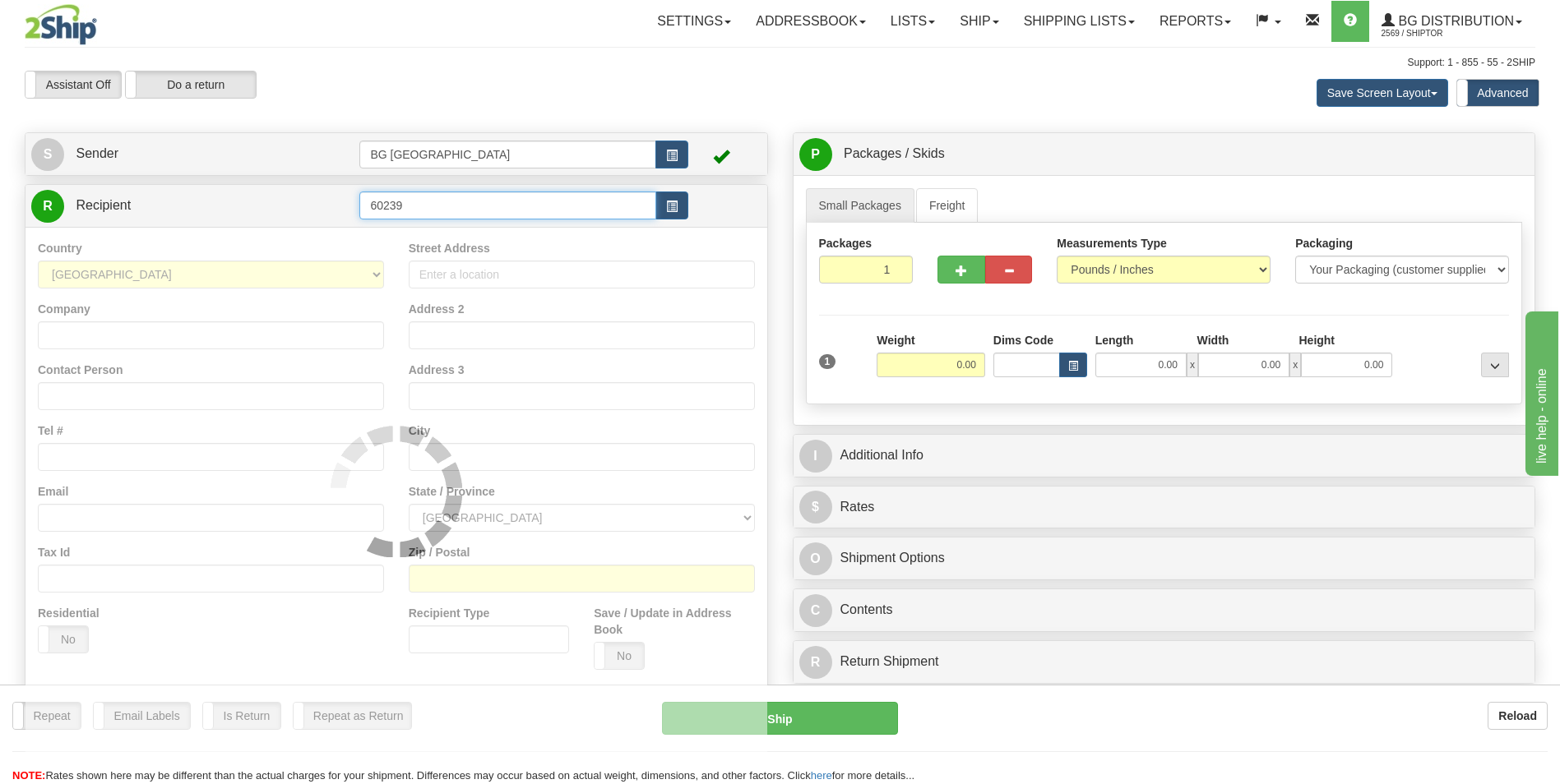
type input "60239"
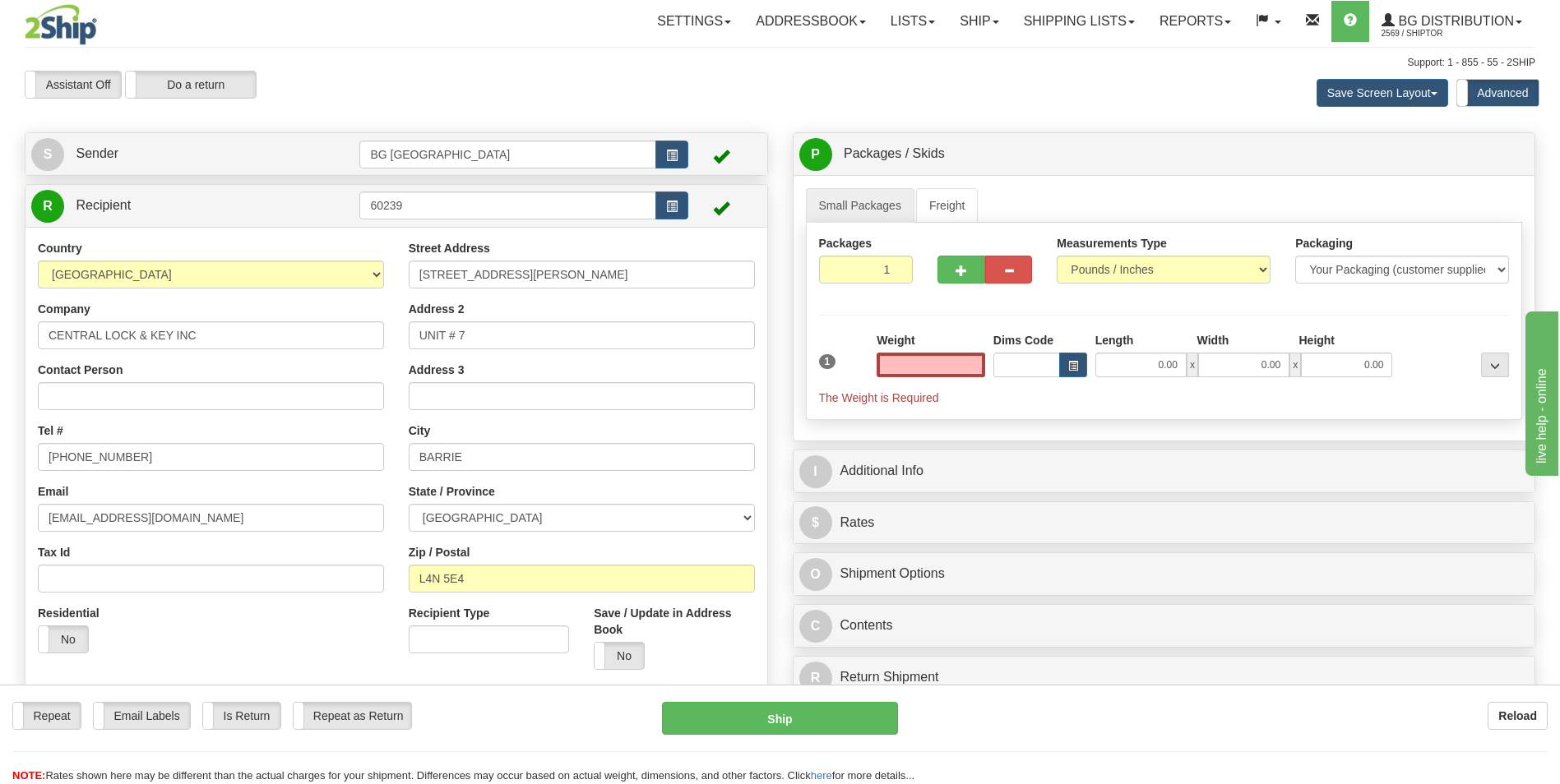
type input "0.00"
click at [939, 367] on input "0.00" at bounding box center [931, 364] width 108 height 25
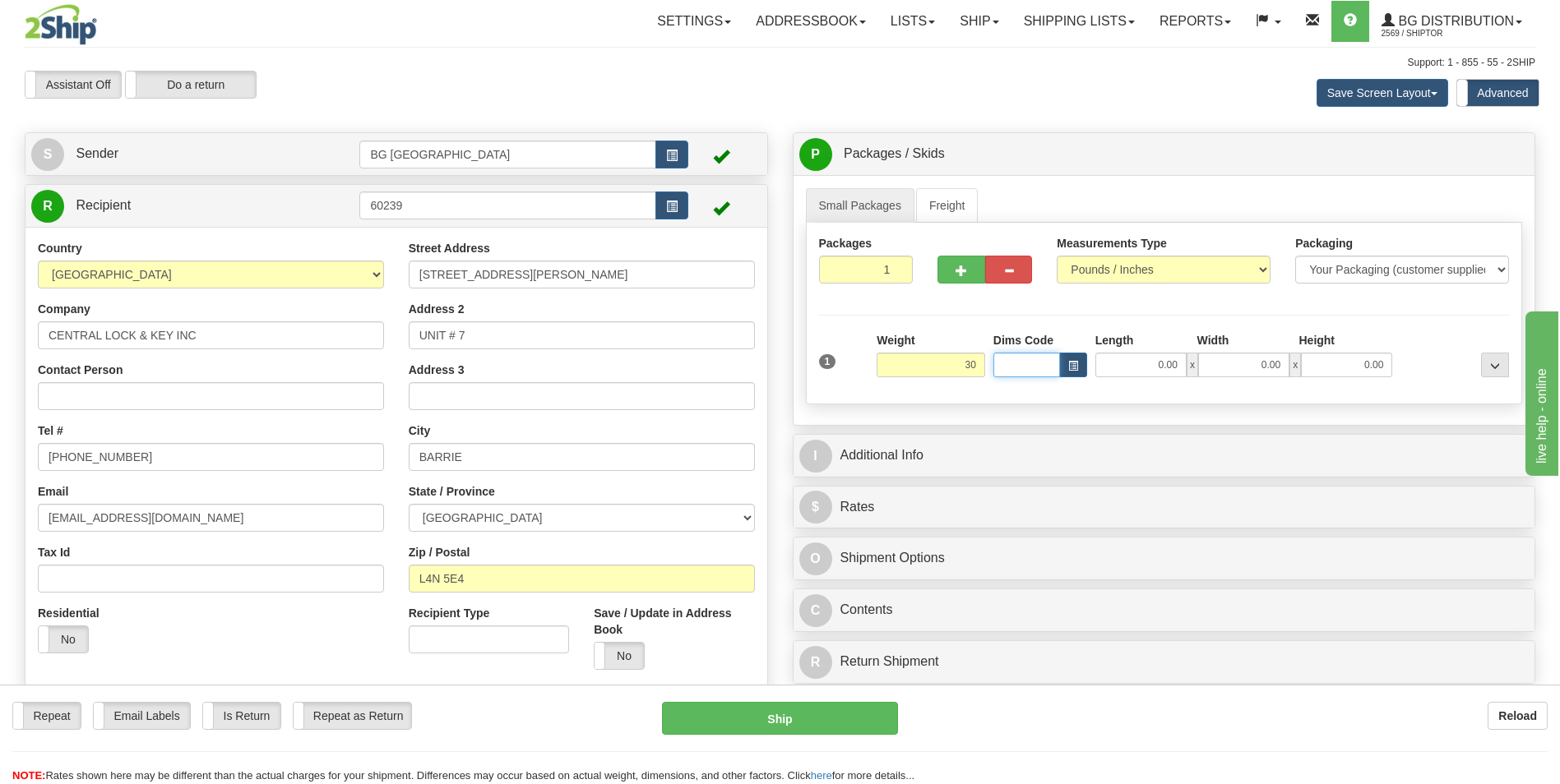
type input "30.00"
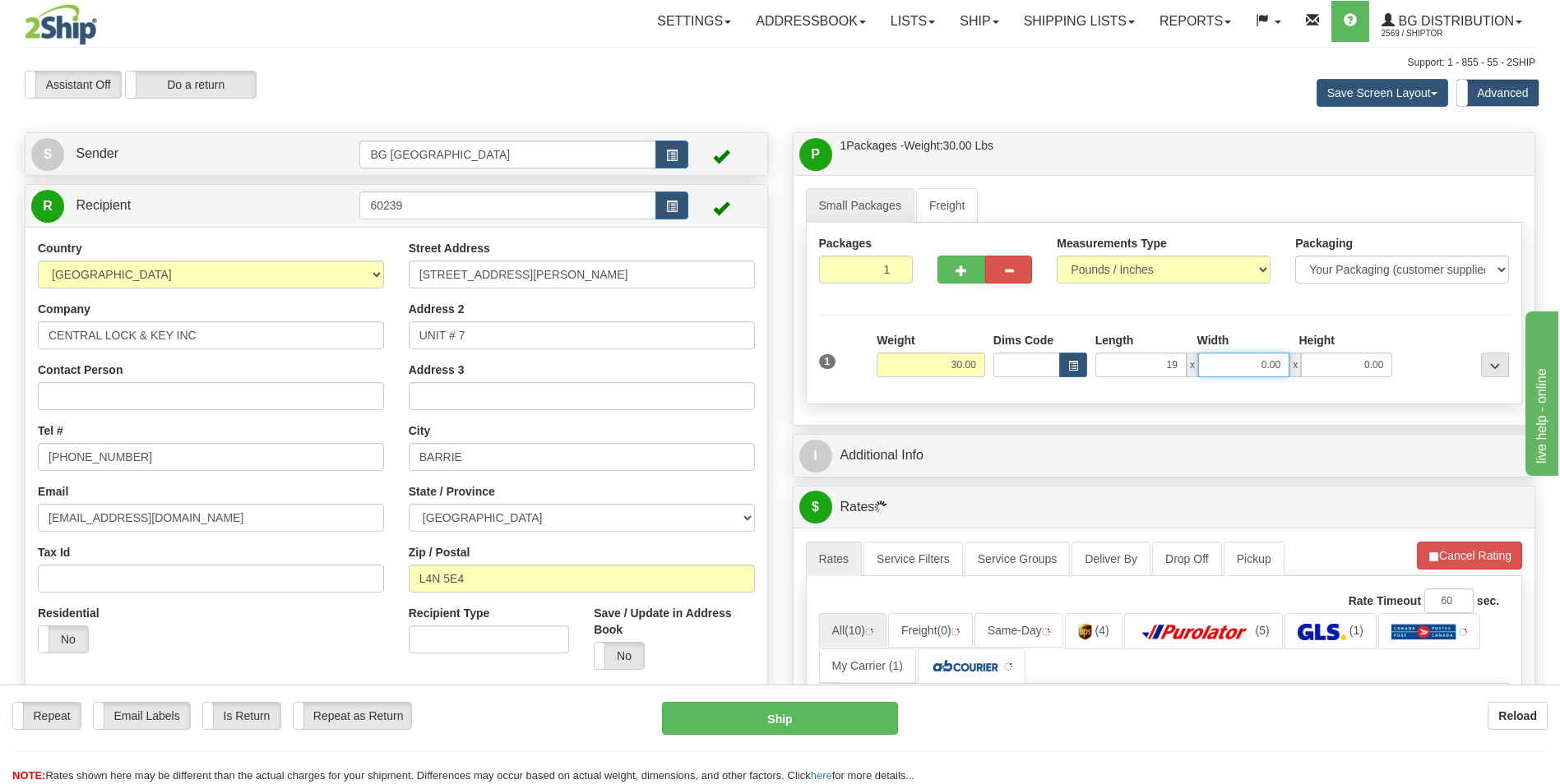
type input "19.00"
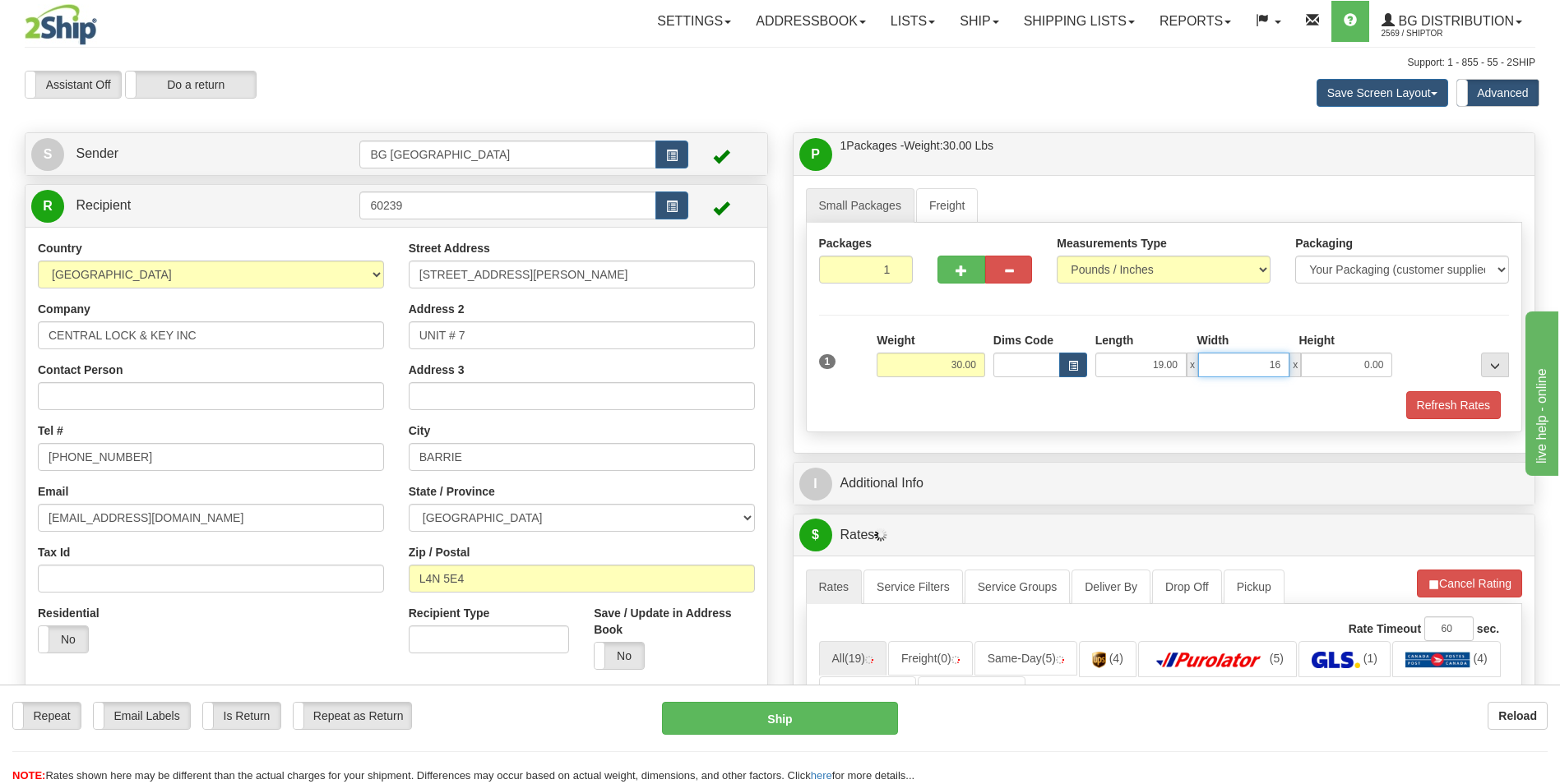
type input "16.00"
type input "9.00"
click at [953, 273] on button "button" at bounding box center [961, 269] width 47 height 28
type input "2"
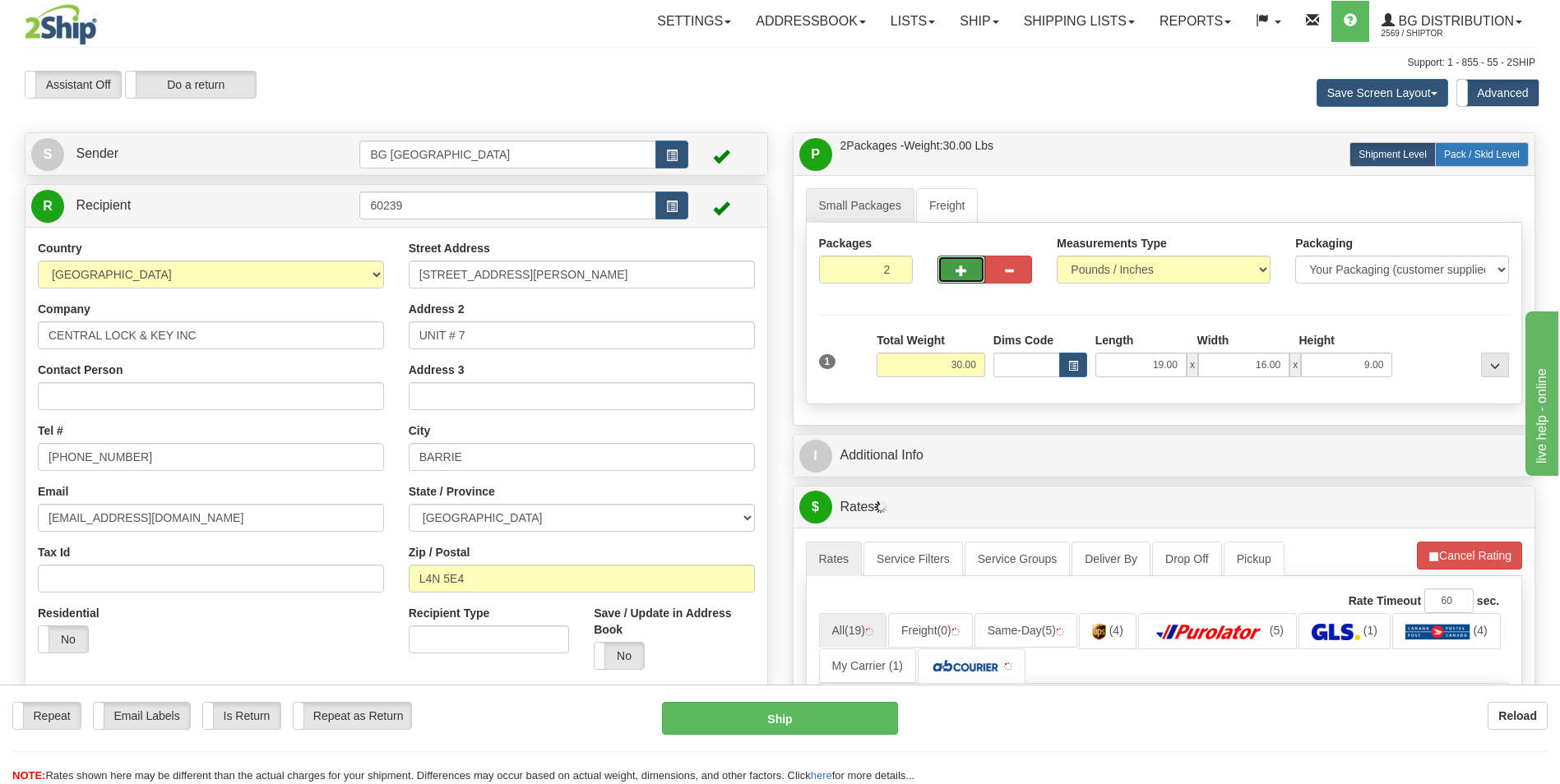
click at [1462, 150] on span "Pack / Skid Level" at bounding box center [1482, 155] width 76 height 12
radio input "true"
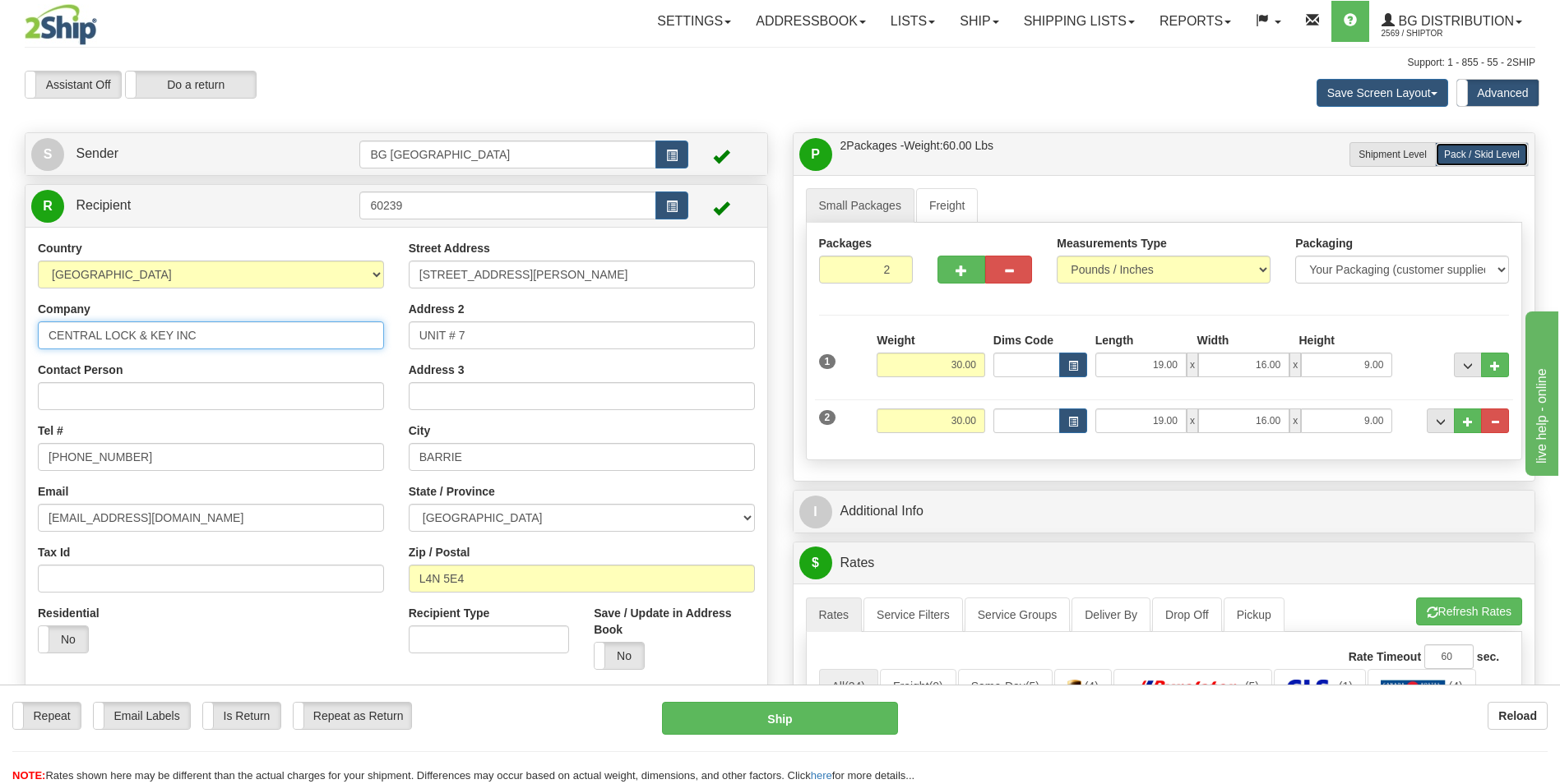
click at [242, 330] on input "CENTRAL LOCK & KEY INC" at bounding box center [210, 335] width 347 height 28
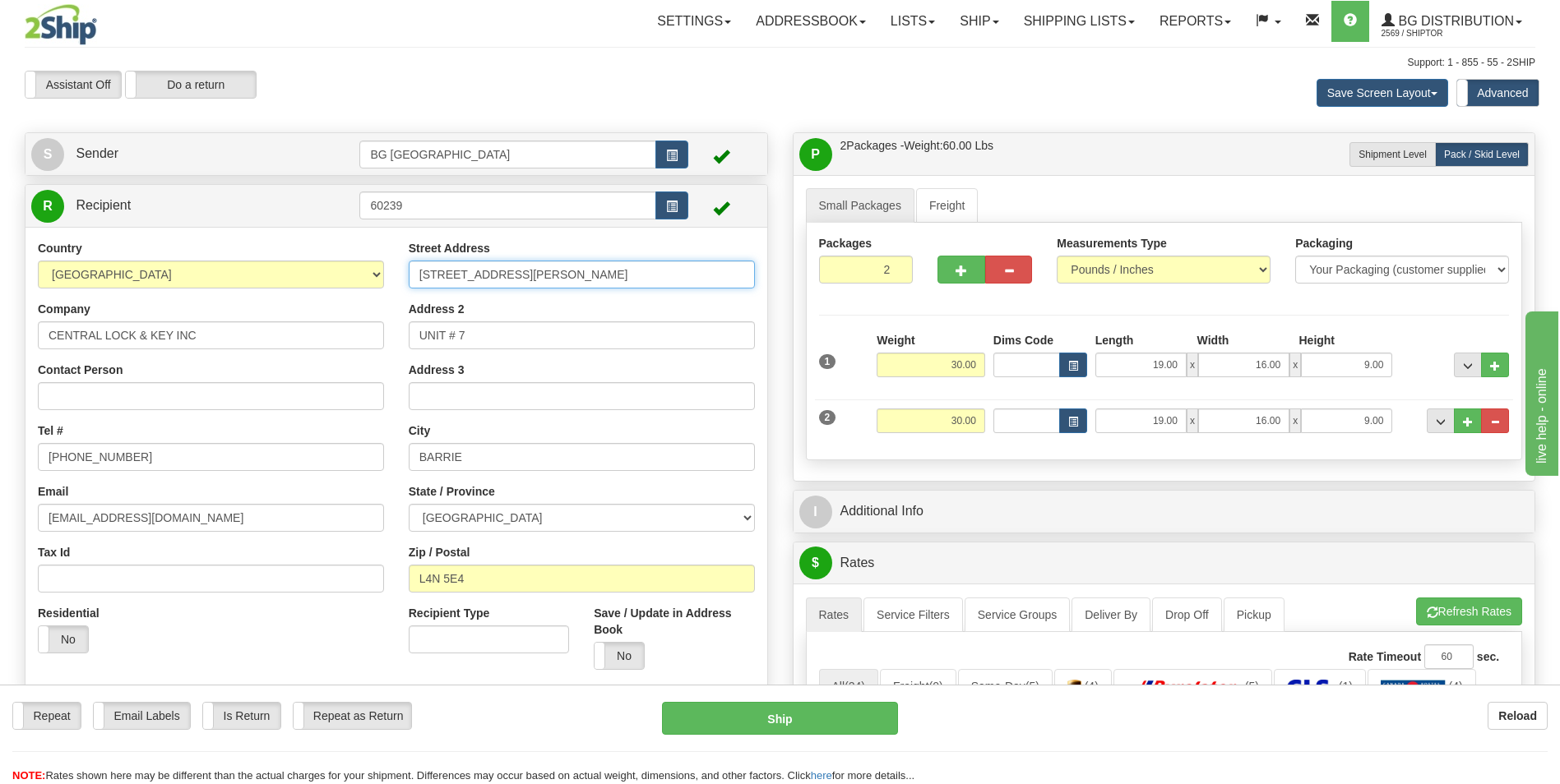
click at [519, 280] on input "85 BROCK STREET" at bounding box center [582, 274] width 347 height 28
paste input "90 ESSA RD"
type input "90 ESSA RD"
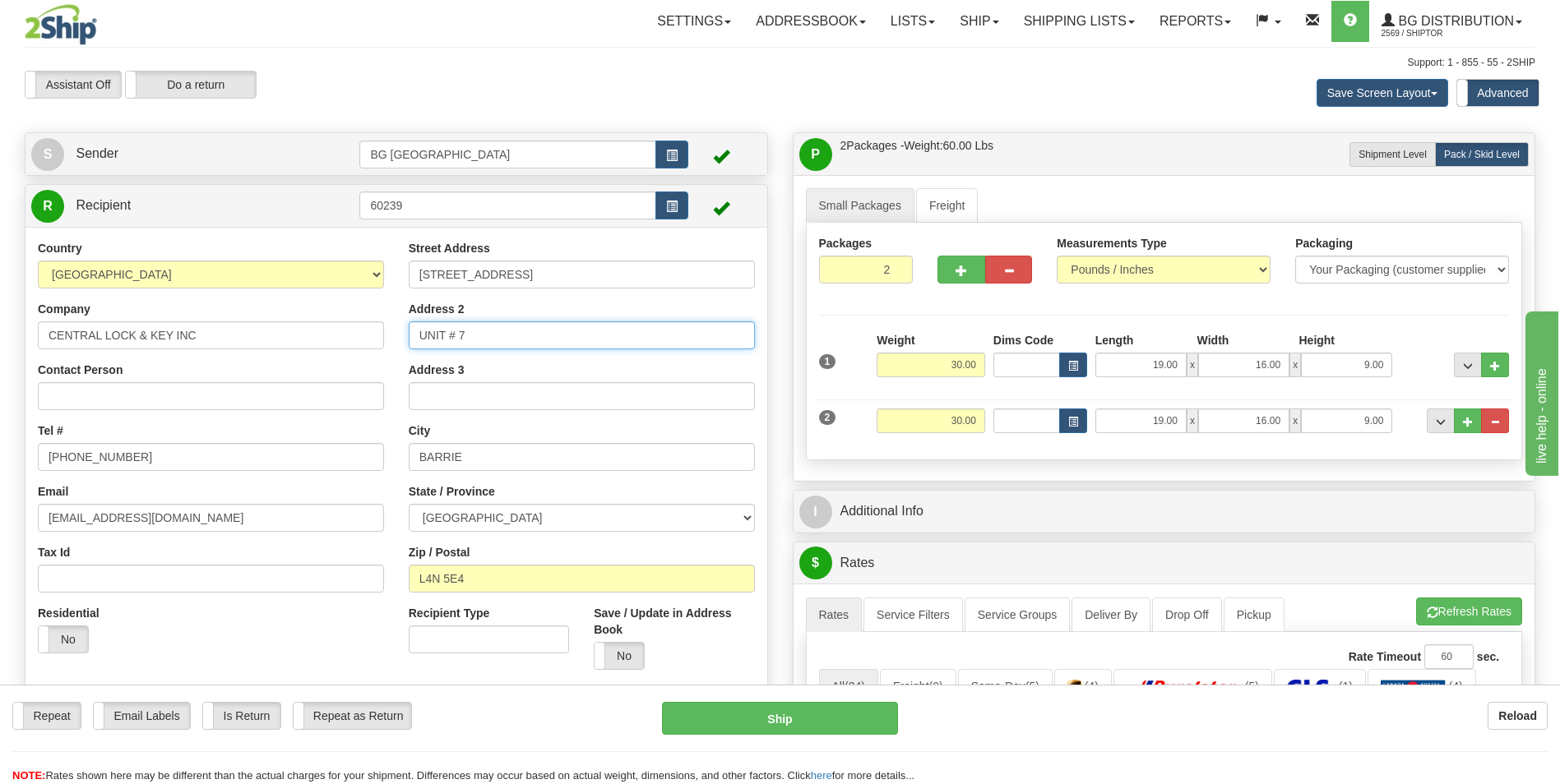
click at [493, 329] on input "UNIT # 7" at bounding box center [582, 335] width 347 height 28
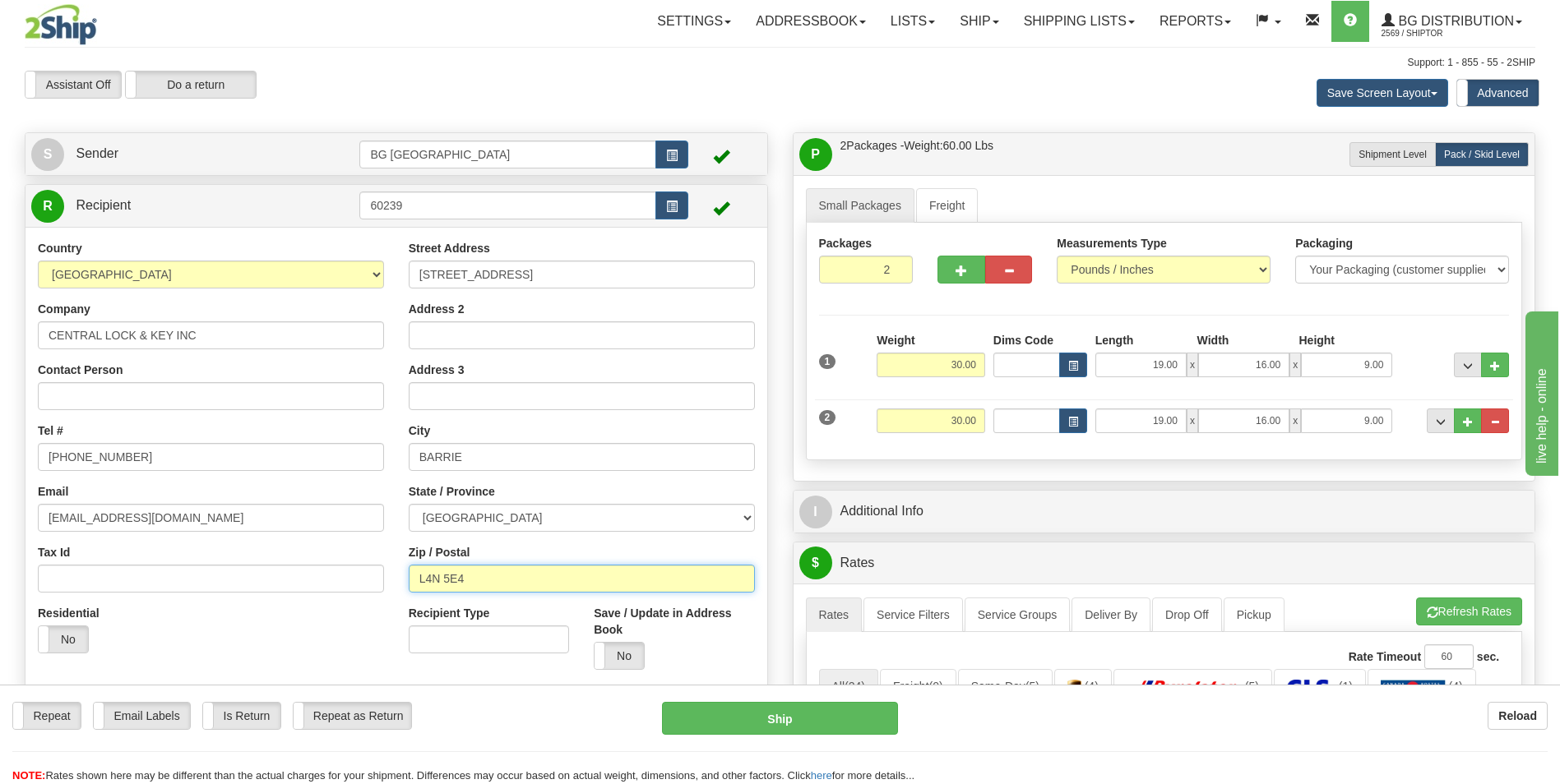
click at [506, 570] on input "L4N 5E4" at bounding box center [582, 579] width 347 height 28
paste input "3K7"
type input "L4N 3K7"
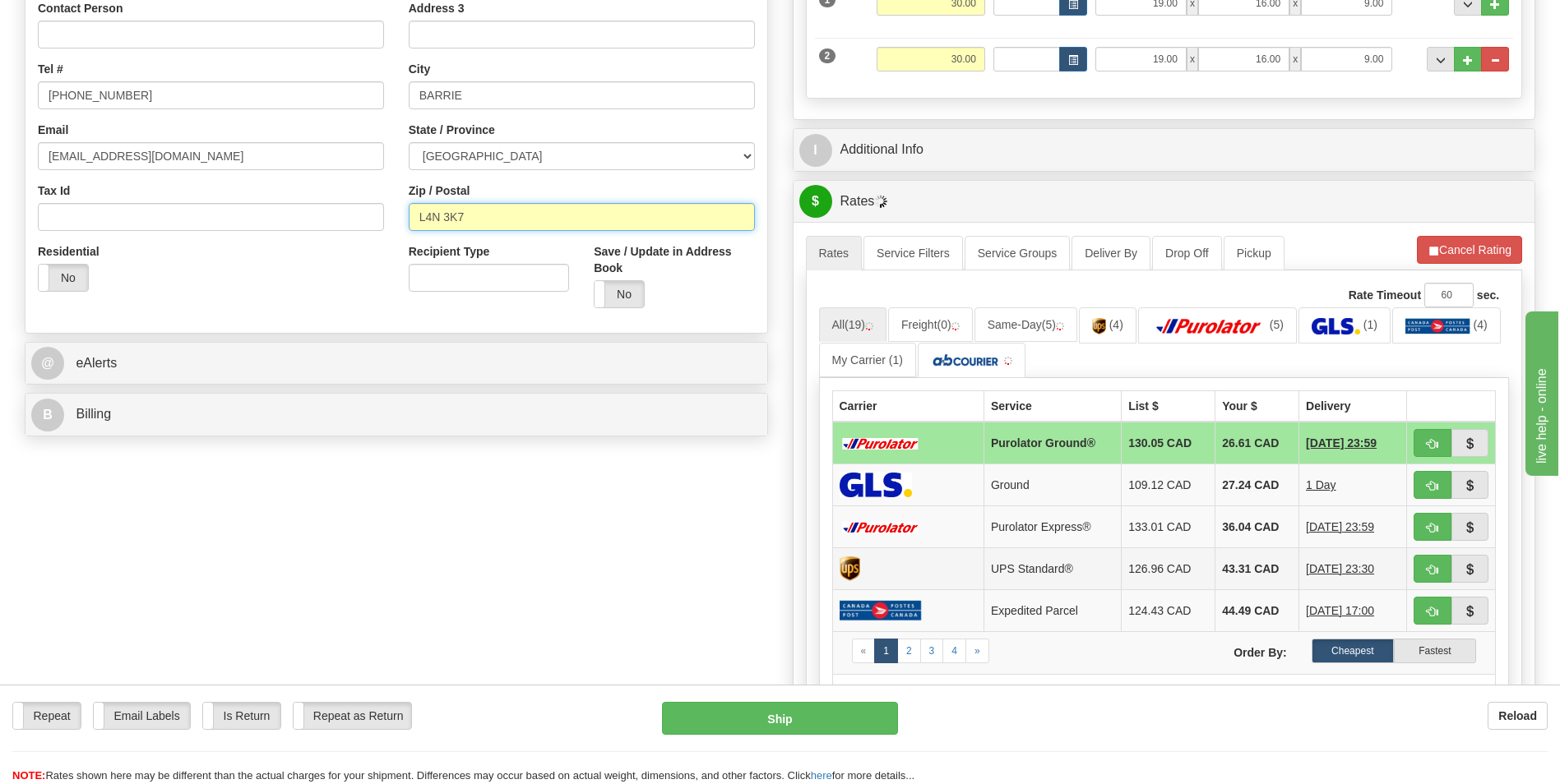
scroll to position [411, 0]
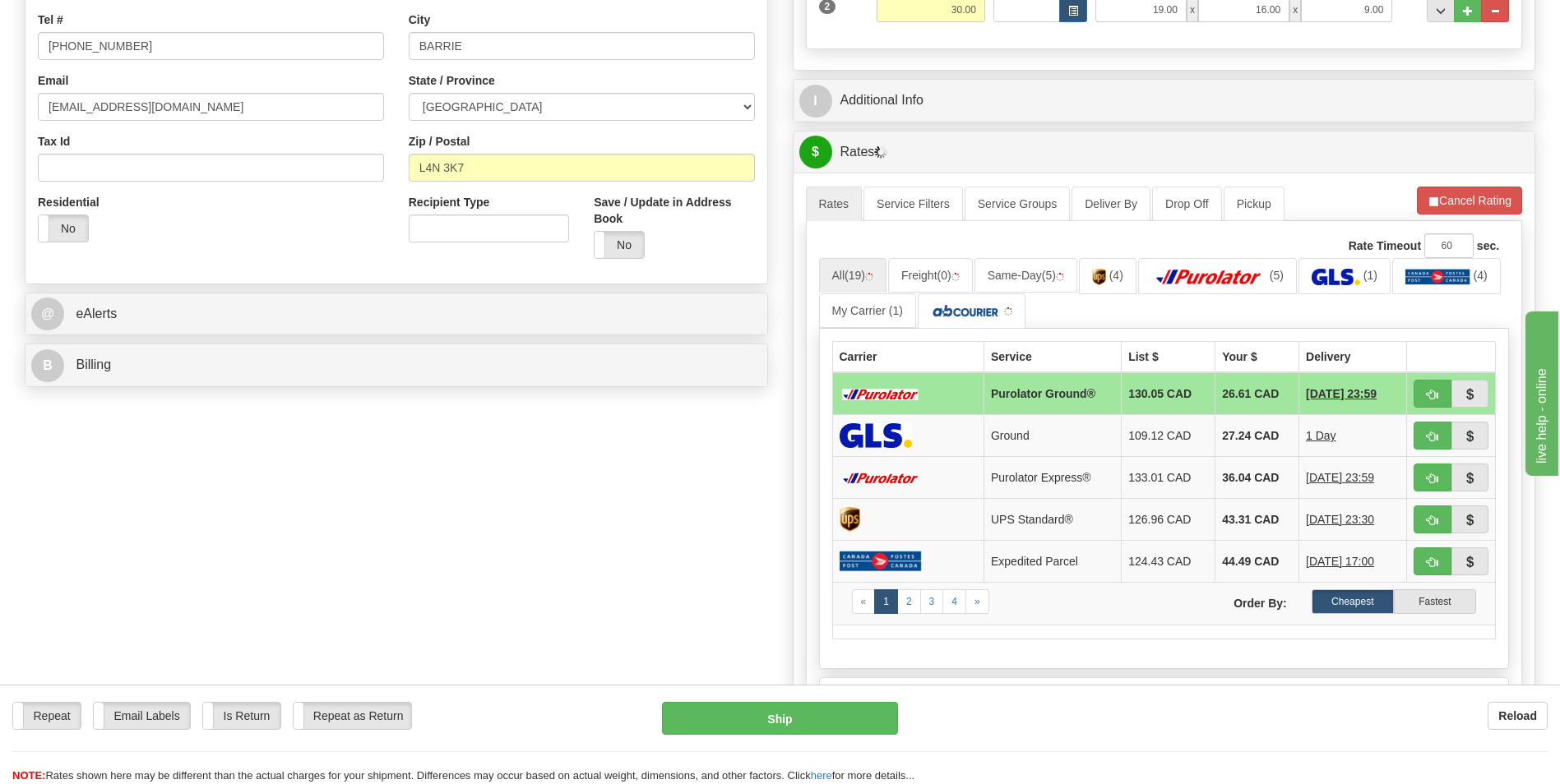
click at [1033, 77] on div "P Packages / Skids 2 Packages - Weight: 60.00 Lbs 1 Skids - Weight: 0.00 Lbs Sh…" at bounding box center [1165, 329] width 768 height 1216
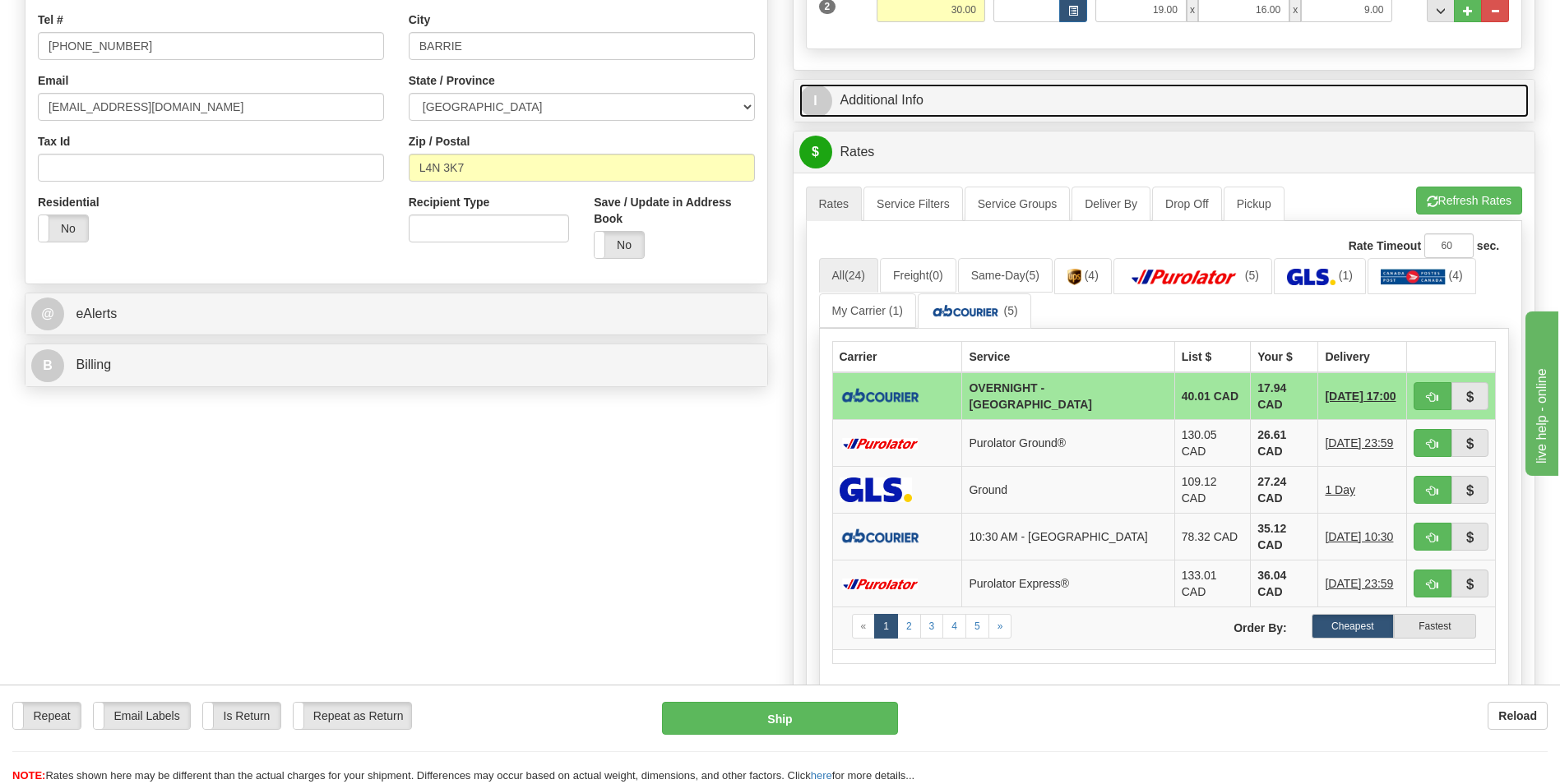
click at [1018, 100] on link "I Additional Info" at bounding box center [1165, 101] width 731 height 34
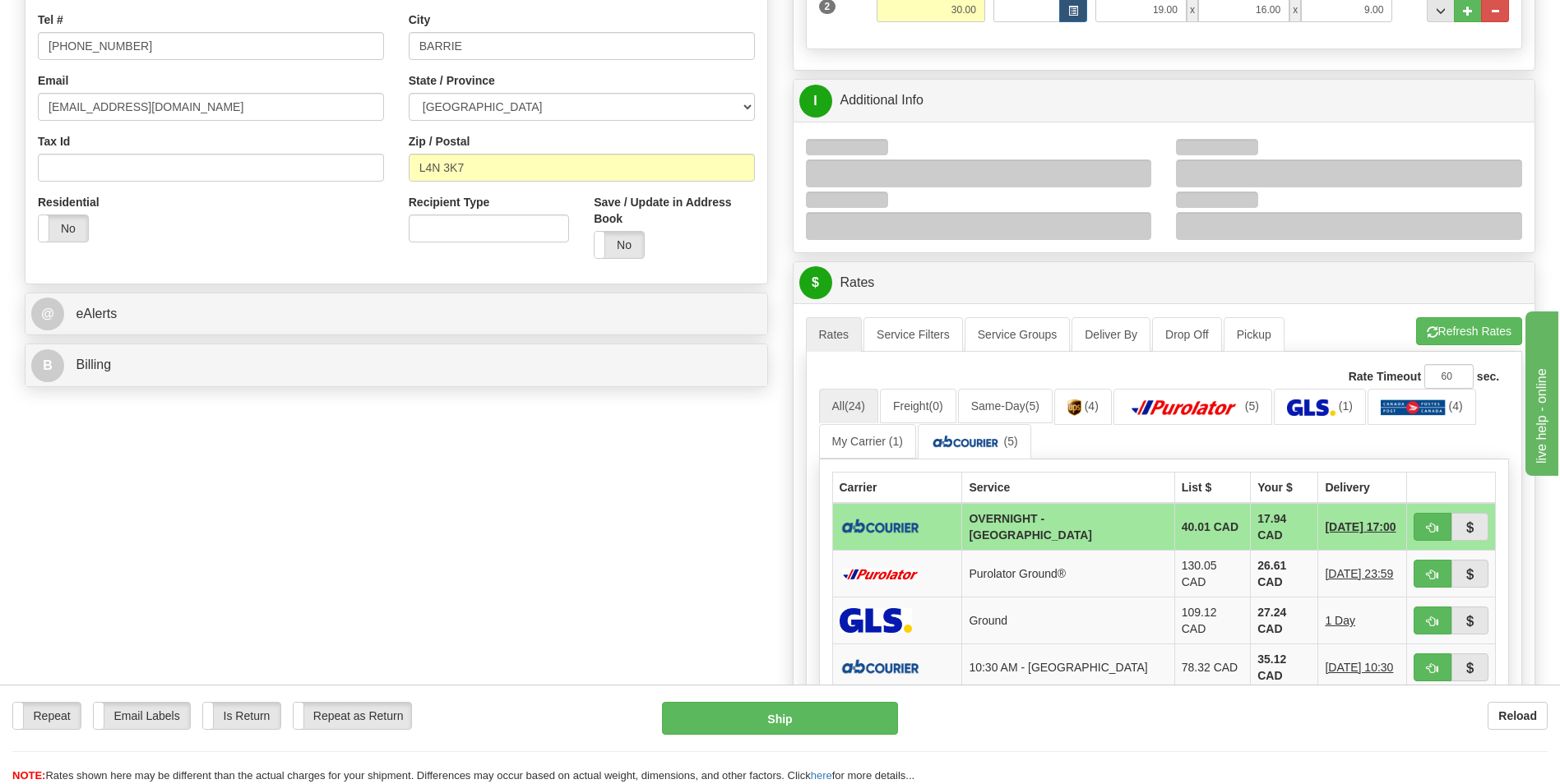
click at [842, 230] on div at bounding box center [979, 226] width 347 height 28
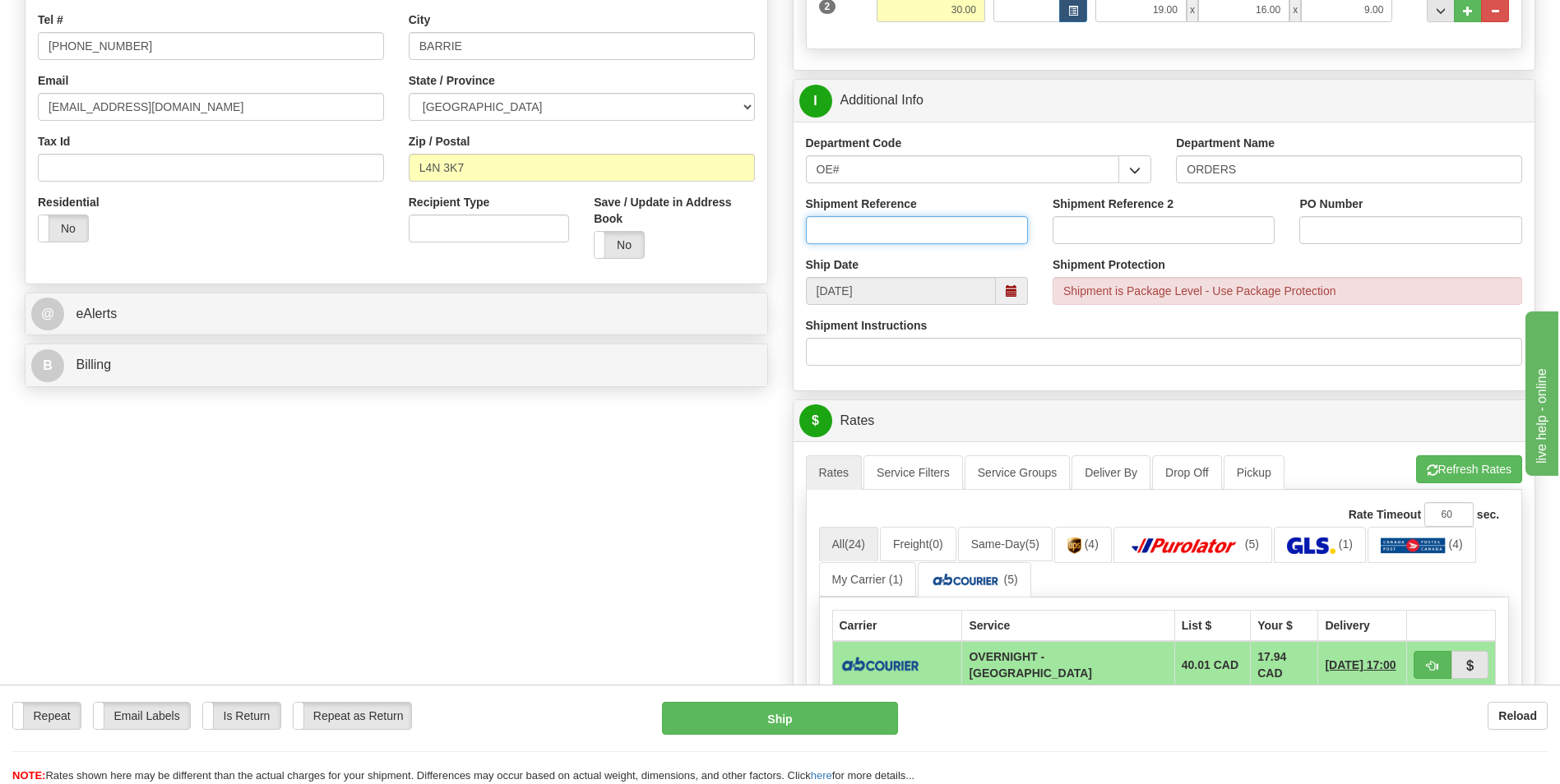
click at [842, 230] on input "Shipment Reference" at bounding box center [917, 230] width 222 height 28
type input "70185427-00"
click at [1330, 234] on input "PO Number" at bounding box center [1410, 230] width 222 height 28
type input "0"
click at [654, 539] on div "Create a label for the return Create Pickup Without Label S" at bounding box center [779, 476] width 1535 height 1509
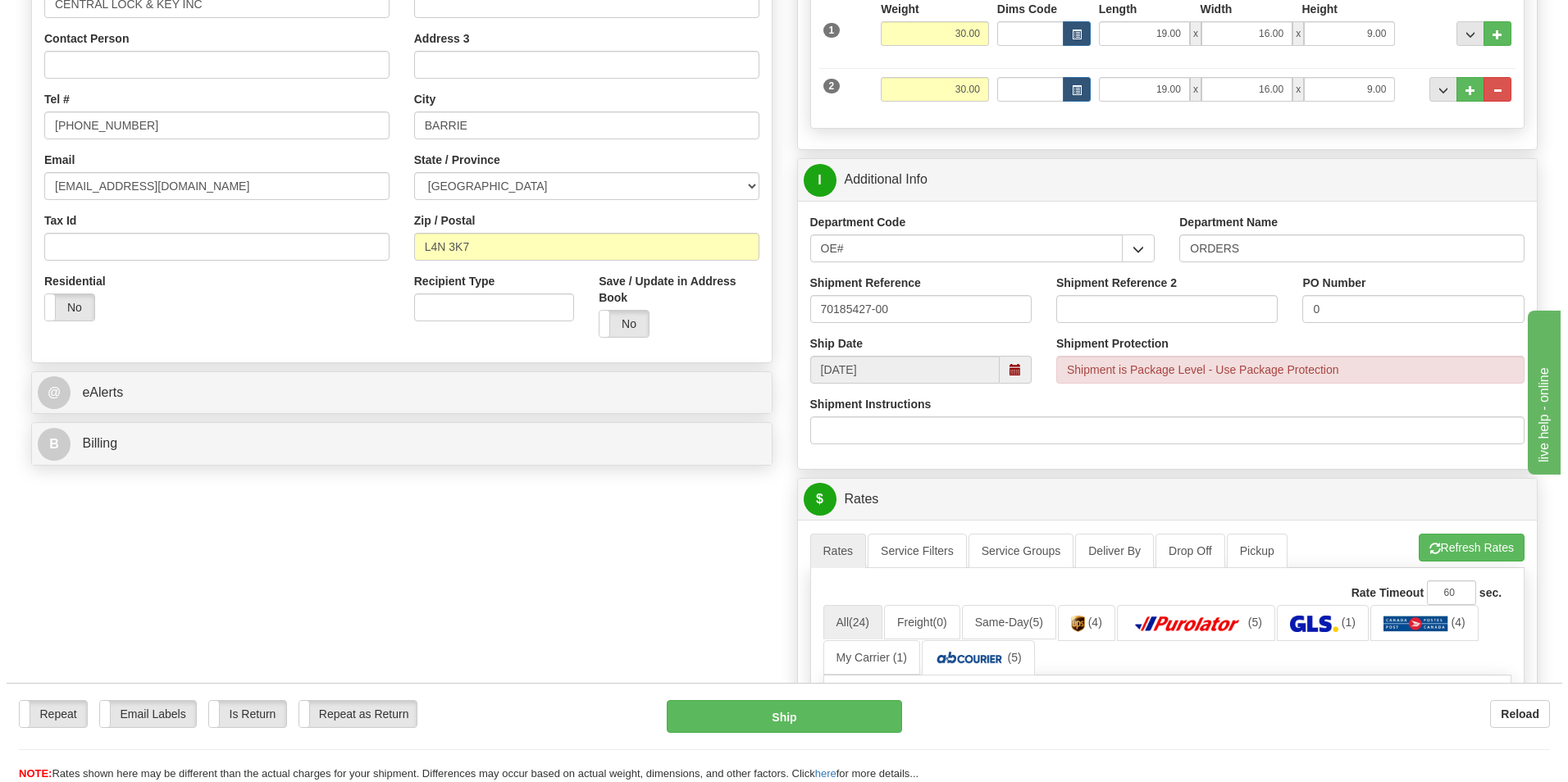
scroll to position [492, 0]
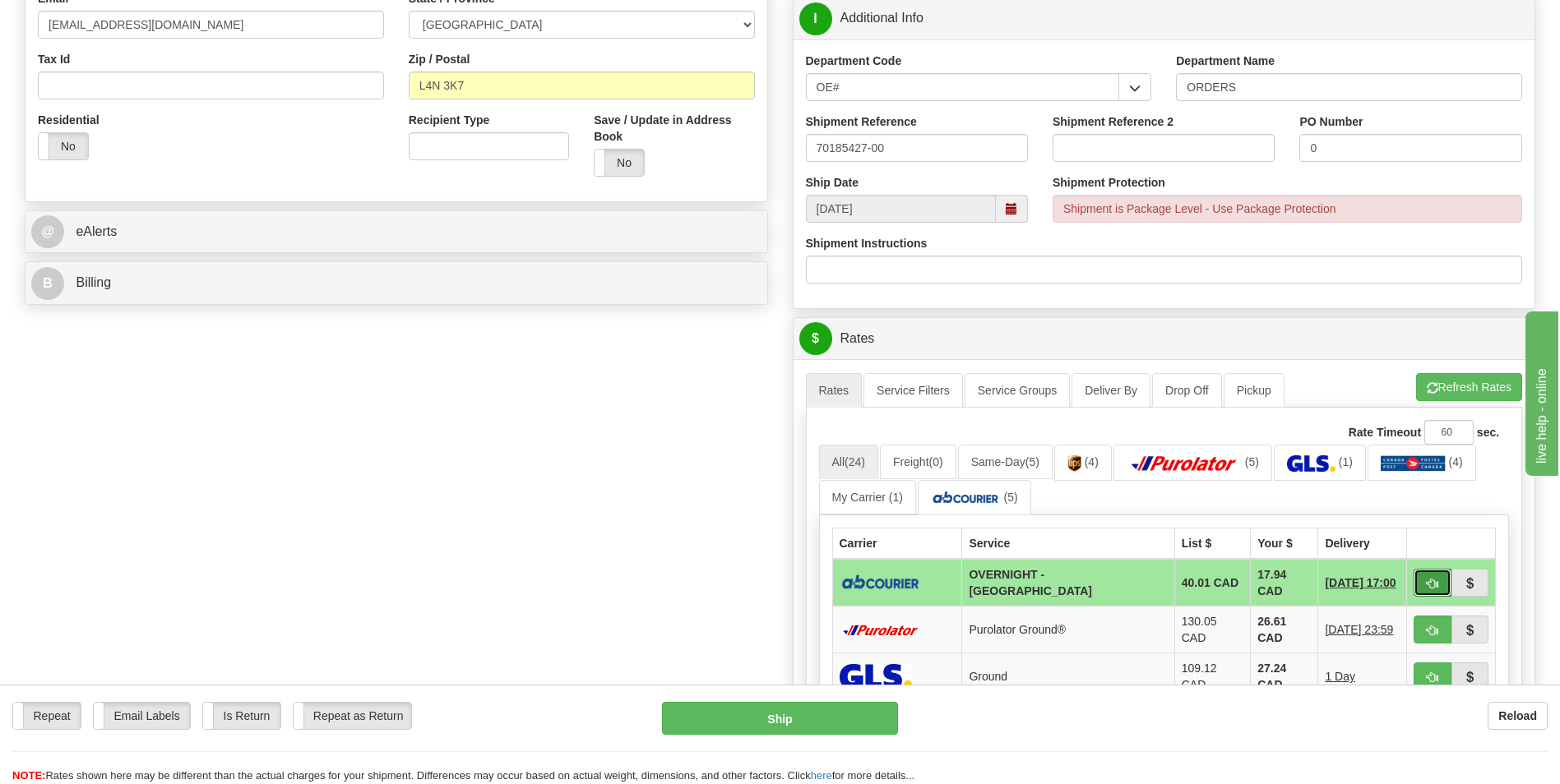
click at [1420, 587] on button "button" at bounding box center [1432, 582] width 37 height 28
type input "4"
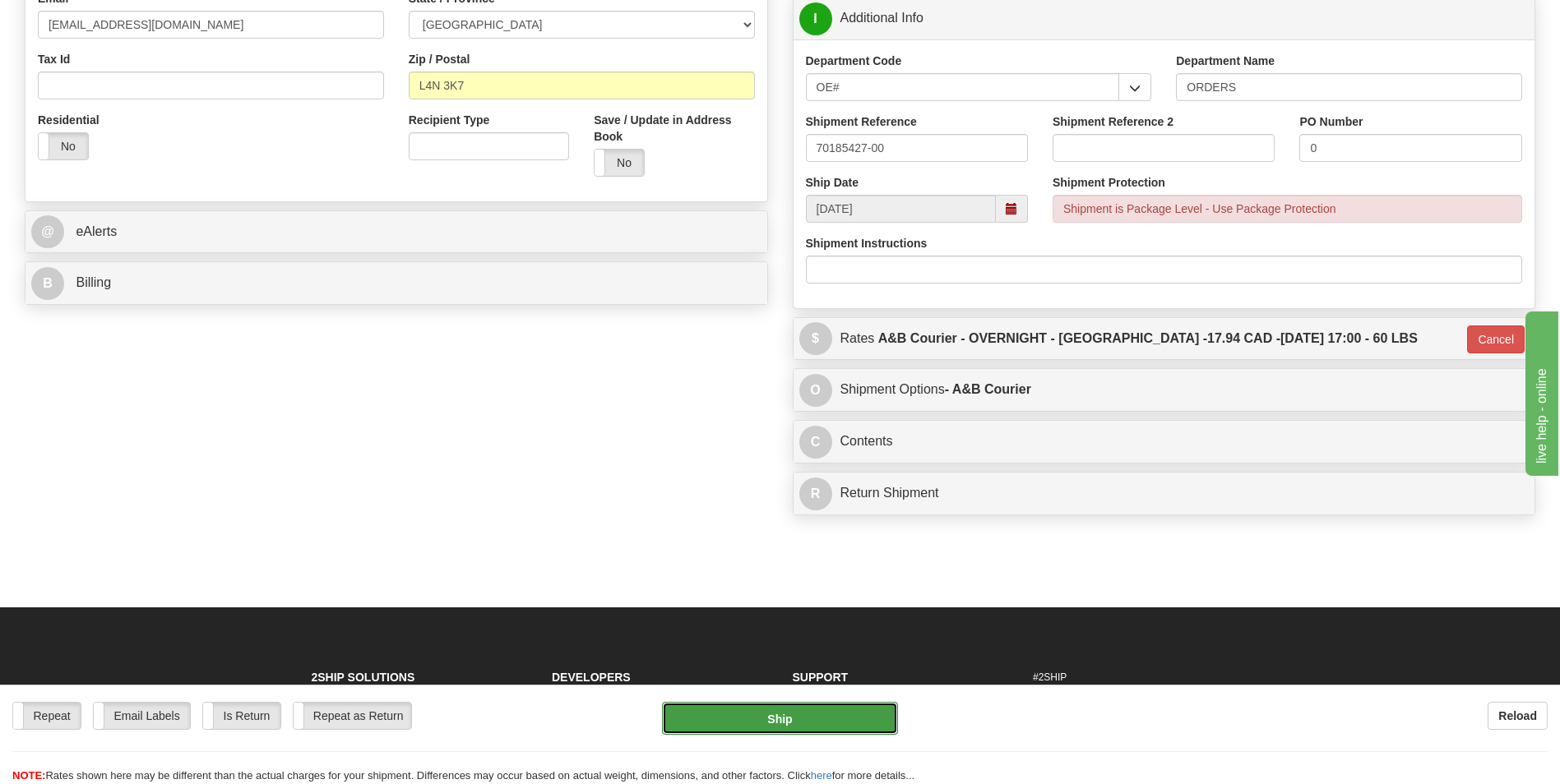
click at [869, 712] on button "Ship" at bounding box center [780, 718] width 235 height 33
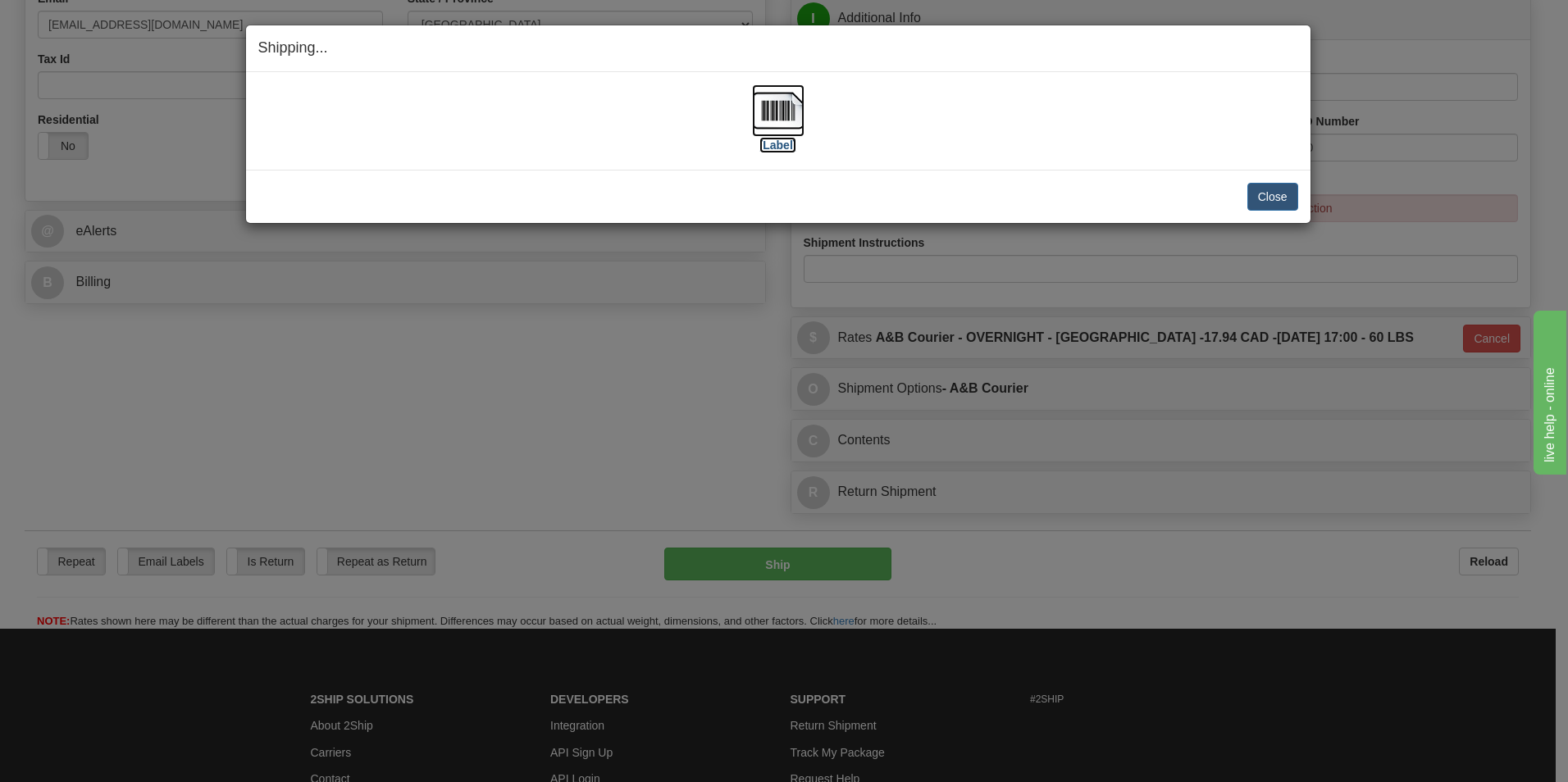
click at [786, 134] on img at bounding box center [778, 110] width 53 height 53
click at [1273, 190] on button "Close" at bounding box center [1273, 196] width 51 height 28
